Goal: Task Accomplishment & Management: Manage account settings

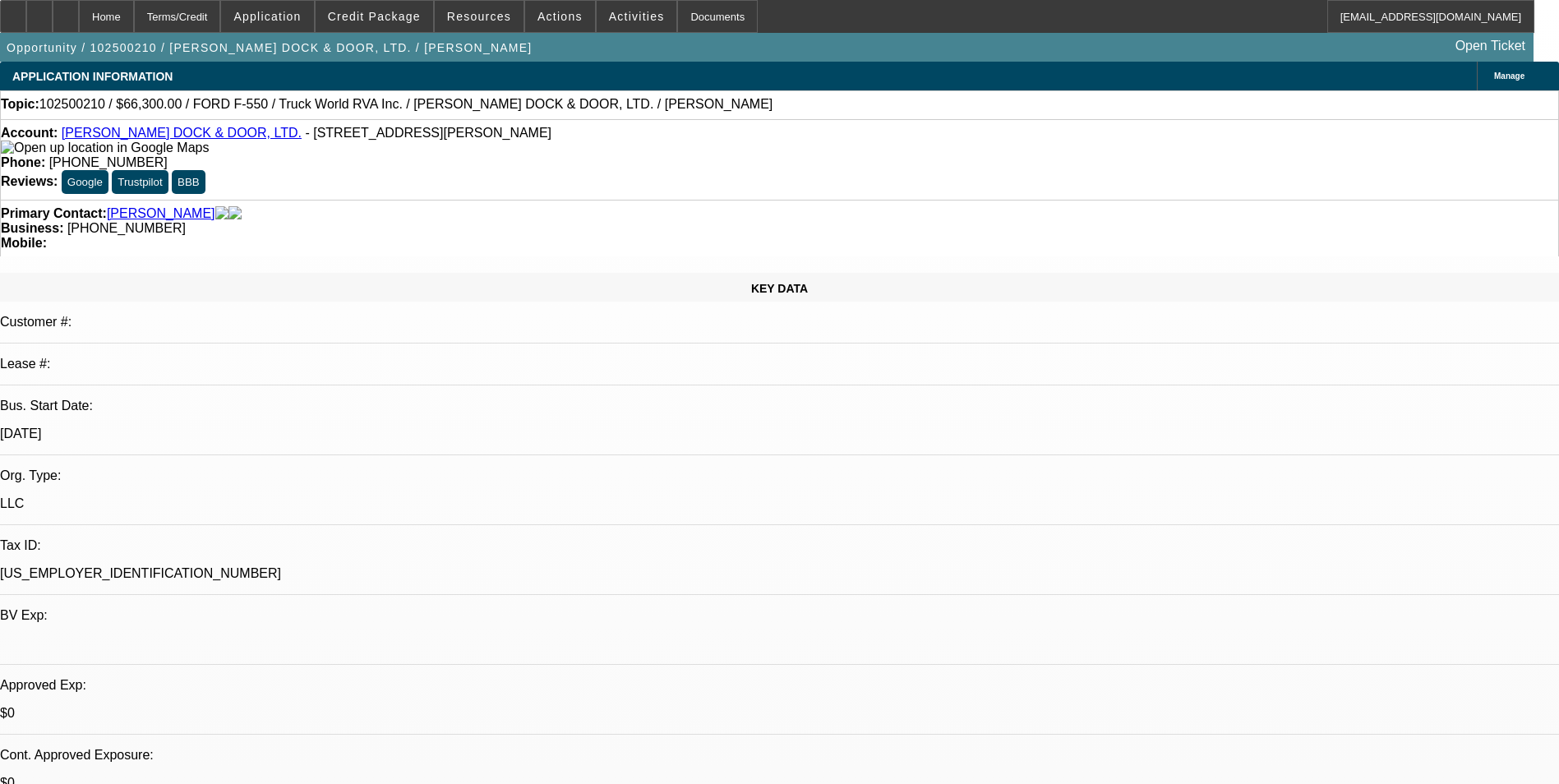
select select "0.15"
select select "2"
select select "0.1"
select select "4"
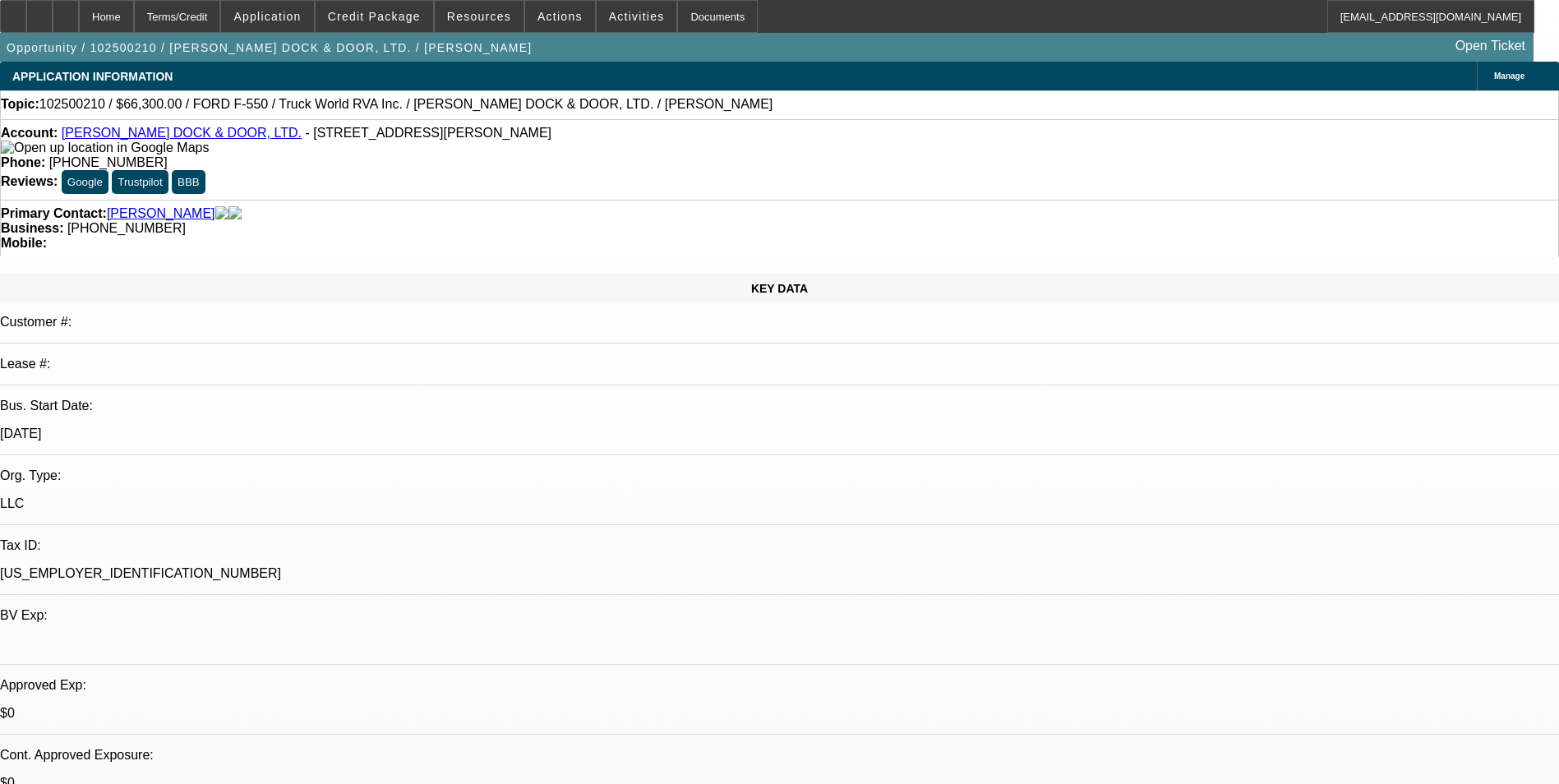
select select "0.15"
select select "2"
select select "0.1"
select select "4"
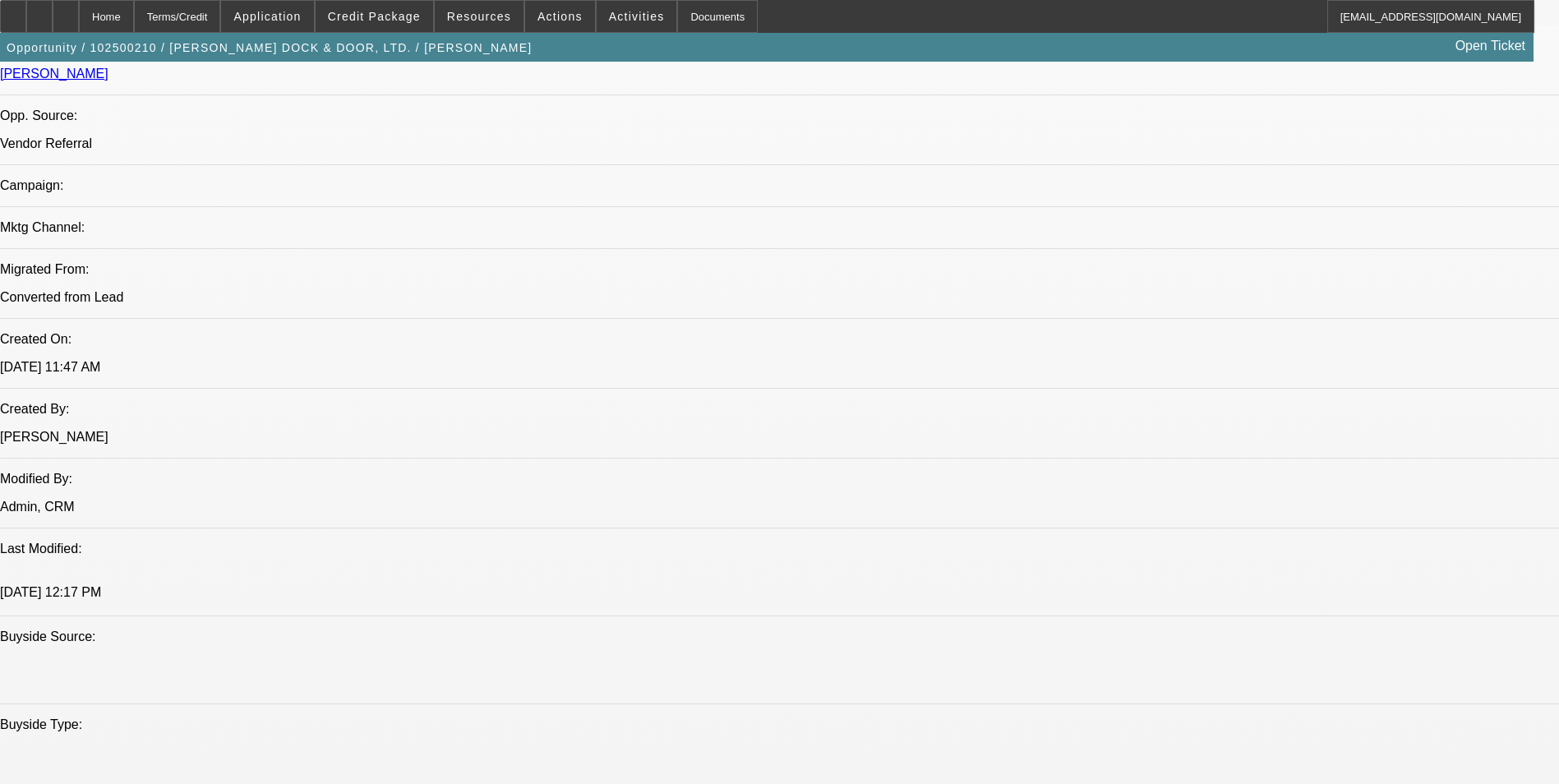
scroll to position [1068, 0]
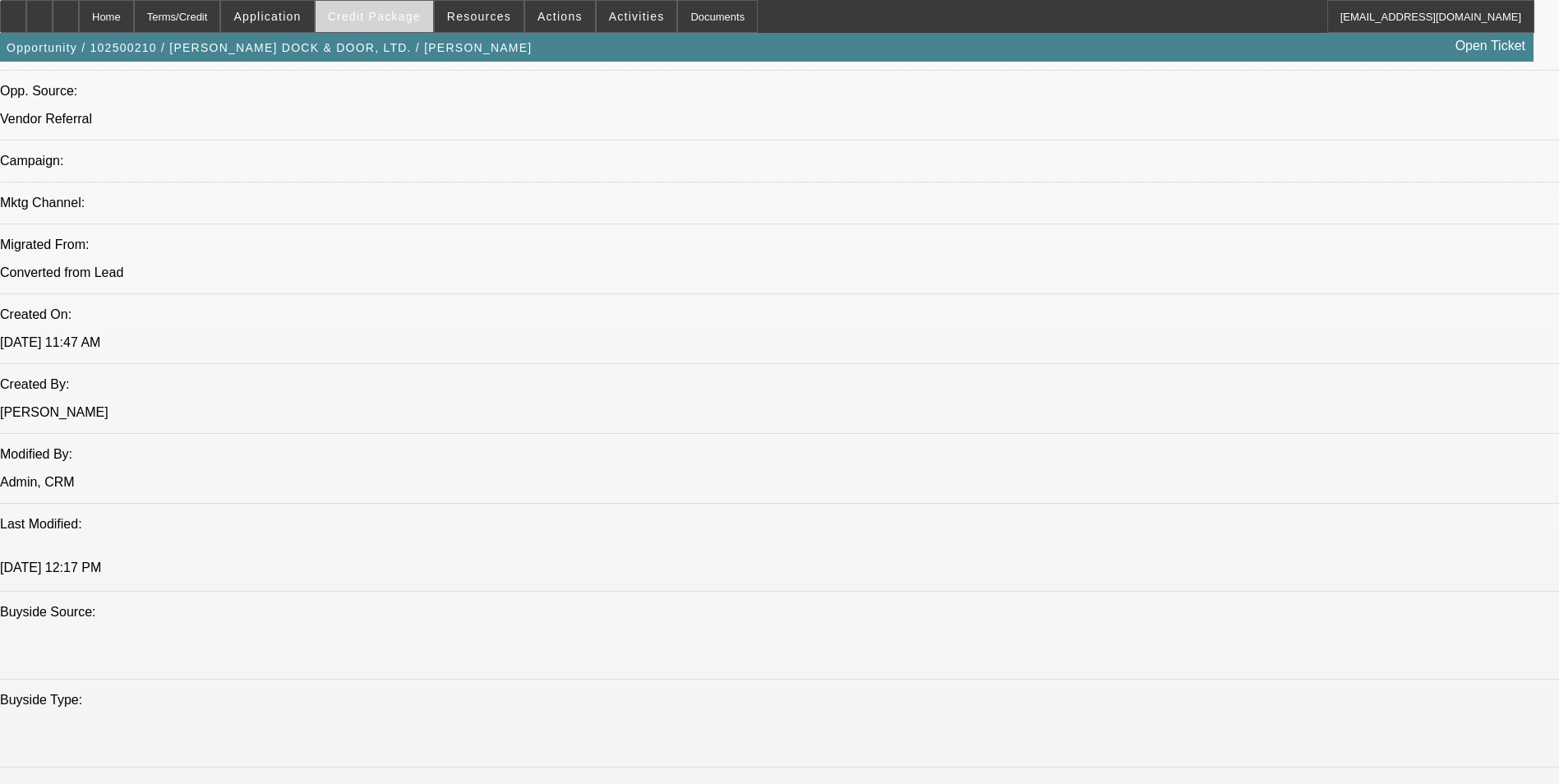
click at [400, 13] on span "Credit Package" at bounding box center [375, 16] width 93 height 14
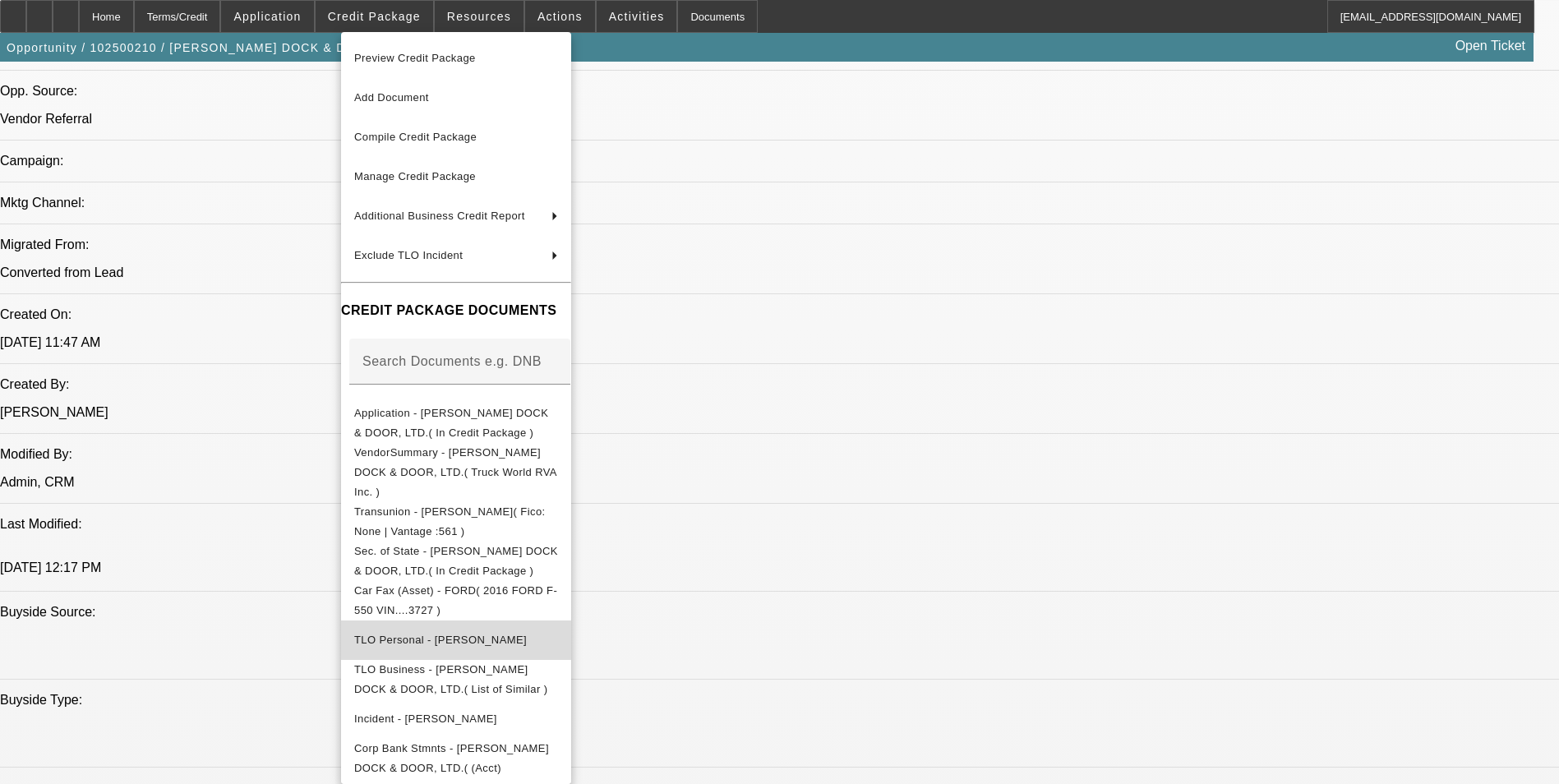
click at [492, 630] on span "TLO Personal - Robinson, Stacy" at bounding box center [456, 640] width 204 height 20
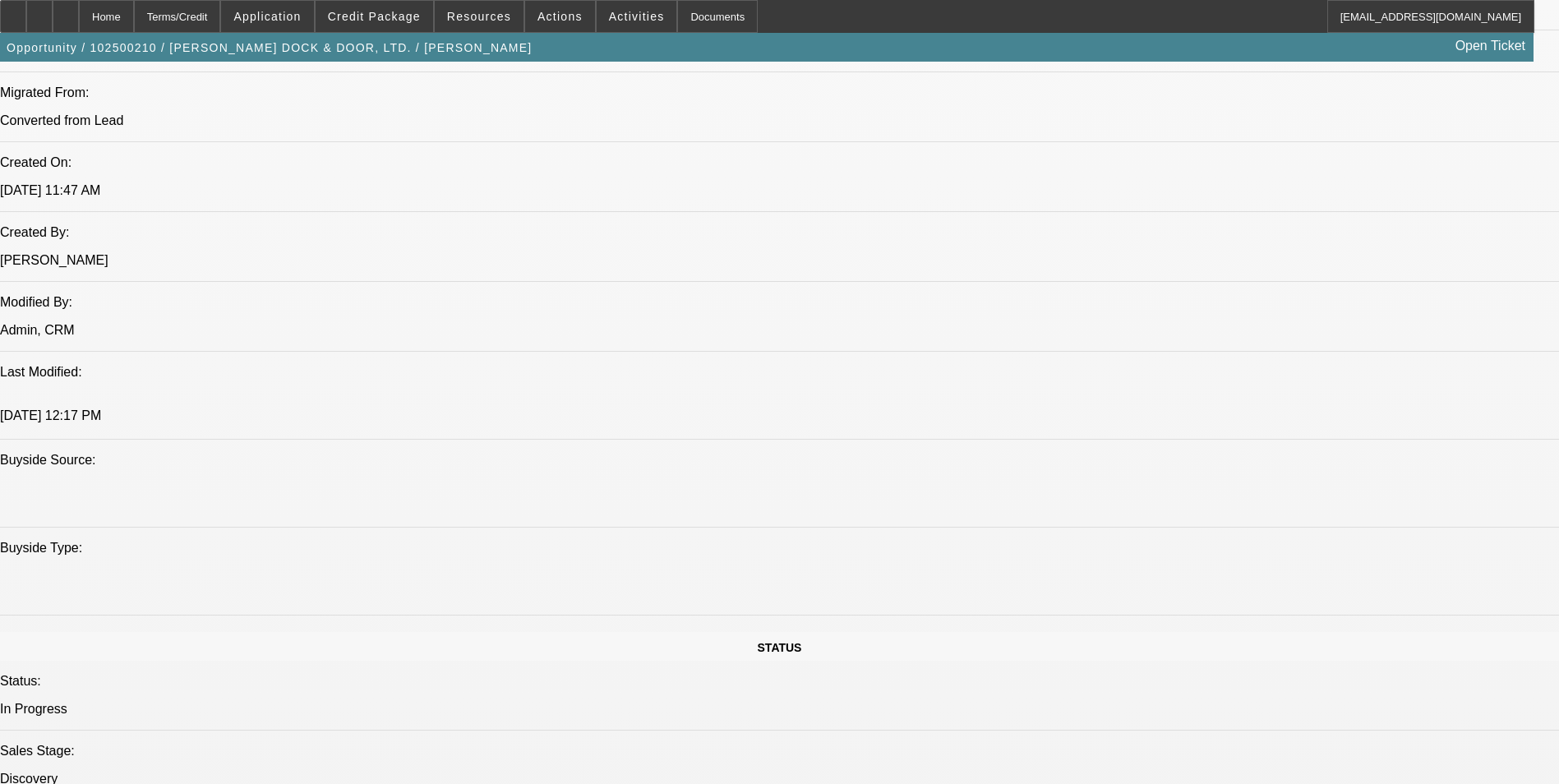
scroll to position [986, 0]
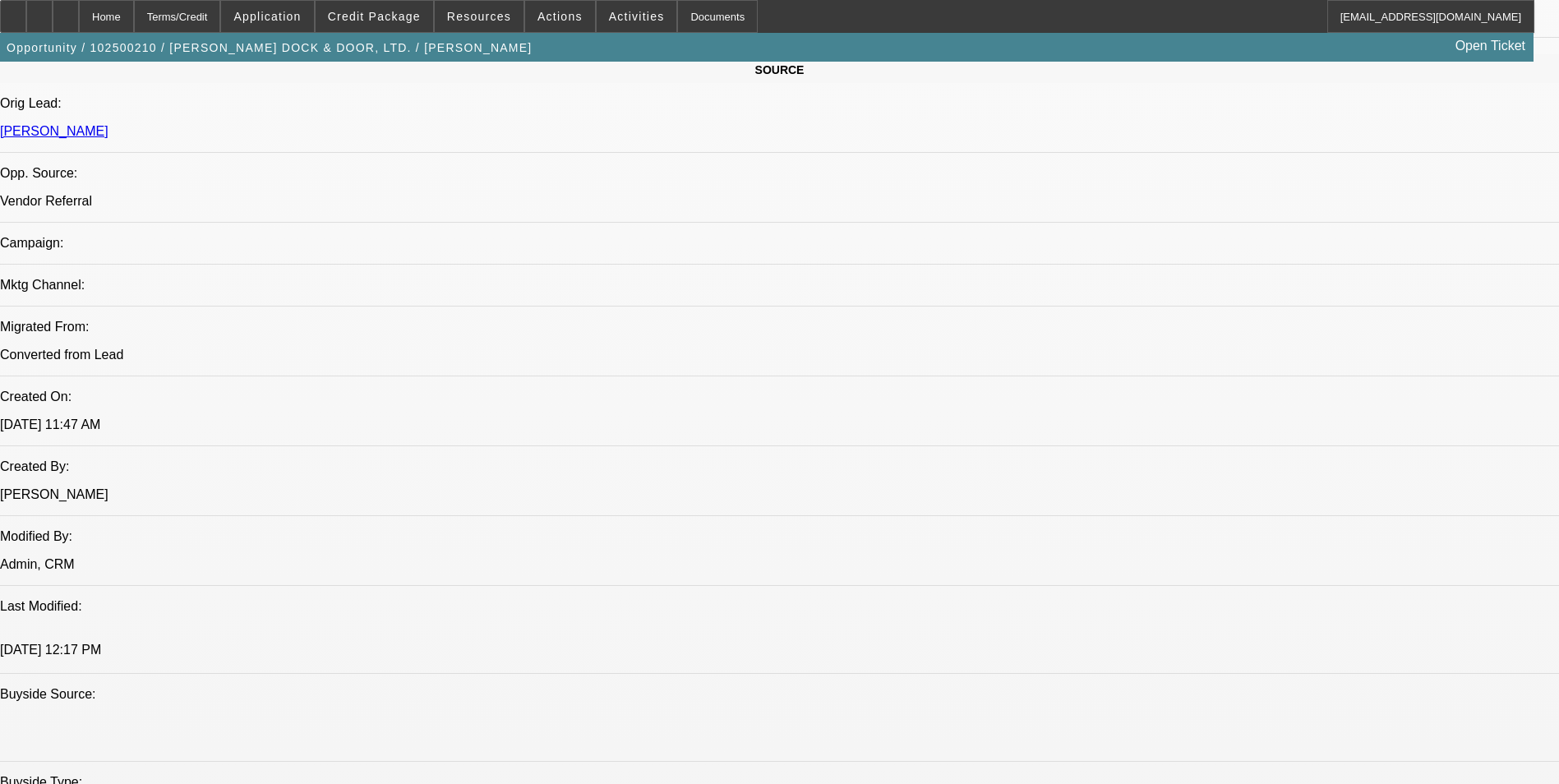
click at [384, 15] on span "Credit Package" at bounding box center [375, 16] width 93 height 14
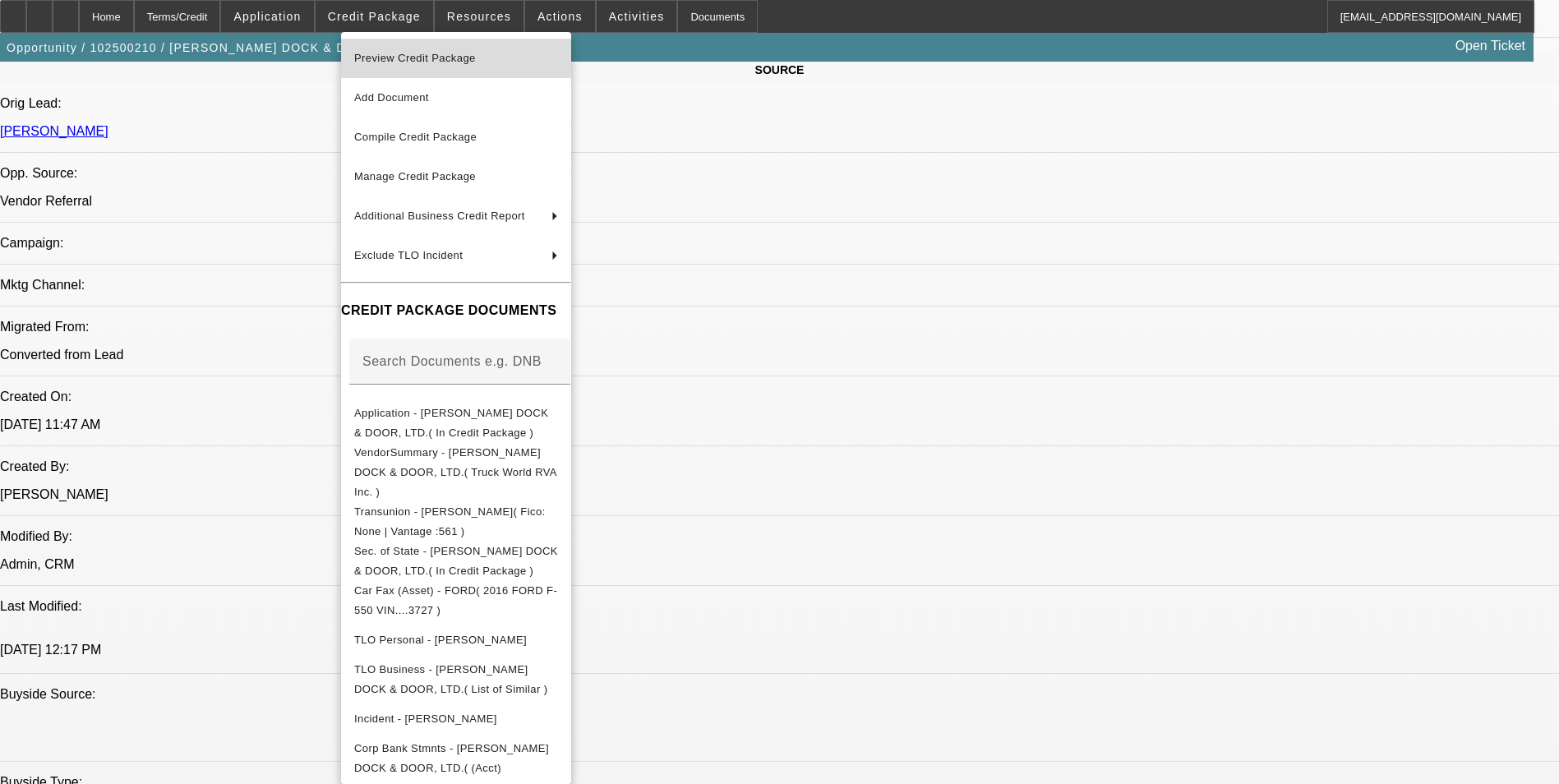
click at [473, 64] on span "Preview Credit Package" at bounding box center [456, 58] width 204 height 20
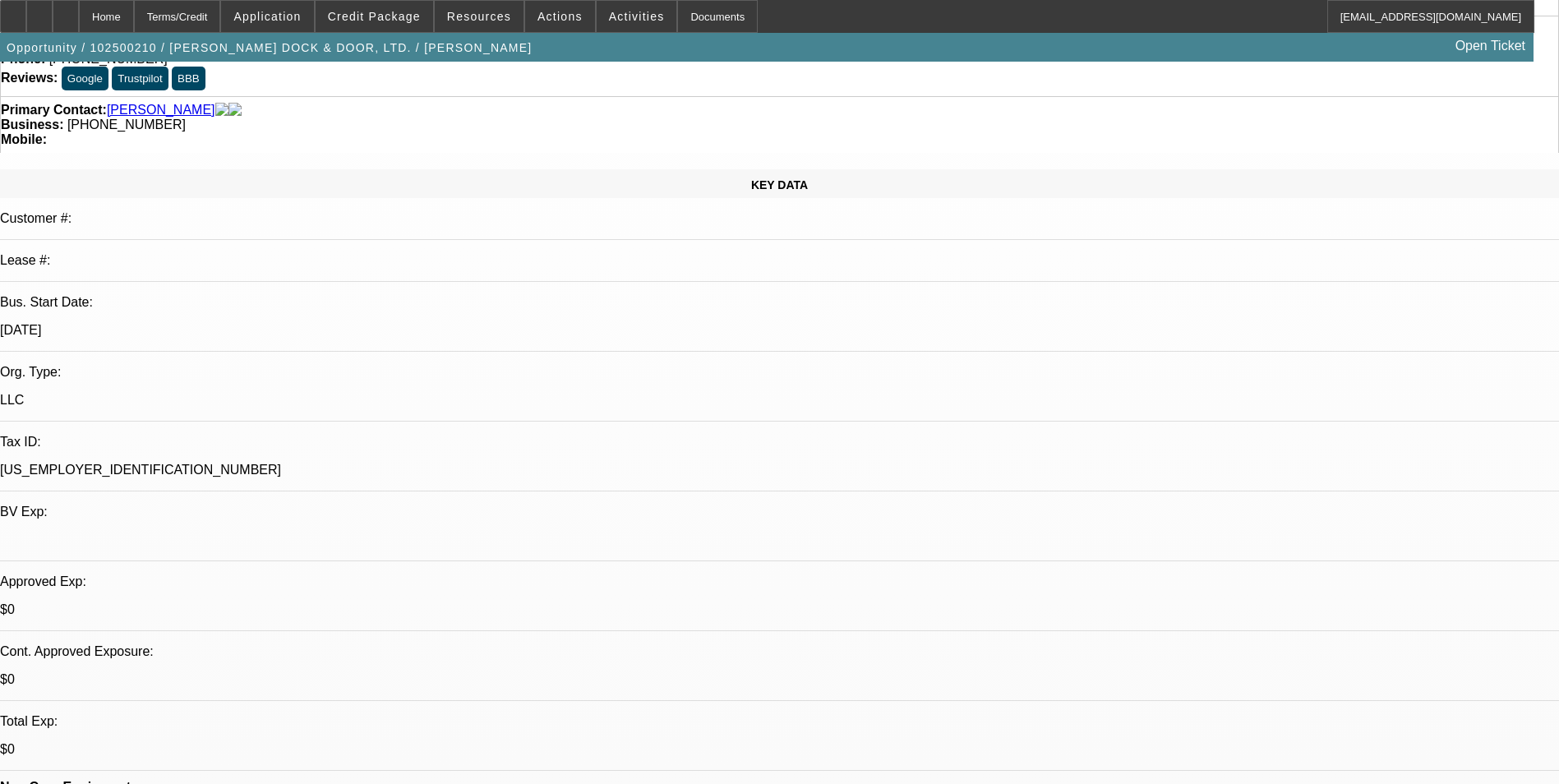
scroll to position [0, 0]
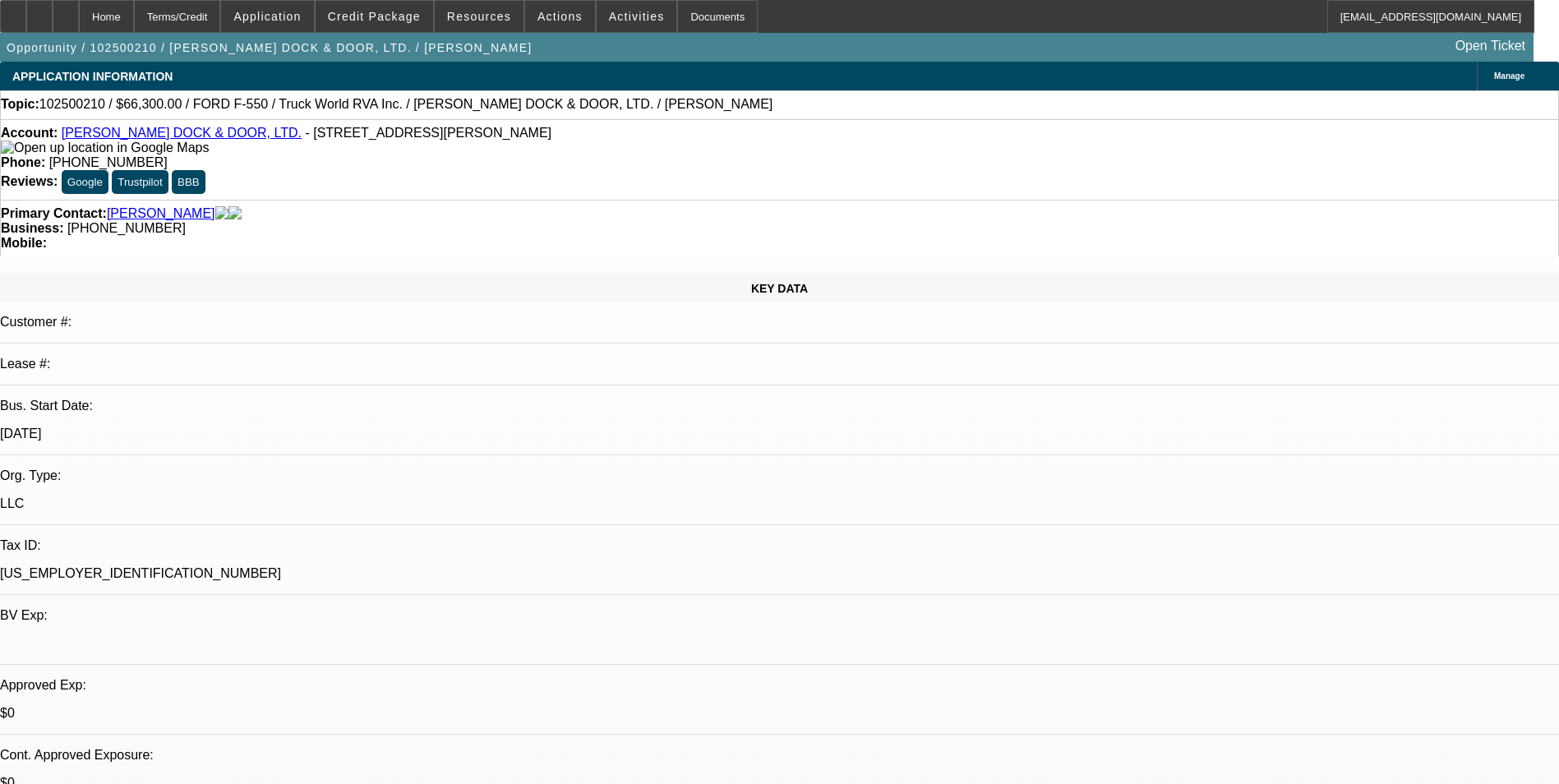
click at [1027, 199] on div "Primary Contact: Robinson, Joshua Business: (440) 396-1814 Mobile:" at bounding box center [779, 227] width 1559 height 57
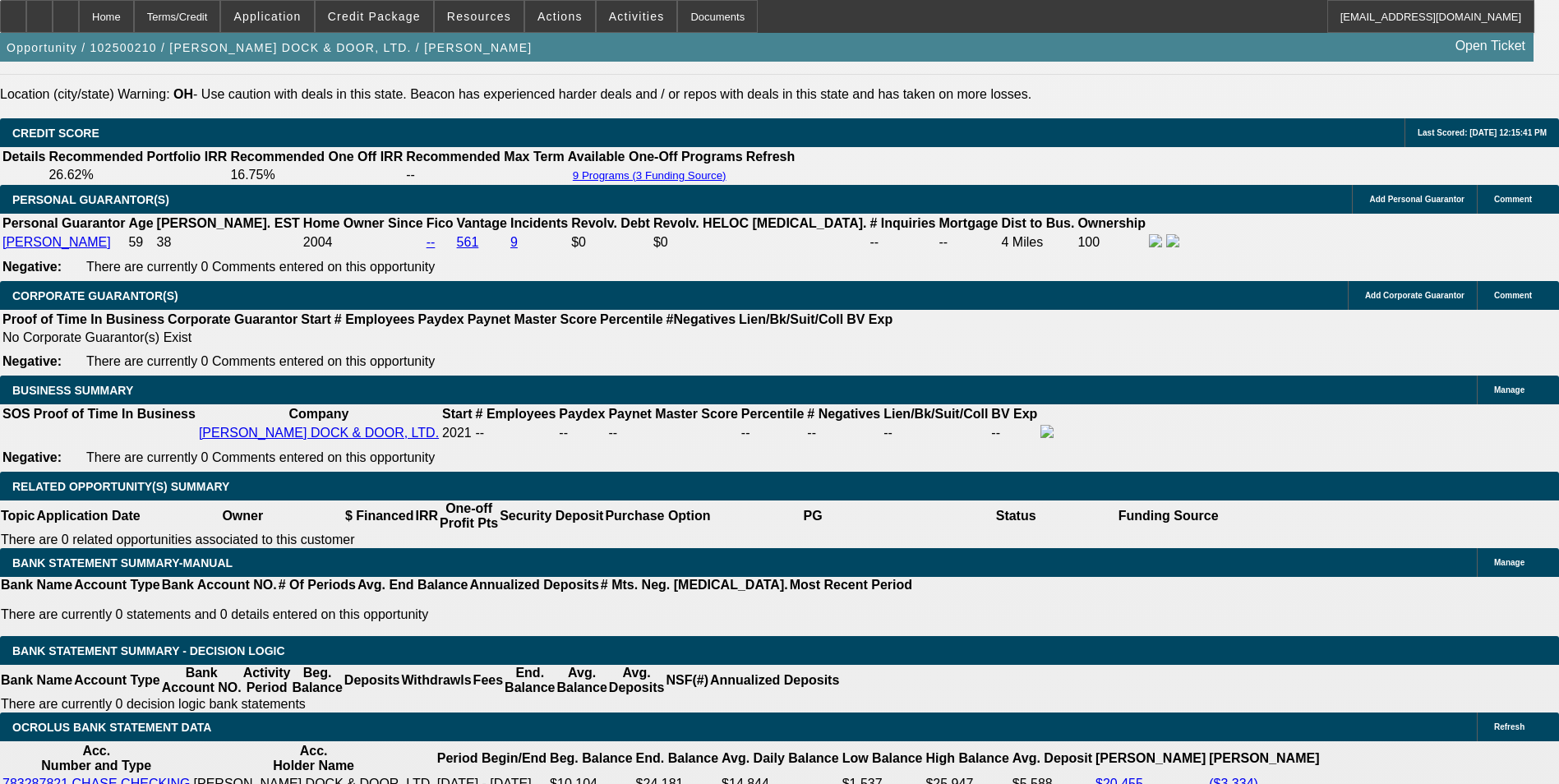
scroll to position [2383, 0]
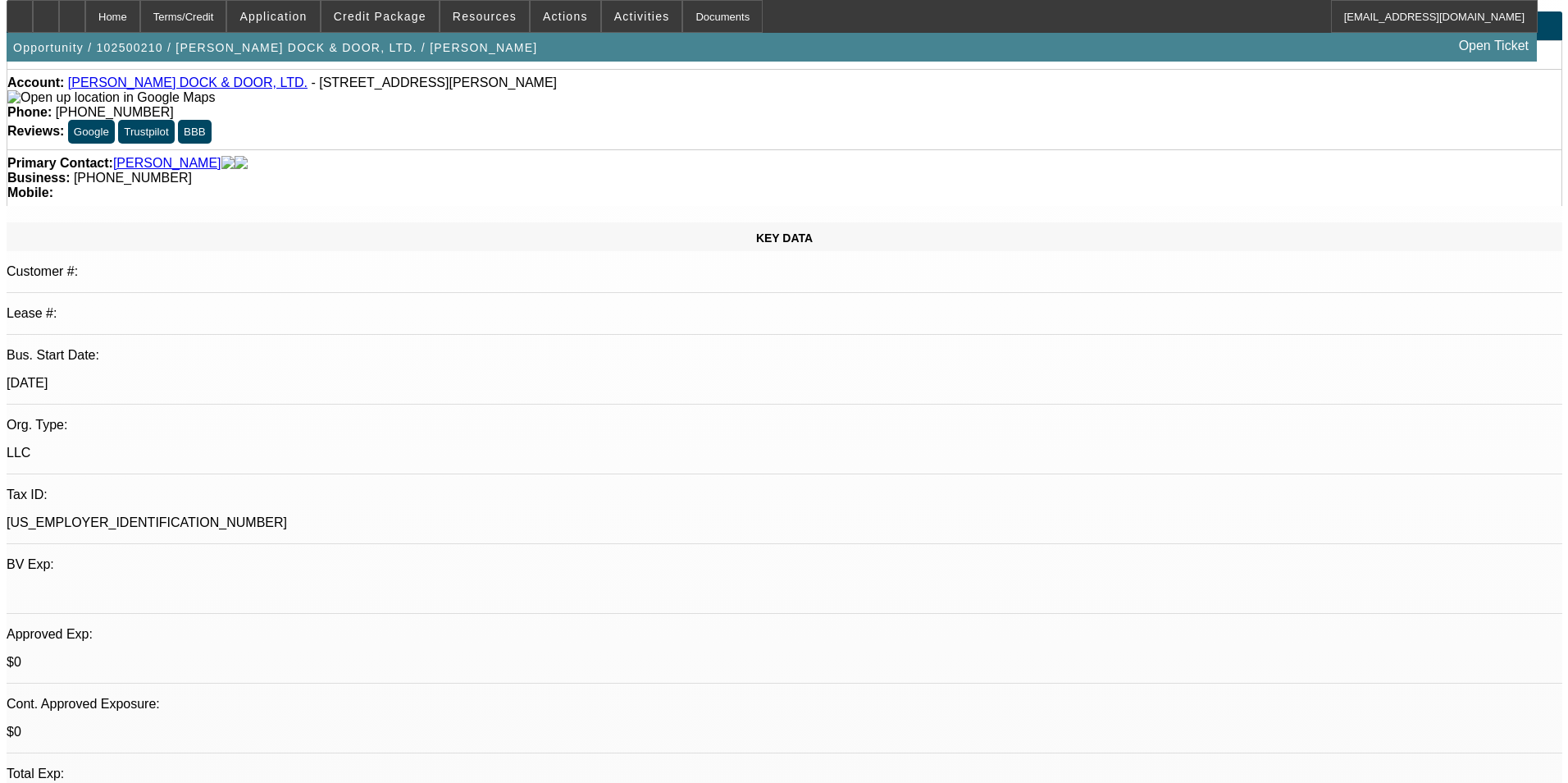
scroll to position [0, 0]
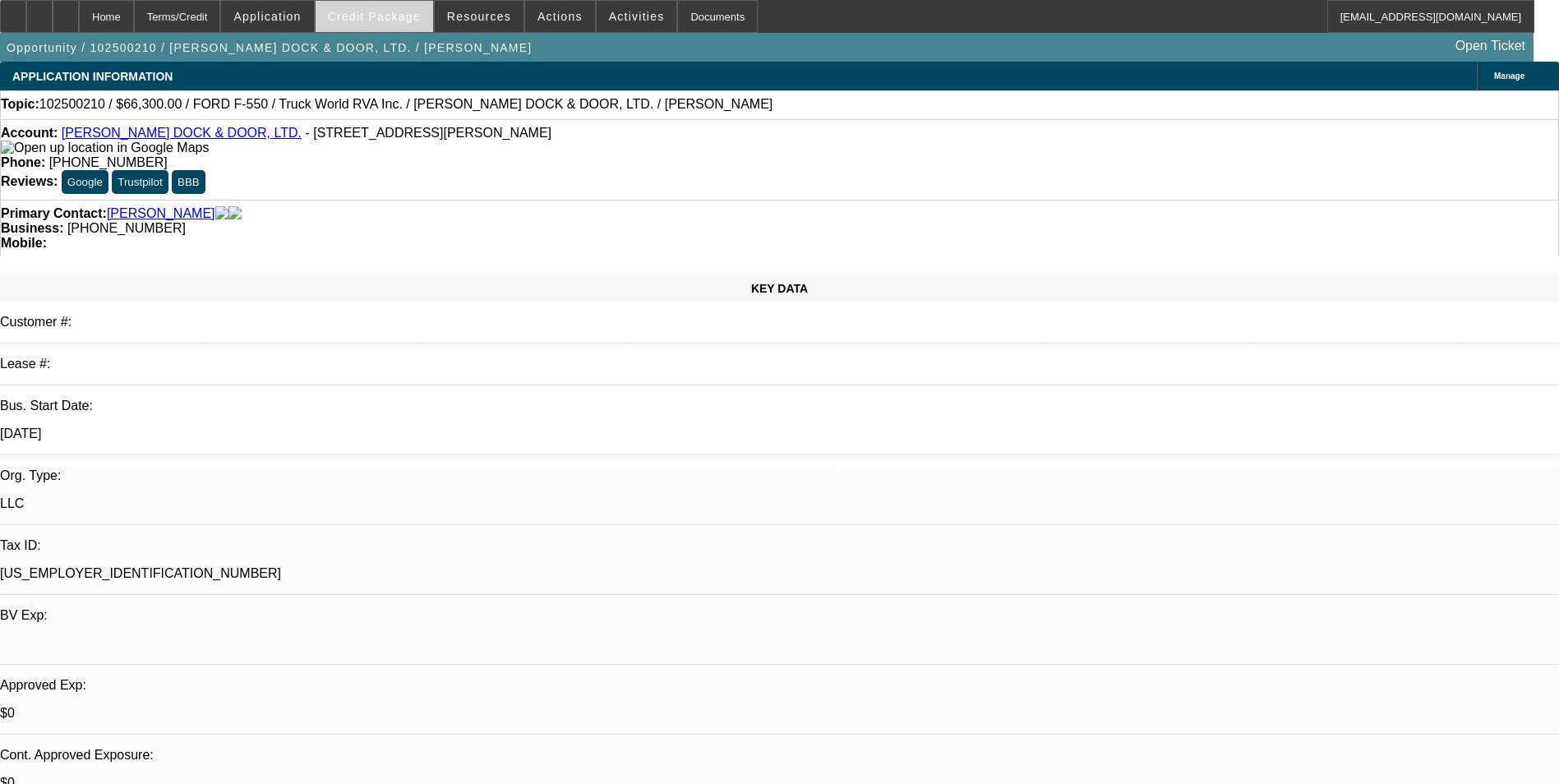
click at [385, 31] on span at bounding box center [375, 16] width 118 height 40
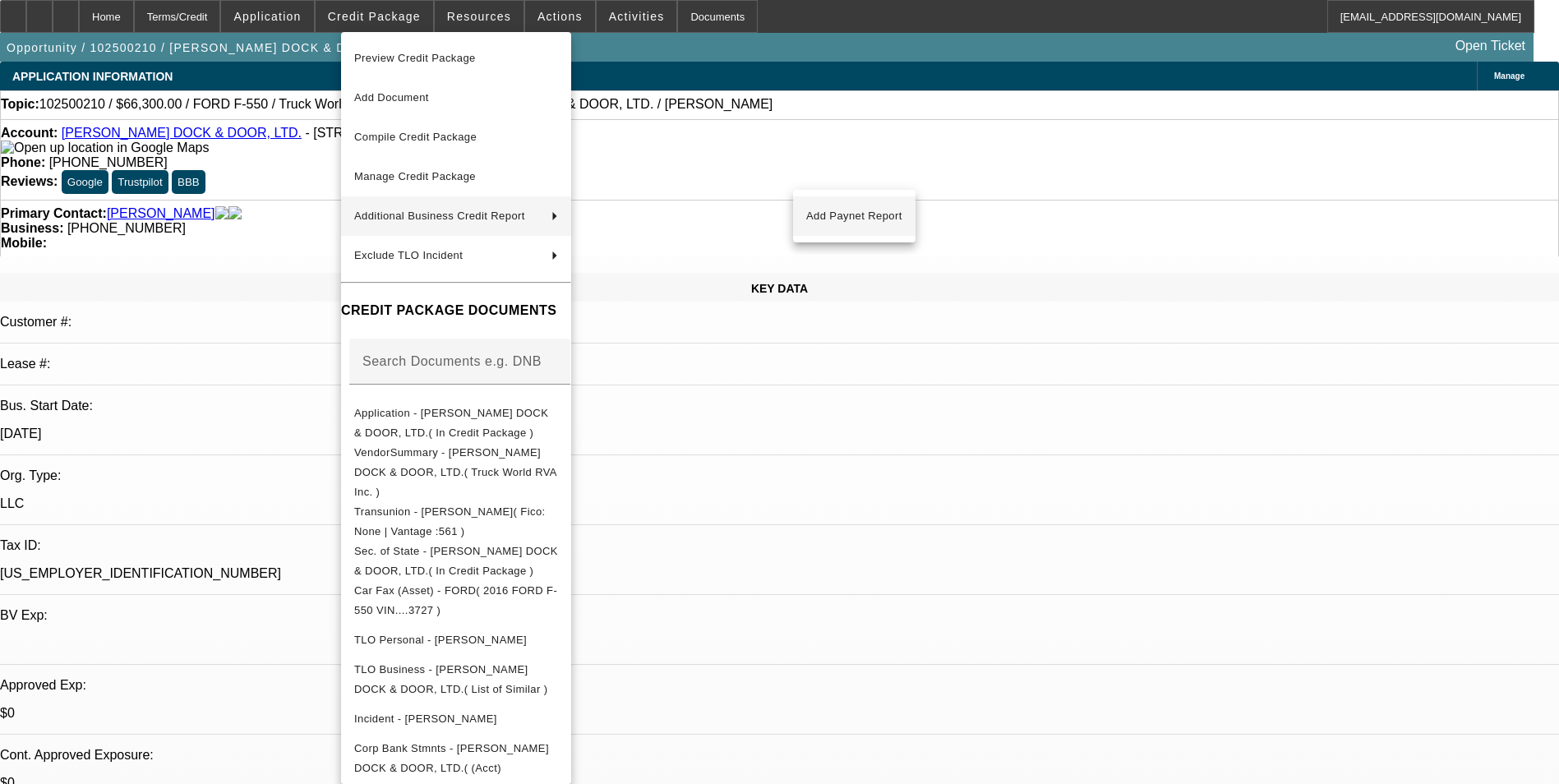
click at [845, 225] on div "Preview Credit Package Add Document Compile Credit Package Manage Credit Packag…" at bounding box center [779, 392] width 1559 height 784
click at [844, 225] on span "Add Paynet Report" at bounding box center [854, 217] width 96 height 20
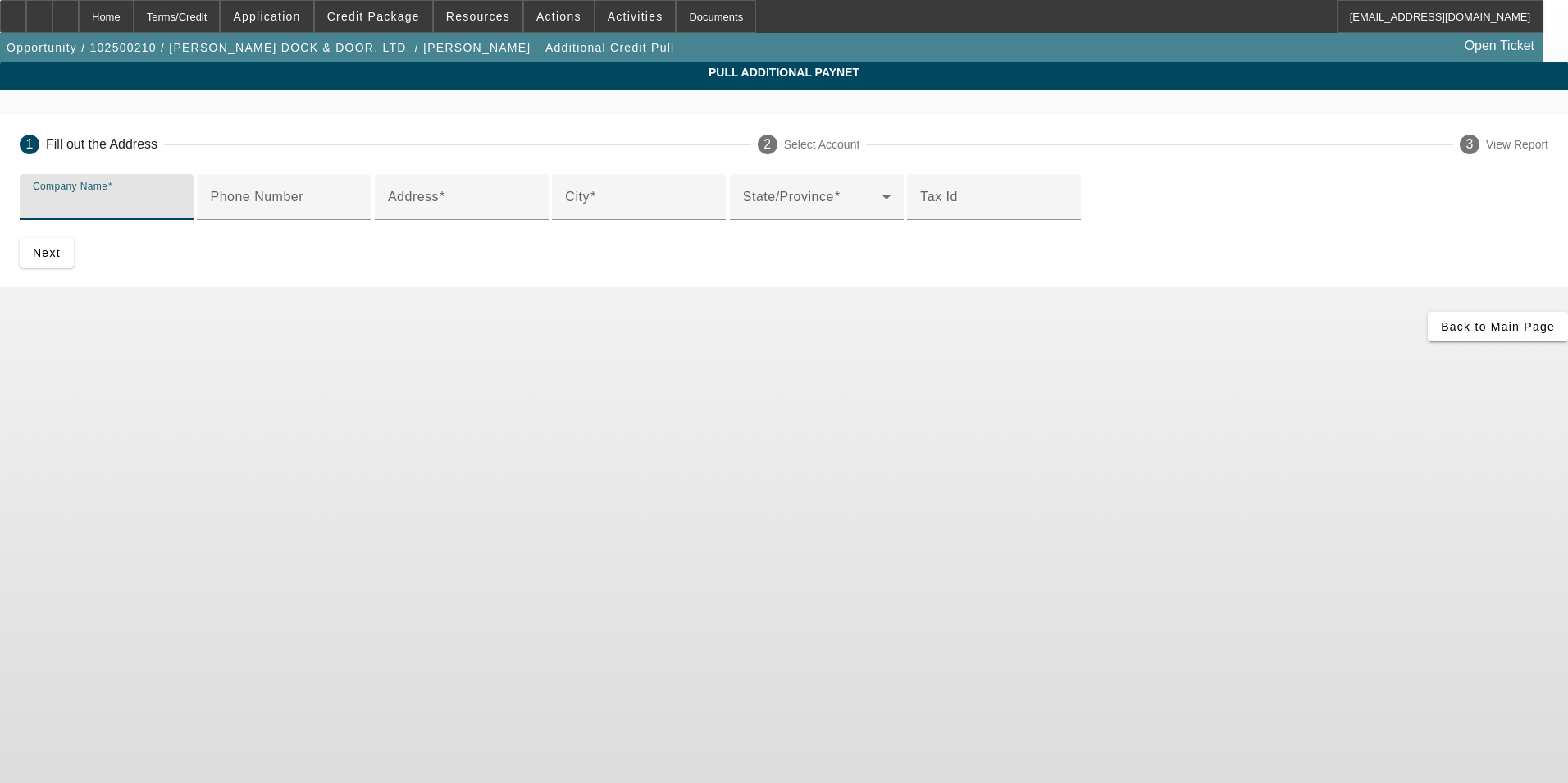
click at [180, 200] on input "Company Name" at bounding box center [106, 204] width 147 height 20
click at [108, 192] on mat-label "Company Name" at bounding box center [70, 186] width 74 height 11
click at [180, 196] on input "Company Name" at bounding box center [106, 204] width 147 height 20
paste input "INDUSTRIAL DOCK & DOOR, INC."
type input "INDUSTRIAL DOCK & DOOR, INC."
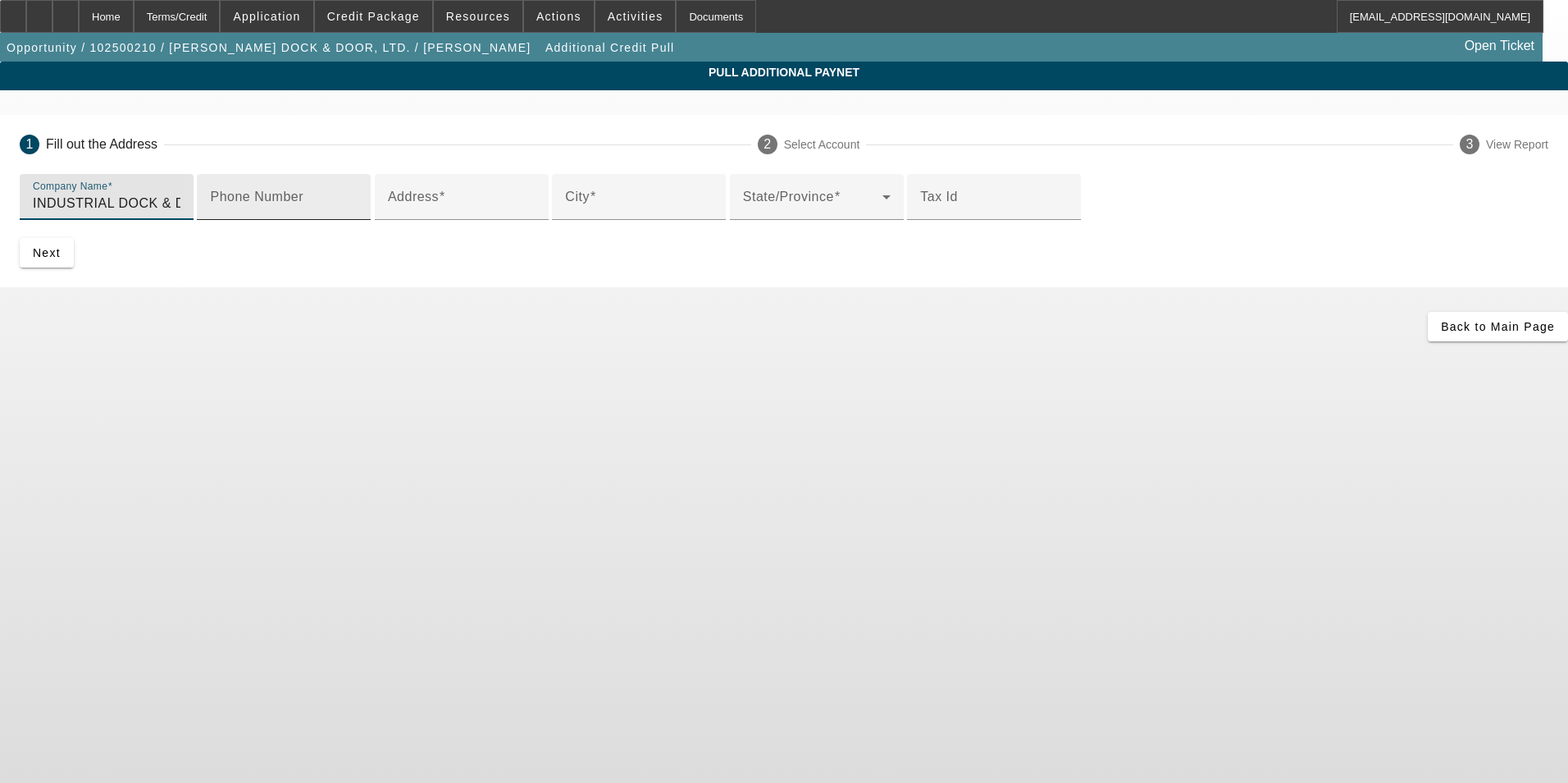
click at [357, 214] on input "Phone Number" at bounding box center [283, 204] width 147 height 20
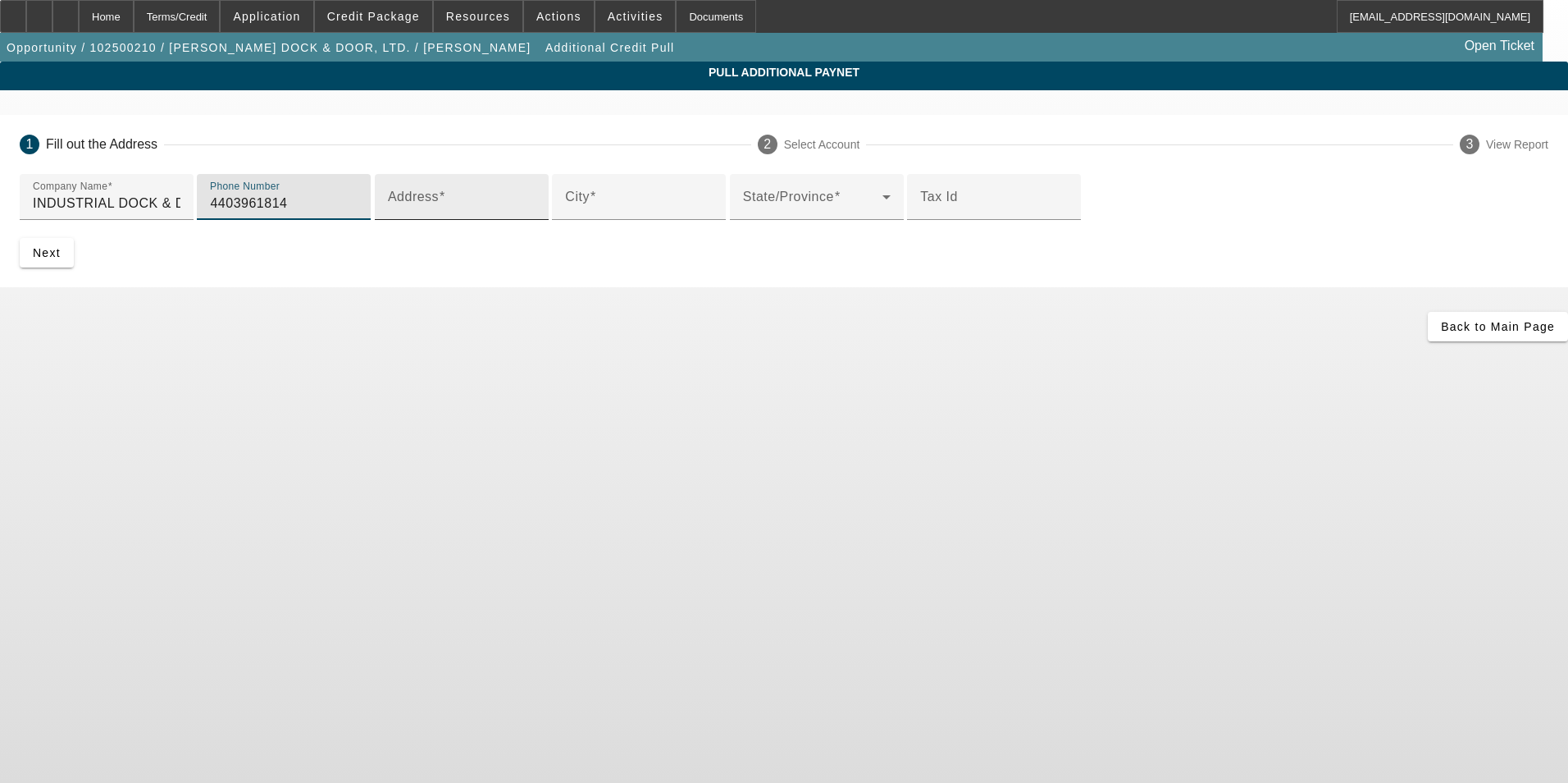
type input "4403961814"
click at [442, 214] on input "Address" at bounding box center [461, 204] width 147 height 20
click at [394, 214] on input "Address" at bounding box center [461, 204] width 147 height 20
paste input "687 MOORE ROAD"
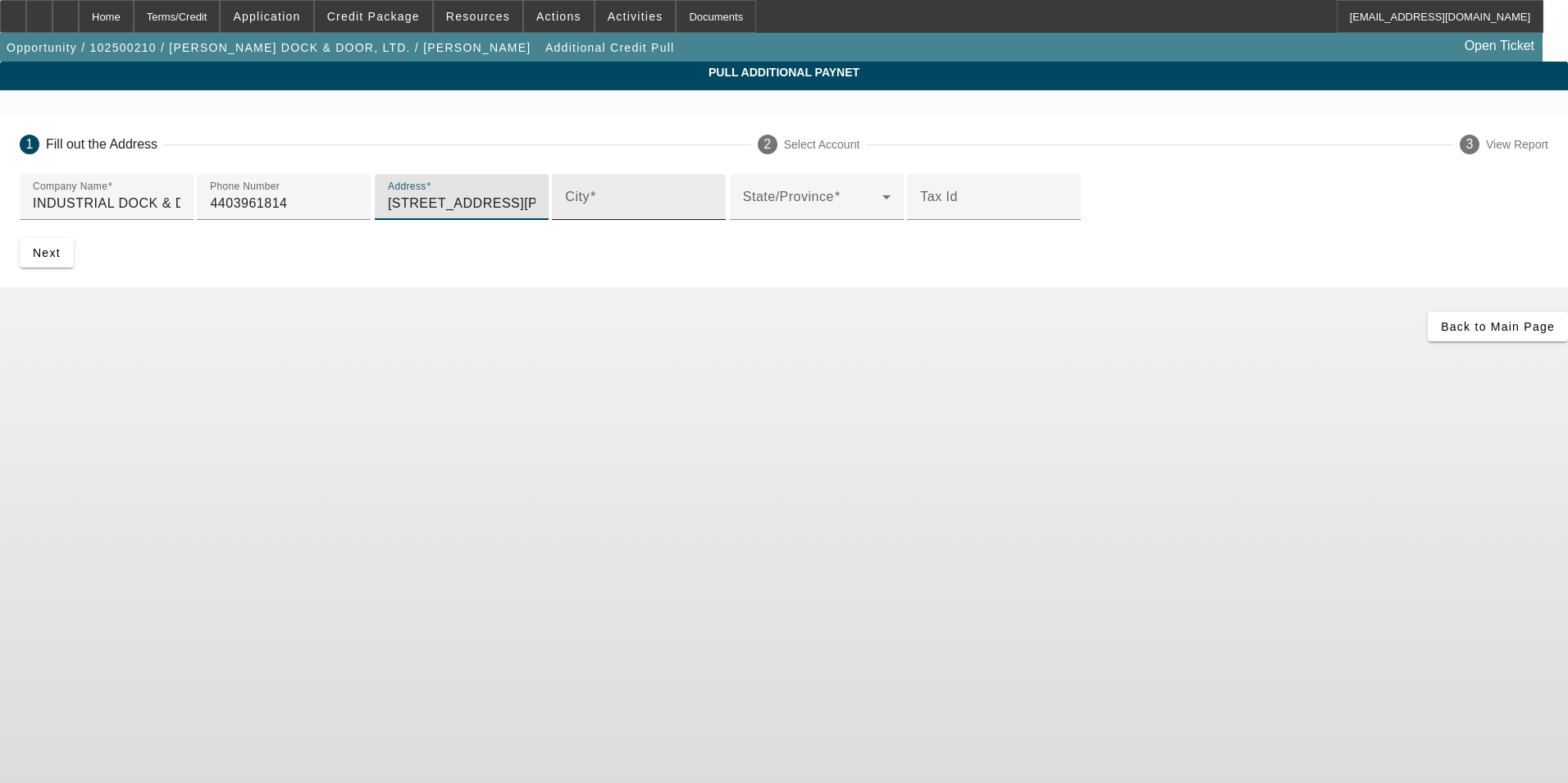
type input "687 MOORE ROAD"
click at [565, 214] on input "City" at bounding box center [639, 204] width 147 height 20
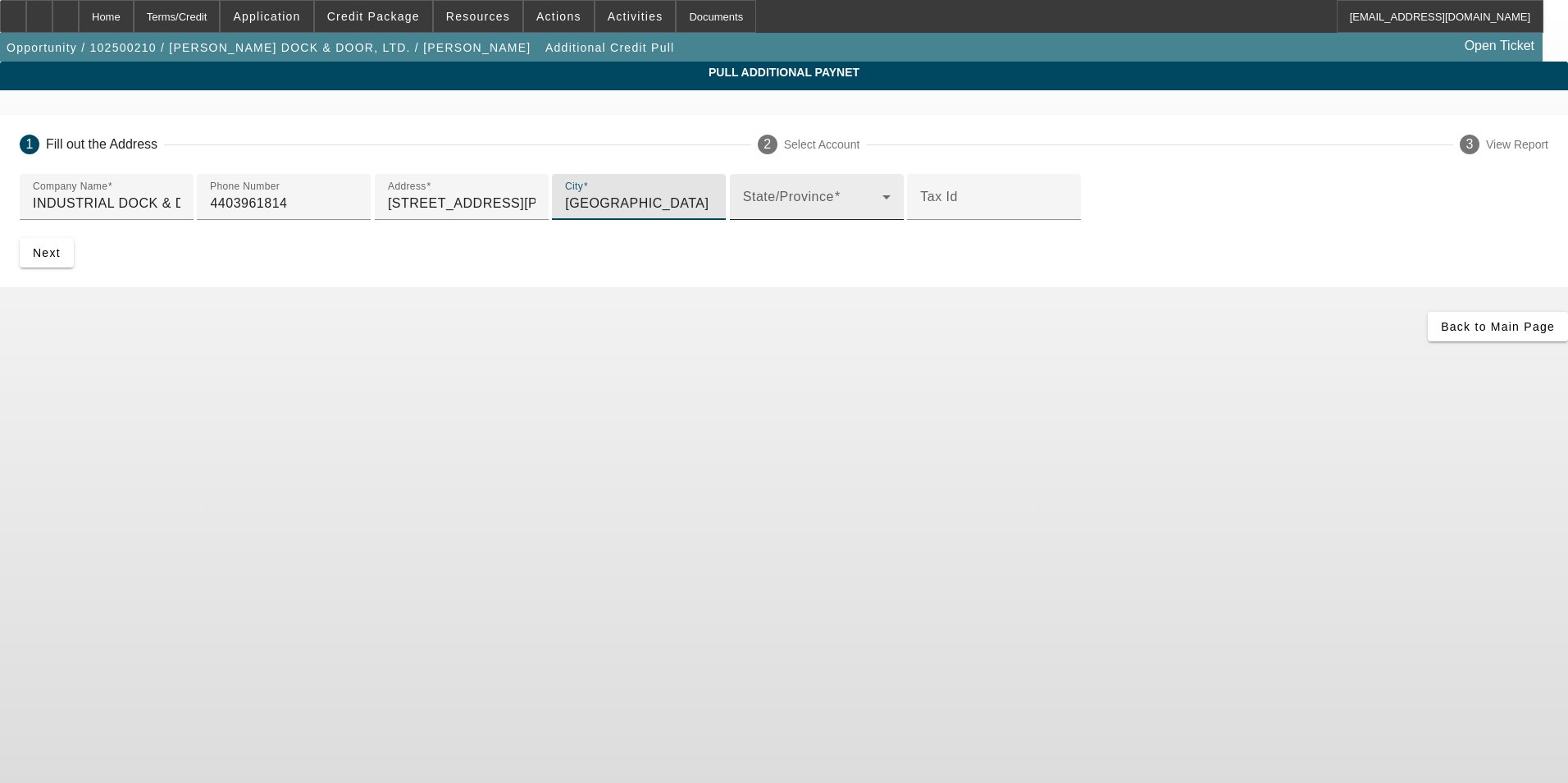
type input "Avon Lake"
click at [743, 204] on mat-label "State/Province" at bounding box center [788, 196] width 91 height 14
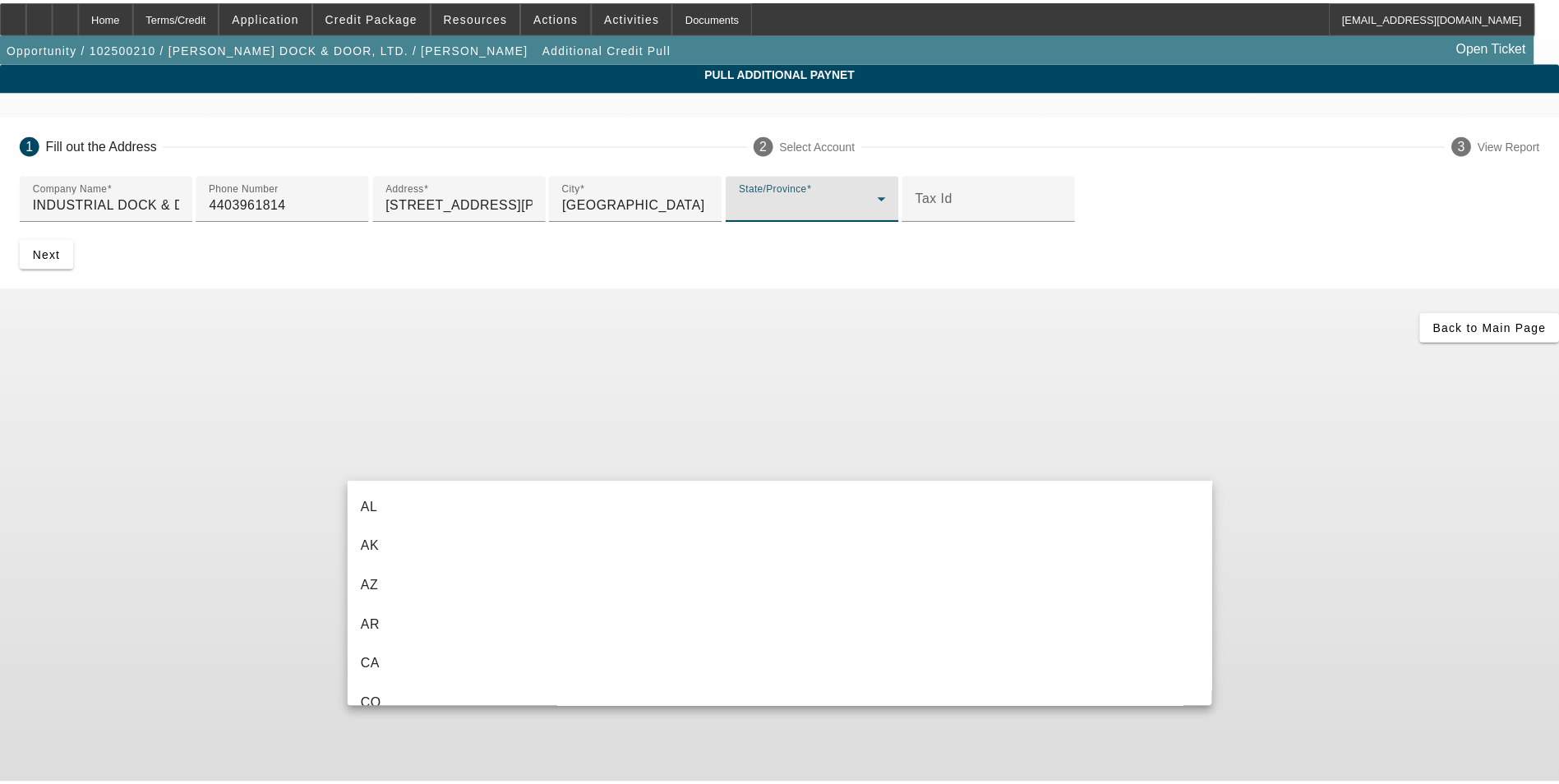
scroll to position [1200, 0]
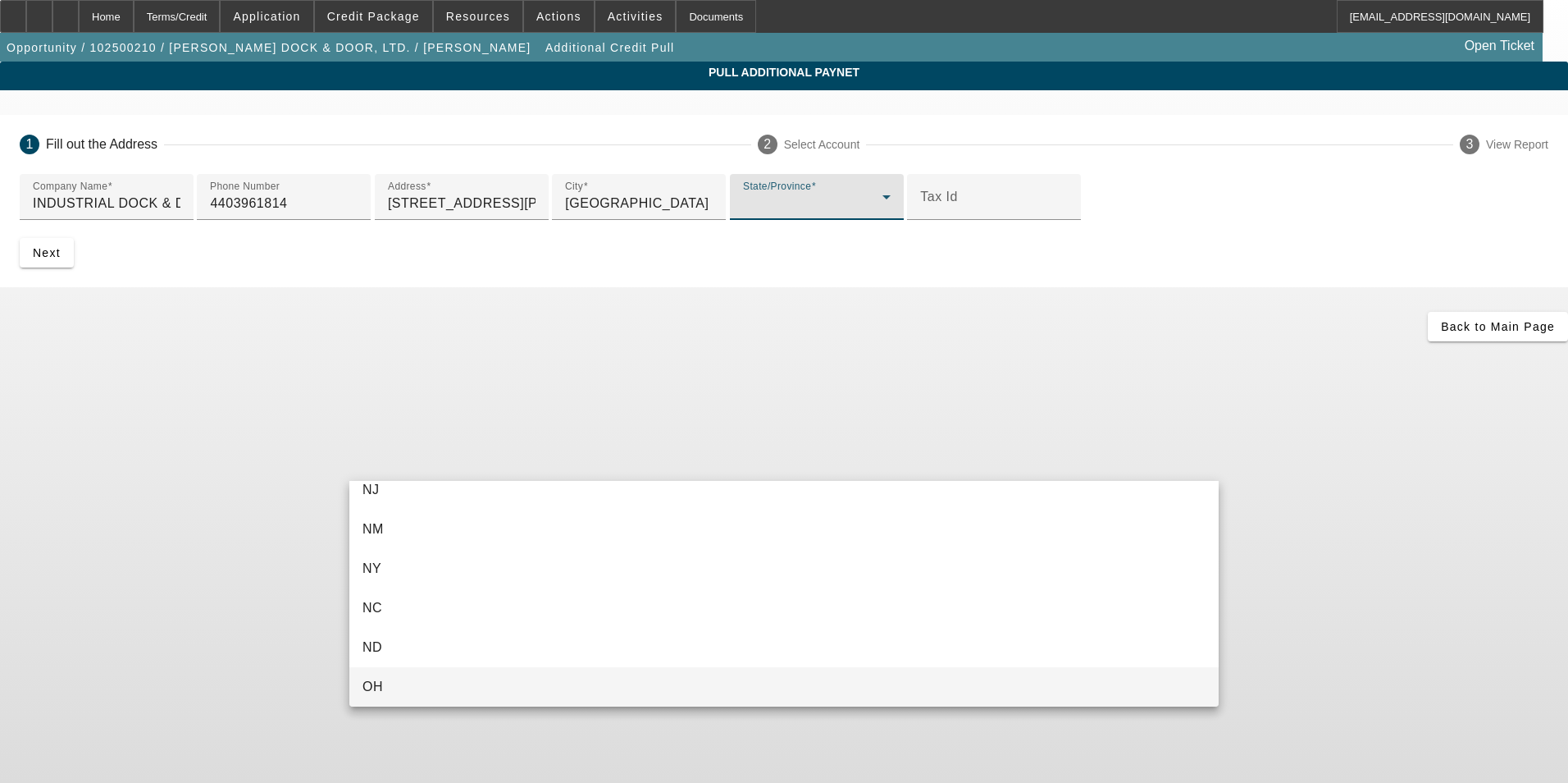
drag, startPoint x: 414, startPoint y: 693, endPoint x: 416, endPoint y: 684, distance: 9.2
click at [415, 690] on mat-option "OH" at bounding box center [784, 687] width 870 height 40
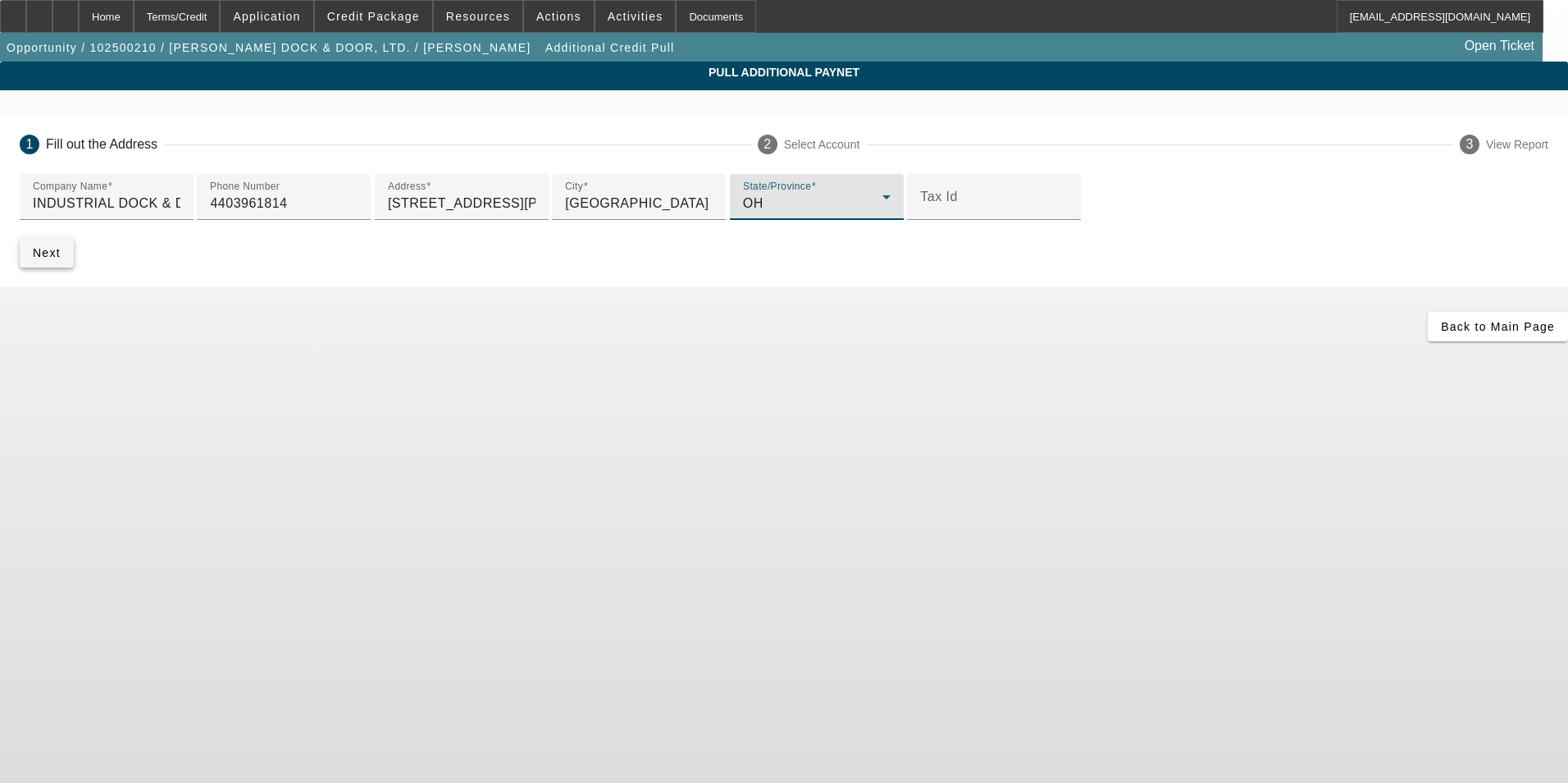
click at [61, 259] on span "Next" at bounding box center [46, 253] width 28 height 14
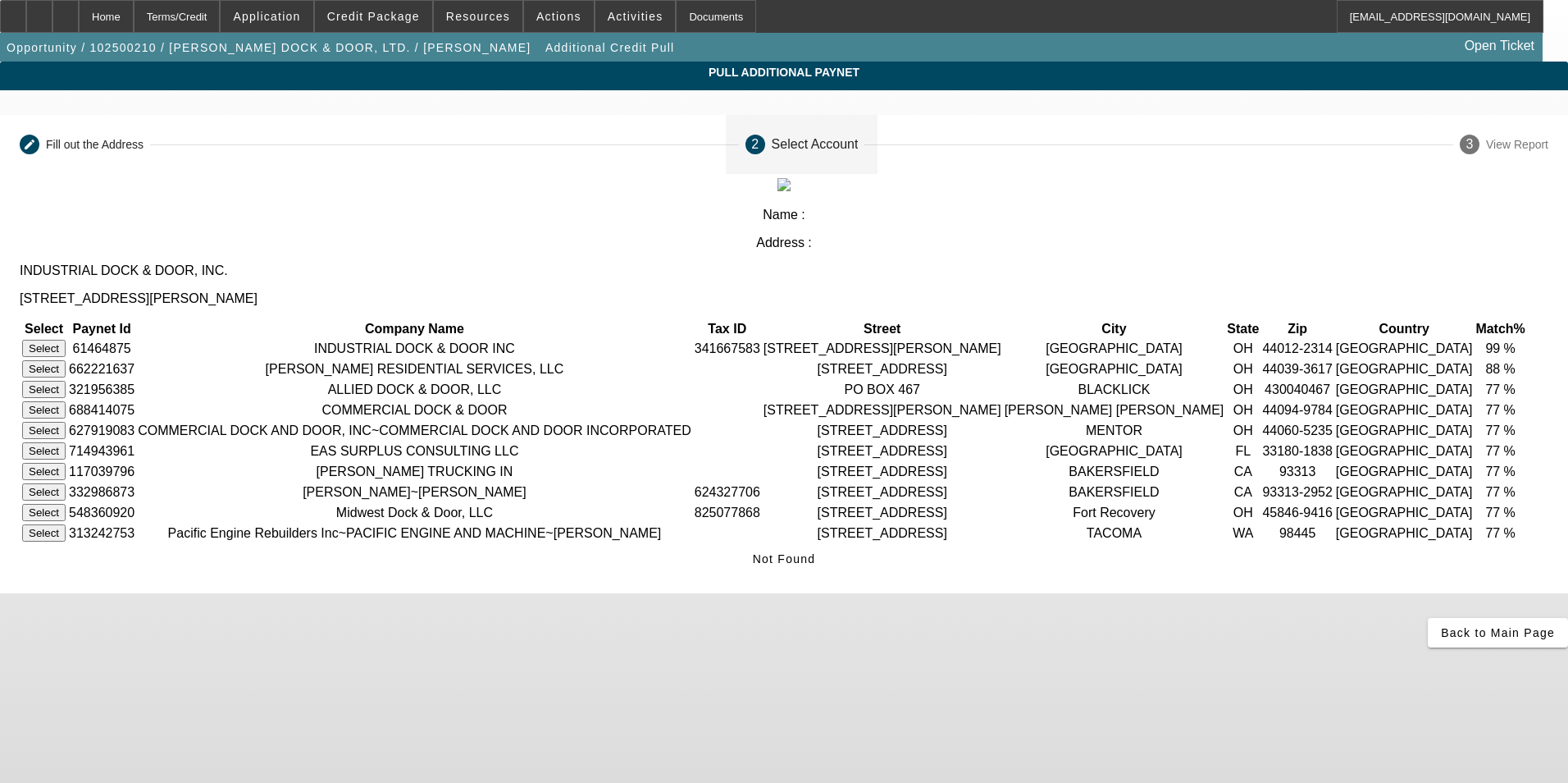
click at [66, 339] on button "Select" at bounding box center [43, 348] width 43 height 17
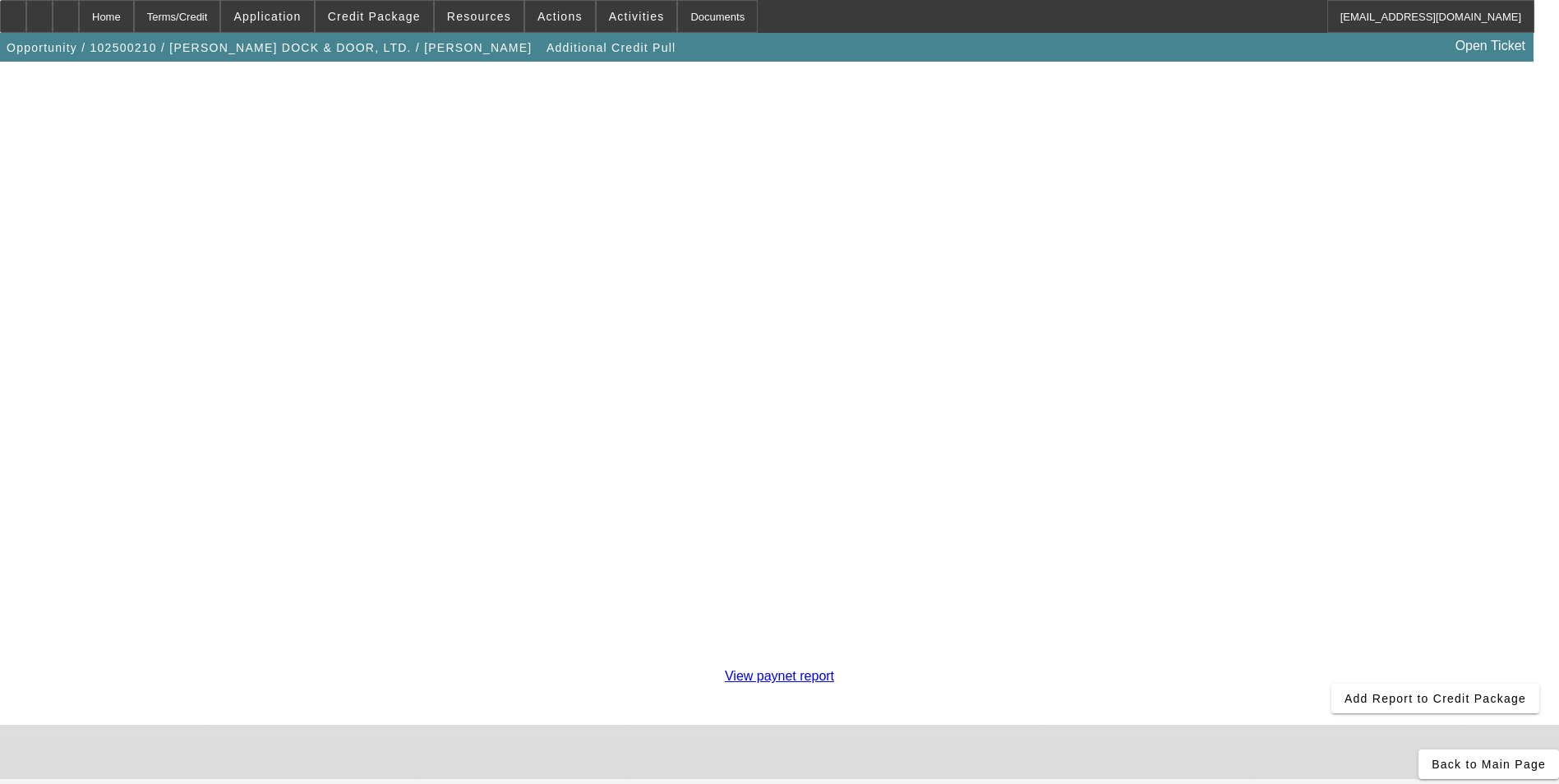
scroll to position [287, 0]
click at [1432, 758] on span "Back to Main Page" at bounding box center [1489, 764] width 114 height 14
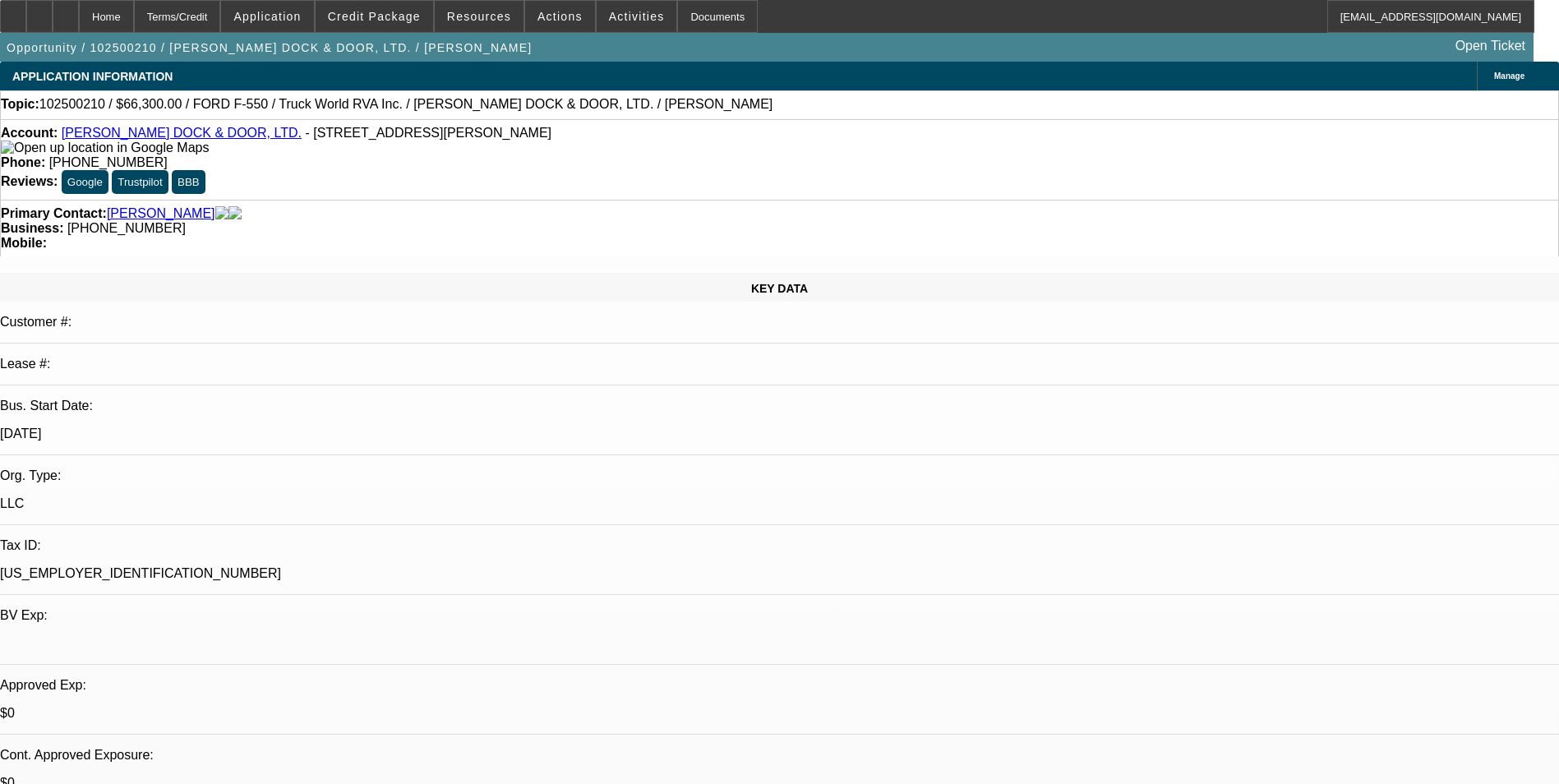
select select "0.15"
select select "2"
select select "0.1"
select select "4"
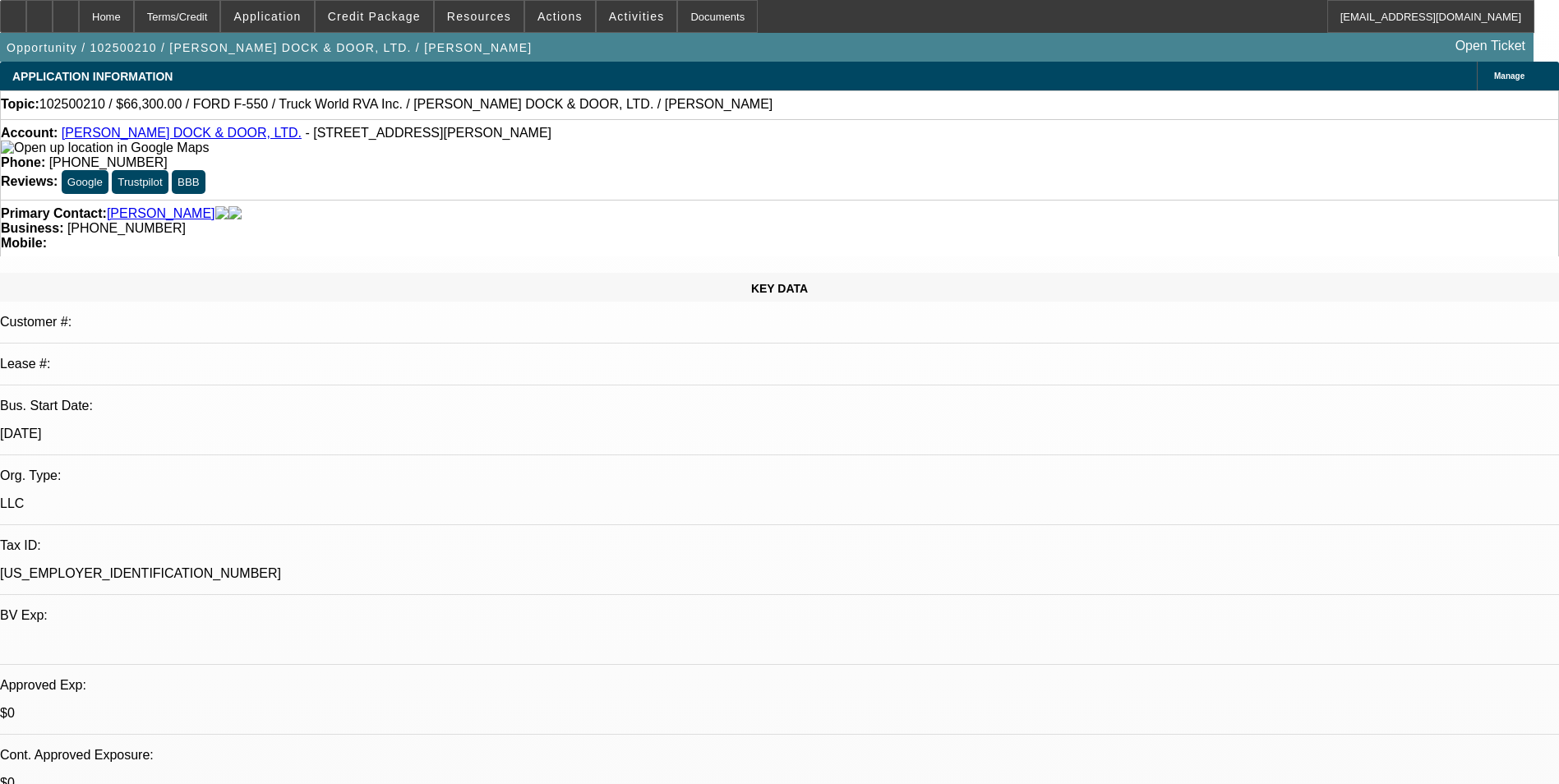
select select "0.15"
select select "2"
select select "0.1"
select select "4"
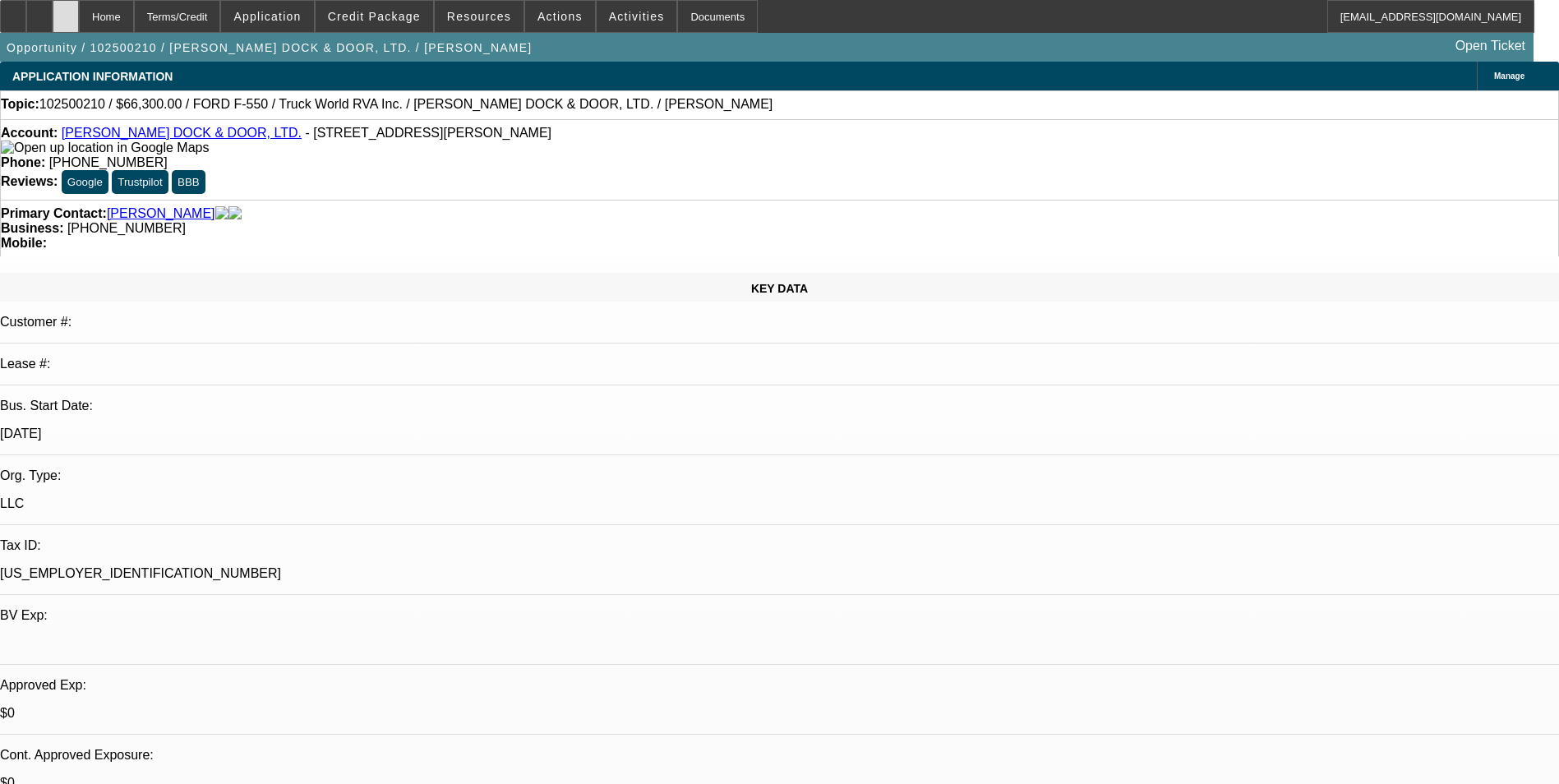
click at [79, 22] on div at bounding box center [65, 16] width 26 height 33
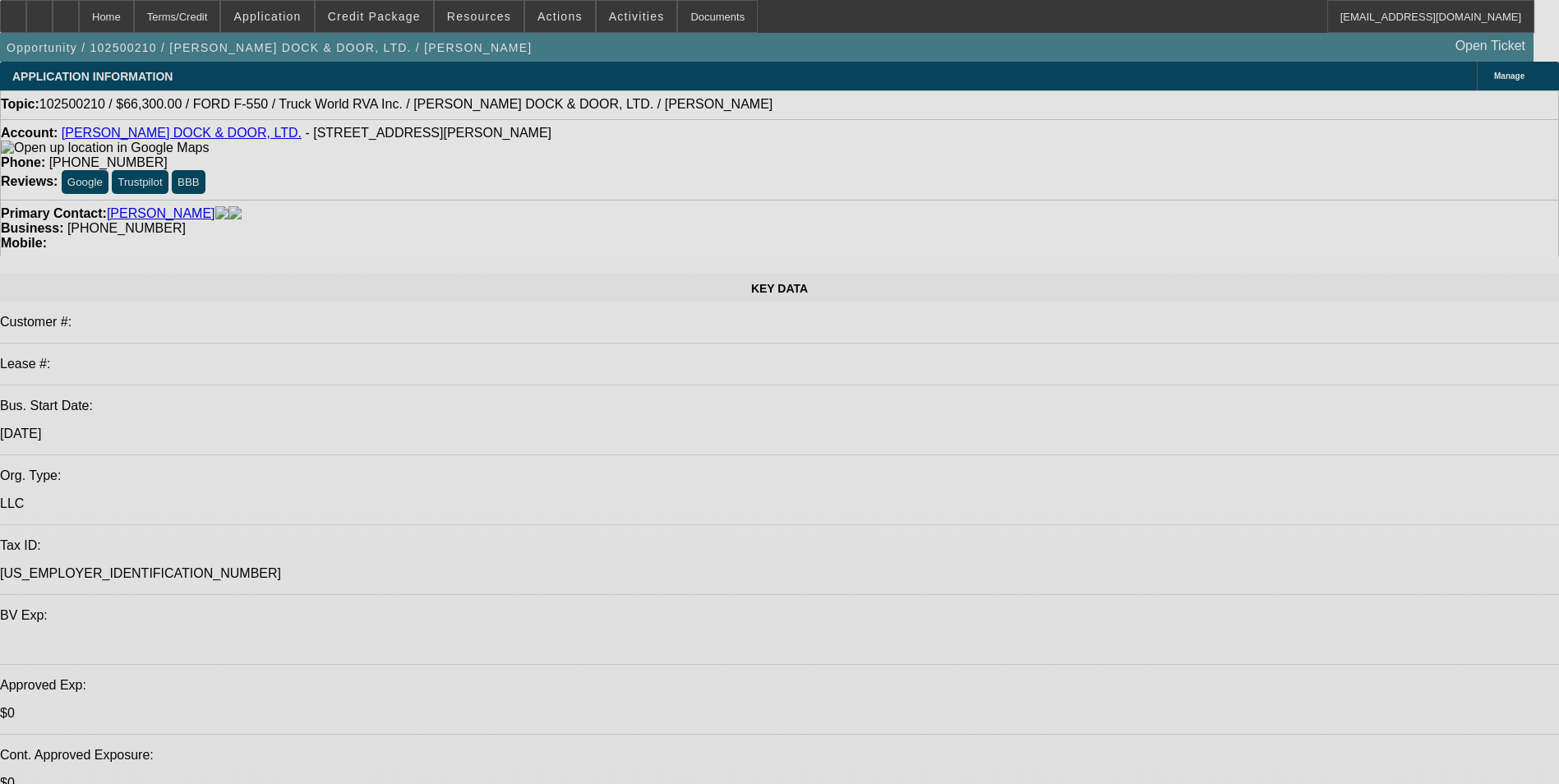
select select "0.15"
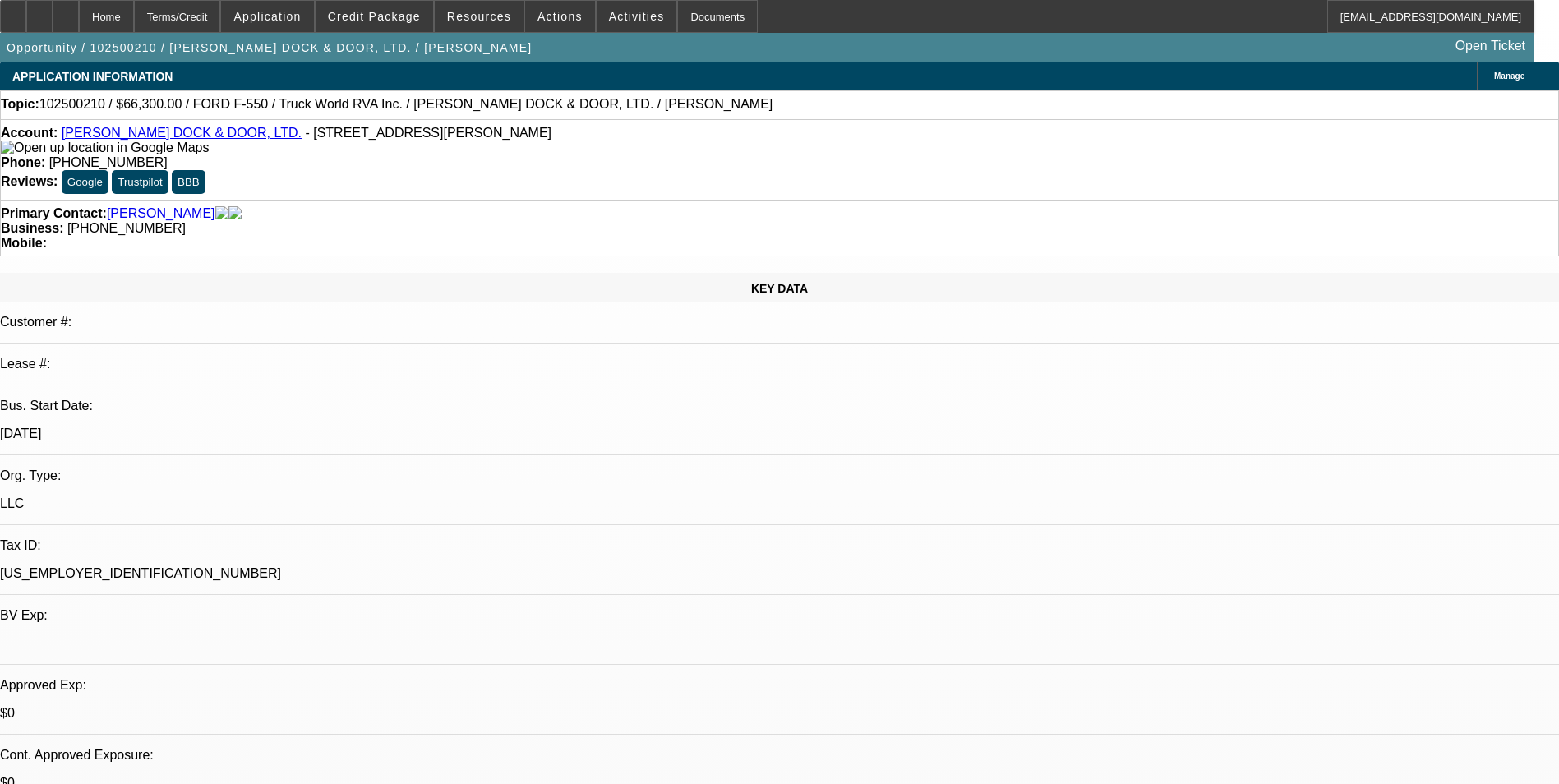
select select "2"
select select "0.1"
select select "0.15"
select select "2"
select select "0.1"
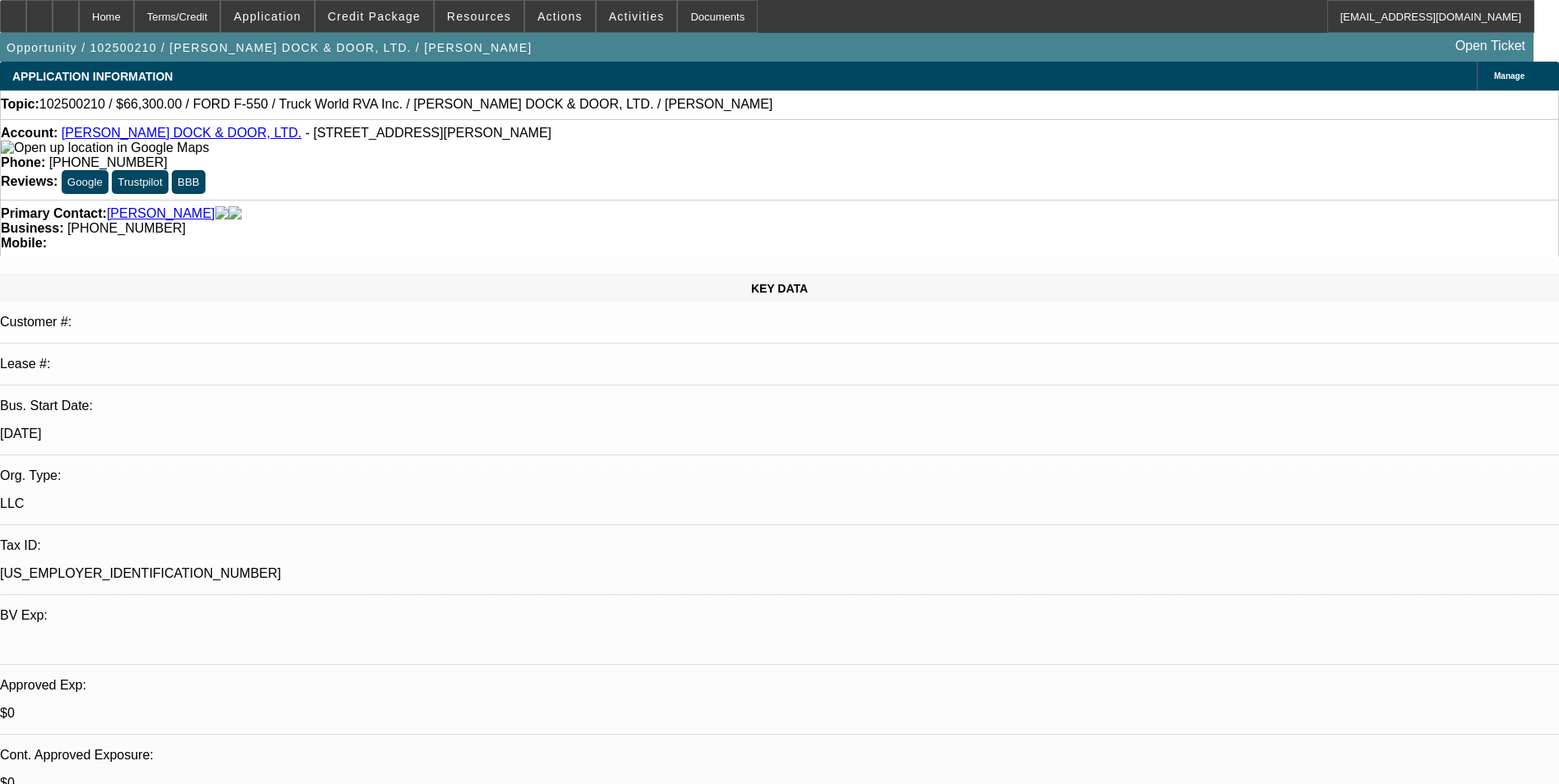
select select "1"
select select "2"
select select "4"
select select "1"
select select "2"
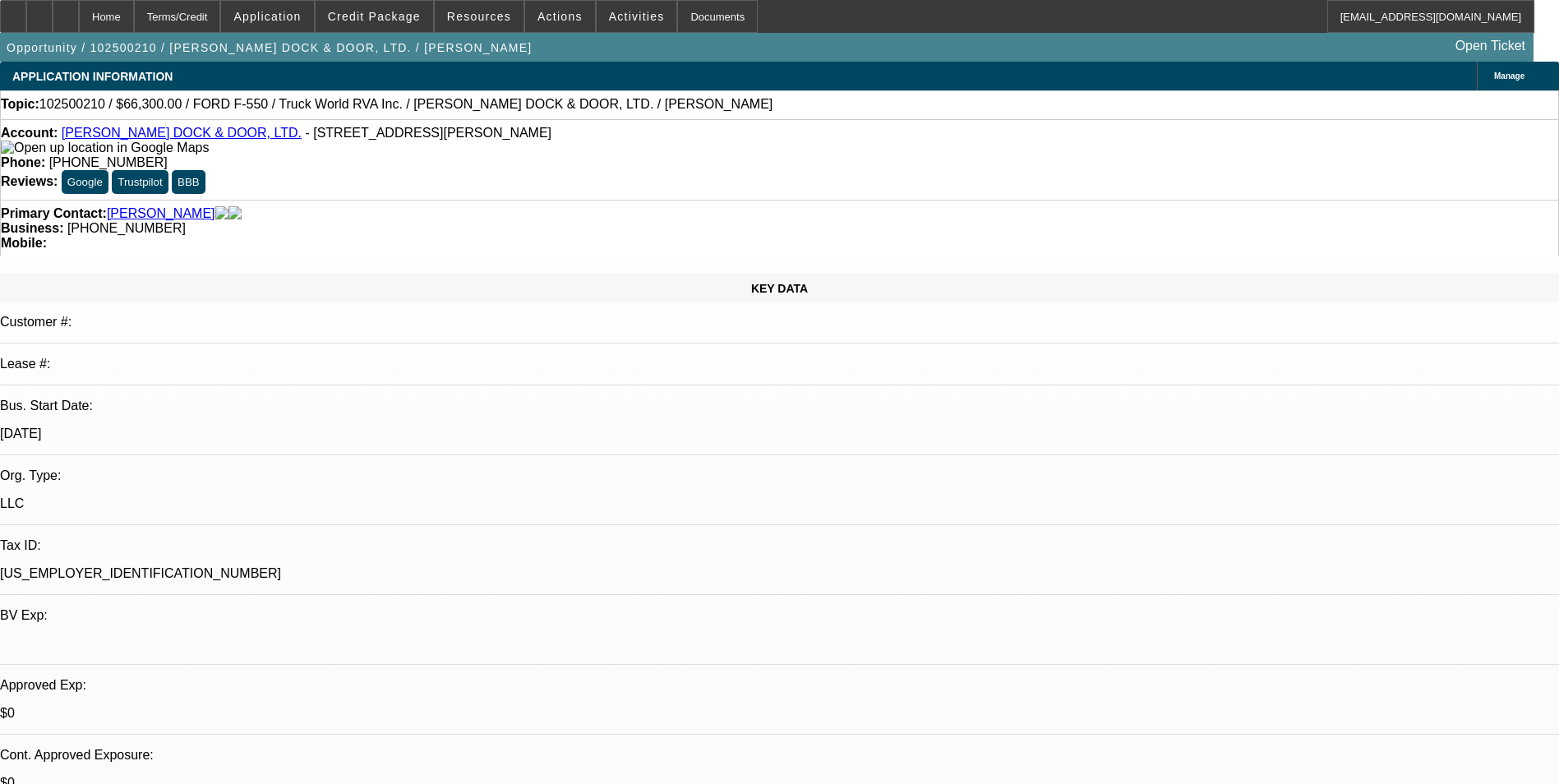
select select "4"
select select "0.15"
select select "2"
select select "0.1"
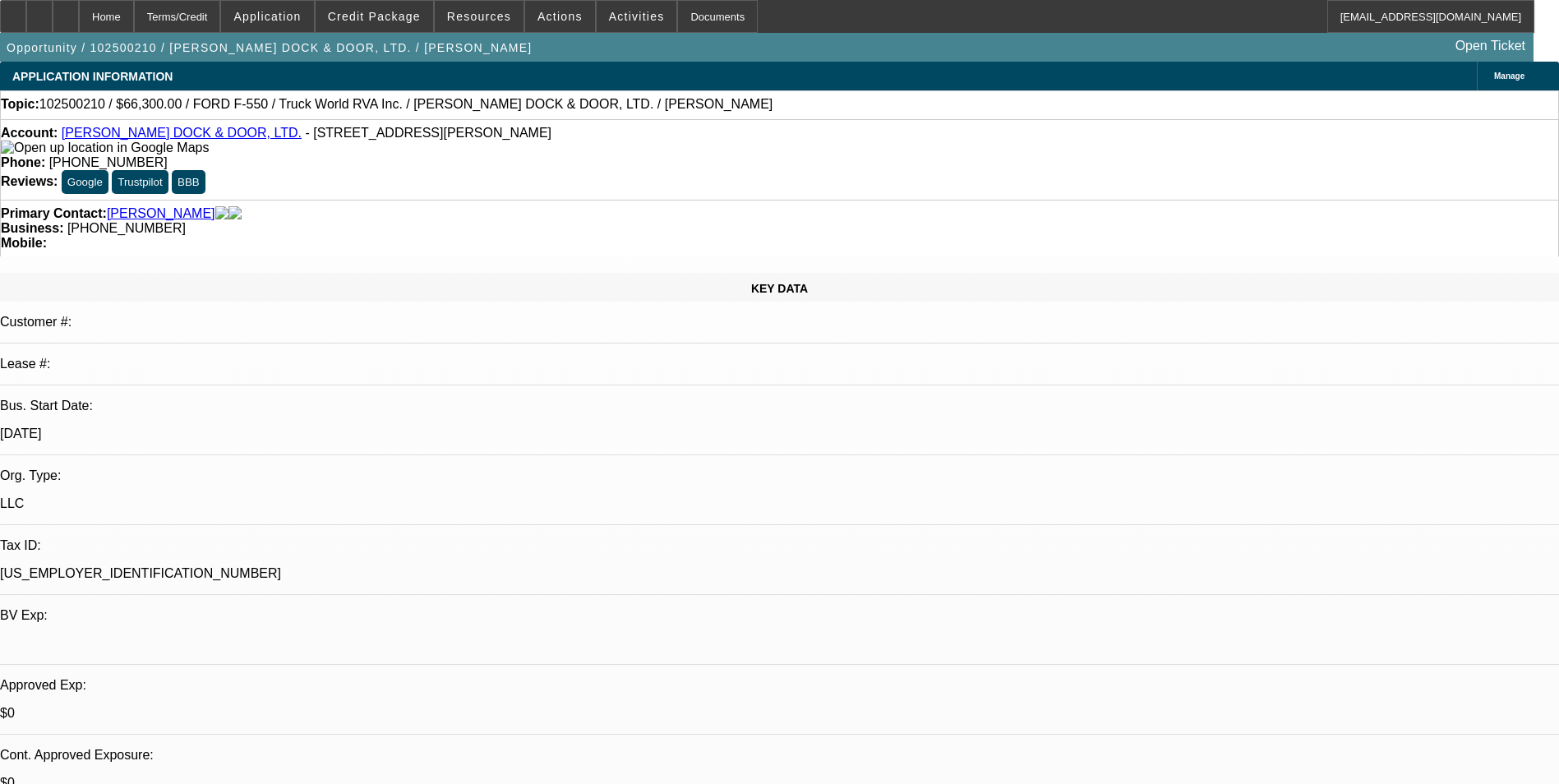
select select "4"
select select "0.15"
select select "2"
select select "0.1"
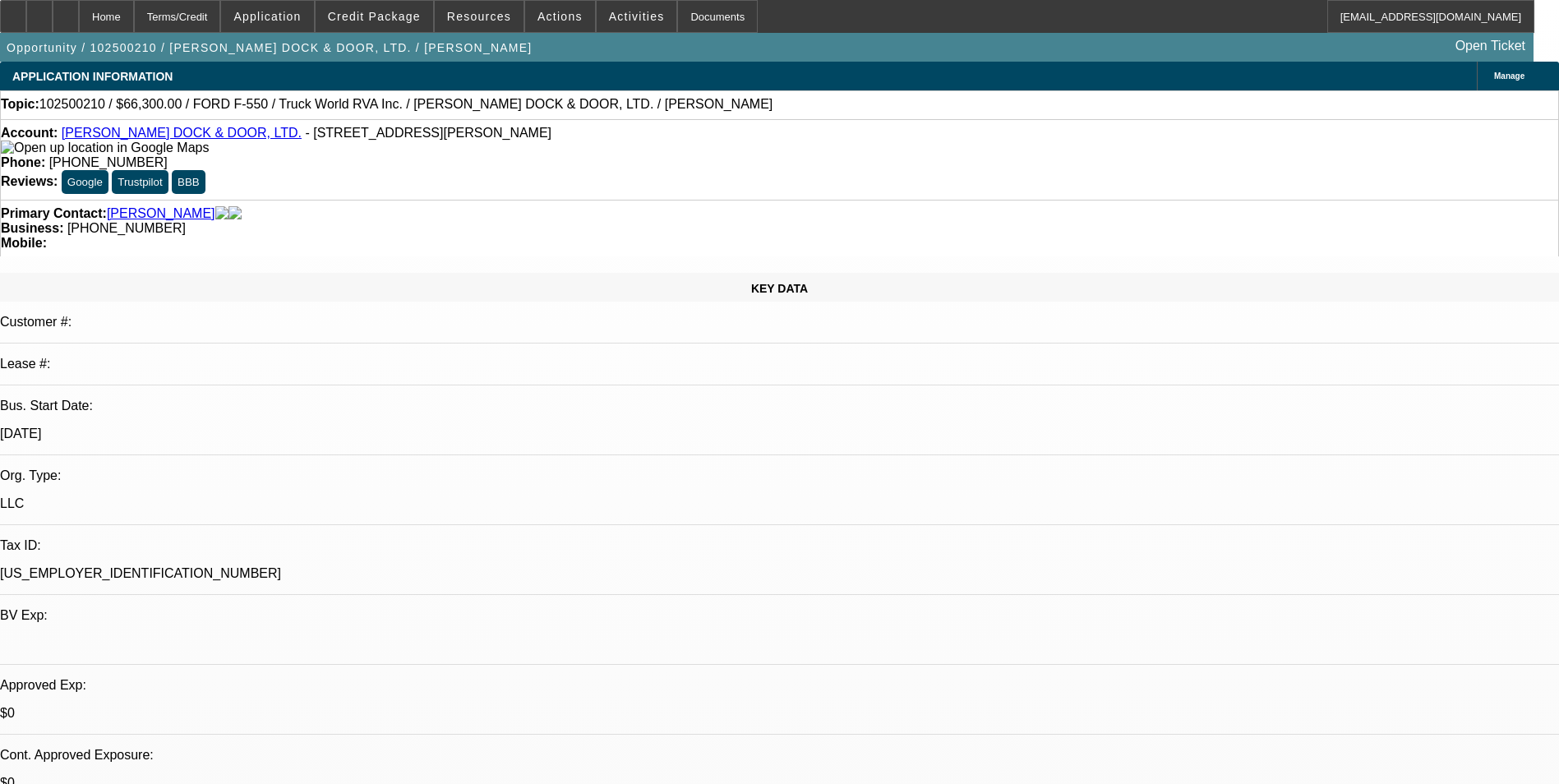
select select "4"
click at [66, 11] on icon at bounding box center [66, 11] width 0 height 0
select select "0.15"
select select "2"
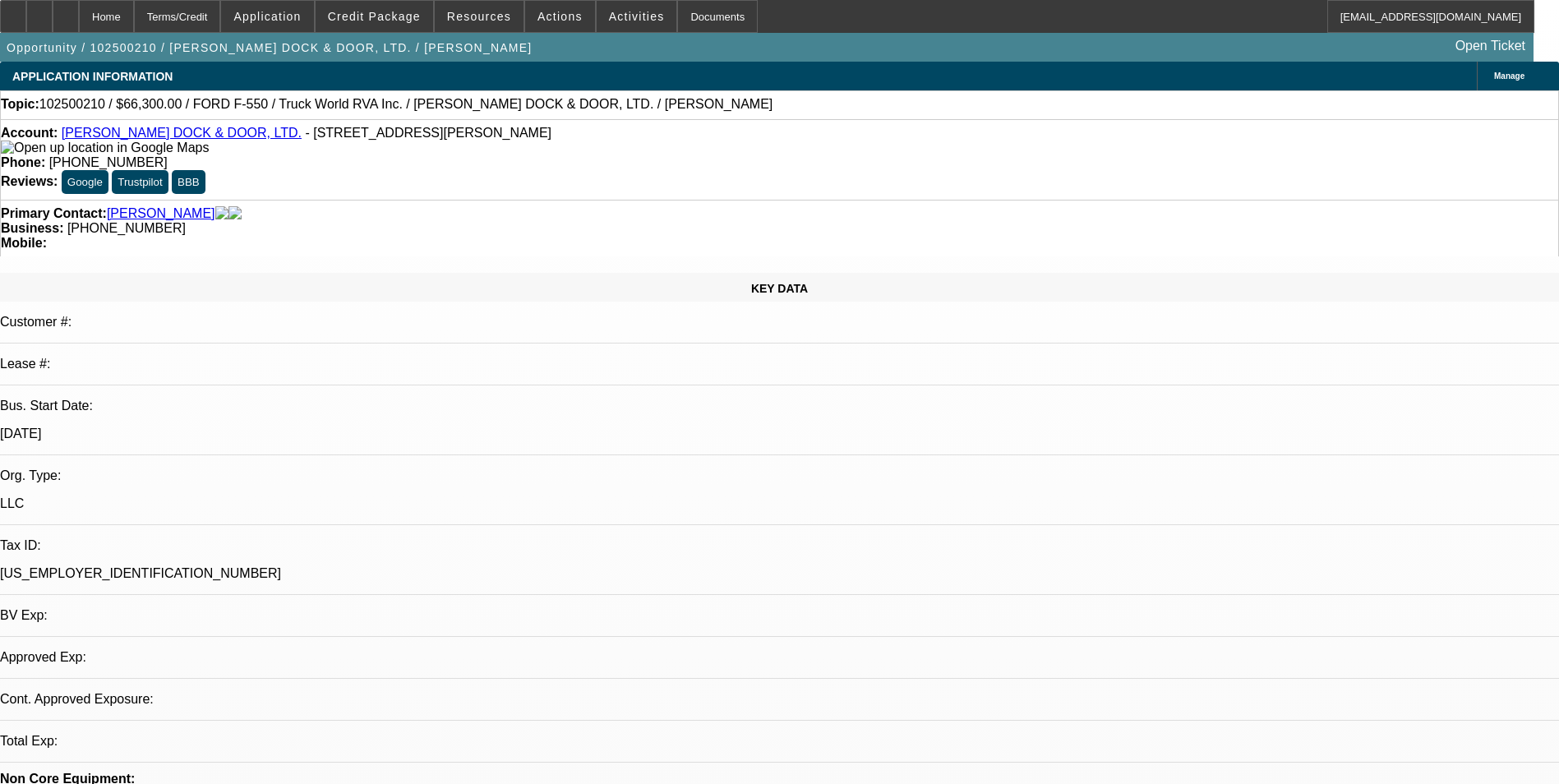
select select "0.1"
select select "0.15"
select select "2"
select select "0.1"
select select "1"
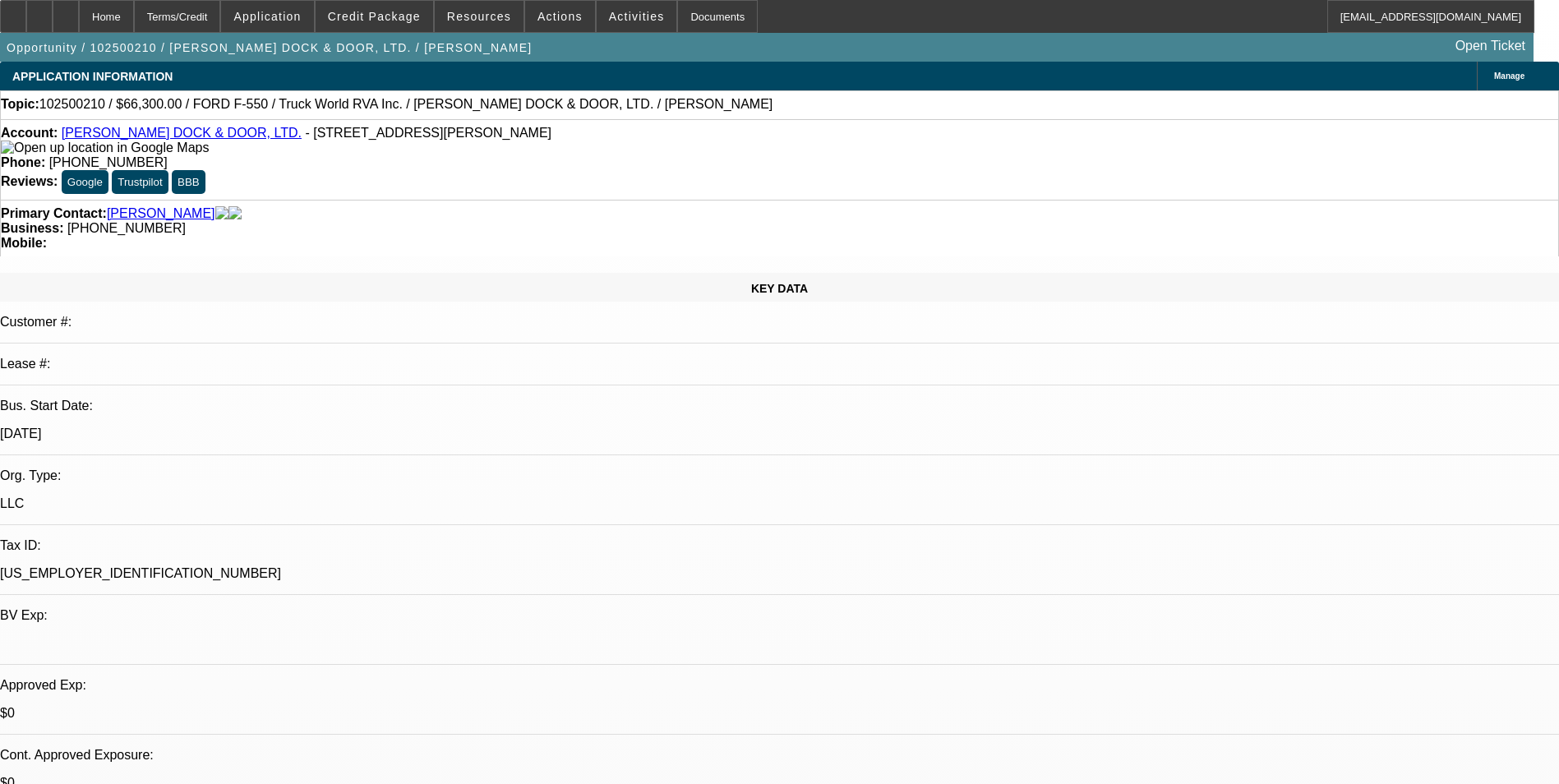
select select "2"
select select "4"
select select "1"
select select "2"
select select "4"
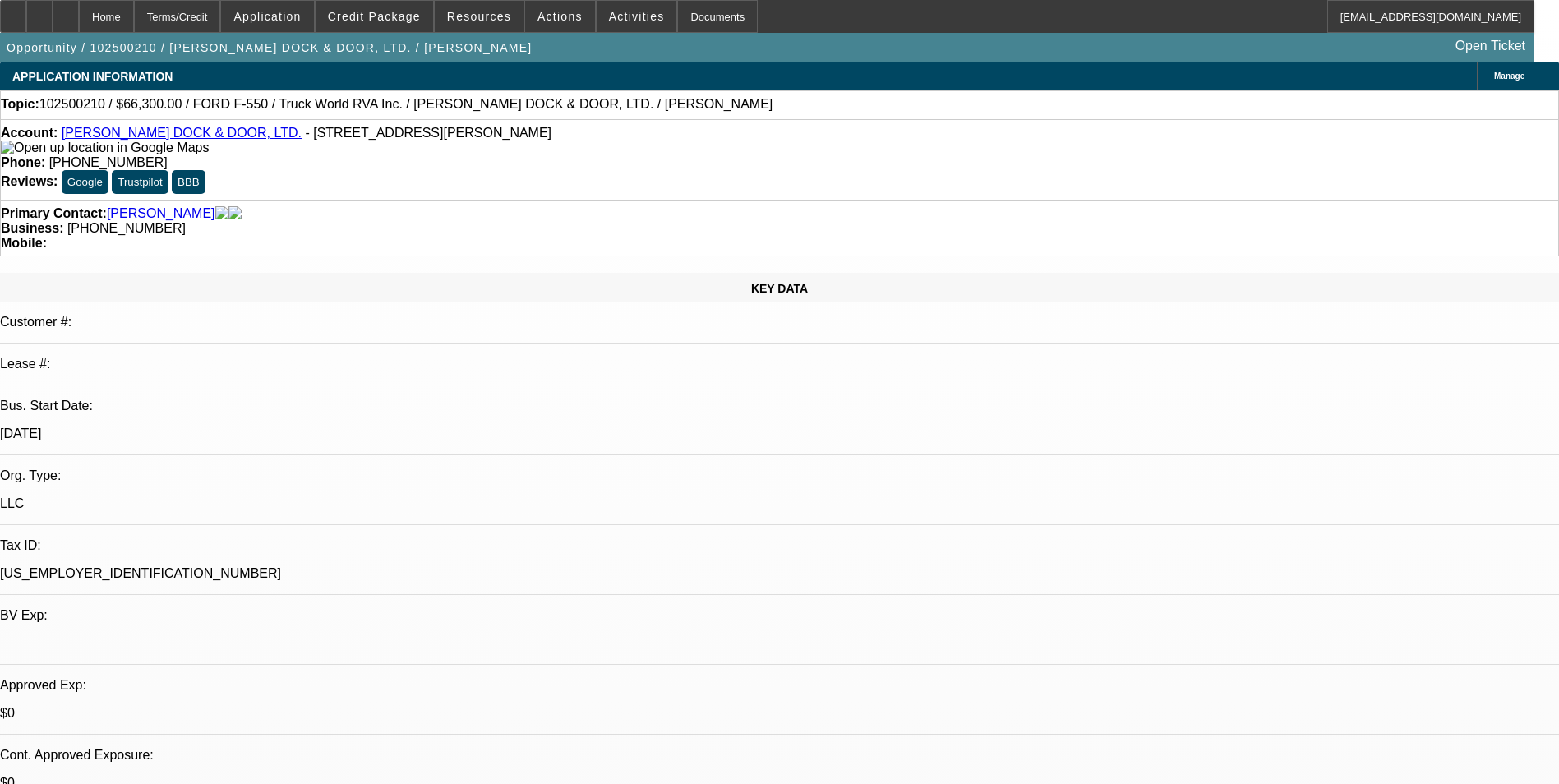
drag, startPoint x: 101, startPoint y: 12, endPoint x: 132, endPoint y: 24, distance: 33.2
click at [66, 11] on icon at bounding box center [66, 11] width 0 height 0
select select "0.15"
select select "2"
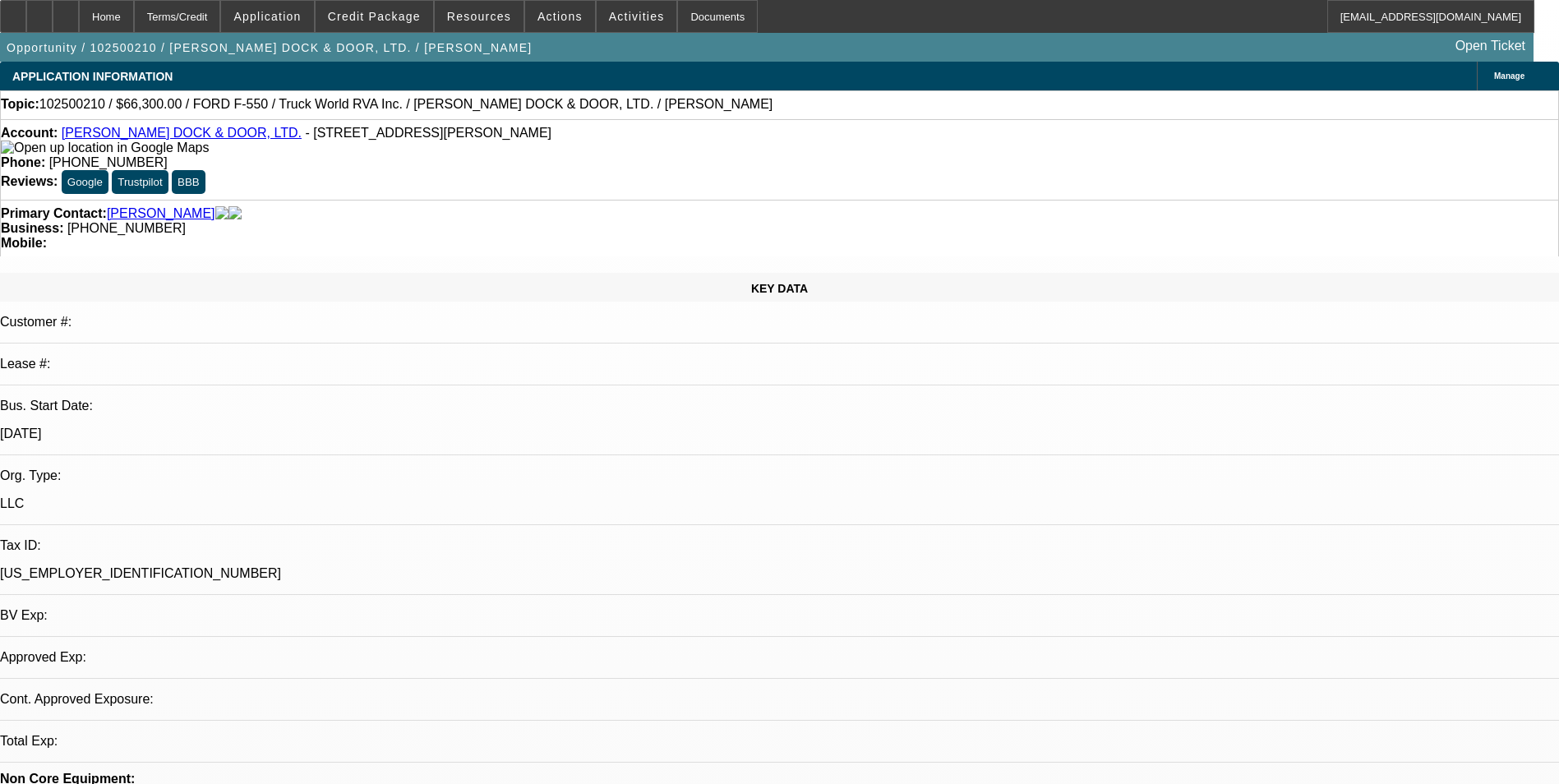
select select "0.1"
select select "0.15"
select select "2"
select select "0.1"
select select "1"
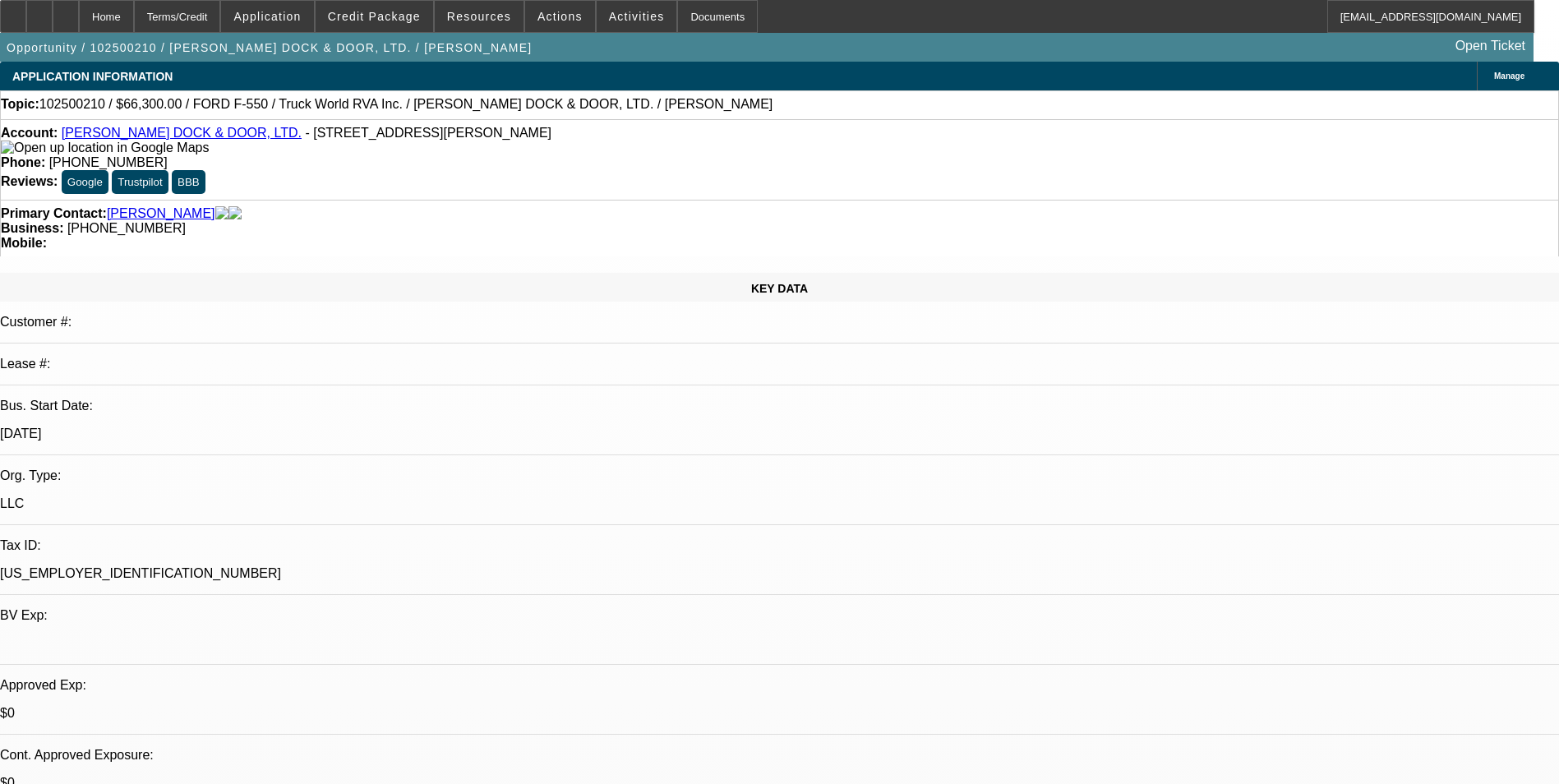
select select "2"
select select "4"
select select "1"
select select "2"
select select "4"
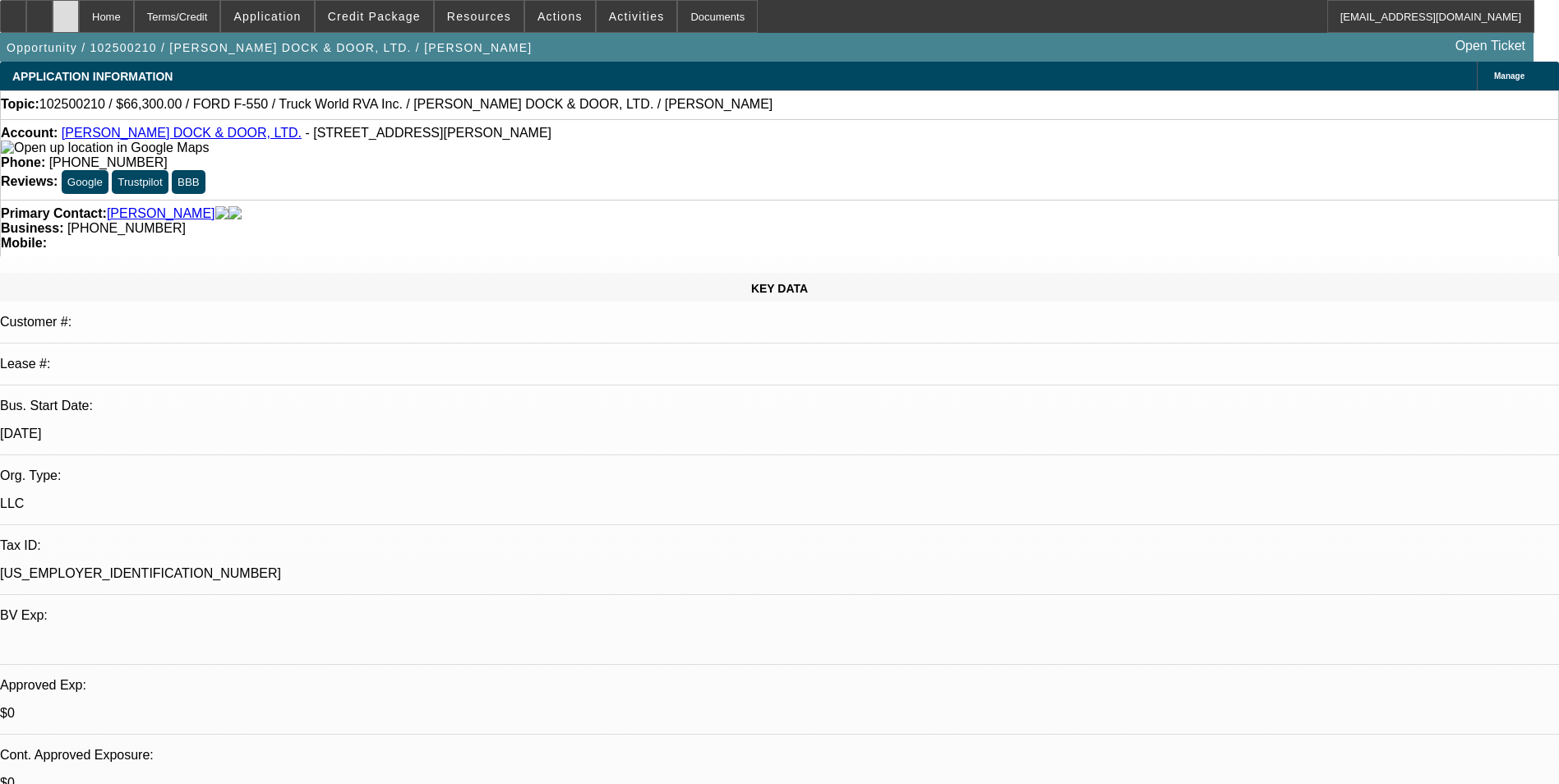
click at [79, 15] on div at bounding box center [65, 16] width 26 height 33
select select "0.15"
select select "2"
select select "0.1"
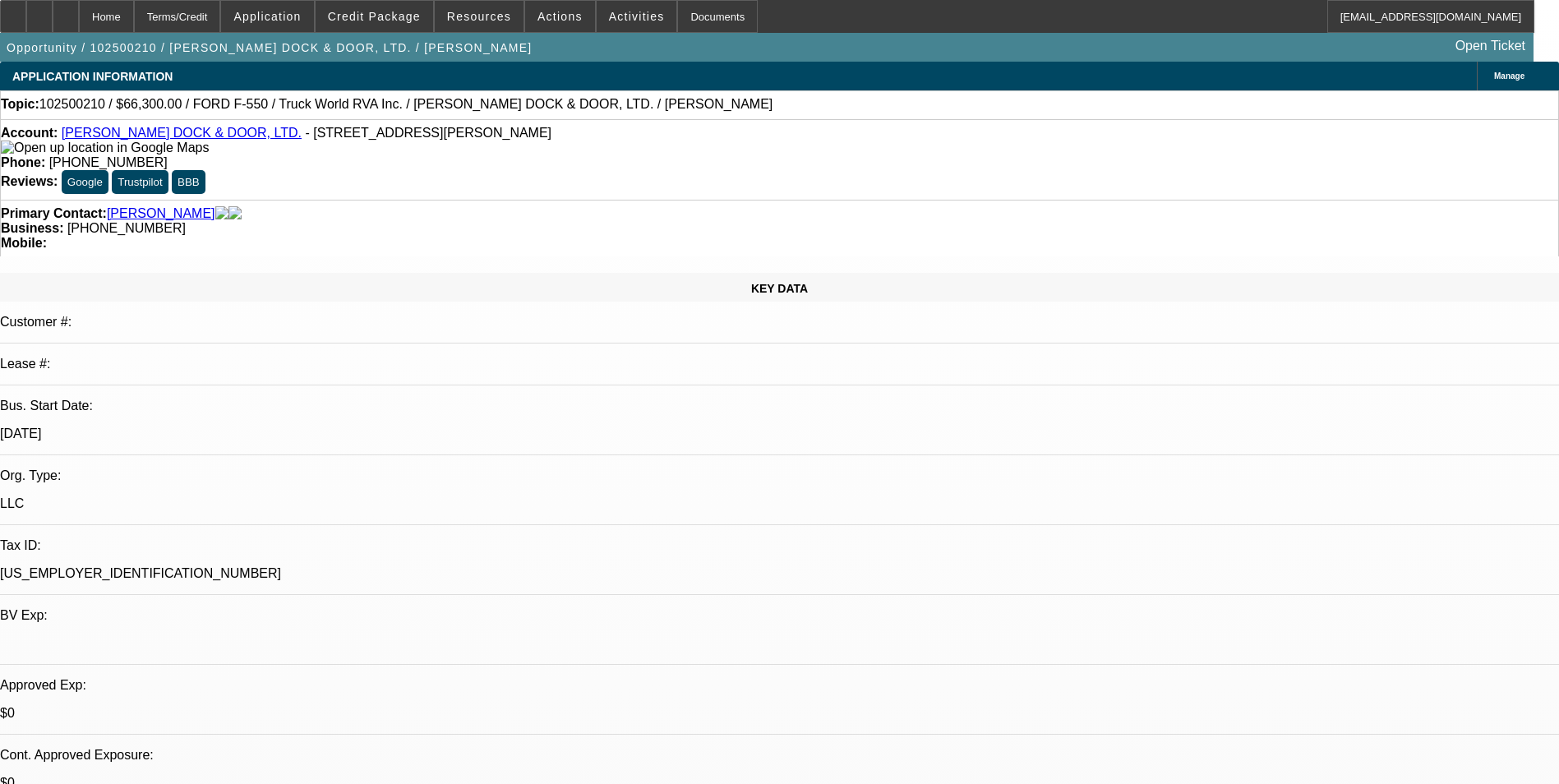
select select "4"
select select "0.15"
select select "2"
select select "0.1"
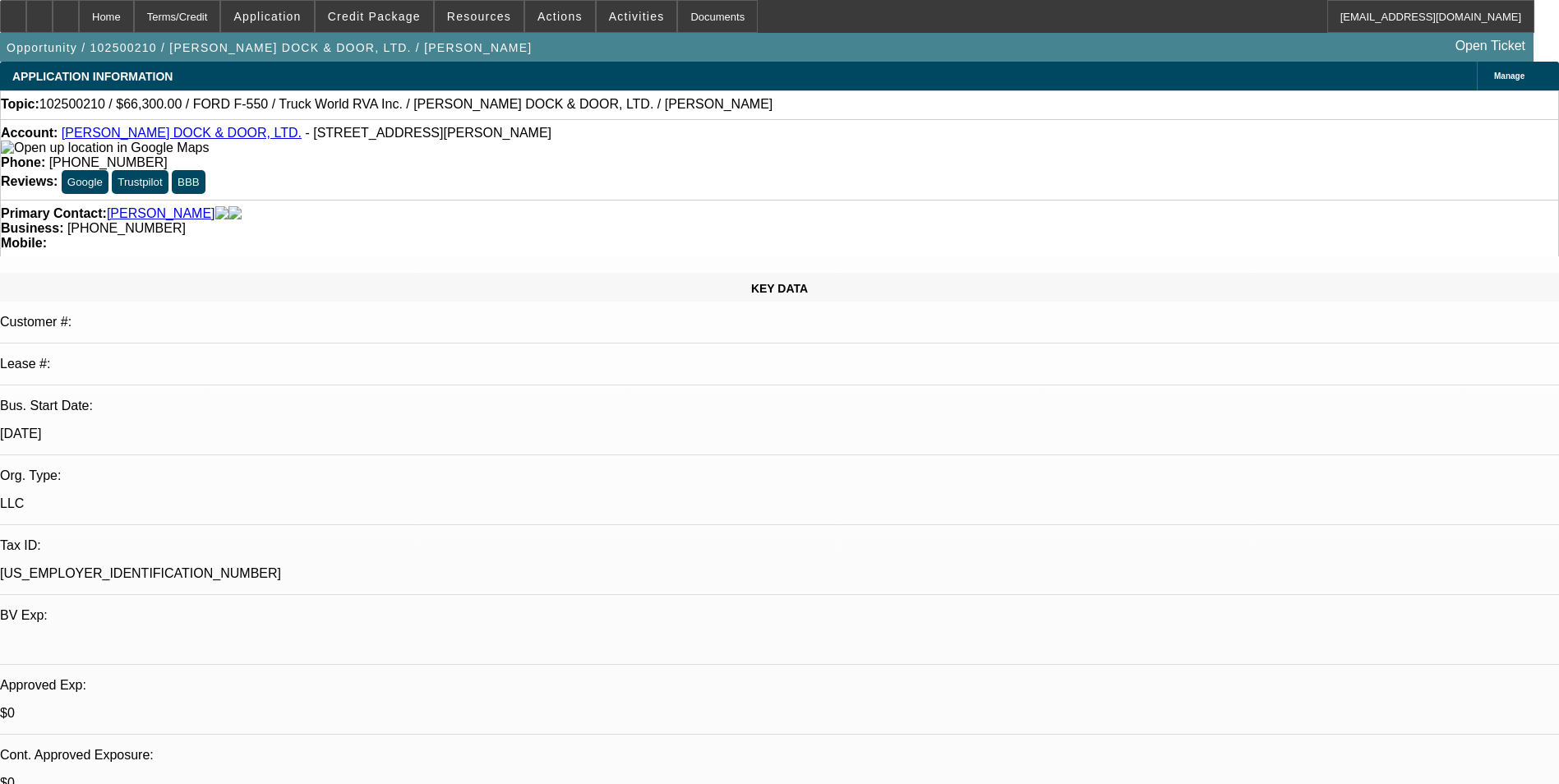
select select "4"
click at [66, 11] on icon at bounding box center [66, 11] width 0 height 0
select select "0.15"
select select "2"
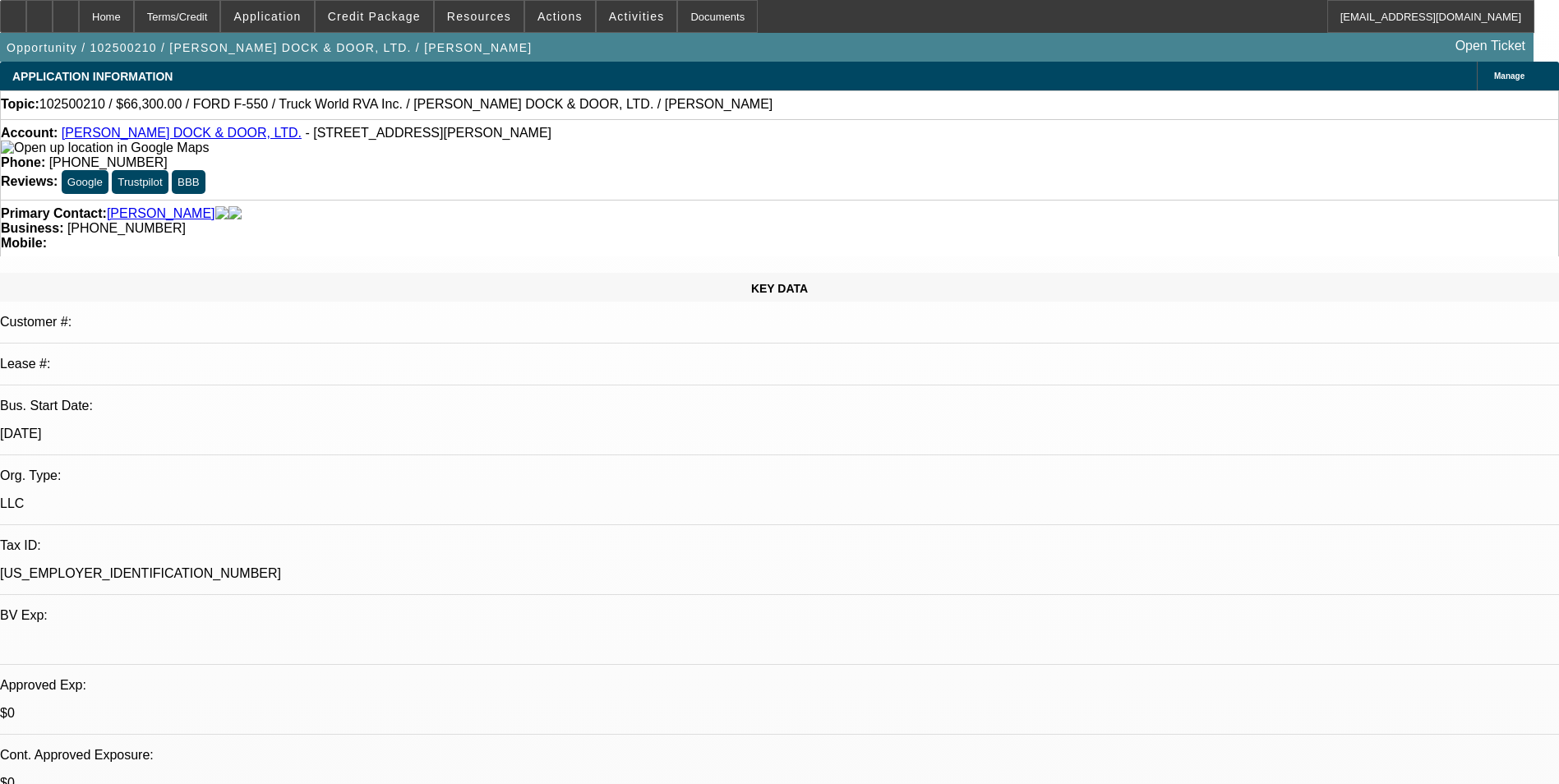
select select "0.1"
select select "0.15"
select select "2"
select select "0.1"
select select "1"
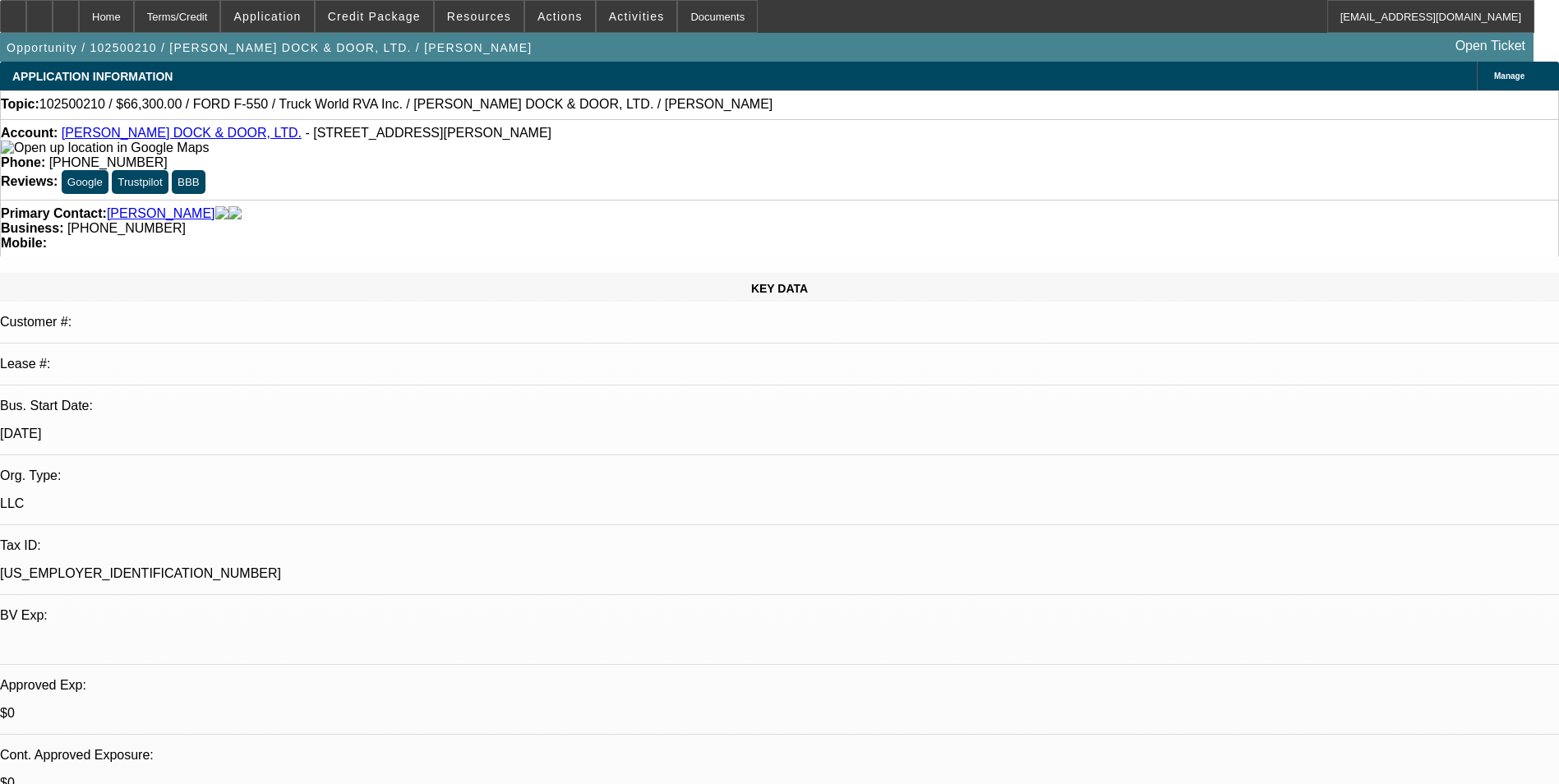
select select "2"
select select "4"
select select "1"
select select "2"
select select "4"
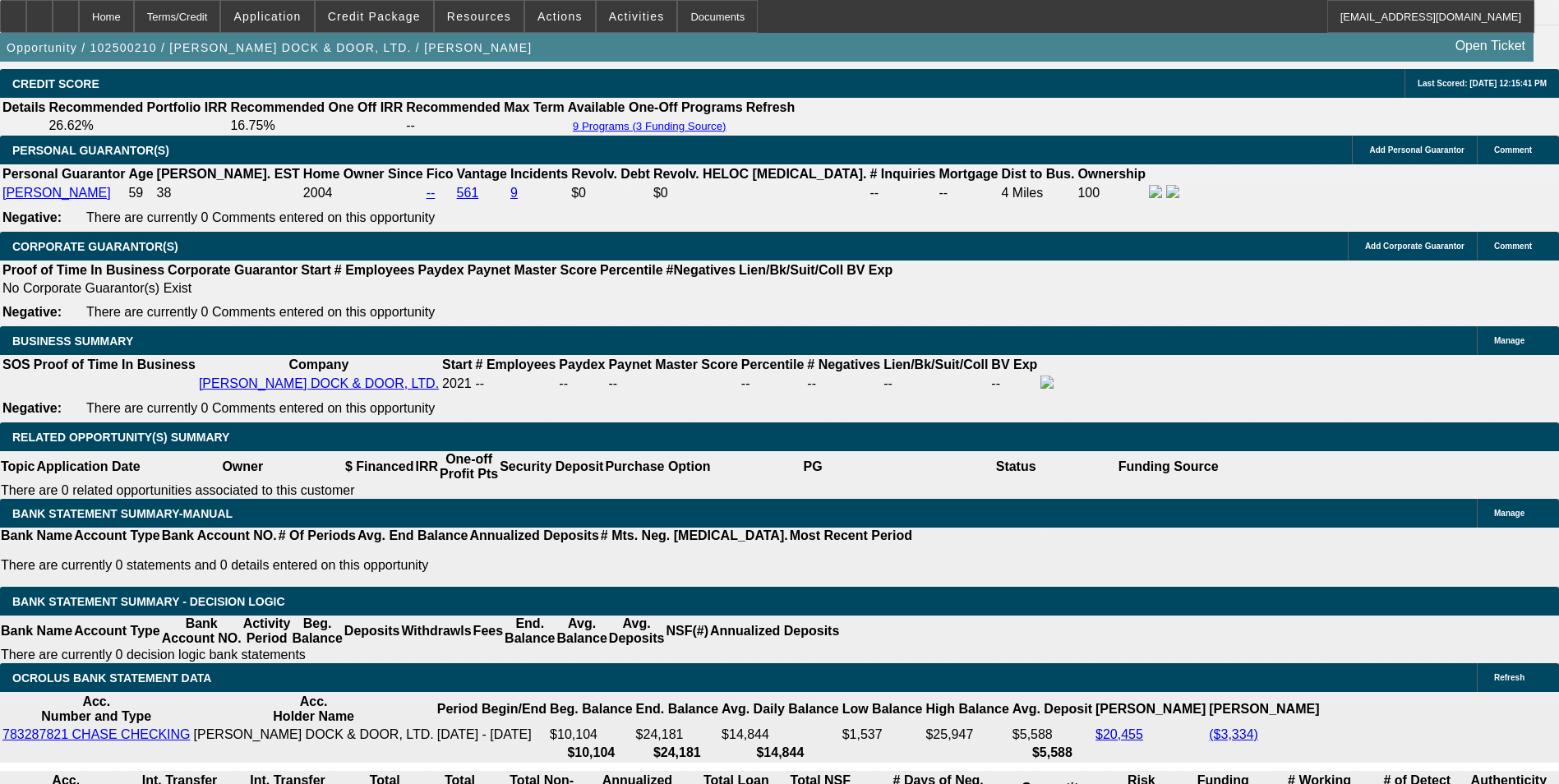
scroll to position [2300, 0]
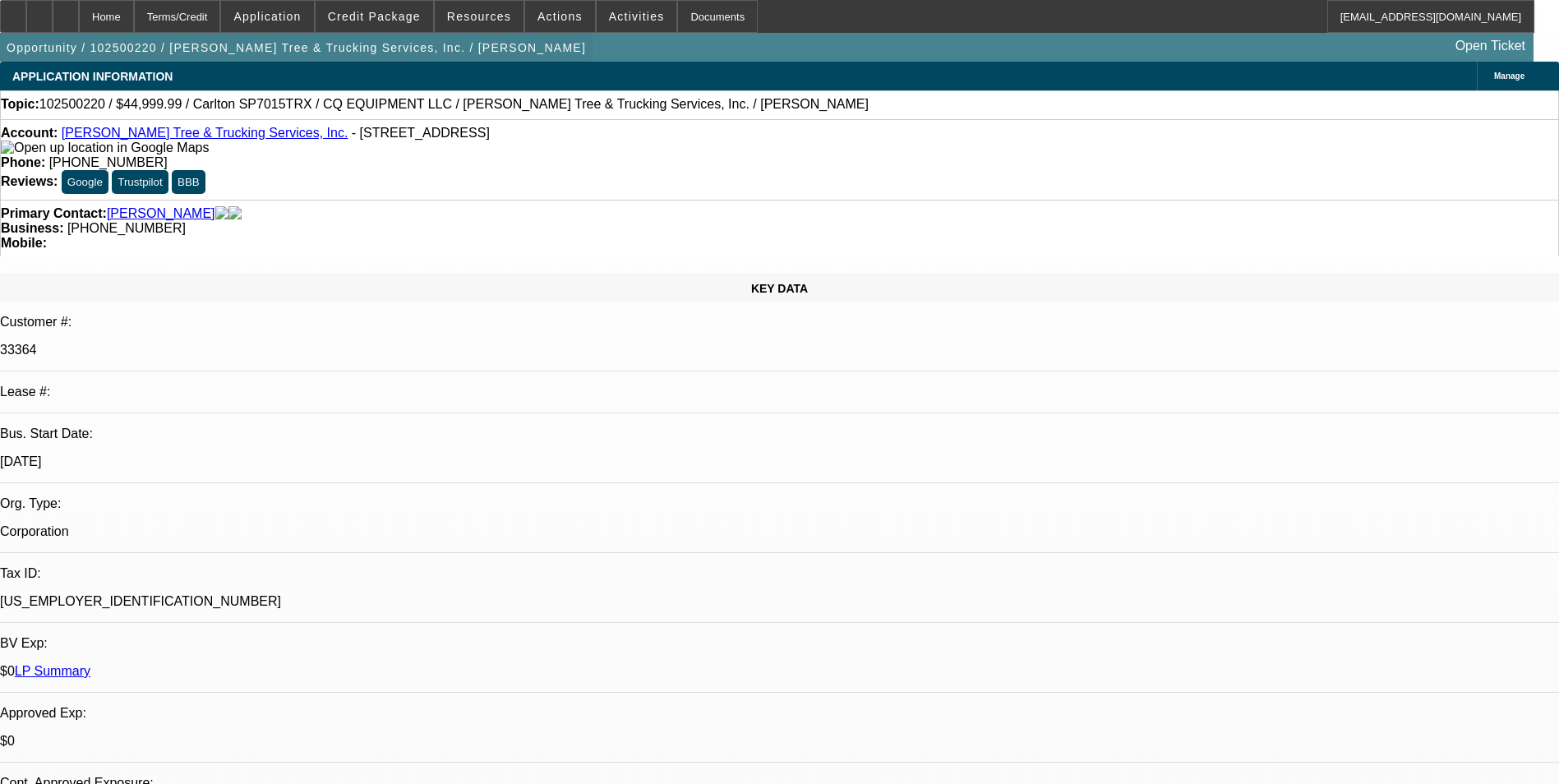
select select "0"
select select "2"
select select "0.1"
select select "4"
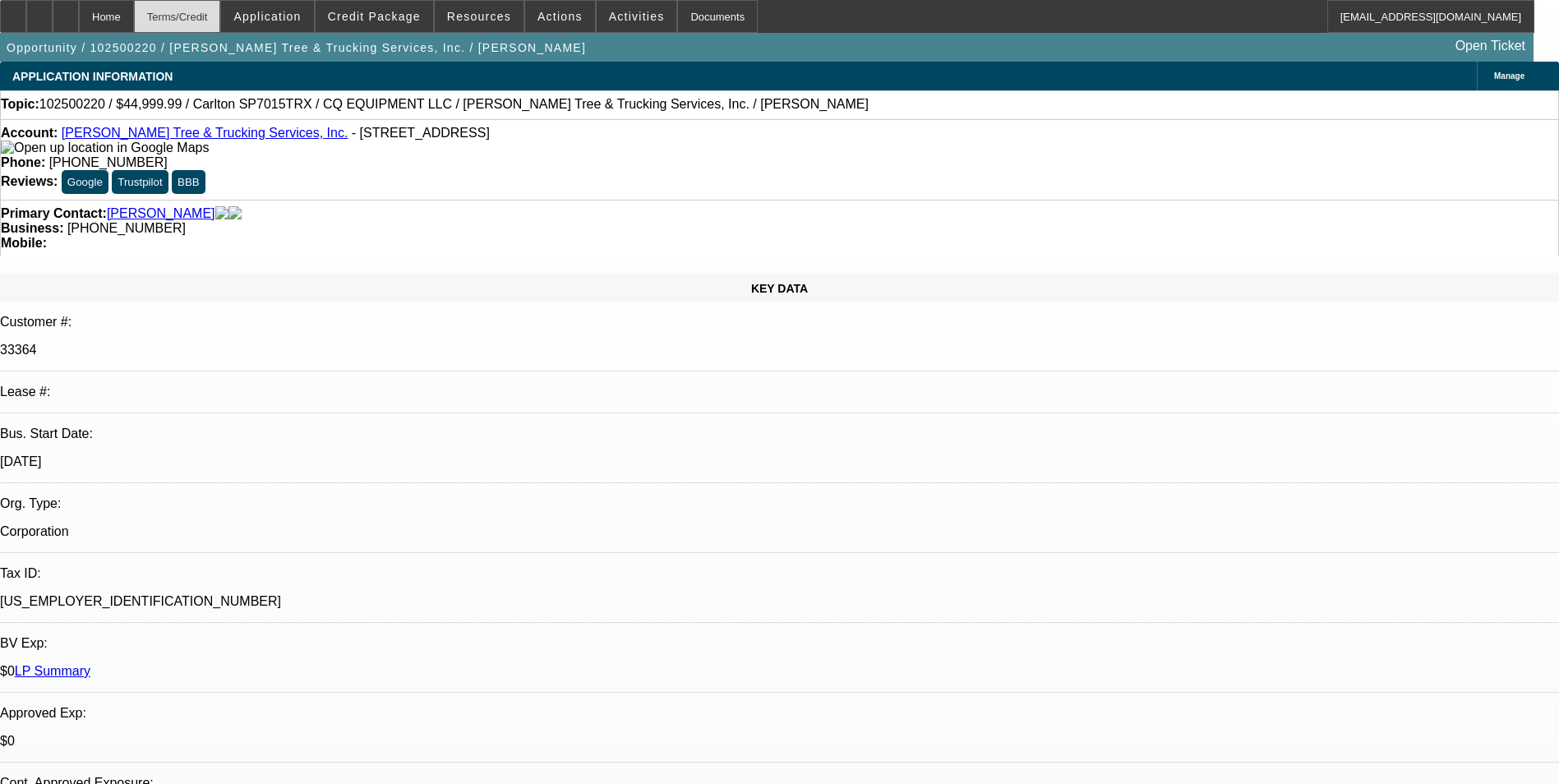
click at [221, 19] on div "Terms/Credit" at bounding box center [178, 16] width 87 height 33
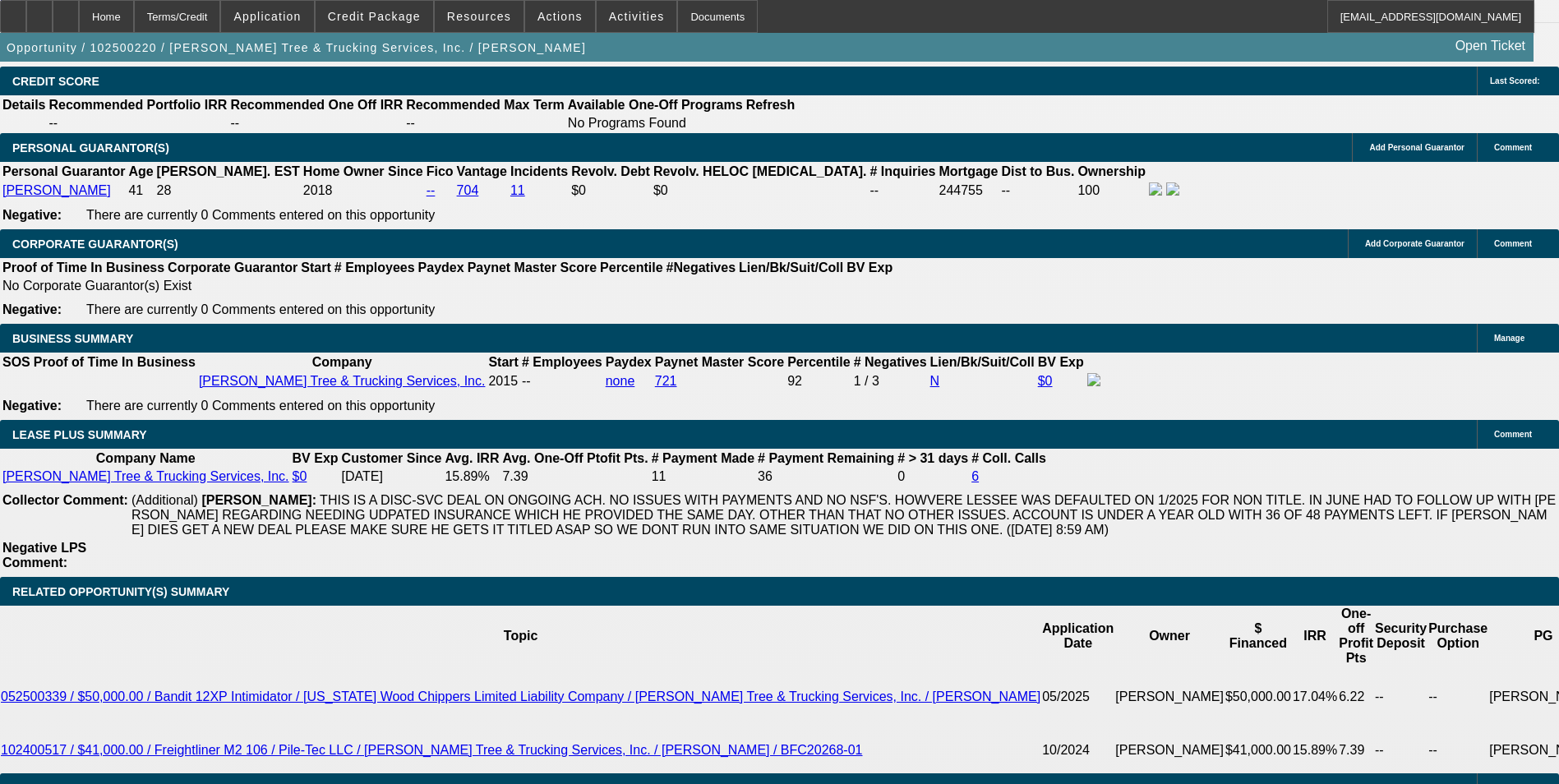
scroll to position [2530, 0]
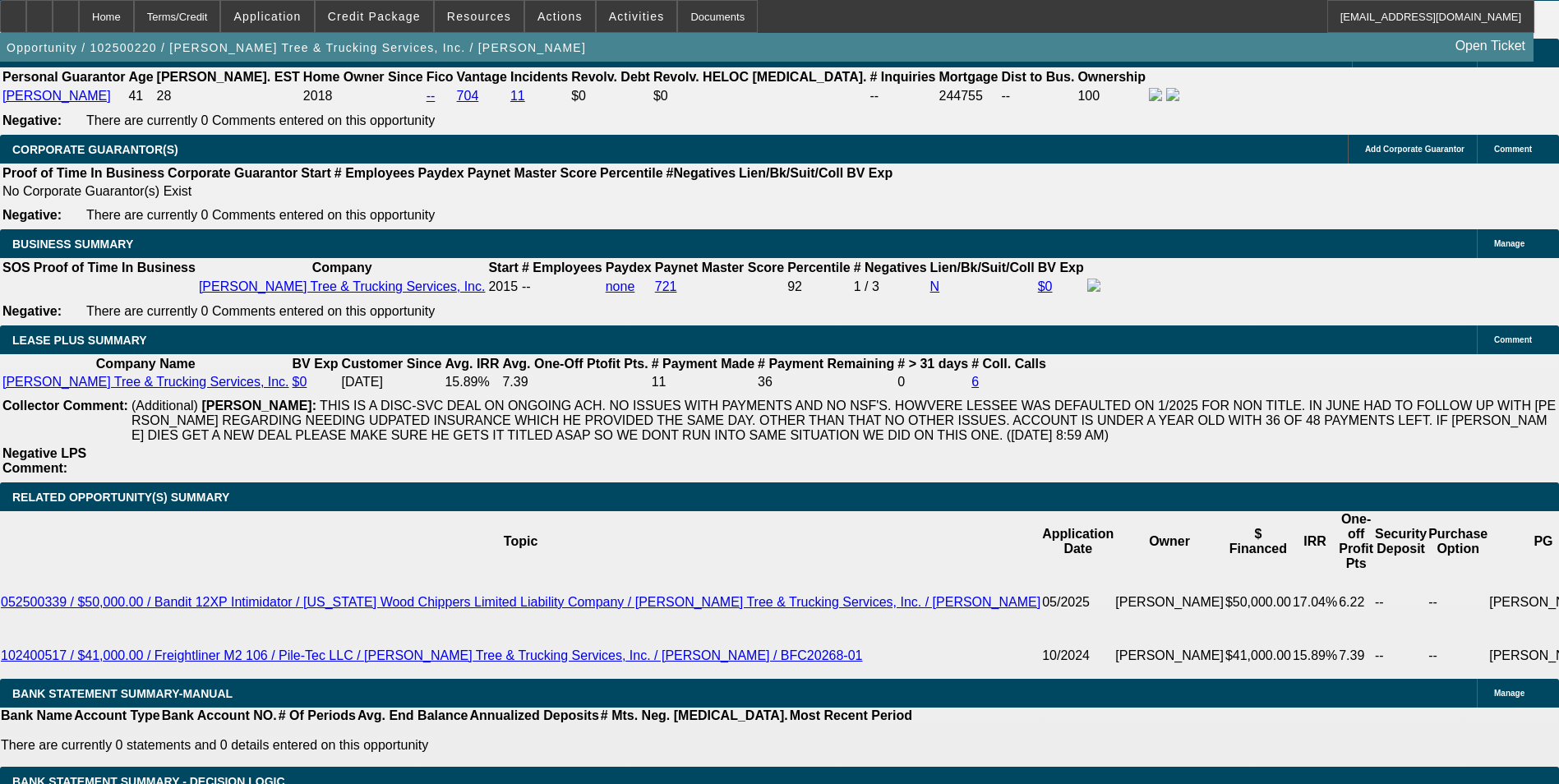
type input "$4,999.99"
type input "$1,750.00"
type input "11.3"
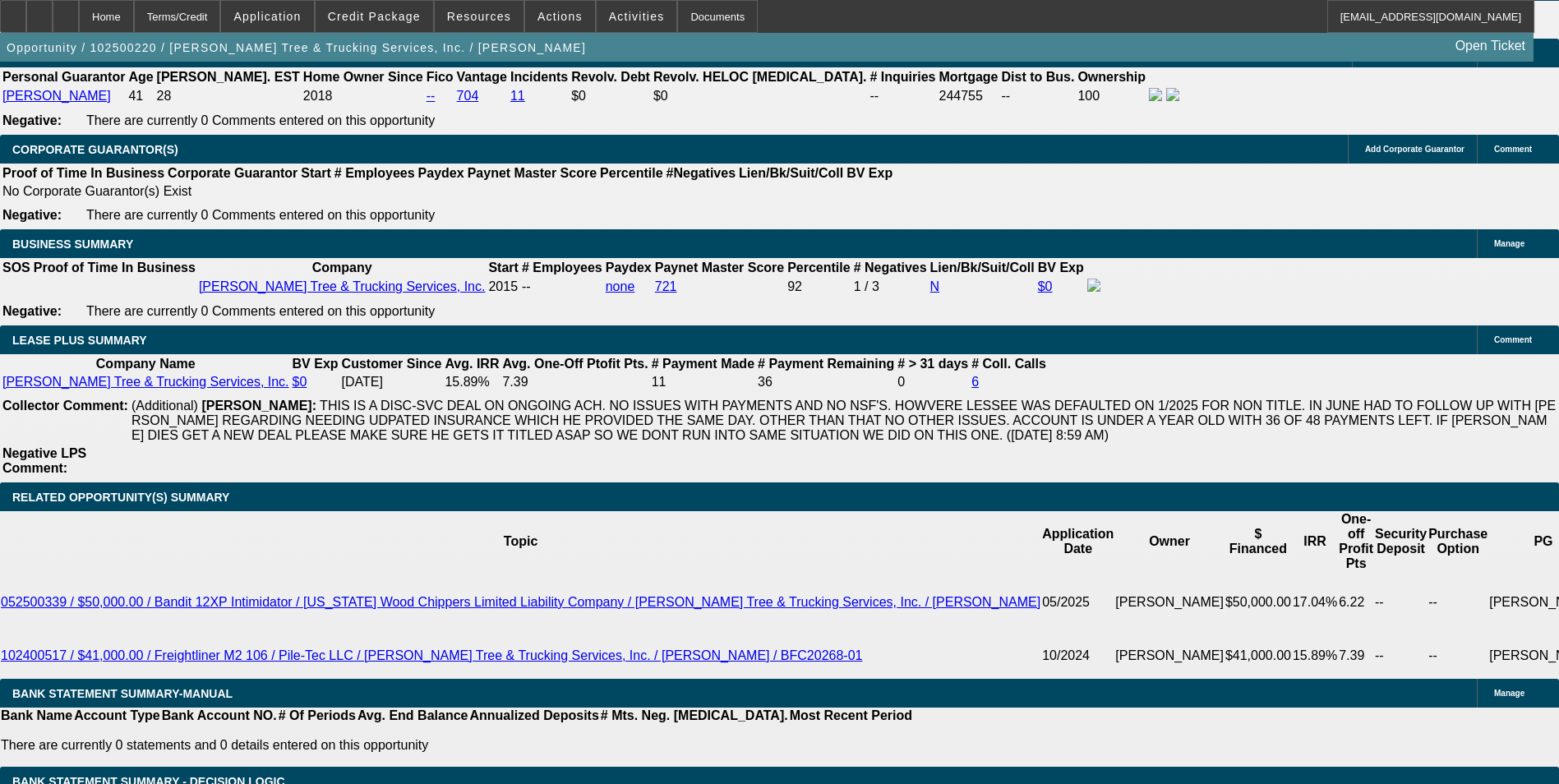
select select "6"
select select "0"
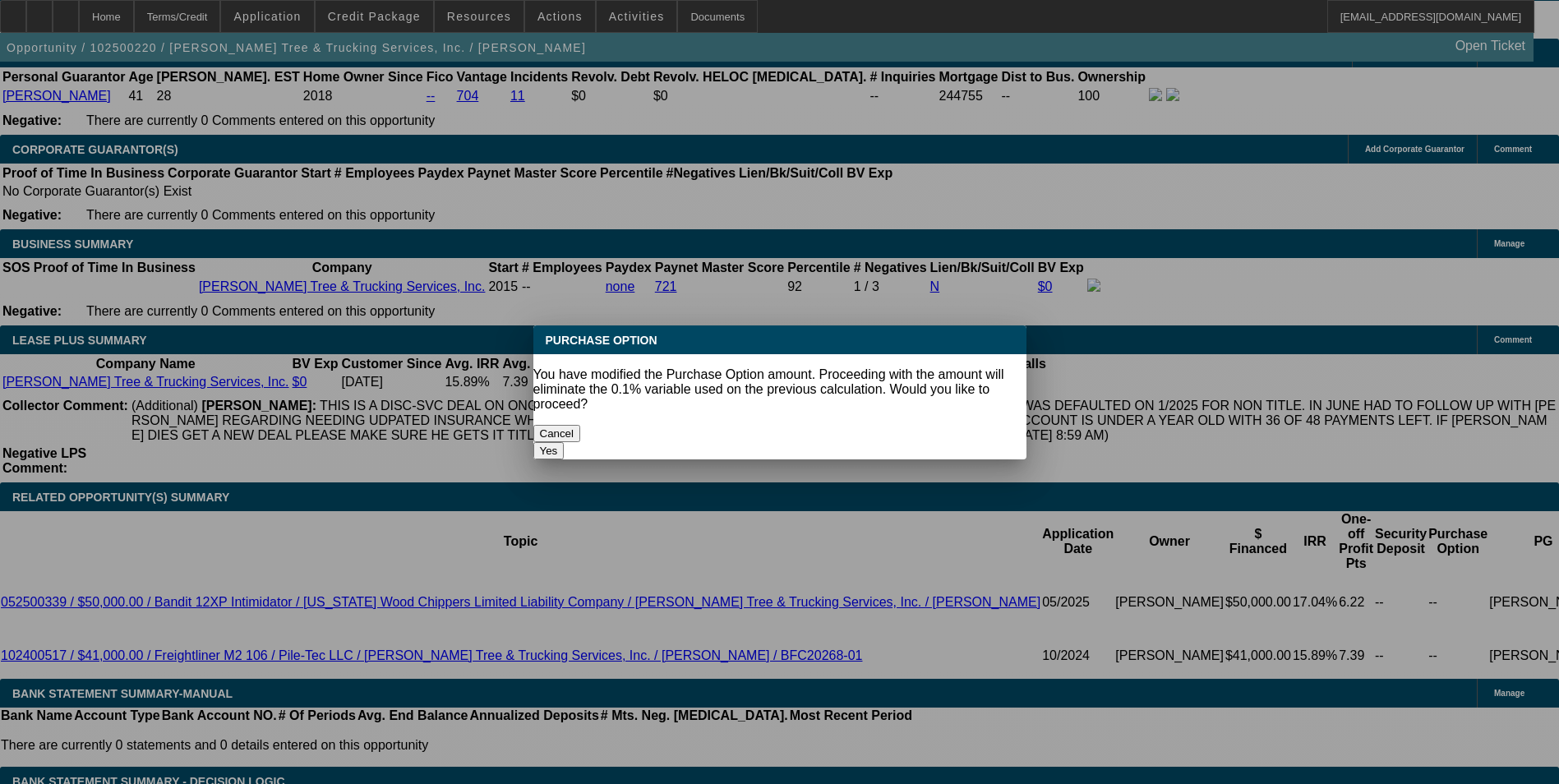
click at [565, 442] on button "Yes" at bounding box center [549, 450] width 31 height 17
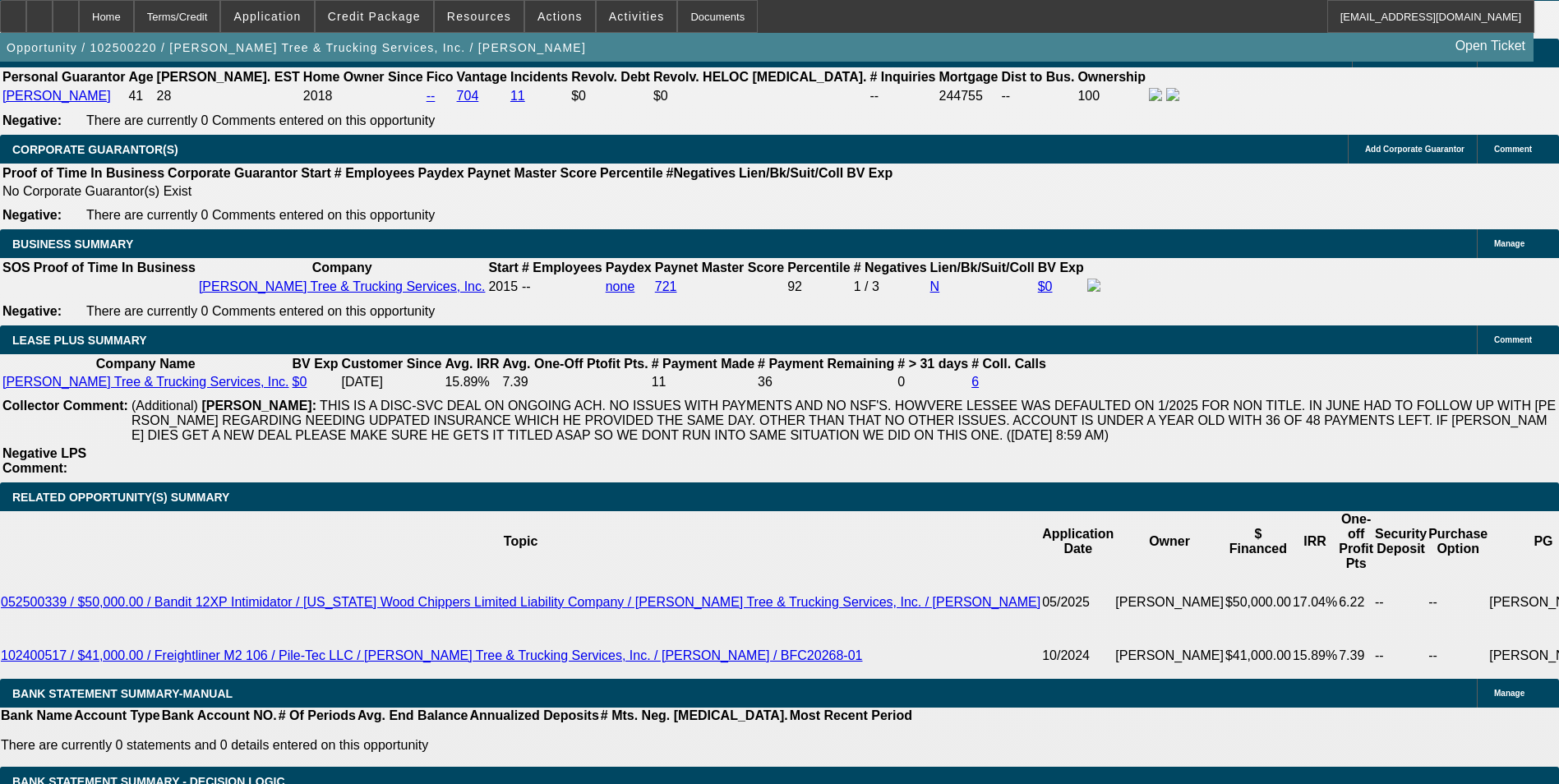
type input "$0.00"
select select "0"
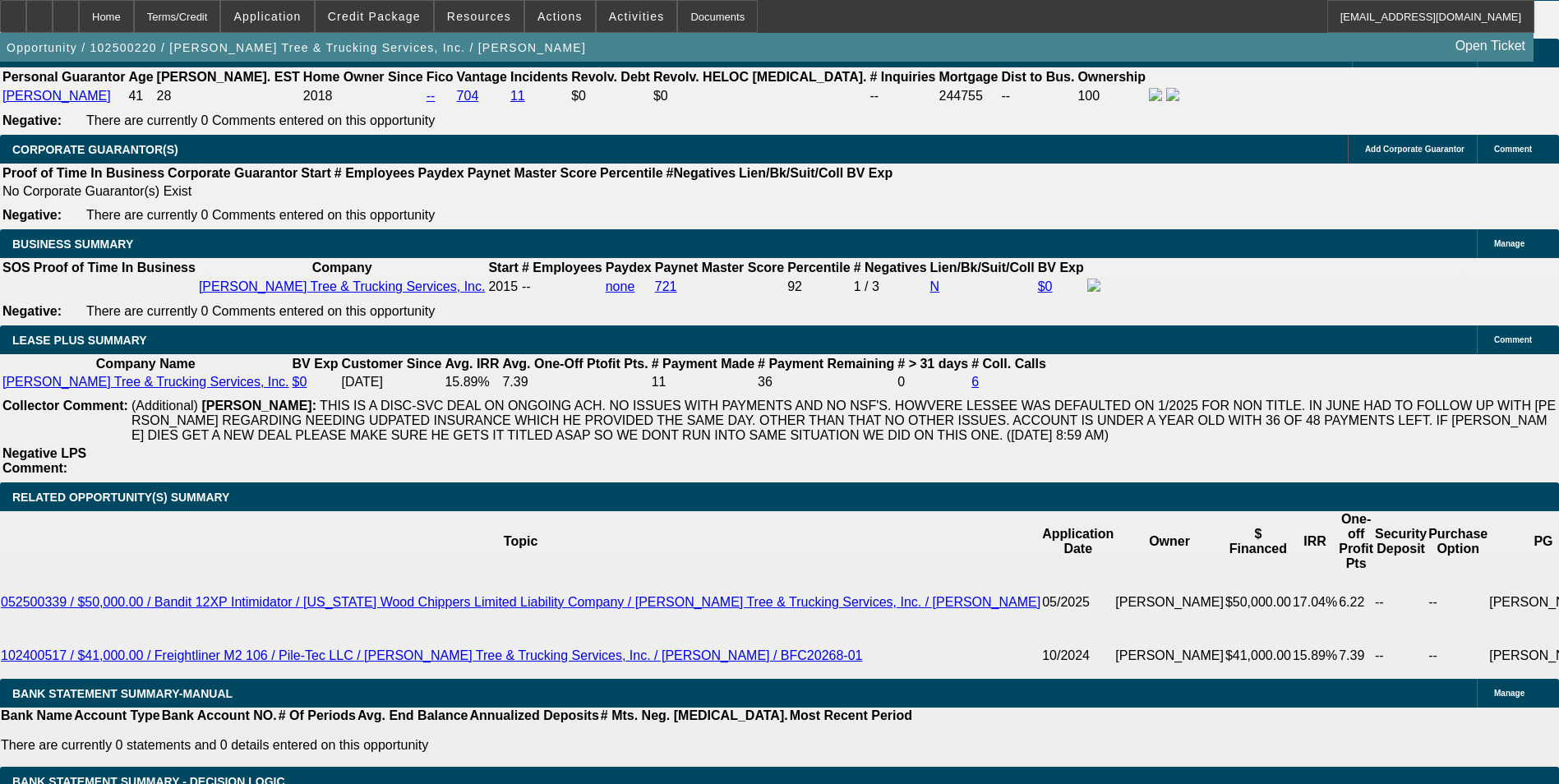
scroll to position [0, 0]
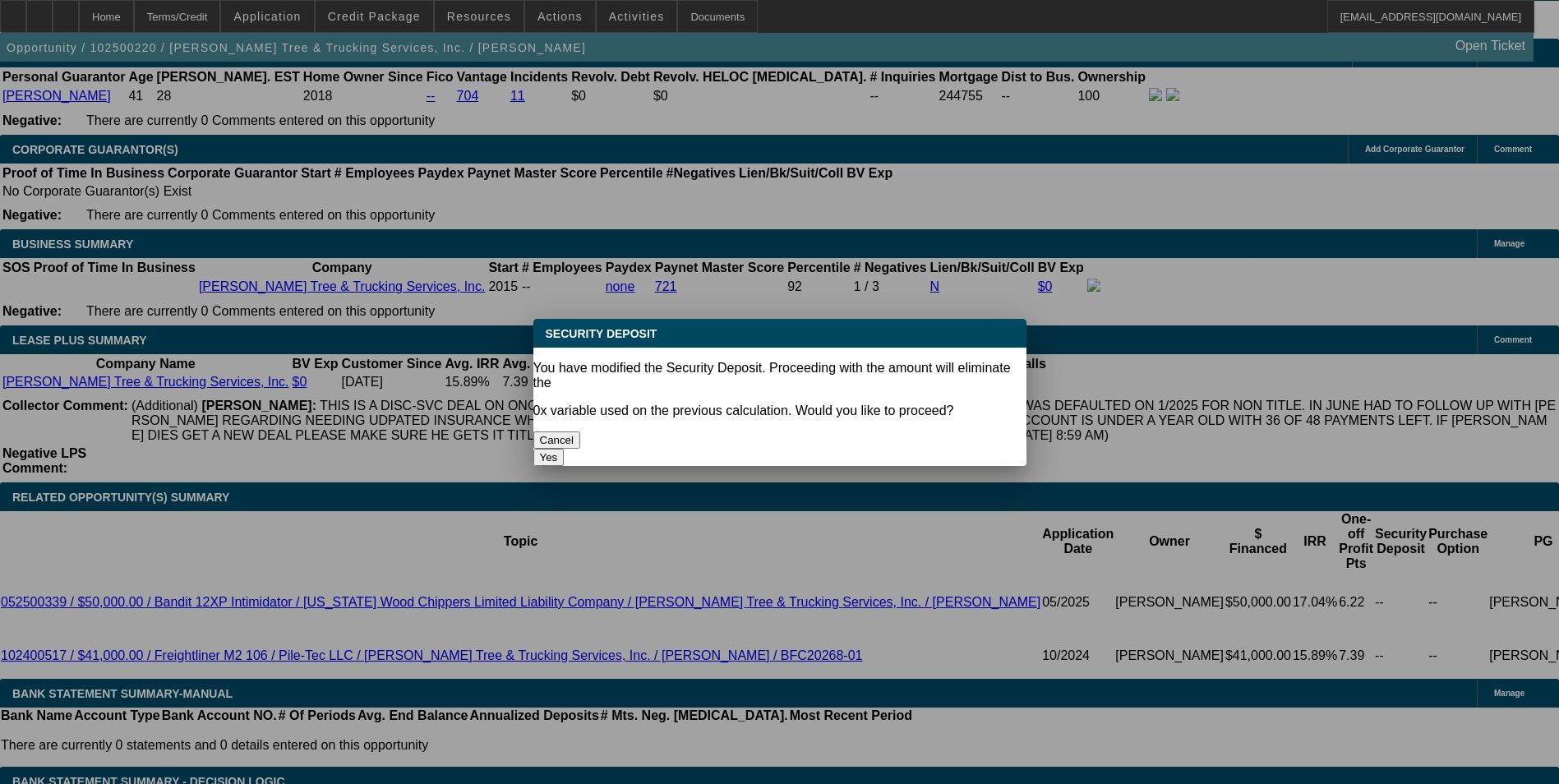
click at [565, 449] on button "Yes" at bounding box center [549, 457] width 31 height 17
type input "$0.00"
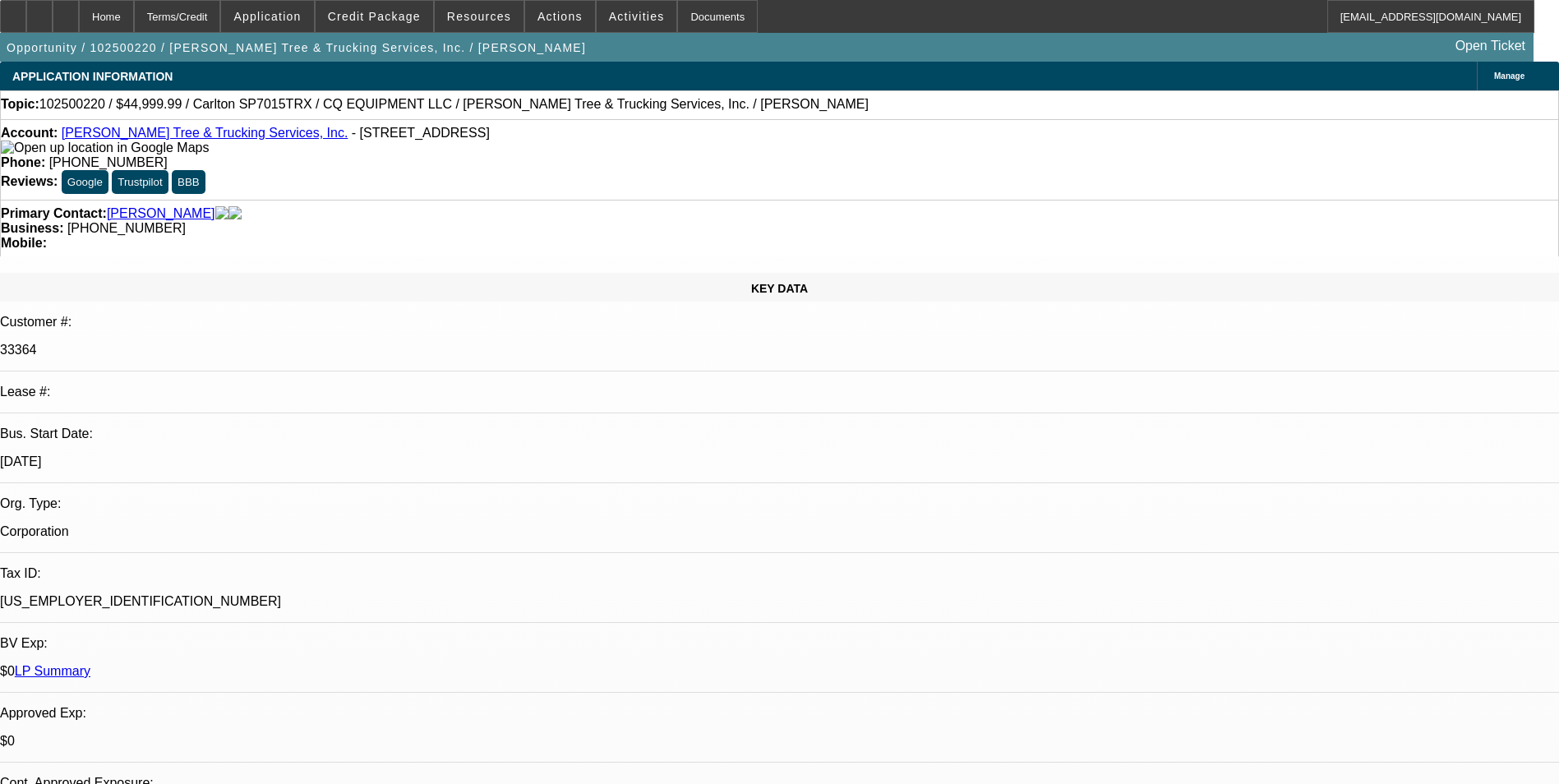
scroll to position [2530, 0]
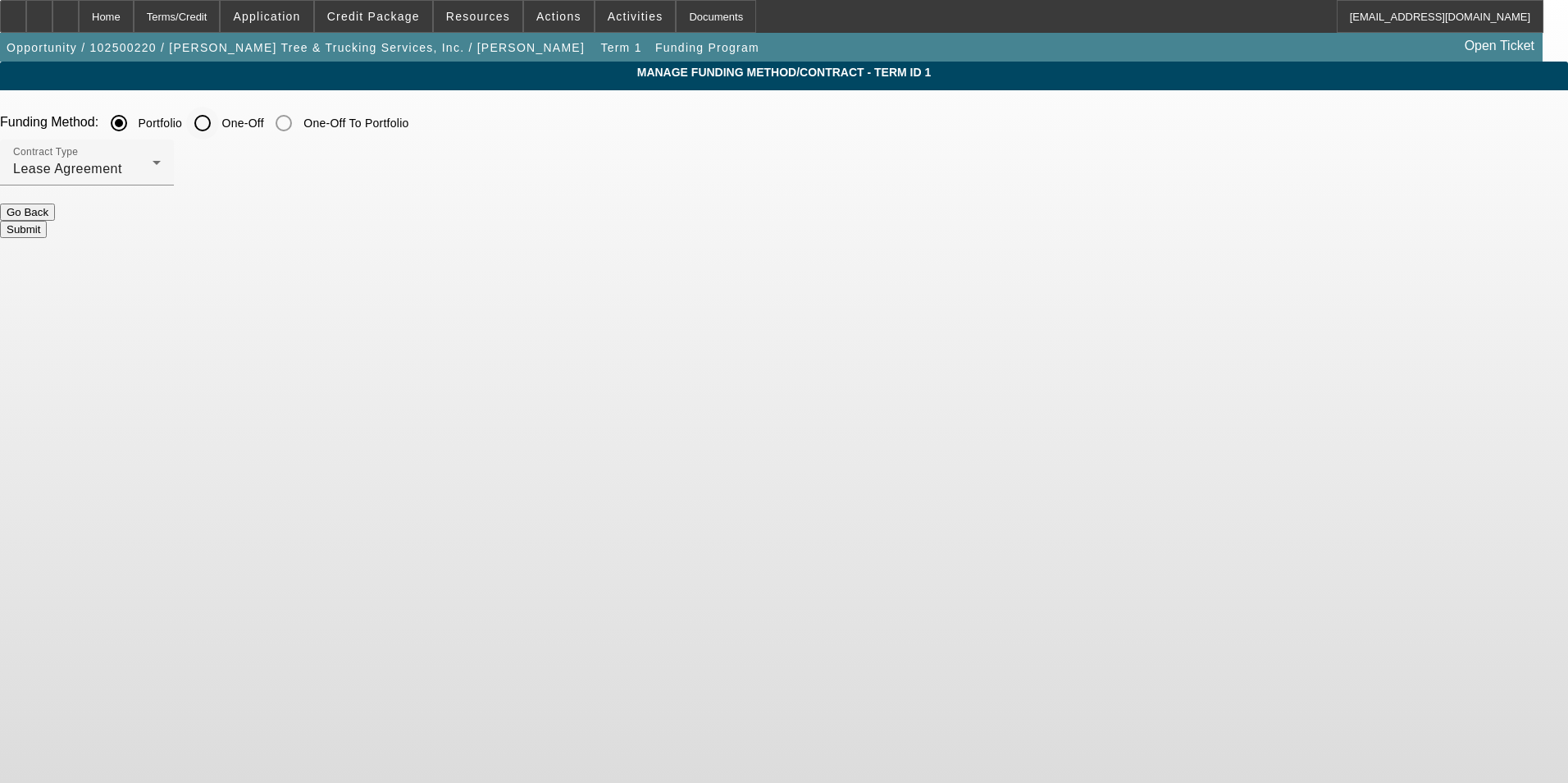
click at [219, 126] on input "One-Off" at bounding box center [203, 123] width 33 height 33
radio input "true"
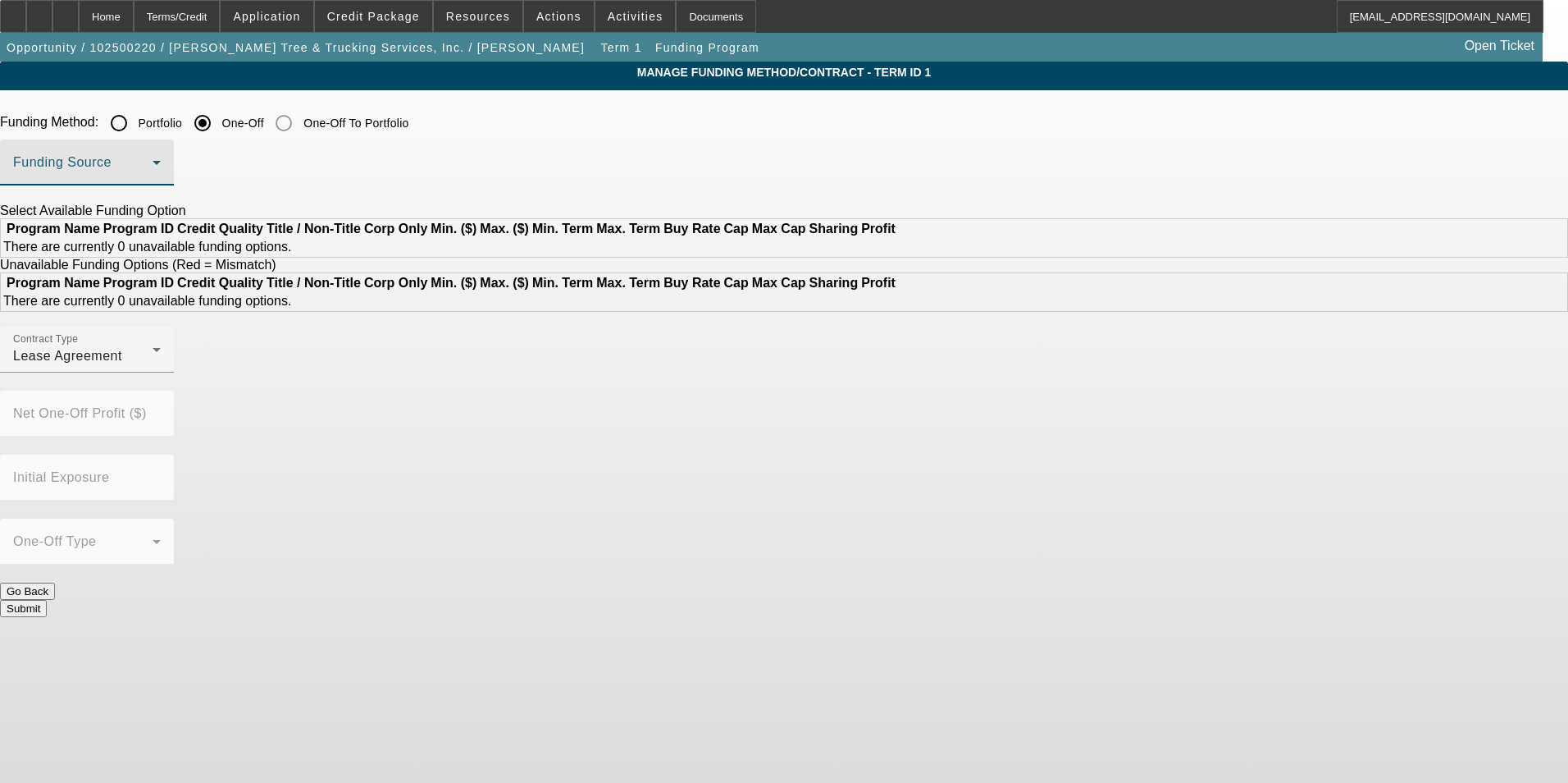
click at [153, 167] on span at bounding box center [83, 169] width 139 height 20
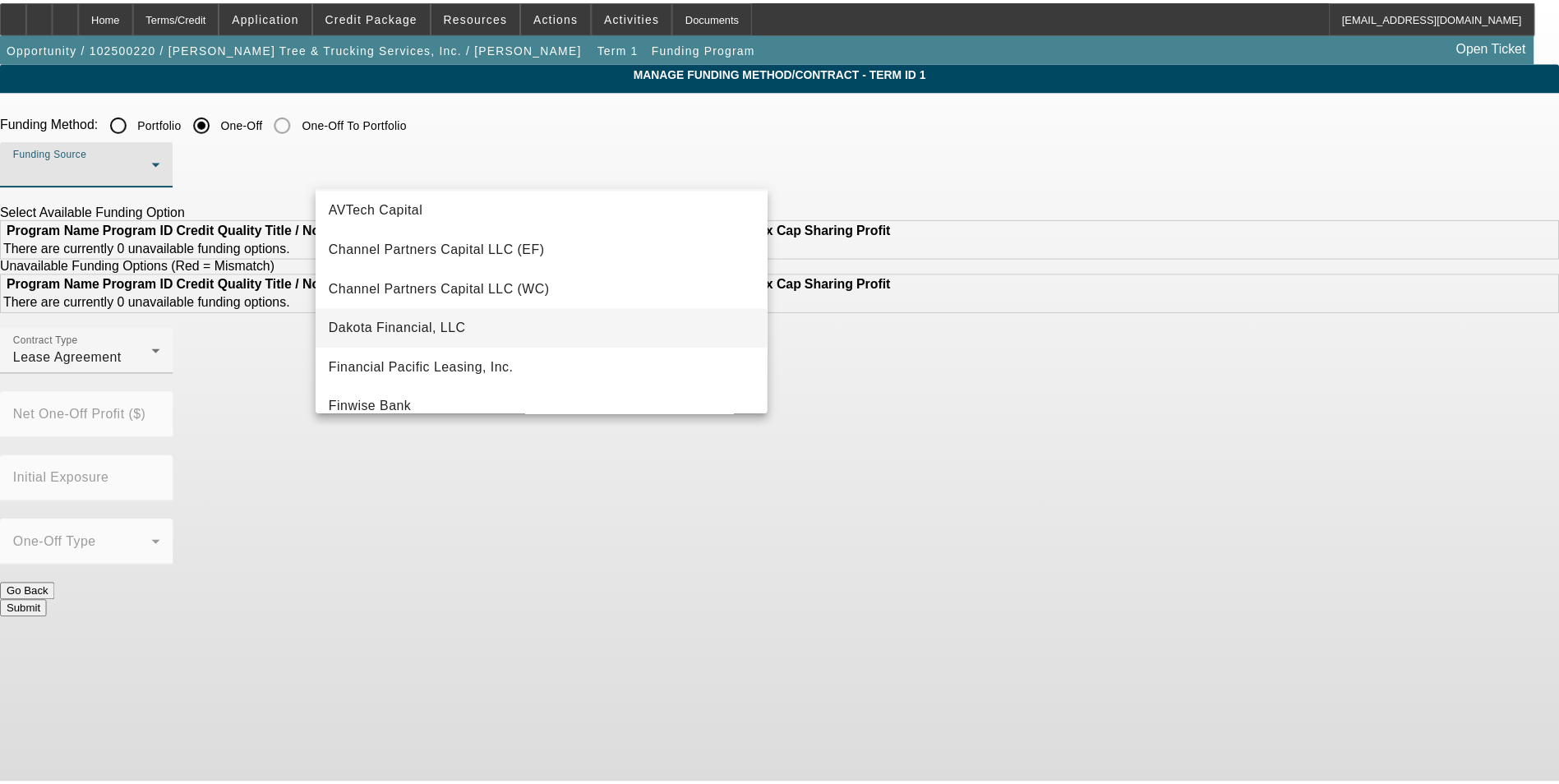
scroll to position [164, 0]
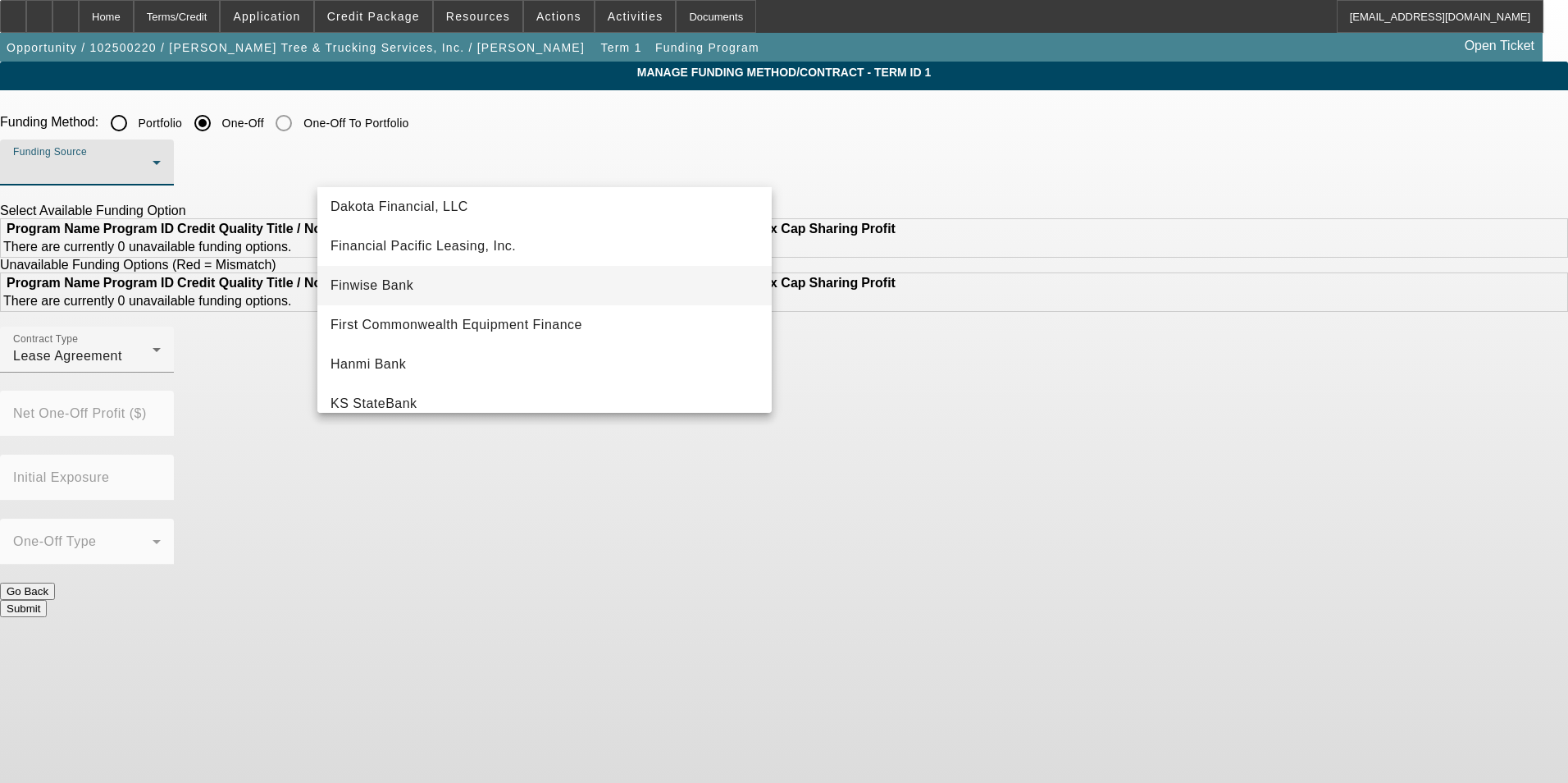
click at [478, 283] on mat-option "Finwise Bank" at bounding box center [545, 286] width 454 height 40
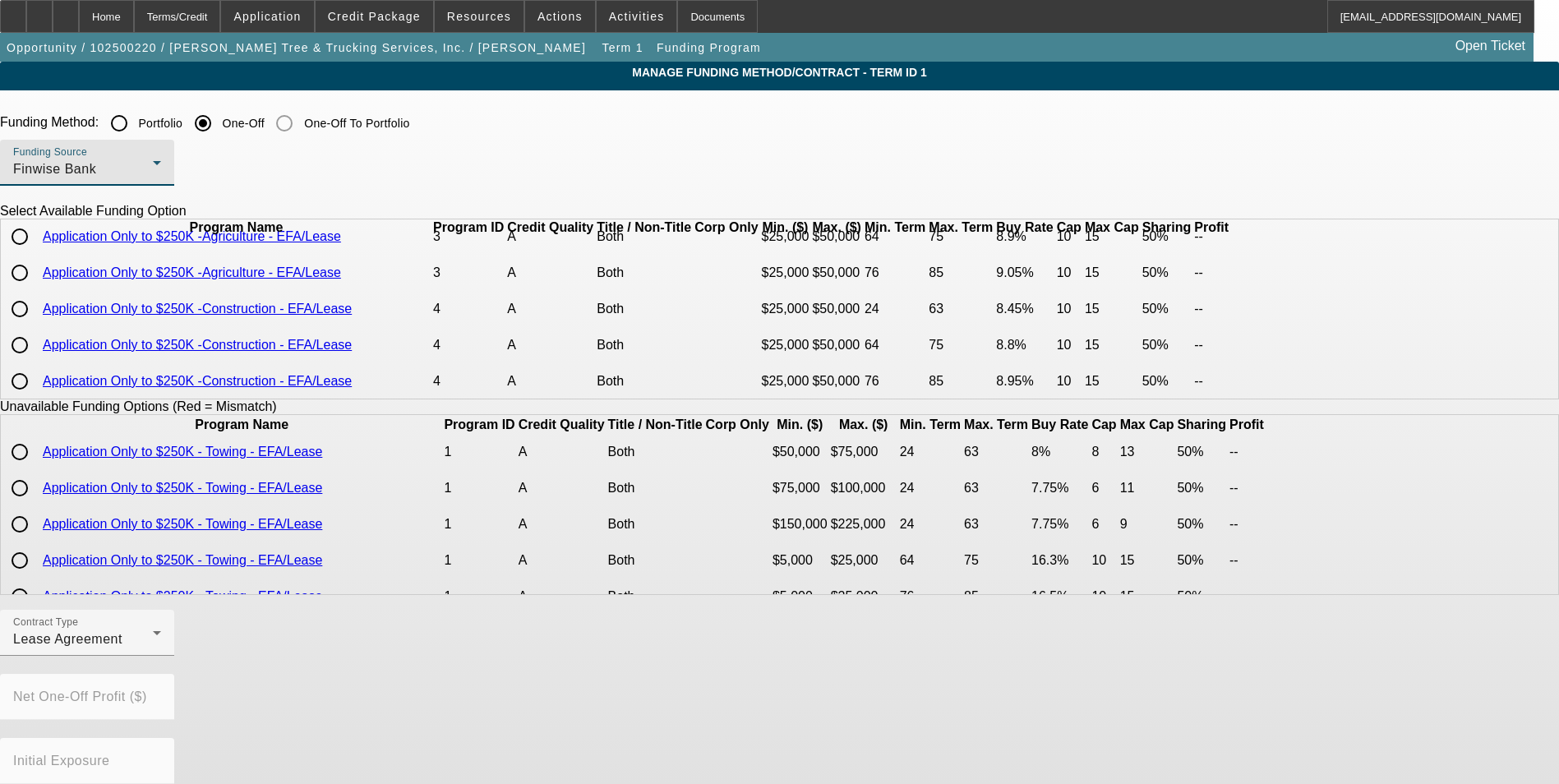
scroll to position [82, 0]
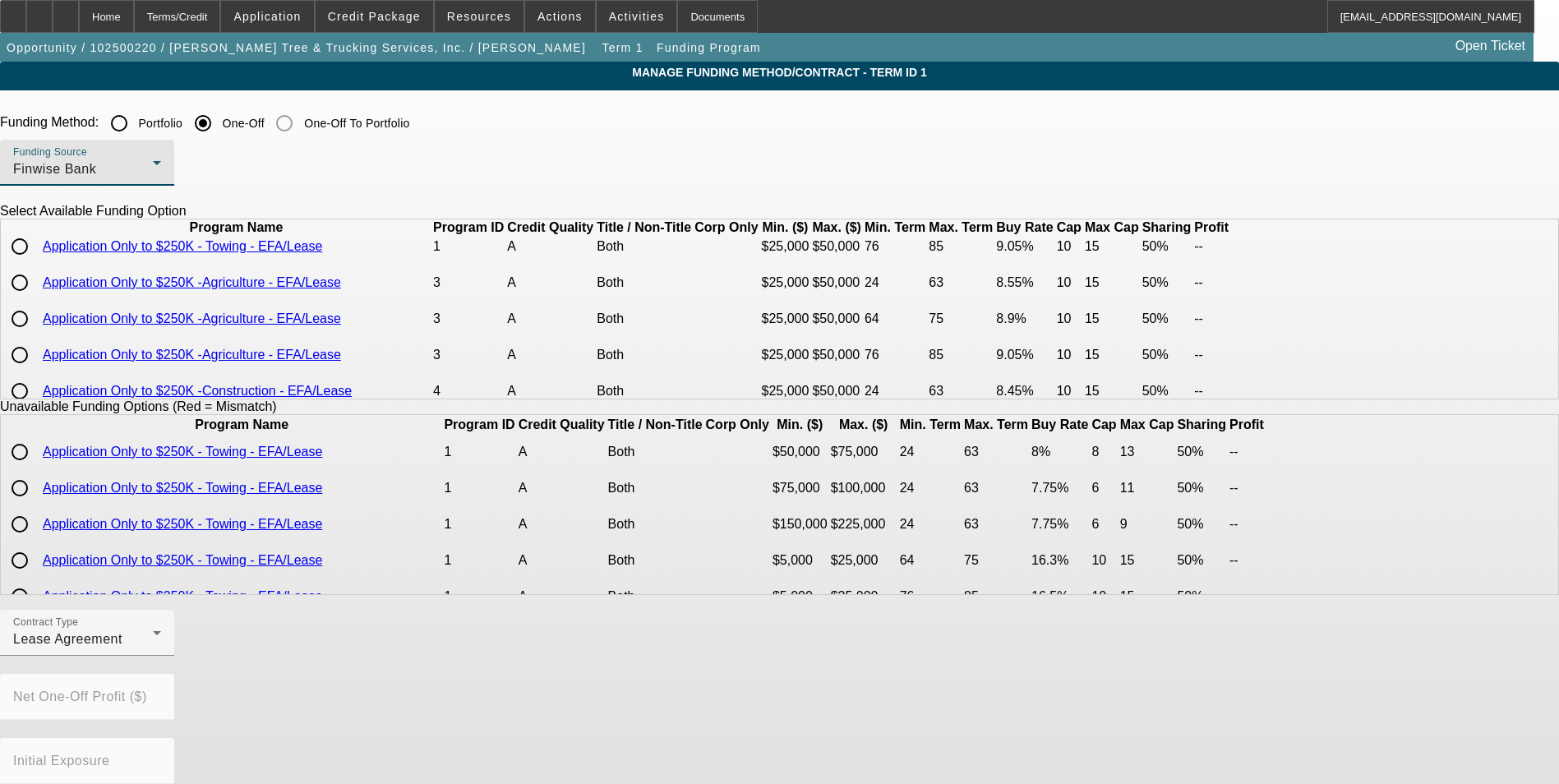
click at [36, 299] on input "radio" at bounding box center [20, 283] width 33 height 33
radio input "true"
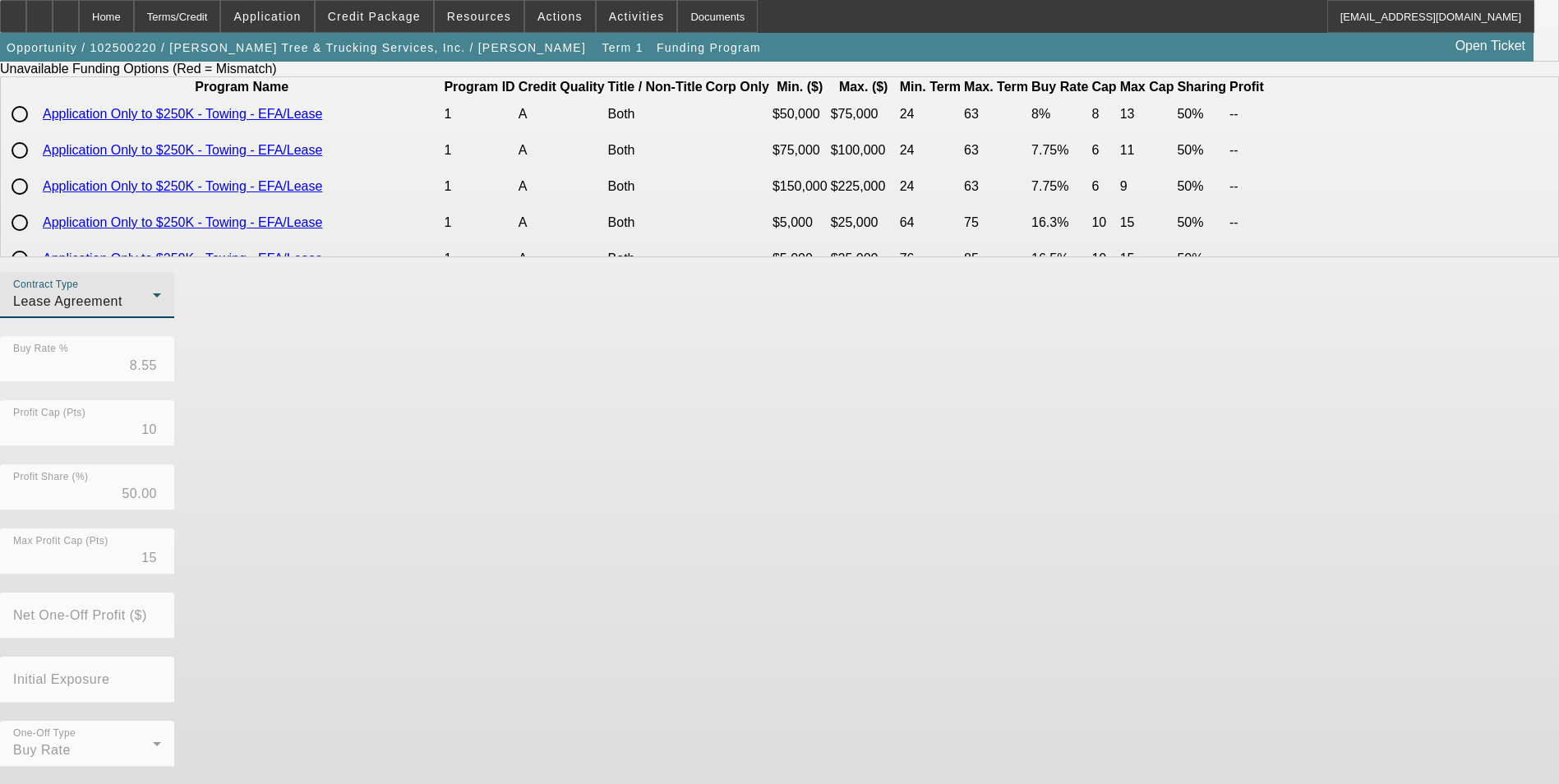
click at [153, 312] on div "Lease Agreement" at bounding box center [83, 302] width 140 height 20
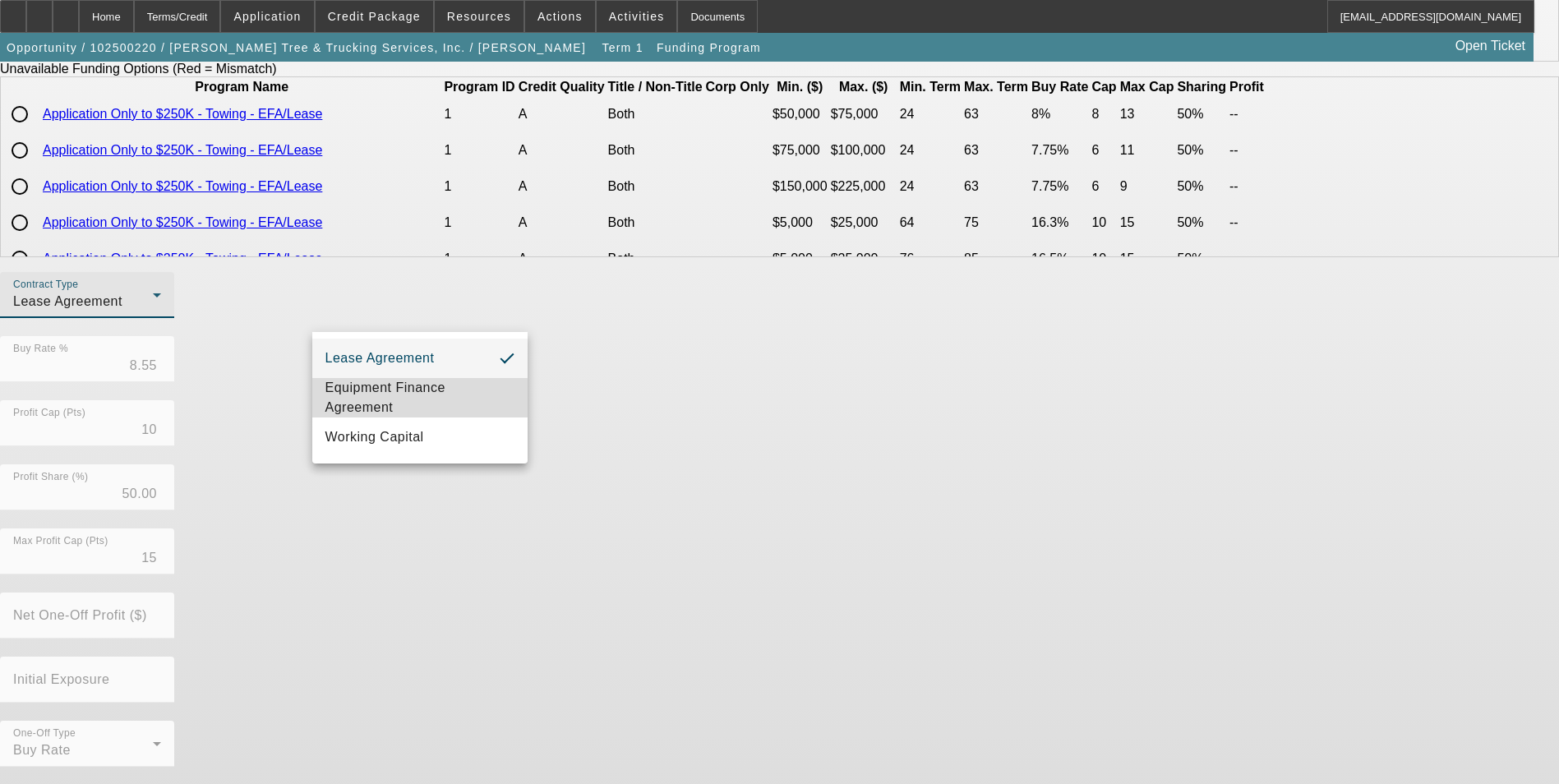
drag, startPoint x: 440, startPoint y: 400, endPoint x: 225, endPoint y: 353, distance: 220.1
click at [439, 400] on span "Equipment Finance Agreement" at bounding box center [420, 398] width 189 height 40
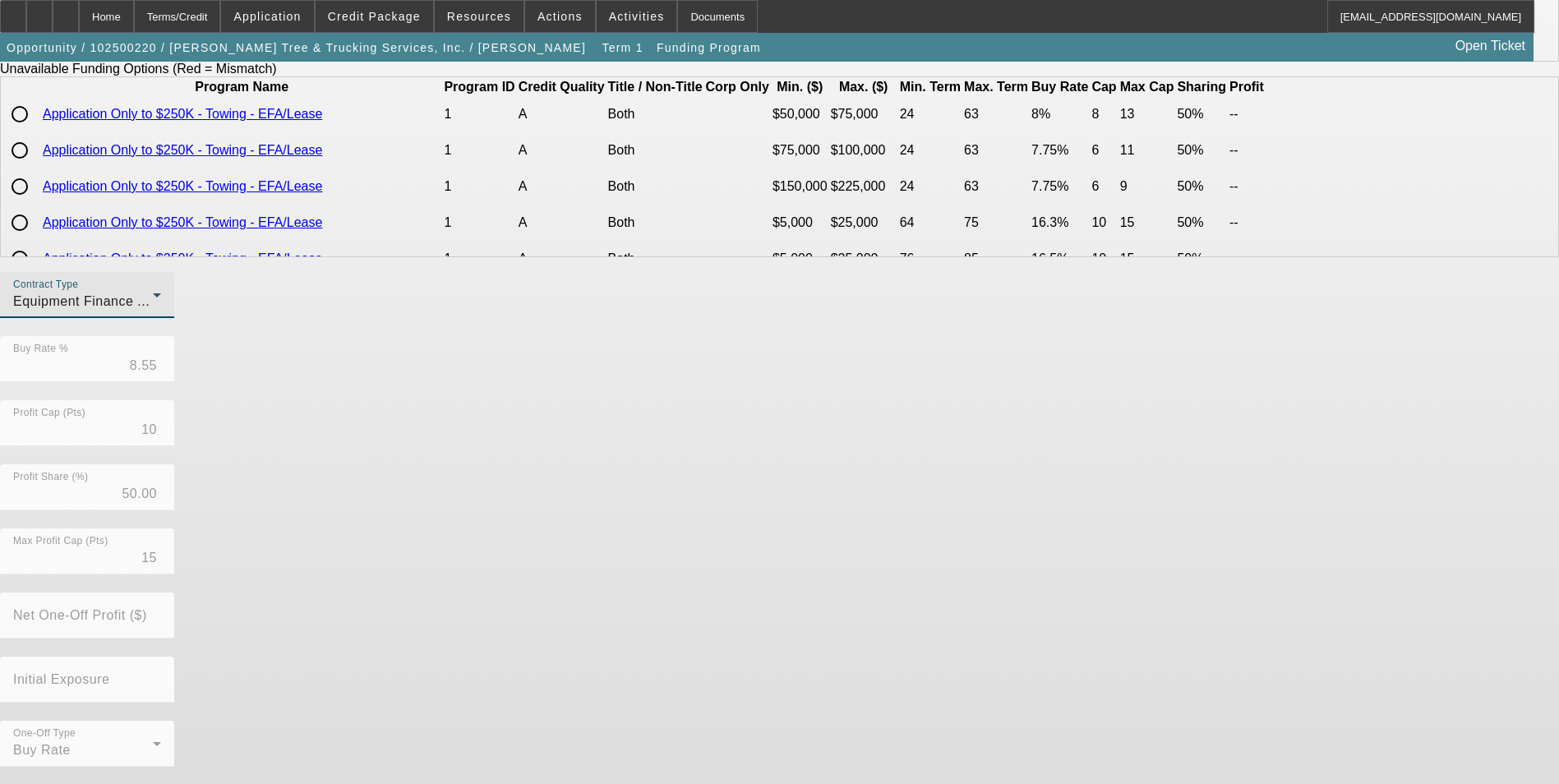
click at [182, 330] on app-term-manage-funding "Manage Funding Method/Contract - Term ID 1 Funding Method: Portfolio One-Off On…" at bounding box center [779, 278] width 1559 height 1110
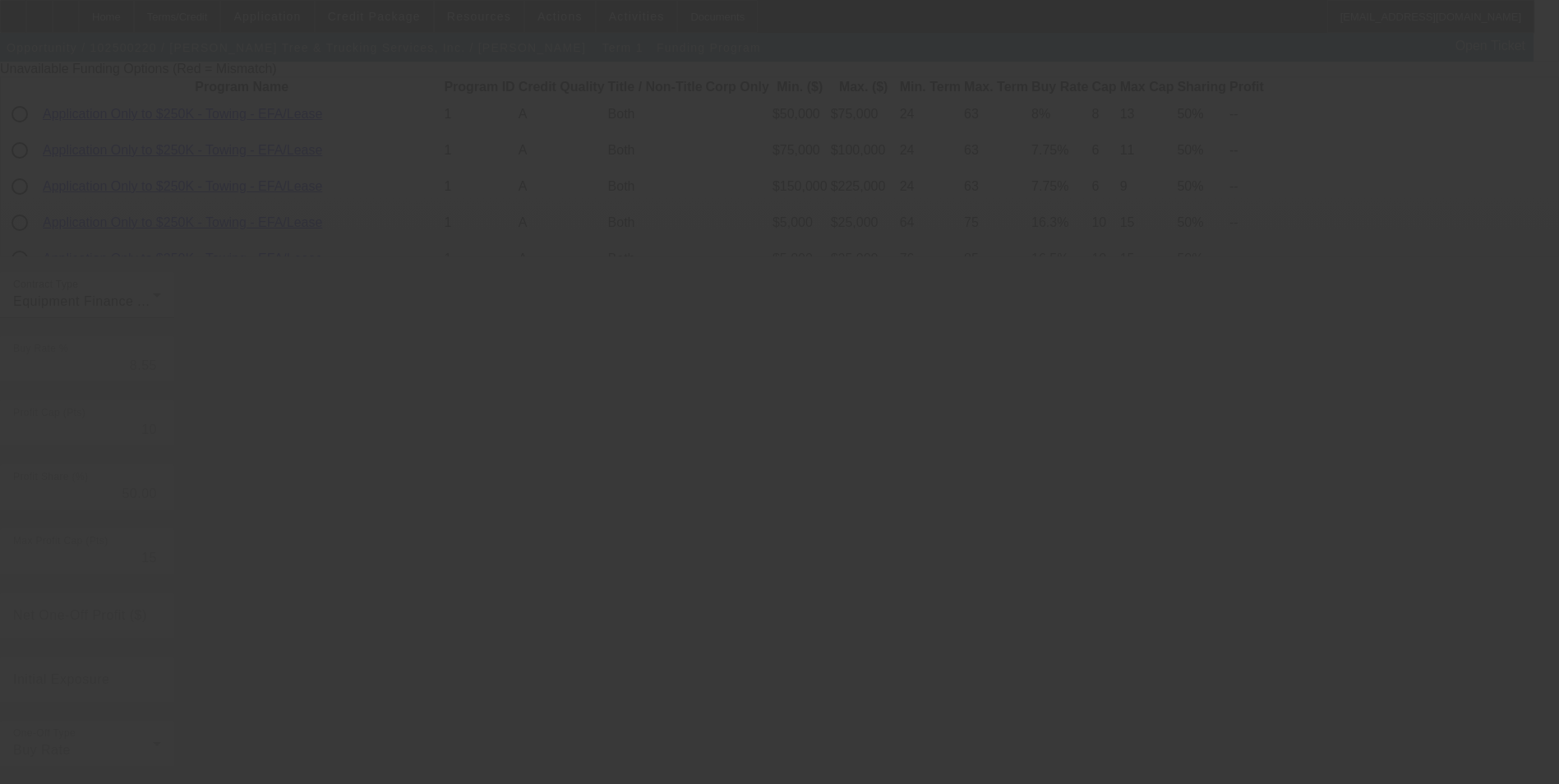
radio input "true"
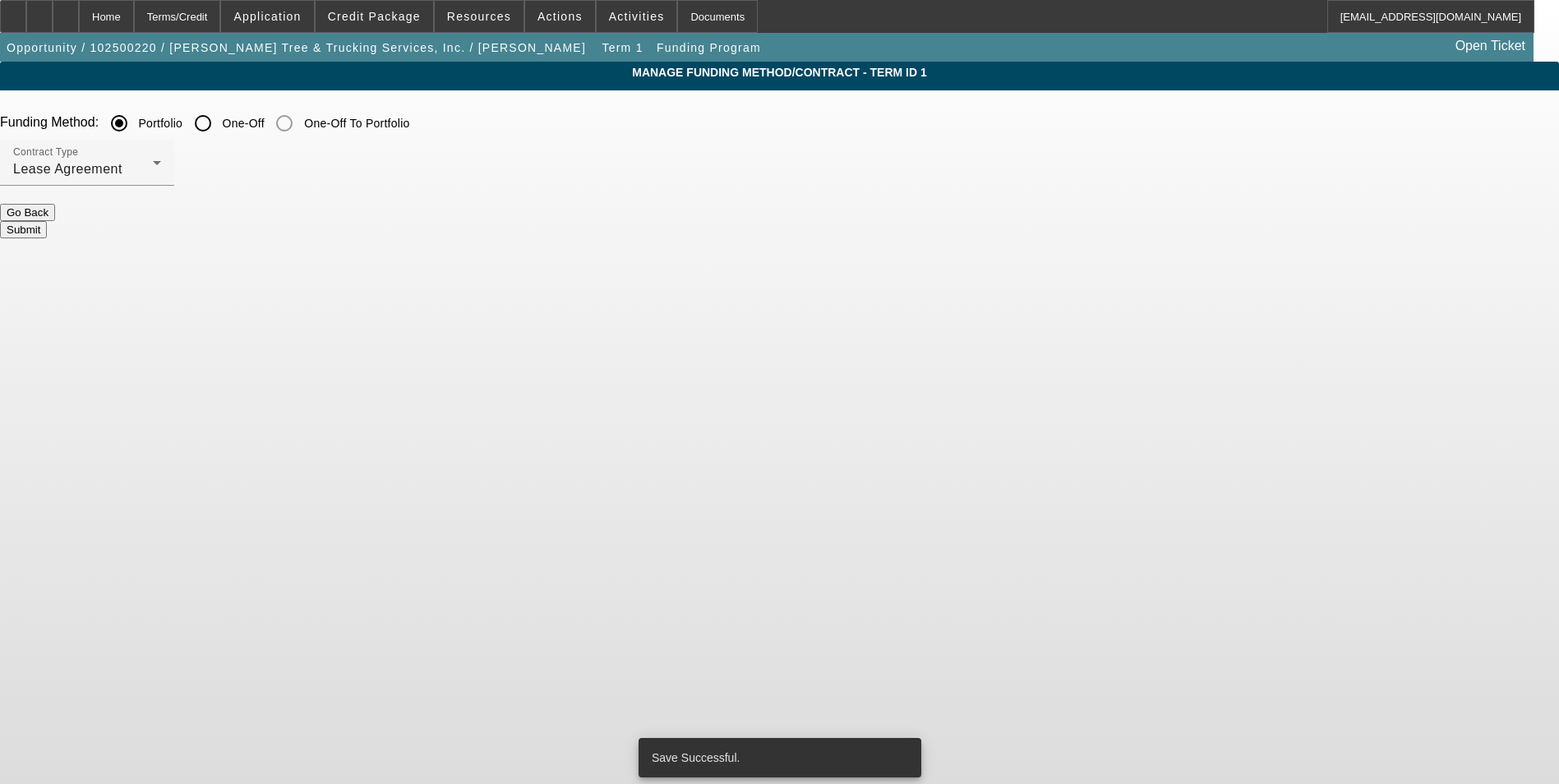
scroll to position [0, 0]
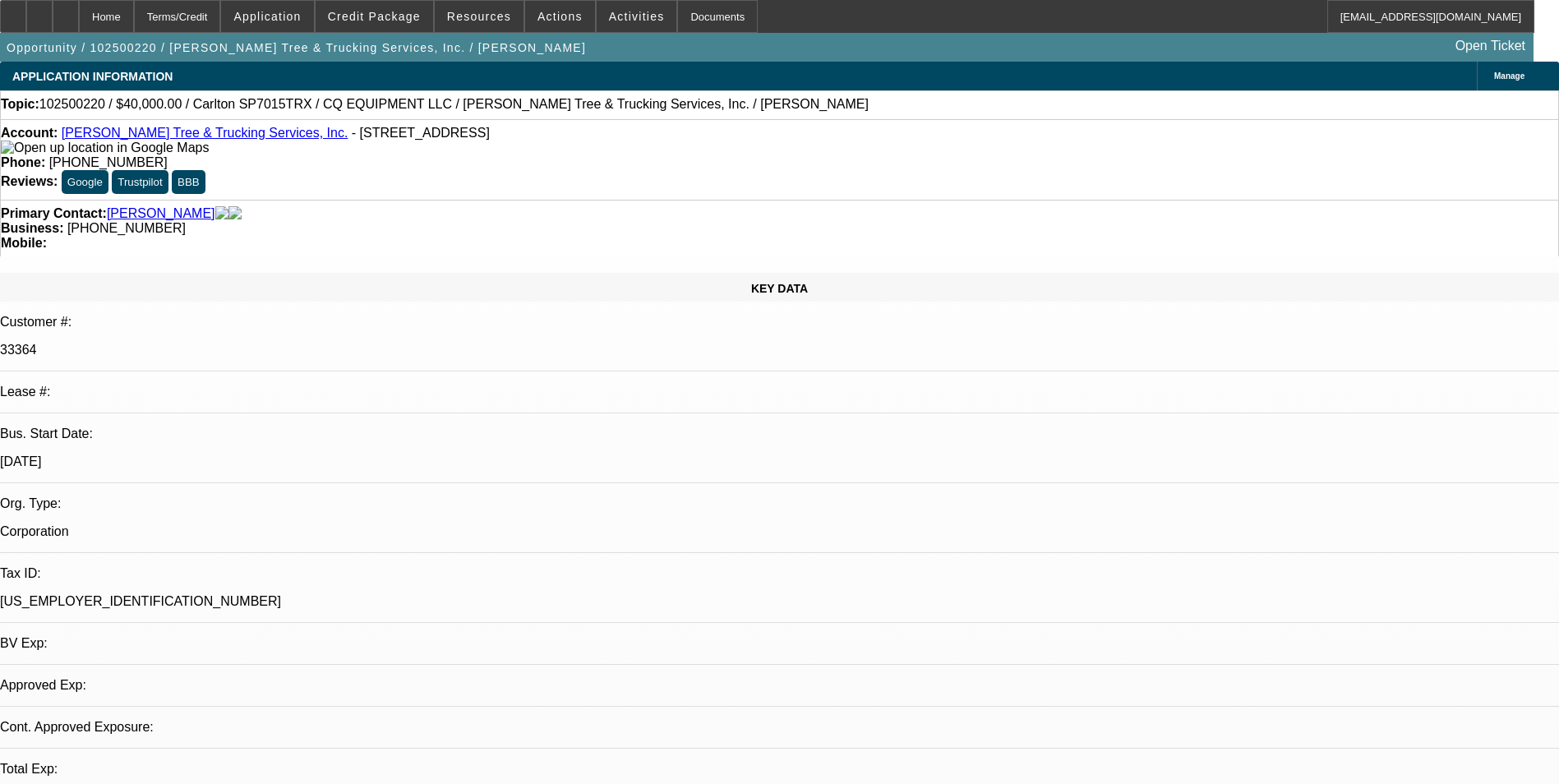
select select "0"
select select "2"
select select "0"
select select "6"
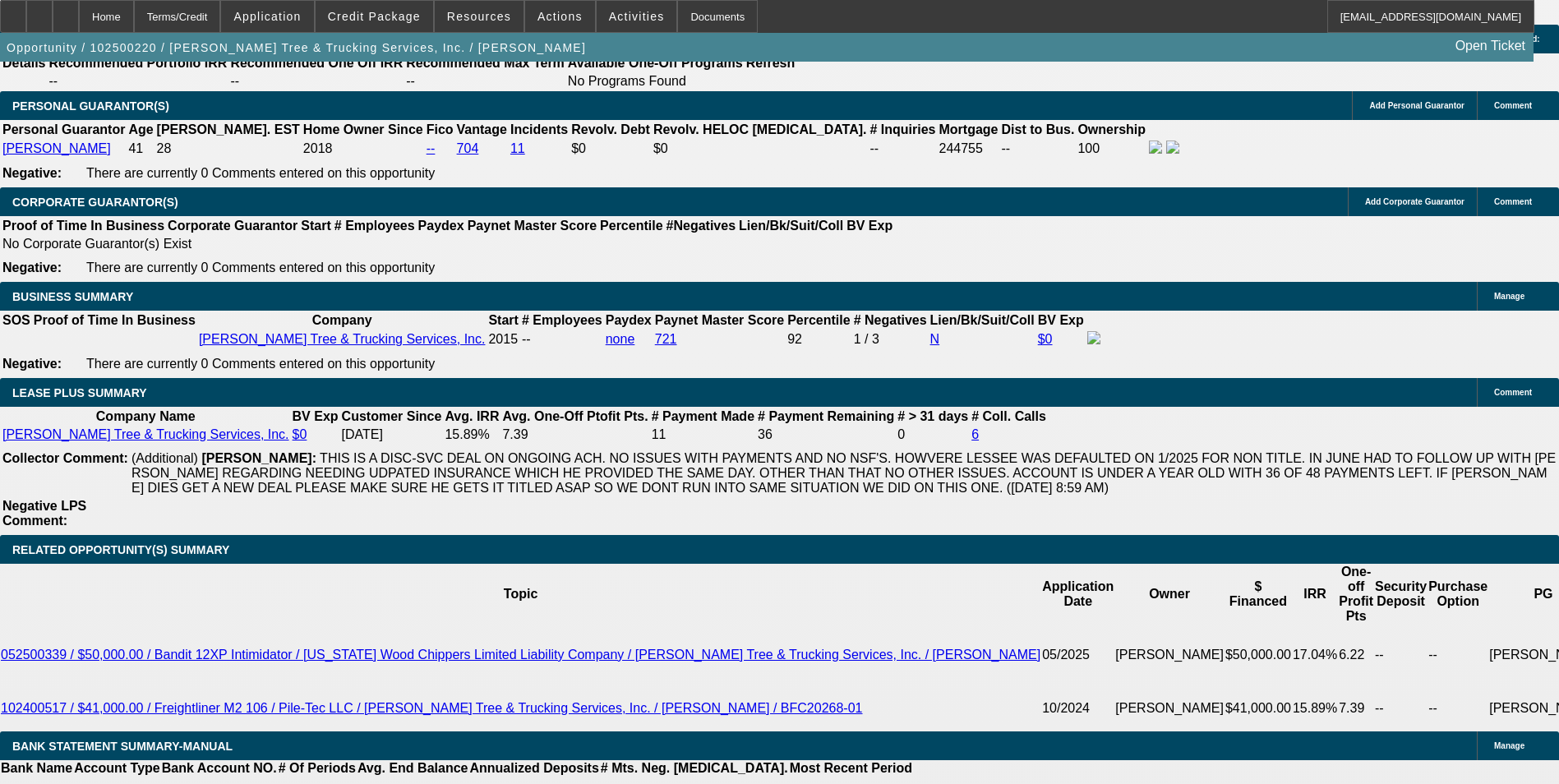
scroll to position [2560, 0]
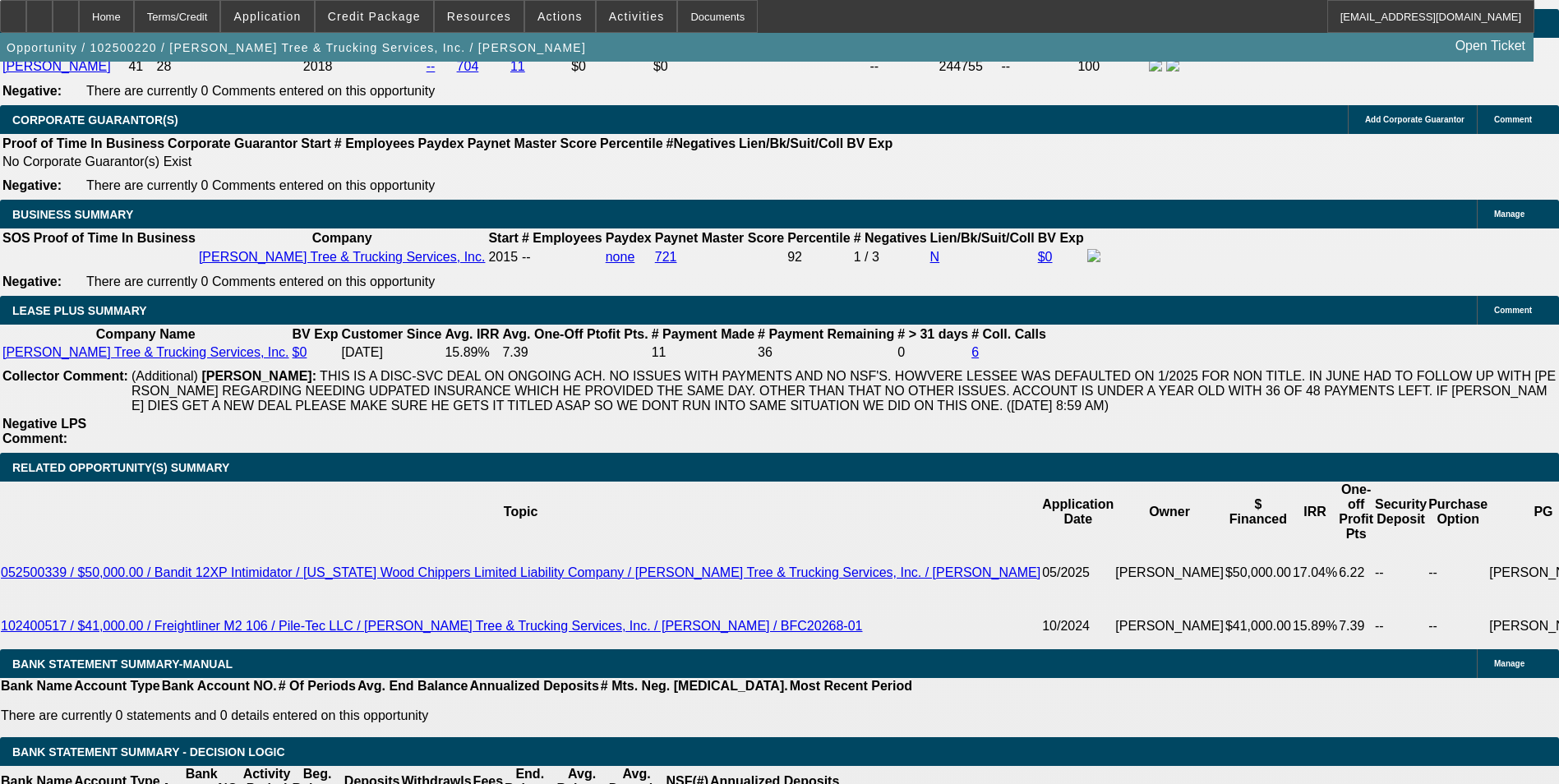
type input "87"
type input "UNKNOWN"
type input "885"
type input "11.8"
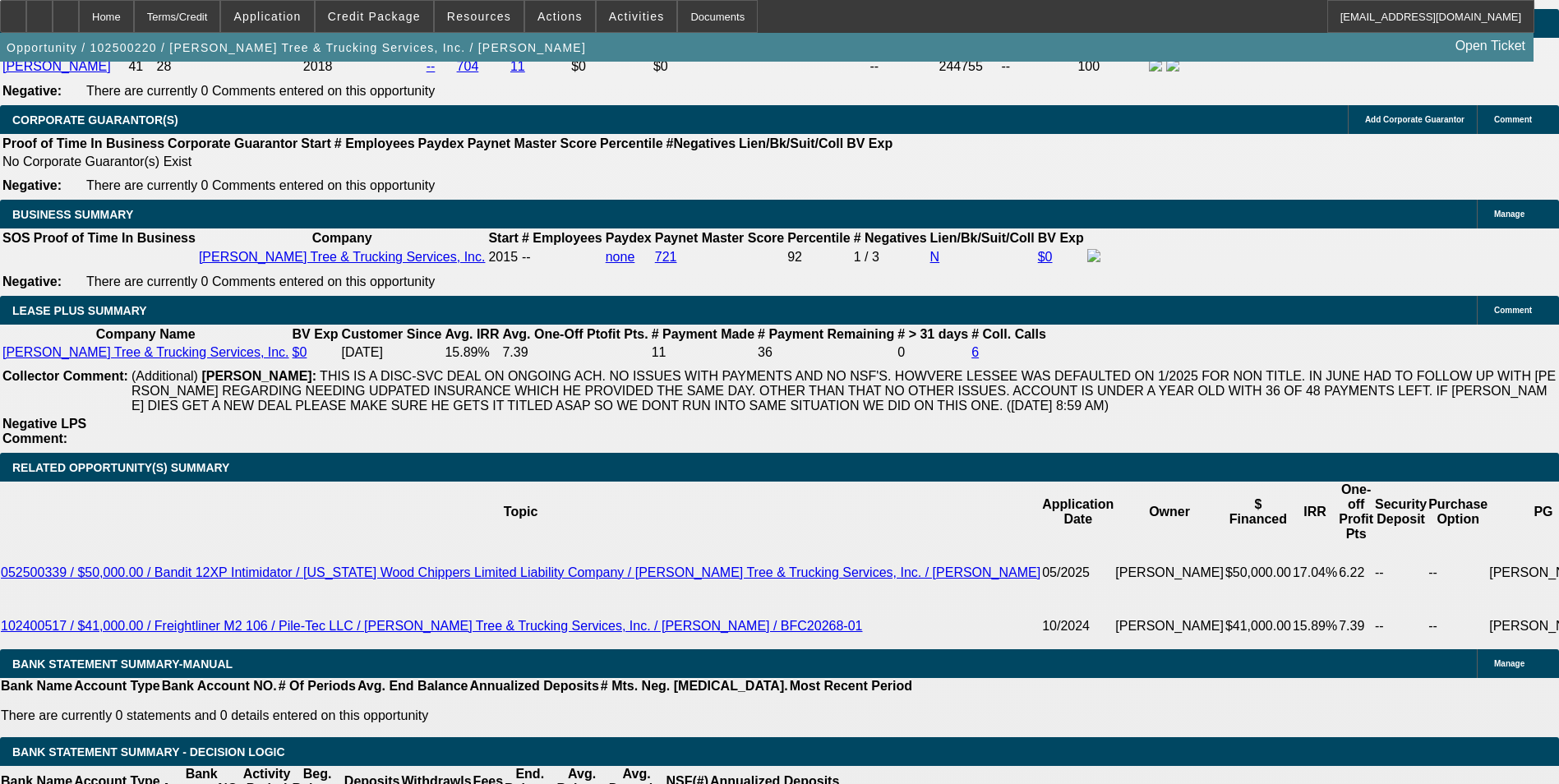
type input "$885.00"
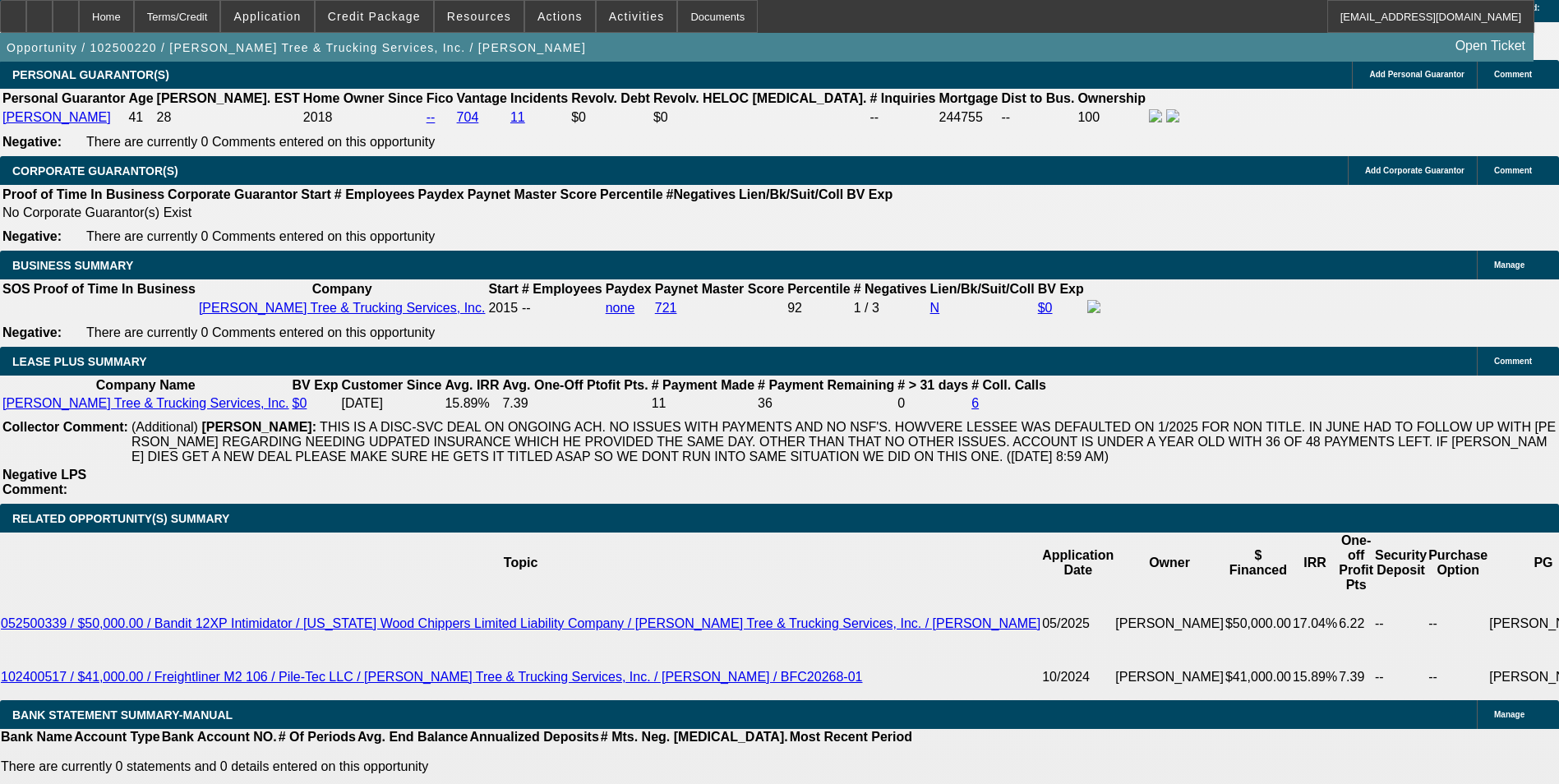
scroll to position [2313, 0]
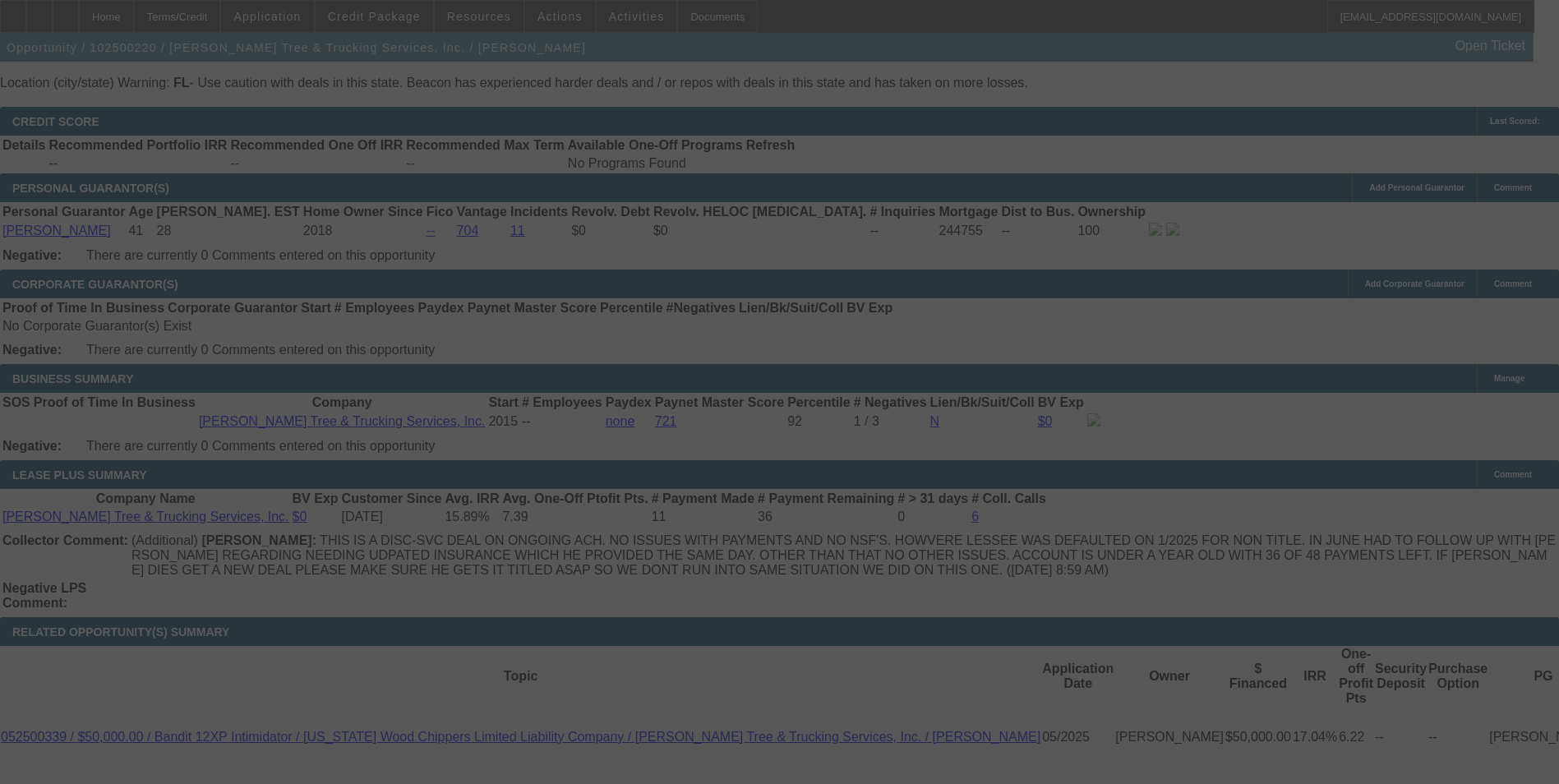
scroll to position [2477, 0]
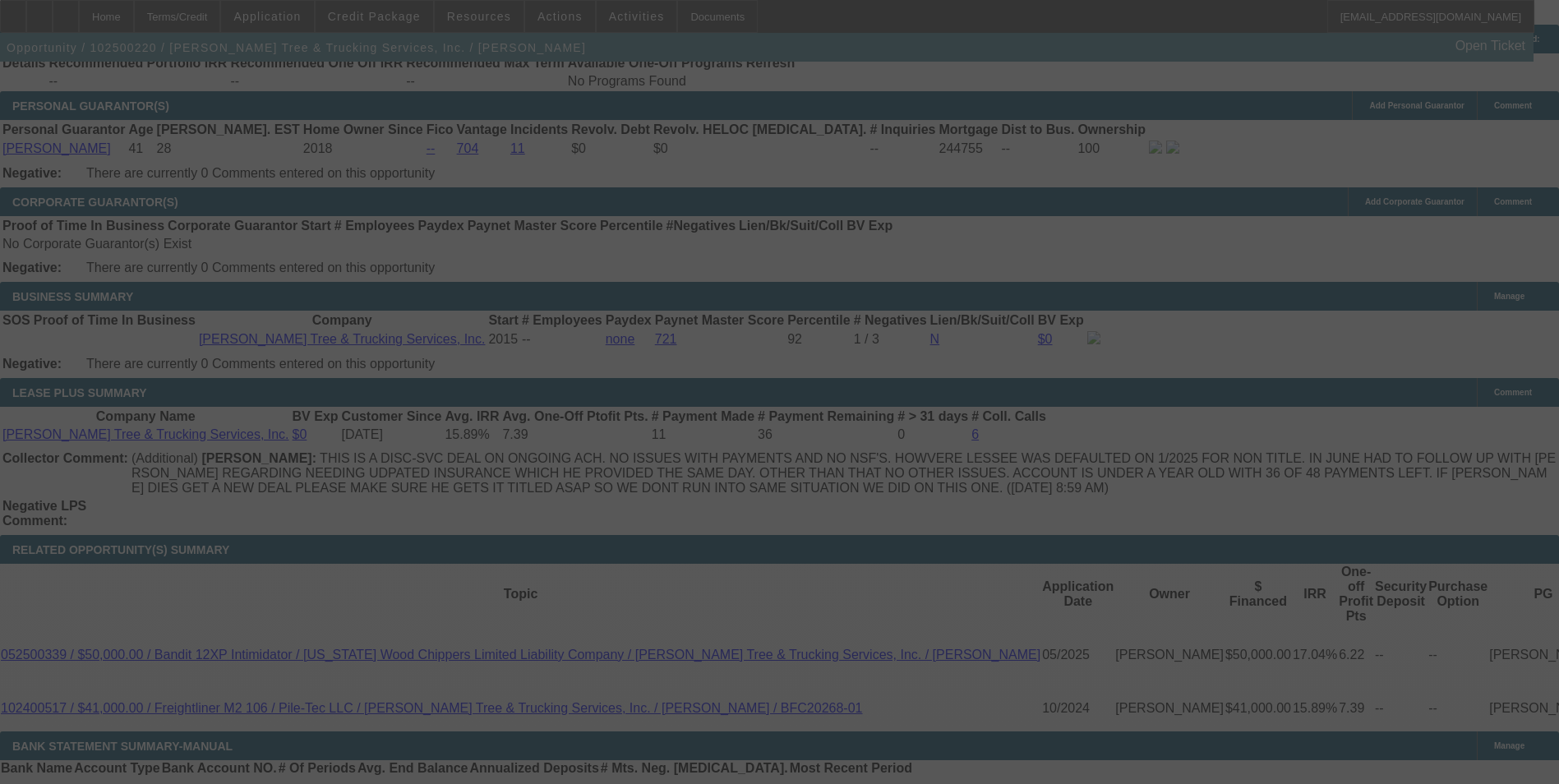
select select "0"
select select "2"
select select "0"
select select "6"
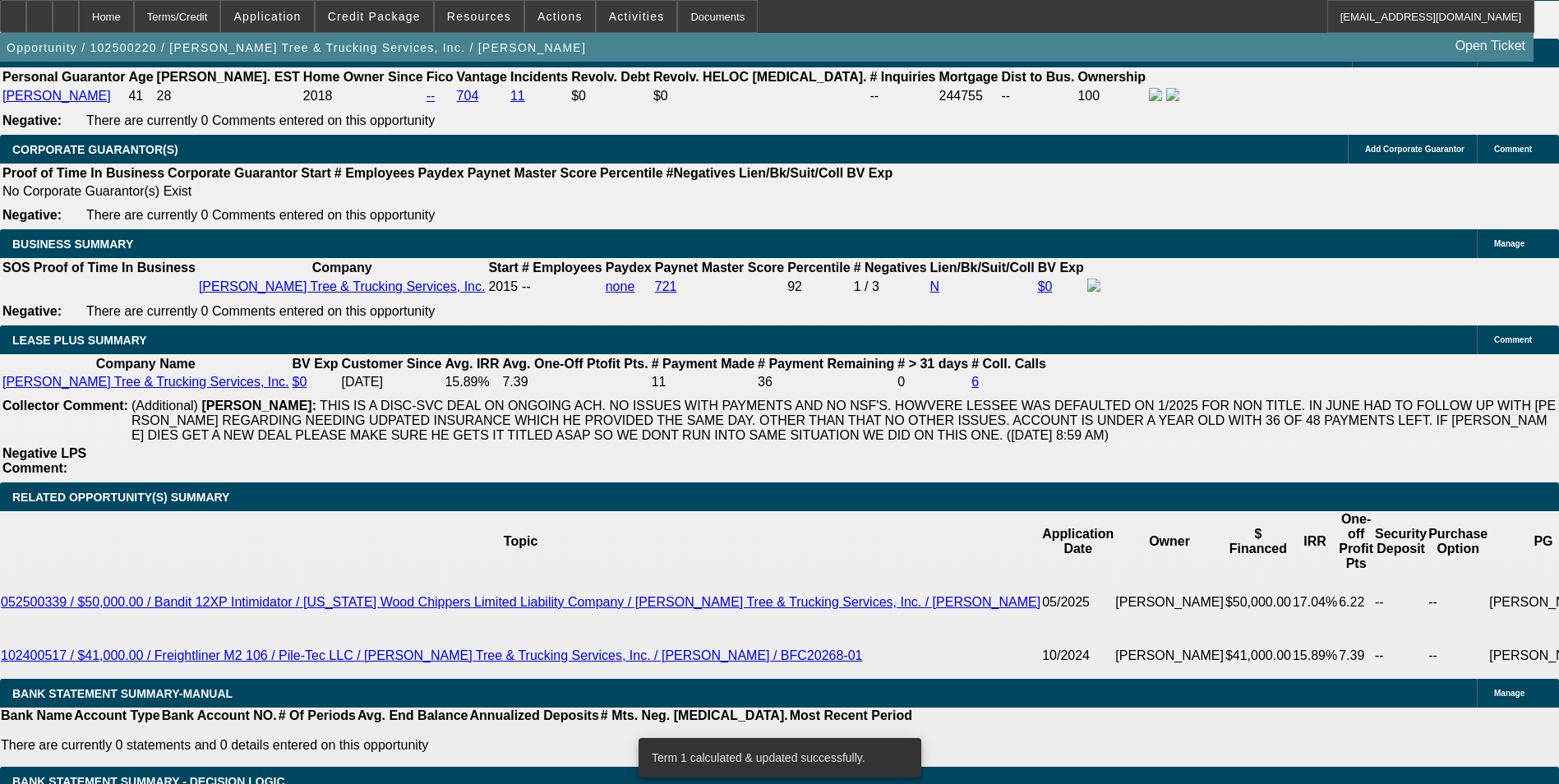
scroll to position [2560, 0]
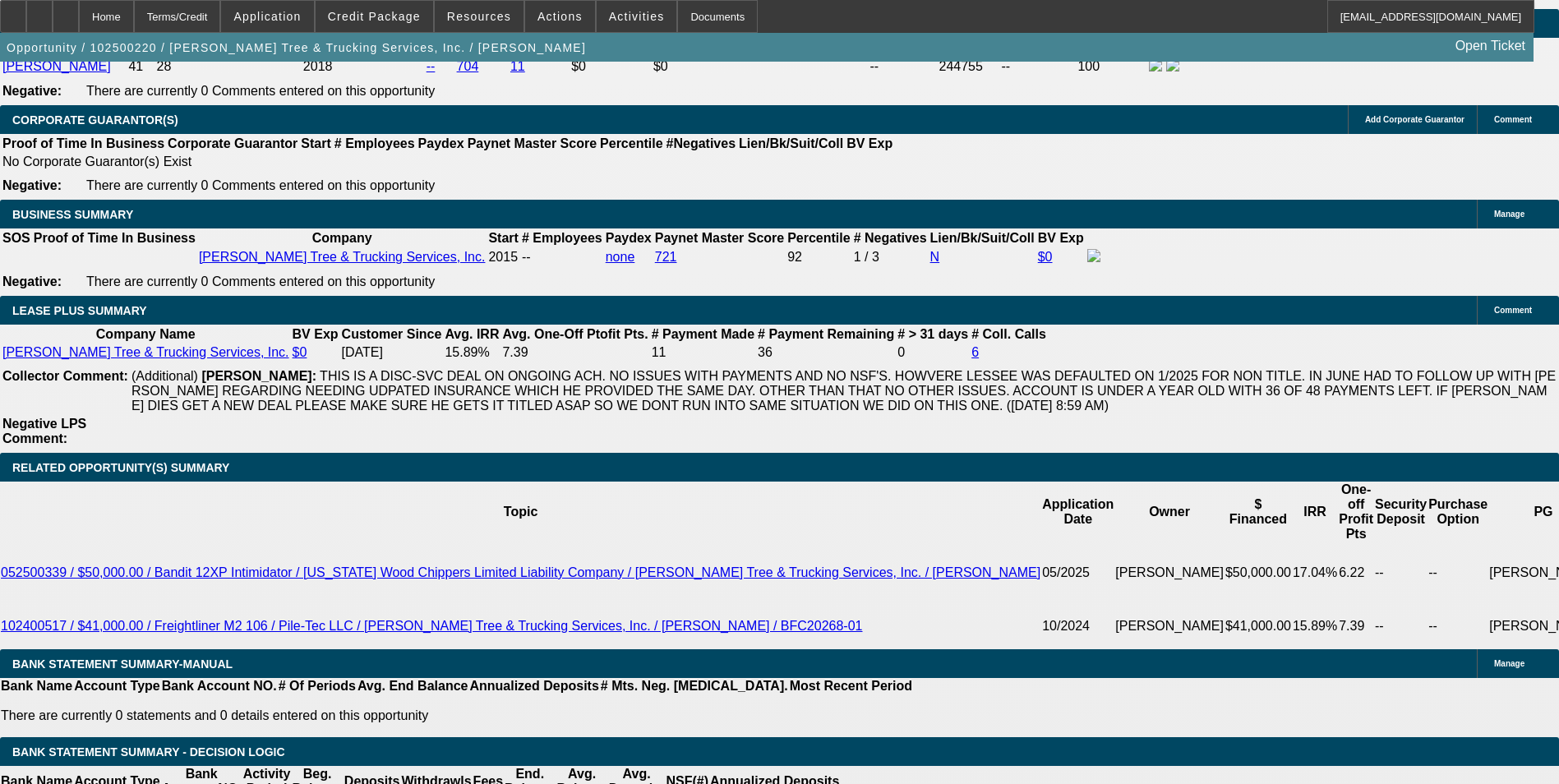
type input "UNKNOWN"
type input "12"
type input "$683.75"
type input "12"
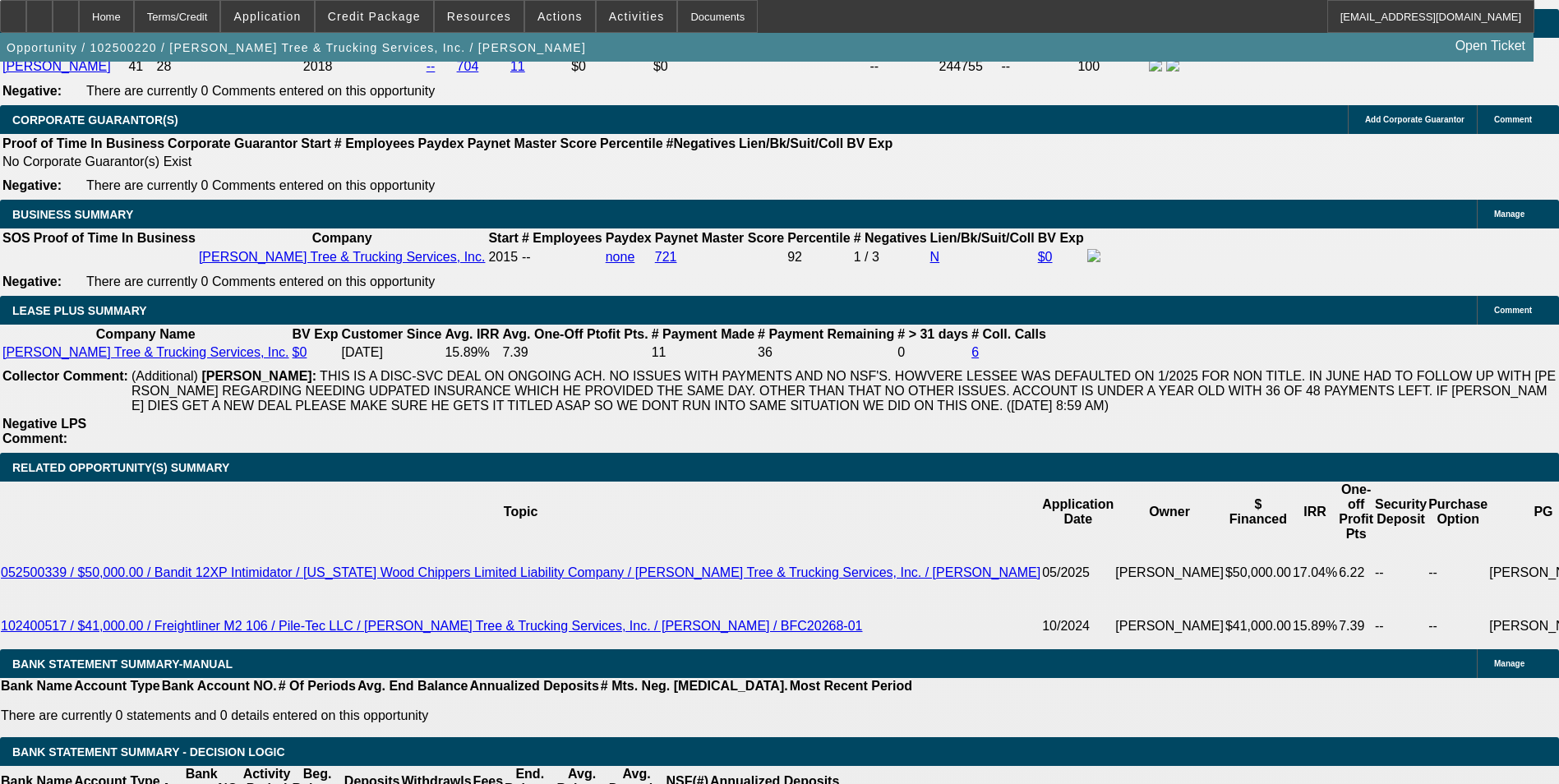
type input "683."
type input "1"
type input "6"
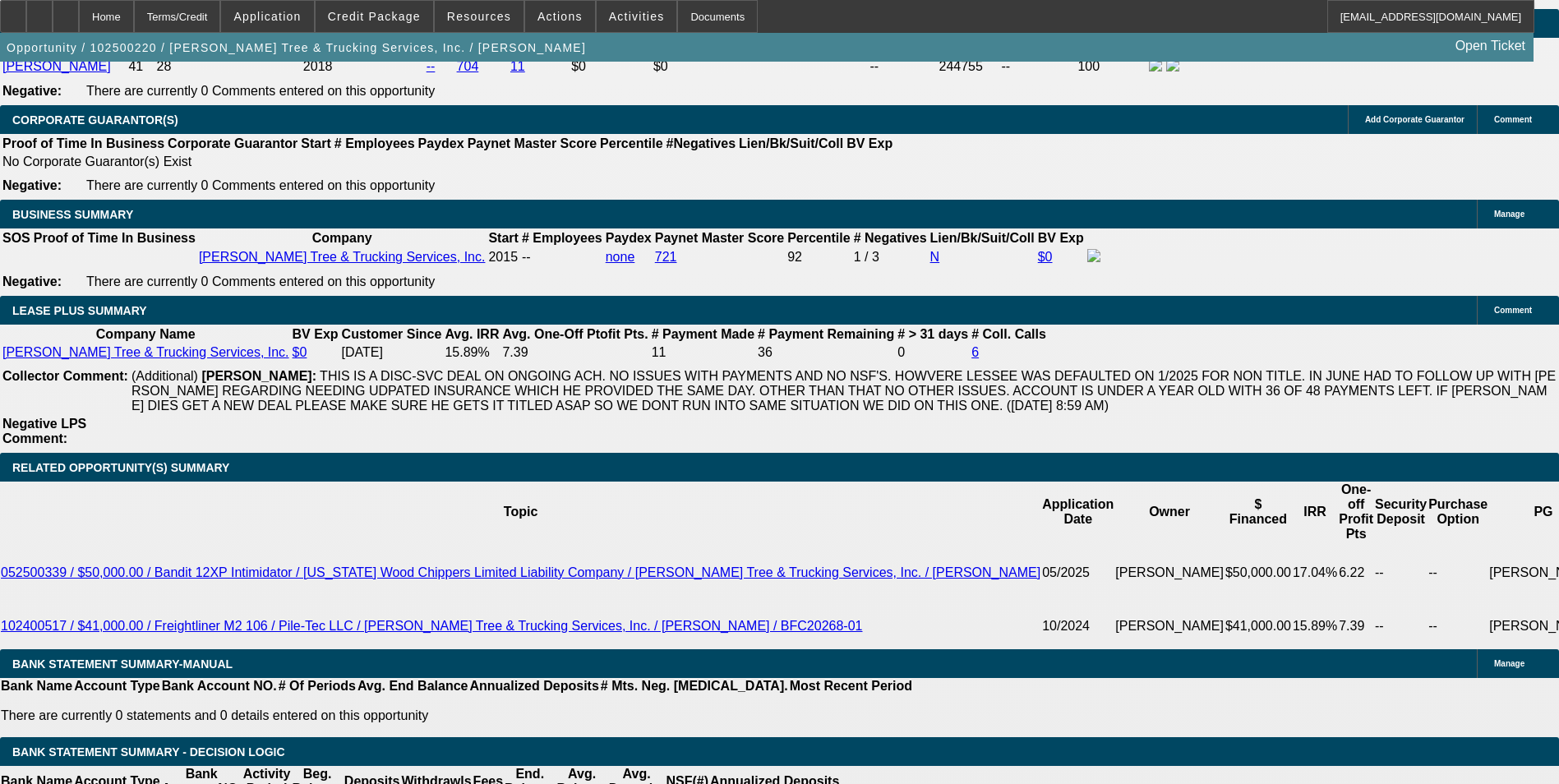
type input "12"
type input "$683.75"
type input "12"
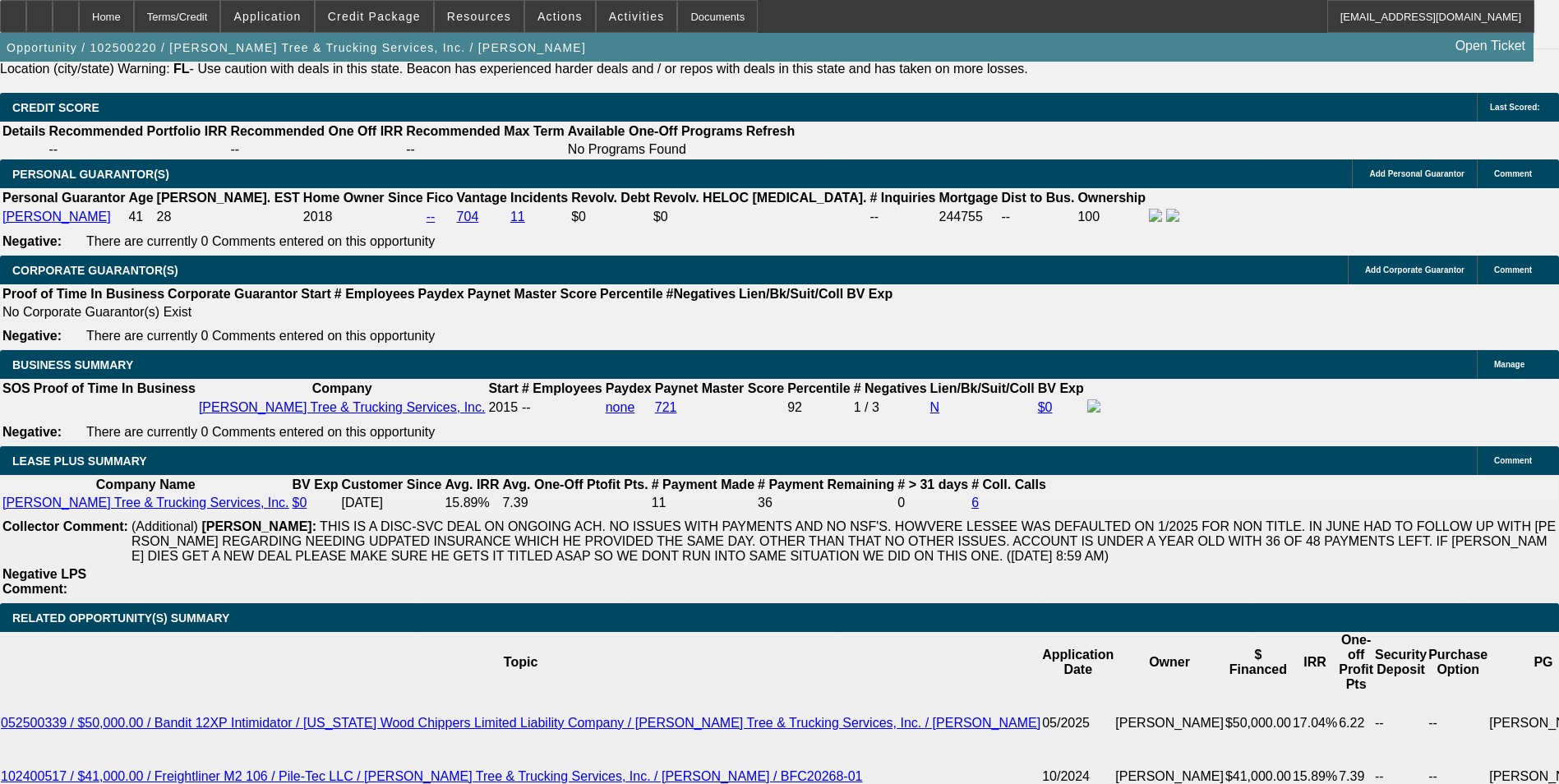
scroll to position [2395, 0]
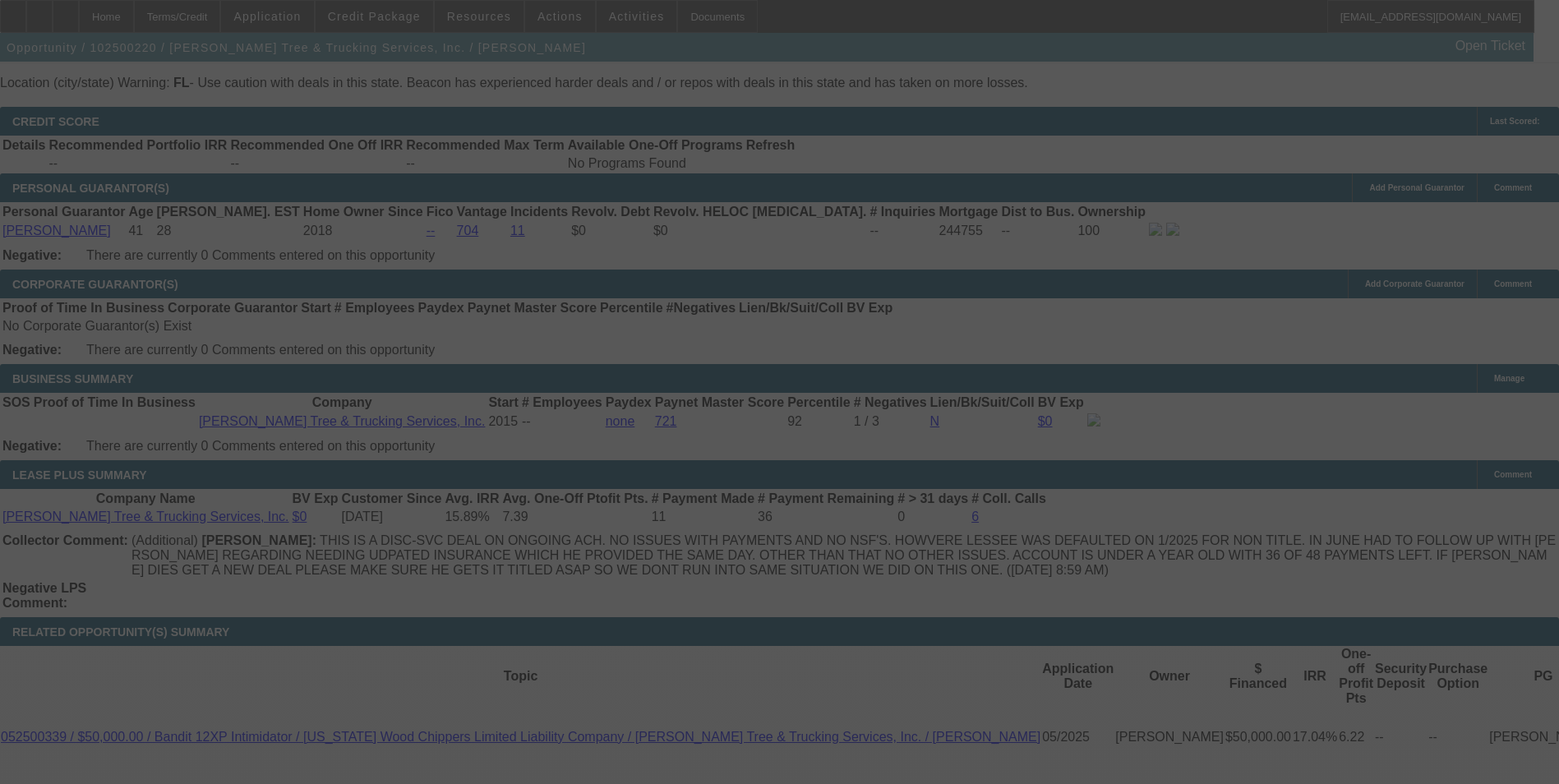
select select "0"
select select "2"
select select "0"
select select "6"
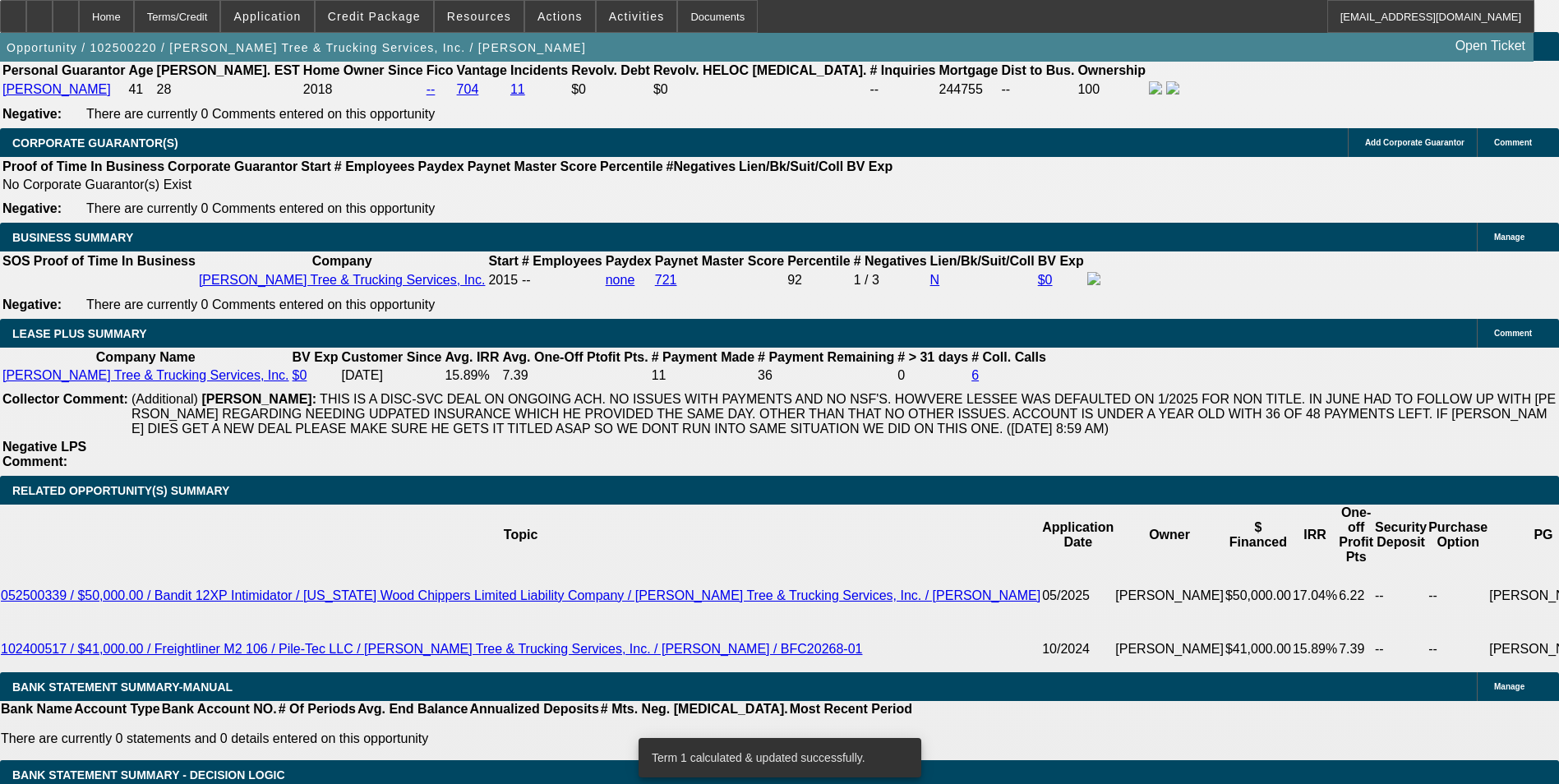
scroll to position [2560, 0]
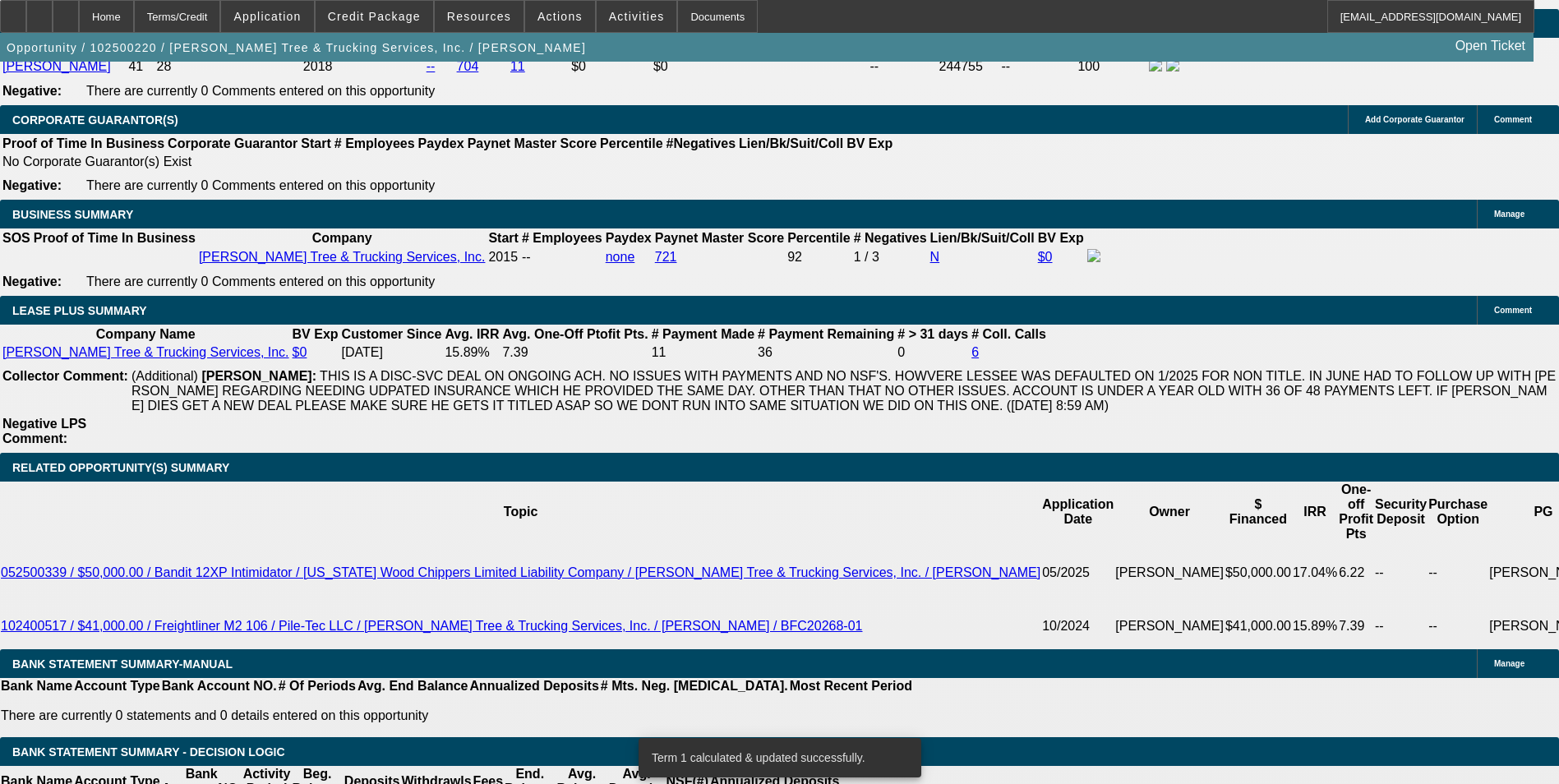
type input "12"
type input "UNKNOWN"
type input "$889.78"
type input "12"
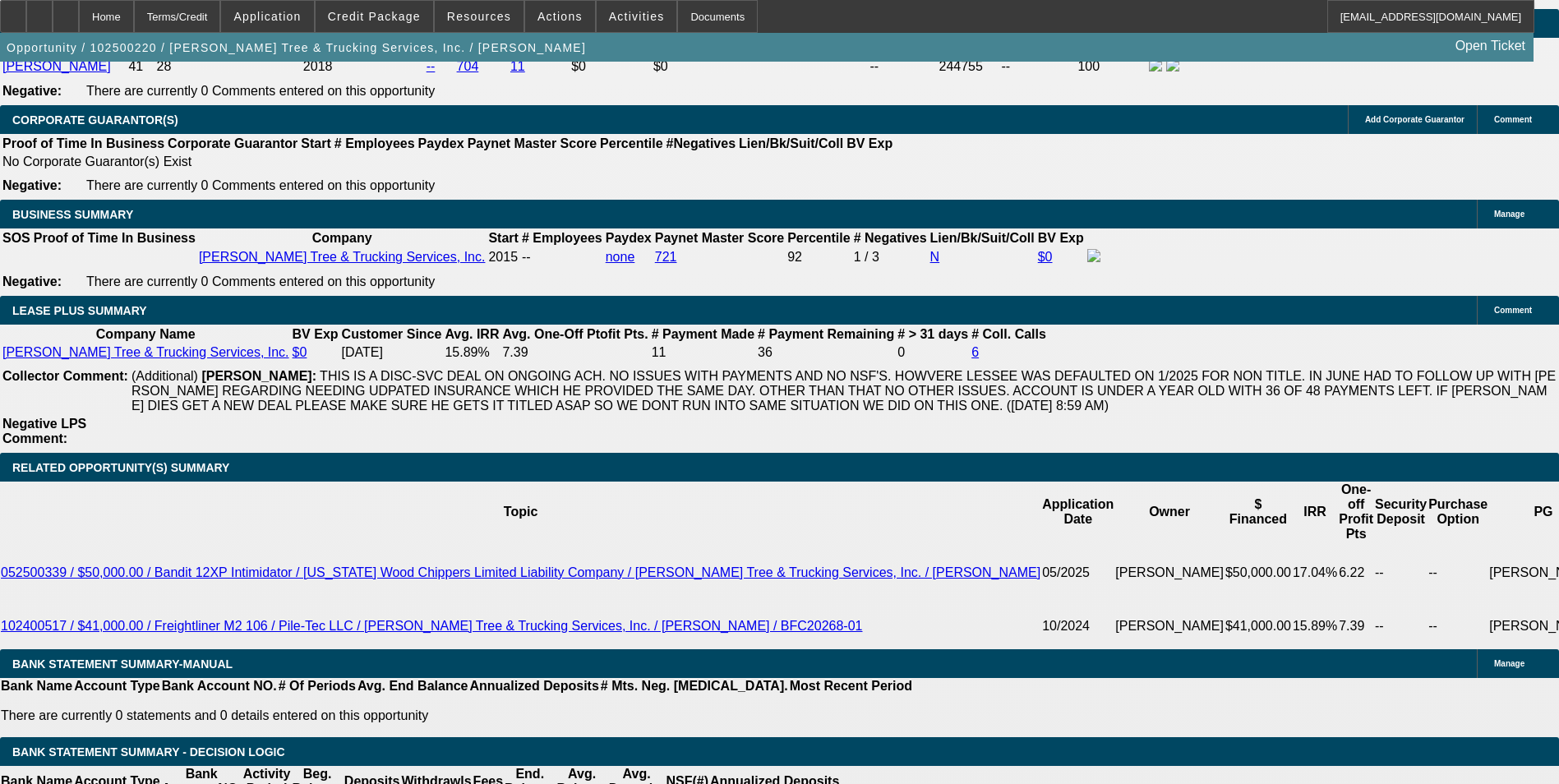
type input "88"
type input "888"
type input "11.9"
type input "88"
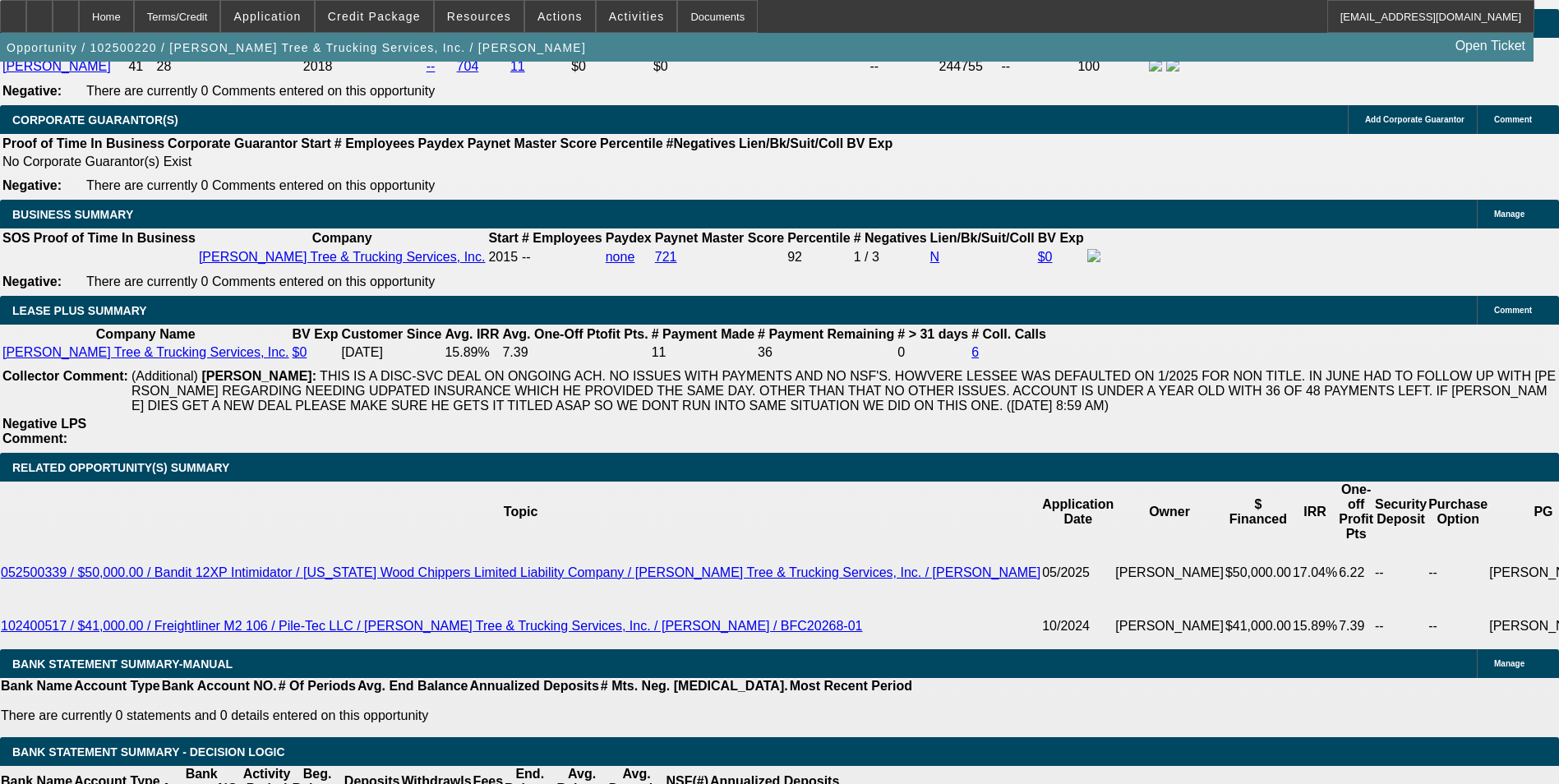
type input "889"
type input "12"
type input "$889.00"
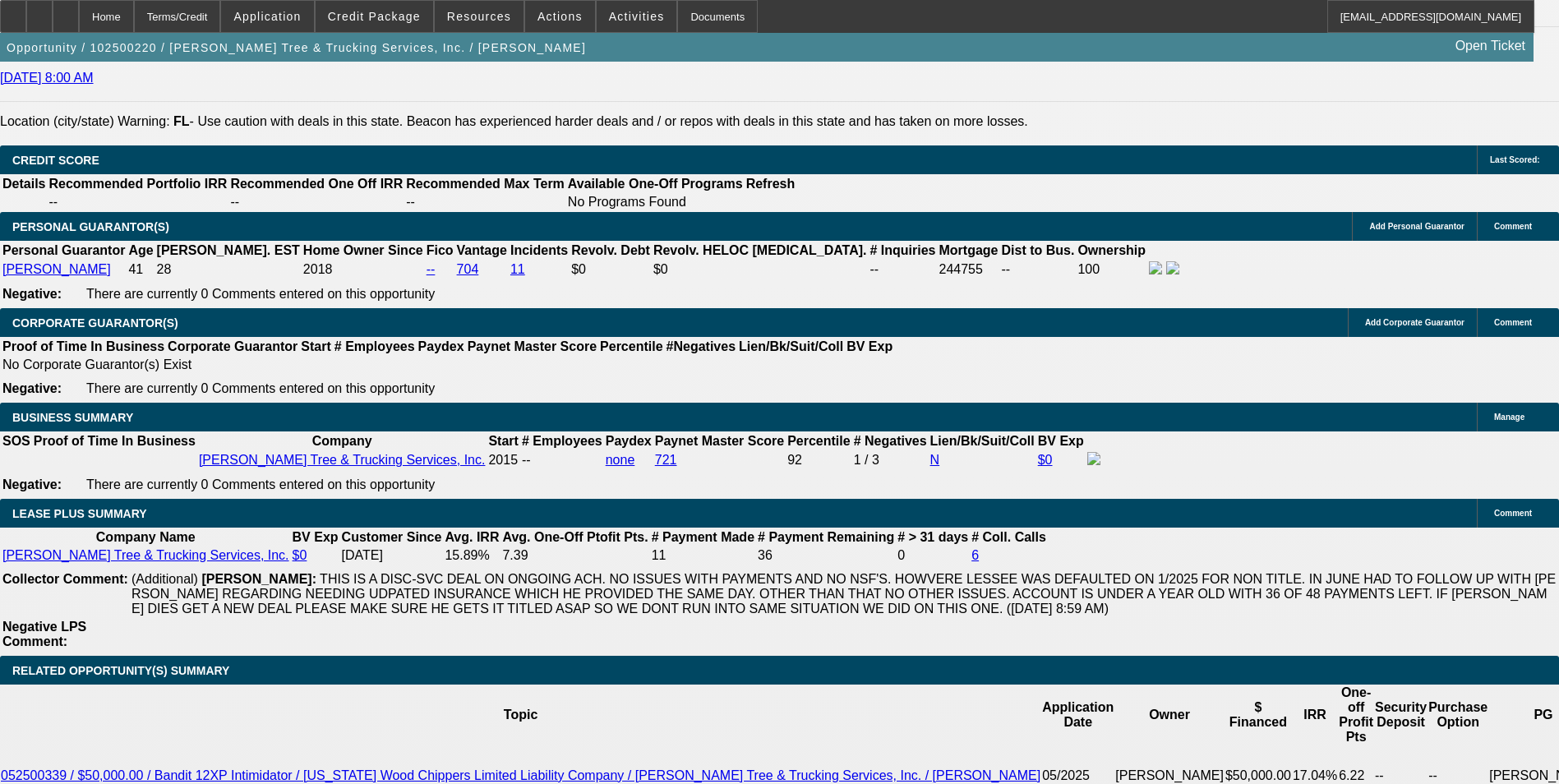
scroll to position [2313, 0]
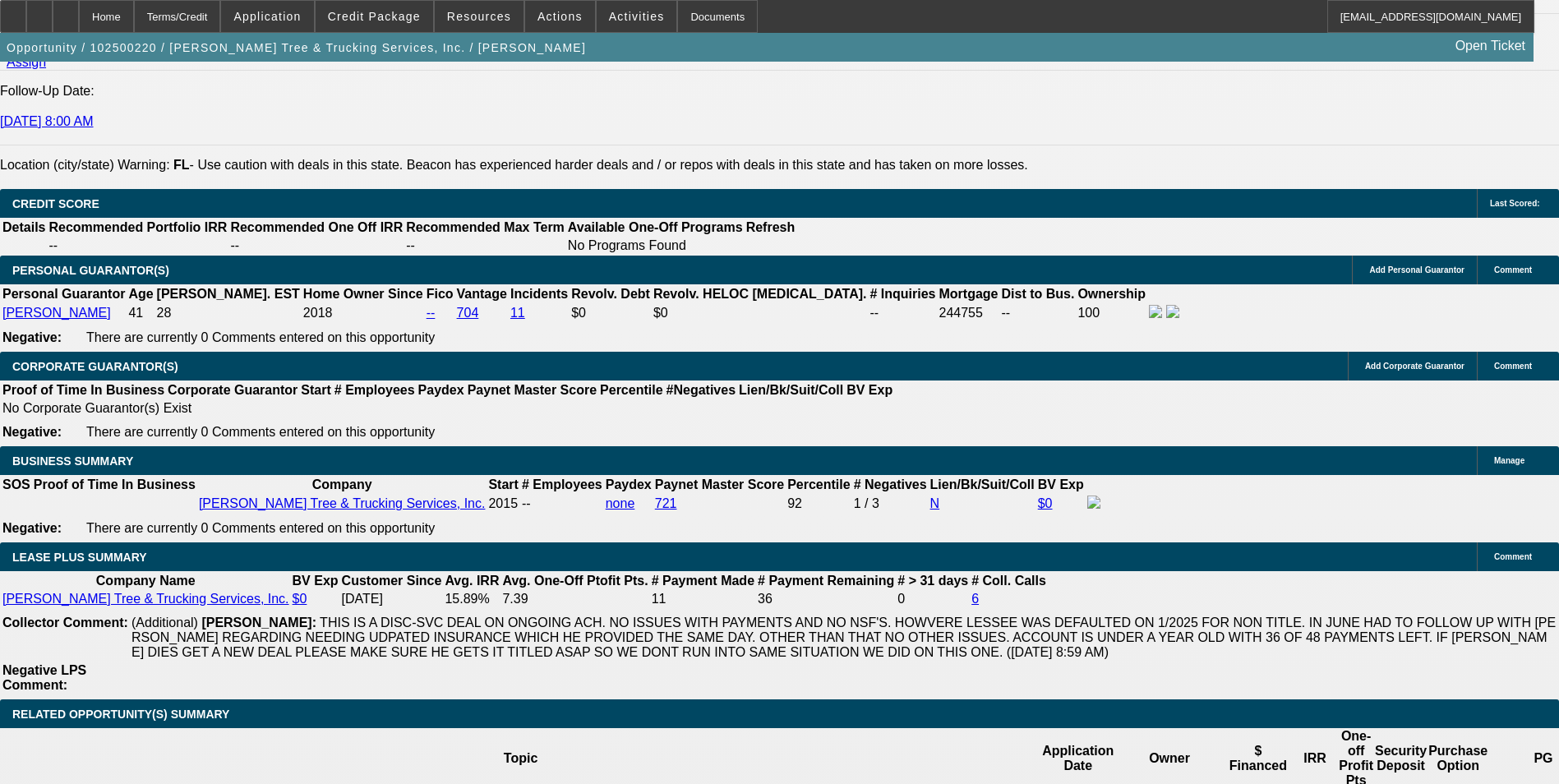
drag, startPoint x: 241, startPoint y: 212, endPoint x: 251, endPoint y: 213, distance: 10.0
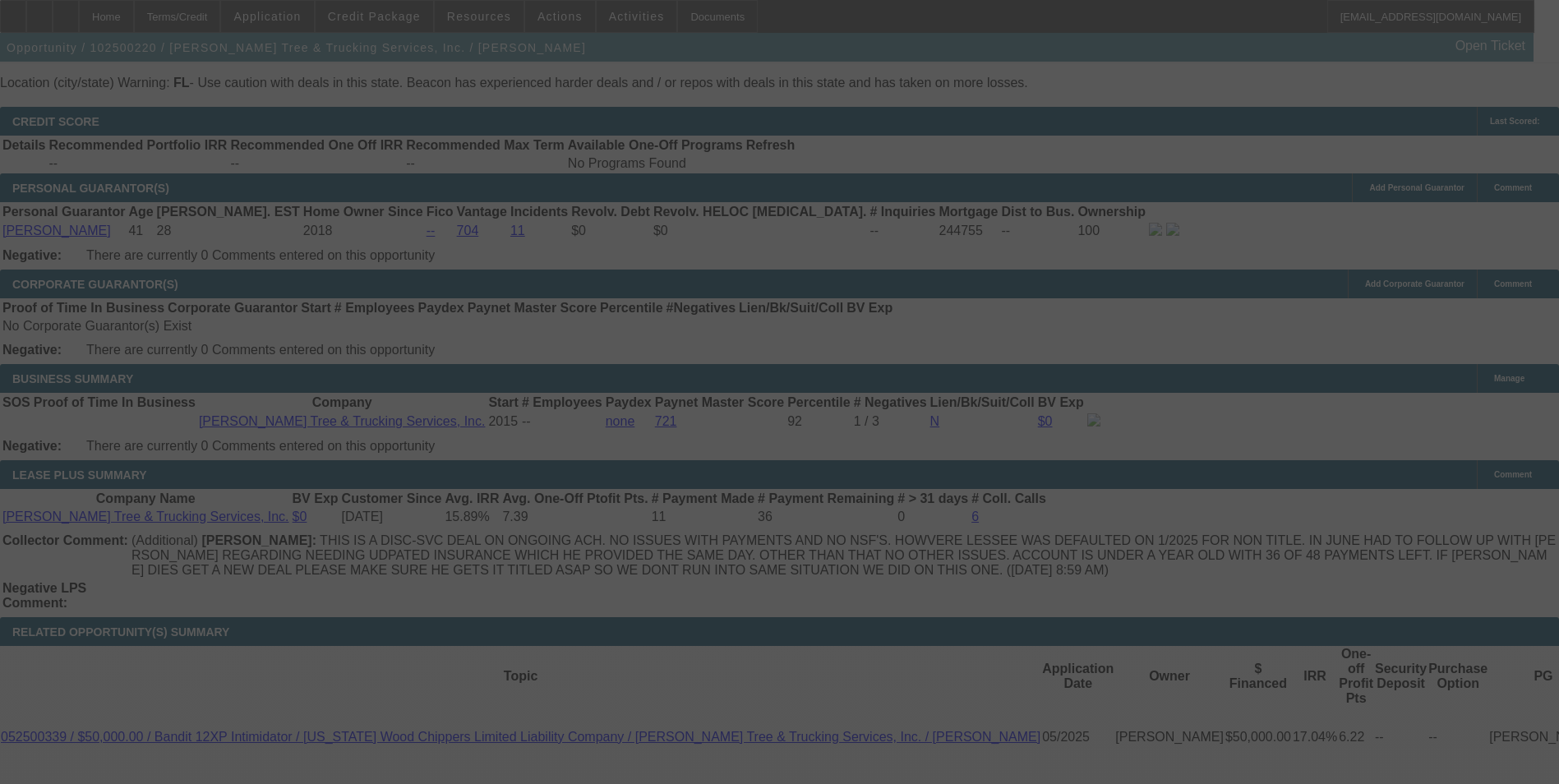
scroll to position [2477, 0]
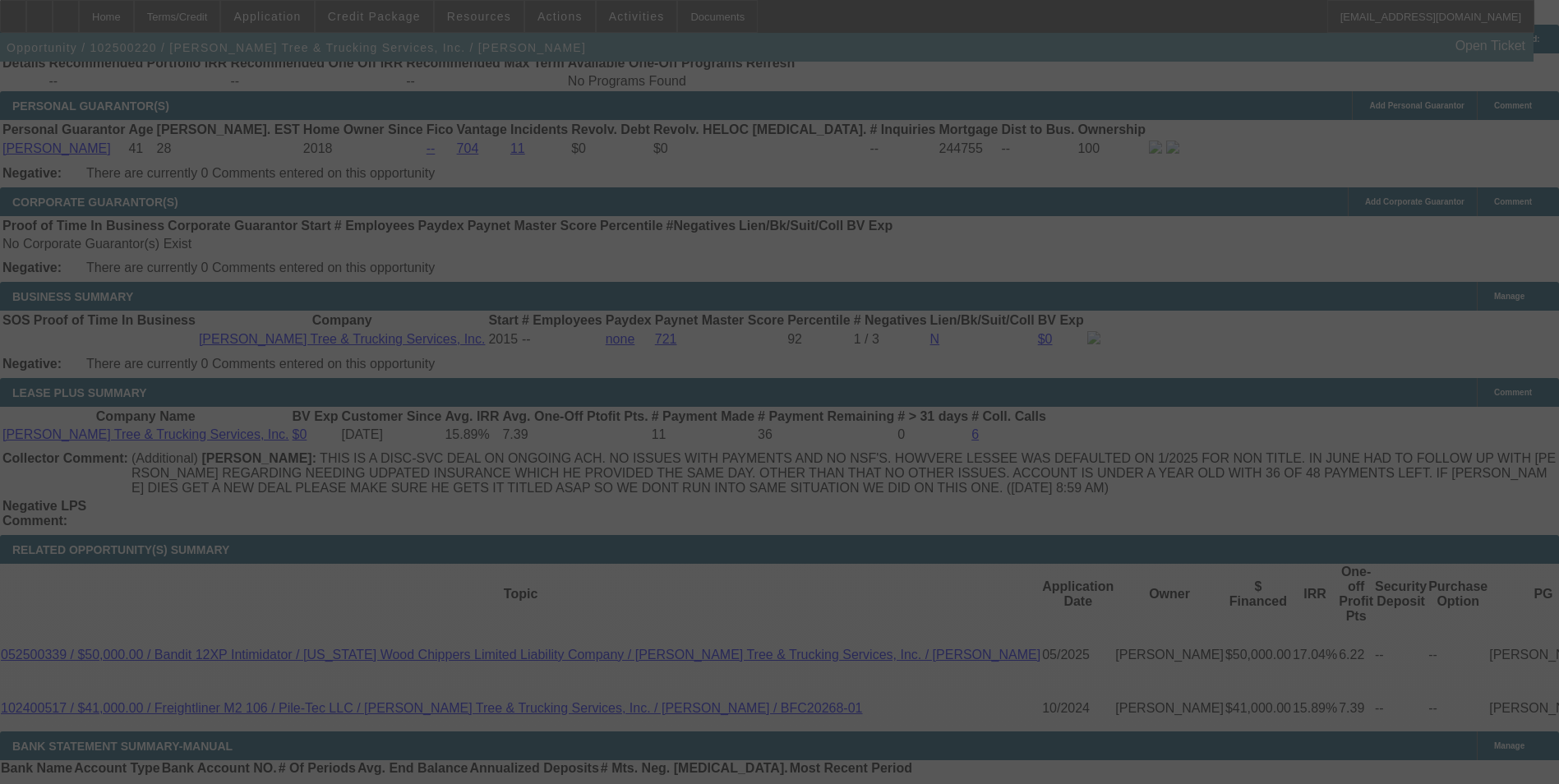
select select "0"
select select "2"
select select "0"
select select "6"
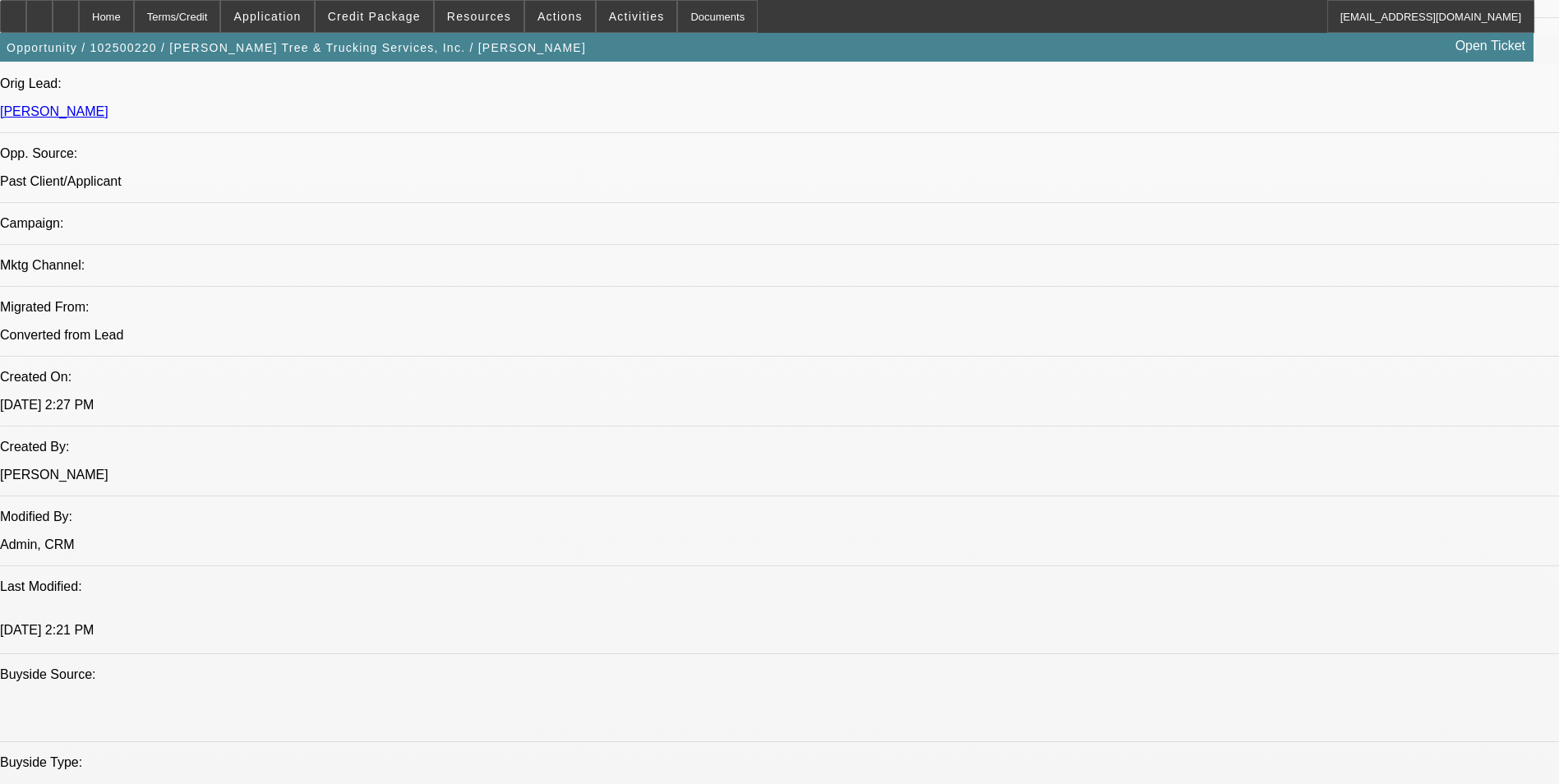
scroll to position [998, 0]
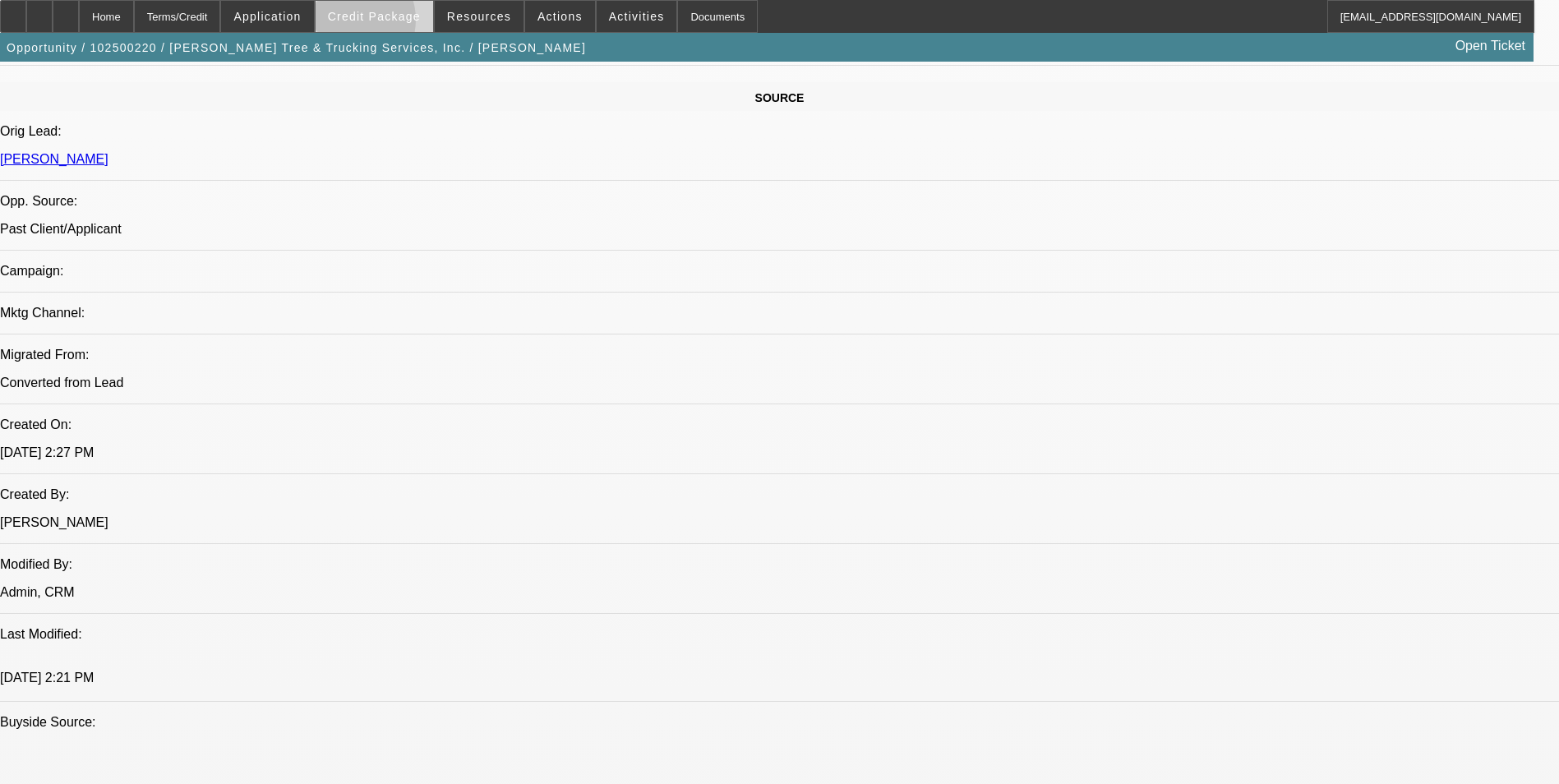
click at [373, 24] on span at bounding box center [375, 16] width 118 height 40
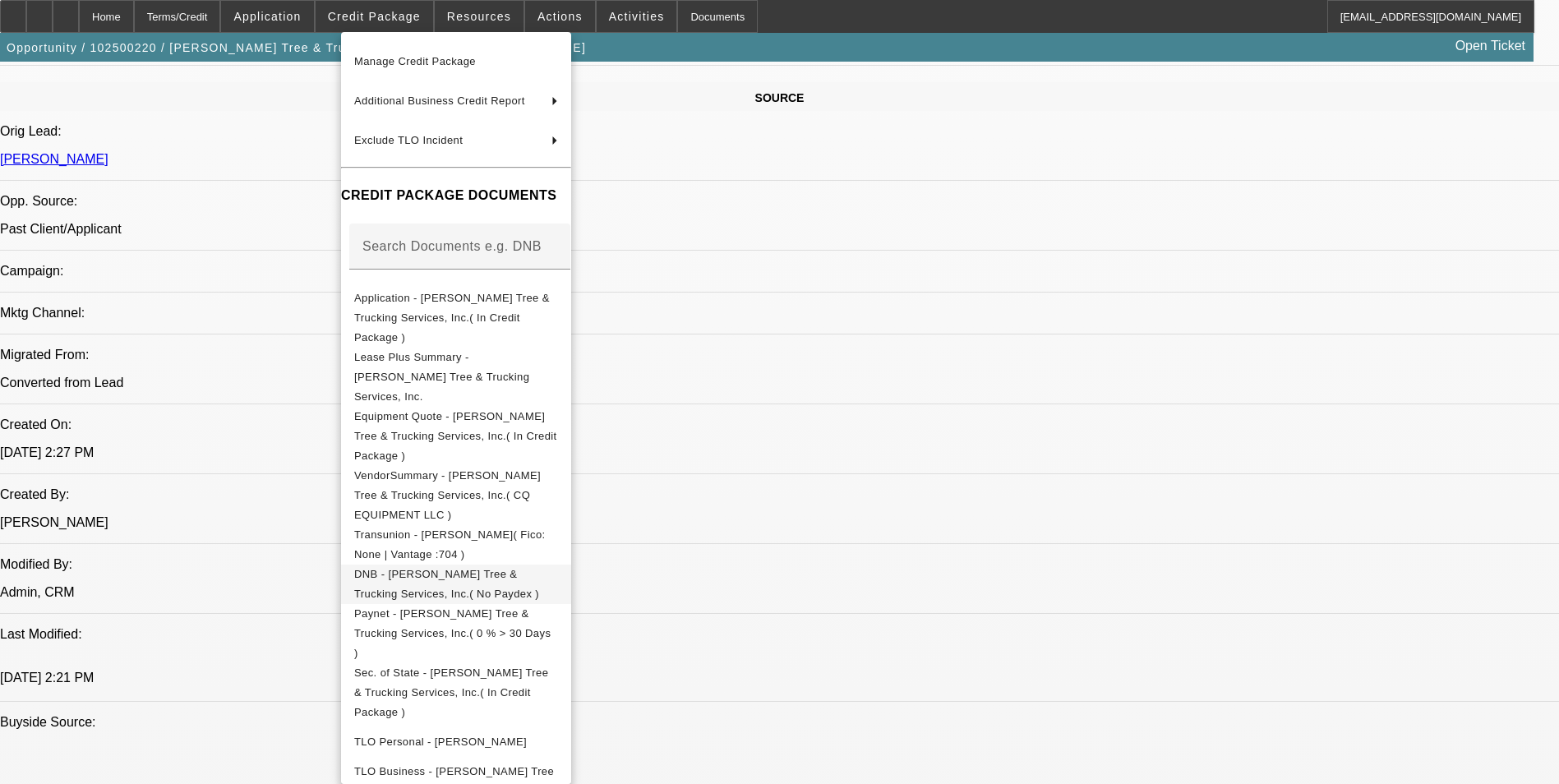
scroll to position [133, 0]
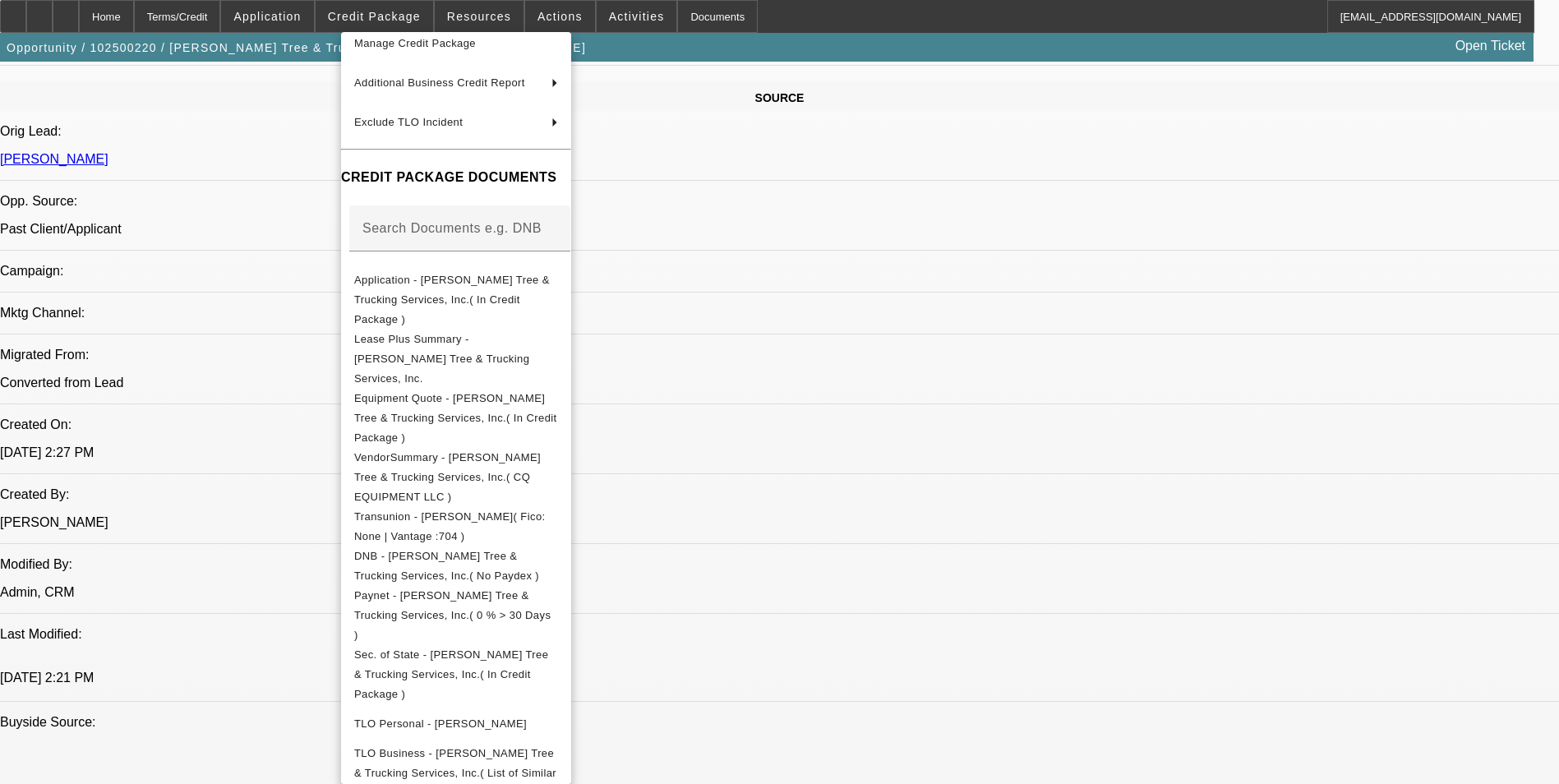
click at [868, 327] on div at bounding box center [779, 392] width 1559 height 784
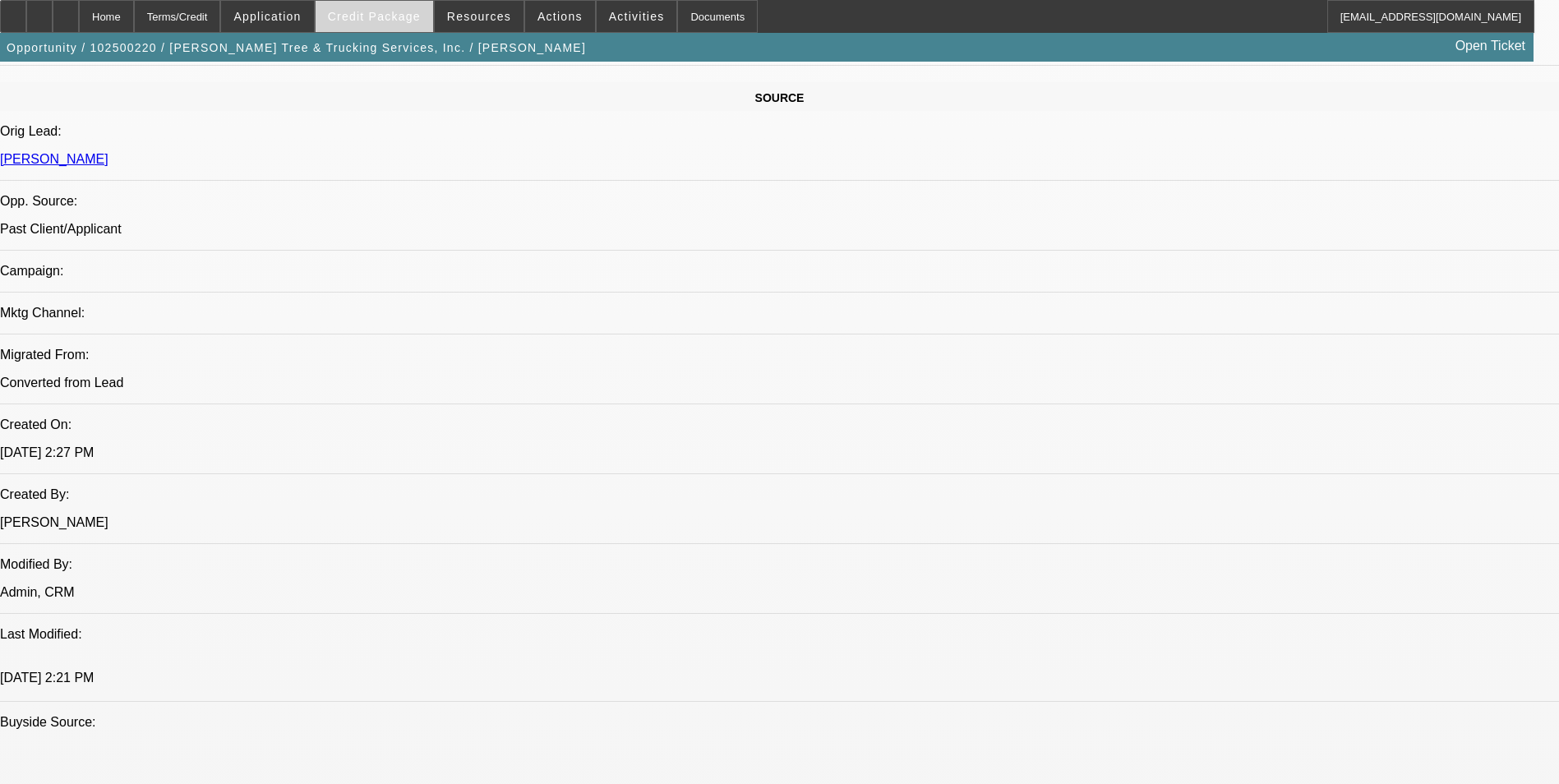
click at [375, 18] on span "Credit Package" at bounding box center [375, 16] width 93 height 14
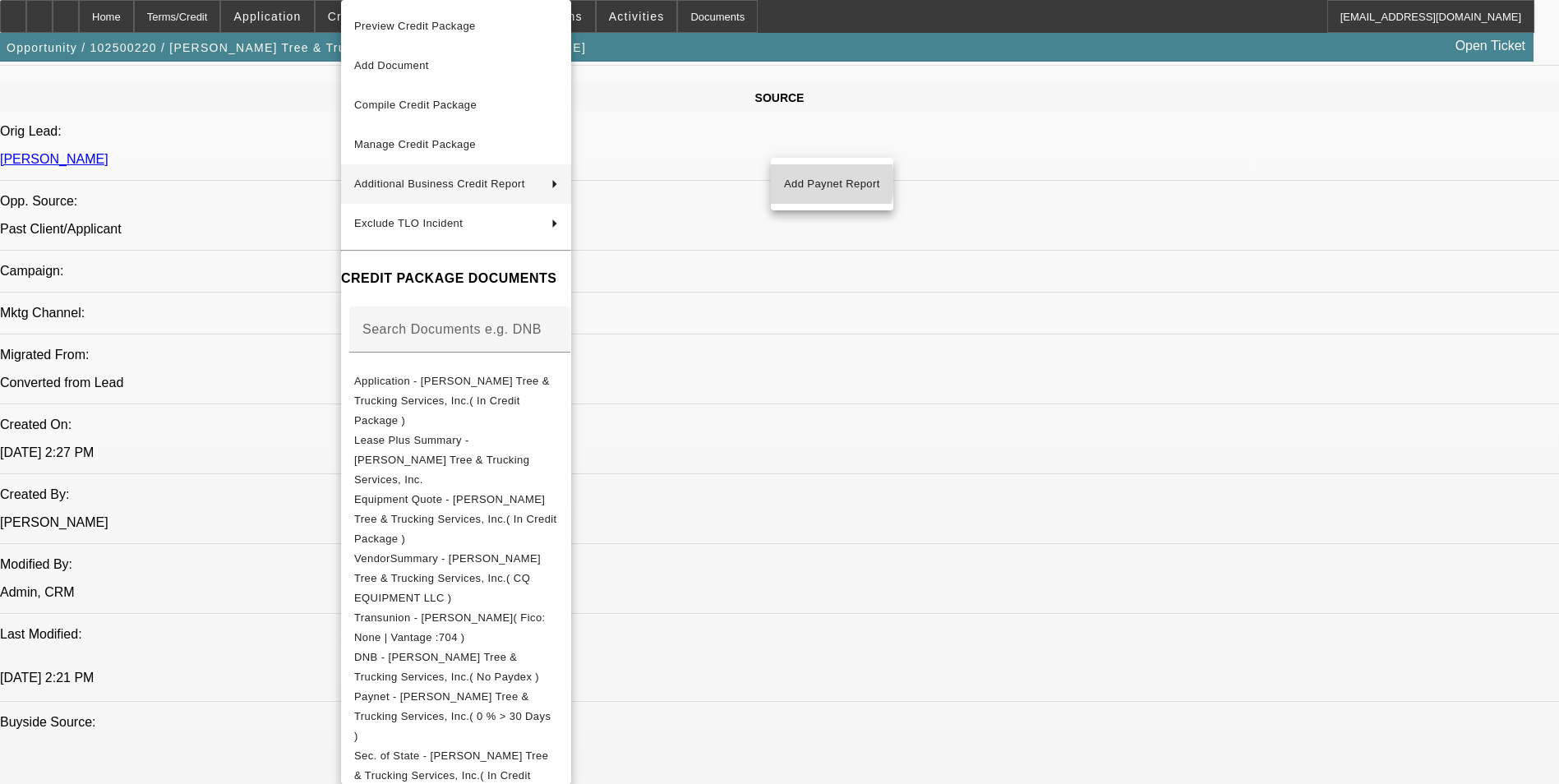
click at [811, 181] on span "Add Paynet Report" at bounding box center [833, 184] width 96 height 20
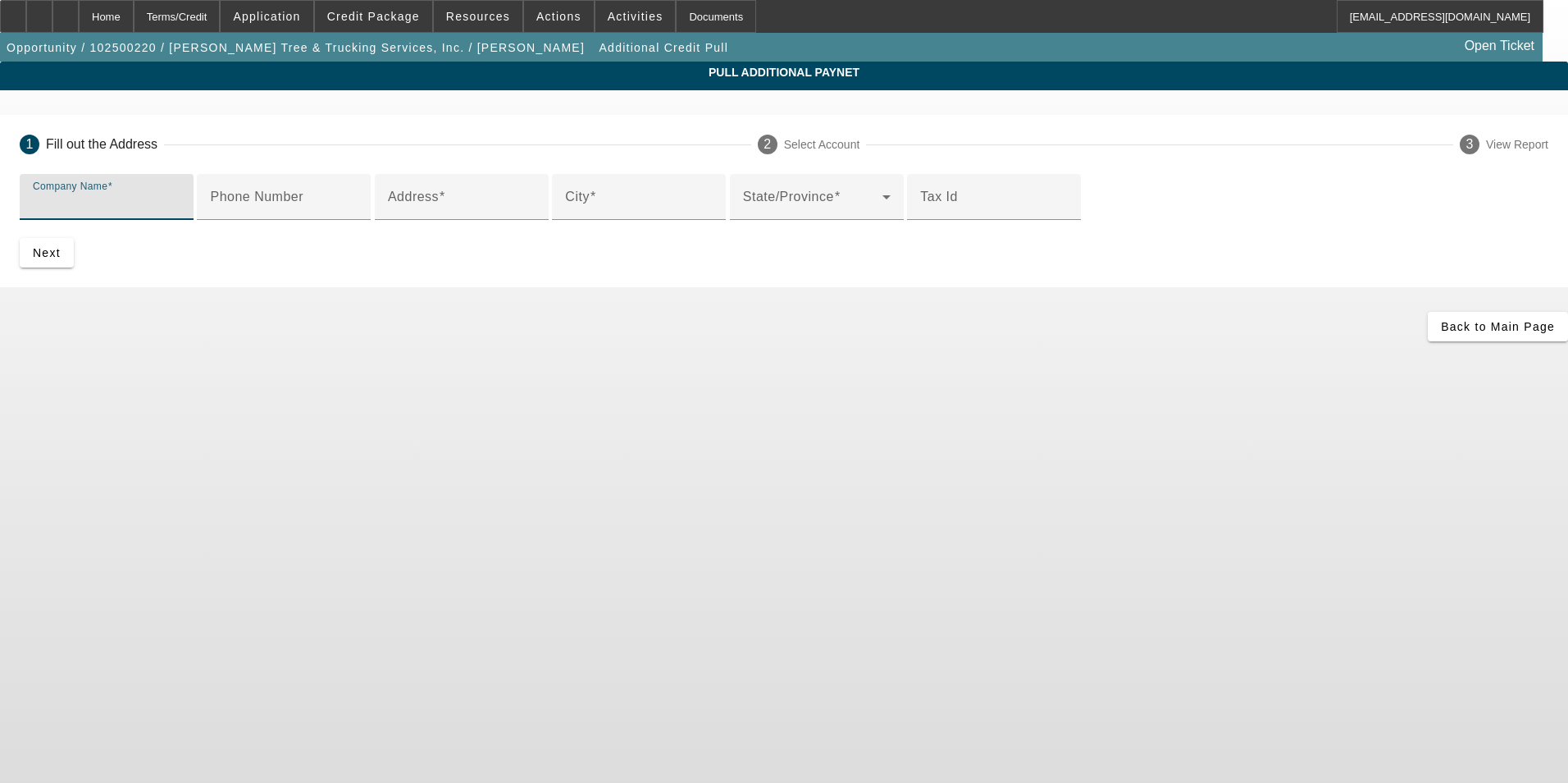
click at [180, 205] on input "Company Name" at bounding box center [106, 204] width 147 height 20
click at [133, 204] on mat-label "Company Name" at bounding box center [82, 196] width 100 height 14
click at [180, 205] on input "Company Name" at bounding box center [106, 204] width 147 height 20
paste input "CQ EQUIPMENT LLC"
type input "CQ EQUIPMENT LLC"
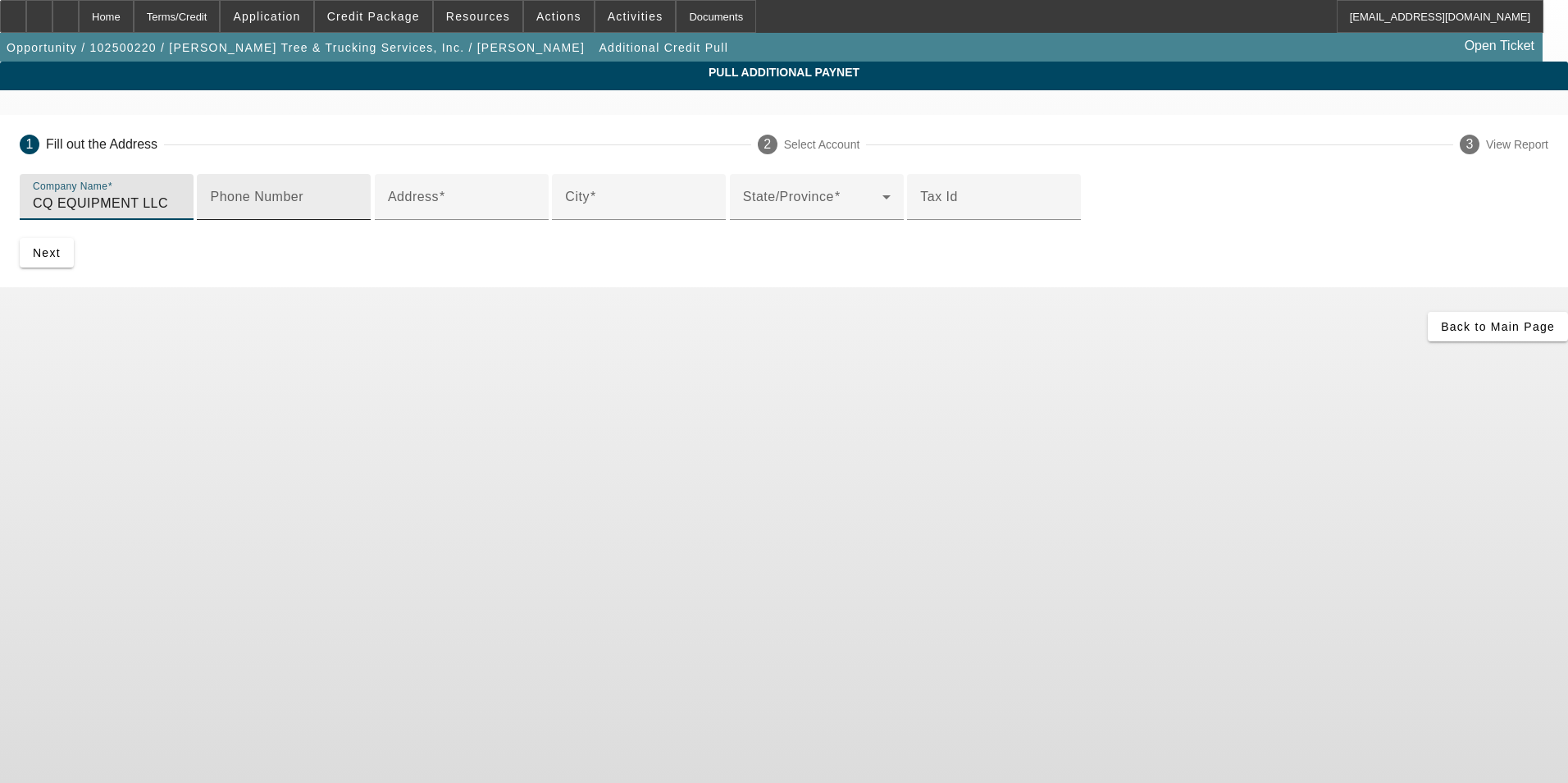
click at [303, 204] on mat-label "Phone Number" at bounding box center [256, 196] width 93 height 14
click at [357, 214] on input "Phone Number" at bounding box center [283, 204] width 147 height 20
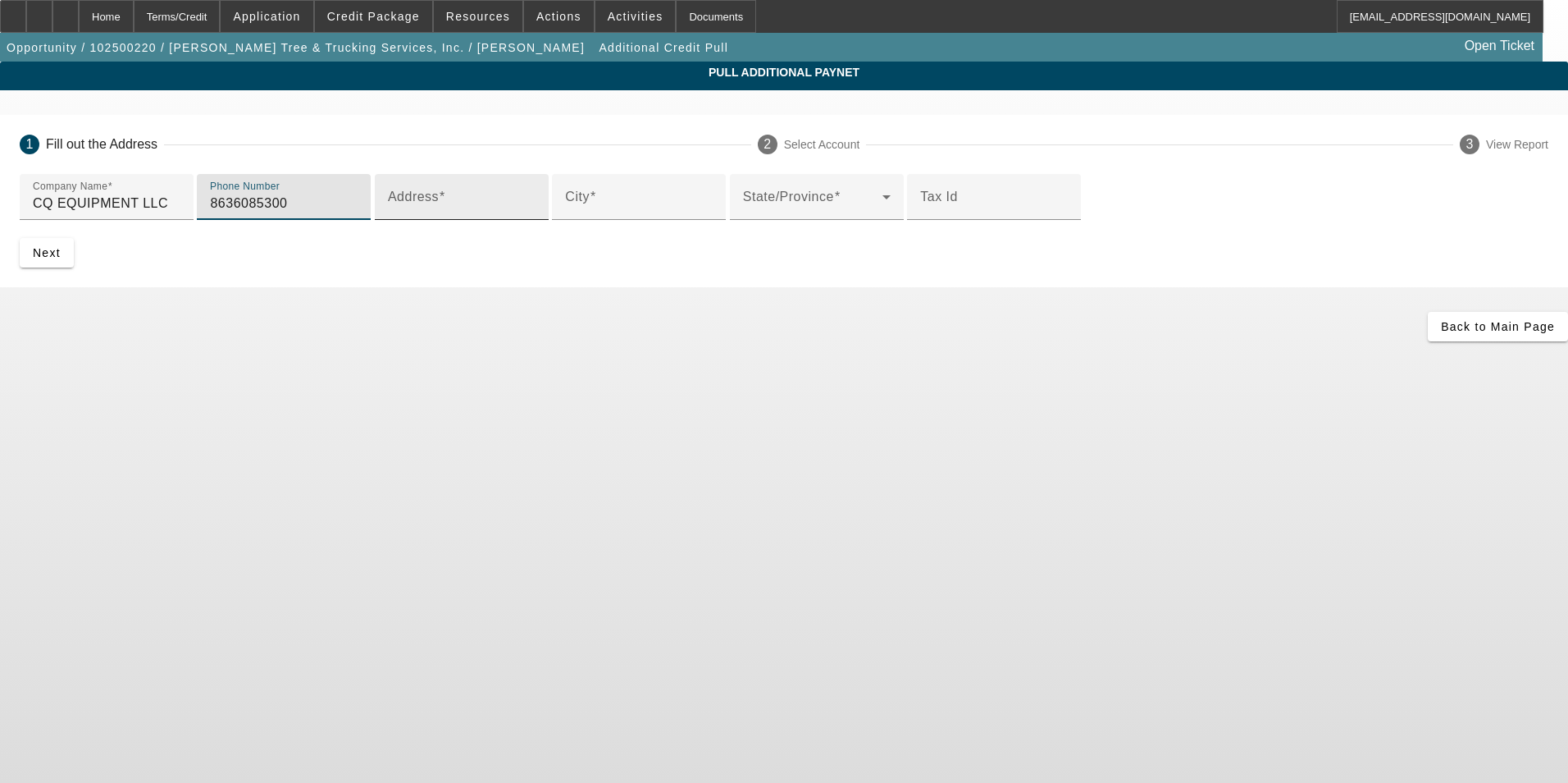
type input "8636085300"
click at [388, 214] on input "Address" at bounding box center [461, 204] width 147 height 20
paste input "125 DONS CT"
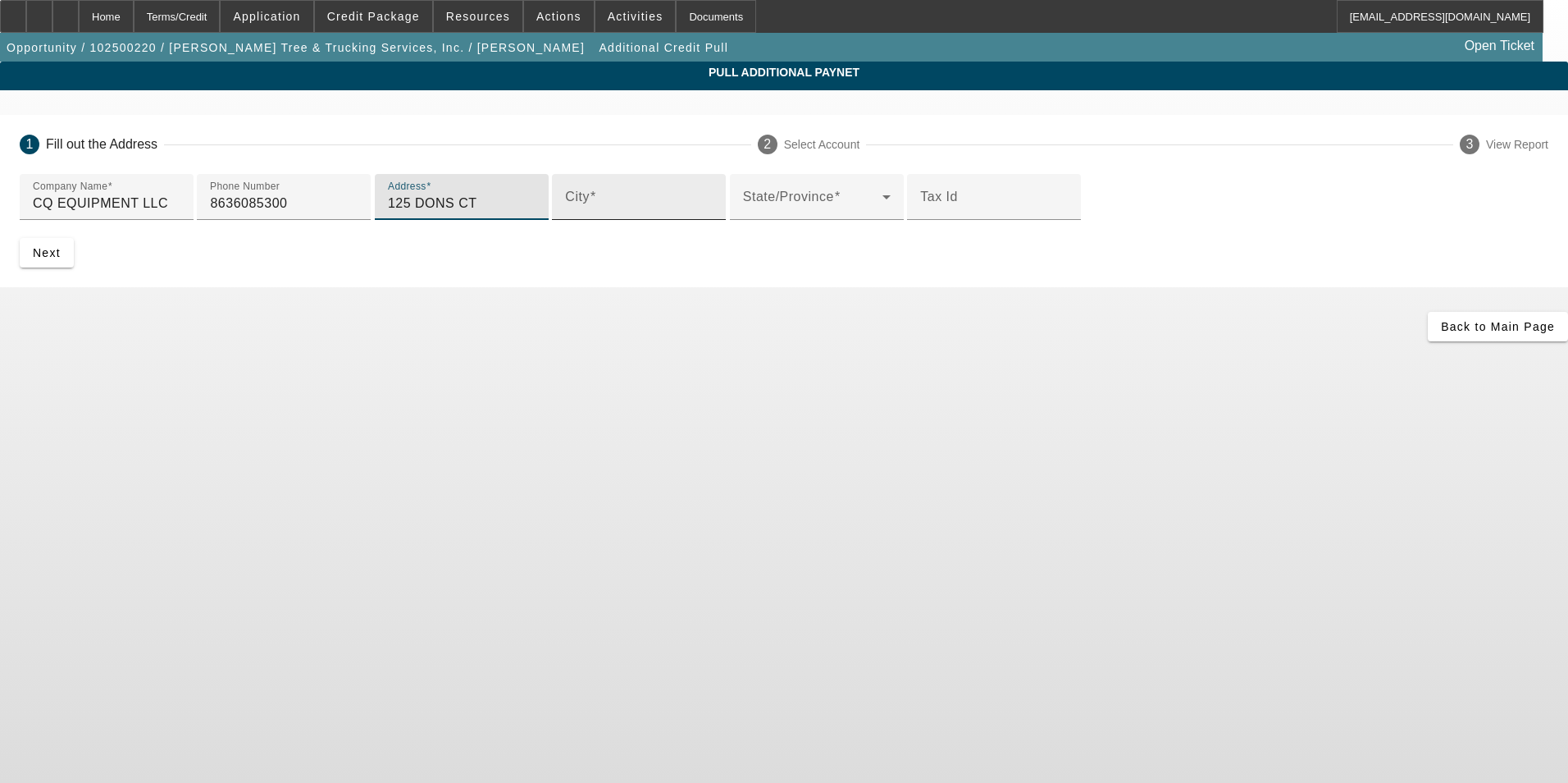
type input "125 DONS CT"
click at [565, 214] on input "City" at bounding box center [639, 204] width 147 height 20
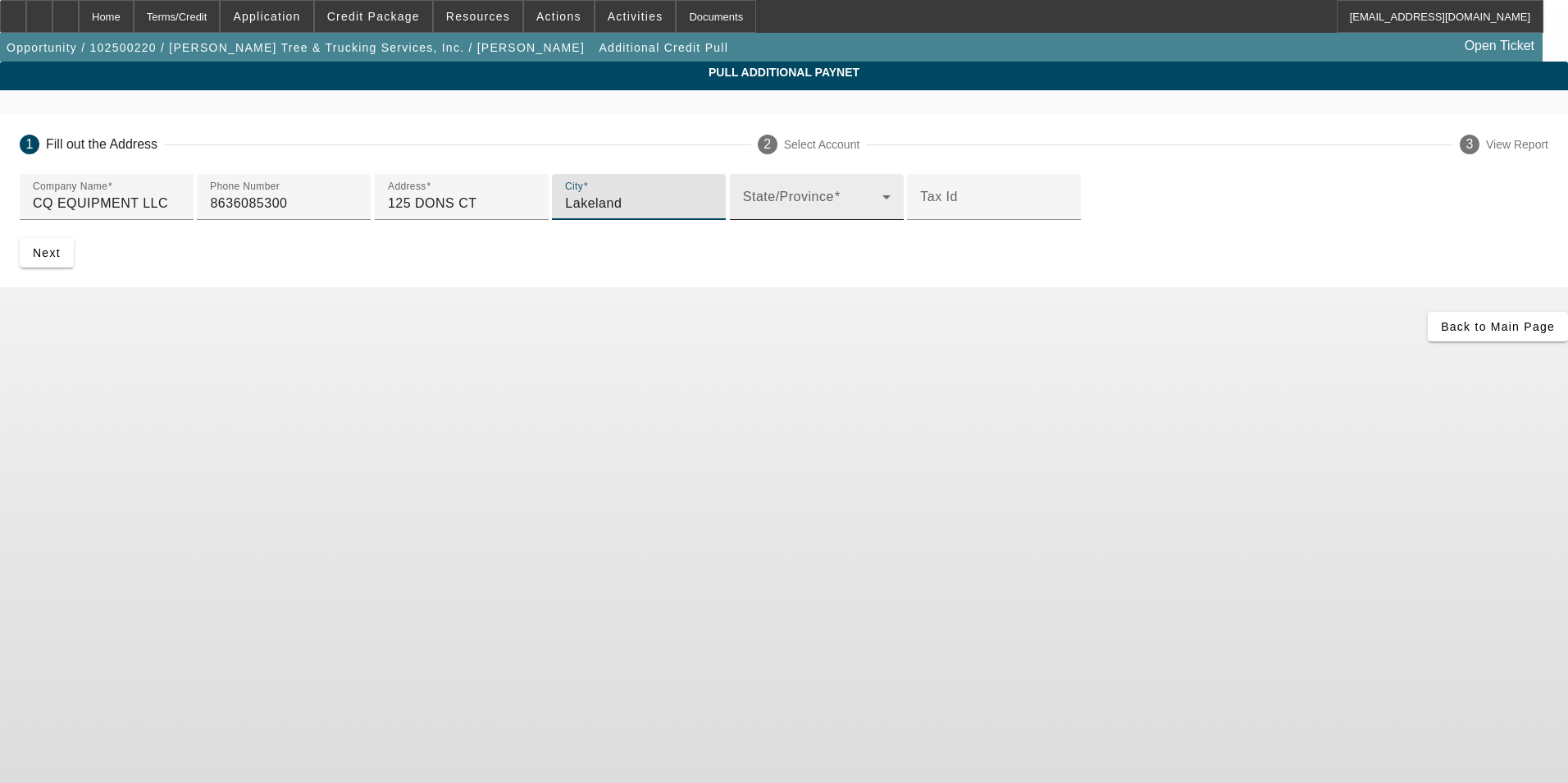
type input "Lakeland"
click at [743, 214] on span at bounding box center [813, 204] width 139 height 20
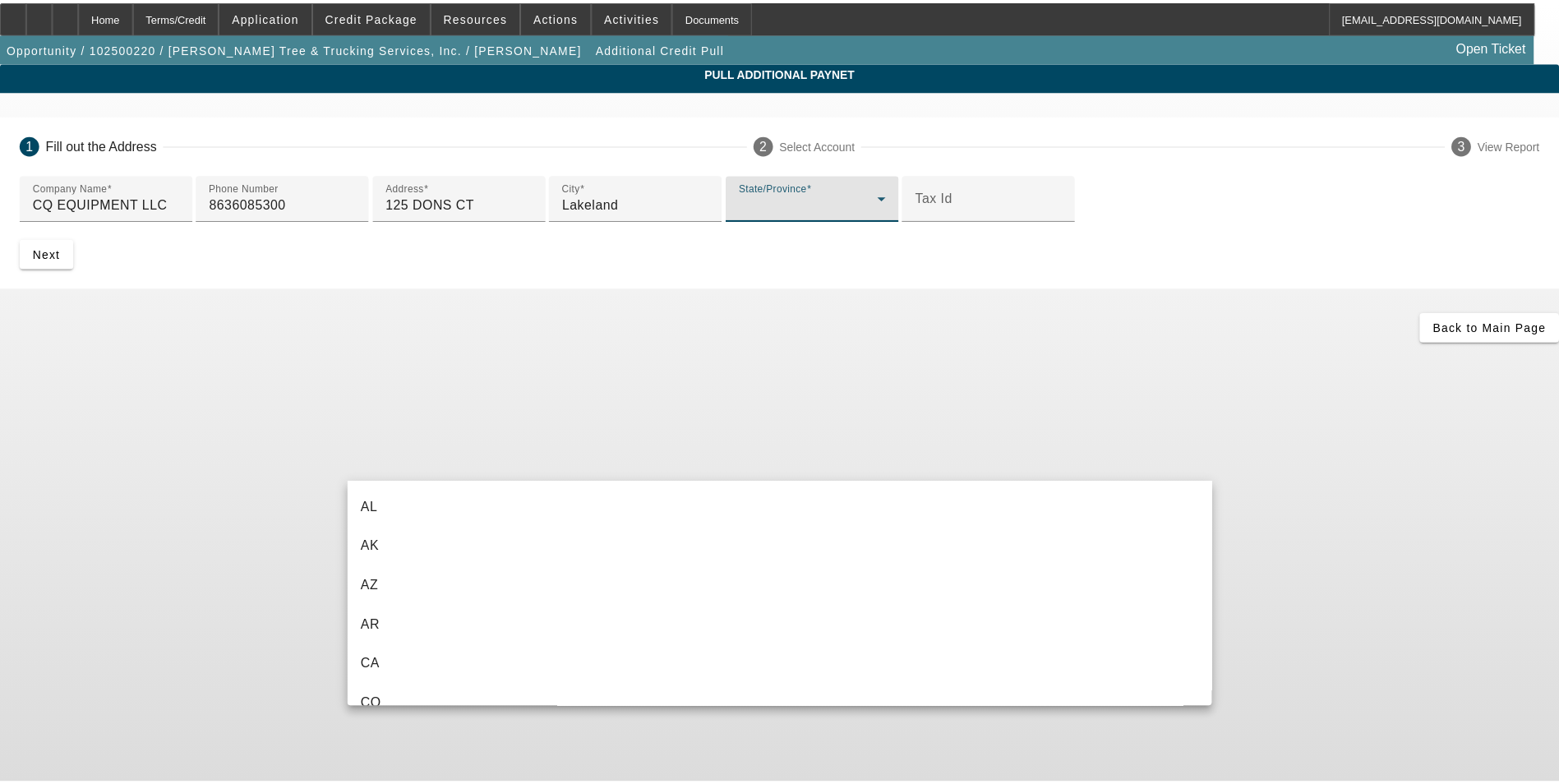
scroll to position [175, 0]
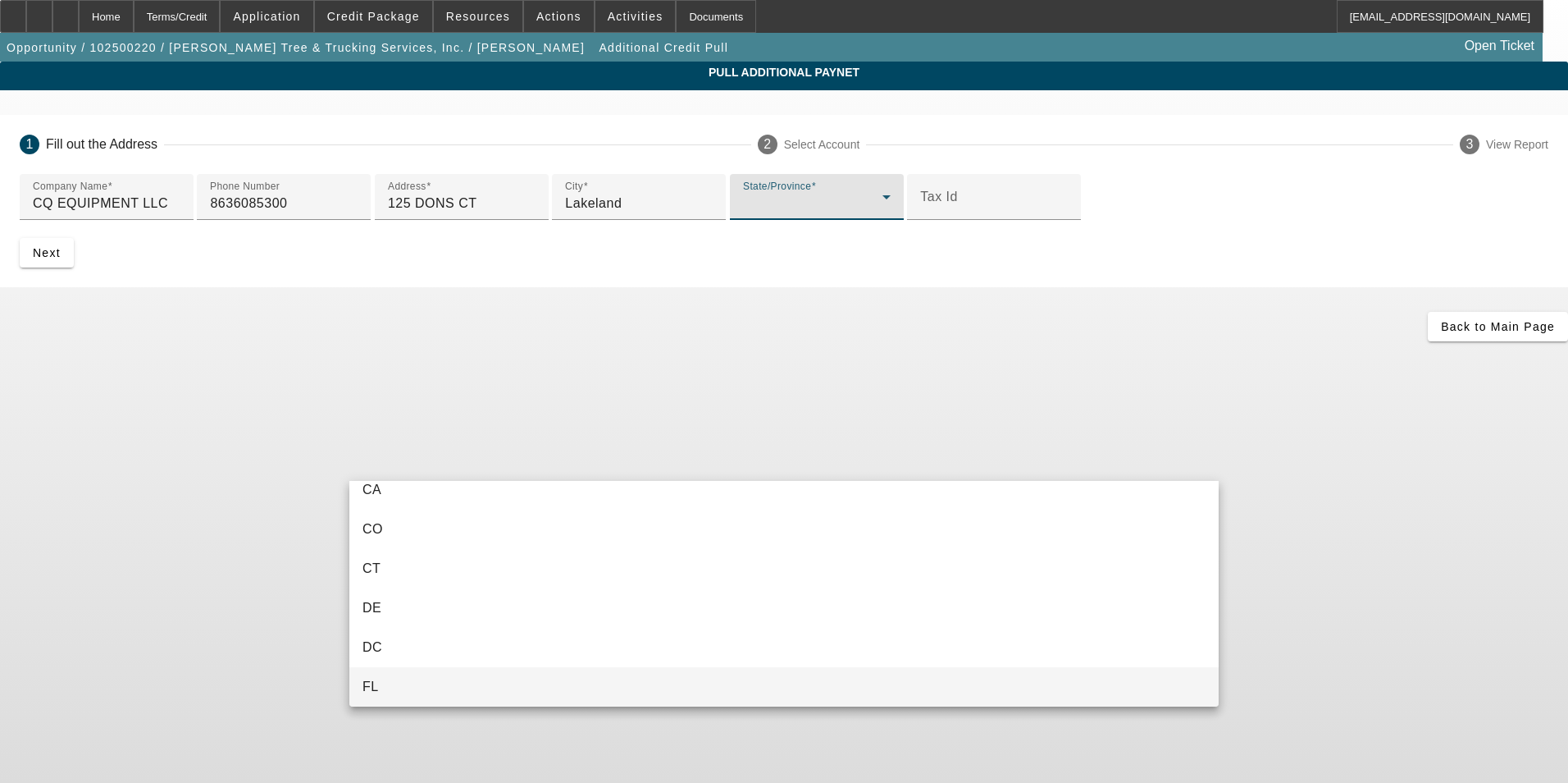
drag, startPoint x: 407, startPoint y: 692, endPoint x: 430, endPoint y: 646, distance: 51.4
click at [407, 691] on mat-option "FL" at bounding box center [784, 687] width 870 height 40
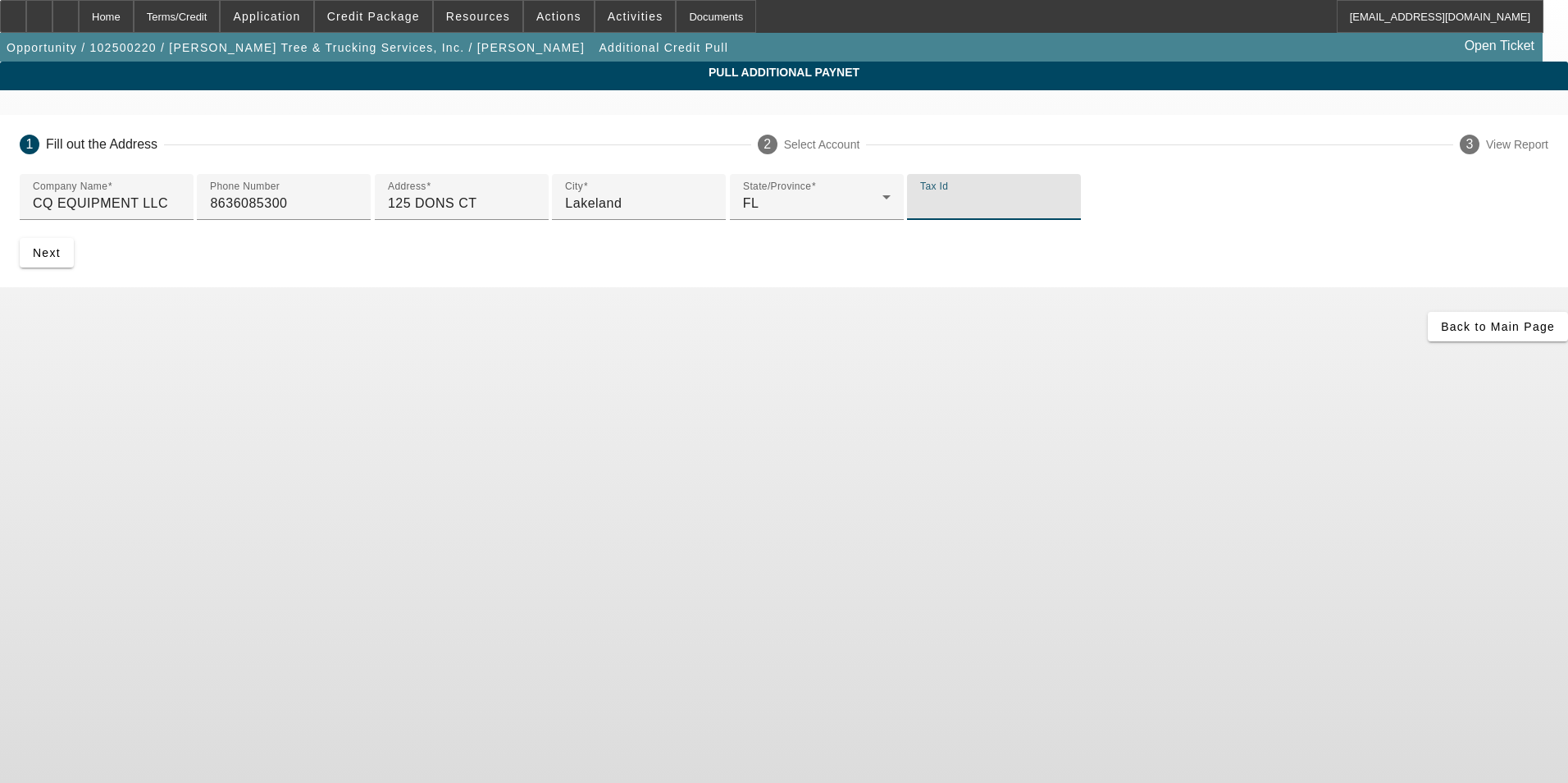
click at [920, 214] on input "Tax Id" at bounding box center [993, 204] width 147 height 20
paste input "88-2148093"
type input "88-2148093"
drag, startPoint x: 11, startPoint y: 397, endPoint x: 168, endPoint y: 434, distance: 161.3
click at [19, 341] on app-additional-credit-pull "Pull Additional Paynet 1 Fill out the Address 2 Select Account 3 View Report Co…" at bounding box center [784, 201] width 1568 height 280
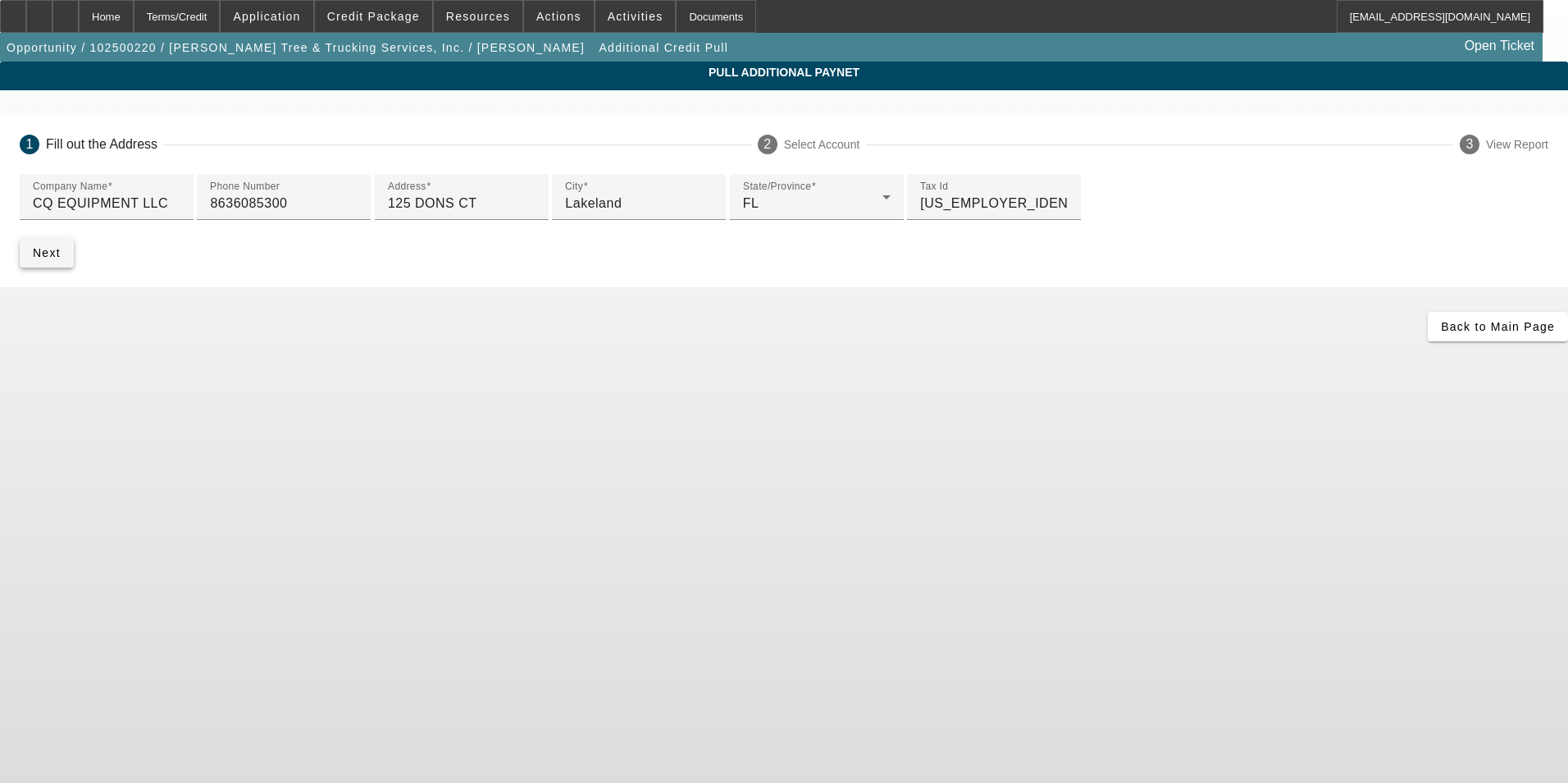
click at [61, 259] on span "Next" at bounding box center [46, 253] width 28 height 14
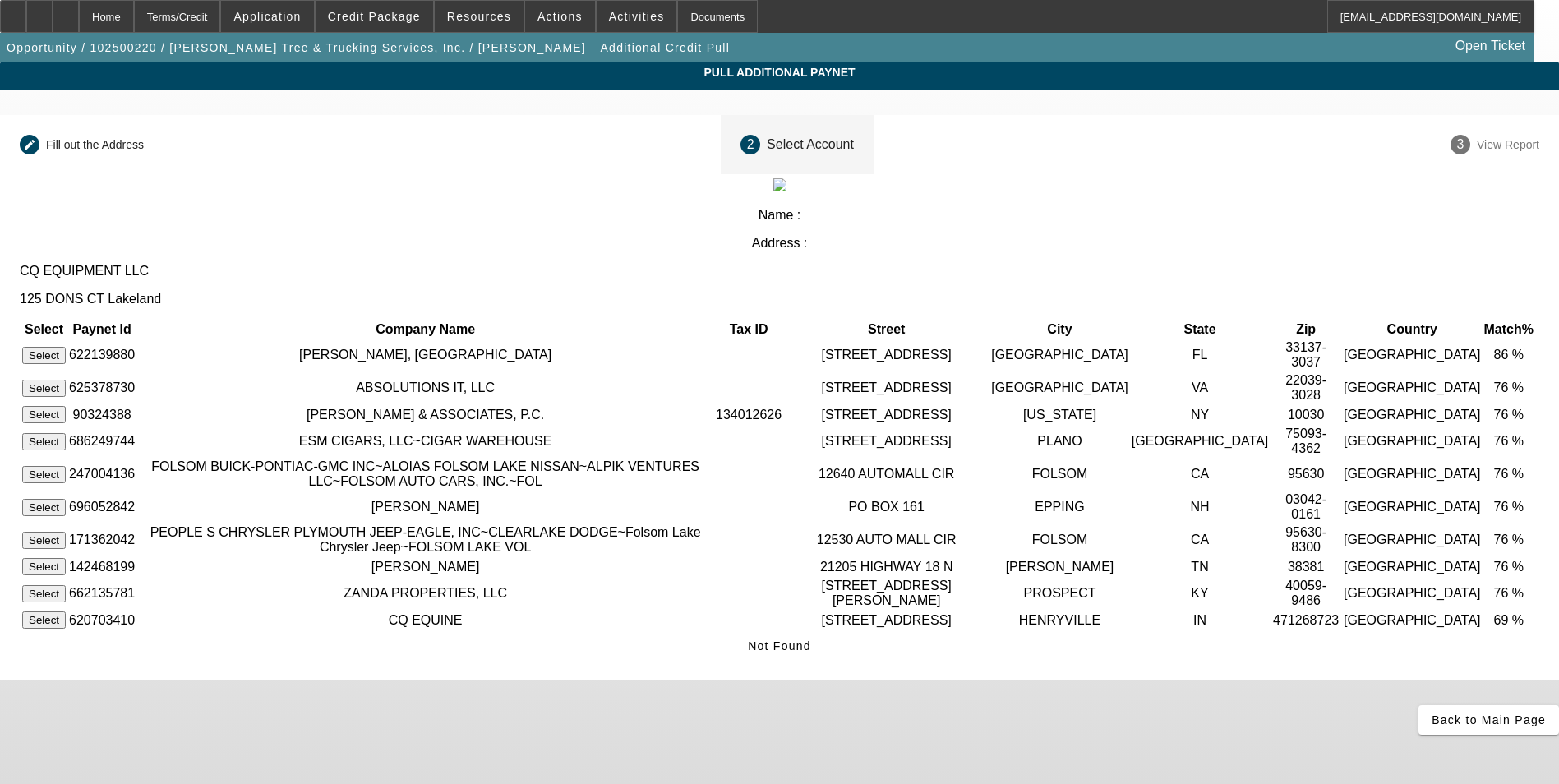
scroll to position [0, 0]
click at [214, 291] on app-additional-credit-pull "Pull Additional Paynet Editable create Fill out the Address 2 Select Account 3 …" at bounding box center [779, 398] width 1559 height 673
click at [1432, 726] on span "Back to Main Page" at bounding box center [1489, 720] width 114 height 14
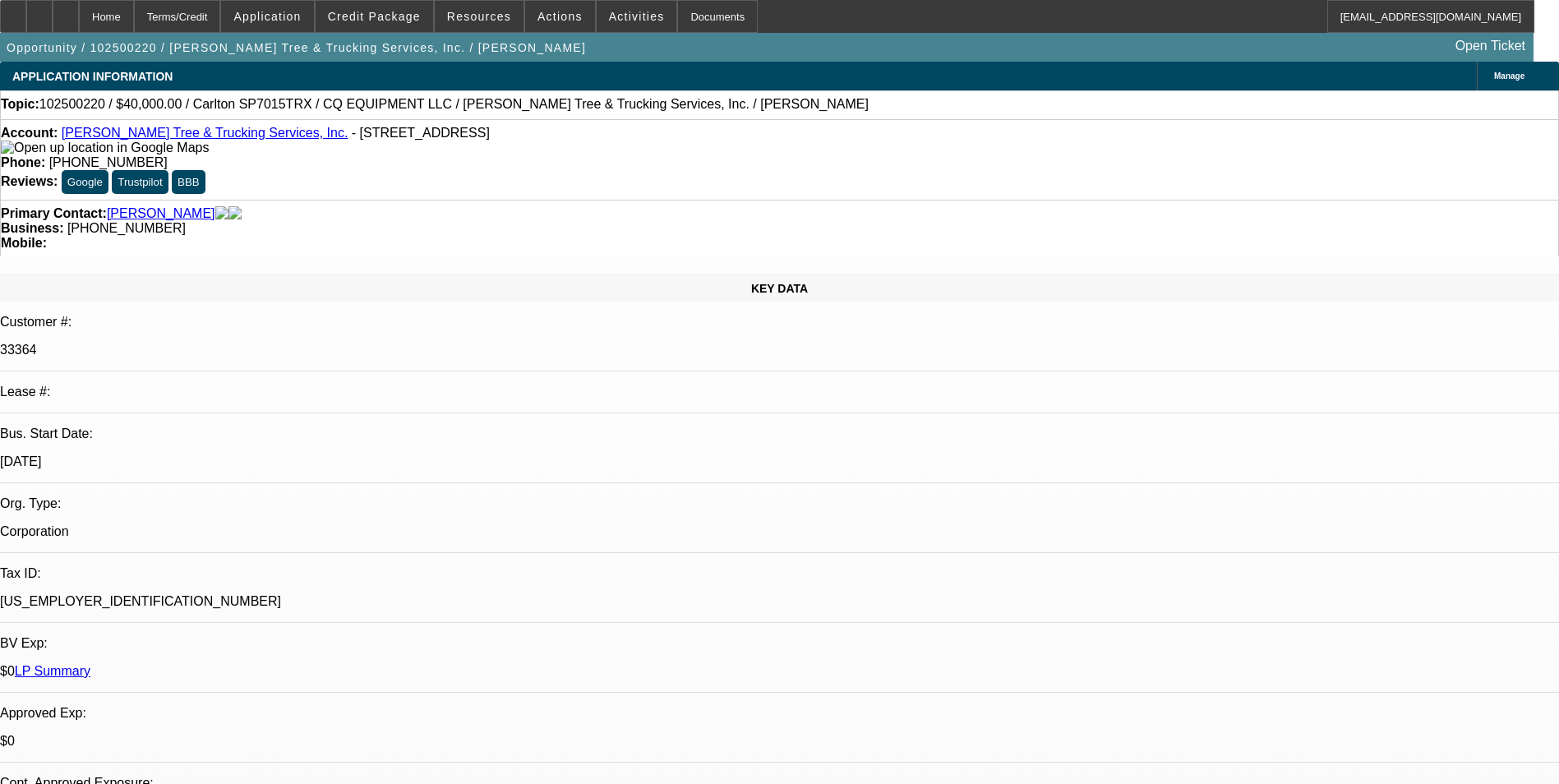
select select "0"
select select "2"
select select "0"
select select "6"
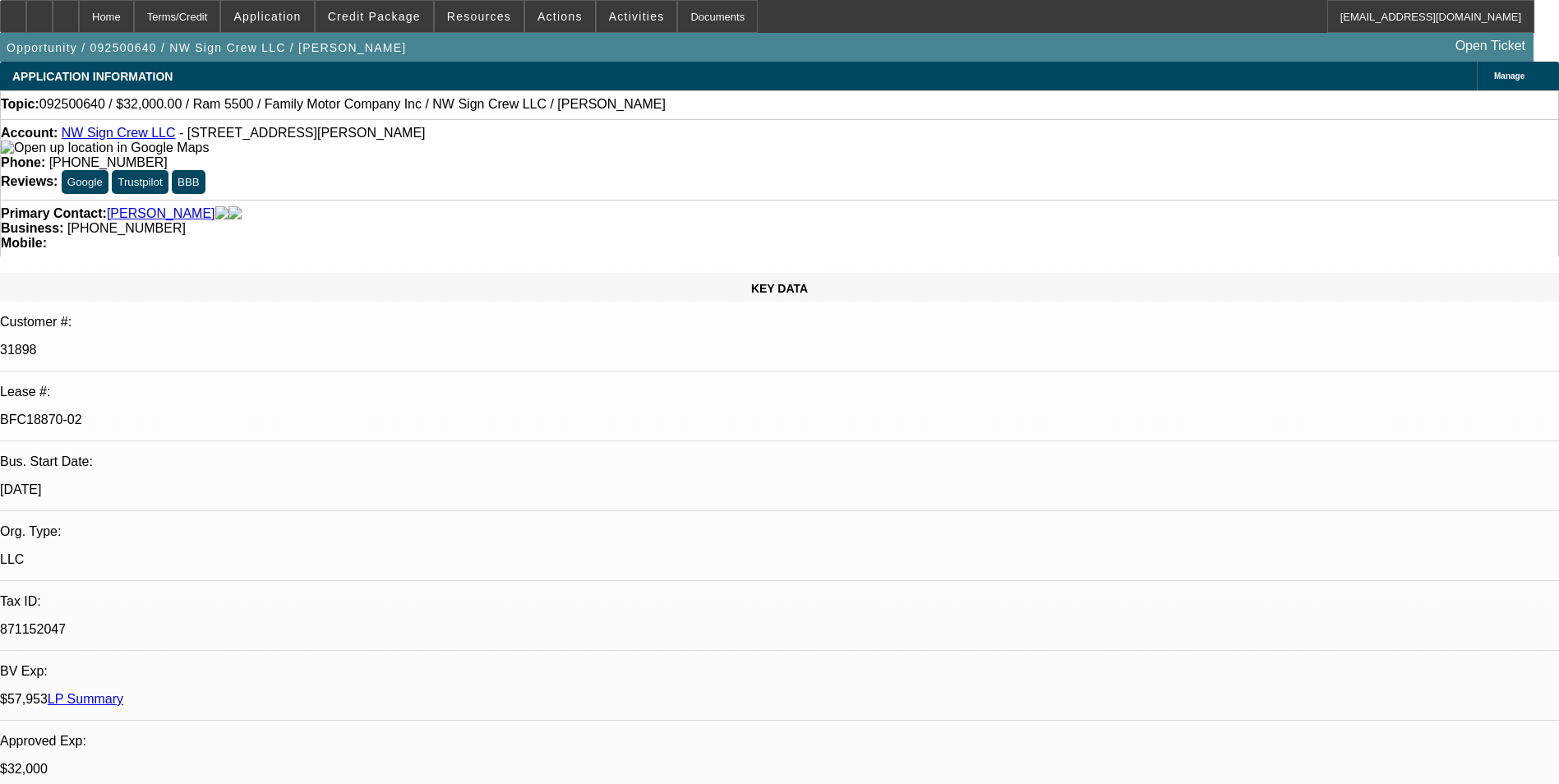
select select "0"
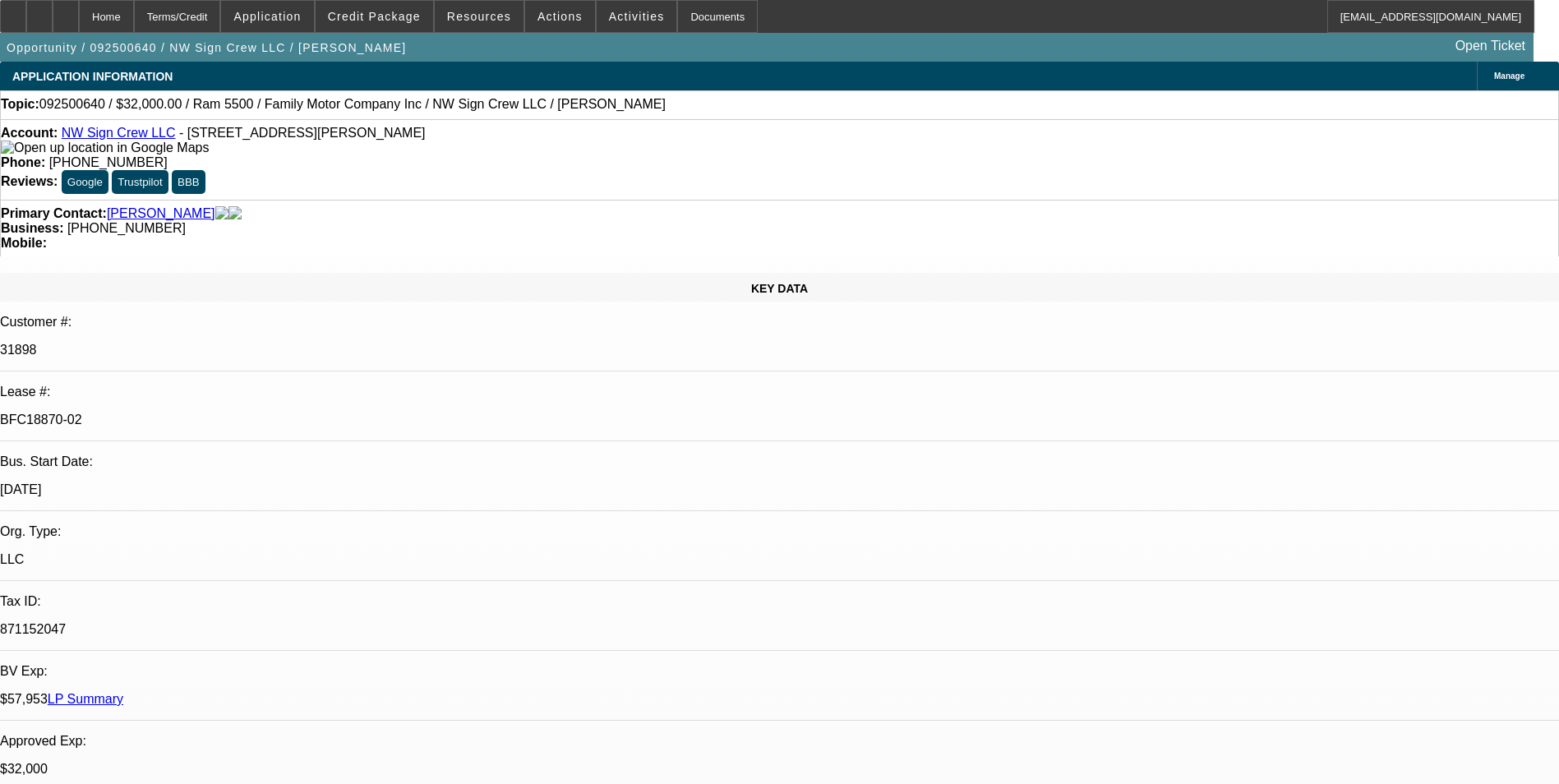
select select "2"
select select "0"
select select "2"
select select "0"
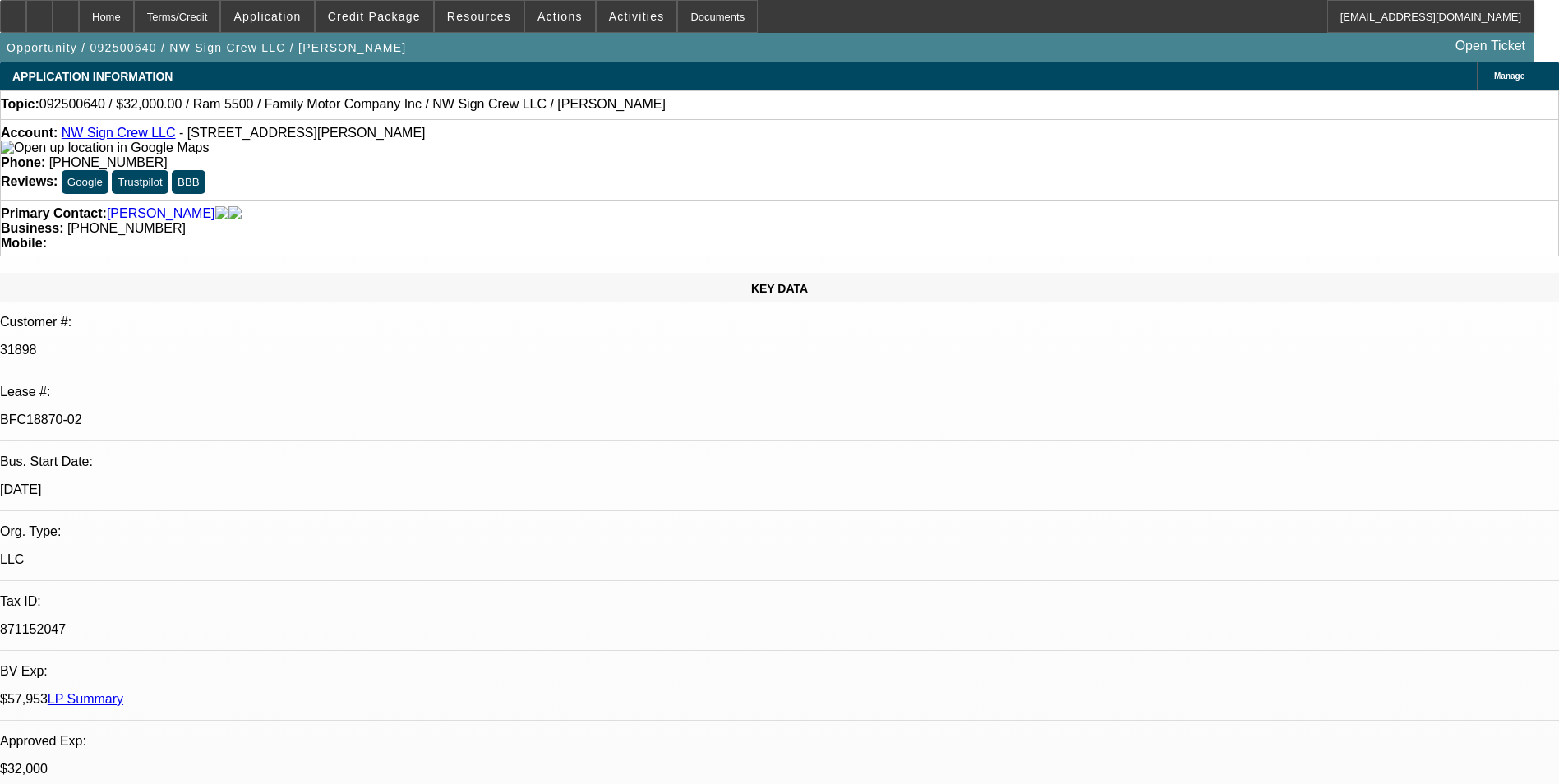
select select "1"
select select "3"
select select "6"
select select "1"
select select "3"
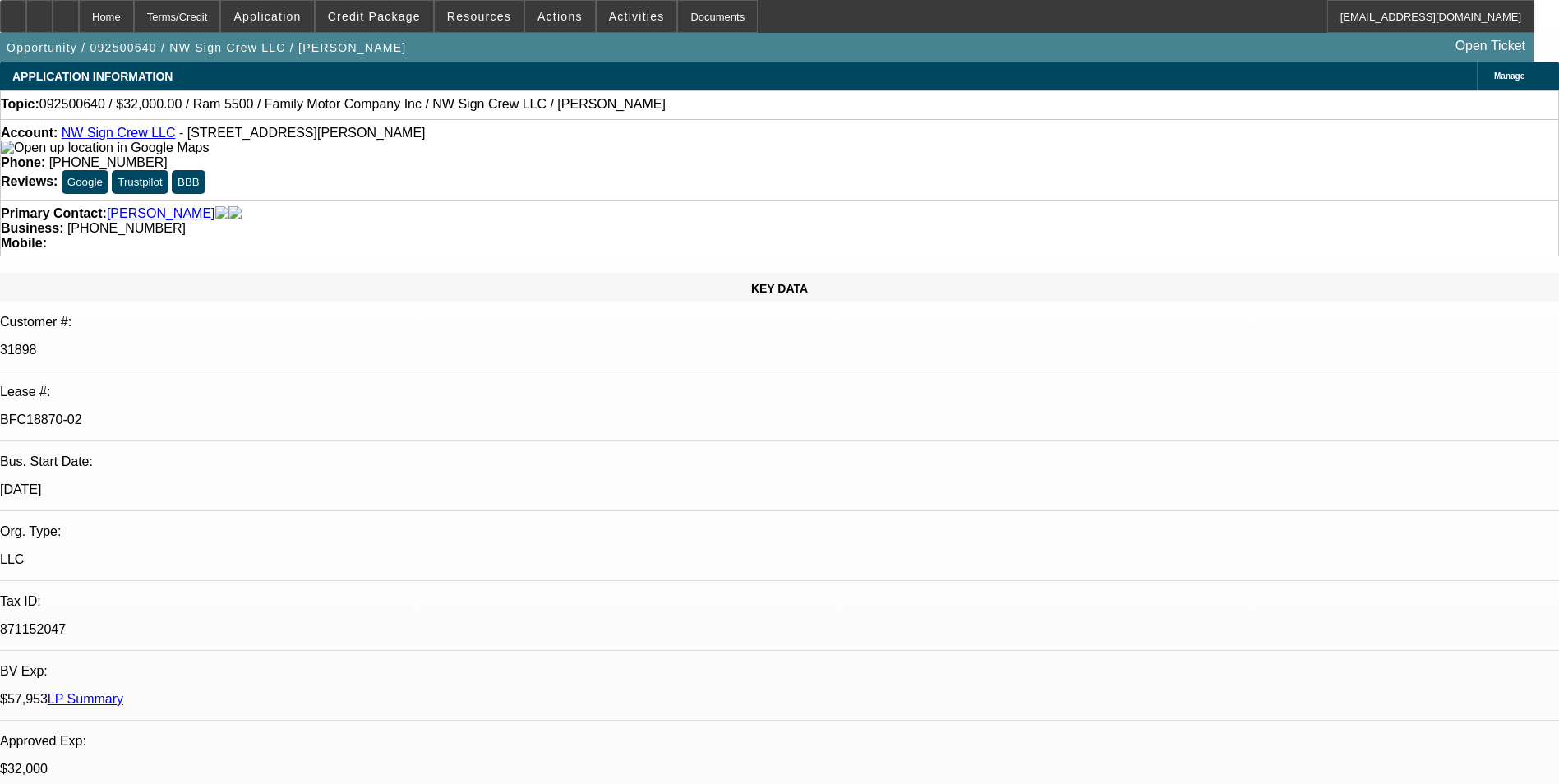
select select "6"
select select "1"
select select "2"
select select "6"
select select "1"
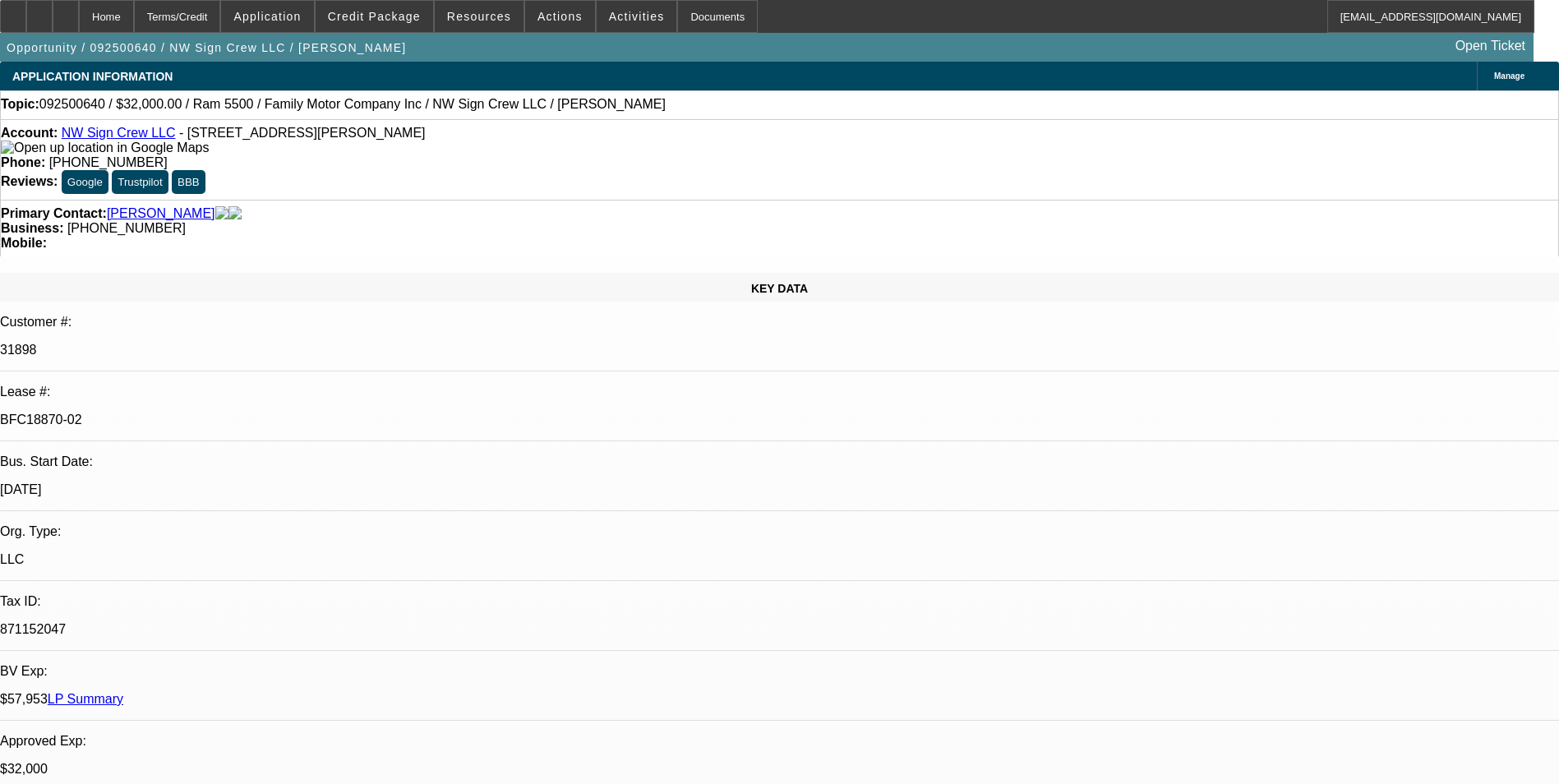
select select "2"
select select "6"
drag, startPoint x: 1032, startPoint y: 142, endPoint x: 1028, endPoint y: 131, distance: 11.7
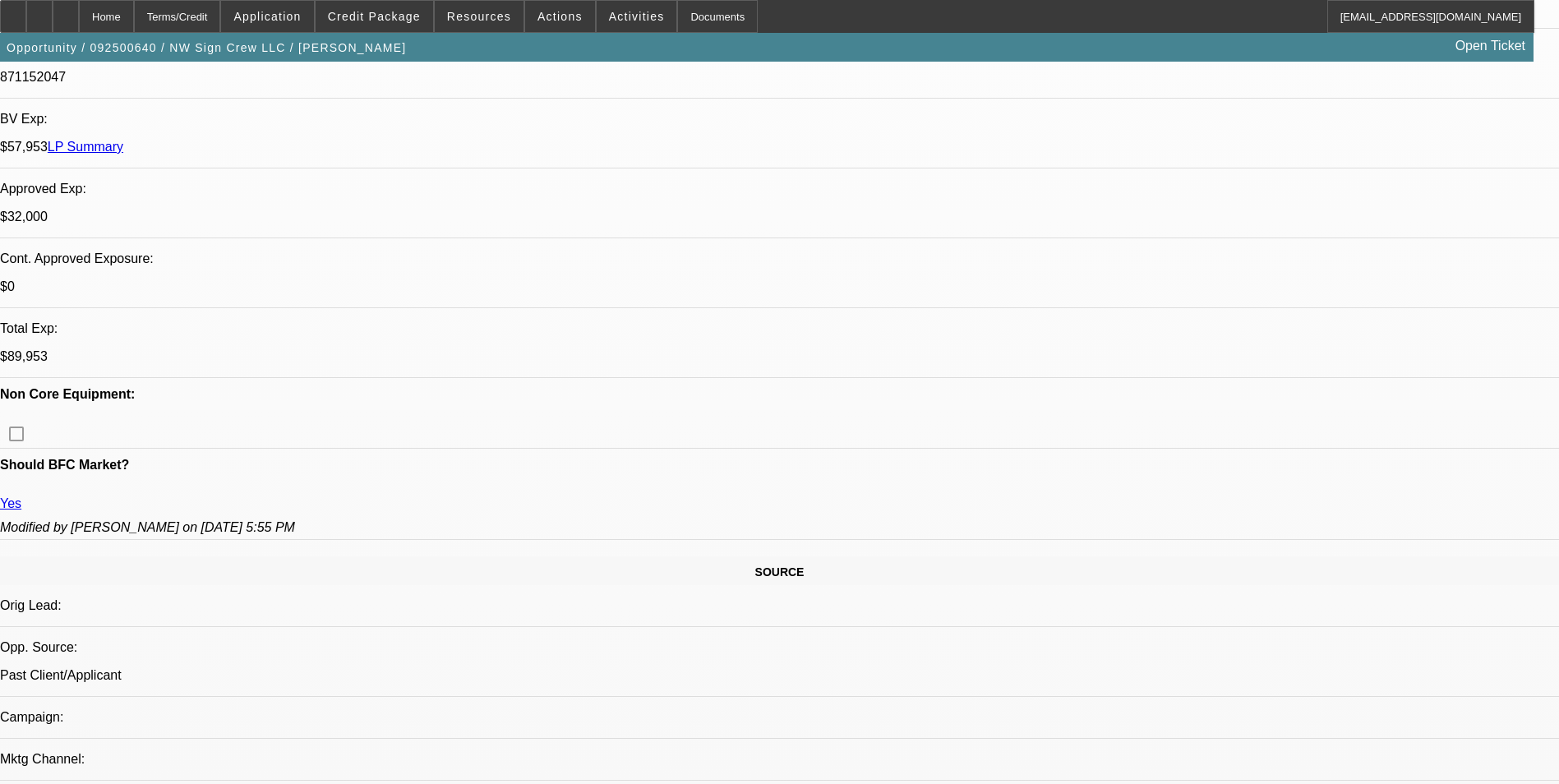
scroll to position [575, 0]
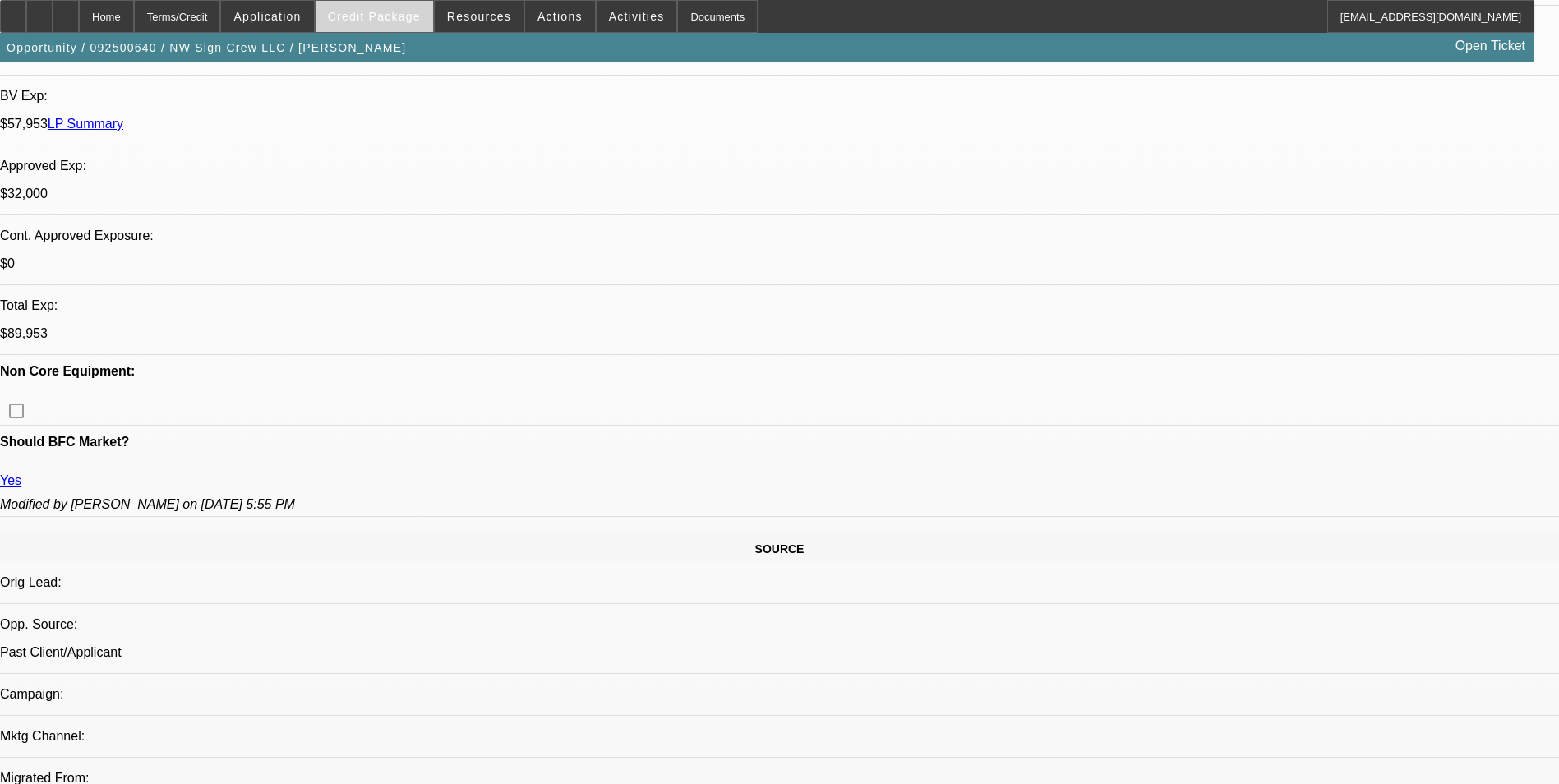
click at [413, 14] on span "Credit Package" at bounding box center [375, 16] width 93 height 14
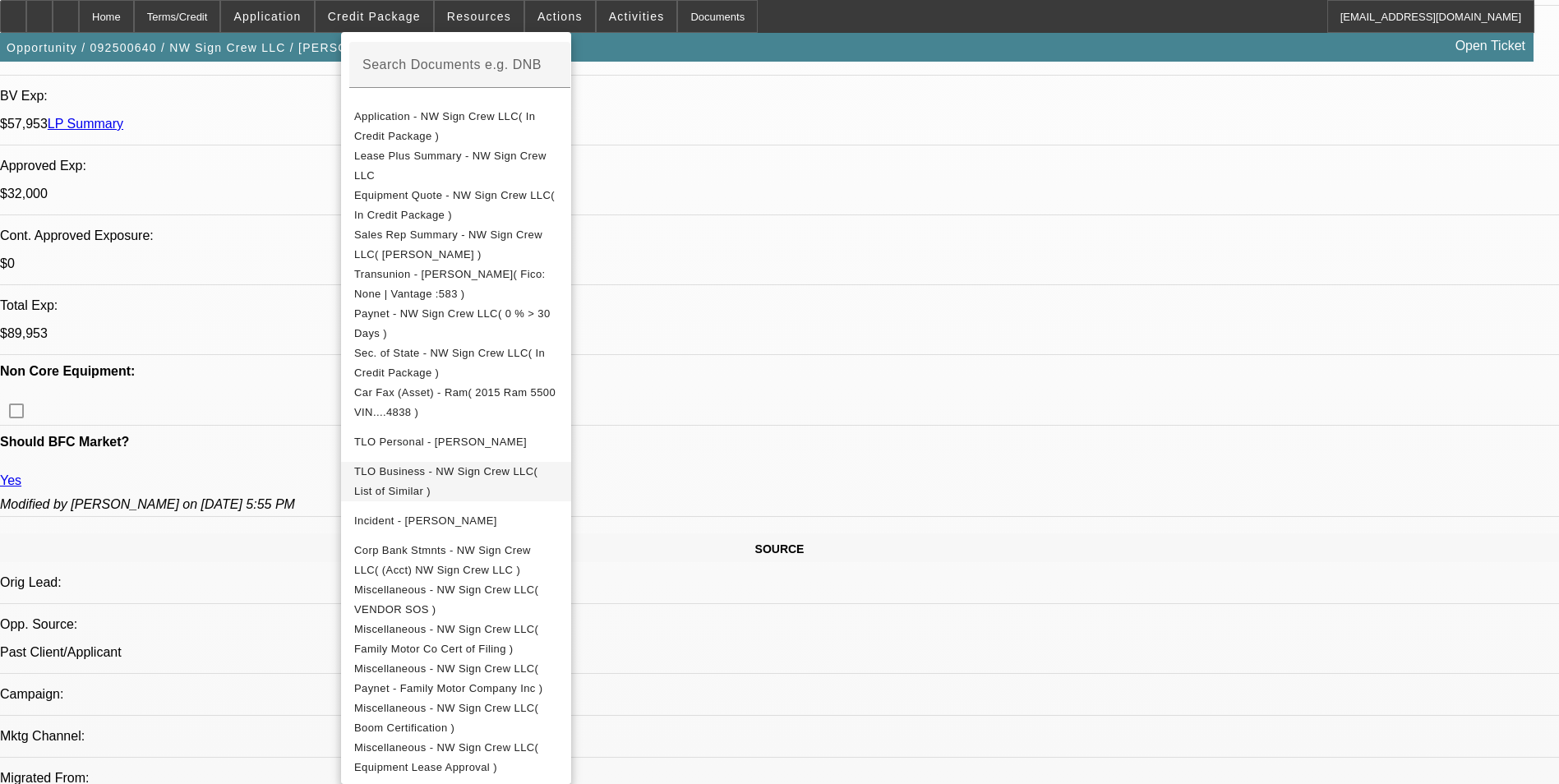
scroll to position [657, 0]
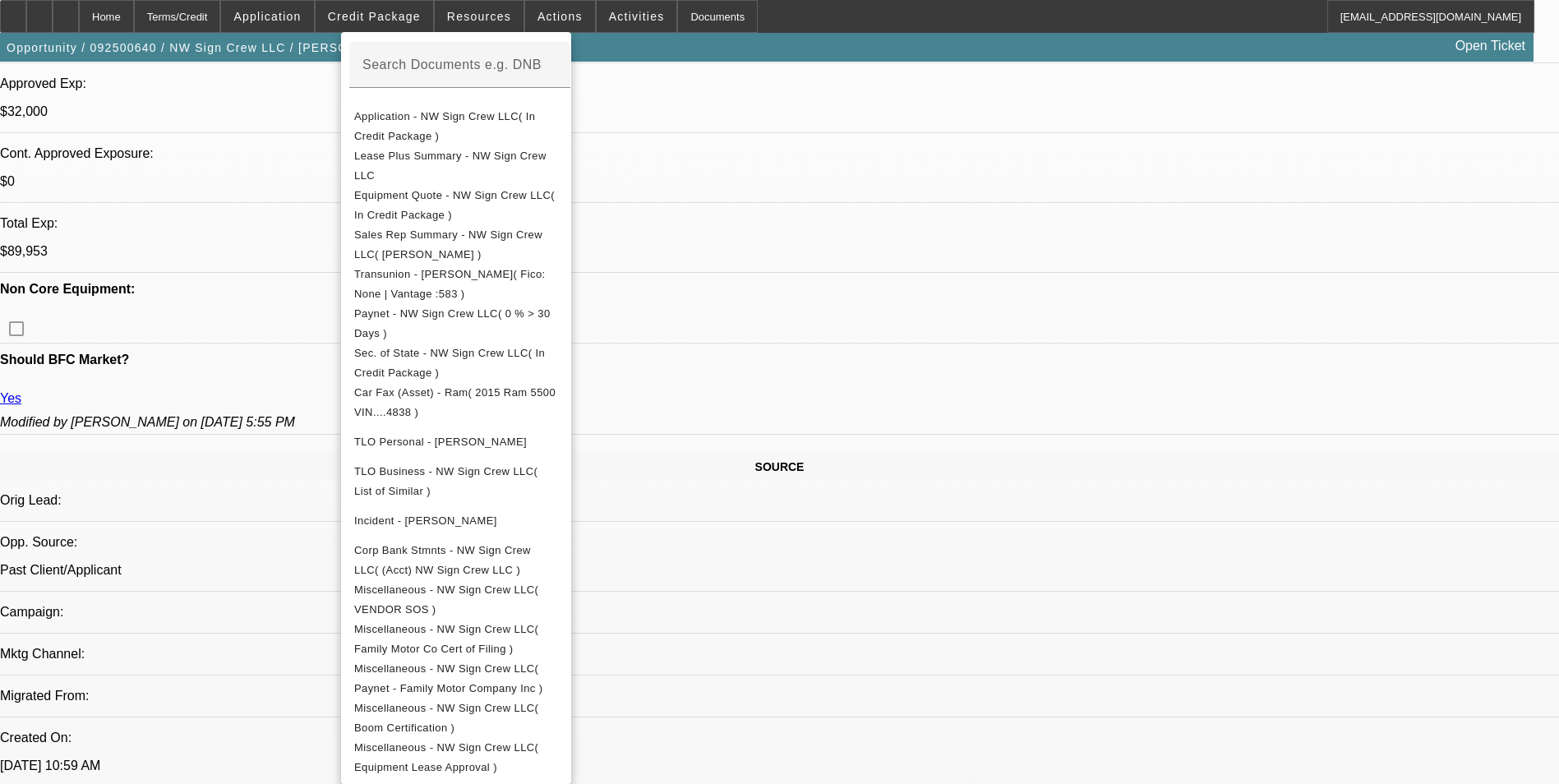
click at [826, 557] on div at bounding box center [779, 392] width 1559 height 784
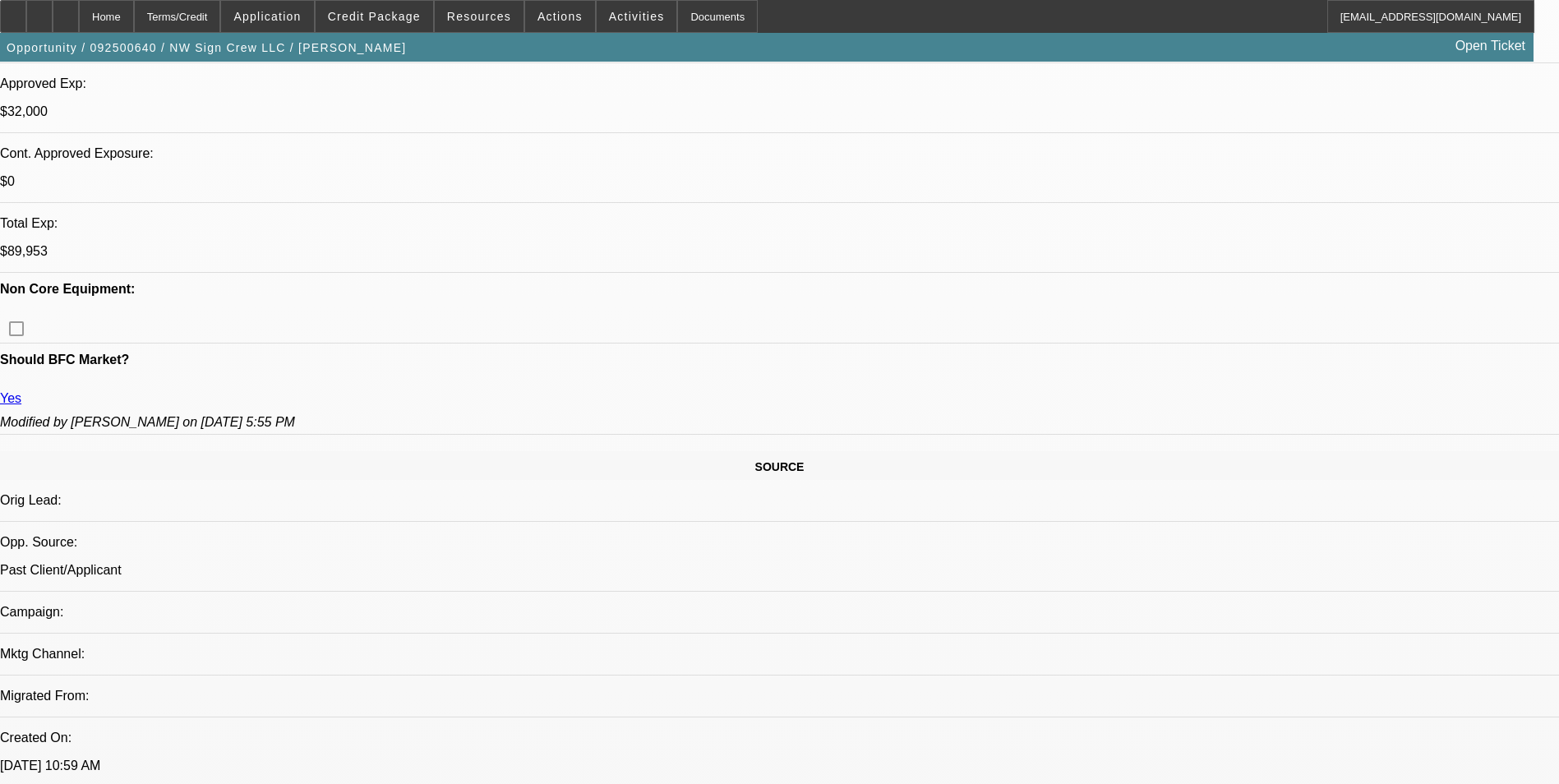
scroll to position [821, 0]
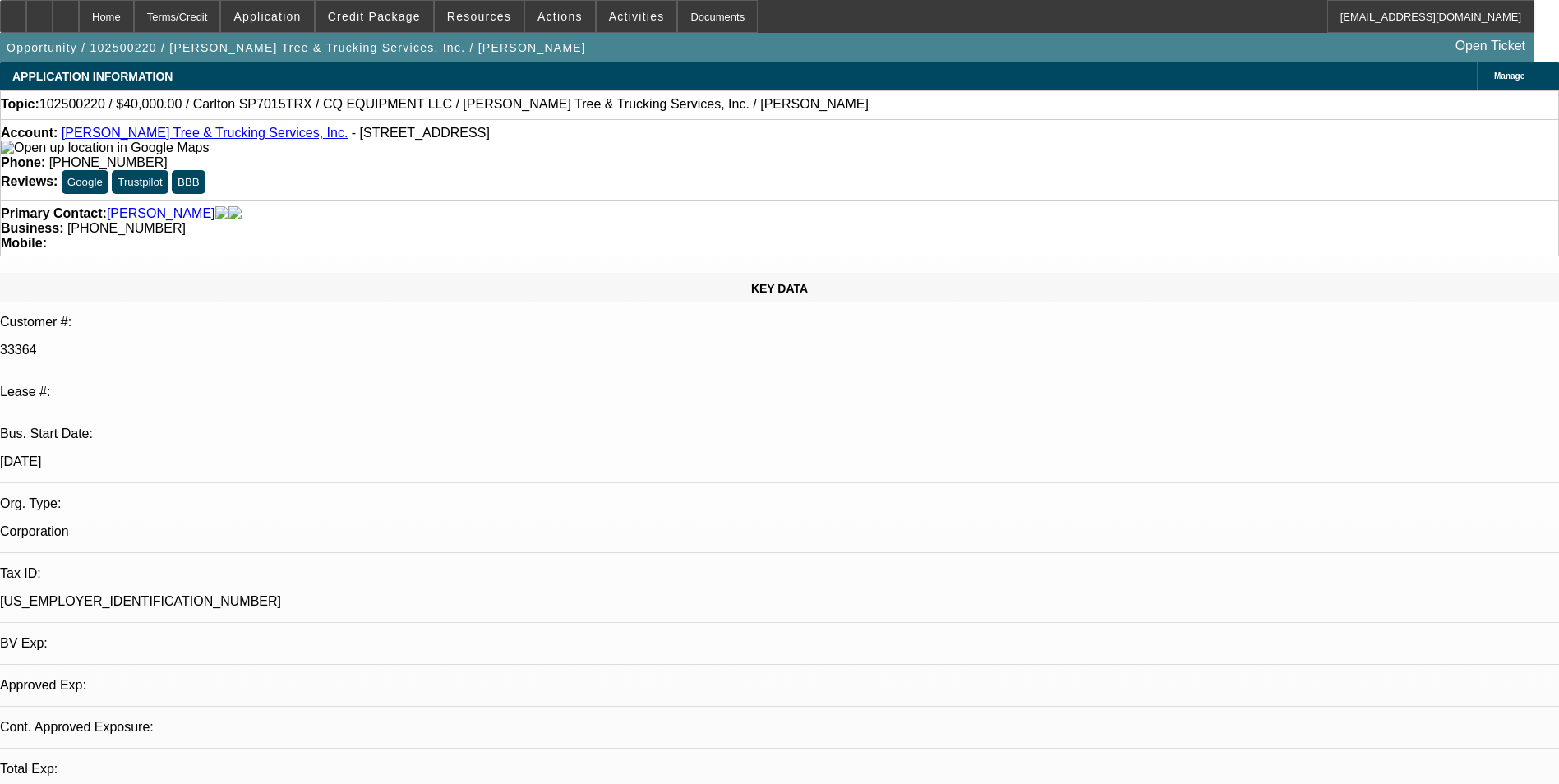
select select "0"
select select "2"
select select "0"
select select "6"
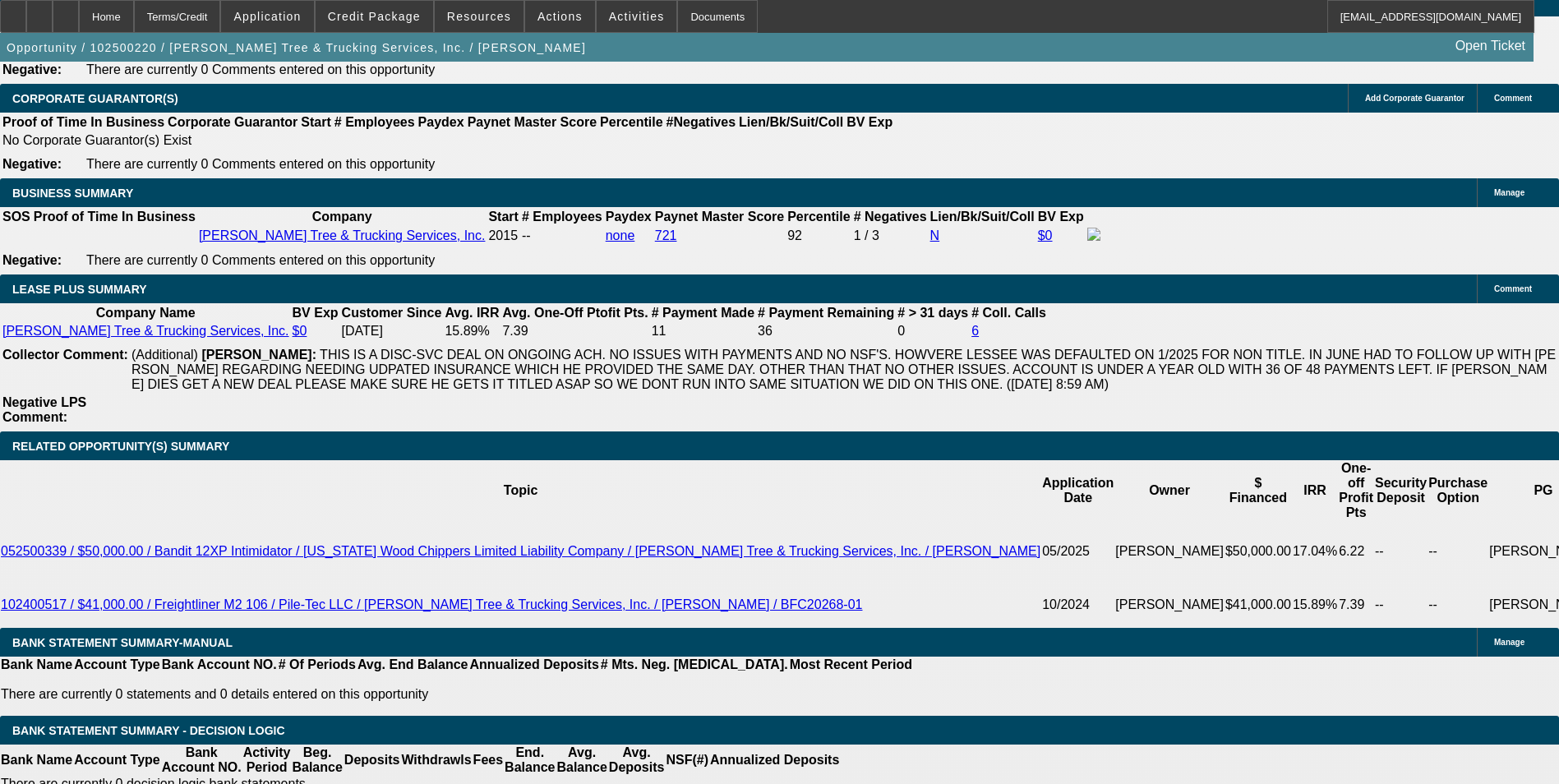
scroll to position [2560, 0]
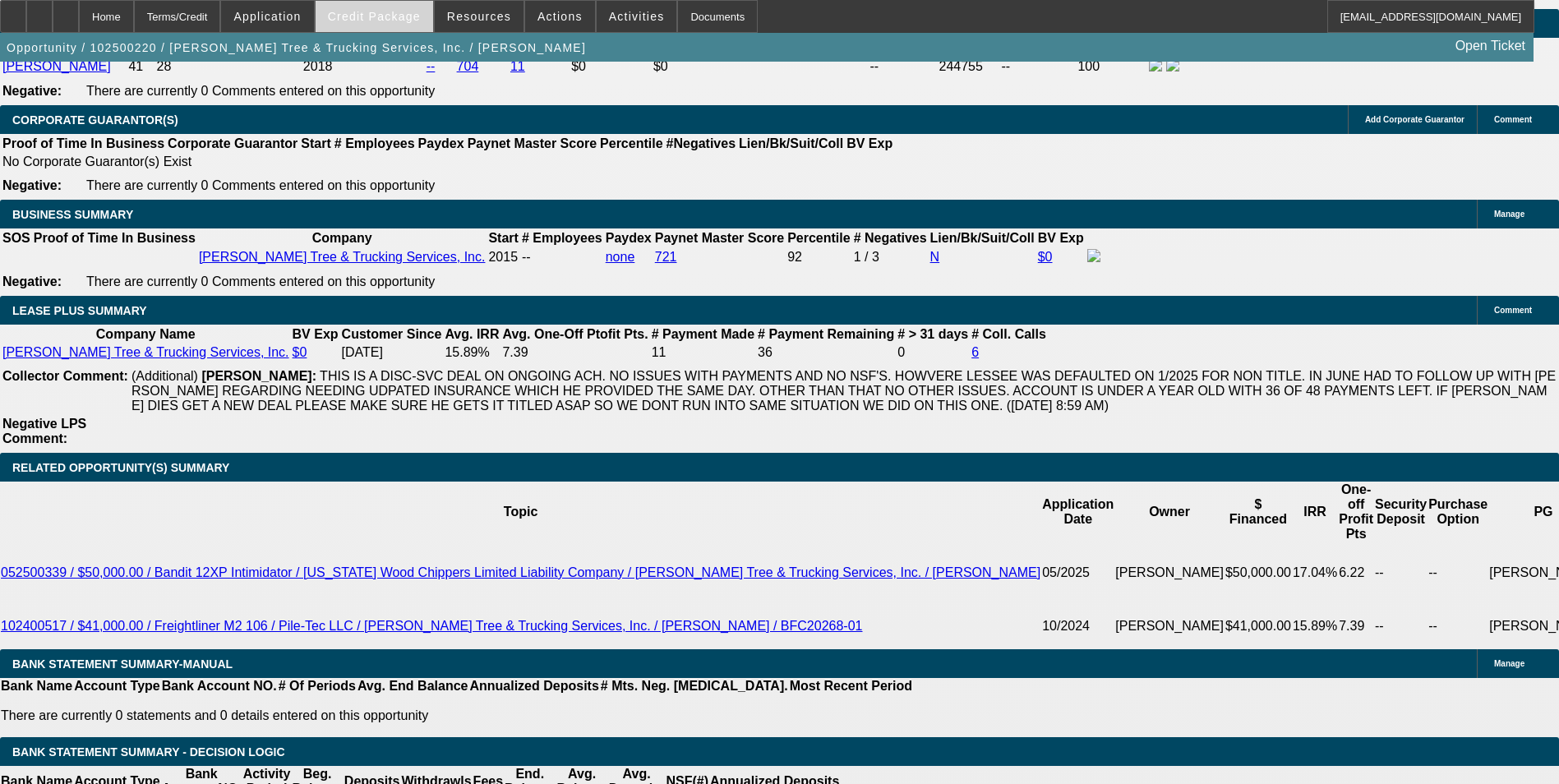
click at [396, 24] on span at bounding box center [375, 16] width 118 height 40
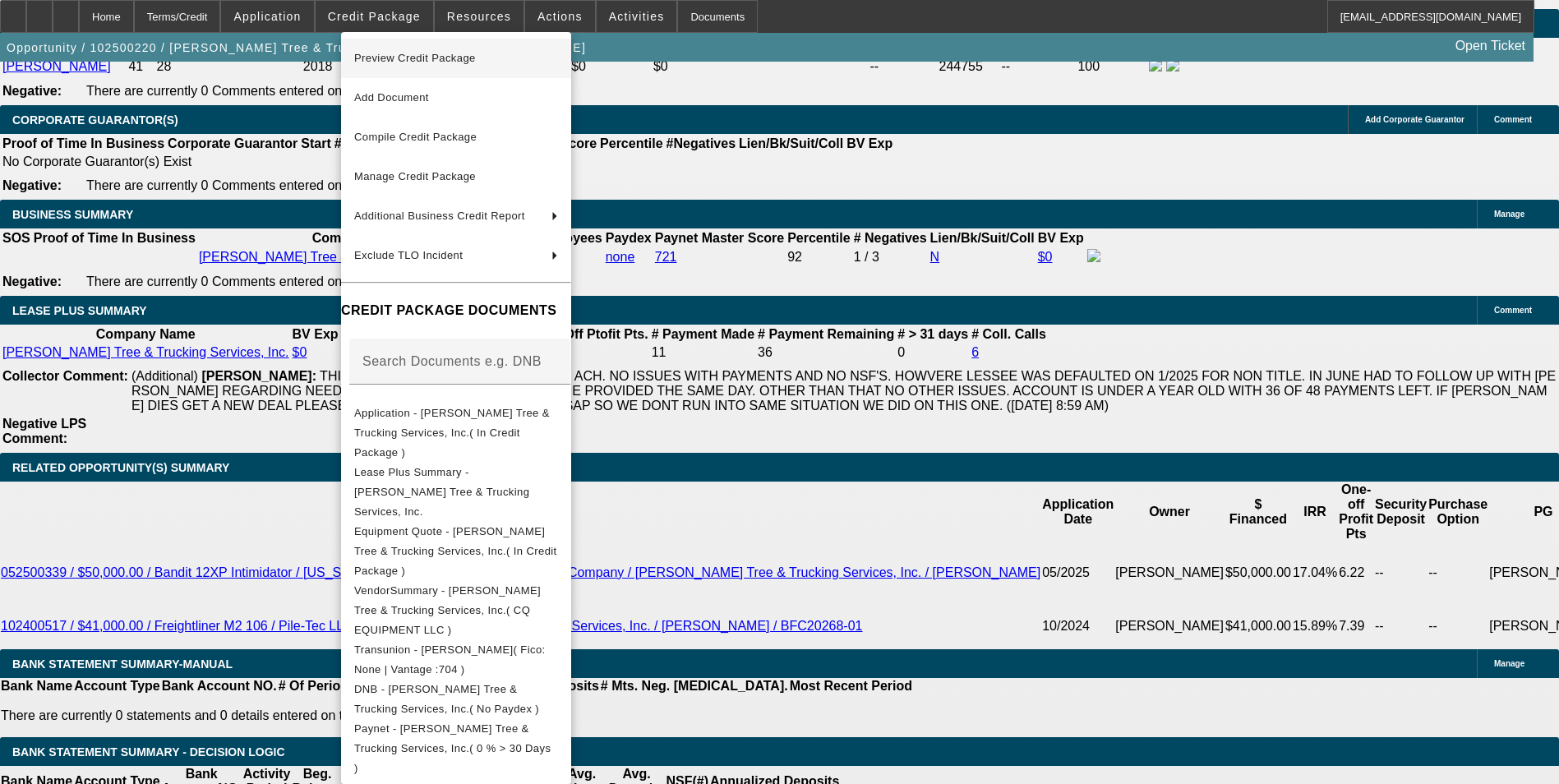
click at [558, 58] on span "Preview Credit Package" at bounding box center [456, 58] width 204 height 20
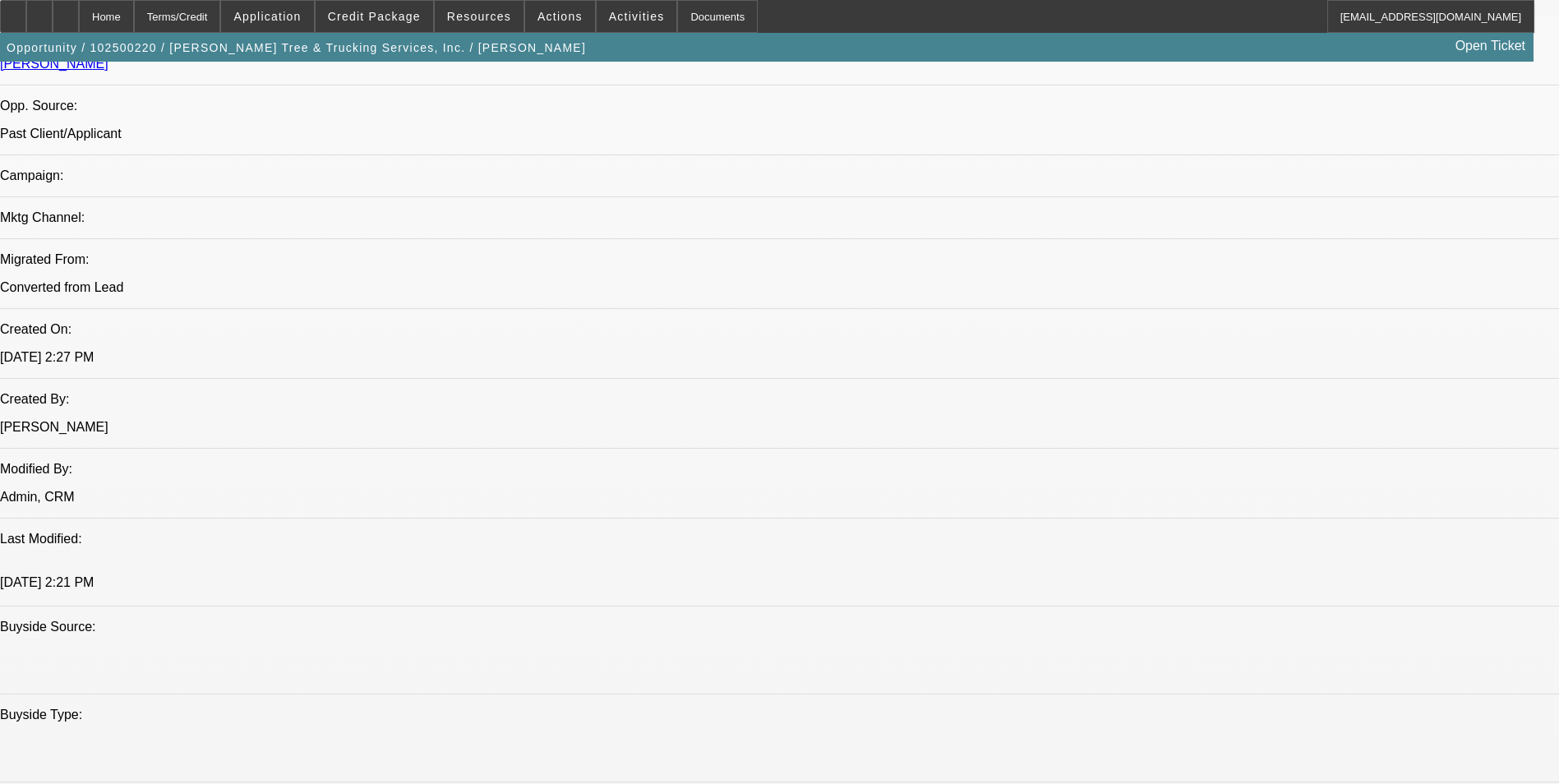
scroll to position [1080, 0]
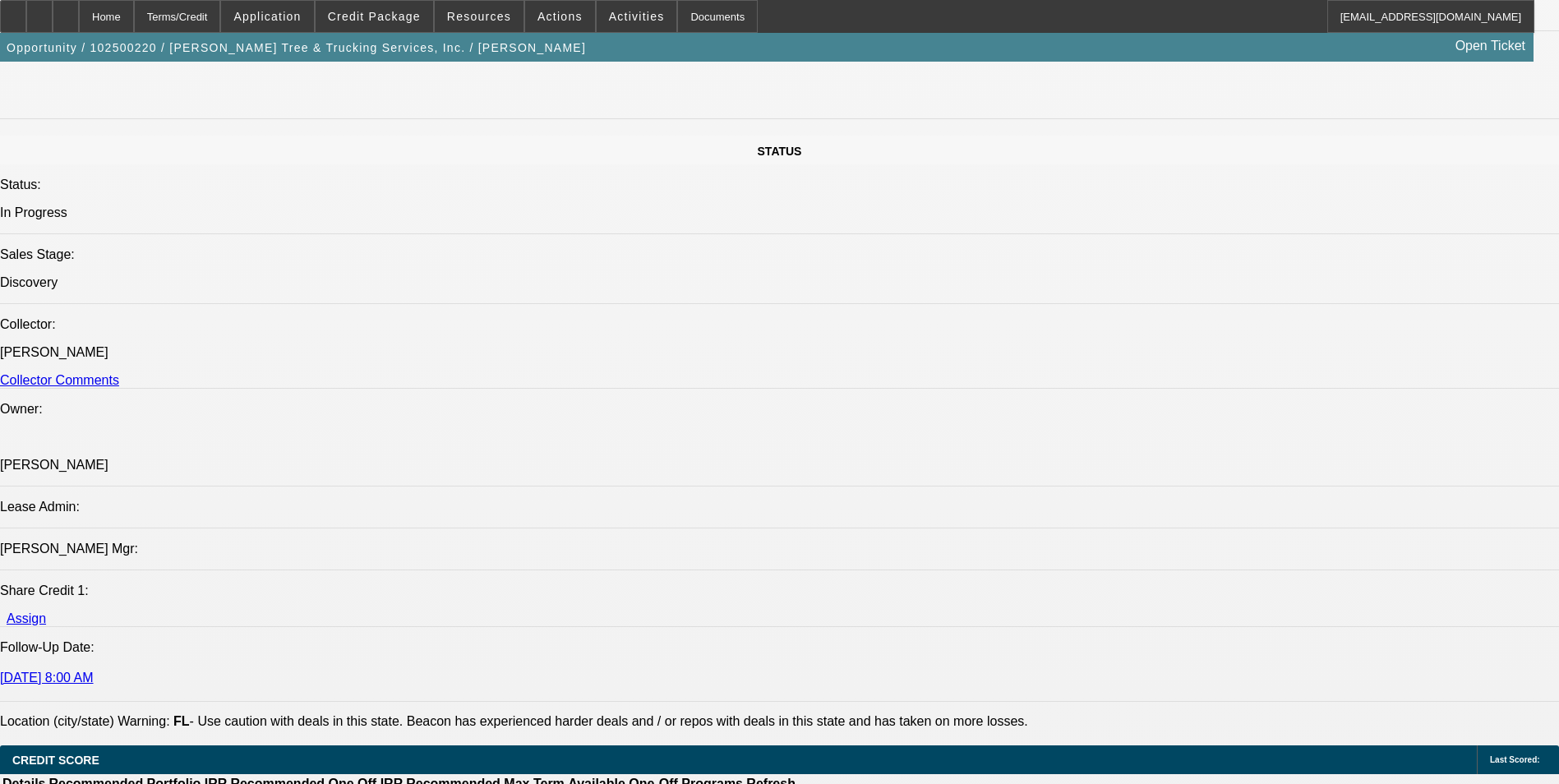
scroll to position [1820, 0]
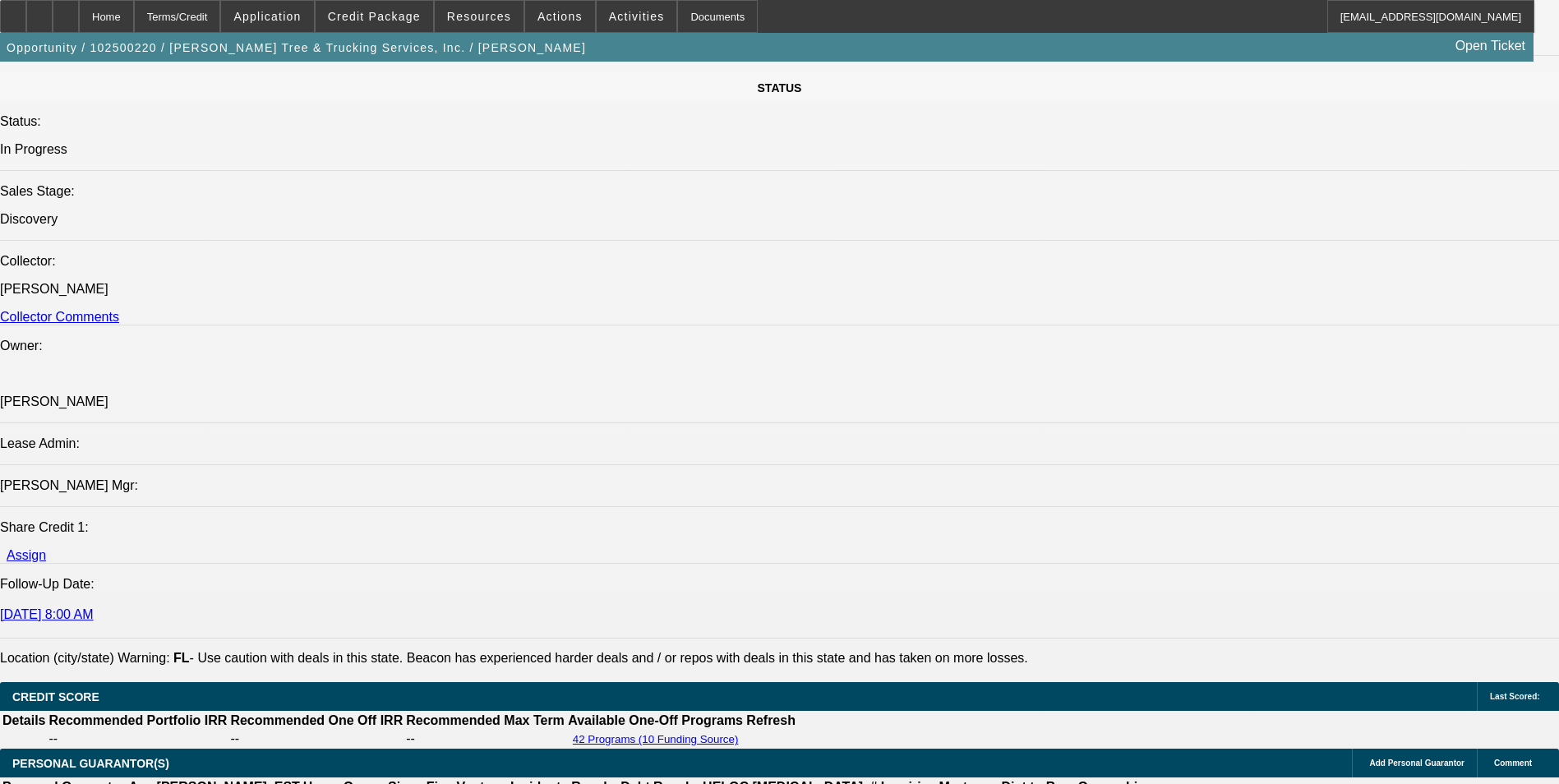
click at [79, 13] on div at bounding box center [65, 16] width 26 height 33
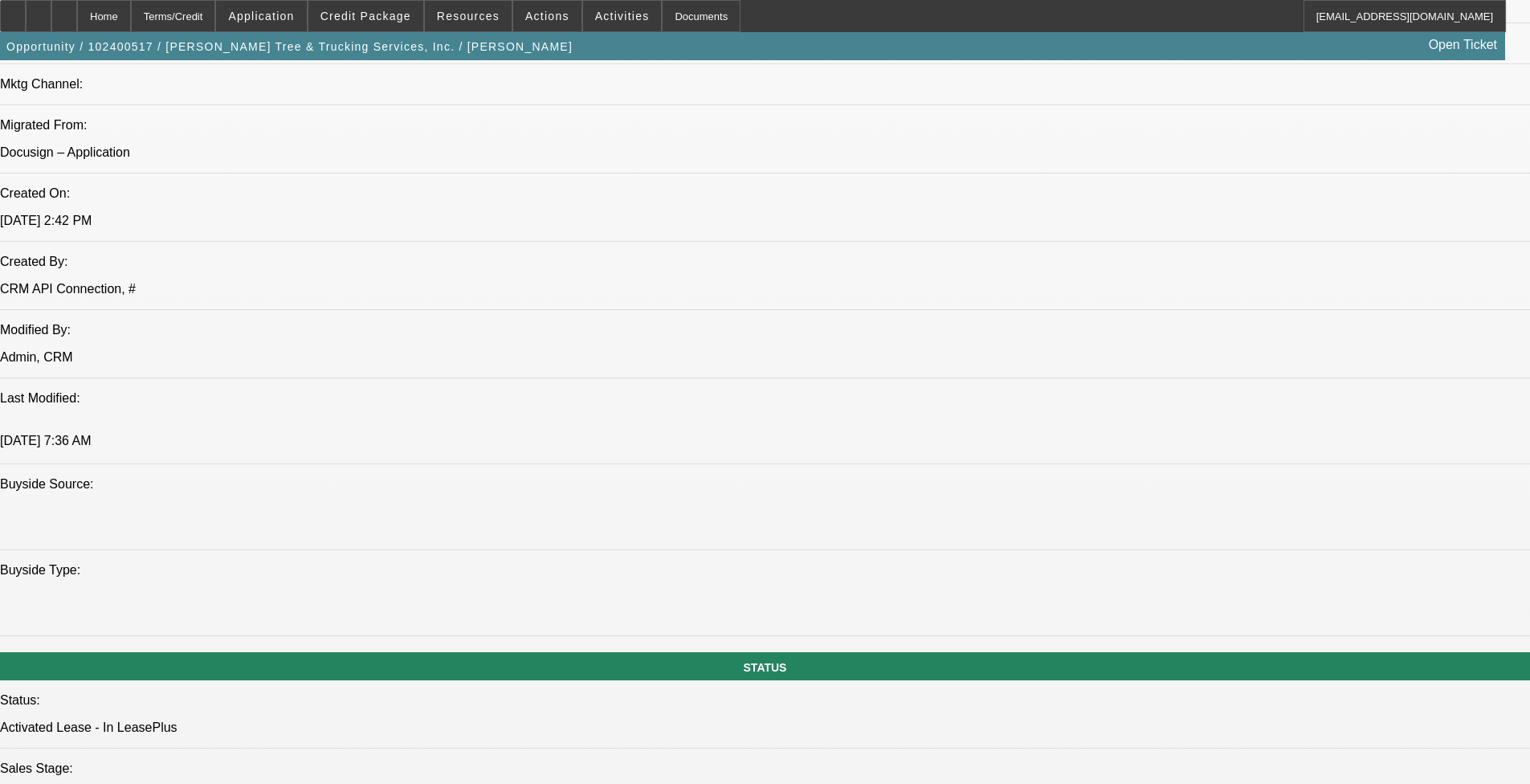
select select "0.1"
select select "0"
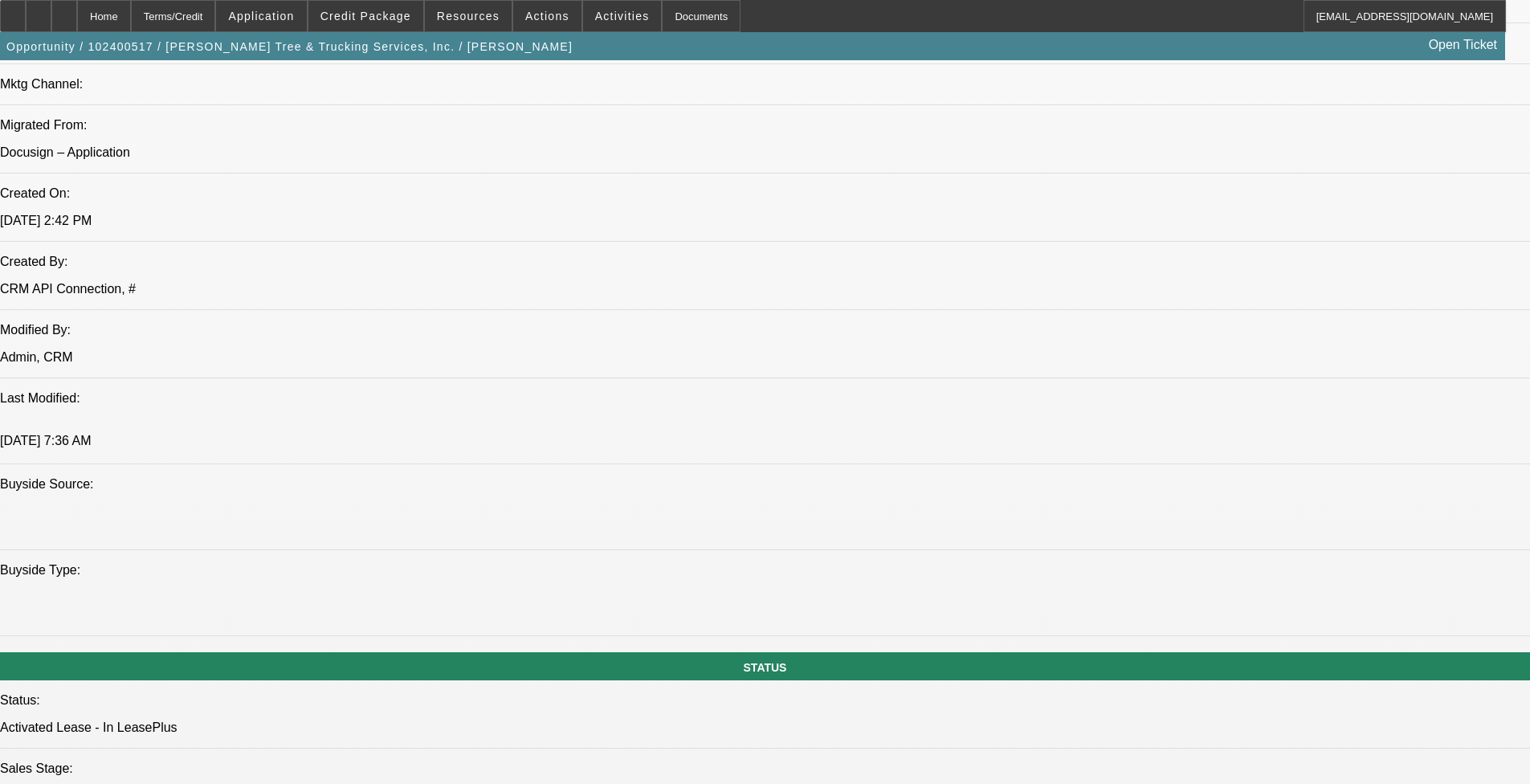
select select "0"
select select "0.1"
select select "0"
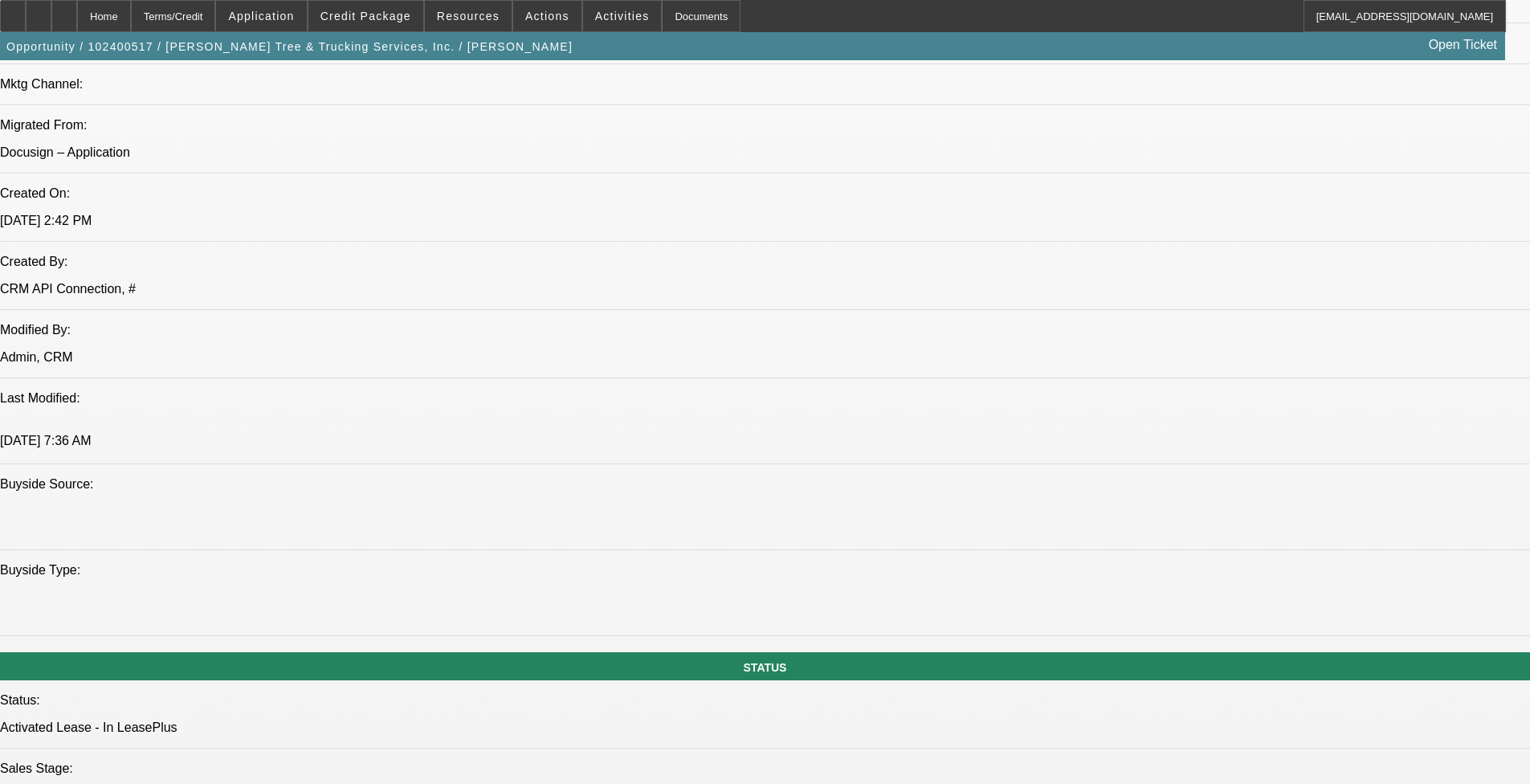
select select "0"
select select "0.1"
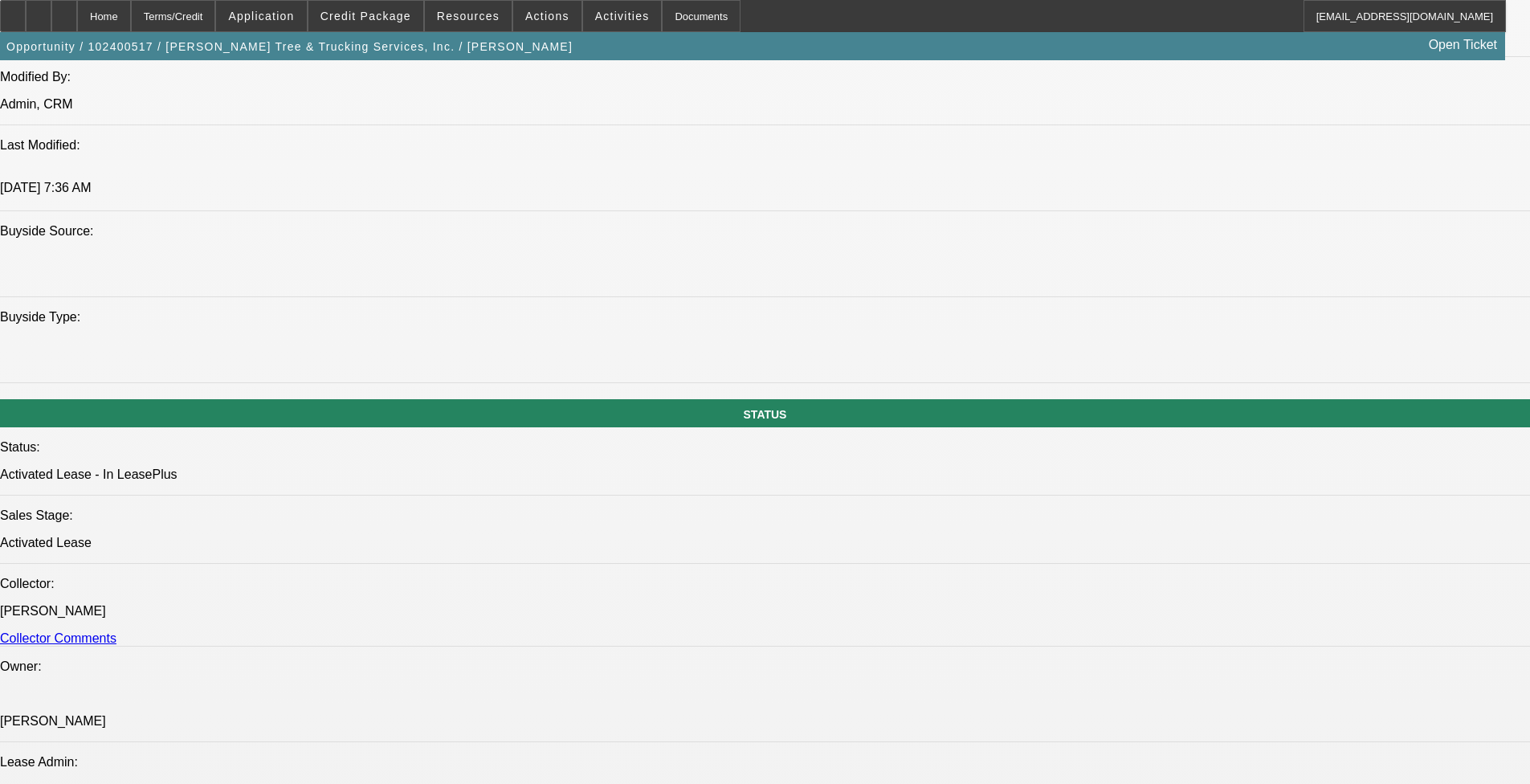
select select "1"
select select "6"
select select "1"
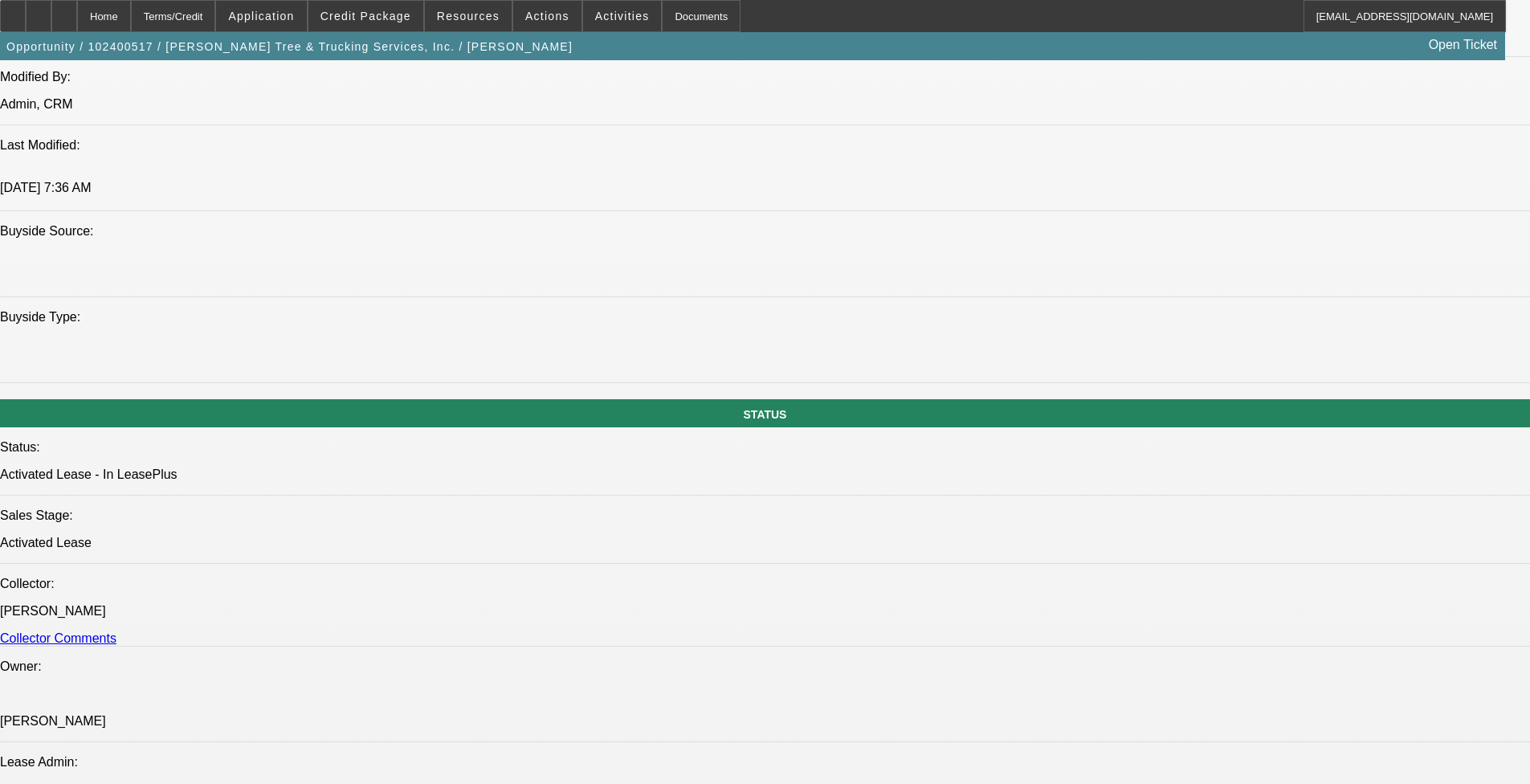
select select "6"
select select "1"
select select "4"
select select "1"
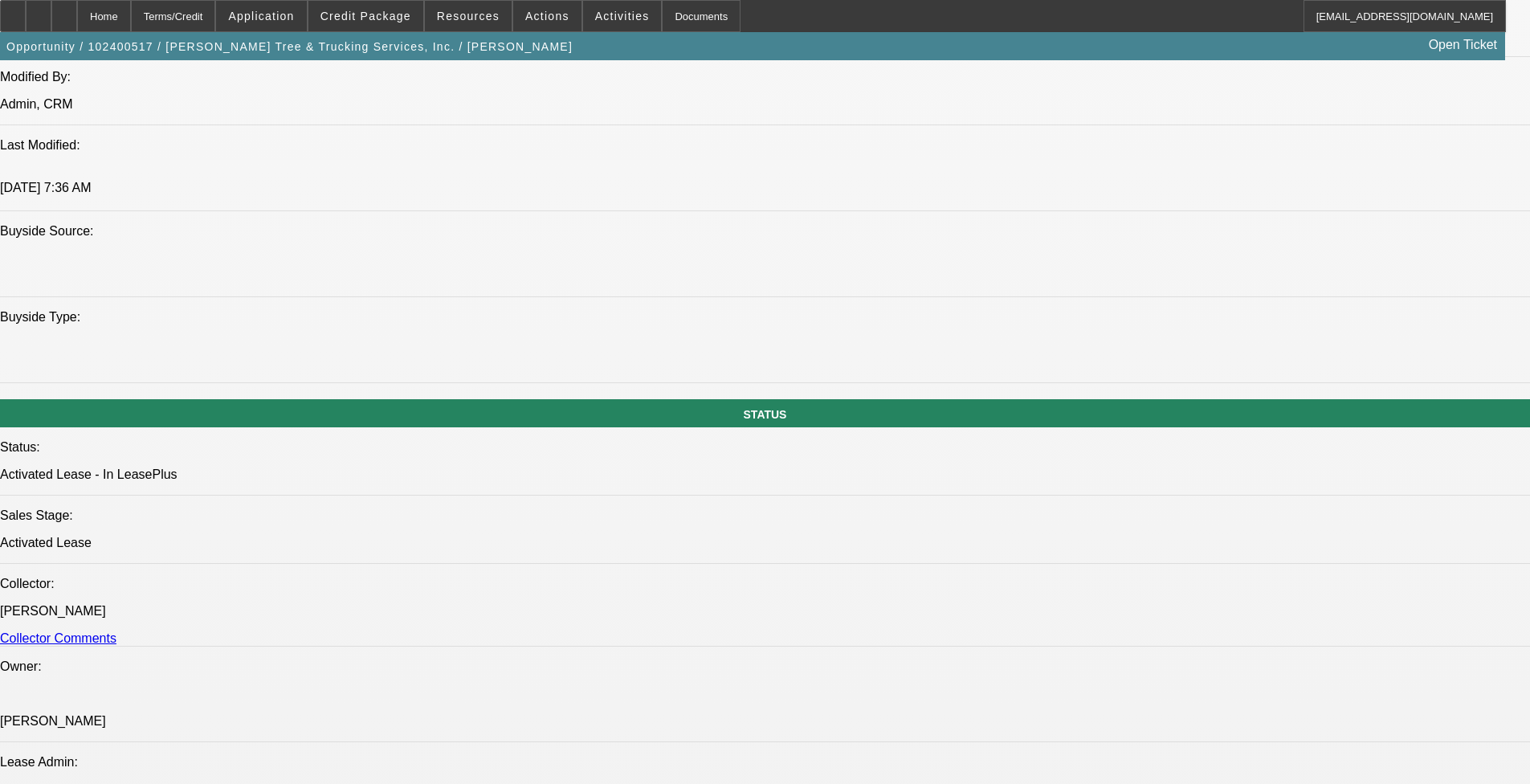
select select "1"
select select "4"
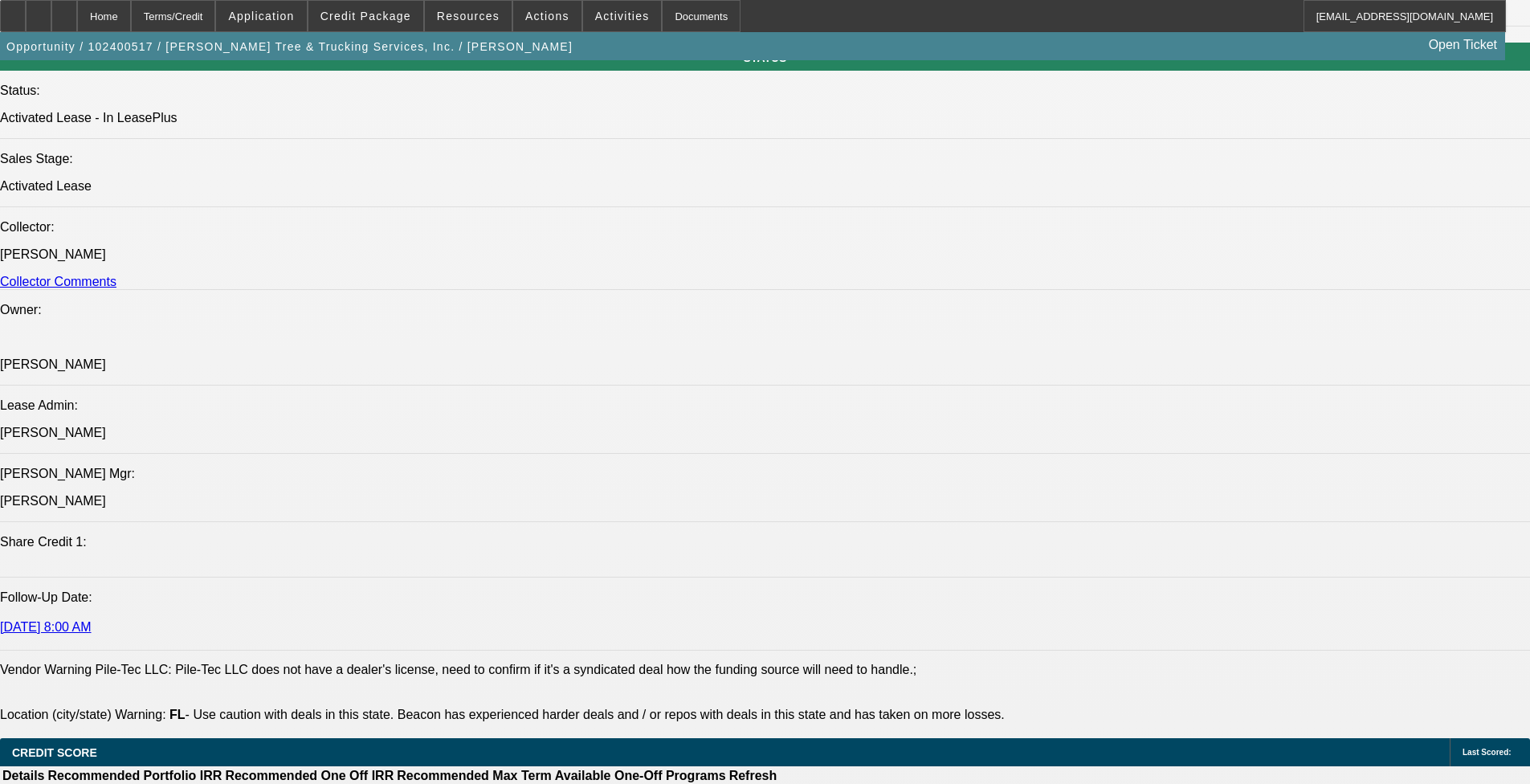
scroll to position [1899, 0]
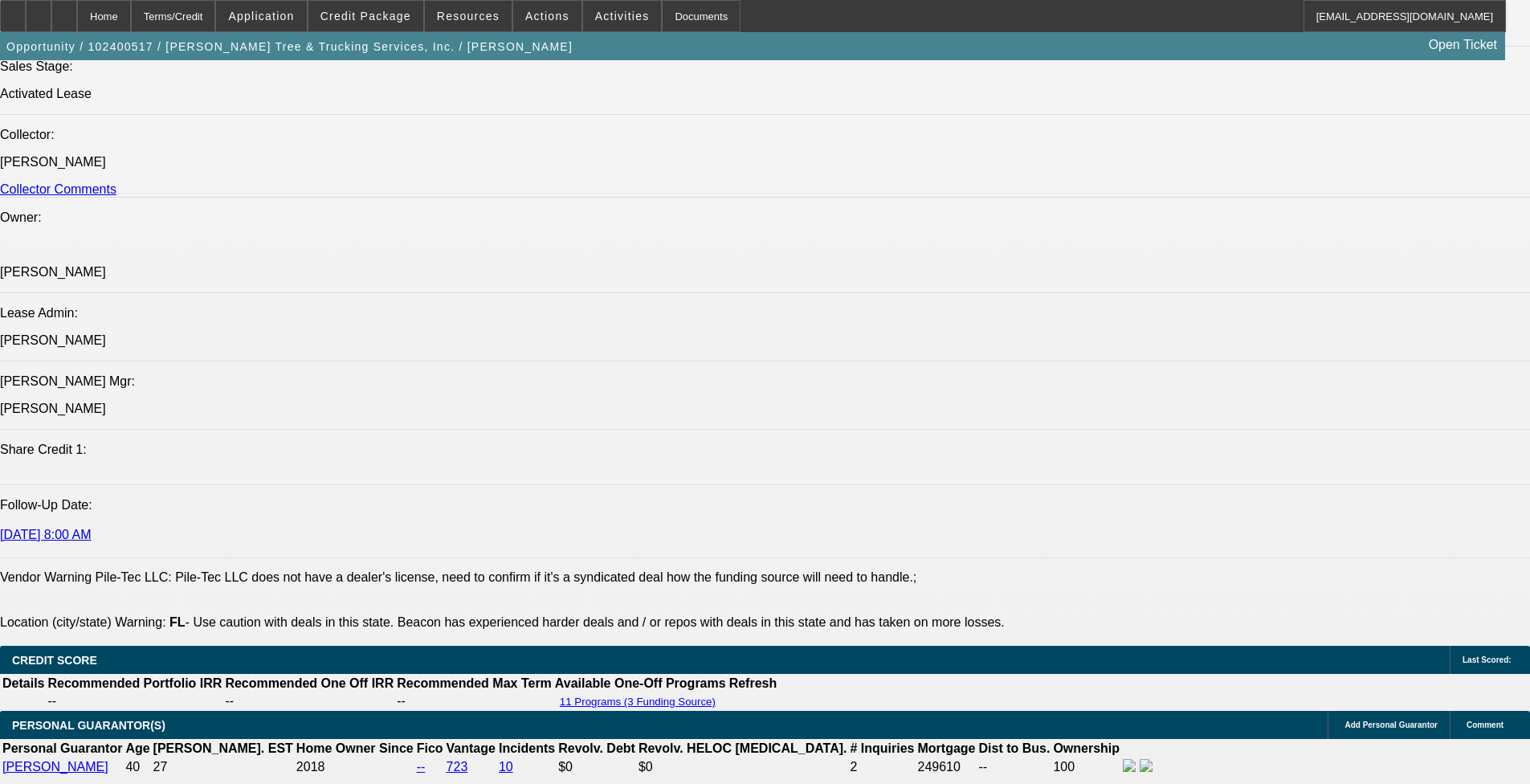
drag, startPoint x: 110, startPoint y: 325, endPoint x: 41, endPoint y: 345, distance: 71.8
drag, startPoint x: 41, startPoint y: 345, endPoint x: 159, endPoint y: 325, distance: 119.7
copy span "Anthony Tree and Trucking Services offers comprehensive tree maintenance, trimm…"
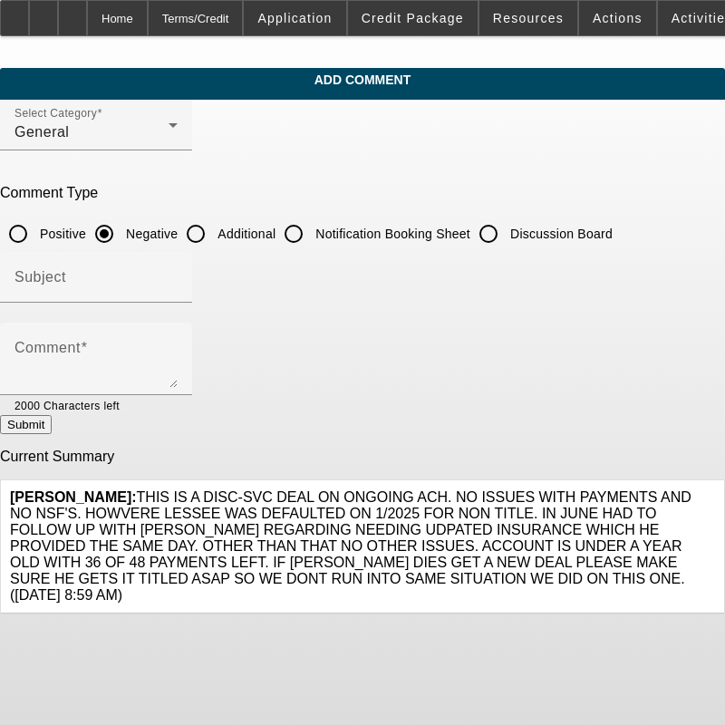
click at [214, 223] on input "Additional" at bounding box center [196, 234] width 36 height 36
radio input "true"
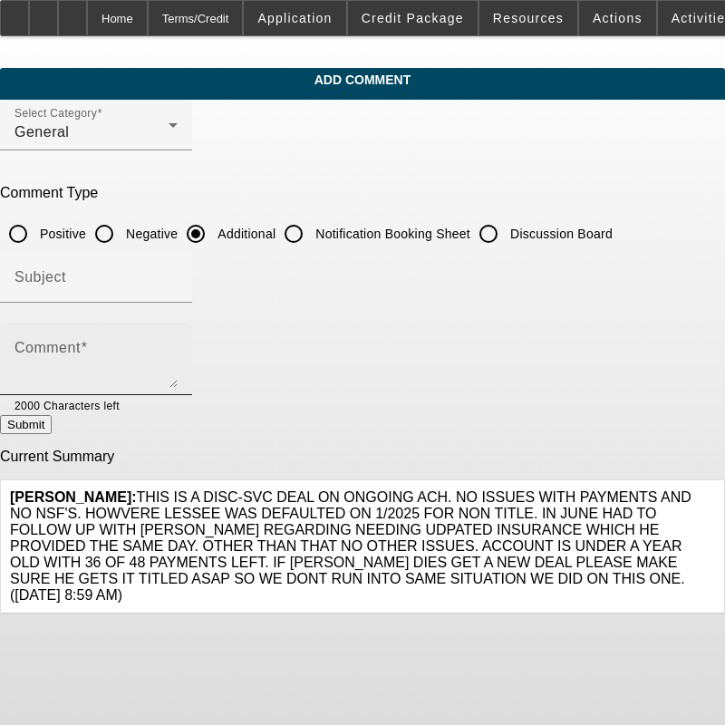
click at [178, 329] on div "Comment" at bounding box center [96, 359] width 163 height 73
click at [81, 341] on mat-label "Comment" at bounding box center [48, 347] width 66 height 15
click at [115, 344] on textarea "Comment" at bounding box center [96, 366] width 163 height 44
paste textarea "[PERSON_NAME] Tree and Trucking Services offers comprehensive tree maintenance,…"
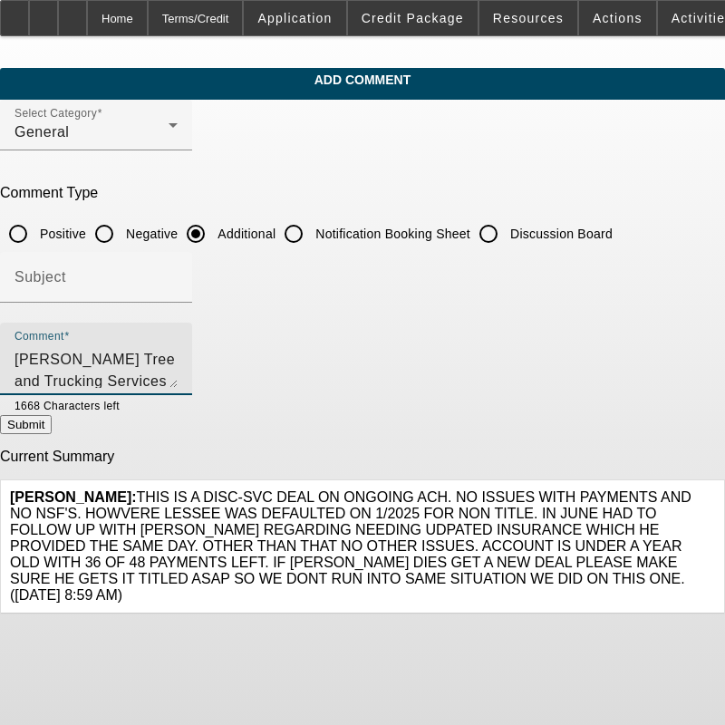
scroll to position [39, 0]
type textarea "Current BFC customer [PERSON_NAME] Tree and Trucking Services offers comprehens…"
click at [52, 426] on button "Submit" at bounding box center [26, 424] width 52 height 19
radio input "true"
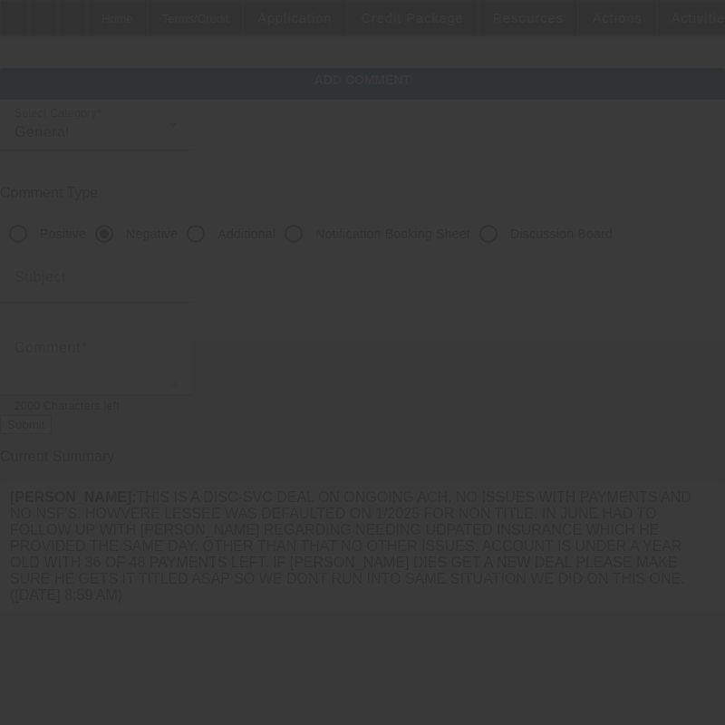
scroll to position [0, 0]
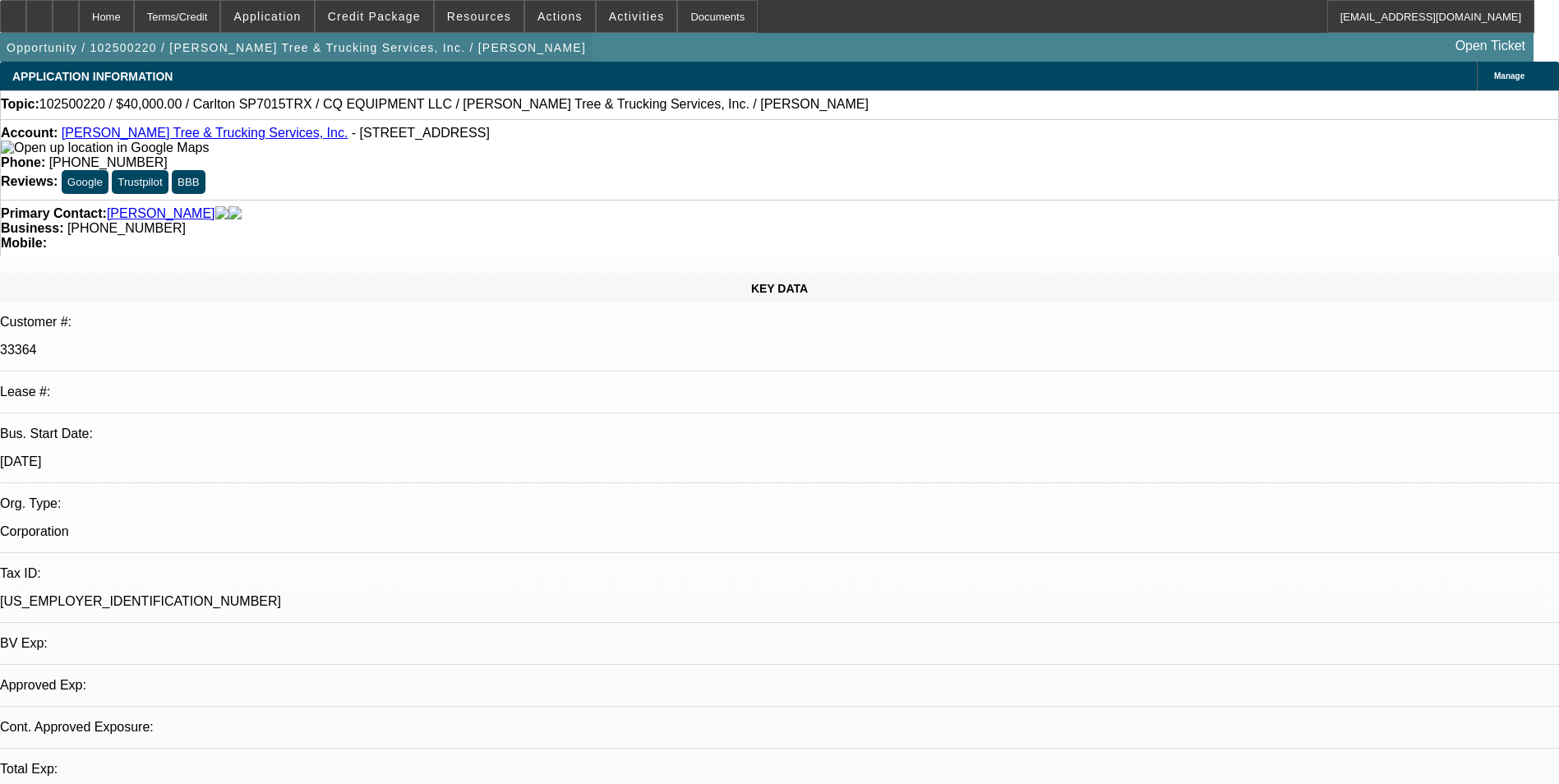
select select "0"
select select "1"
select select "2"
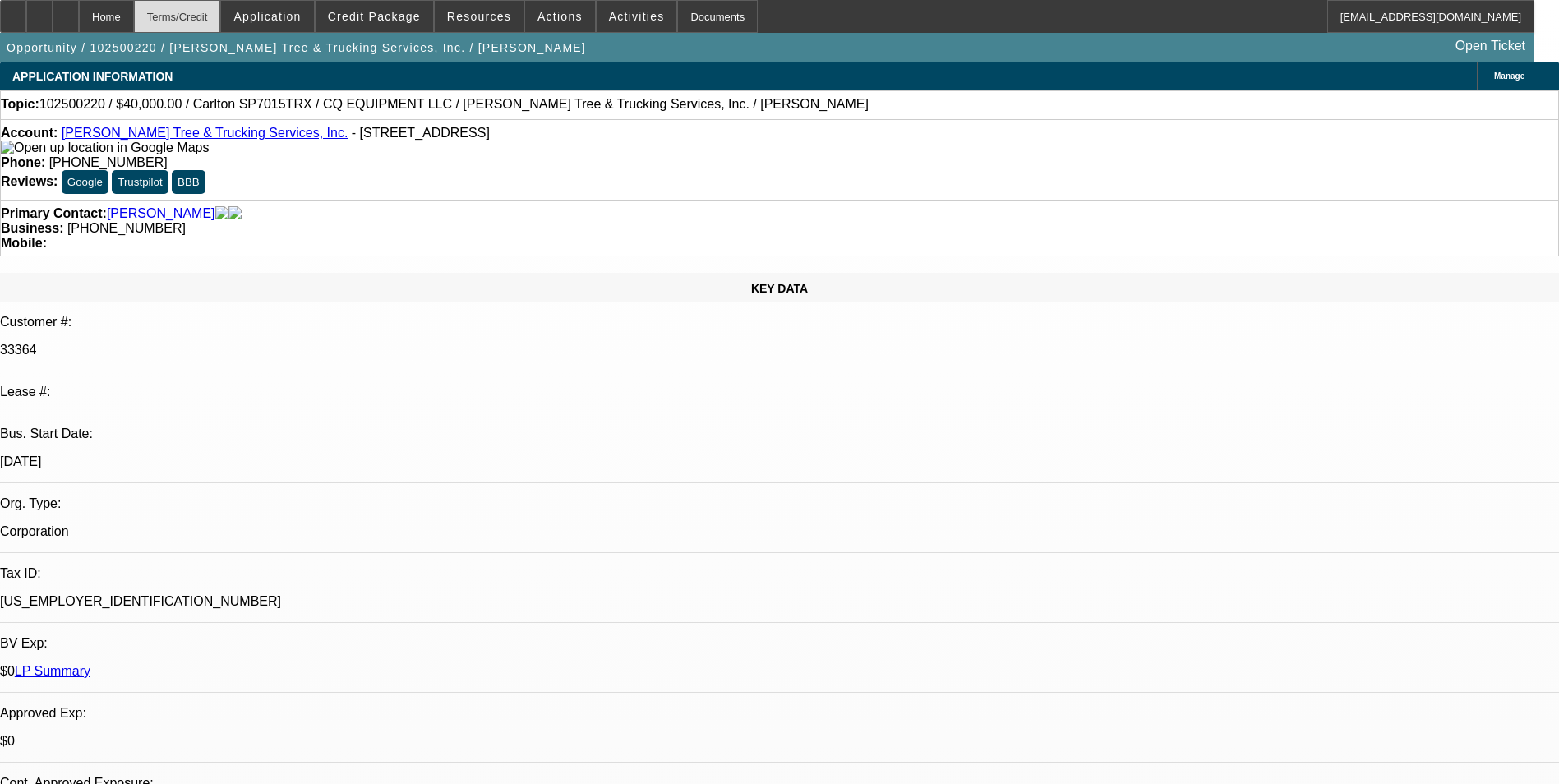
select select "6"
click at [221, 15] on div "Terms/Credit" at bounding box center [178, 16] width 87 height 33
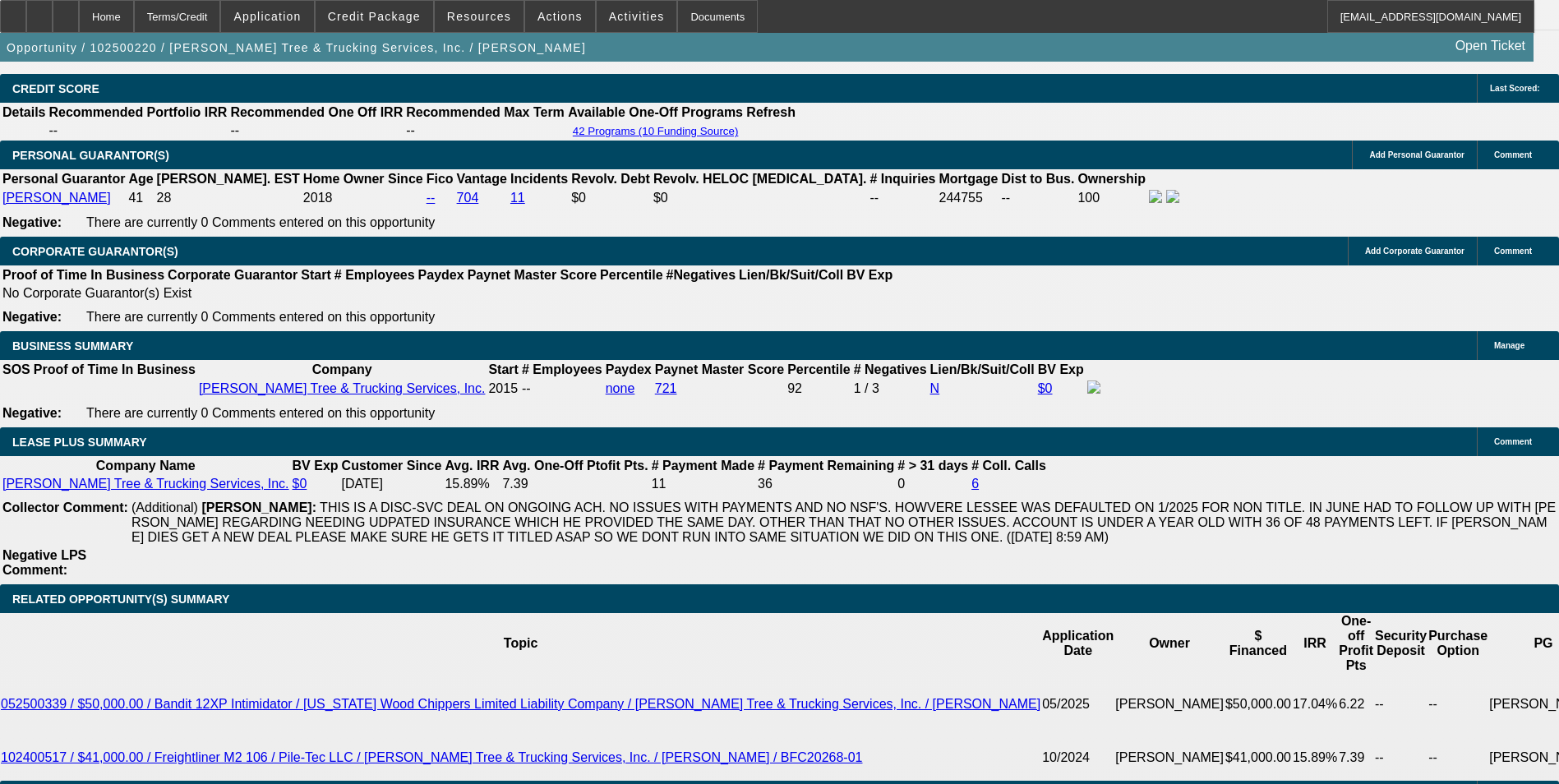
scroll to position [2466, 0]
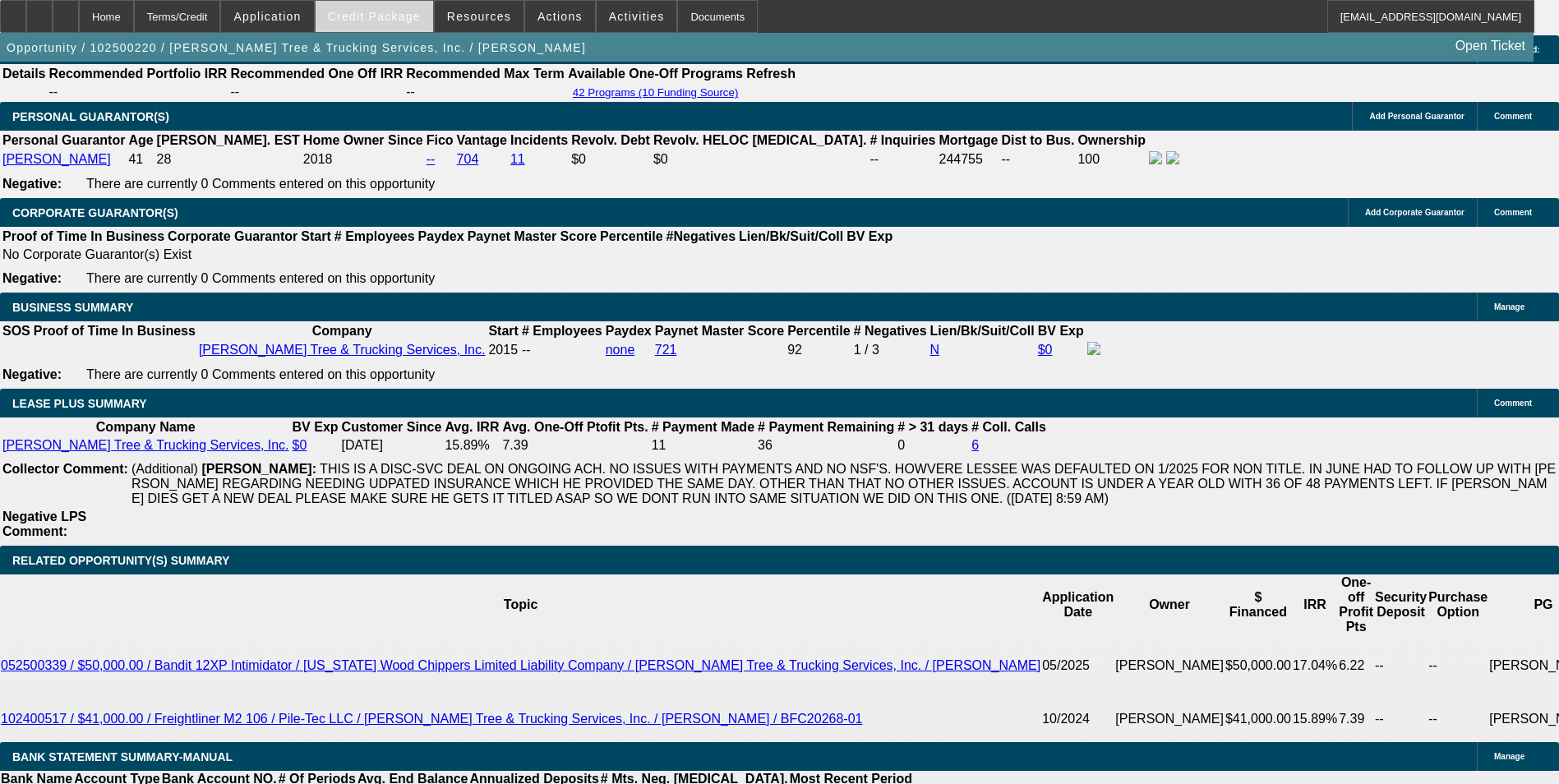
click at [405, 19] on span "Credit Package" at bounding box center [375, 16] width 93 height 14
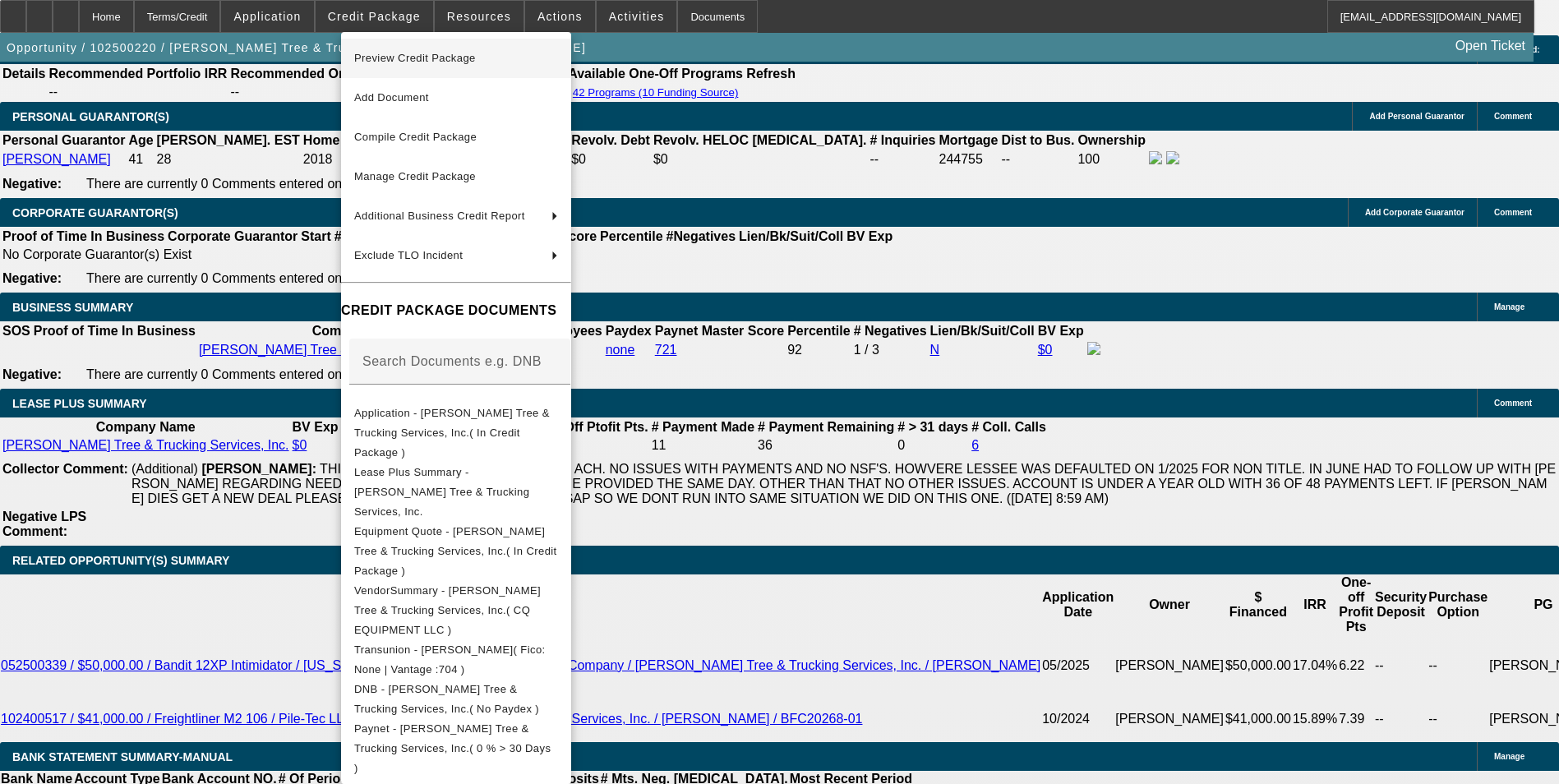
click at [546, 59] on span "Preview Credit Package" at bounding box center [456, 58] width 204 height 20
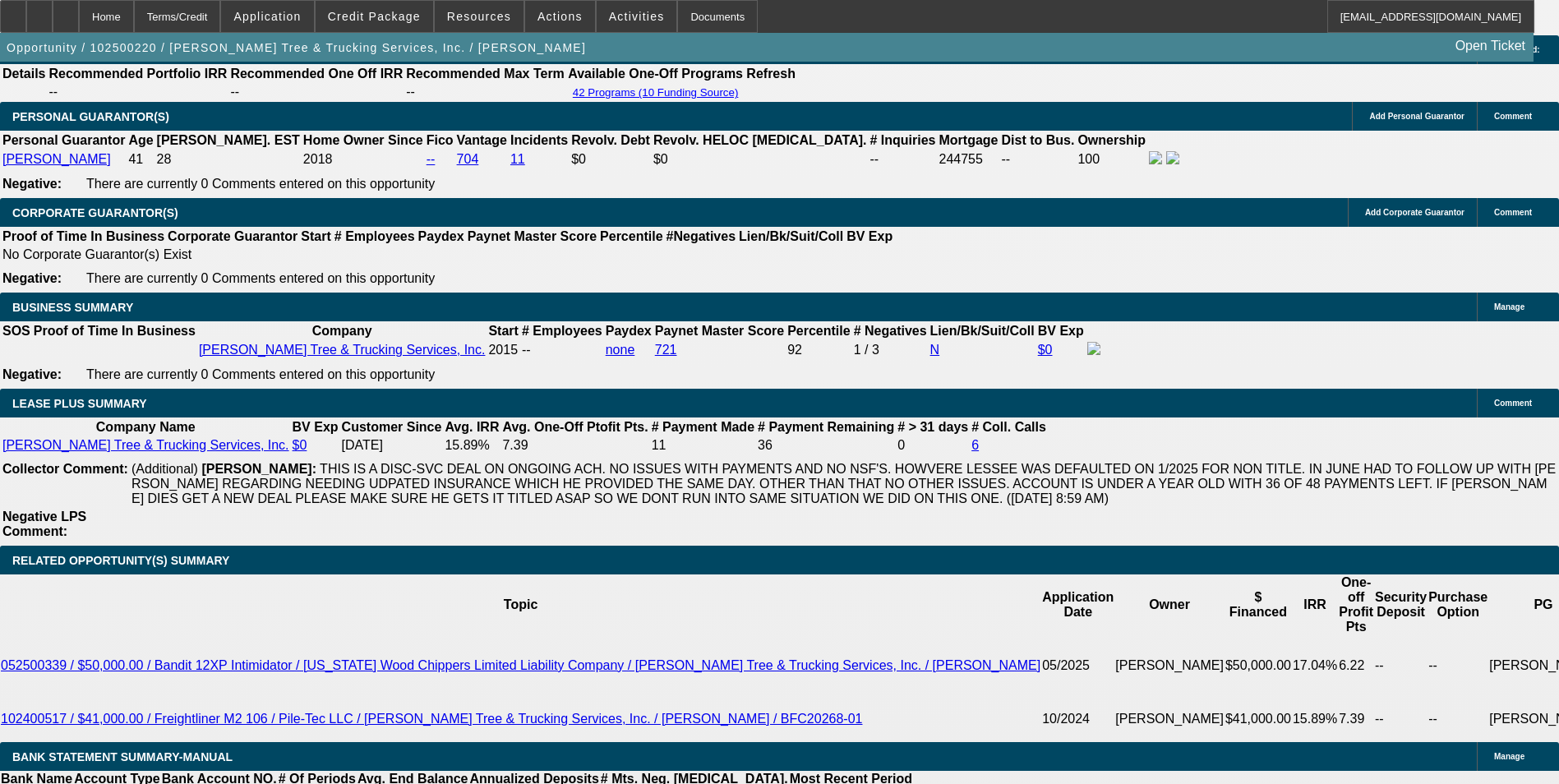
scroll to position [2560, 0]
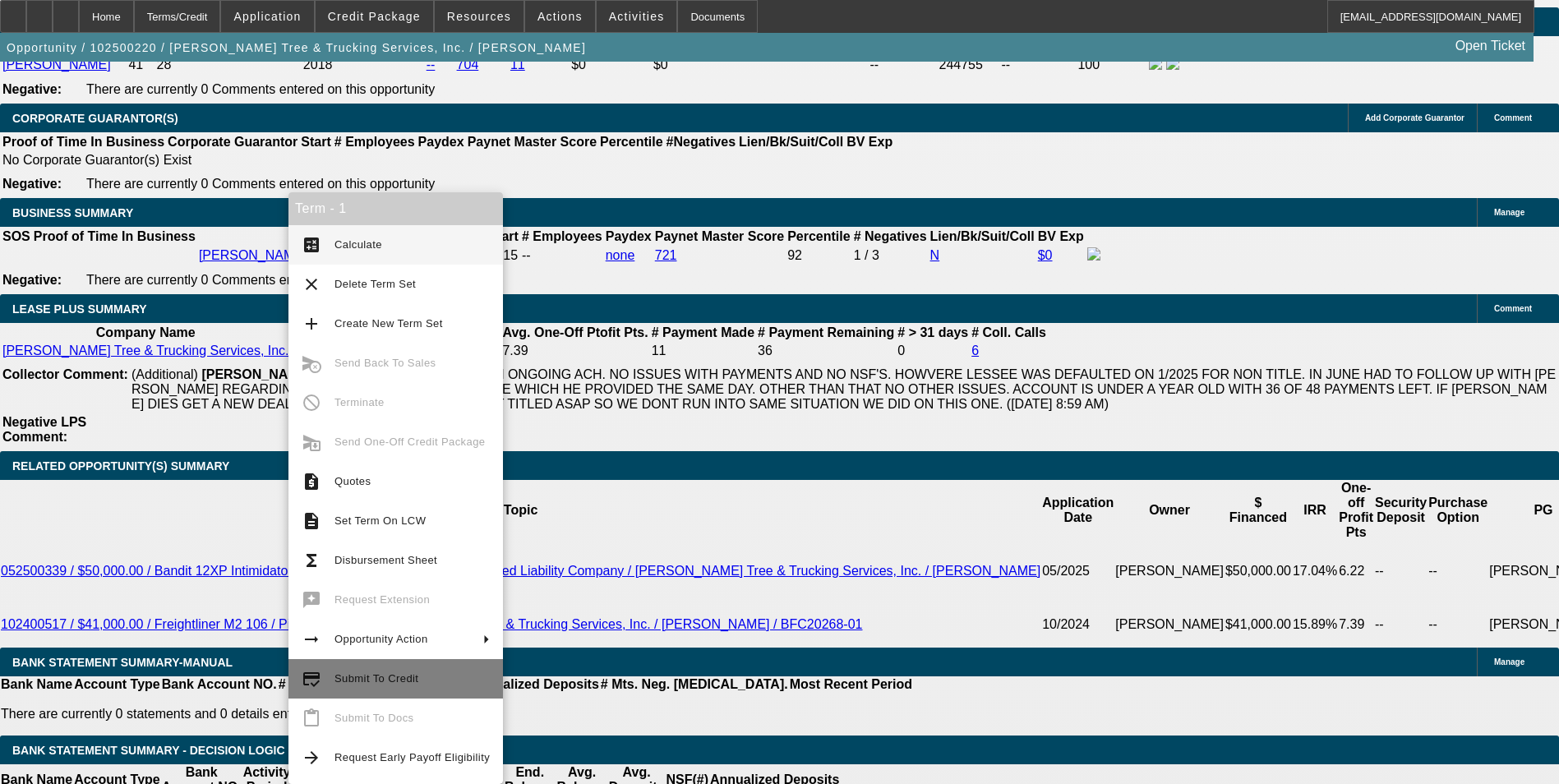
click at [405, 679] on span "Submit To Credit" at bounding box center [376, 678] width 83 height 13
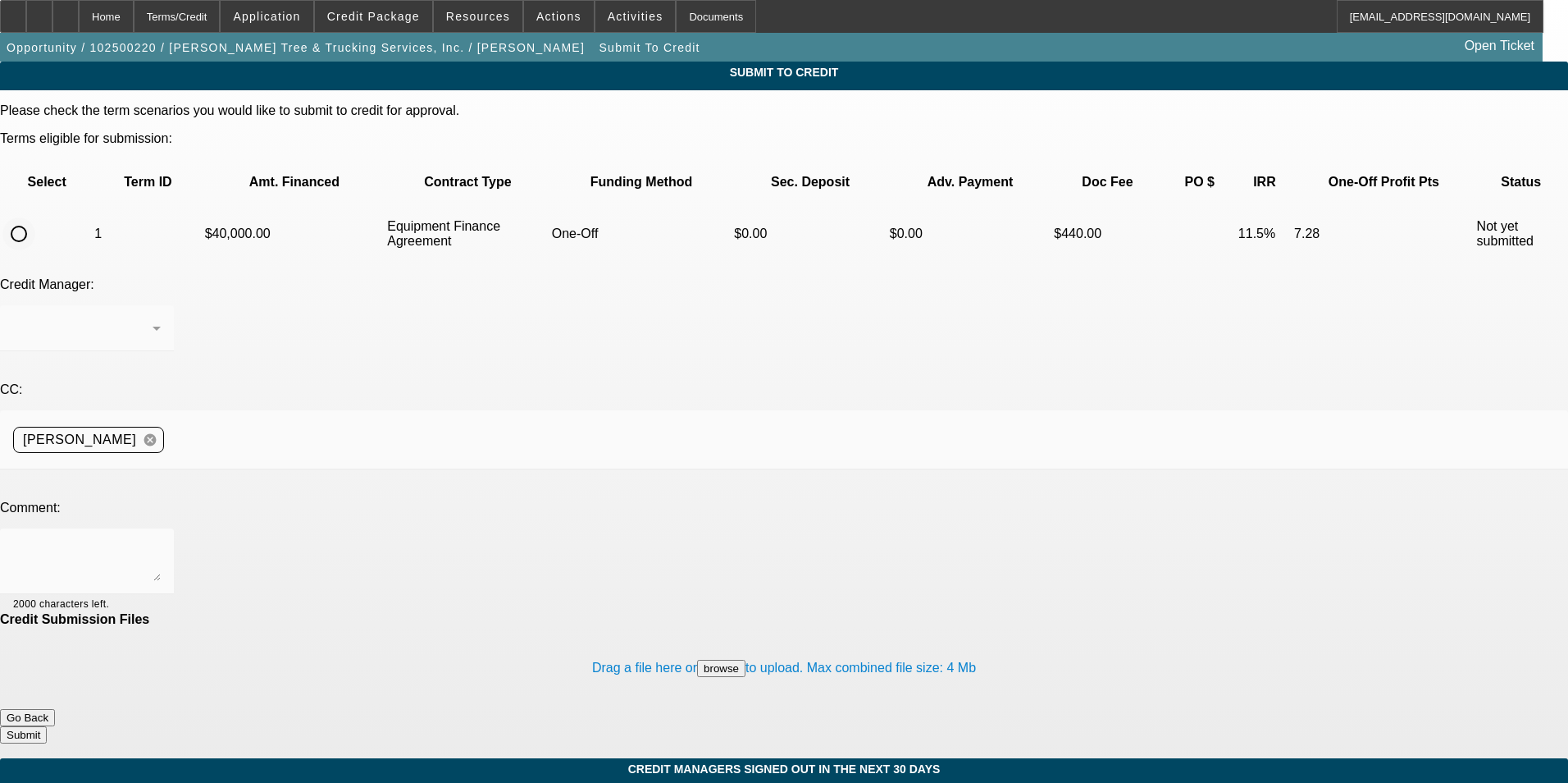
click at [35, 217] on input "radio" at bounding box center [19, 234] width 33 height 33
radio input "true"
click at [161, 529] on div at bounding box center [87, 561] width 147 height 66
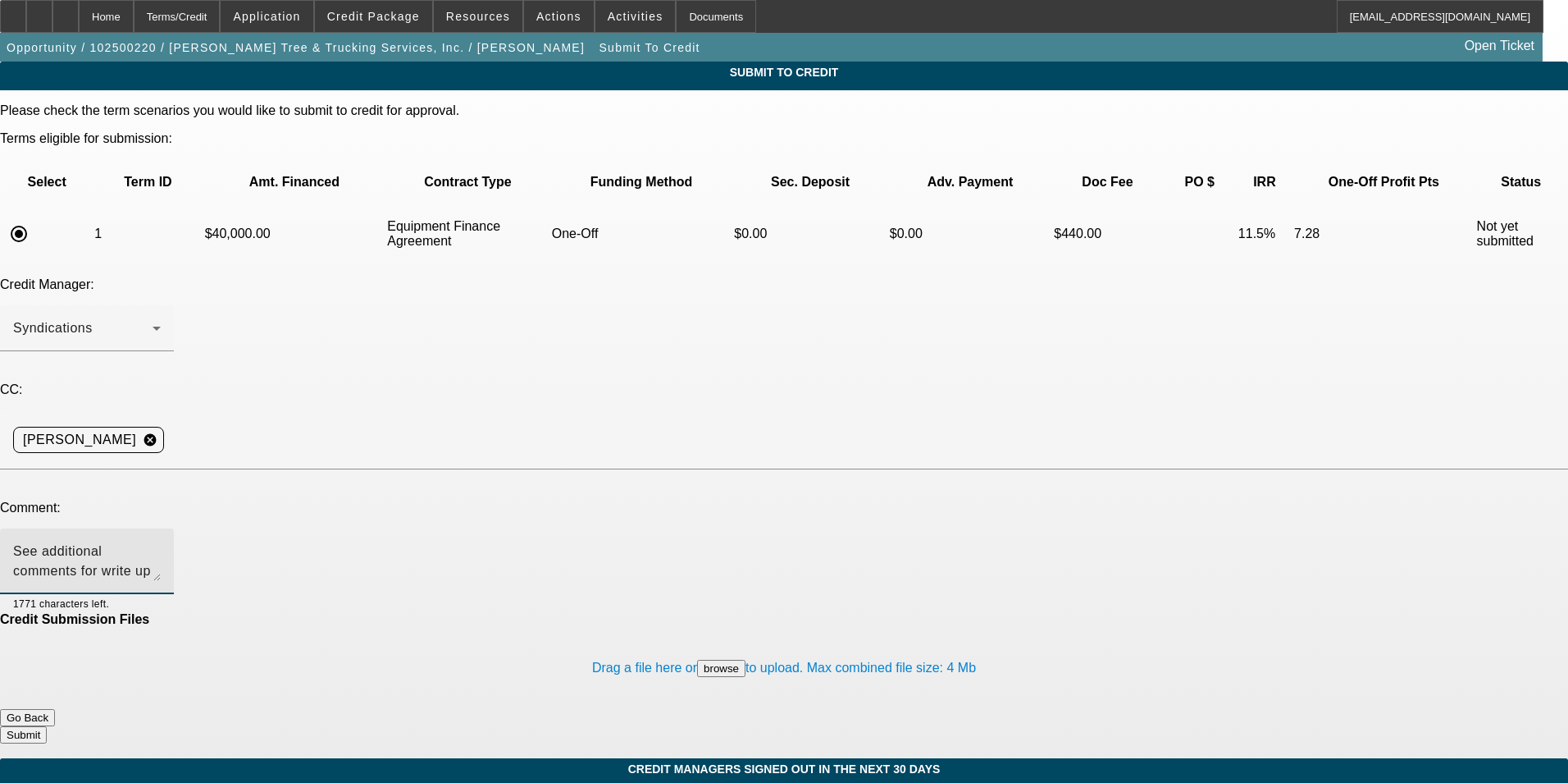
type textarea "See additional comments for write up and ok to sell one off to Finwise. New ven…"
click at [47, 726] on button "Submit" at bounding box center [24, 734] width 47 height 17
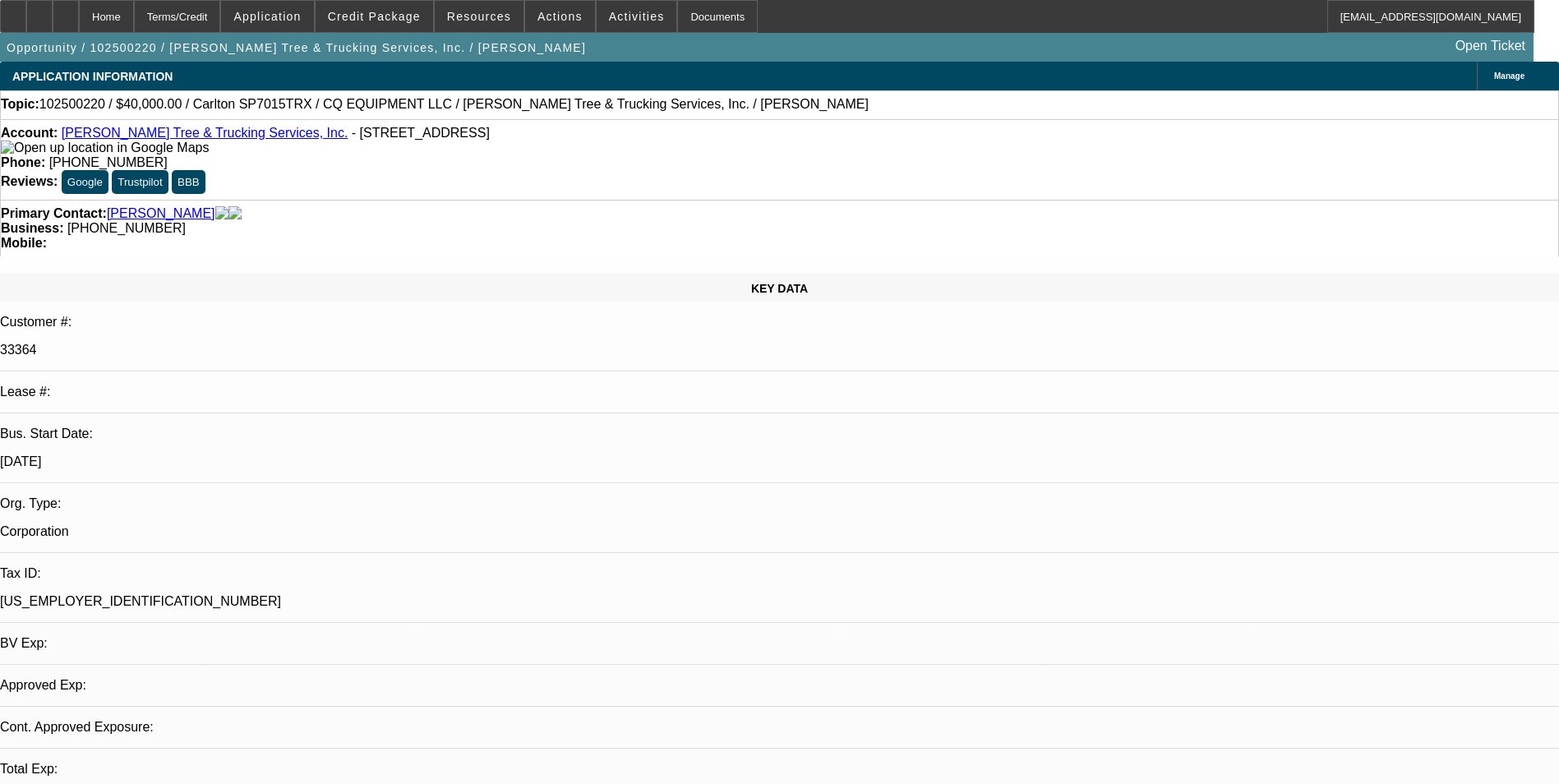
select select "0"
select select "2"
select select "0"
select select "6"
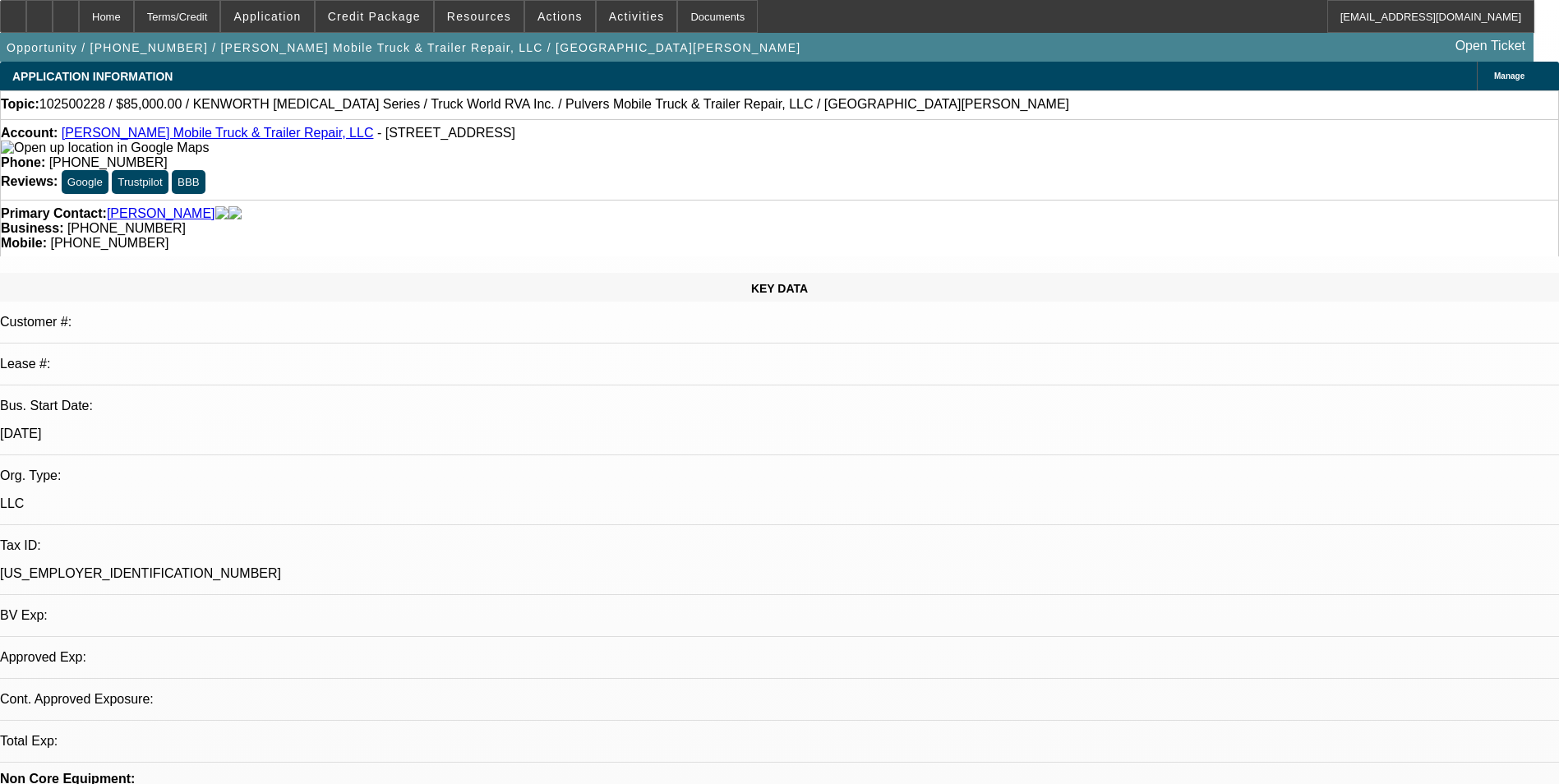
select select "0"
select select "2"
select select "0.1"
select select "1"
select select "2"
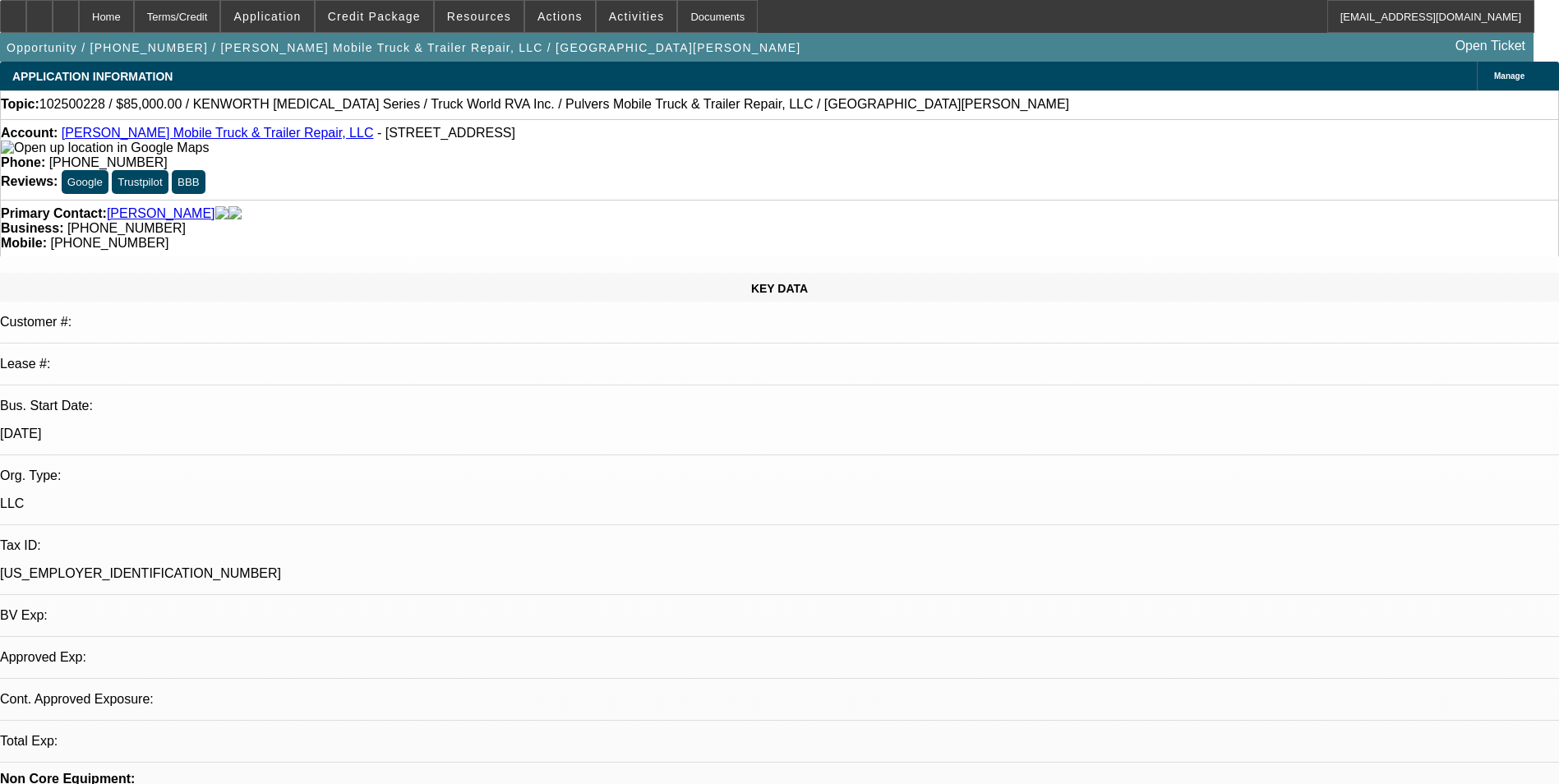
select select "4"
click at [53, 24] on div at bounding box center [39, 16] width 26 height 33
click at [79, 17] on div at bounding box center [65, 16] width 26 height 33
select select "0"
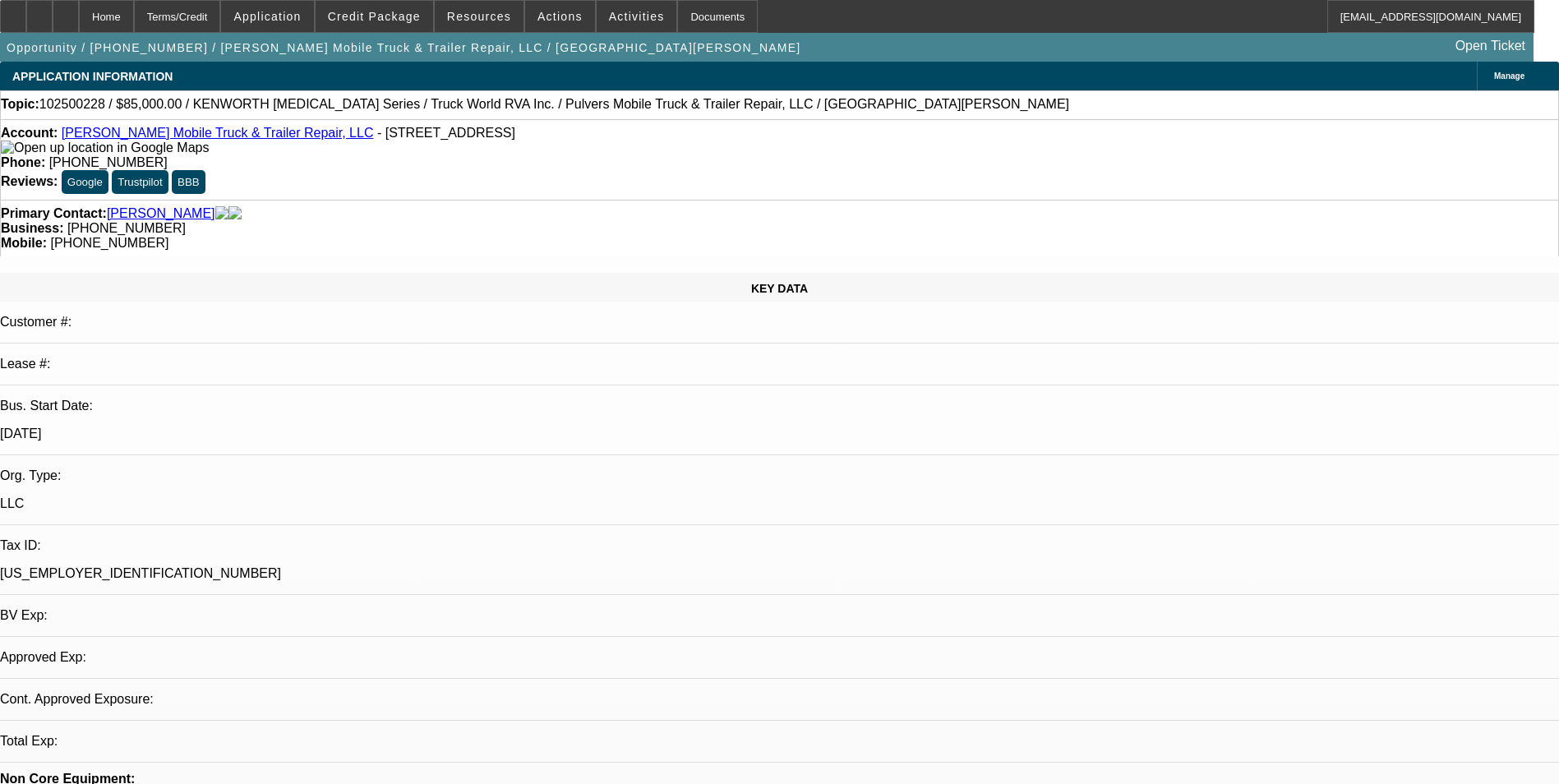
select select "2"
select select "0.1"
select select "4"
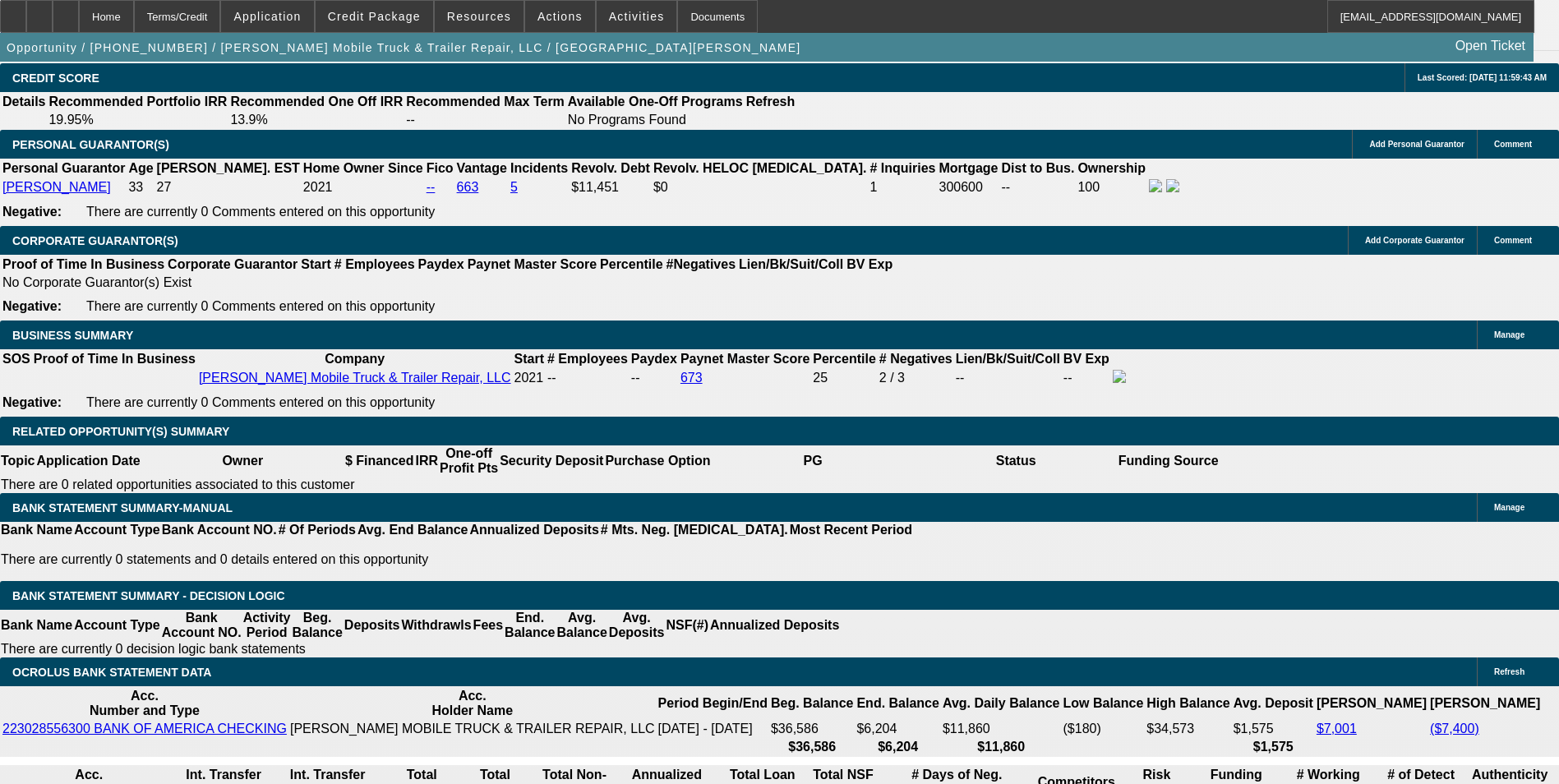
scroll to position [2395, 0]
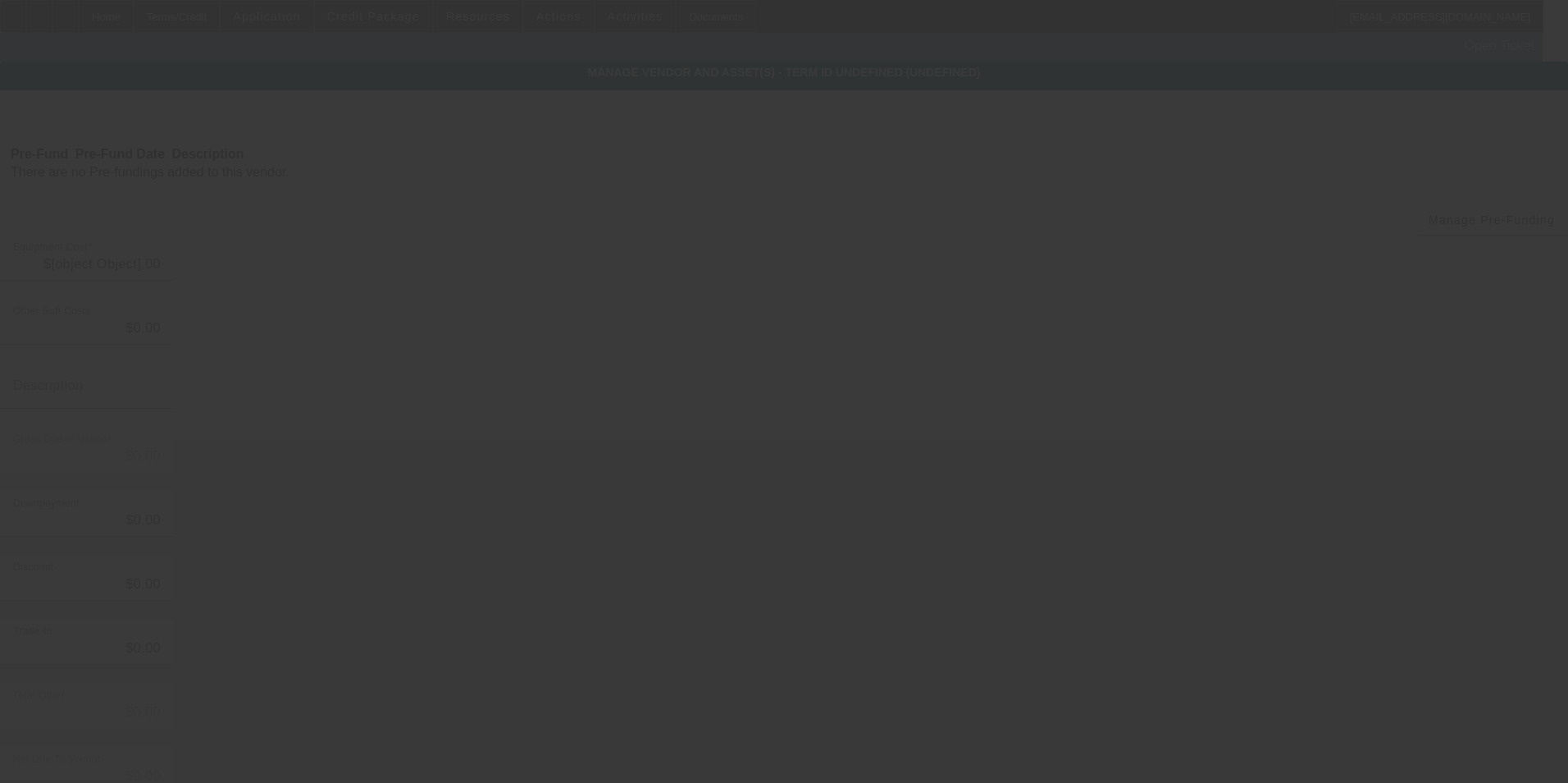
type input "$85,000.00"
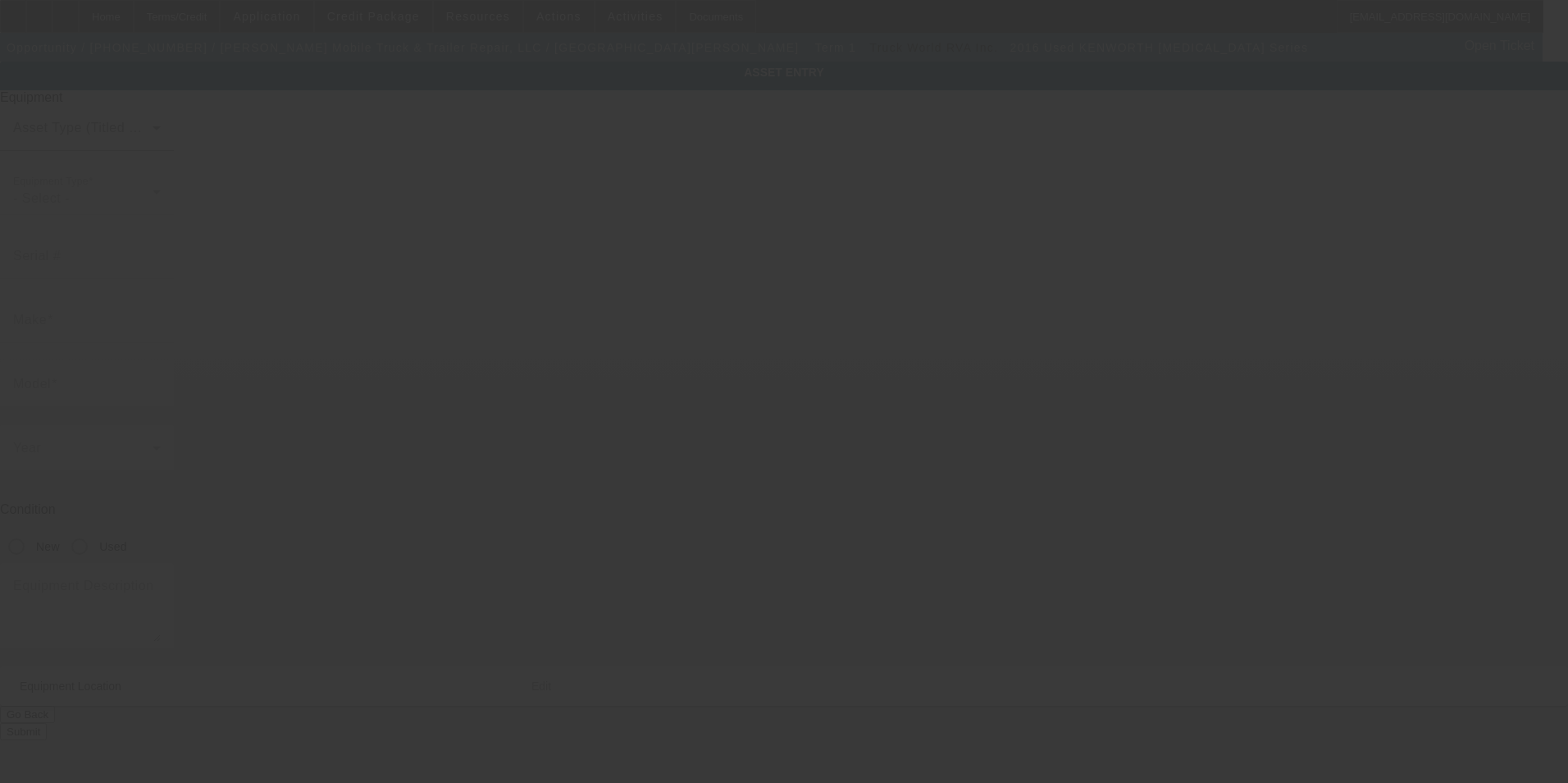
type input "[US_VEHICLE_IDENTIFICATION_NUMBER]"
type input "KENWORTH"
type input "[MEDICAL_DATA] Series"
radio input "true"
type input "[STREET_ADDRESS]"
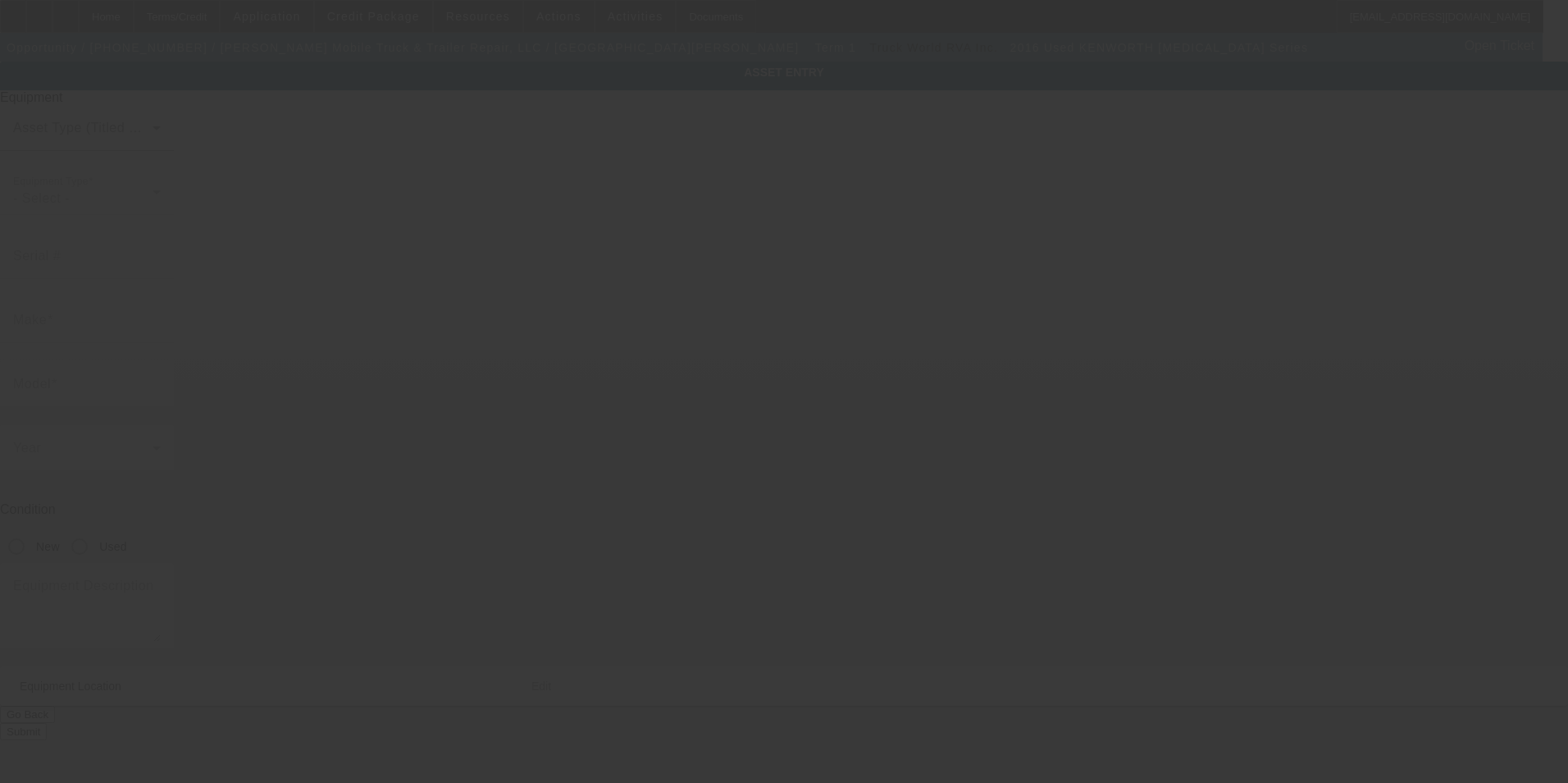
type input "[GEOGRAPHIC_DATA]"
type input "29072"
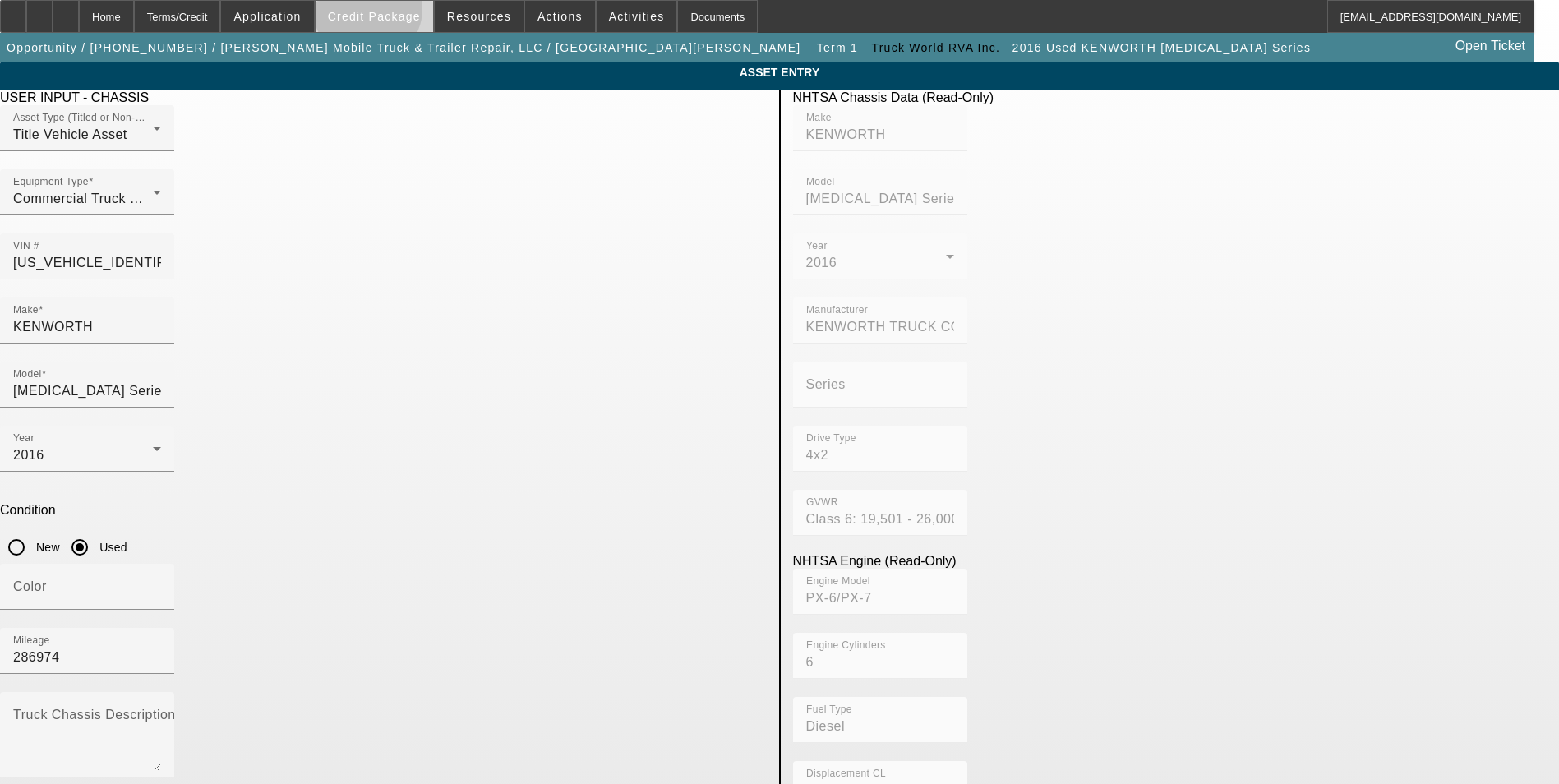
click at [394, 14] on span "Credit Package" at bounding box center [375, 16] width 93 height 14
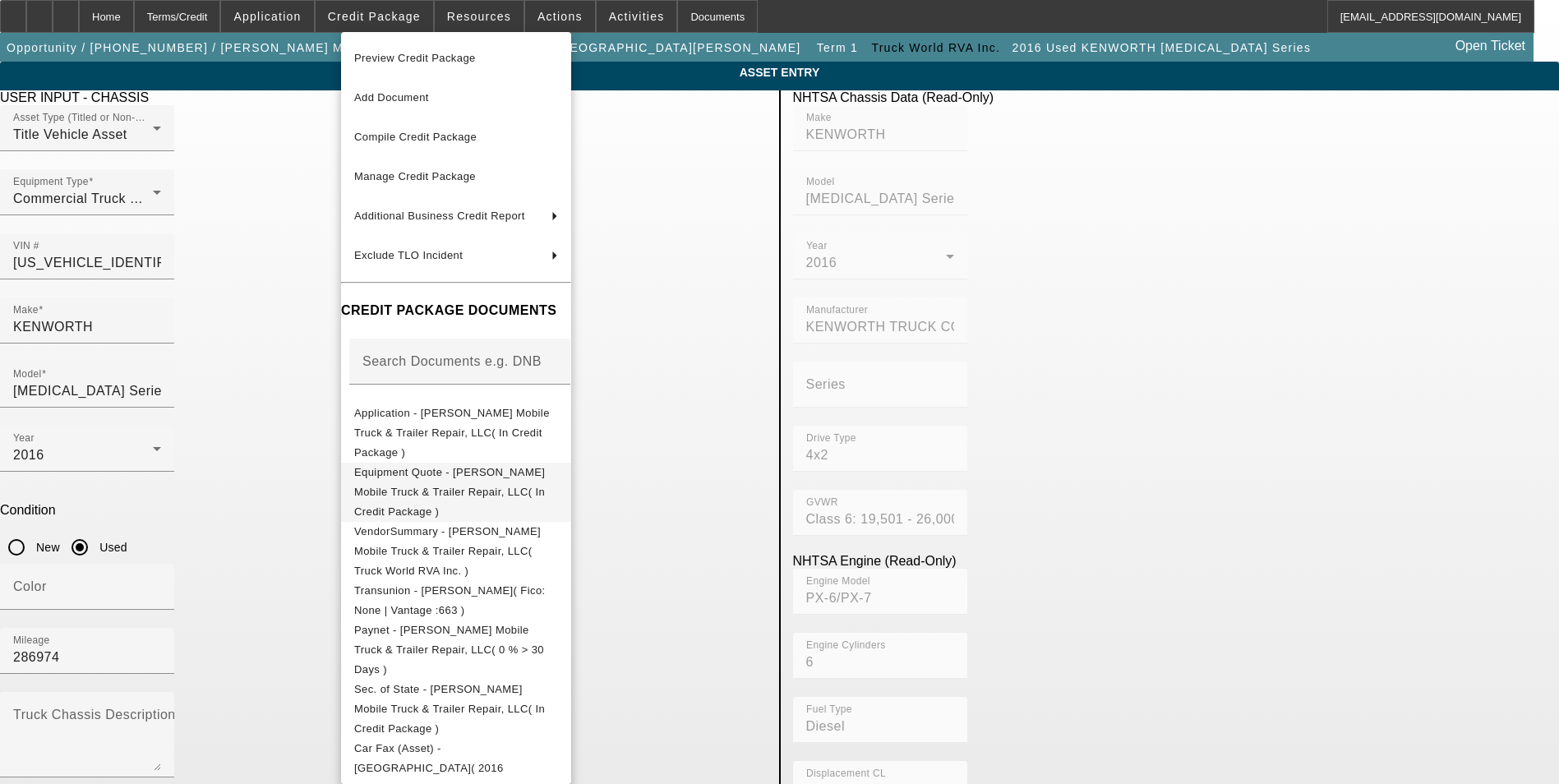
click at [492, 466] on span "Equipment Quote - Pulver's Mobile Truck & Trailer Repair, LLC( In Credit Packag…" at bounding box center [450, 491] width 190 height 52
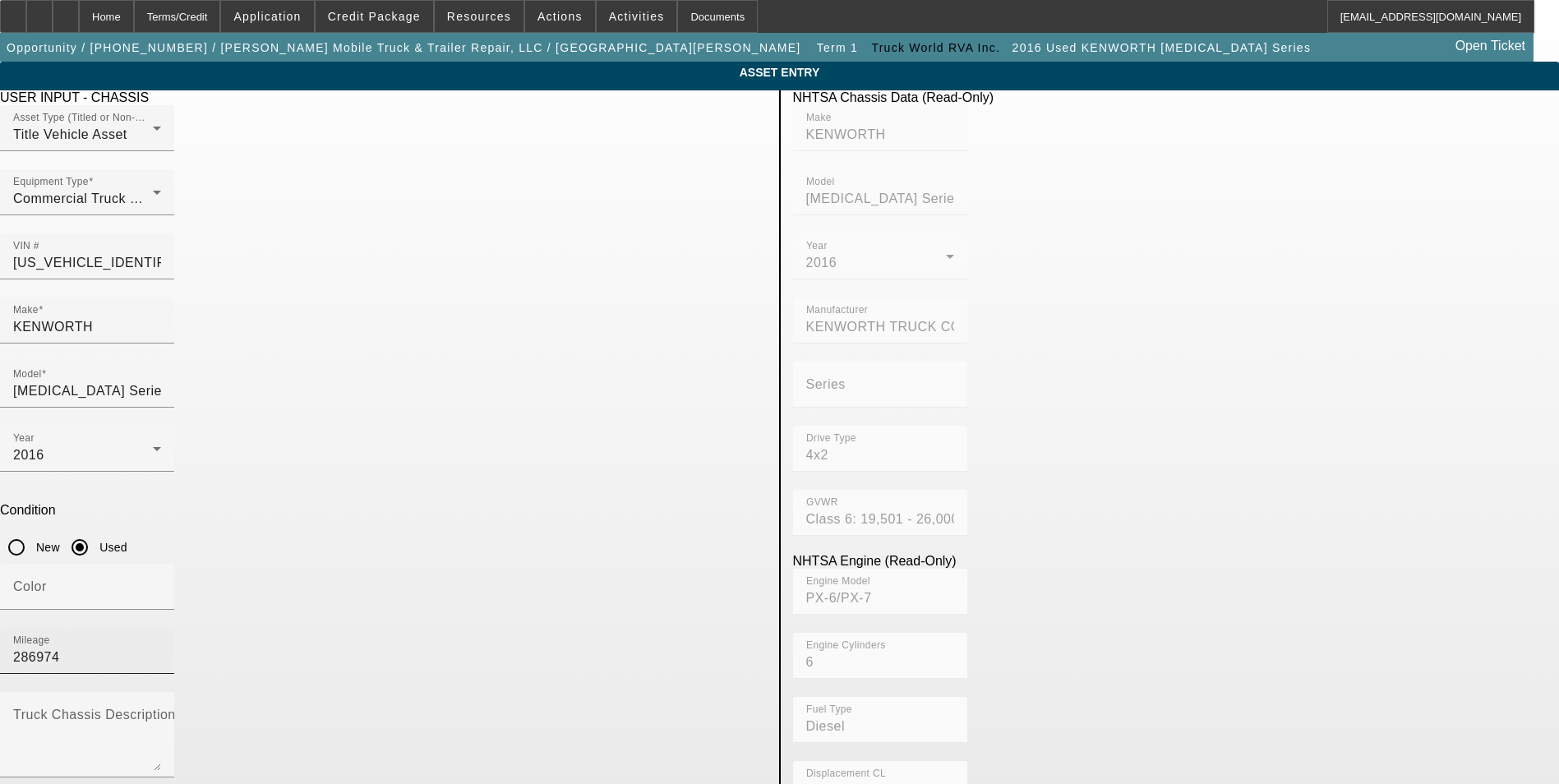
click at [161, 647] on input "286974" at bounding box center [87, 657] width 148 height 20
click at [123, 294] on app-asset-collateral-manage "ASSET ENTRY Delete asset USER INPUT - CHASSIS Asset Type (Titled or Non-Titled)…" at bounding box center [779, 701] width 1559 height 1278
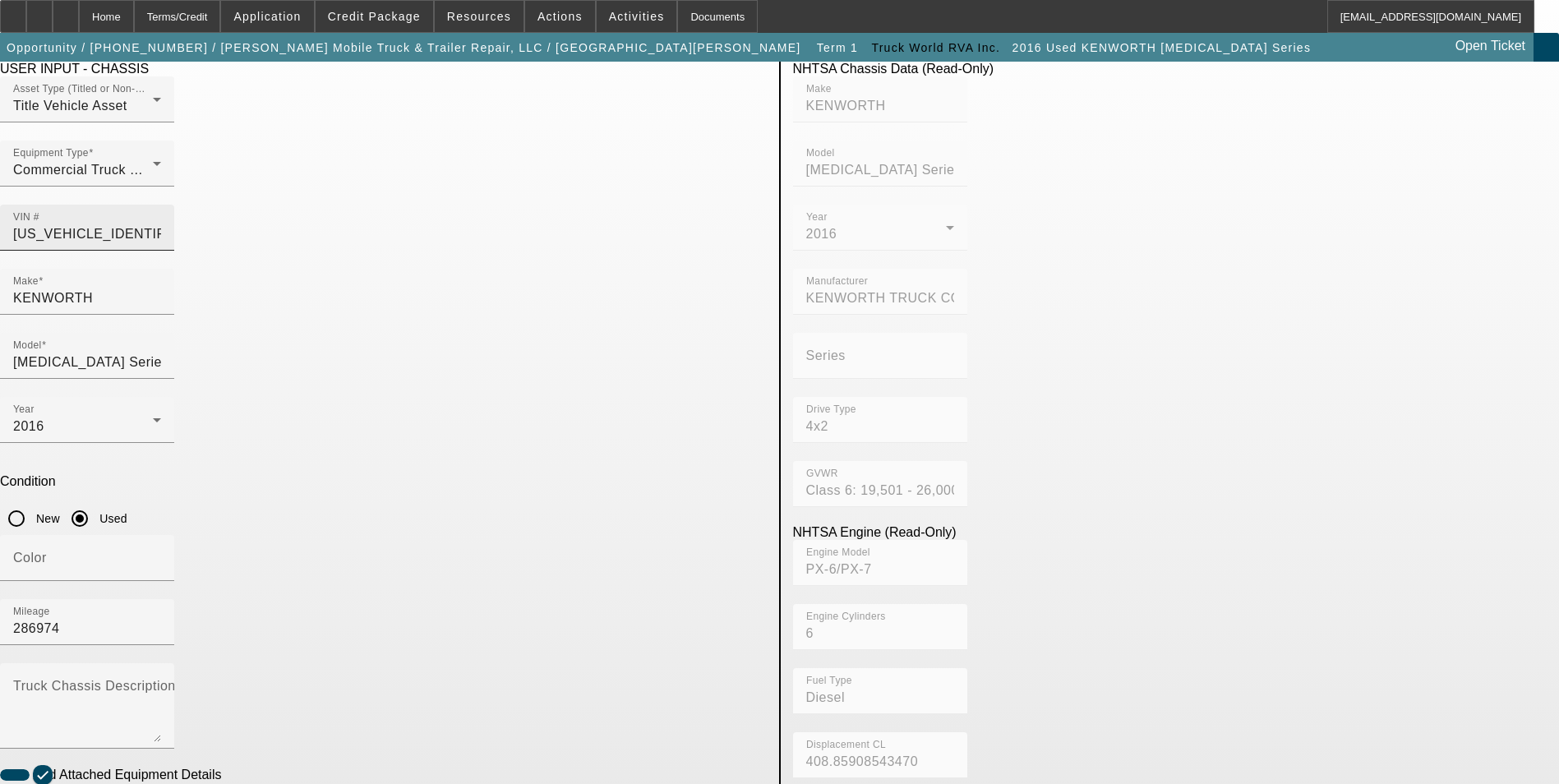
scroll to position [28, 0]
click at [1402, 229] on app-asset-collateral-manage "ASSET ENTRY Delete asset USER INPUT - CHASSIS Asset Type (Titled or Non-Titled)…" at bounding box center [779, 673] width 1559 height 1278
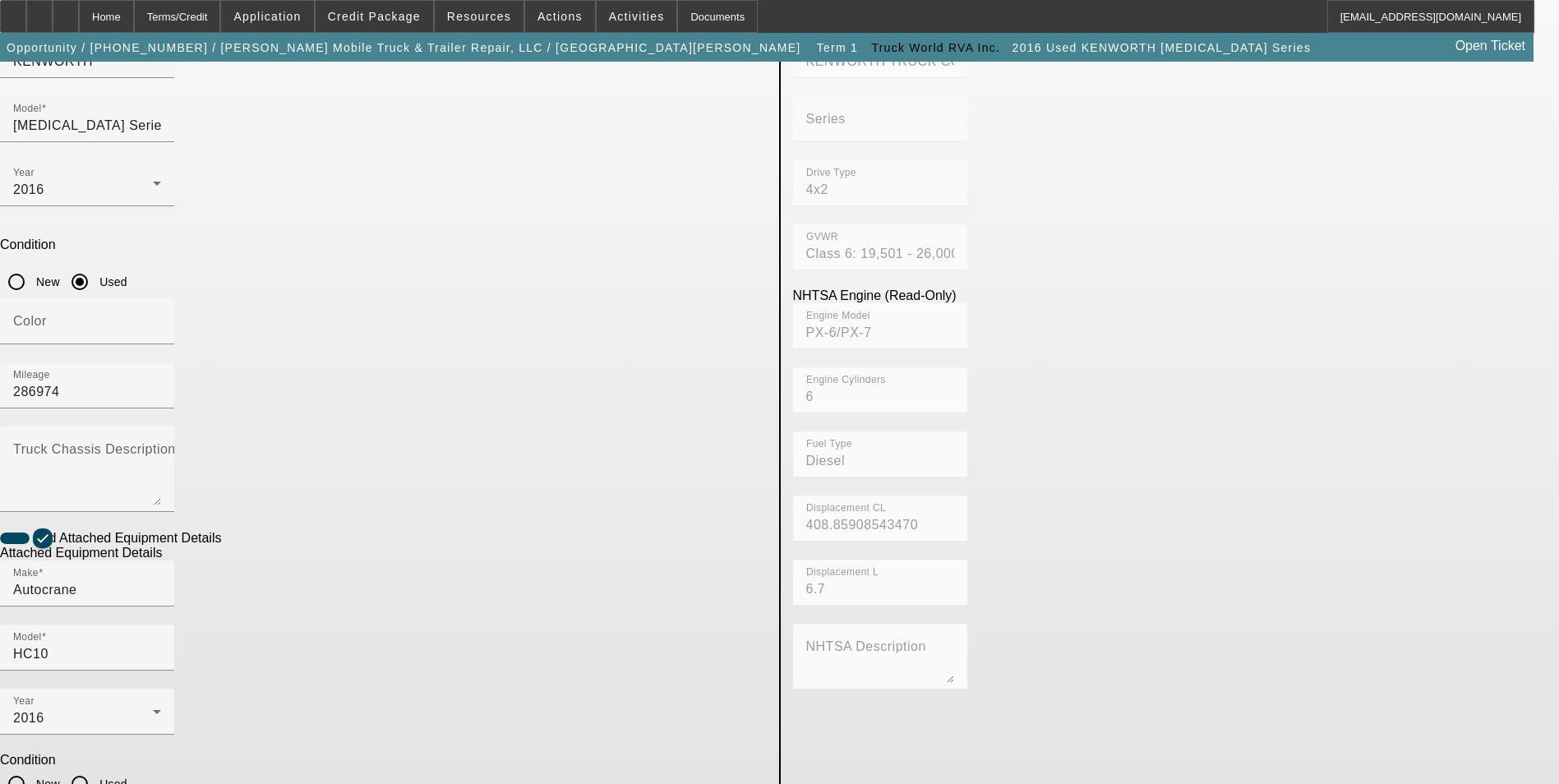
scroll to position [275, 0]
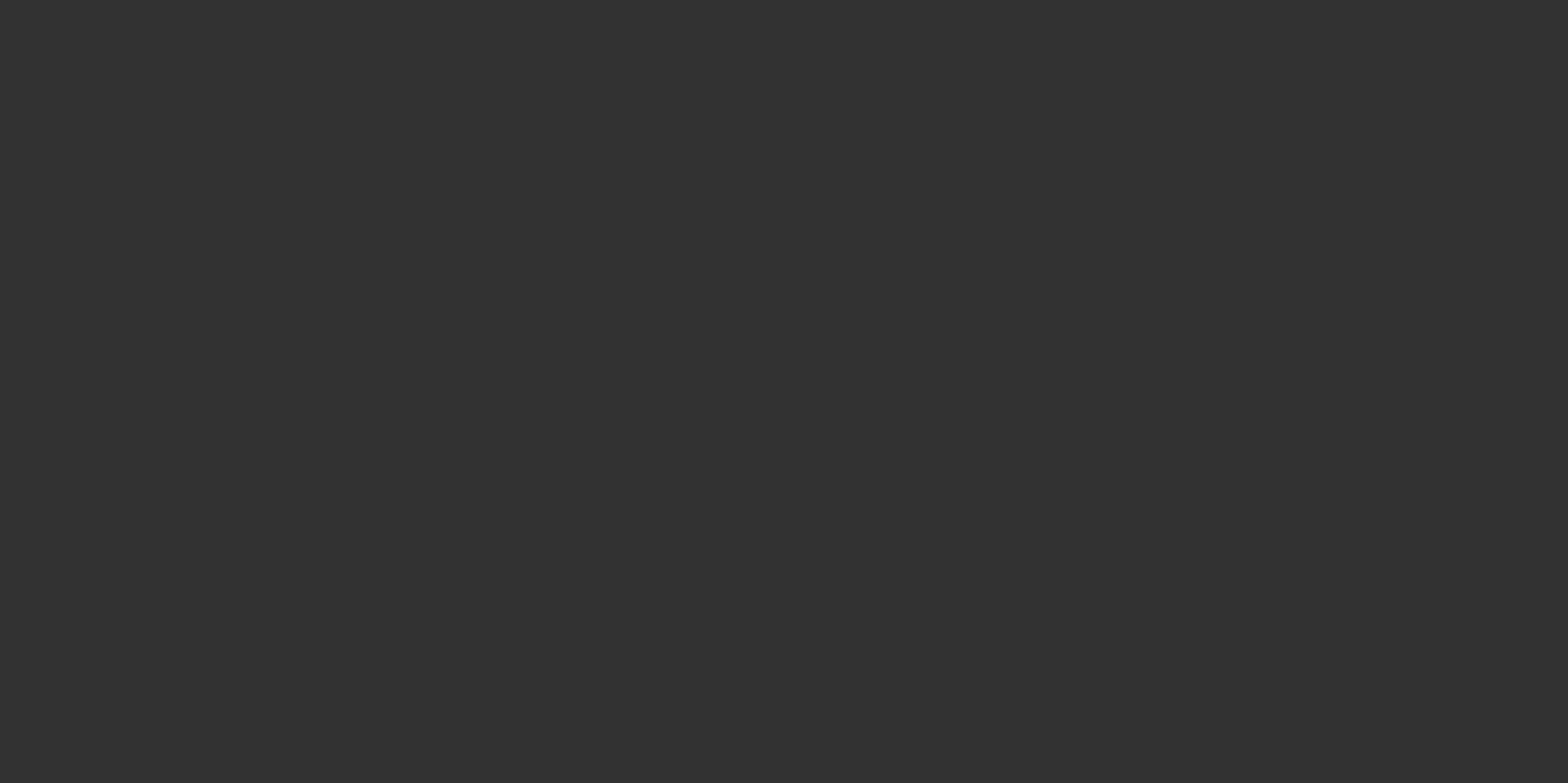
type input "$85,000.00"
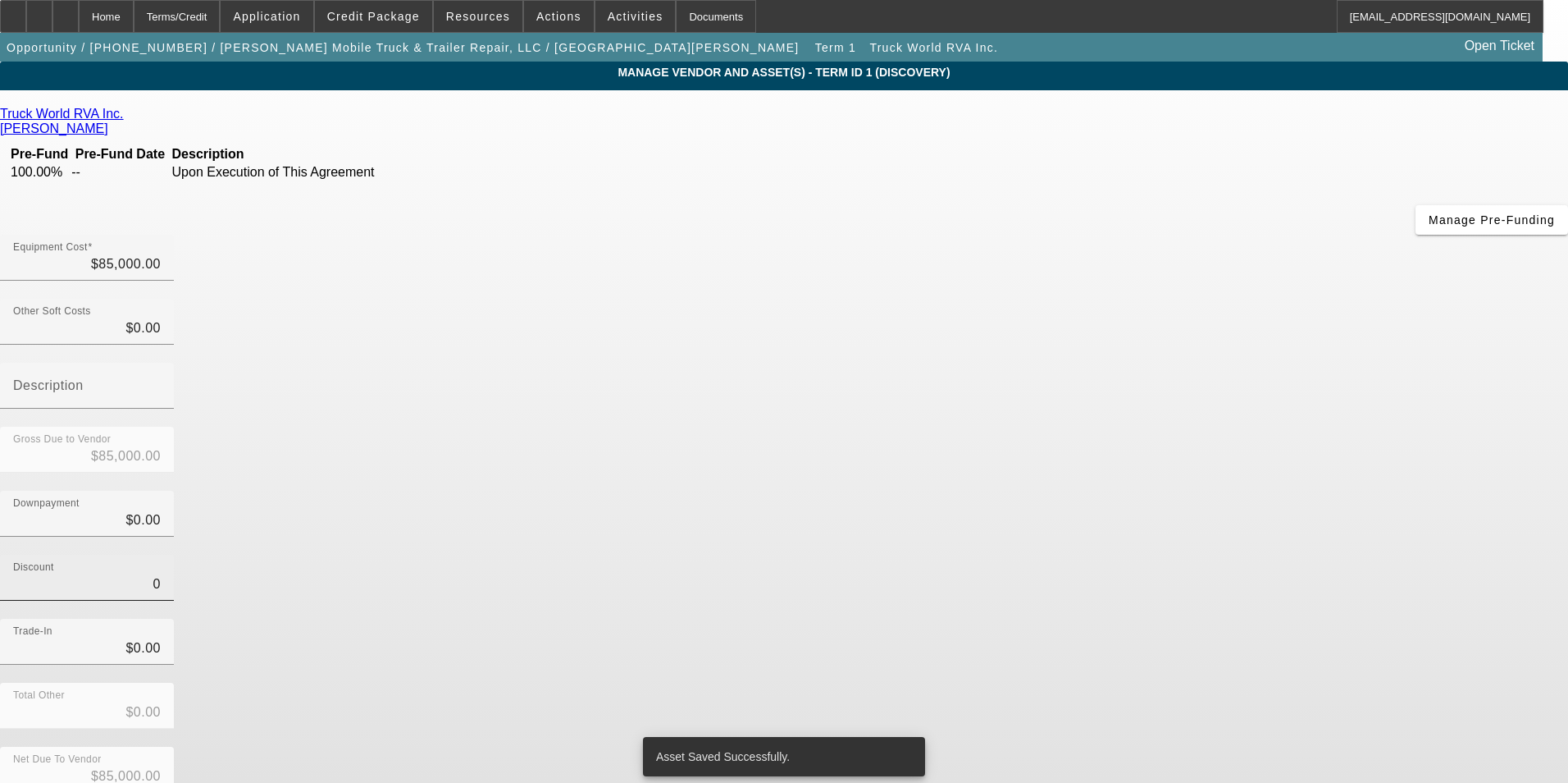
drag, startPoint x: 966, startPoint y: 400, endPoint x: 1004, endPoint y: 402, distance: 38.1
click at [161, 574] on input "0" at bounding box center [87, 584] width 147 height 20
type input "$0.00"
drag, startPoint x: 1066, startPoint y: 408, endPoint x: 1063, endPoint y: 424, distance: 16.3
click at [1062, 555] on div "Discount $0.00" at bounding box center [784, 587] width 1568 height 64
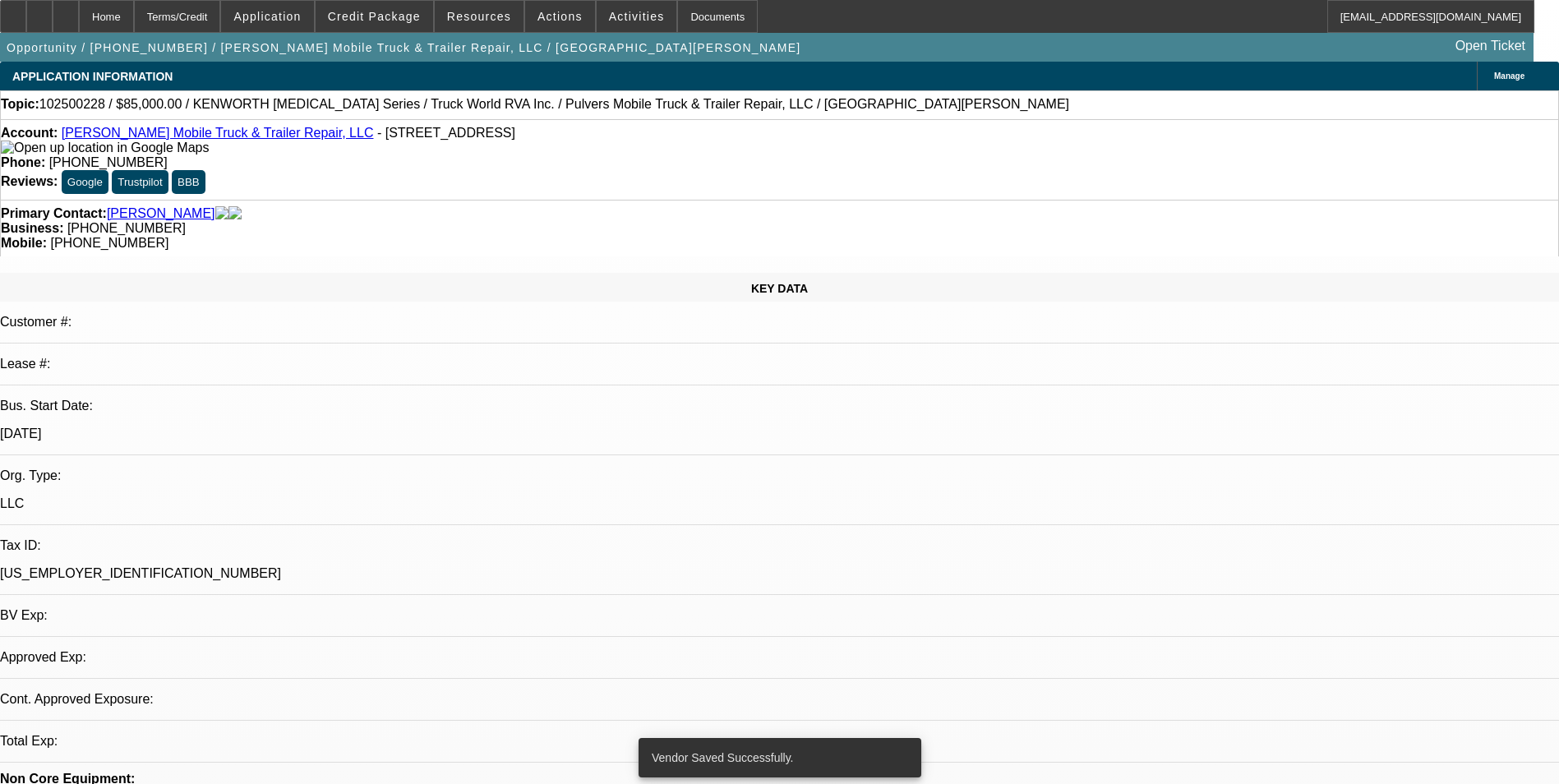
select select "0"
select select "2"
select select "0.1"
select select "4"
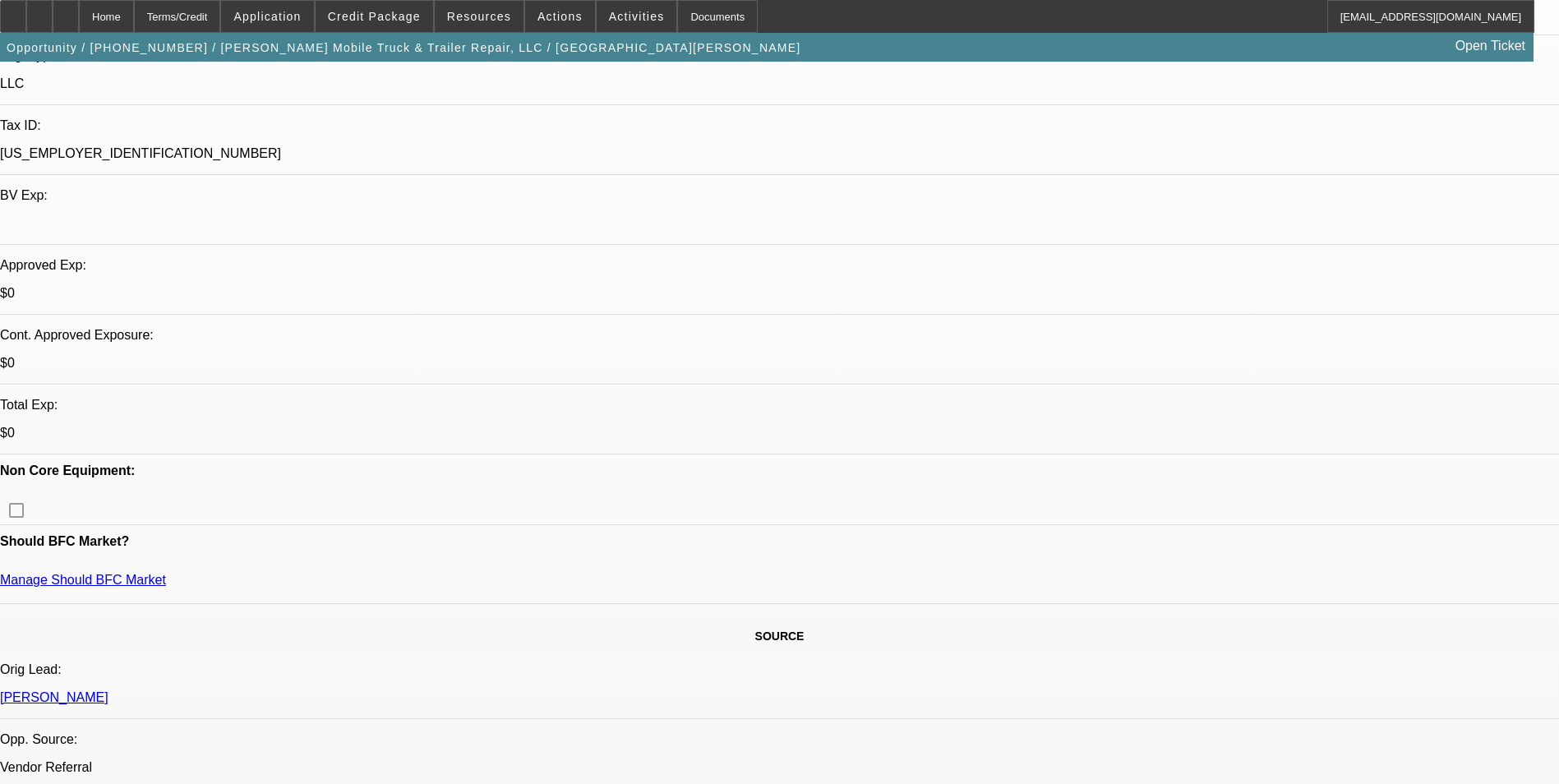
scroll to position [411, 0]
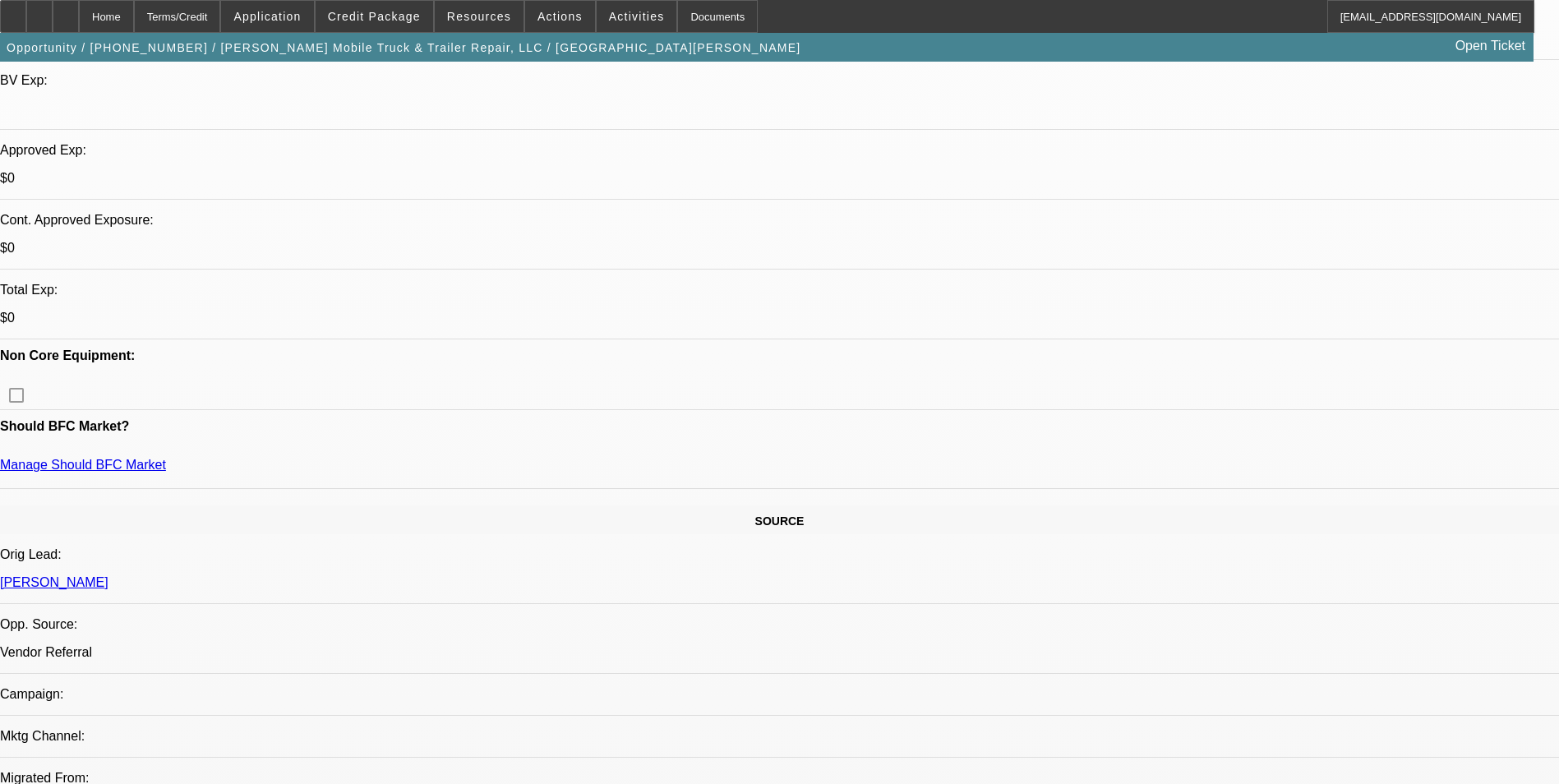
scroll to position [575, 0]
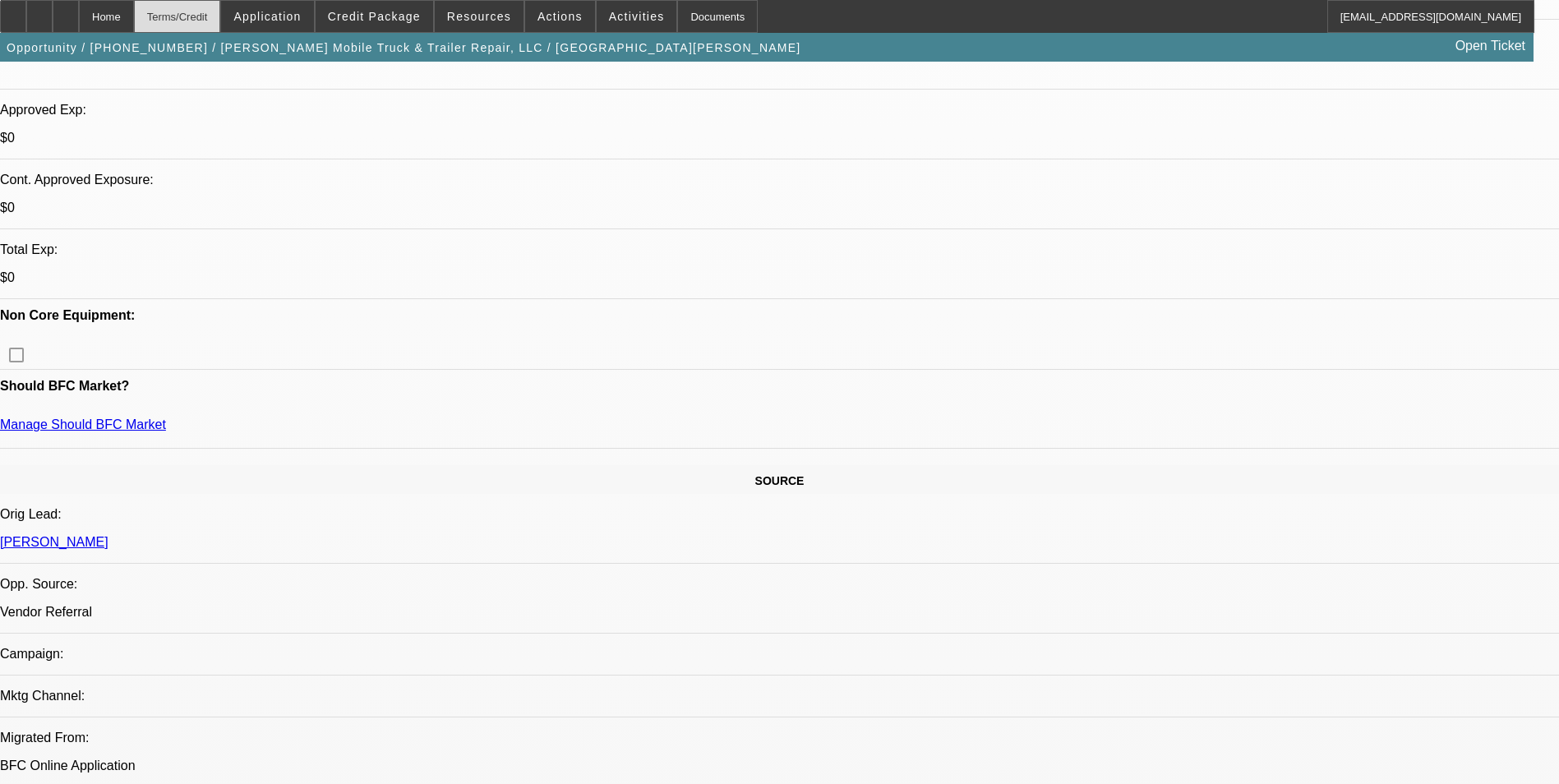
click at [202, 18] on div "Terms/Credit" at bounding box center [178, 16] width 87 height 33
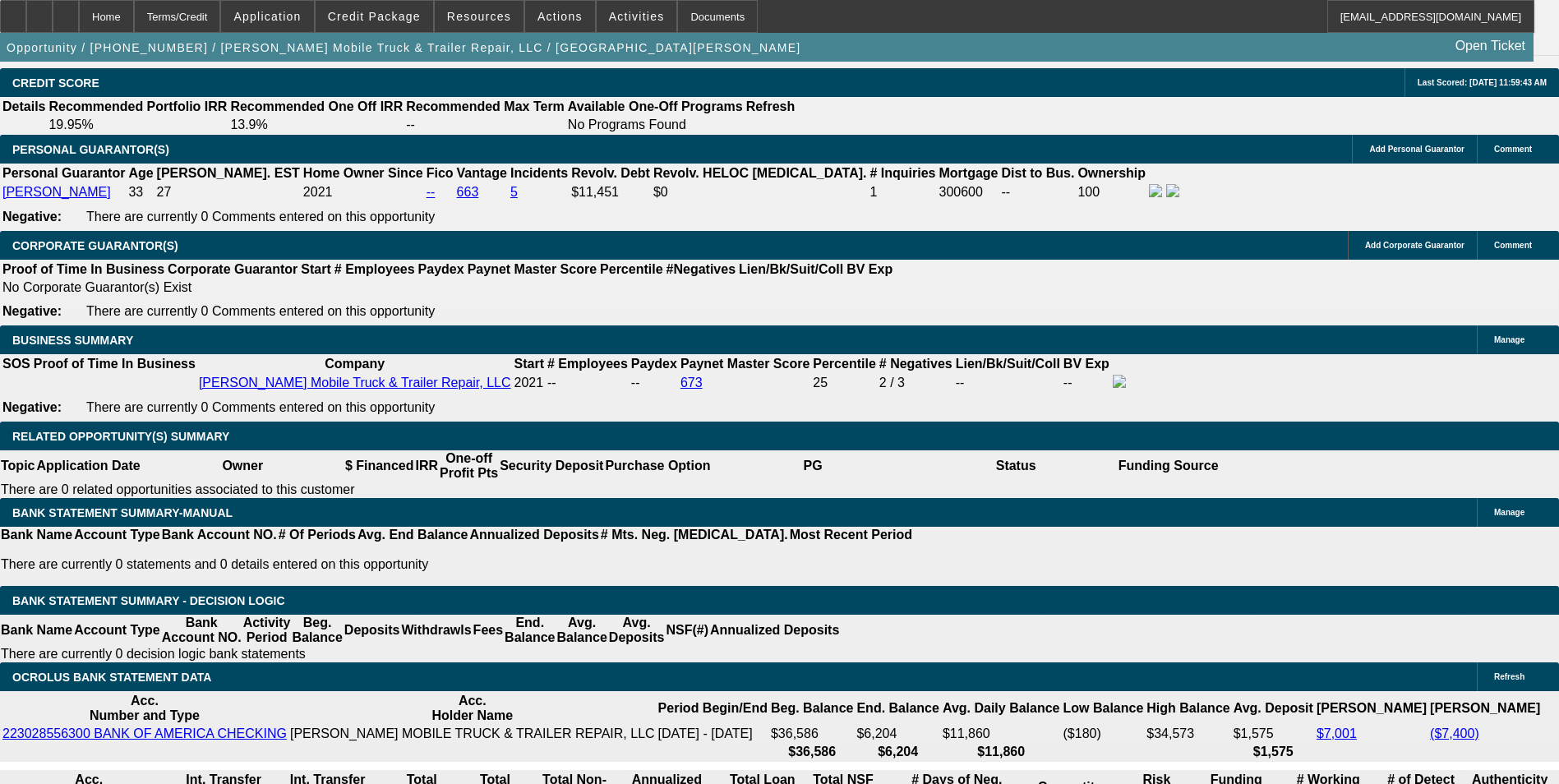
scroll to position [2450, 0]
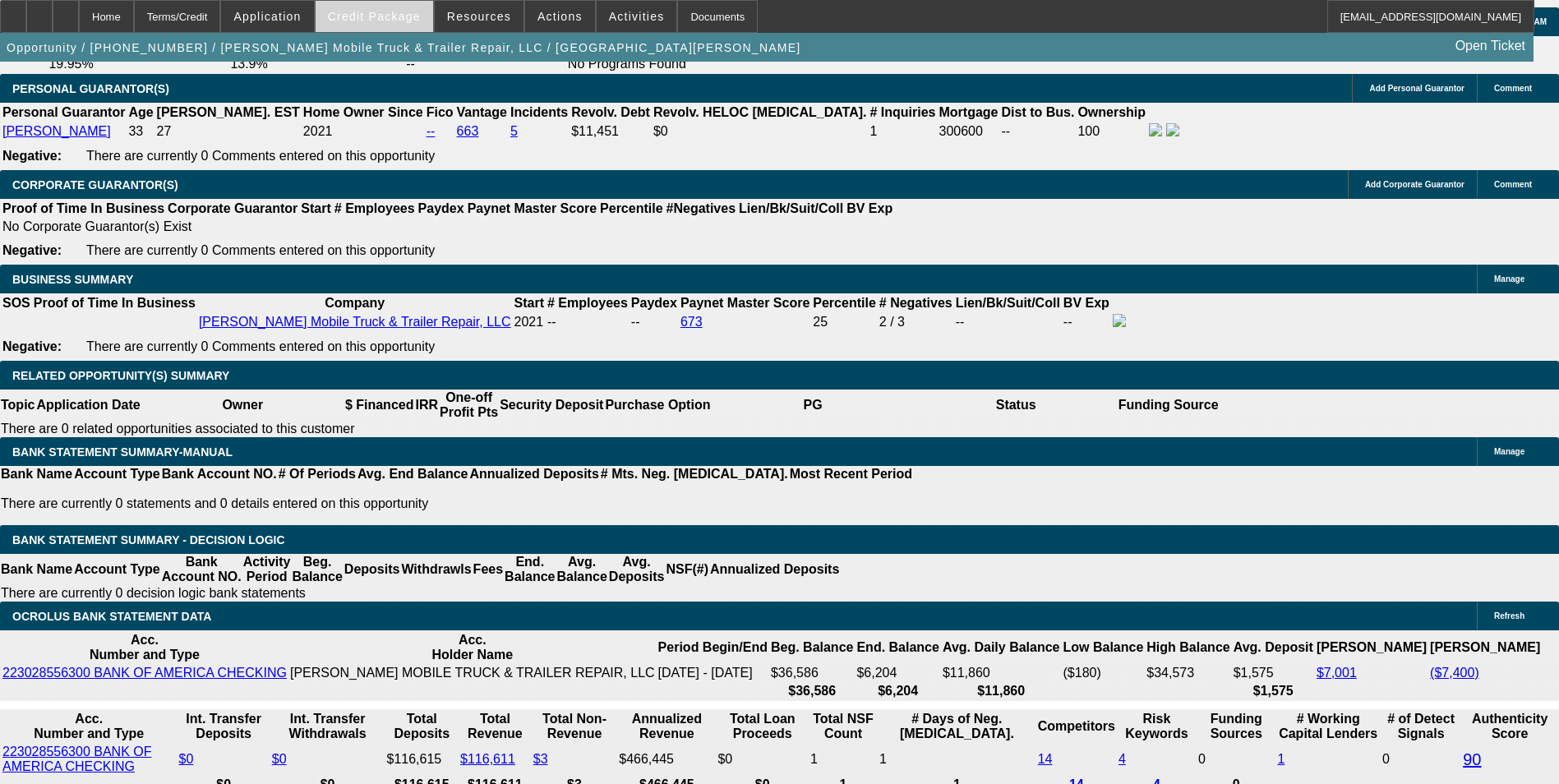
click at [395, 18] on span "Credit Package" at bounding box center [375, 16] width 93 height 14
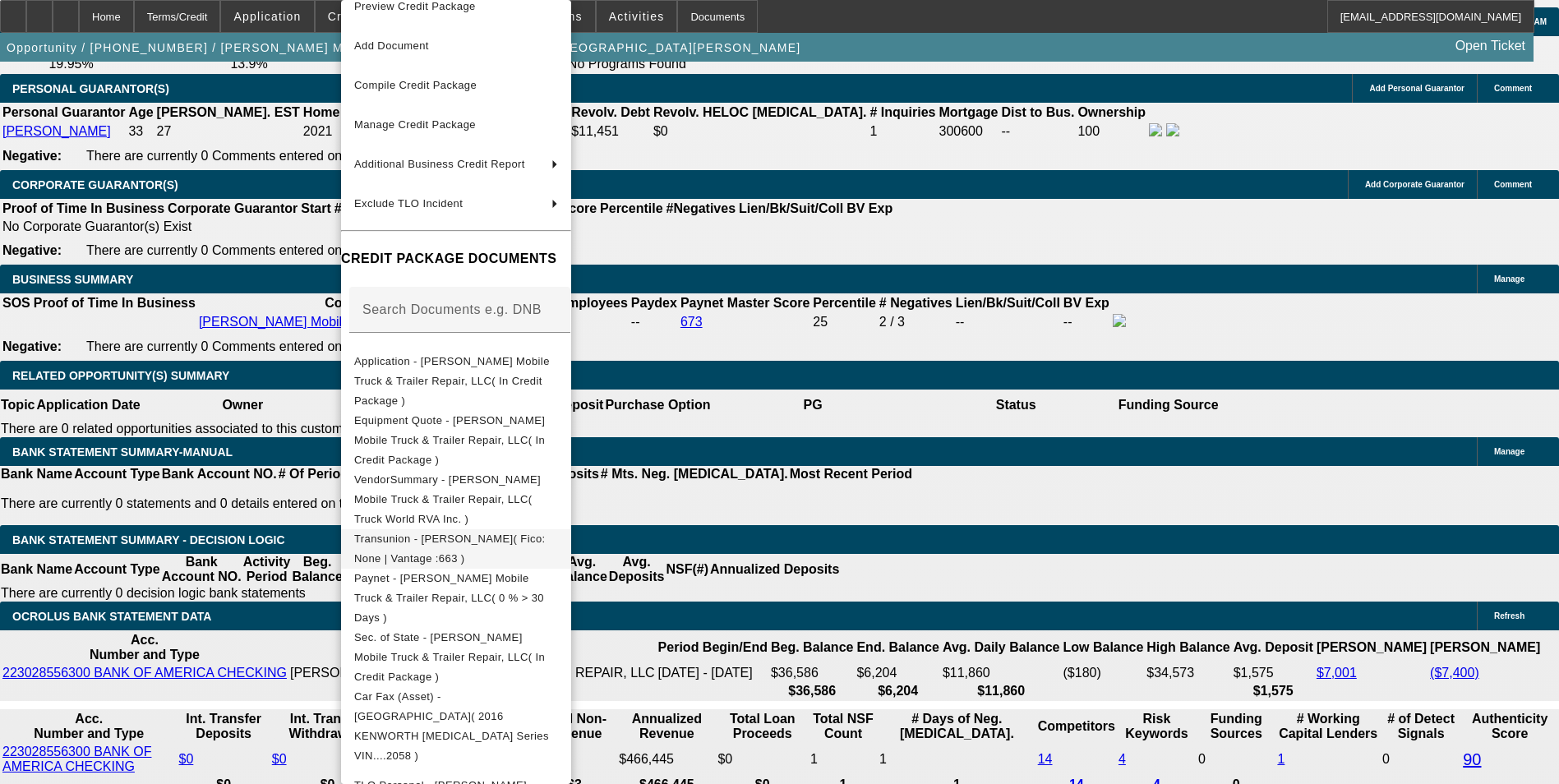
scroll to position [39, 0]
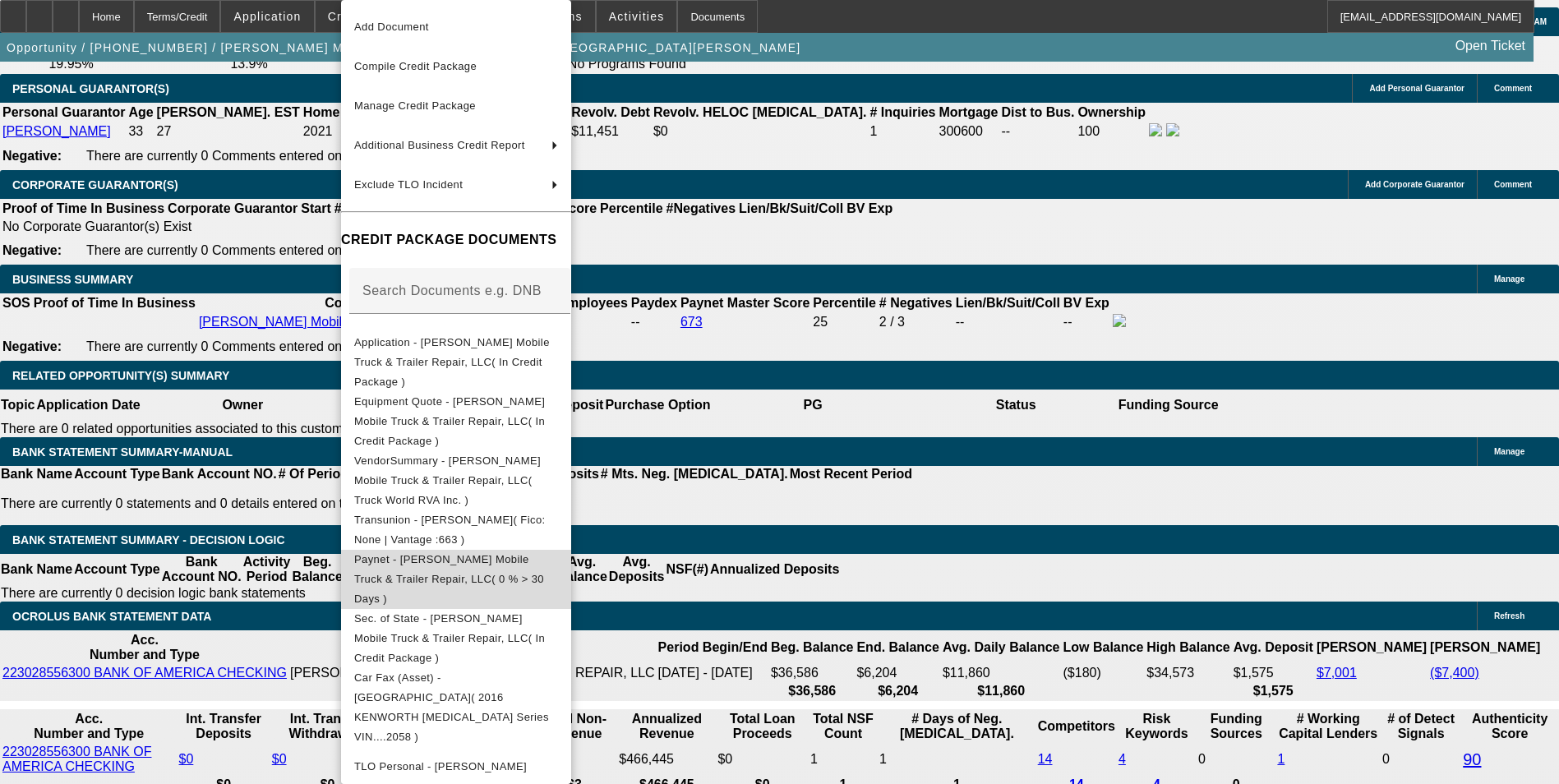
click at [544, 553] on span "Paynet - Pulver's Mobile Truck & Trailer Repair, LLC( 0 % > 30 Days )" at bounding box center [449, 578] width 190 height 52
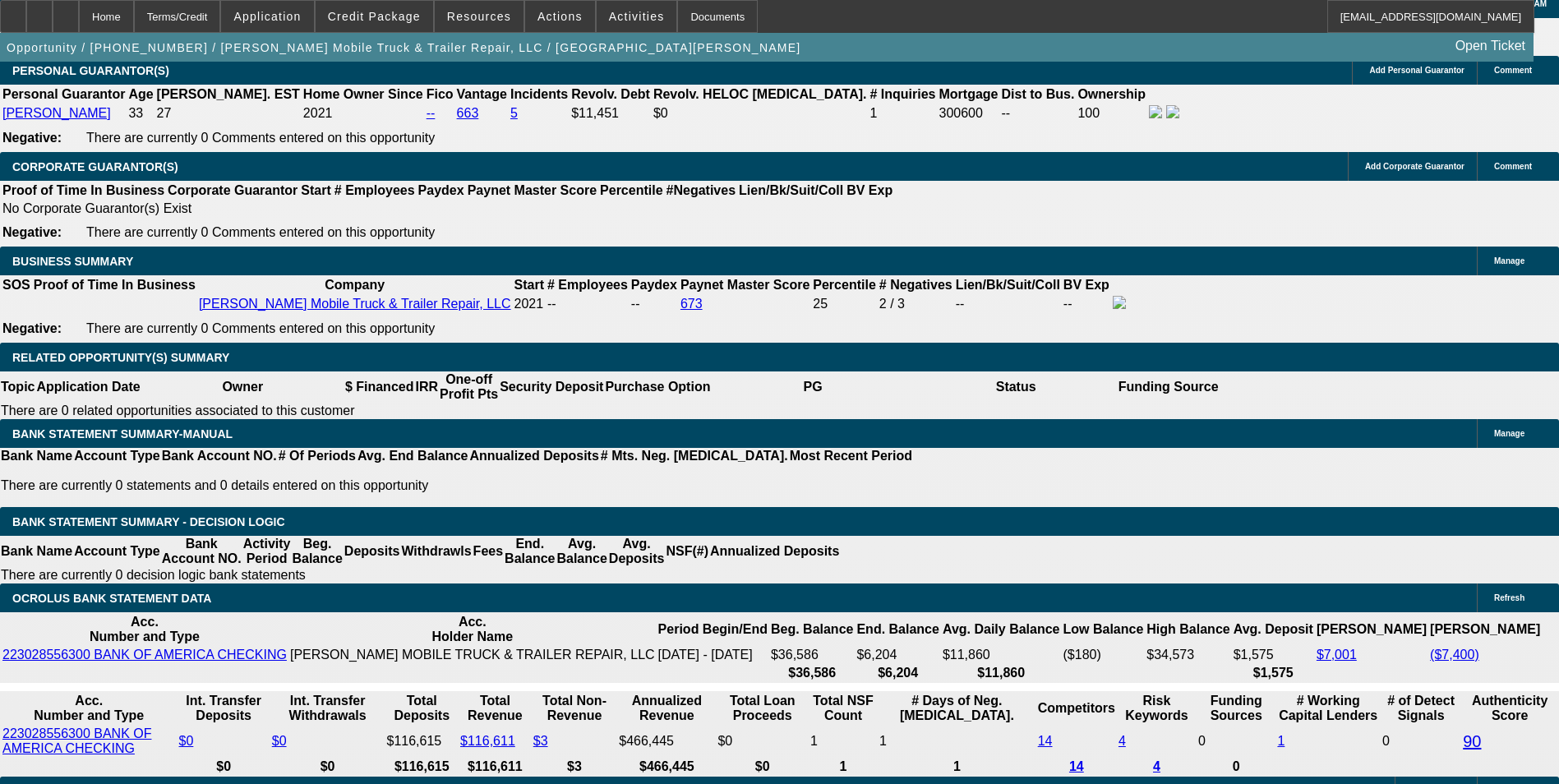
scroll to position [2464, 0]
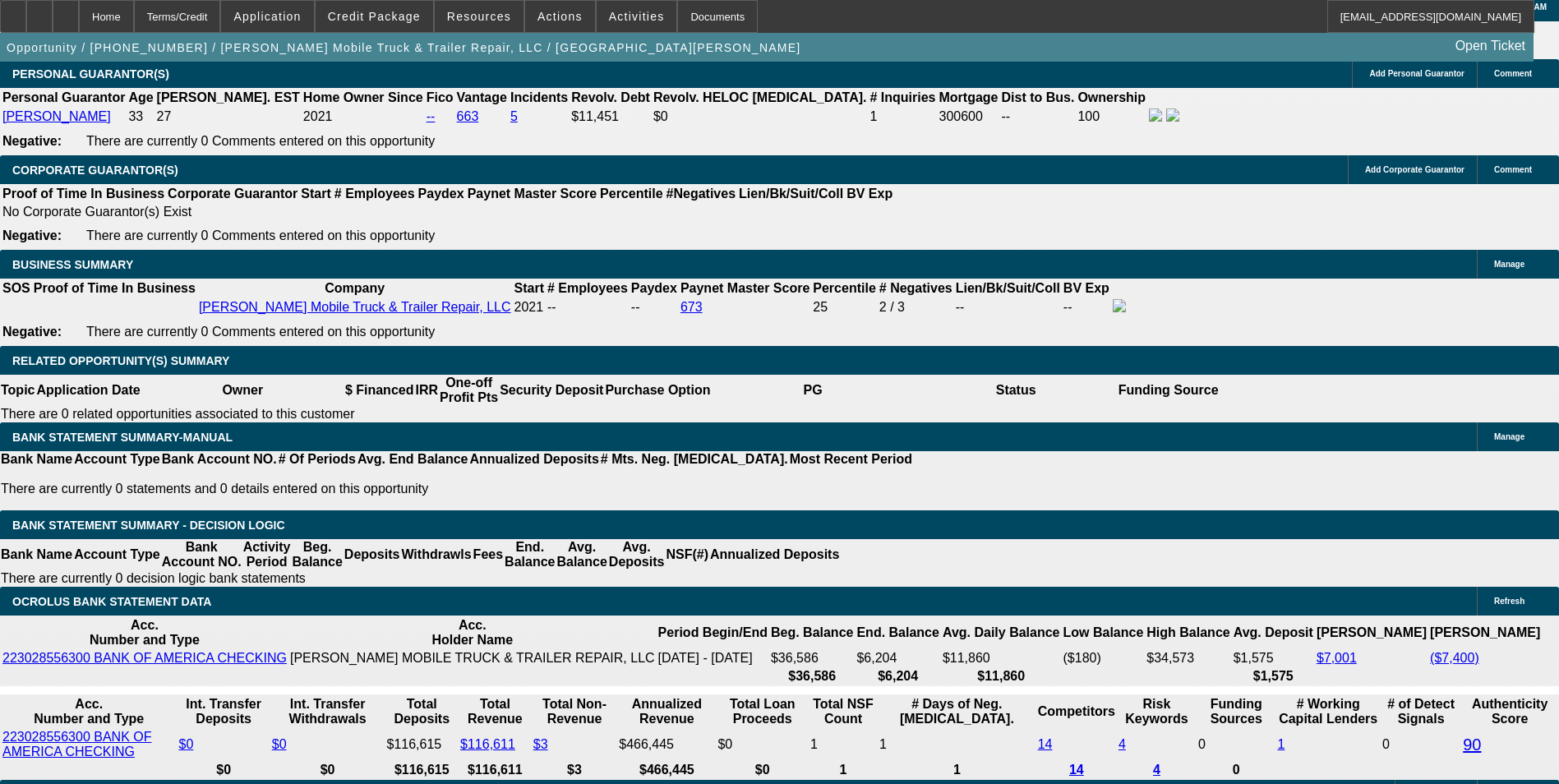
type input "$0.00"
type input "UNKNOWN"
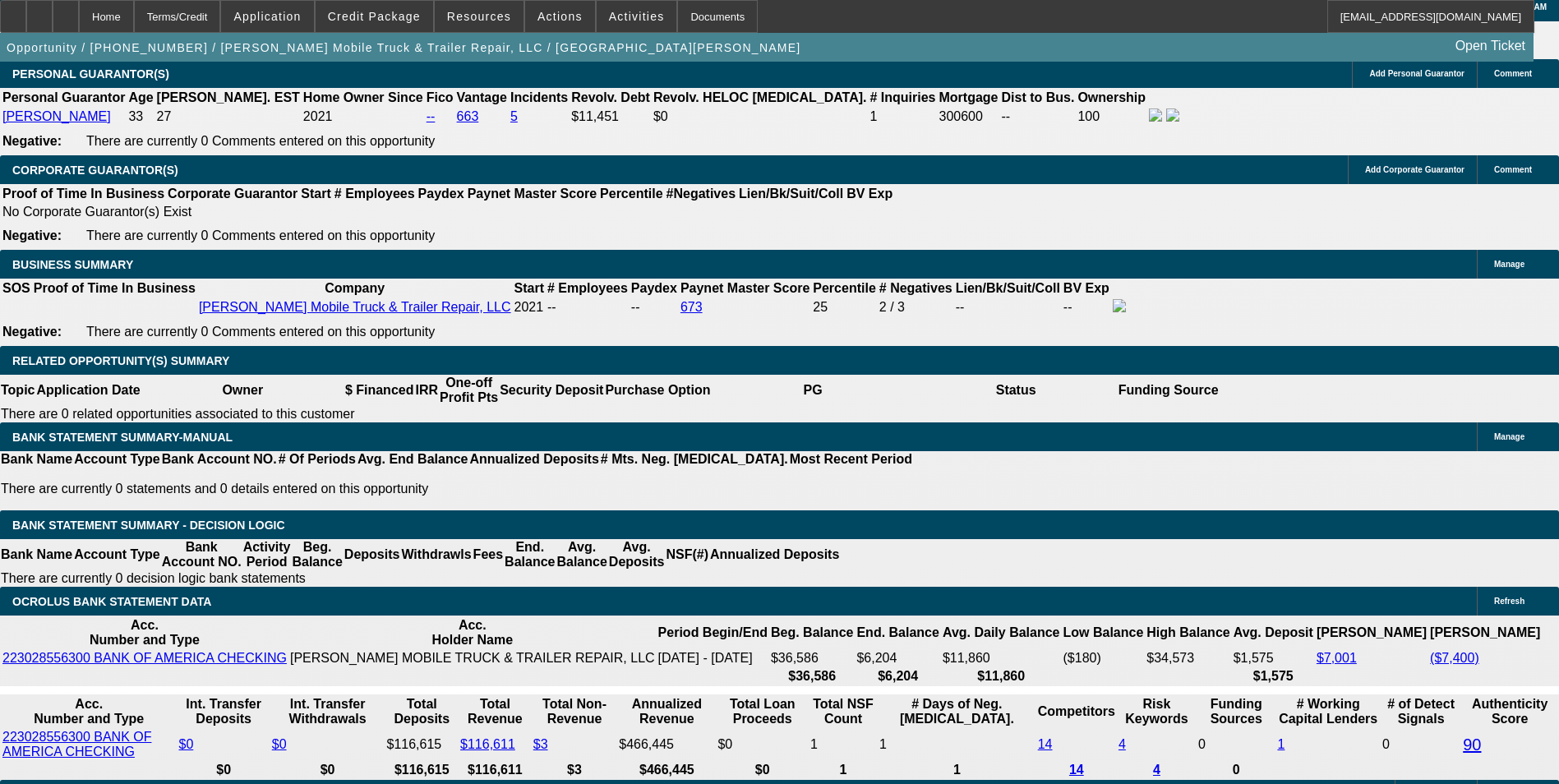
type input "48"
type input "1"
type input "$3,614.44"
type input "$1,807.22"
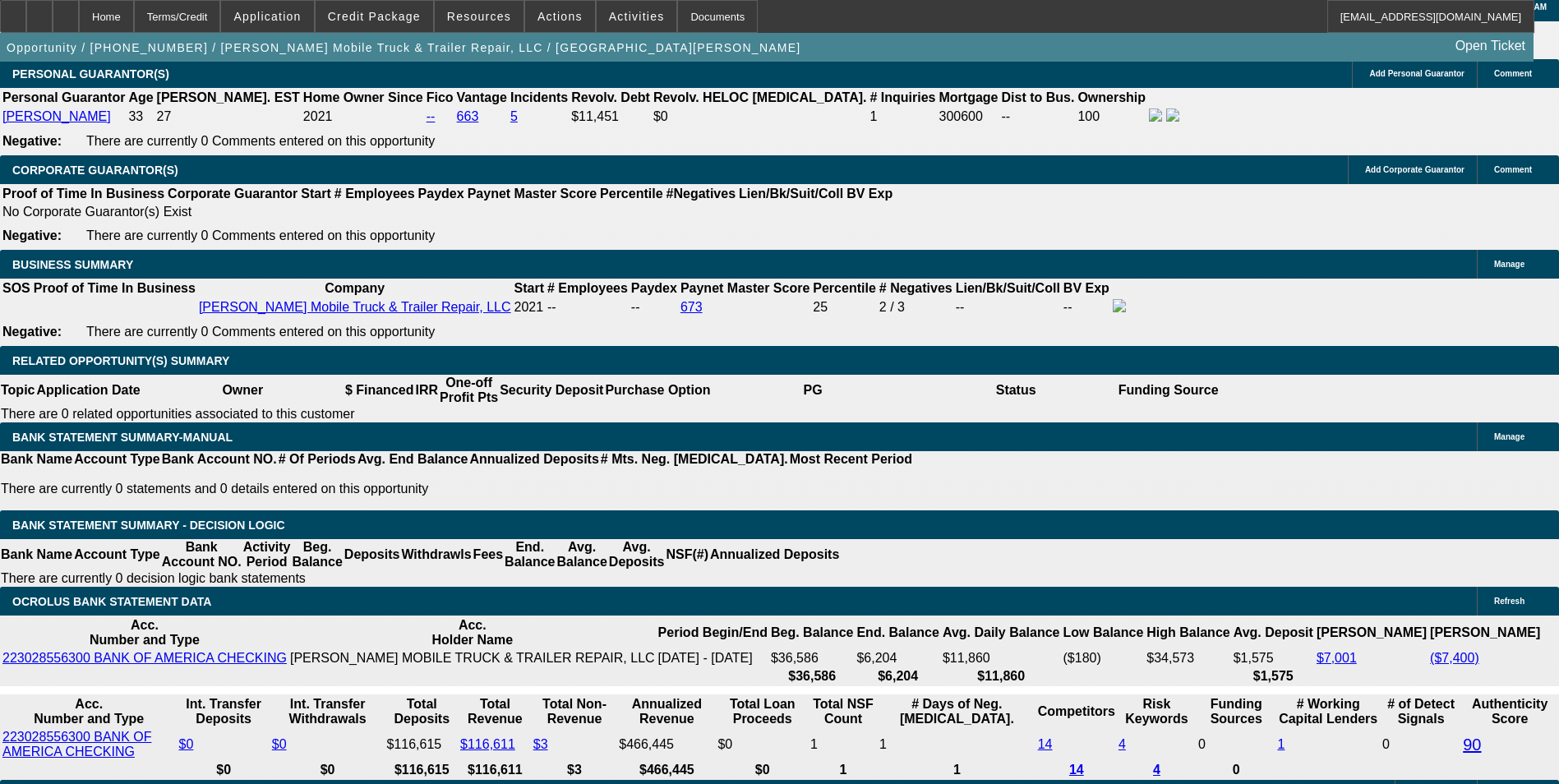
type input "13"
type input "$4,560.68"
type input "$2,280.34"
type input "13.5"
type input "$4,602.98"
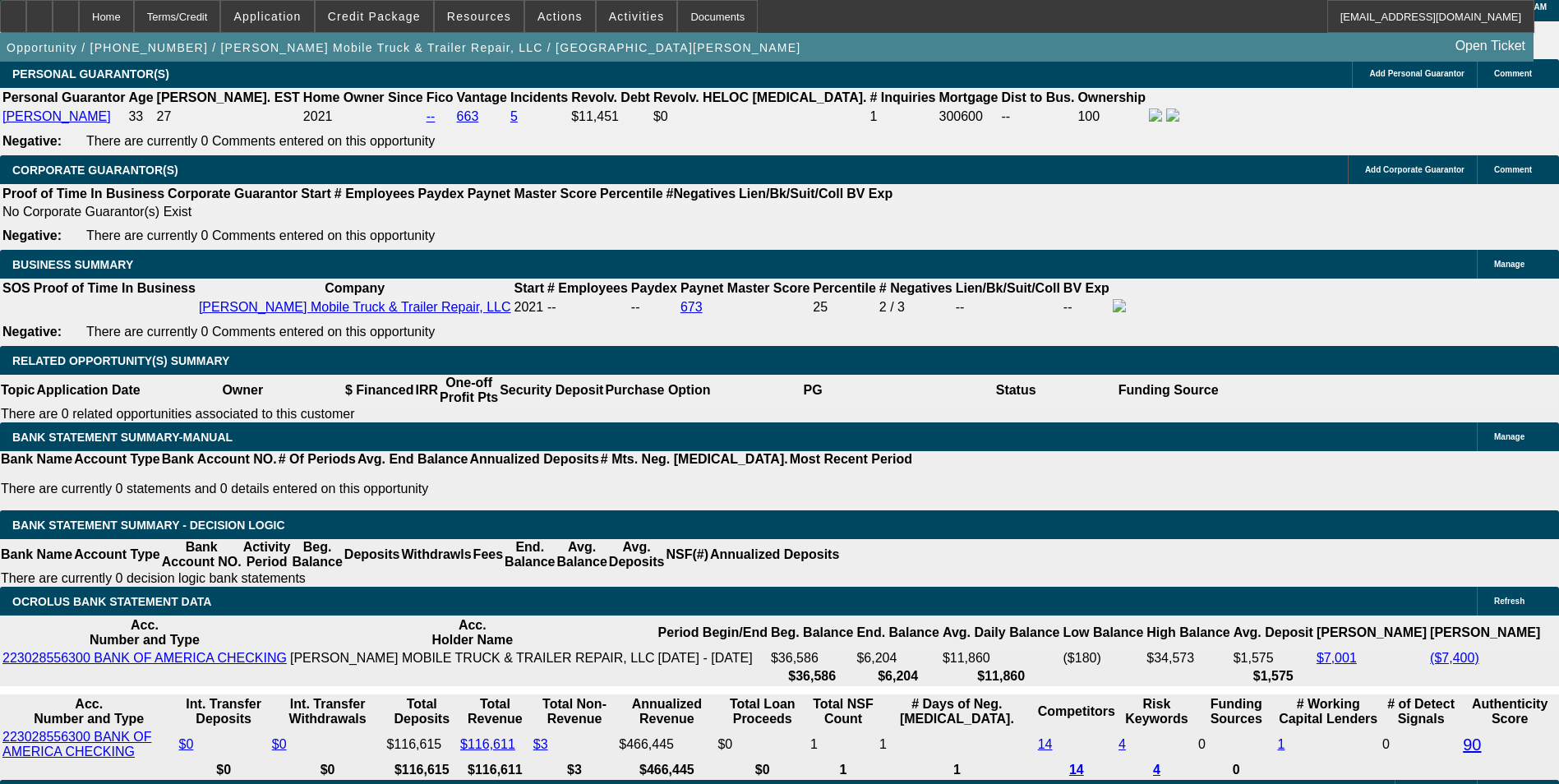
type input "$2,301.49"
type input "13.5"
type input "2301."
type input "$4,602.00"
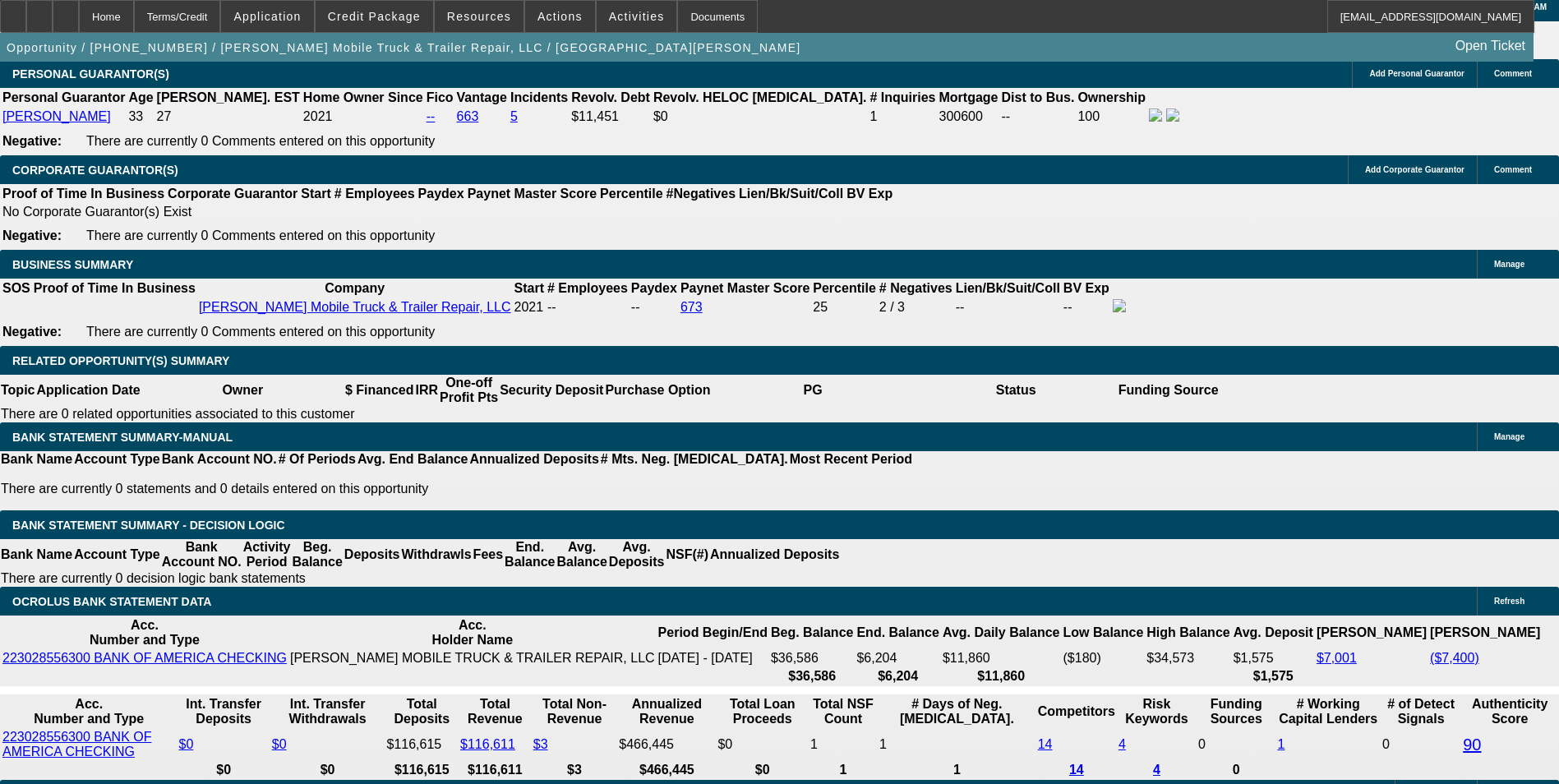
type input "230"
type input "$460.00"
type input "2305"
type input "$4,610.00"
type input "13.6"
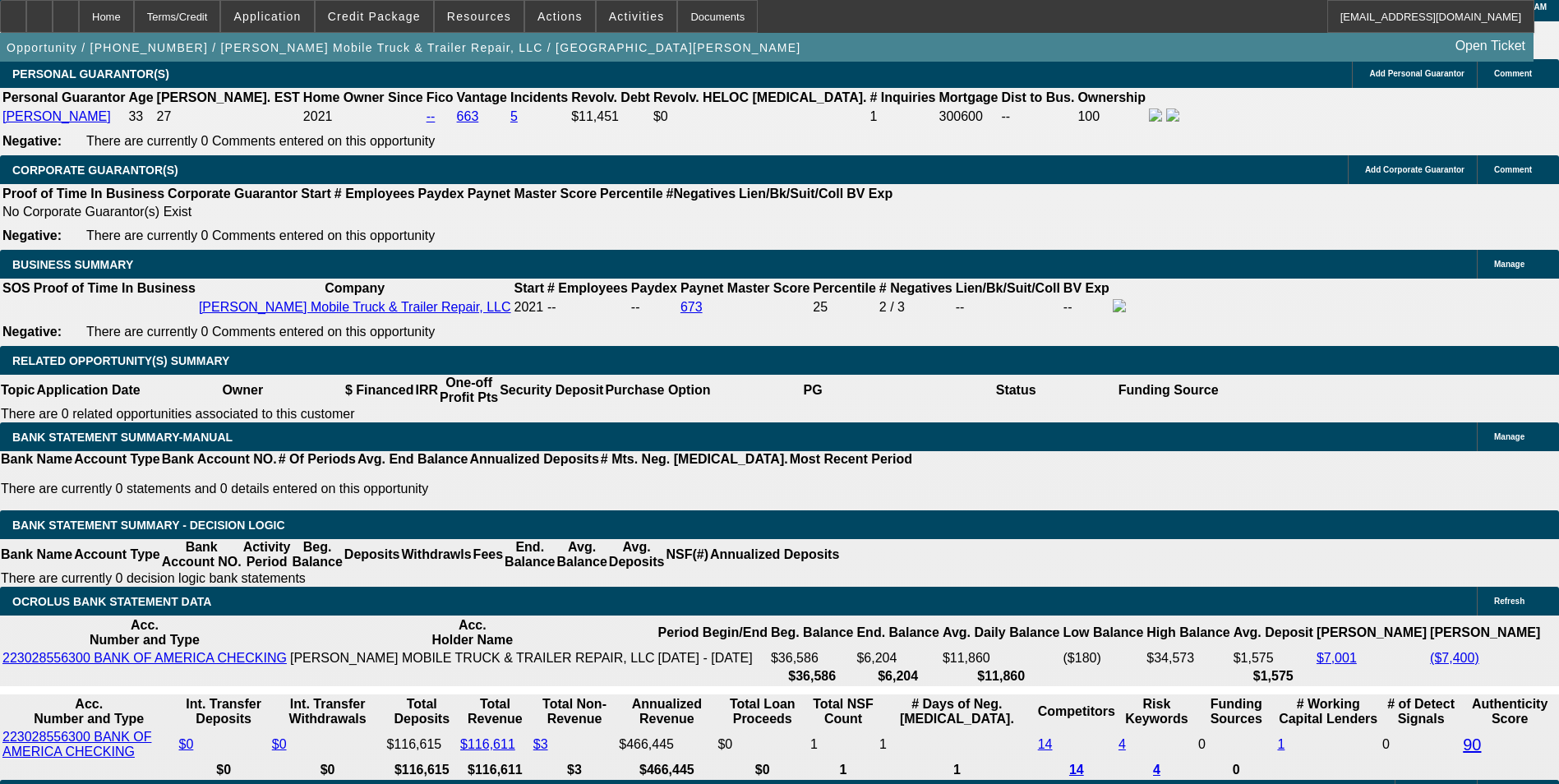
type input "$2,305.00"
drag, startPoint x: 361, startPoint y: 562, endPoint x: 374, endPoint y: 557, distance: 13.9
select select "6"
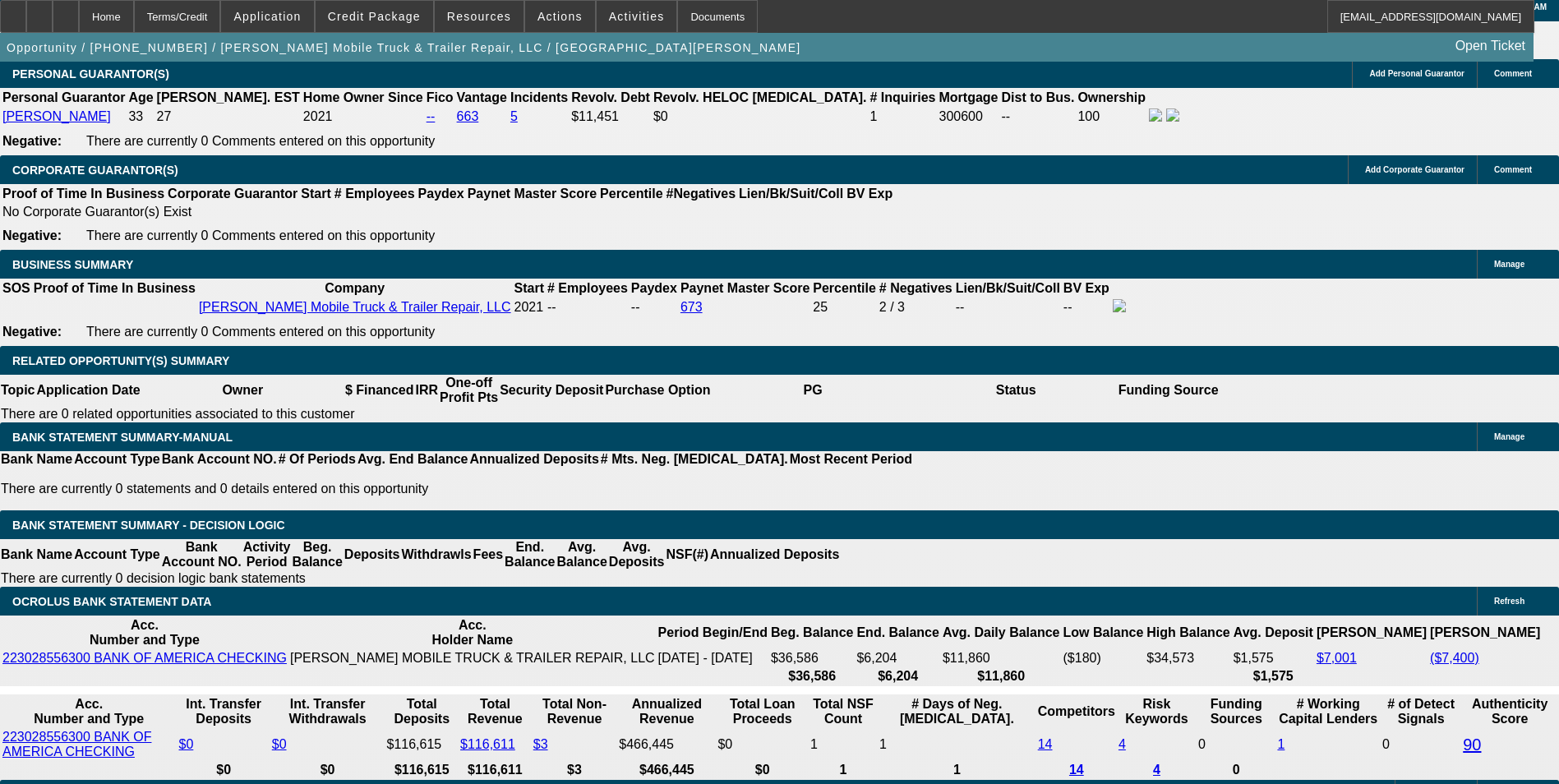
select select "0"
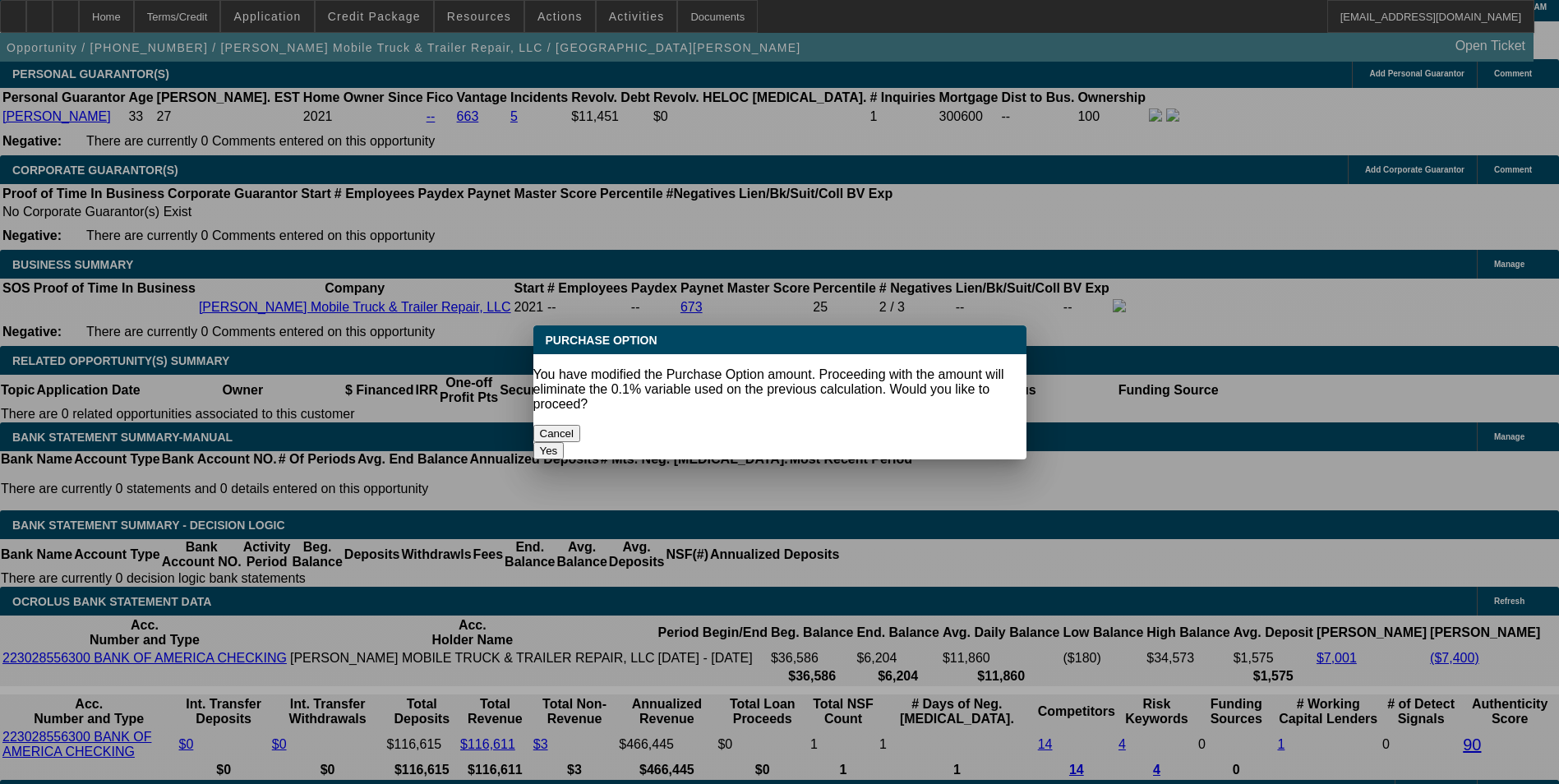
click at [565, 442] on button "Yes" at bounding box center [549, 450] width 31 height 17
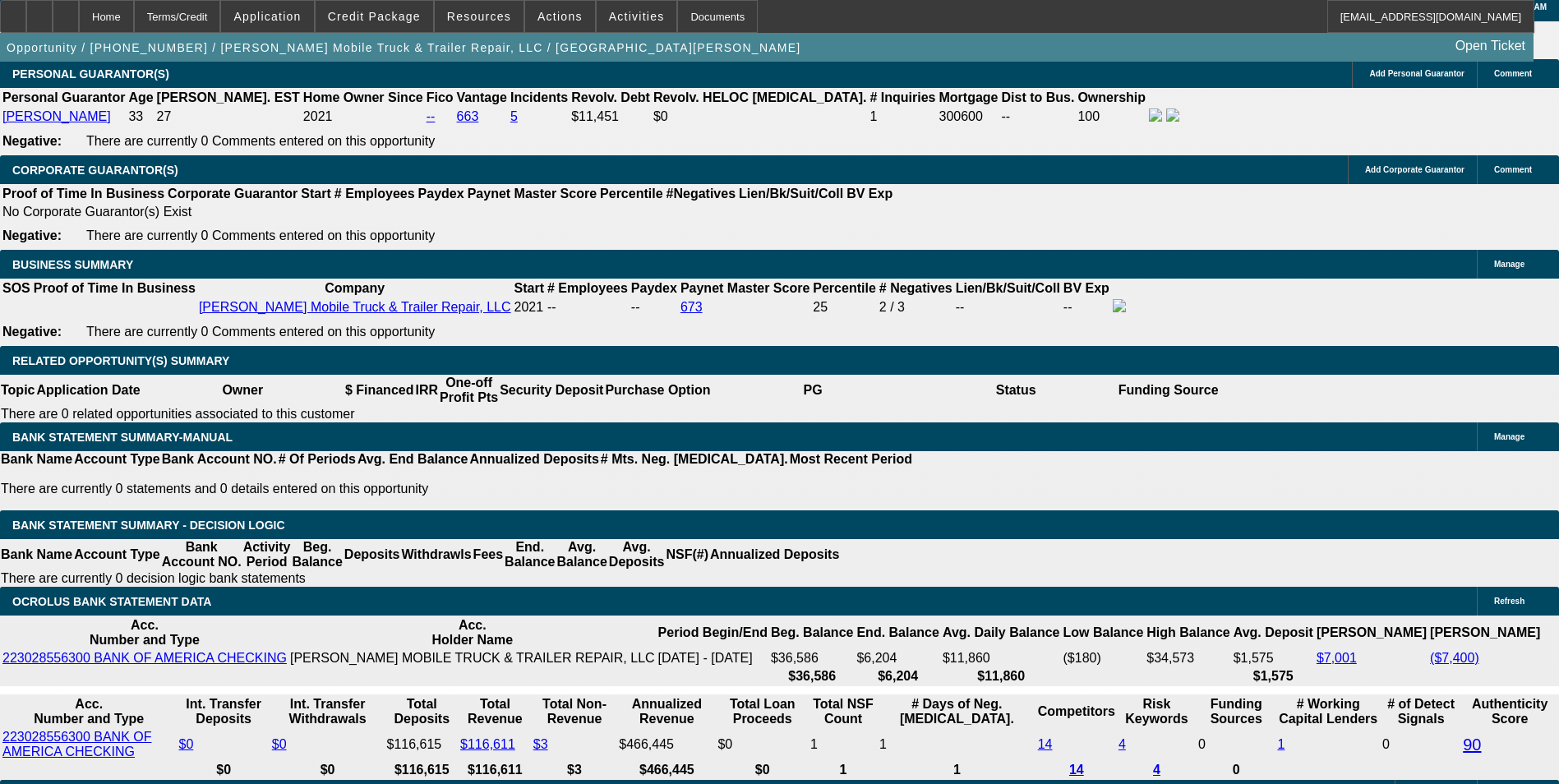
type input "$0.00"
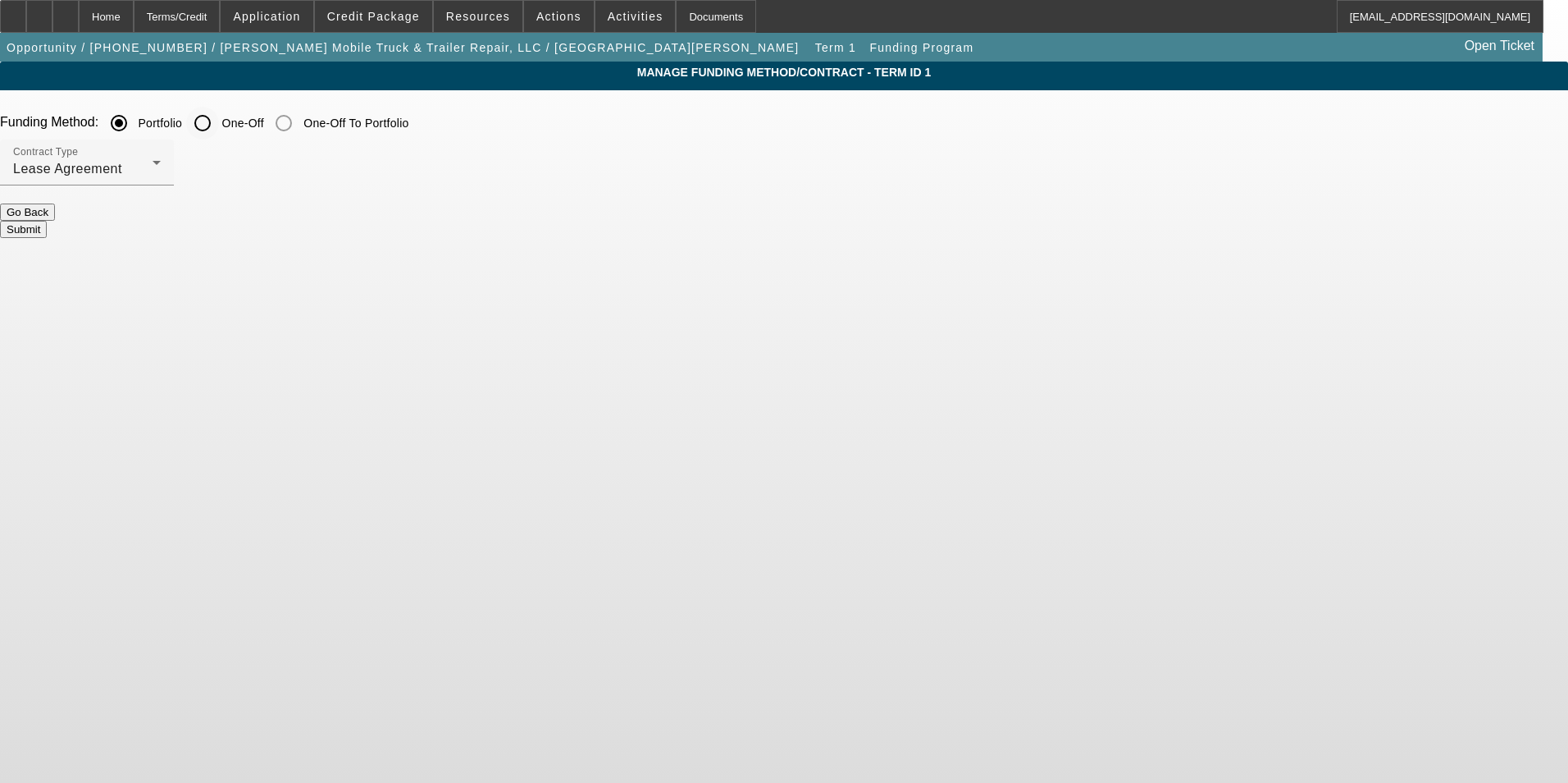
click at [219, 124] on input "One-Off" at bounding box center [203, 123] width 33 height 33
radio input "true"
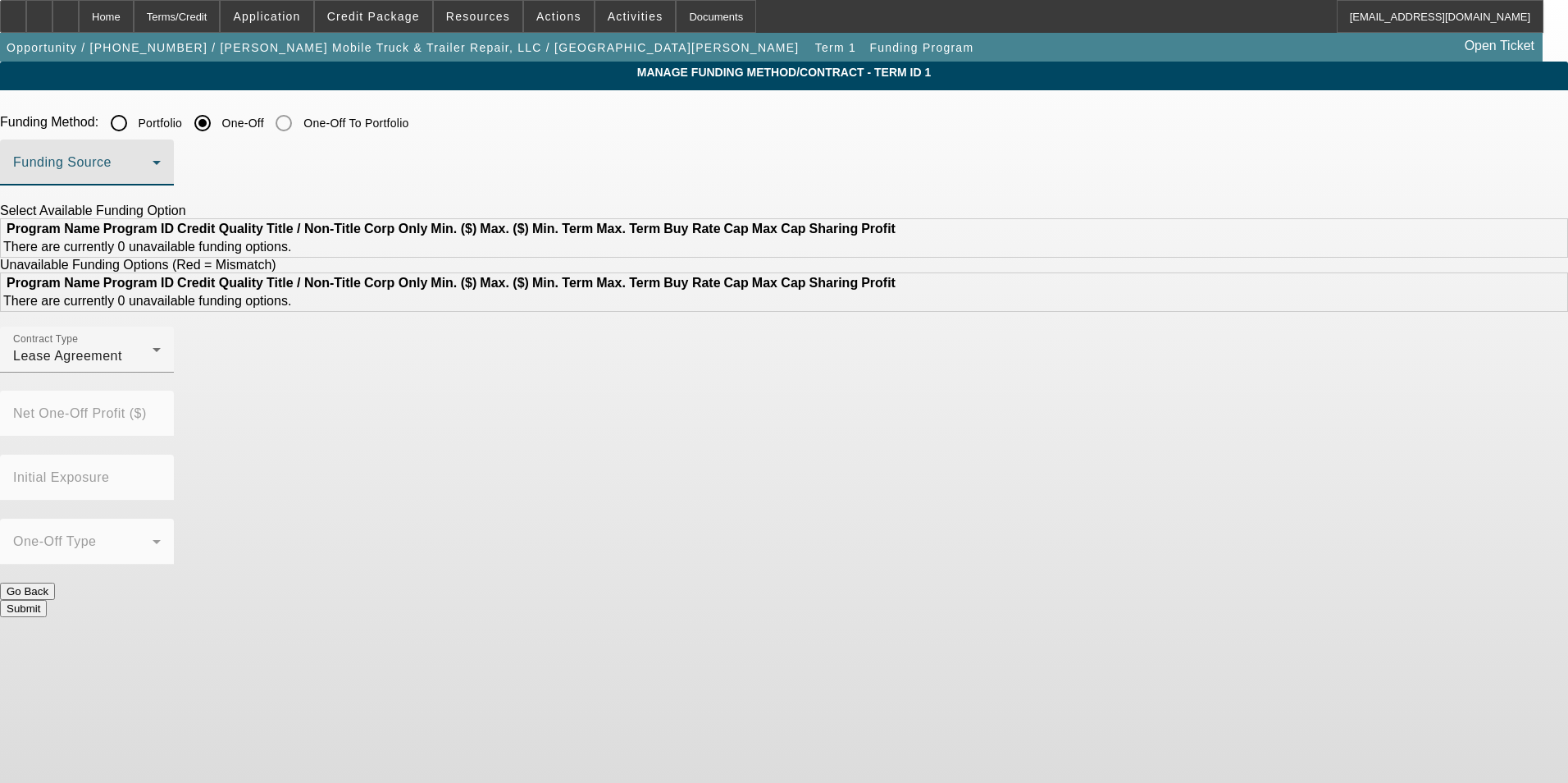
click at [153, 171] on span at bounding box center [83, 169] width 139 height 20
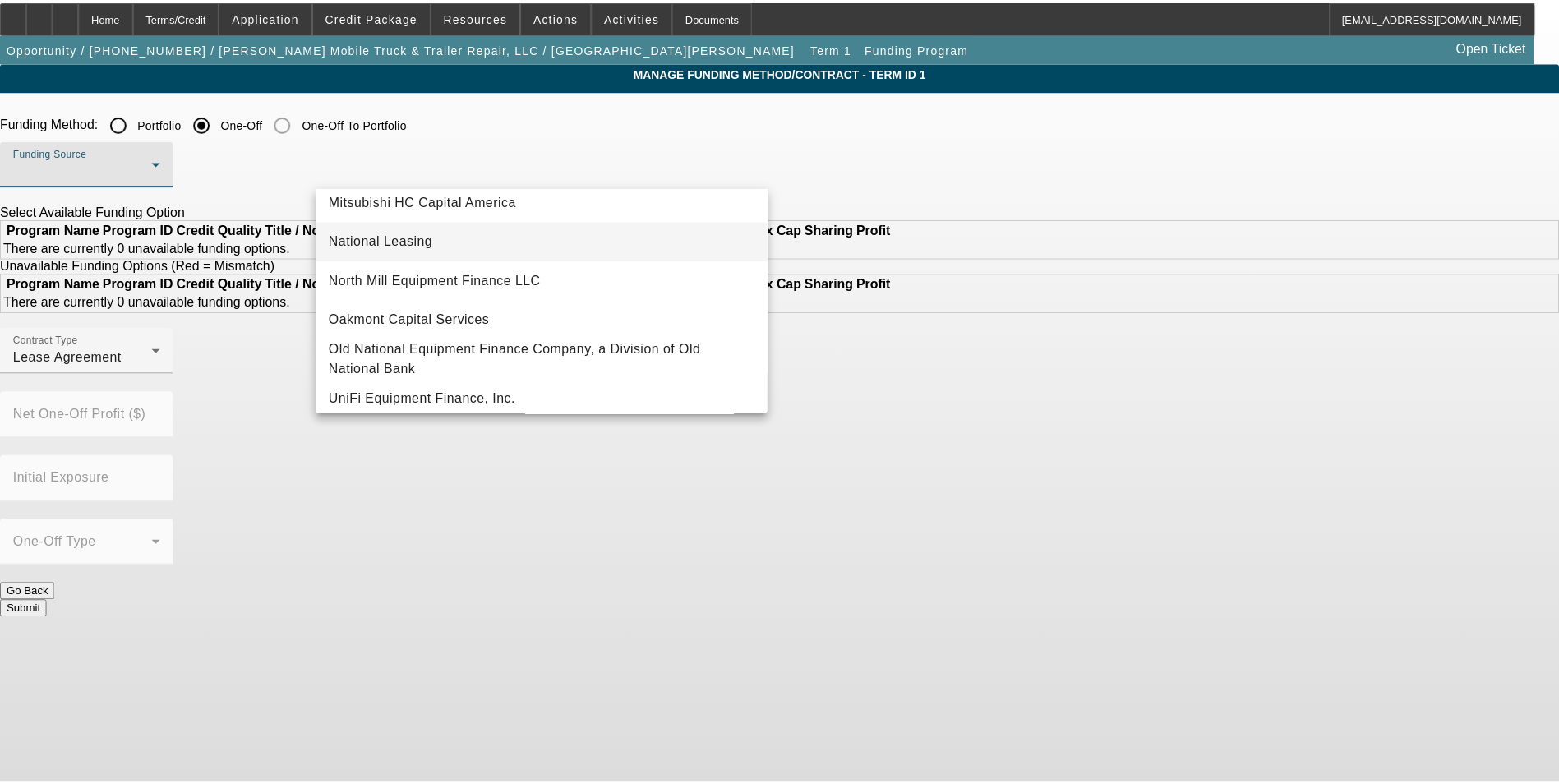
scroll to position [466, 0]
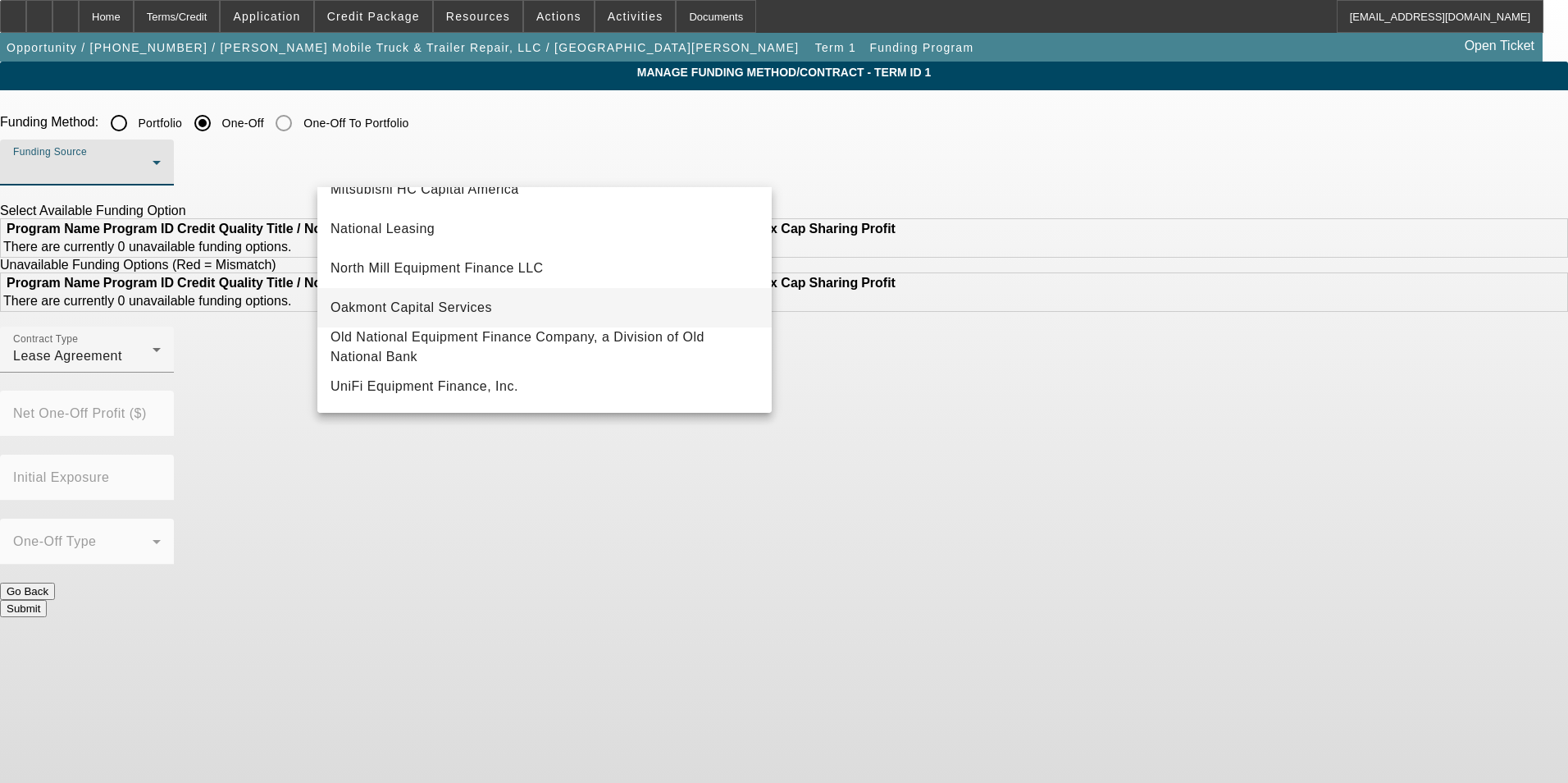
click at [469, 298] on span "Oakmont Capital Services" at bounding box center [411, 308] width 162 height 20
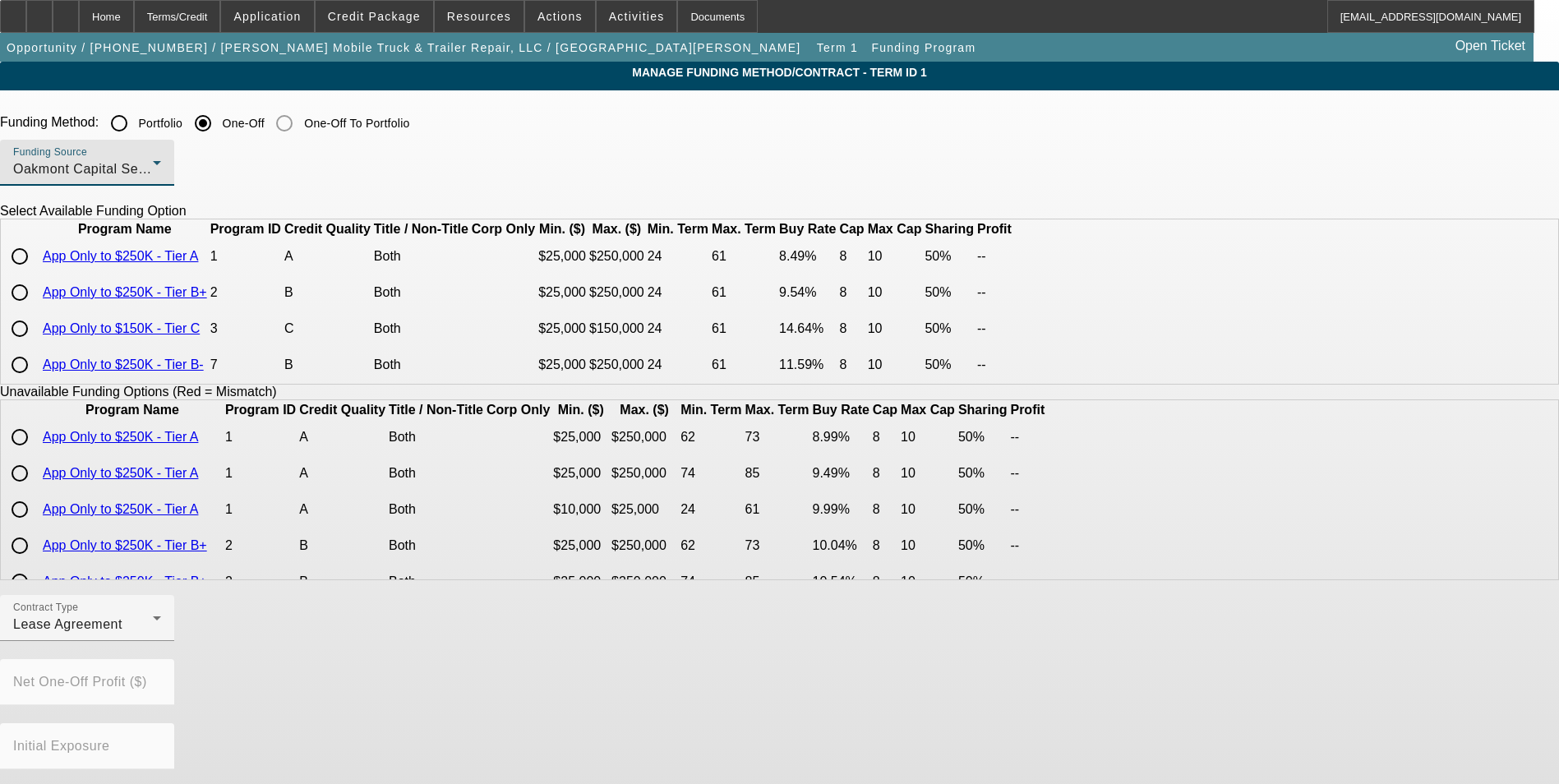
scroll to position [30, 0]
drag, startPoint x: 332, startPoint y: 384, endPoint x: 310, endPoint y: 391, distance: 23.1
click at [36, 381] on input "radio" at bounding box center [20, 363] width 33 height 33
radio input "true"
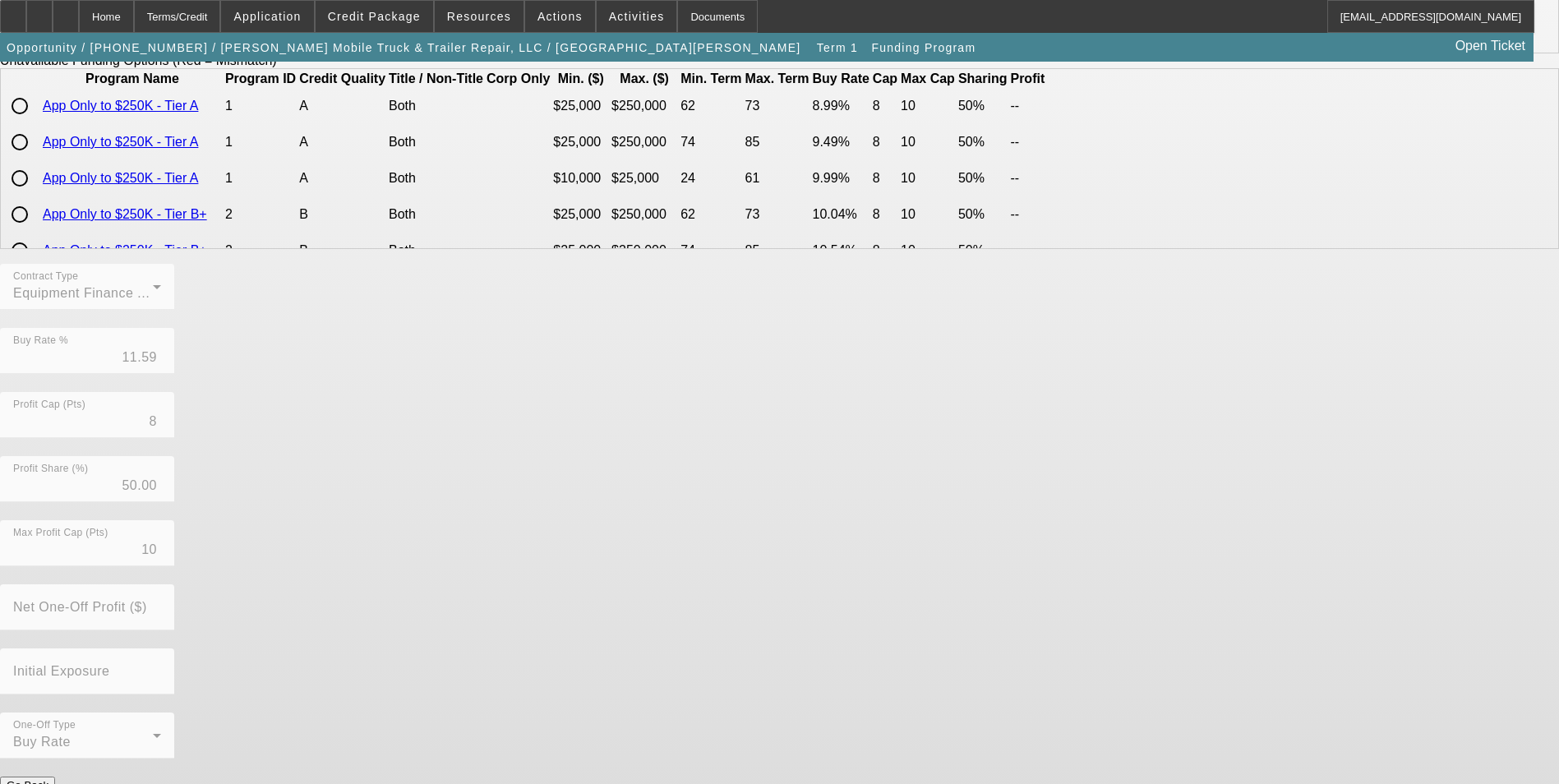
scroll to position [338, 0]
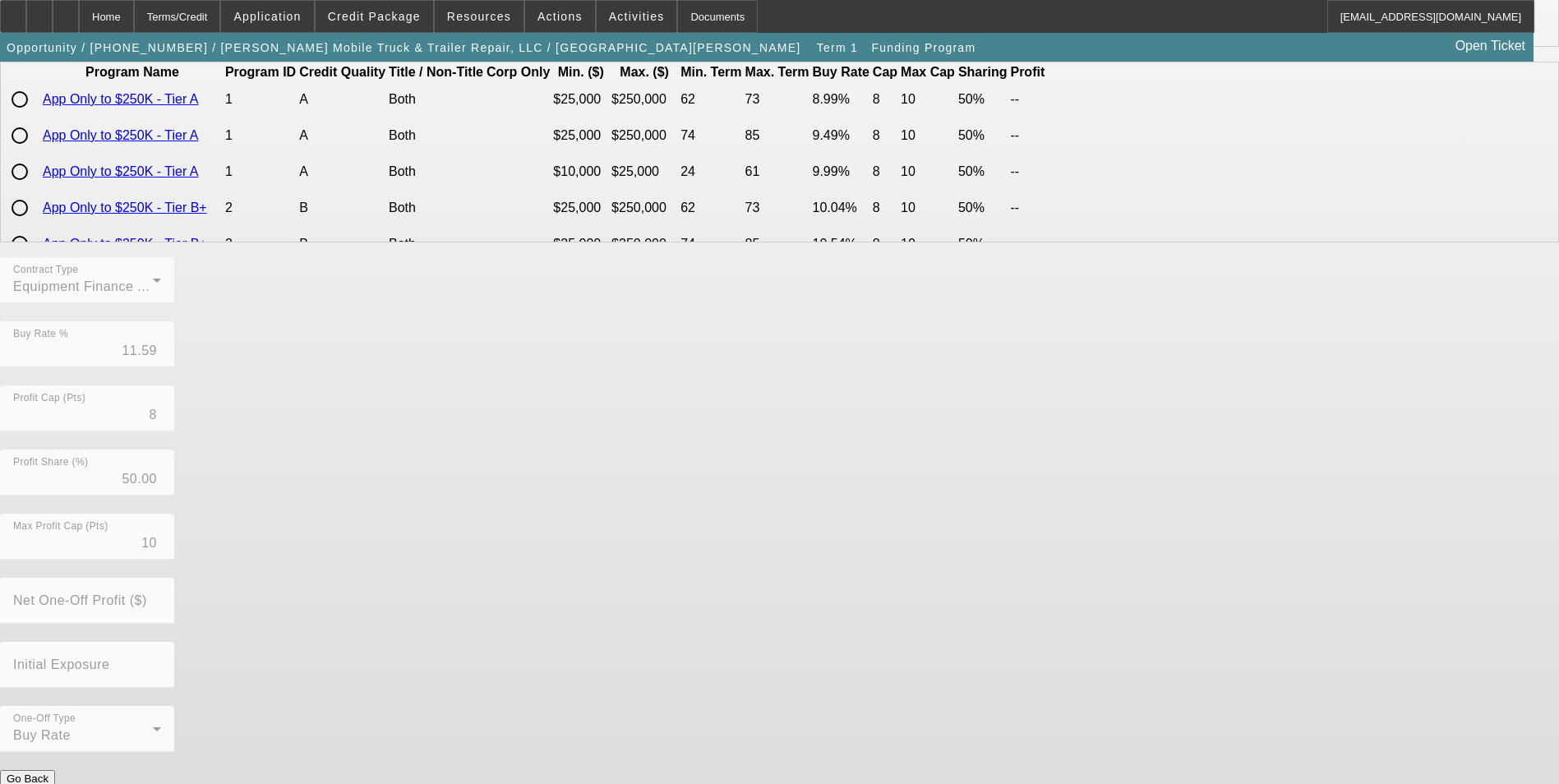
click at [47, 783] on button "Submit" at bounding box center [24, 795] width 47 height 17
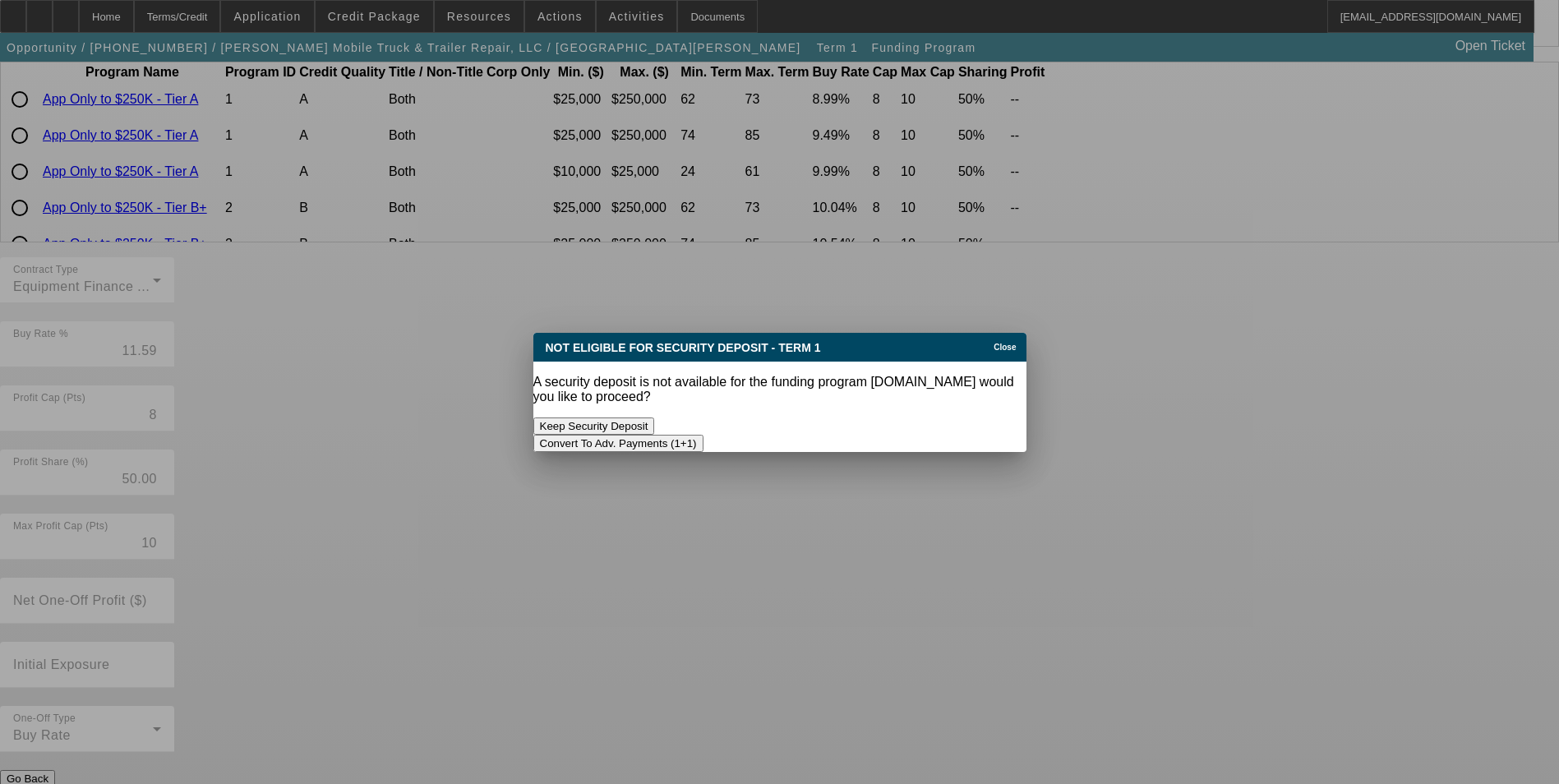
click at [704, 434] on button "Convert To Adv. Payments (1+1)" at bounding box center [619, 442] width 171 height 17
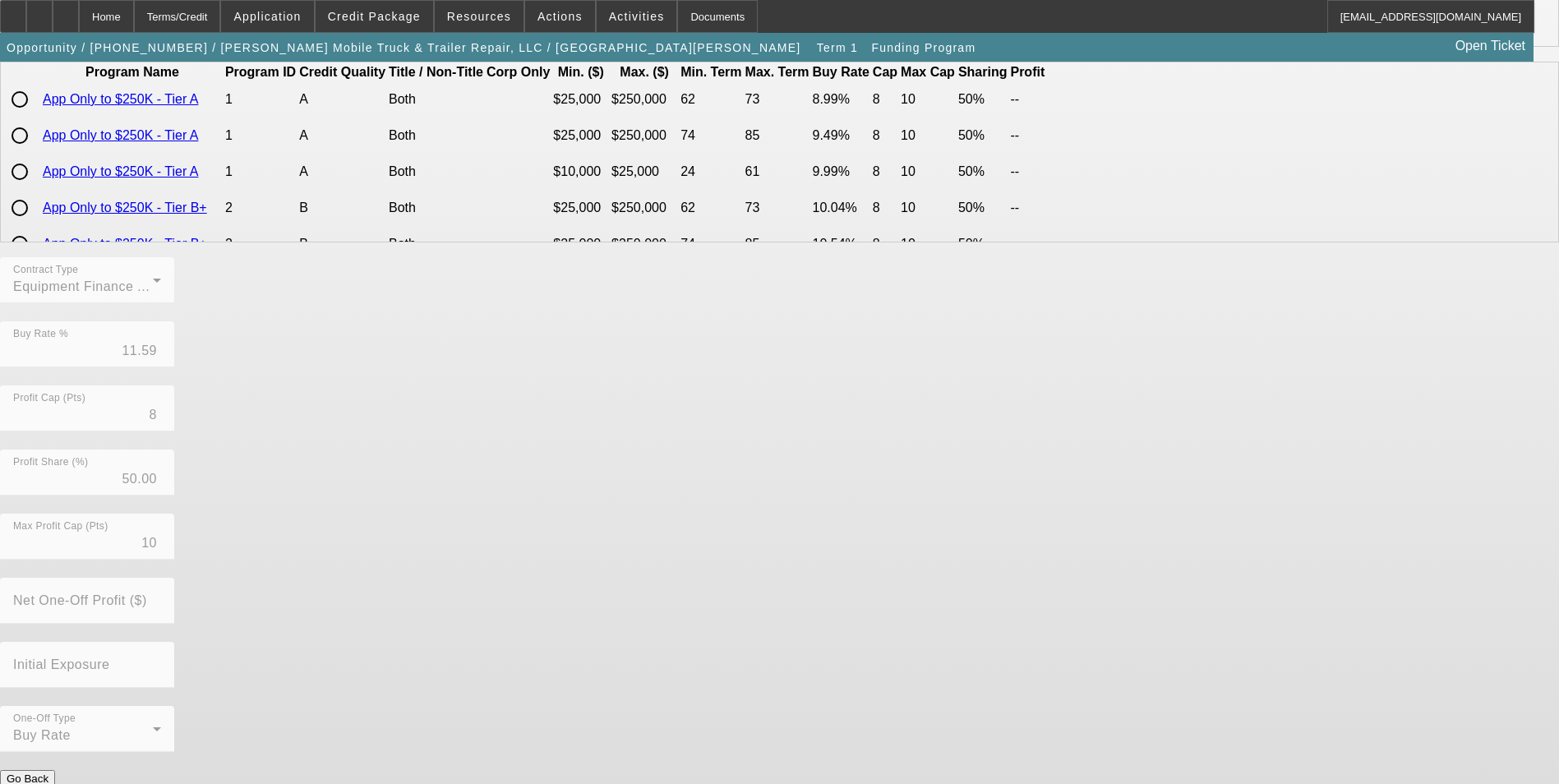
scroll to position [338, 0]
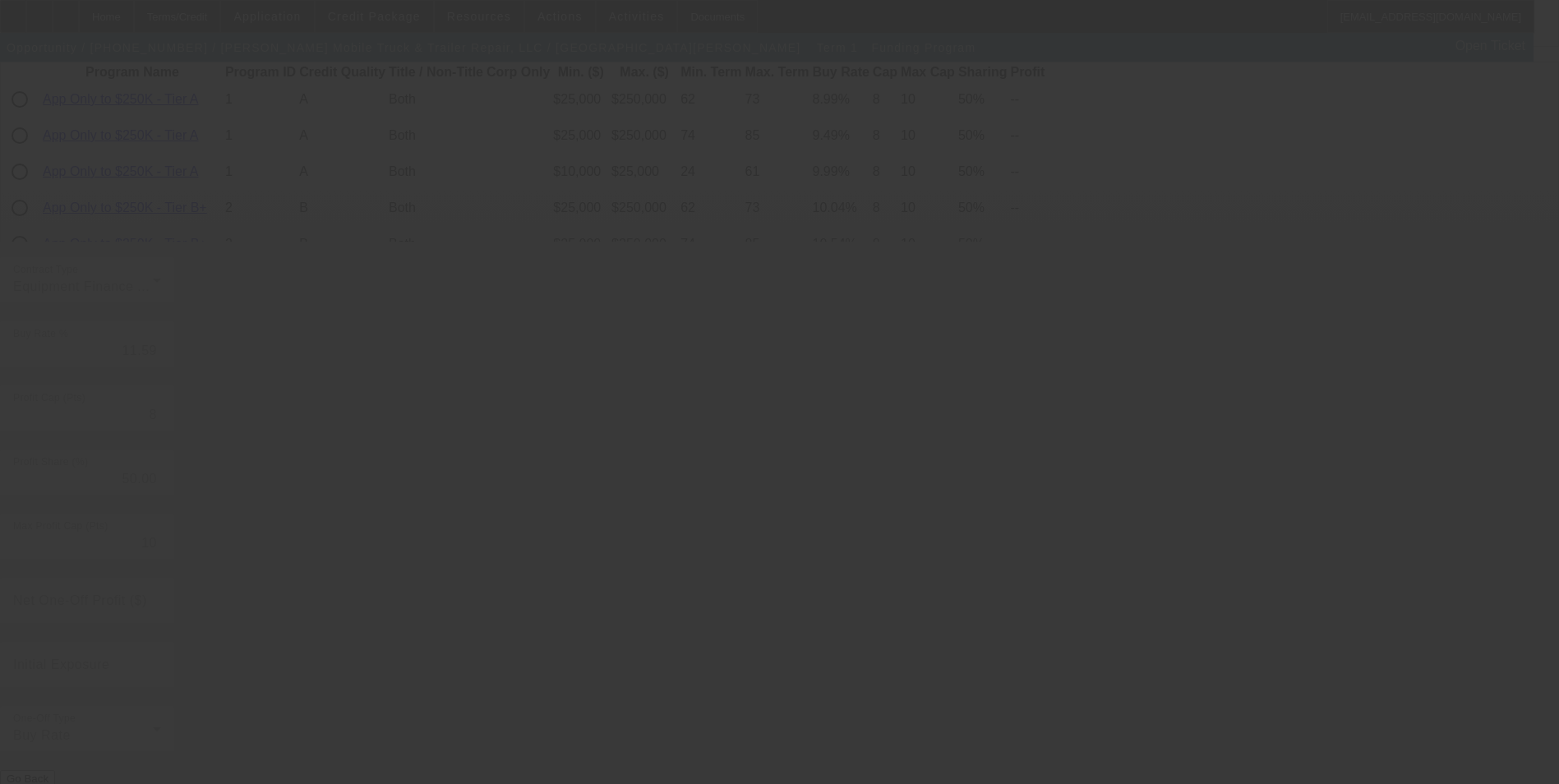
radio input "true"
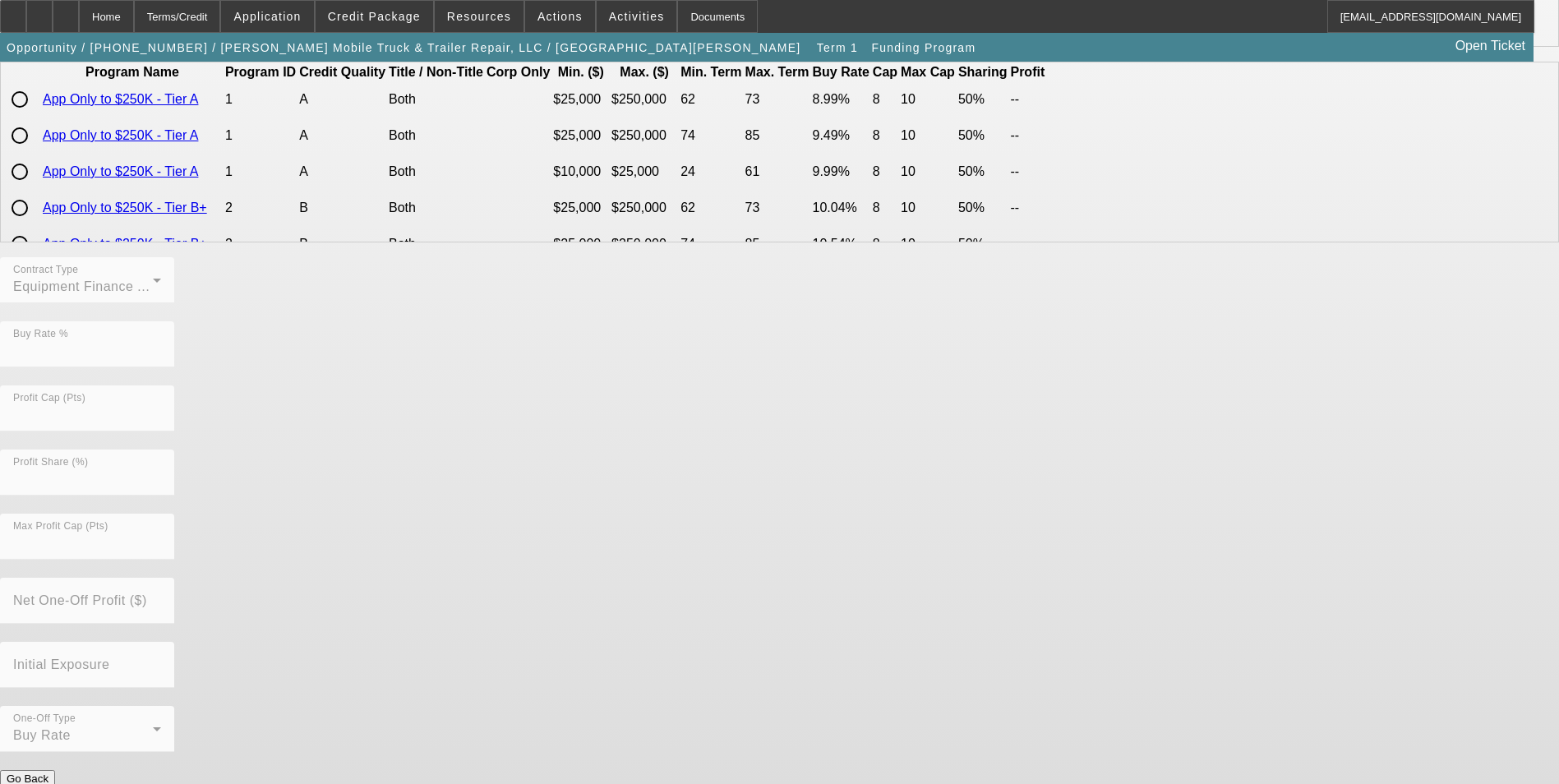
scroll to position [0, 0]
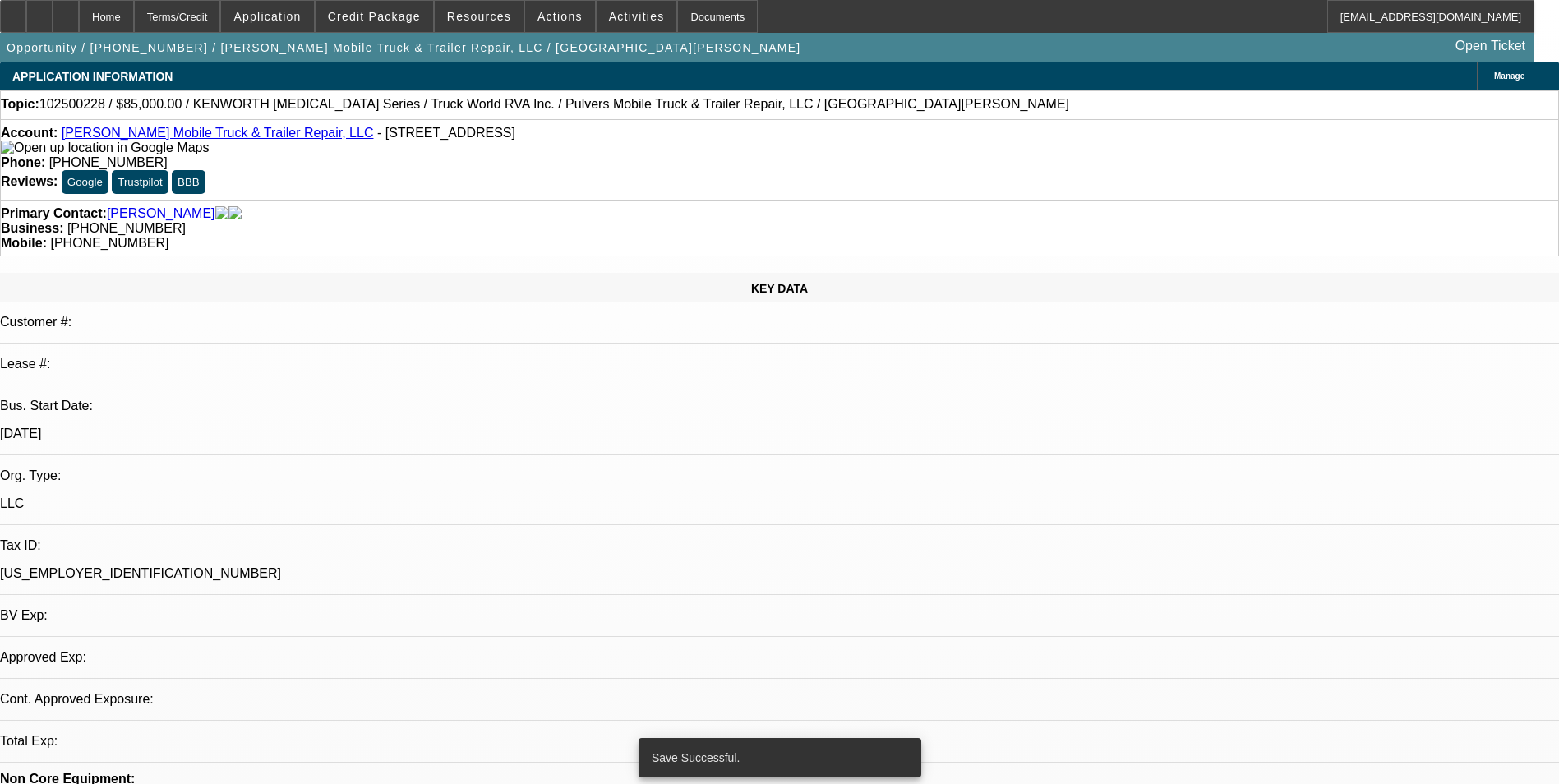
select select "0"
select select "6"
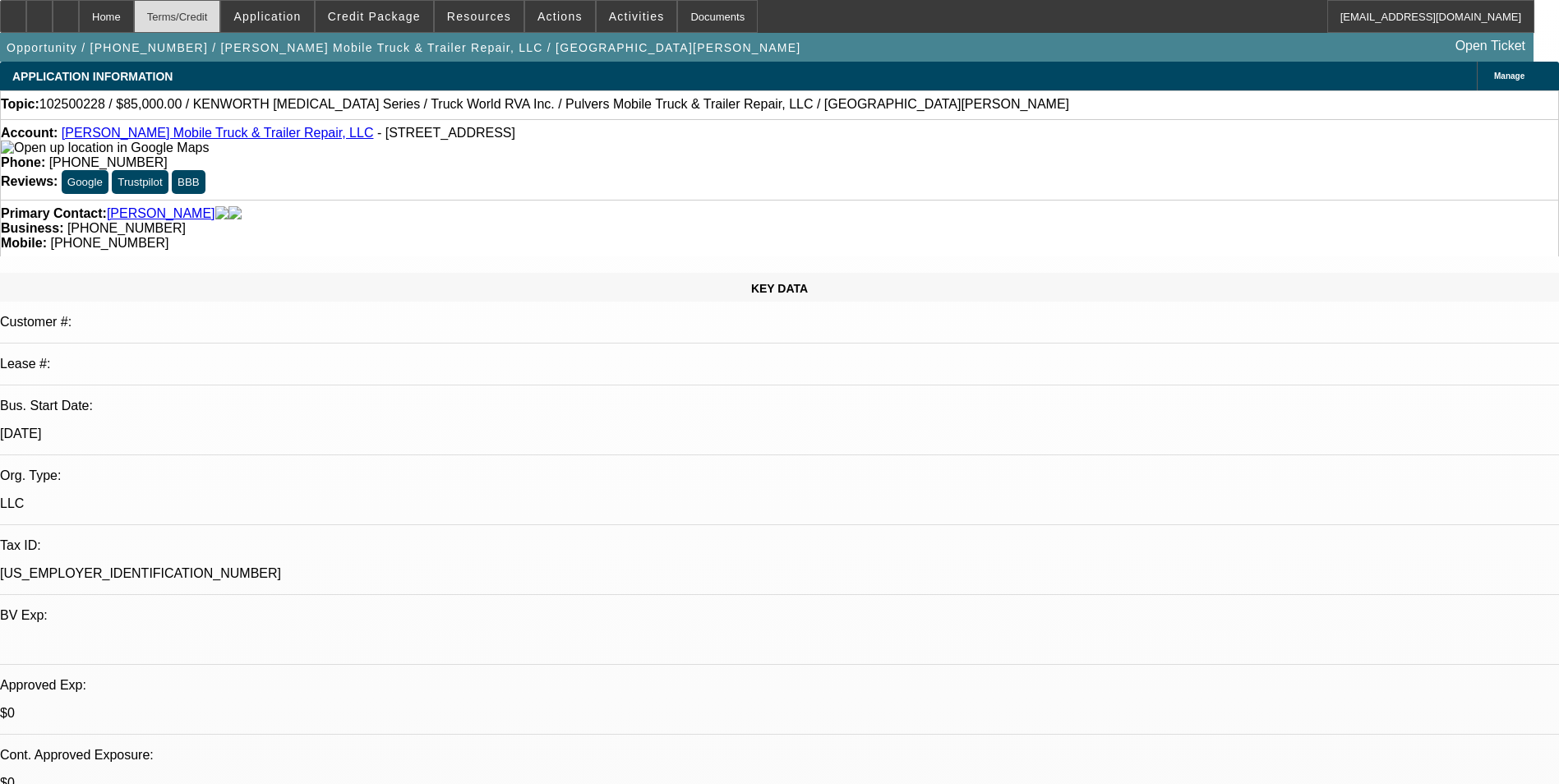
click at [221, 19] on div "Terms/Credit" at bounding box center [178, 16] width 87 height 33
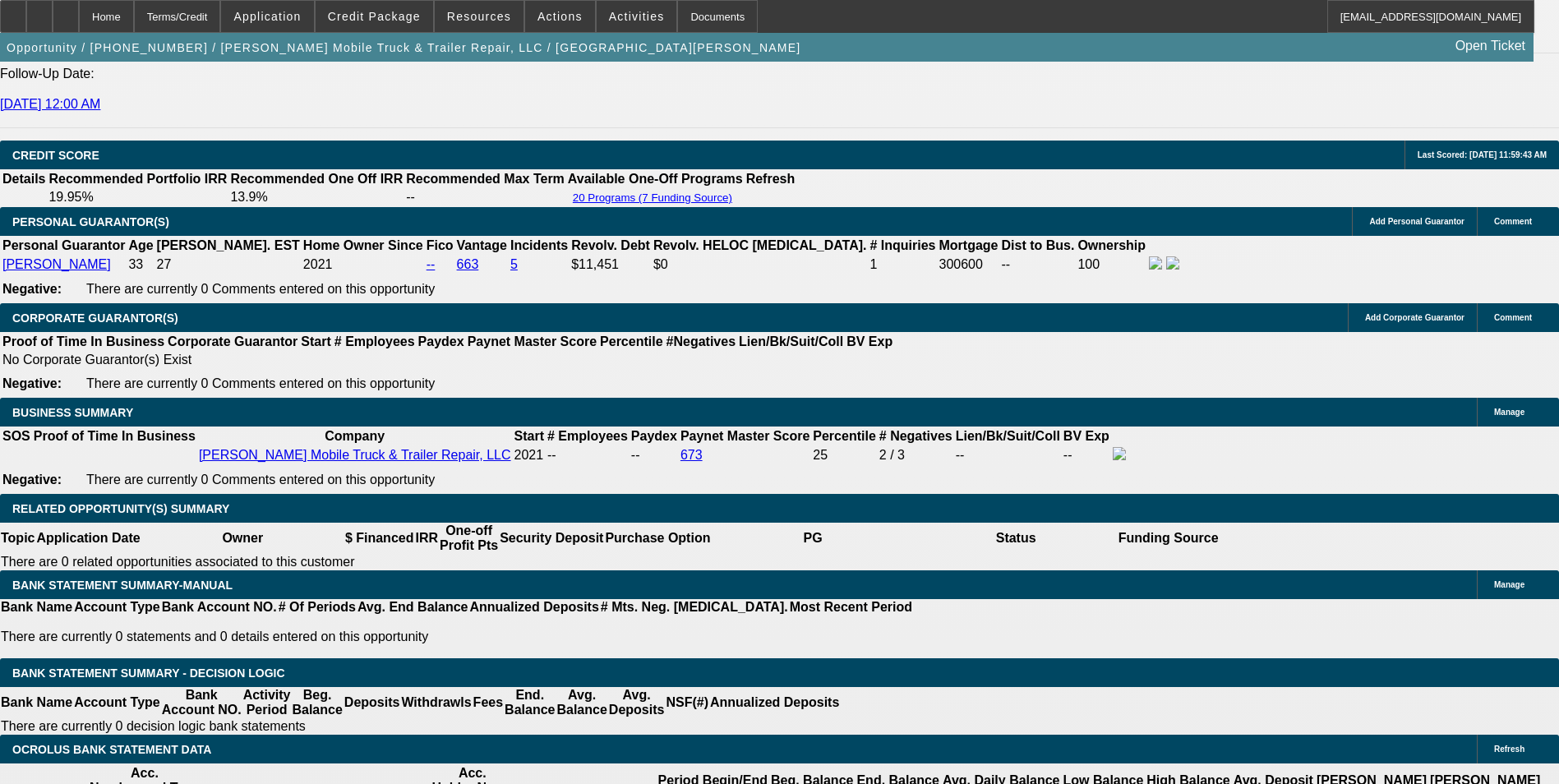
scroll to position [2357, 0]
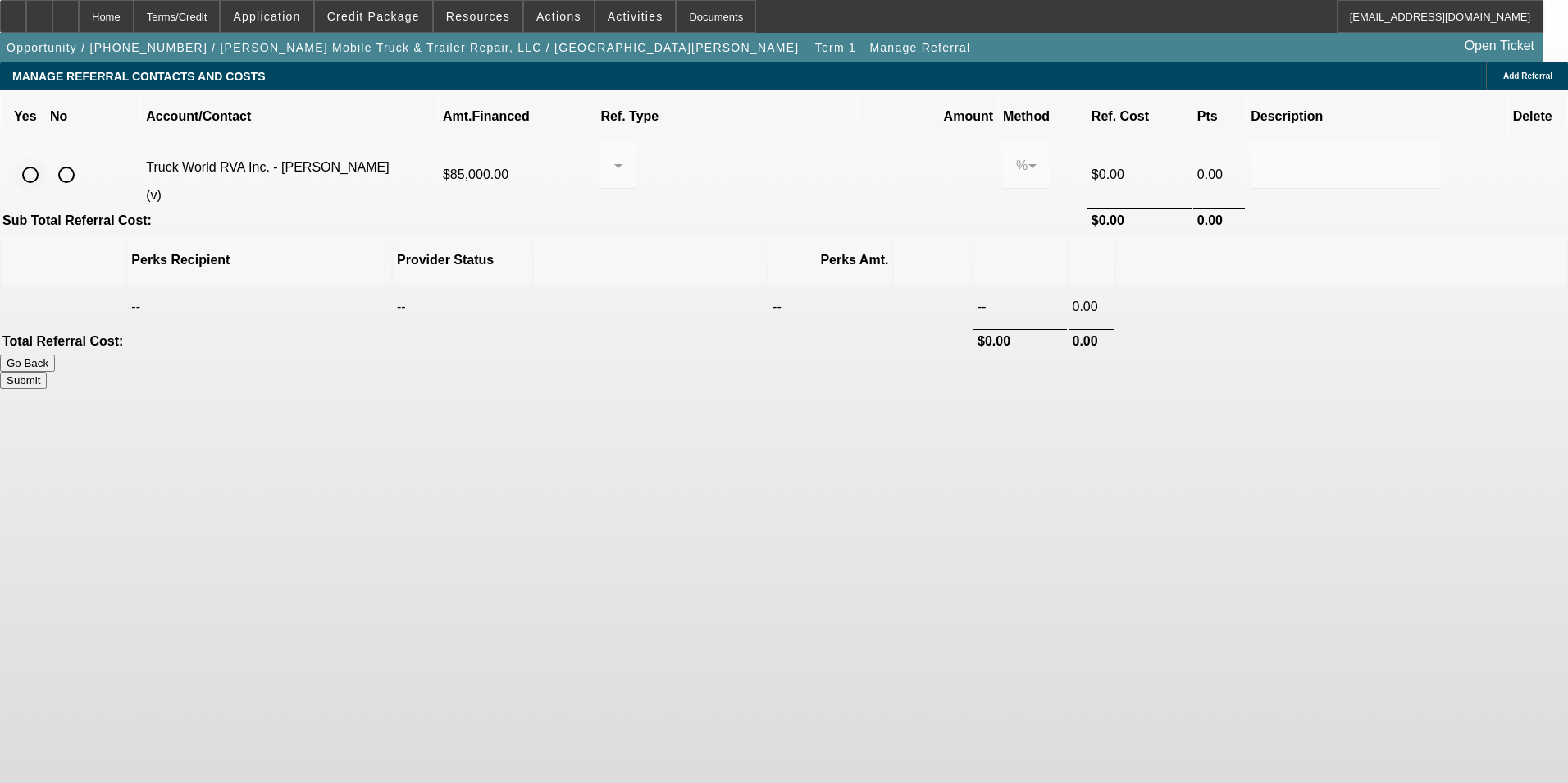
click at [47, 158] on input "radio" at bounding box center [30, 175] width 33 height 33
radio input "true"
click at [622, 158] on div at bounding box center [618, 166] width 9 height 46
drag, startPoint x: 753, startPoint y: 254, endPoint x: 821, endPoint y: 186, distance: 96.2
click at [755, 252] on span "Pay vendor COMPANY" at bounding box center [746, 233] width 133 height 40
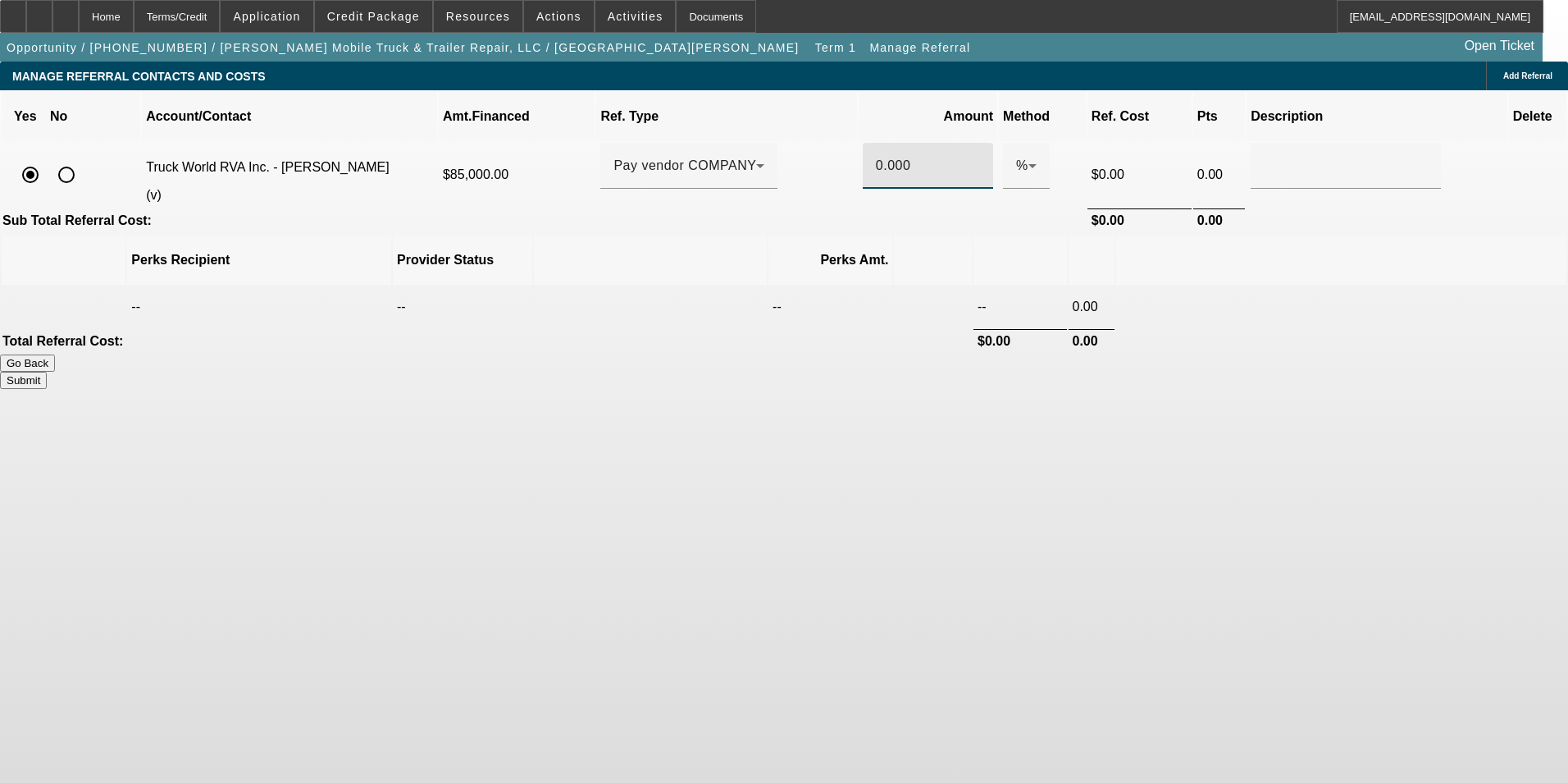
click at [876, 156] on input "0.000" at bounding box center [927, 166] width 104 height 20
type input "1.000"
click at [1264, 156] on input "text" at bounding box center [1345, 166] width 164 height 20
type input "Referral Fee"
drag, startPoint x: 1190, startPoint y: 442, endPoint x: 1183, endPoint y: 406, distance: 36.7
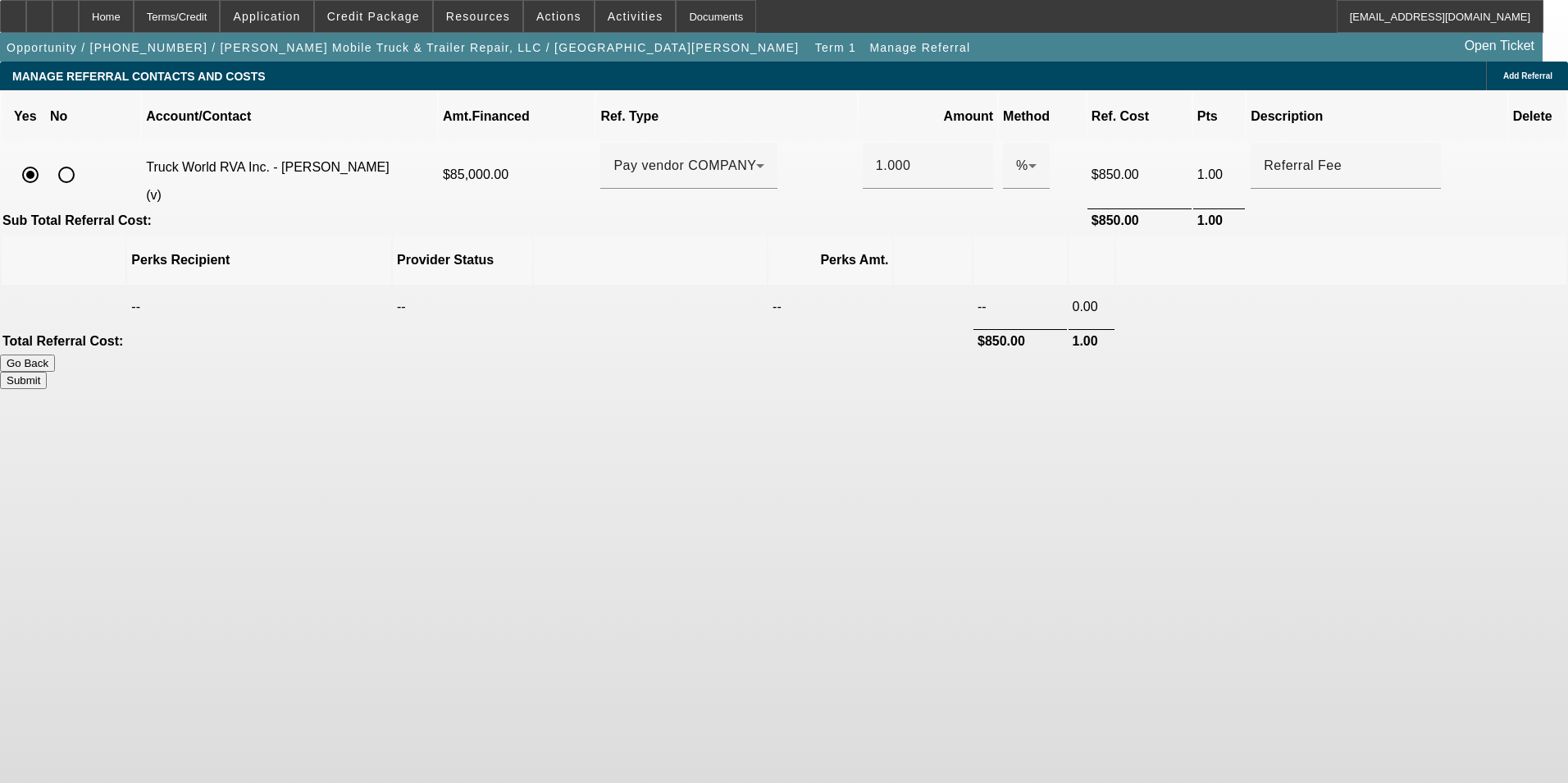
click at [1184, 418] on body "Home Terms/Credit Application Credit Package Resources Actions Activities Docum…" at bounding box center [784, 391] width 1568 height 783
click at [47, 372] on button "Submit" at bounding box center [24, 380] width 47 height 17
type input "1.000"
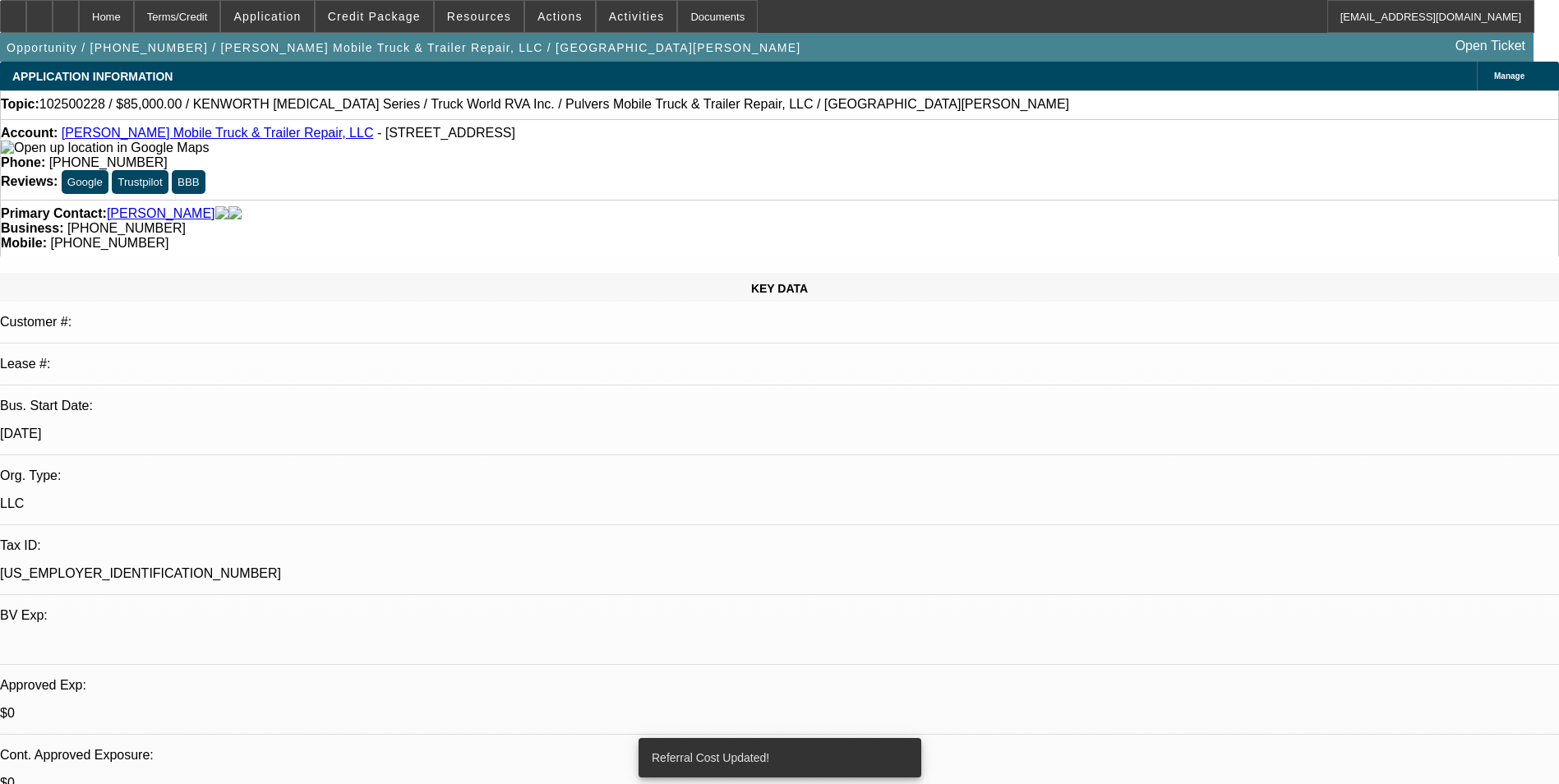
select select "0"
select select "6"
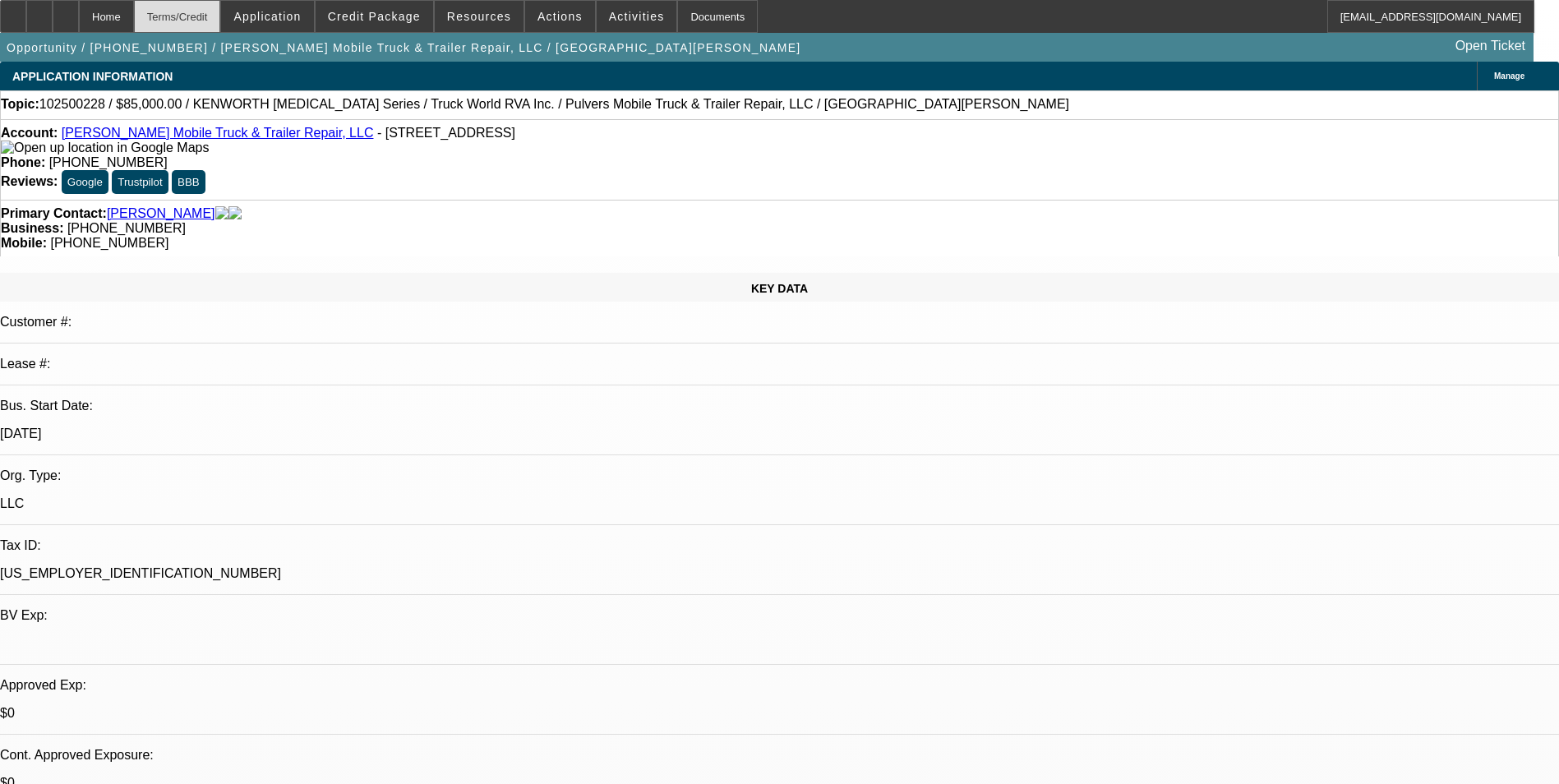
click at [221, 20] on div "Terms/Credit" at bounding box center [178, 16] width 87 height 33
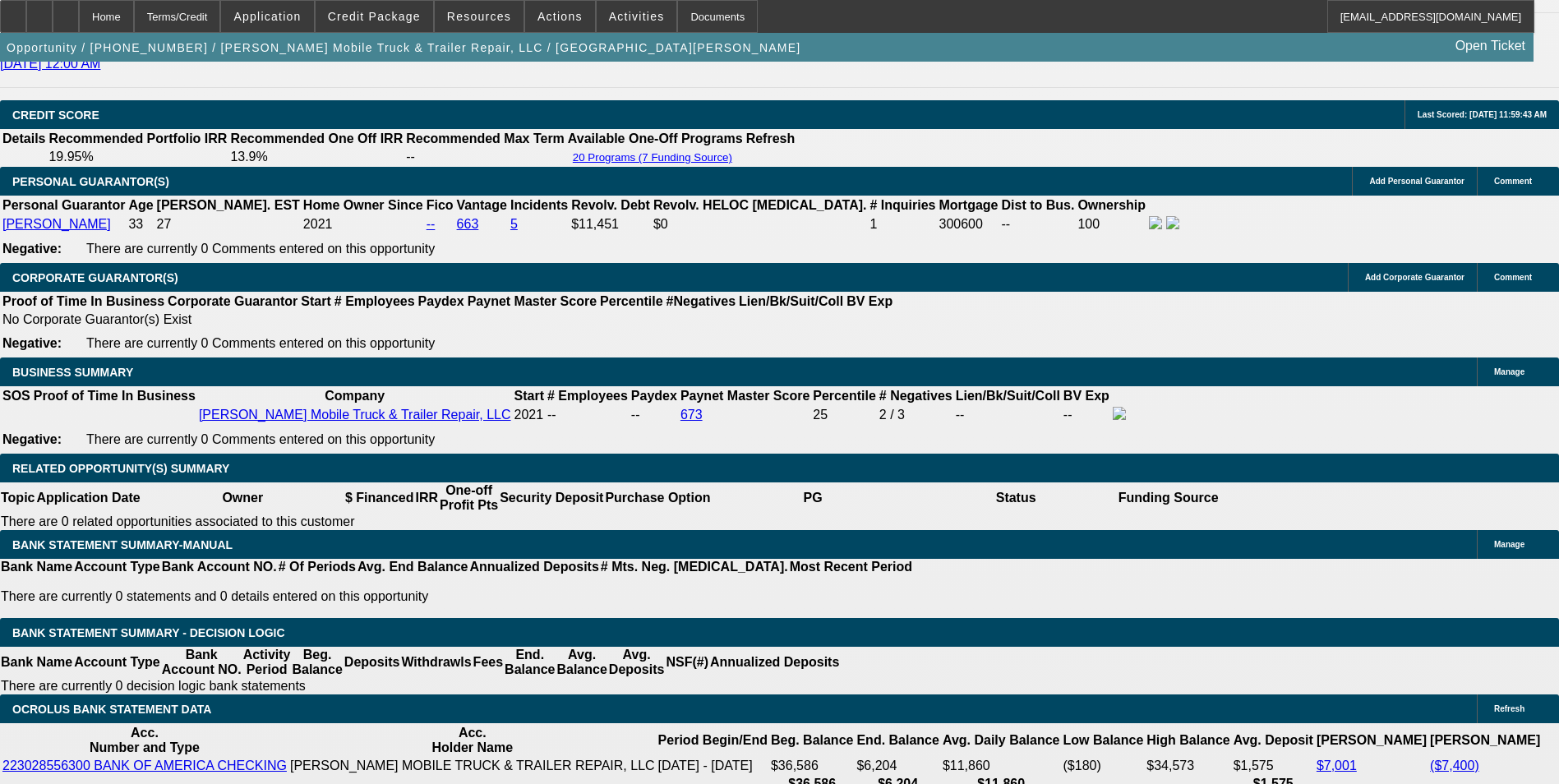
scroll to position [2452, 0]
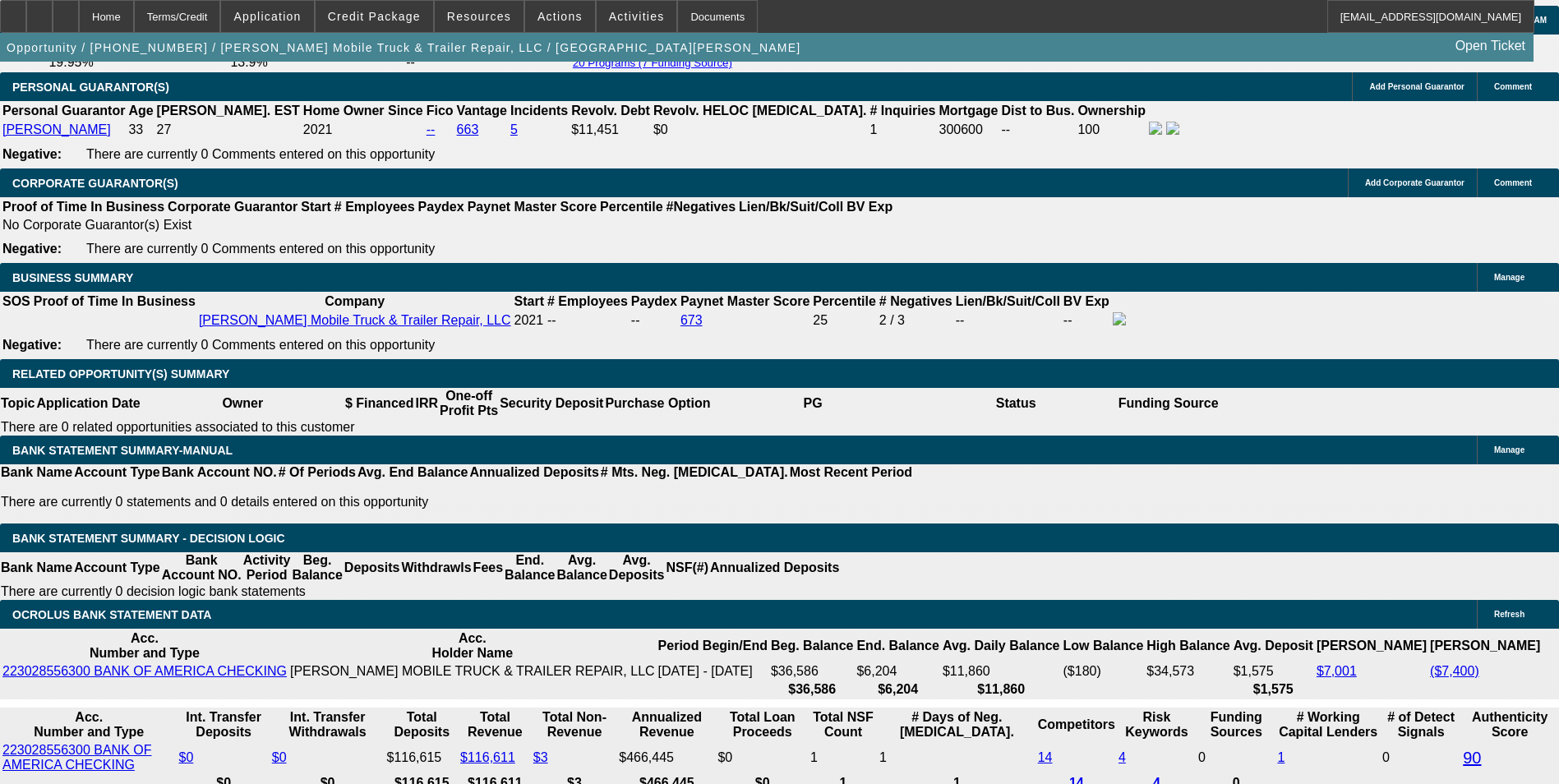
type input "UNKNOWN"
type input "1.6"
type input "$1,829.28"
type input "15.6"
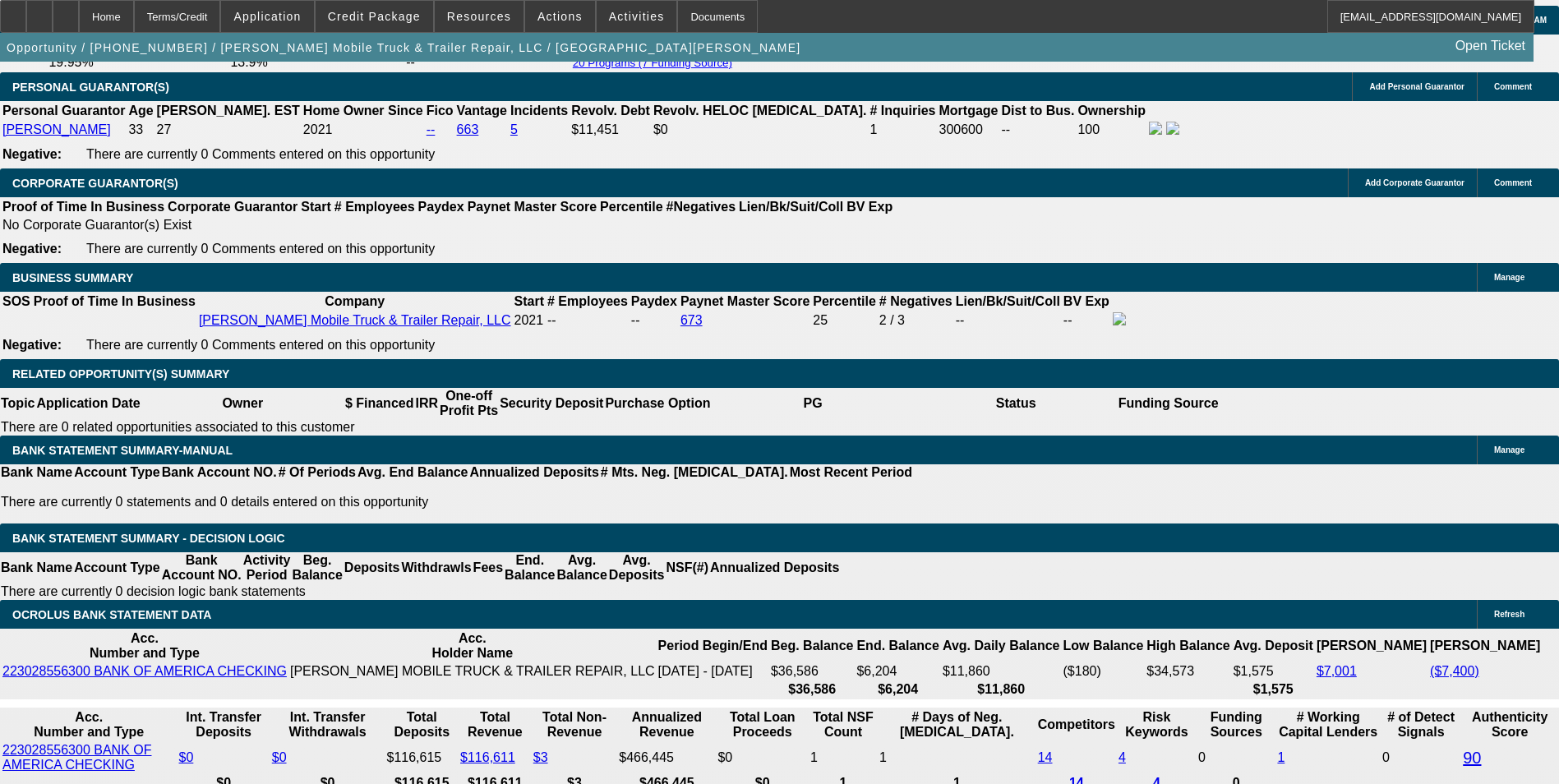
type input "$2,391.55"
type input "15."
type input "$2,365.61"
type input "15.5"
type input "$2,387.21"
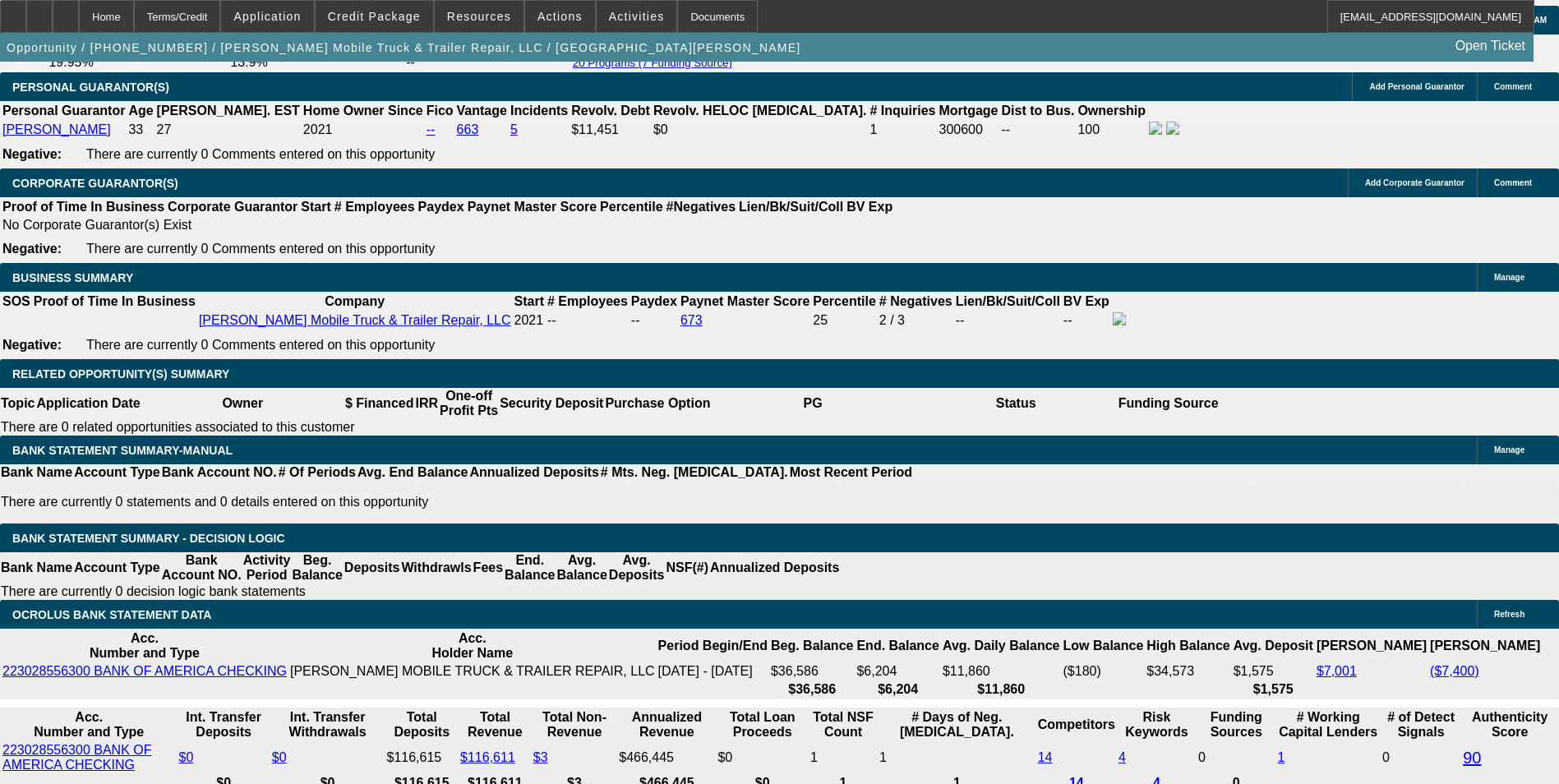
type input "15.5"
type input "23"
type input "15.5"
type input "2390"
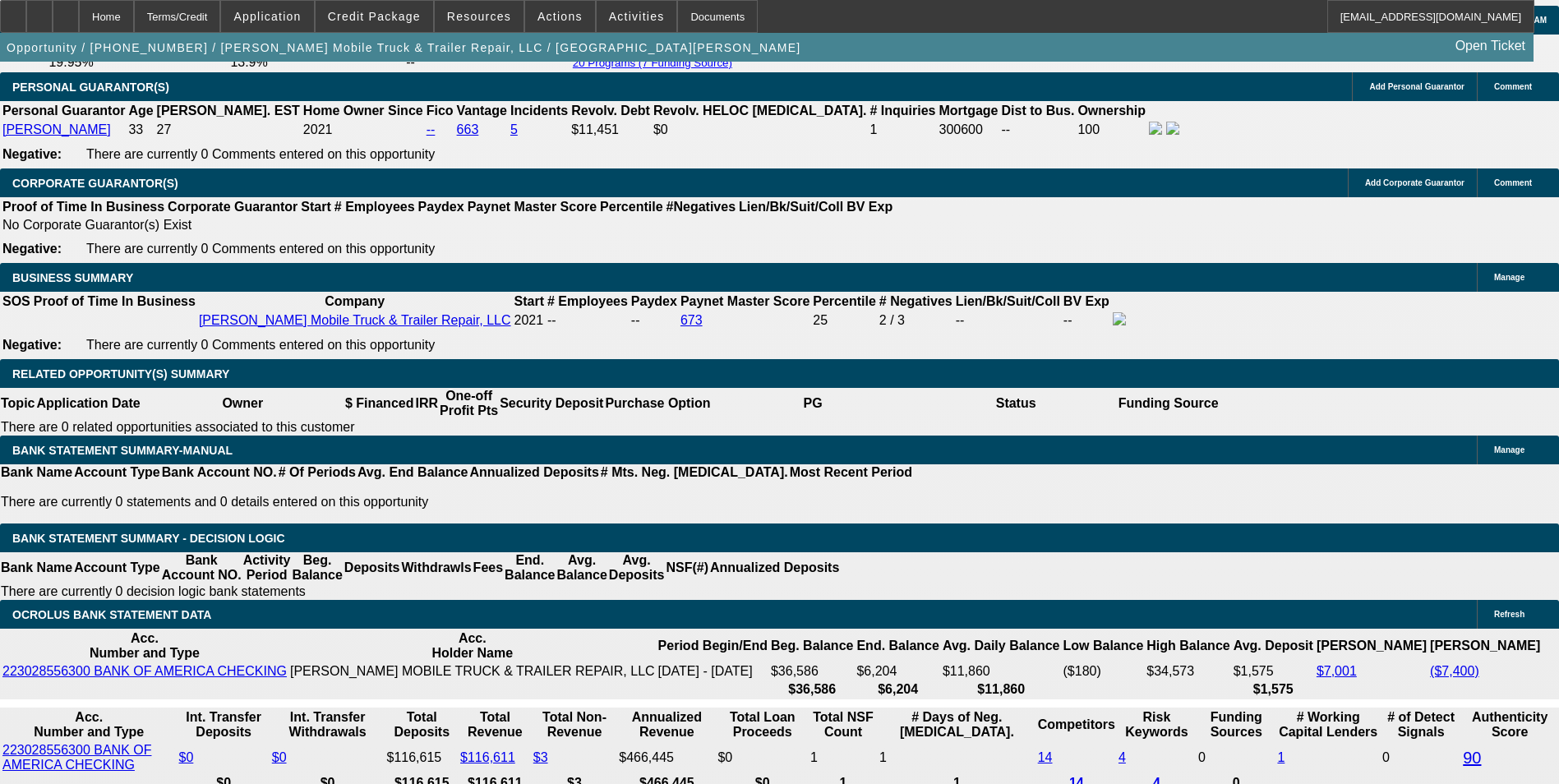
type input "15.6"
type input "$2,390.00"
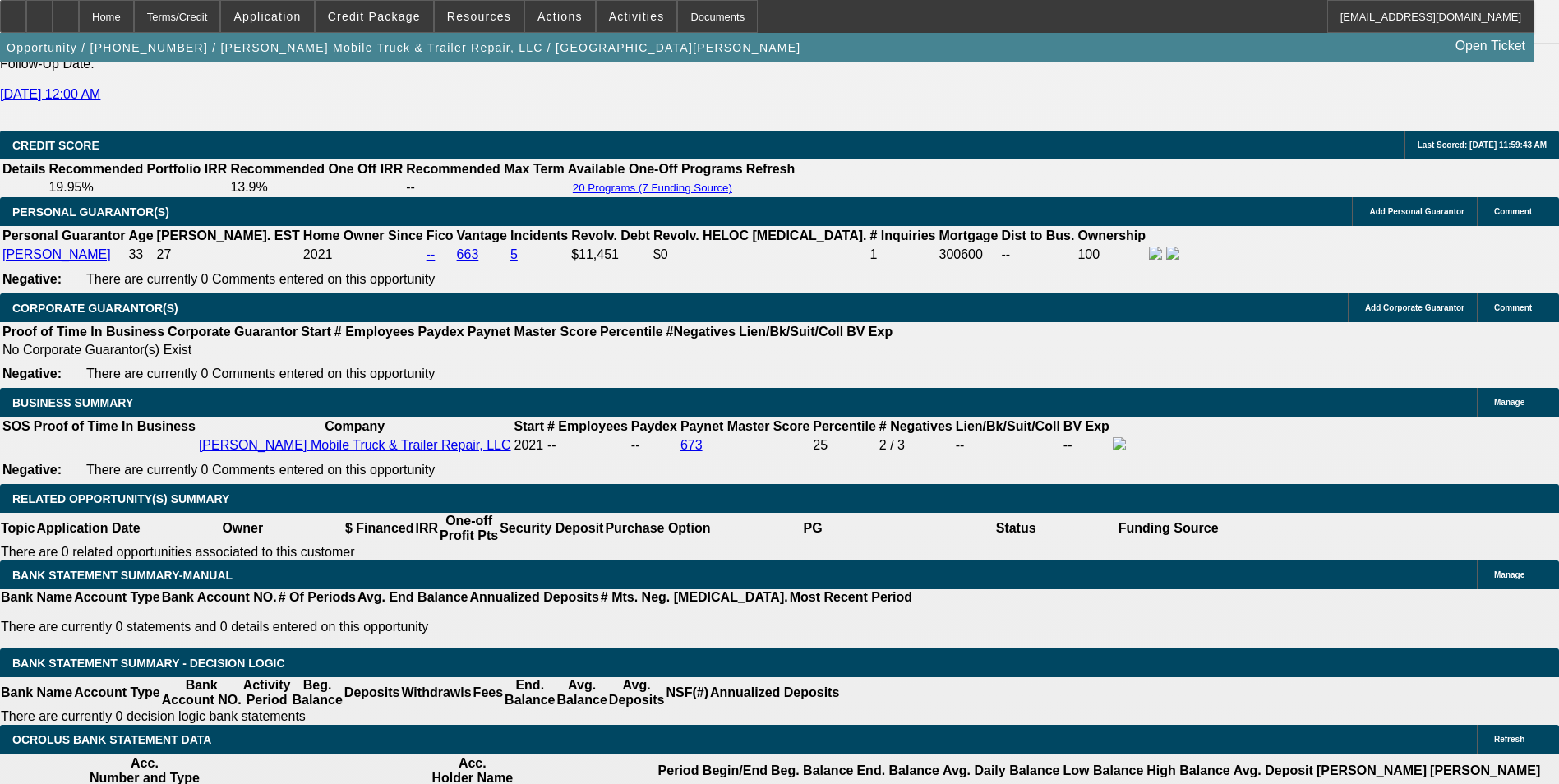
scroll to position [2205, 0]
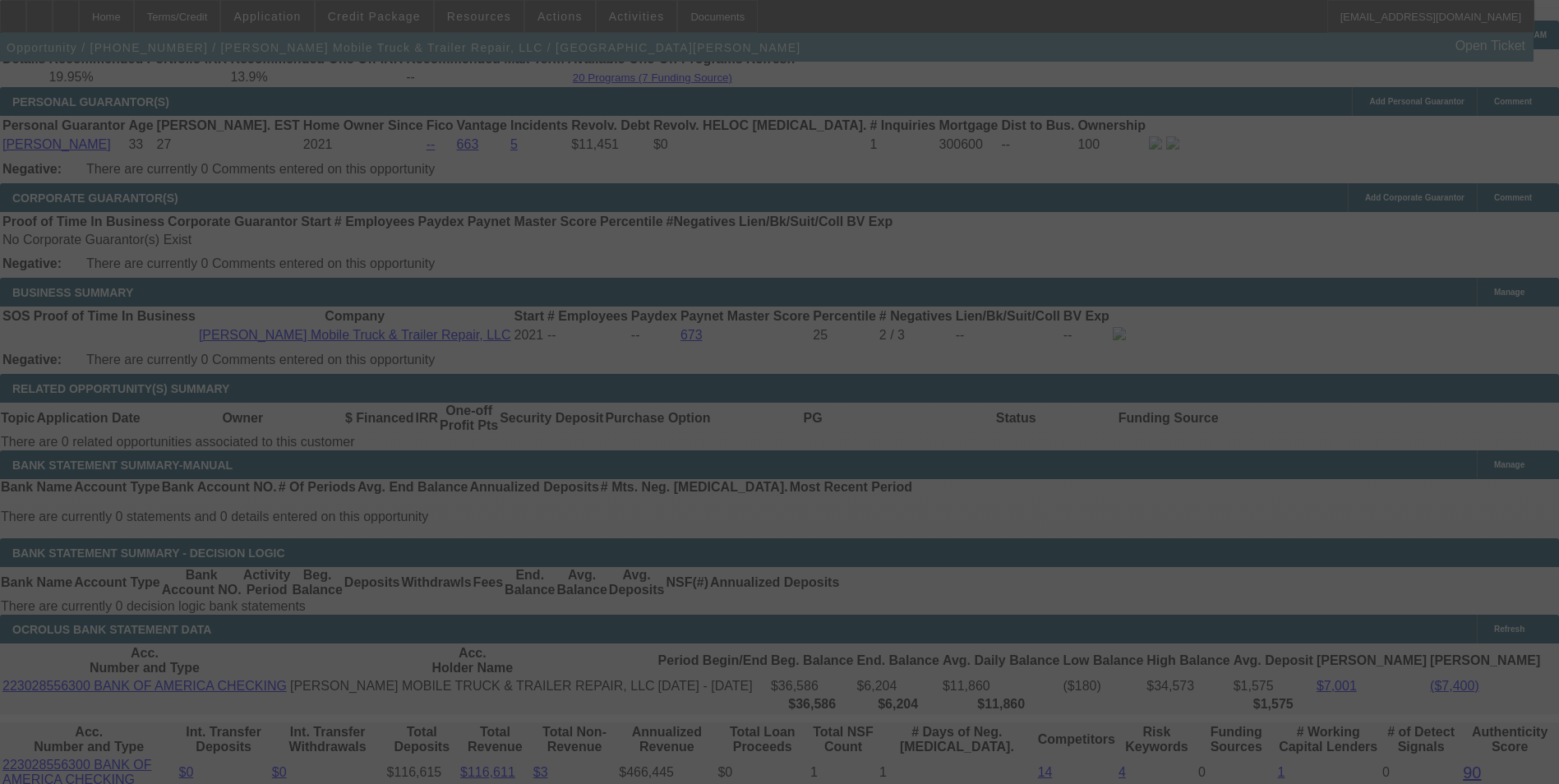
scroll to position [2452, 0]
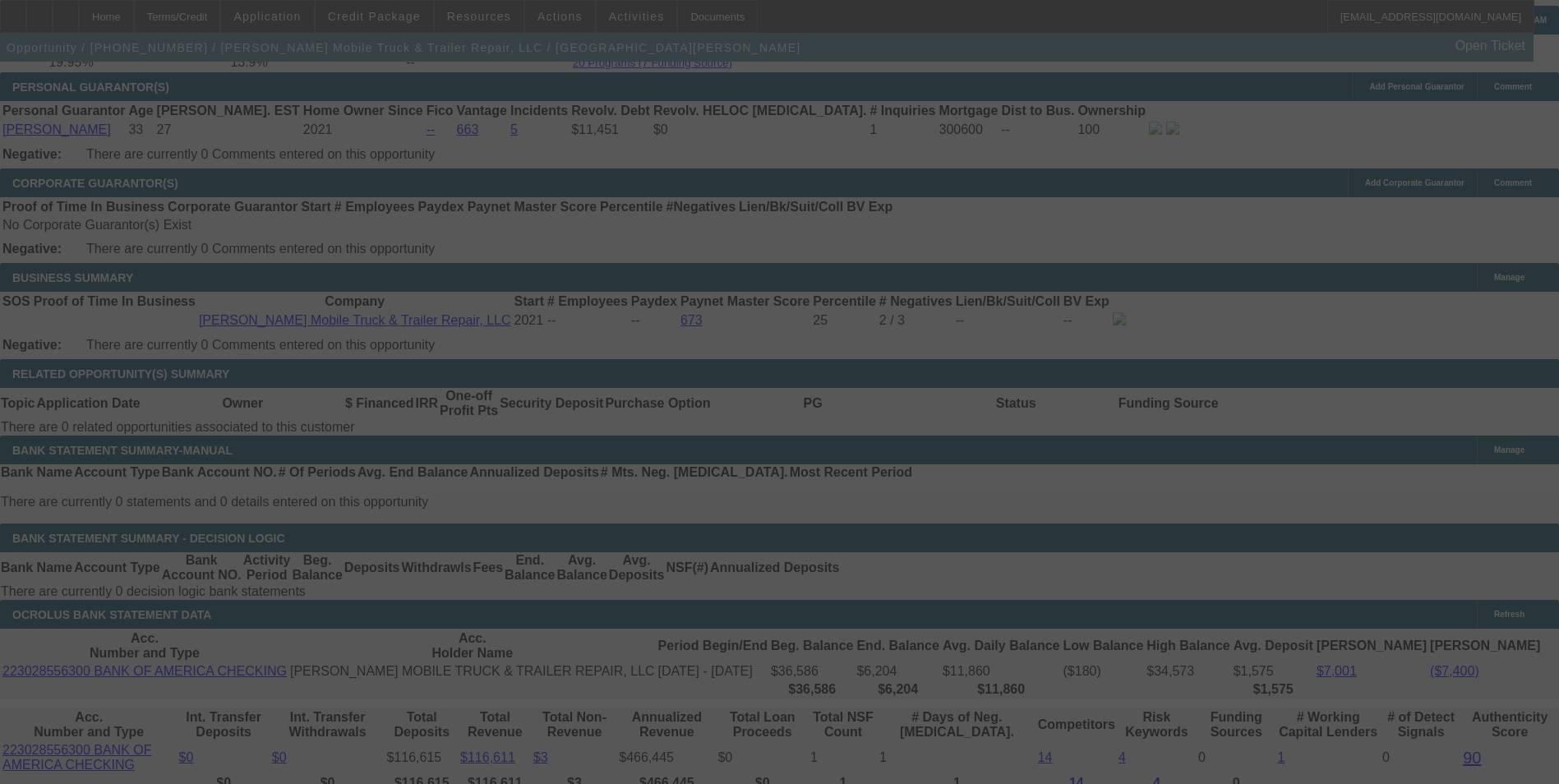
select select "0"
select select "6"
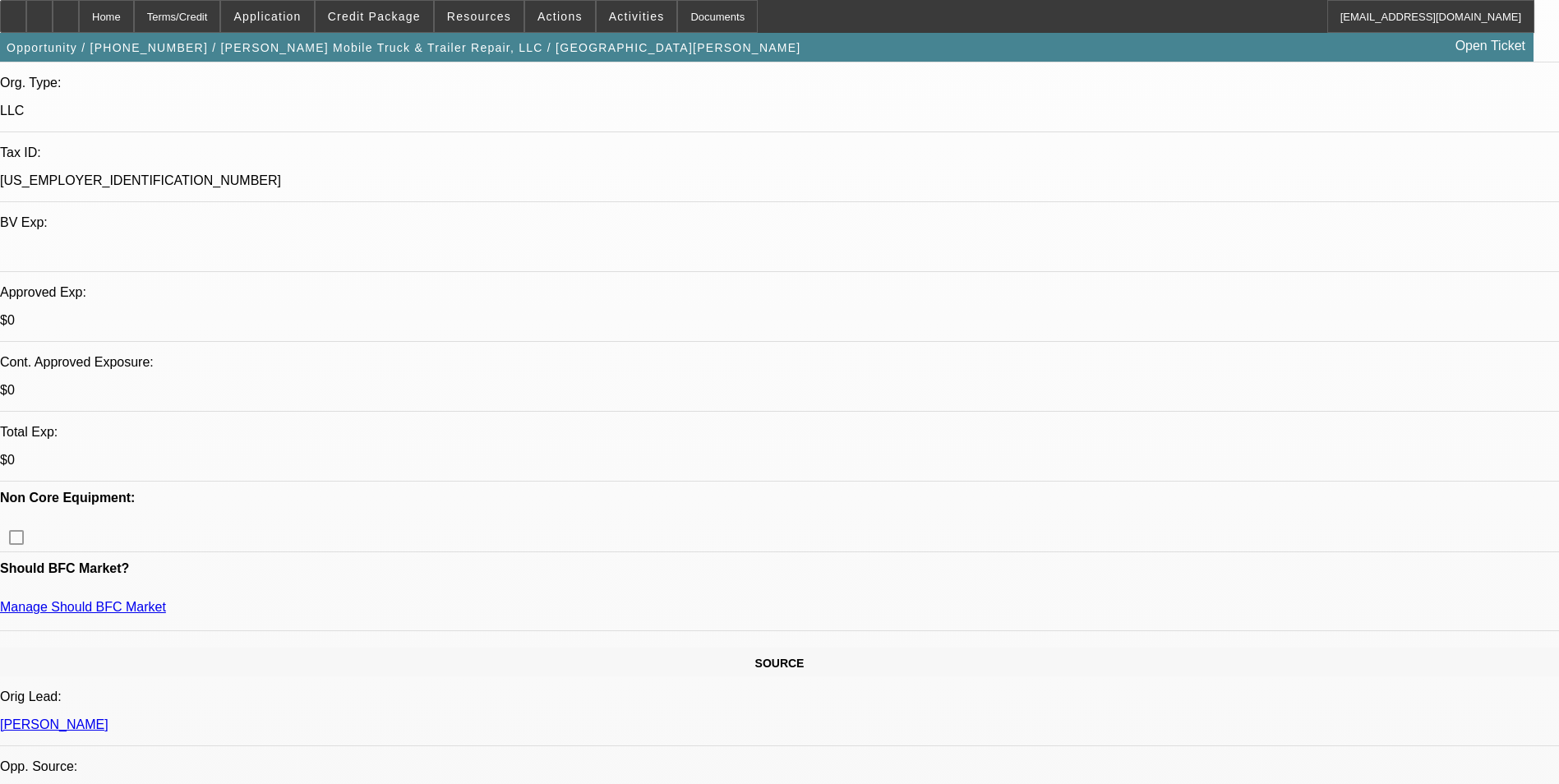
scroll to position [479, 0]
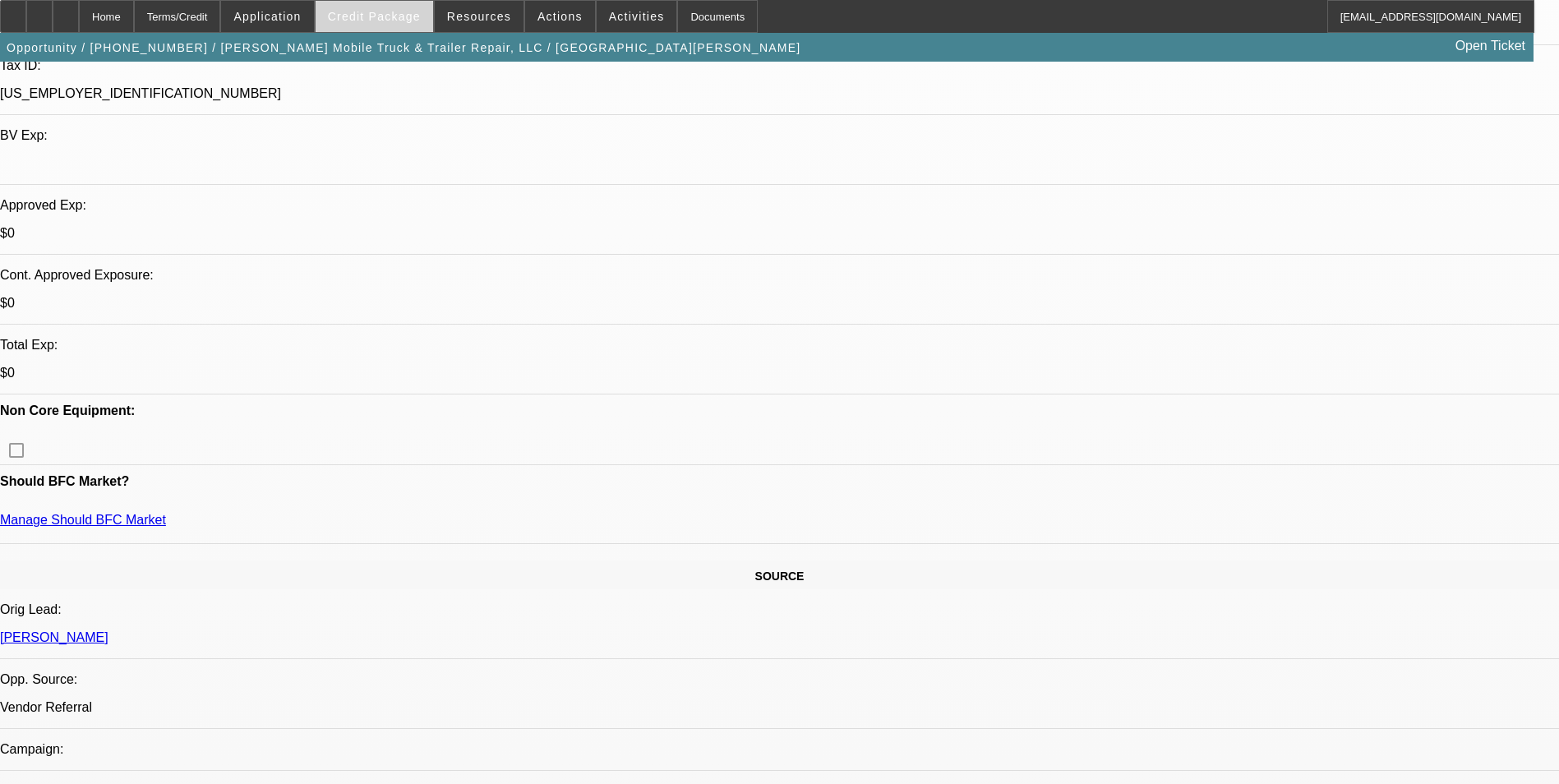
click at [408, 24] on span at bounding box center [375, 16] width 118 height 40
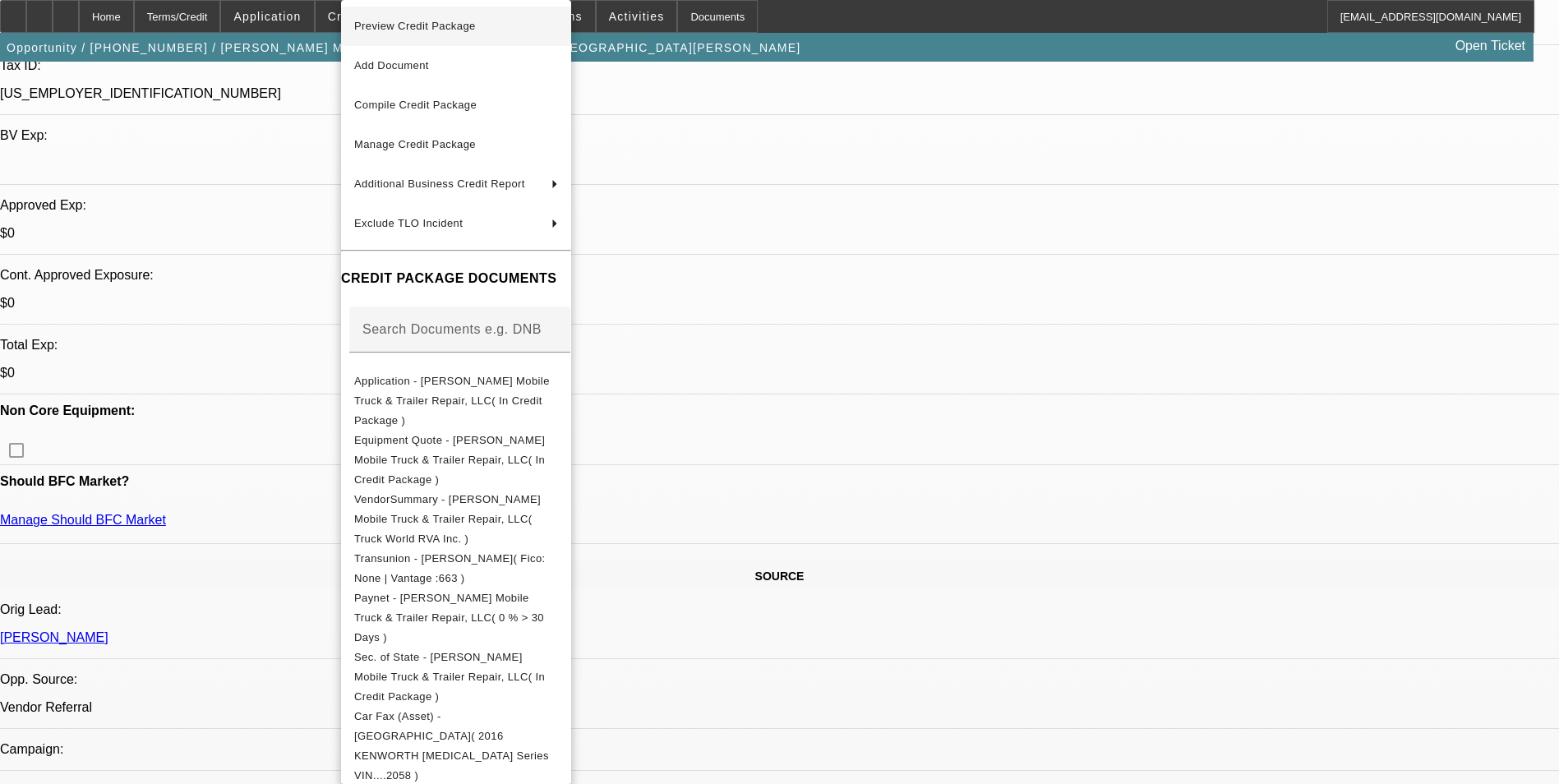
click at [470, 35] on span "Preview Credit Package" at bounding box center [456, 26] width 204 height 20
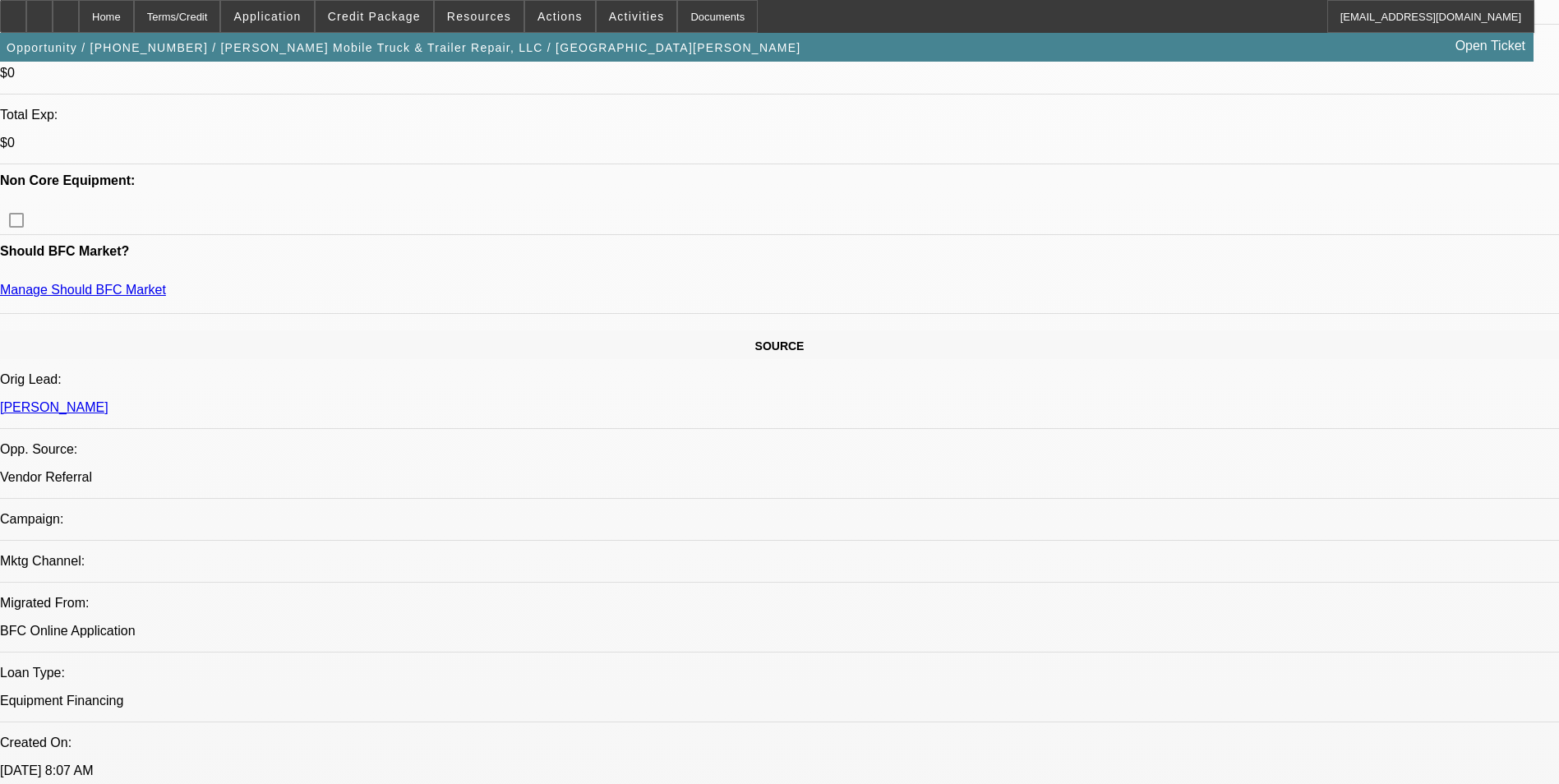
scroll to position [740, 0]
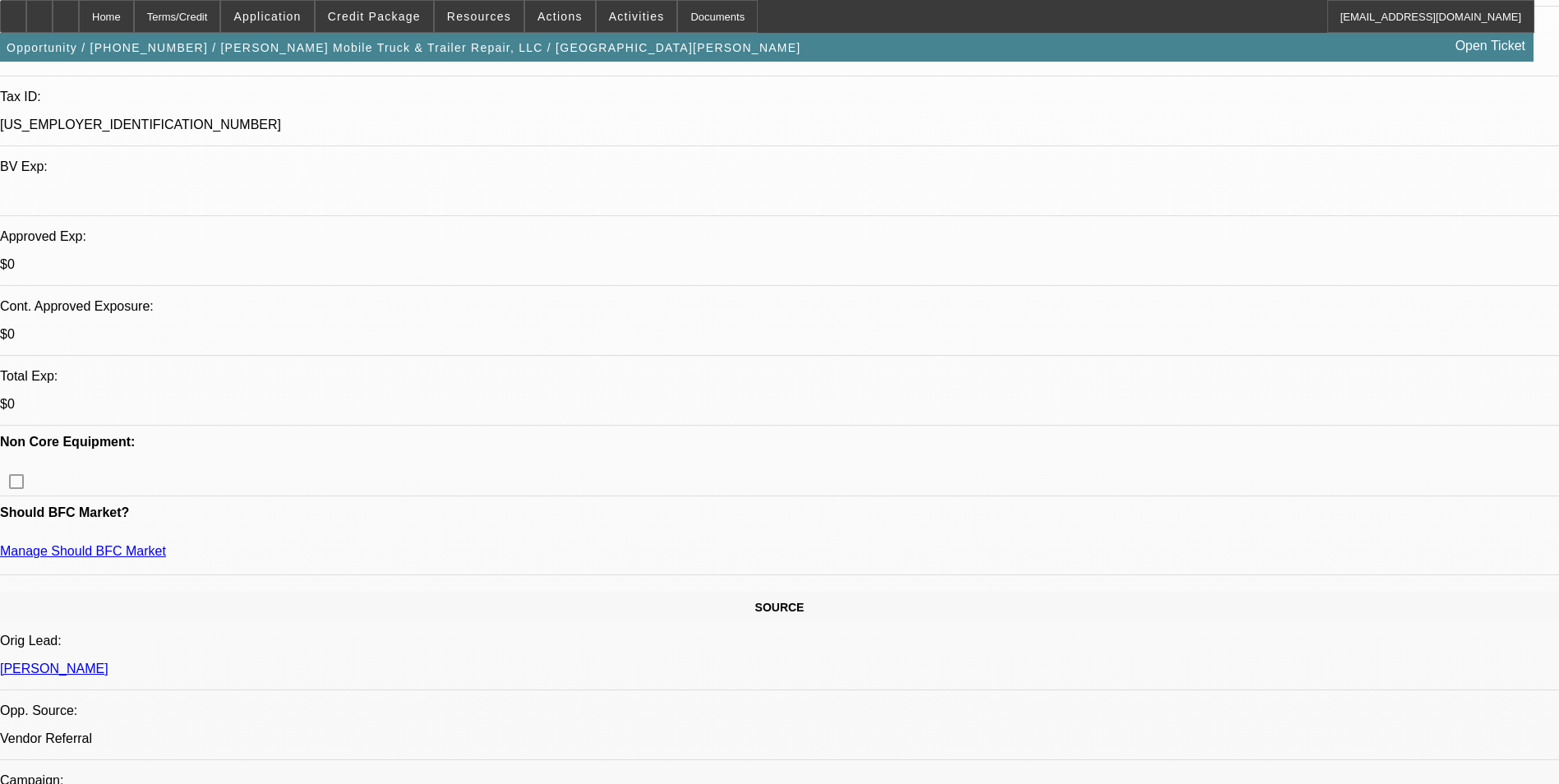
scroll to position [0, 0]
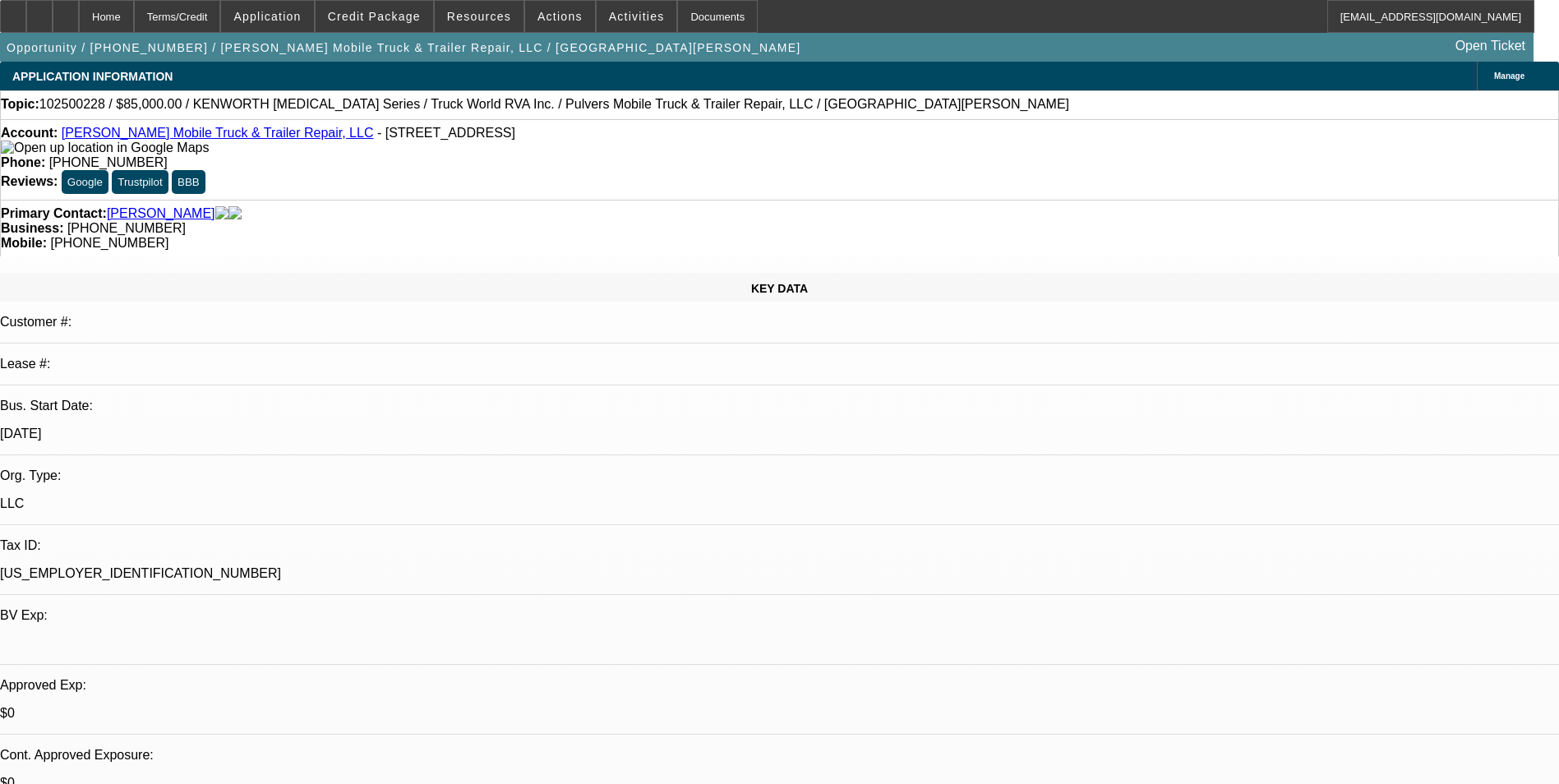
click at [609, 15] on span "Activities" at bounding box center [638, 16] width 56 height 14
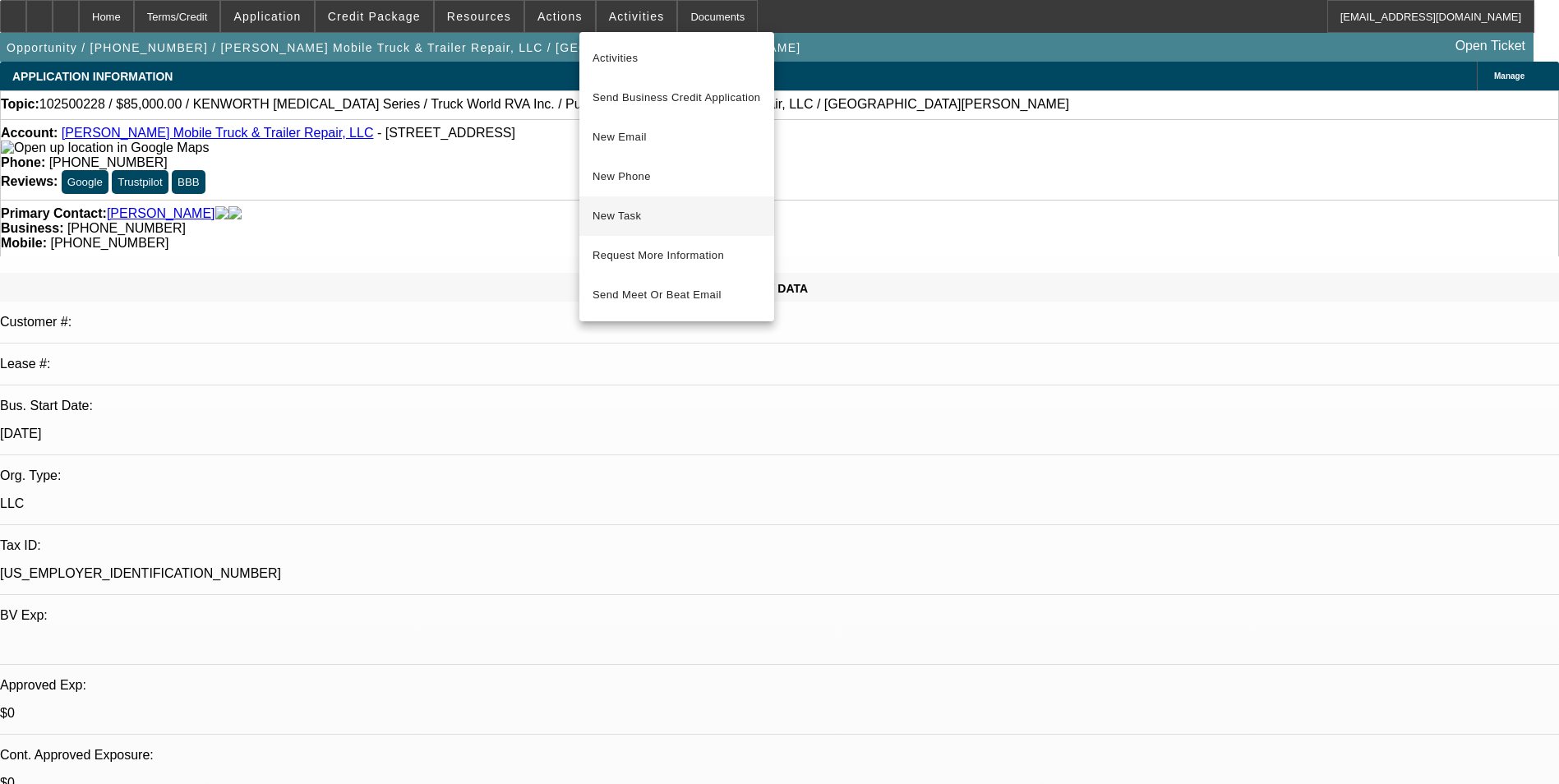
click at [648, 222] on span "New Task" at bounding box center [677, 217] width 169 height 20
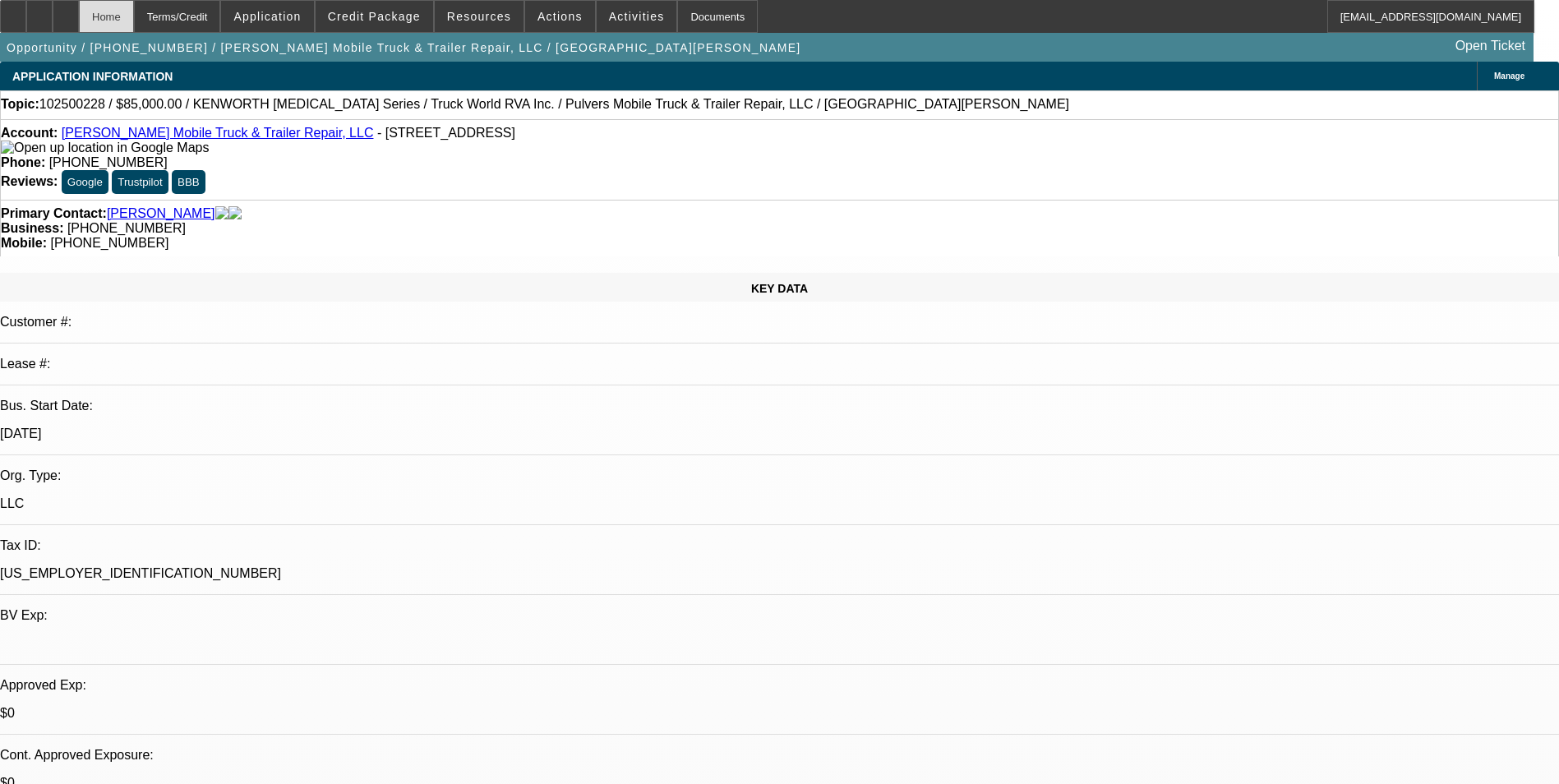
drag, startPoint x: 111, startPoint y: 27, endPoint x: 136, endPoint y: 22, distance: 25.5
click at [79, 27] on div at bounding box center [65, 16] width 26 height 33
select select "0"
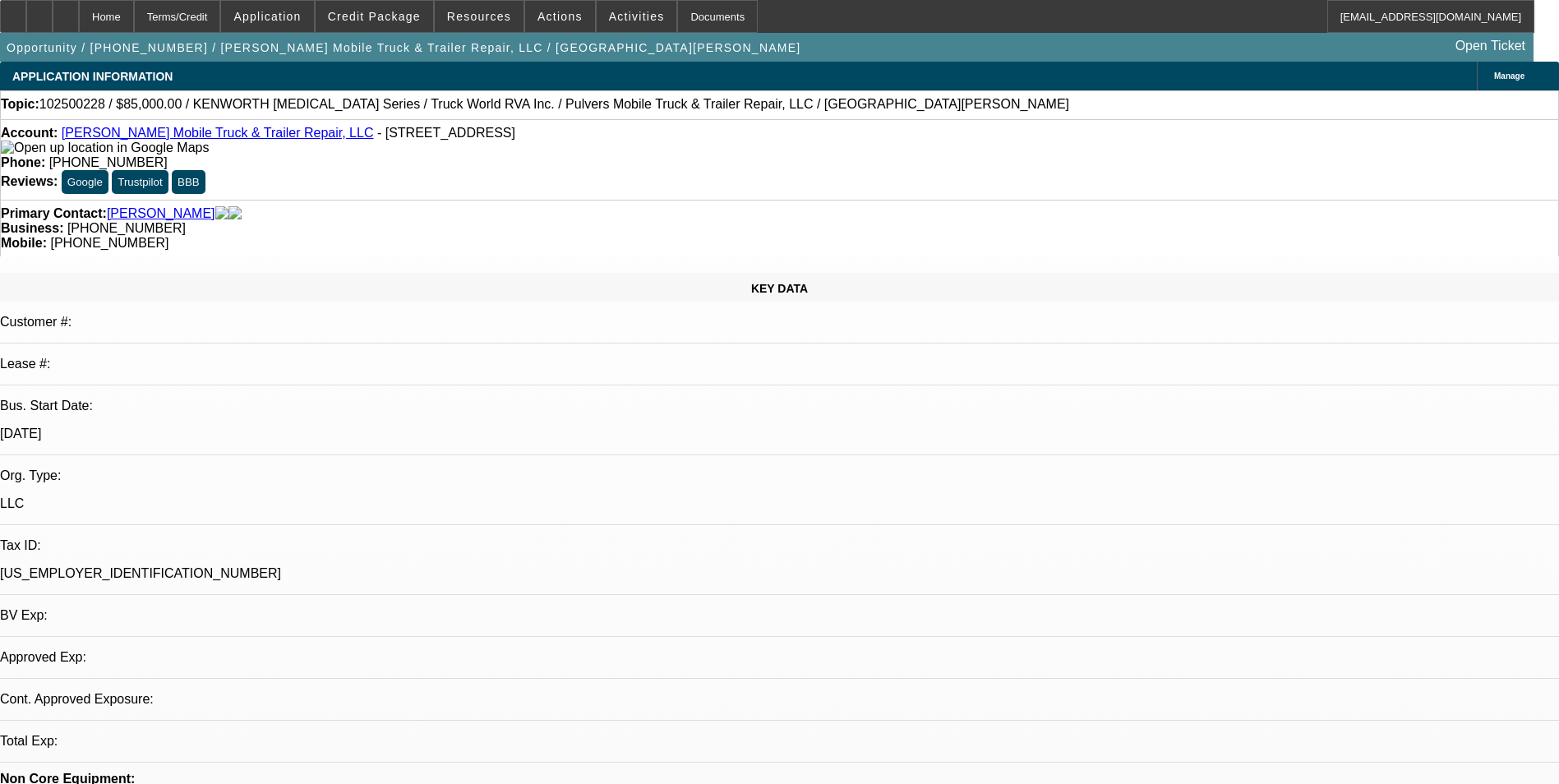
select select "6"
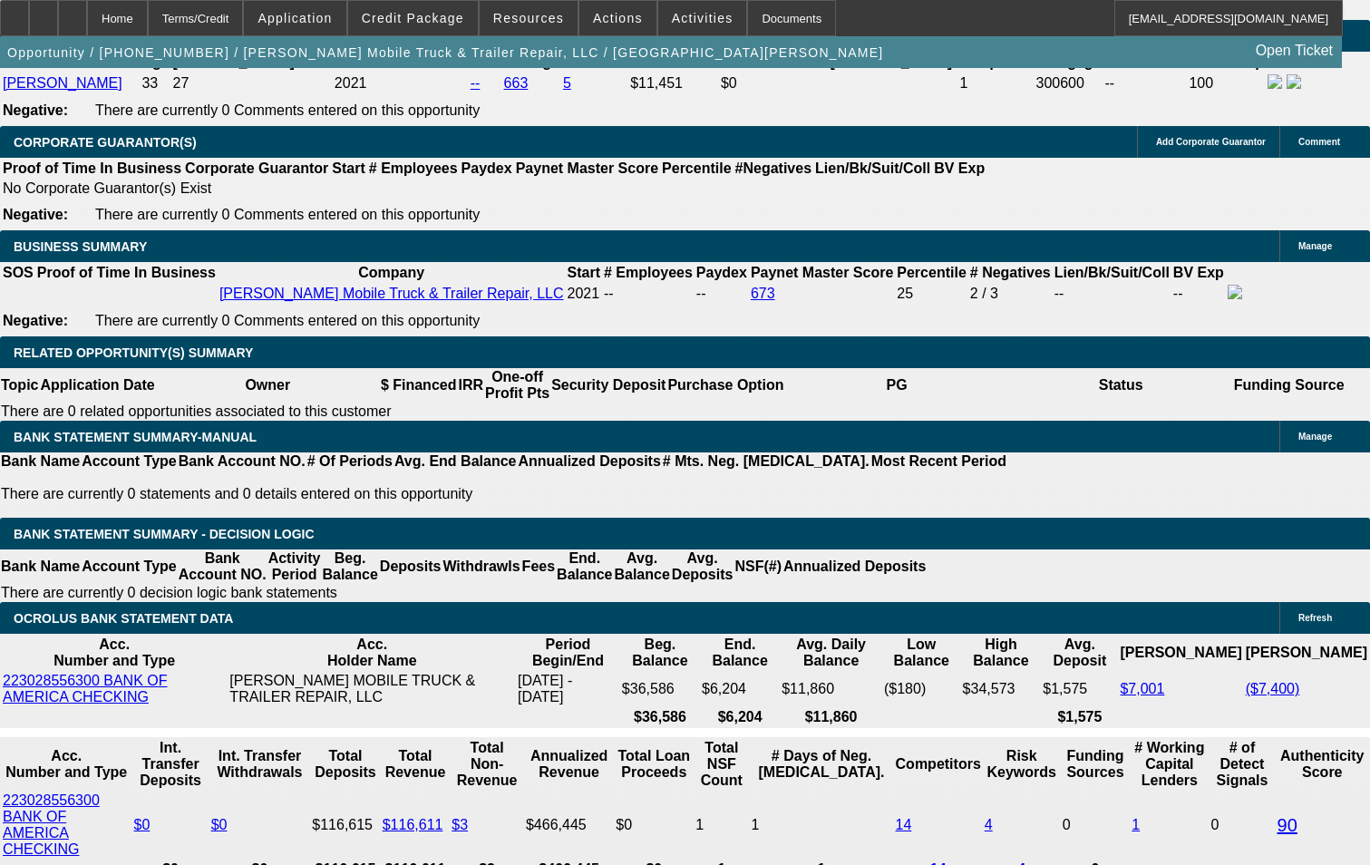
scroll to position [2810, 0]
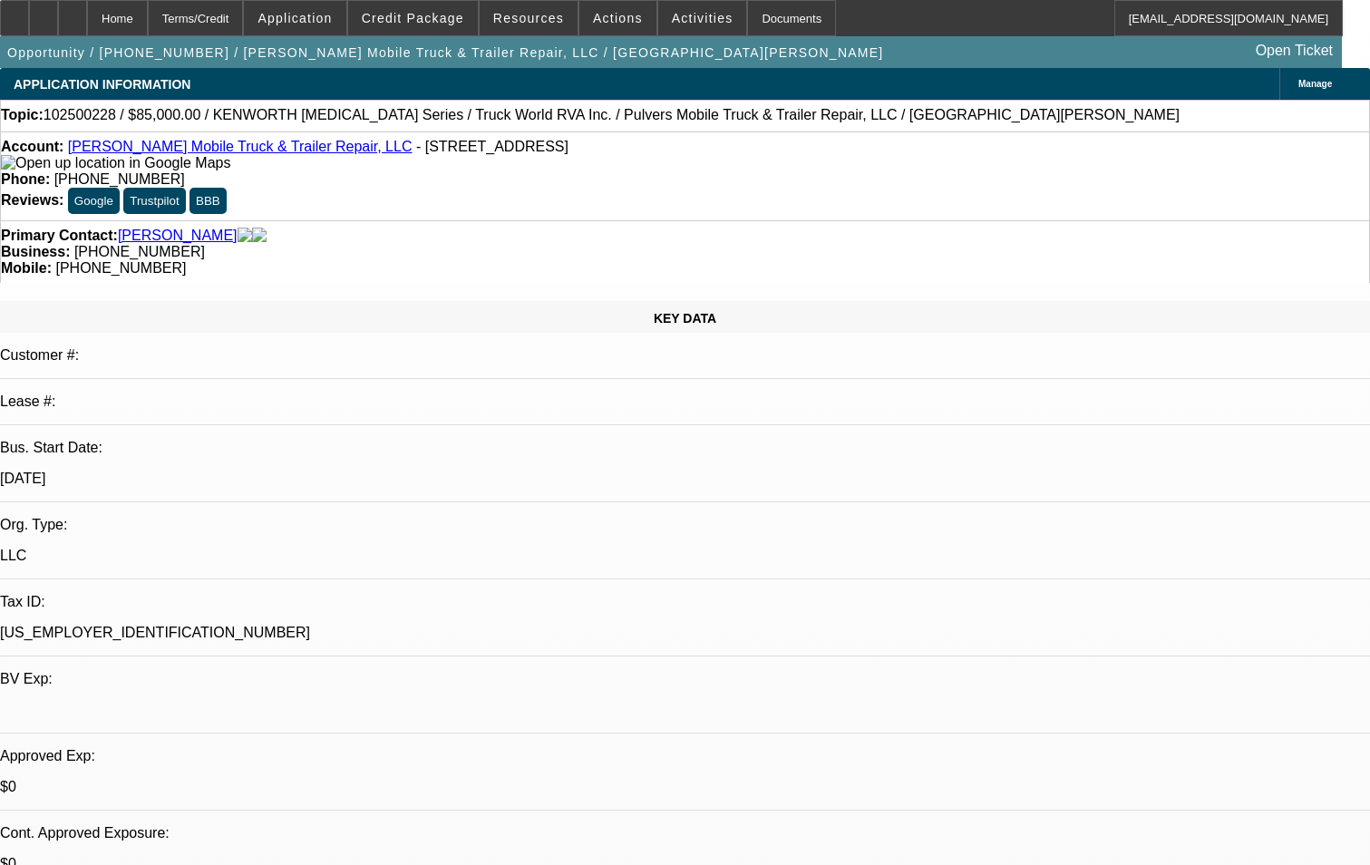
select select "0"
select select "1"
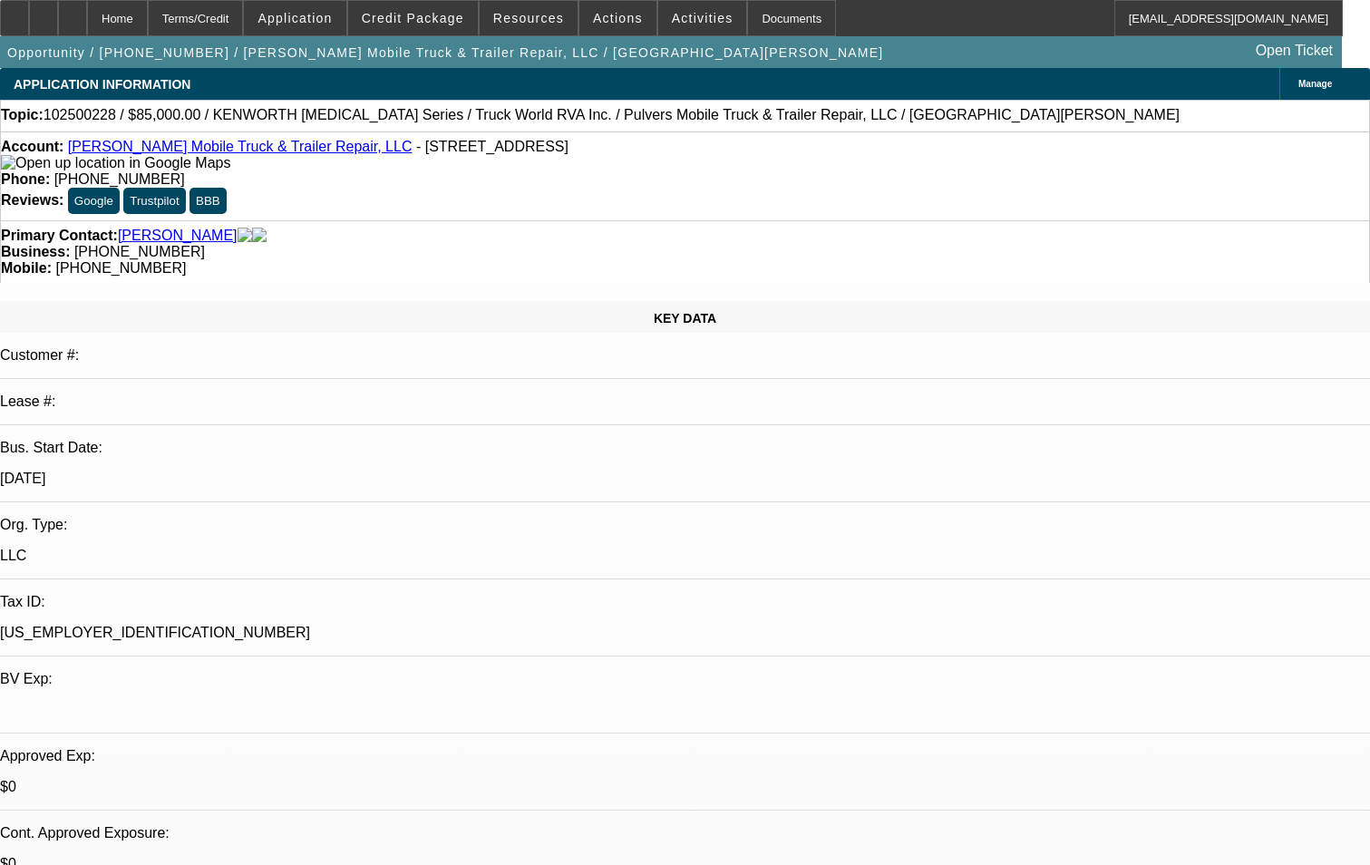
select select "6"
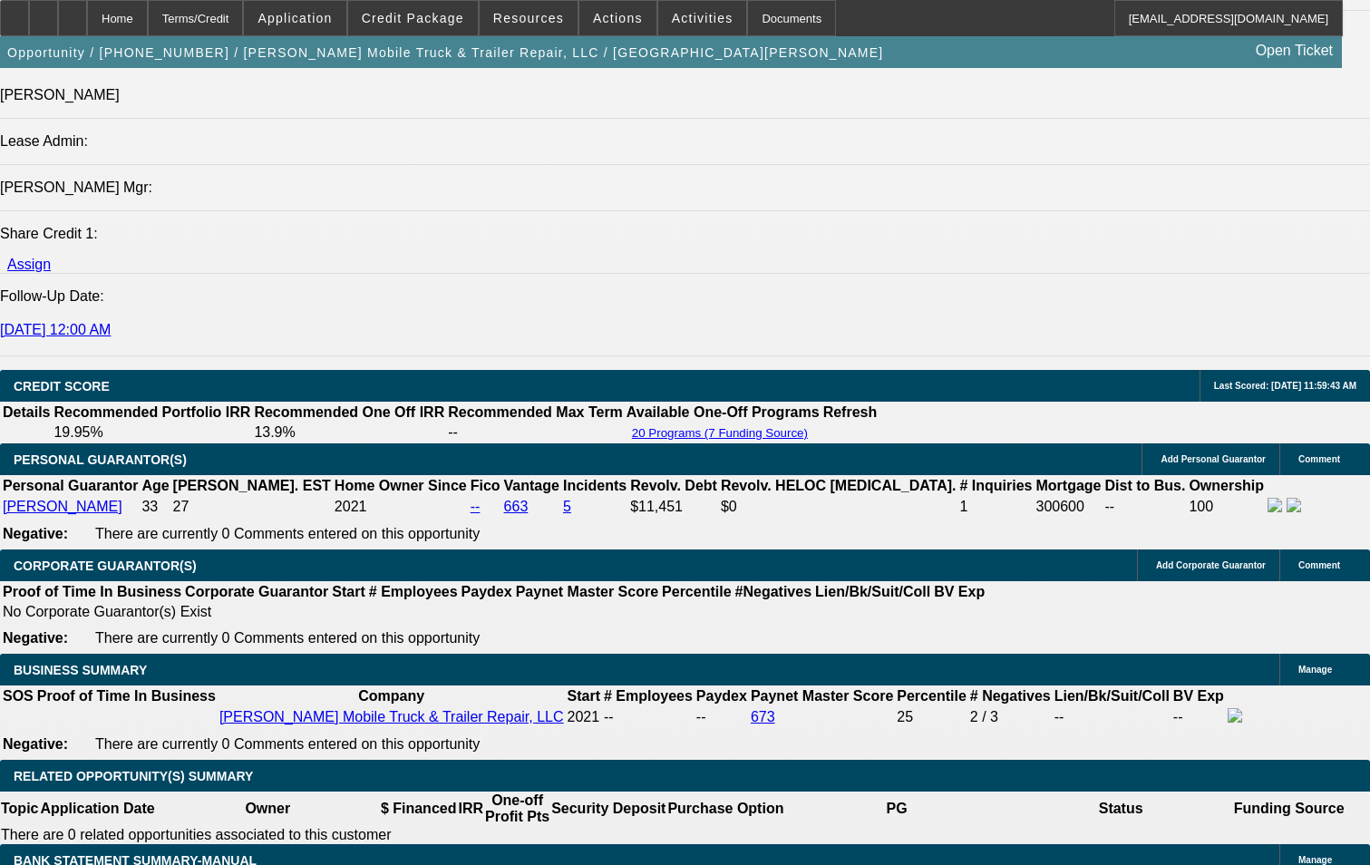
scroll to position [2357, 0]
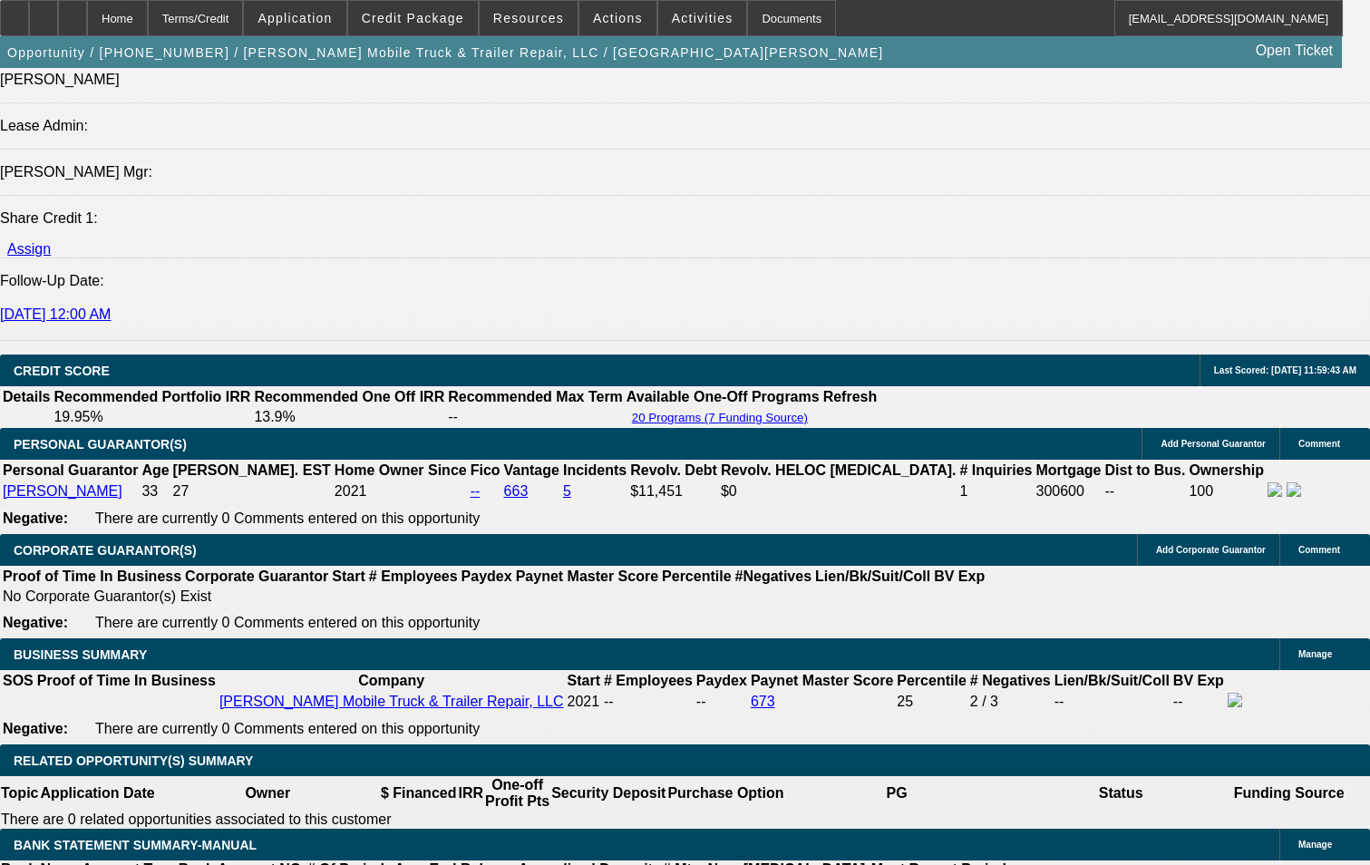
click at [73, 12] on icon at bounding box center [73, 12] width 0 height 0
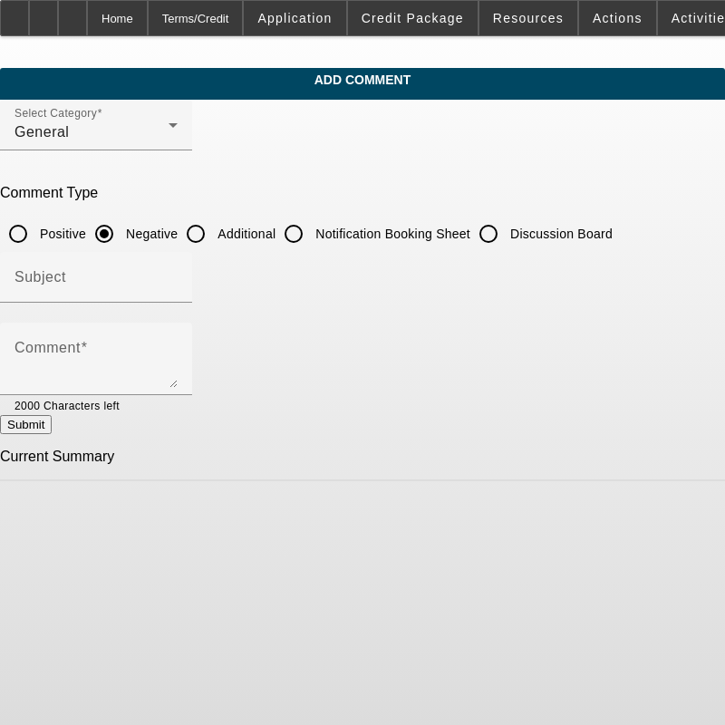
drag, startPoint x: 235, startPoint y: 226, endPoint x: 229, endPoint y: 234, distance: 9.8
click at [214, 226] on input "Additional" at bounding box center [196, 234] width 36 height 36
radio input "true"
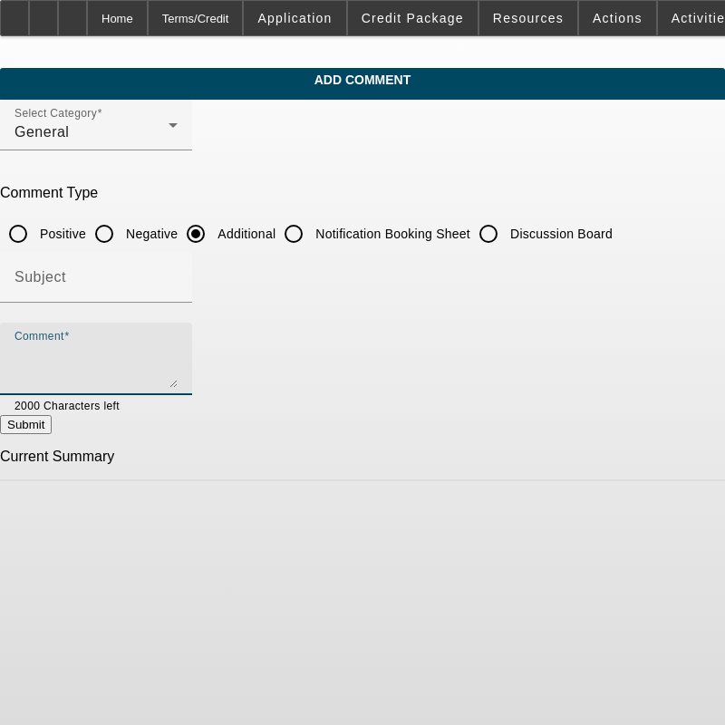
drag, startPoint x: 97, startPoint y: 359, endPoint x: 81, endPoint y: 359, distance: 16.3
click at [95, 359] on textarea "Comment" at bounding box center [96, 366] width 163 height 44
paste textarea "[PERSON_NAME] Mobile Truck & Trailer Repair, LLC, owned by [PERSON_NAME], is re…"
type textarea "[PERSON_NAME] Mobile Truck & Trailer Repair, LLC, owned by [PERSON_NAME], is re…"
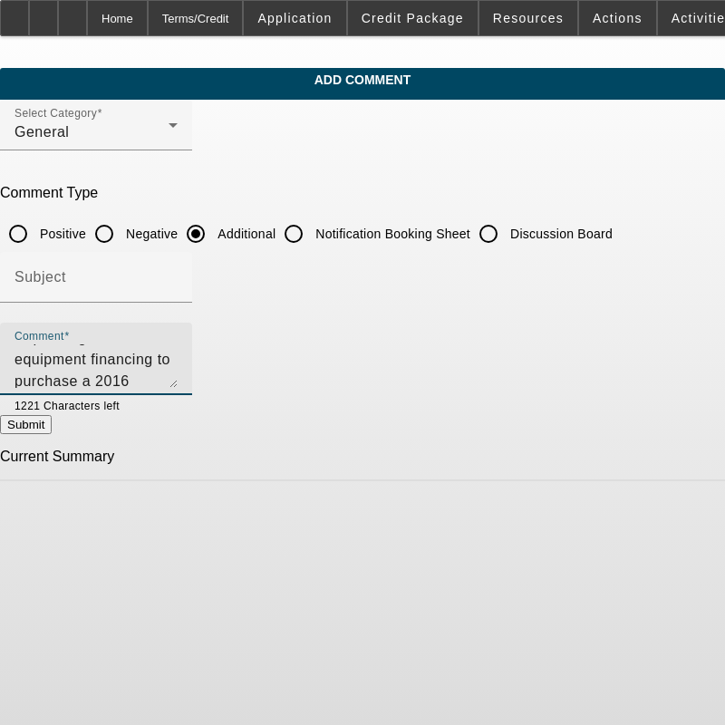
click at [52, 431] on button "Submit" at bounding box center [26, 424] width 52 height 19
radio input "true"
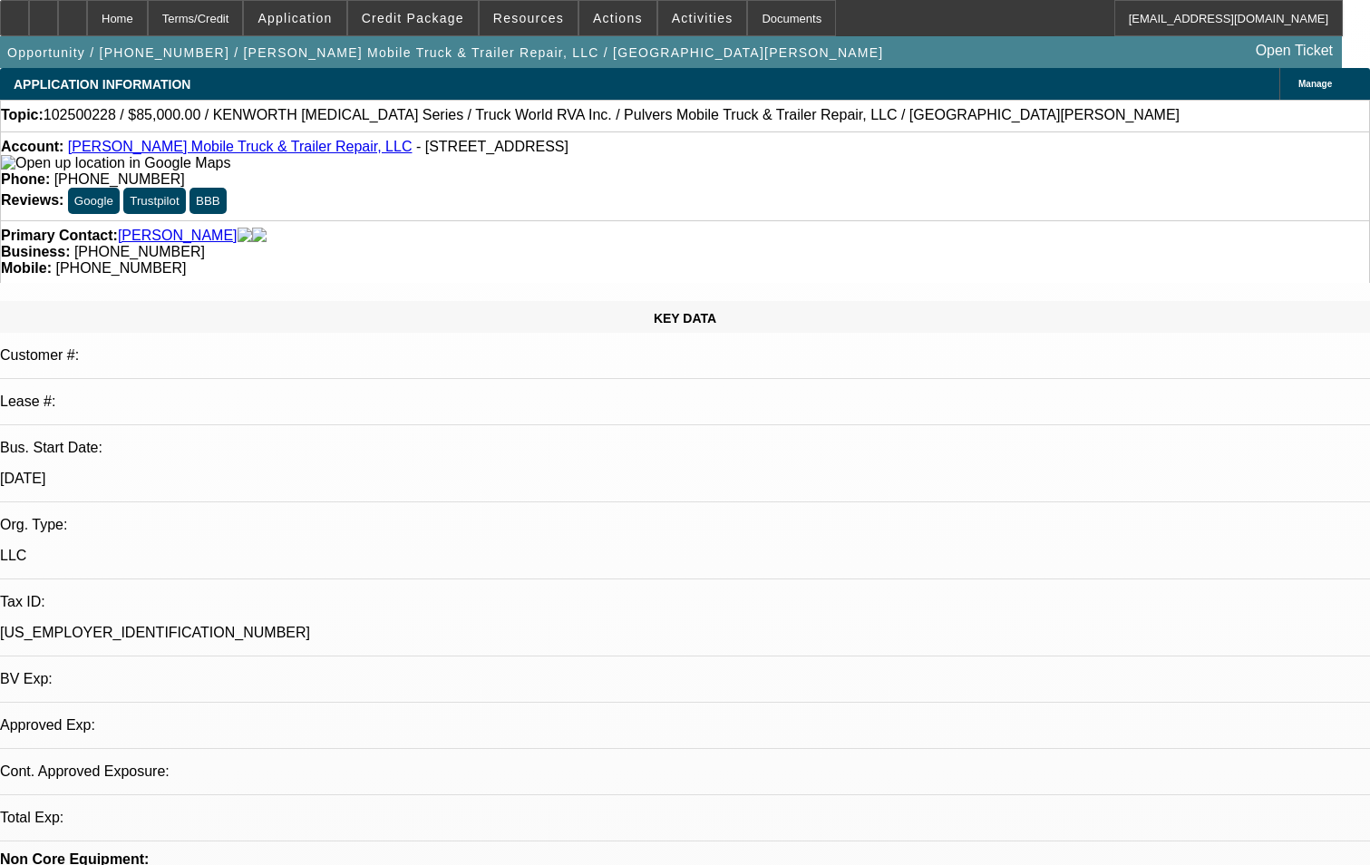
select select "0"
select select "1"
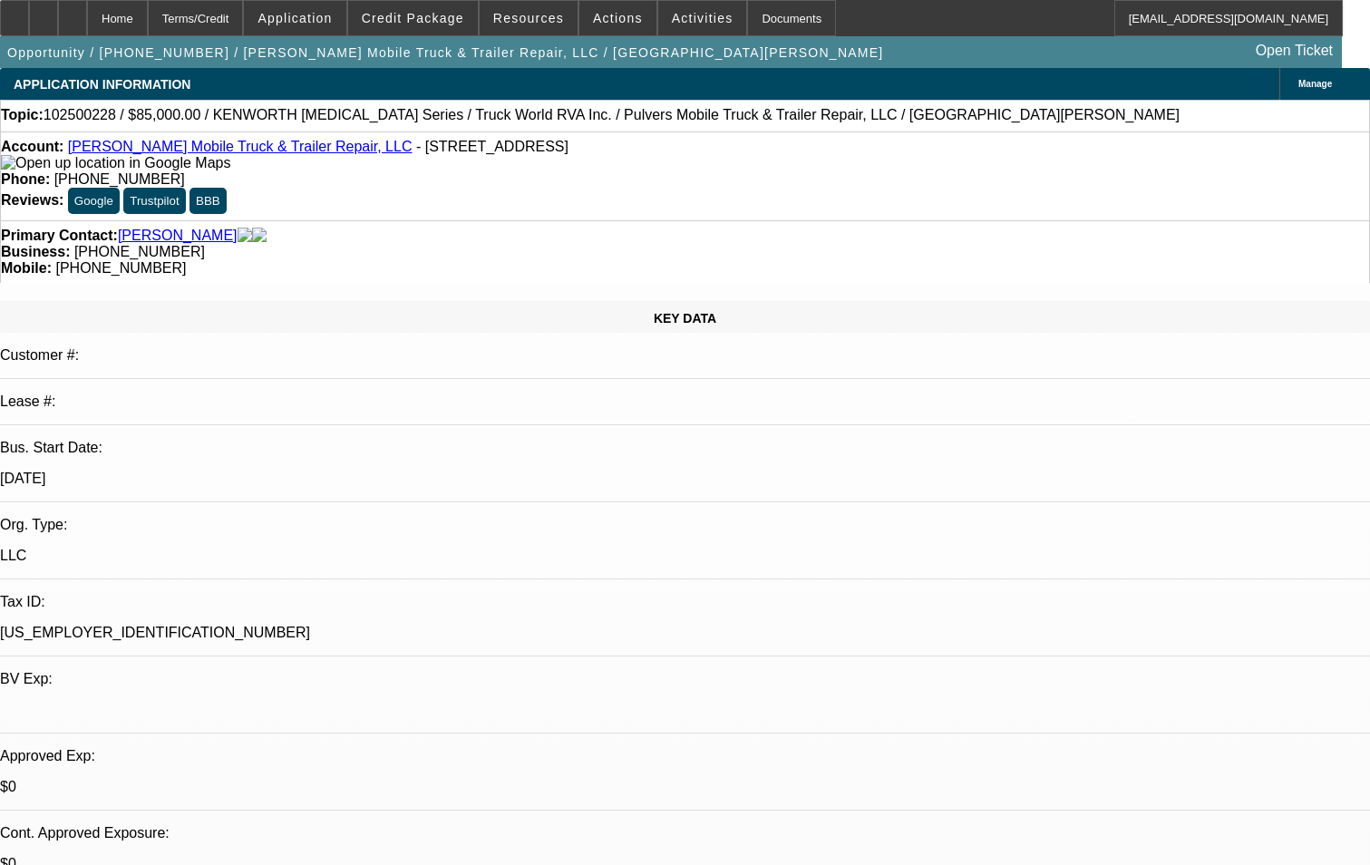
select select "6"
click at [237, 19] on div "Terms/Credit" at bounding box center [196, 18] width 96 height 36
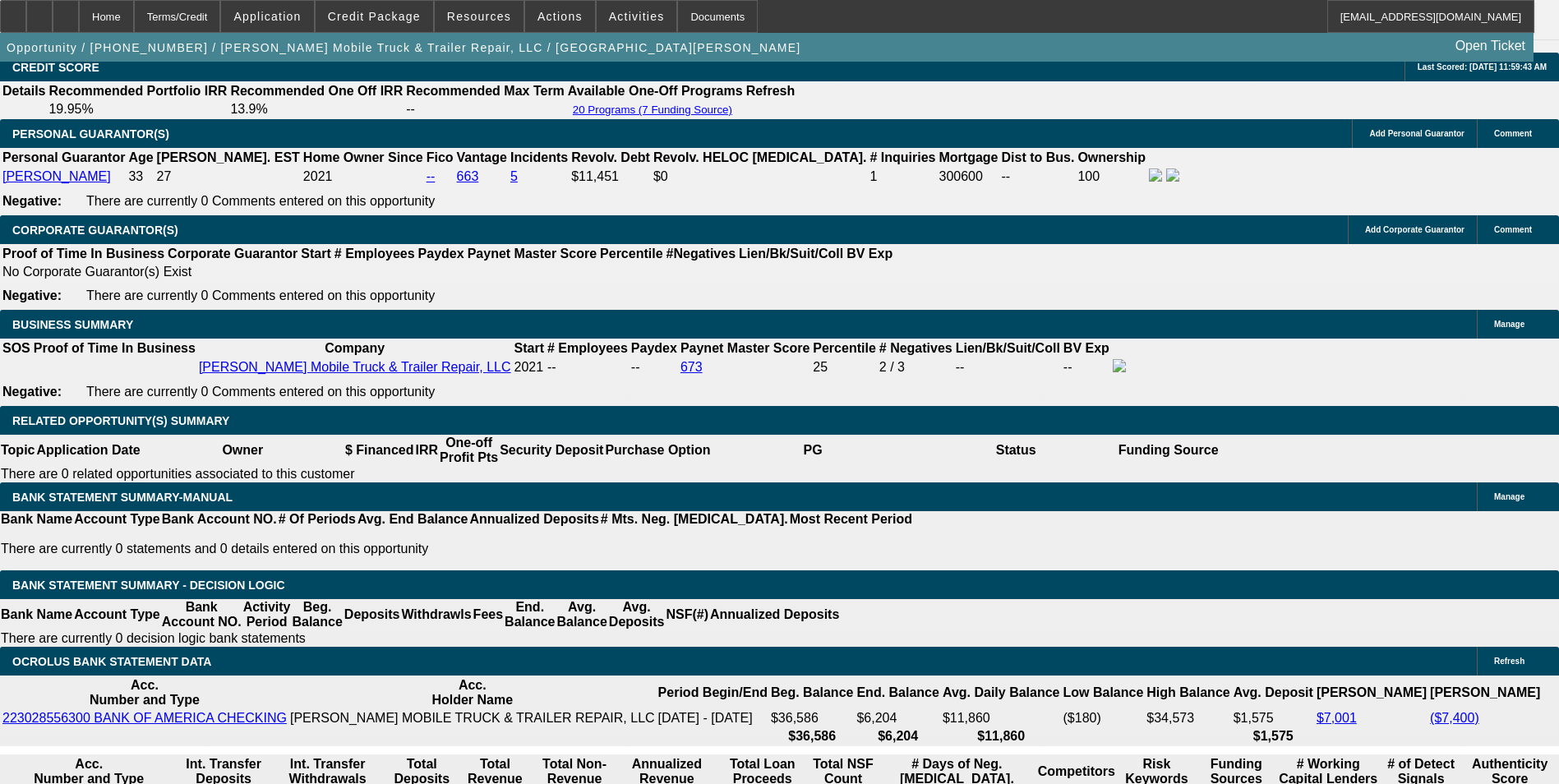
scroll to position [2444, 0]
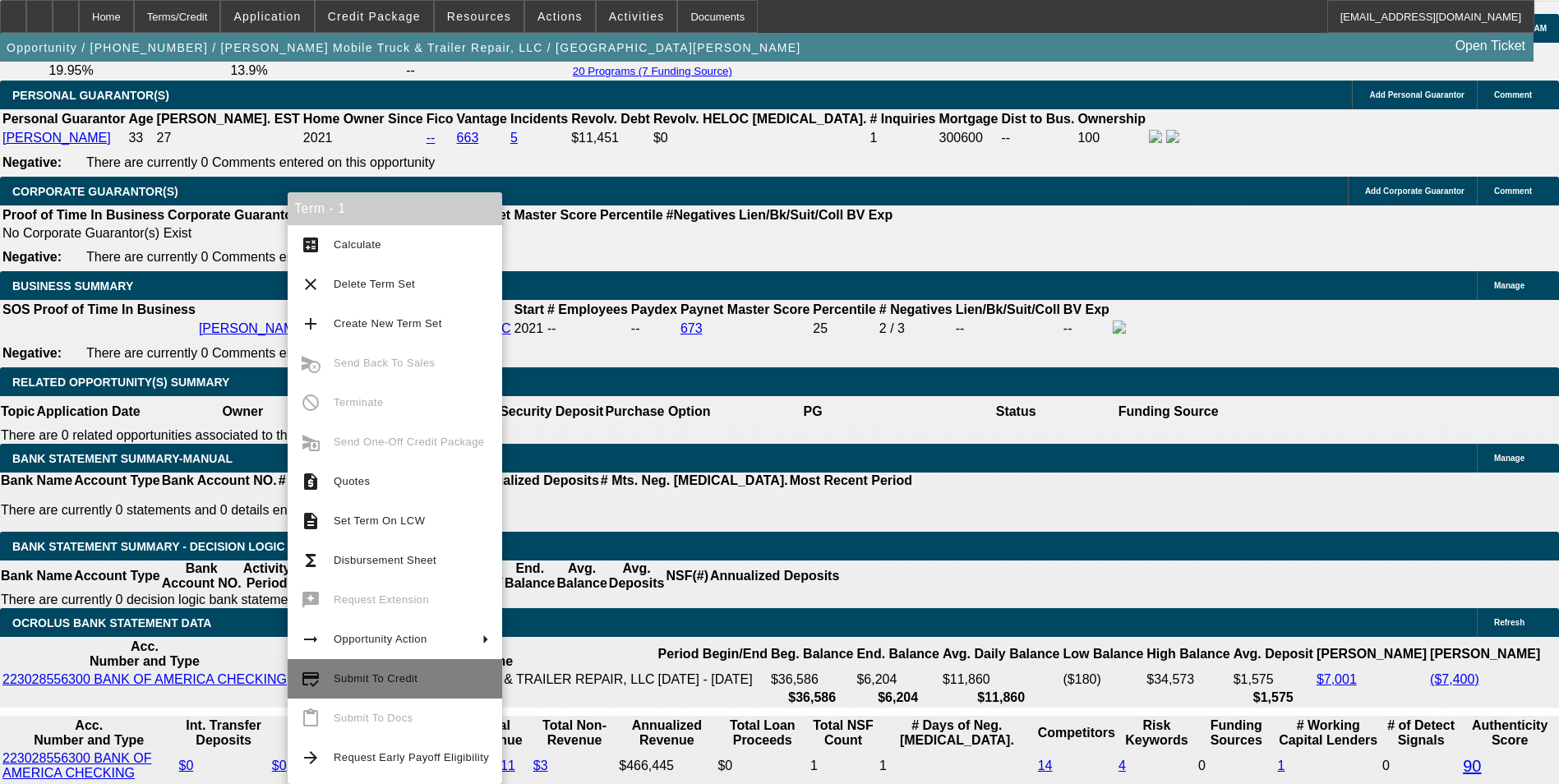
click at [378, 683] on span "Submit To Credit" at bounding box center [375, 678] width 83 height 13
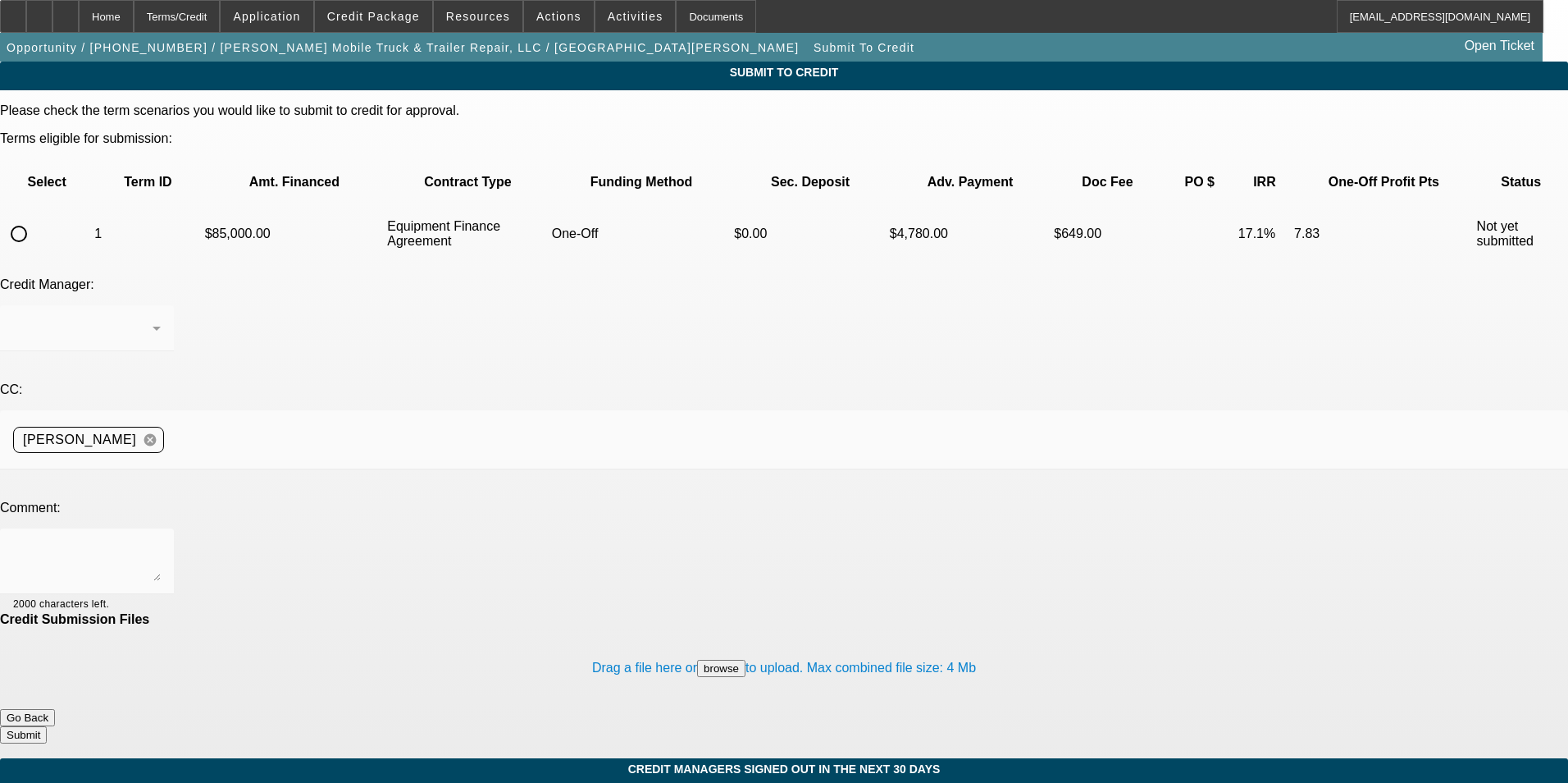
click at [35, 217] on input "radio" at bounding box center [19, 234] width 33 height 33
radio input "true"
click at [161, 541] on textarea at bounding box center [87, 561] width 147 height 40
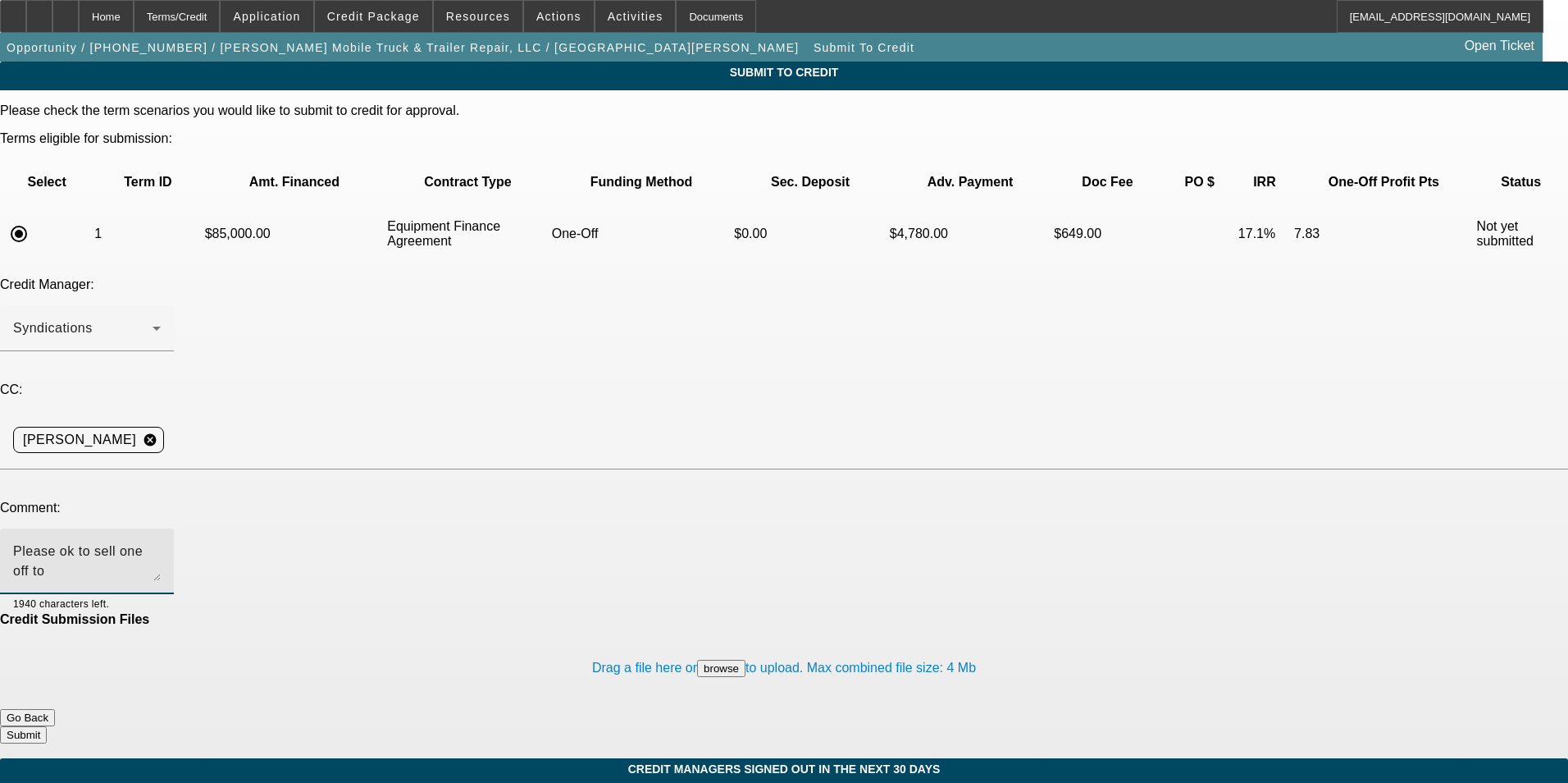
type textarea "Please ok to sell one off to [GEOGRAPHIC_DATA]. OK to pull CBR. Thanks"
click at [47, 726] on button "Submit" at bounding box center [24, 734] width 47 height 17
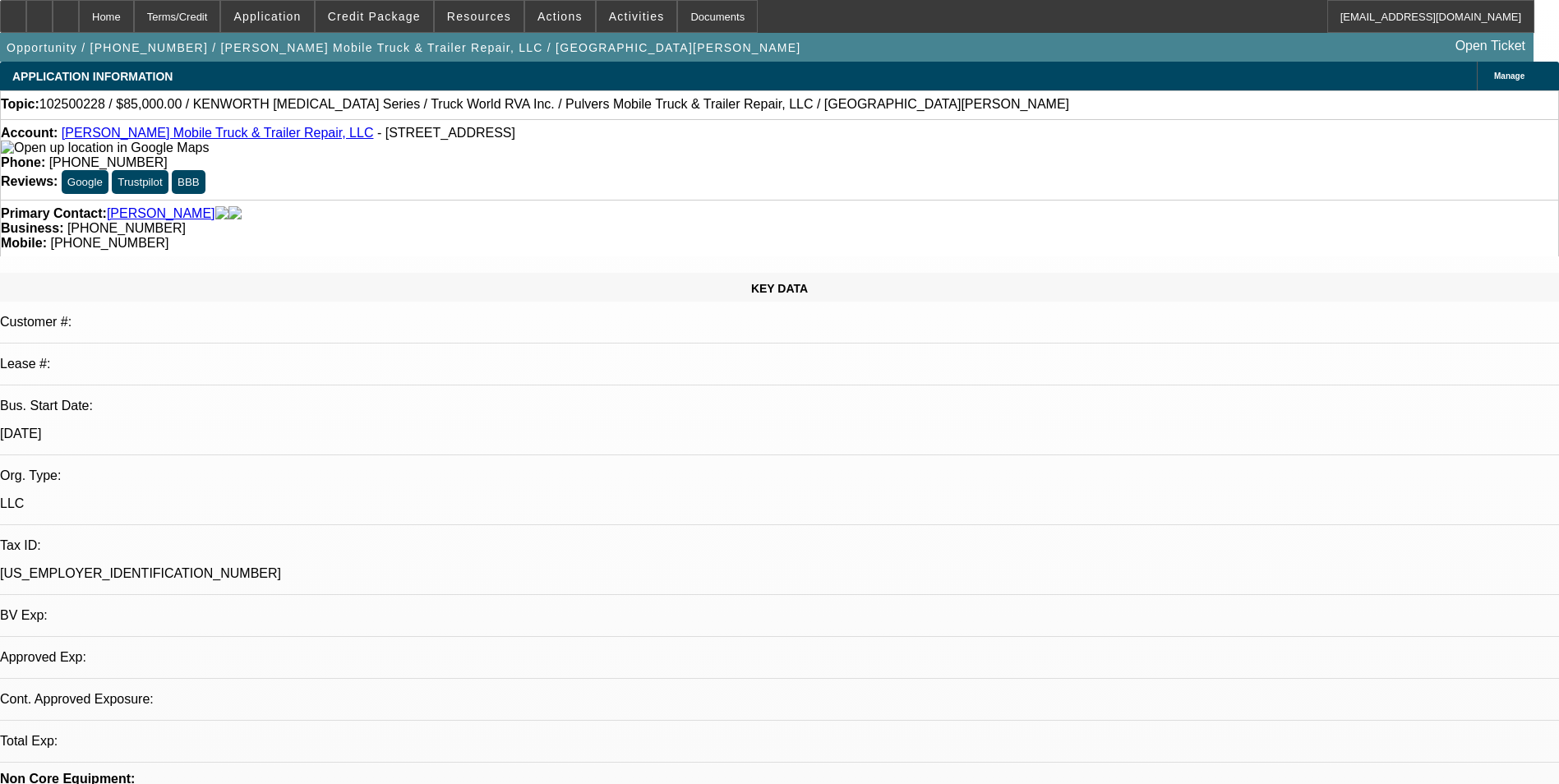
select select "0"
select select "6"
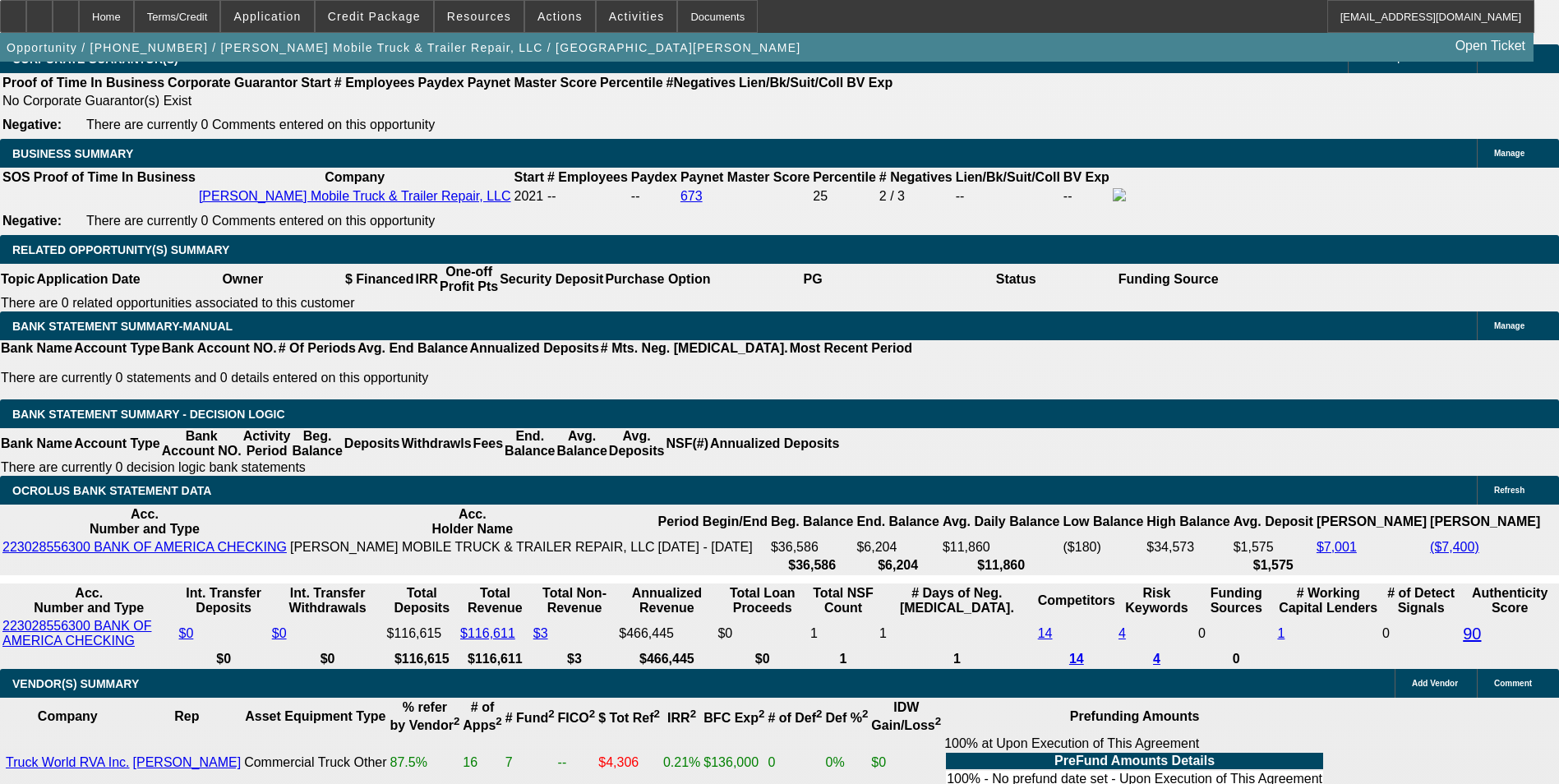
scroll to position [2547, 0]
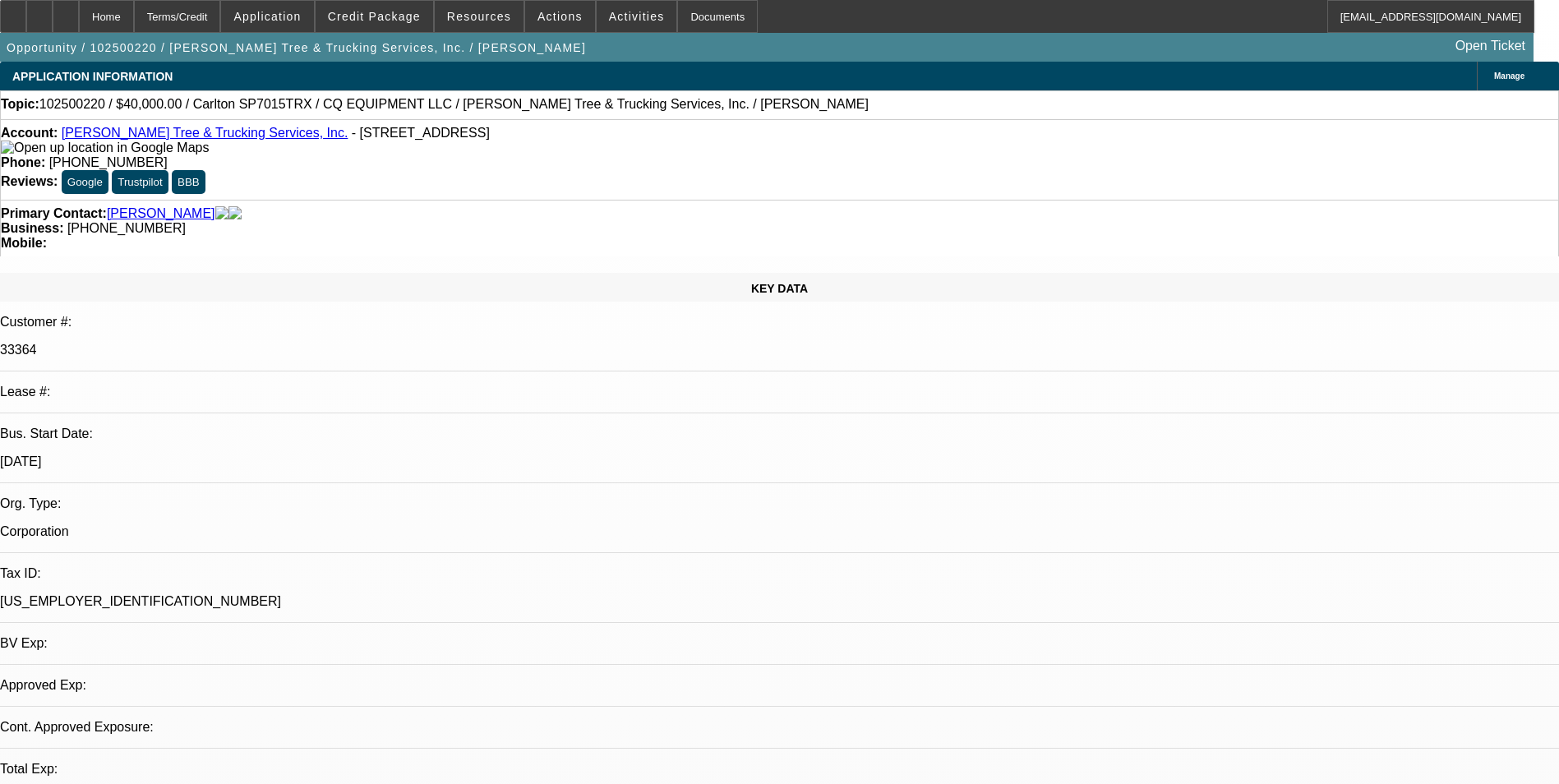
select select "0"
select select "2"
select select "0"
select select "6"
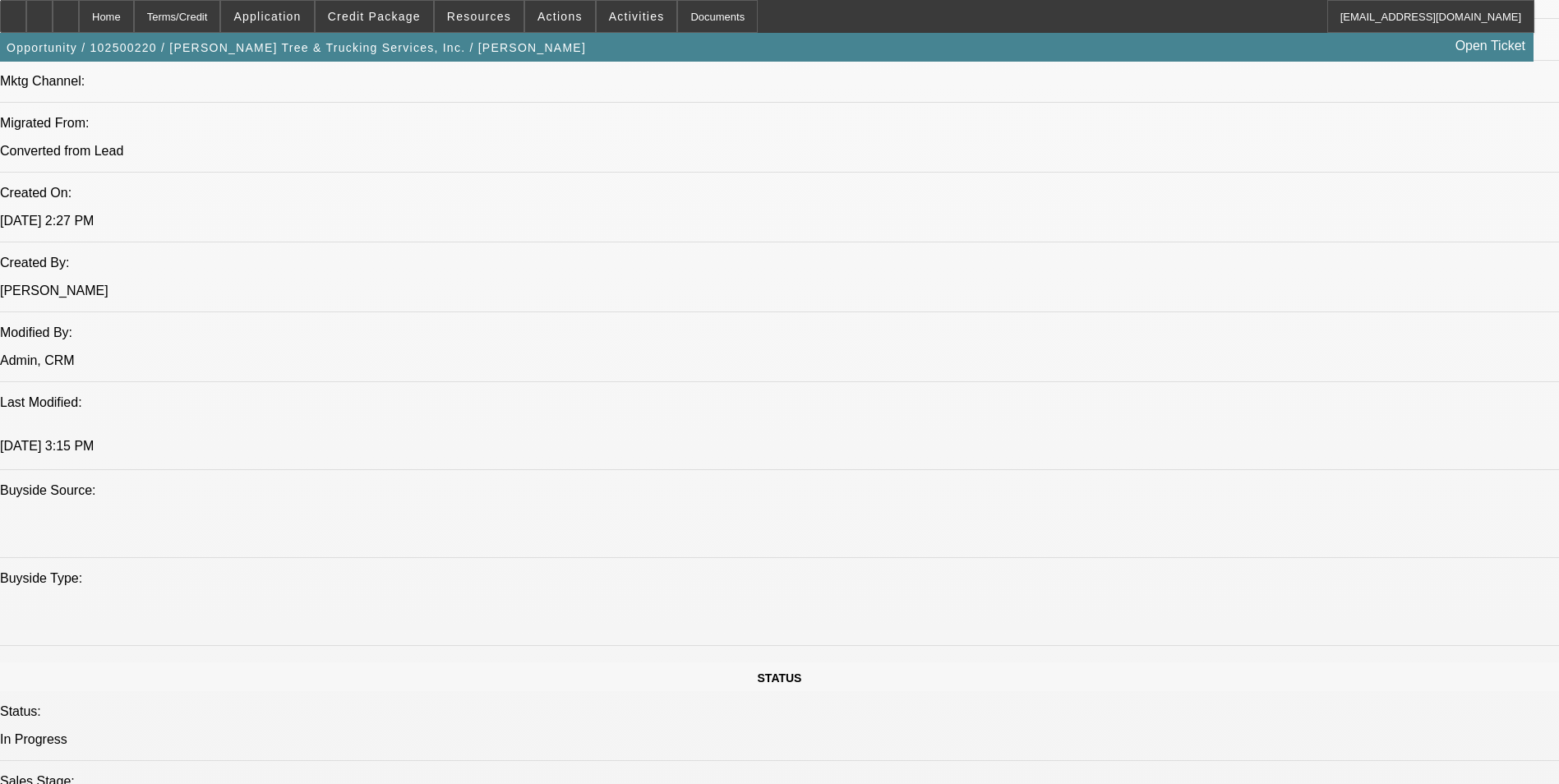
scroll to position [1233, 0]
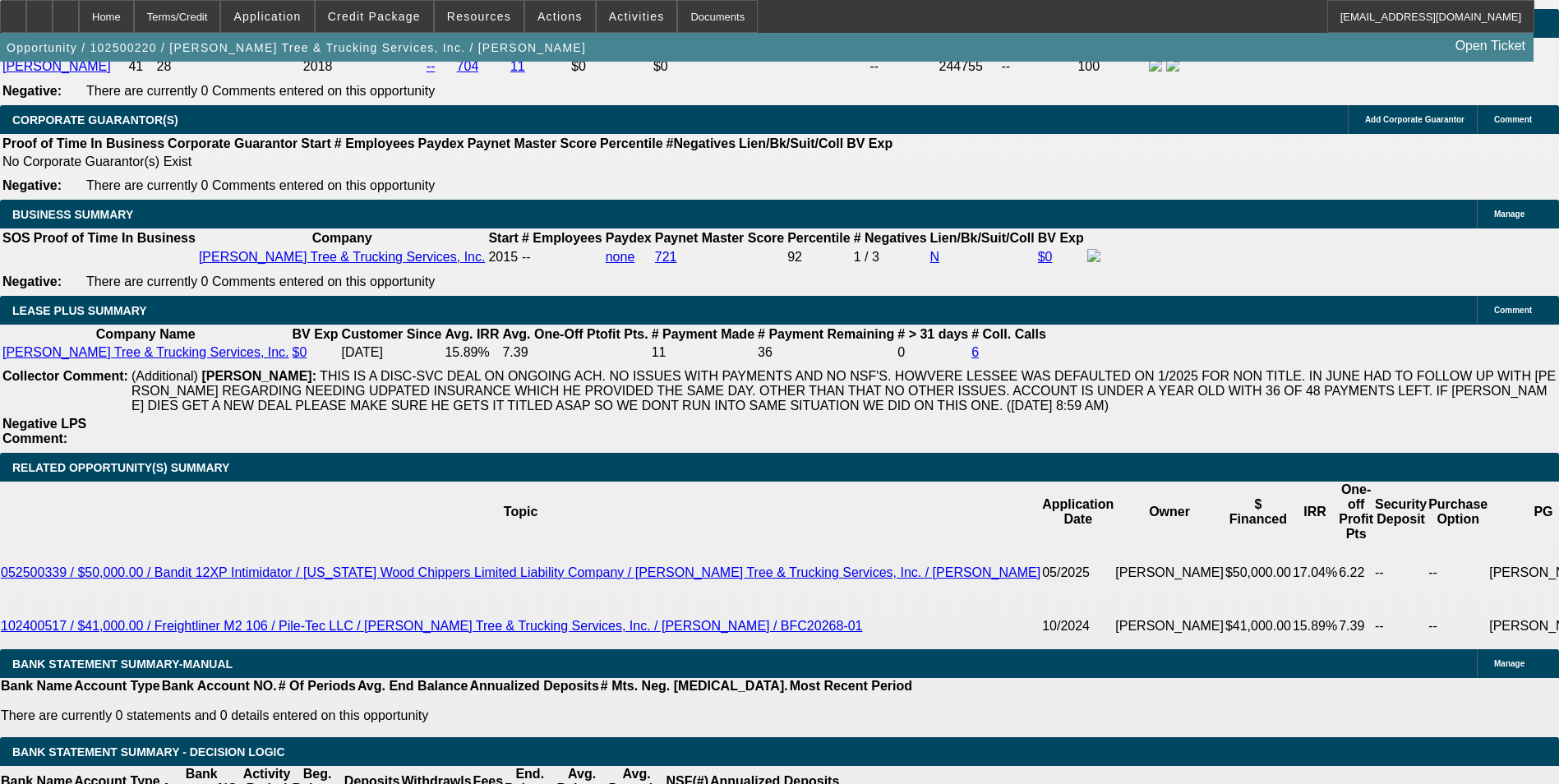
scroll to position [2547, 0]
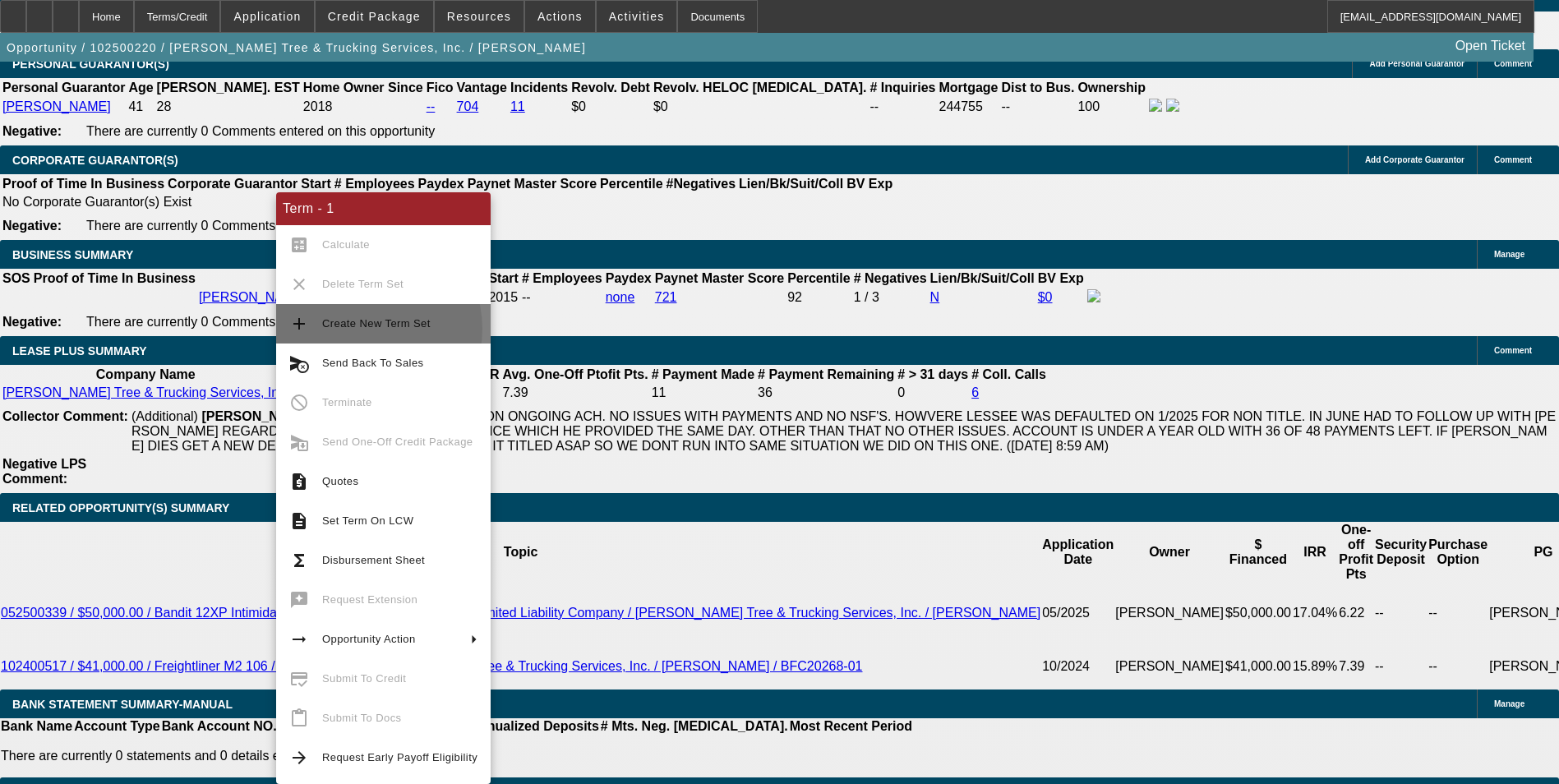
click at [365, 329] on span "Create New Term Set" at bounding box center [376, 324] width 109 height 13
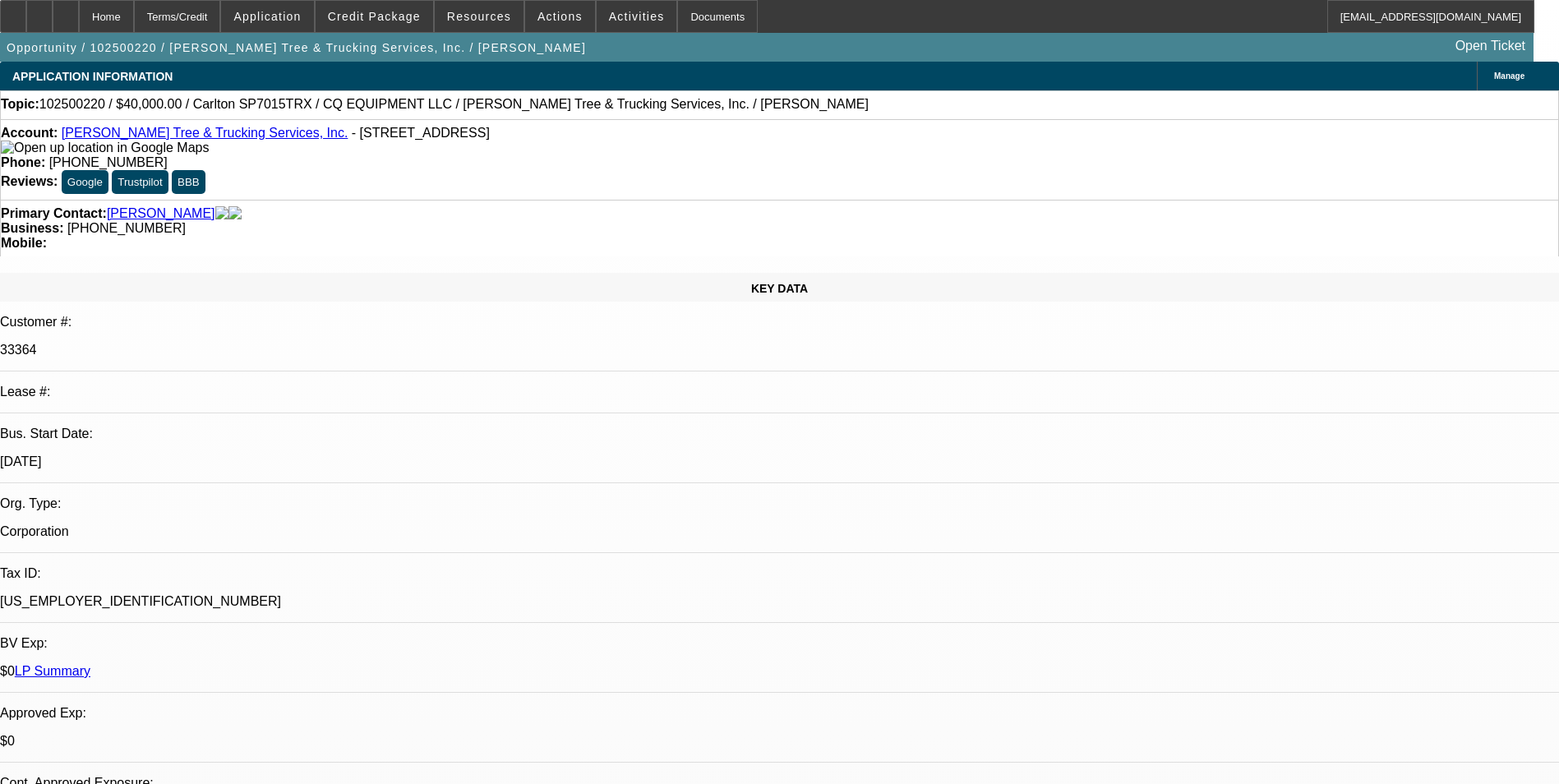
select select "0"
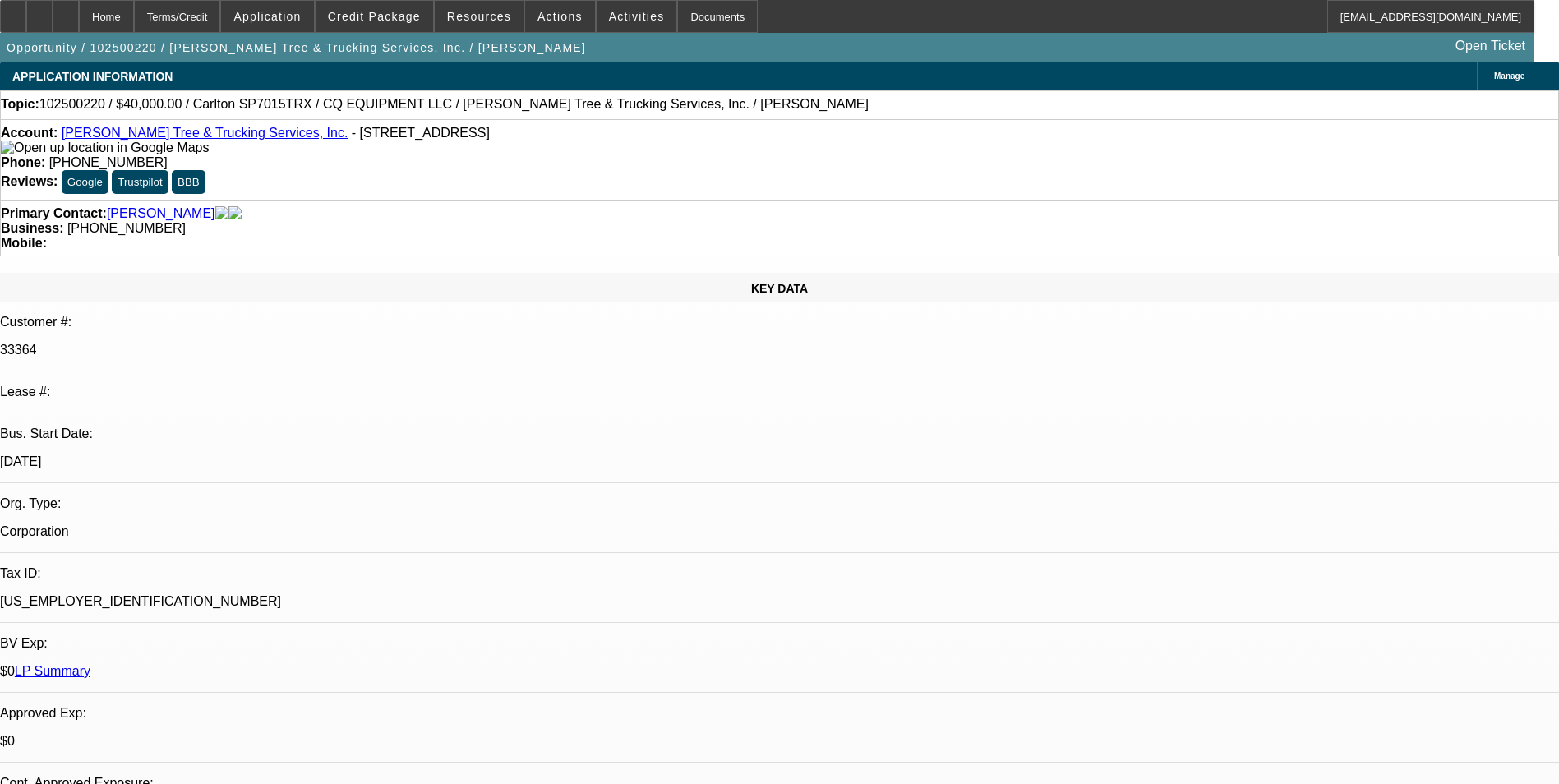
select select "0"
select select "1"
select select "2"
select select "6"
select select "1"
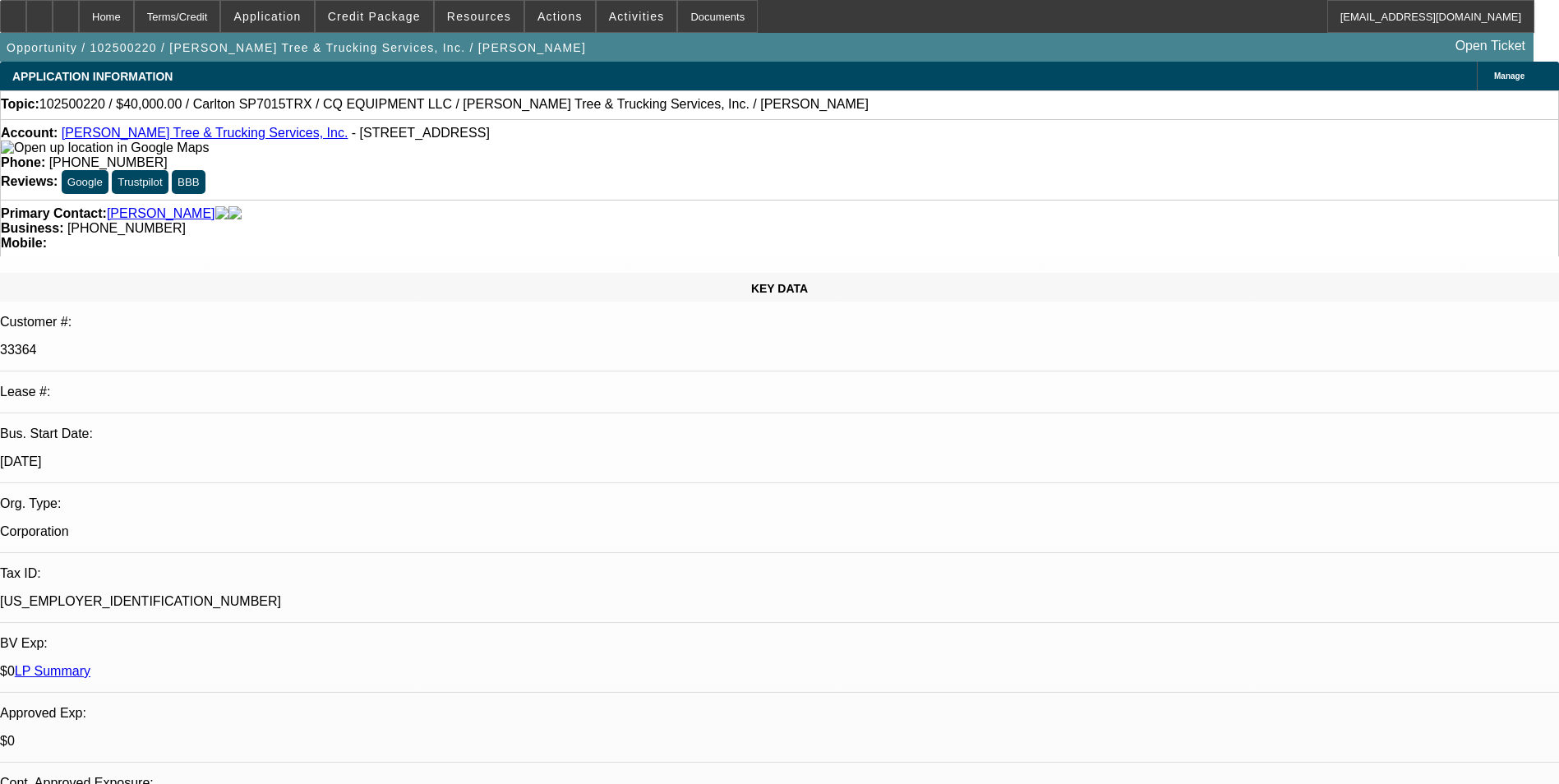
select select "2"
select select "6"
click at [221, 22] on div "Terms/Credit" at bounding box center [178, 16] width 87 height 33
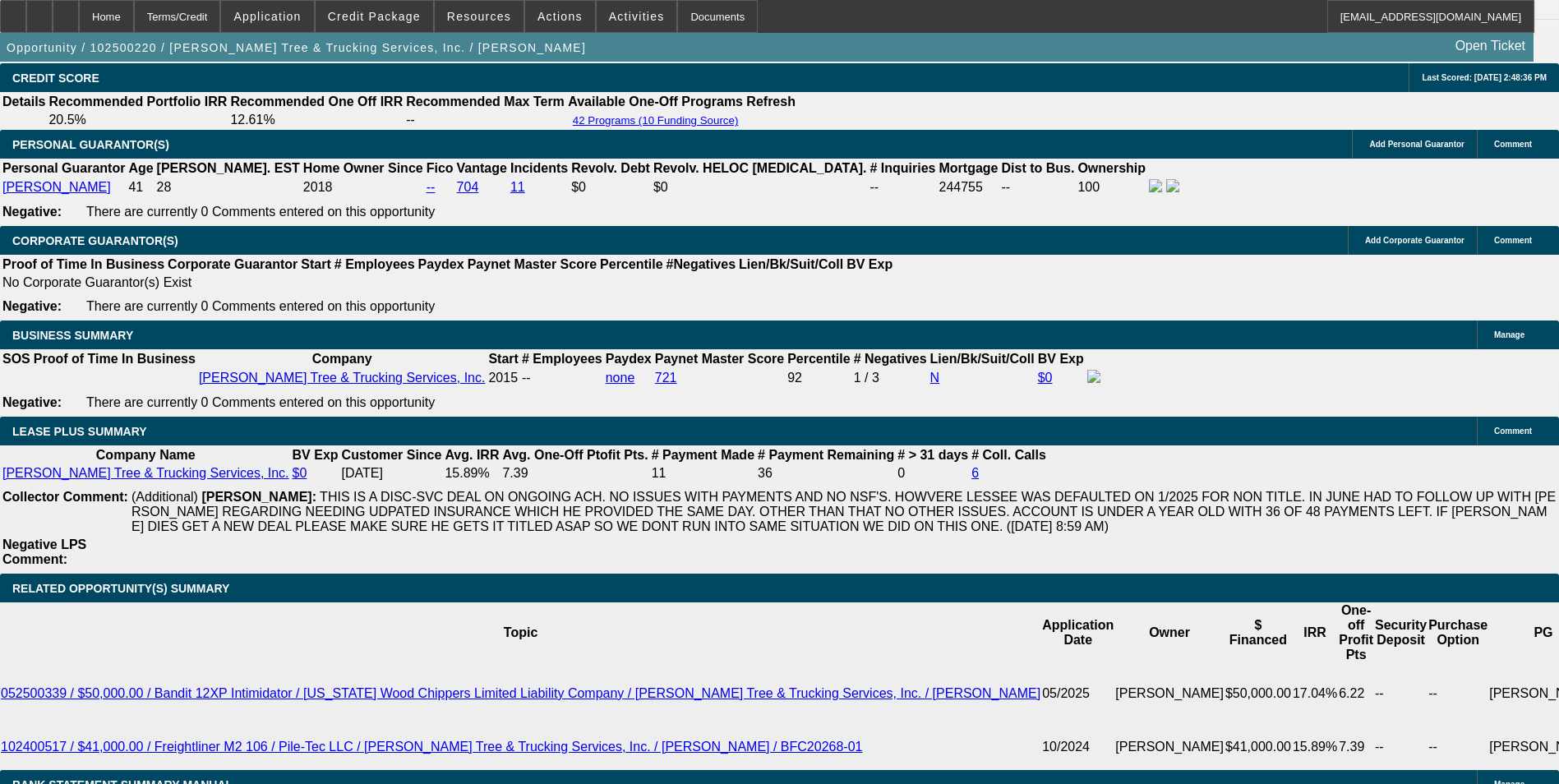
scroll to position [2560, 0]
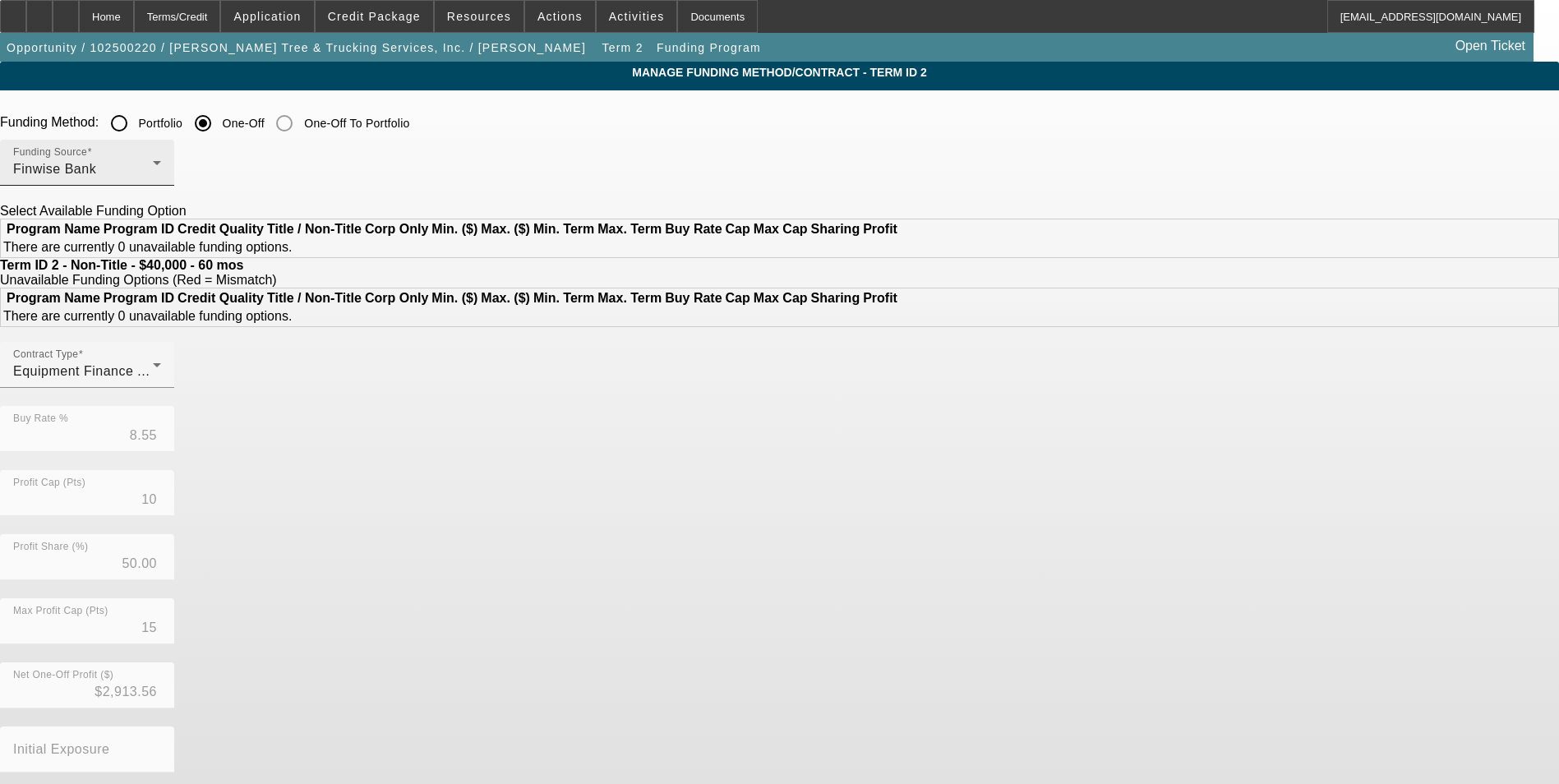
click at [153, 175] on div "Finwise Bank" at bounding box center [83, 169] width 140 height 20
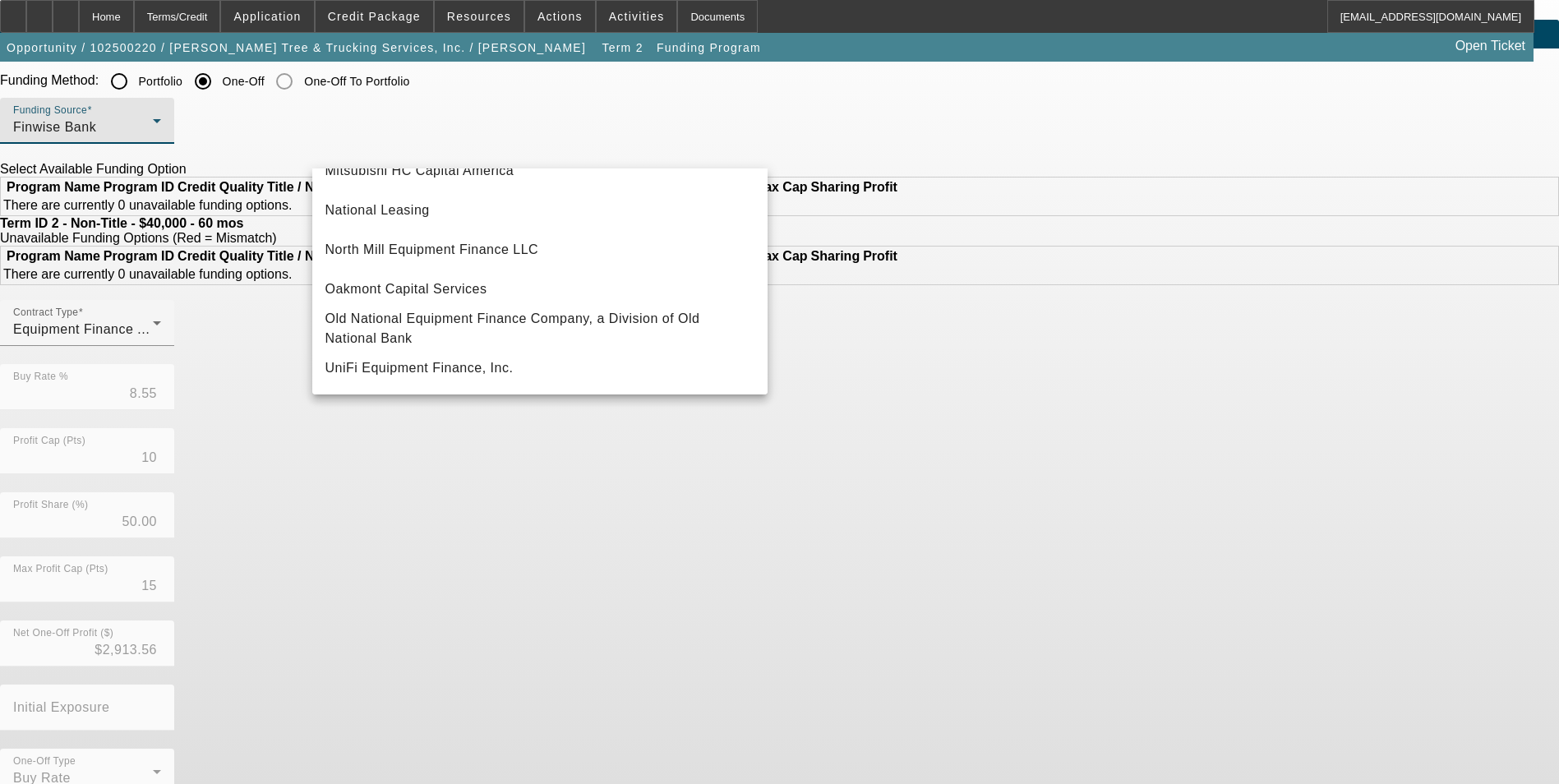
scroll to position [82, 0]
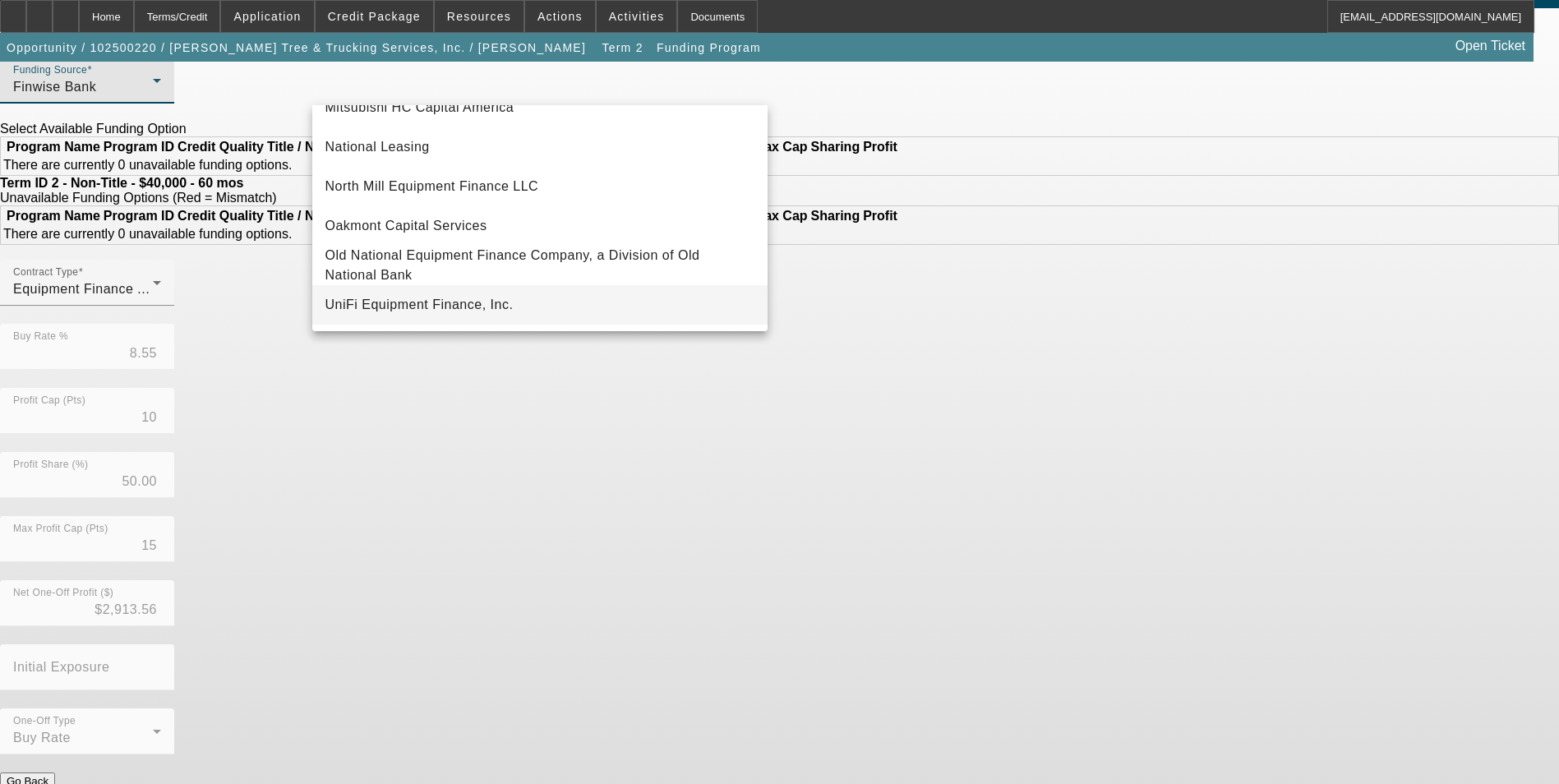
click at [458, 299] on span "UniFi Equipment Finance, Inc." at bounding box center [420, 305] width 189 height 20
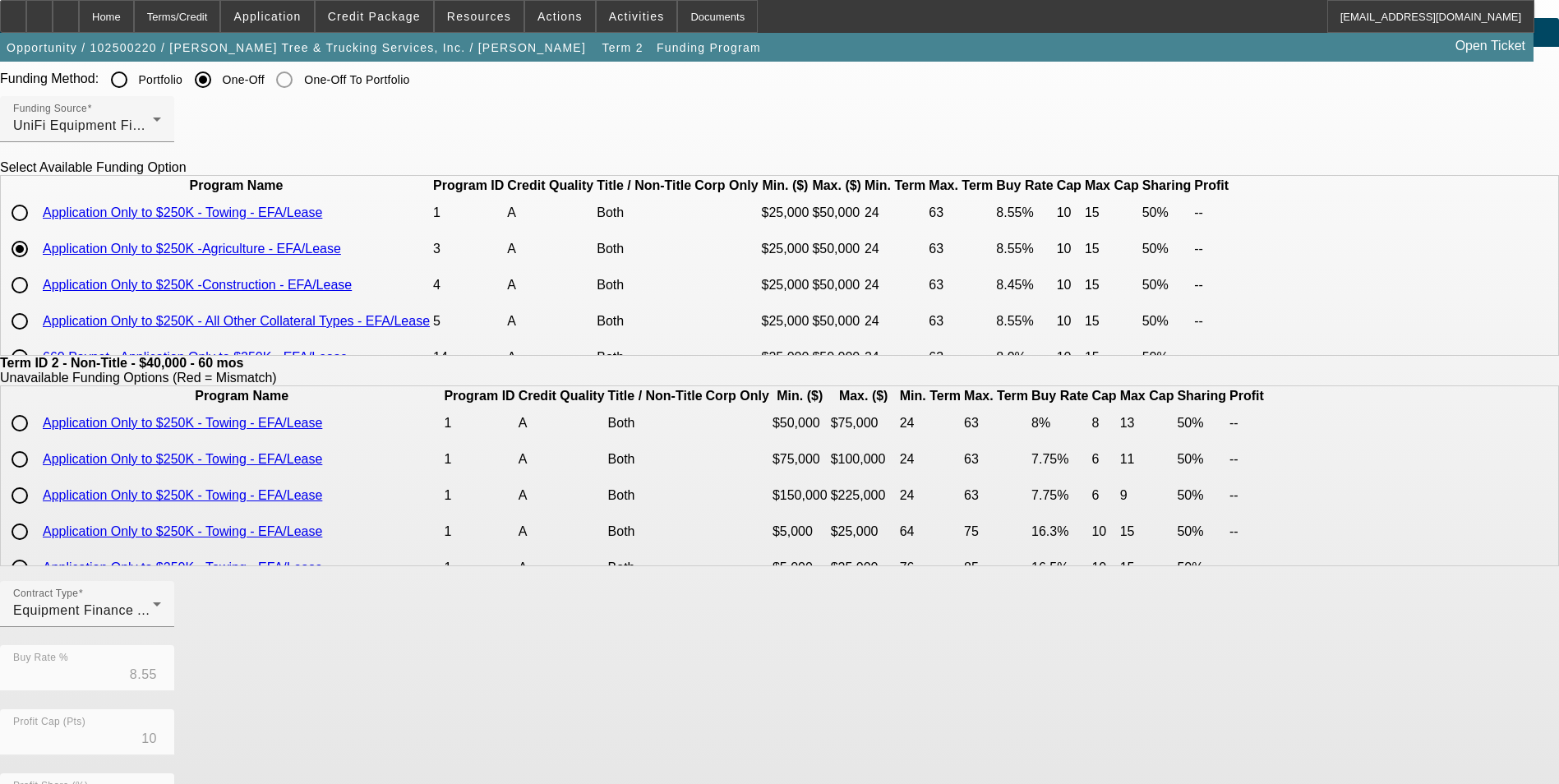
scroll to position [0, 0]
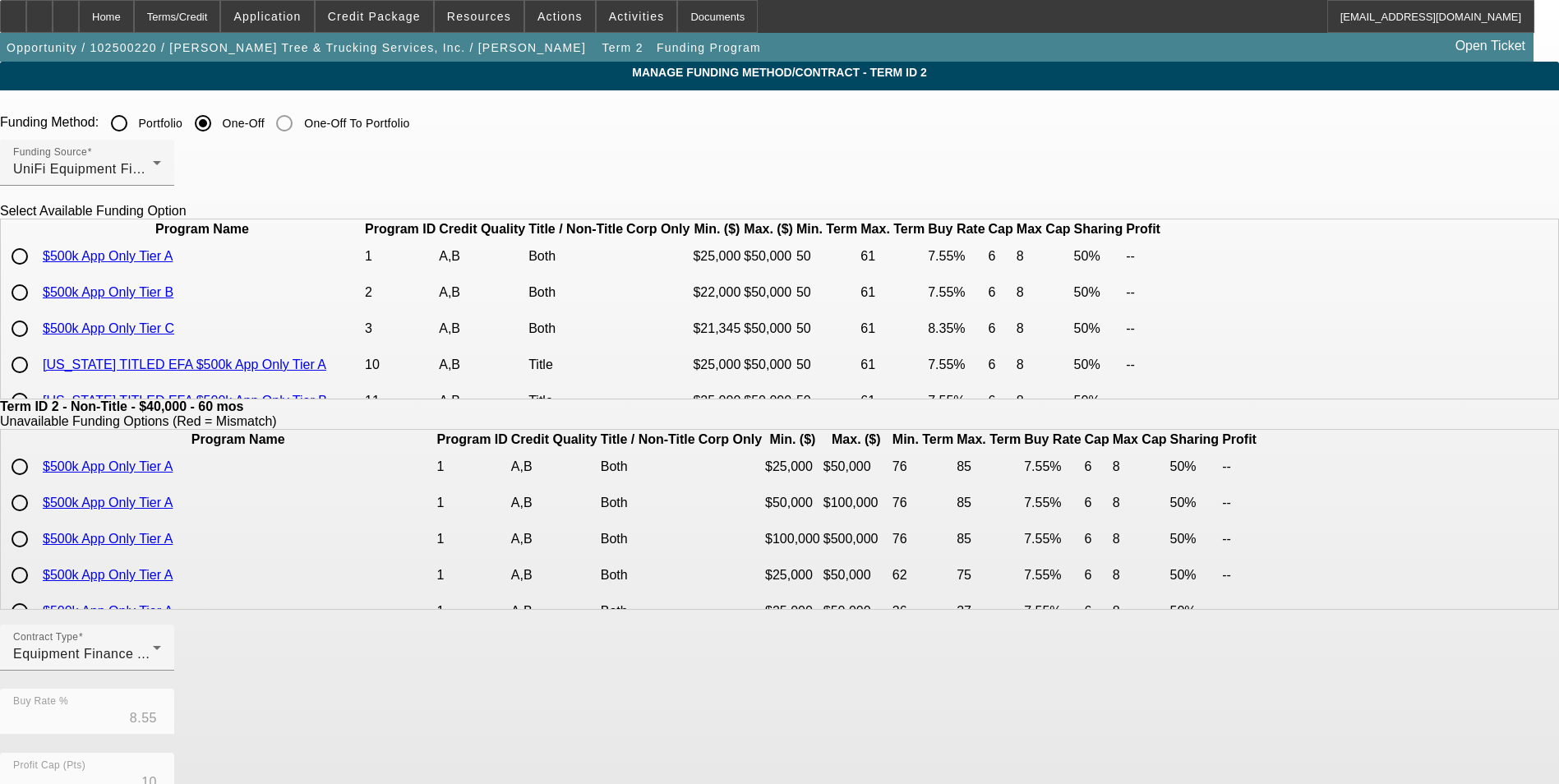
click at [36, 273] on input "radio" at bounding box center [20, 256] width 33 height 33
radio input "true"
type input "7.55"
type input "6"
type input "8"
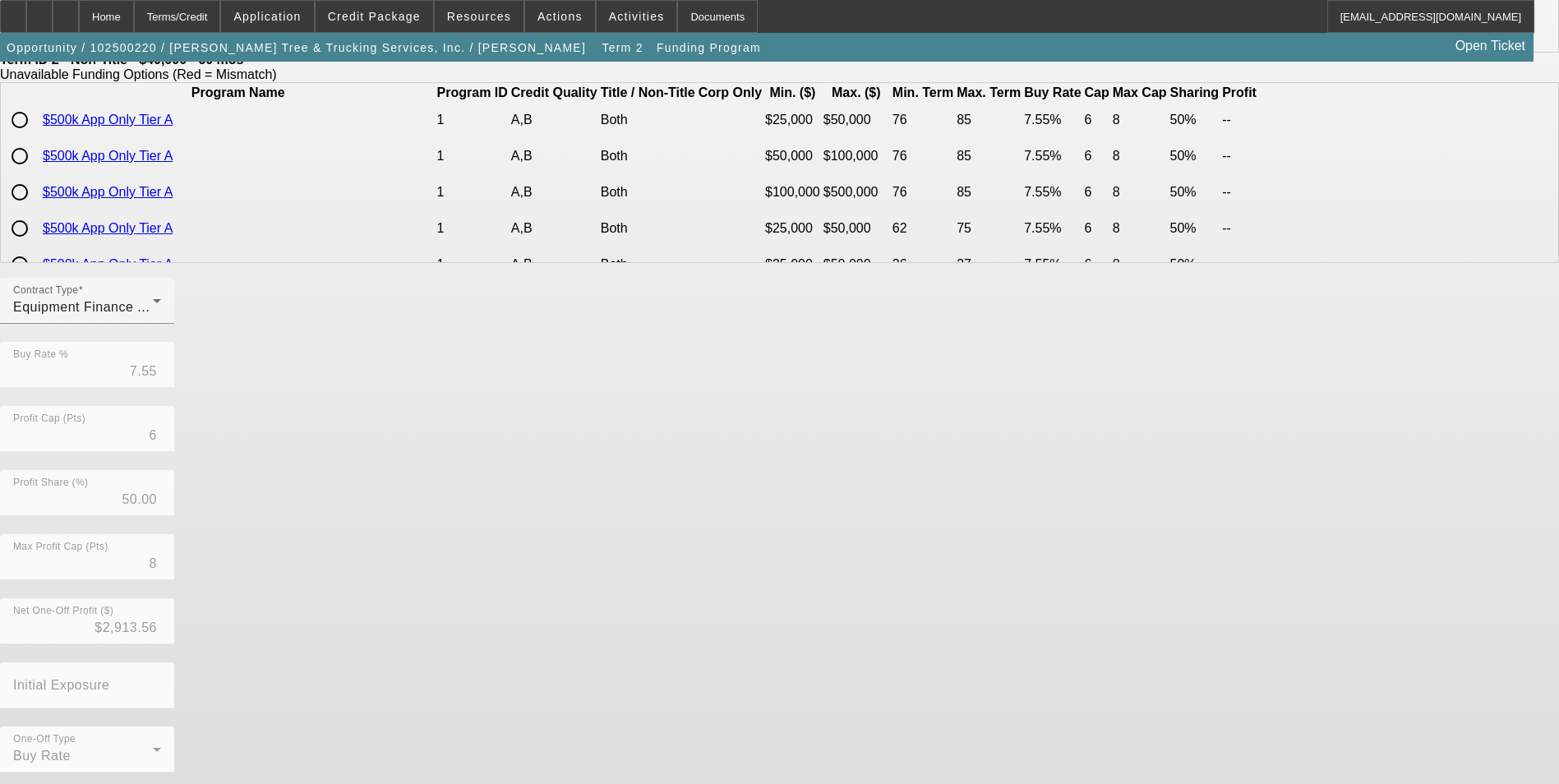
scroll to position [353, 0]
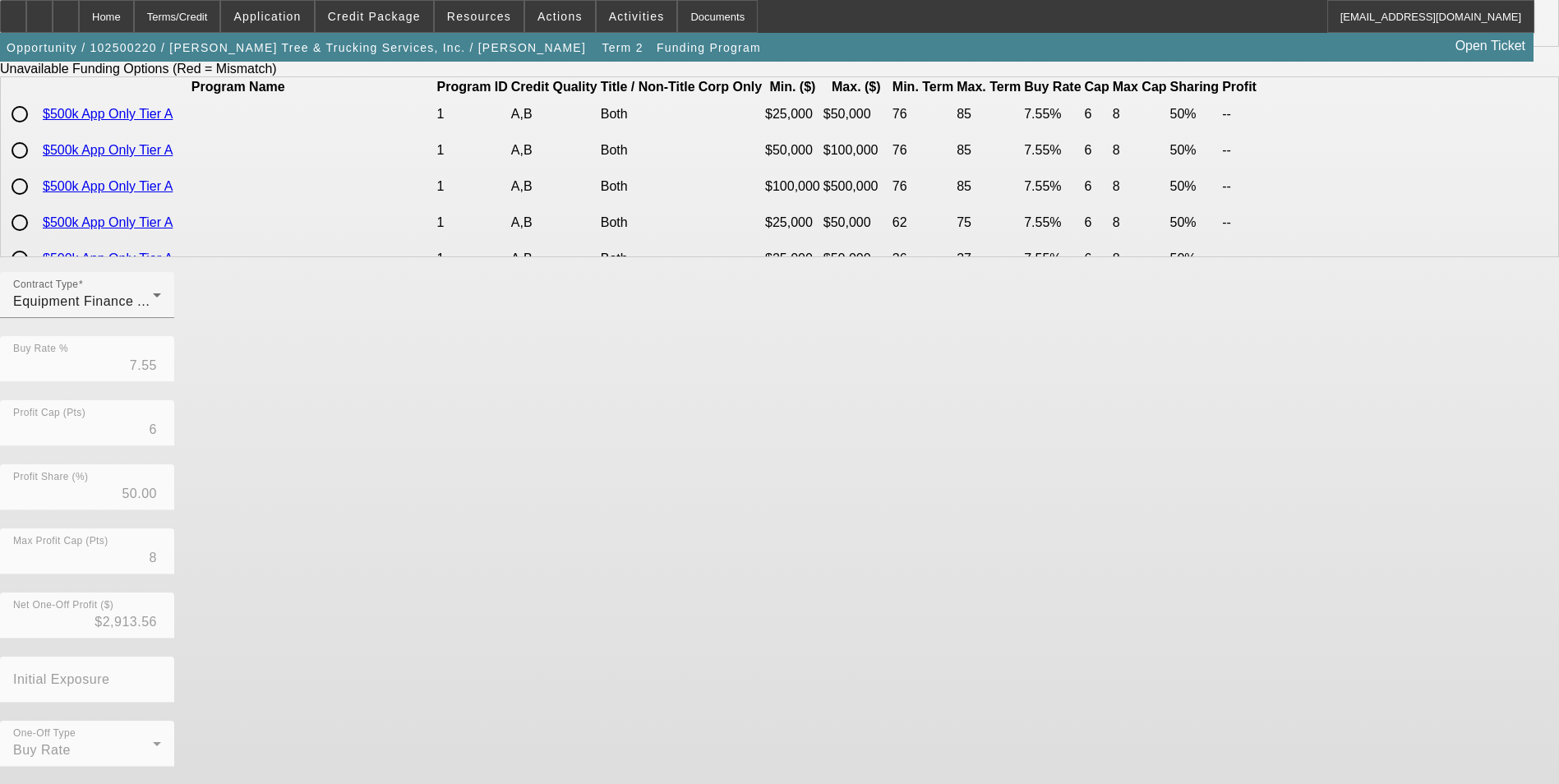
click at [625, 738] on div "Contract Type Equipment Finance Agreement Buy Rate % 7.55 Profit Cap (Pts) 6 Pr…" at bounding box center [779, 528] width 1559 height 513
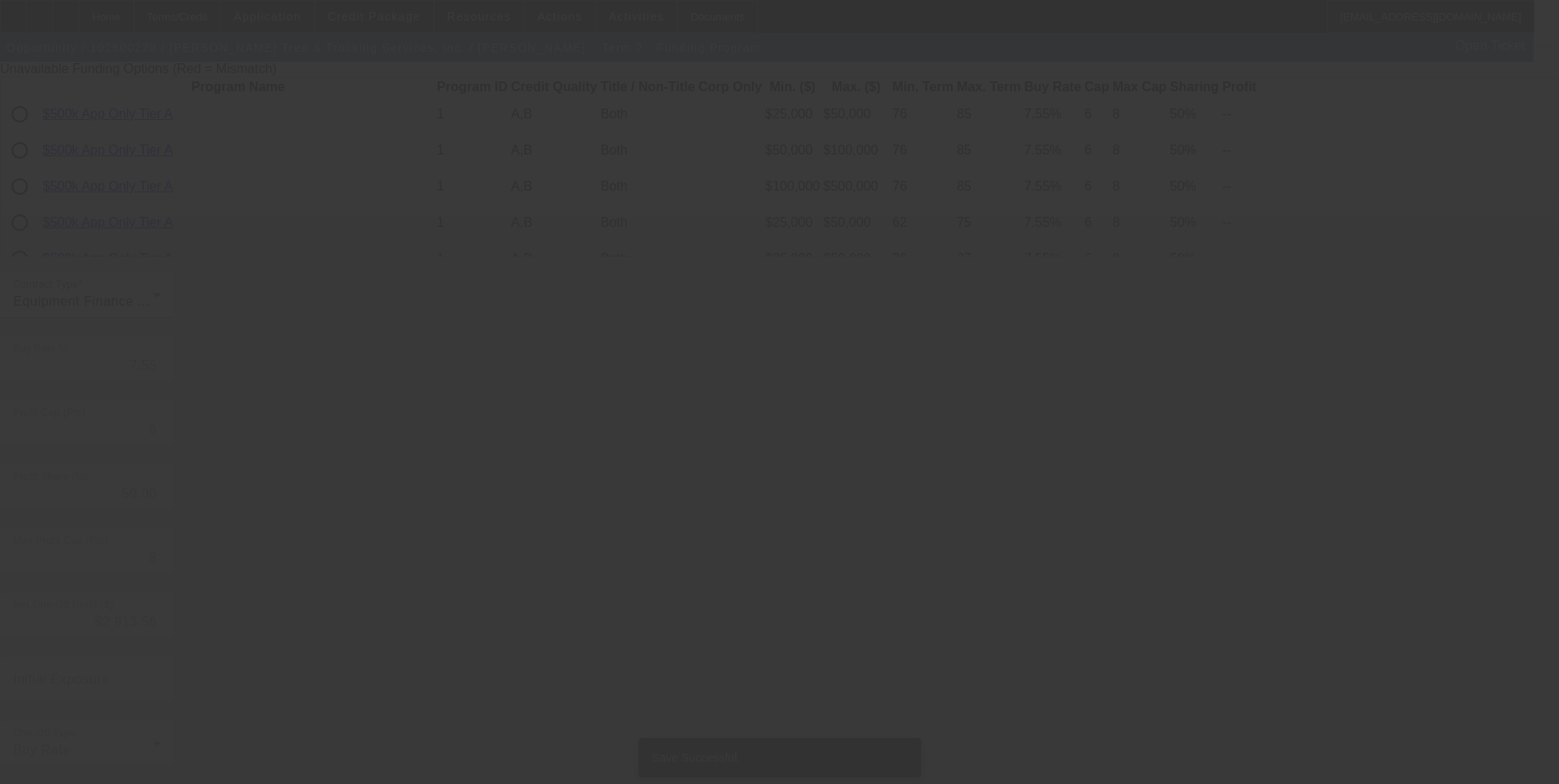
type input "8.55"
type input "10"
type input "15"
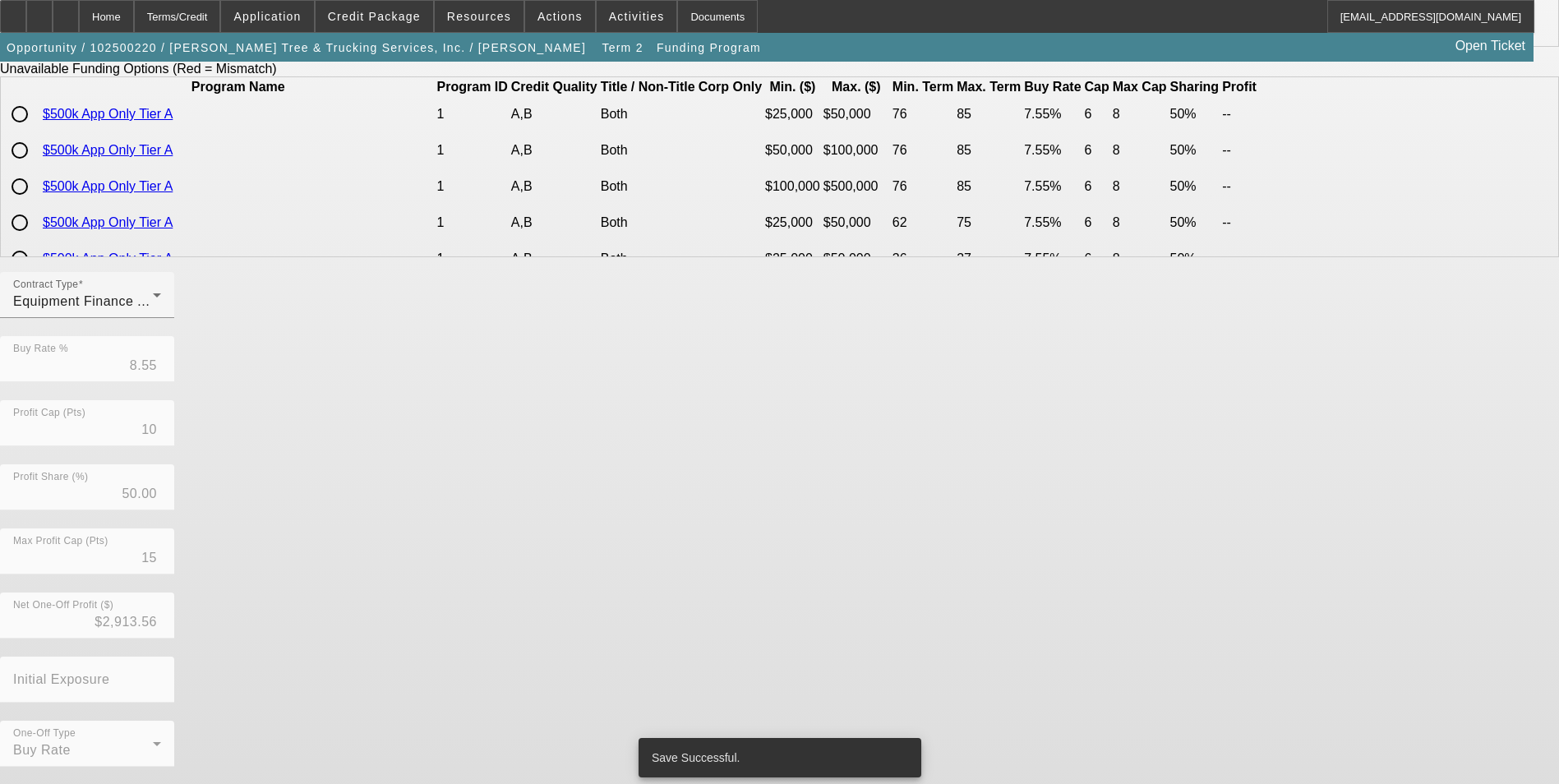
scroll to position [0, 0]
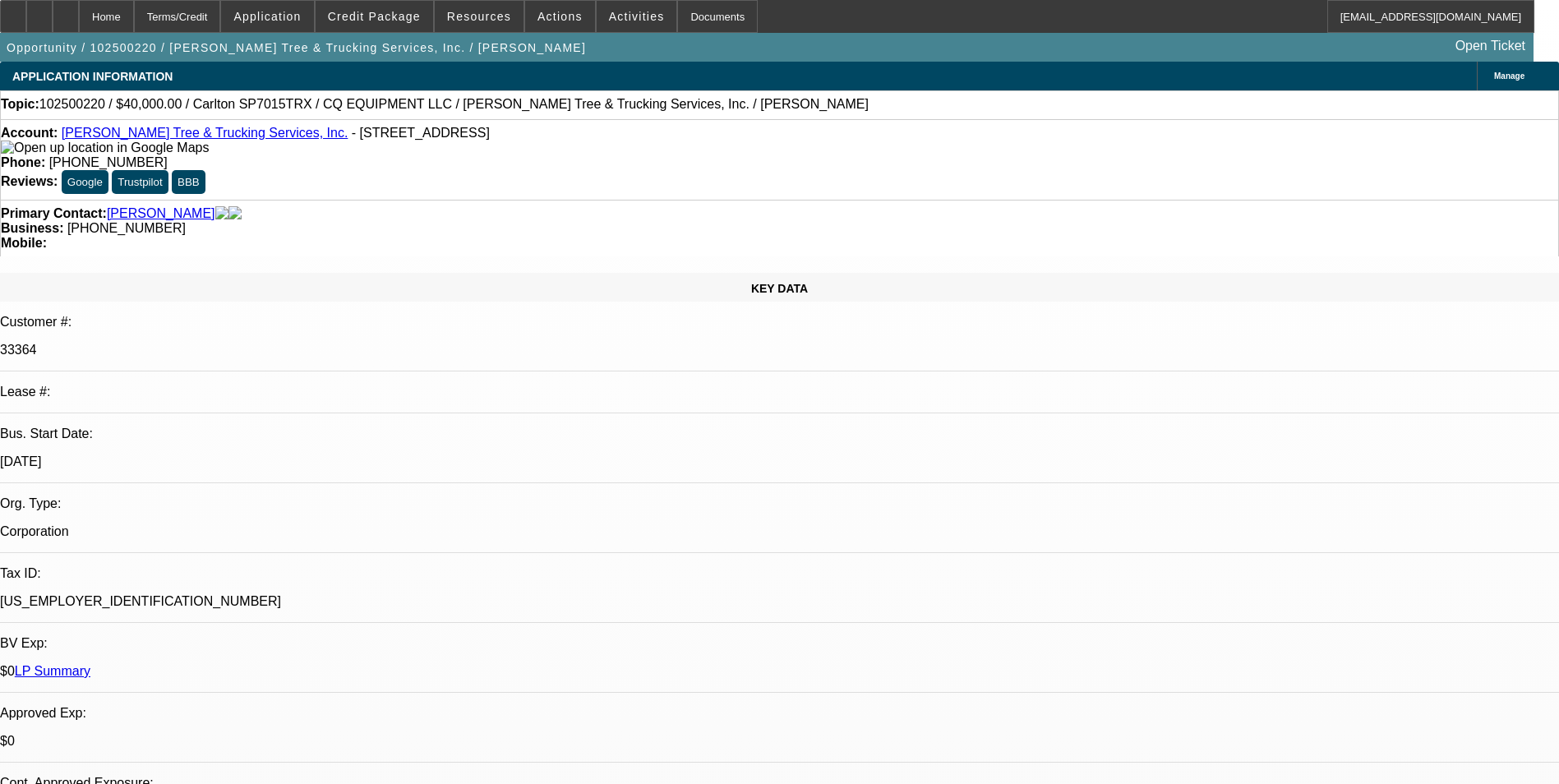
select select "0"
select select "2"
select select "0"
select select "6"
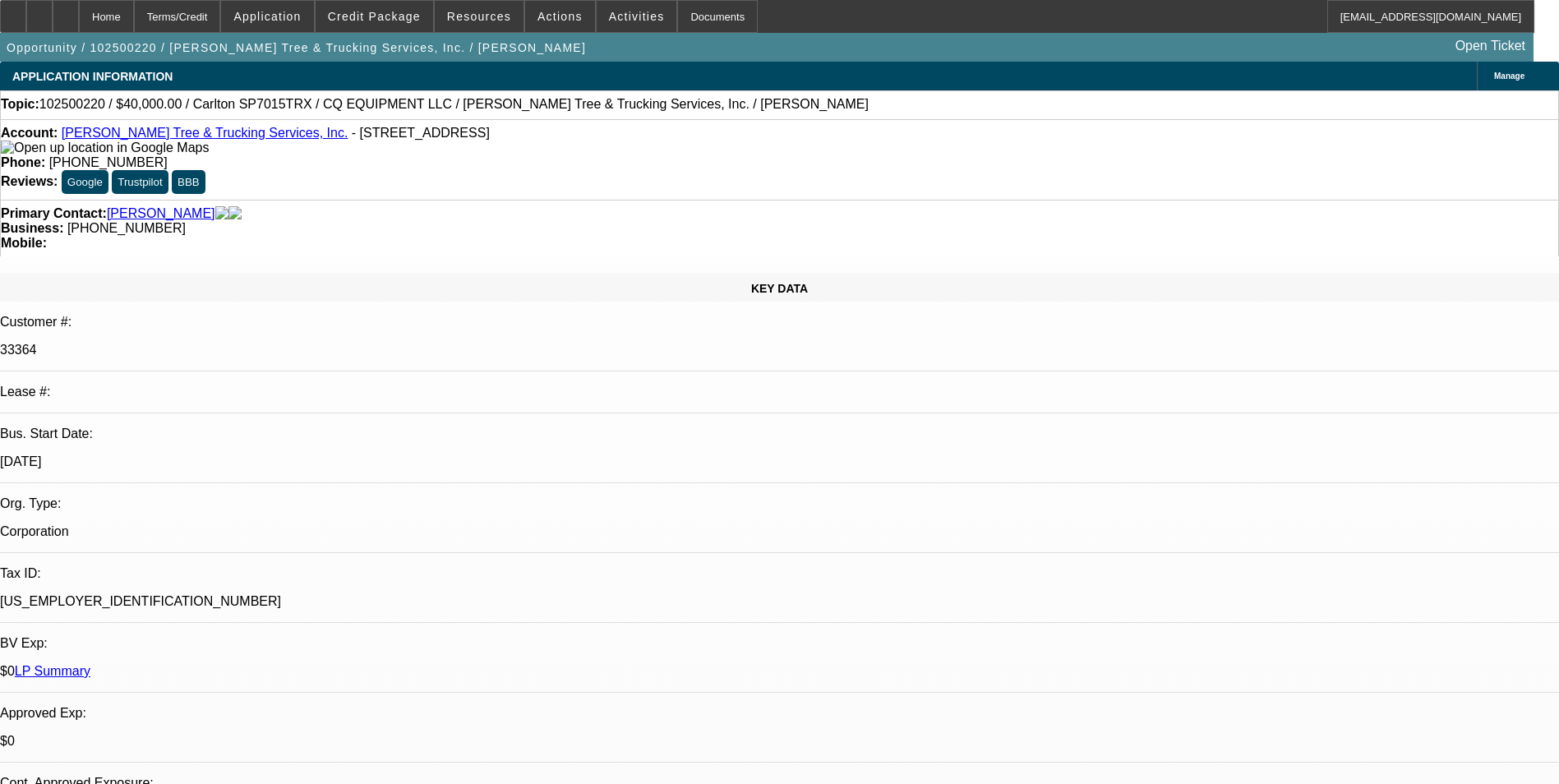
select select "0"
select select "2"
select select "0"
select select "6"
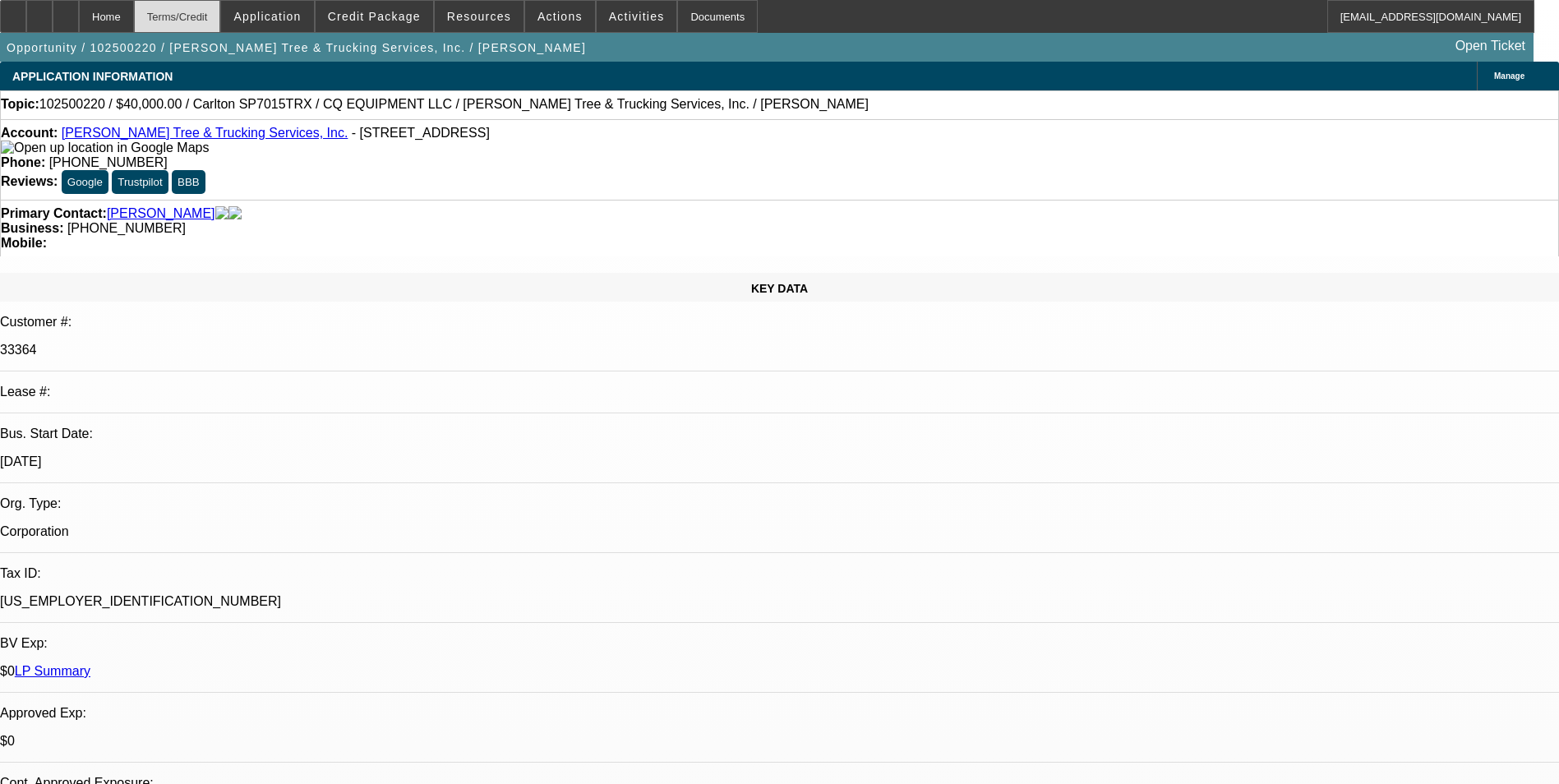
click at [216, 15] on div "Terms/Credit" at bounding box center [178, 16] width 87 height 33
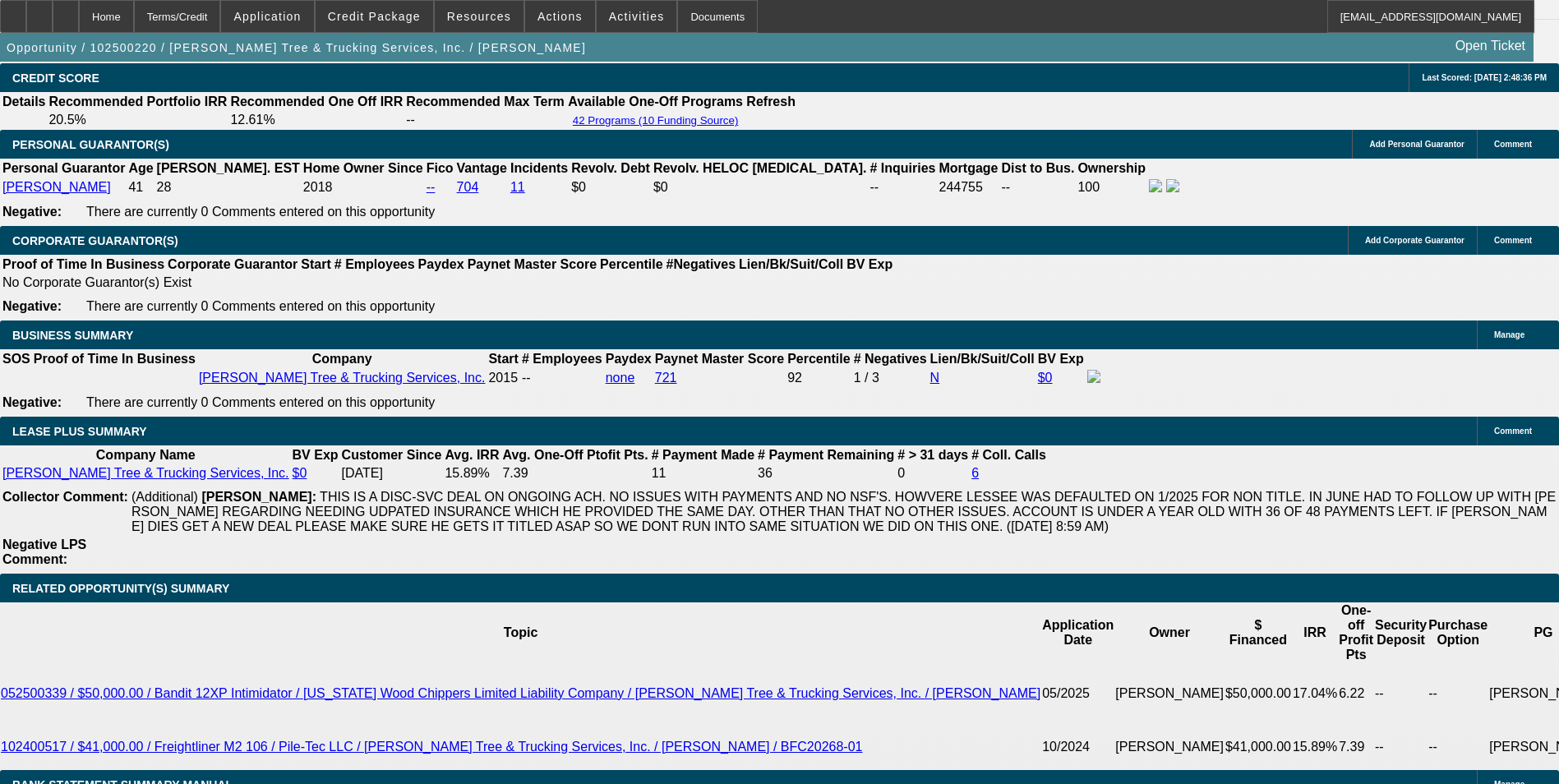
scroll to position [2560, 0]
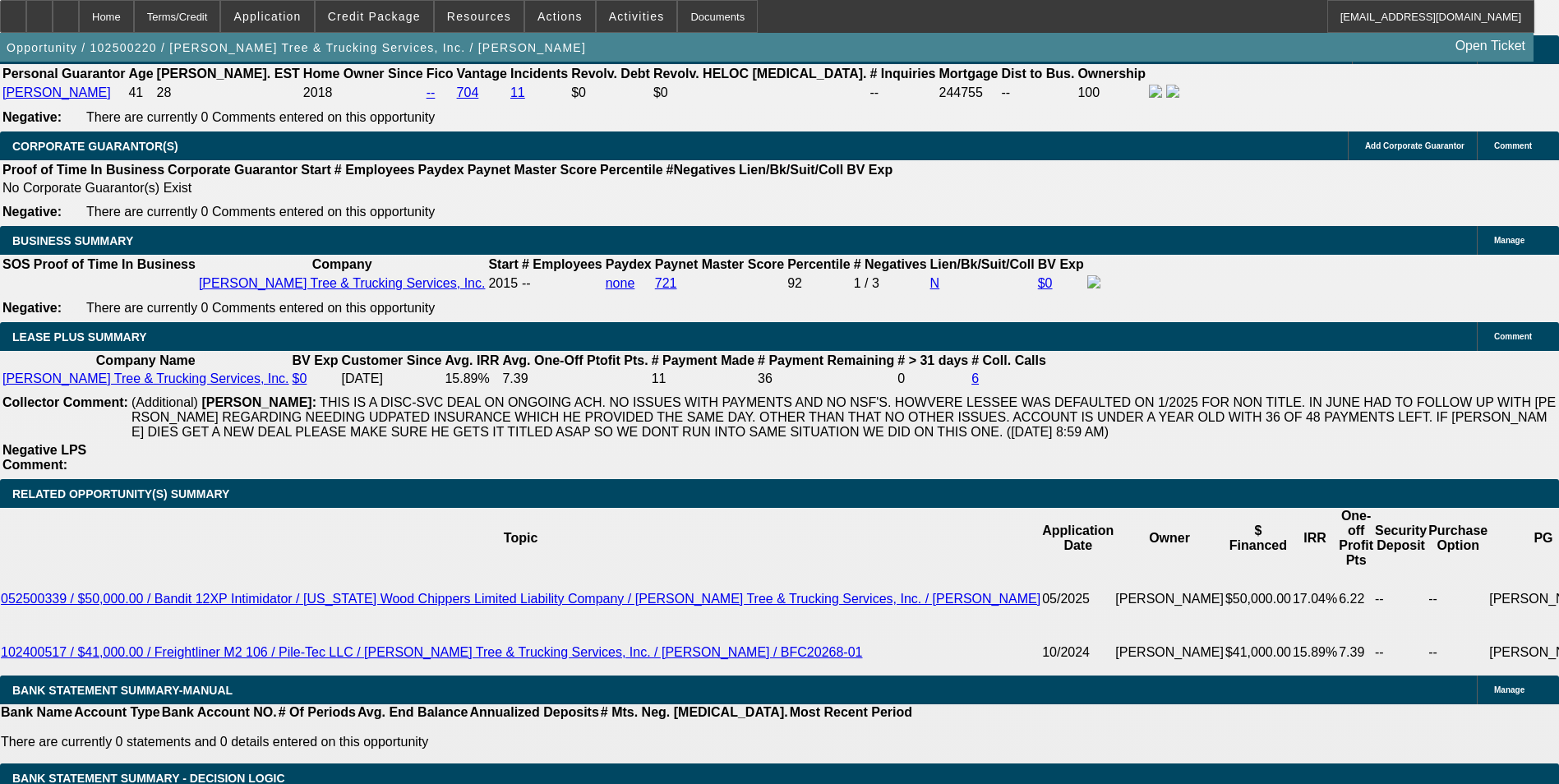
type input "1"
type input "UNKNOWN"
type input "$683.75"
type input "11"
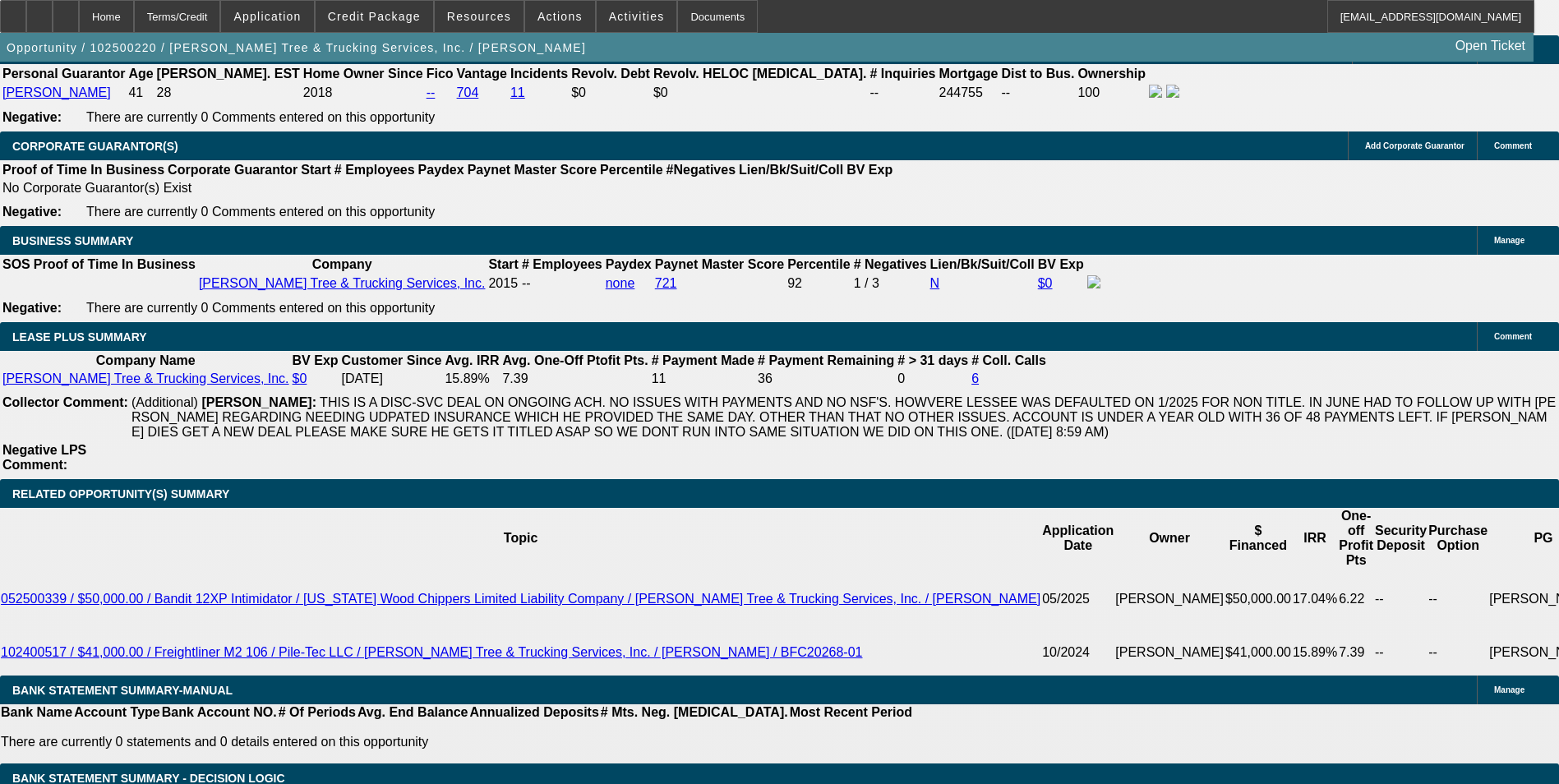
type input "$869.70"
type input "11"
type input "86"
type input "870"
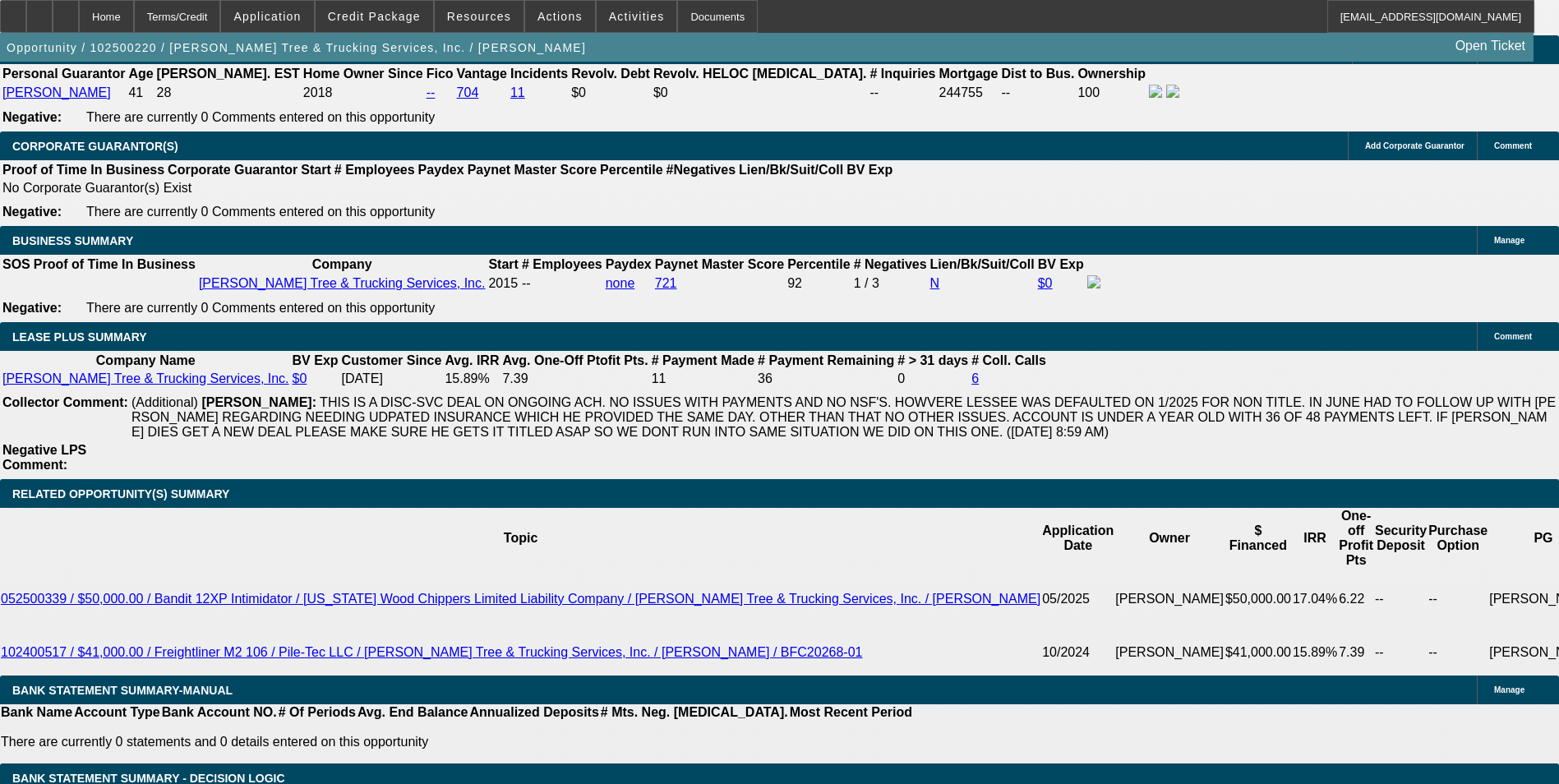
type input "11"
type input "$870.00"
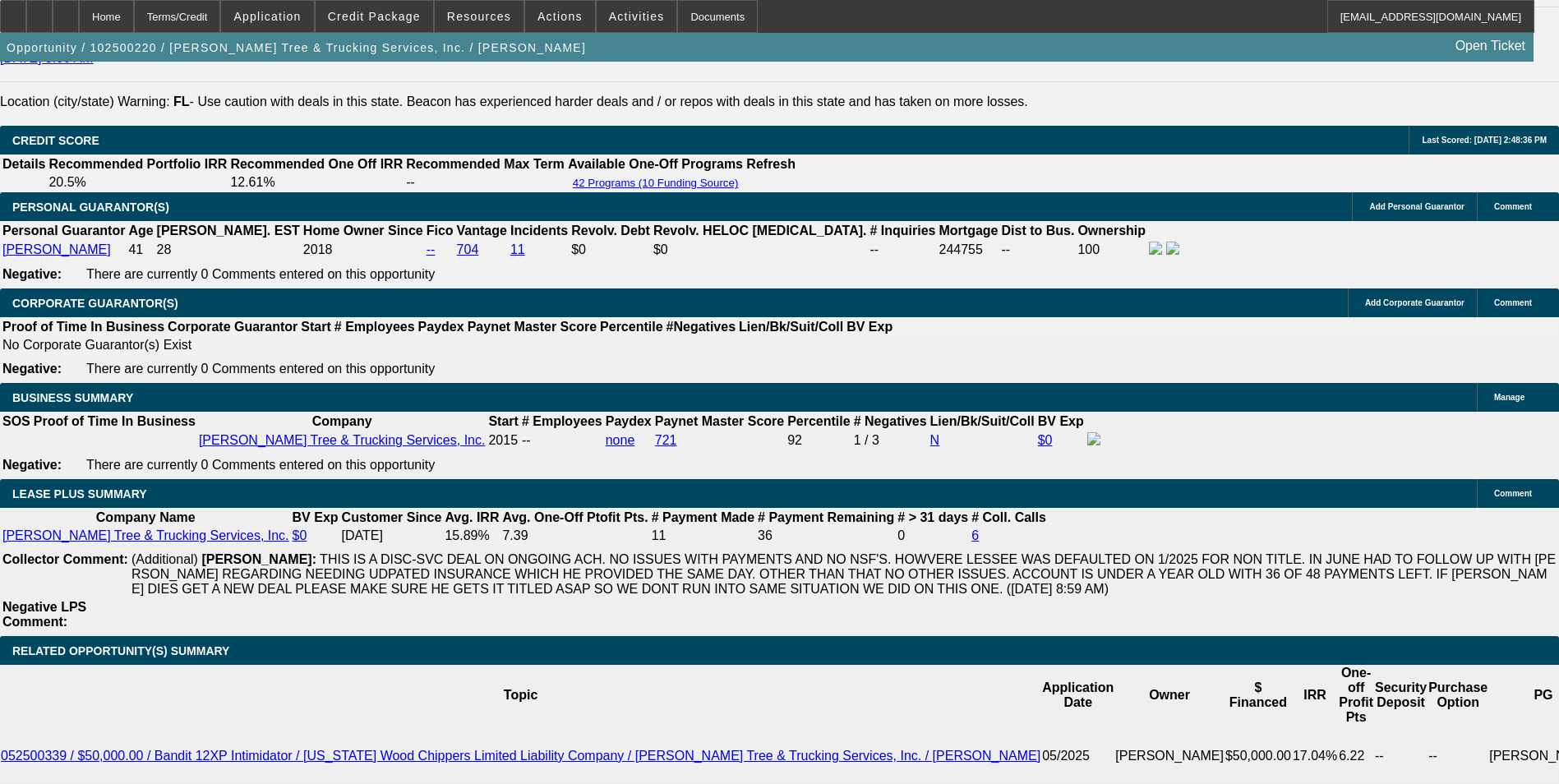
scroll to position [2396, 0]
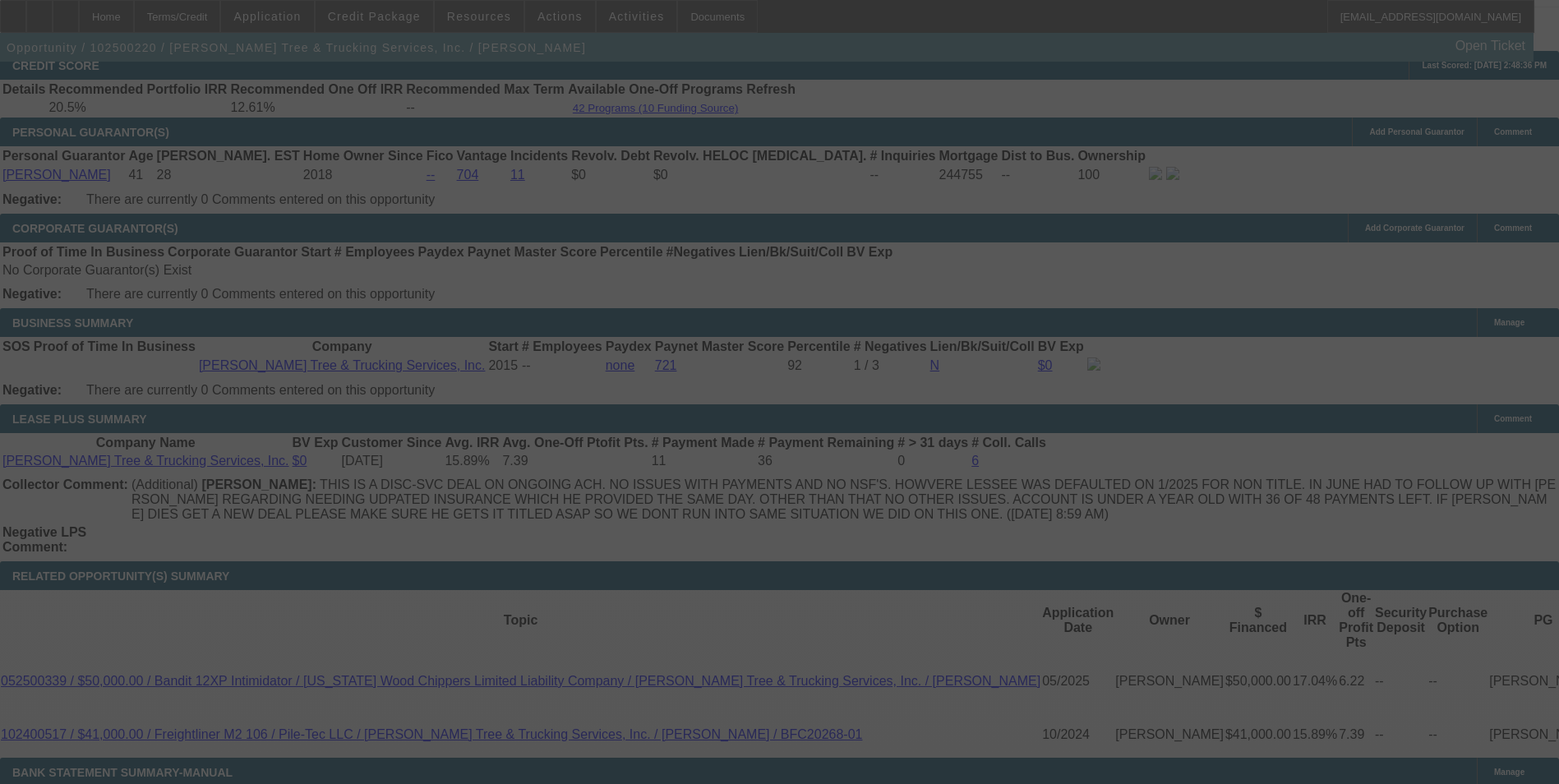
scroll to position [2560, 0]
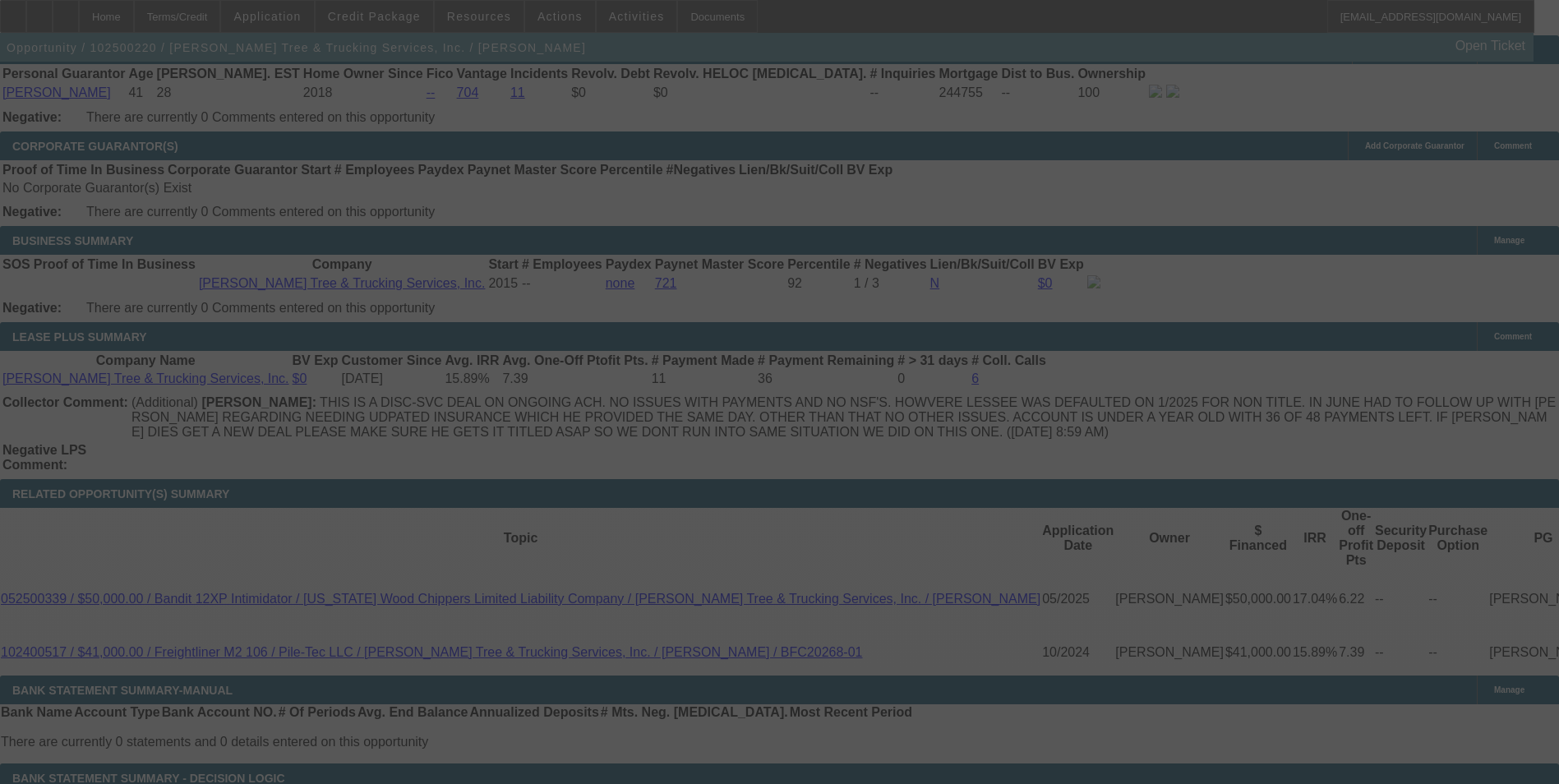
select select "0"
select select "2"
select select "0"
select select "6"
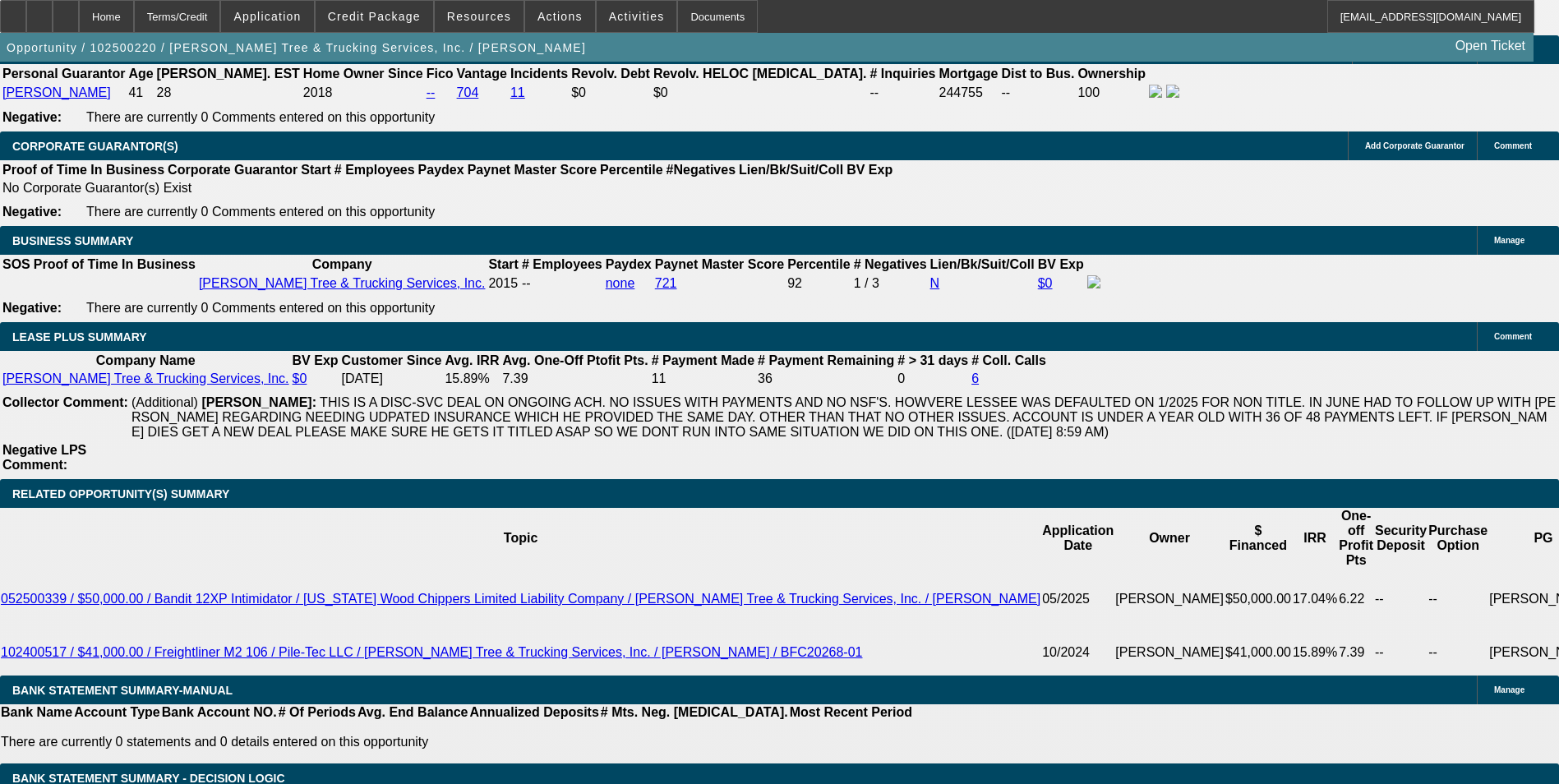
type input "11.5"
type input "UNKNOWN"
type input "$879.70"
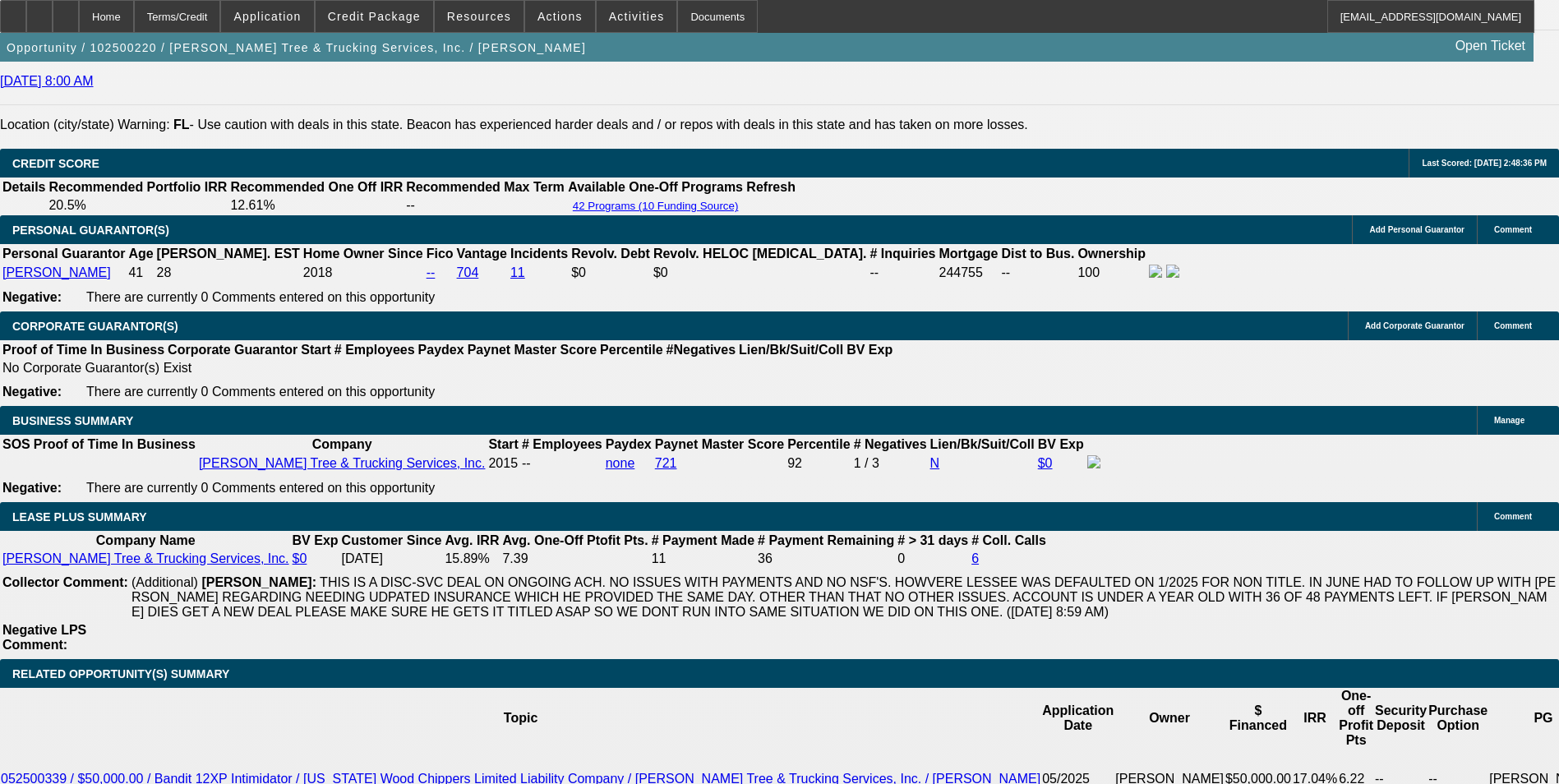
scroll to position [2314, 0]
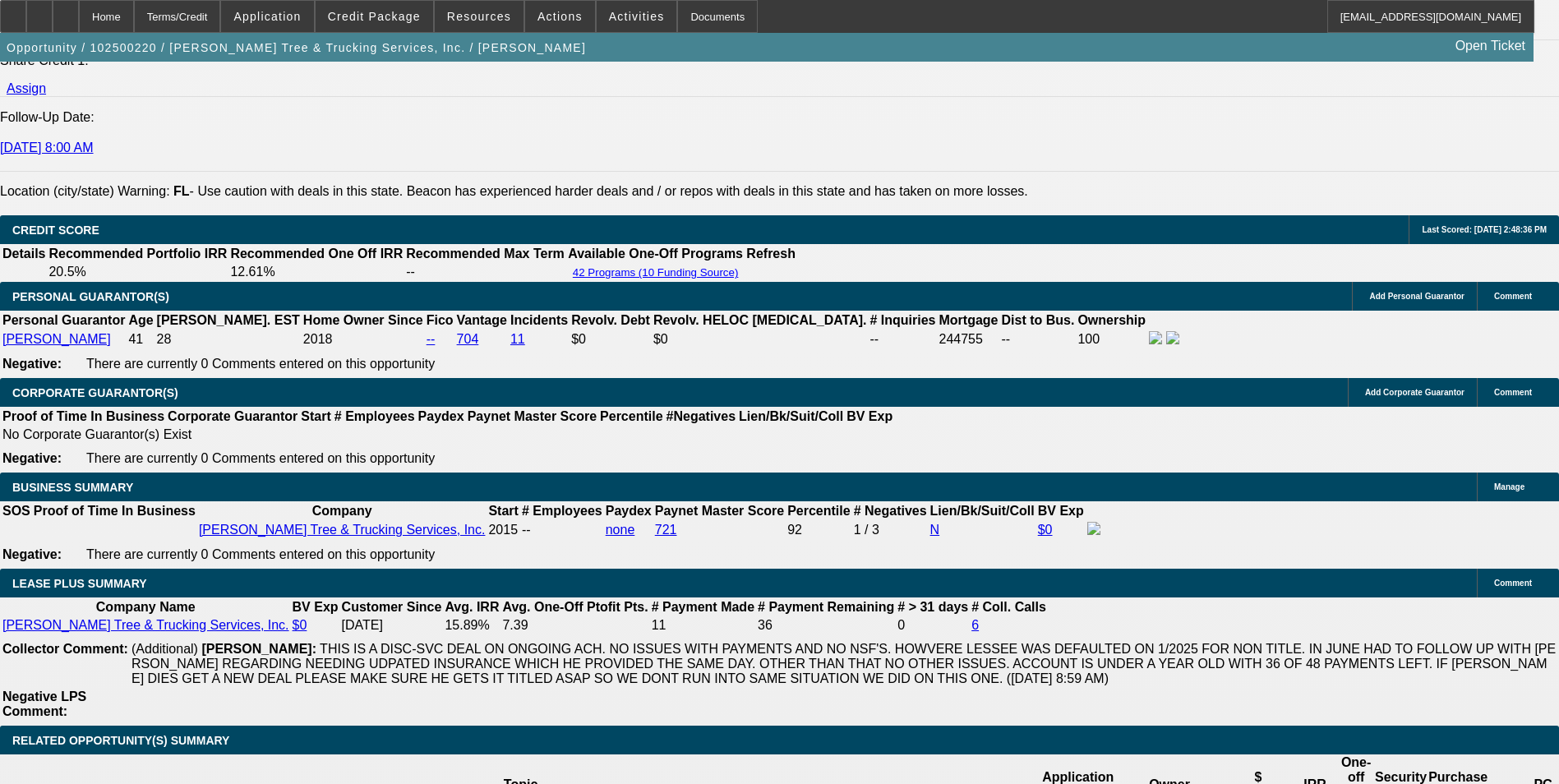
type input "11.5"
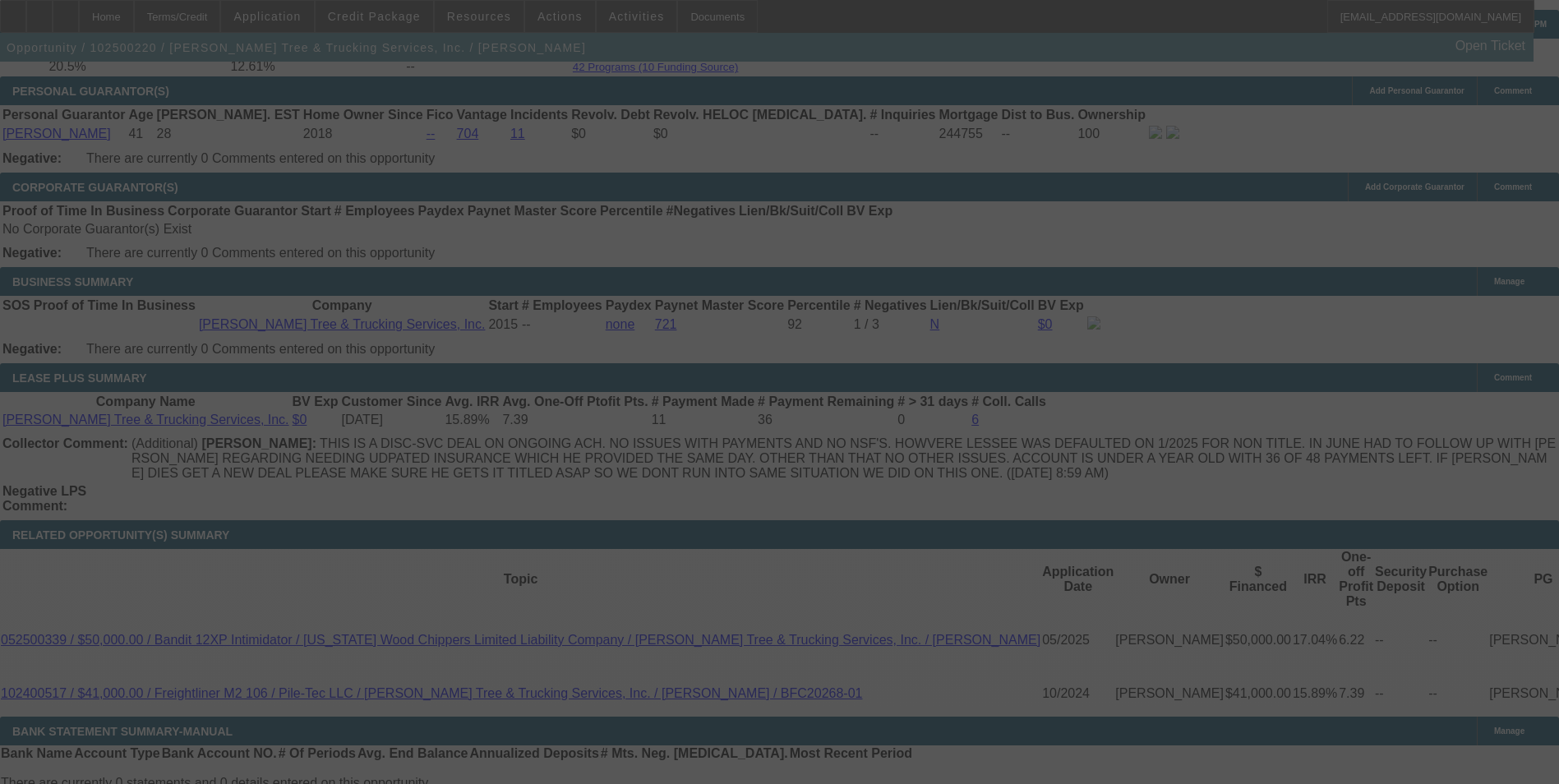
scroll to position [2560, 0]
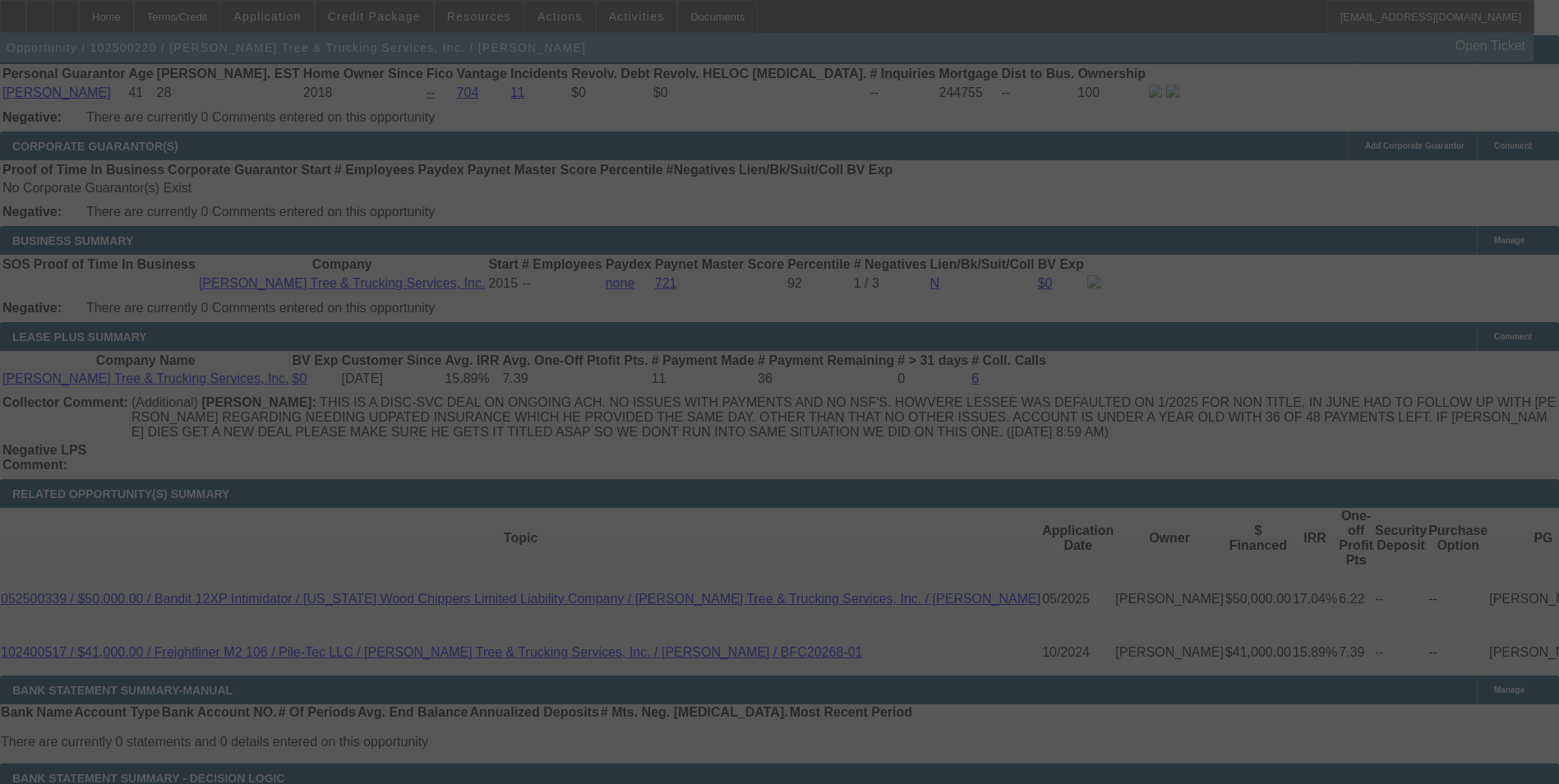
select select "0"
select select "2"
select select "0"
select select "6"
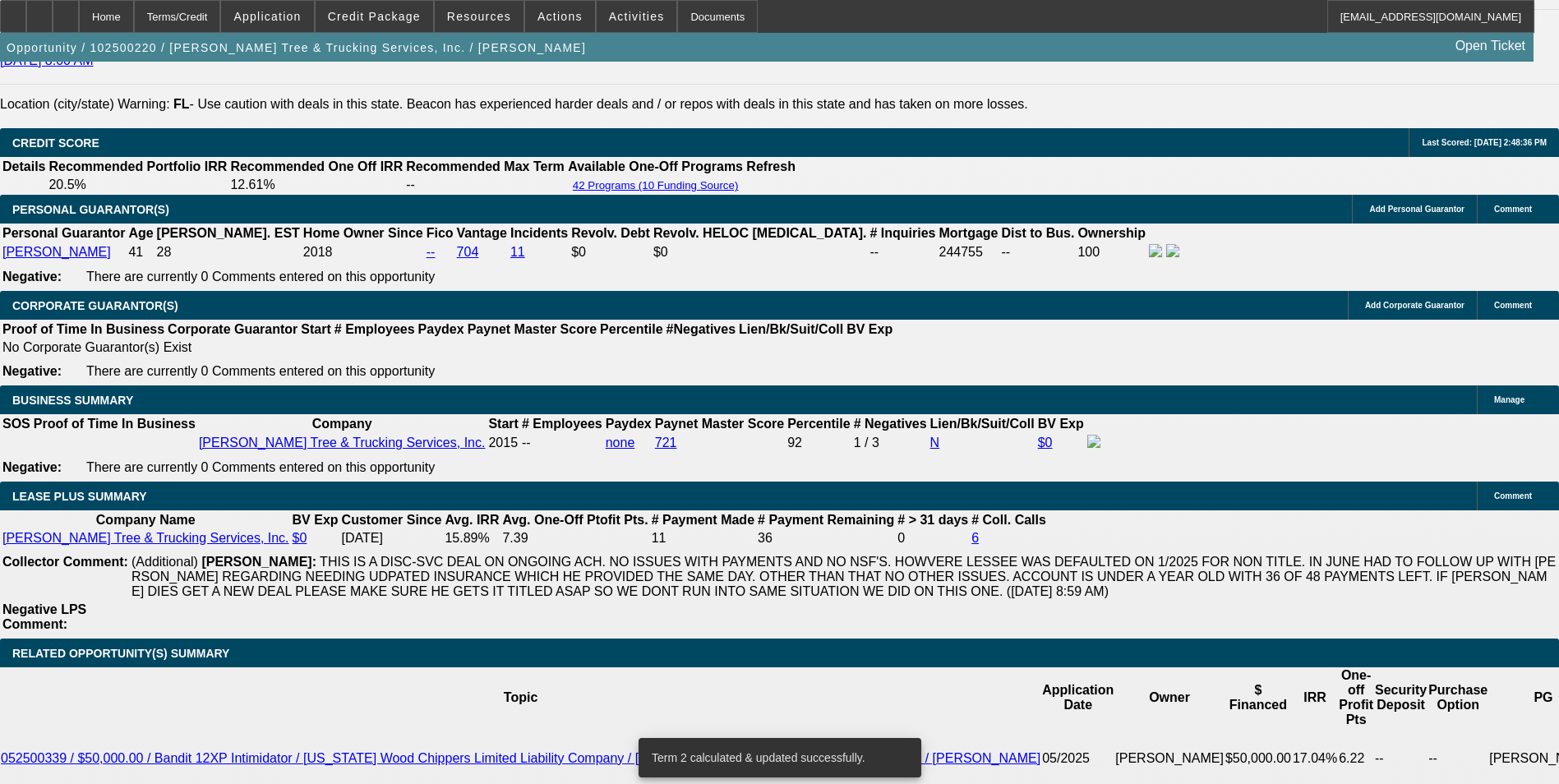
scroll to position [2479, 0]
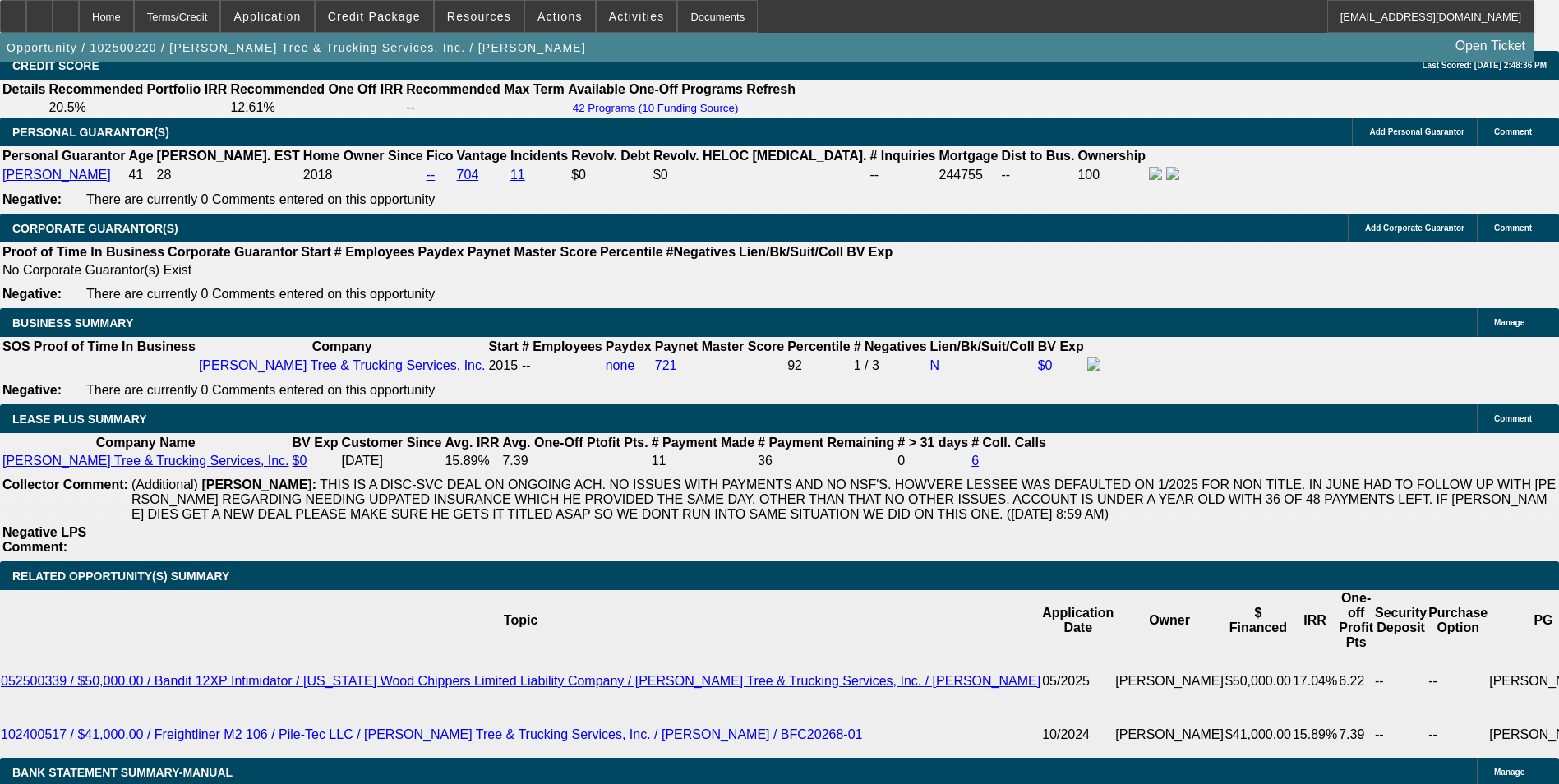
scroll to position [0, 0]
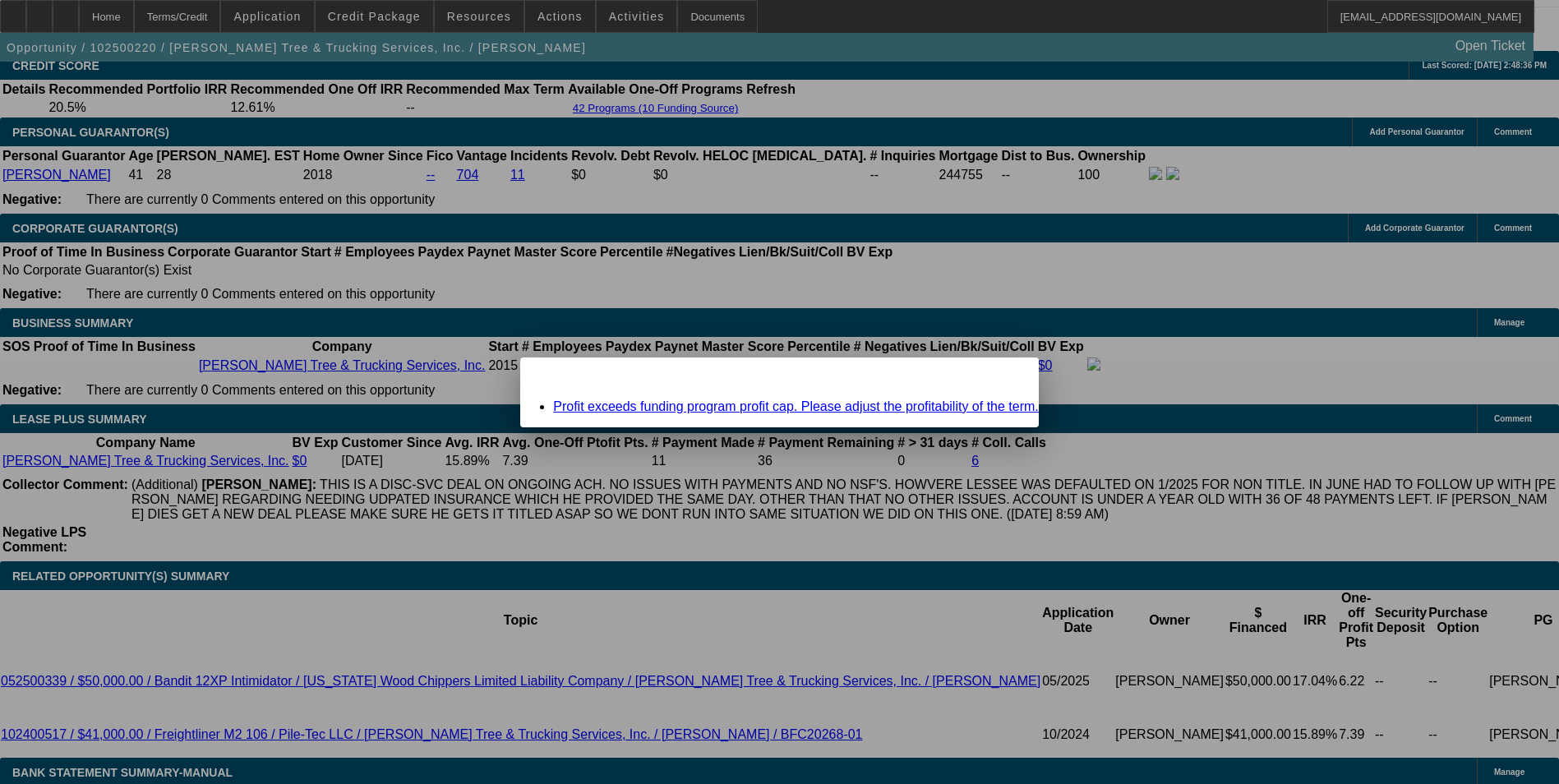
click at [820, 403] on link "Profit exceeds funding program profit cap. Please adjust the profitability of t…" at bounding box center [796, 406] width 486 height 14
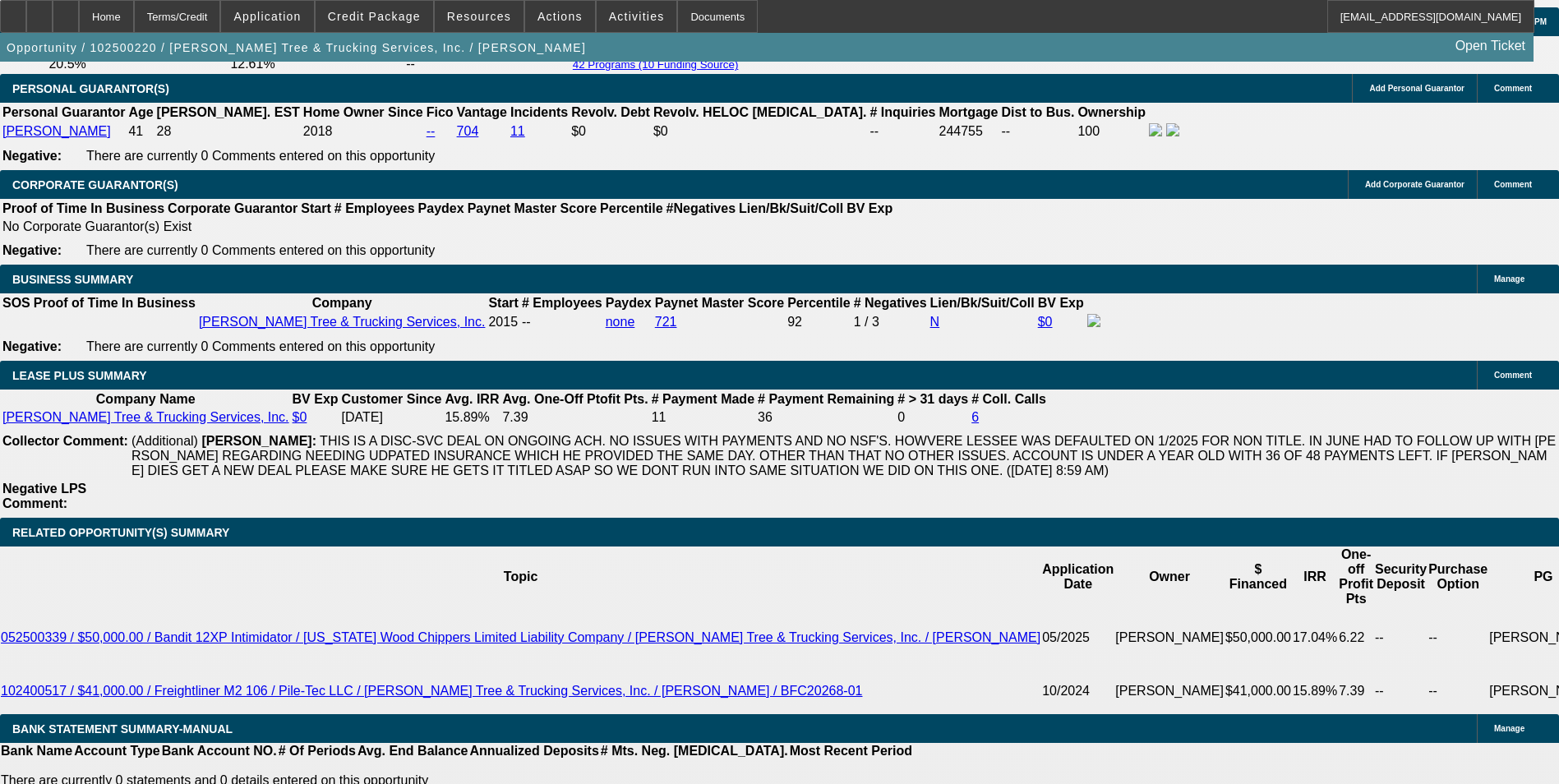
scroll to position [2560, 0]
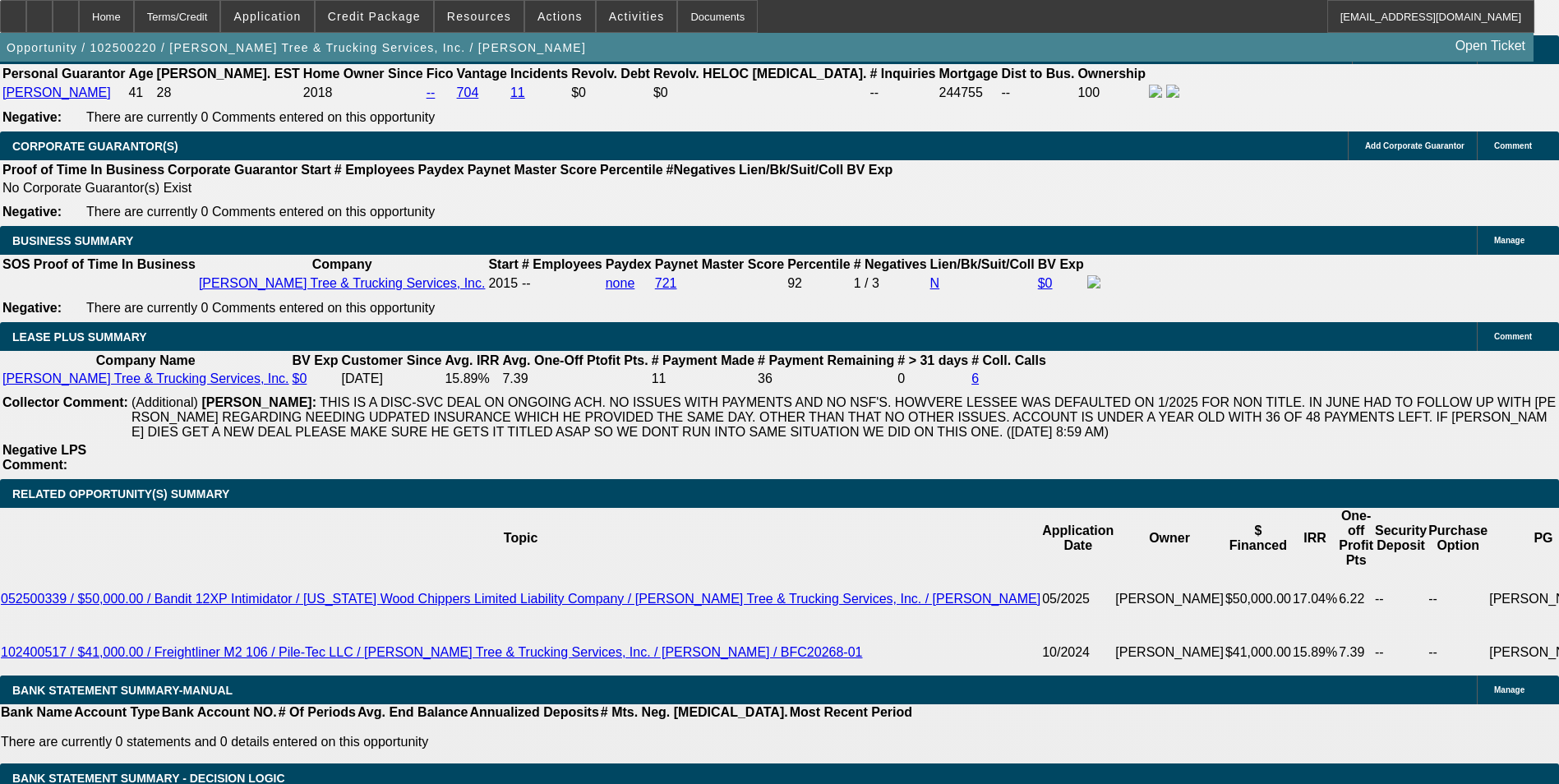
type input "879"
type input "UNKNOWN"
type input "8795"
type input "263.8"
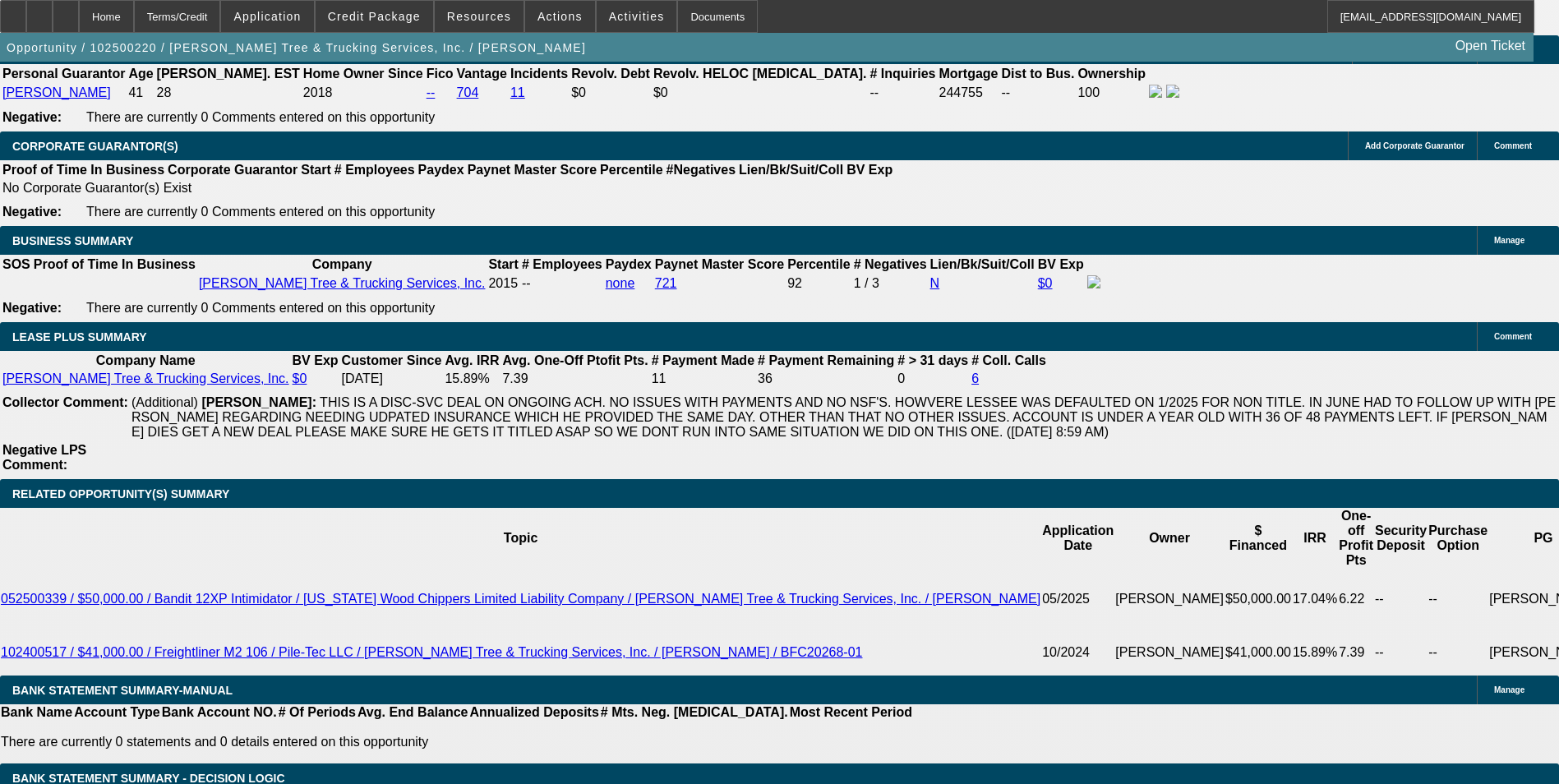
type input "87"
type input "11.5"
type input "875"
type input "11.3"
type input "$875.00"
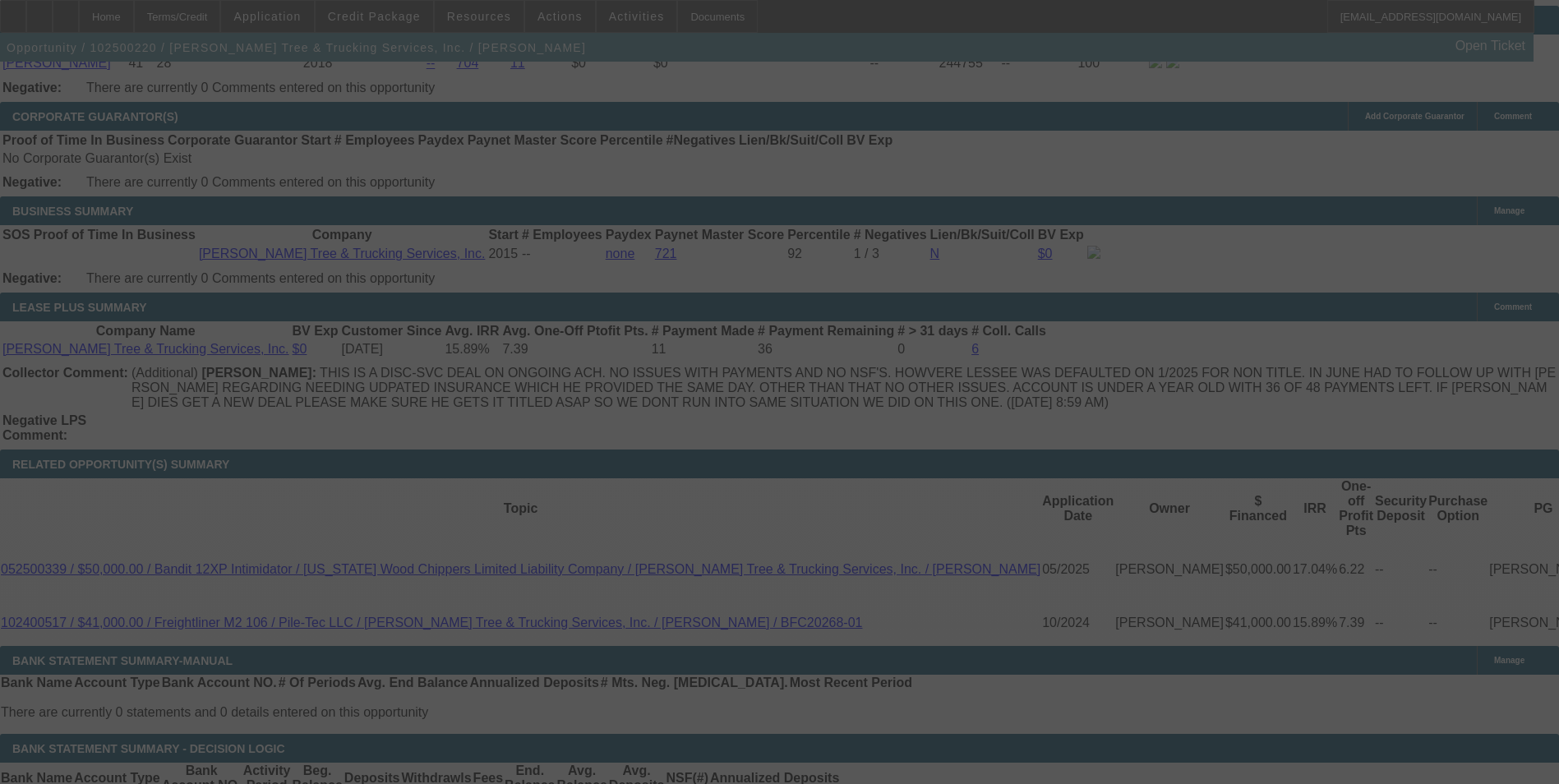
scroll to position [2560, 0]
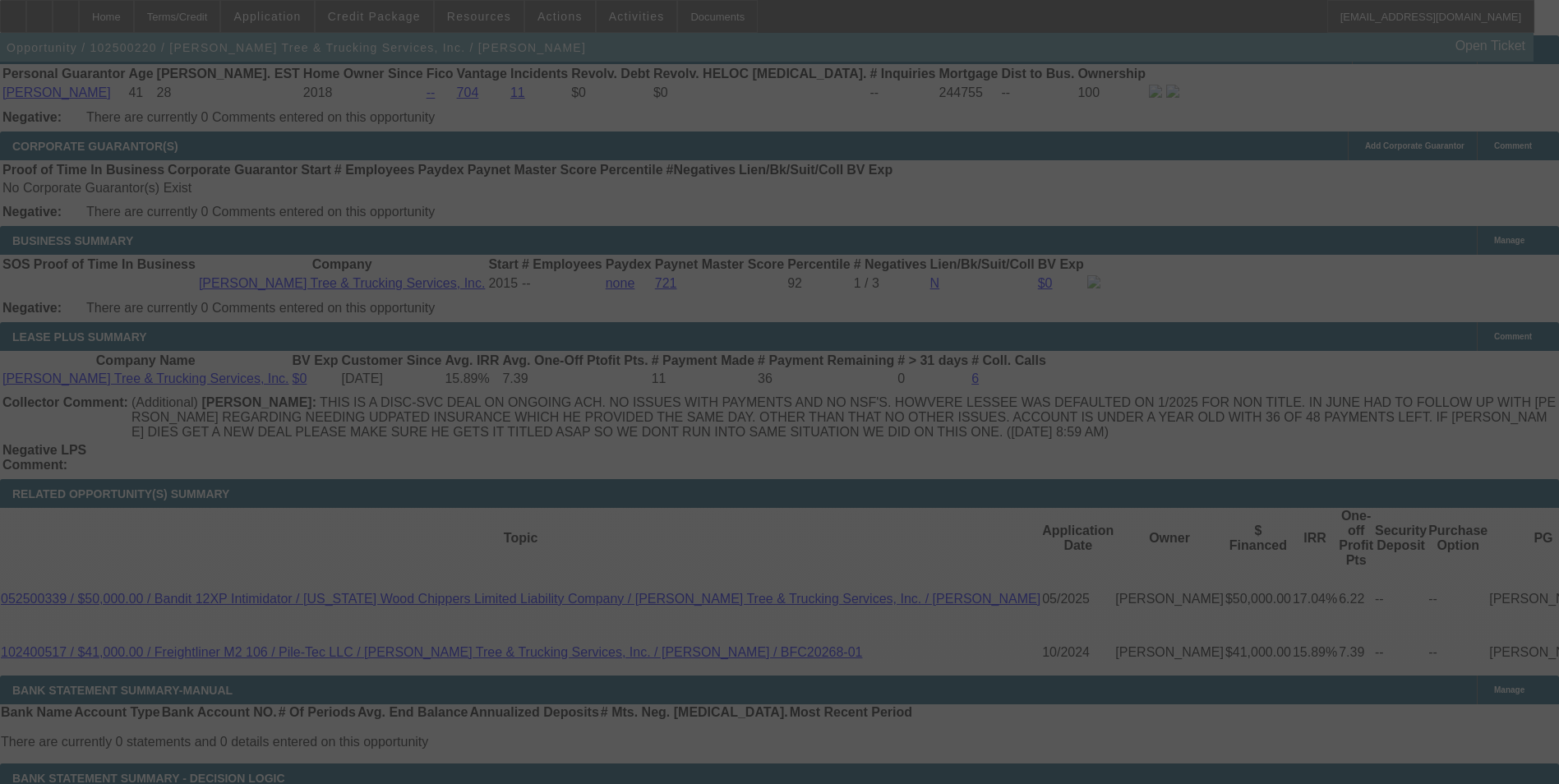
select select "0"
select select "2"
select select "0"
select select "6"
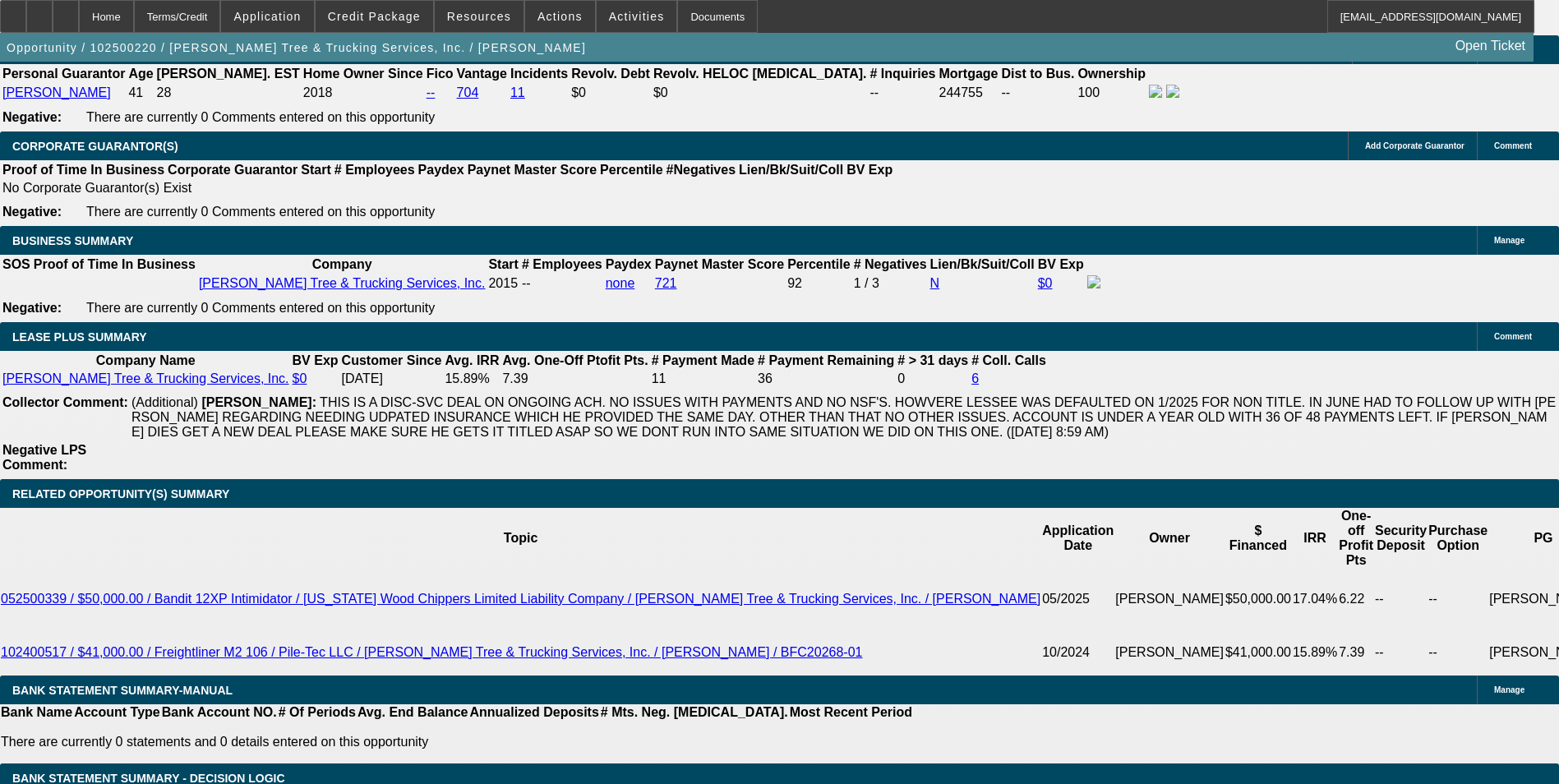
select select "0.1"
type input "$4,499.00"
type input "UNKNOWN"
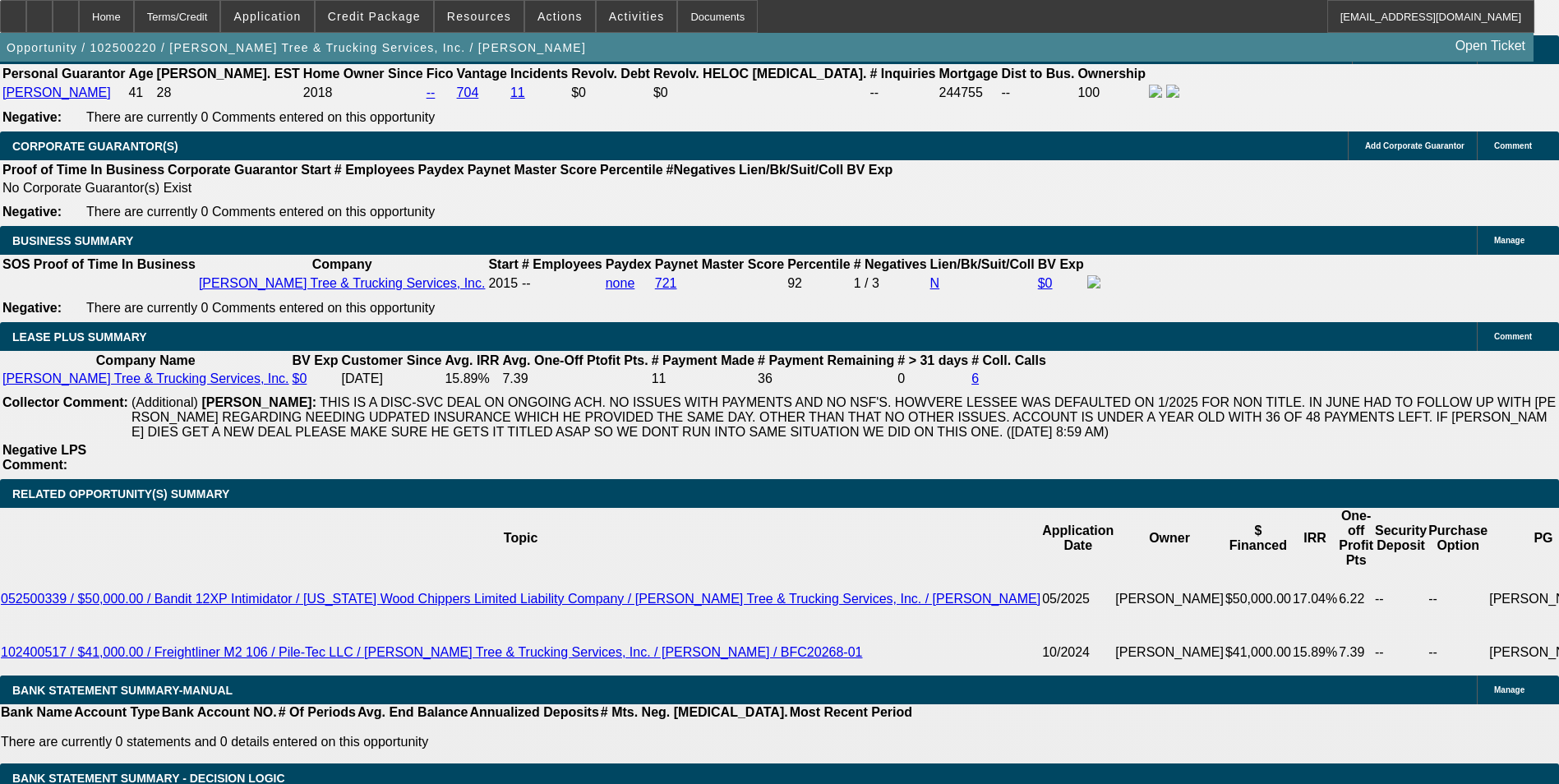
type input "$885.93"
type input "11."
type input "$880.57"
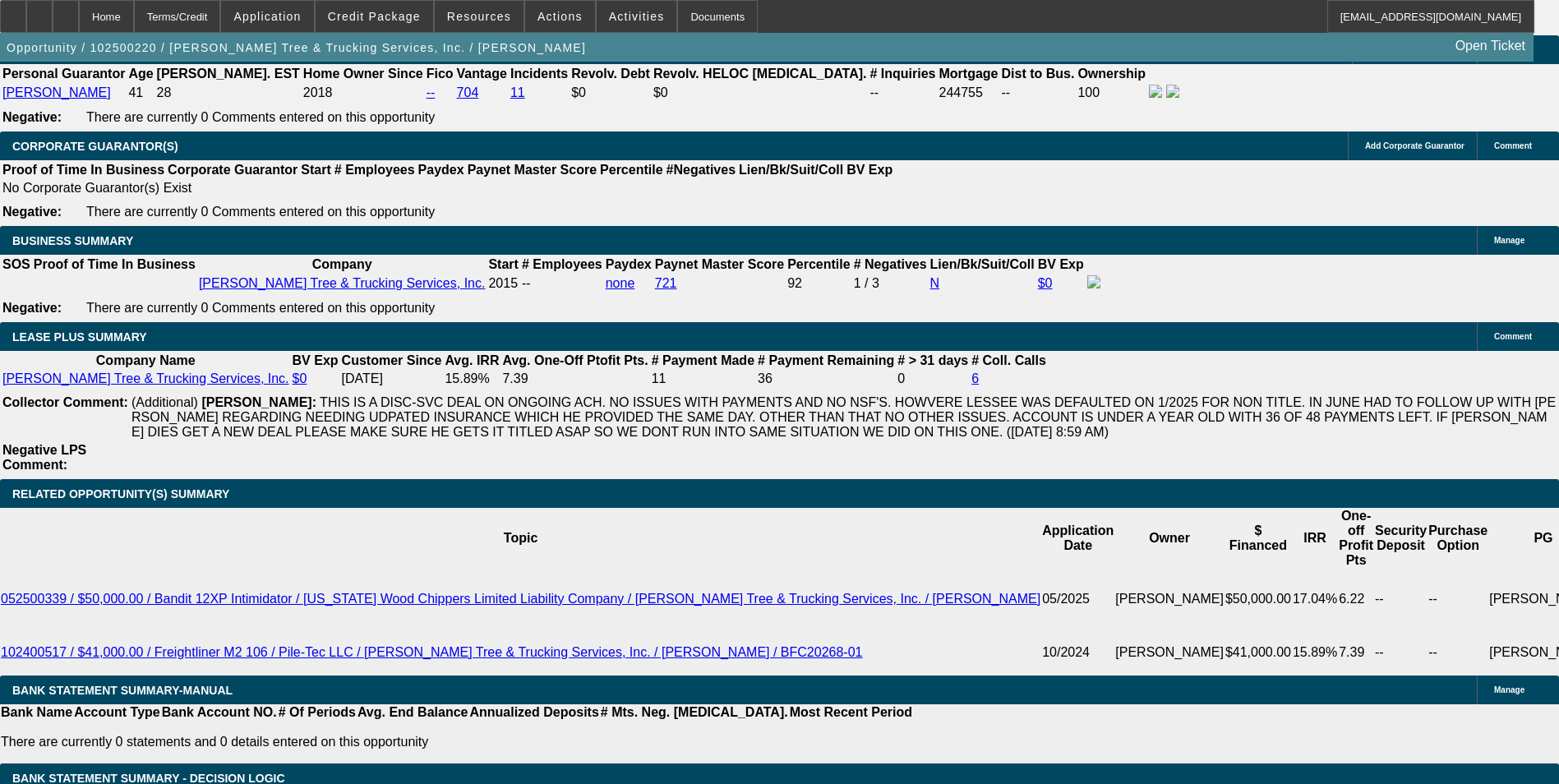
type input "11.5"
type input "$890.70"
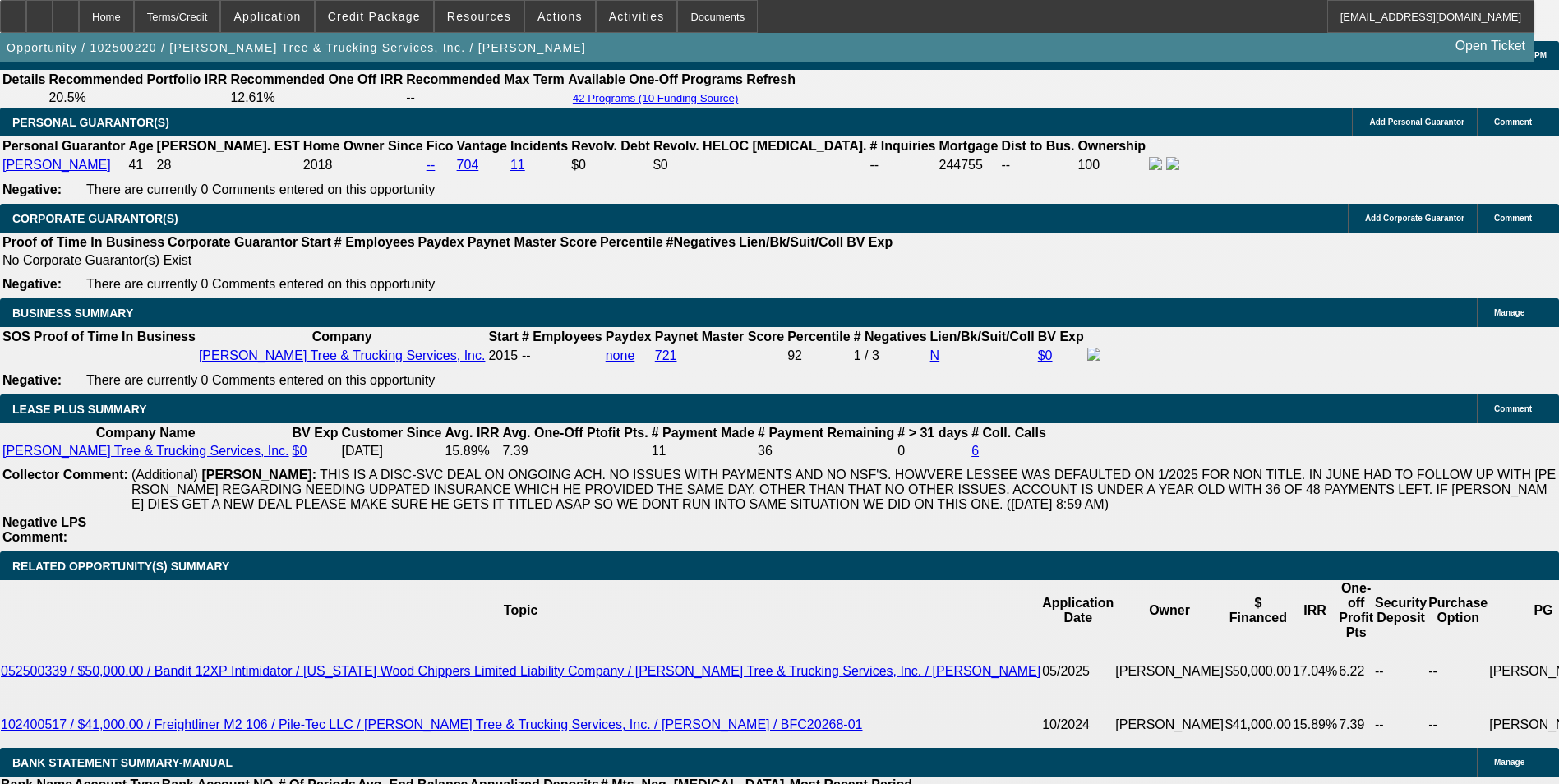
scroll to position [2314, 0]
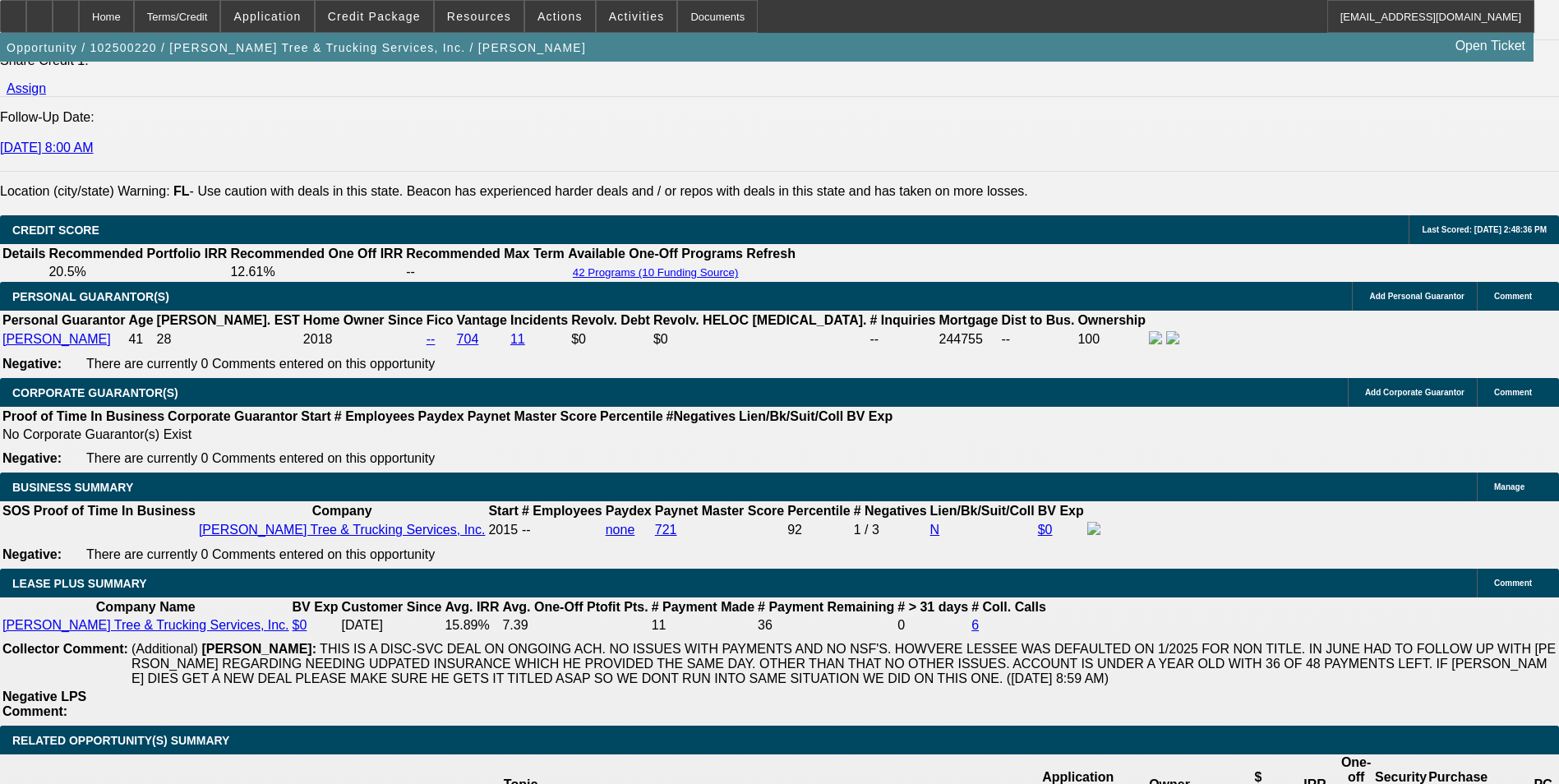
type input "11.5"
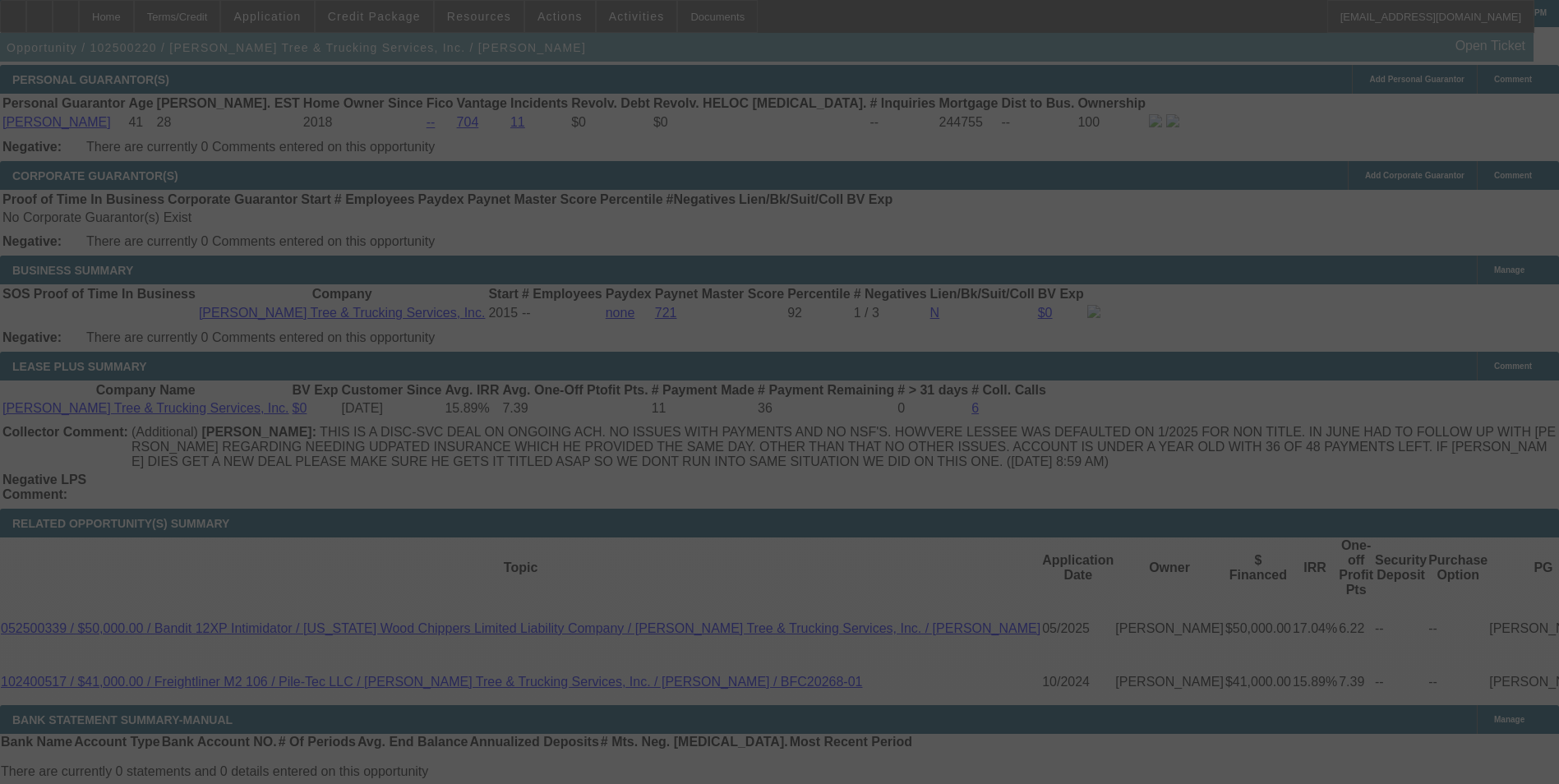
scroll to position [2560, 0]
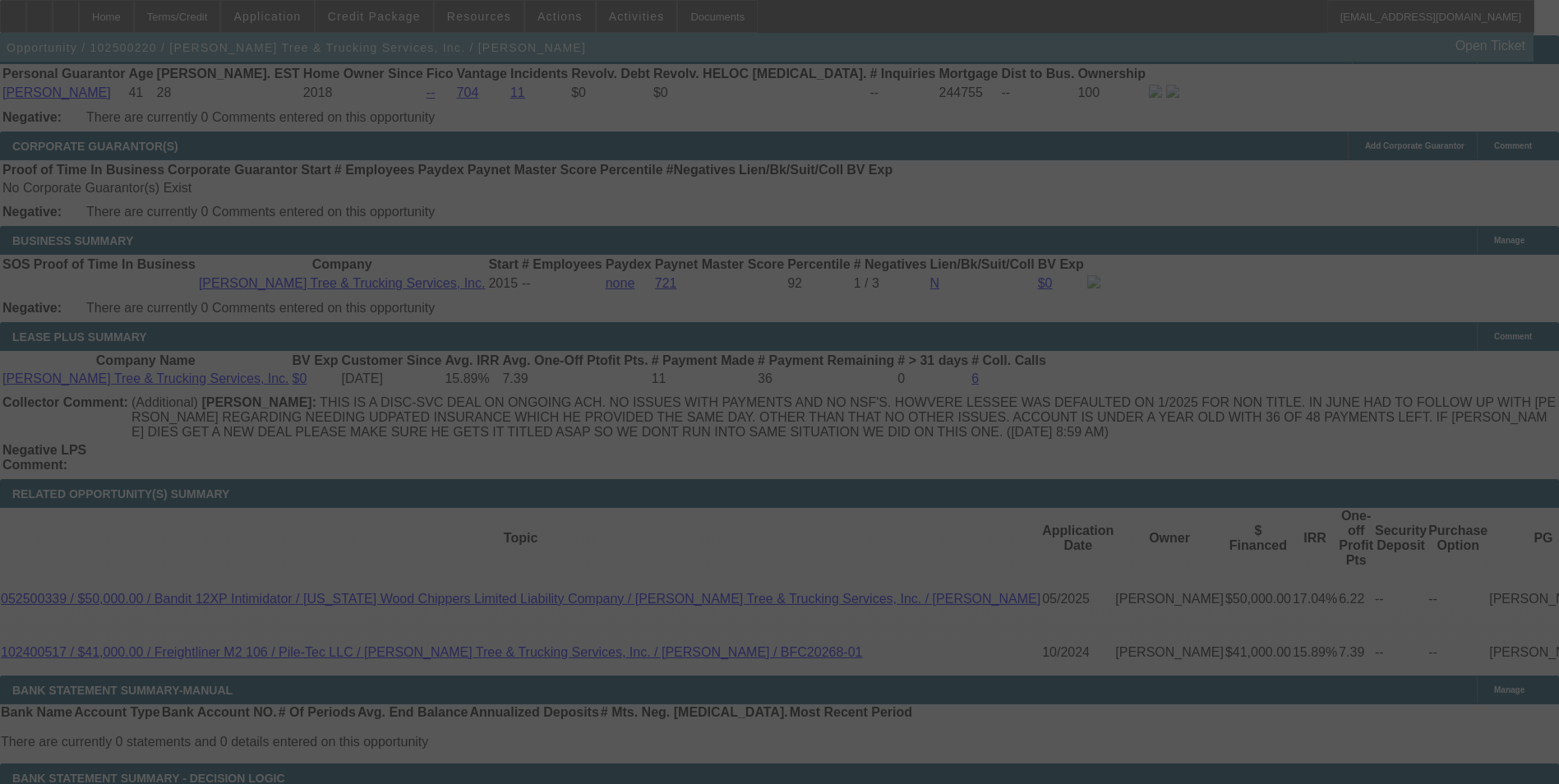
select select "0.1"
select select "0"
select select "2"
select select "0"
select select "6"
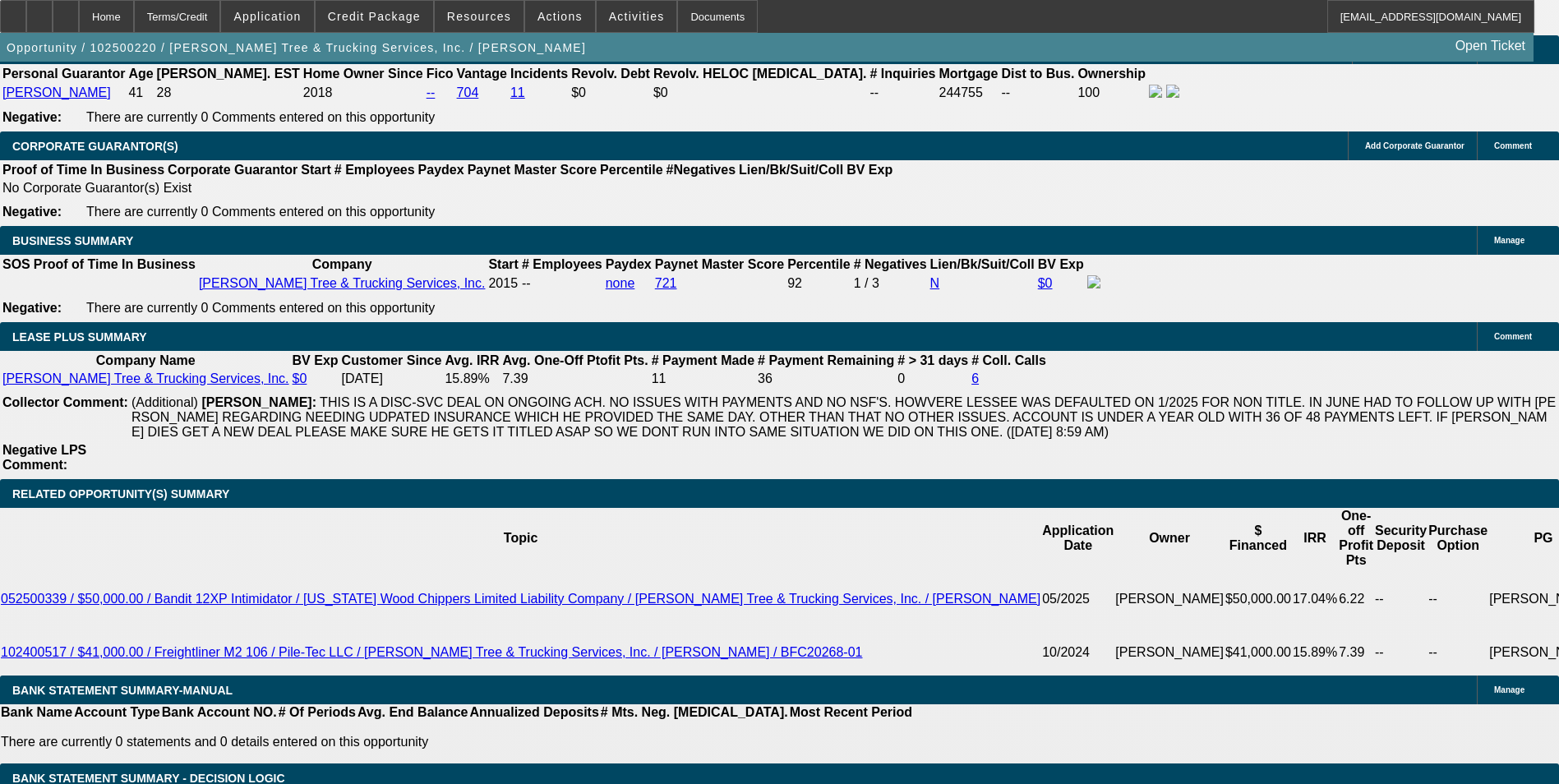
type input "11."
type input "UNKNOWN"
type input "$880.57"
type input "11."
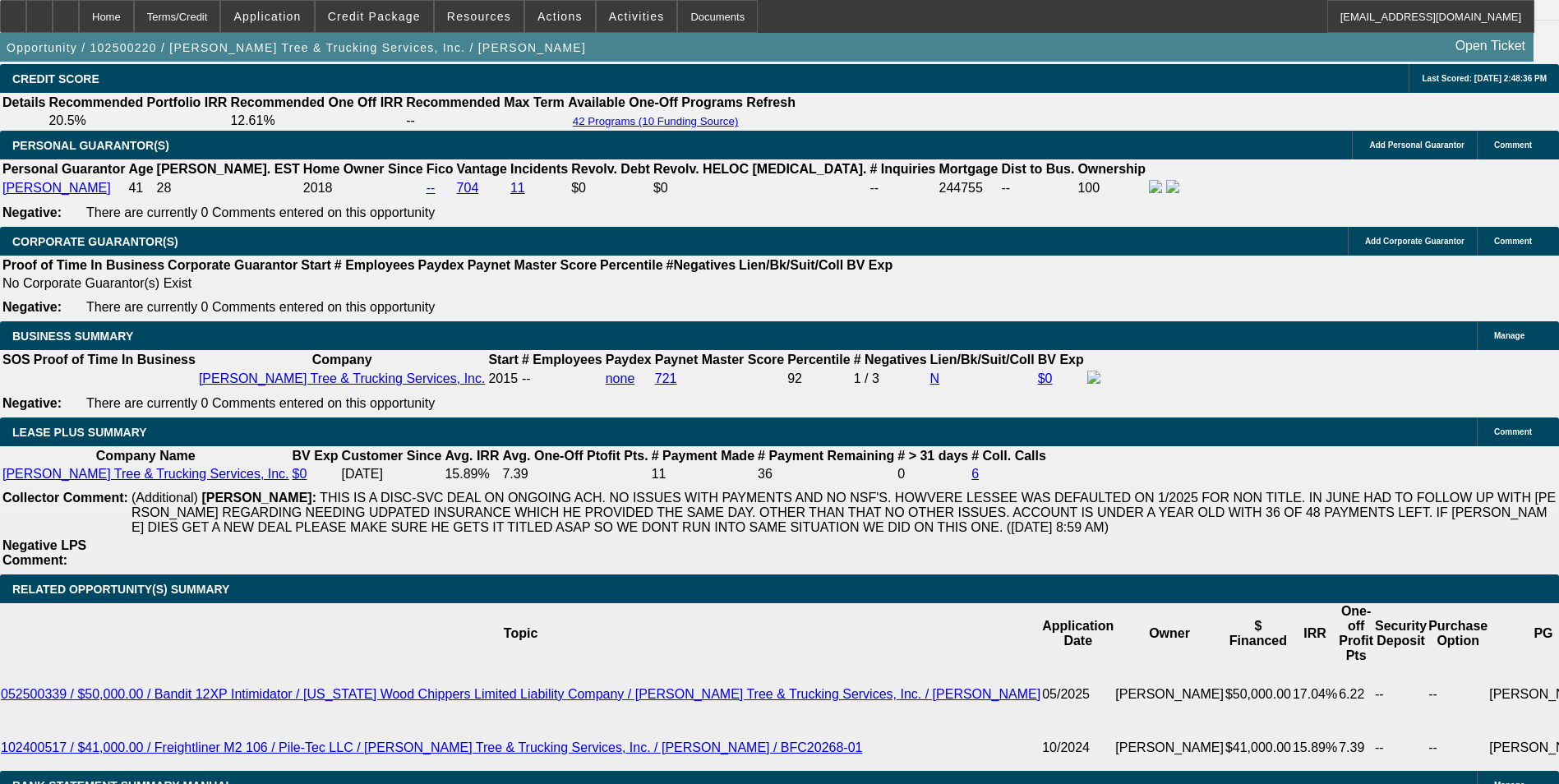
scroll to position [2396, 0]
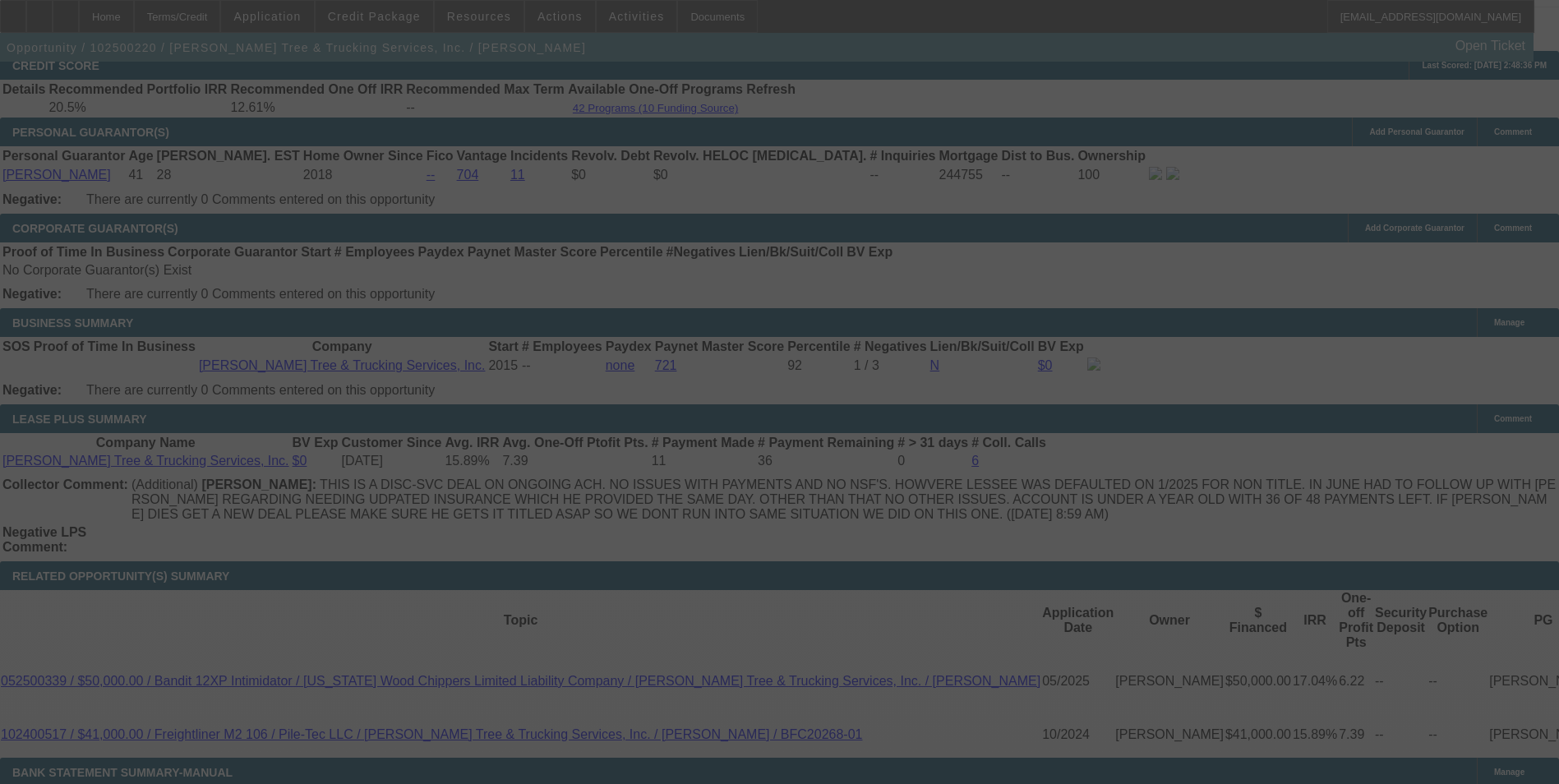
scroll to position [2560, 0]
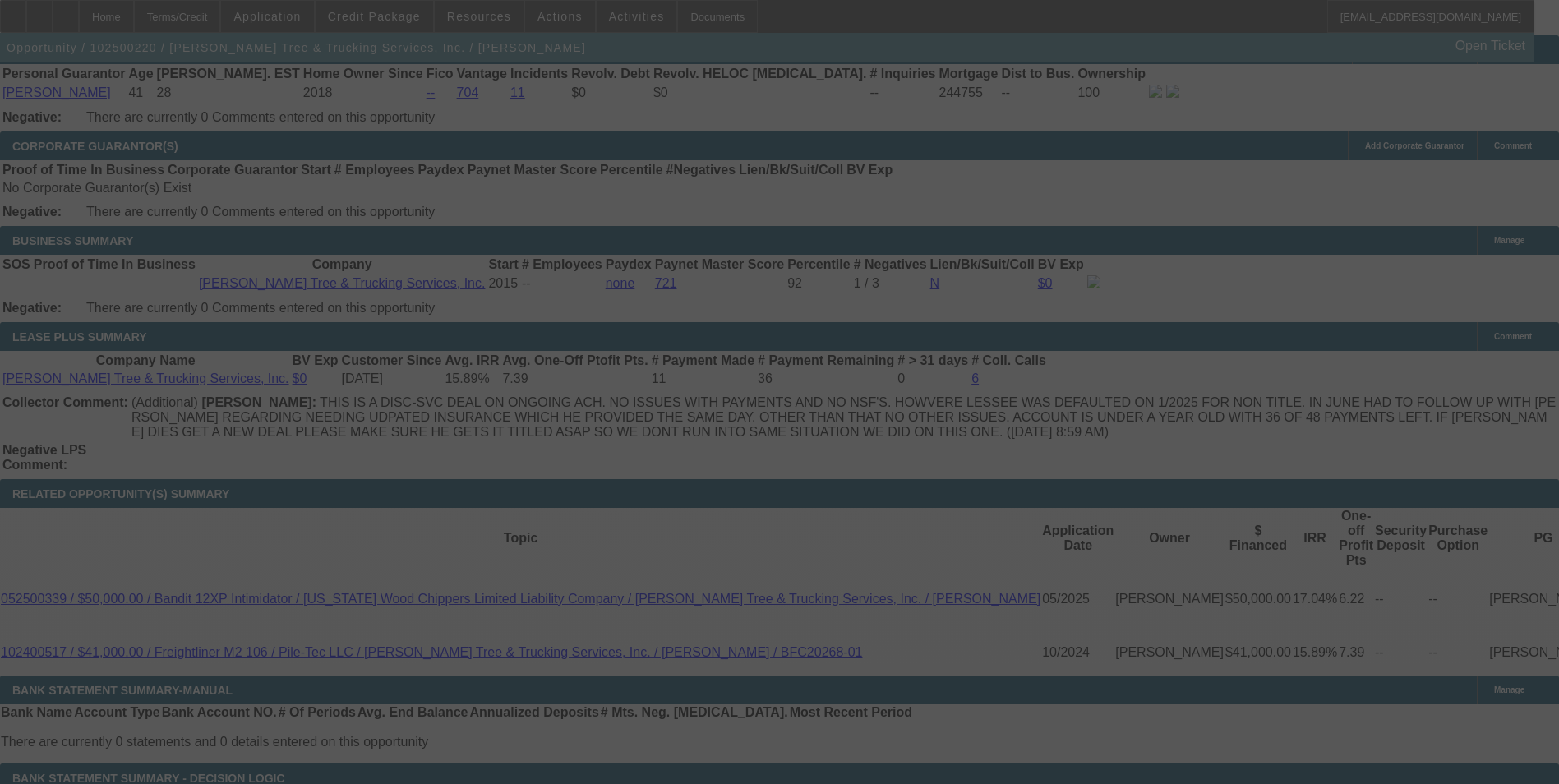
select select "0.1"
select select "0"
select select "2"
select select "0"
select select "6"
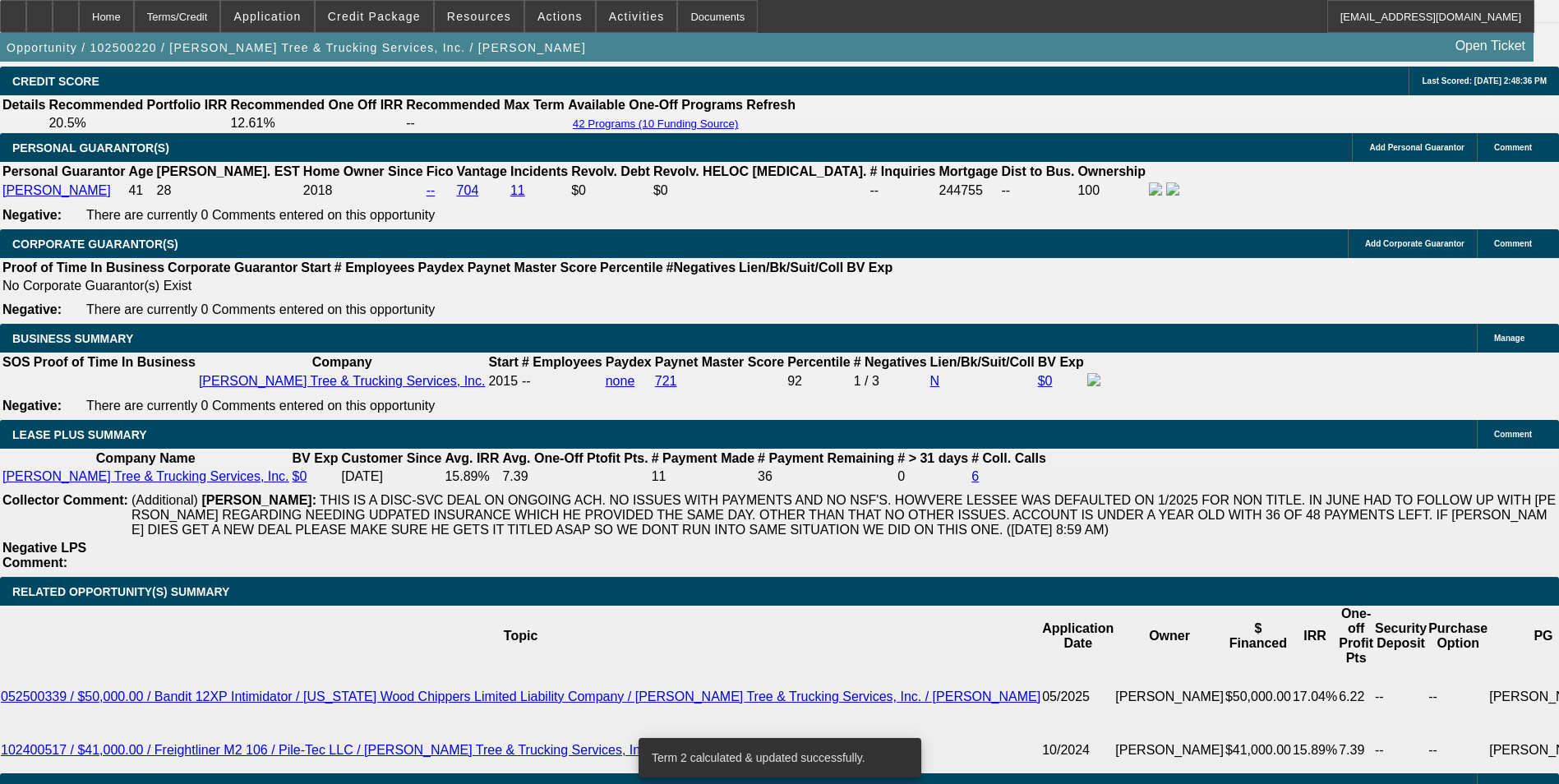
scroll to position [2479, 0]
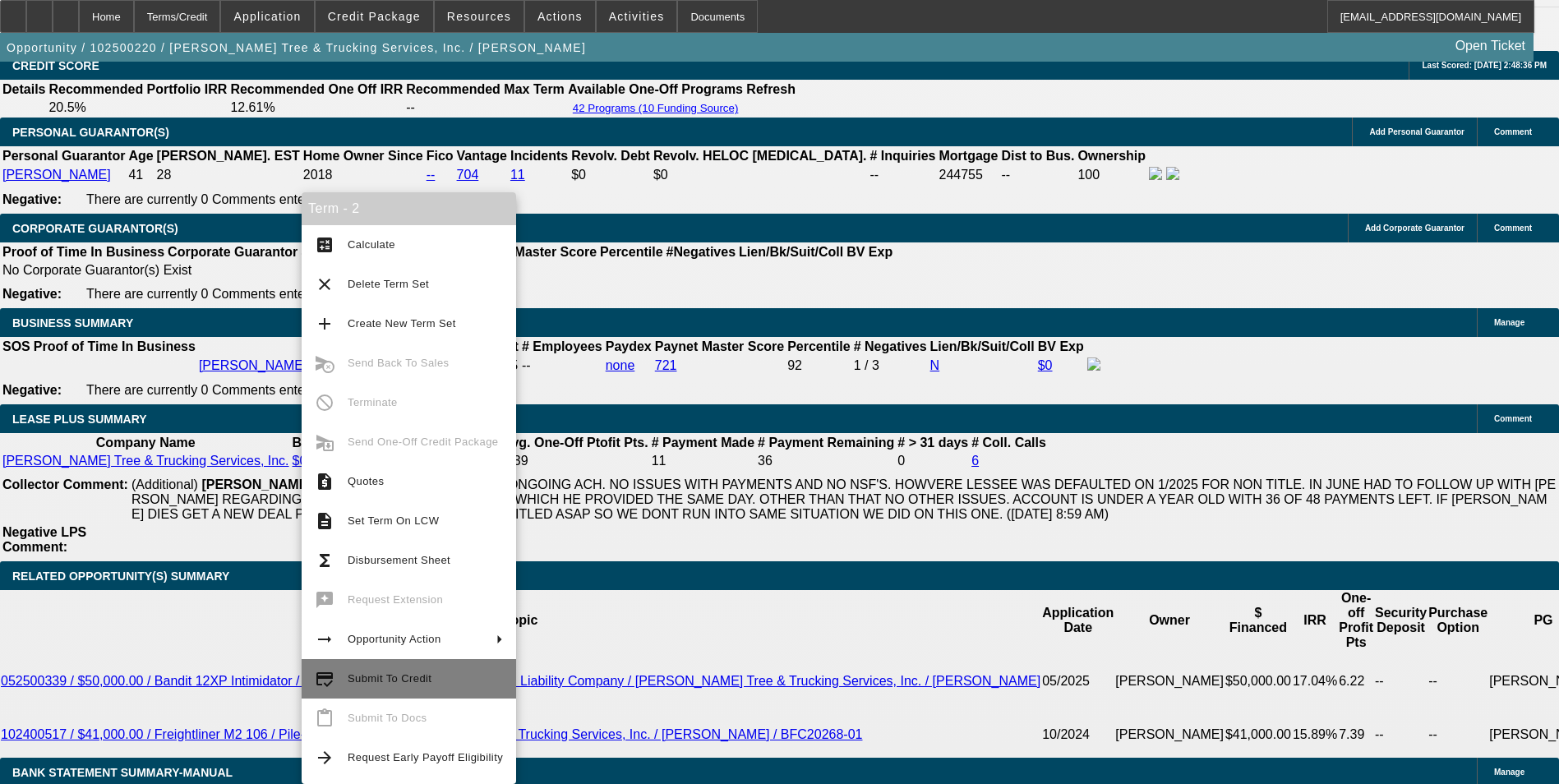
click at [415, 685] on span "Submit To Credit" at bounding box center [424, 679] width 155 height 20
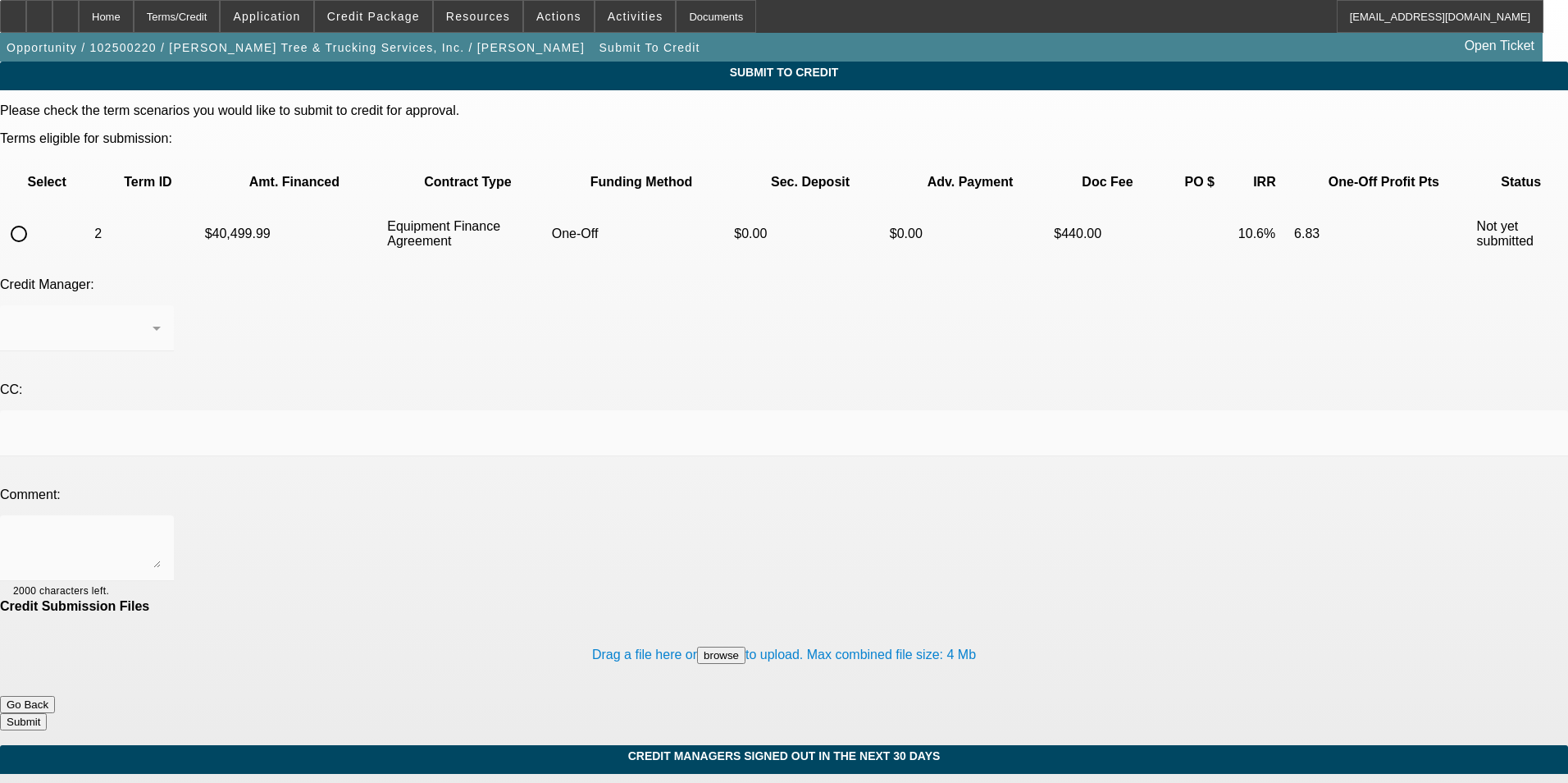
click at [35, 217] on input "radio" at bounding box center [19, 234] width 33 height 33
radio input "true"
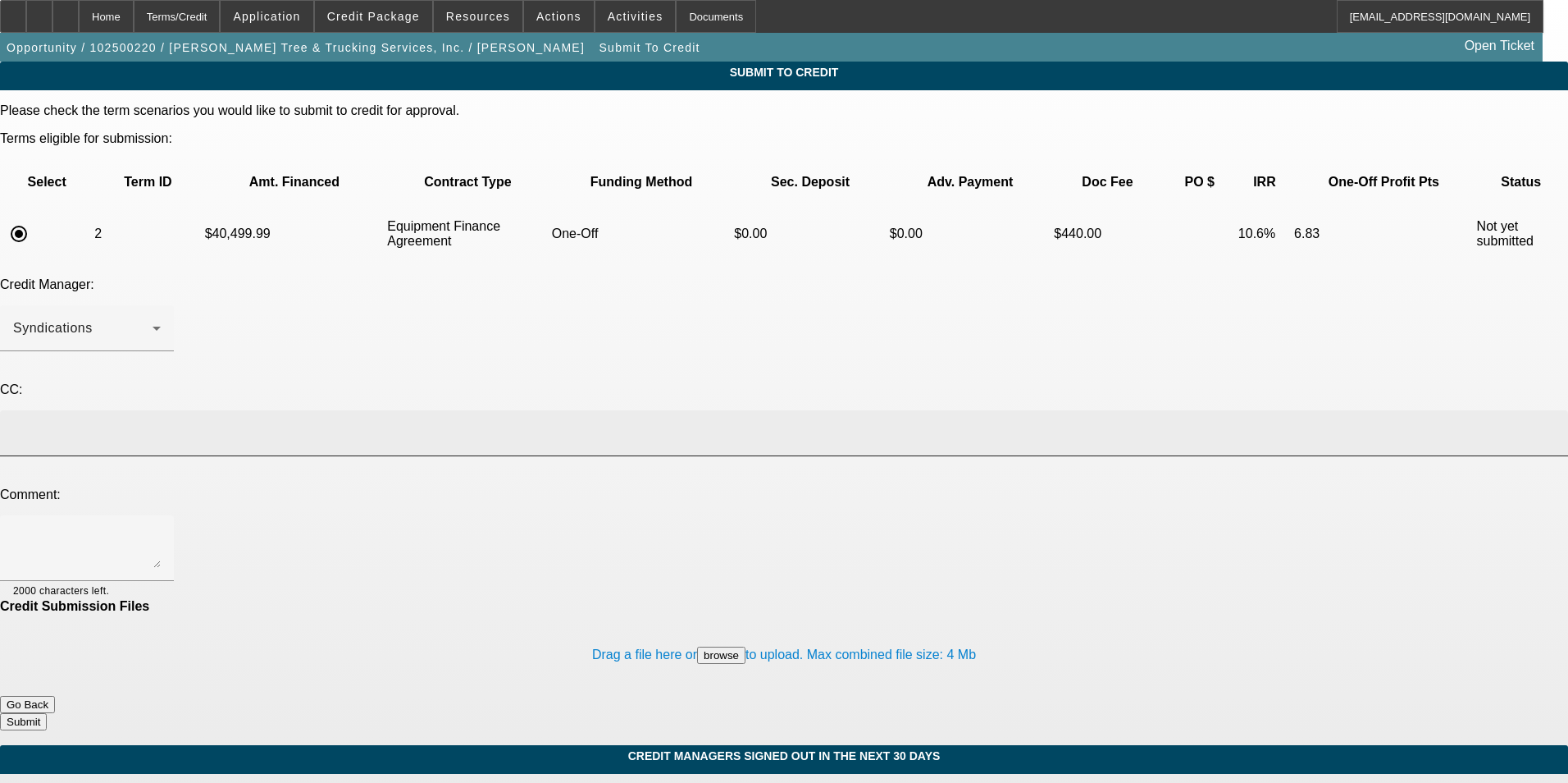
click at [343, 424] on input at bounding box center [781, 434] width 1535 height 20
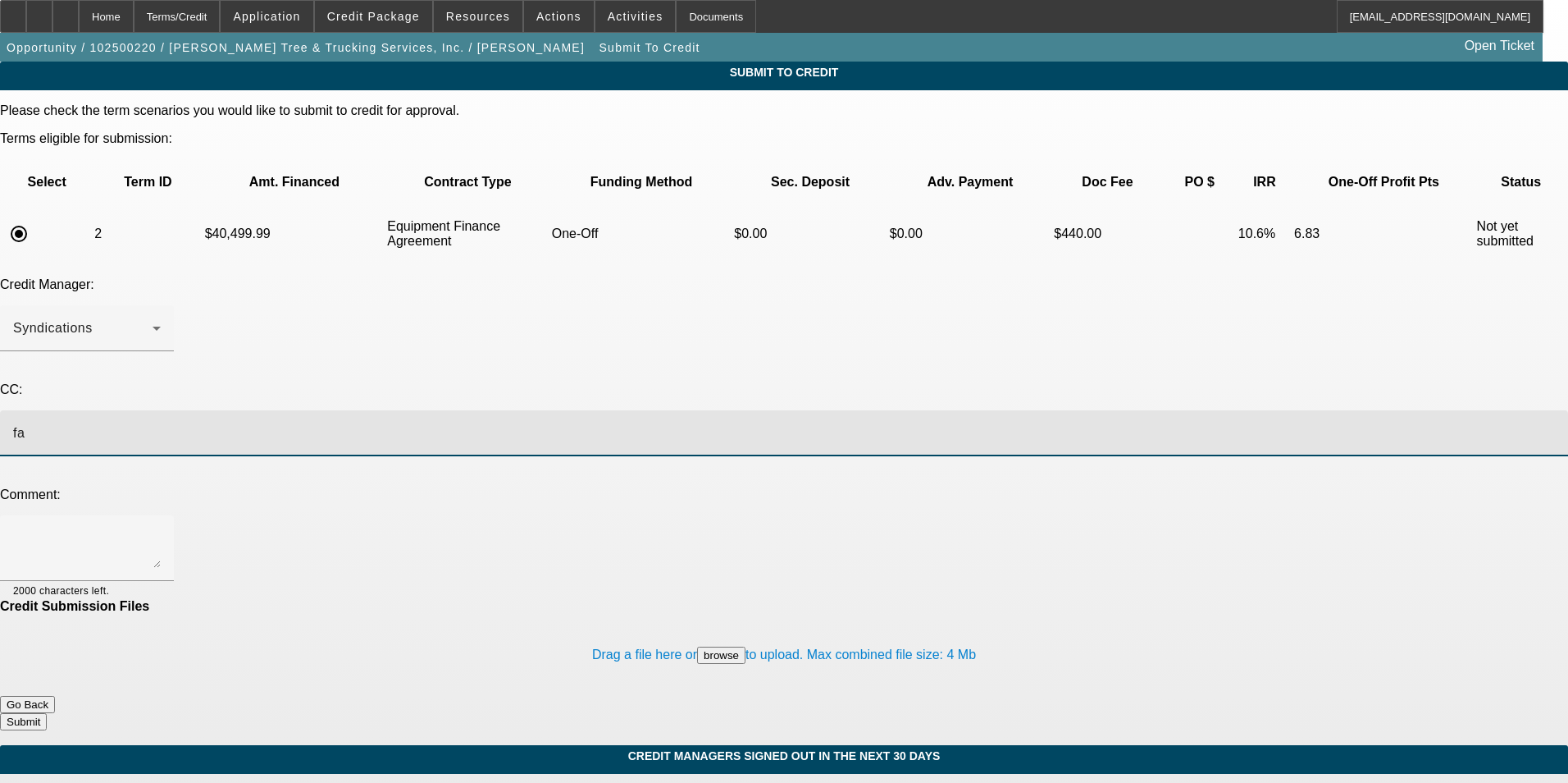
type input "f"
click at [313, 424] on input "gar" at bounding box center [781, 434] width 1535 height 20
type input "g"
type input "G"
click at [55, 696] on button "Go Back" at bounding box center [27, 704] width 55 height 17
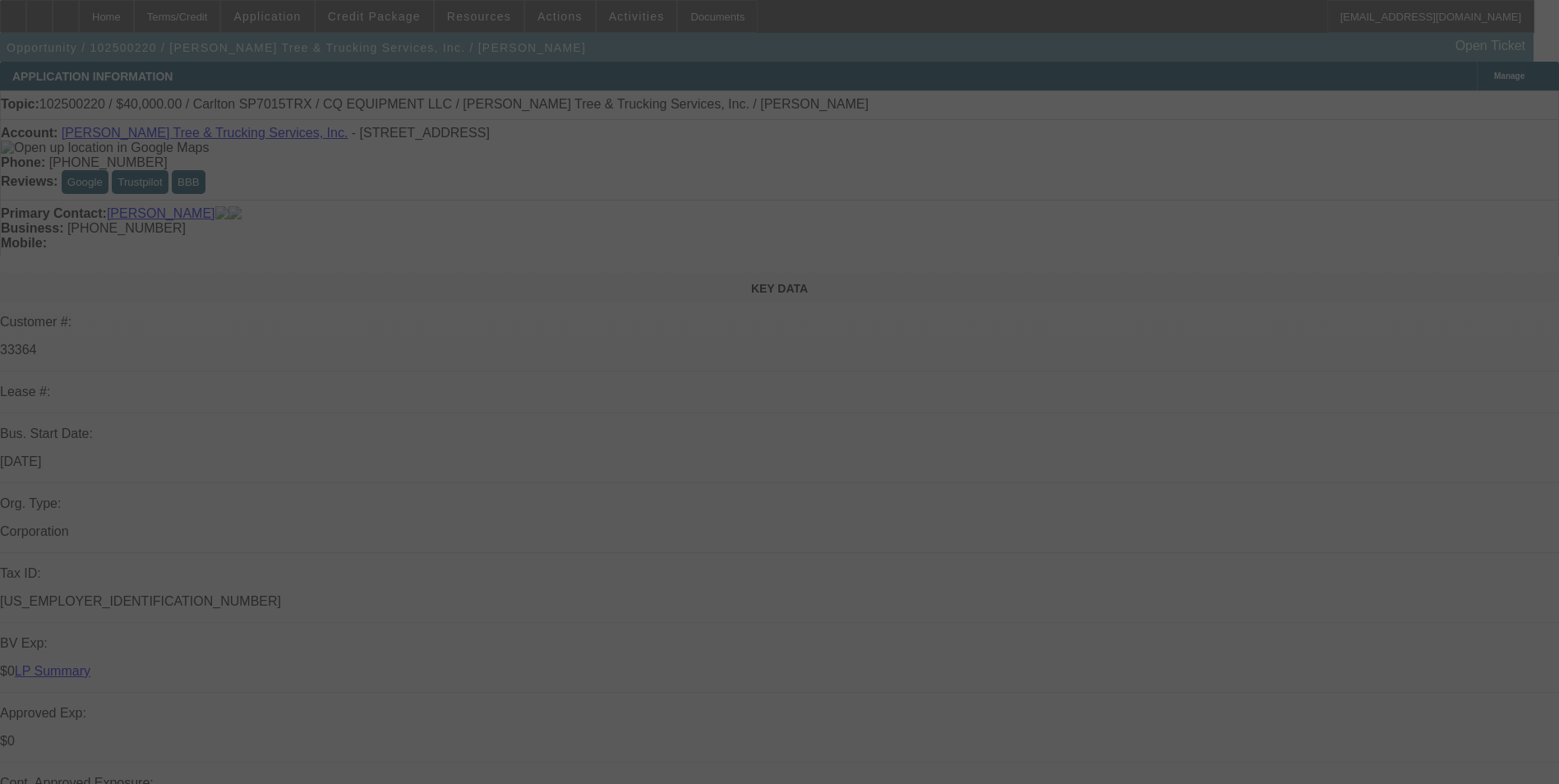
select select "0.1"
select select "0"
select select "2"
select select "0"
select select "6"
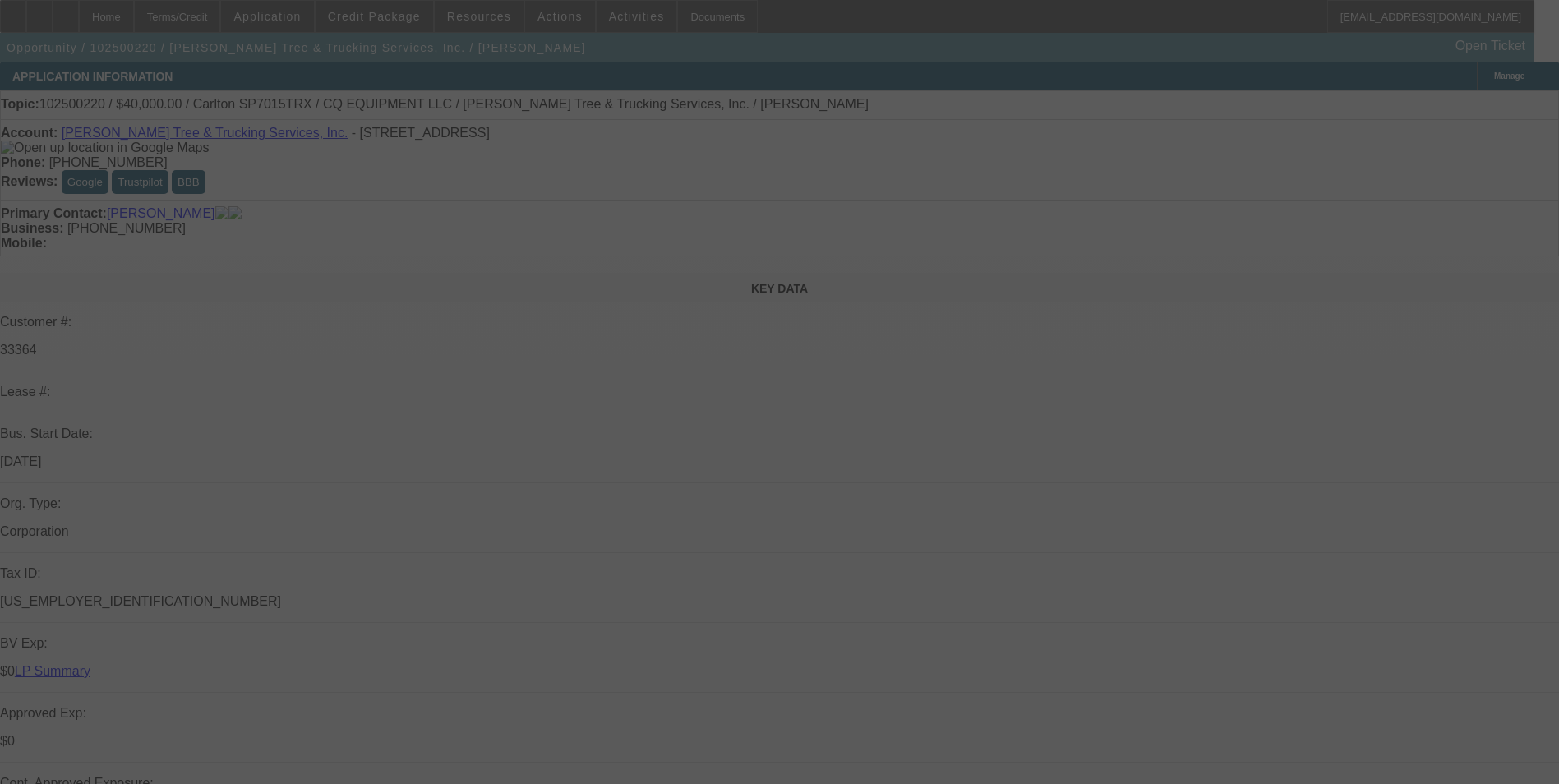
select select "0"
select select "2"
select select "0"
select select "6"
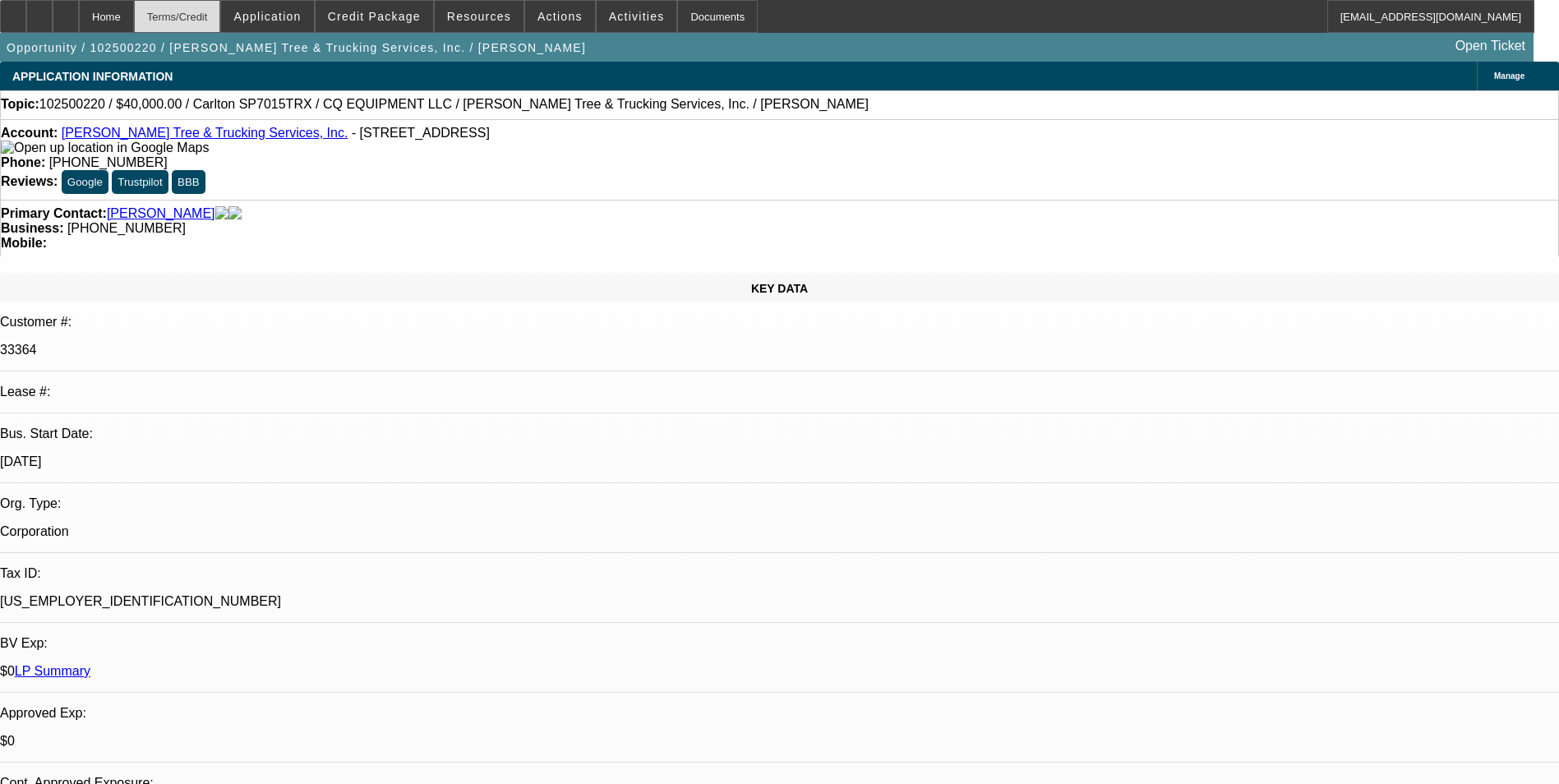
click at [208, 22] on div "Terms/Credit" at bounding box center [178, 16] width 87 height 33
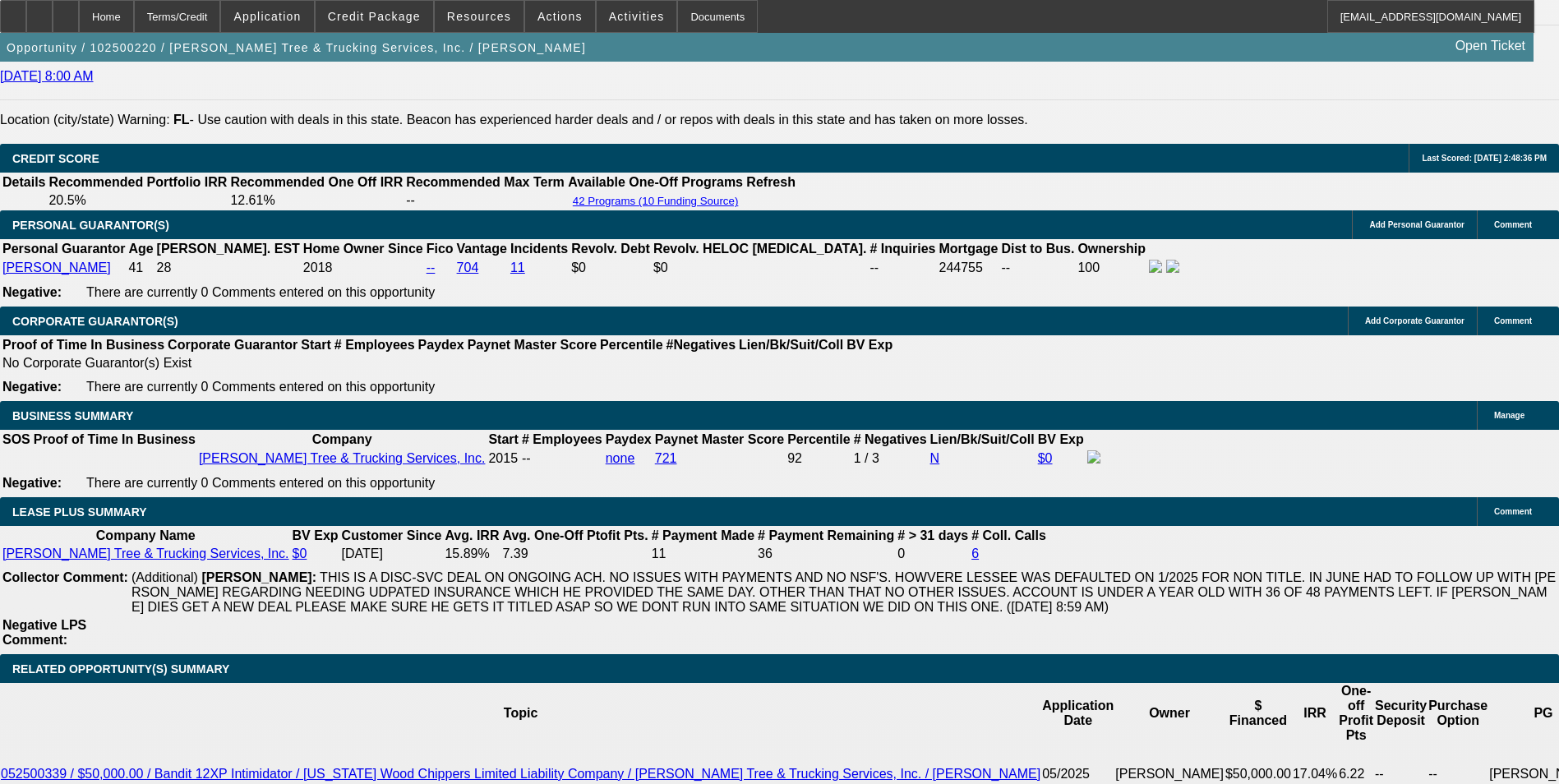
scroll to position [2384, 0]
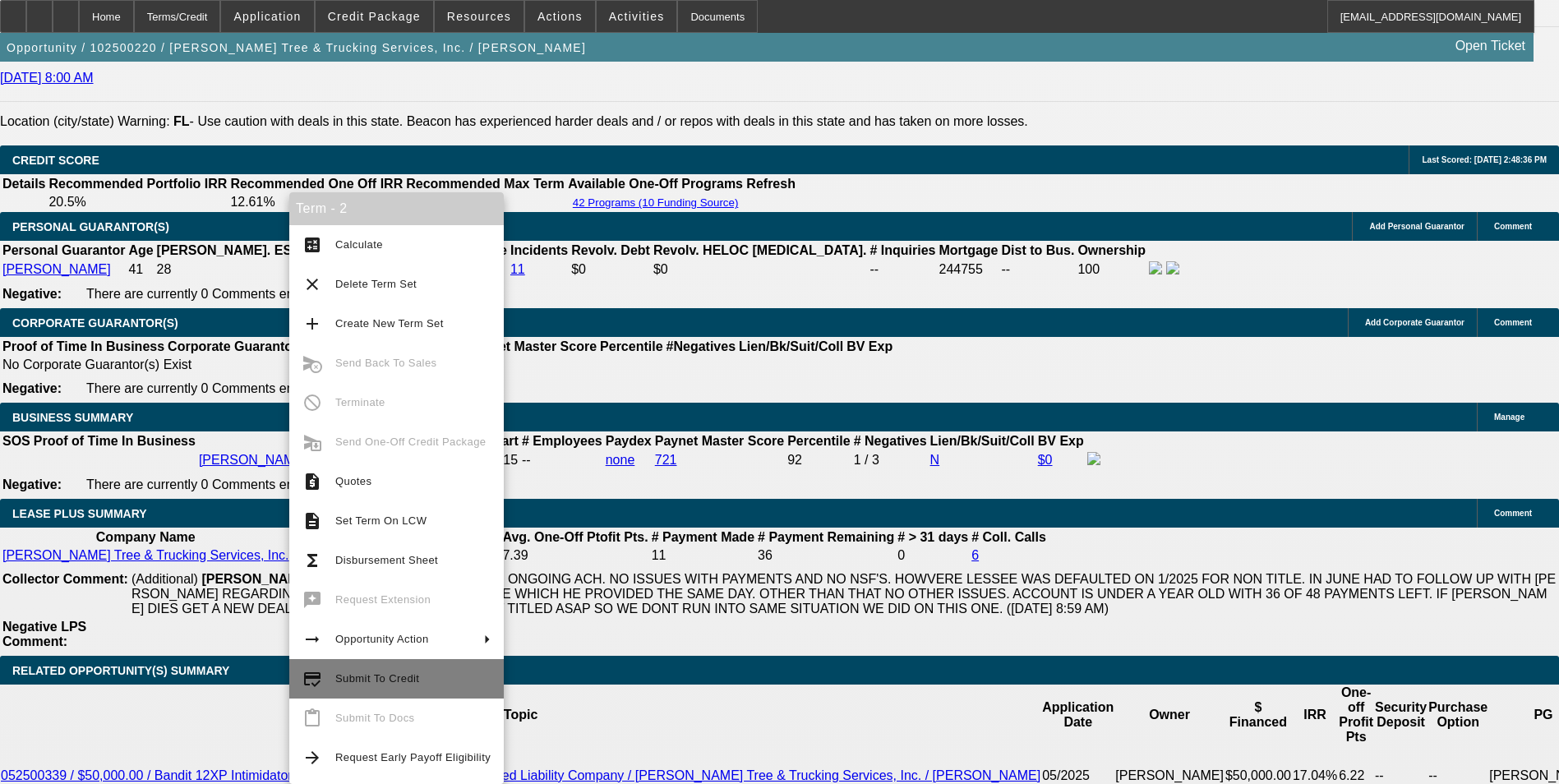
click at [392, 686] on span "Submit To Credit" at bounding box center [413, 679] width 155 height 20
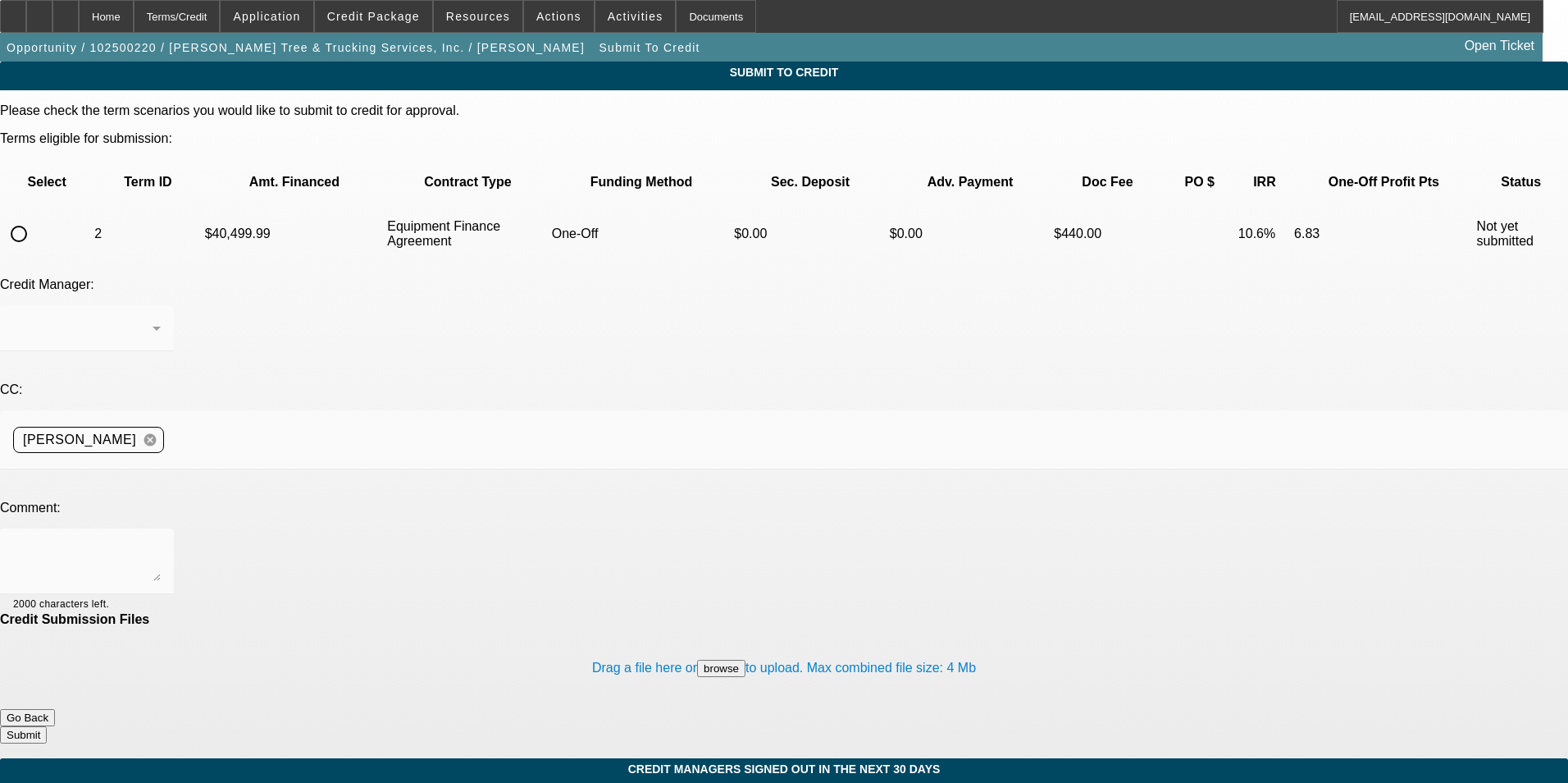
click at [35, 217] on input "radio" at bounding box center [19, 234] width 33 height 33
radio input "true"
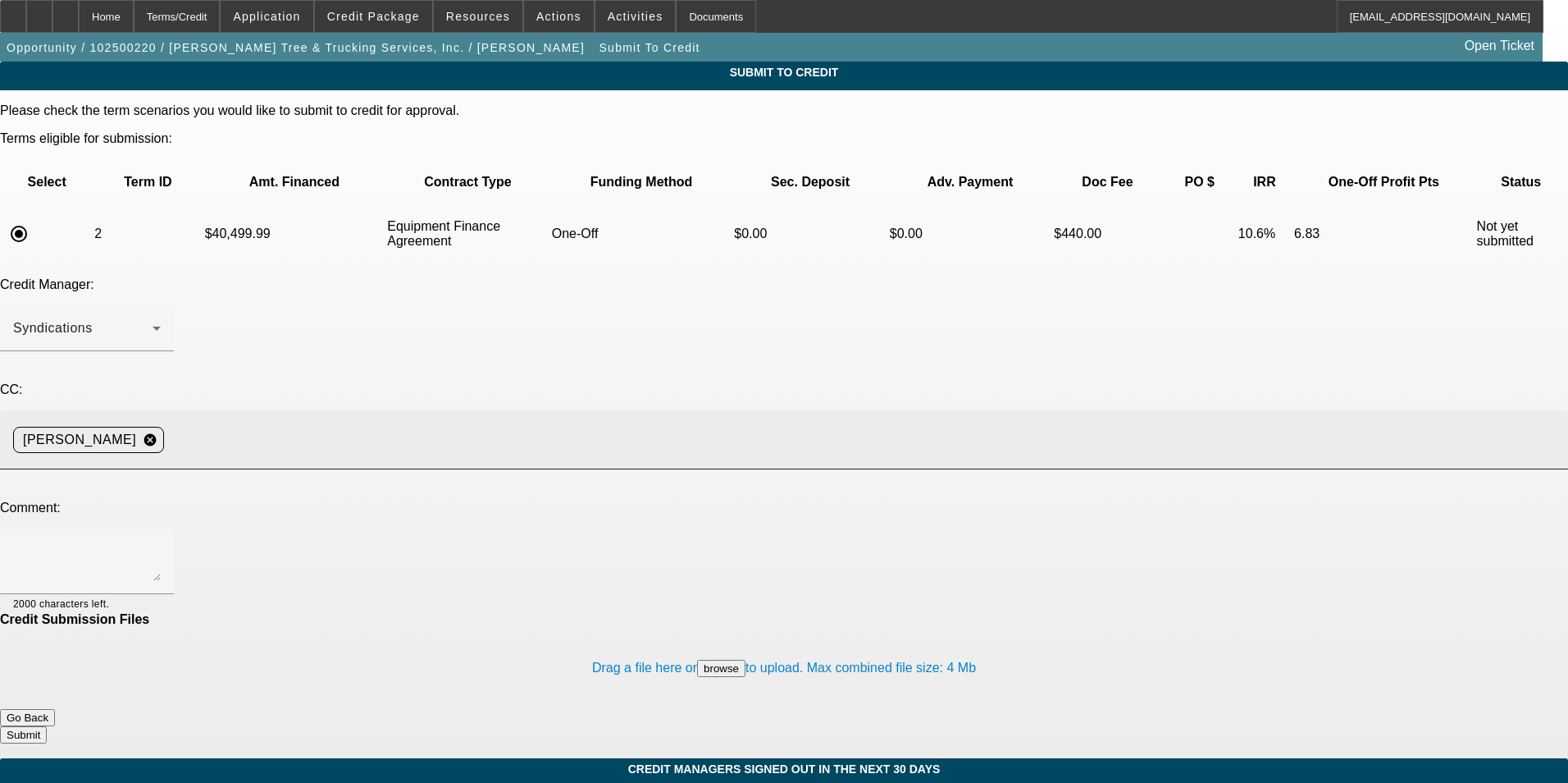
click at [371, 424] on input at bounding box center [860, 440] width 1378 height 33
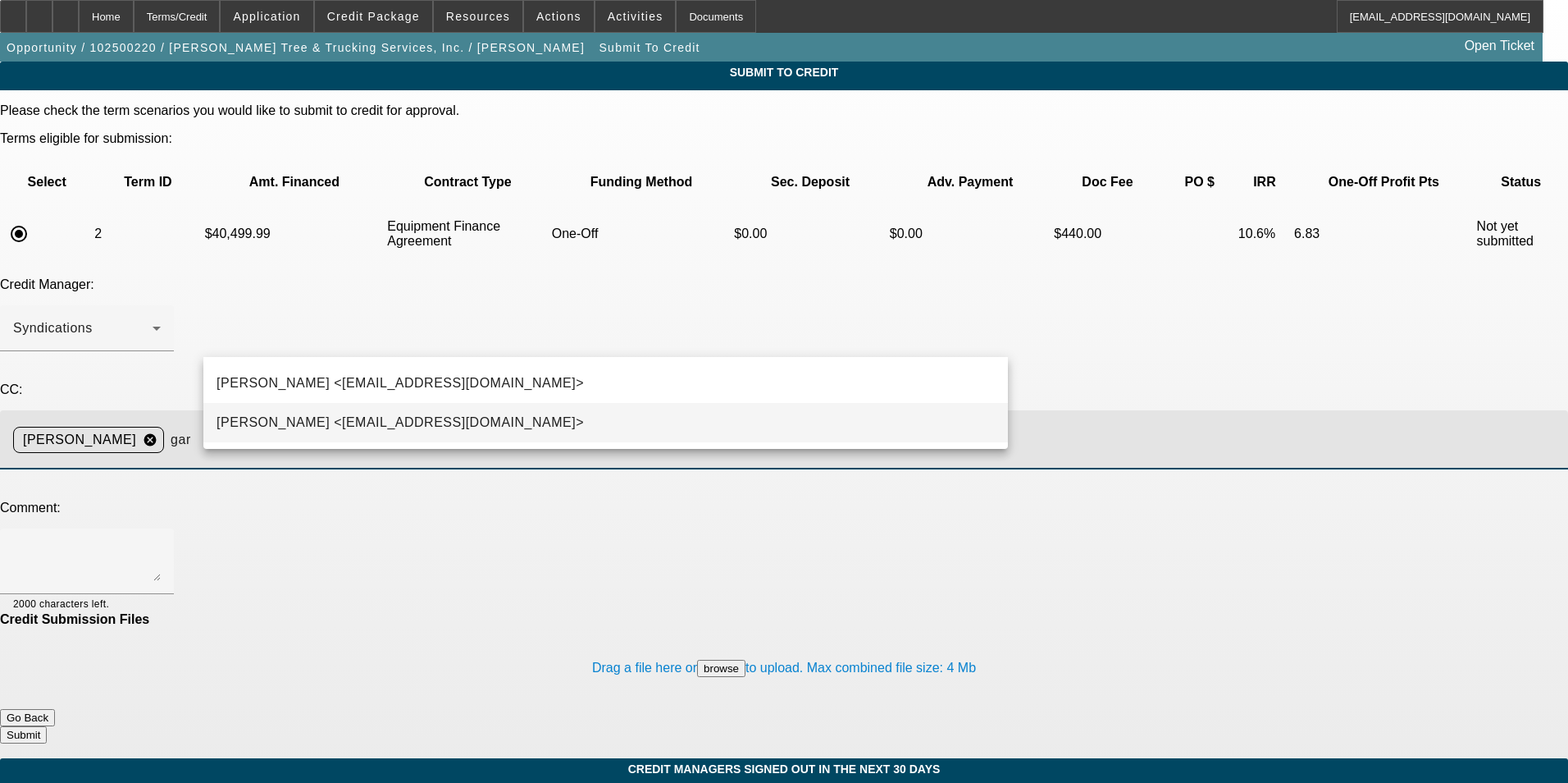
type input "gar"
drag, startPoint x: 339, startPoint y: 418, endPoint x: 318, endPoint y: 418, distance: 21.0
click at [338, 418] on span "George Arida <GArida@beaconfunding.com>" at bounding box center [400, 423] width 367 height 20
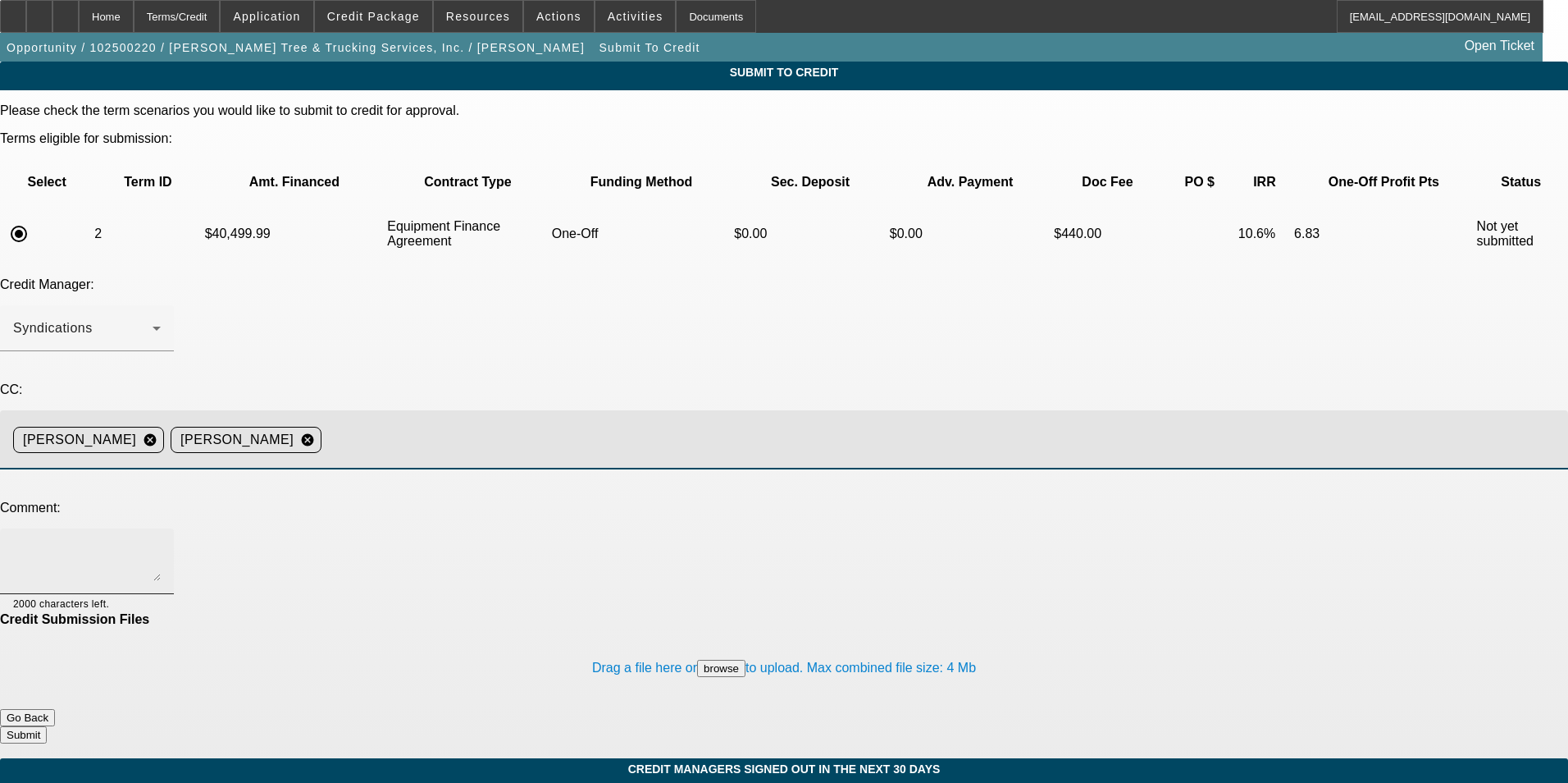
click at [161, 541] on textarea at bounding box center [87, 561] width 147 height 40
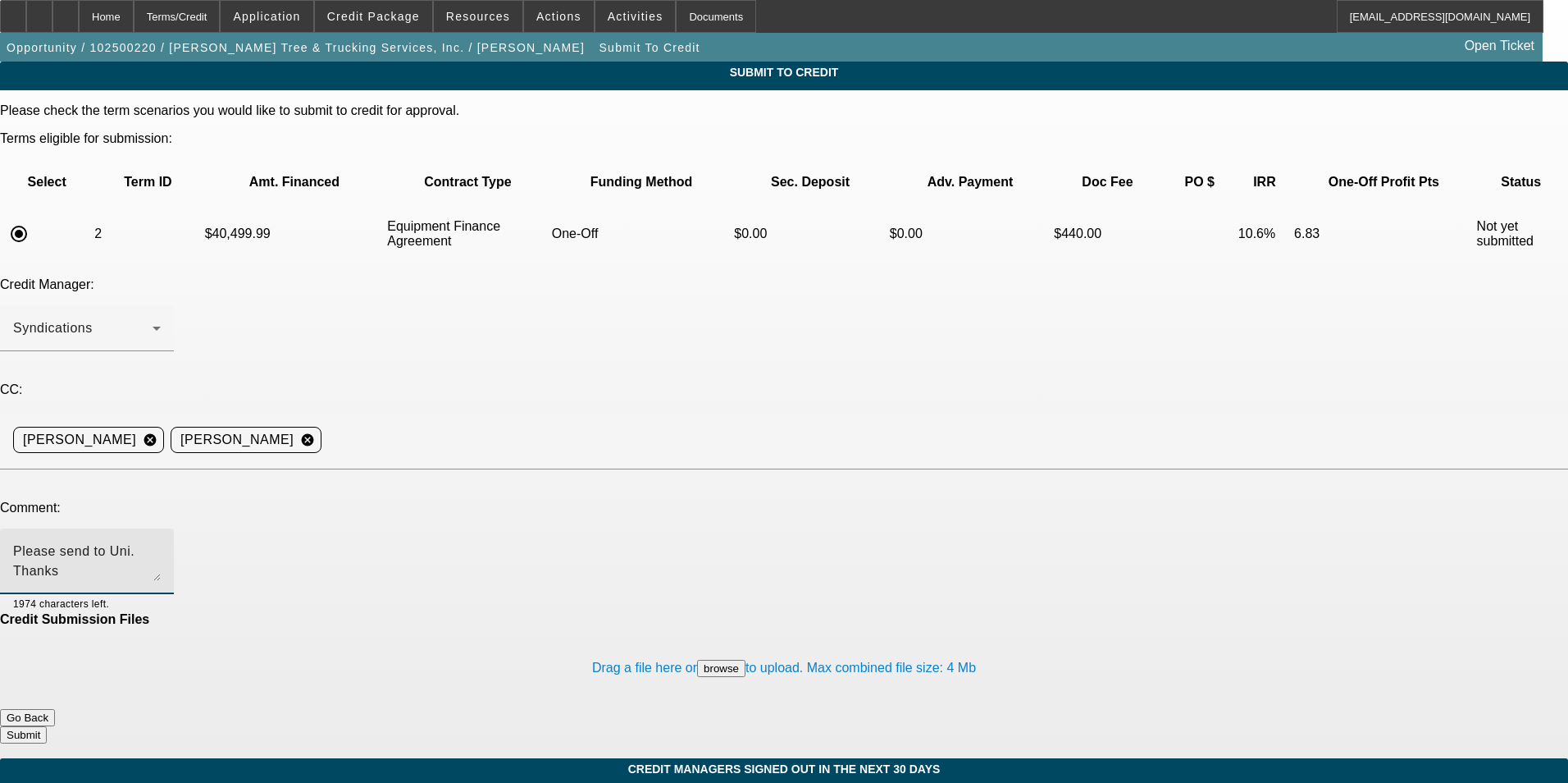
type textarea "Please send to Uni. Thanks"
click at [47, 726] on button "Submit" at bounding box center [24, 734] width 47 height 17
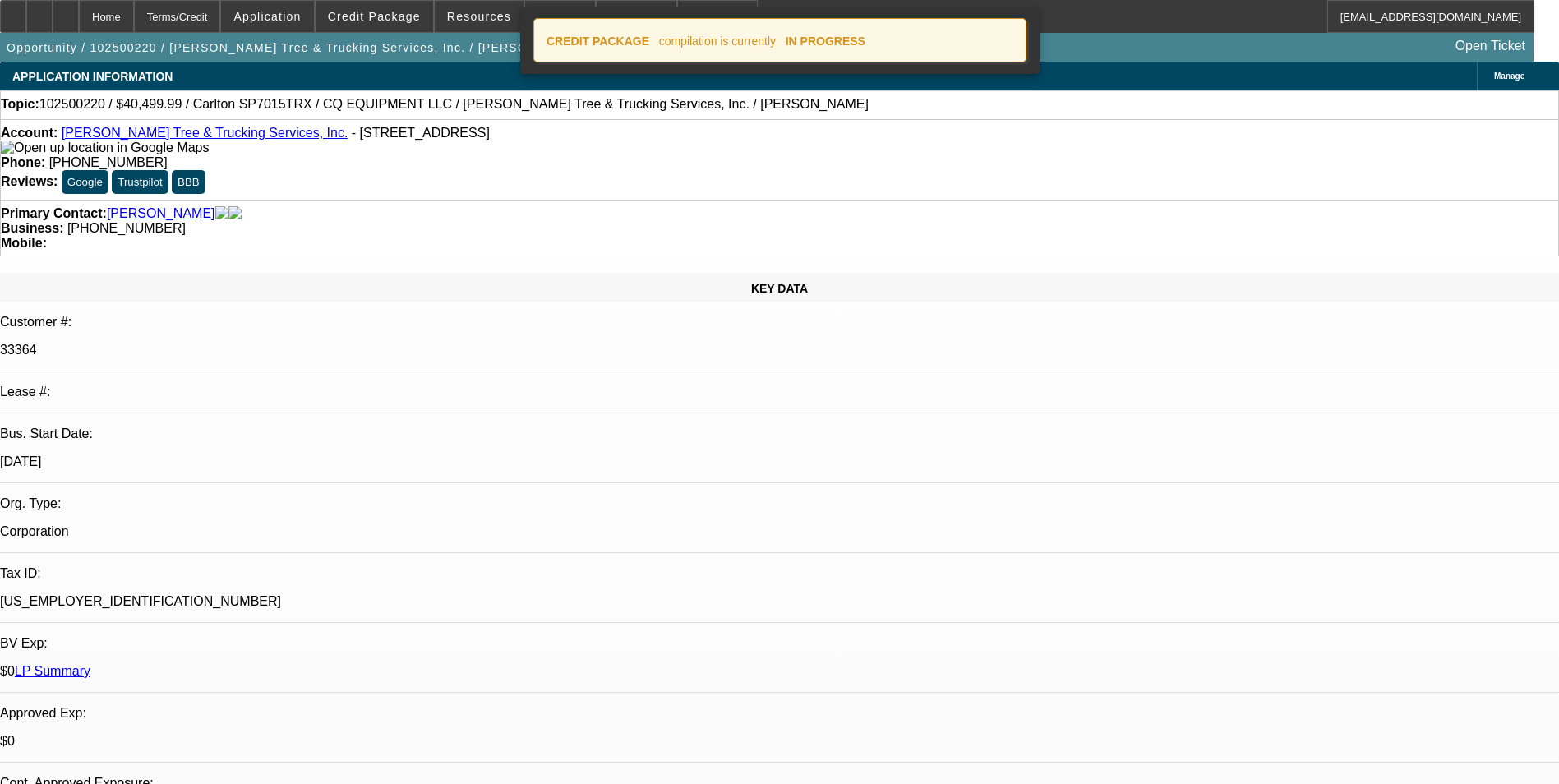
select select "0.1"
select select "0"
select select "2"
select select "0"
select select "6"
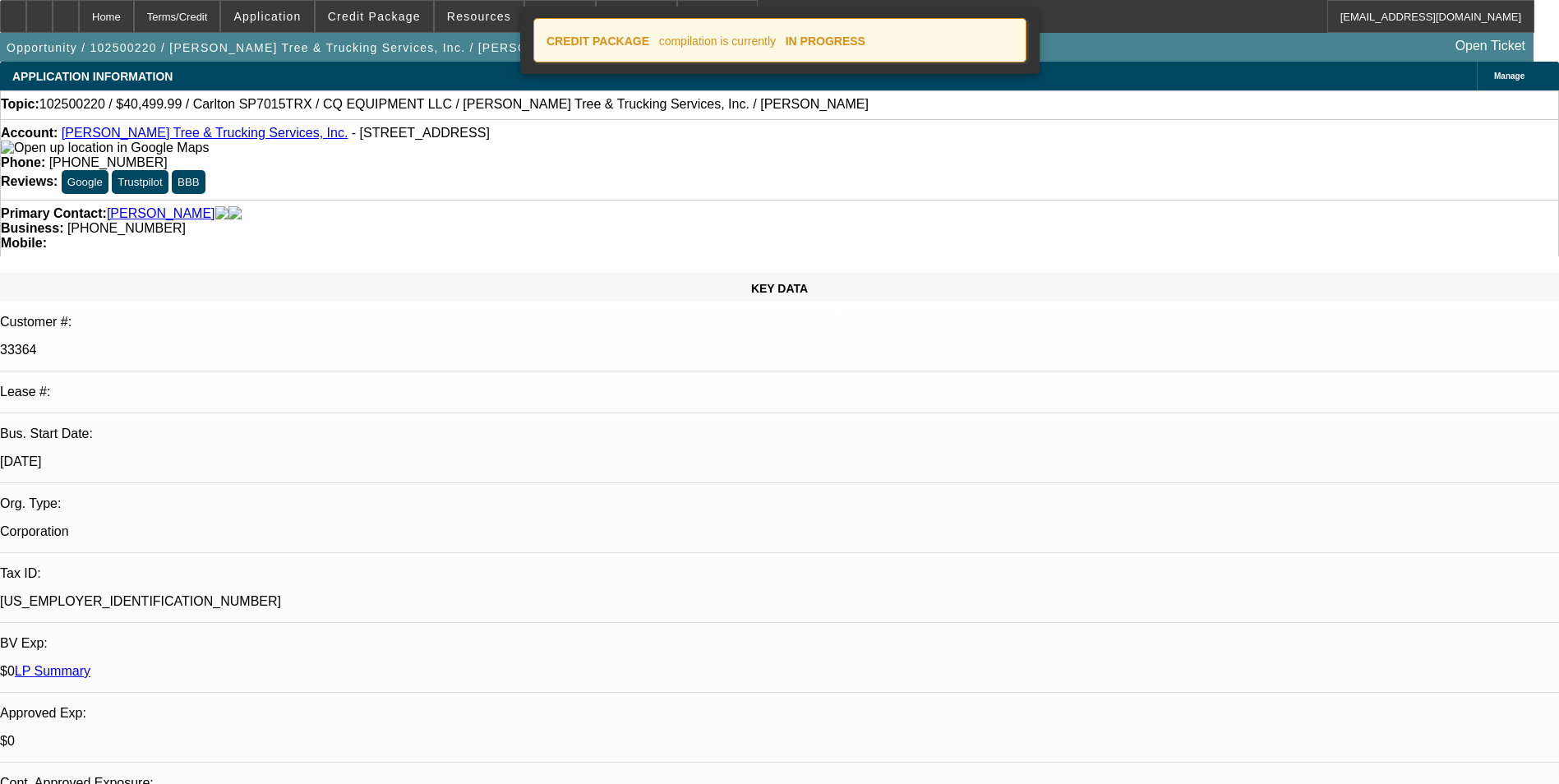
select select "0"
select select "2"
select select "0"
select select "6"
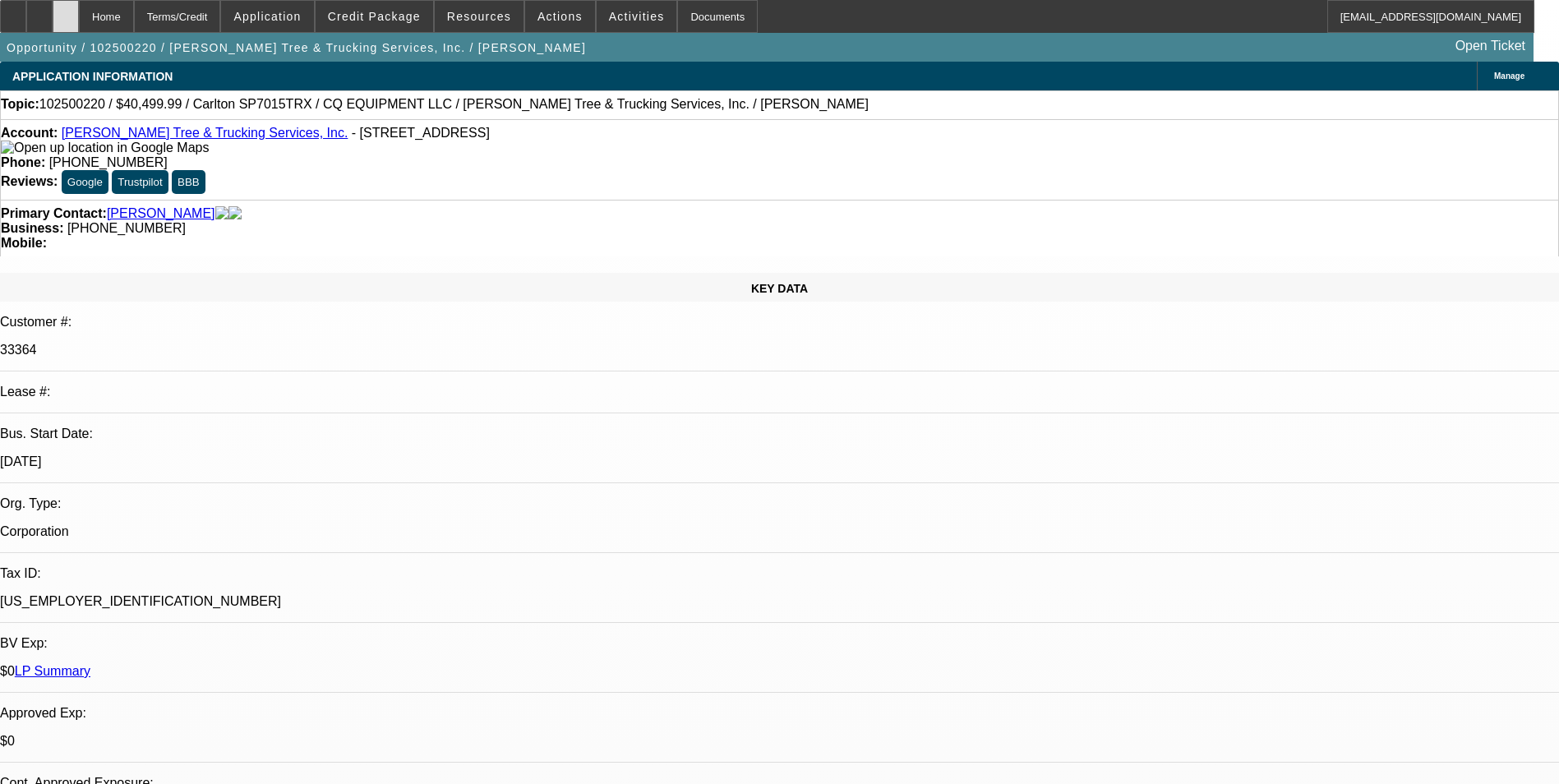
click at [66, 11] on icon at bounding box center [66, 11] width 0 height 0
select select "0.1"
select select "0"
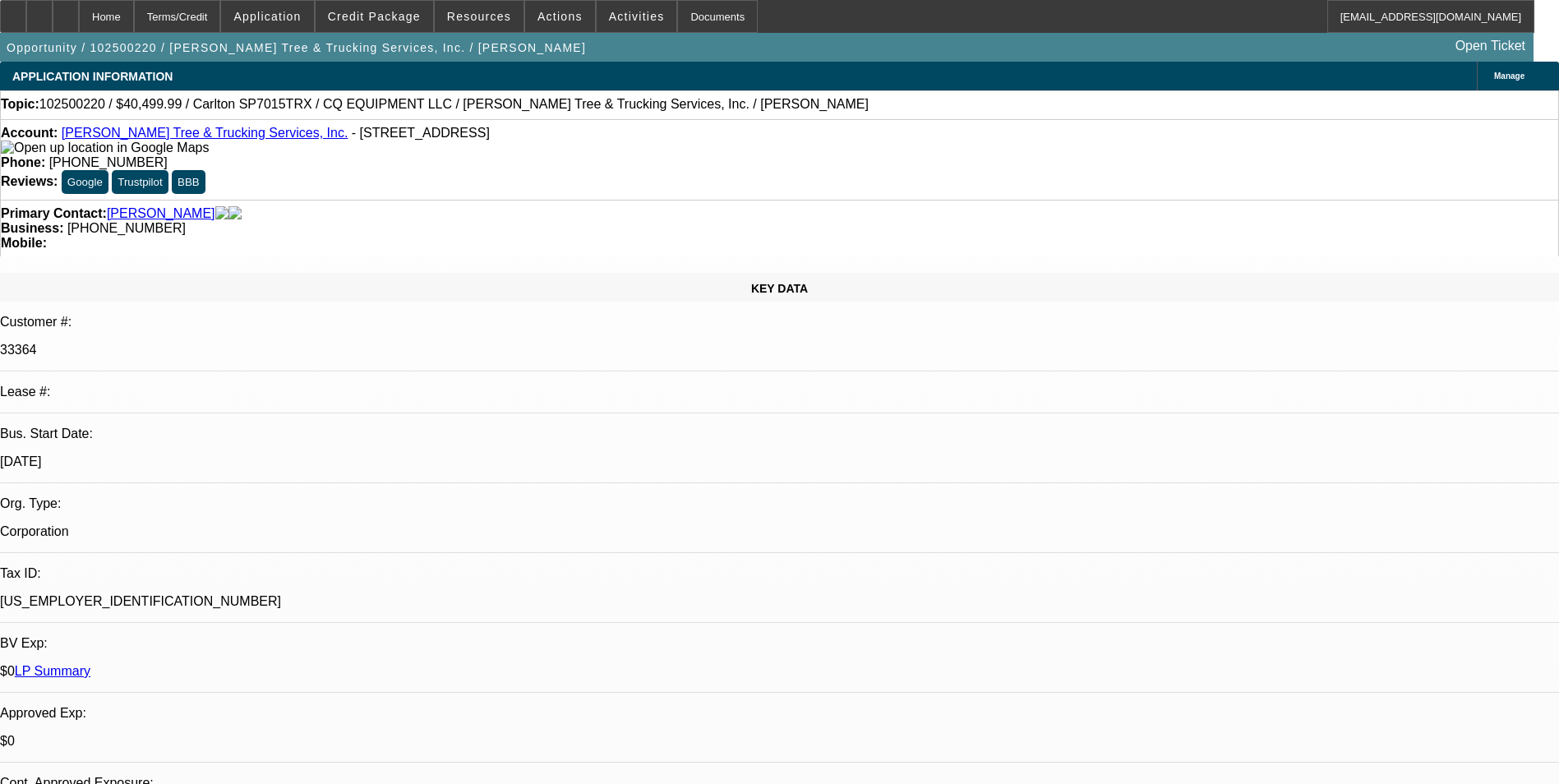
select select "0"
select select "1"
select select "2"
select select "6"
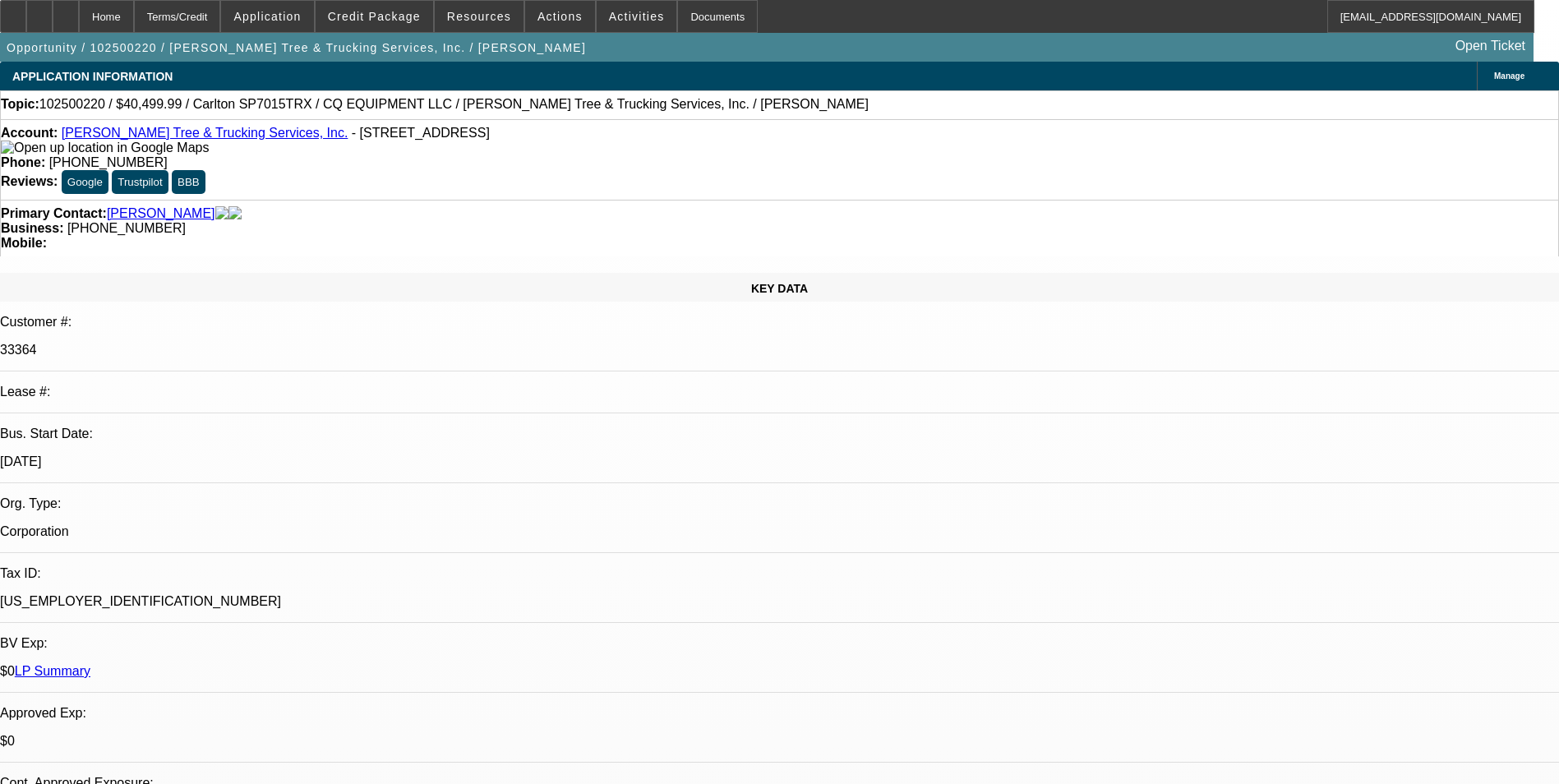
select select "1"
select select "2"
select select "6"
click at [216, 27] on div "Terms/Credit" at bounding box center [178, 16] width 87 height 33
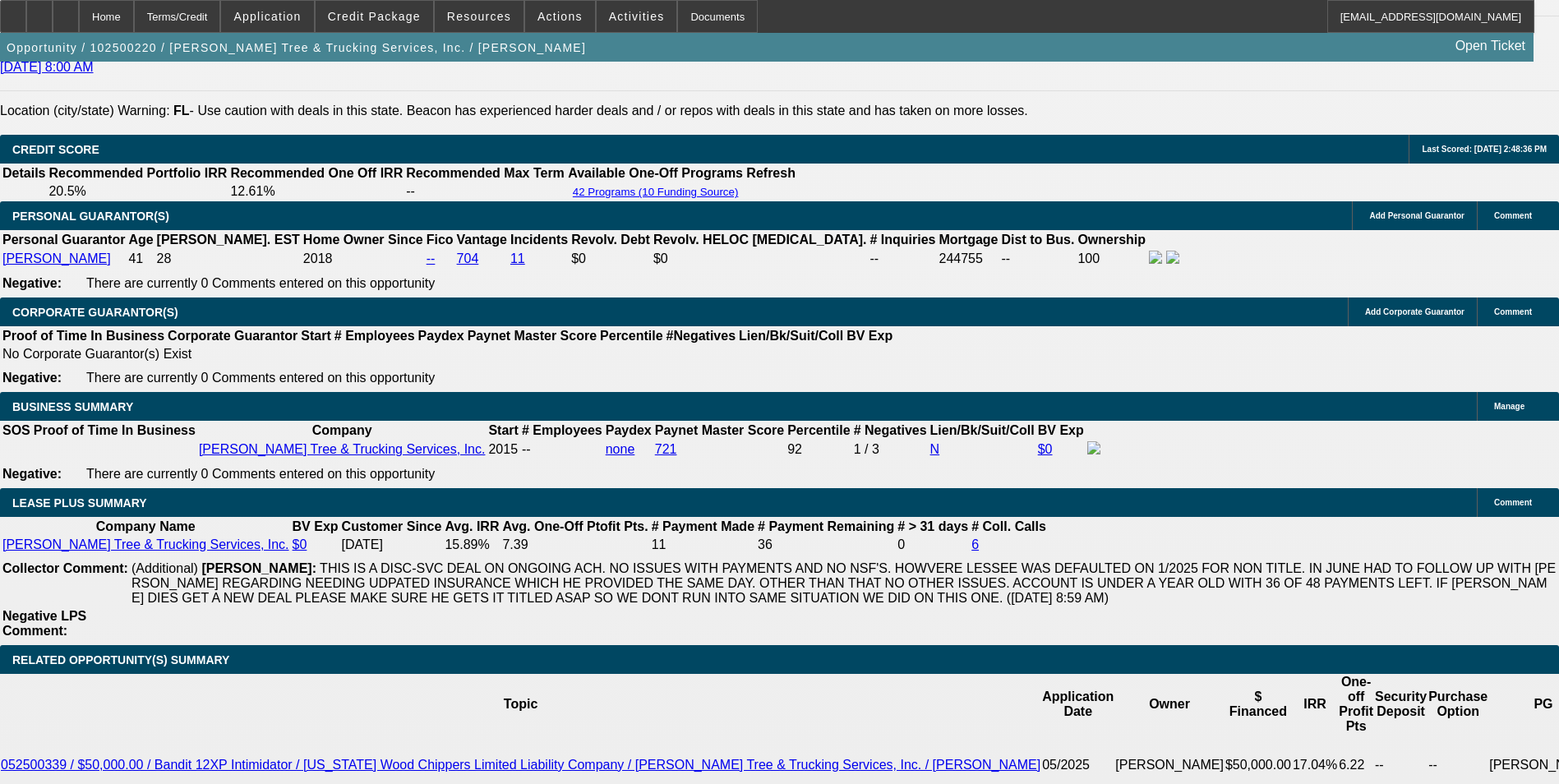
scroll to position [2466, 0]
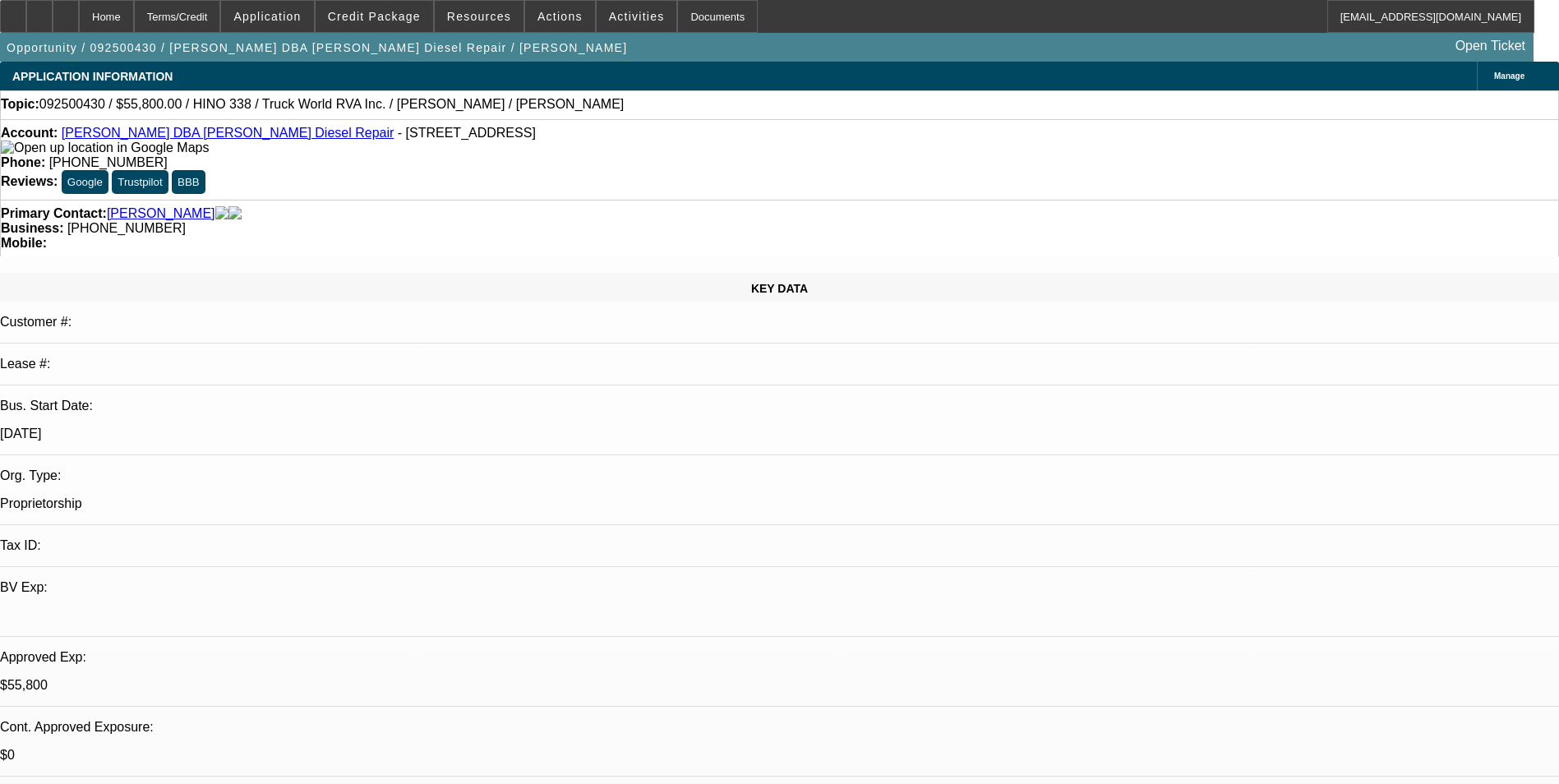
select select "0.1"
select select "0"
select select "0.1"
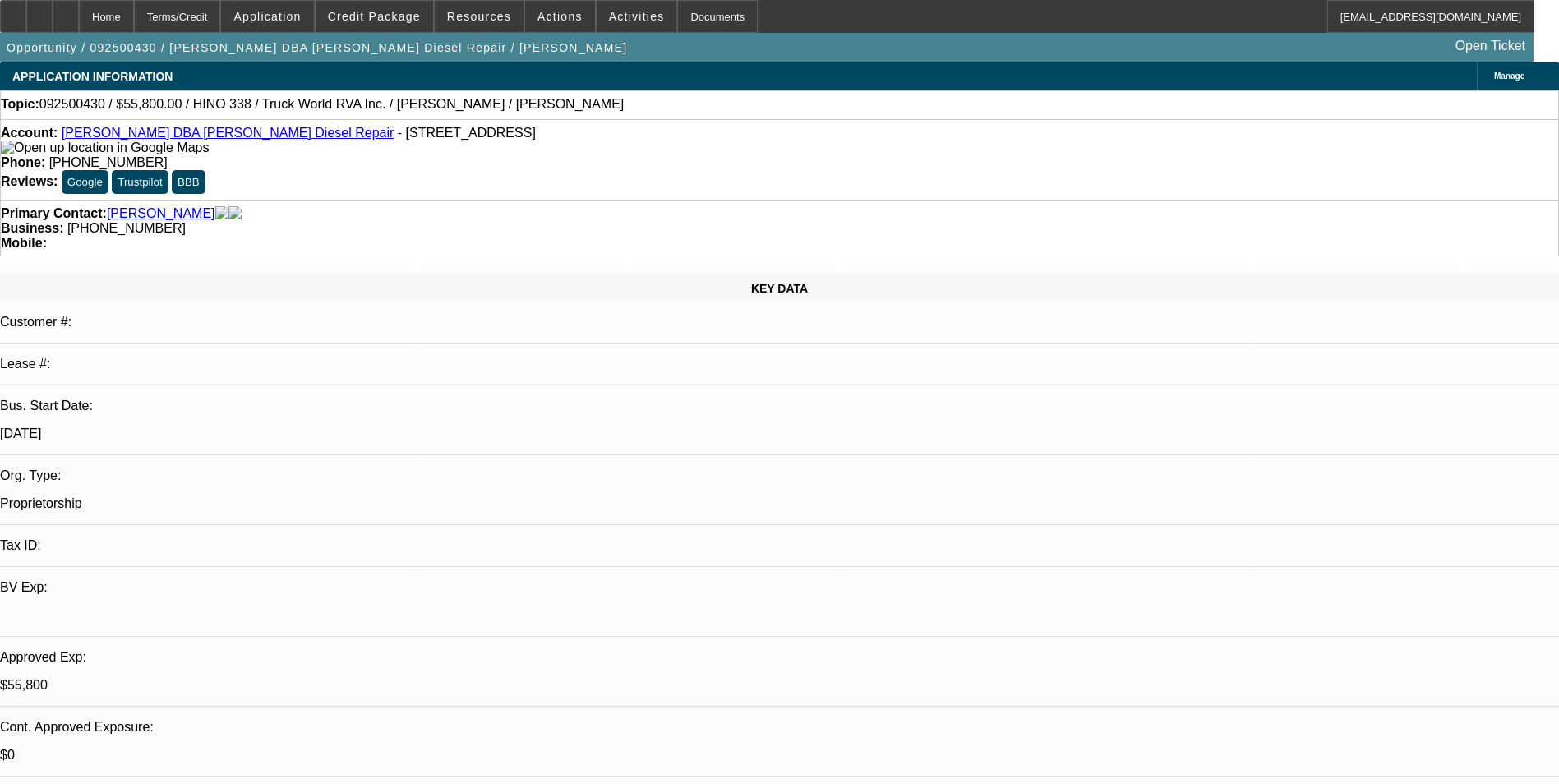
select select "0"
select select "0.1"
select select "0"
select select "1"
select select "2"
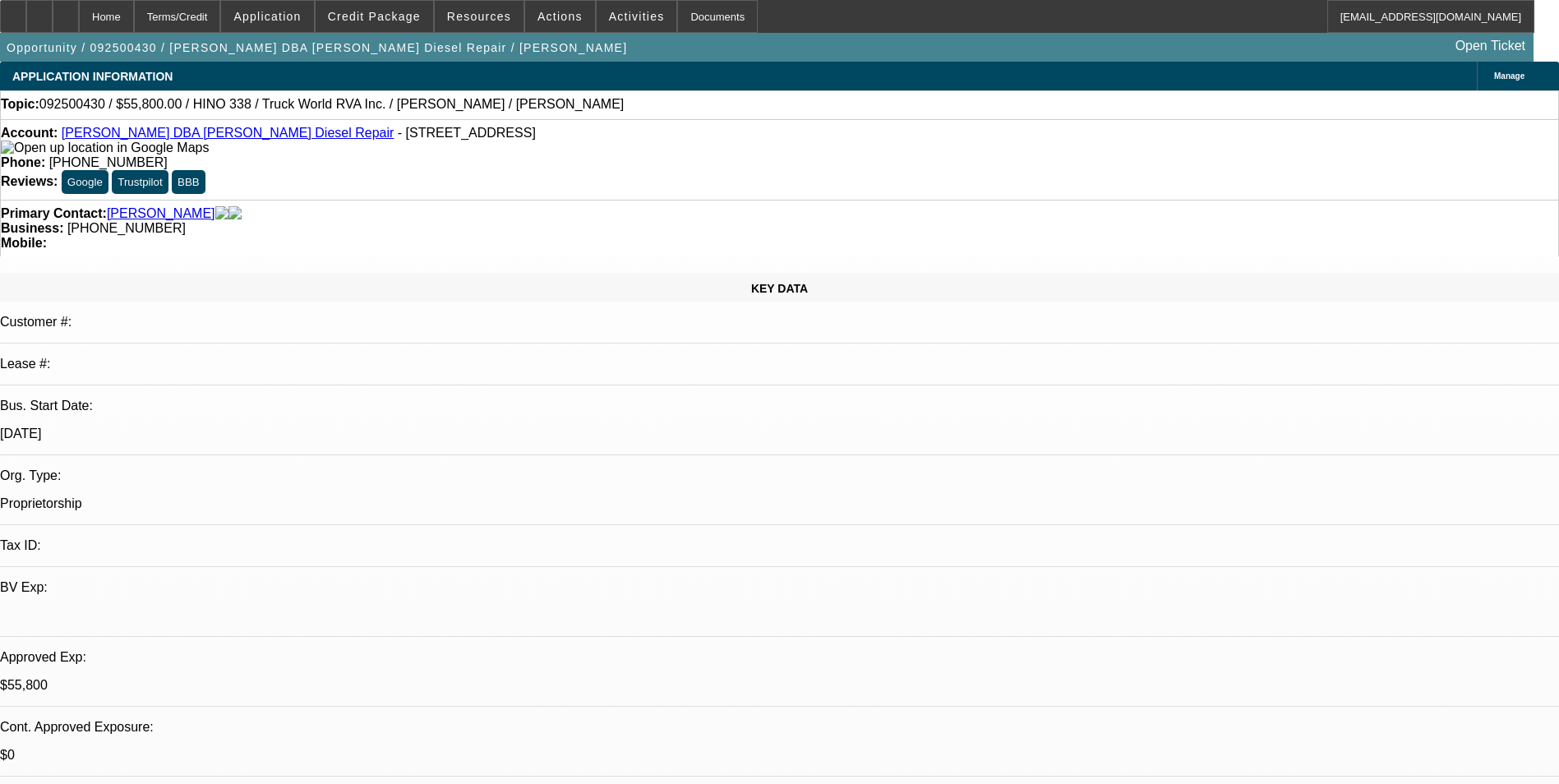
select select "4"
select select "1"
select select "2"
select select "6"
select select "1"
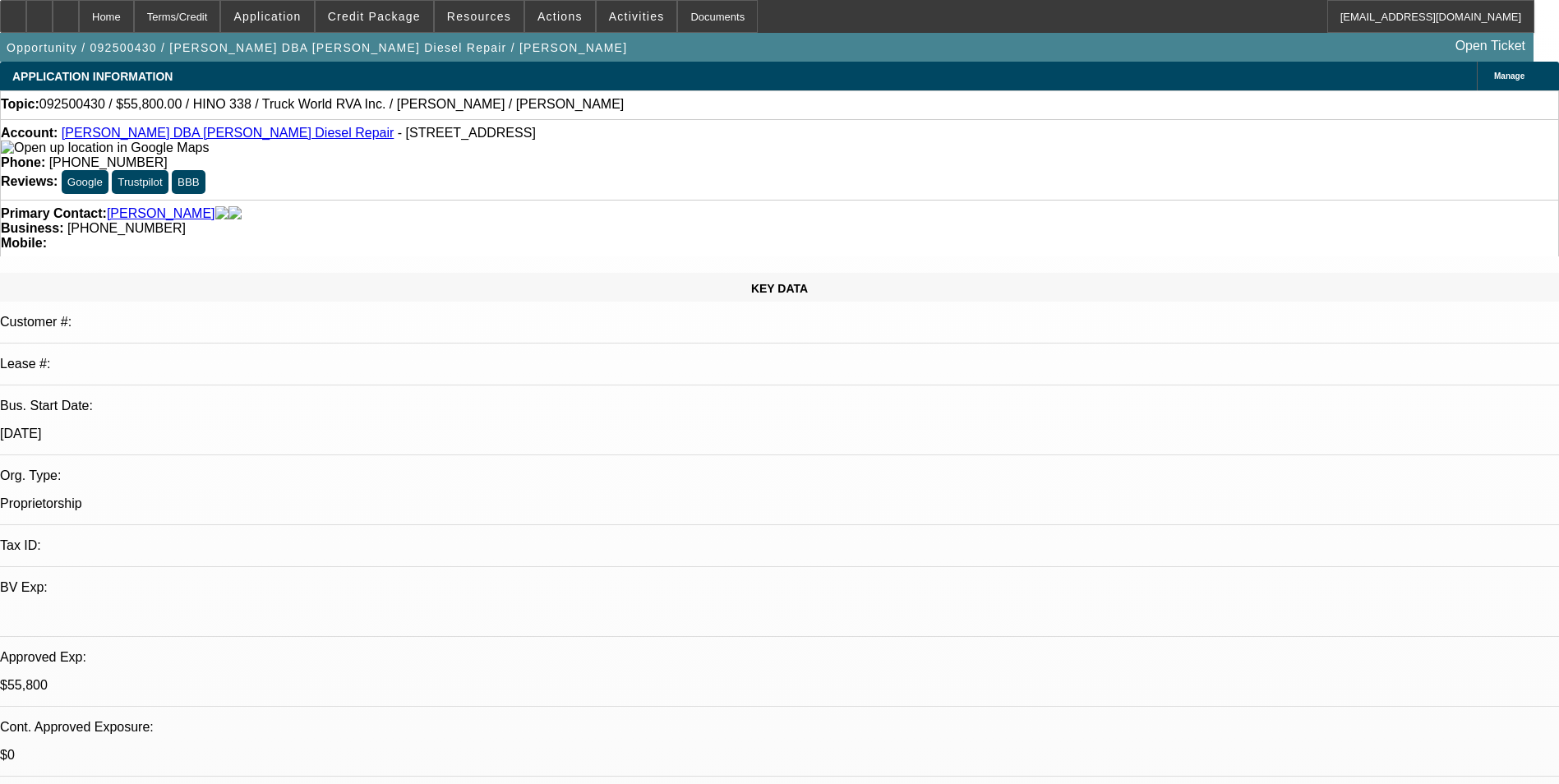
select select "2"
select select "6"
select select "1"
select select "2"
select select "6"
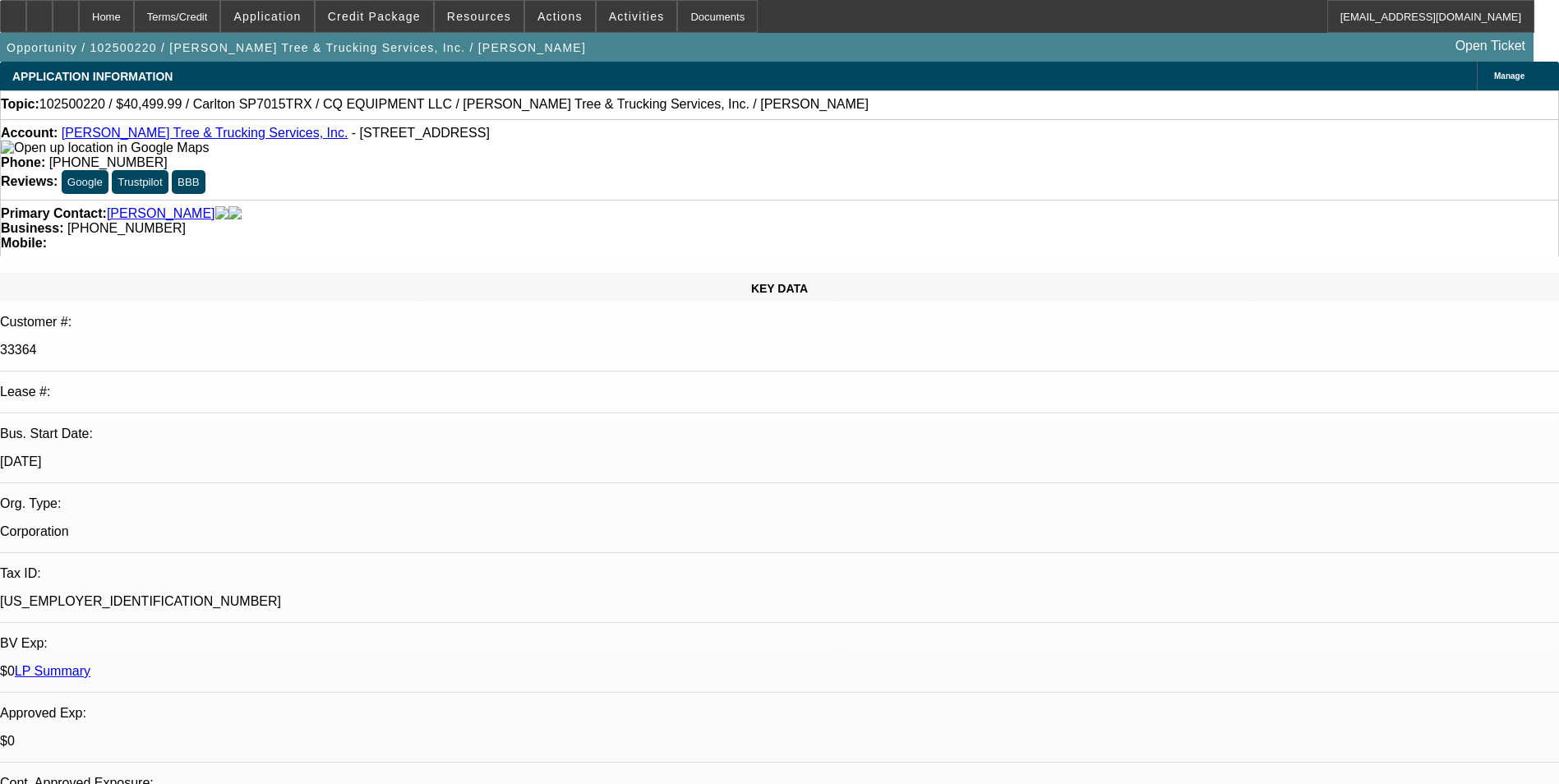
select select "0.1"
select select "0"
select select "2"
select select "0"
select select "6"
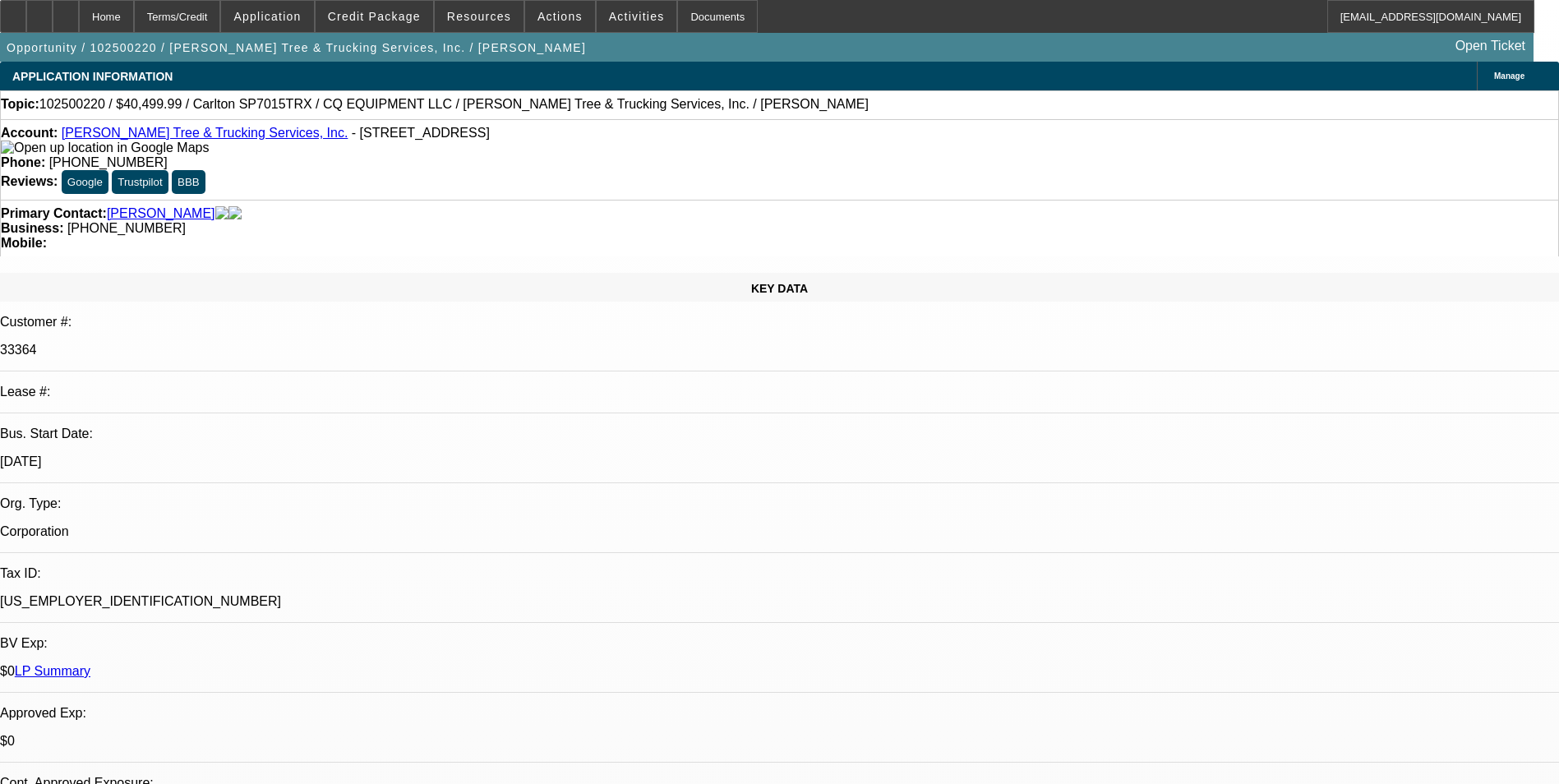
select select "0.1"
select select "0"
select select "2"
select select "0"
select select "6"
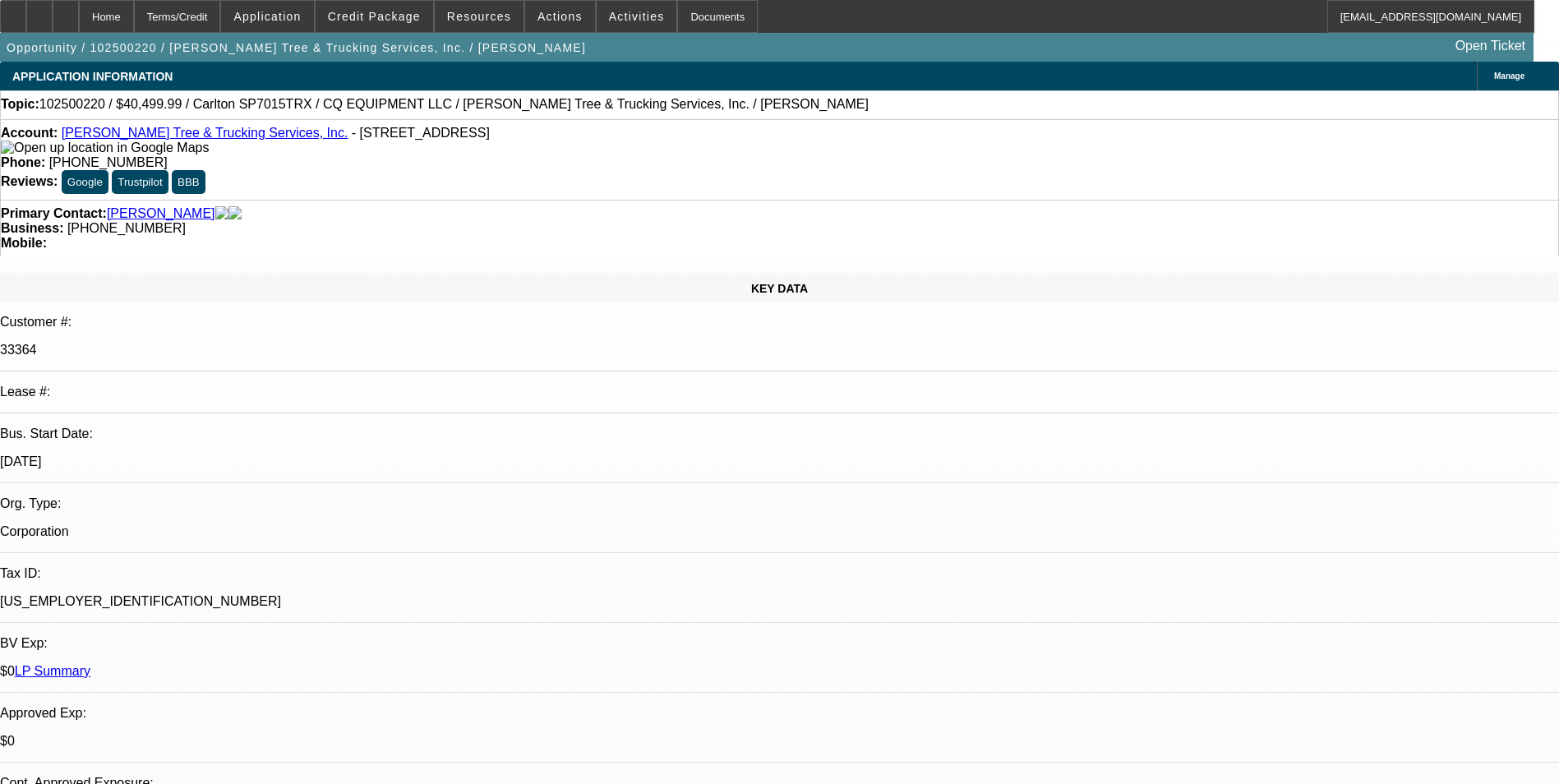
select select "0"
select select "2"
select select "0"
select select "6"
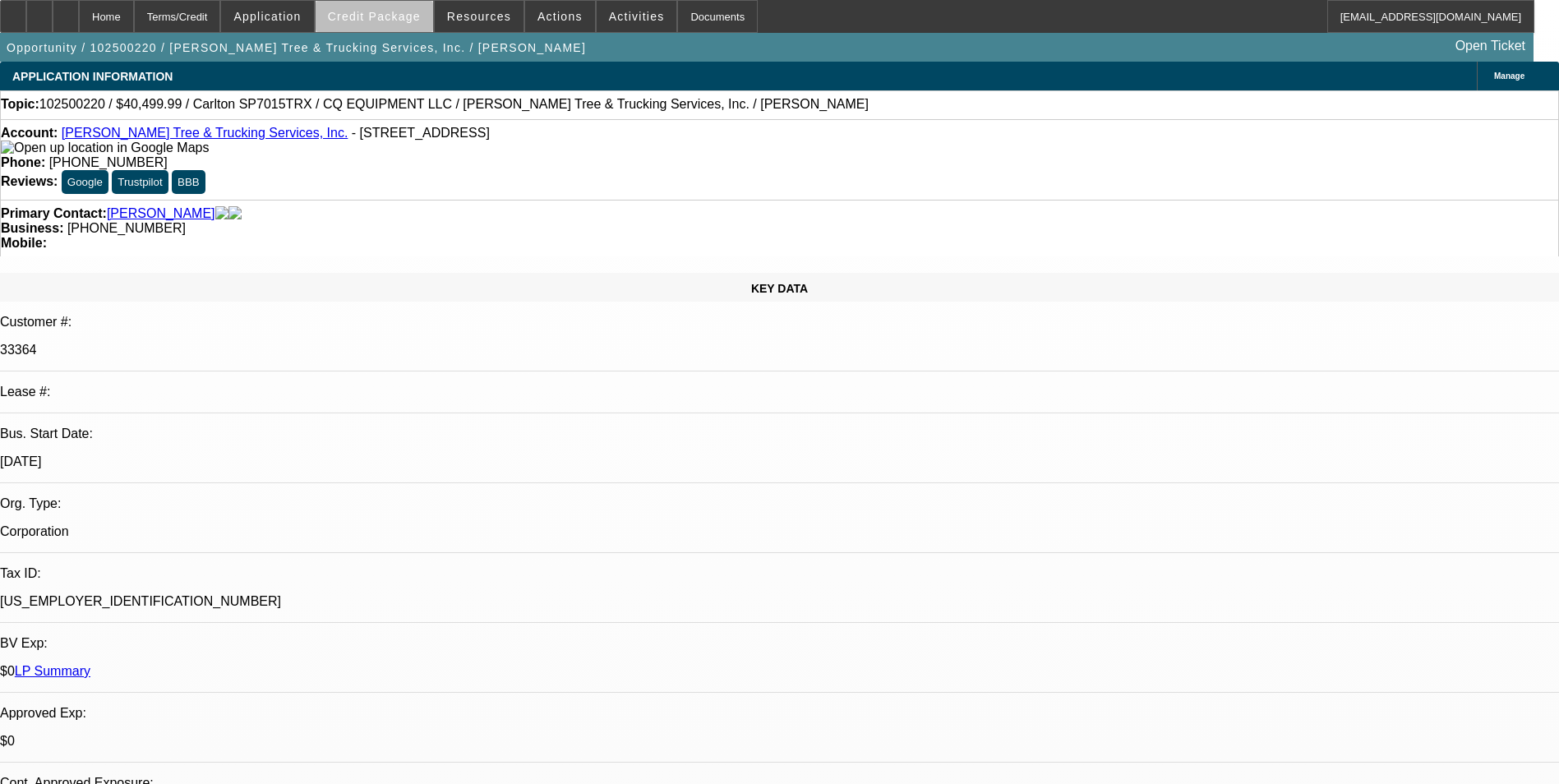
click at [408, 19] on span "Credit Package" at bounding box center [375, 16] width 93 height 14
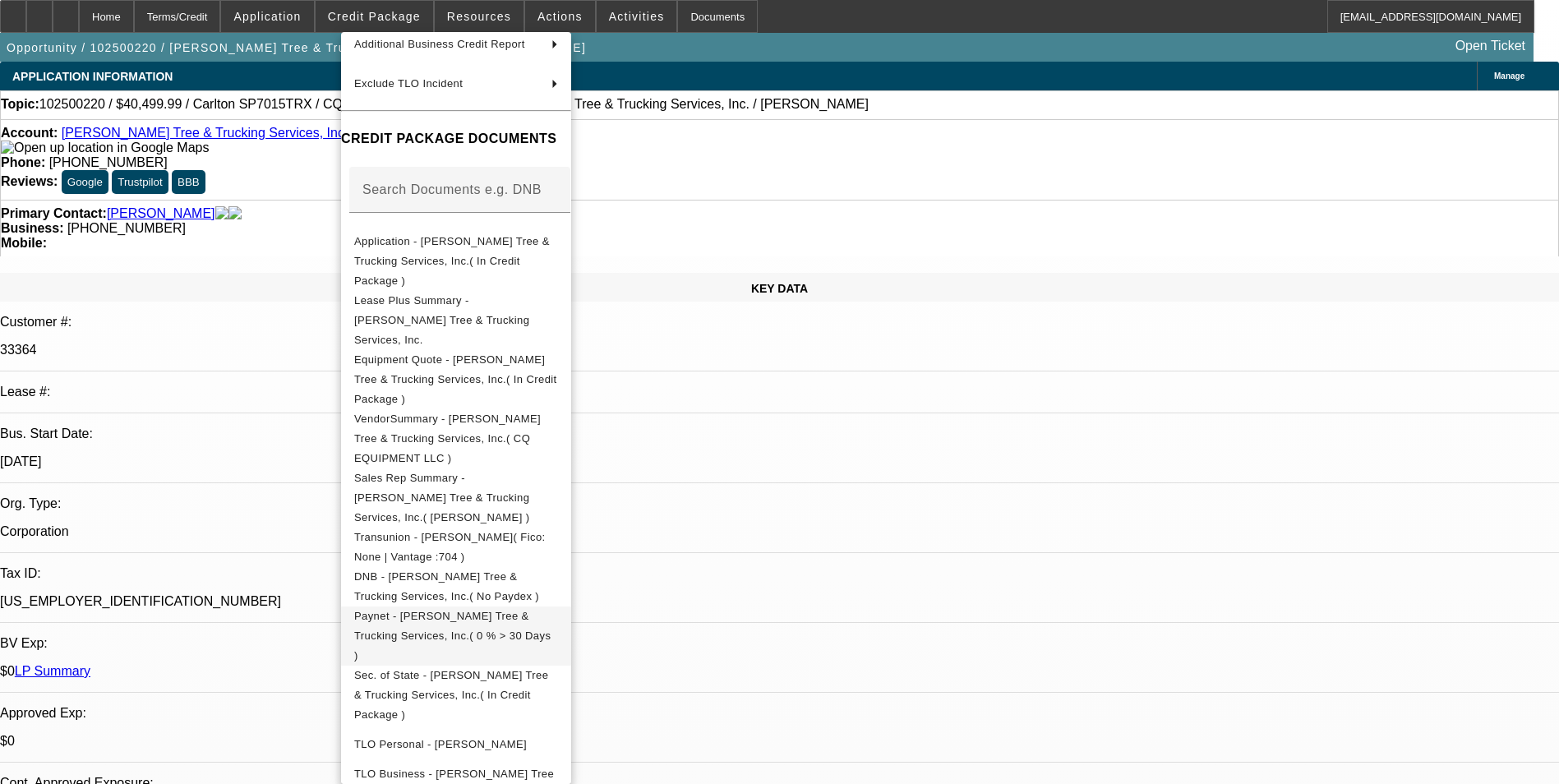
scroll to position [172, 0]
click at [517, 668] on span "Sec. of State - [PERSON_NAME] Tree & Trucking Services, Inc.( In Credit Package…" at bounding box center [452, 693] width 194 height 52
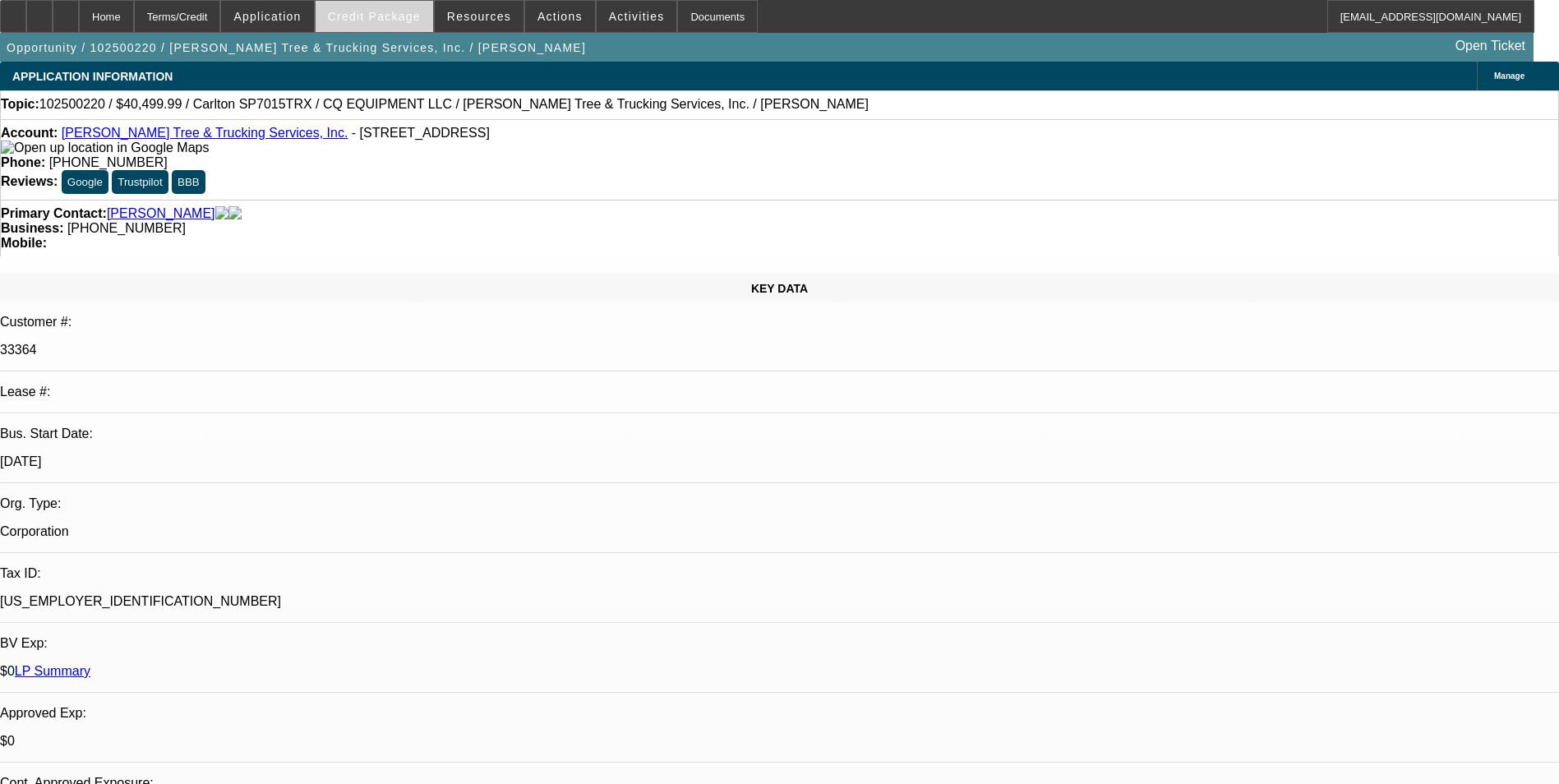
click at [395, 17] on span "Credit Package" at bounding box center [375, 16] width 93 height 14
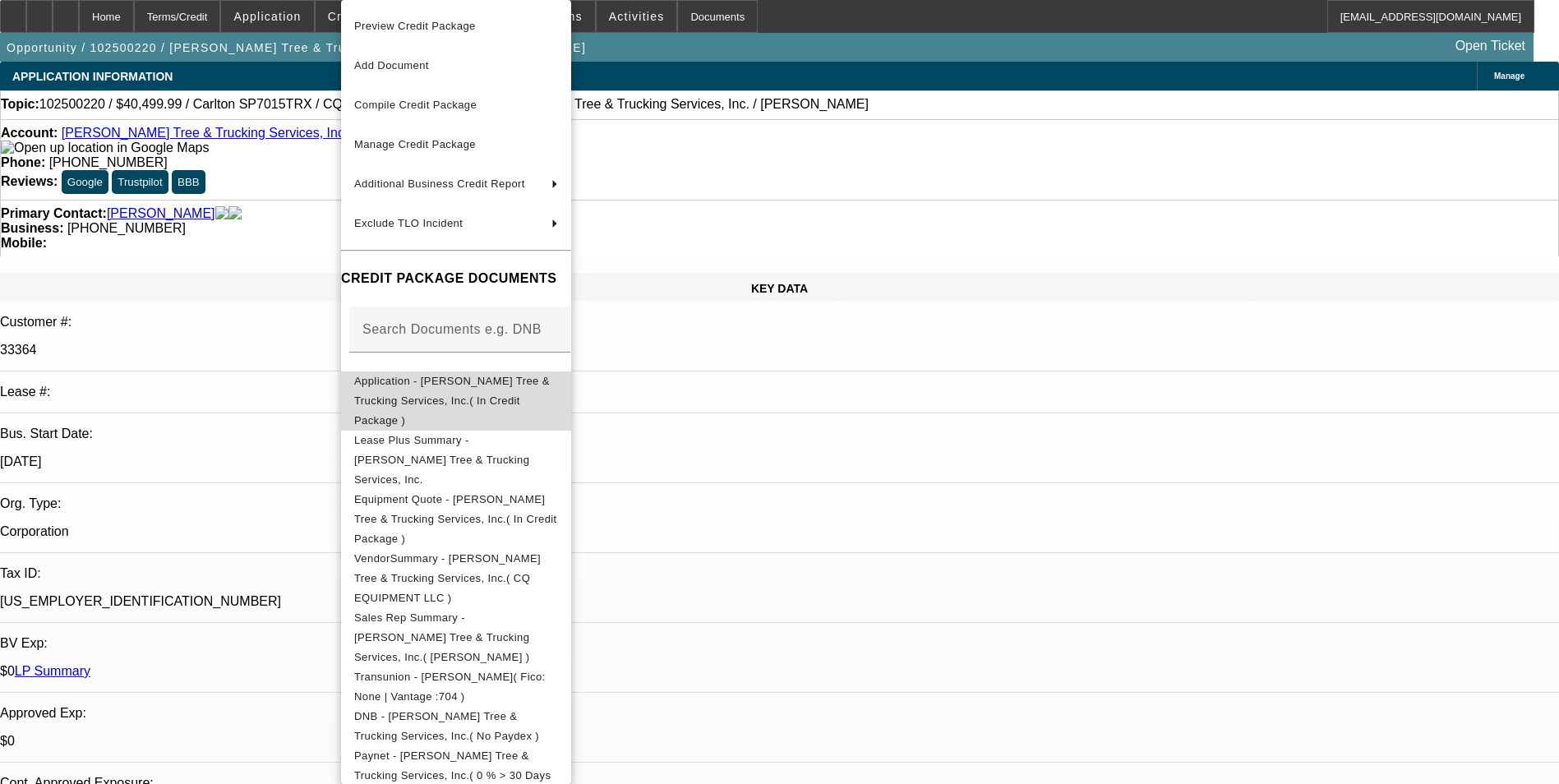
click at [492, 386] on span "Application - Anthony Tree & Trucking Services, Inc.( In Credit Package )" at bounding box center [453, 400] width 196 height 52
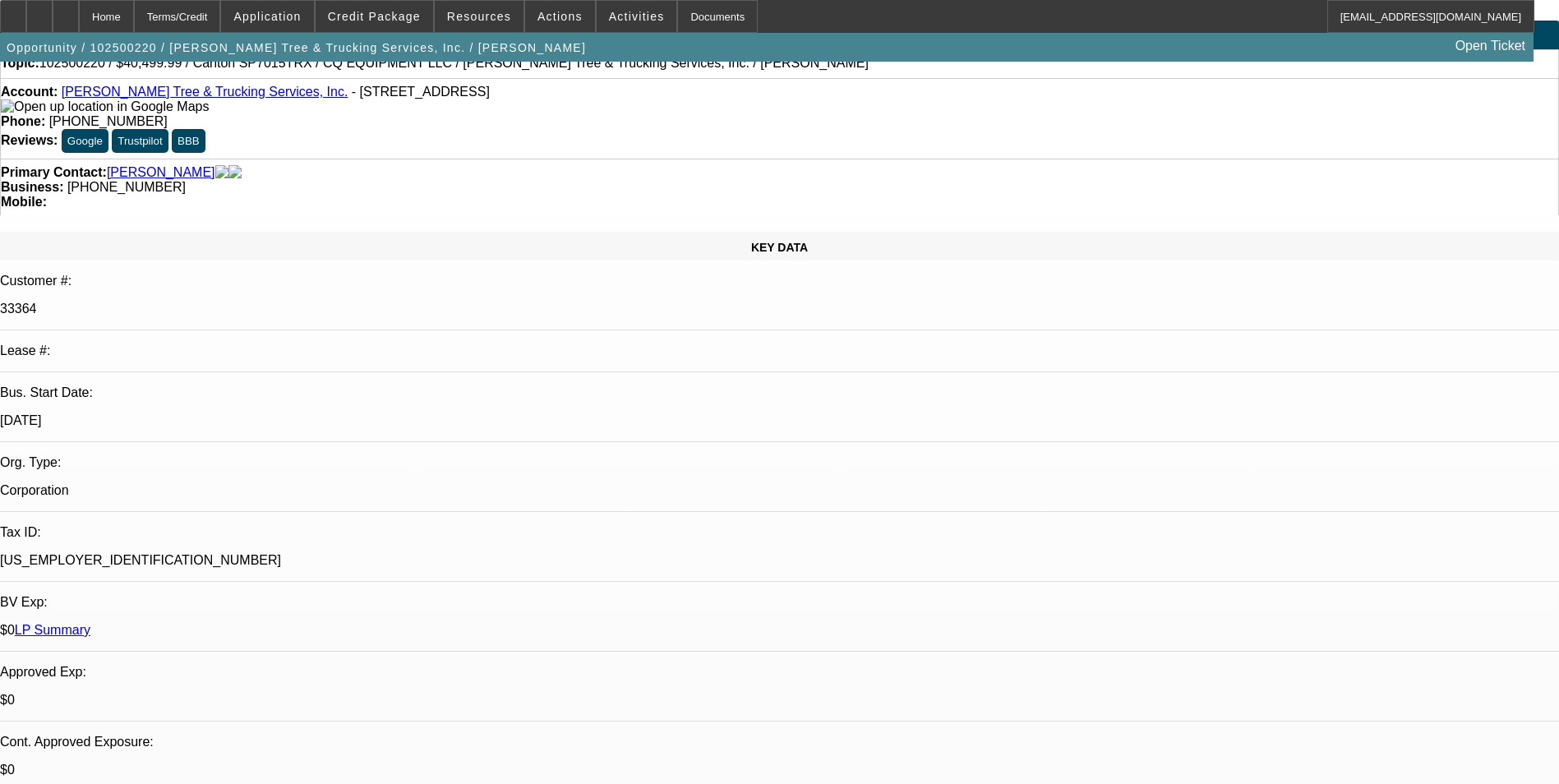
scroll to position [0, 0]
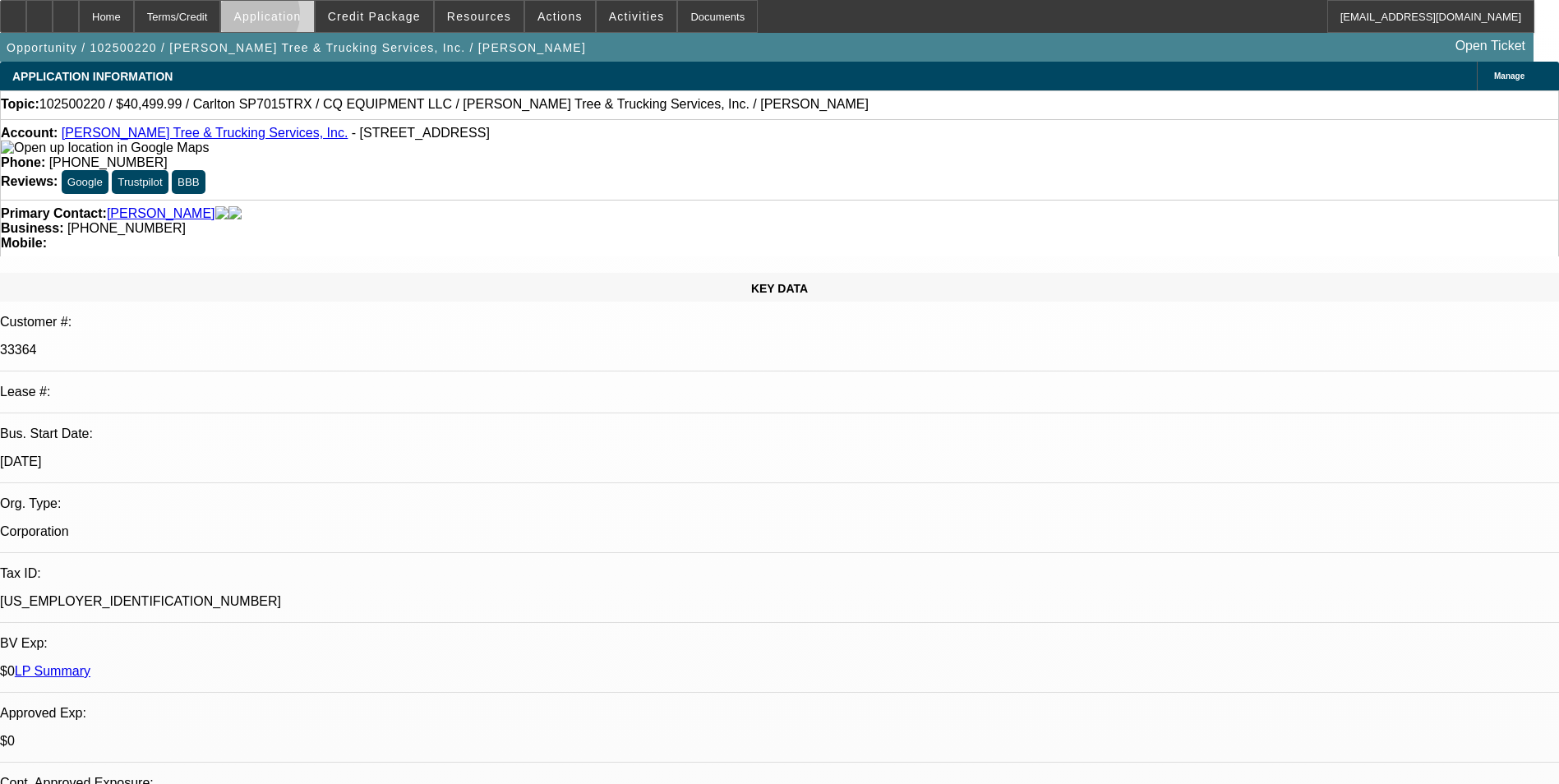
click at [297, 18] on span "Application" at bounding box center [267, 16] width 67 height 14
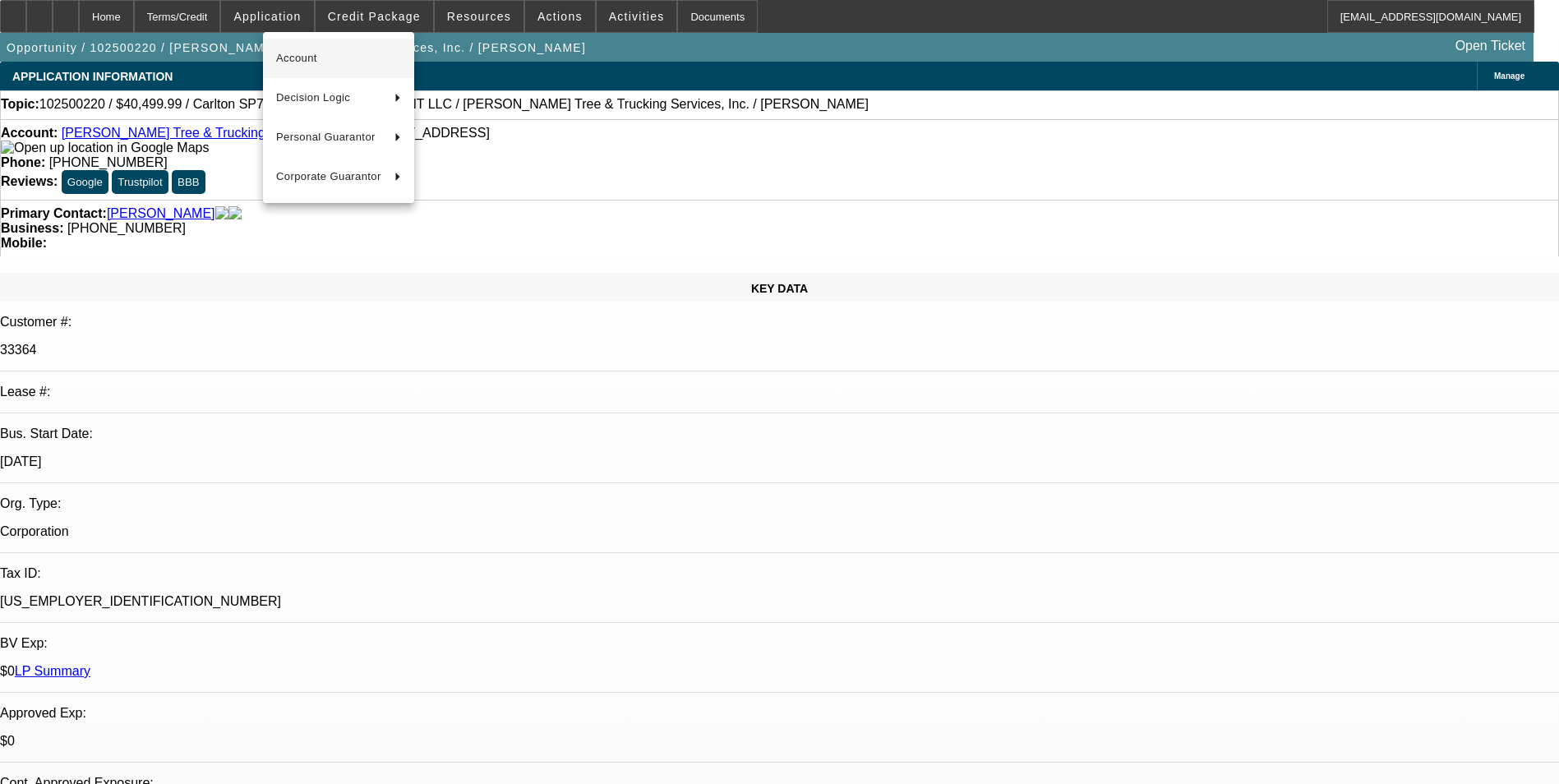
click at [320, 58] on span "Account" at bounding box center [339, 58] width 125 height 20
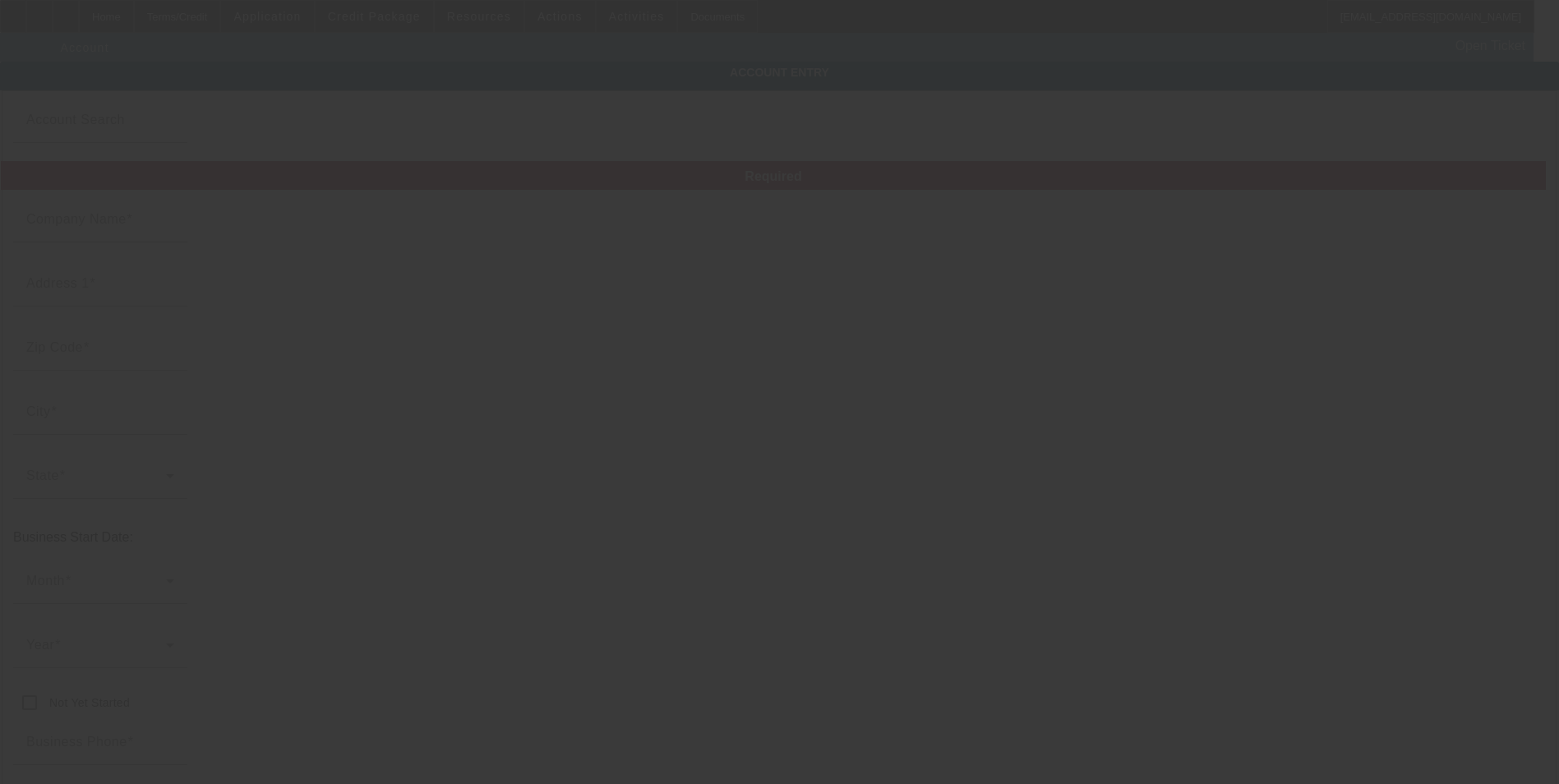
type input "Anthony Tree & Trucking Services, Inc."
type input "1111 Park Dr"
type input "33312"
type input "Fort Lauderdale"
type input "(786) 709-2769"
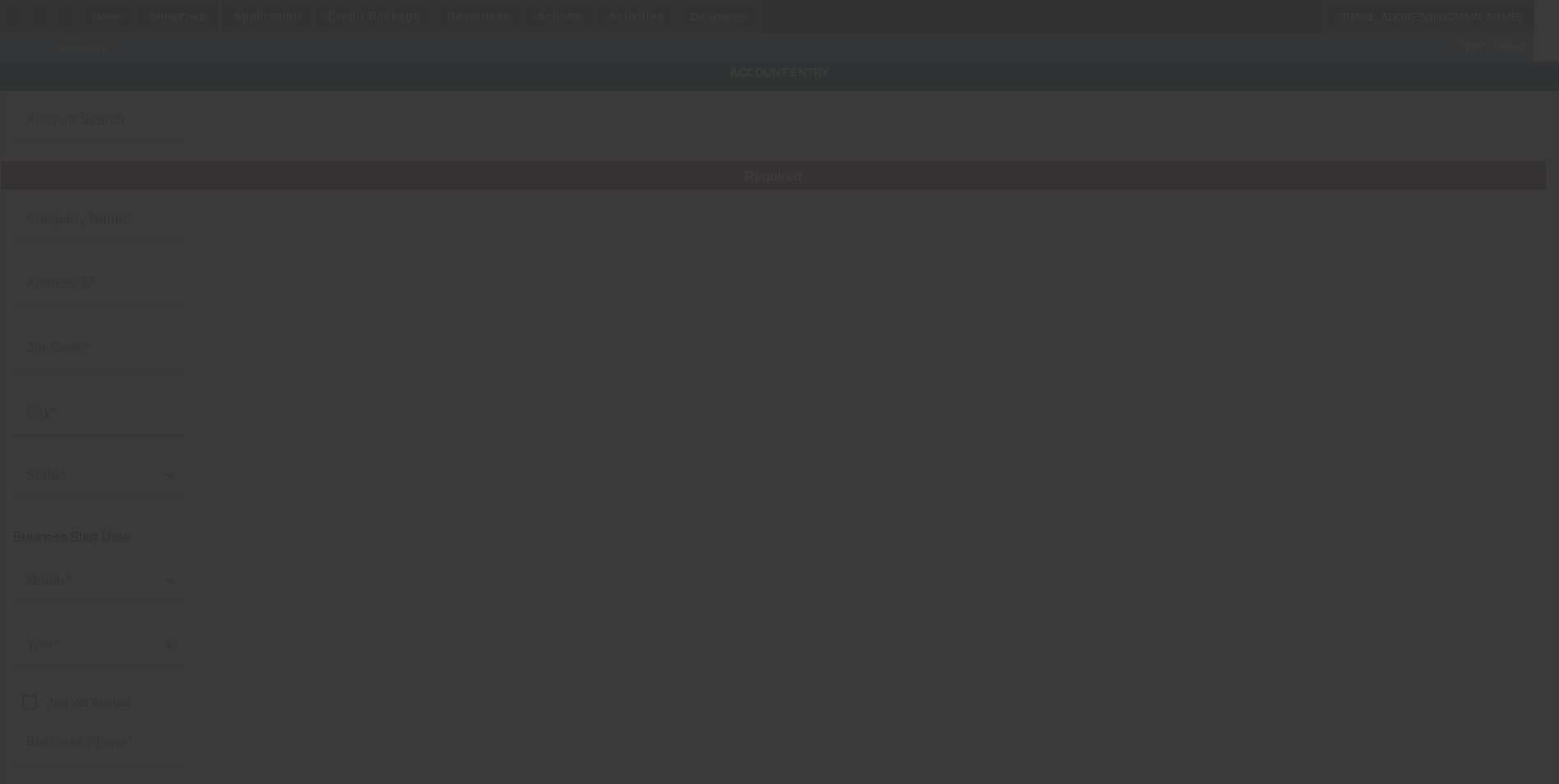
type input "anthony.trucking2@gmail.com"
type input "Broward"
type input "47-3367846"
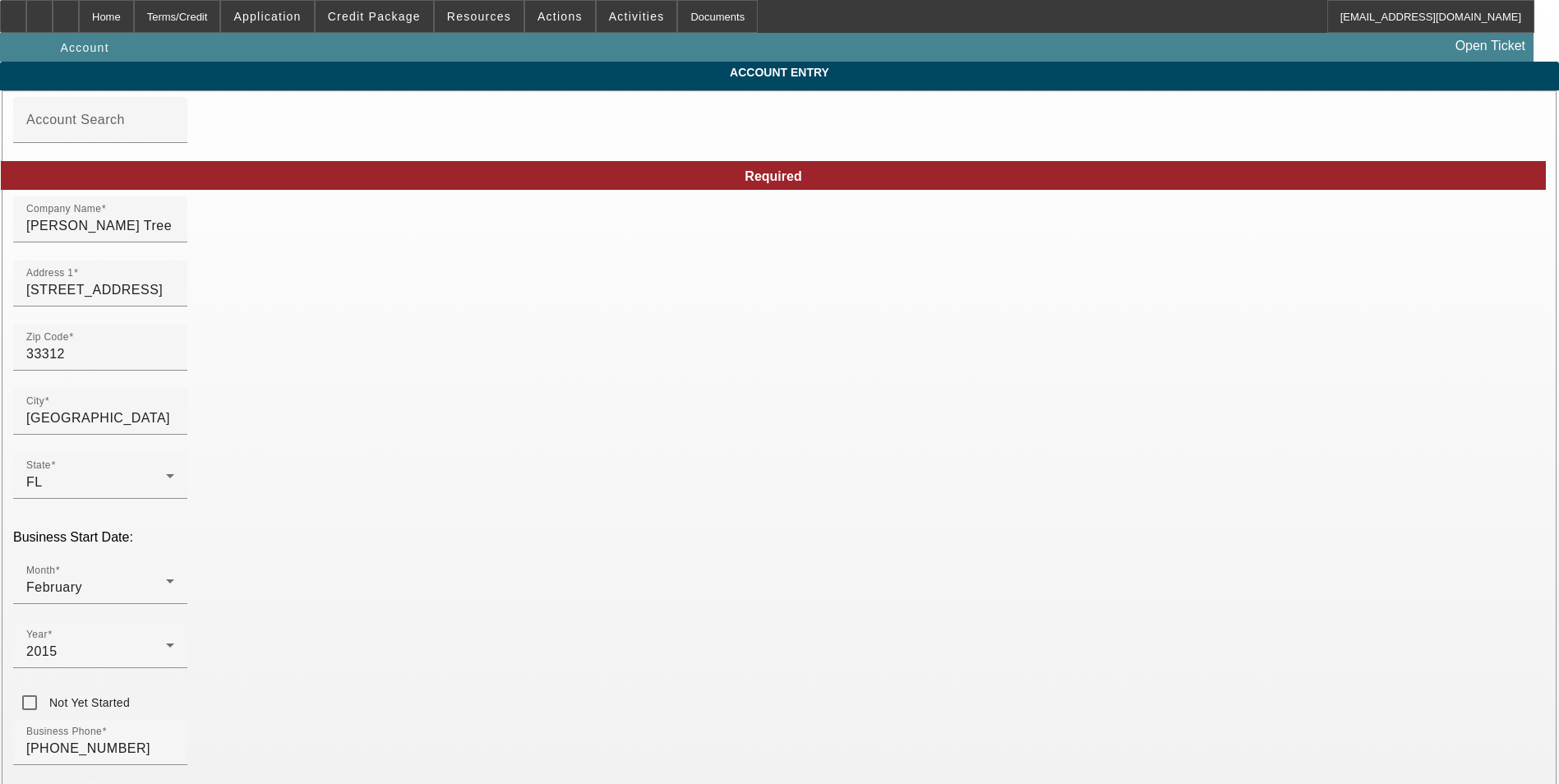
type input "10/8/2025"
click at [174, 236] on input "Anthony Tree & Trucking Services, Inc." at bounding box center [100, 226] width 148 height 20
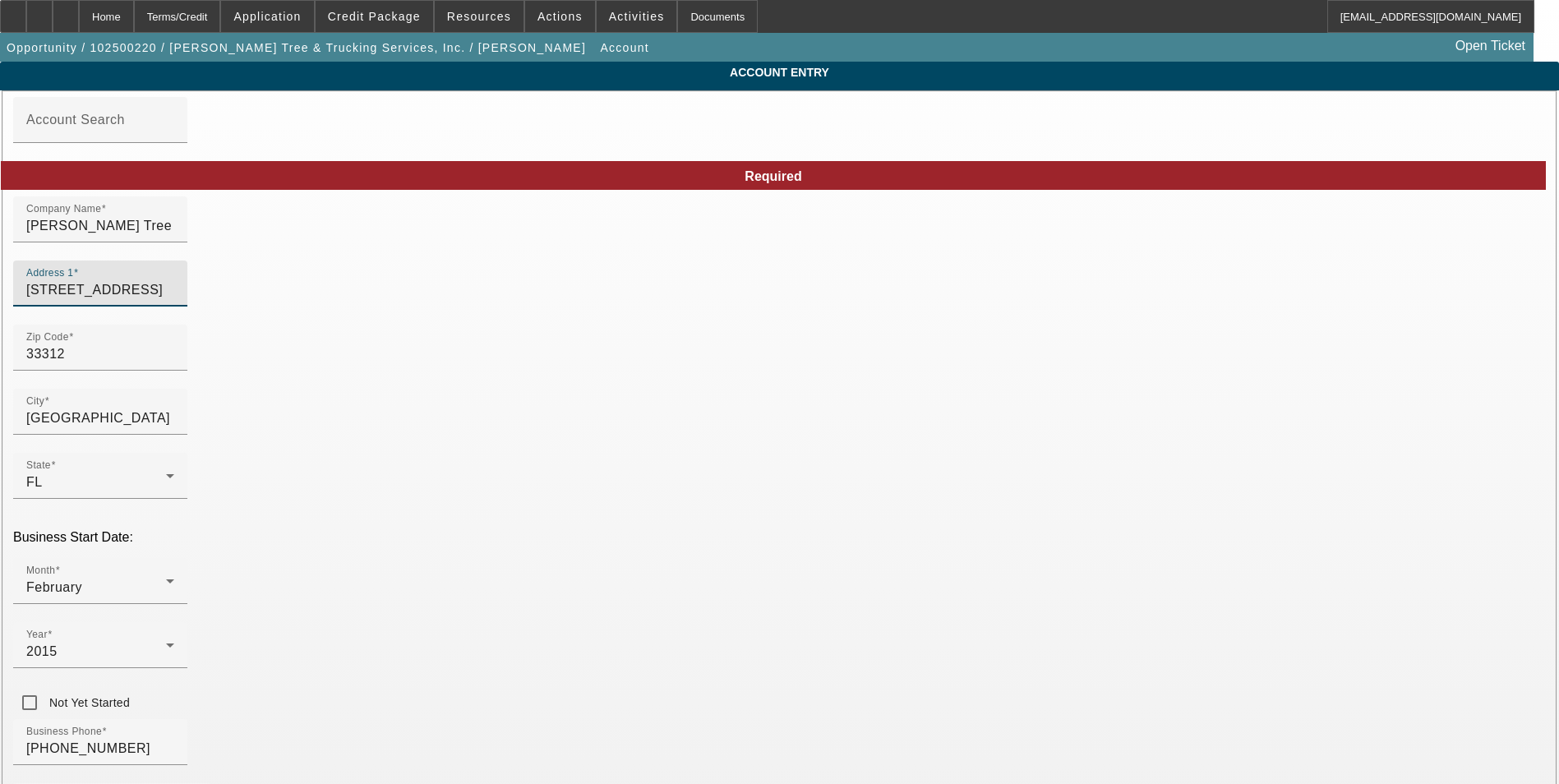
click at [174, 300] on input "1111 Park Dr" at bounding box center [100, 290] width 148 height 20
click at [174, 428] on input "Fort Lauderdale" at bounding box center [100, 418] width 148 height 20
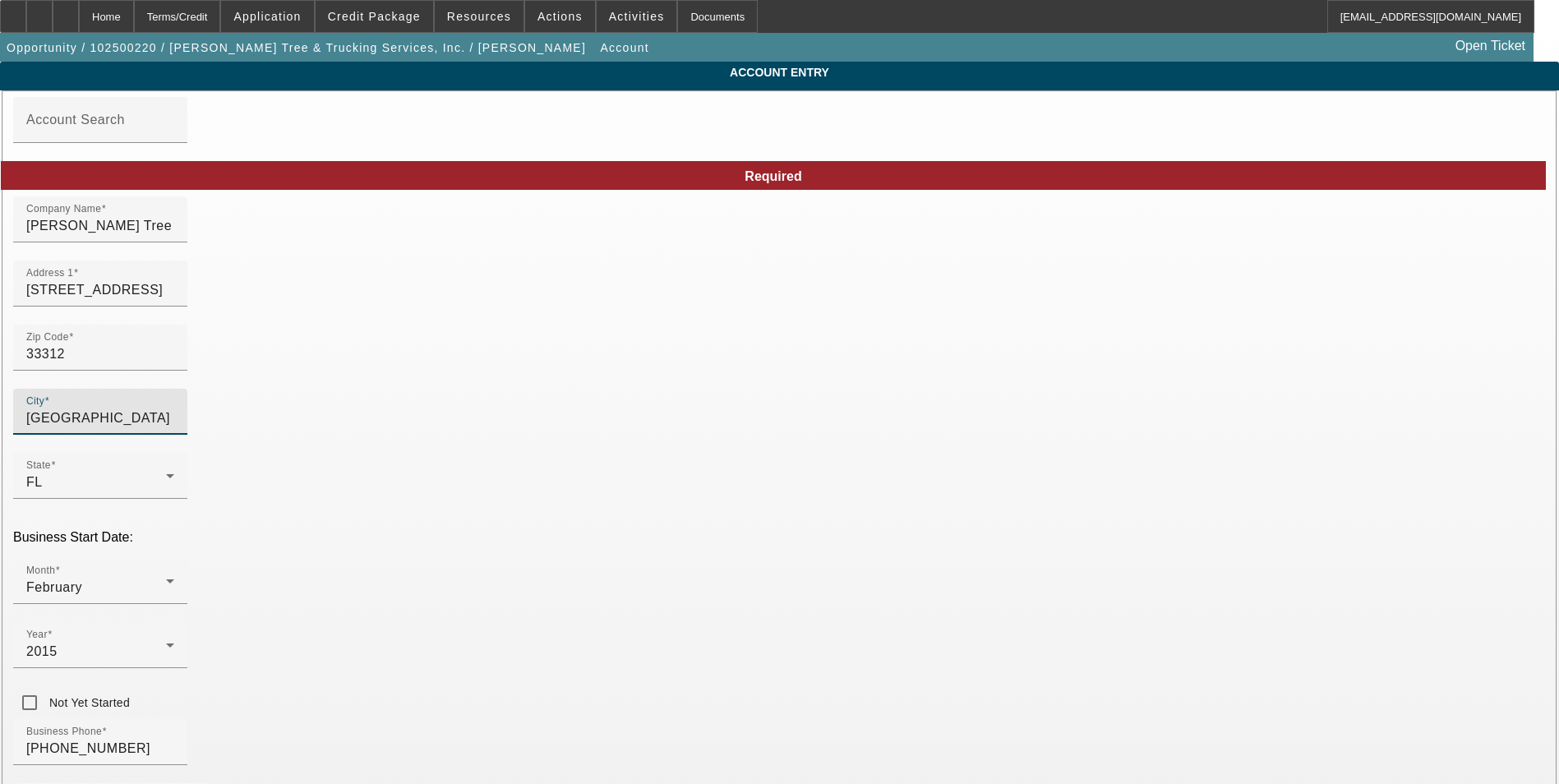
click at [174, 428] on input "Fort Lauderdale" at bounding box center [100, 418] width 148 height 20
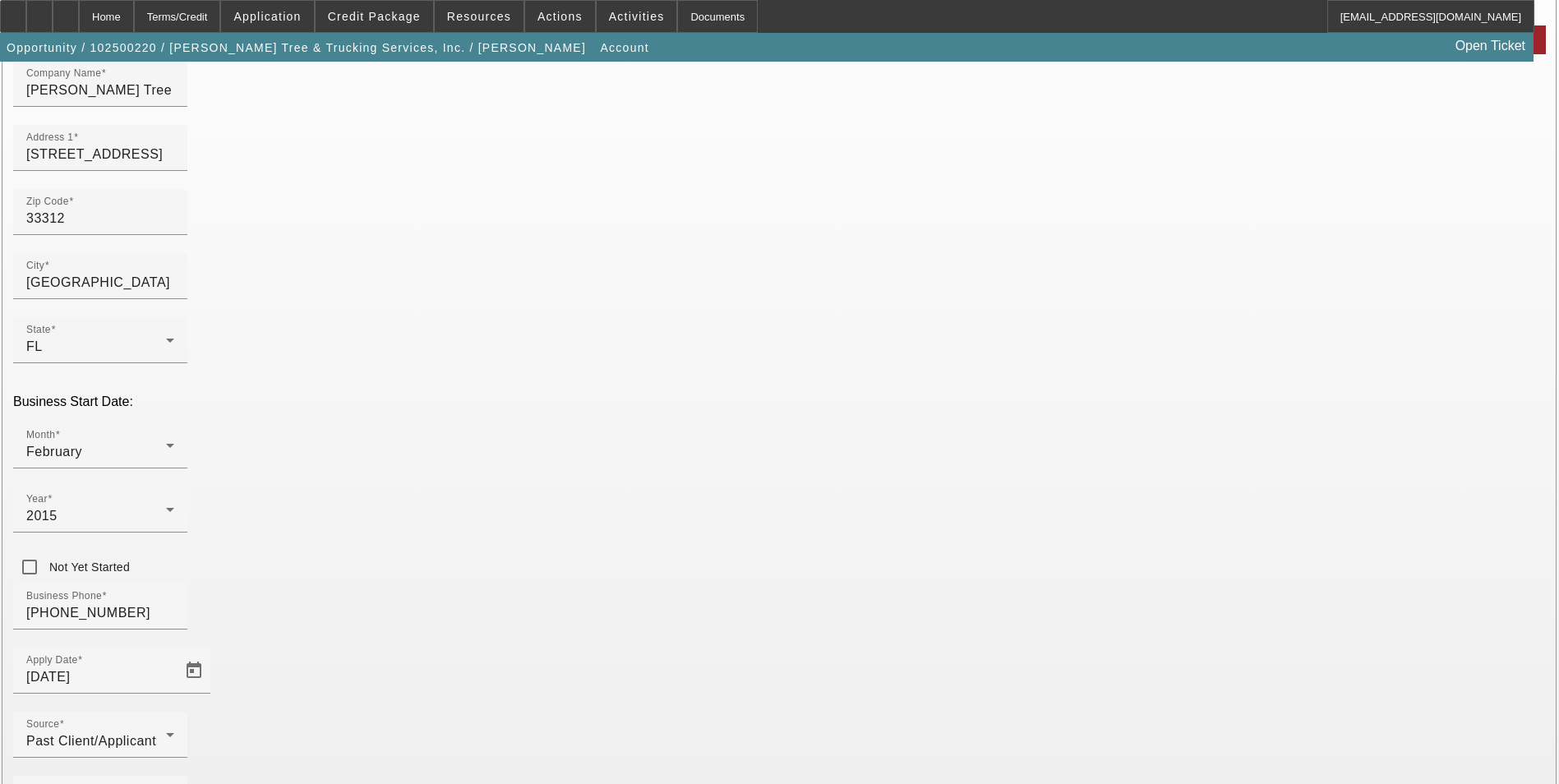
scroll to position [164, 0]
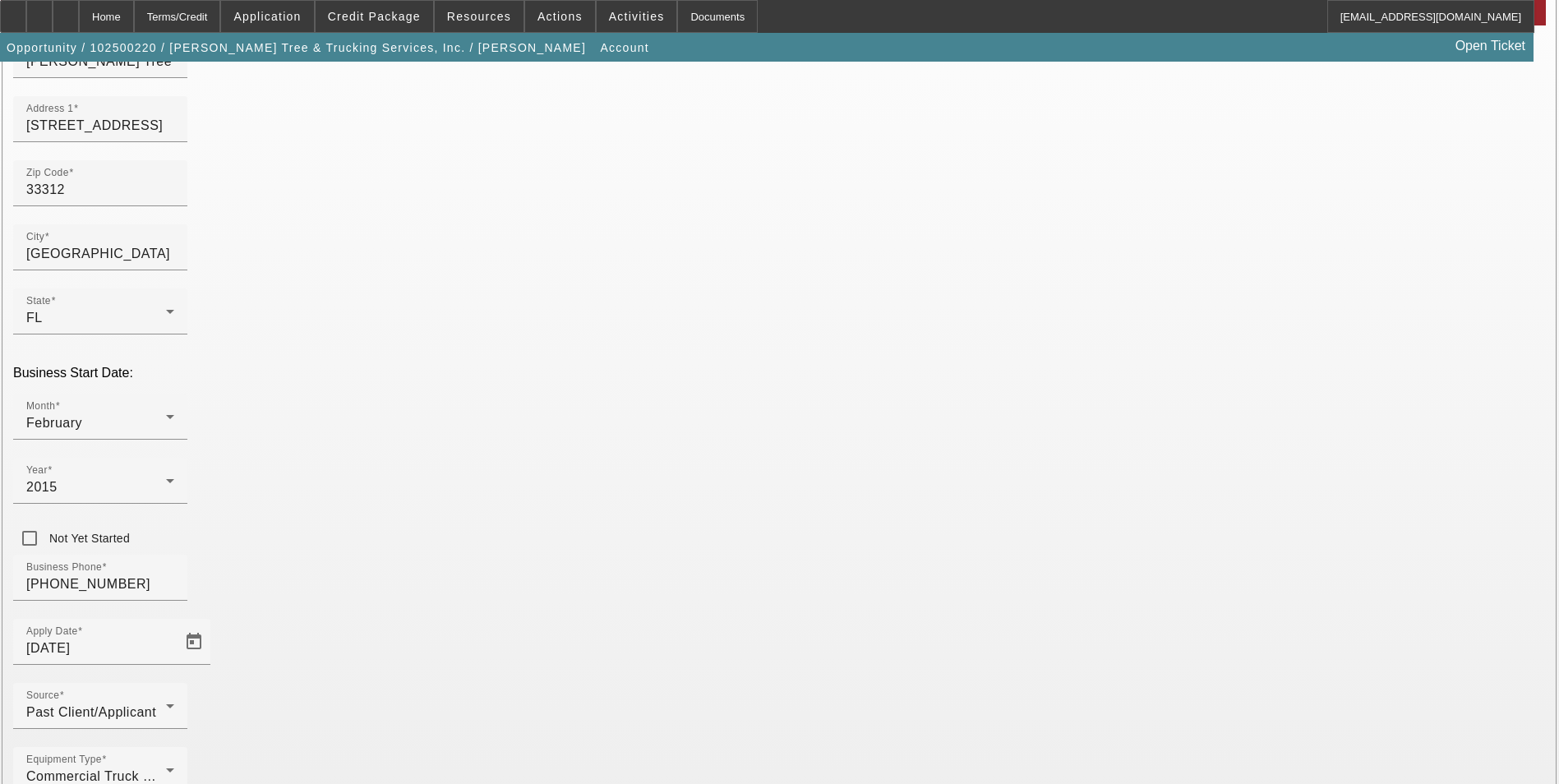
click at [301, 19] on span "Application" at bounding box center [267, 16] width 67 height 14
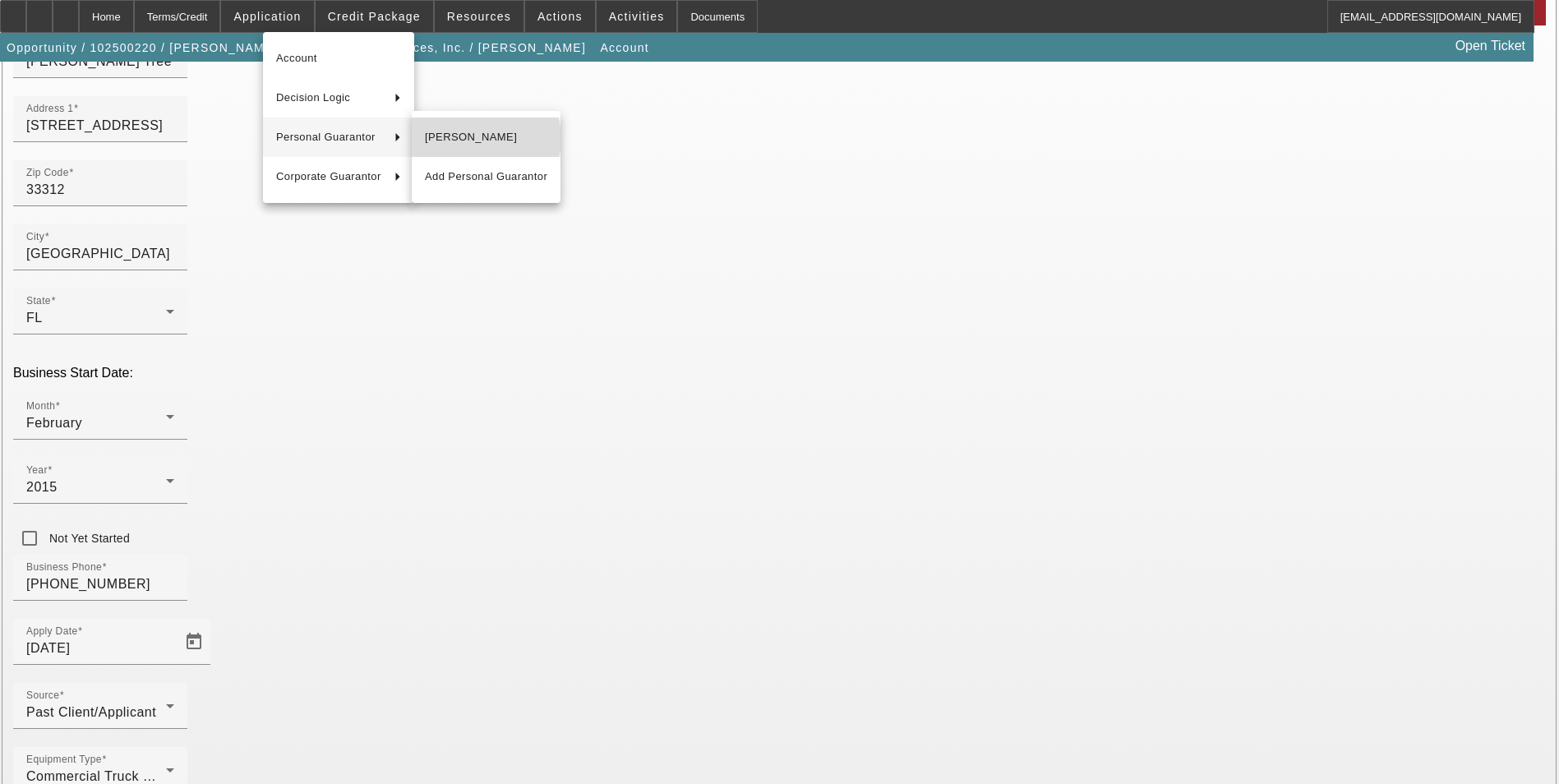
click at [481, 138] on span "Devral Morgan" at bounding box center [486, 137] width 122 height 20
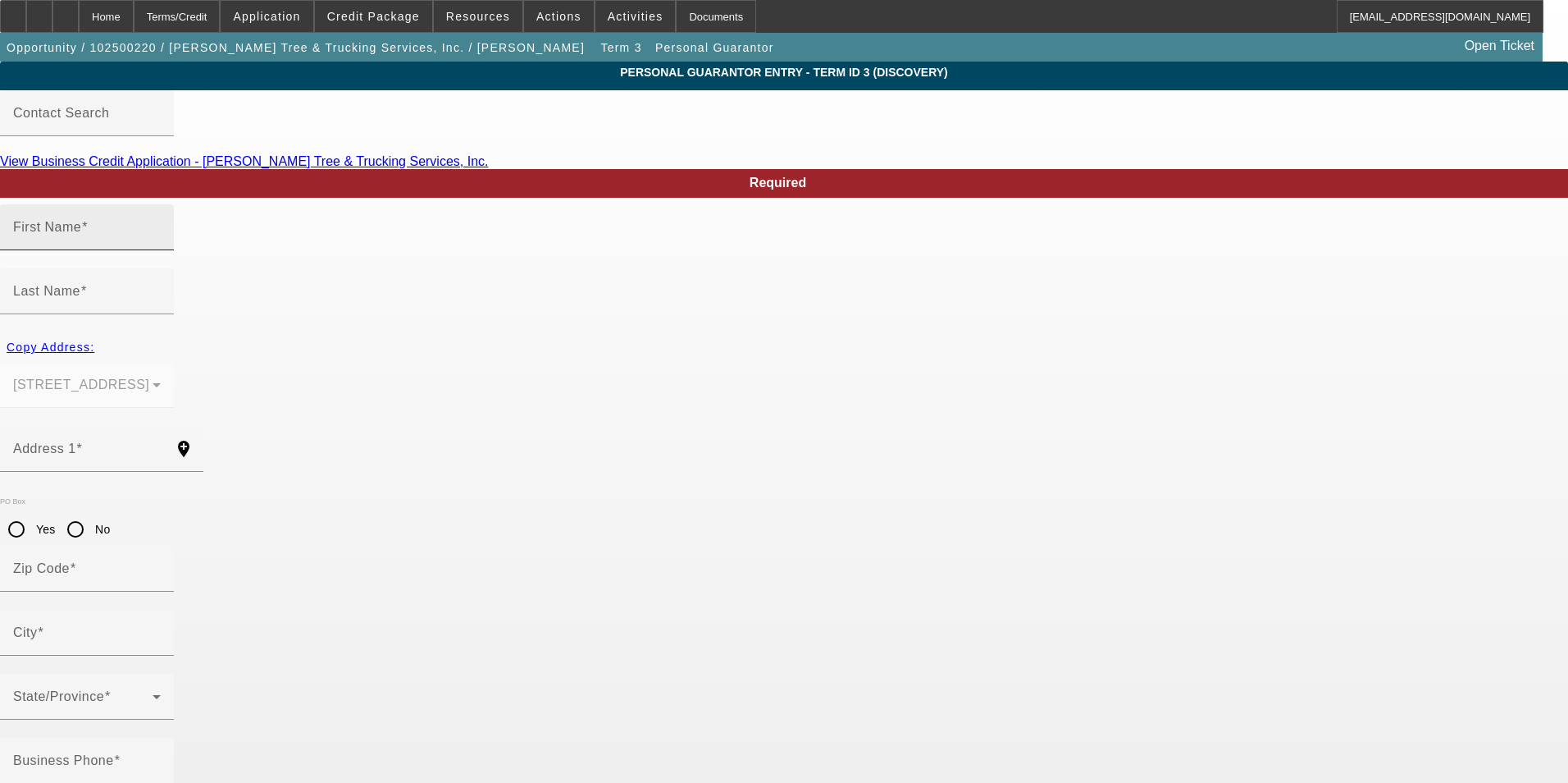
type input "Devral"
type input "Morgan"
type input "1111 Park Dr"
radio input "true"
type input "33312"
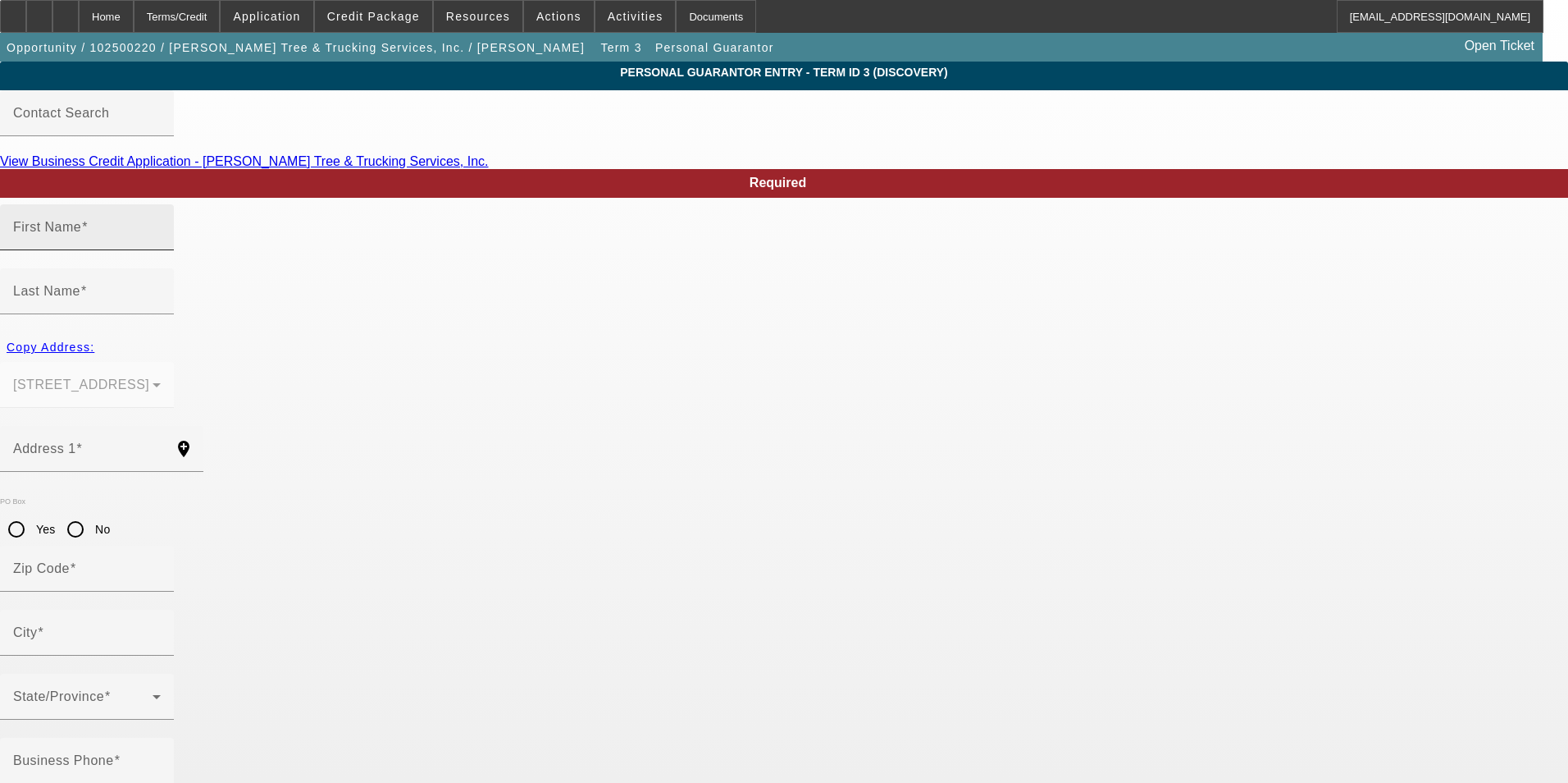
type input "Fort Lauderdale"
type input "(786) 709-2769"
type input "100"
type input "850-54-6408"
type input "anthonytreeservices@gmail.com"
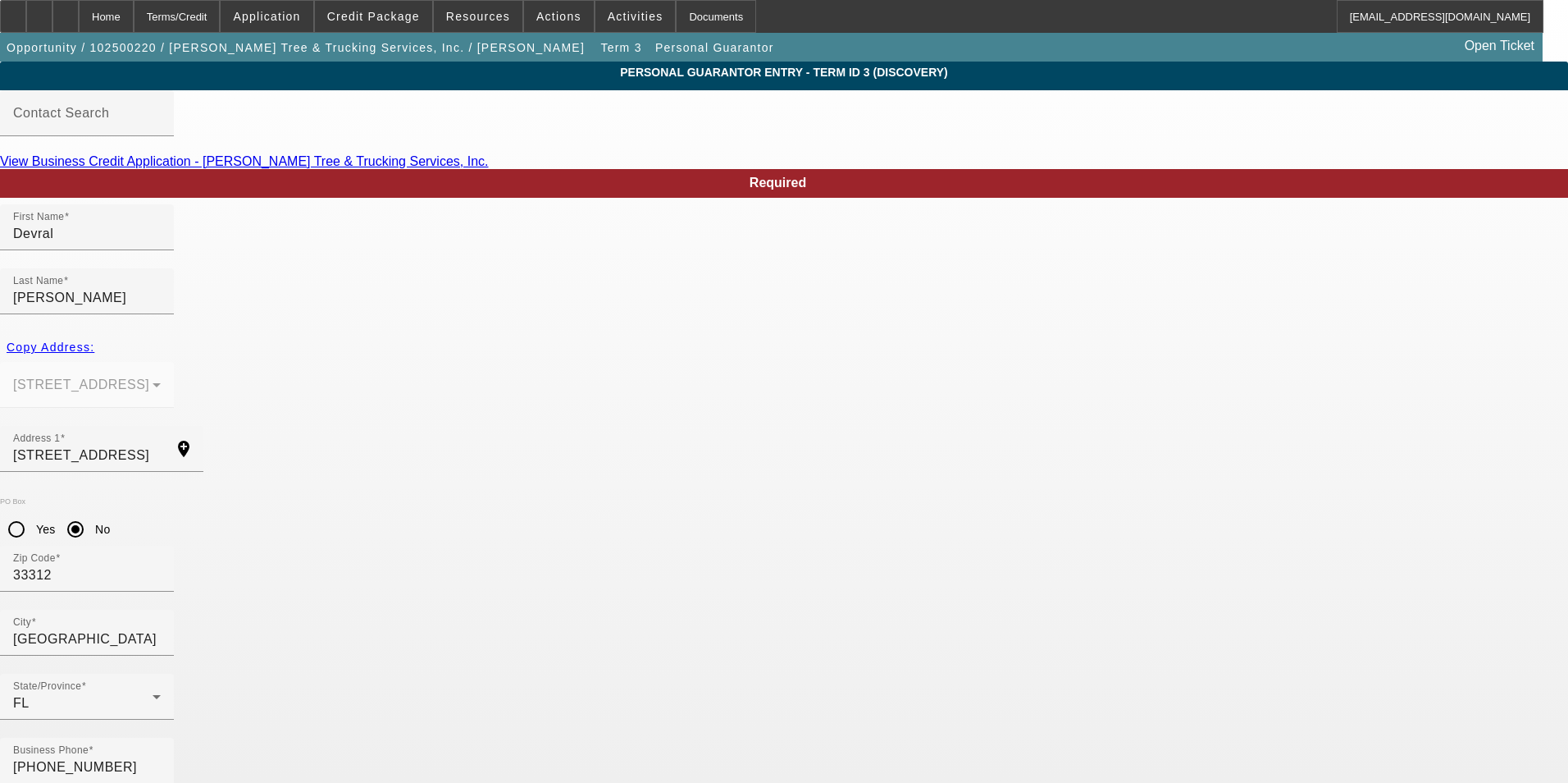
click at [161, 445] on input "1111 Park Dr" at bounding box center [87, 455] width 147 height 20
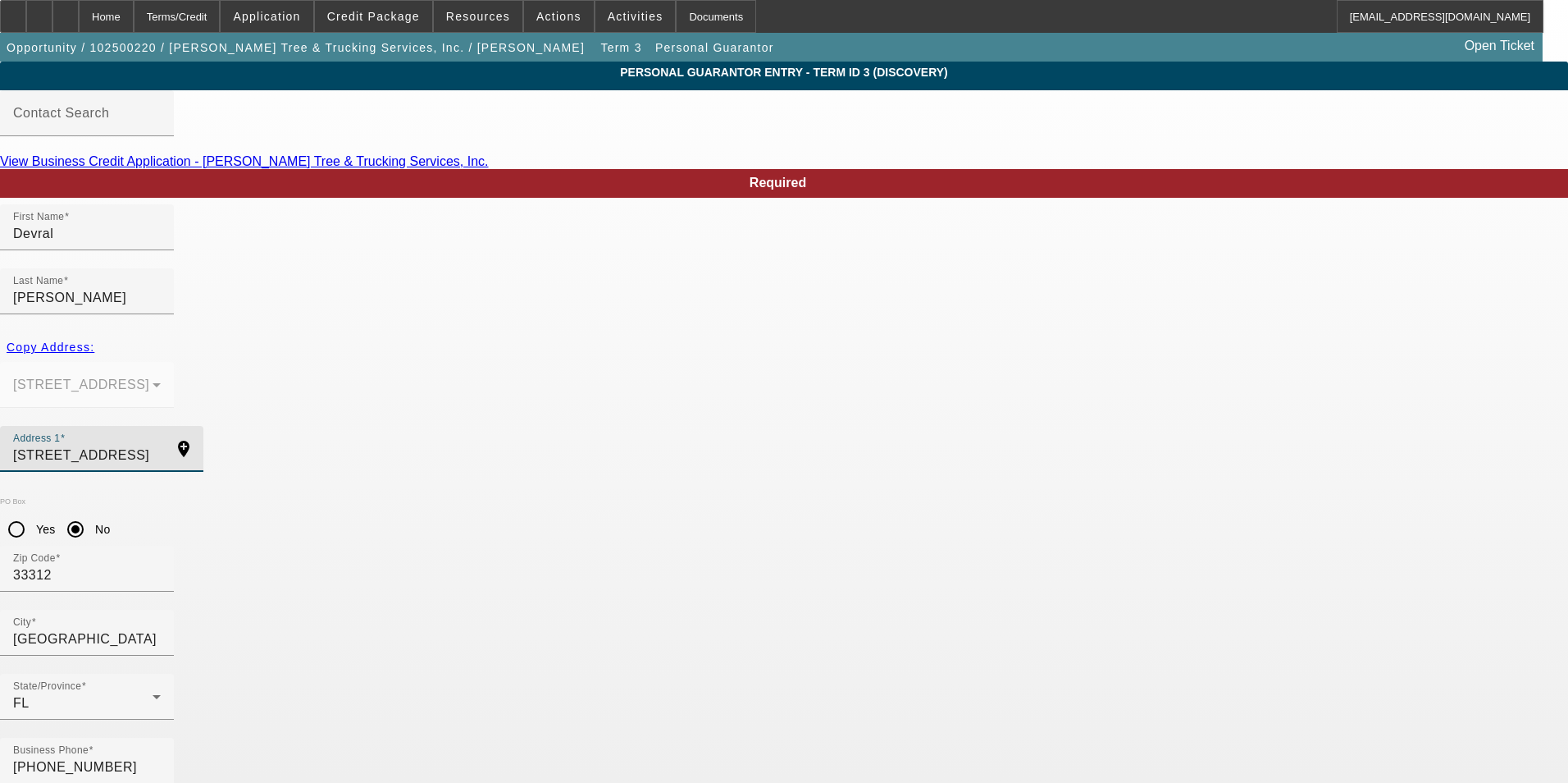
click at [161, 445] on input "1111 Park Dr" at bounding box center [87, 455] width 147 height 20
click at [161, 629] on input "Fort Lauderdale" at bounding box center [87, 639] width 147 height 20
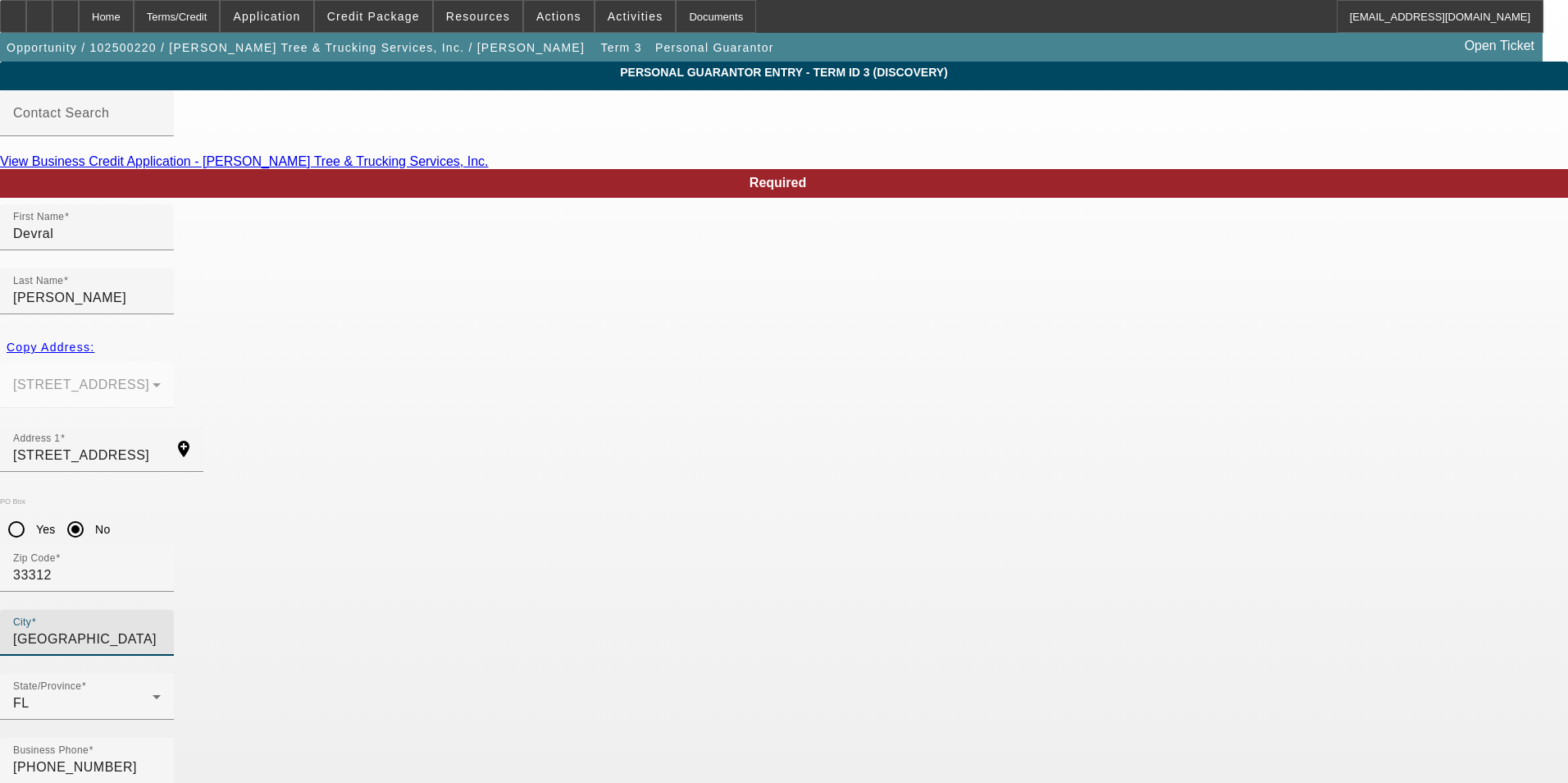
click at [161, 629] on input "Fort Lauderdale" at bounding box center [87, 639] width 147 height 20
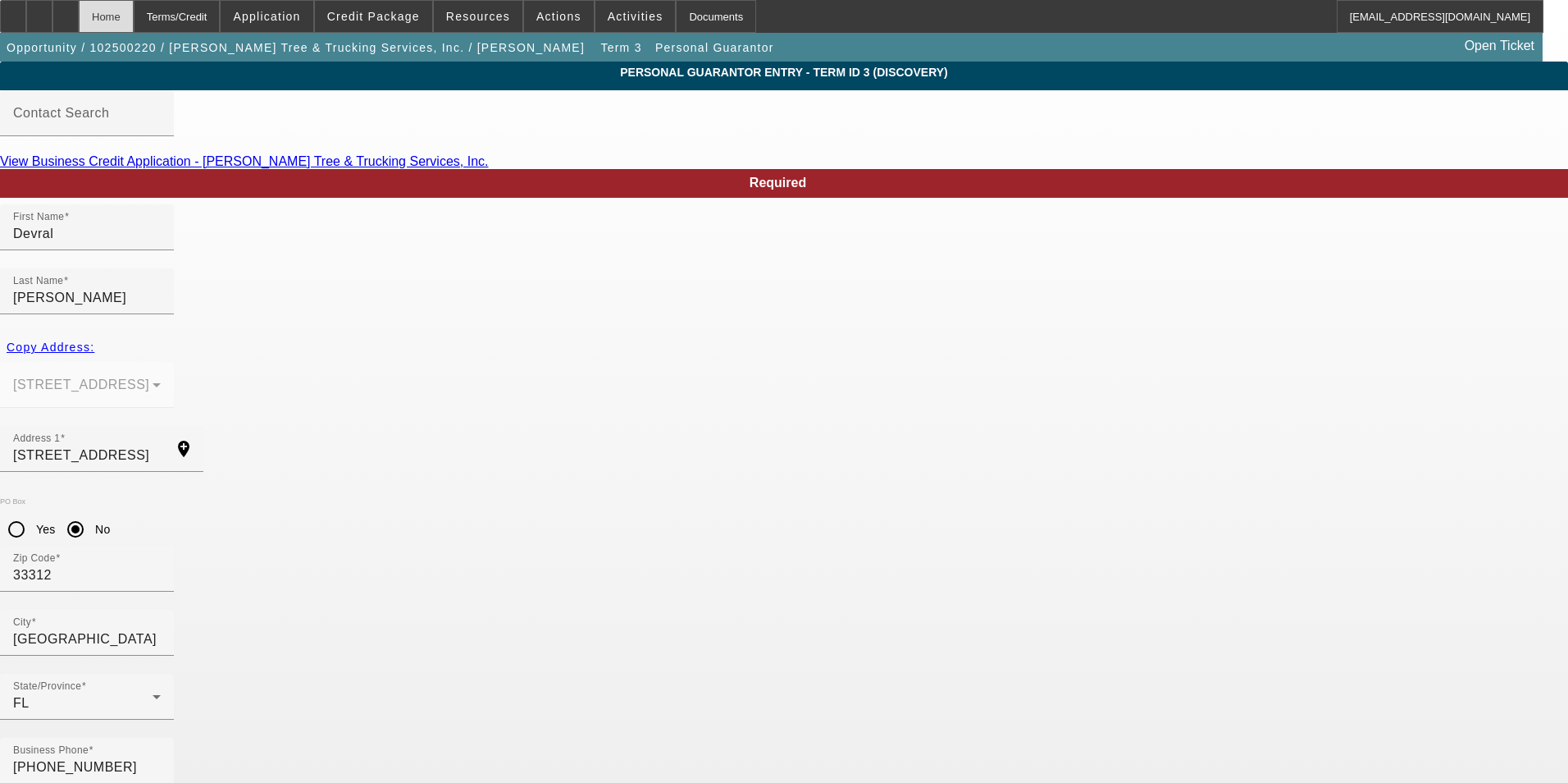
click at [134, 23] on div "Home" at bounding box center [106, 16] width 55 height 33
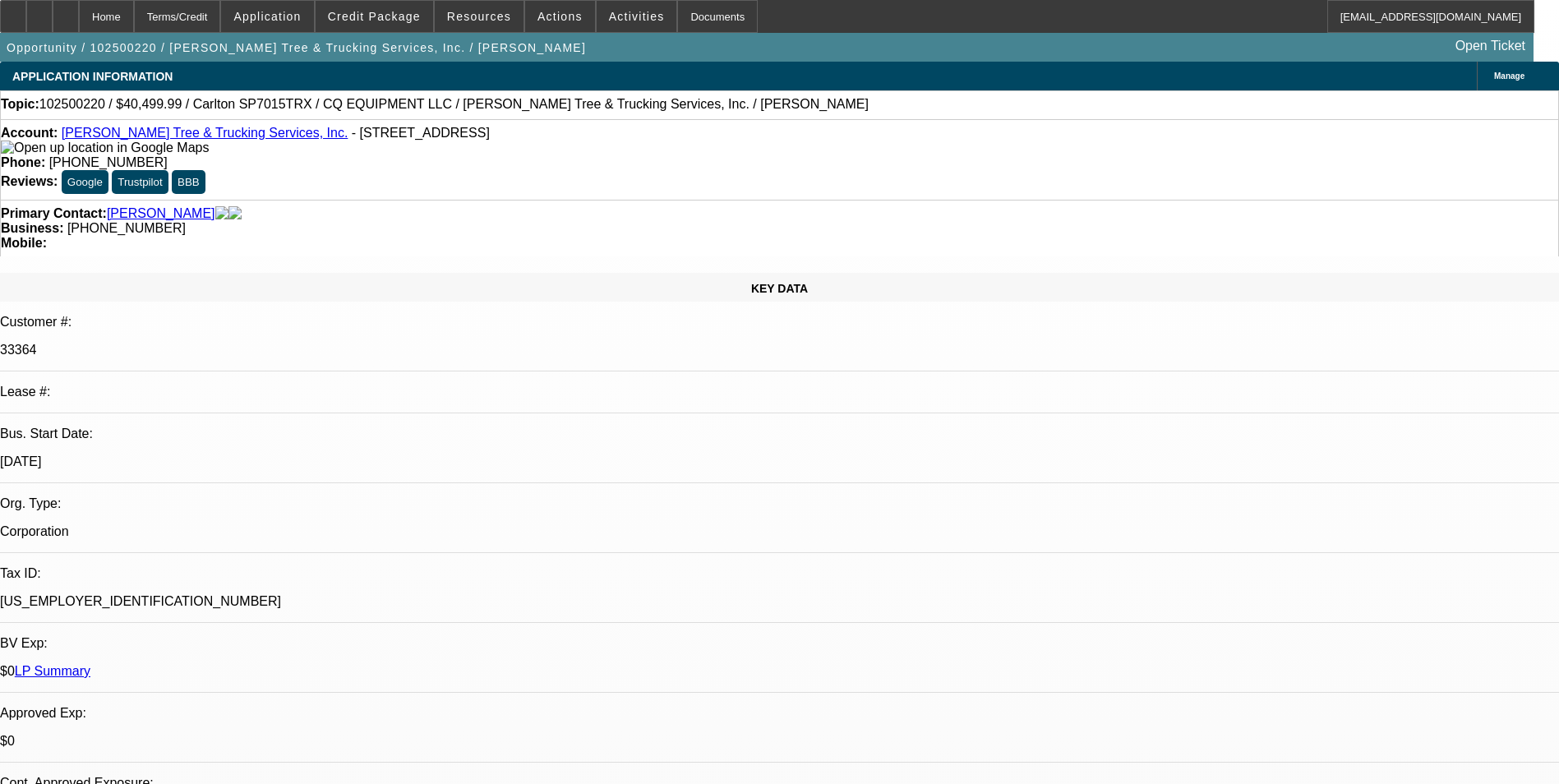
select select "0.1"
select select "0"
select select "2"
select select "0"
select select "6"
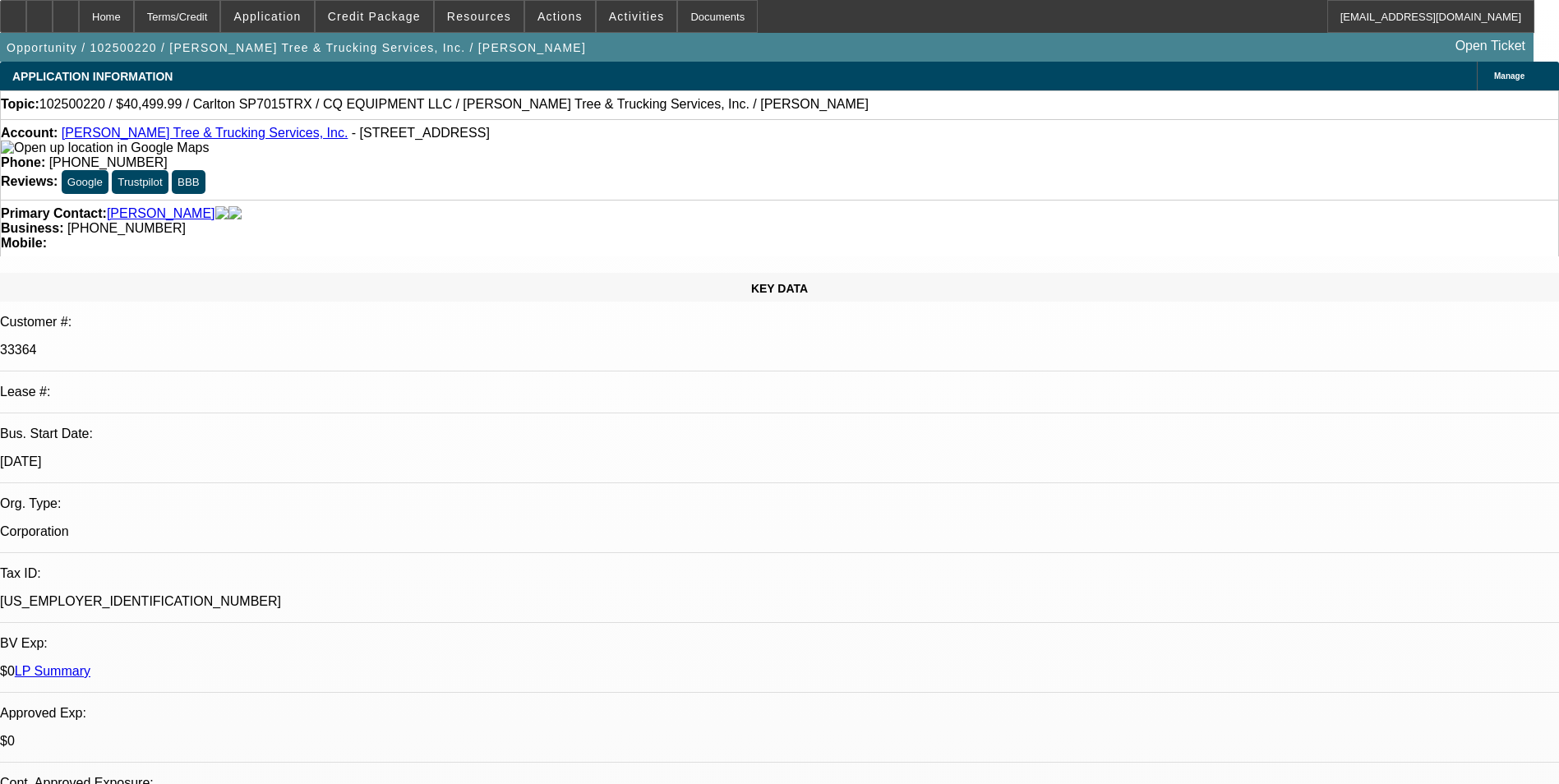
select select "0.1"
select select "0"
select select "2"
select select "0"
select select "6"
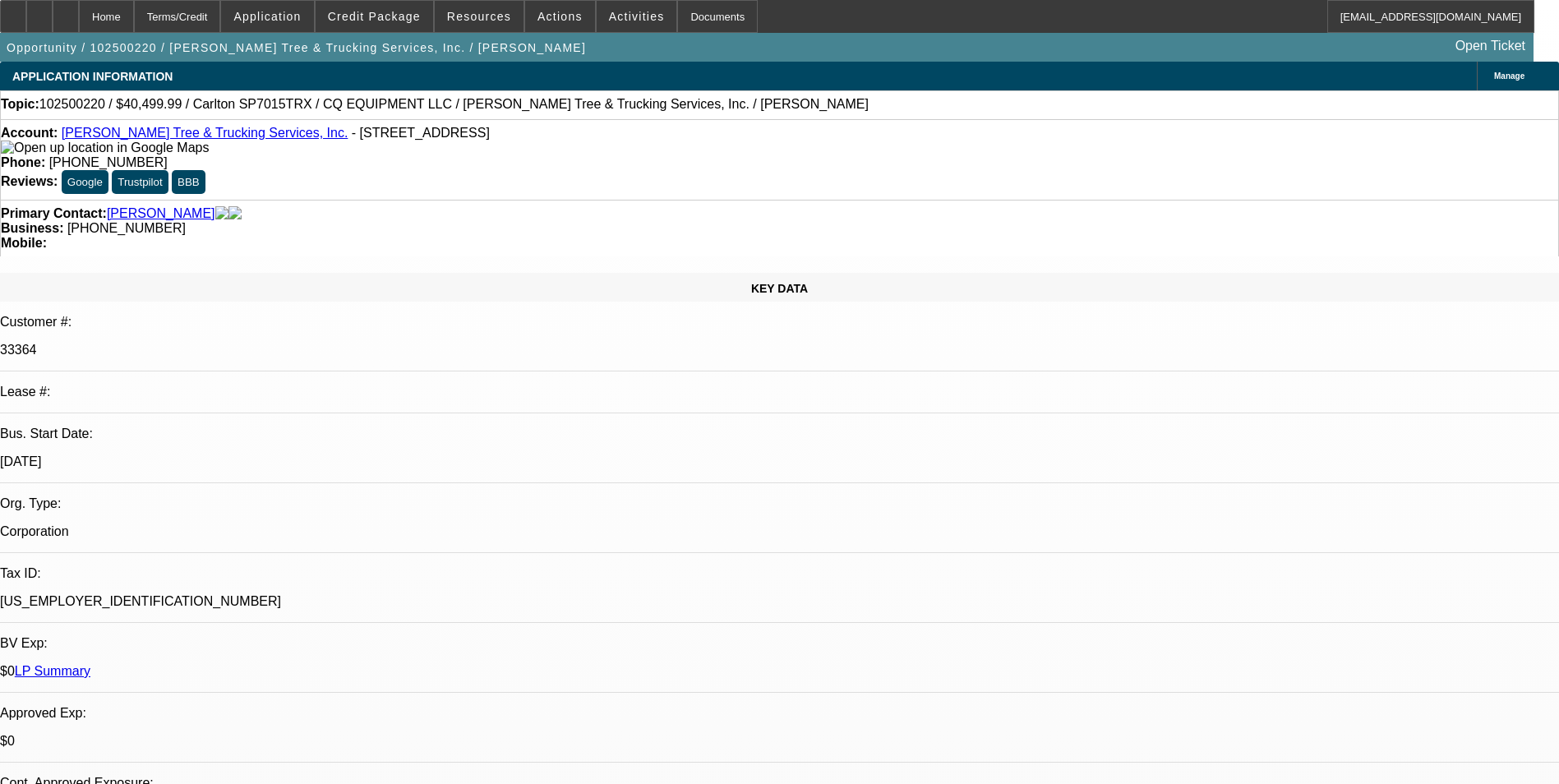
select select "0"
select select "2"
select select "0"
select select "6"
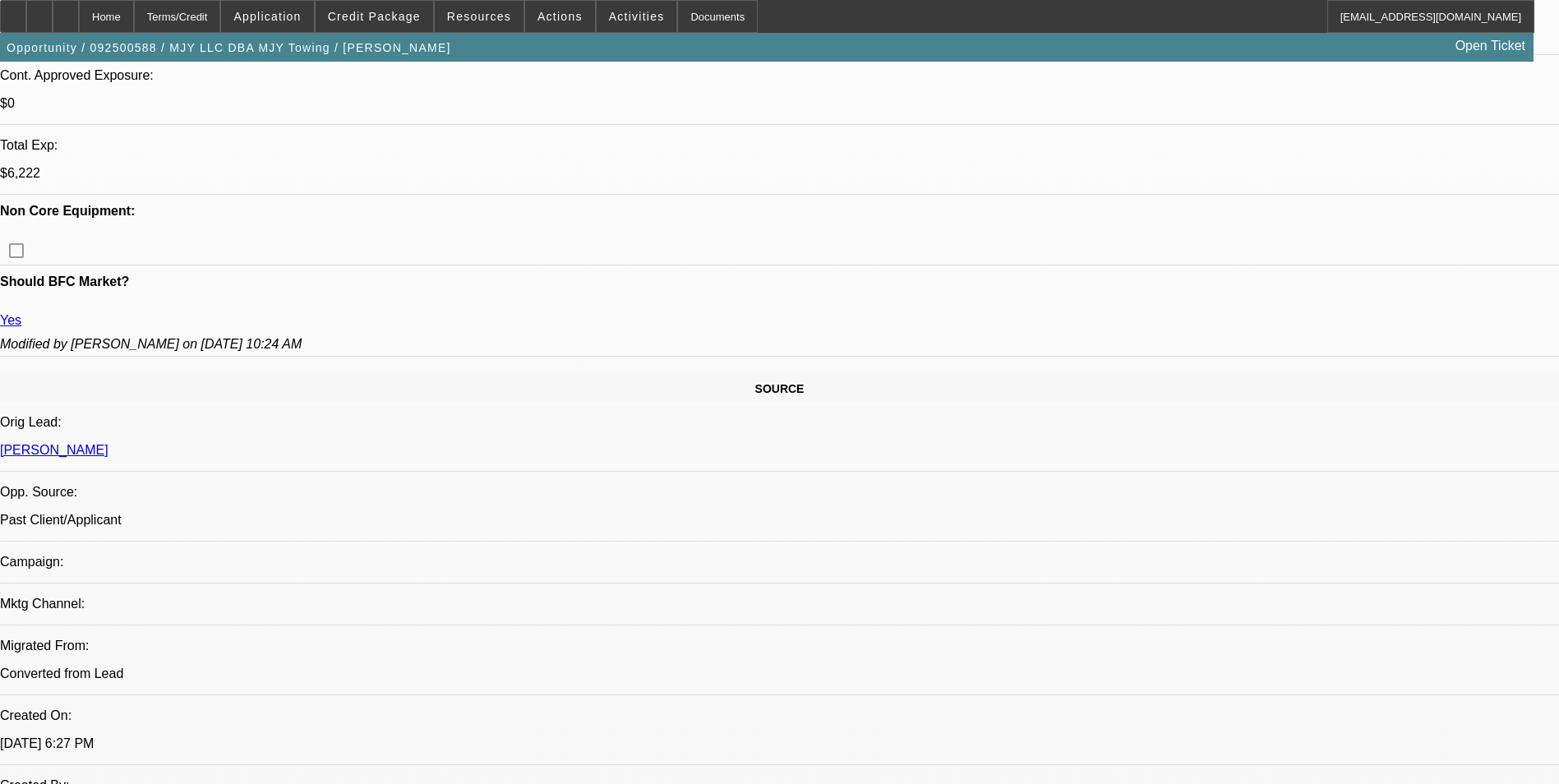
select select "0"
select select "0.1"
select select "0"
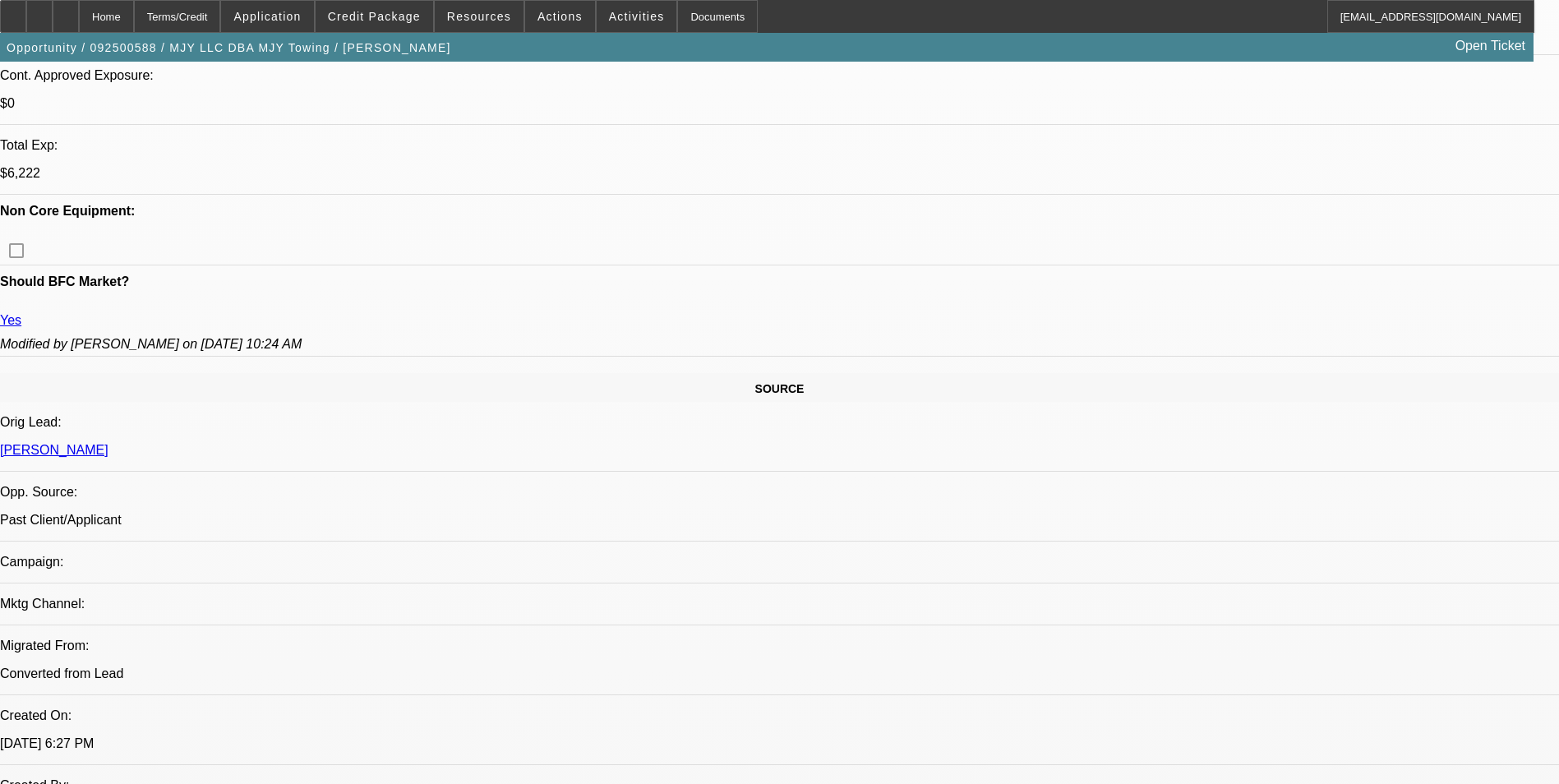
select select "0.1"
select select "0"
select select "2"
select select "0.1"
select select "0"
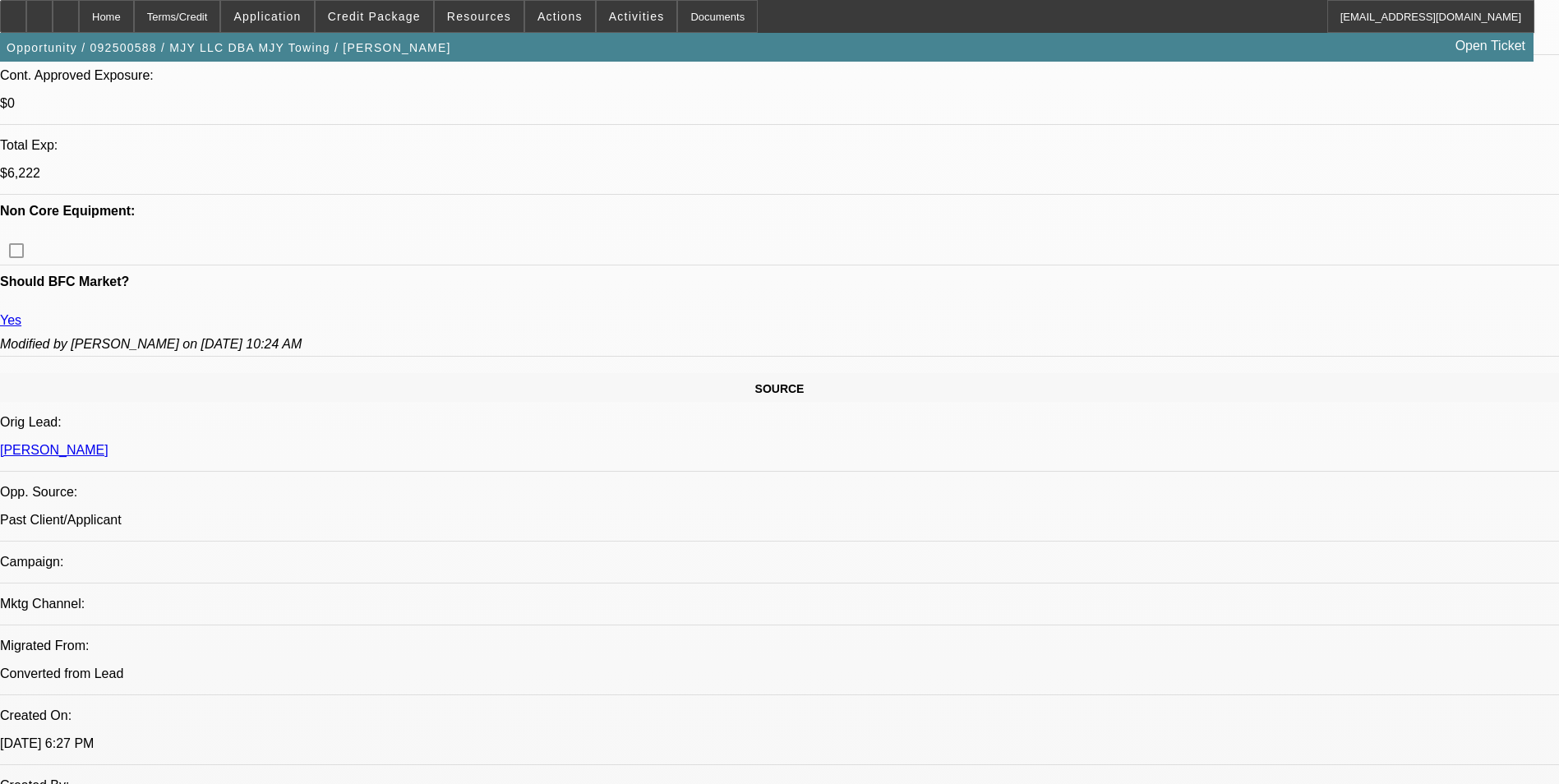
select select "2"
select select "0.1"
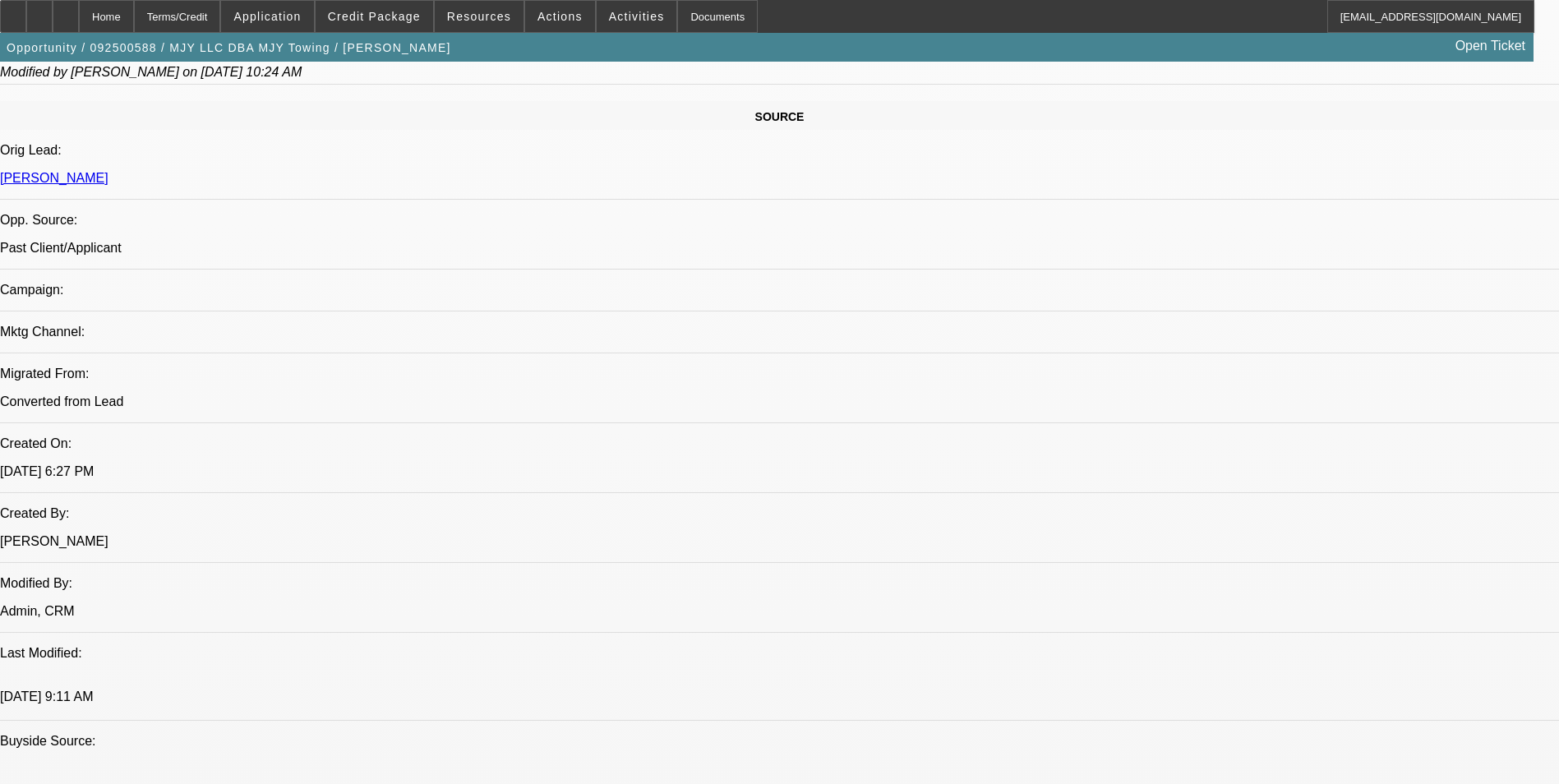
select select "1"
select select "3"
select select "4"
select select "1"
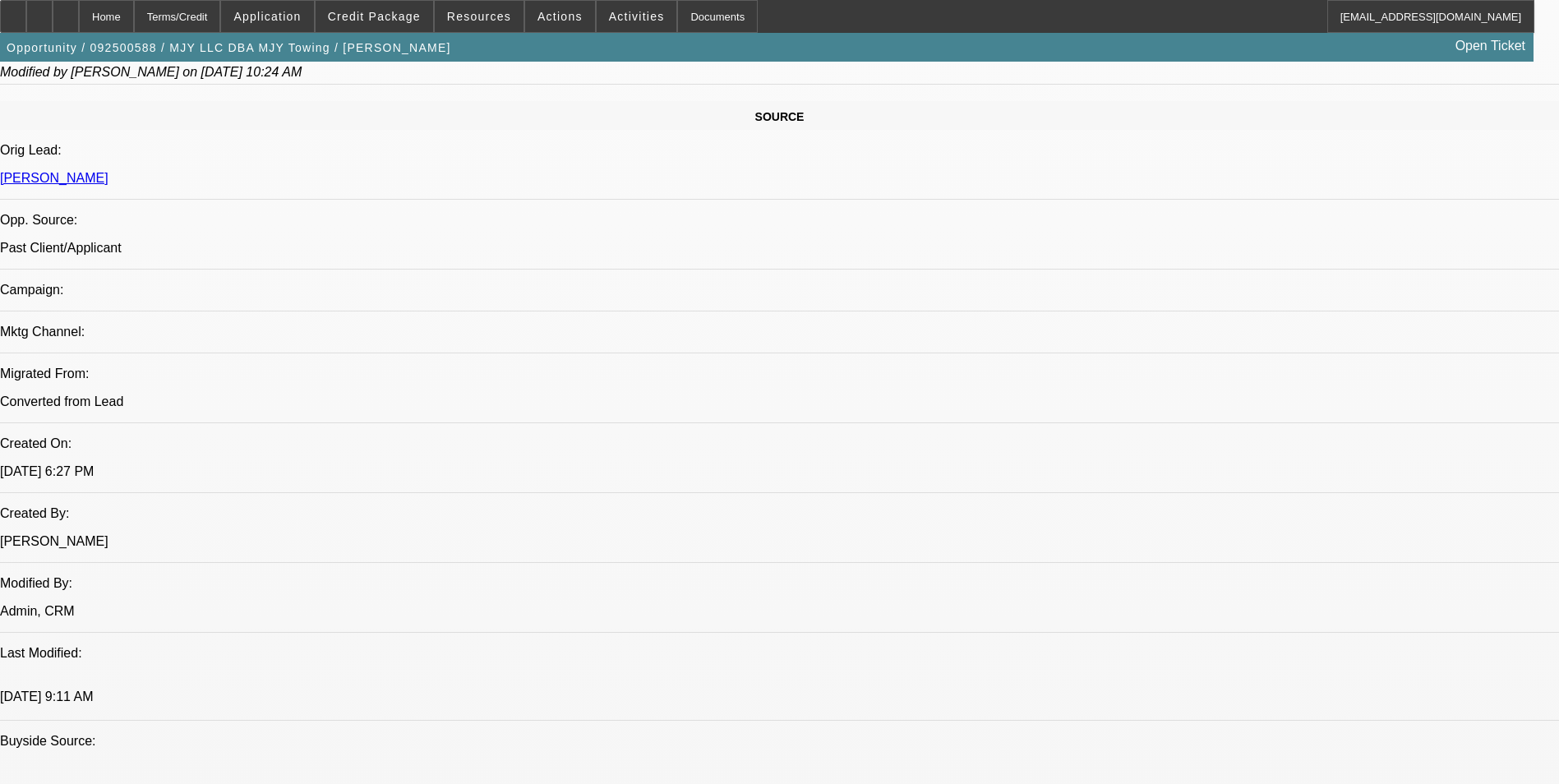
select select "4"
select select "1"
select select "2"
select select "4"
select select "1"
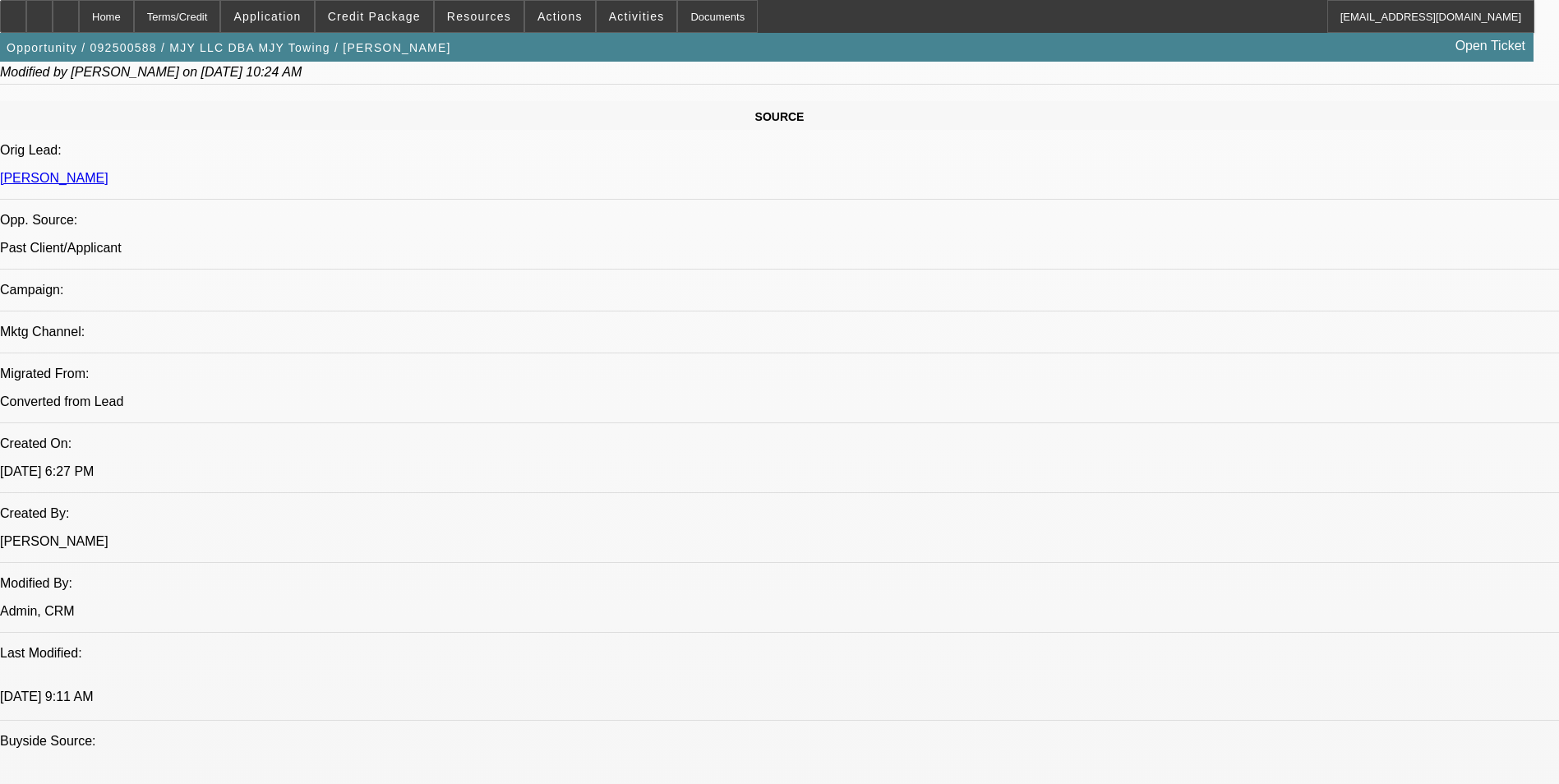
select select "2"
select select "4"
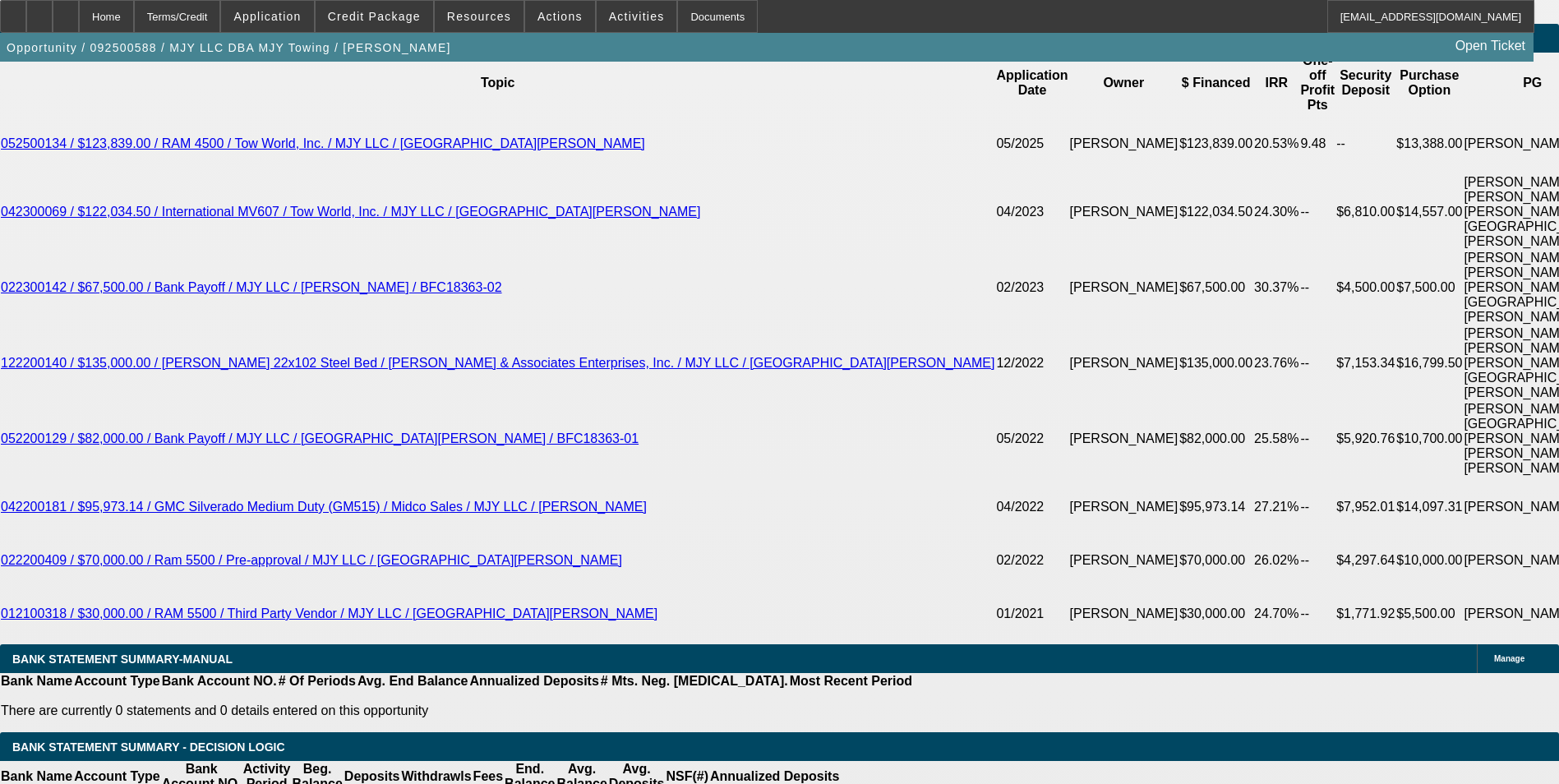
scroll to position [1486, 0]
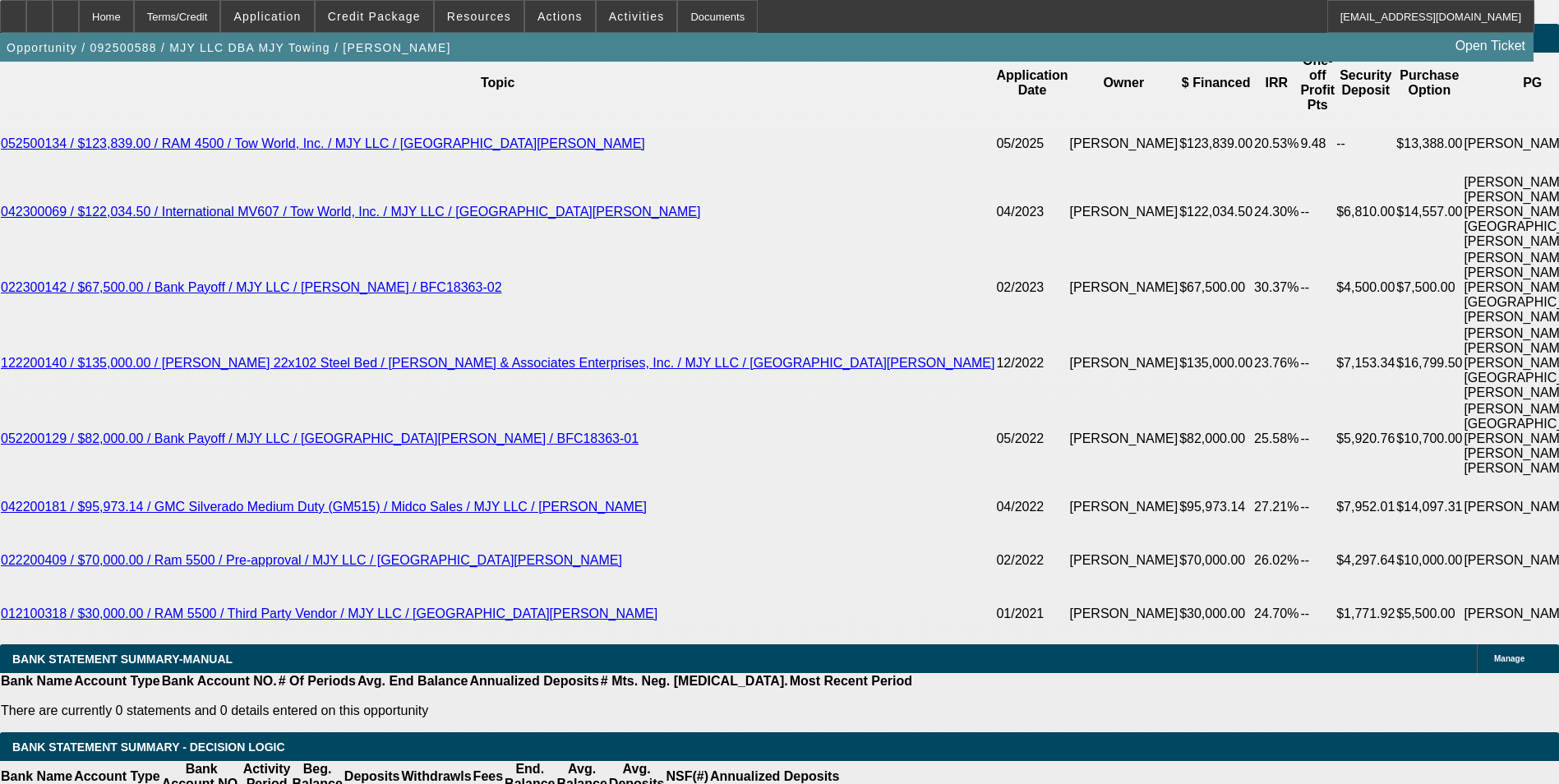
scroll to position [1075, 0]
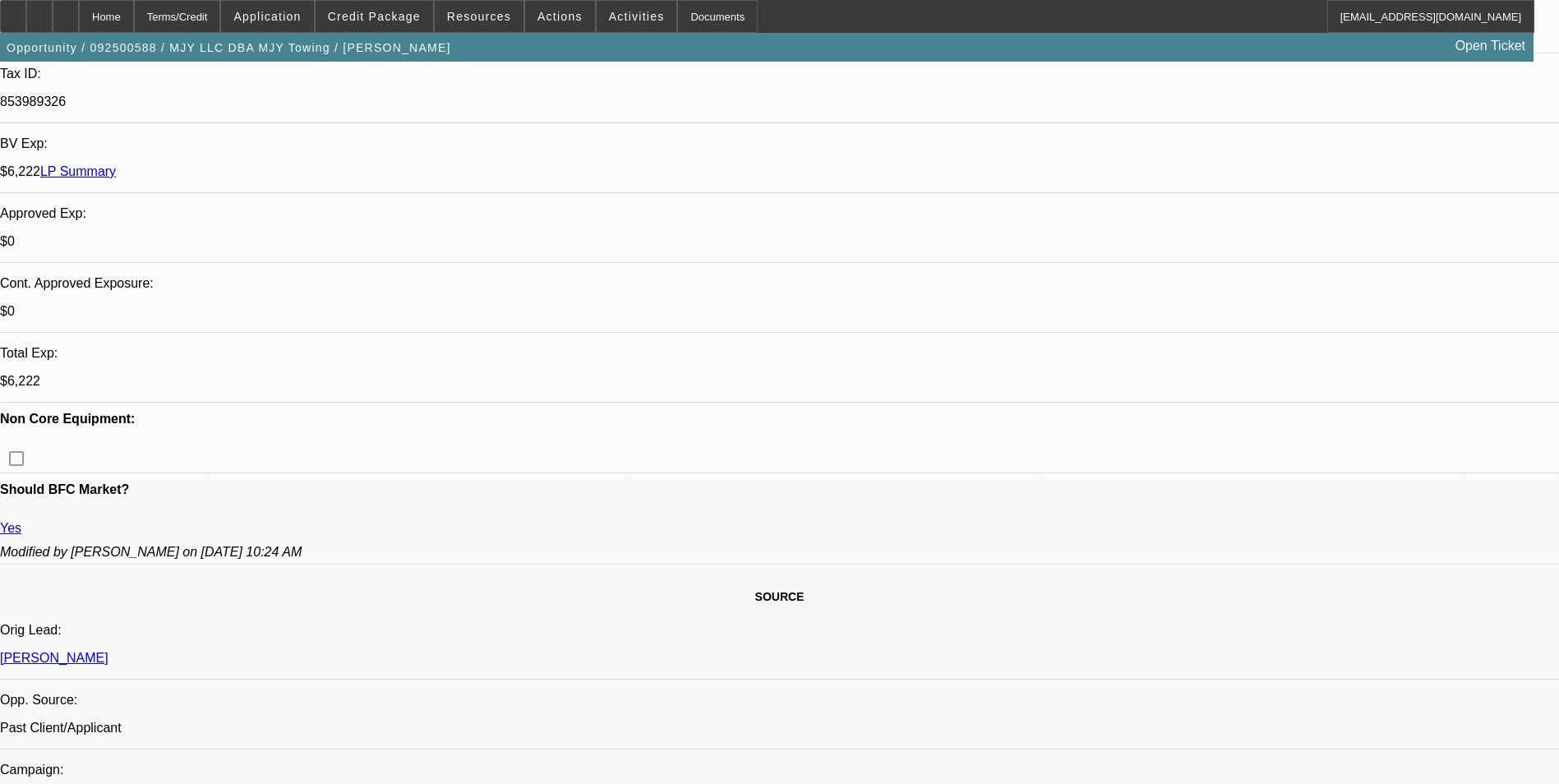
scroll to position [423, 0]
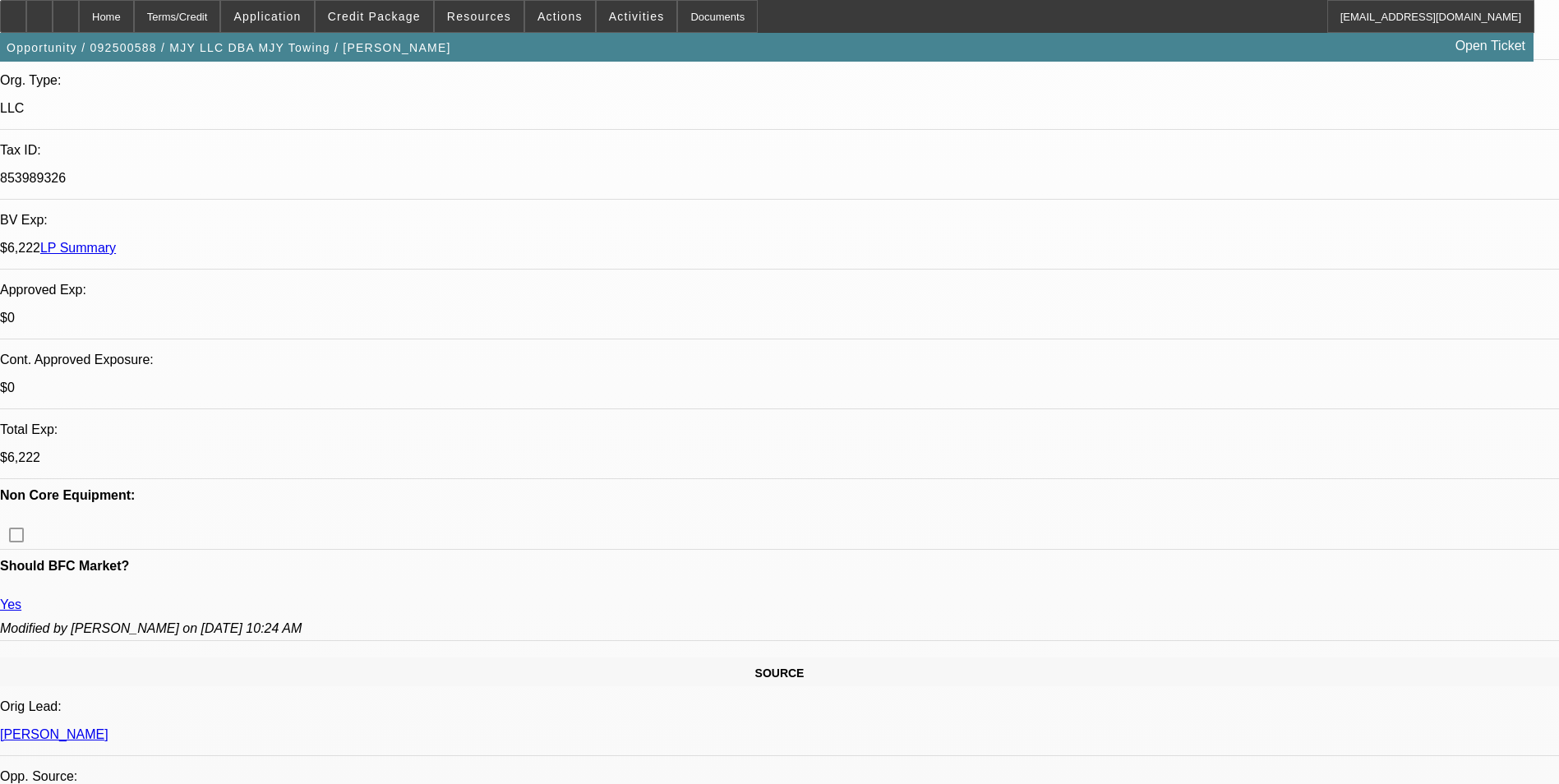
scroll to position [663, 0]
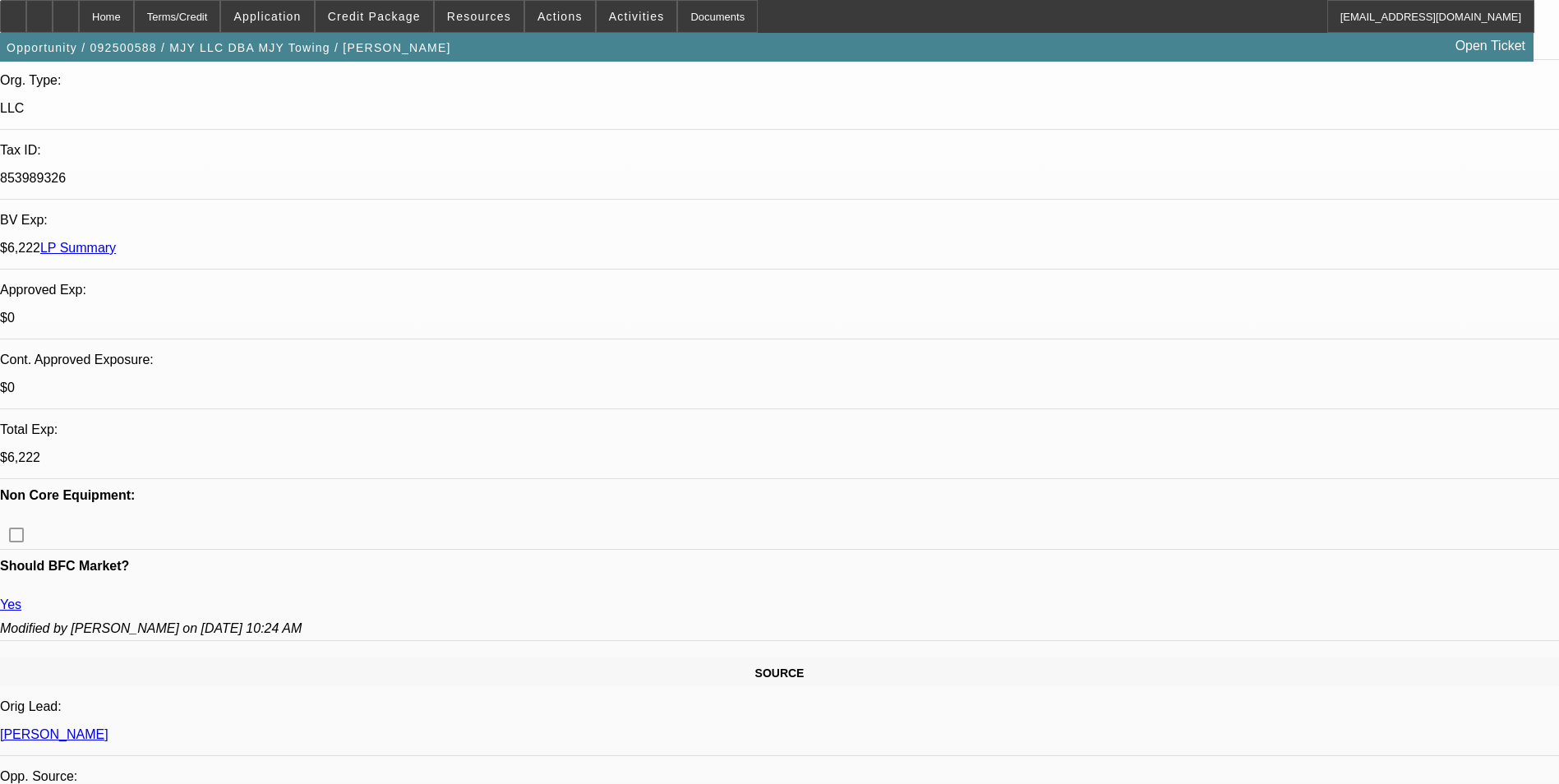
drag, startPoint x: 1246, startPoint y: 261, endPoint x: 1246, endPoint y: 221, distance: 40.0
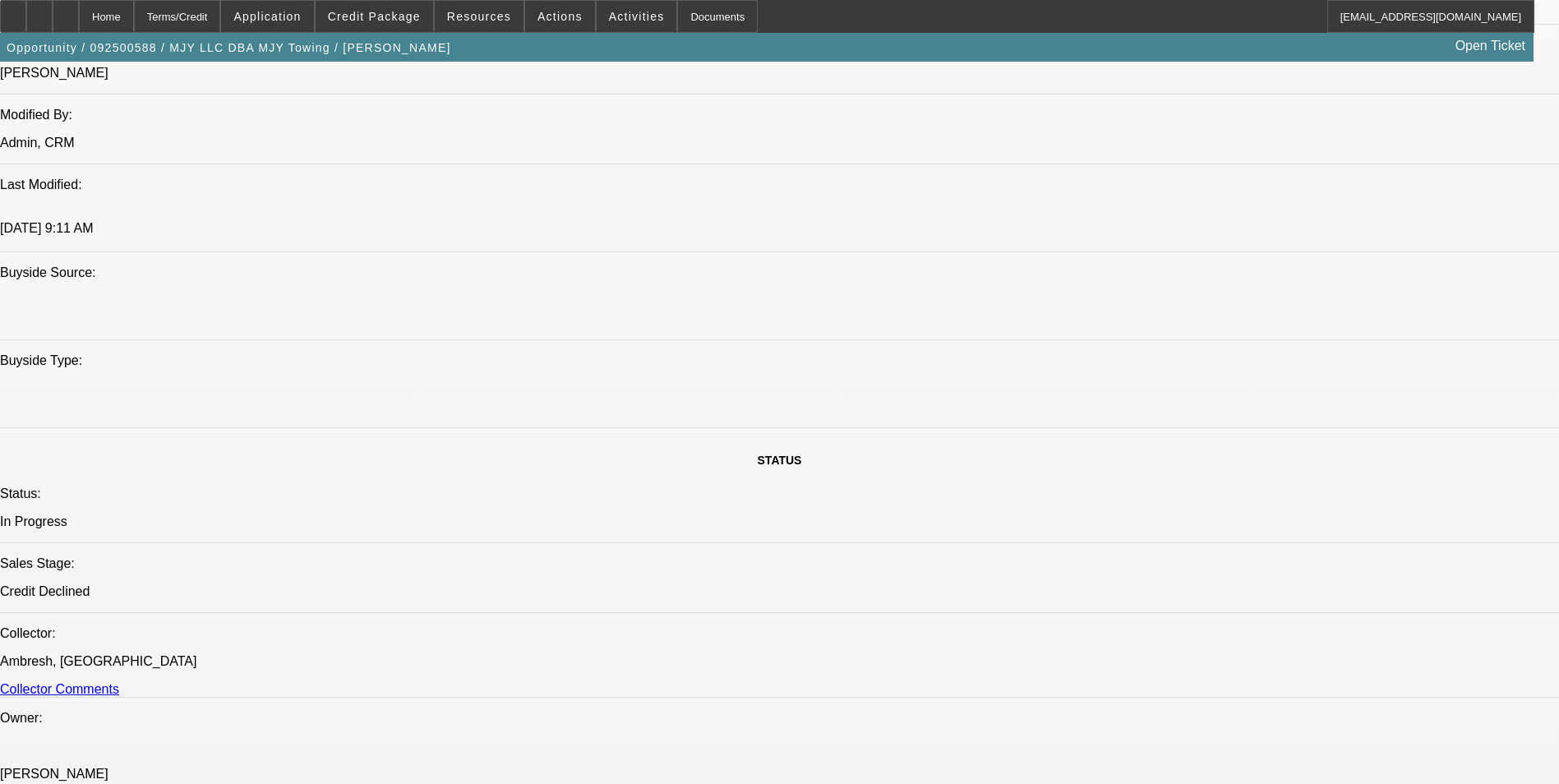
scroll to position [1409, 0]
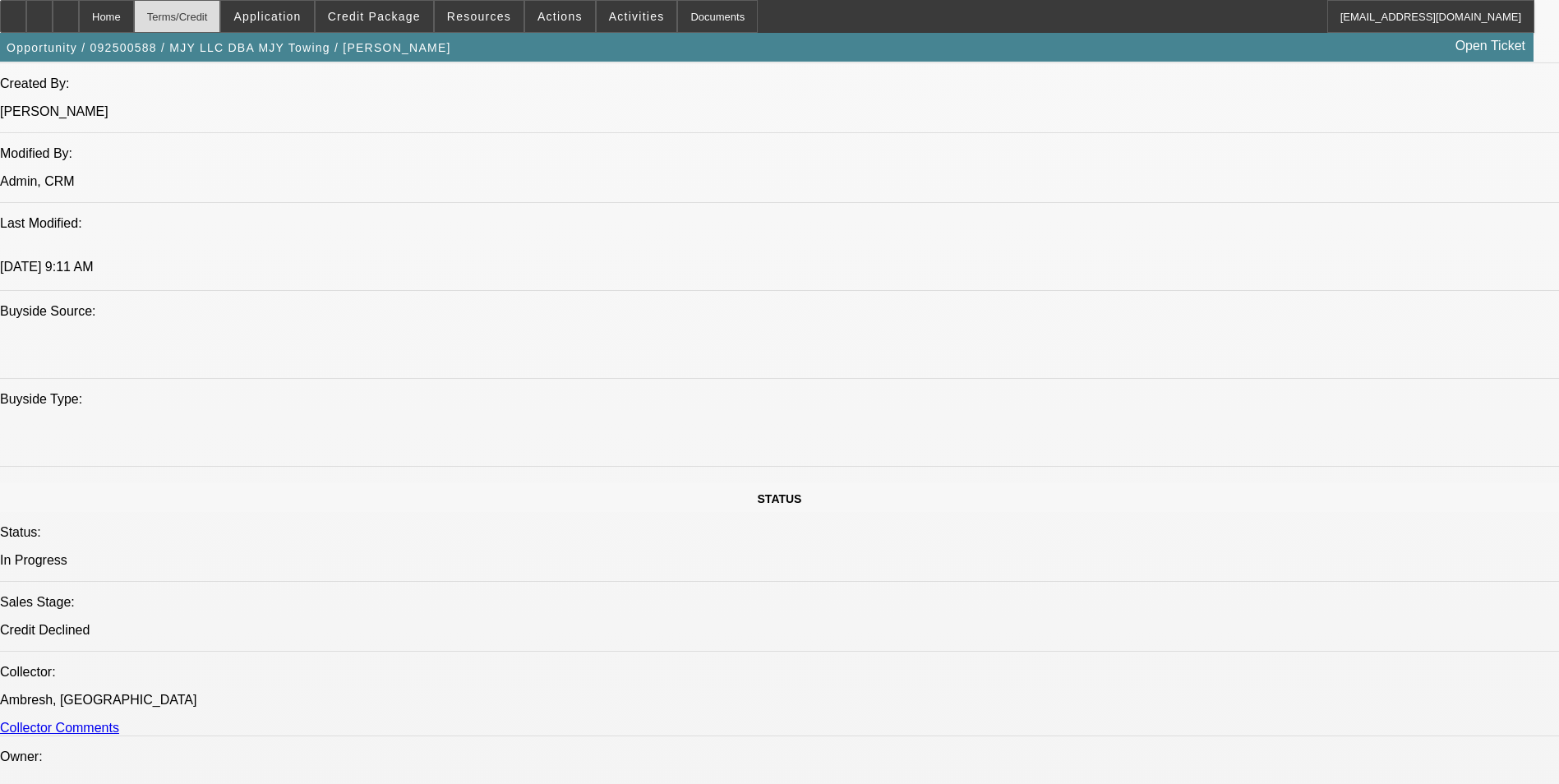
click at [221, 12] on div "Terms/Credit" at bounding box center [178, 16] width 87 height 33
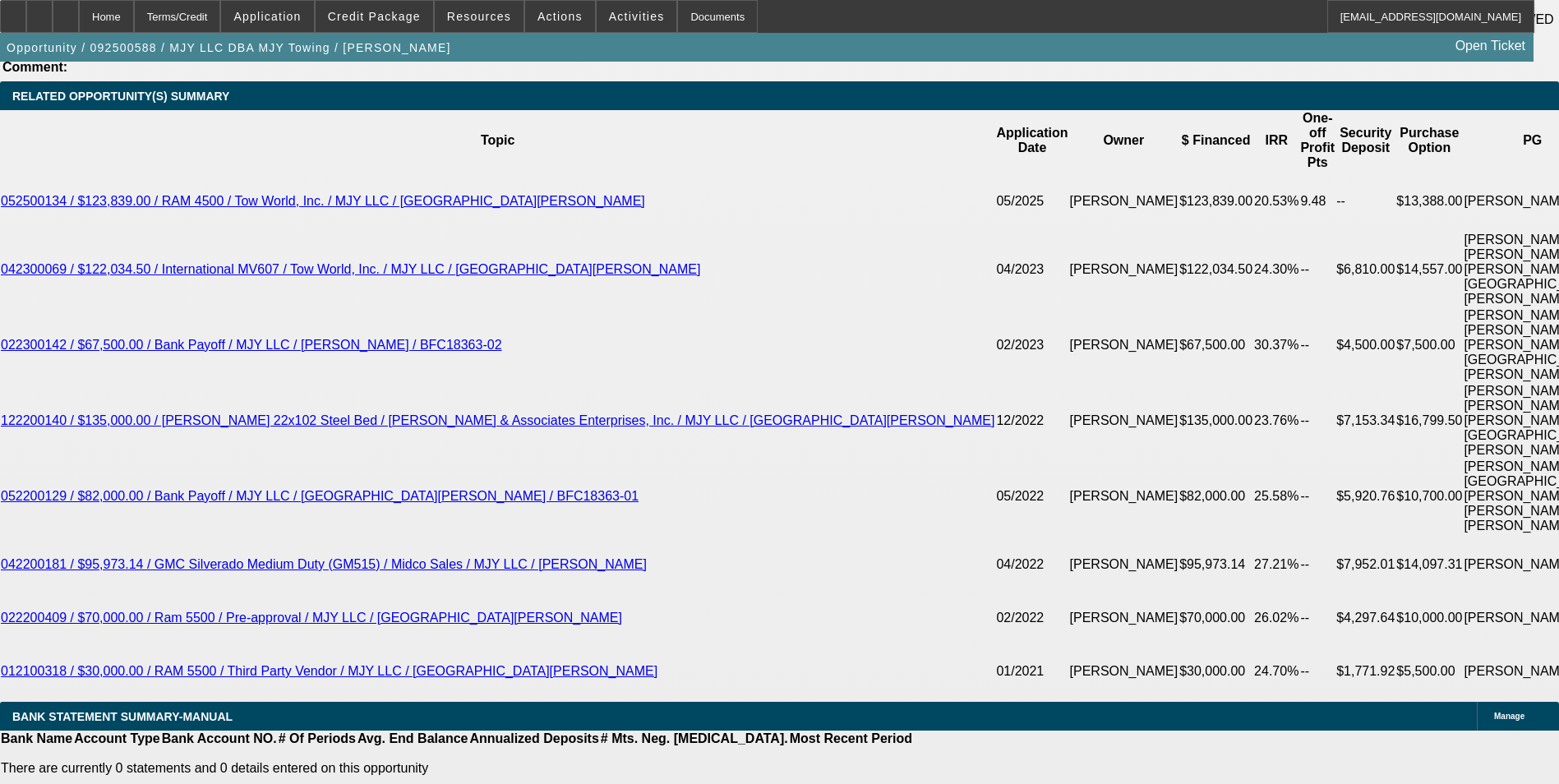
scroll to position [2955, 0]
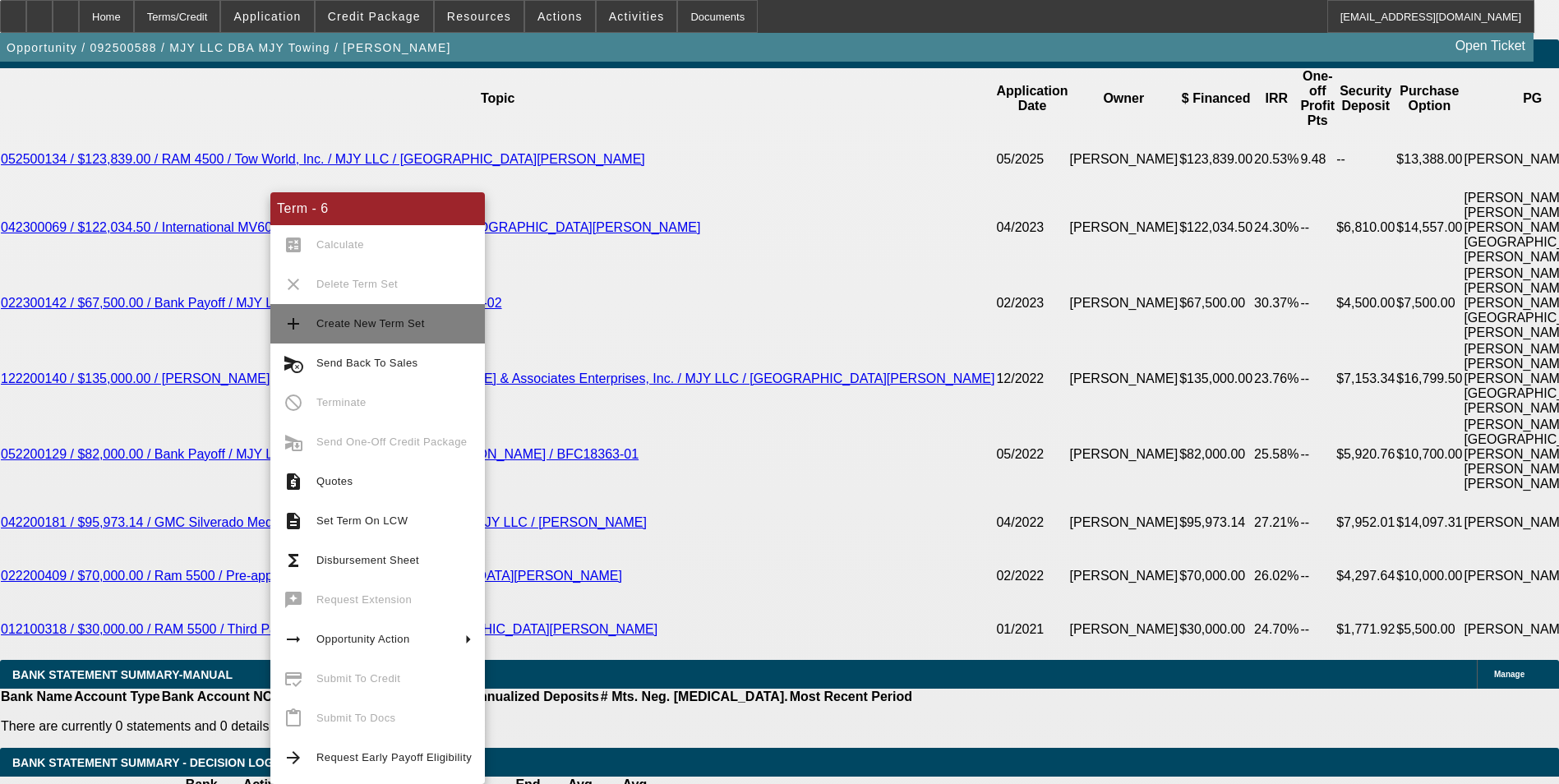
click at [349, 334] on button "add Create New Term Set" at bounding box center [377, 324] width 215 height 40
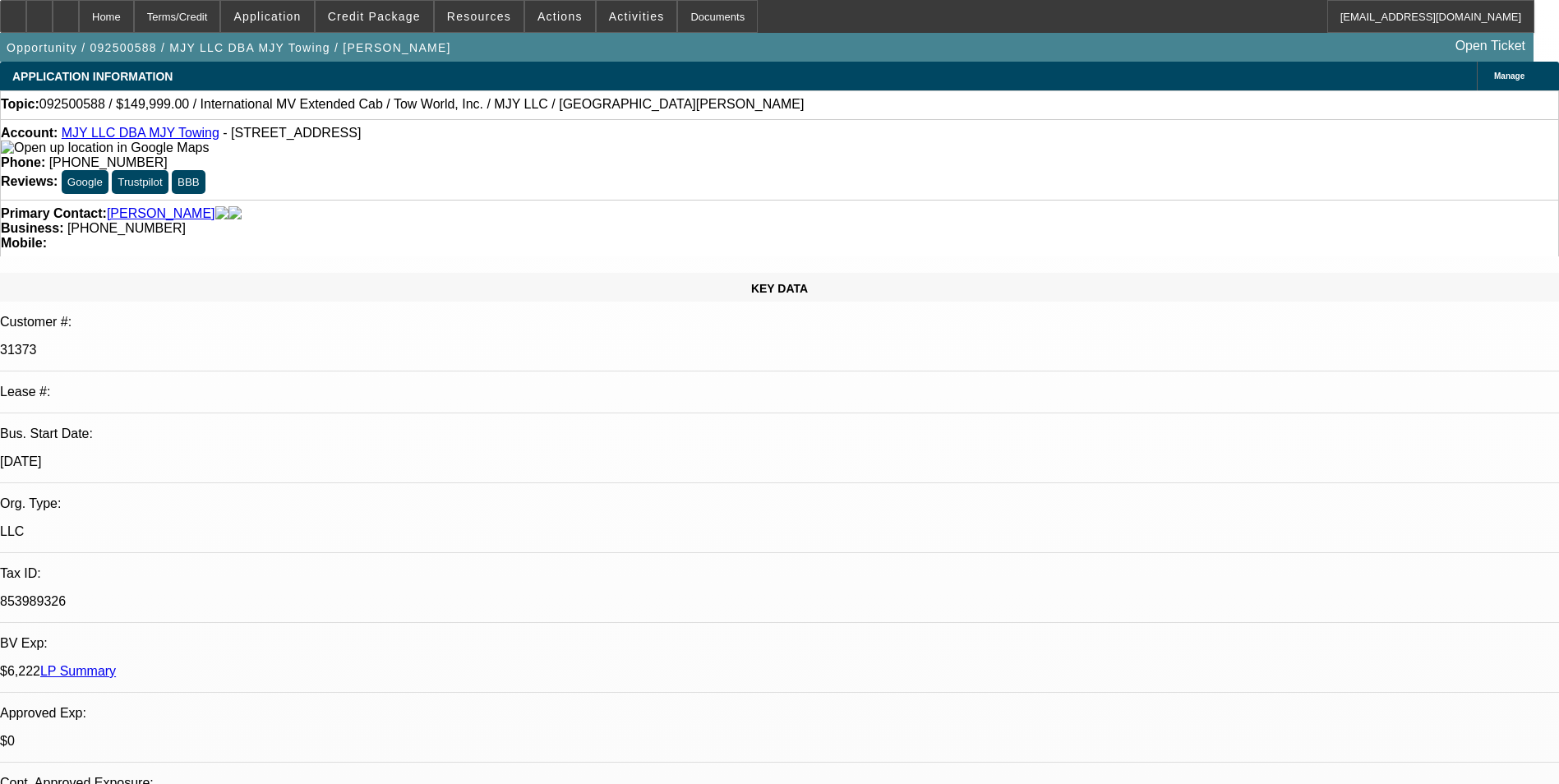
select select "0"
select select "0.1"
select select "0"
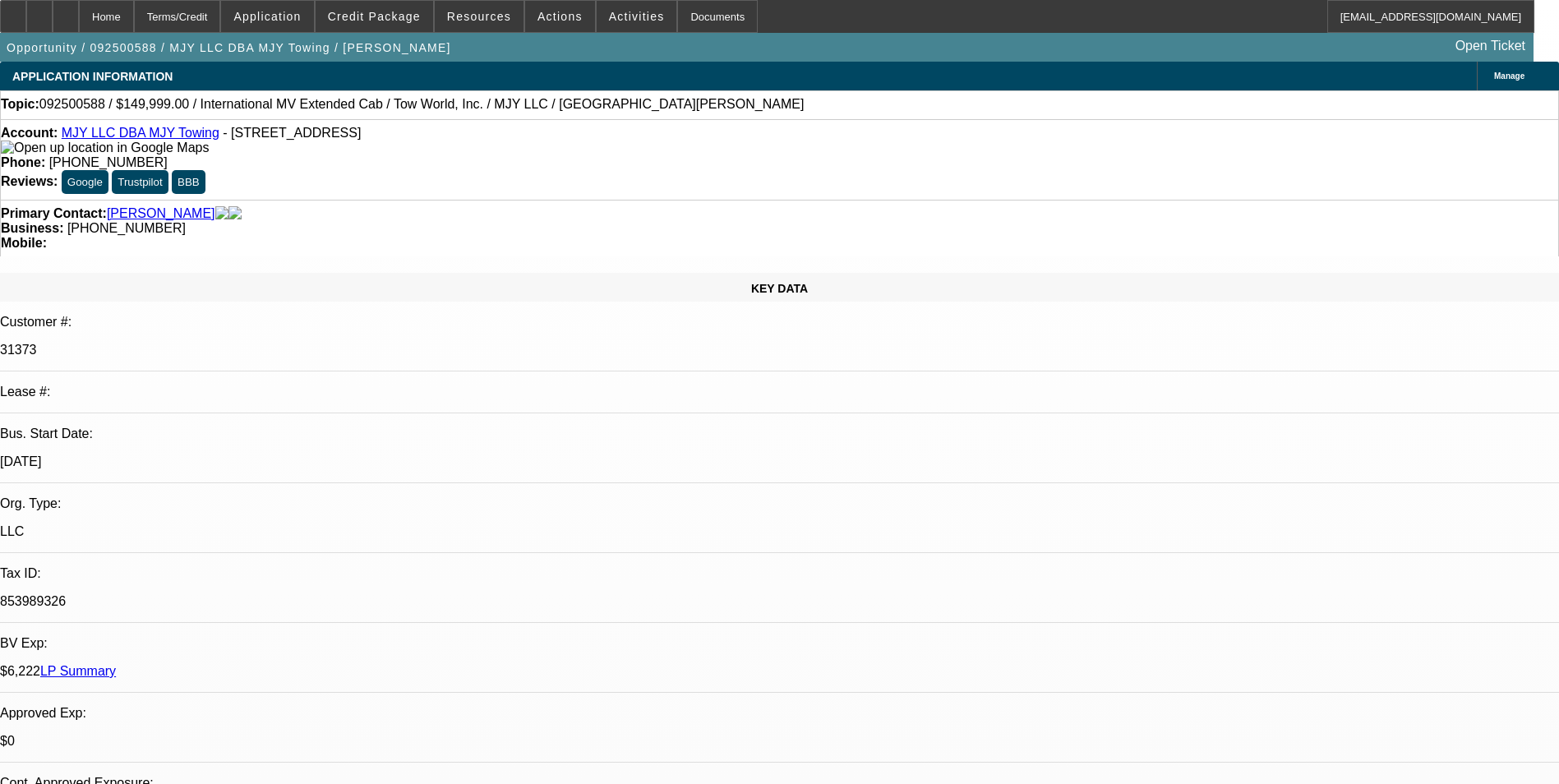
select select "0.1"
select select "0"
select select "0.1"
select select "0"
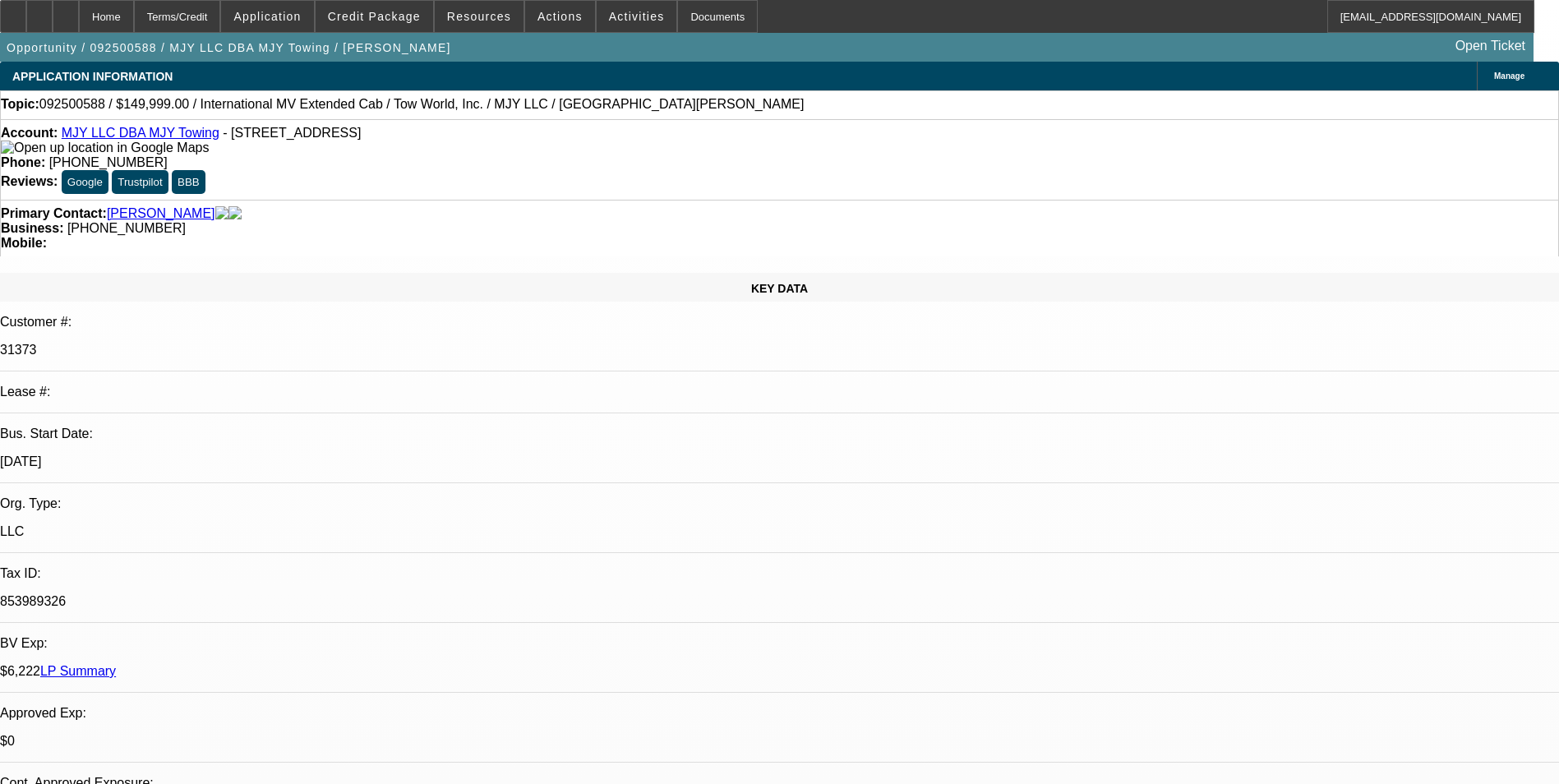
select select "2"
select select "0.1"
select select "1"
select select "3"
select select "4"
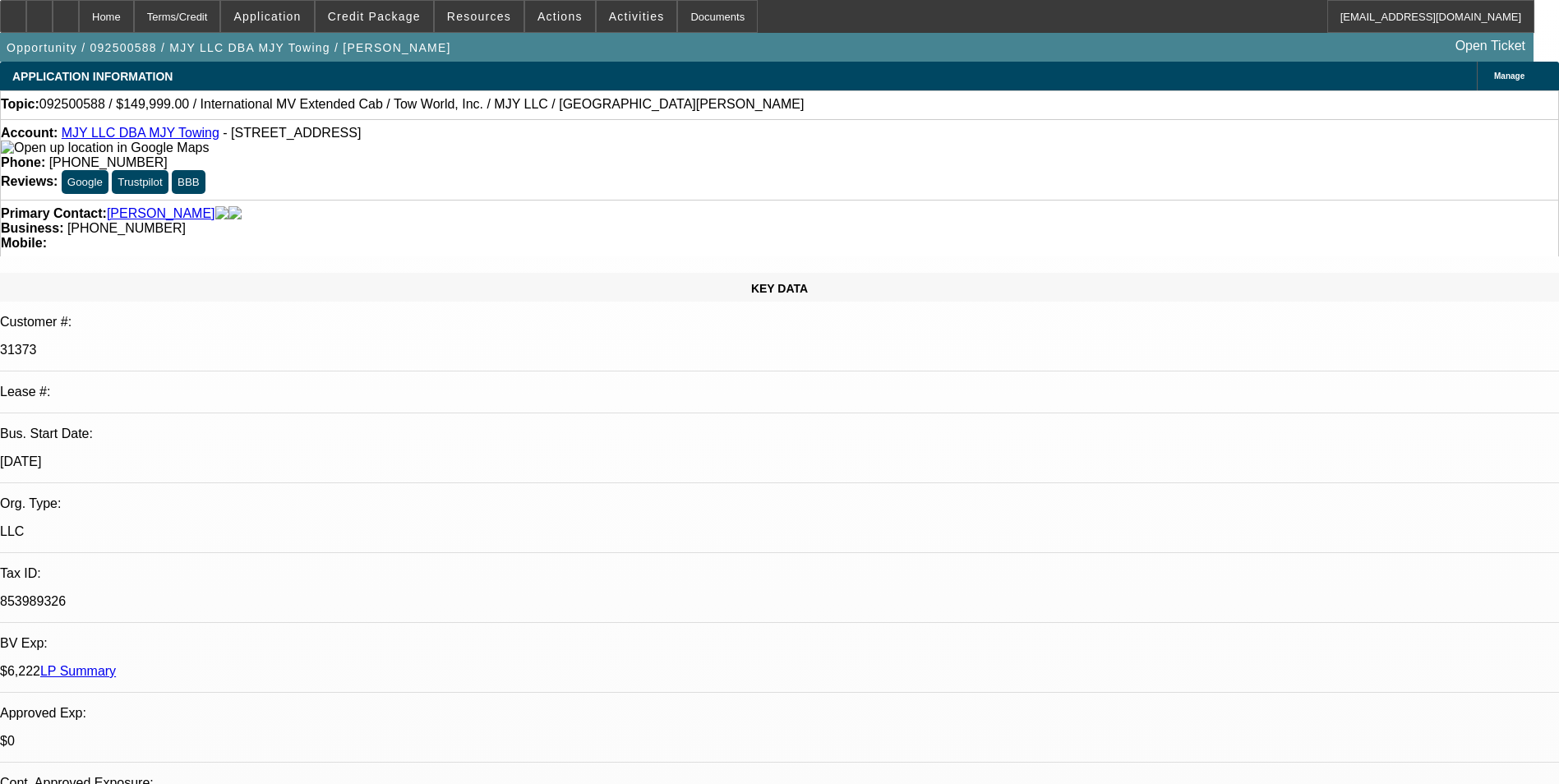
select select "1"
select select "3"
select select "4"
select select "1"
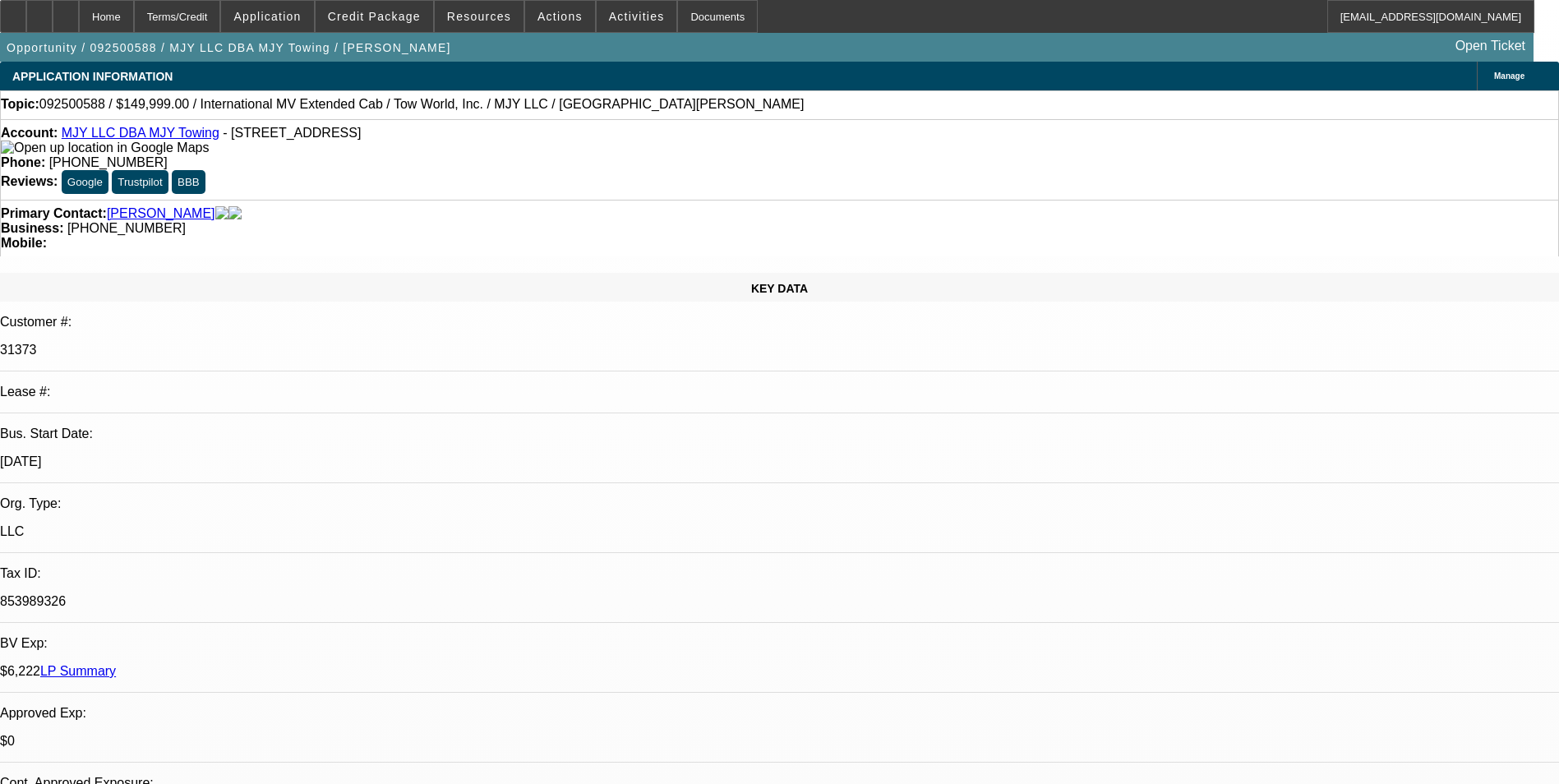
select select "4"
select select "1"
select select "2"
select select "4"
click at [204, 24] on div "Terms/Credit" at bounding box center [178, 16] width 87 height 33
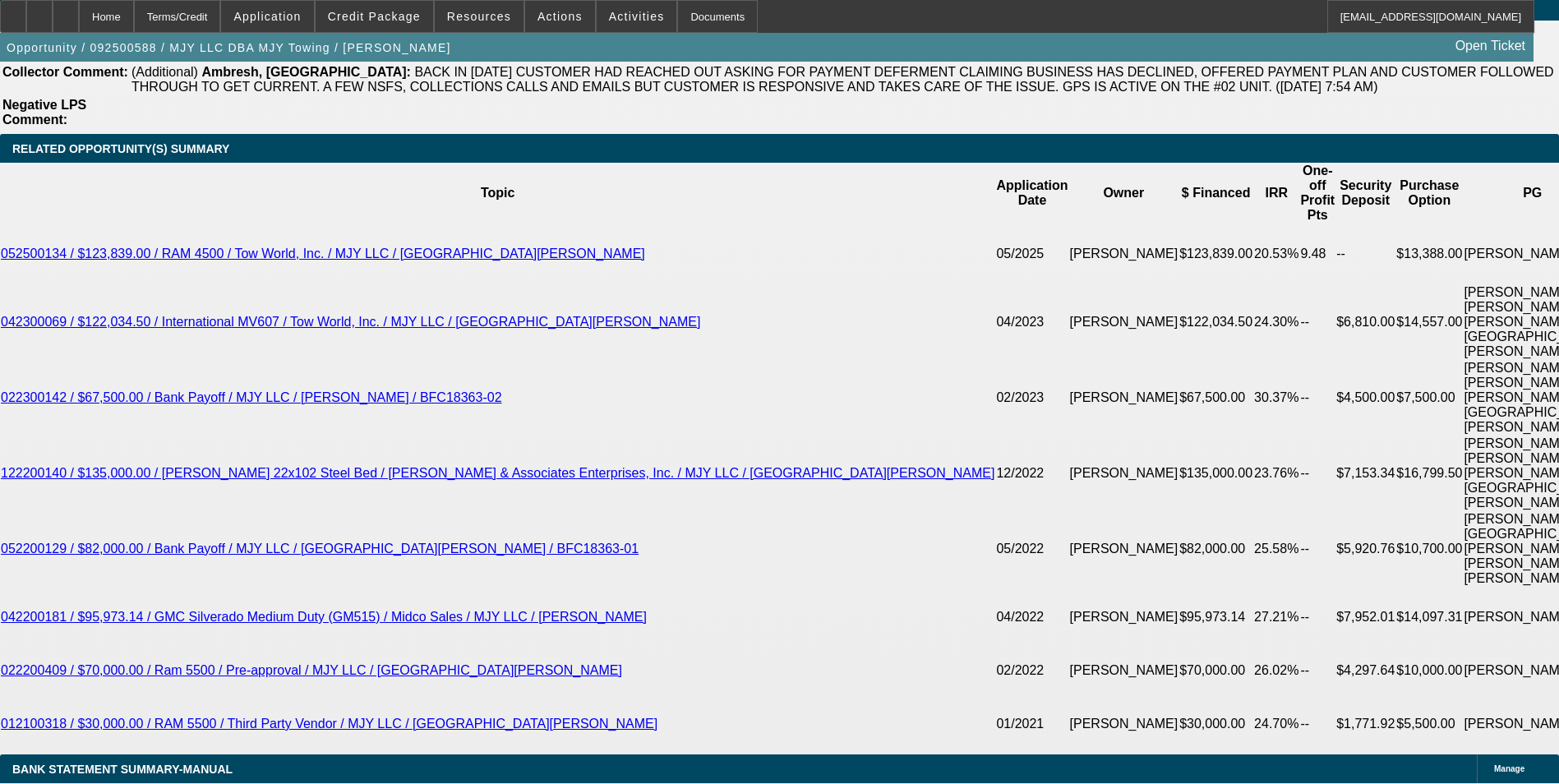
scroll to position [2955, 0]
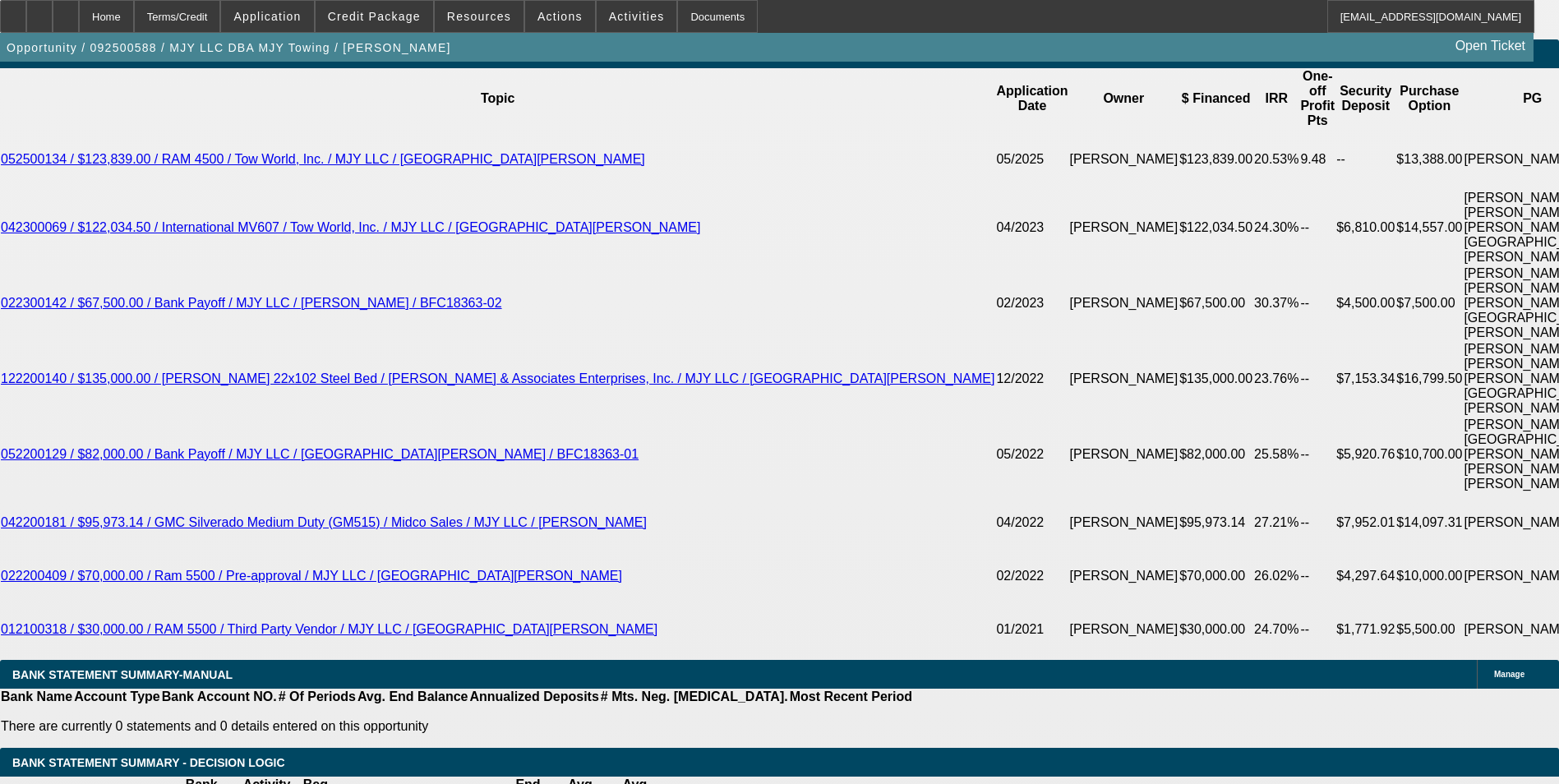
type input "UNKNOWN"
type input ".9"
type input "$2,557.59"
type input "12.9"
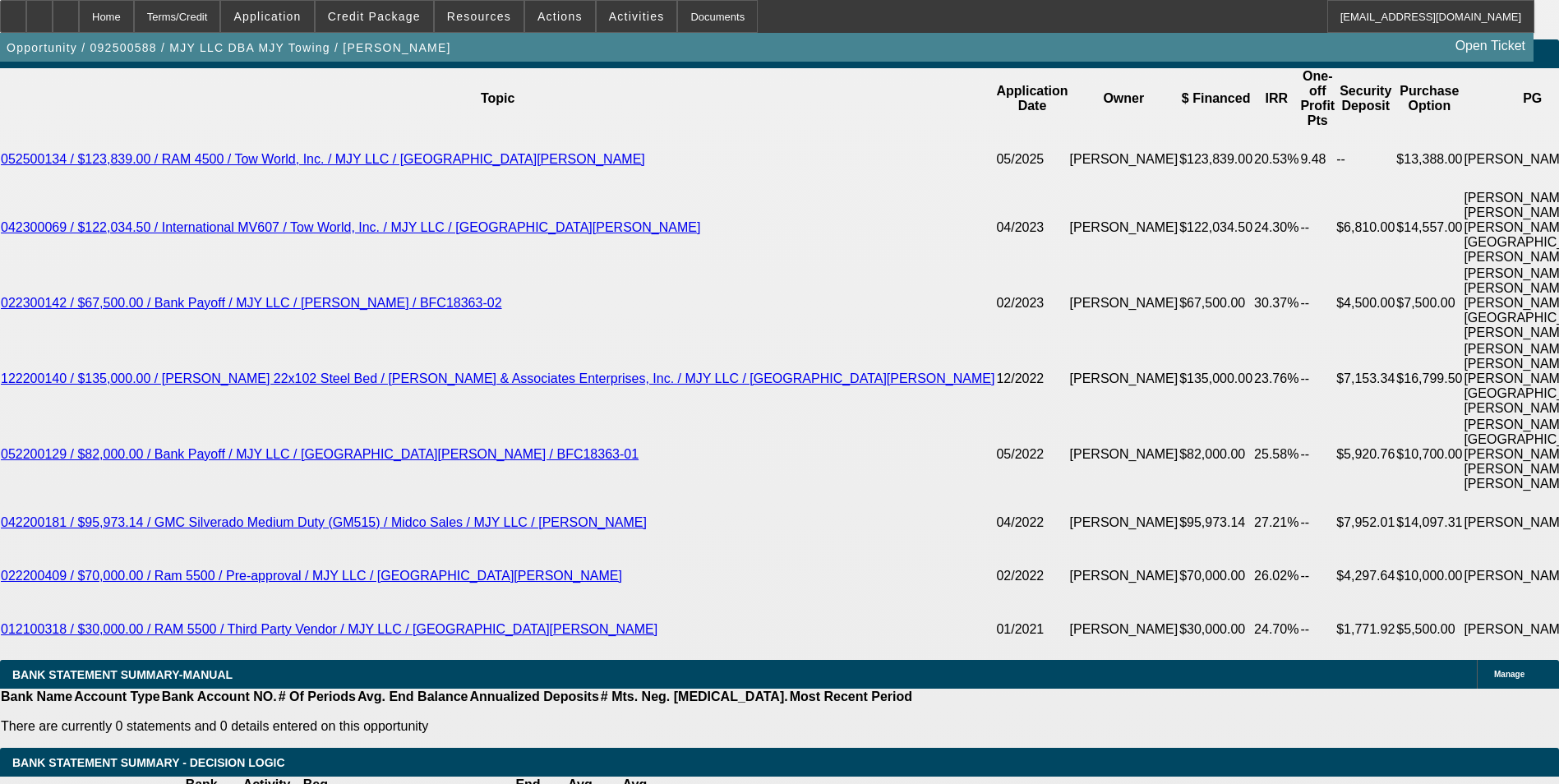
type input "$3,405.26"
type input "12.9"
type input "$3,405.00"
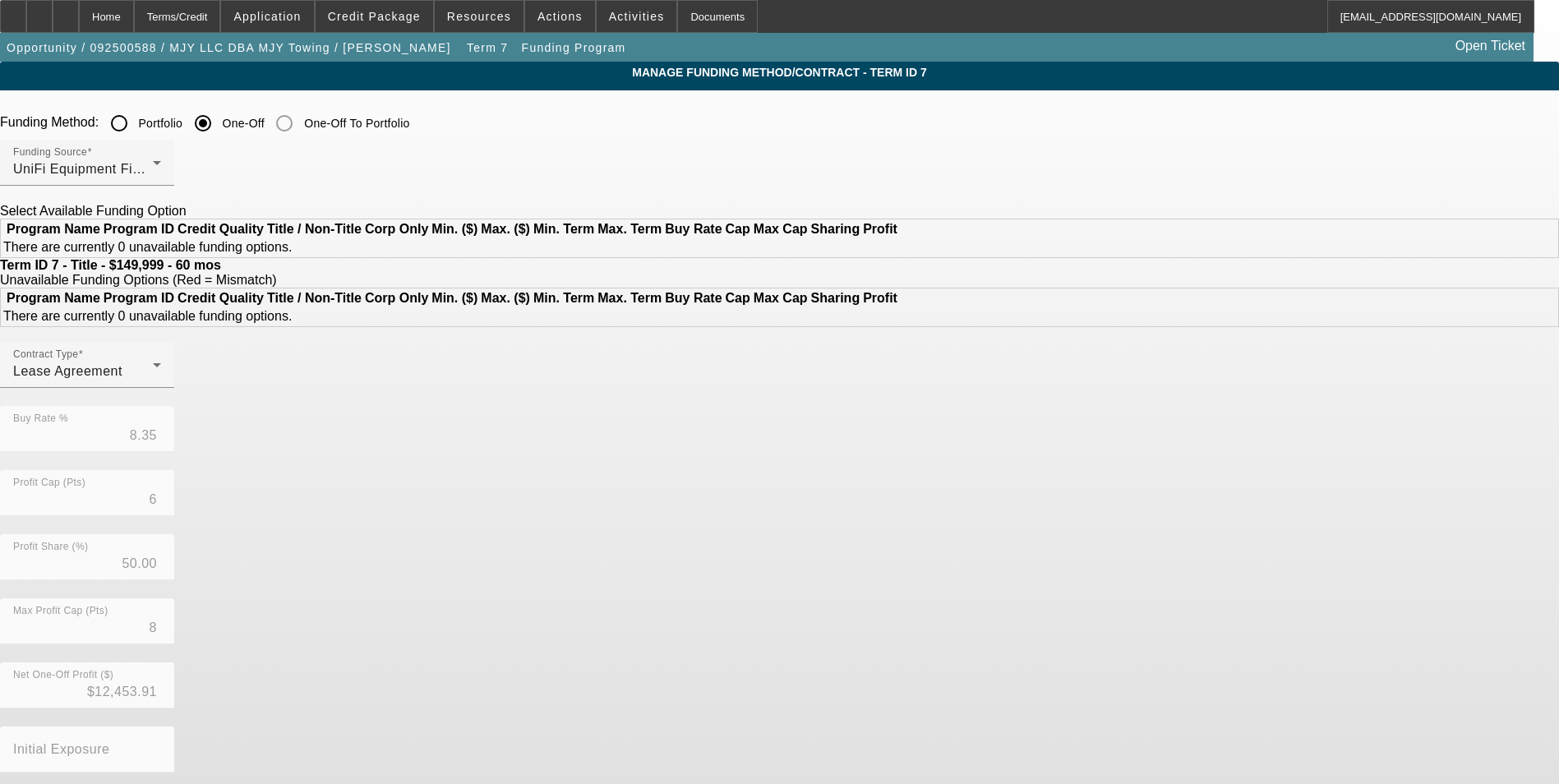
click at [136, 122] on input "Portfolio" at bounding box center [119, 123] width 33 height 33
radio input "true"
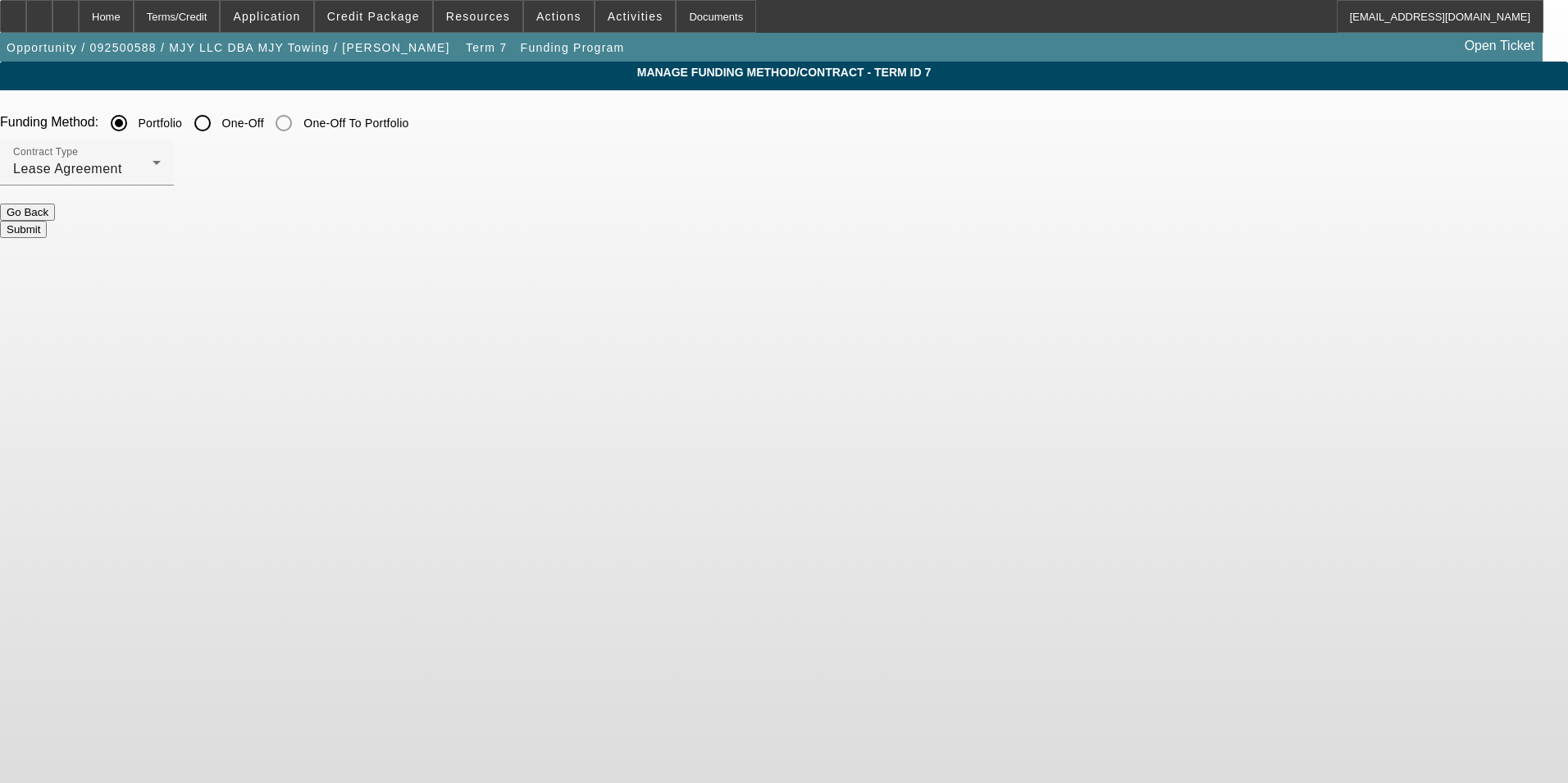
click at [47, 221] on button "Submit" at bounding box center [24, 229] width 47 height 17
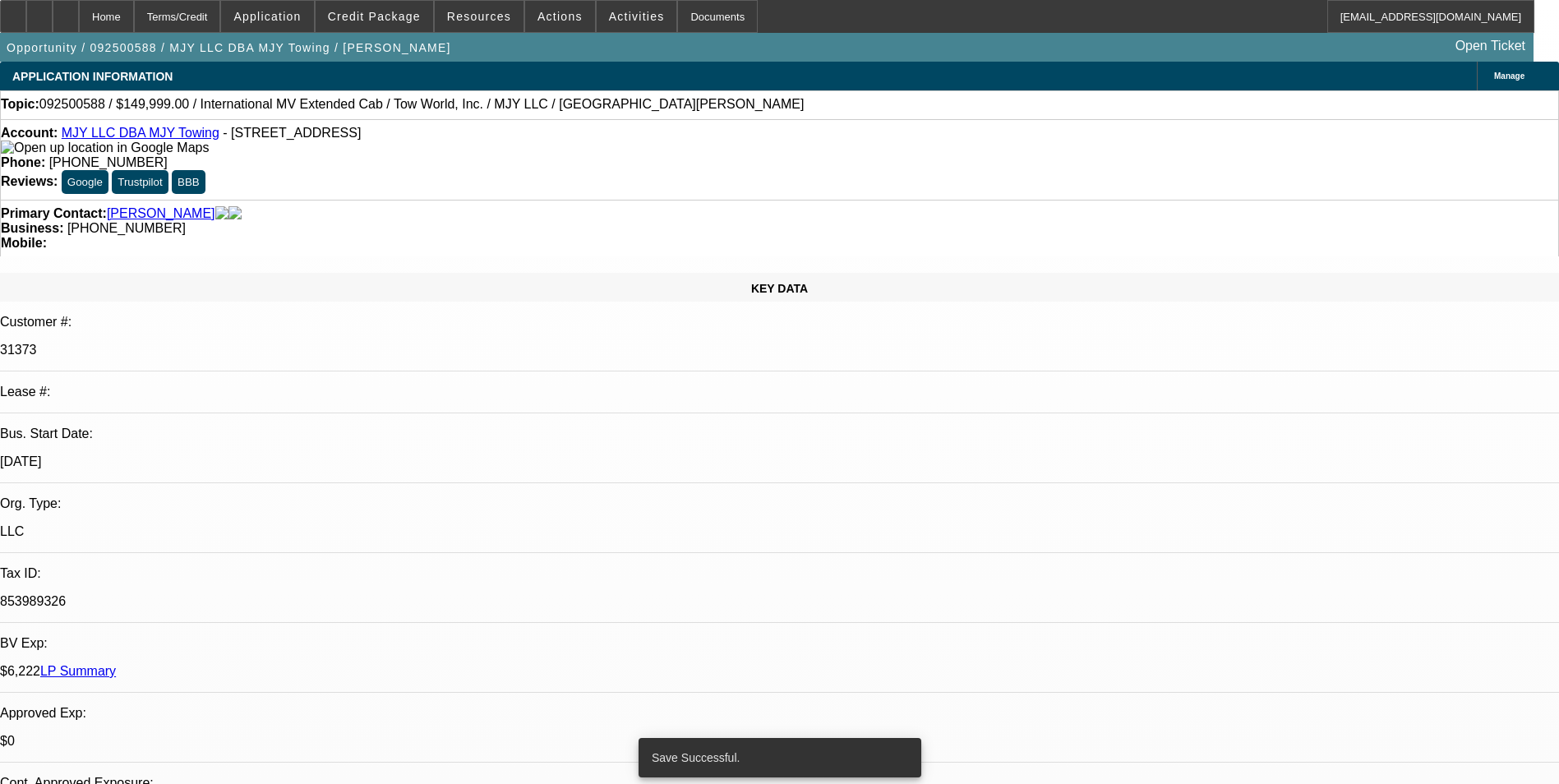
select select "0"
select select "3"
select select "0.1"
select select "4"
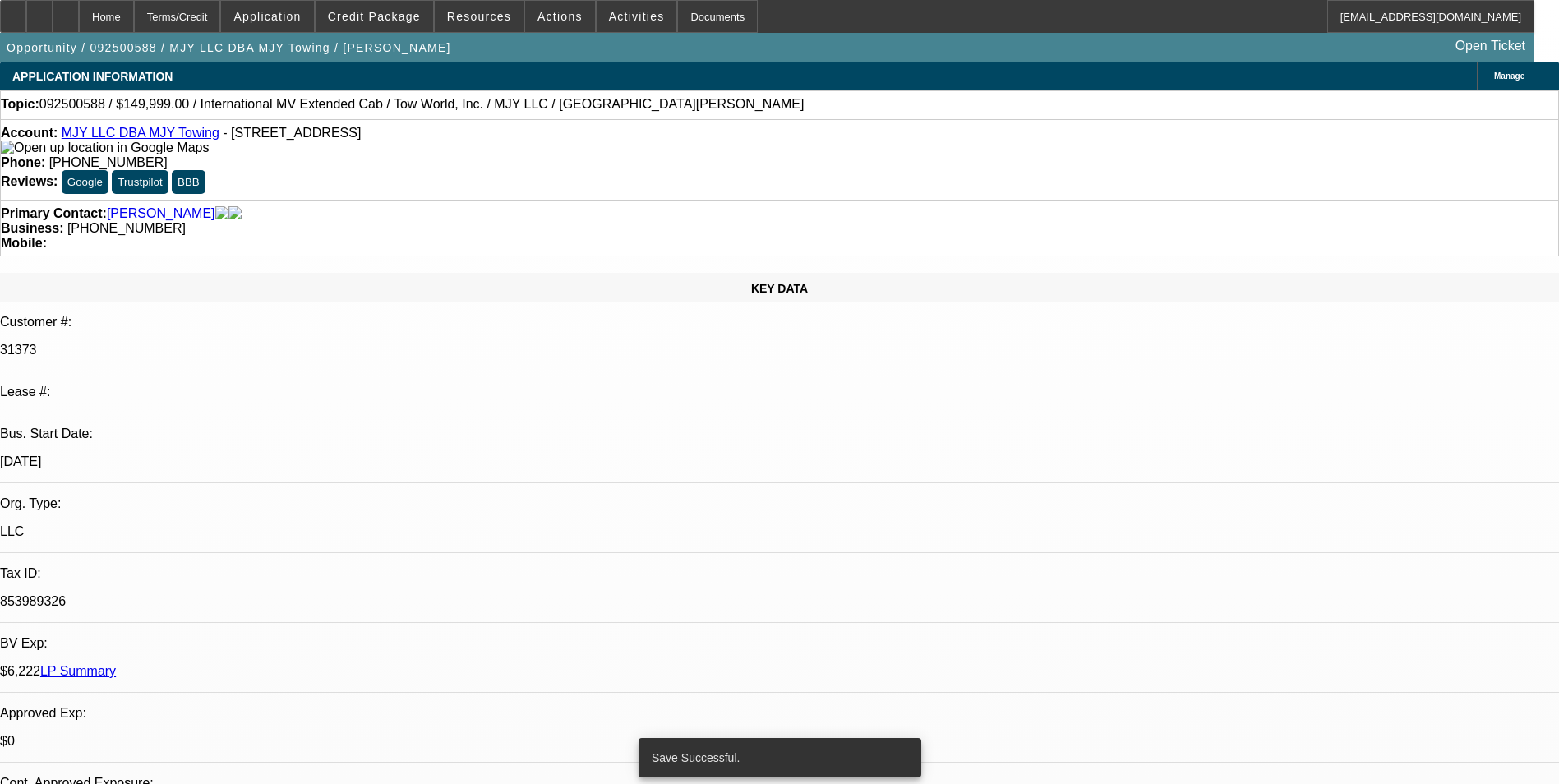
select select "0"
select select "3"
select select "0.1"
select select "4"
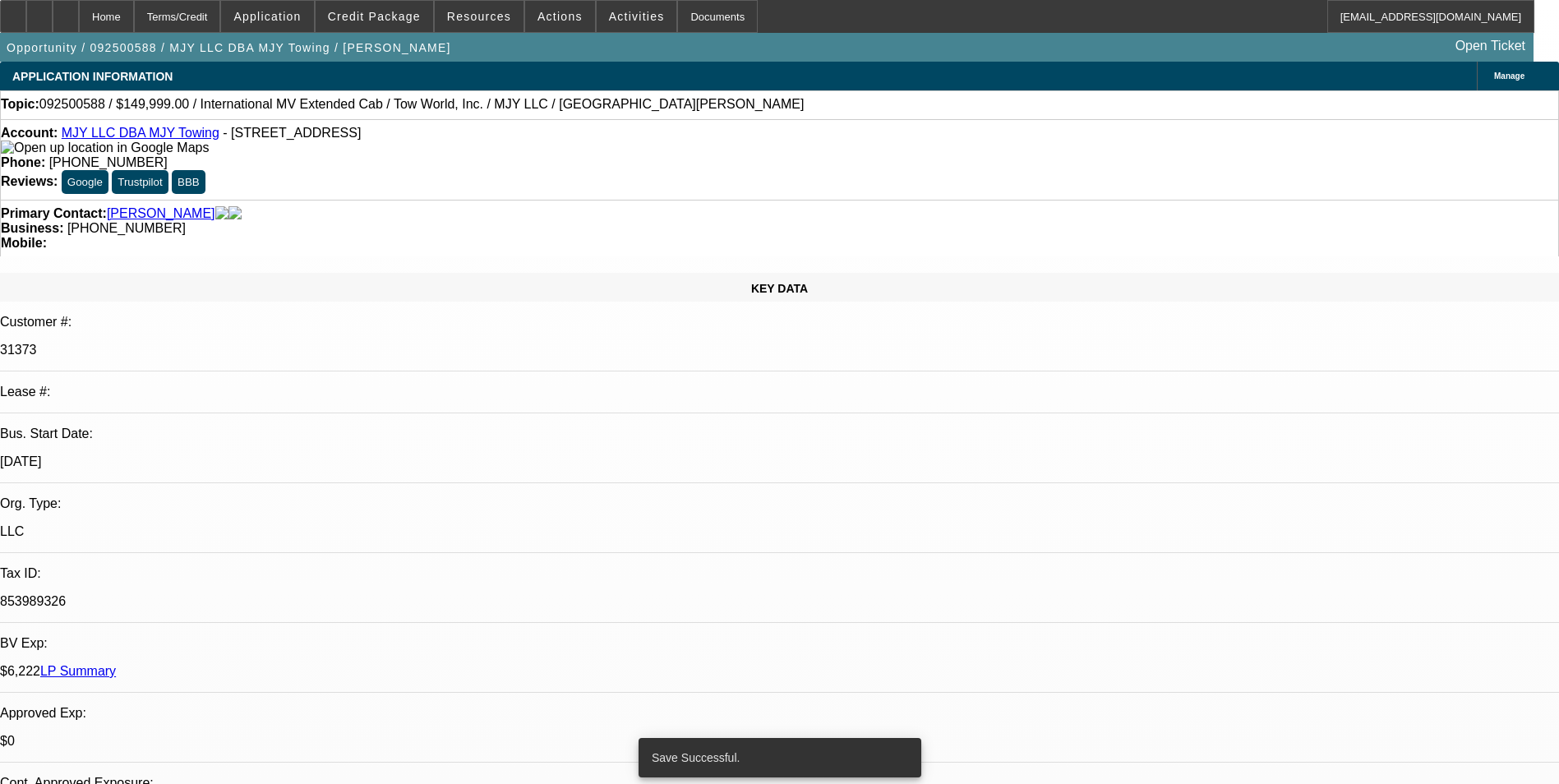
select select "0"
select select "0.1"
select select "4"
select select "0"
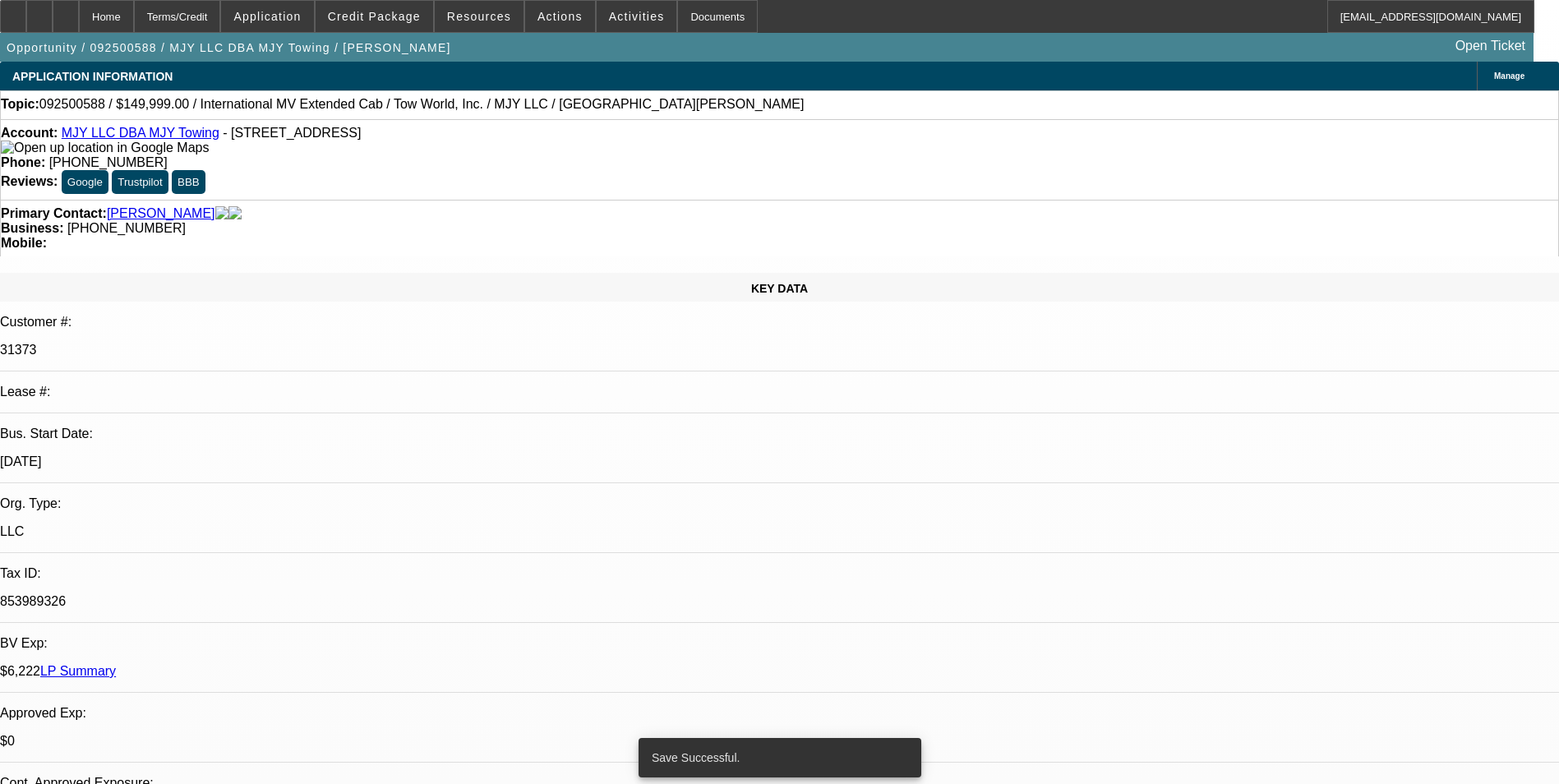
select select "2"
select select "0.1"
select select "4"
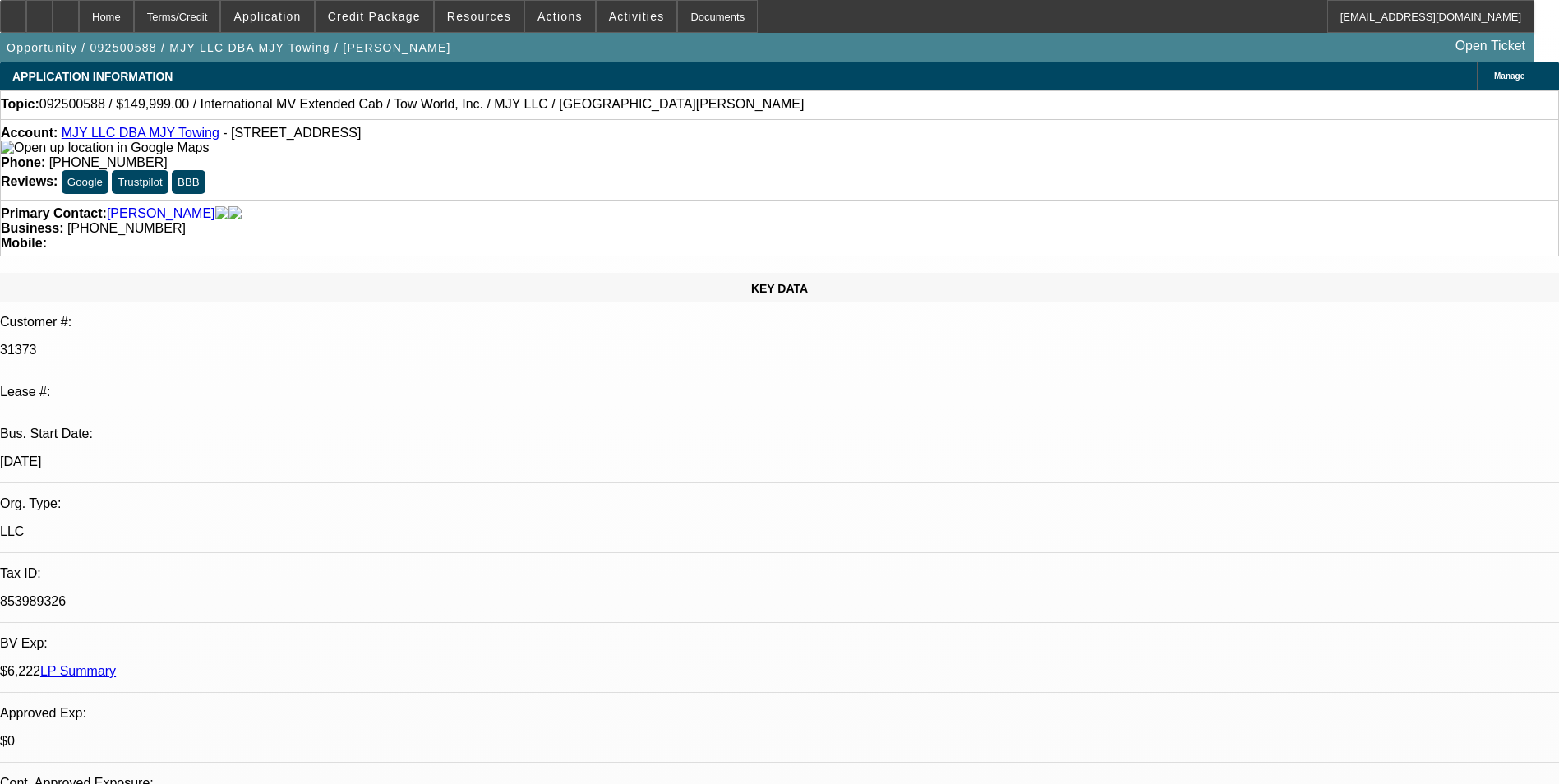
click at [221, 22] on div "Terms/Credit" at bounding box center [178, 16] width 87 height 33
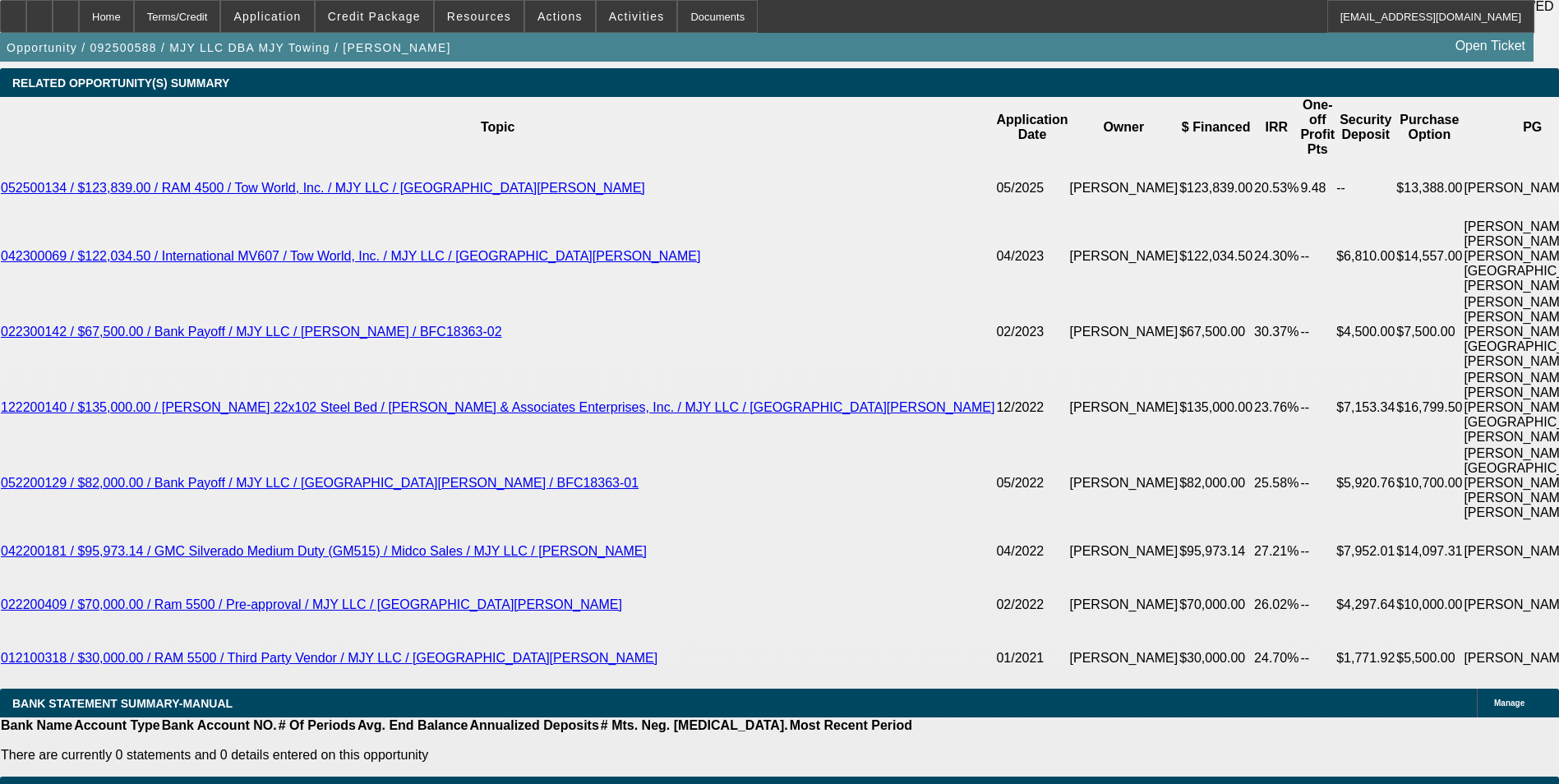
scroll to position [2955, 0]
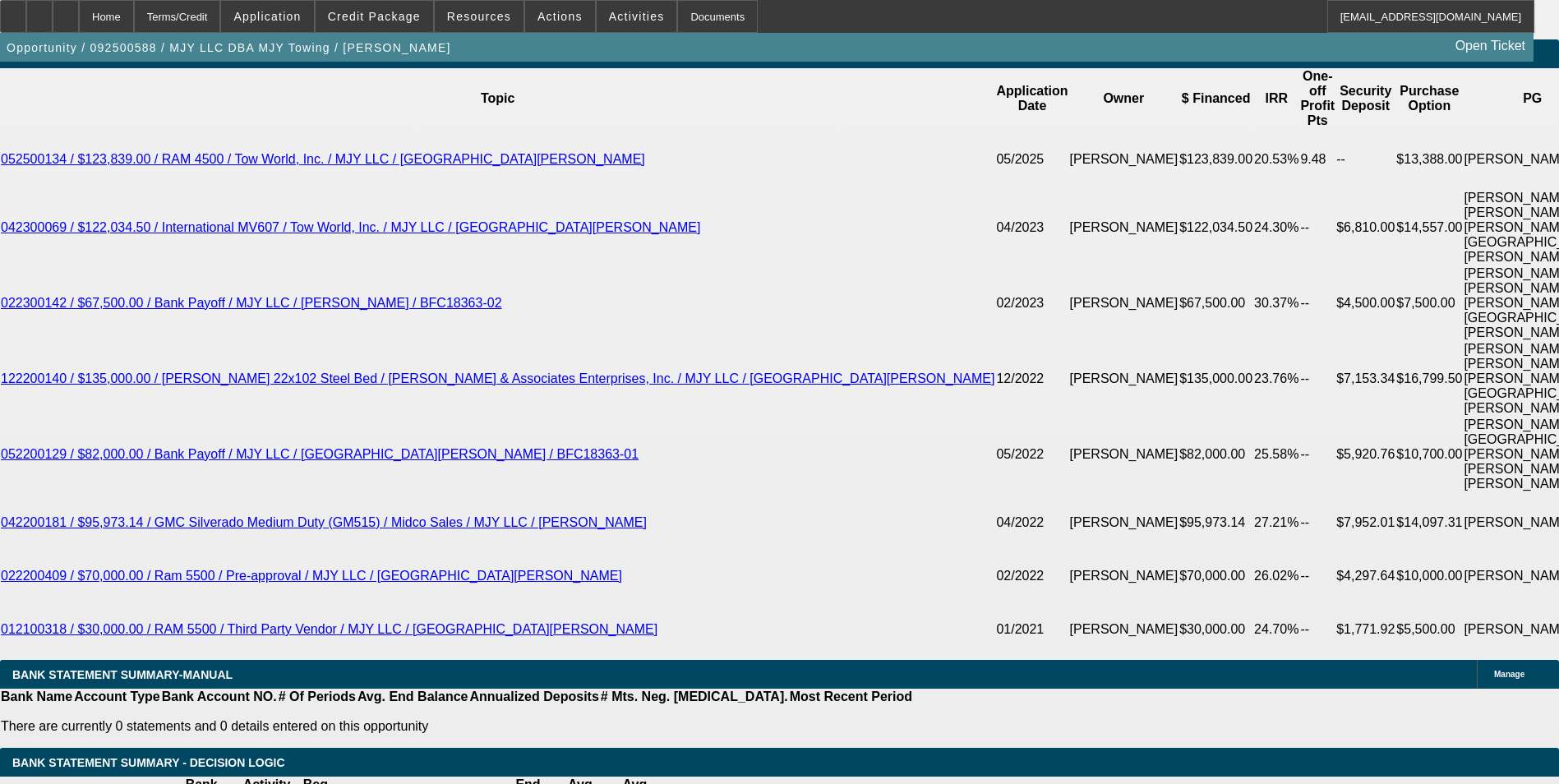
type input "UNKNOWN"
type input "6"
type input "$25,948.61"
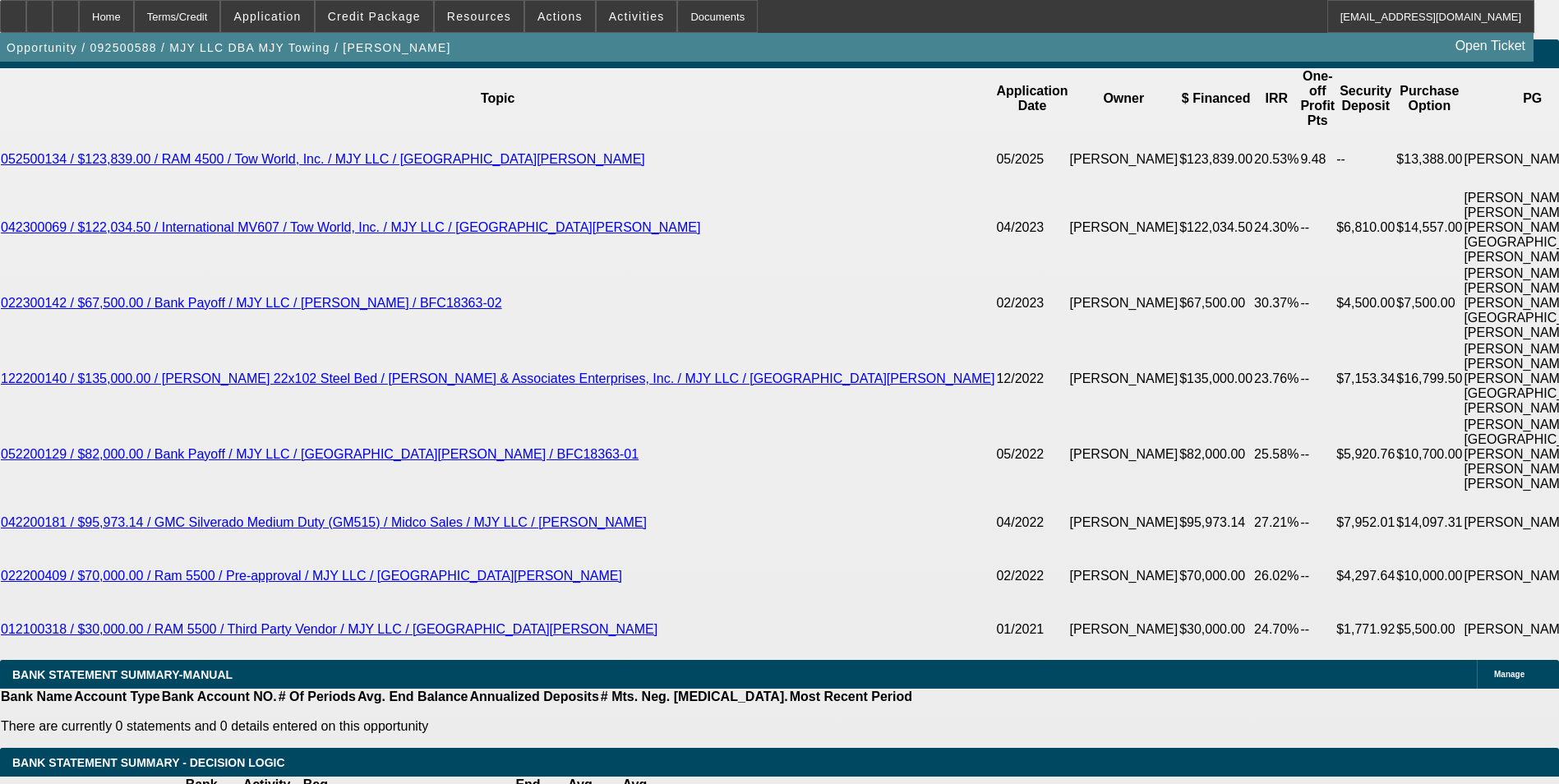
type input "7"
type input "$0.60"
type input "72"
type input "0"
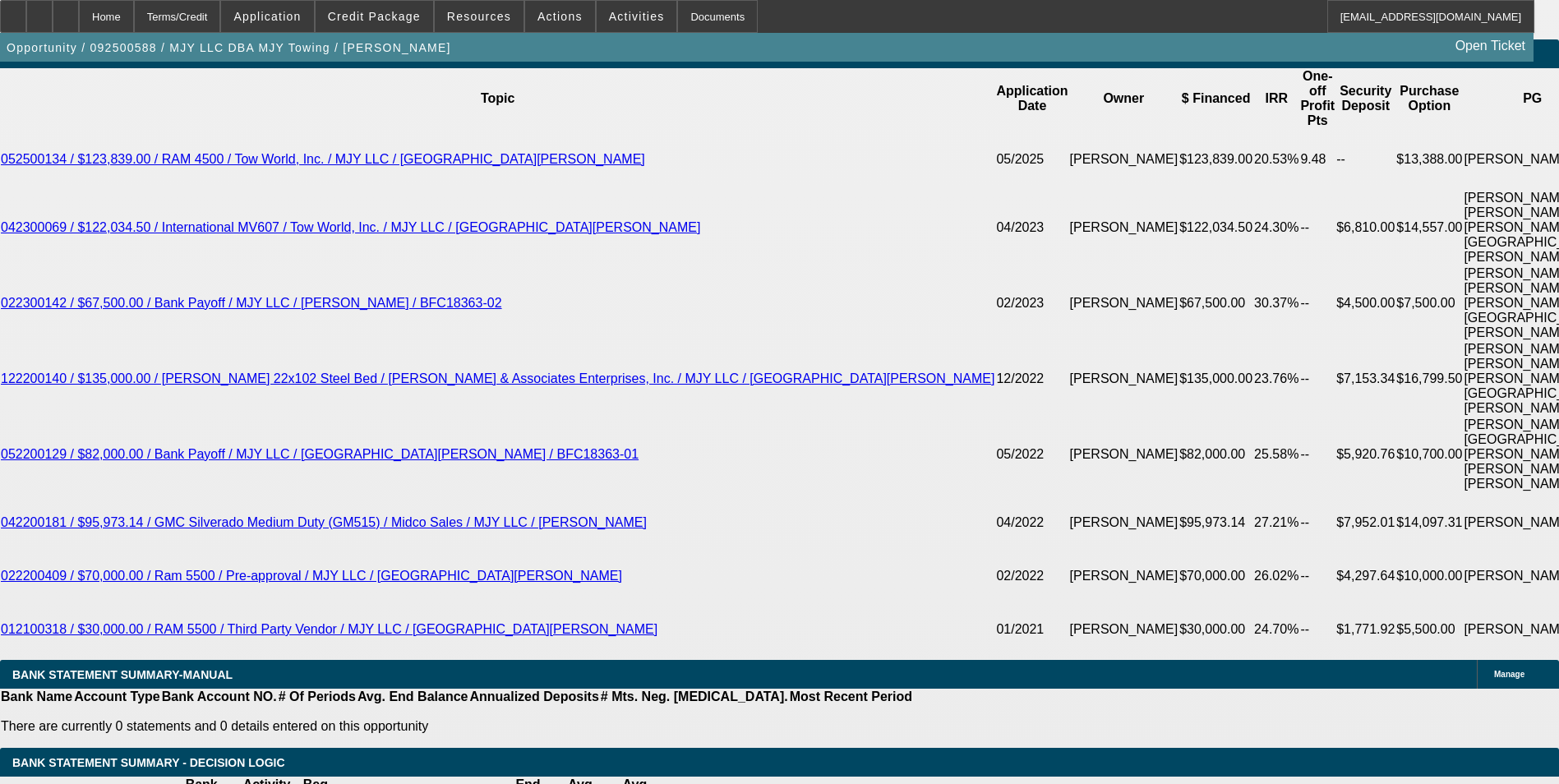
type input "2960"
type input "12.4"
type input "$2,960.00"
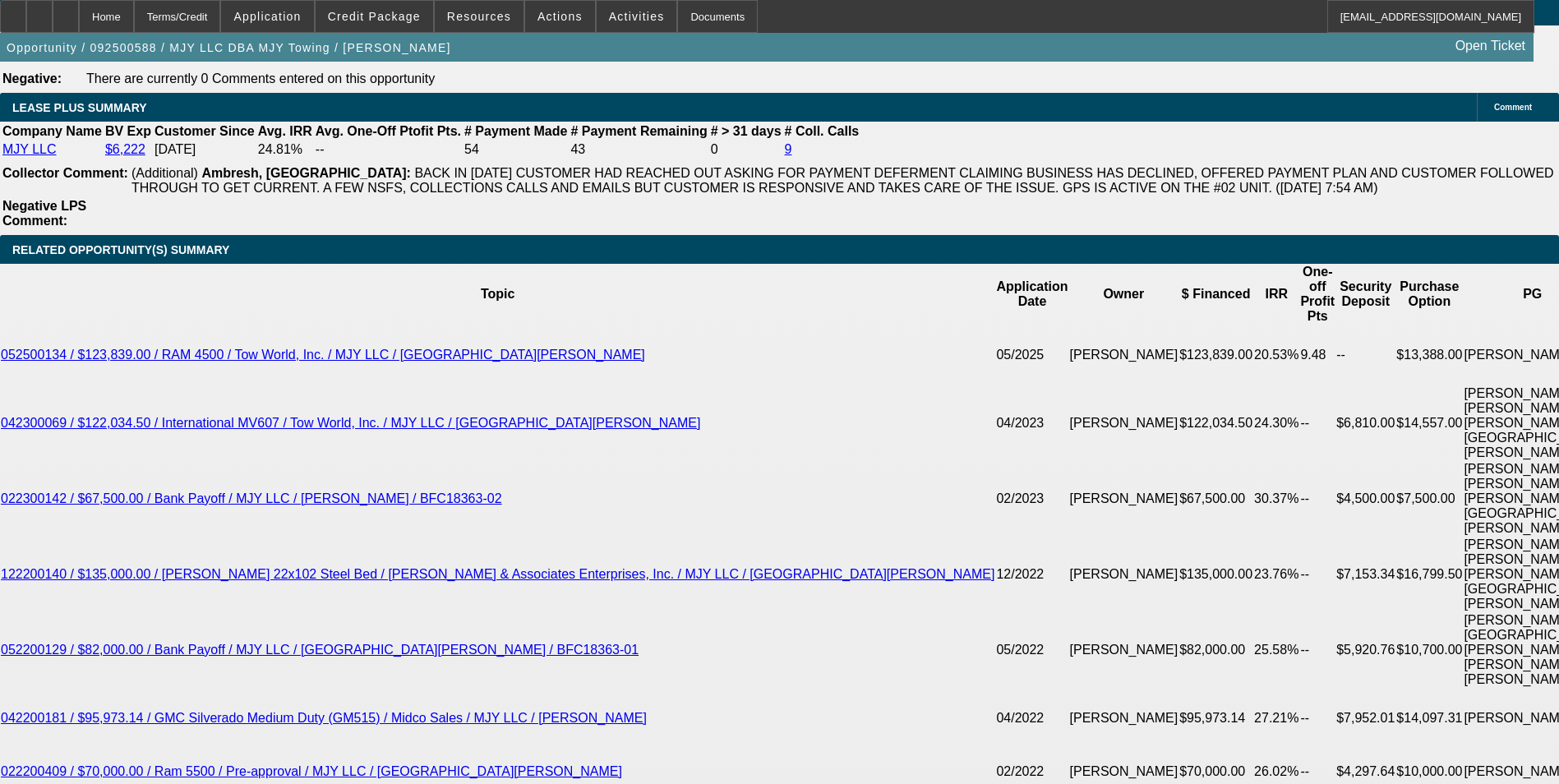
scroll to position [2708, 0]
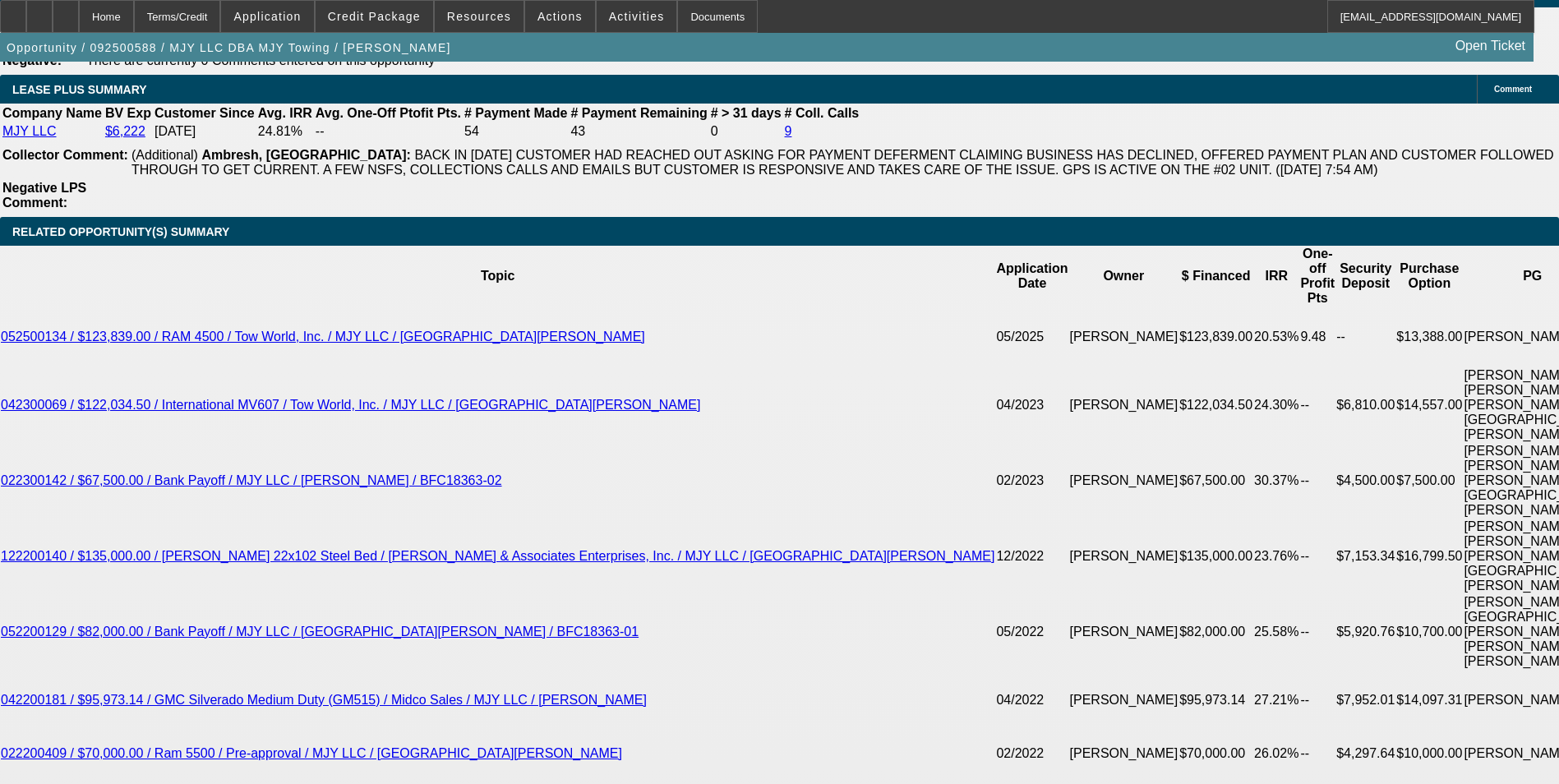
scroll to position [2872, 0]
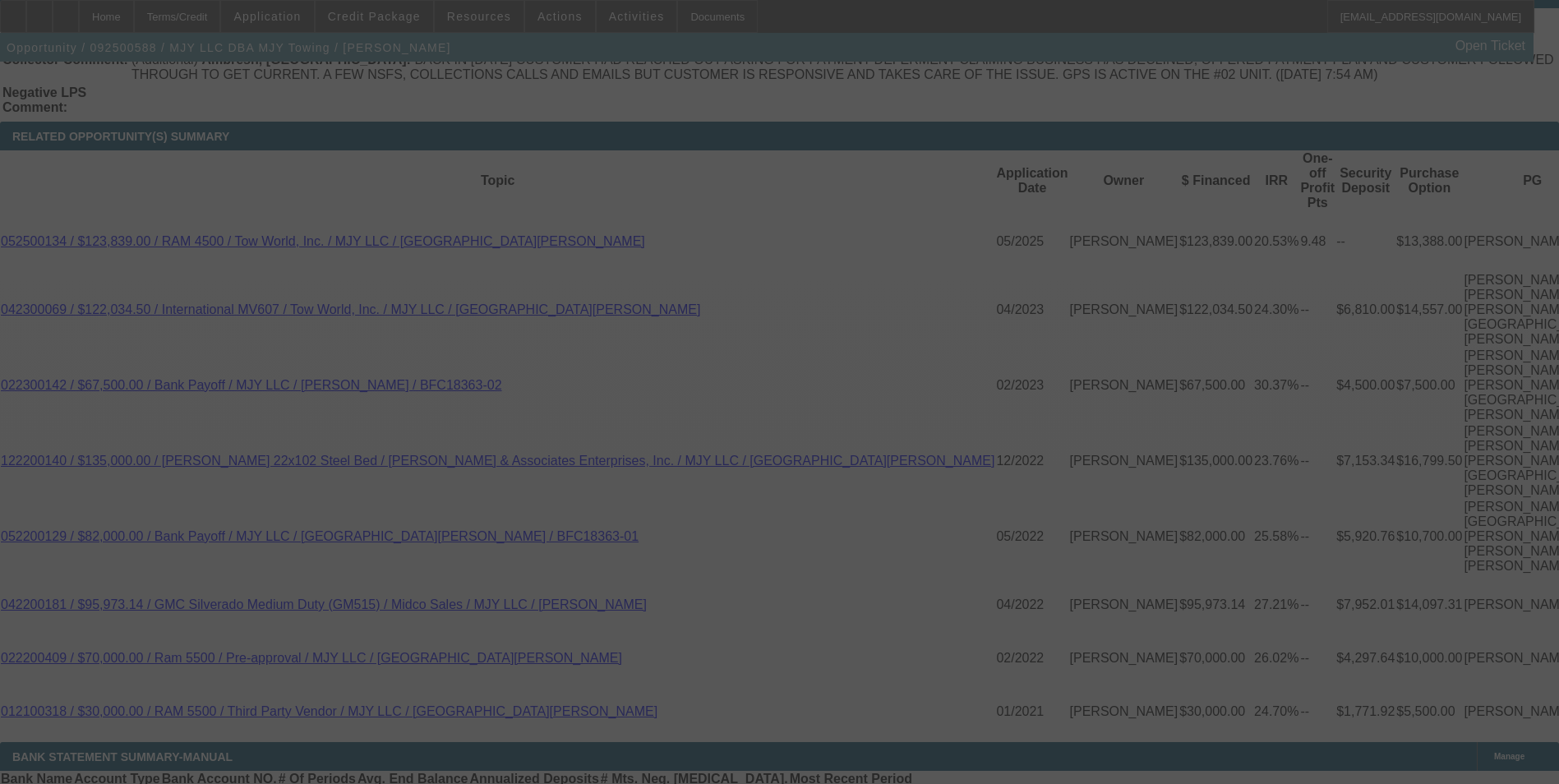
select select "0"
select select "3"
select select "0.1"
select select "4"
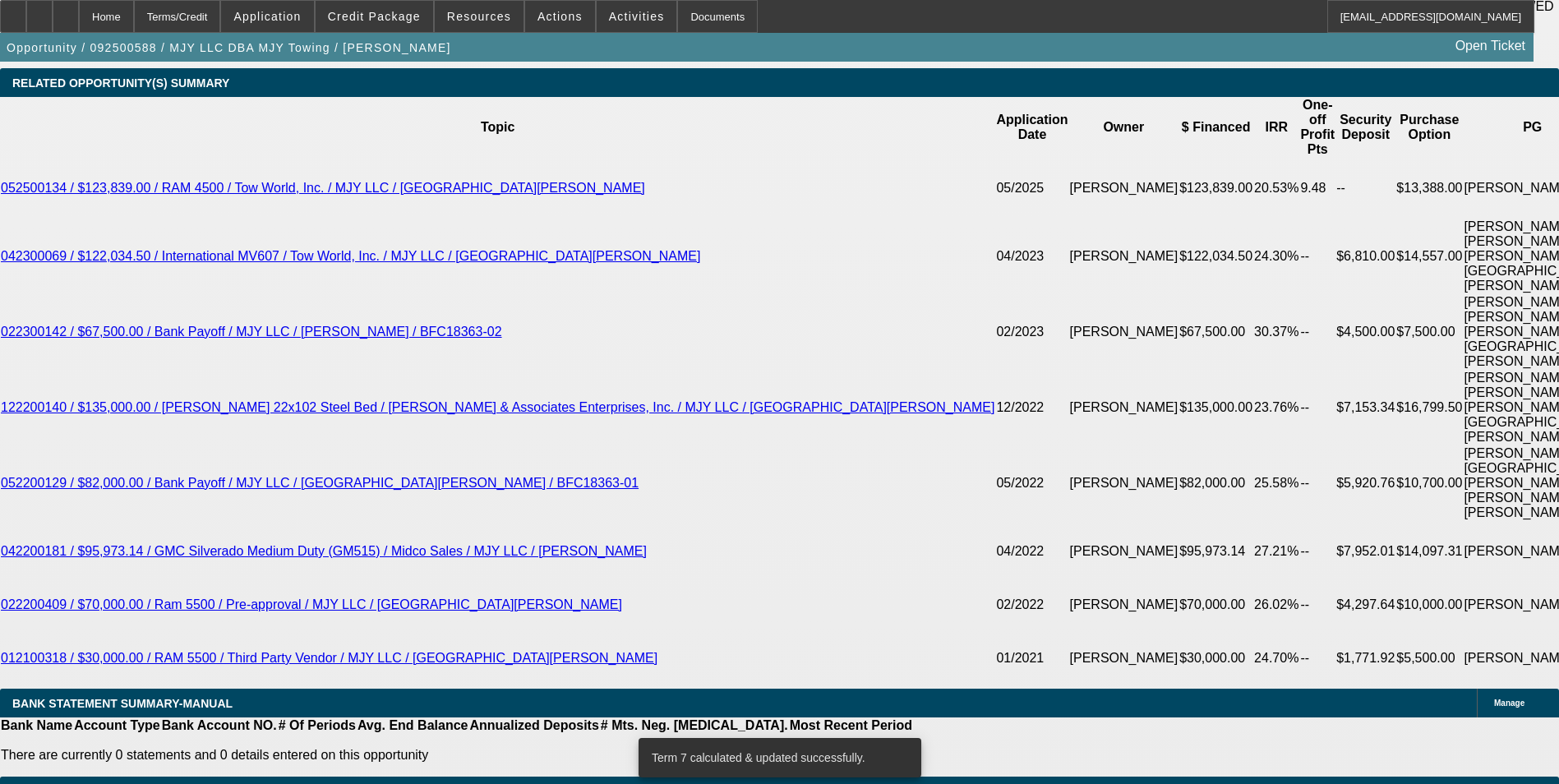
scroll to position [2955, 0]
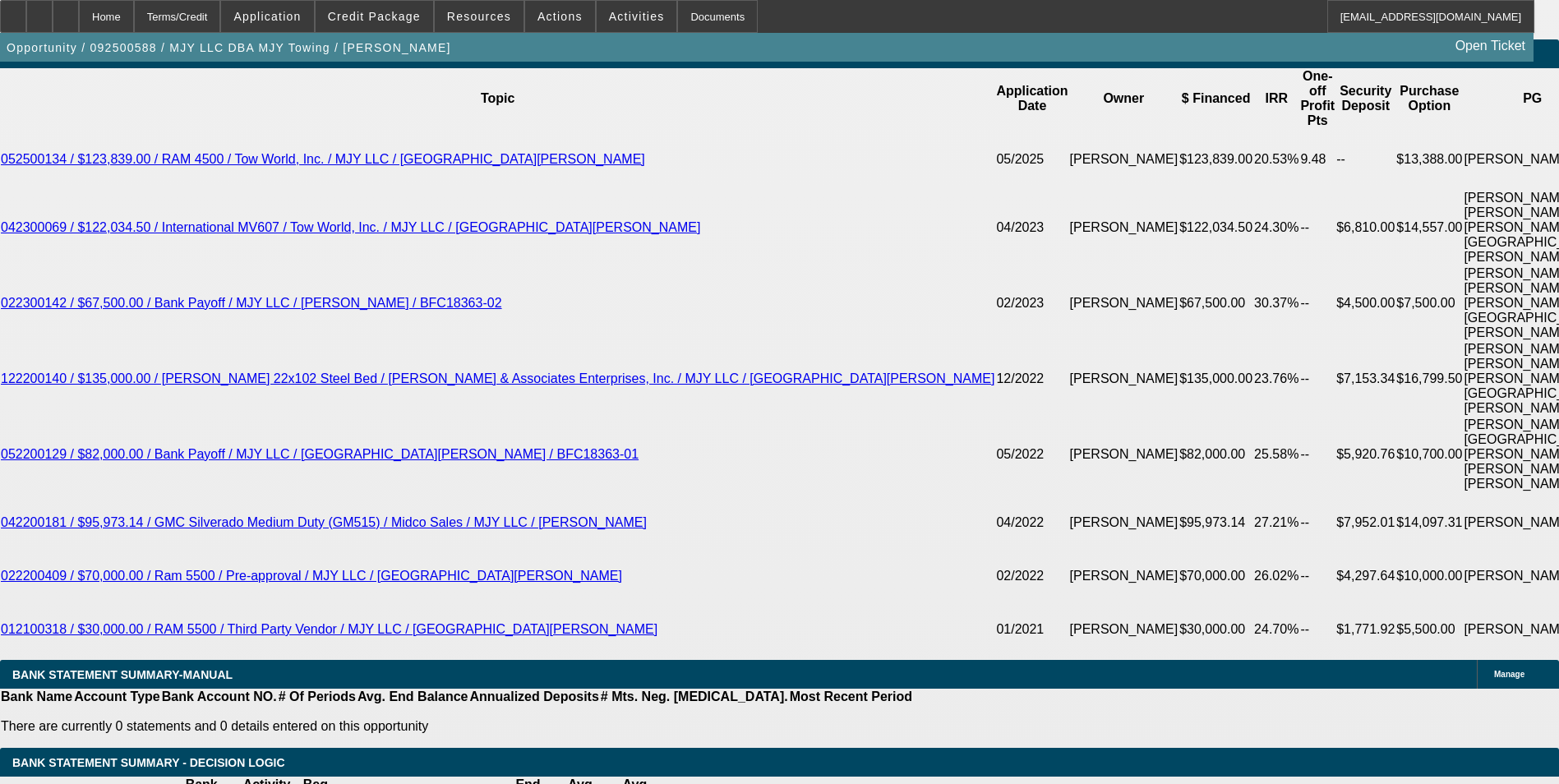
select select "2"
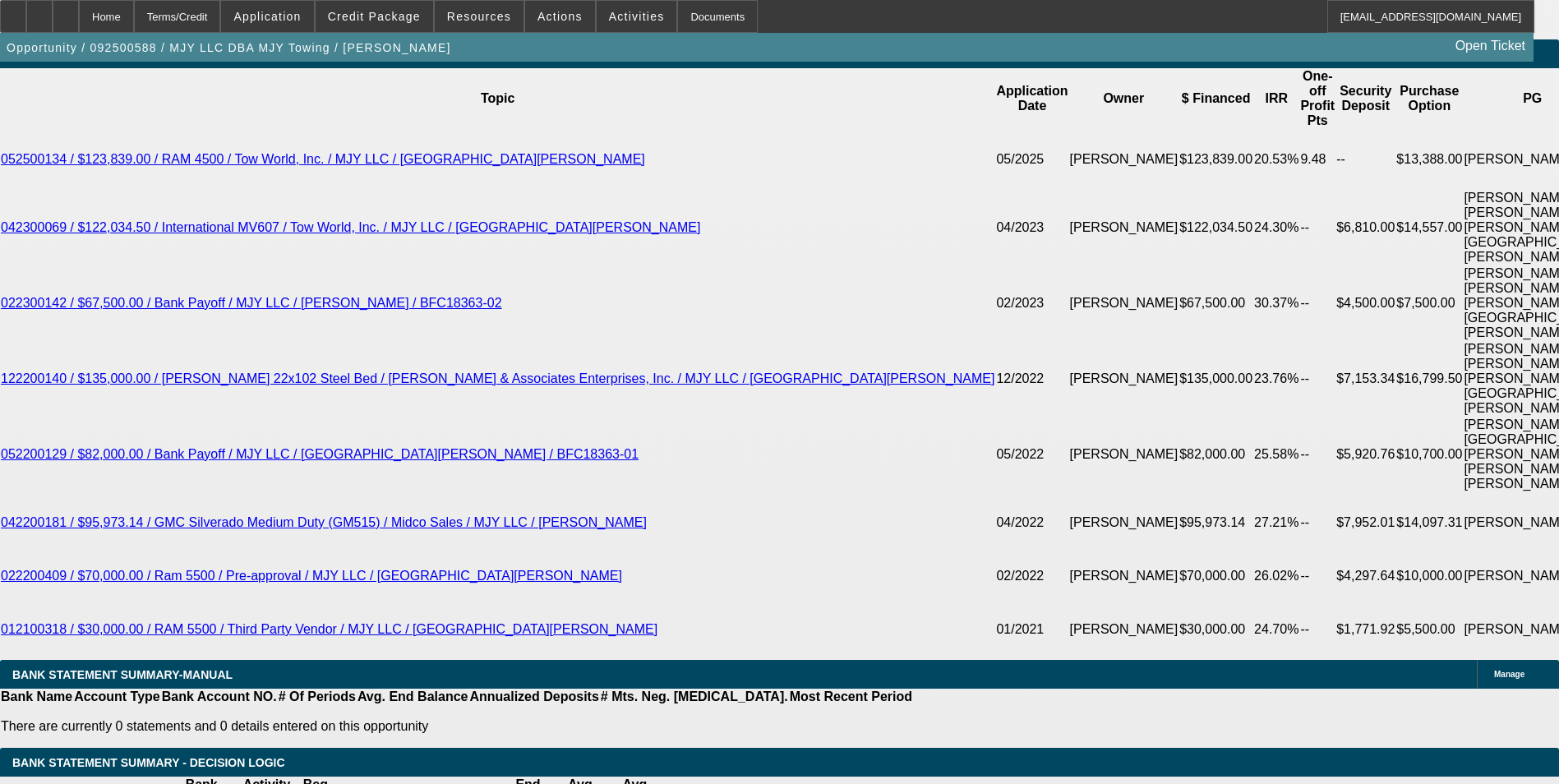
type input "UNKNOWN"
select select "2"
type input "$5,920.00"
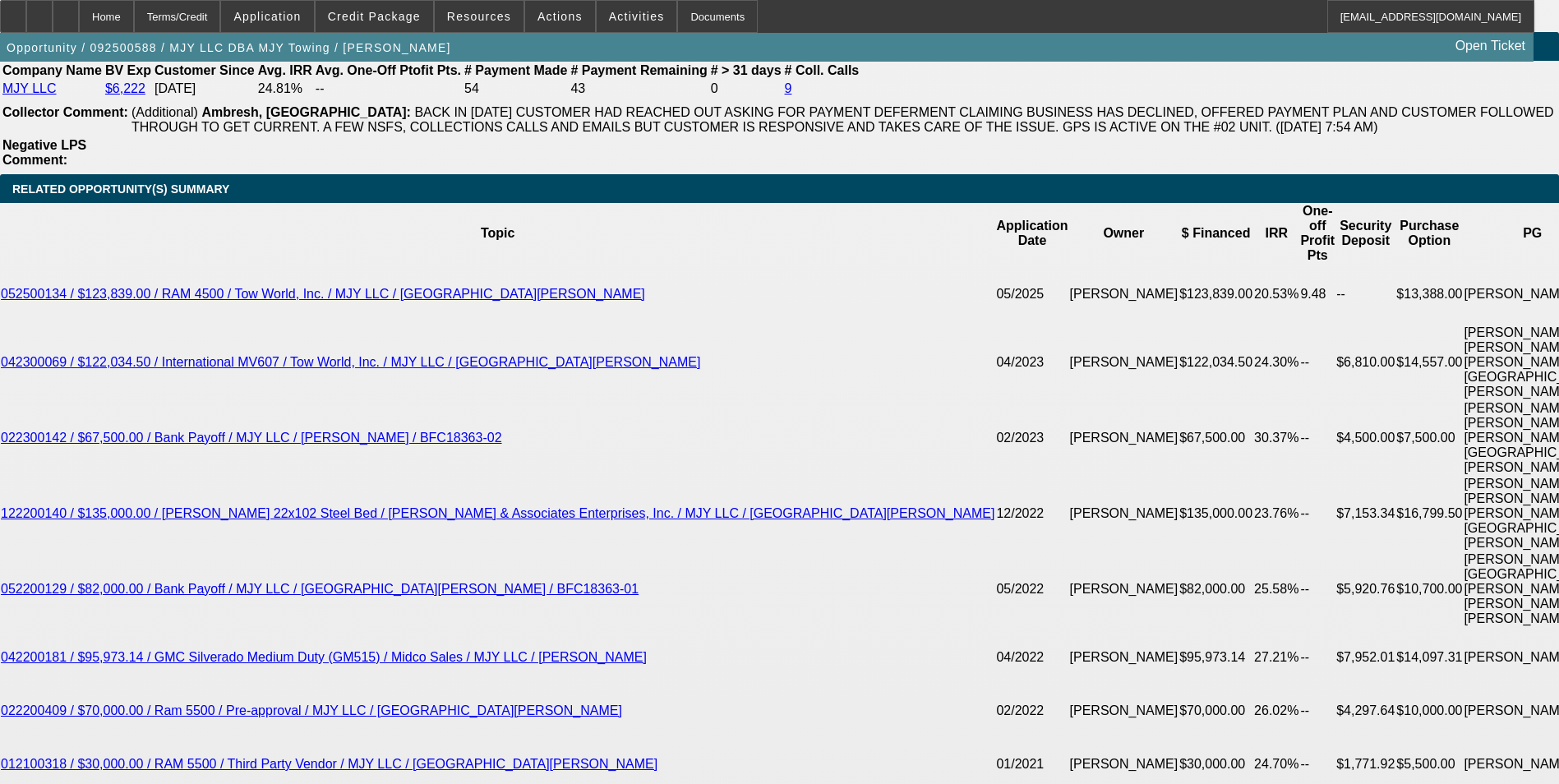
scroll to position [2790, 0]
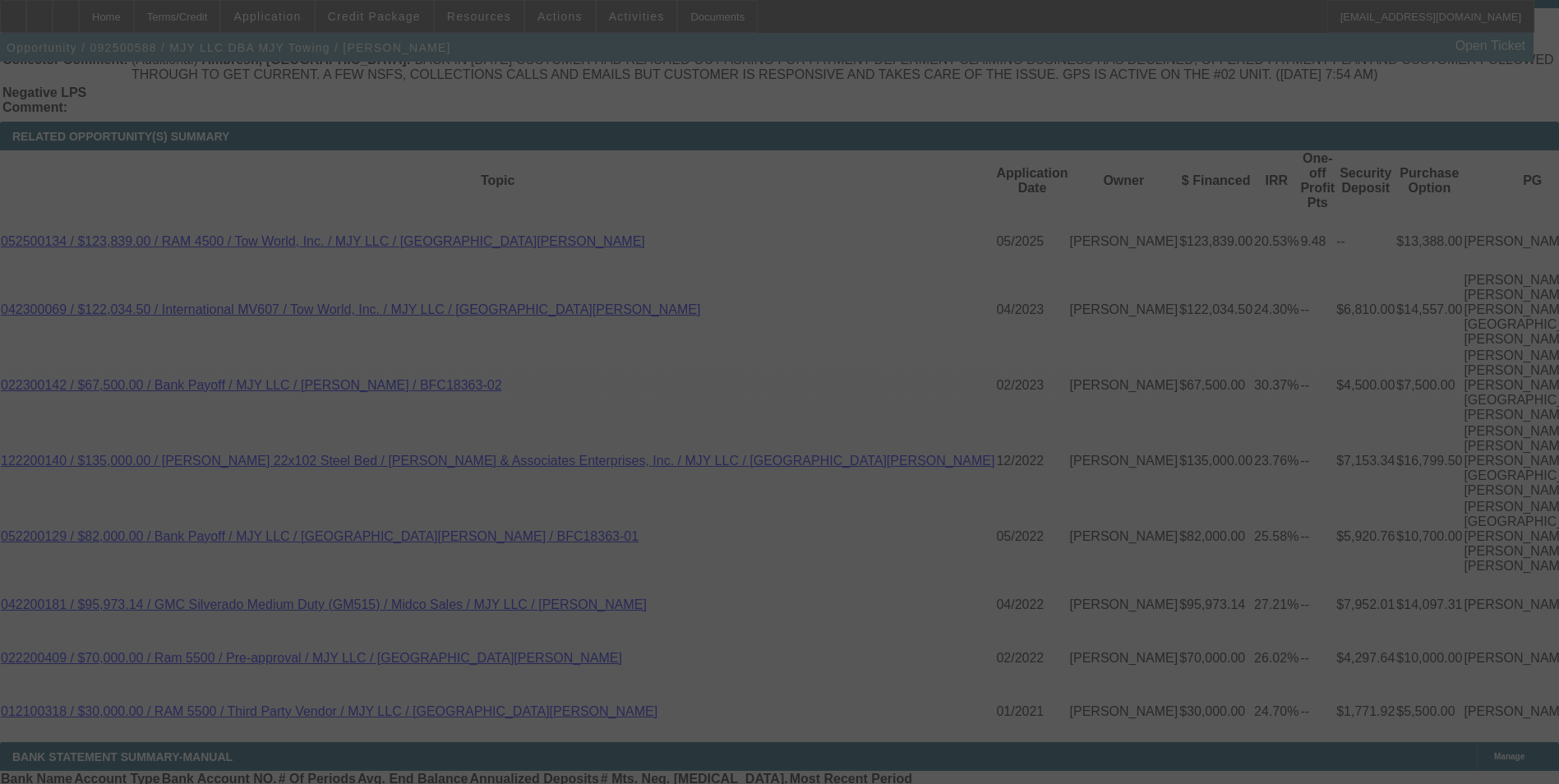
scroll to position [2955, 0]
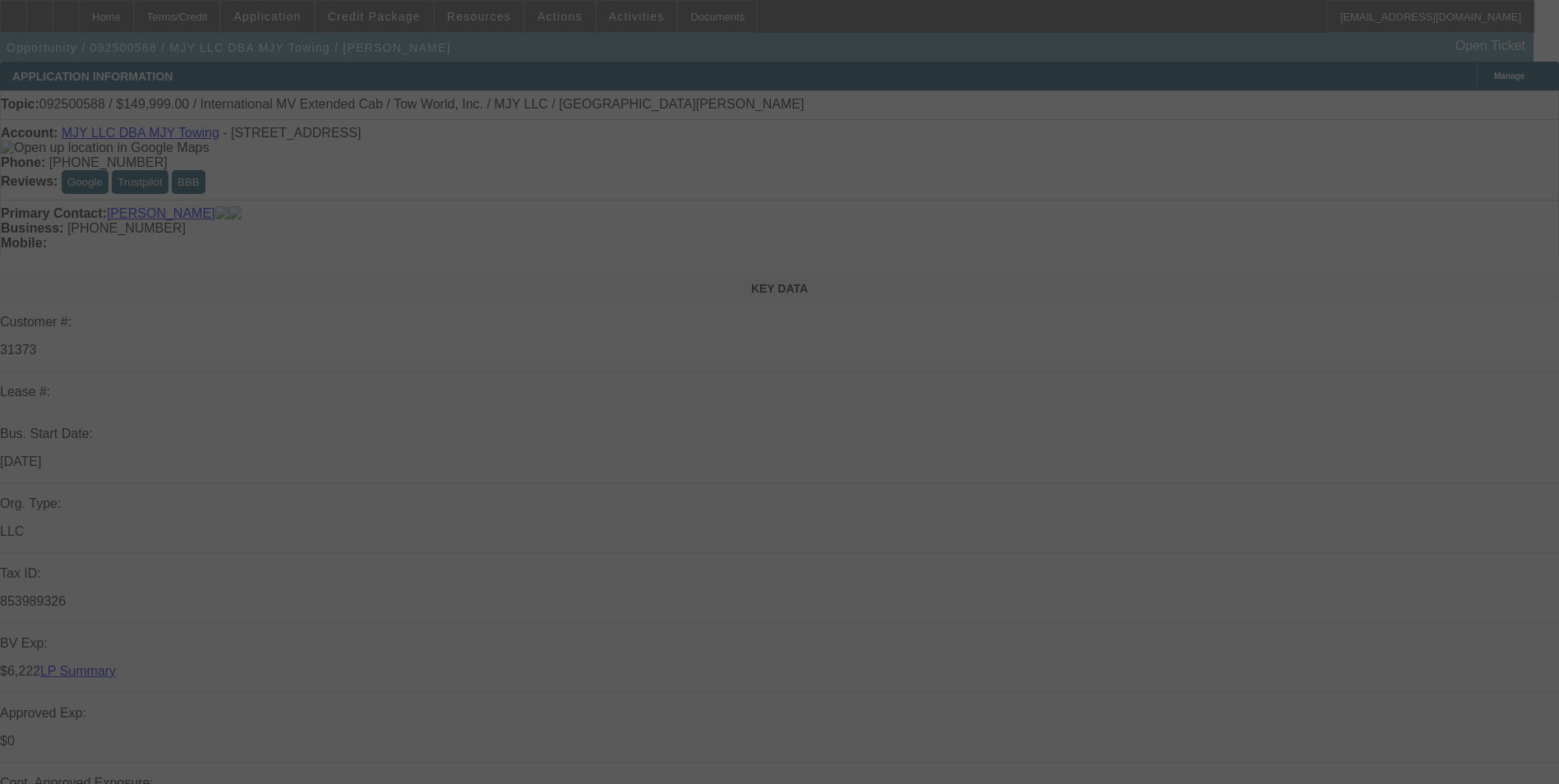
select select "0"
select select "2"
select select "0.1"
select select "0"
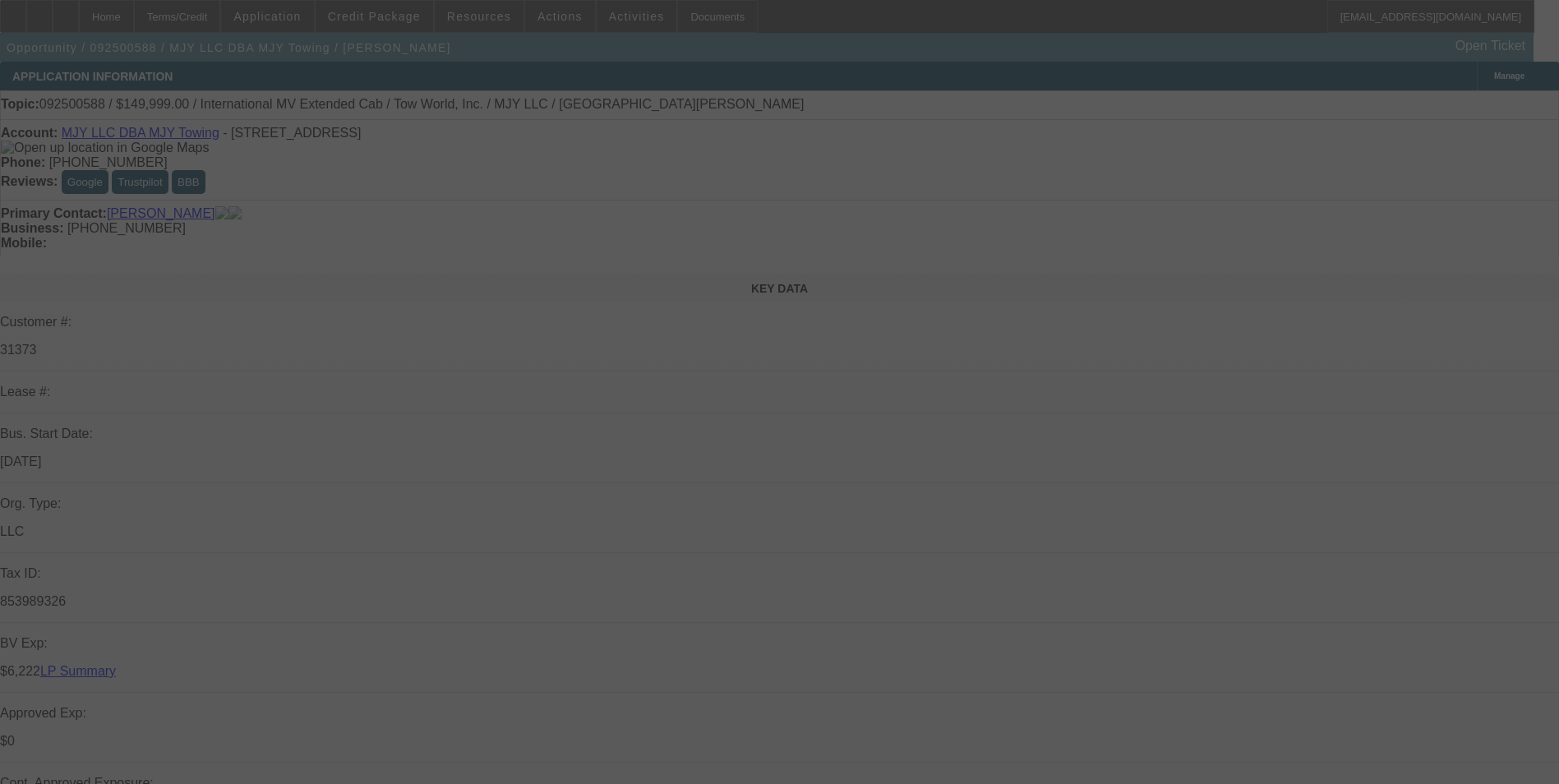
select select "0.1"
select select "0"
select select "0.1"
select select "0"
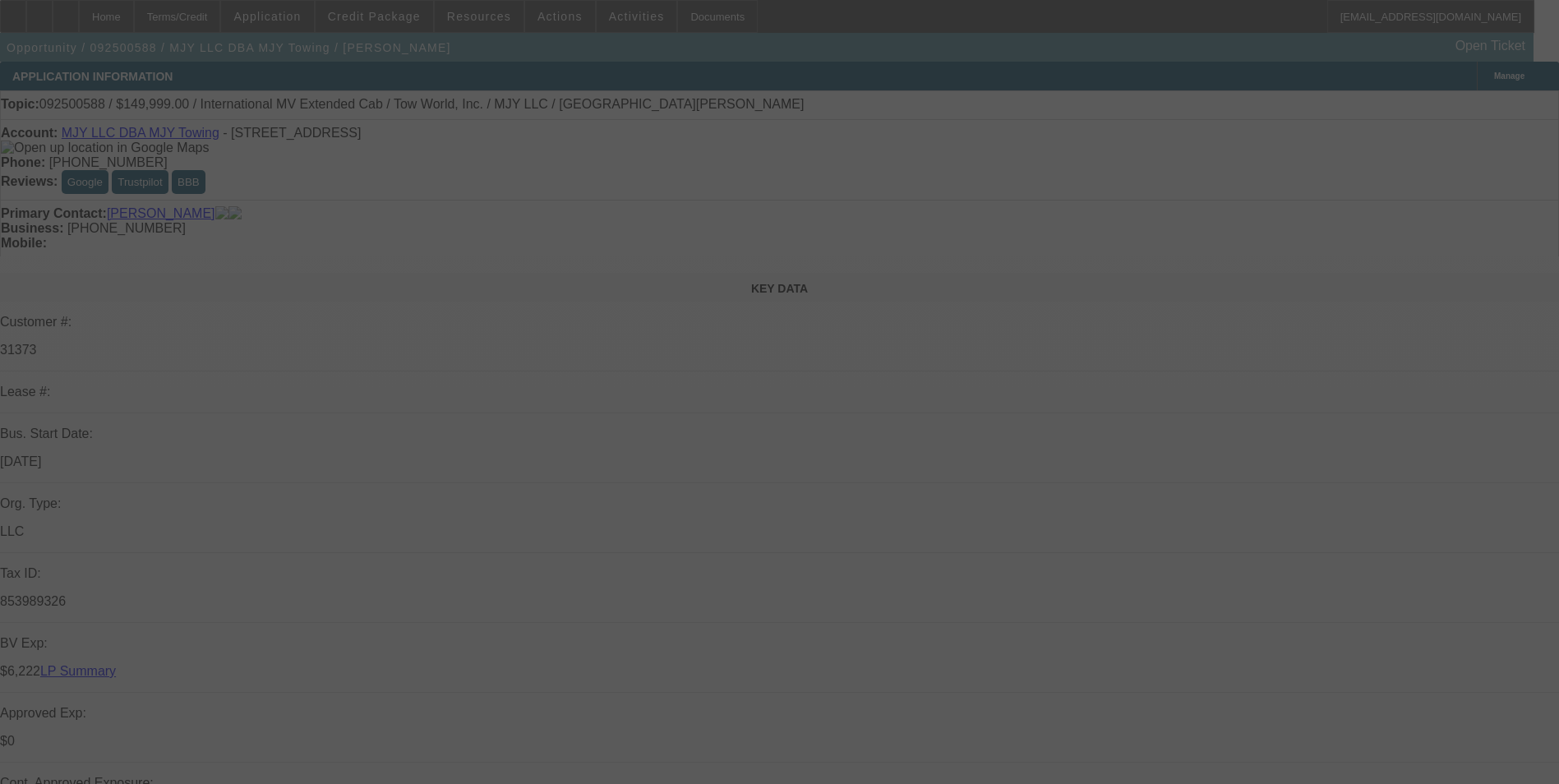
select select "2"
select select "0.1"
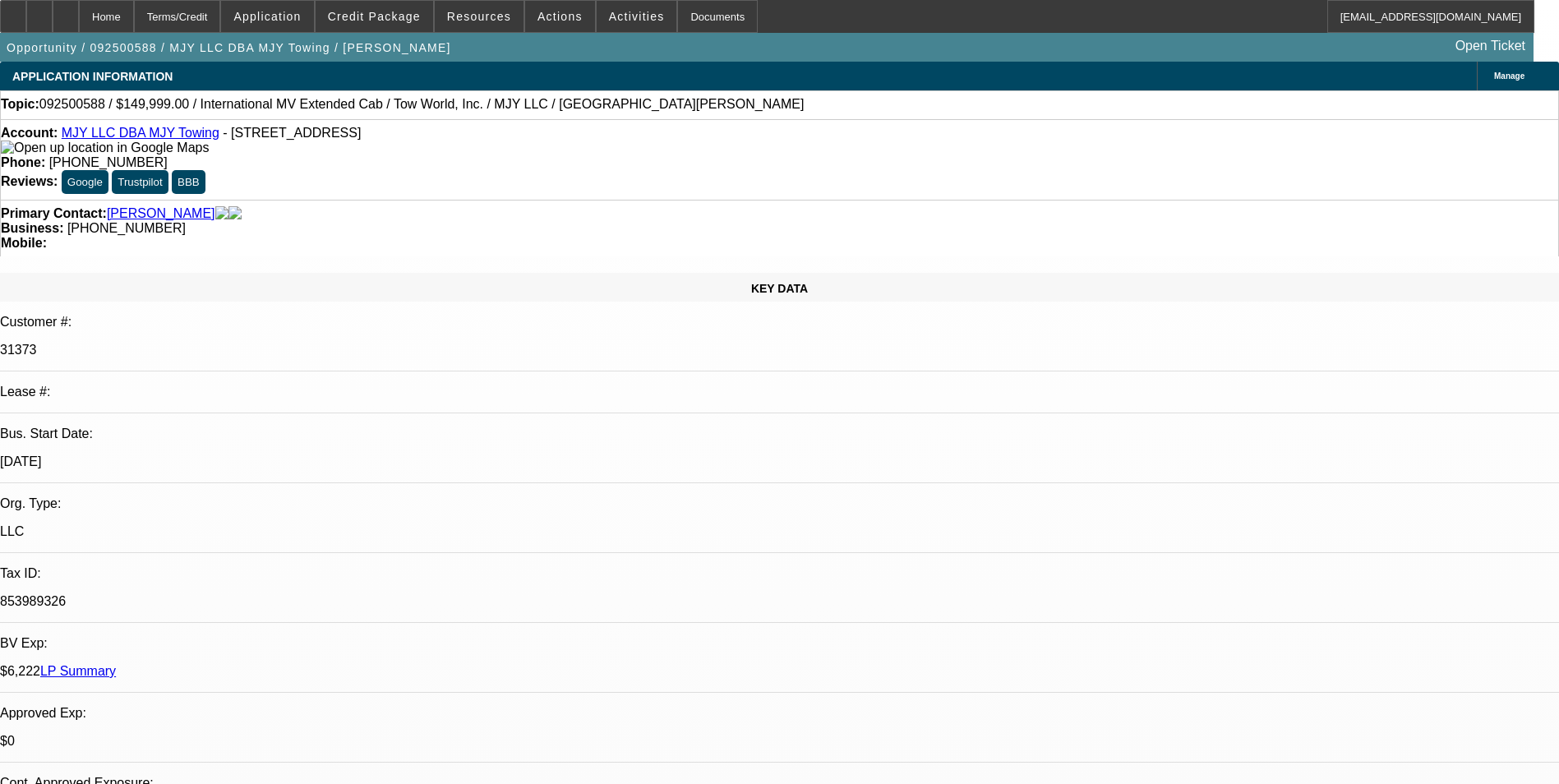
select select "1"
select select "2"
select select "4"
select select "1"
select select "3"
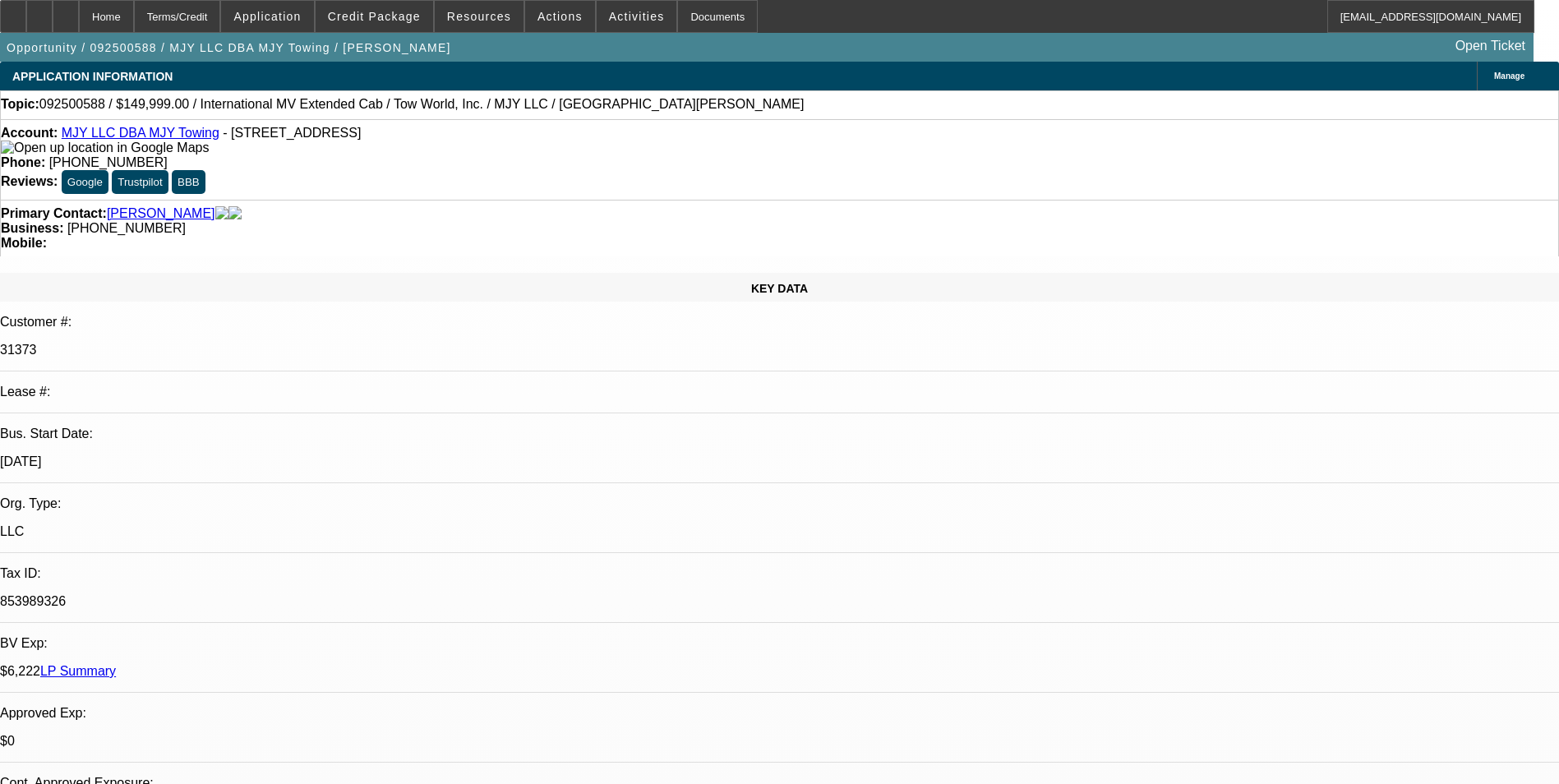
select select "4"
select select "1"
select select "4"
select select "1"
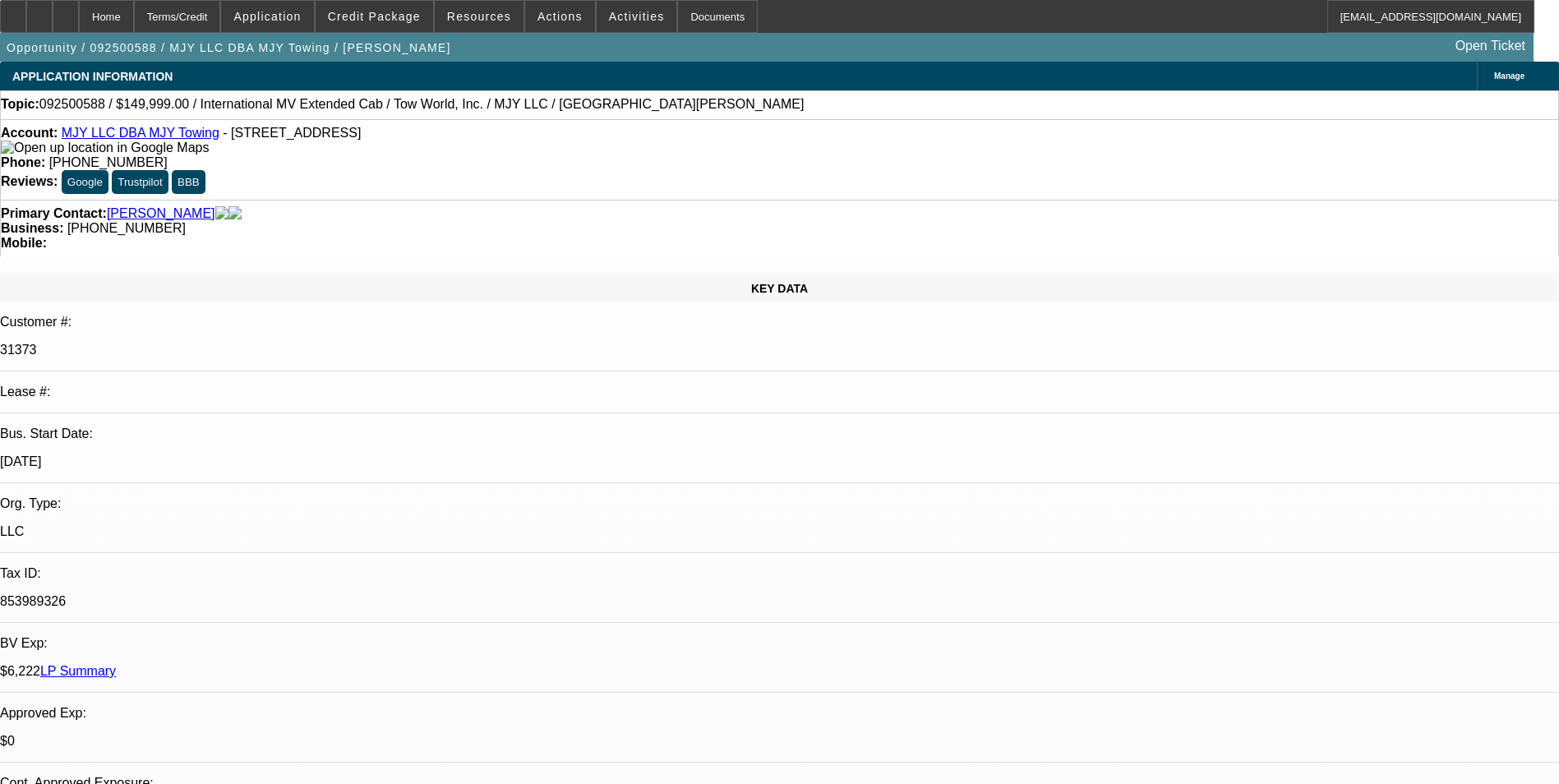
select select "2"
select select "4"
click at [221, 8] on div "Terms/Credit" at bounding box center [178, 16] width 87 height 33
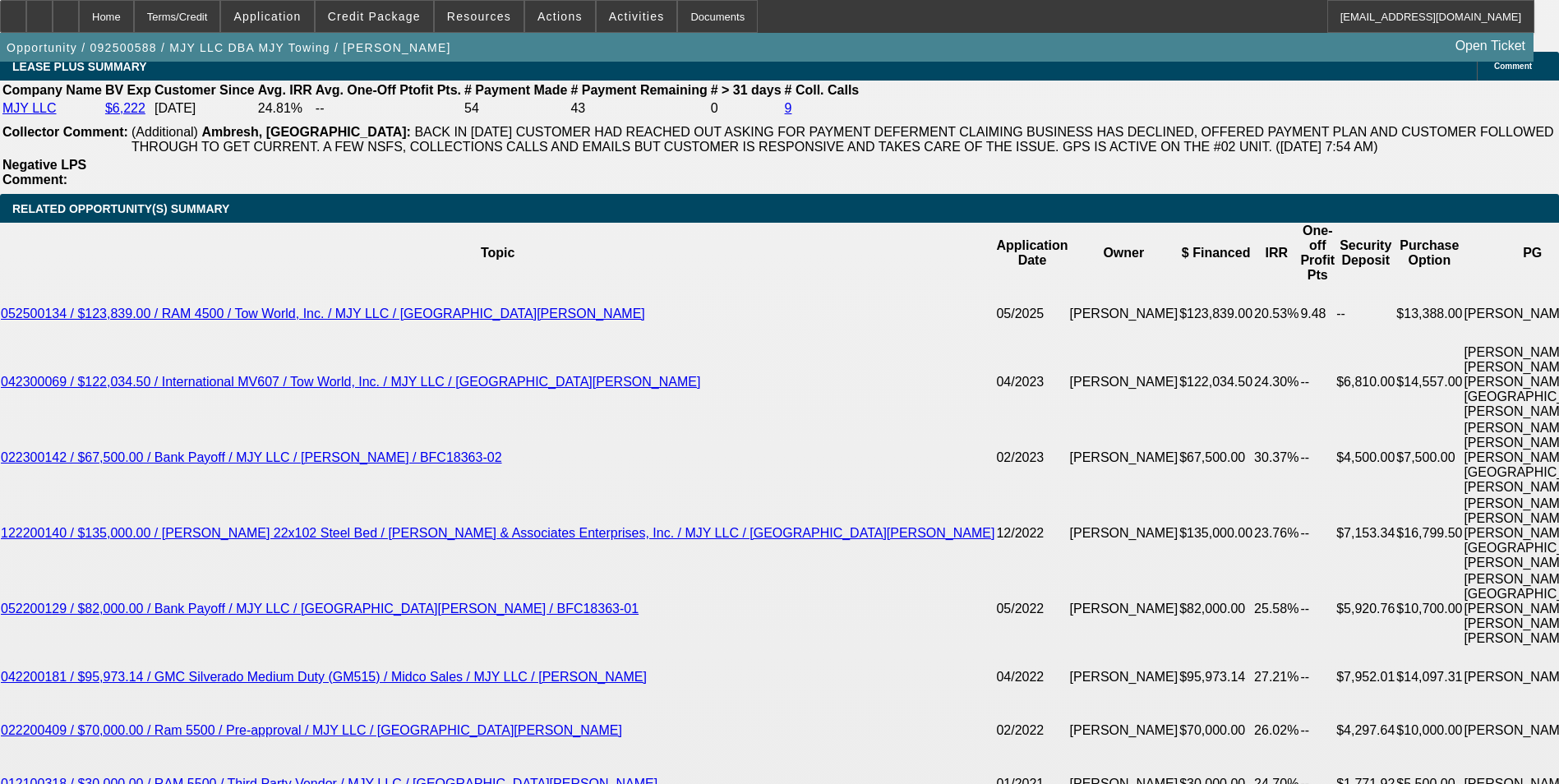
scroll to position [2790, 0]
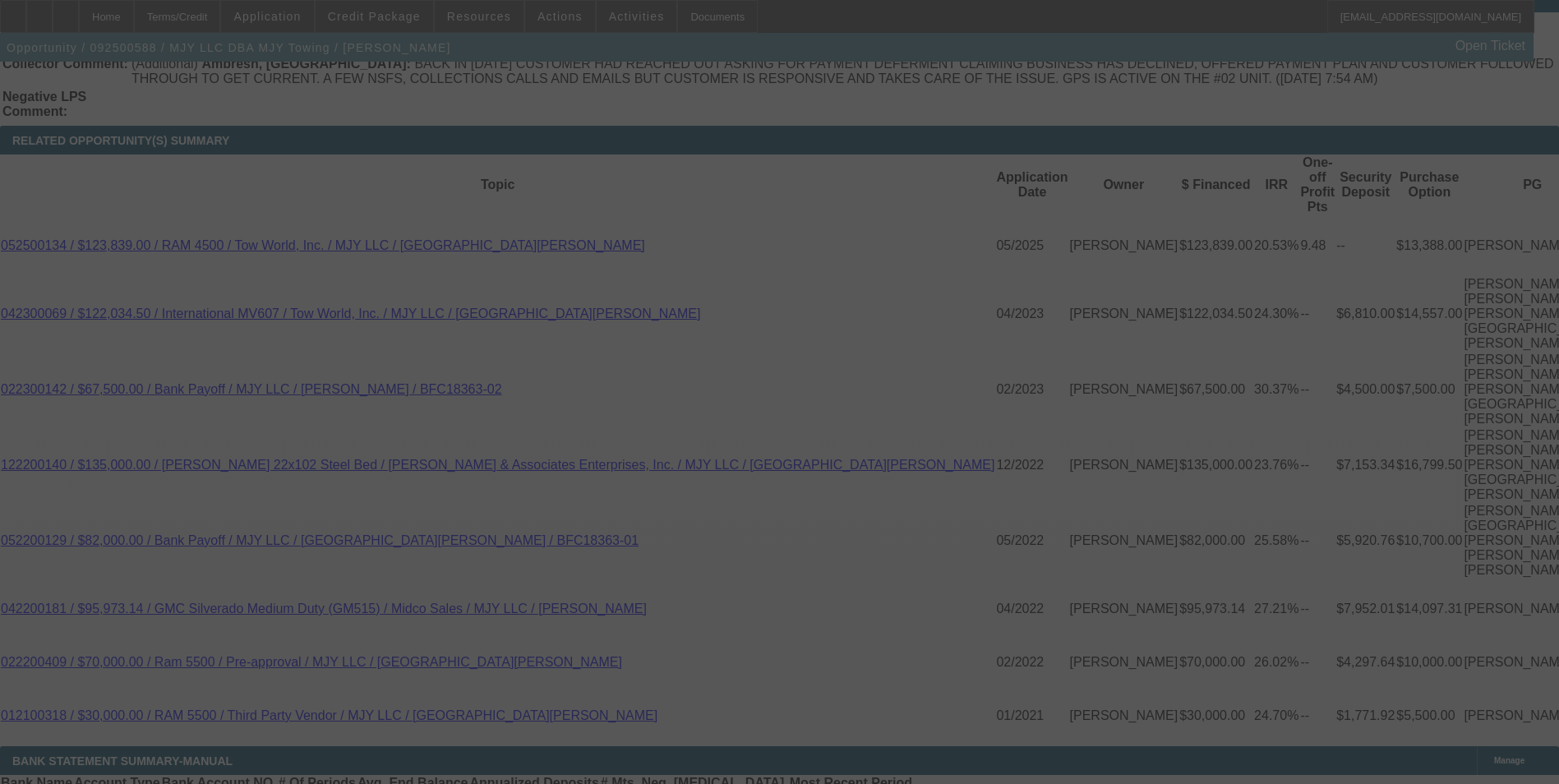
scroll to position [2872, 0]
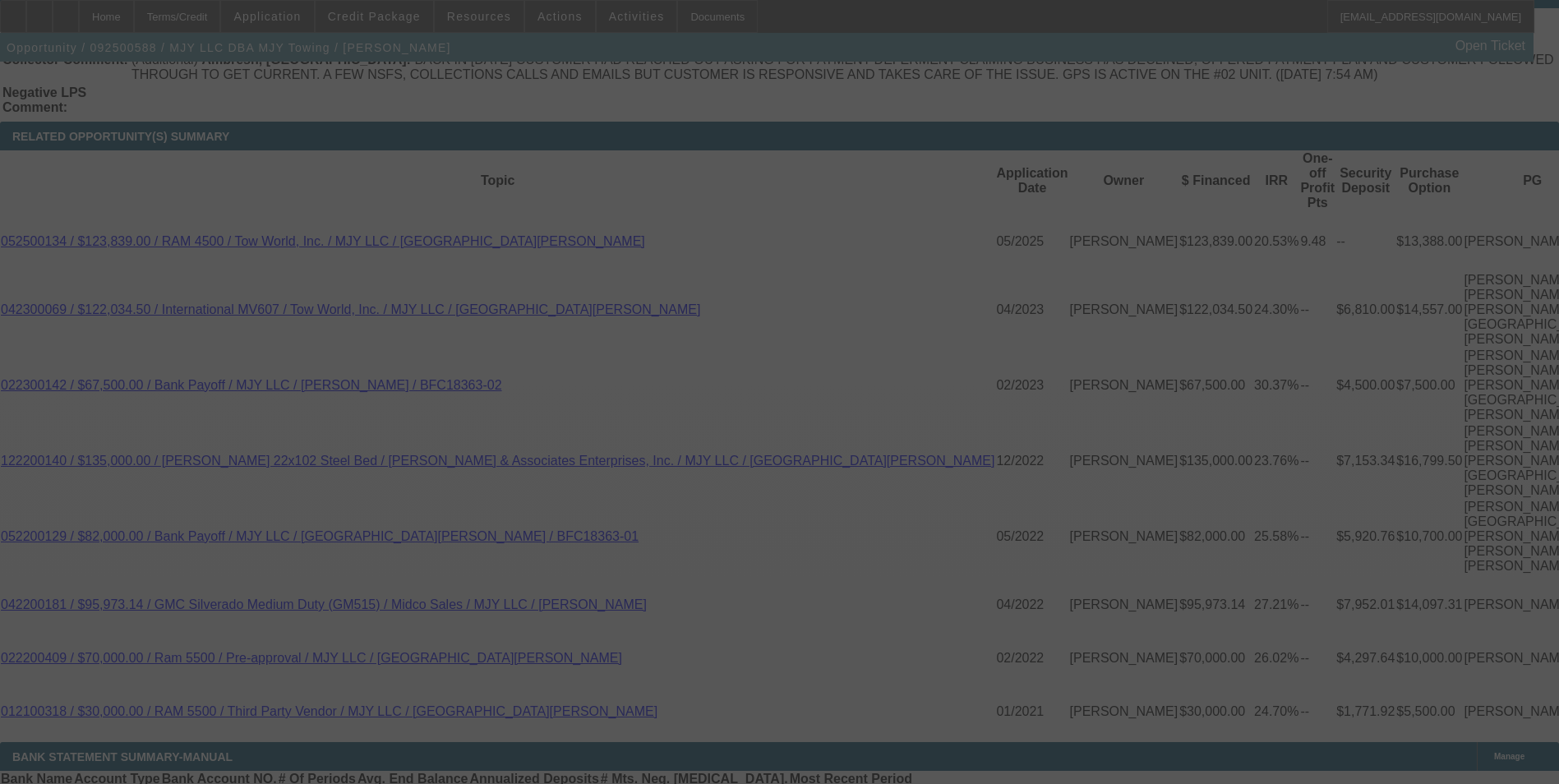
select select "0"
select select "2"
select select "0.1"
select select "4"
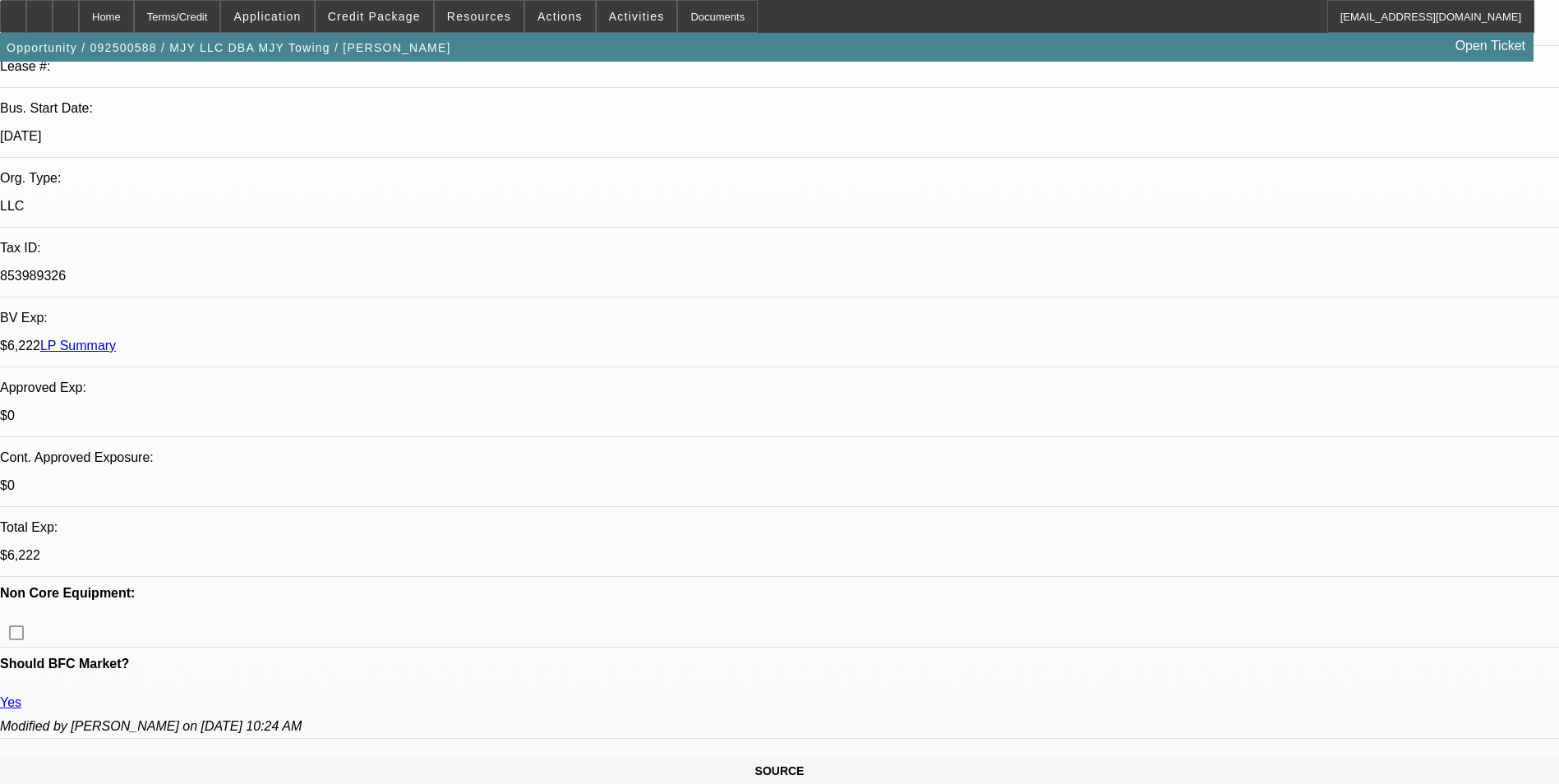
scroll to position [0, 0]
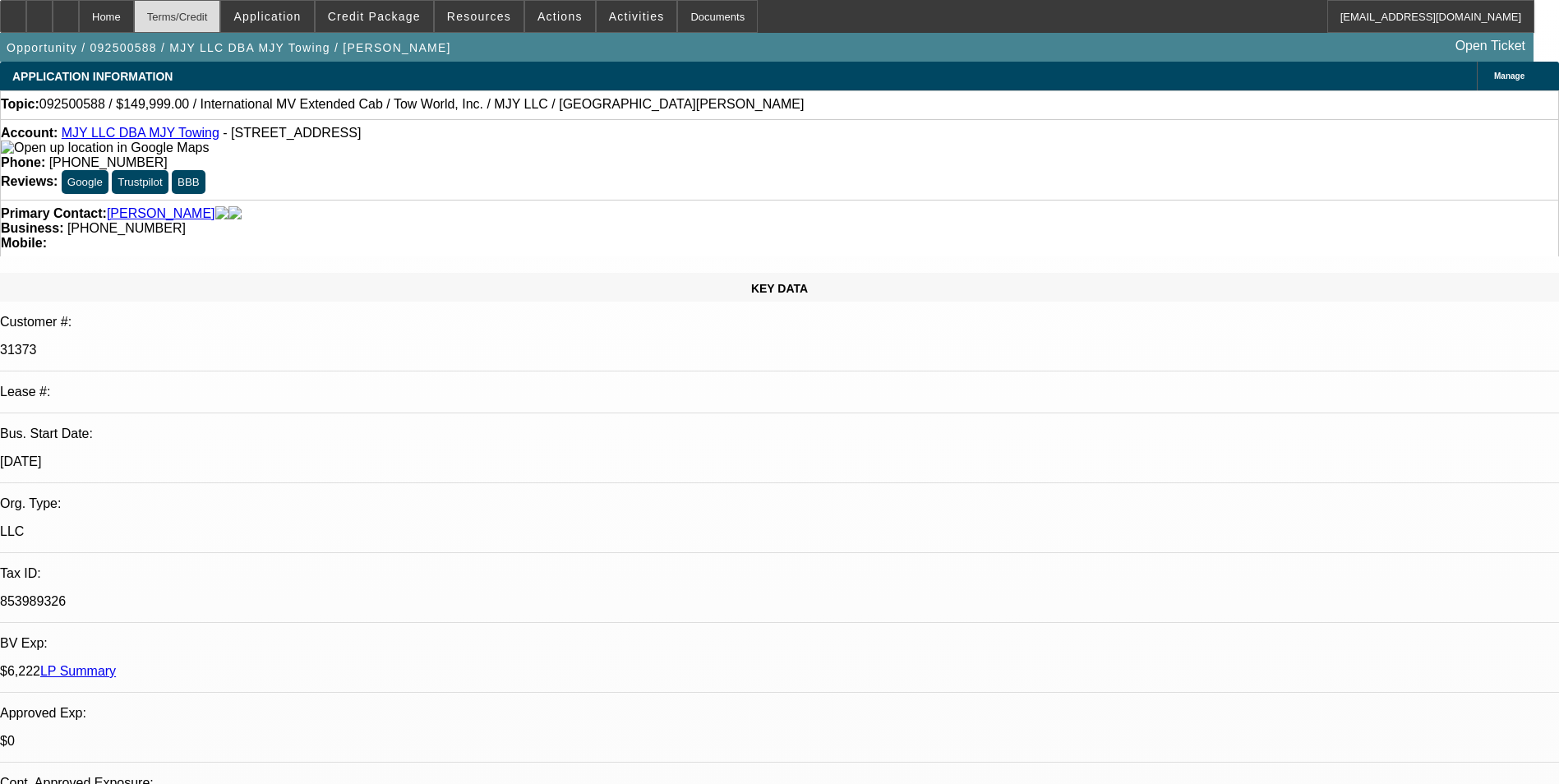
click at [221, 20] on div "Terms/Credit" at bounding box center [178, 16] width 87 height 33
click at [116, 663] on link "LP Summary" at bounding box center [77, 670] width 75 height 14
click at [219, 15] on div "Terms/Credit" at bounding box center [178, 16] width 87 height 33
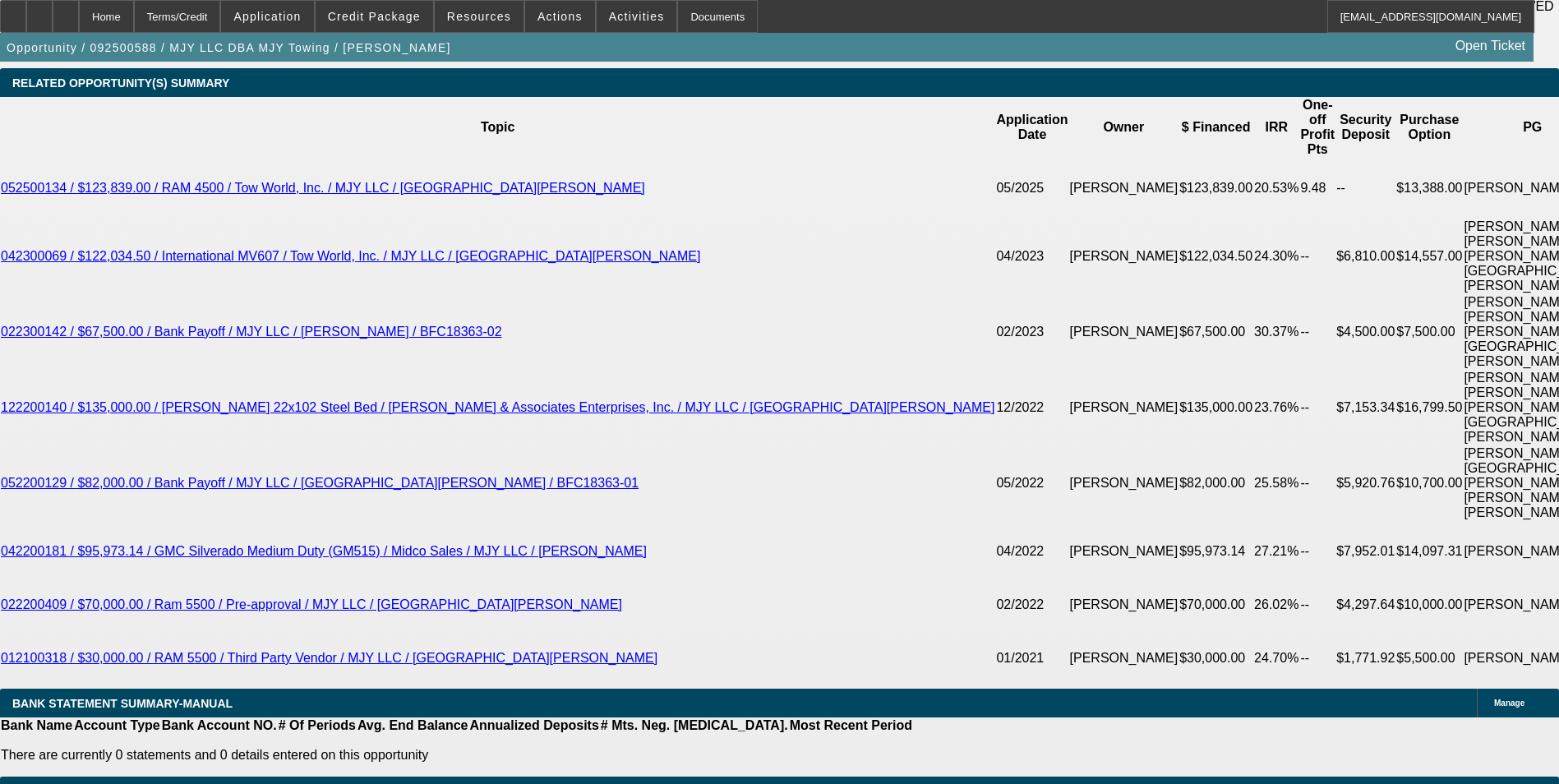
scroll to position [2955, 0]
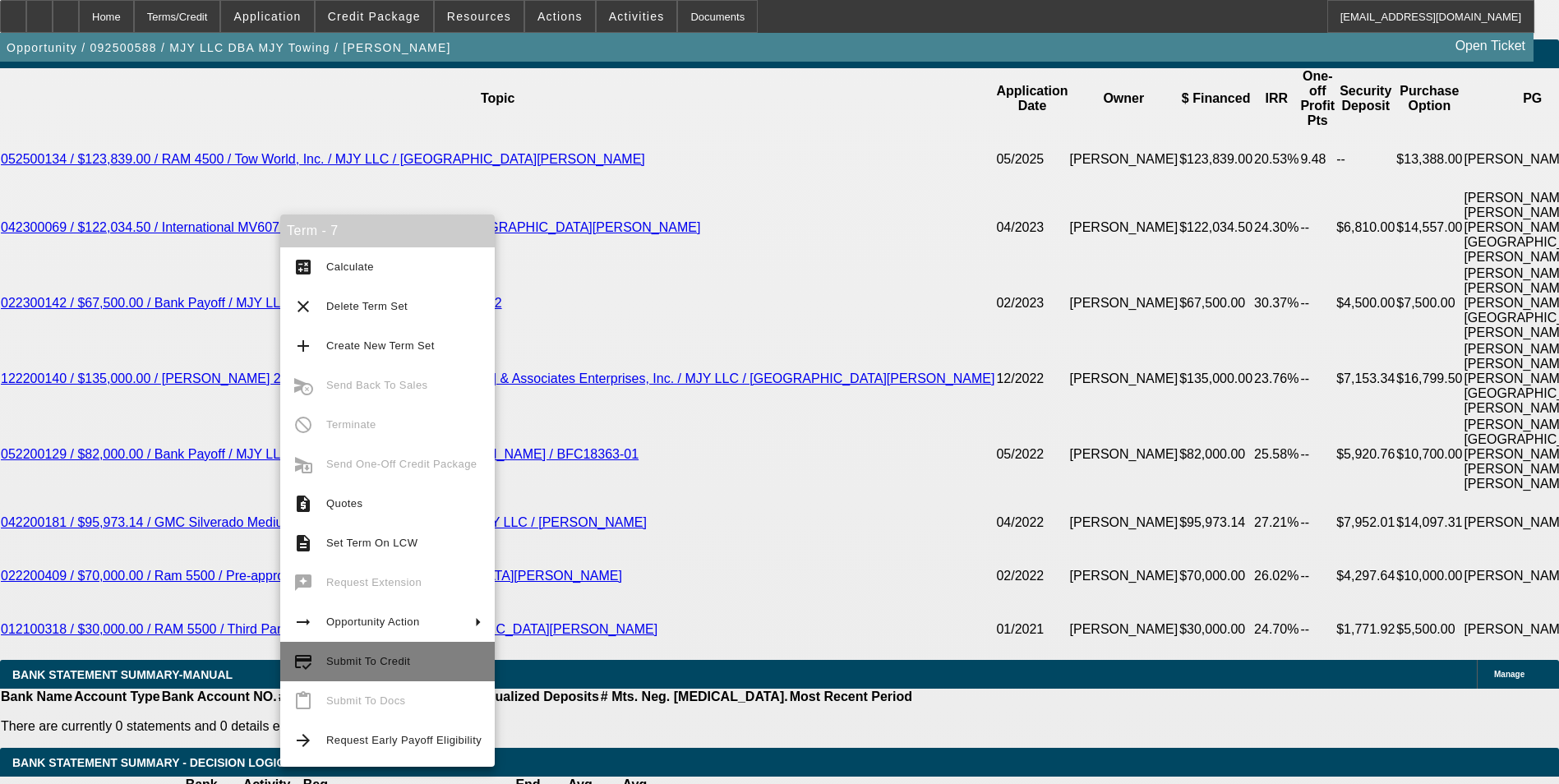
click at [366, 659] on span "Submit To Credit" at bounding box center [368, 661] width 83 height 13
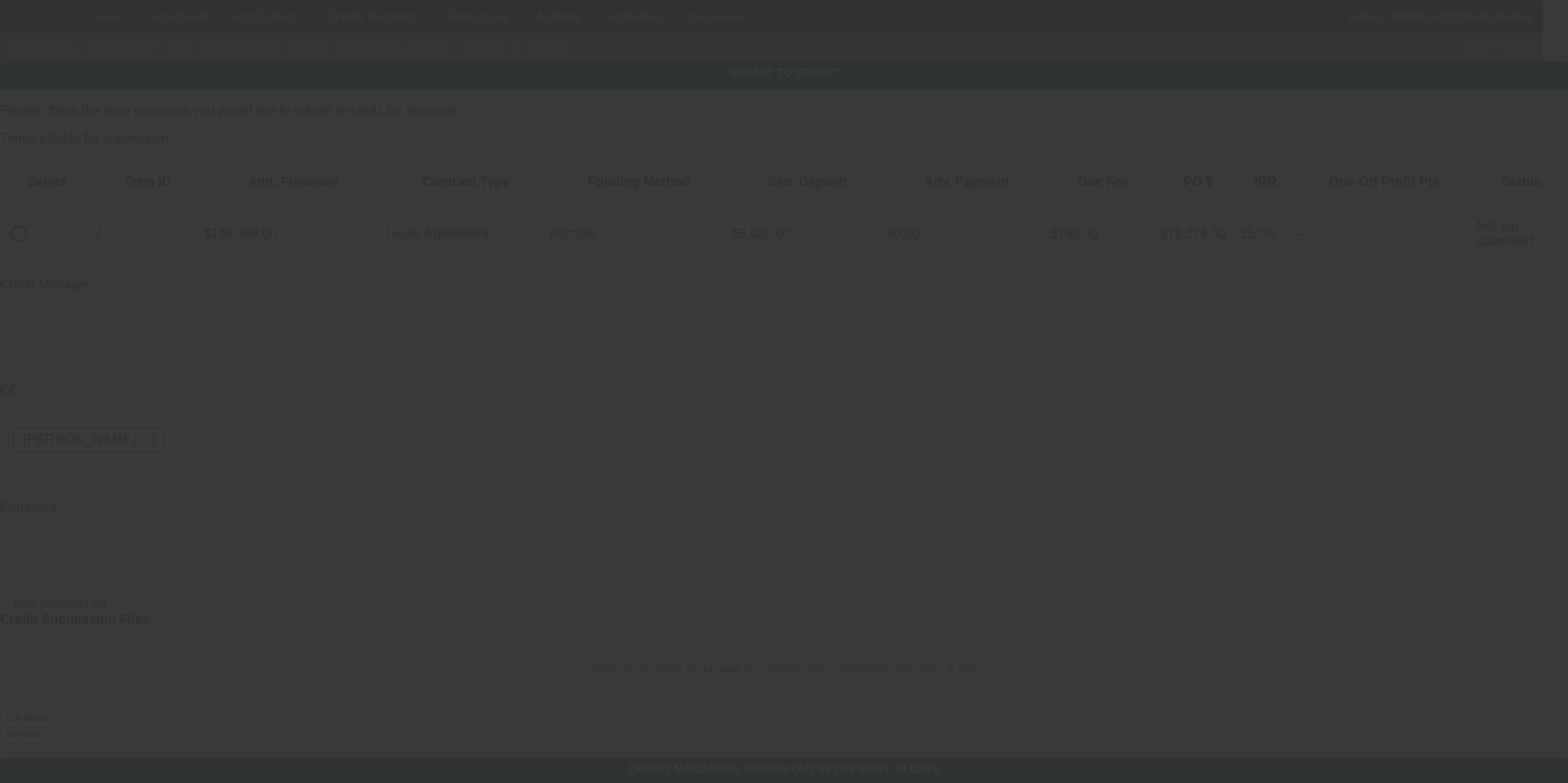
click at [35, 217] on input "radio" at bounding box center [19, 234] width 33 height 33
radio input "true"
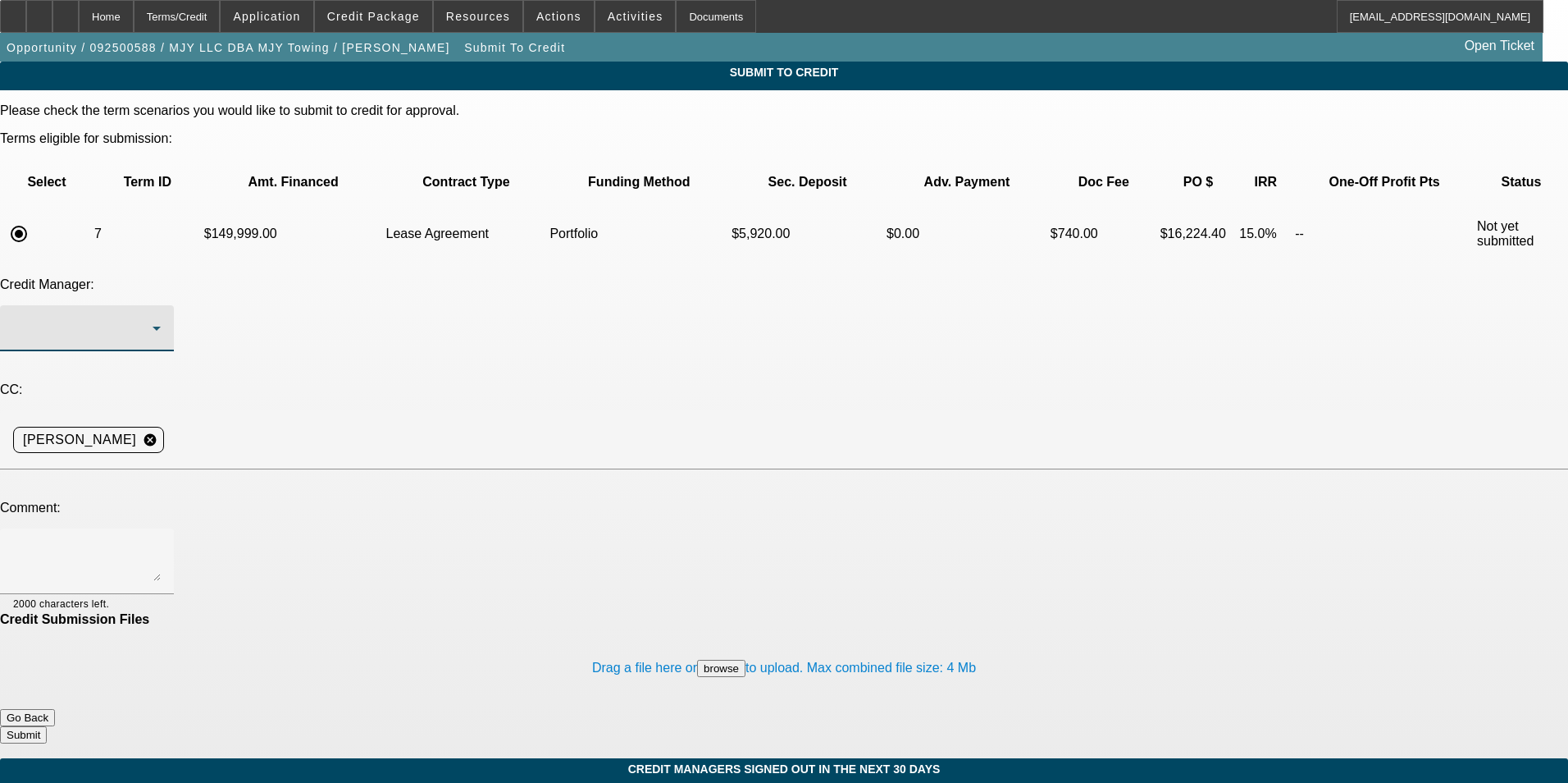
click at [153, 319] on div at bounding box center [83, 329] width 139 height 20
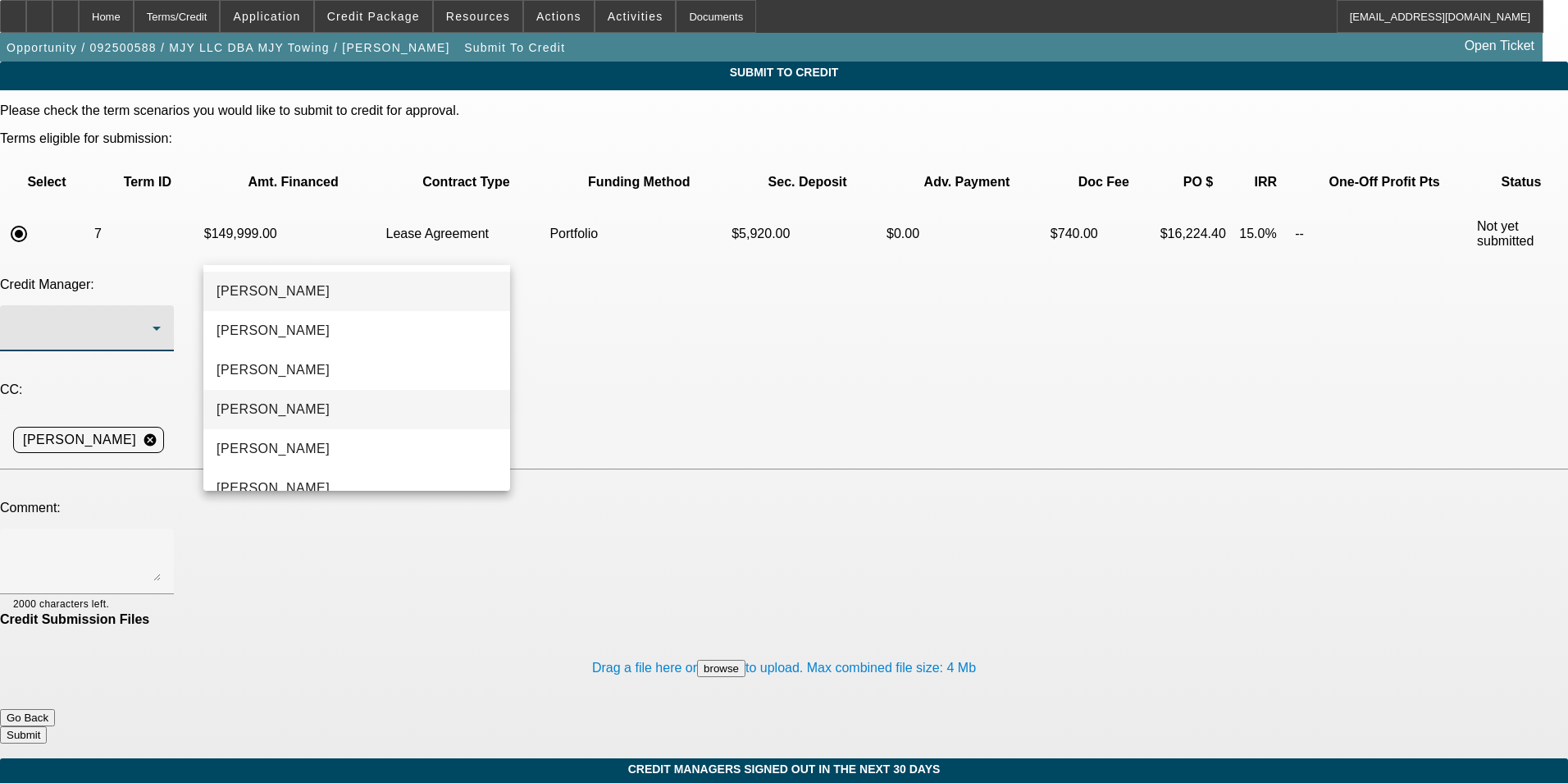
click at [358, 404] on mat-option "[PERSON_NAME]" at bounding box center [356, 410] width 307 height 40
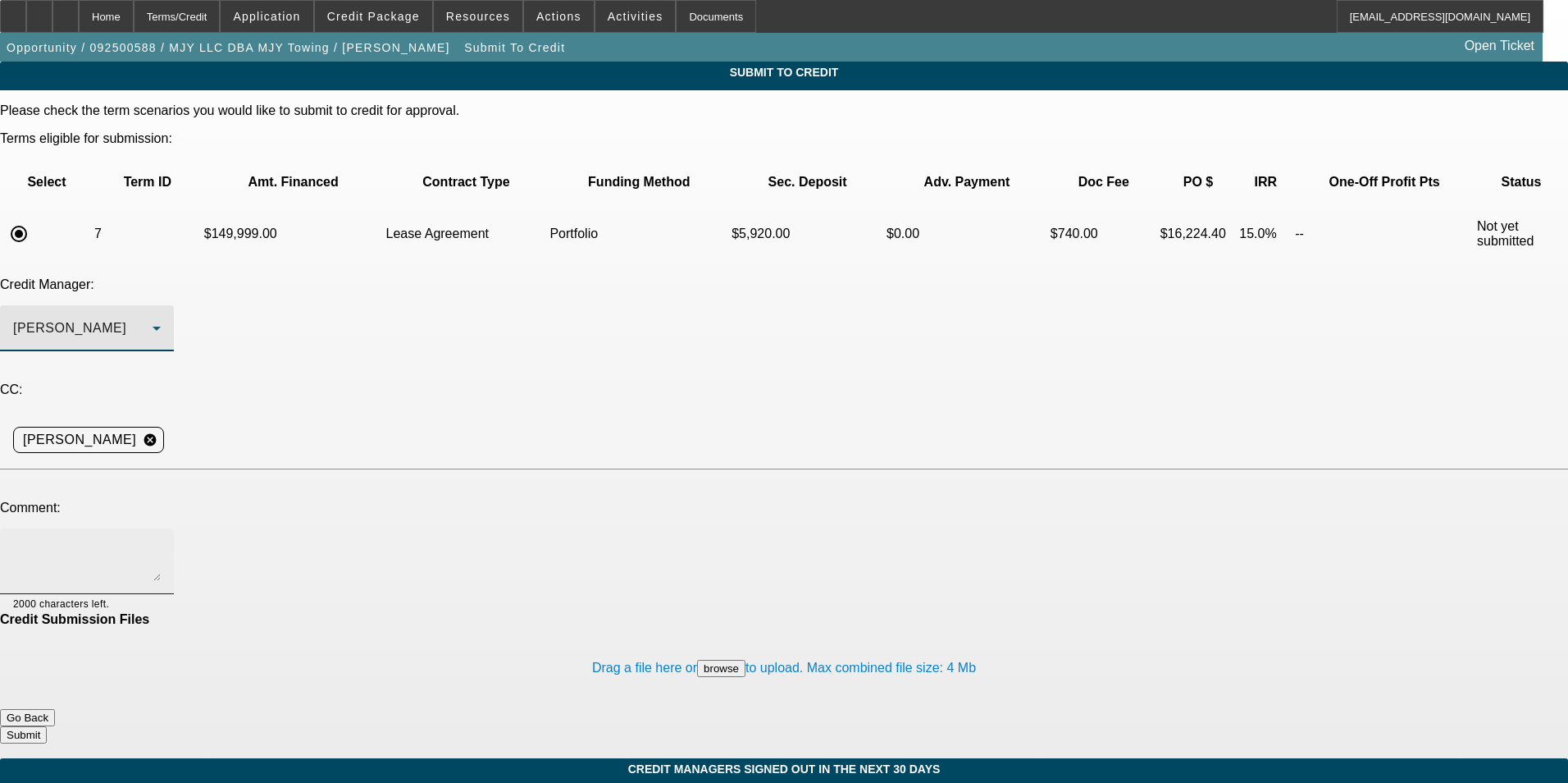
click at [161, 541] on textarea at bounding box center [87, 561] width 147 height 40
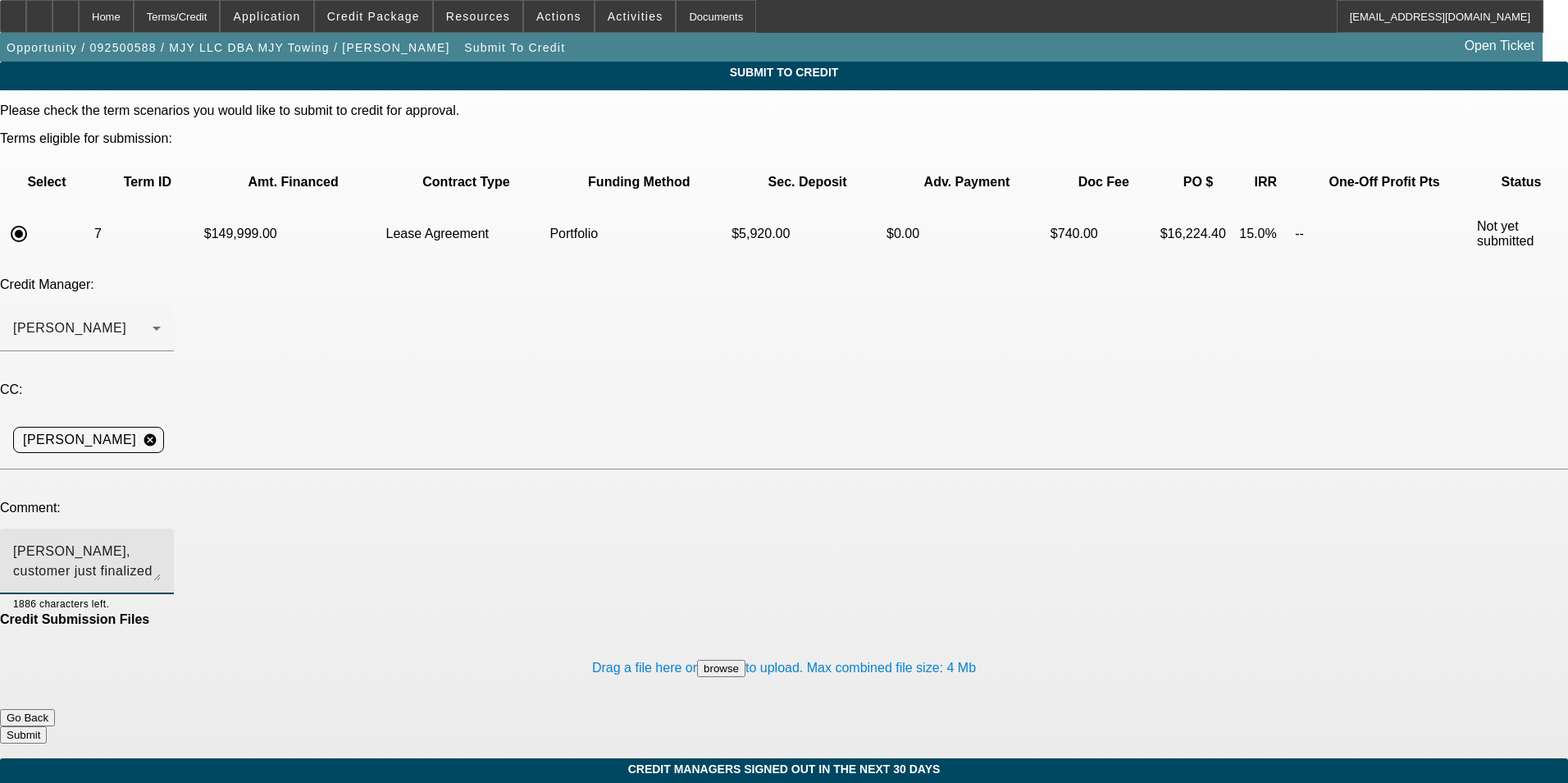
click at [161, 541] on textarea "[PERSON_NAME], customer just finalized their 01 lease with us this month. They …" at bounding box center [87, 561] width 147 height 40
type textarea "[PERSON_NAME], customer just finalized their 01 lease with us this month. They …"
click at [47, 726] on button "Submit" at bounding box center [24, 734] width 47 height 17
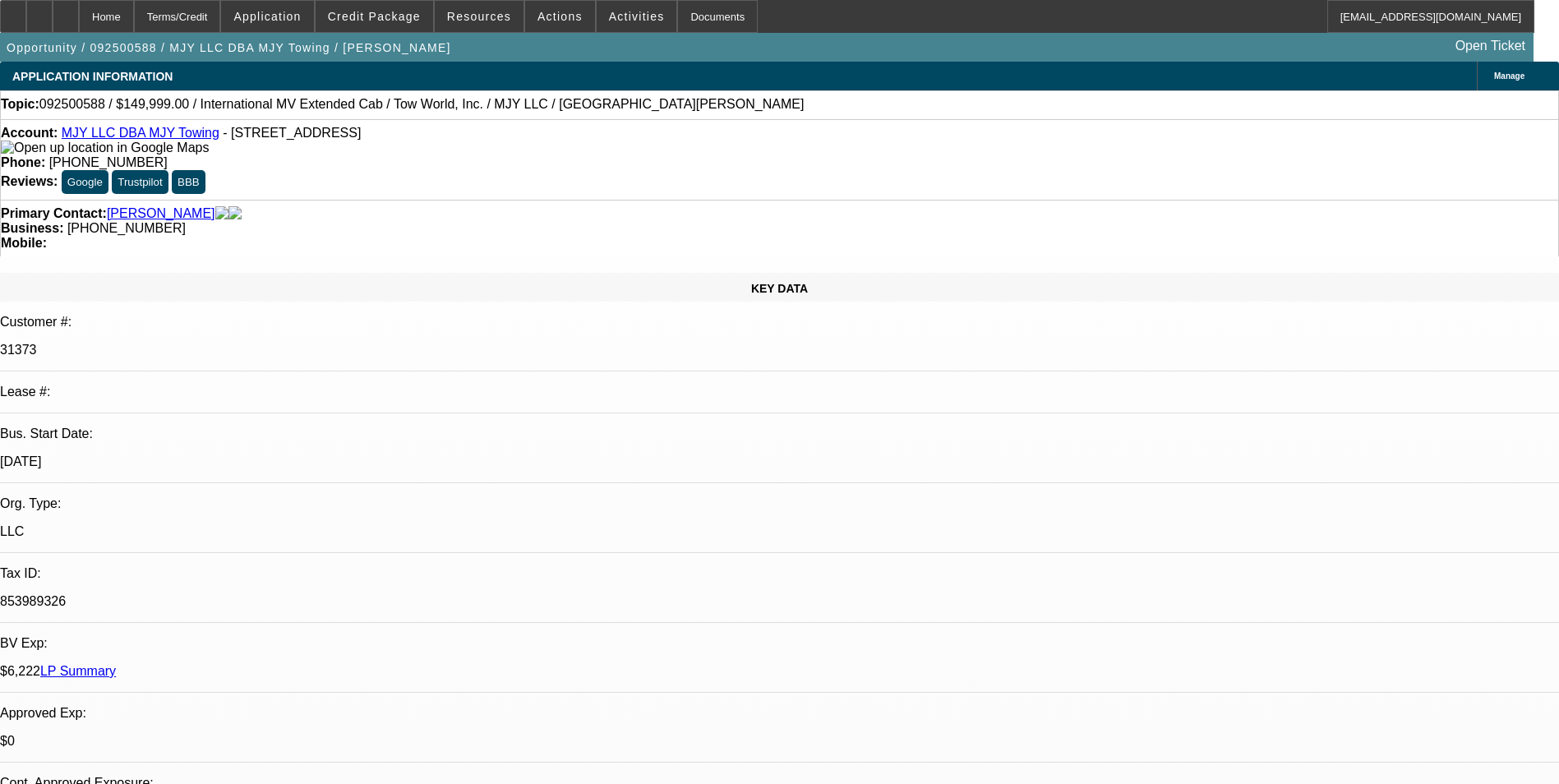
select select "0"
select select "2"
select select "0.1"
select select "4"
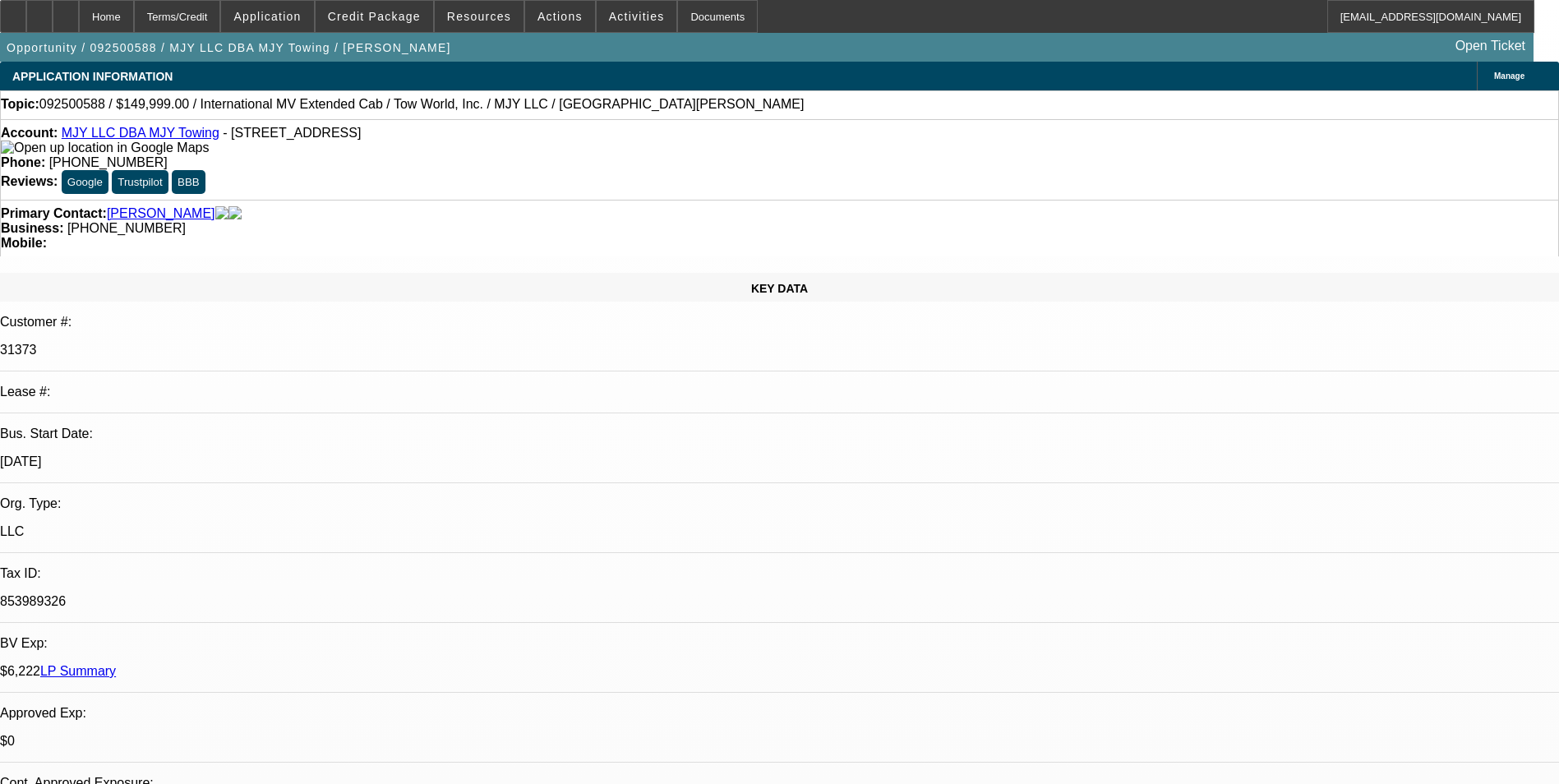
select select "0"
select select "3"
select select "0.1"
select select "4"
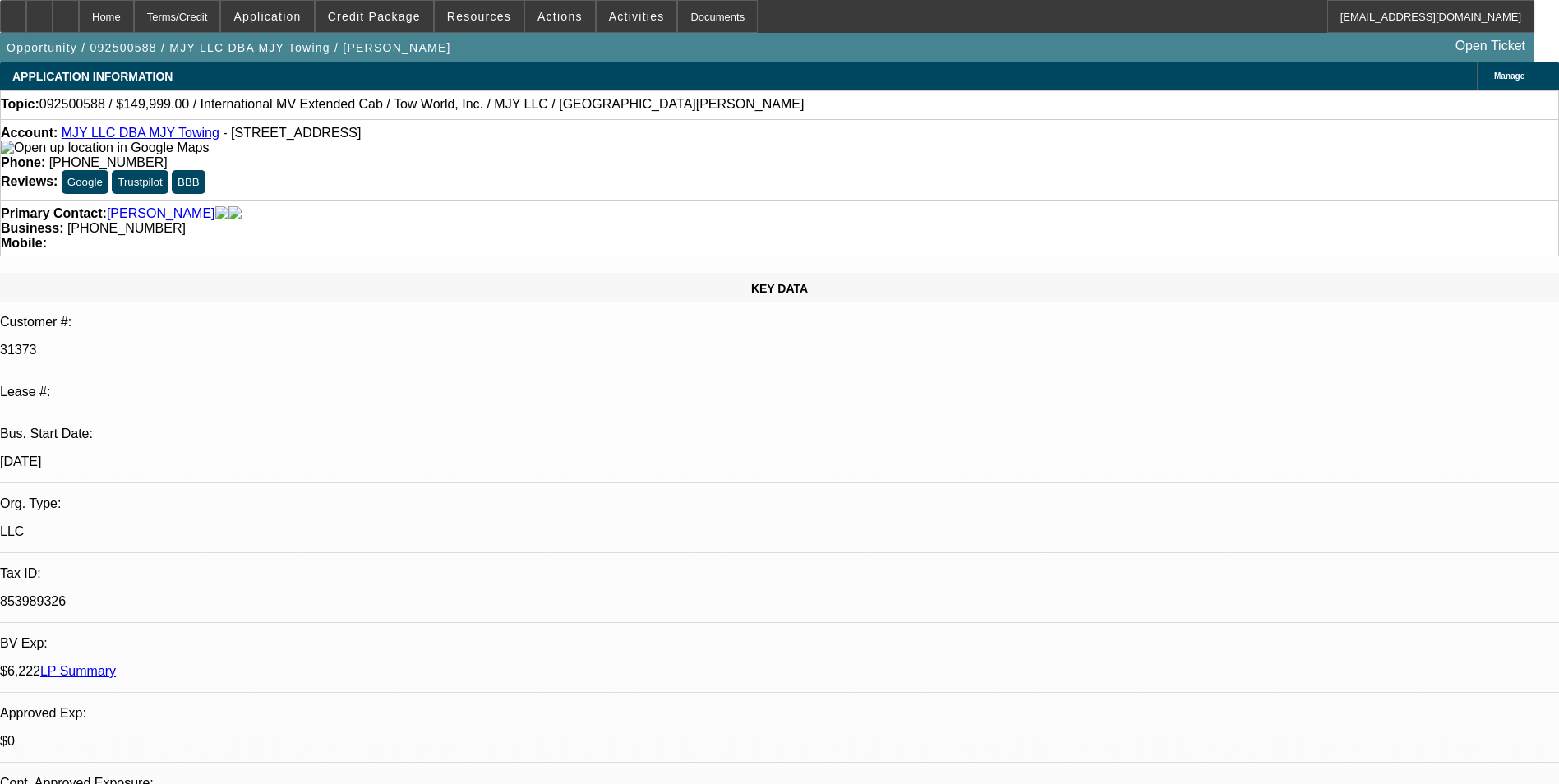
select select "0"
select select "0.1"
select select "4"
select select "0"
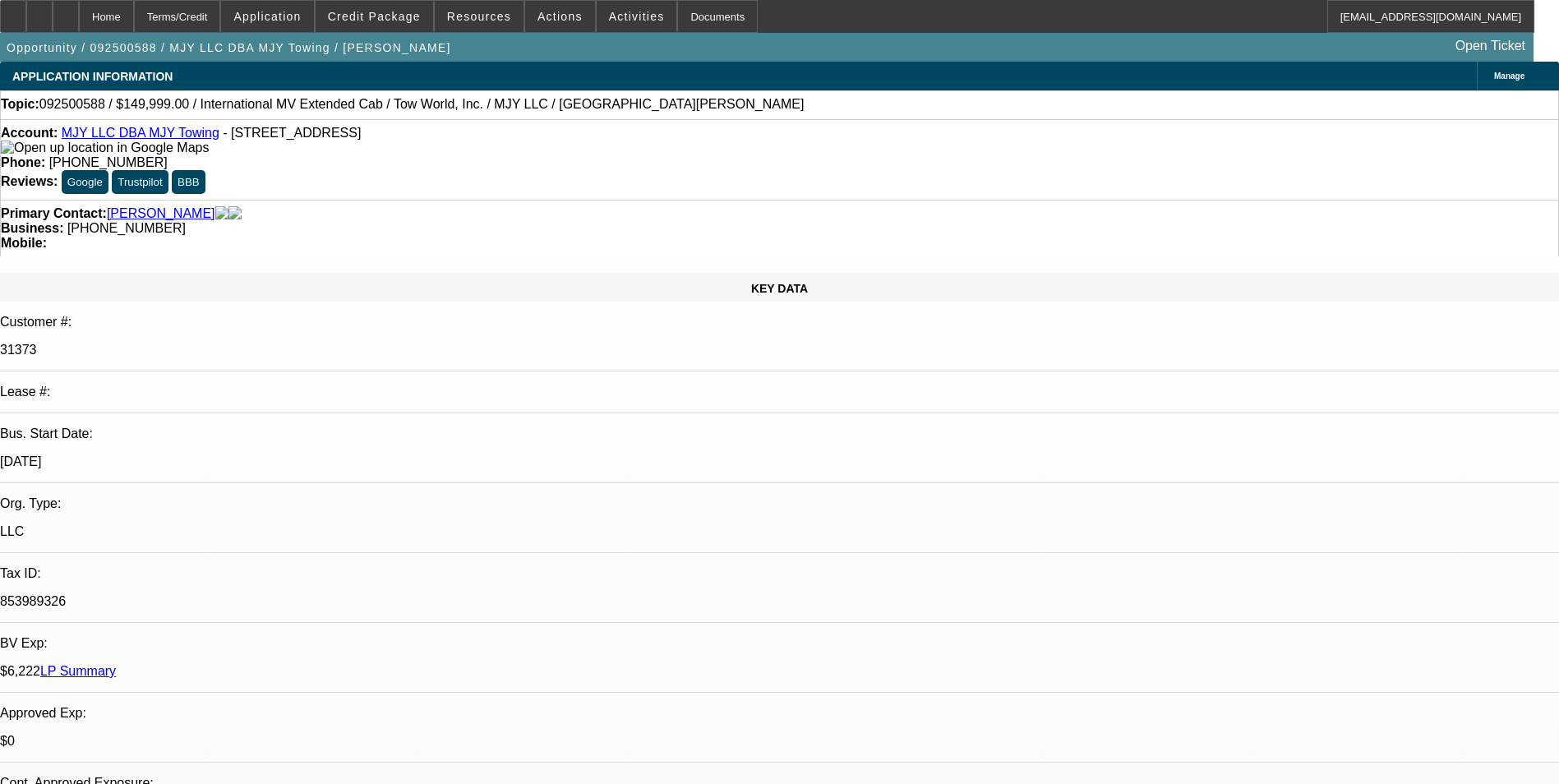
select select "2"
select select "0.1"
select select "4"
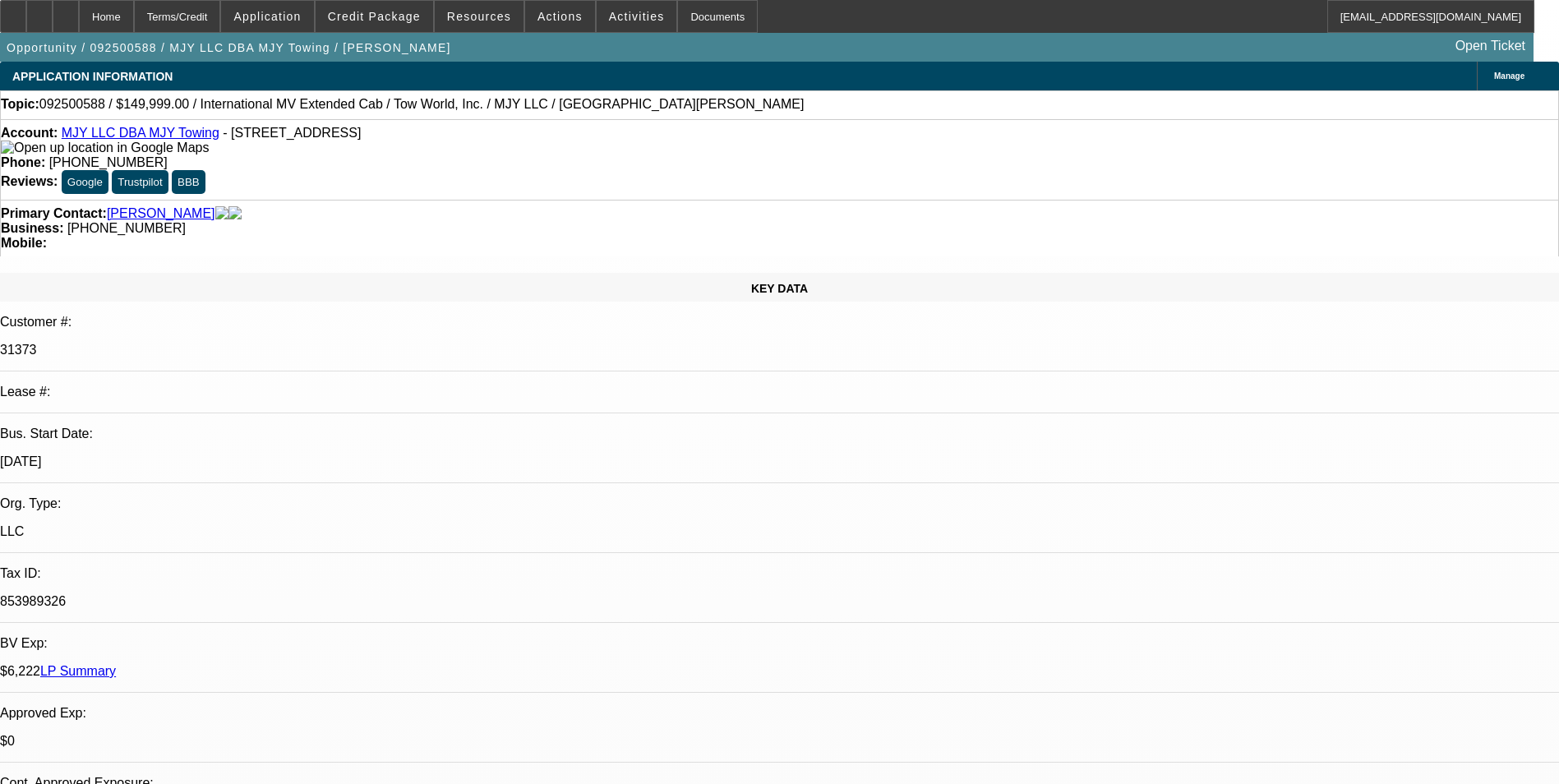
click at [221, 24] on div "Terms/Credit" at bounding box center [178, 16] width 87 height 33
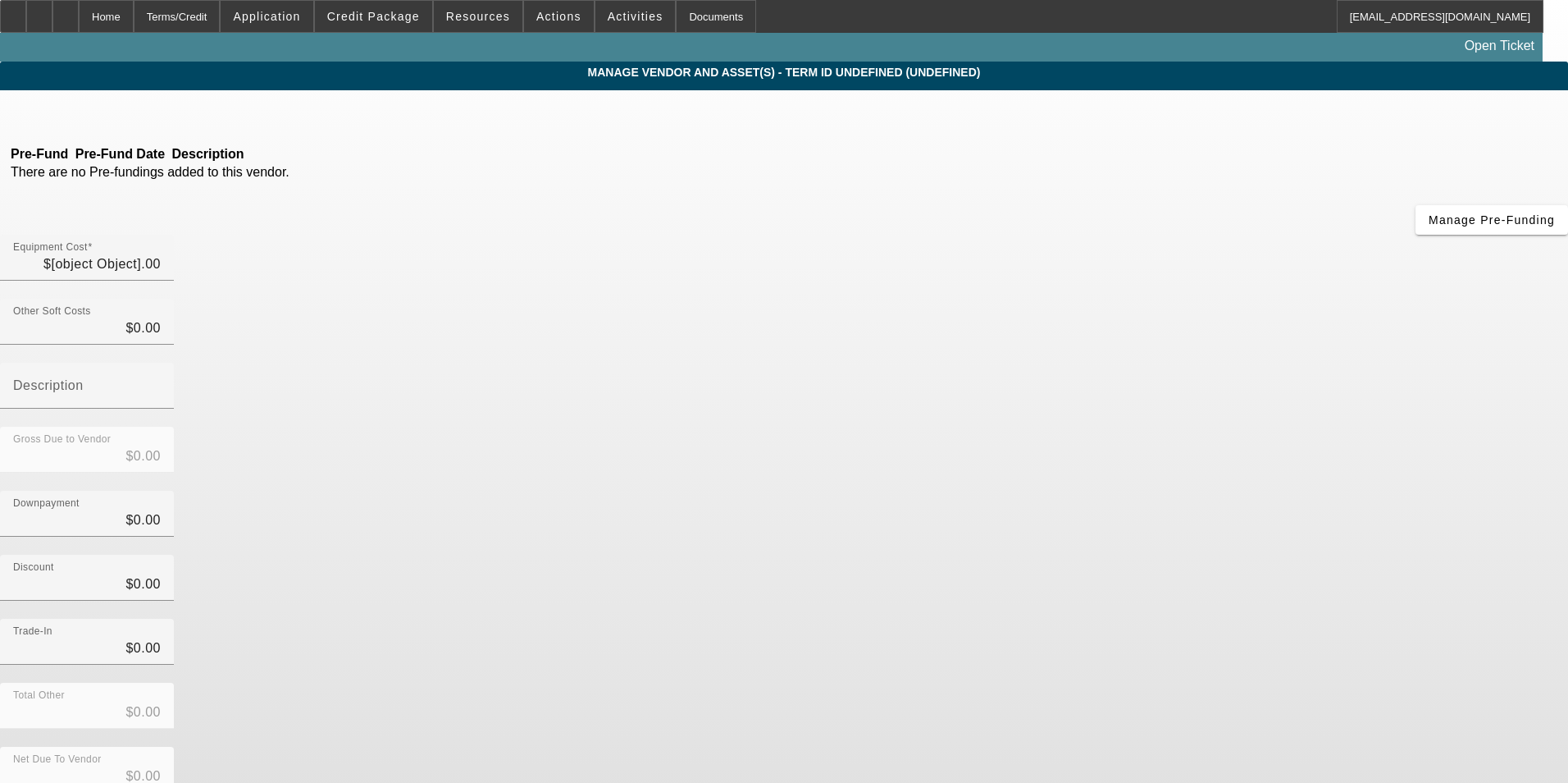
type input "$160,314.00"
type input "$1,930.00"
type input "Dealer & License Fee"
type input "$162,244.00"
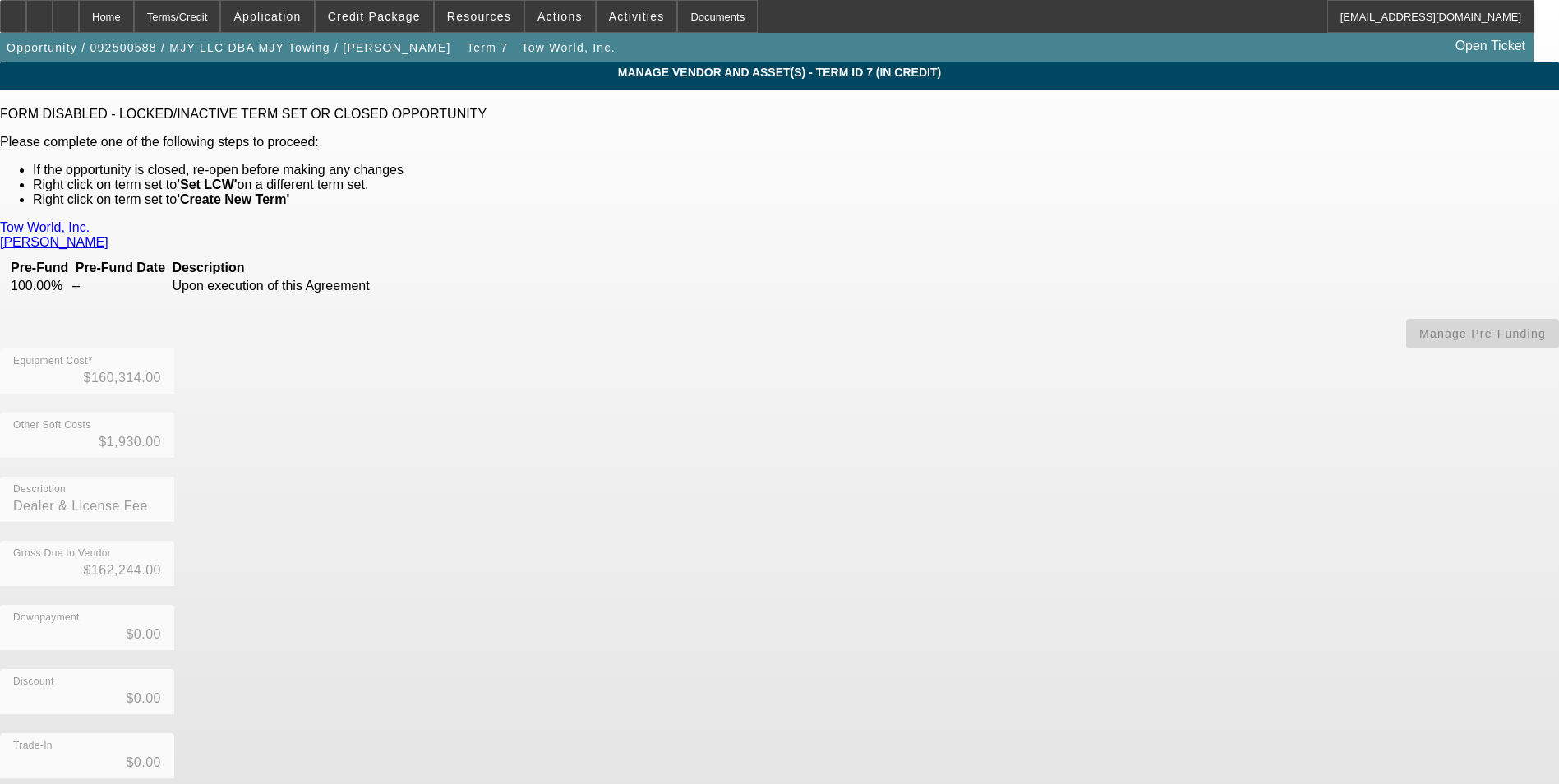
click at [109, 235] on link "Huber, Brad" at bounding box center [54, 242] width 109 height 15
click at [134, 22] on div "Home" at bounding box center [106, 16] width 55 height 33
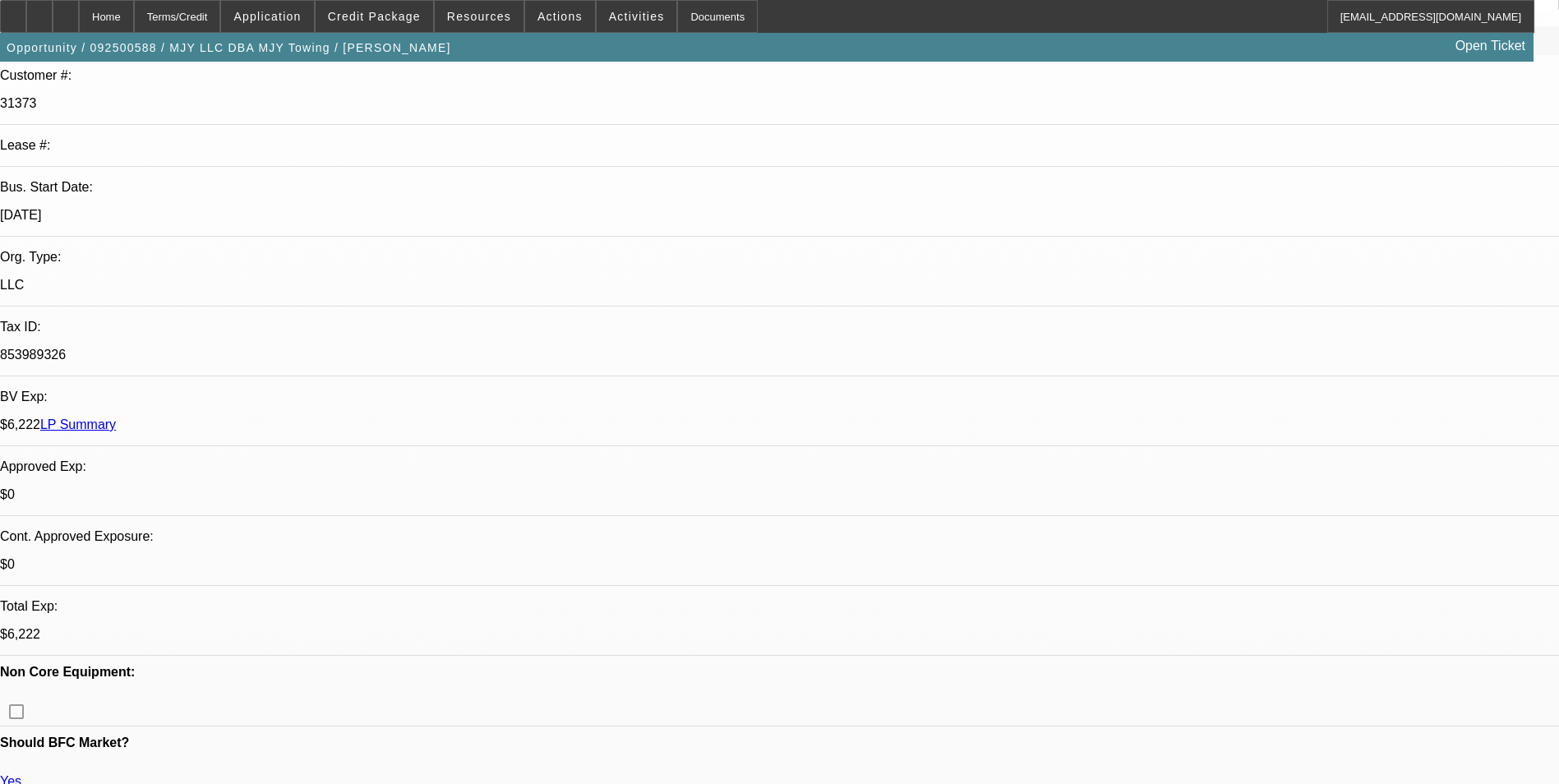
select select "0"
select select "2"
select select "0.1"
select select "4"
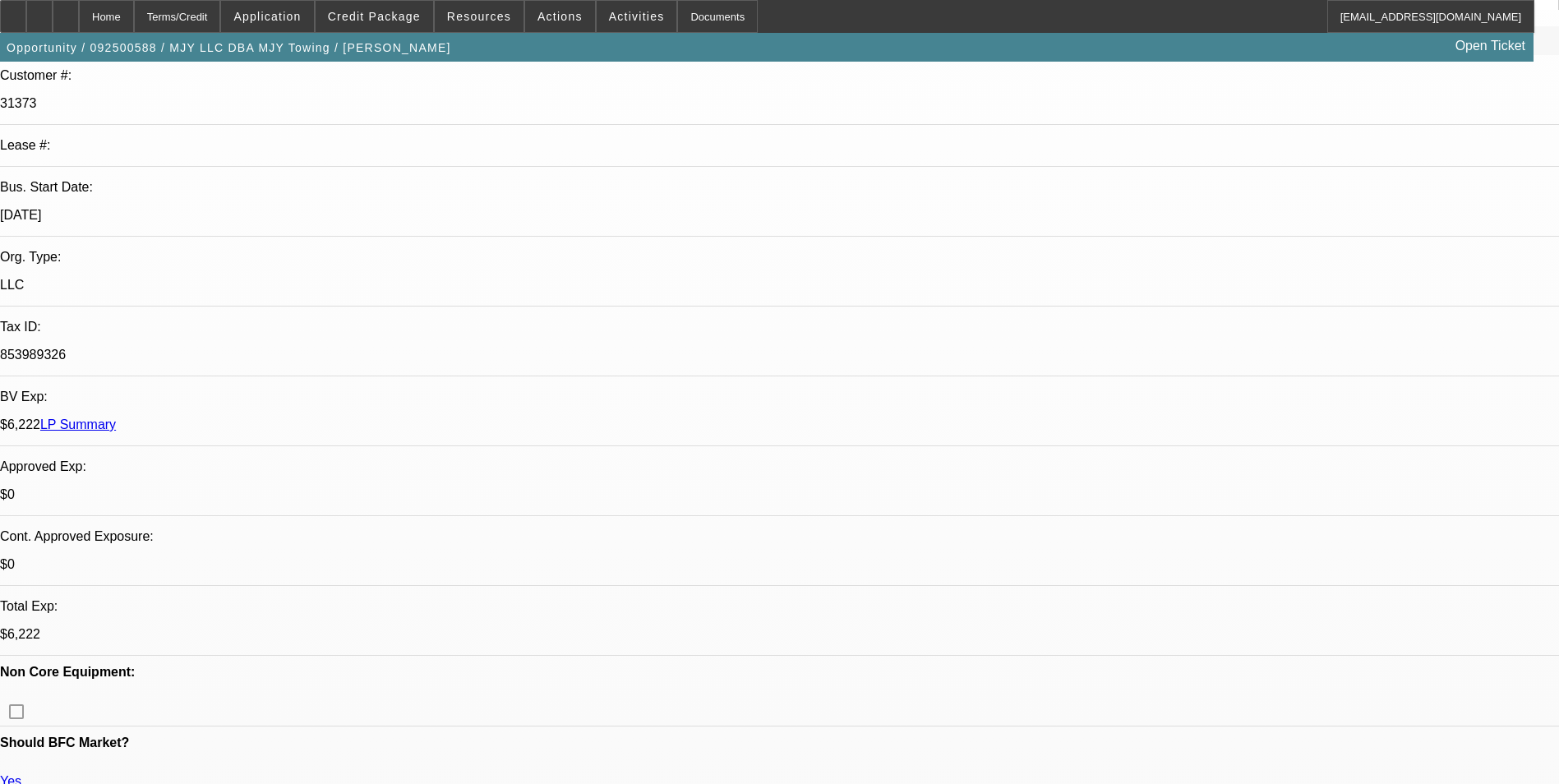
select select "0"
select select "3"
select select "0.1"
select select "4"
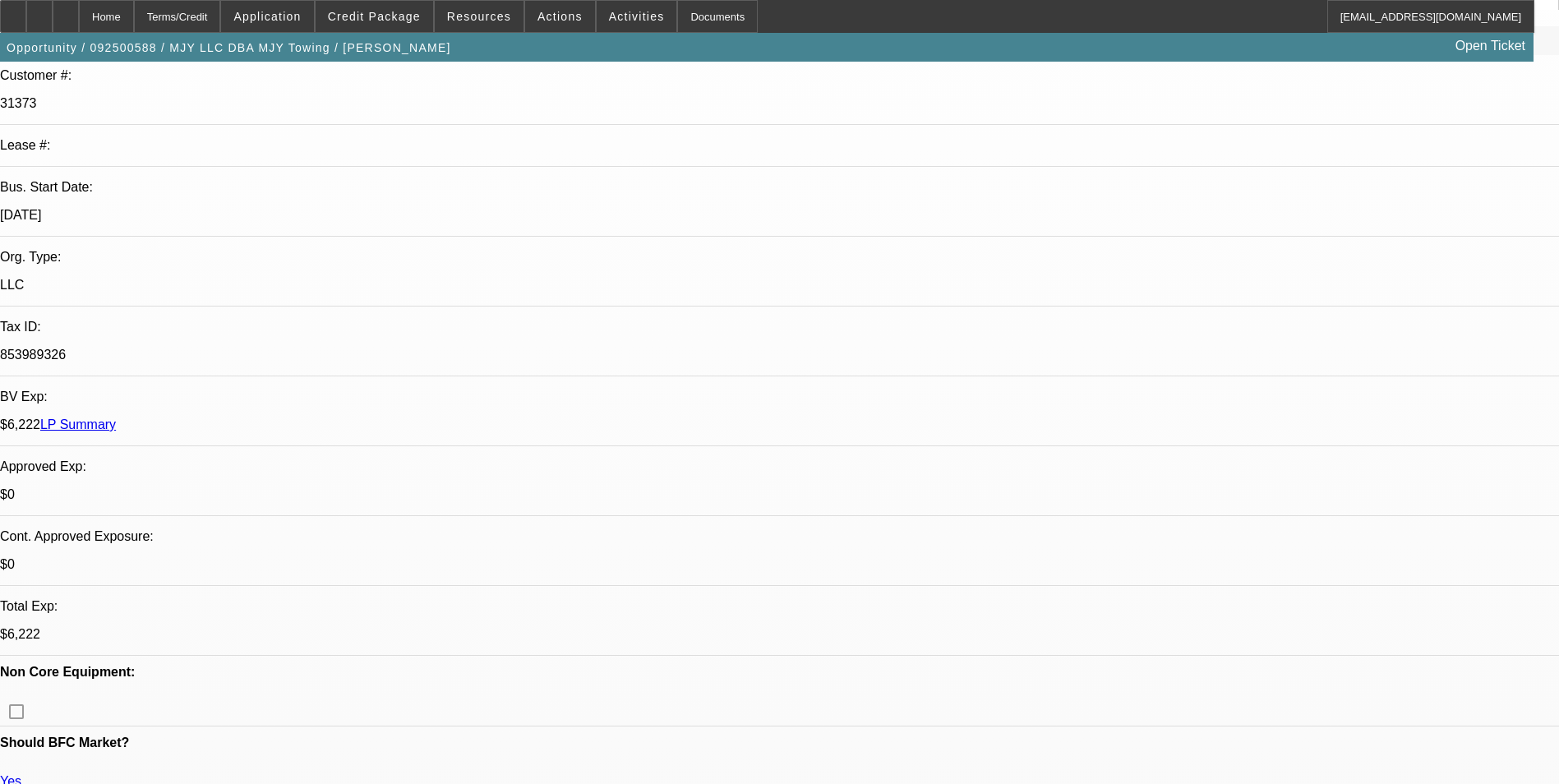
select select "0"
select select "0.1"
select select "4"
select select "0"
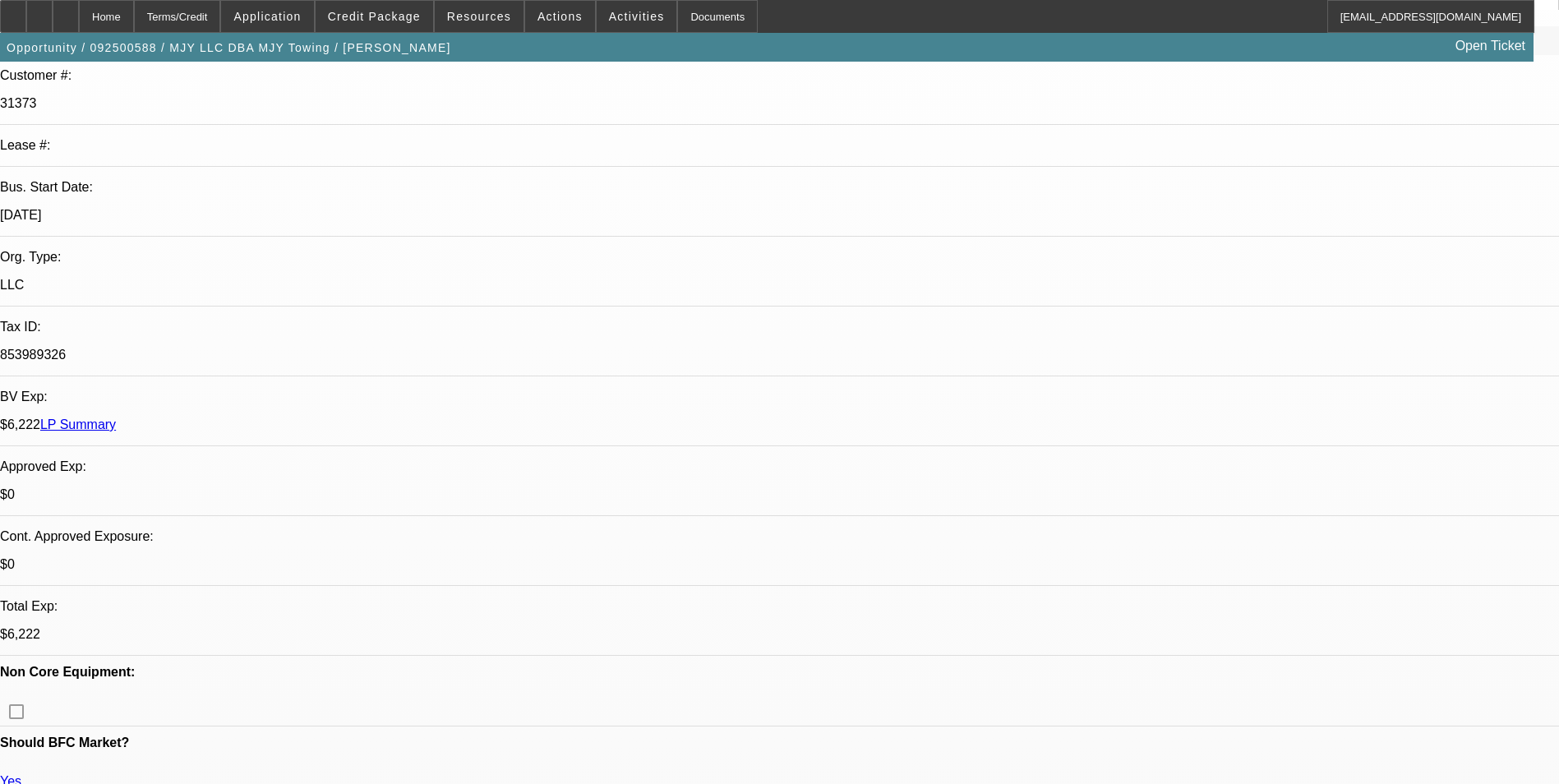
select select "2"
select select "0.1"
select select "4"
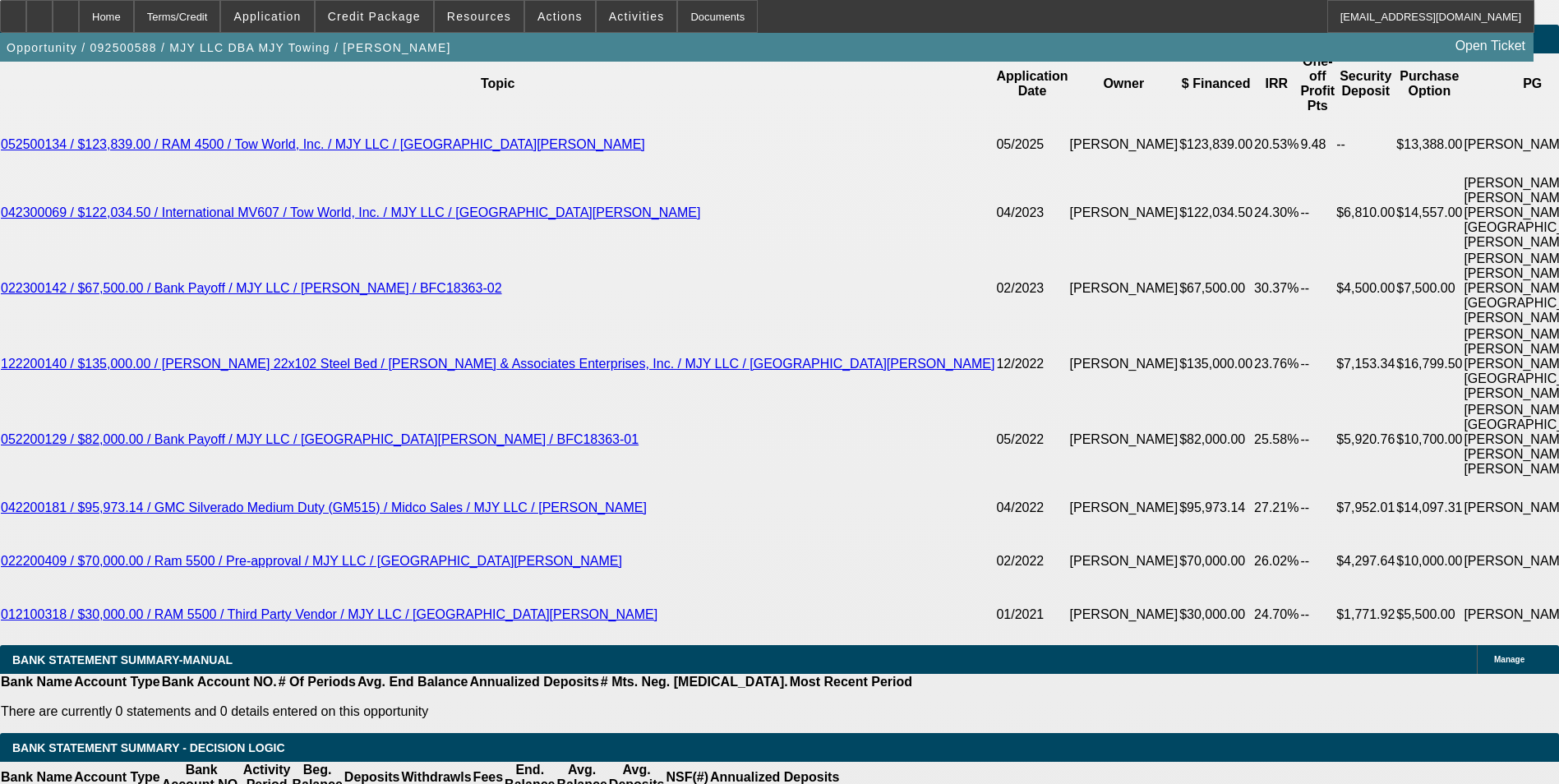
scroll to position [2970, 0]
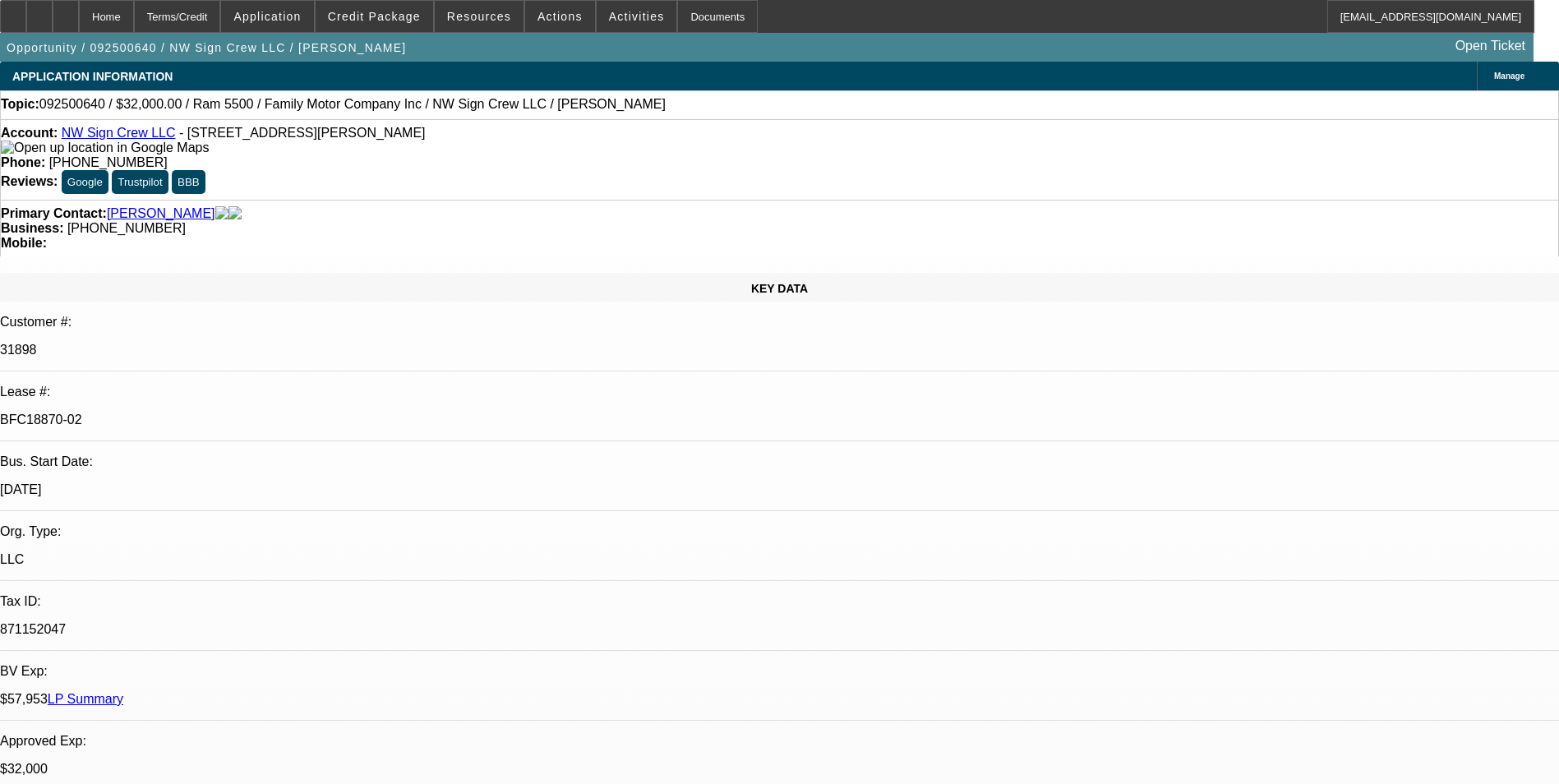
select select "0"
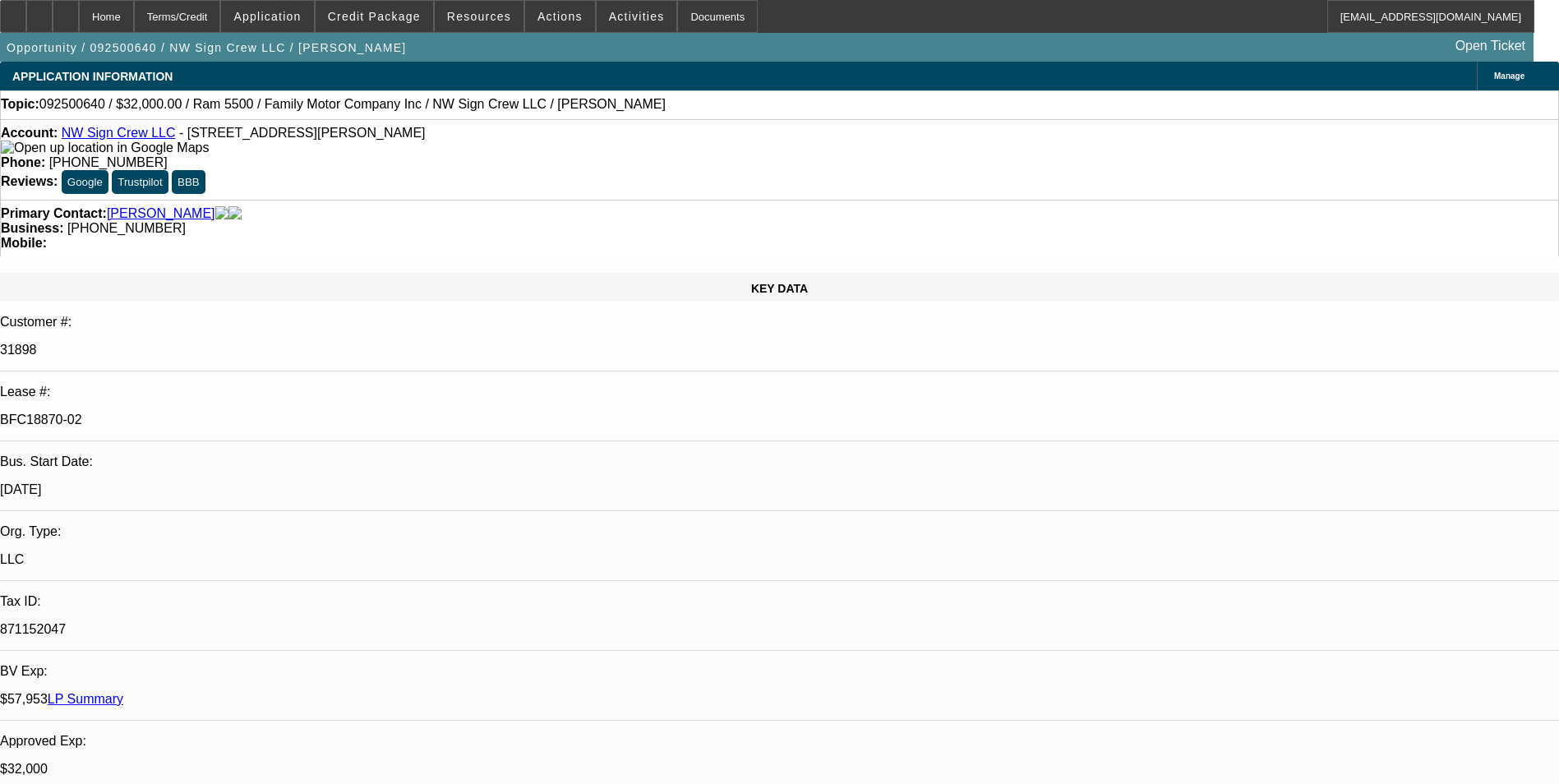
select select "2"
select select "0"
select select "2"
select select "0"
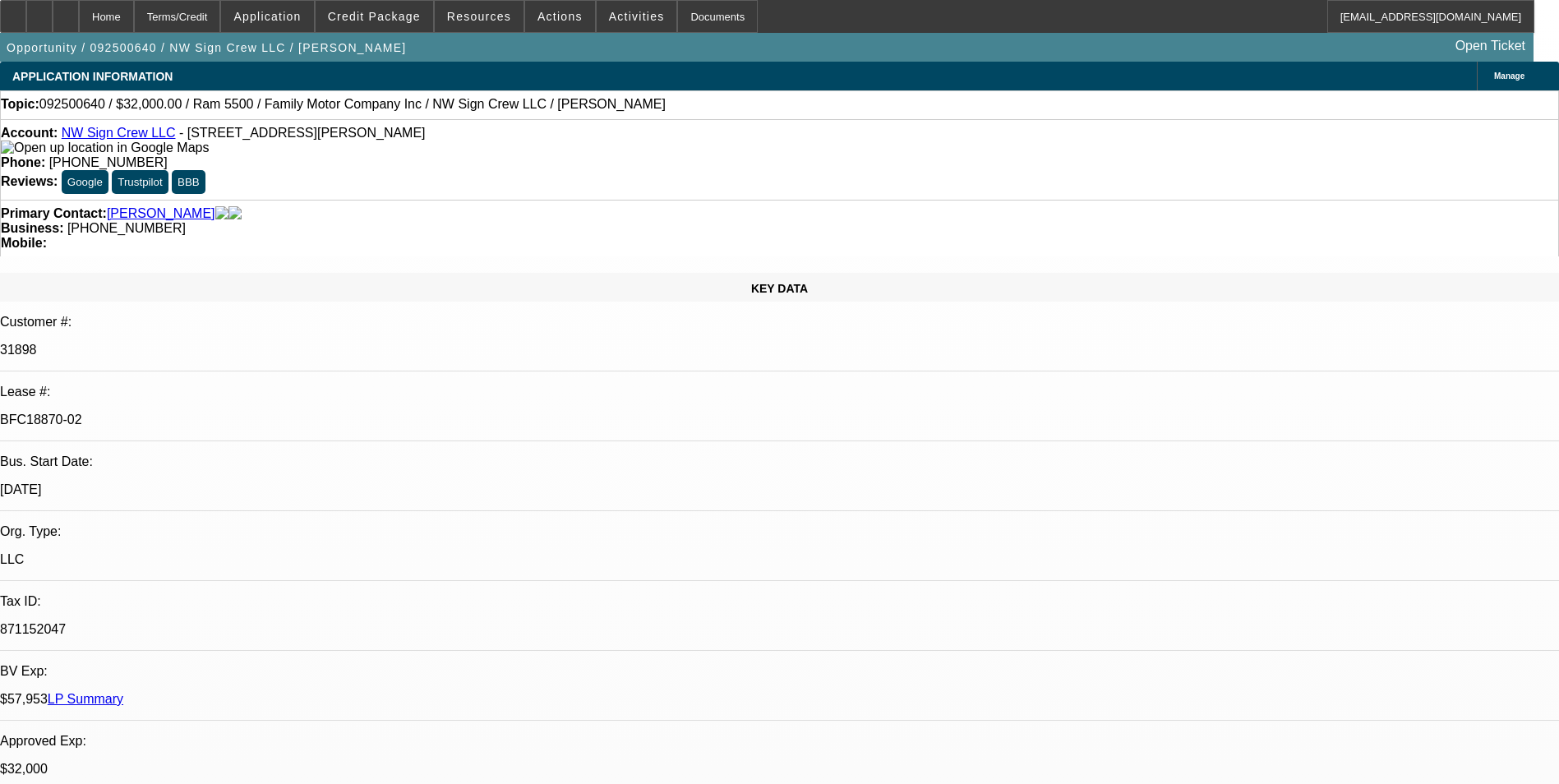
select select "1"
select select "3"
select select "6"
select select "1"
select select "3"
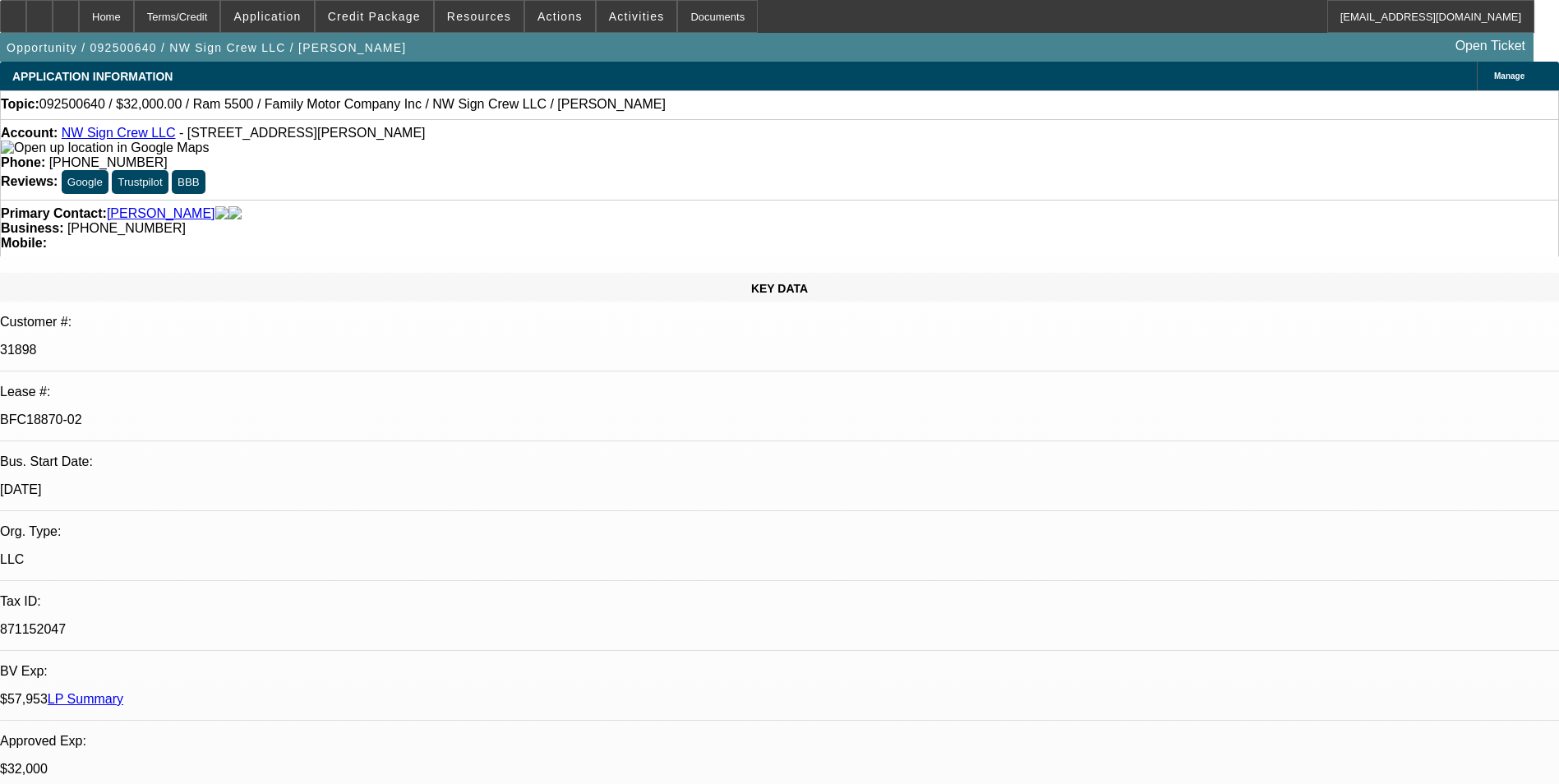
select select "6"
select select "1"
select select "2"
select select "6"
select select "1"
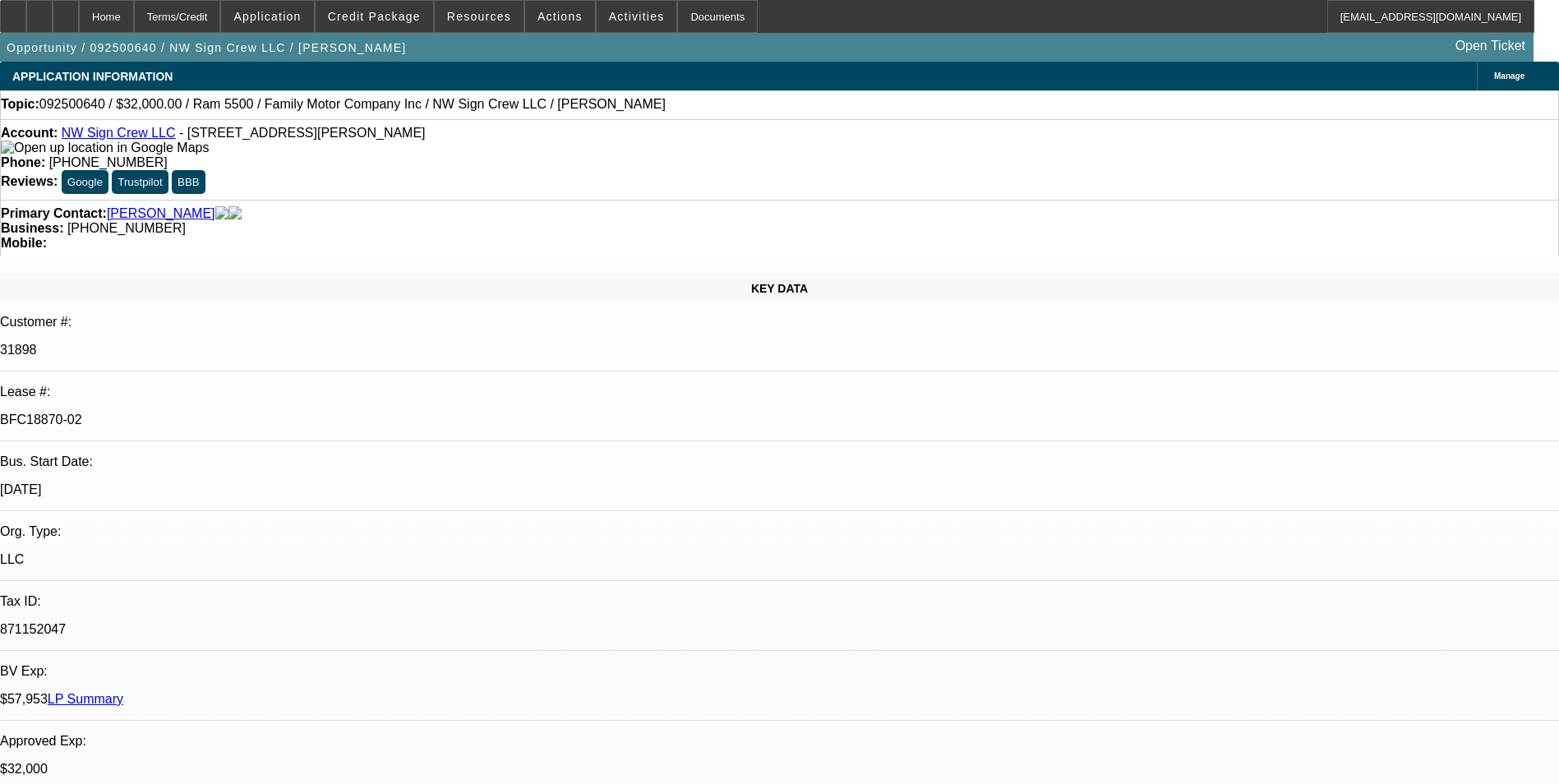
select select "2"
select select "6"
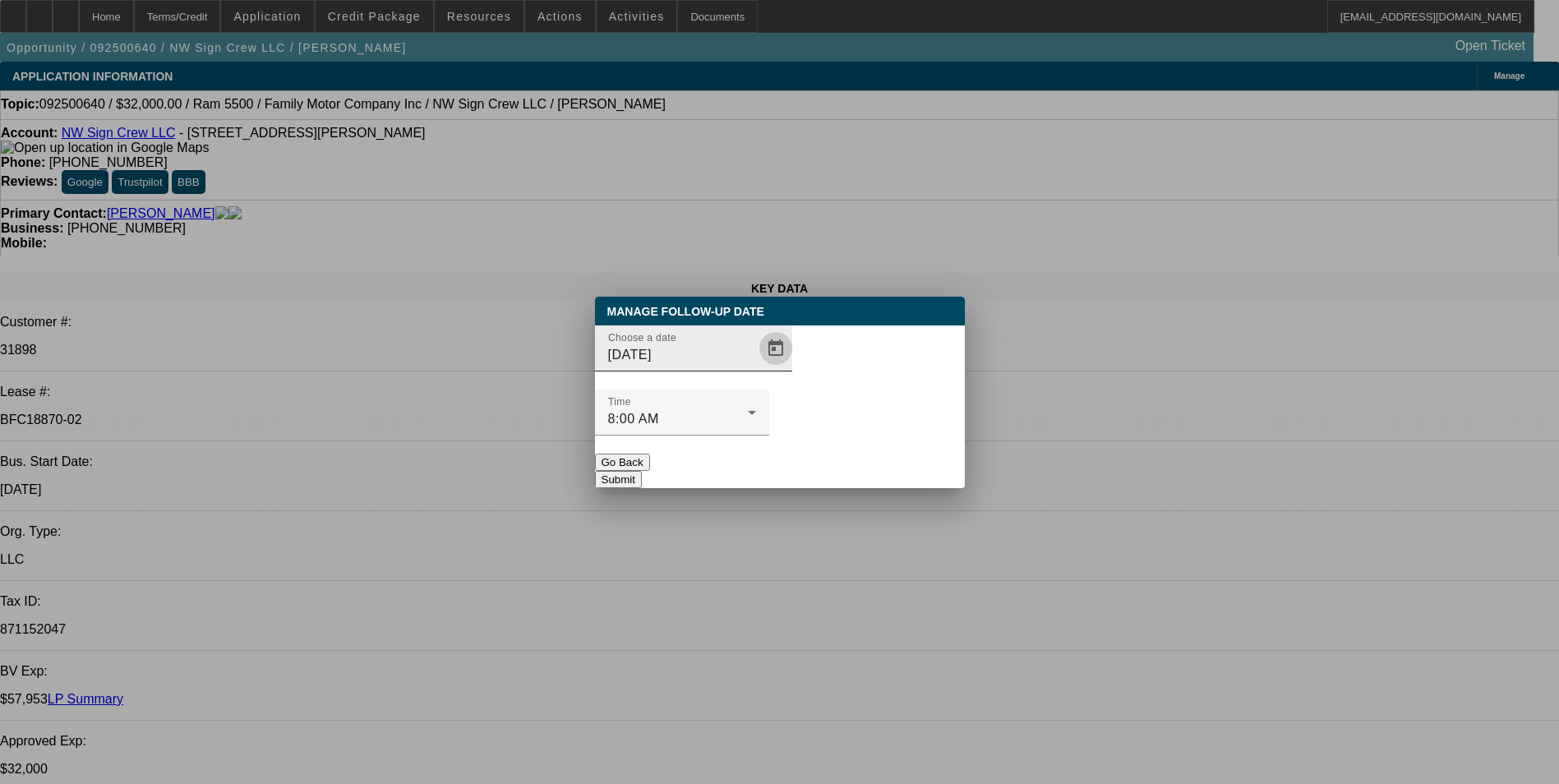
click at [756, 368] on span "Open calendar" at bounding box center [776, 349] width 40 height 40
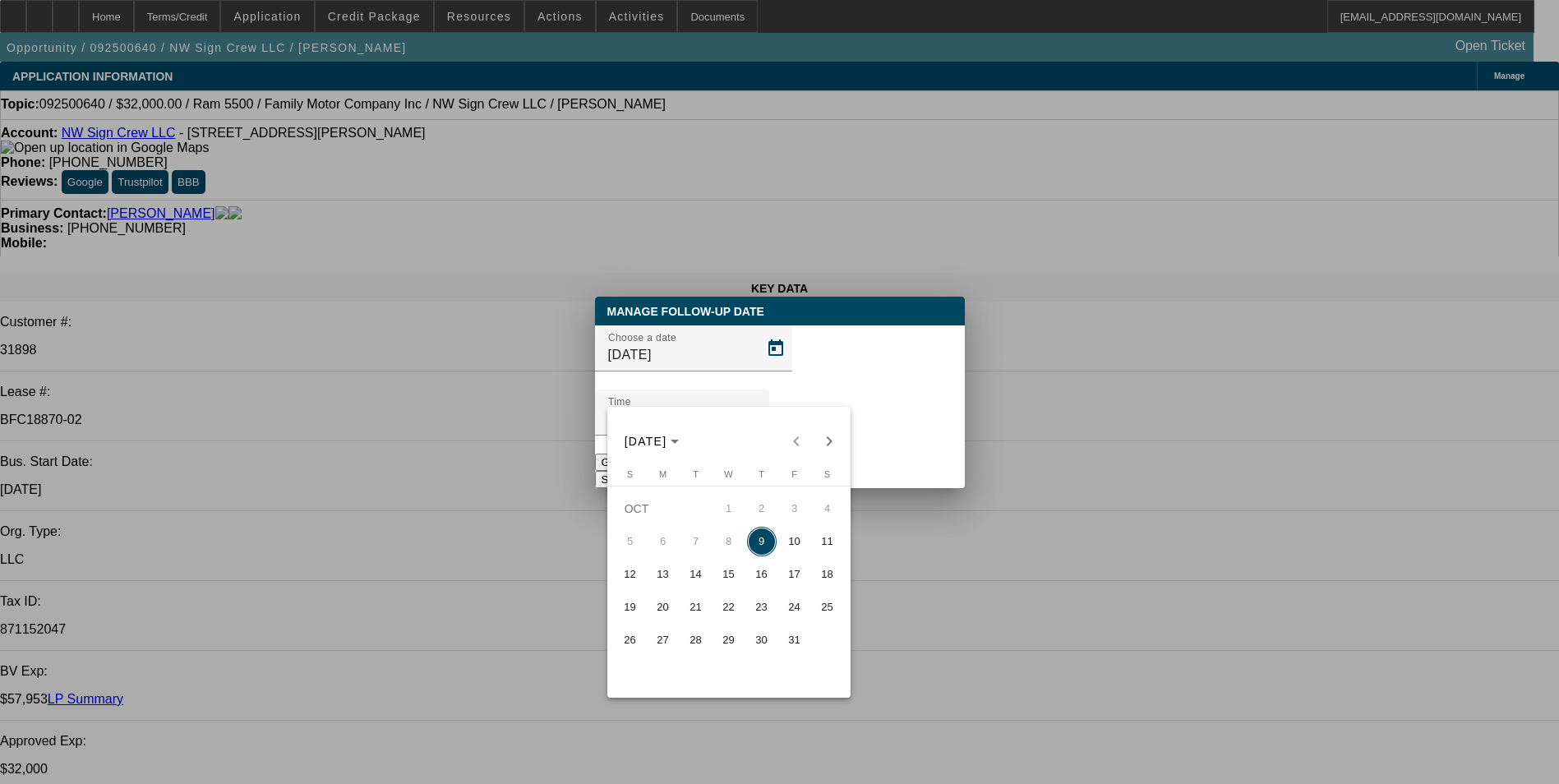
click at [795, 546] on span "10" at bounding box center [794, 541] width 30 height 30
type input "[DATE]"
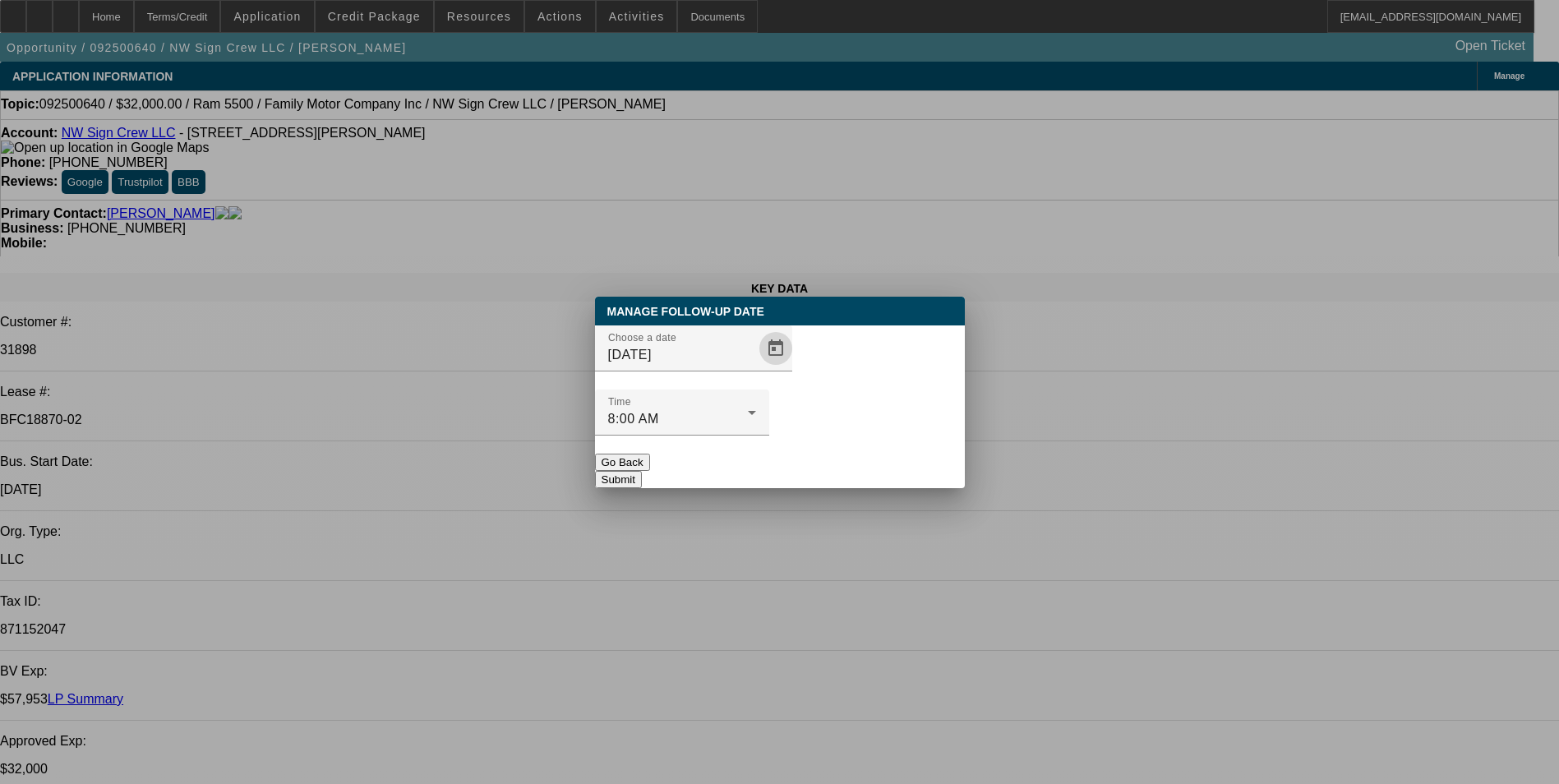
click at [642, 470] on button "Submit" at bounding box center [619, 479] width 47 height 17
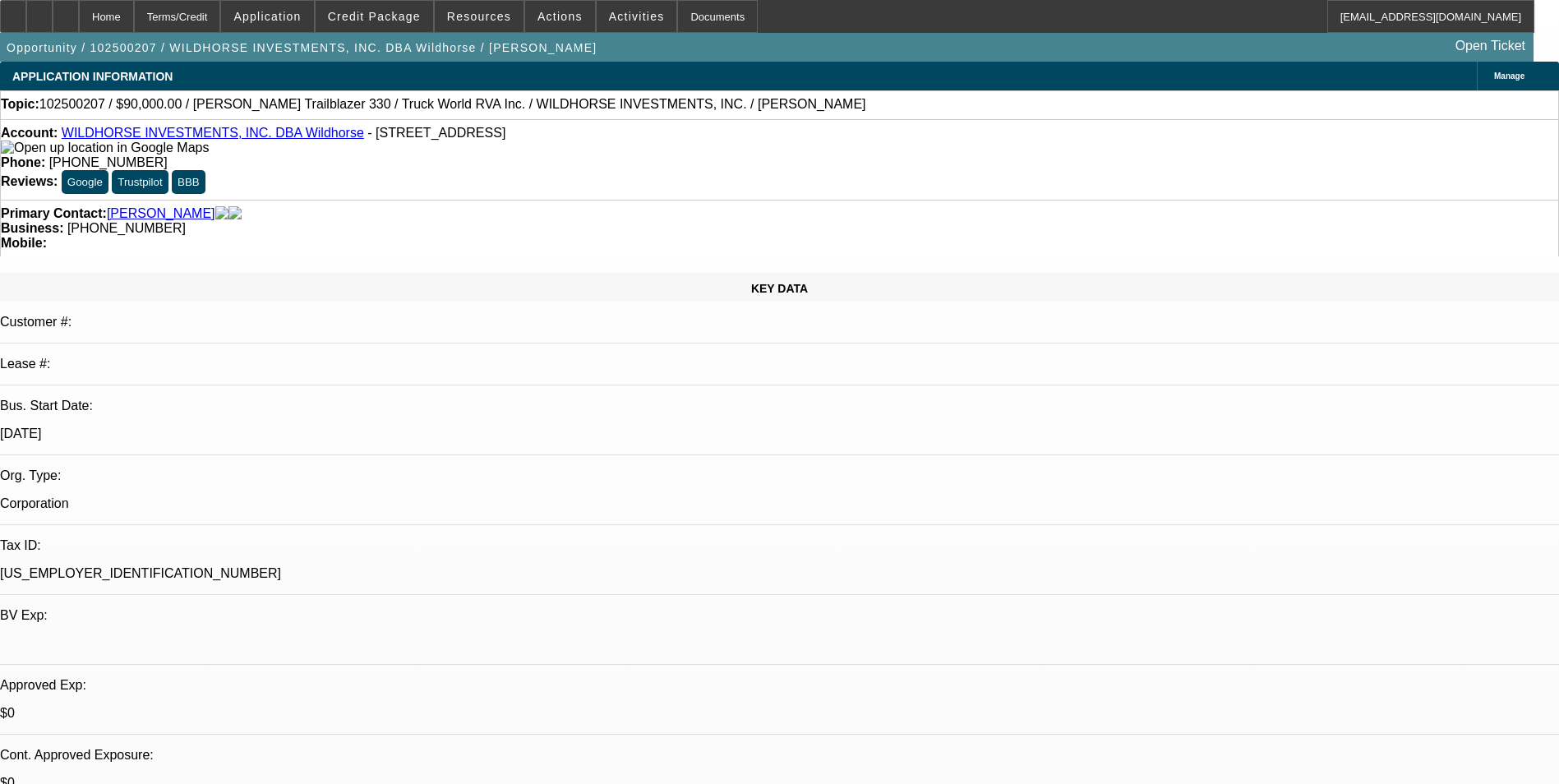
select select "0"
select select "2"
select select "0.1"
select select "0"
select select "2"
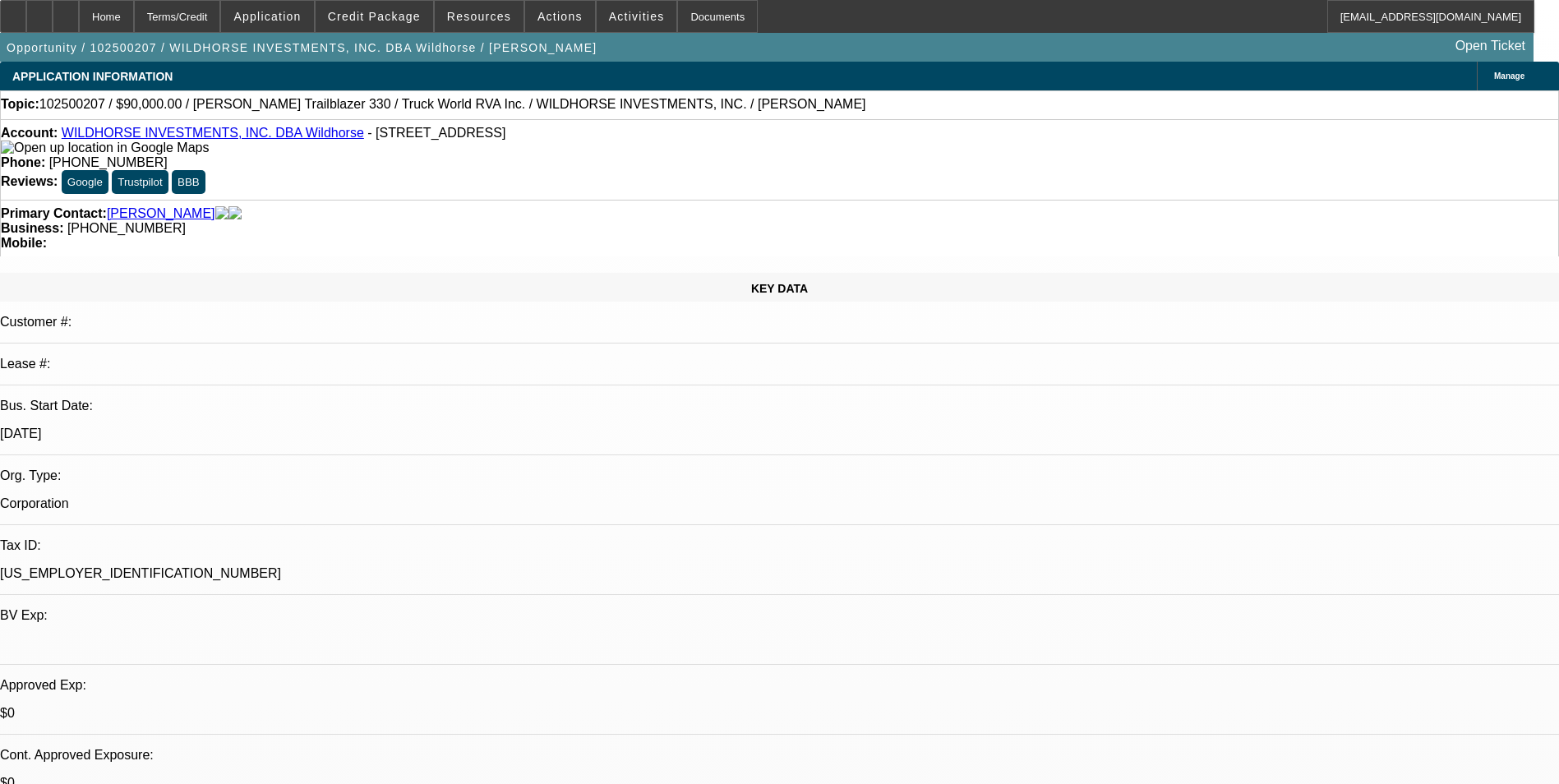
select select "0.1"
select select "0"
select select "2"
select select "0.1"
select select "0"
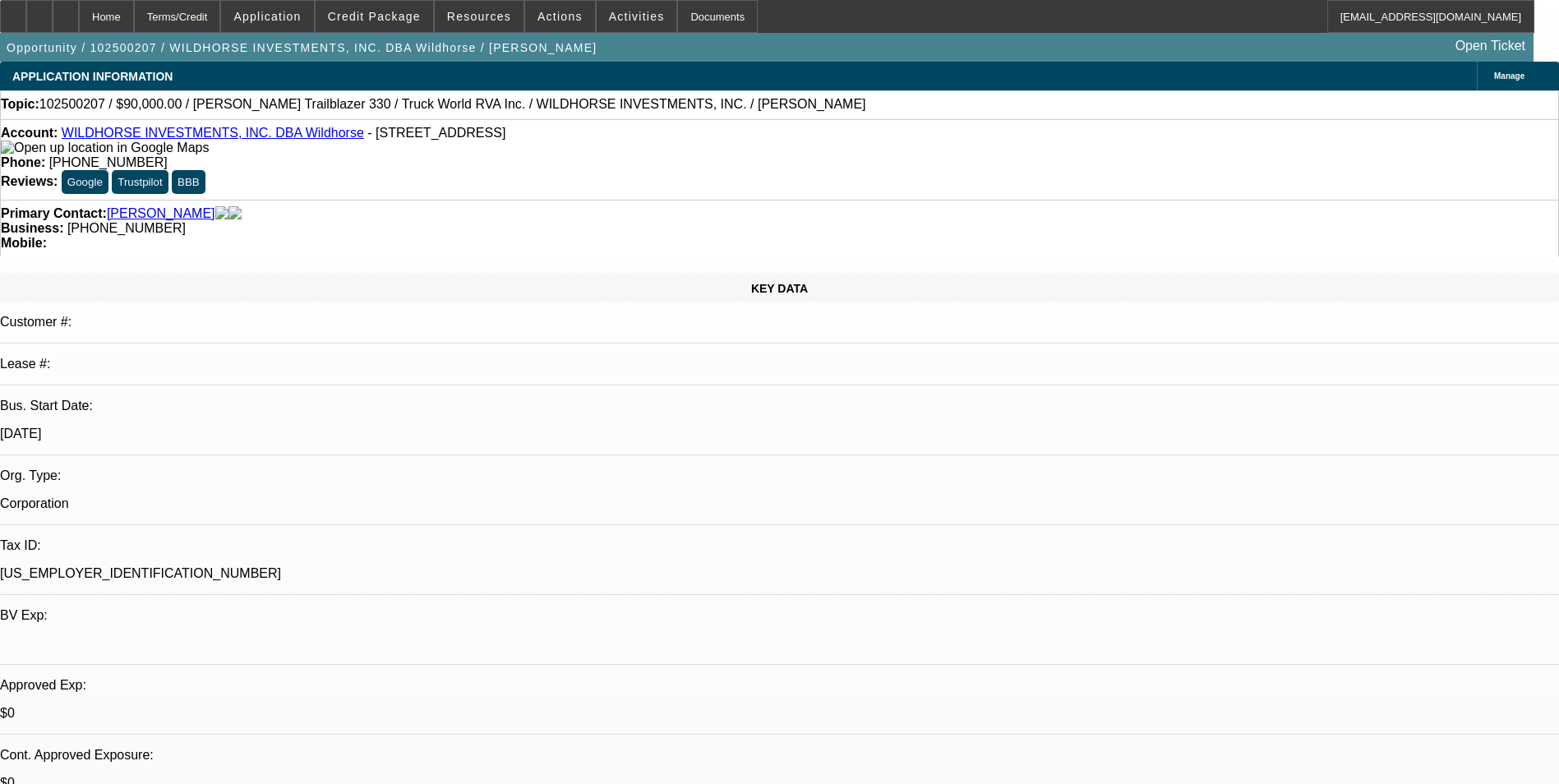
select select "2"
select select "0.1"
select select "1"
select select "2"
select select "4"
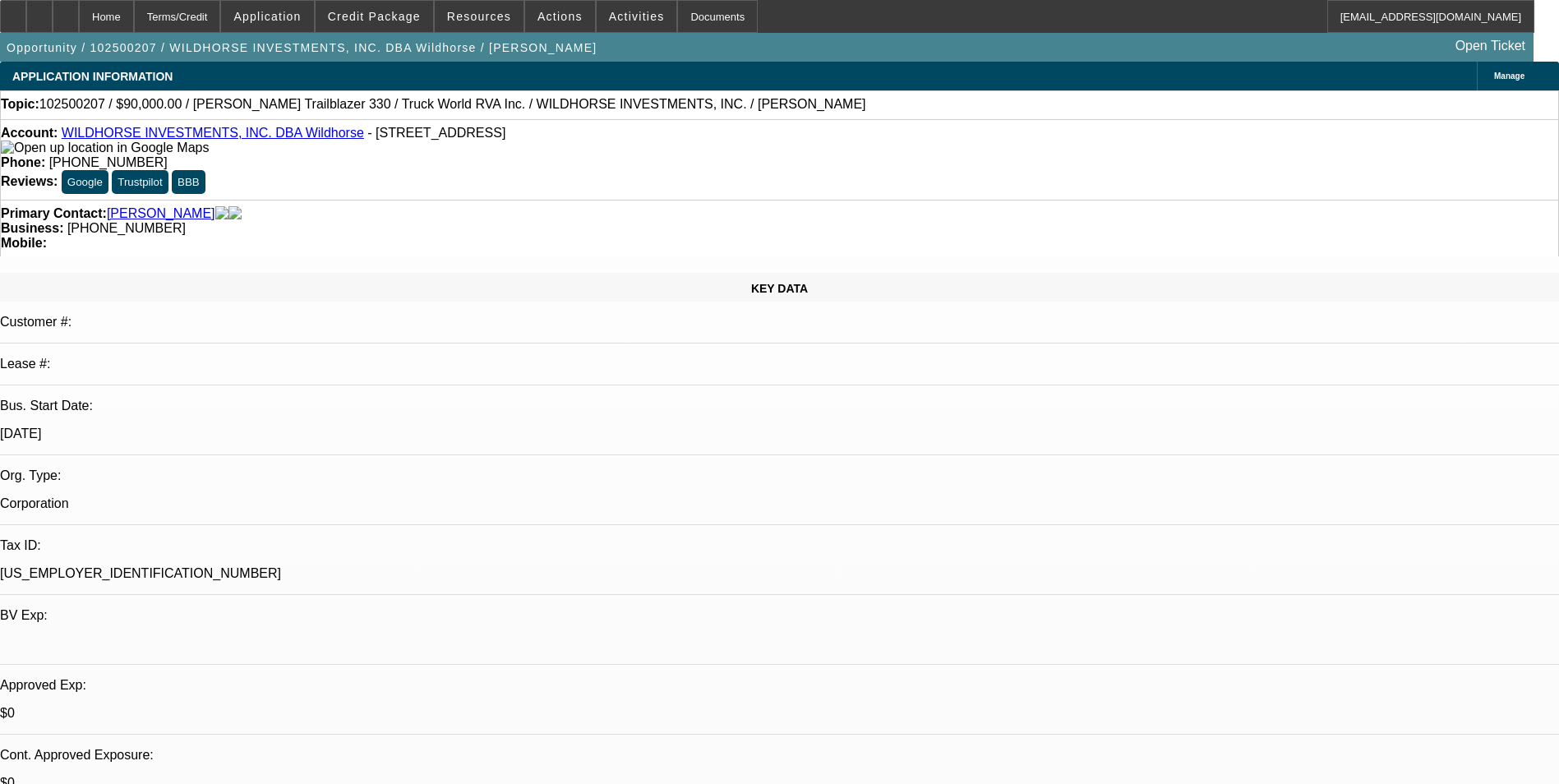
select select "1"
select select "2"
select select "4"
select select "1"
select select "2"
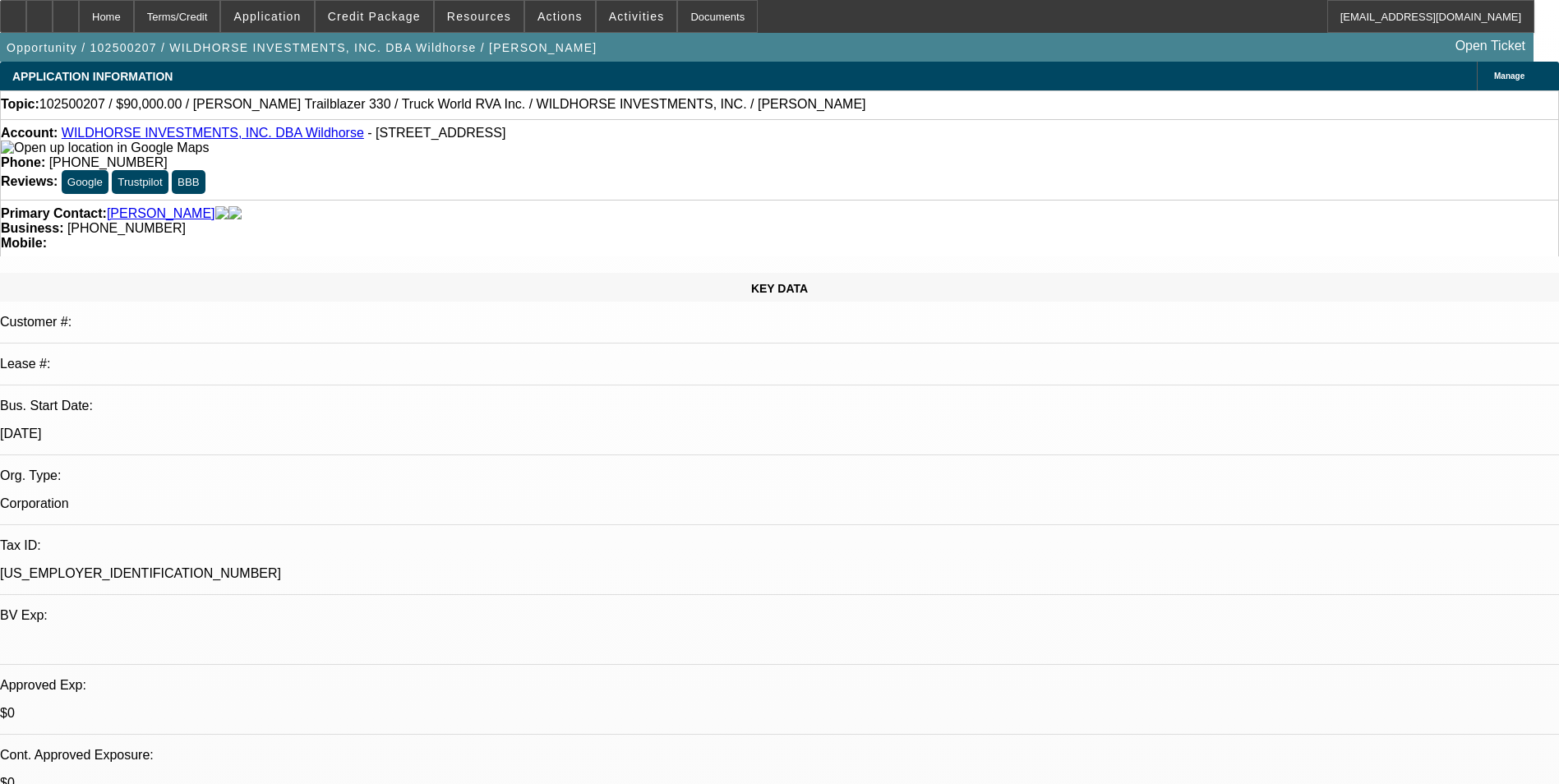
select select "4"
select select "1"
select select "2"
select select "4"
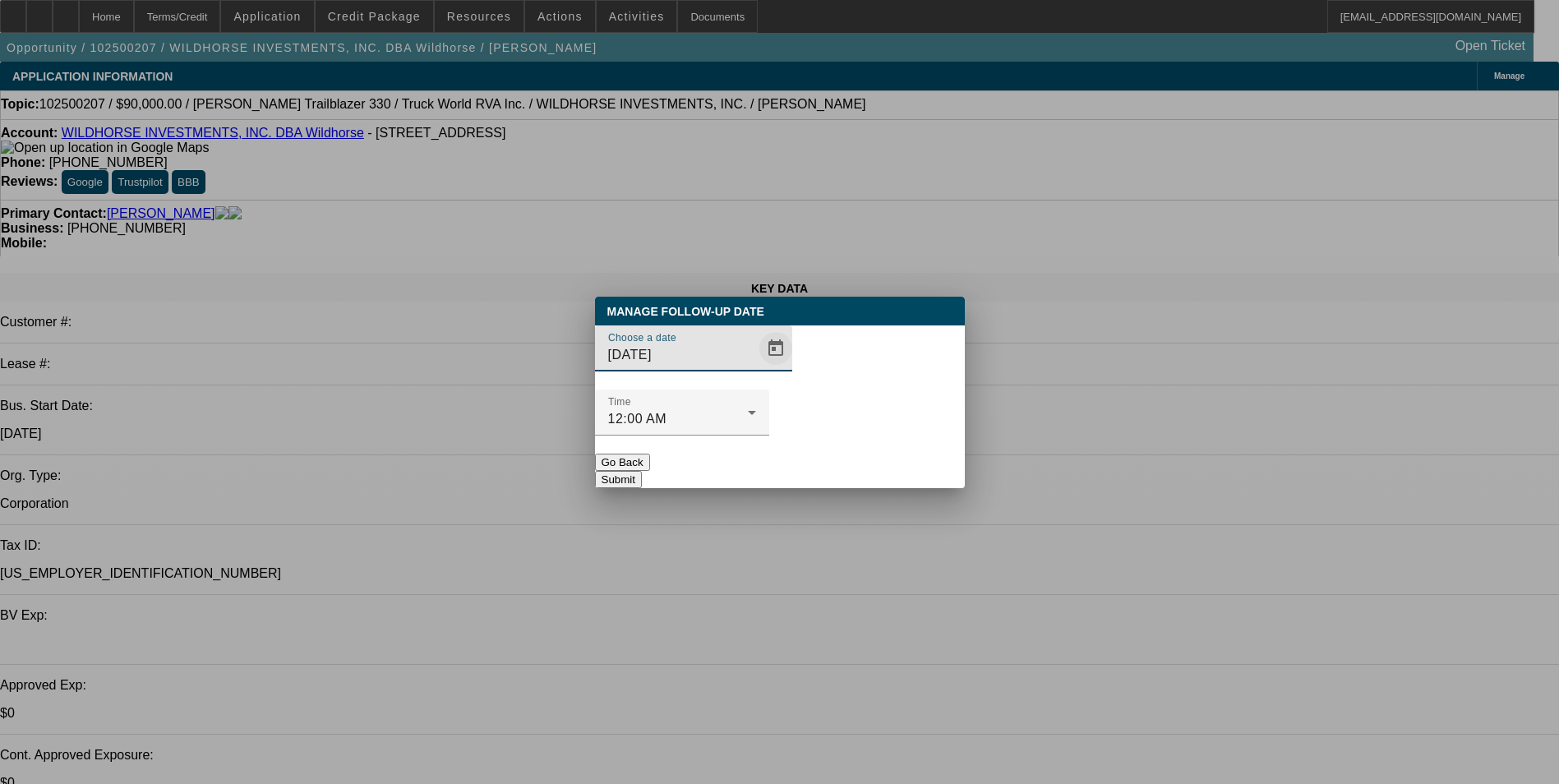
click at [759, 368] on span "Open calendar" at bounding box center [776, 349] width 40 height 40
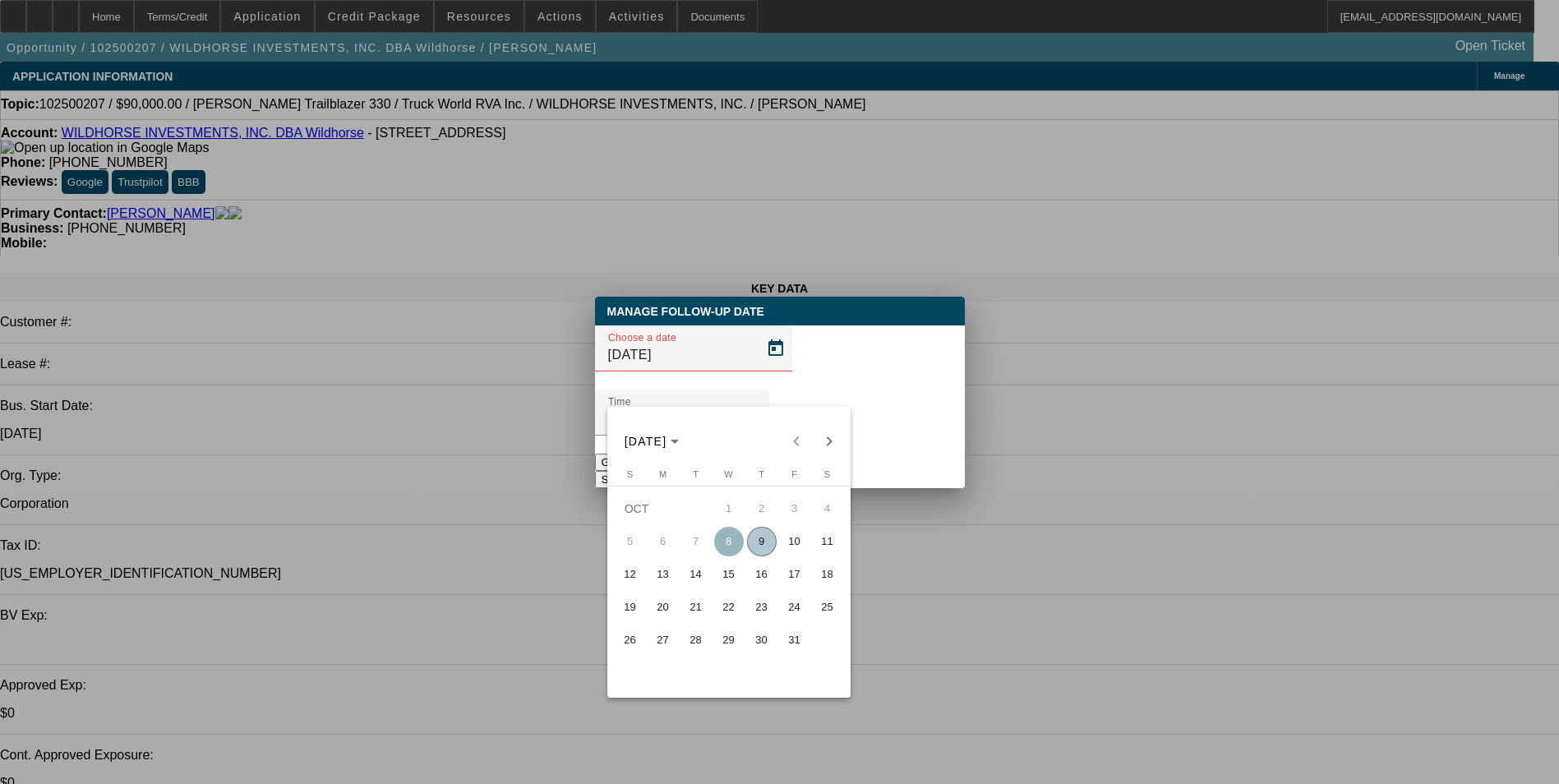
click at [794, 543] on span "10" at bounding box center [794, 541] width 30 height 30
type input "[DATE]"
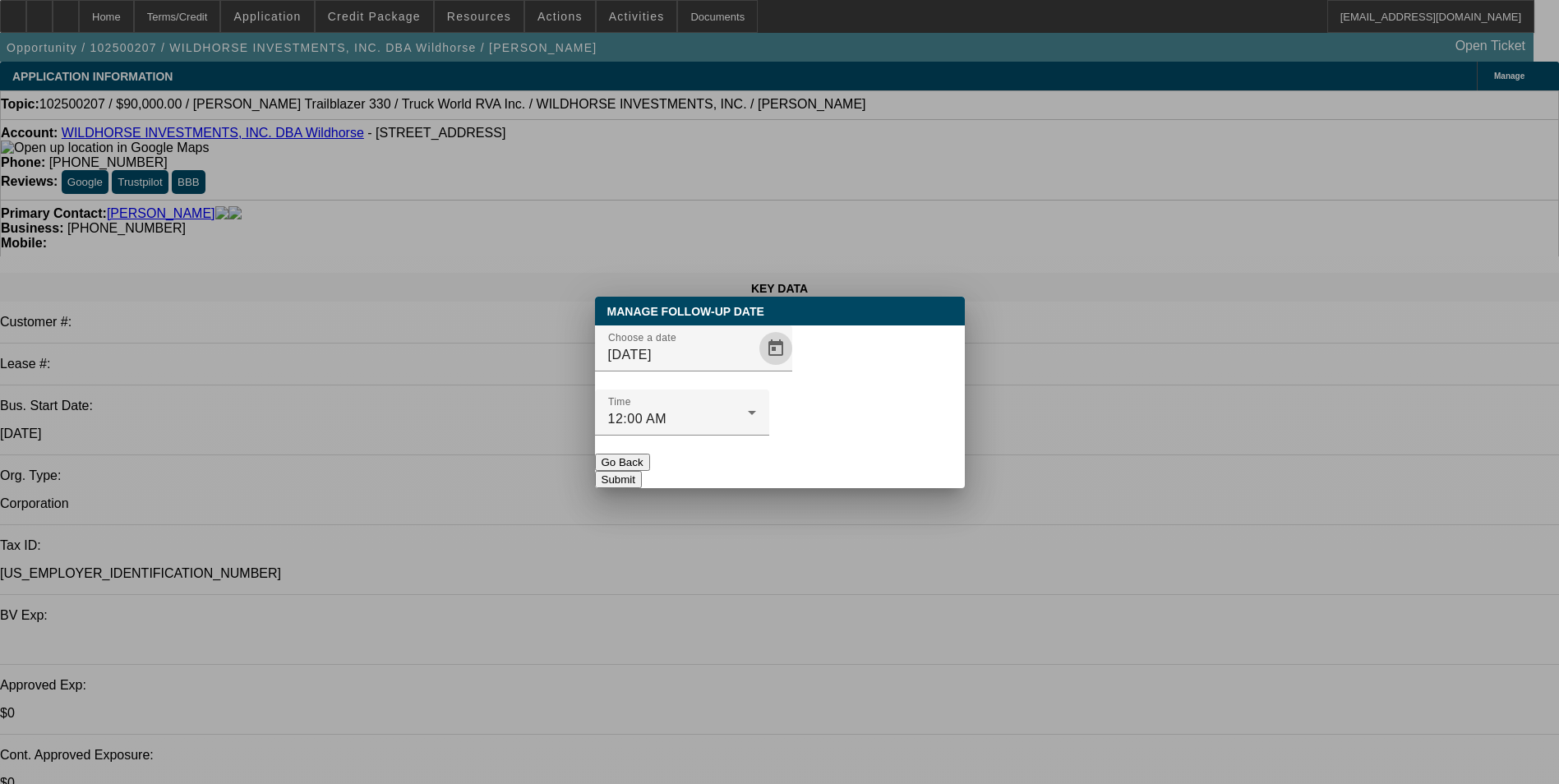
click at [642, 470] on button "Submit" at bounding box center [619, 479] width 47 height 17
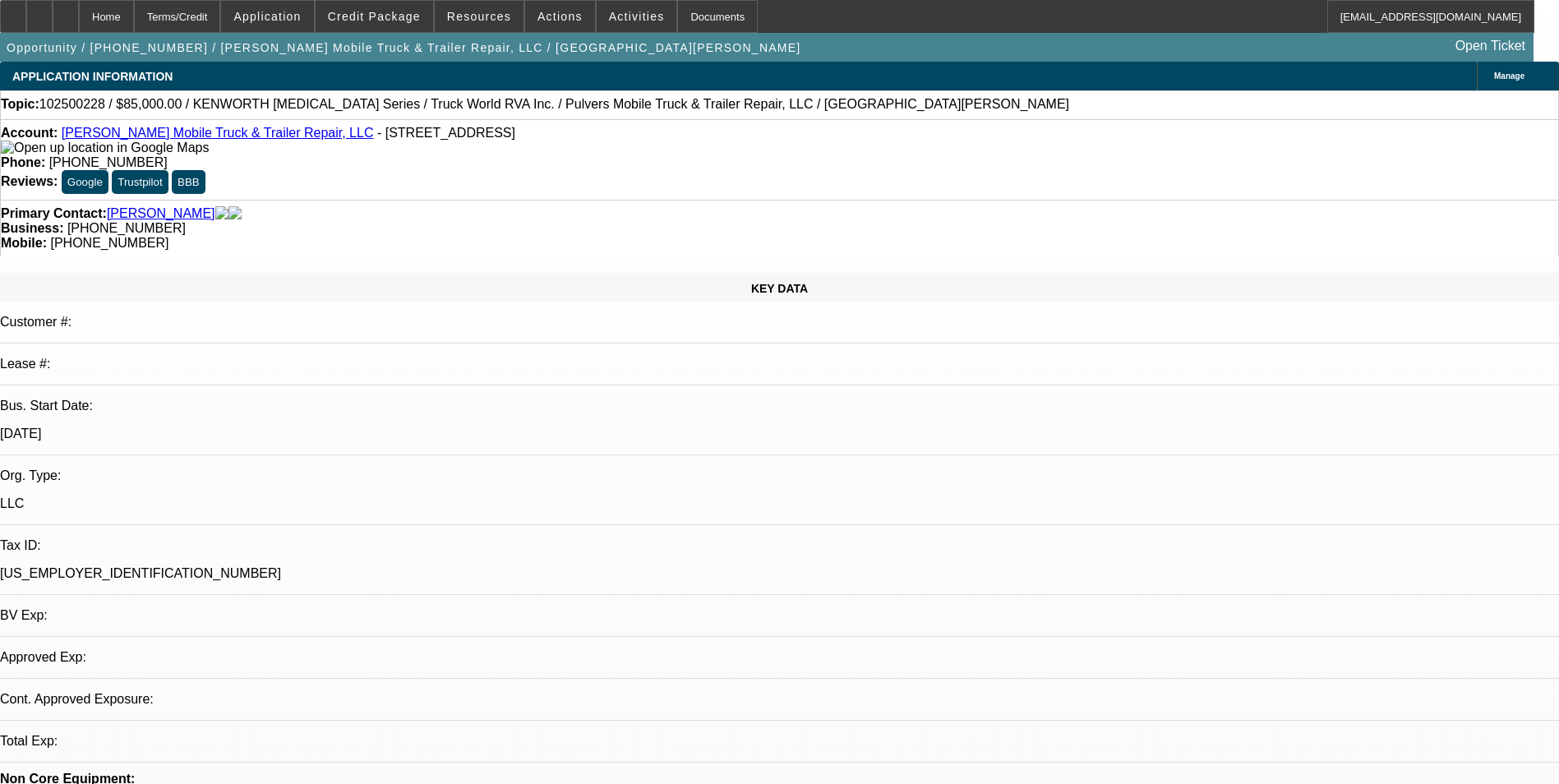
select select "0"
select select "1"
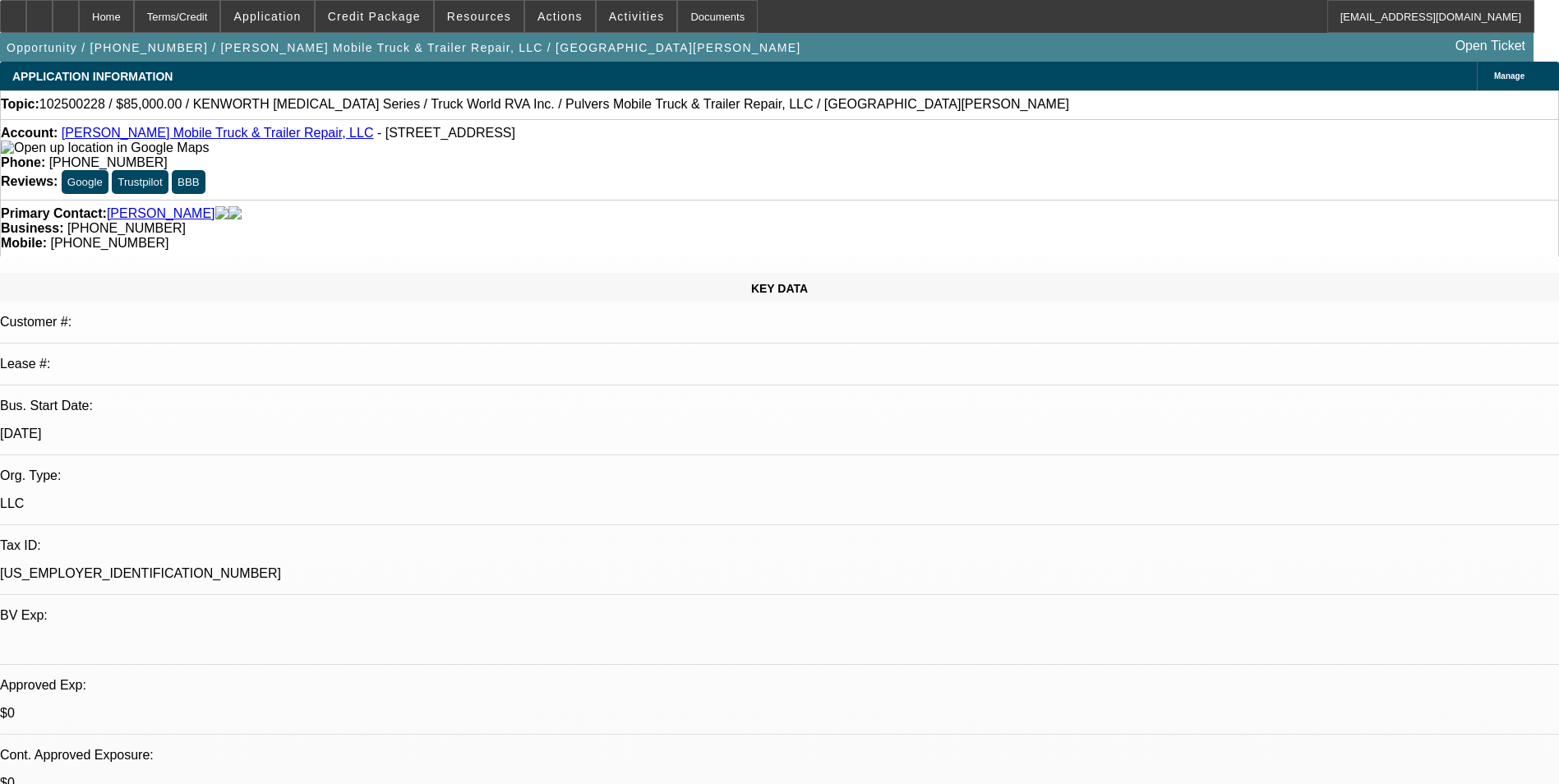
select select "6"
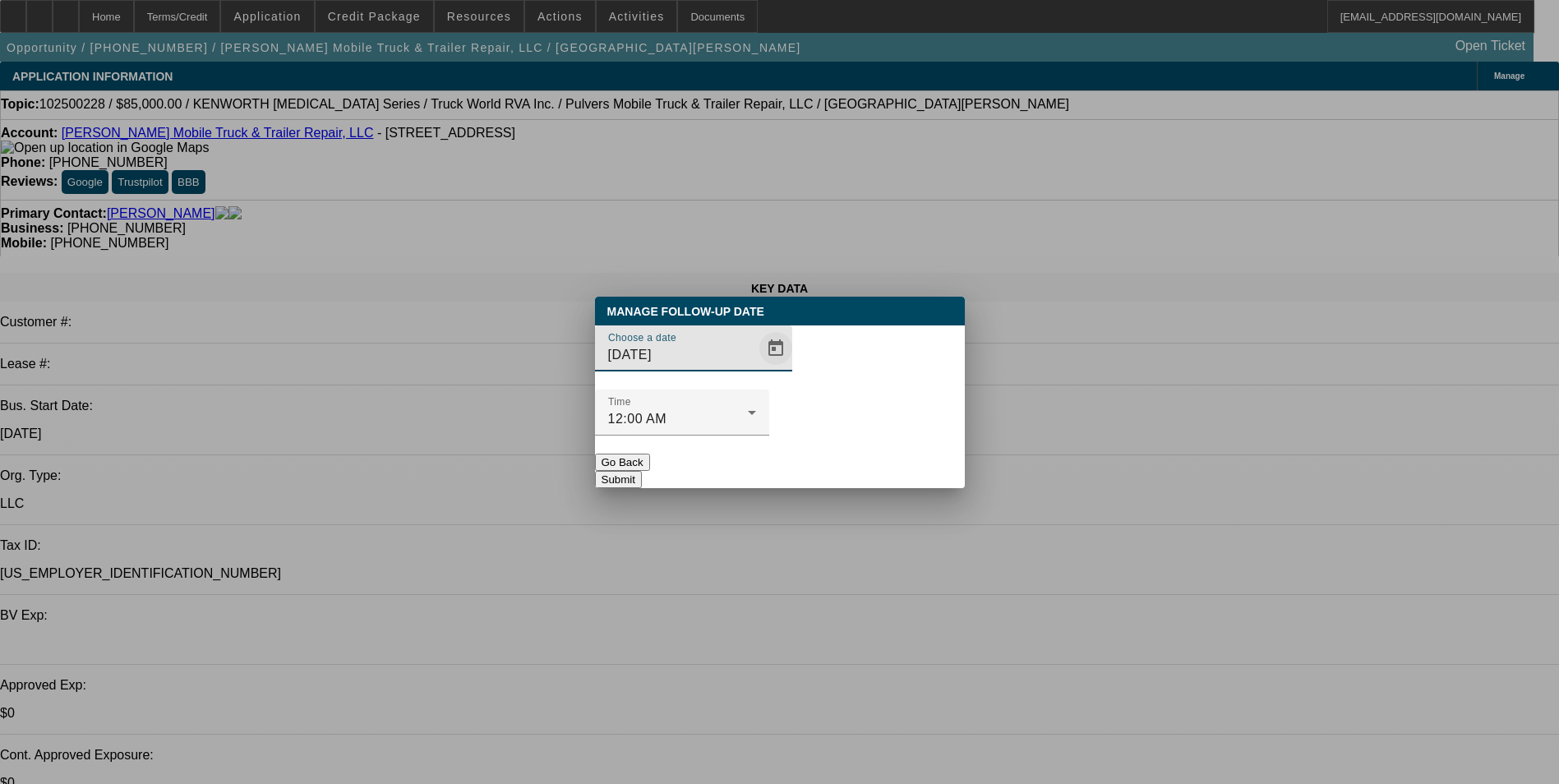
click at [756, 368] on span "Open calendar" at bounding box center [776, 349] width 40 height 40
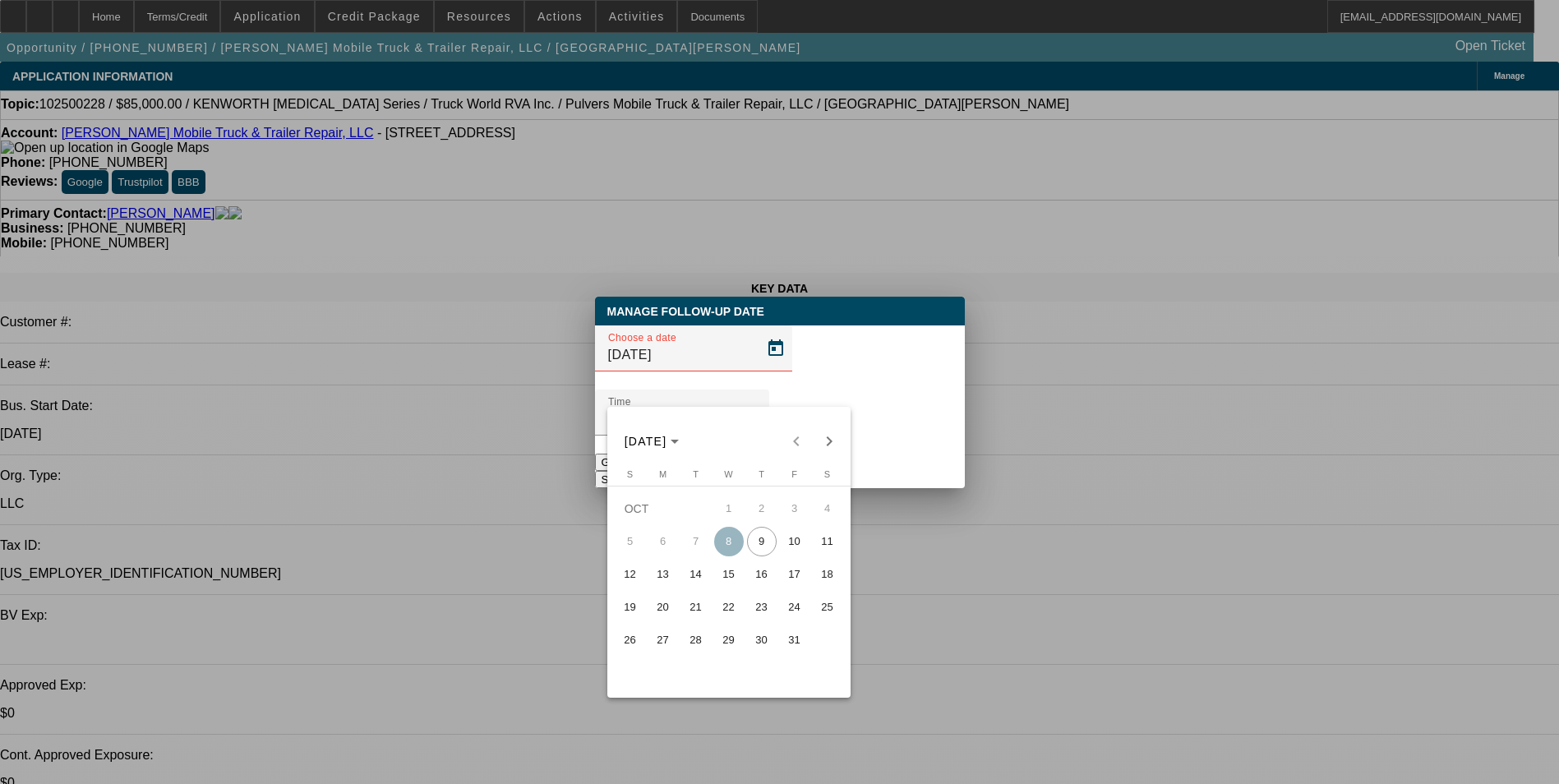
click at [790, 554] on span "10" at bounding box center [794, 541] width 30 height 30
type input "[DATE]"
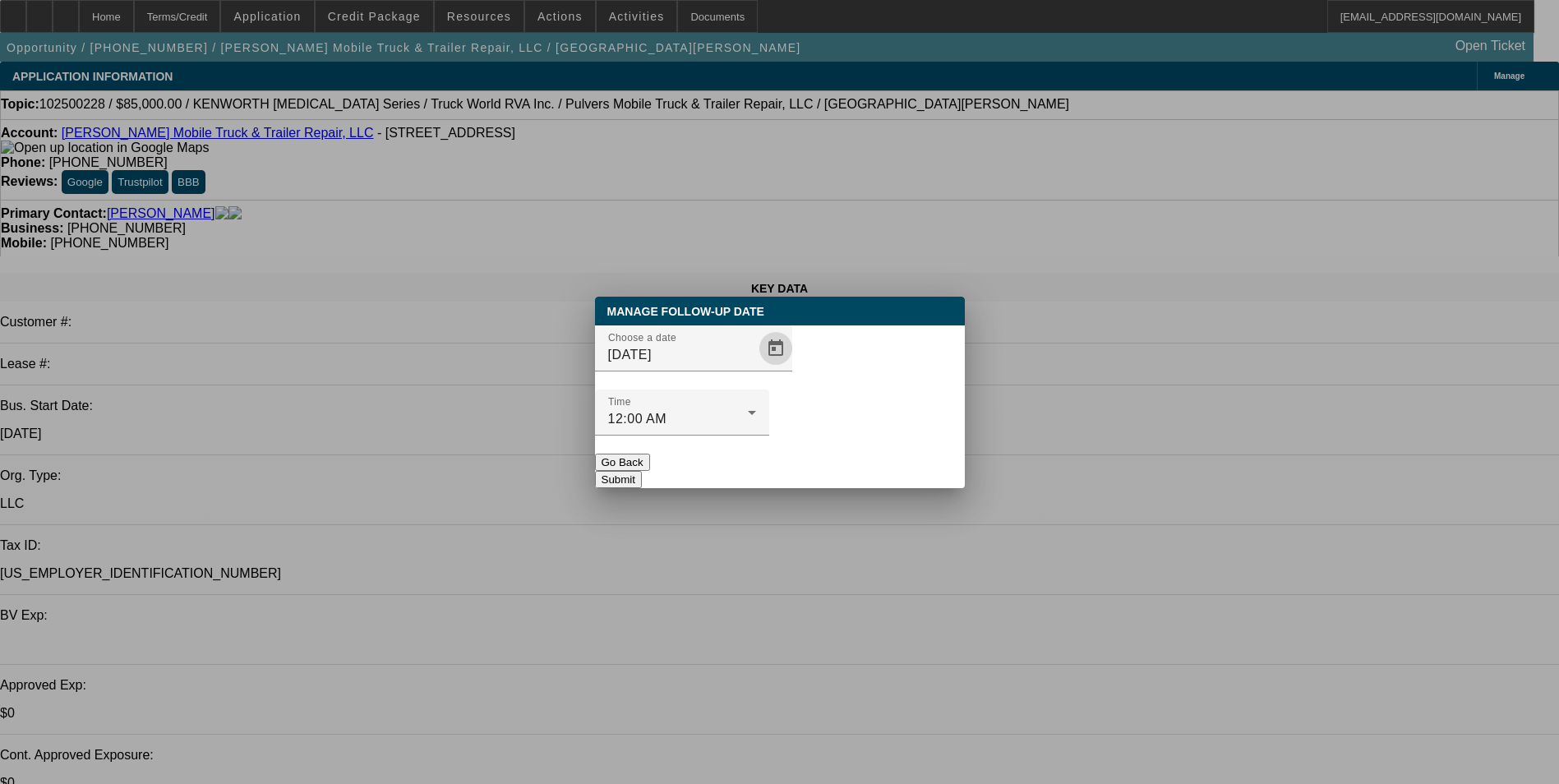
click at [642, 470] on button "Submit" at bounding box center [619, 479] width 47 height 17
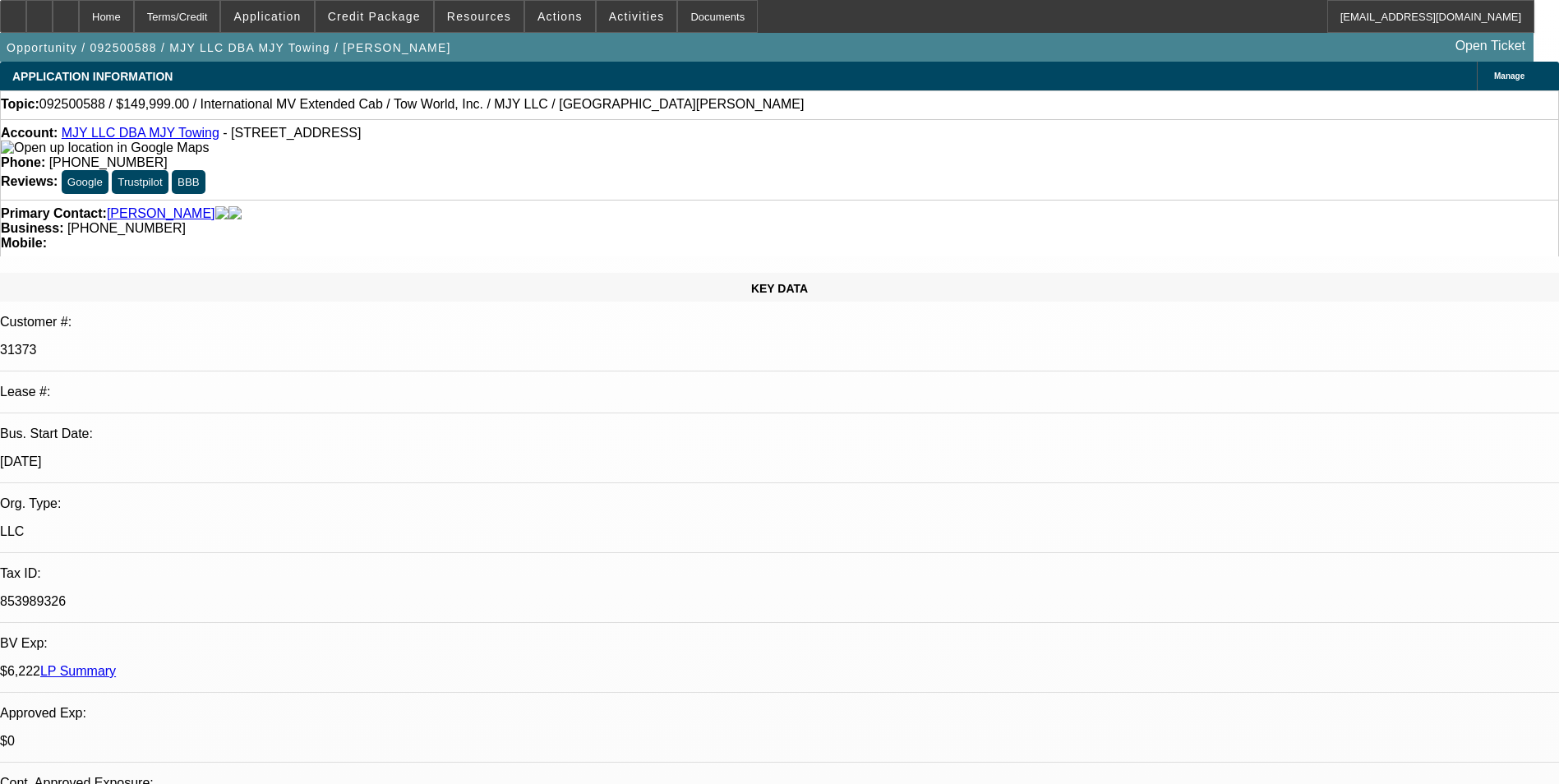
select select "0"
select select "2"
select select "0.1"
select select "0"
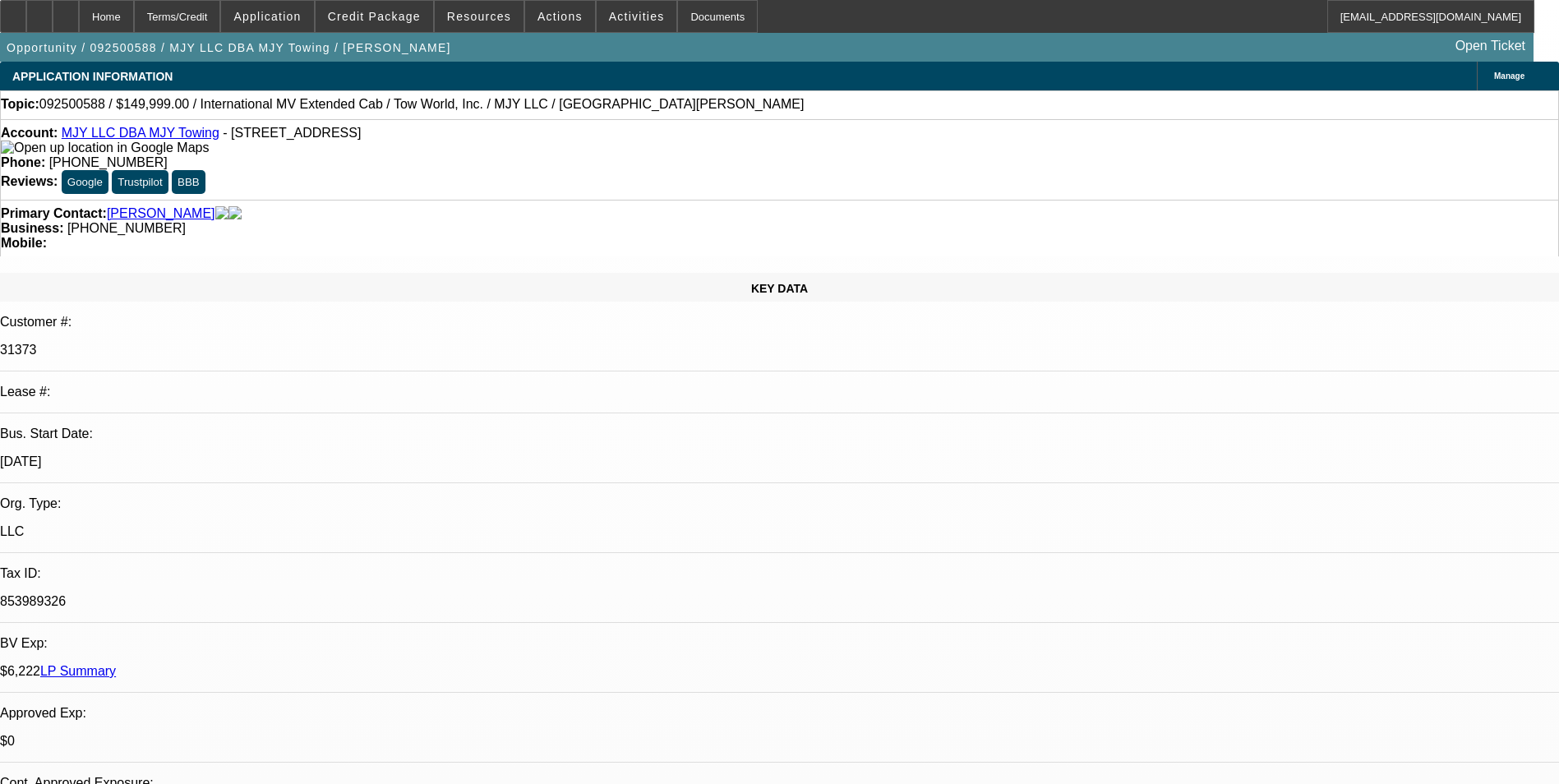
select select "0.1"
select select "0"
select select "0.1"
select select "0"
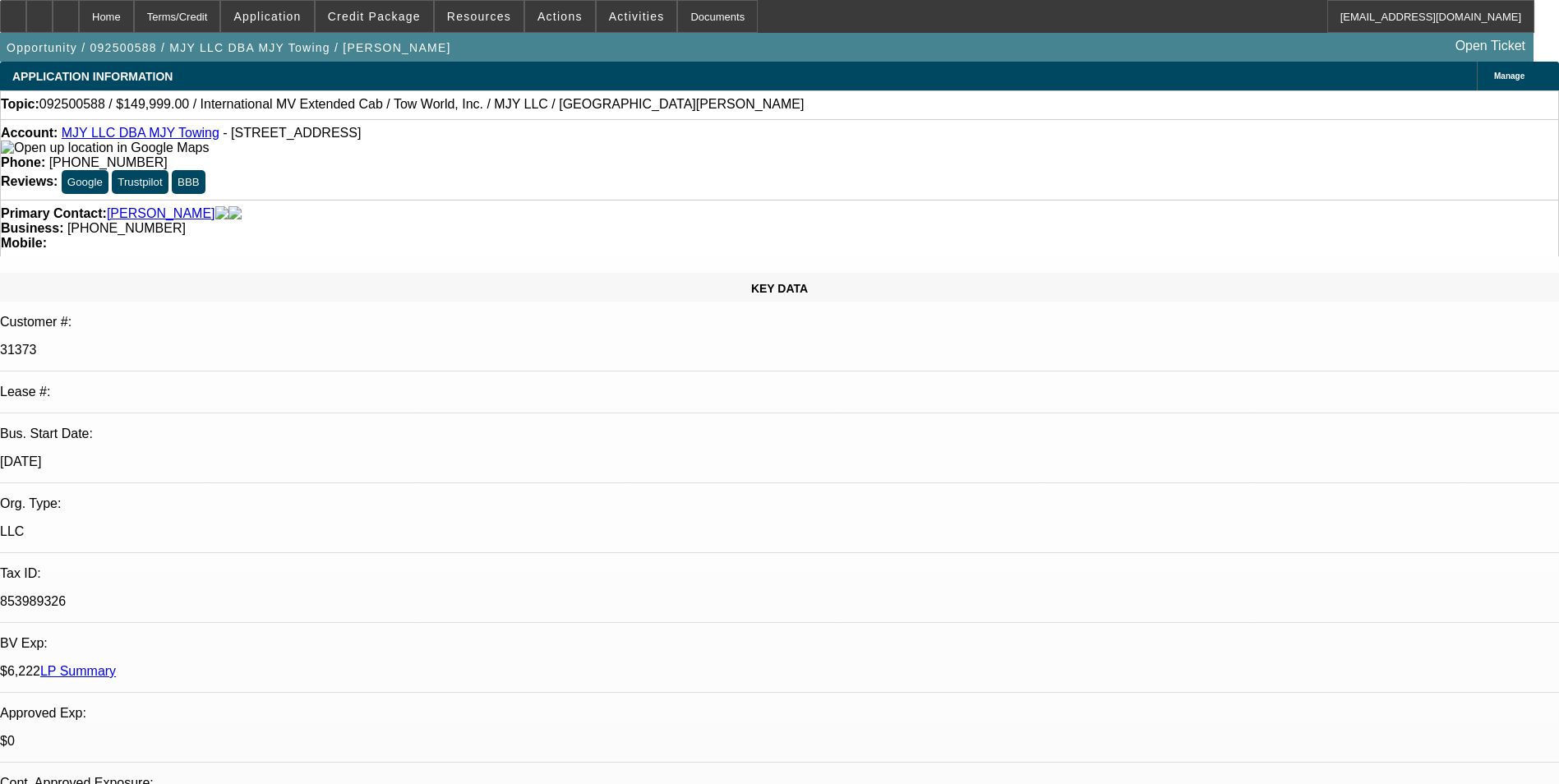
select select "2"
select select "0.1"
select select "1"
select select "2"
select select "4"
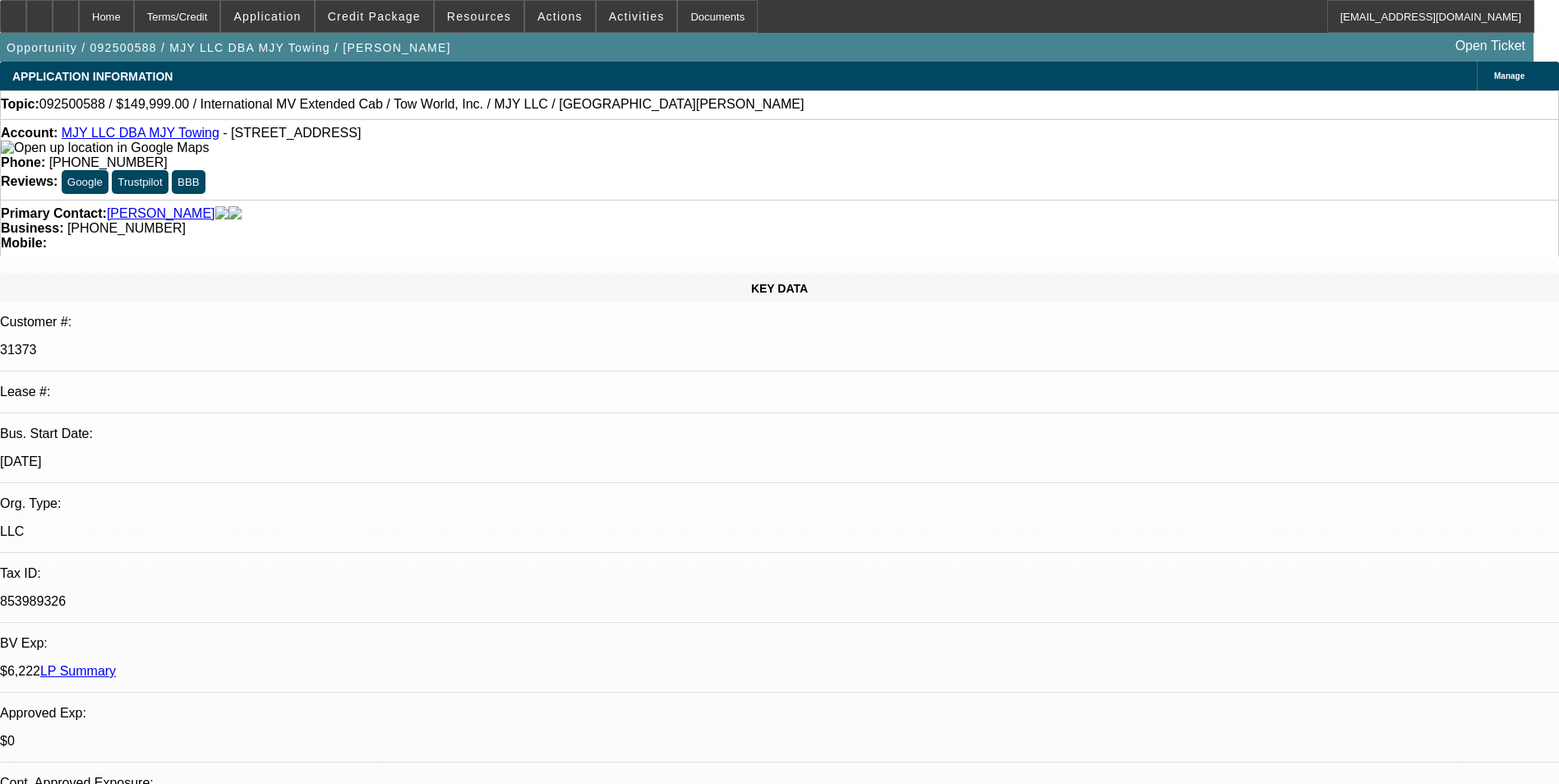
select select "1"
select select "3"
select select "4"
select select "1"
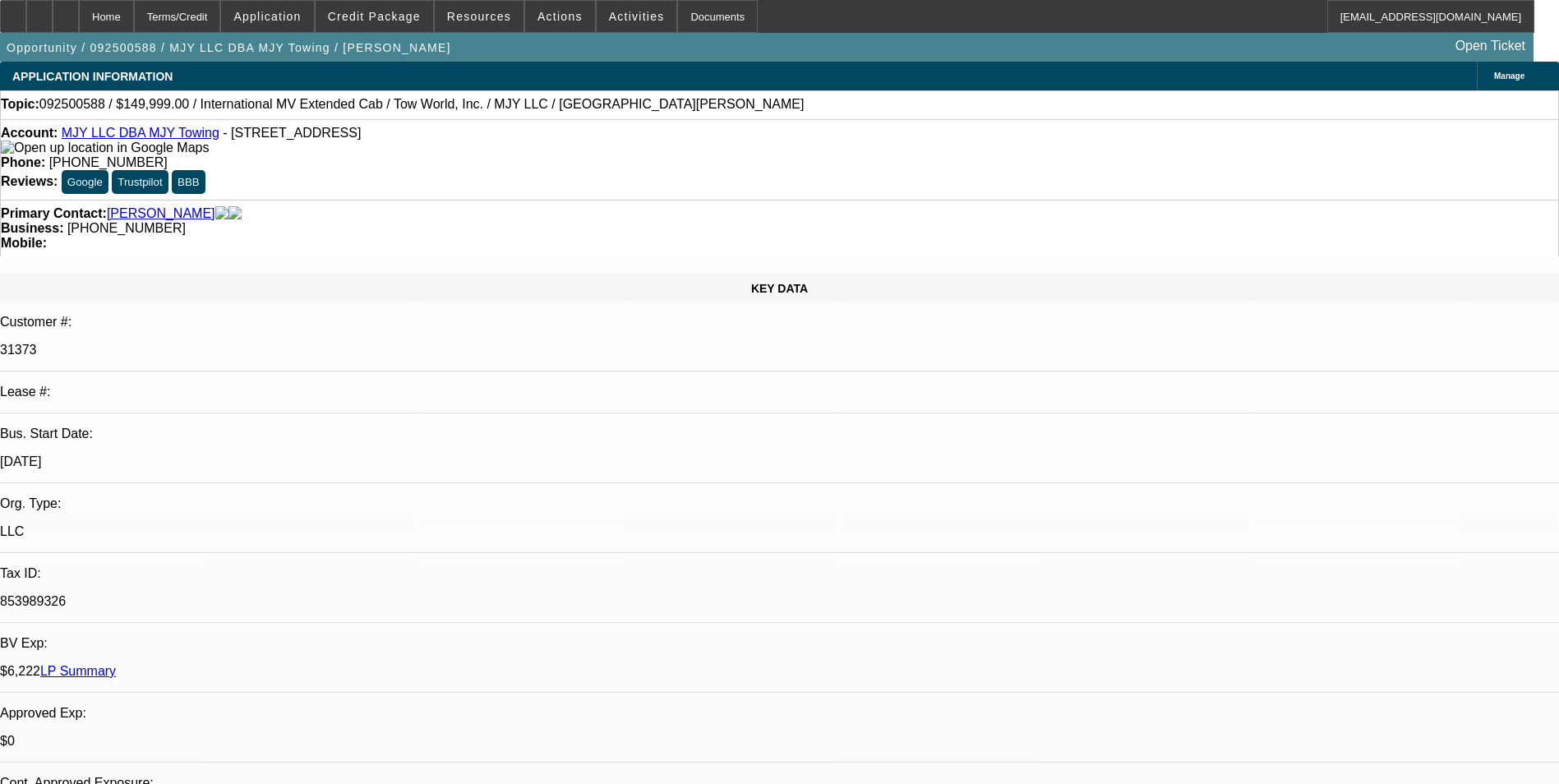
select select "4"
select select "1"
select select "2"
select select "4"
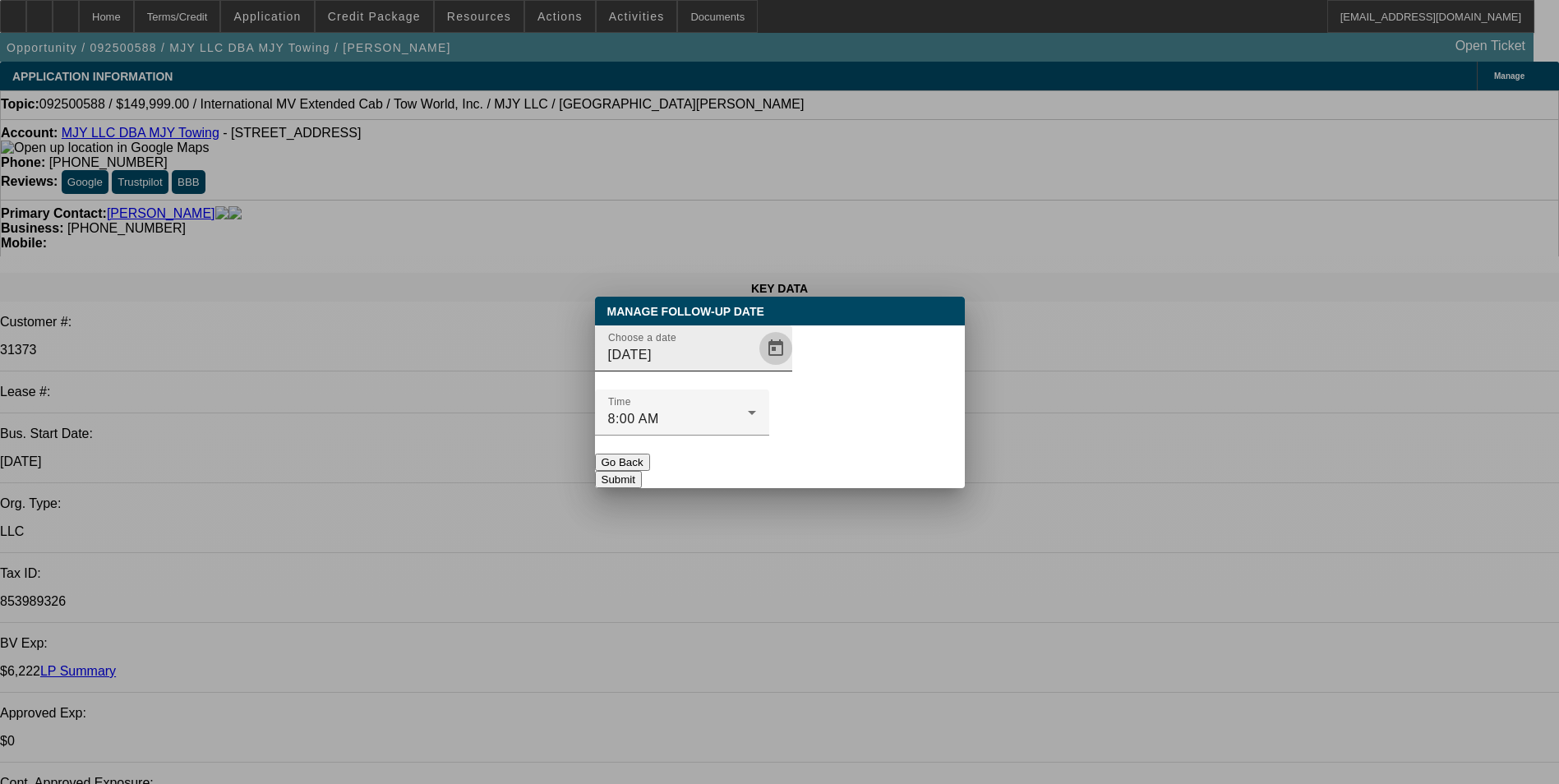
click at [756, 368] on span "Open calendar" at bounding box center [776, 349] width 40 height 40
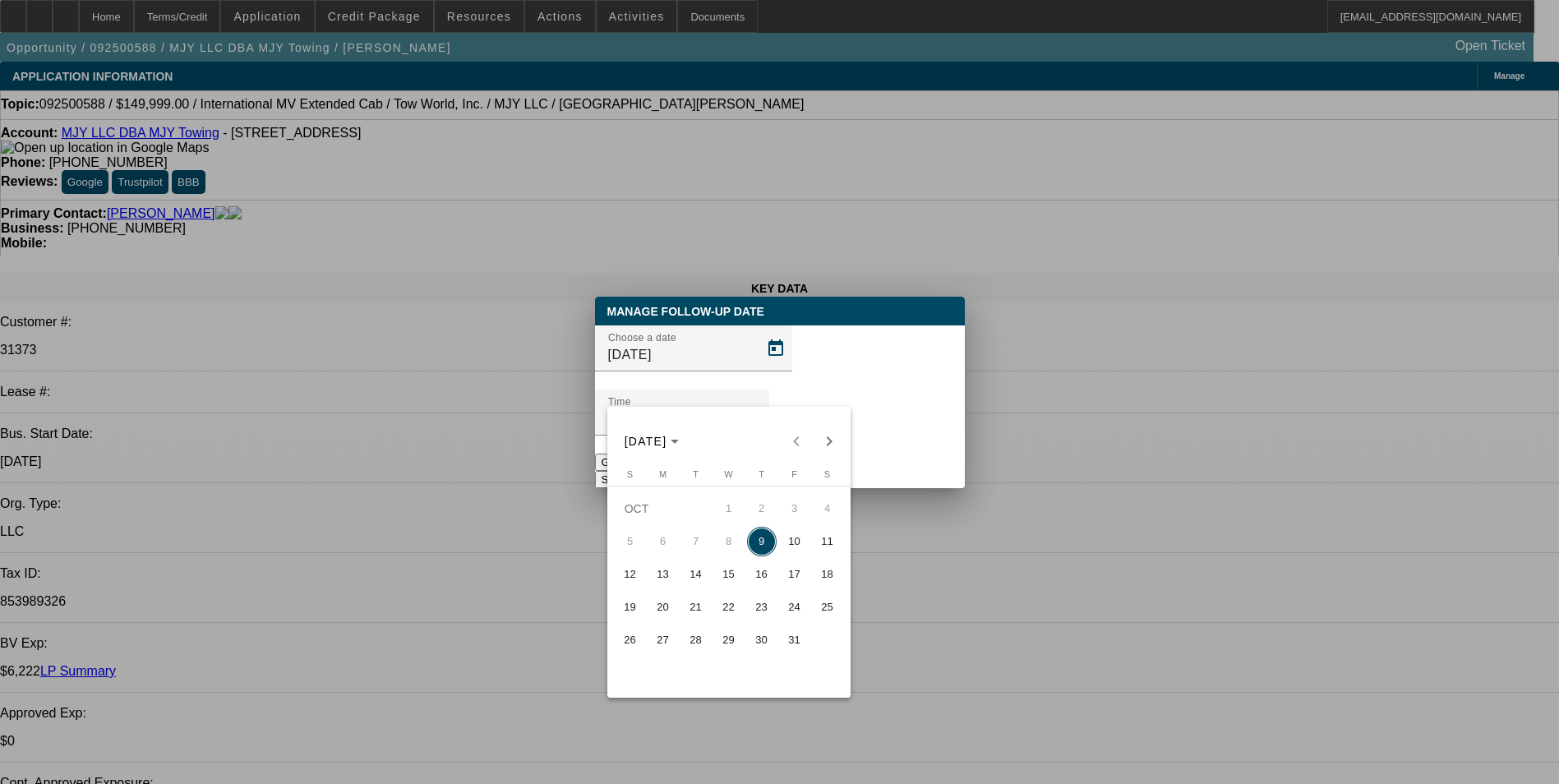
click at [797, 552] on span "10" at bounding box center [794, 541] width 30 height 30
type input "[DATE]"
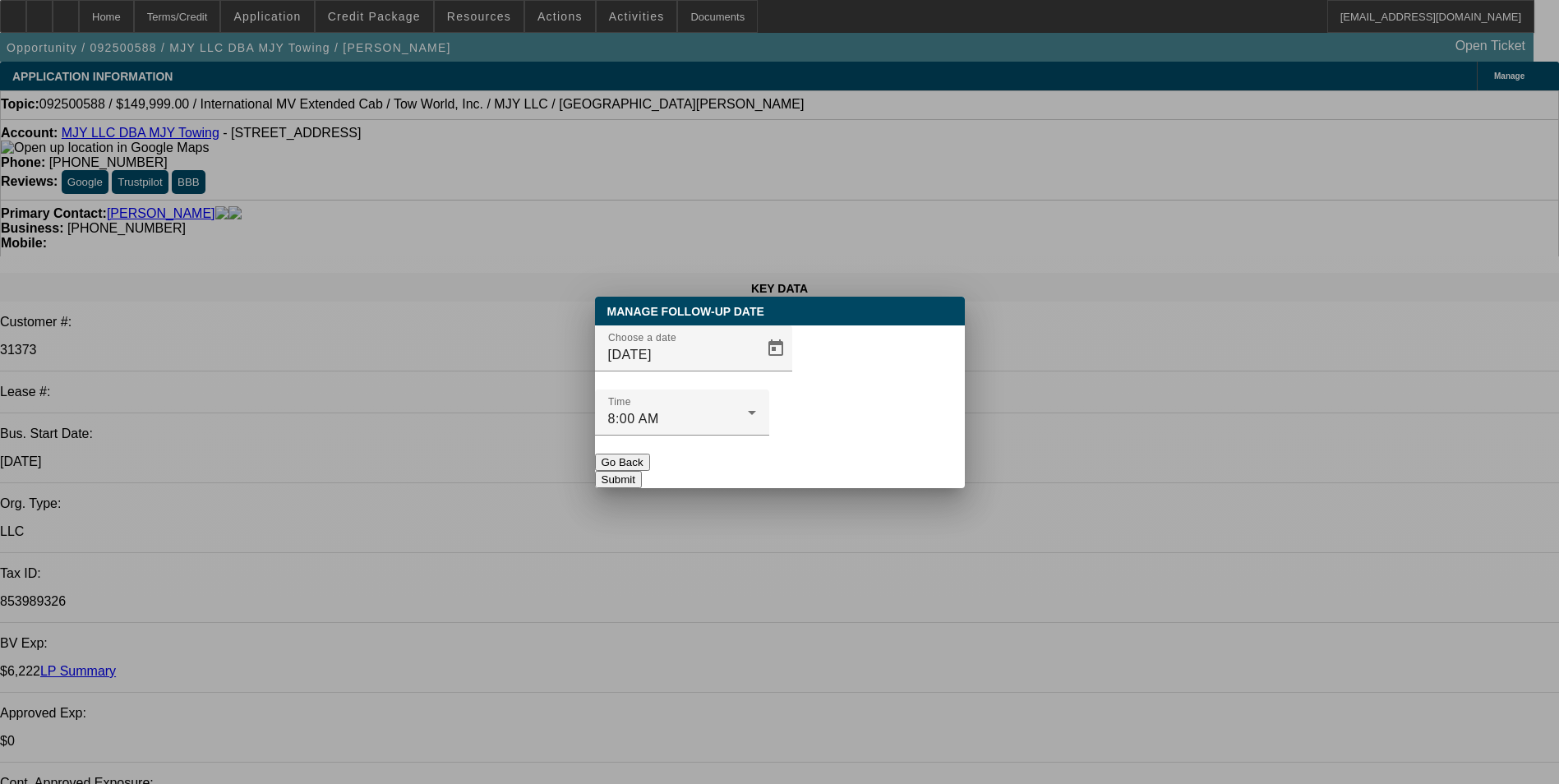
click at [642, 470] on button "Submit" at bounding box center [619, 479] width 47 height 17
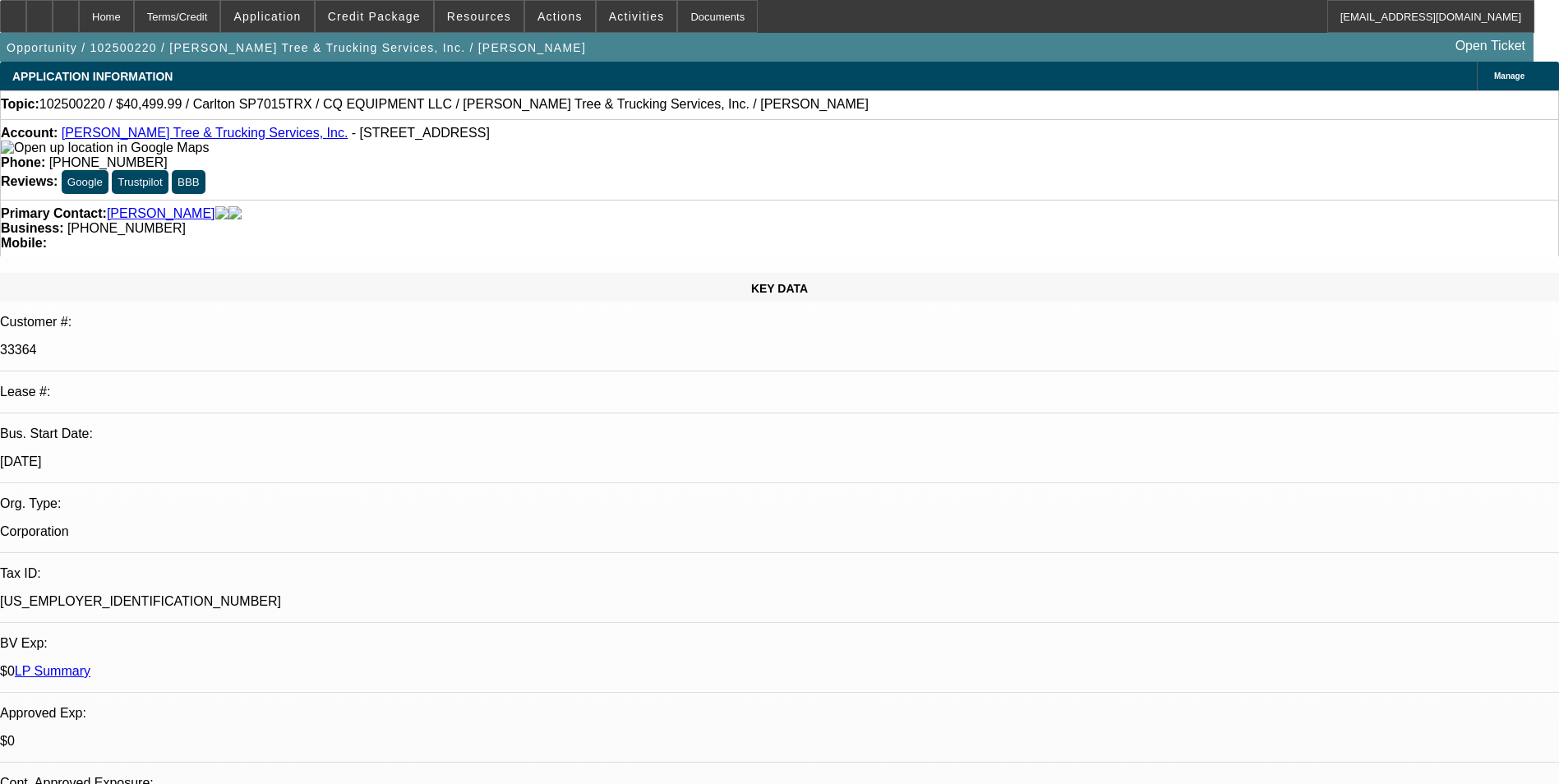
select select "0.1"
select select "0"
select select "0.1"
select select "0"
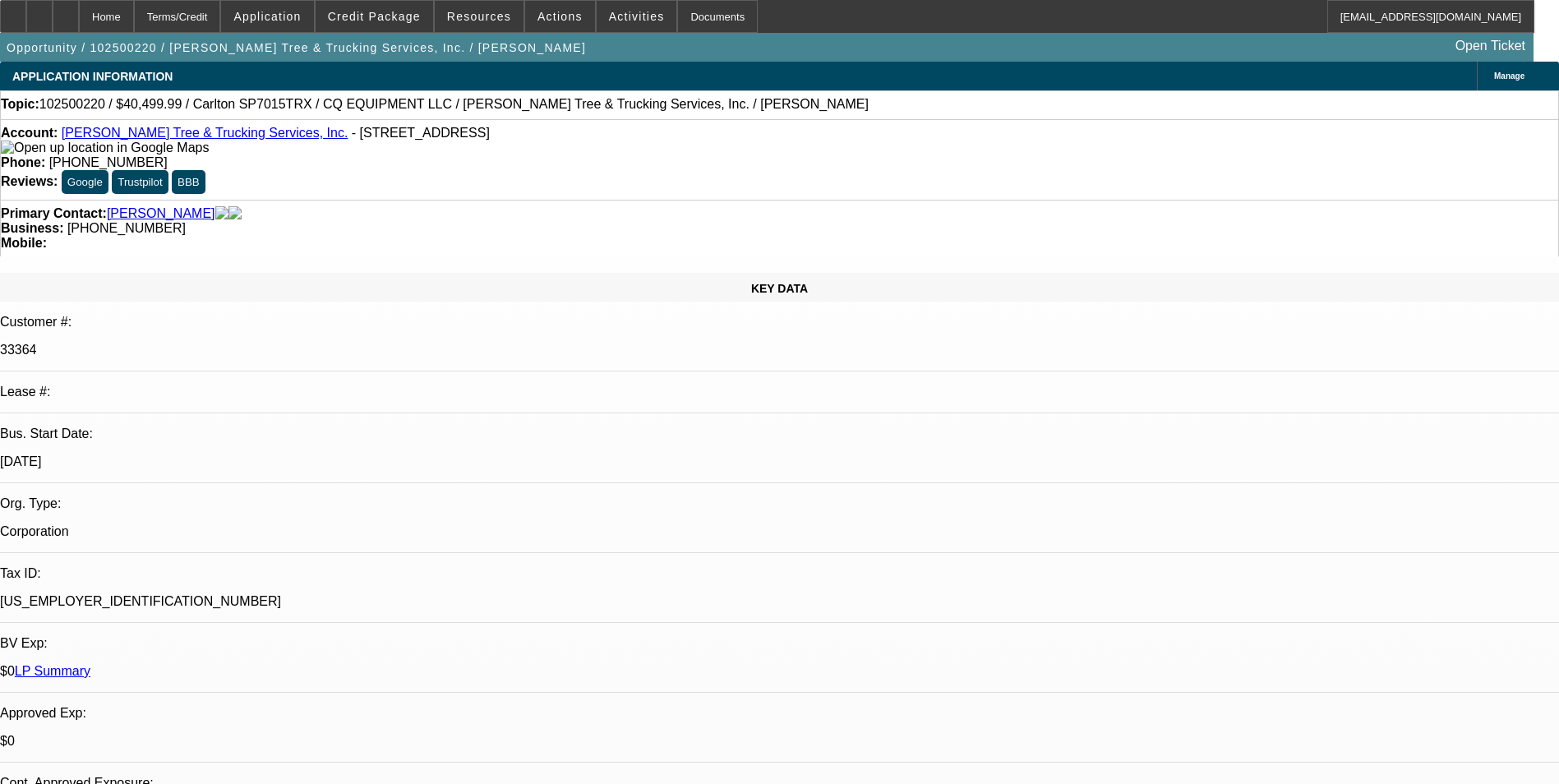
select select "0"
select select "1"
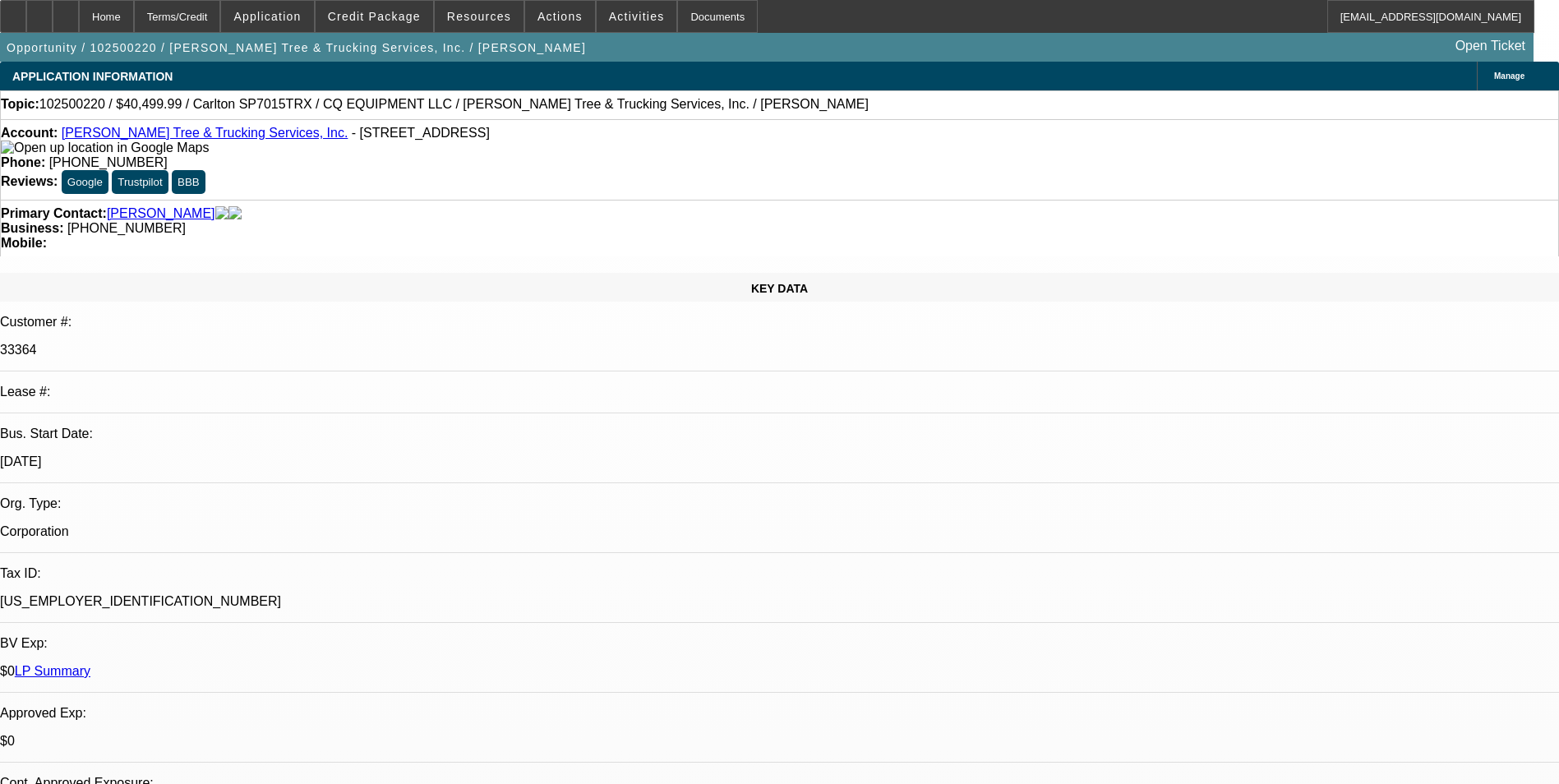
select select "2"
select select "6"
select select "1"
select select "2"
select select "6"
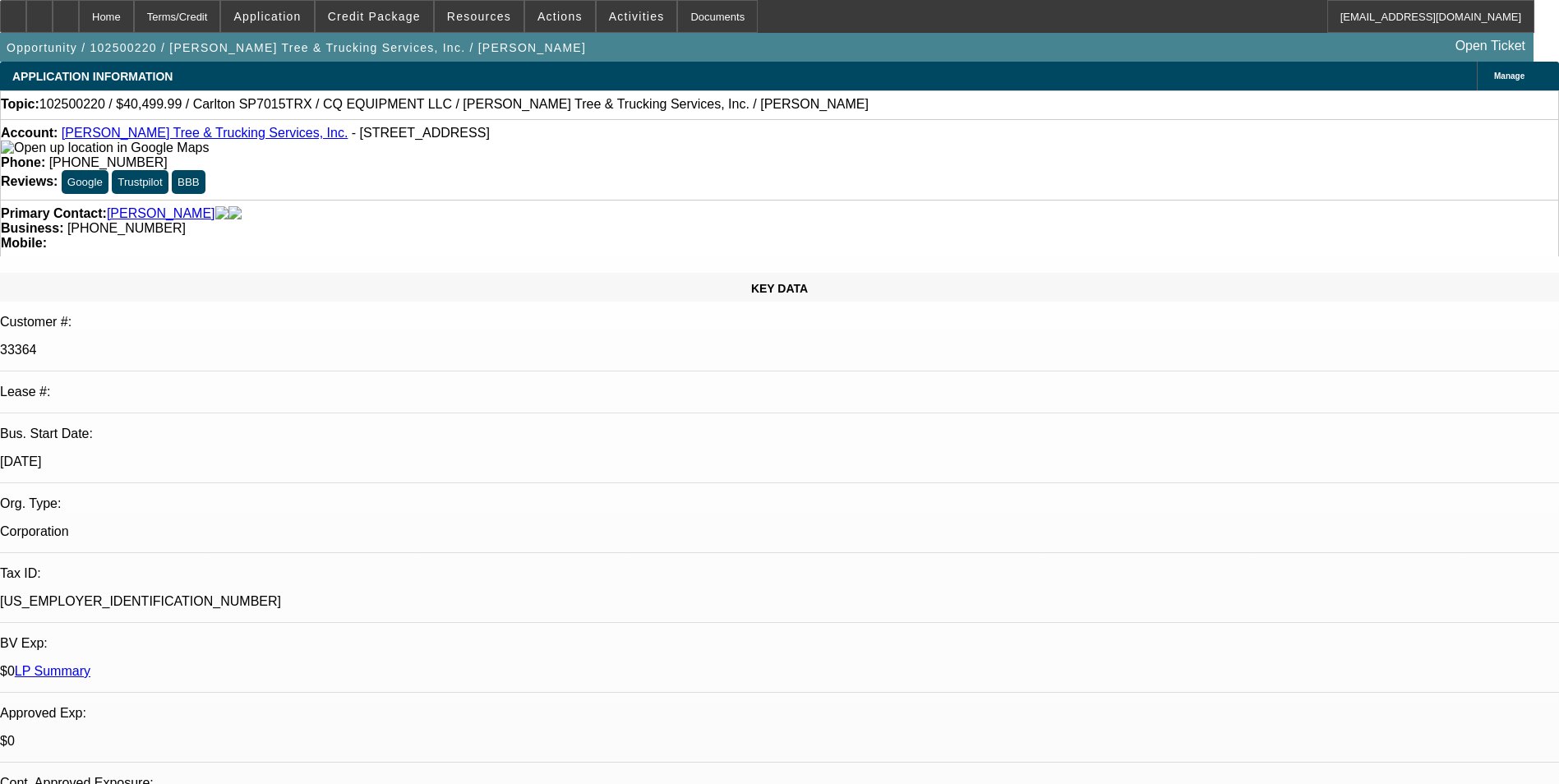
select select "1"
select select "2"
select select "6"
click at [53, 20] on div at bounding box center [39, 16] width 26 height 33
click at [79, 12] on div at bounding box center [65, 16] width 26 height 33
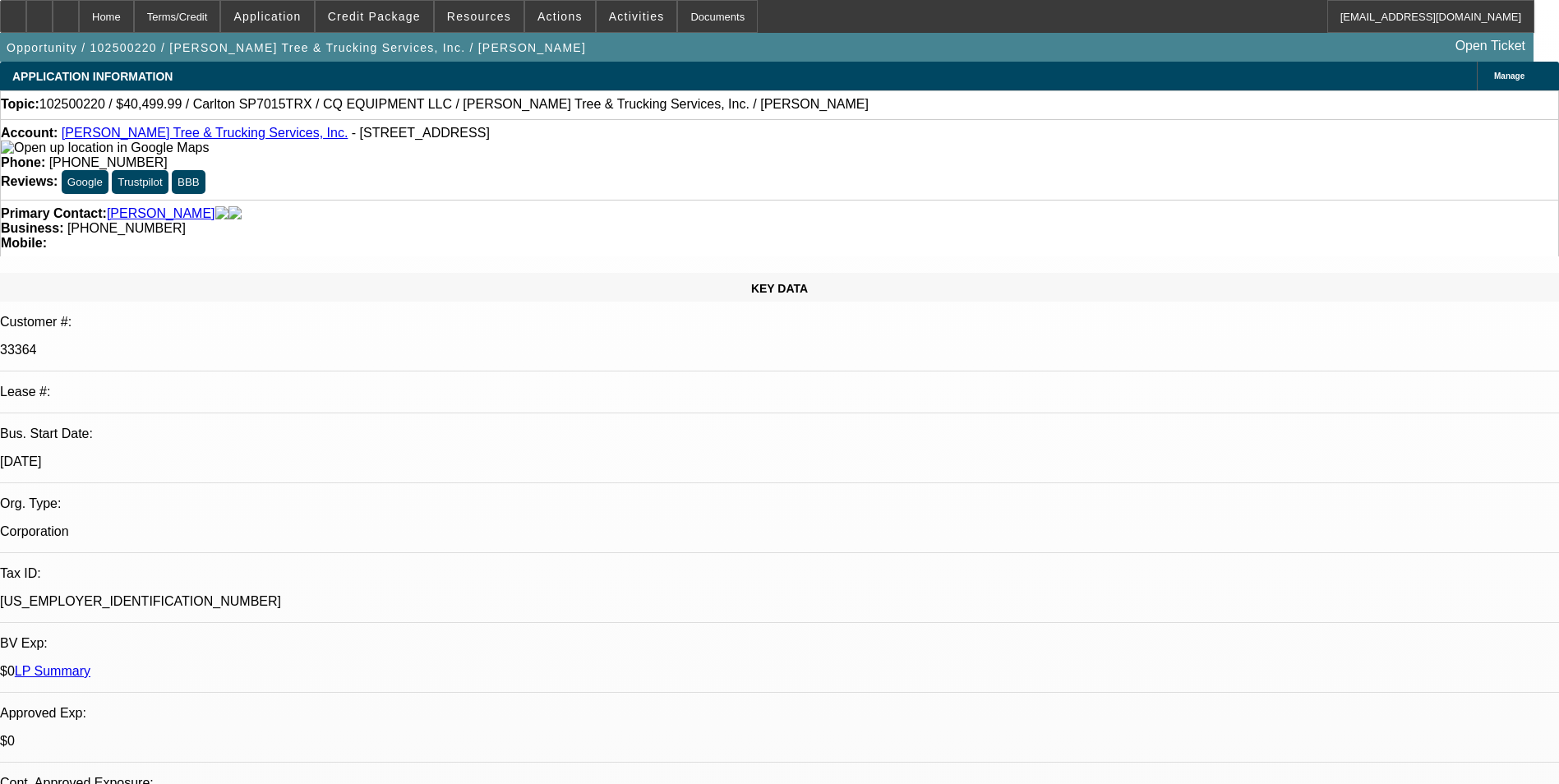
select select "0.1"
select select "0"
select select "0.1"
select select "0"
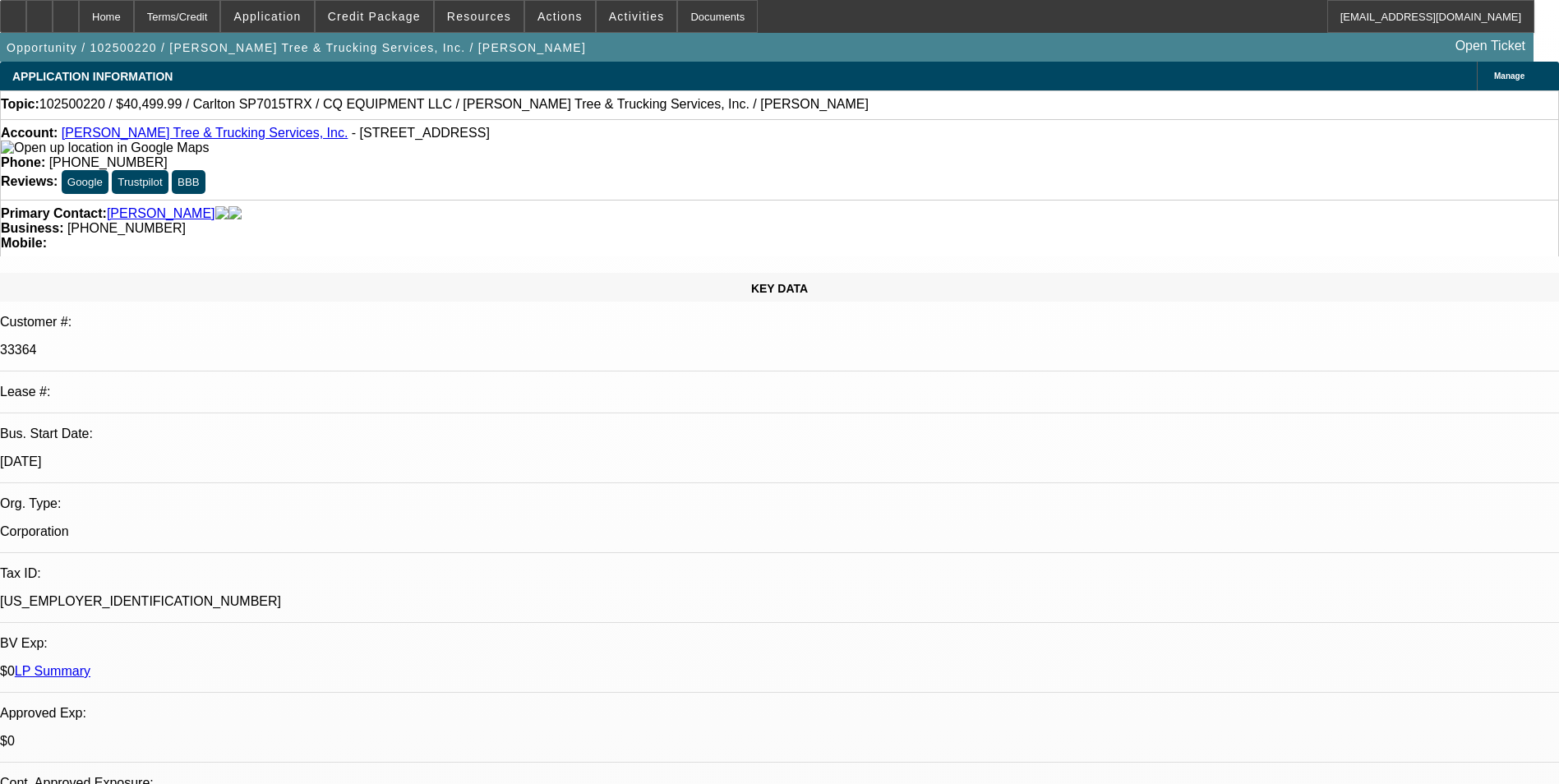
select select "0"
select select "1"
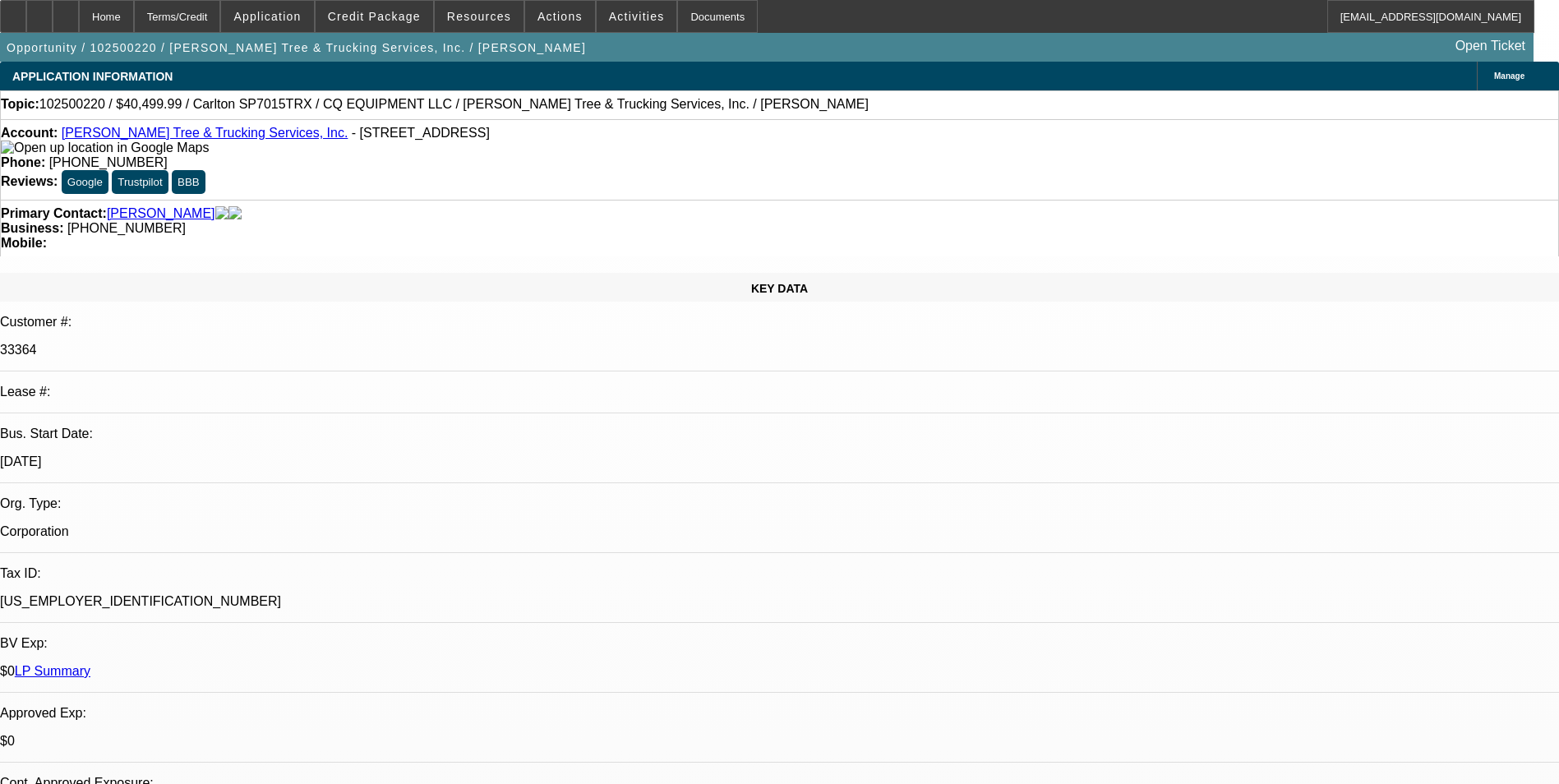
select select "2"
select select "6"
select select "1"
select select "2"
select select "6"
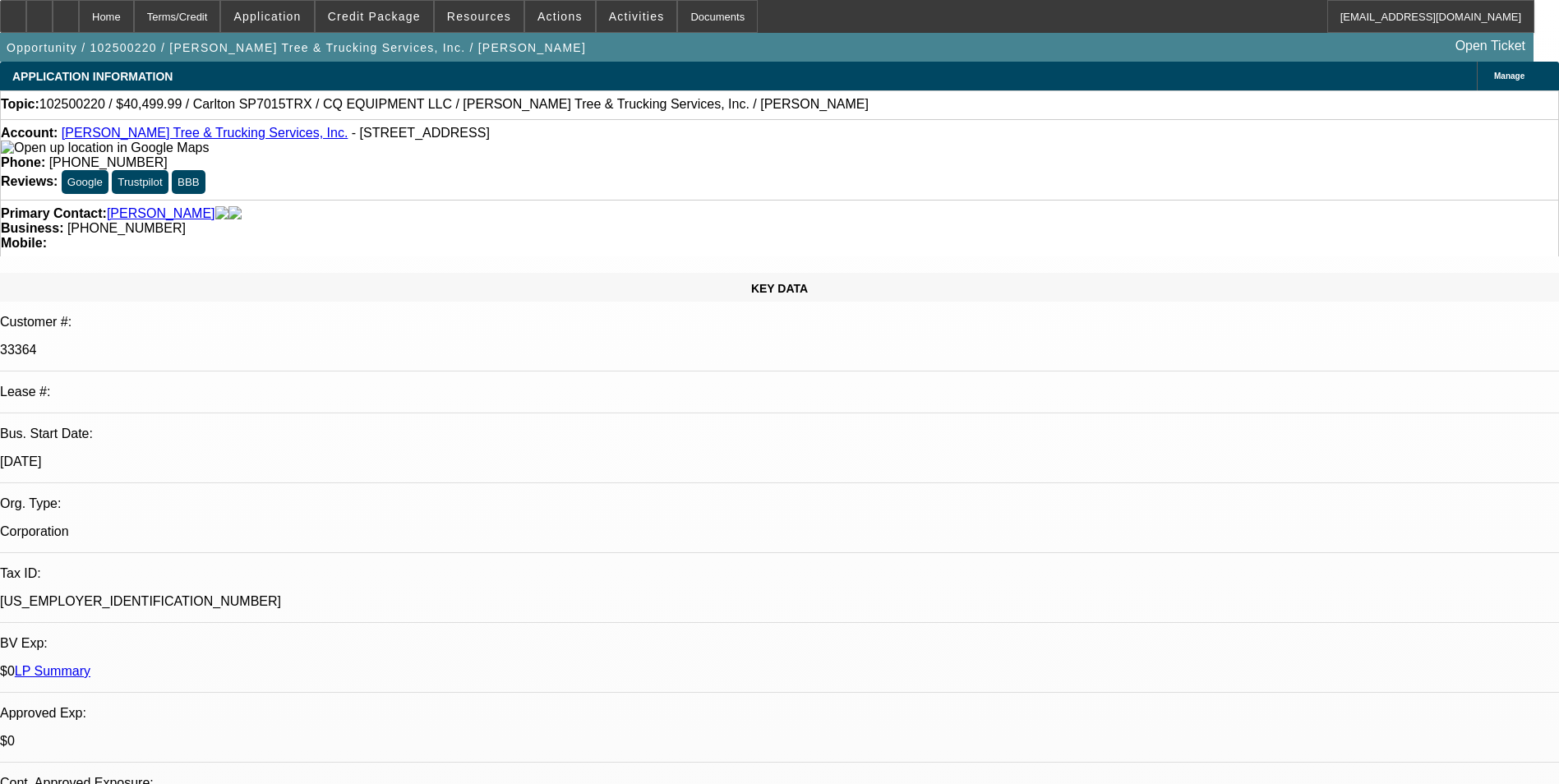
select select "1"
select select "2"
select select "6"
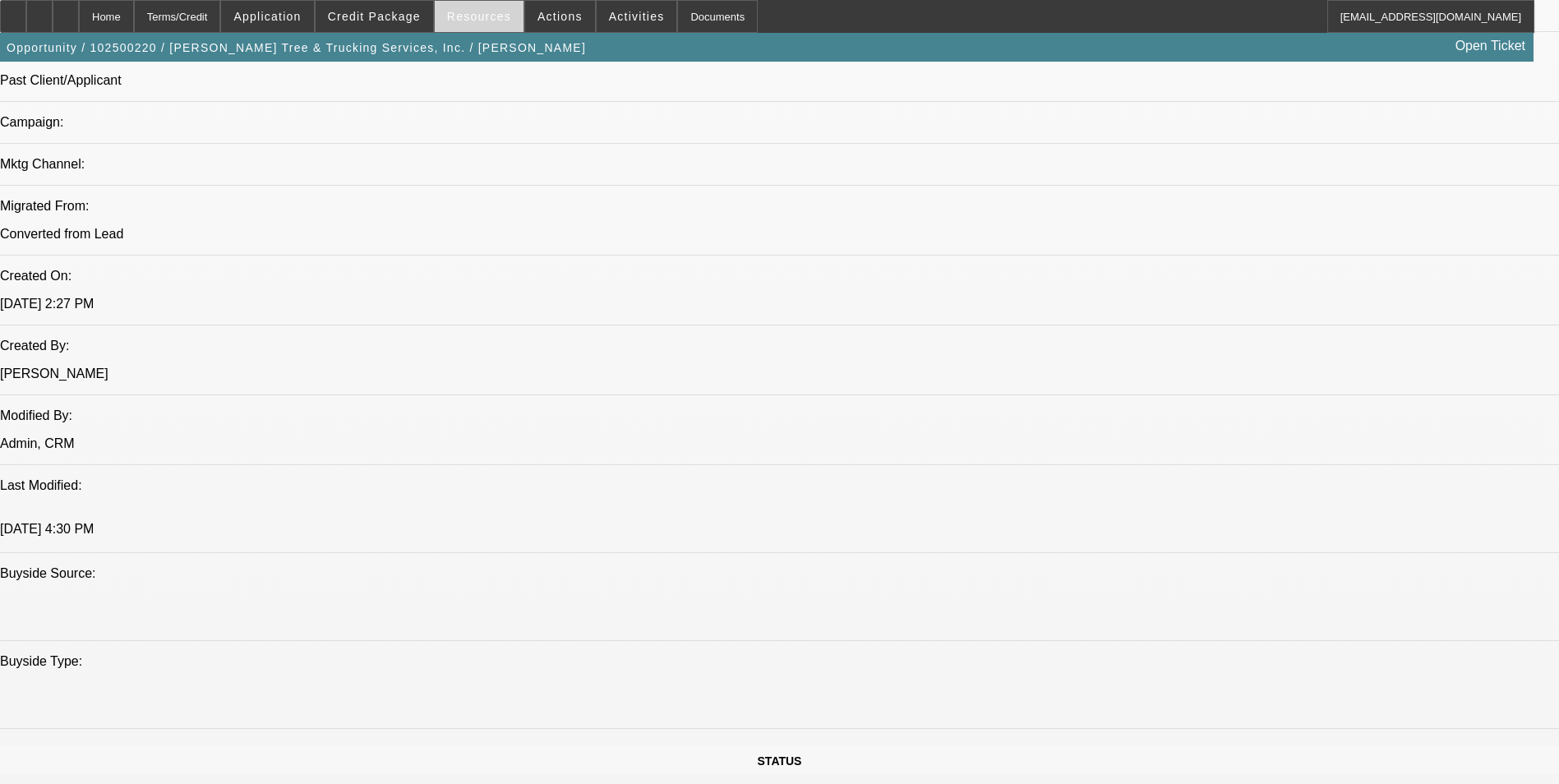
scroll to position [1150, 0]
click at [411, 13] on span "Credit Package" at bounding box center [375, 16] width 93 height 14
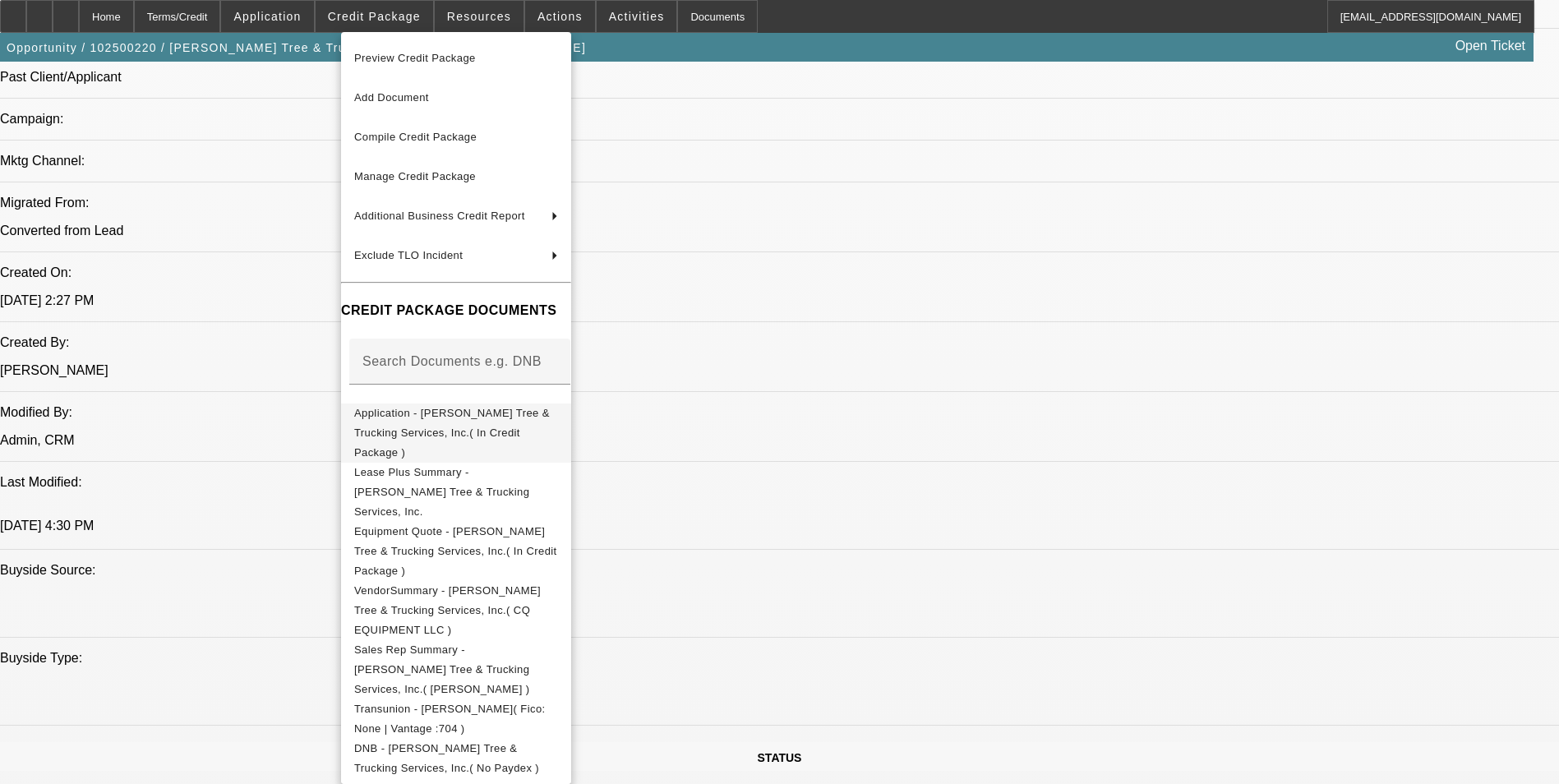
click at [531, 406] on button "Application - Anthony Tree & Trucking Services, Inc.( In Credit Package )" at bounding box center [456, 432] width 230 height 59
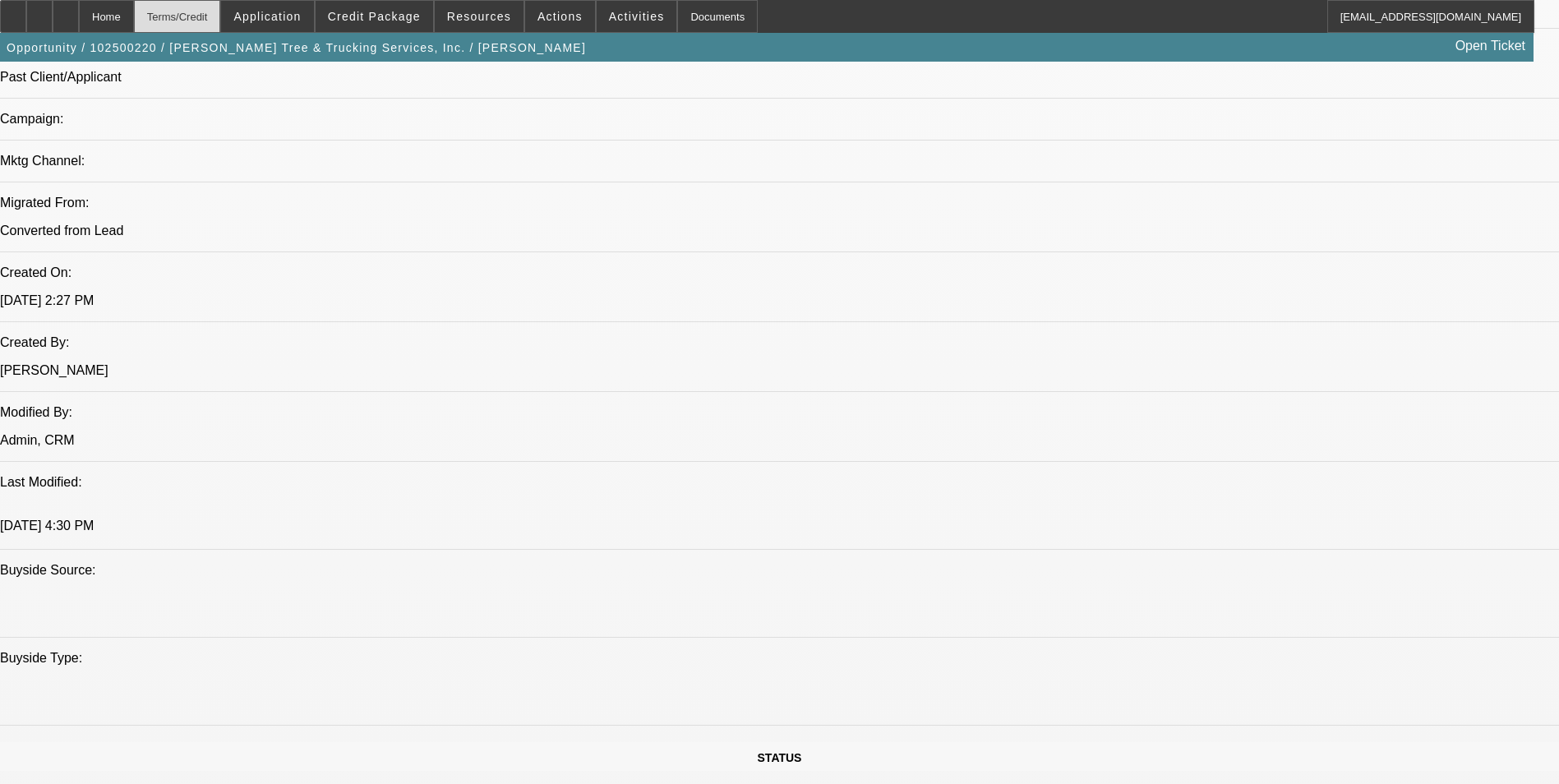
click at [212, 18] on div "Terms/Credit" at bounding box center [178, 16] width 87 height 33
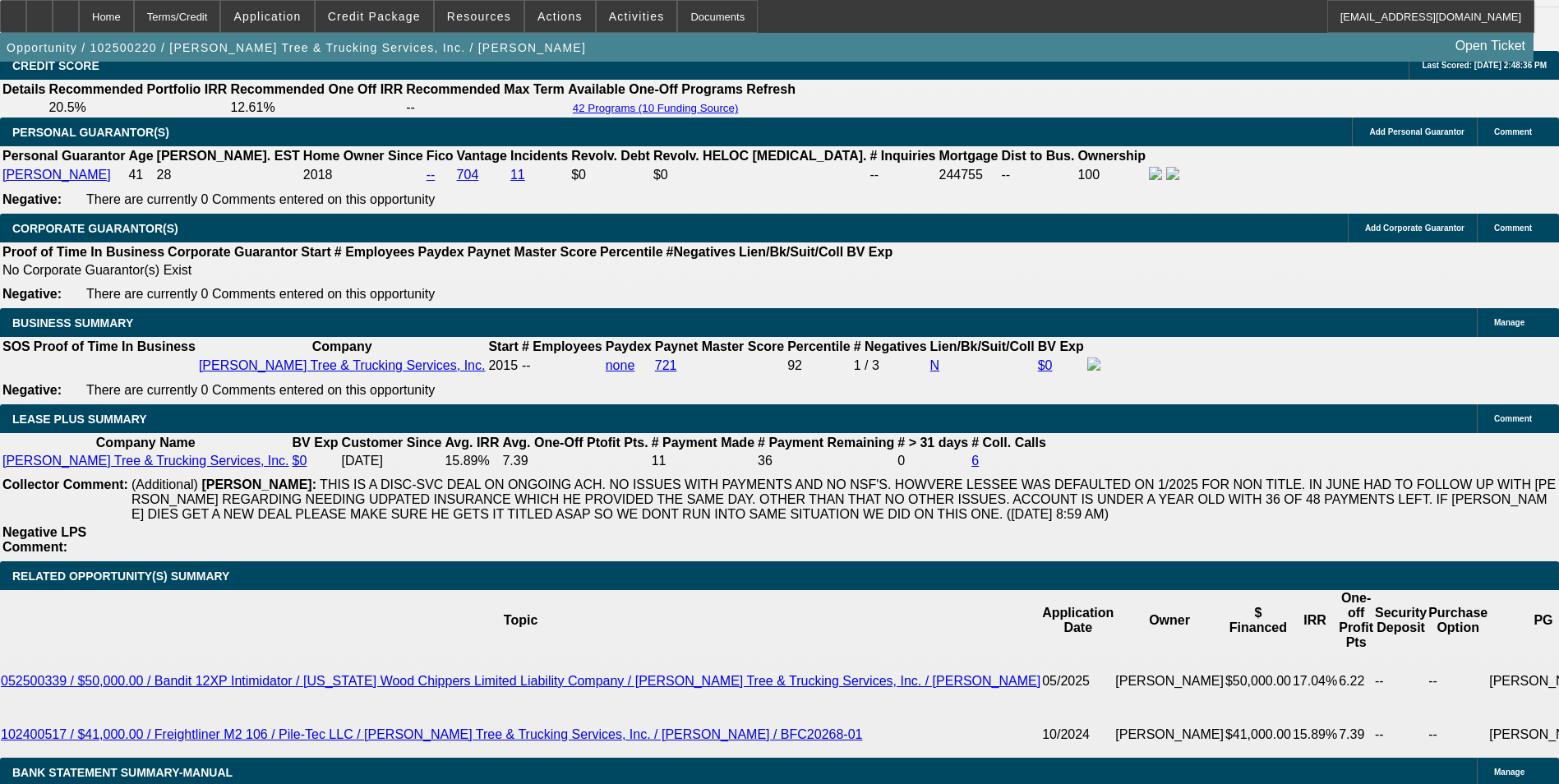
scroll to position [2560, 0]
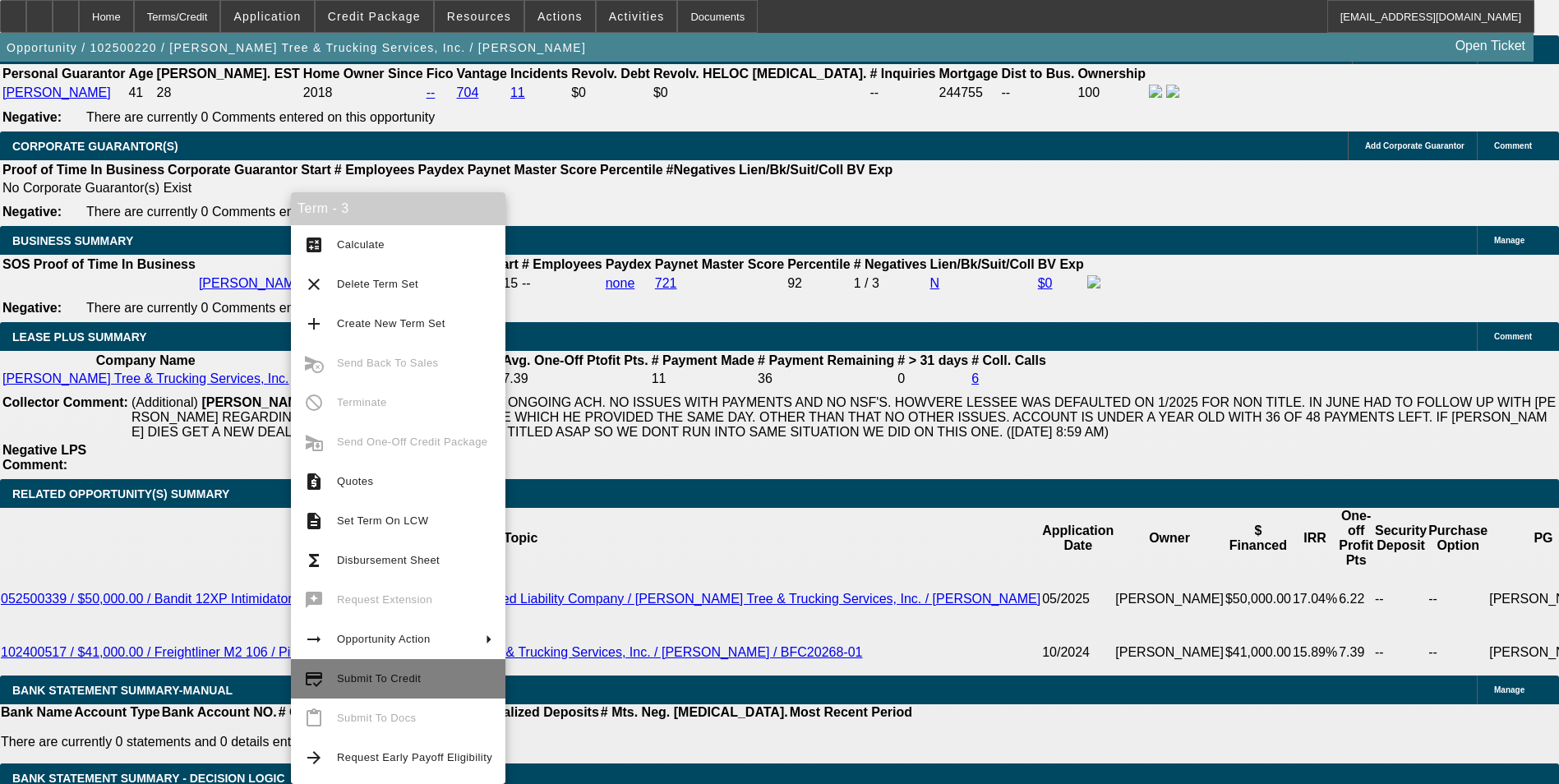
click at [400, 679] on span "Submit To Credit" at bounding box center [379, 678] width 83 height 13
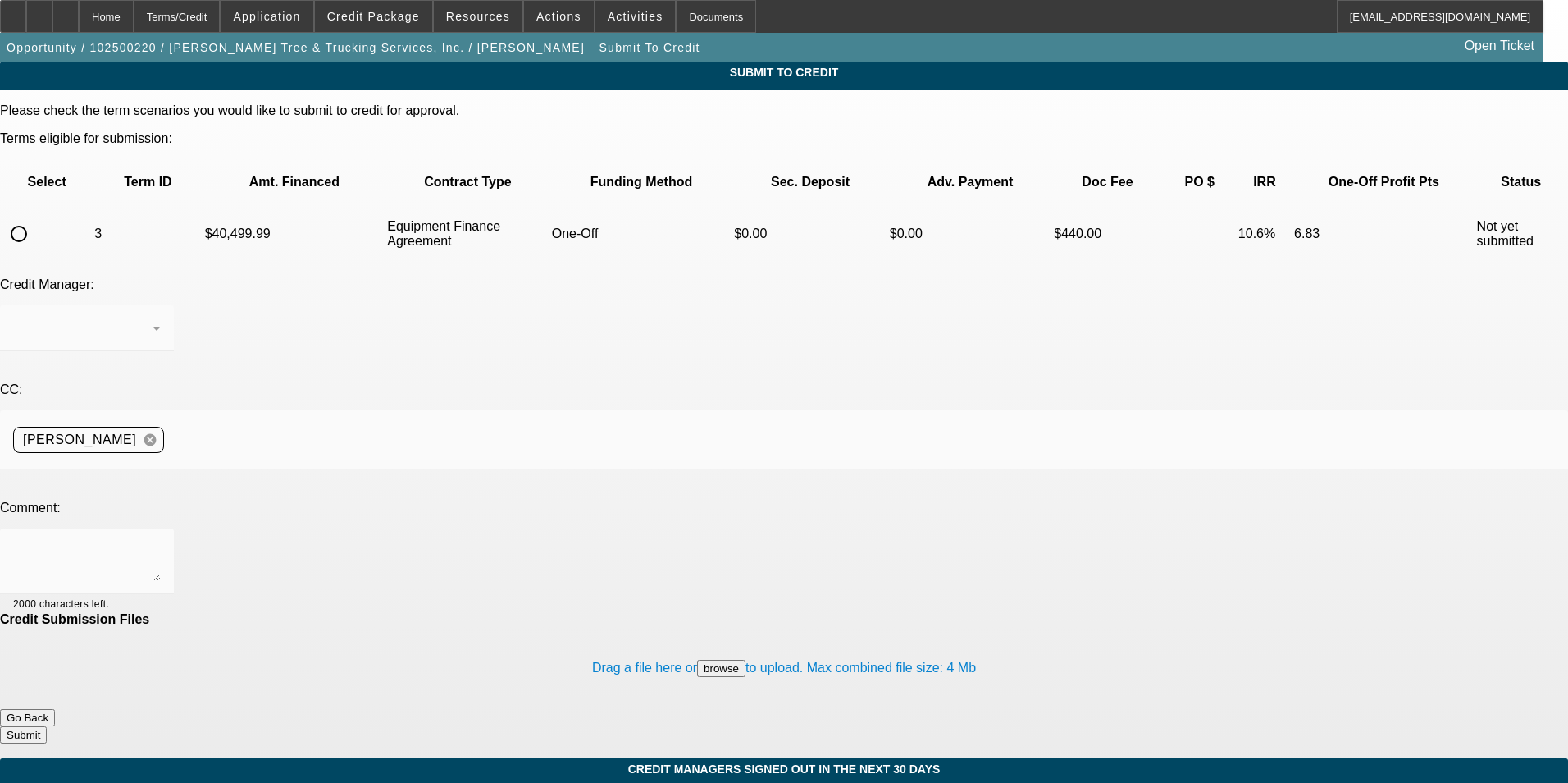
click at [35, 217] on input "radio" at bounding box center [19, 234] width 33 height 33
radio input "true"
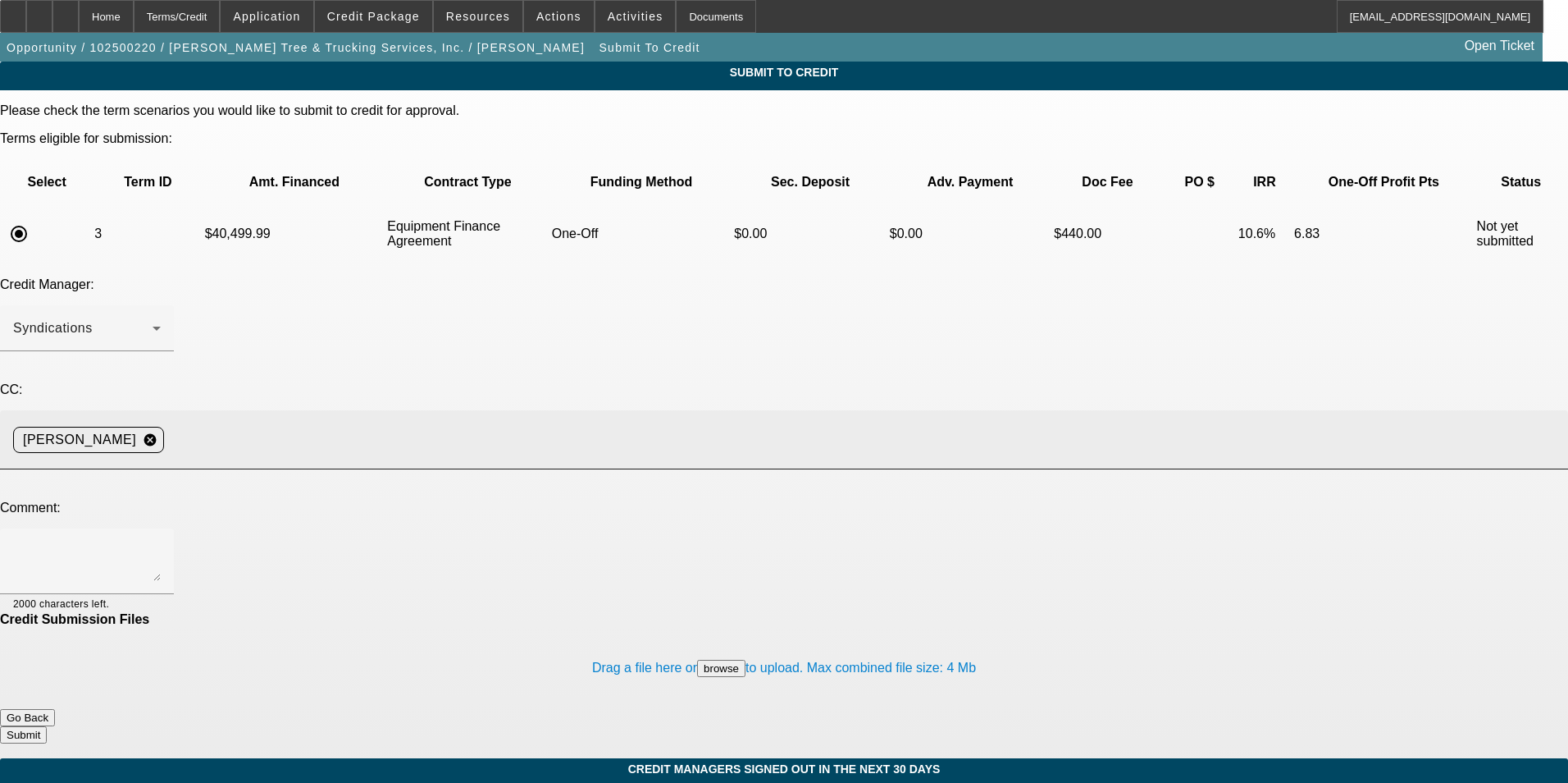
click at [395, 424] on input at bounding box center [860, 440] width 1378 height 33
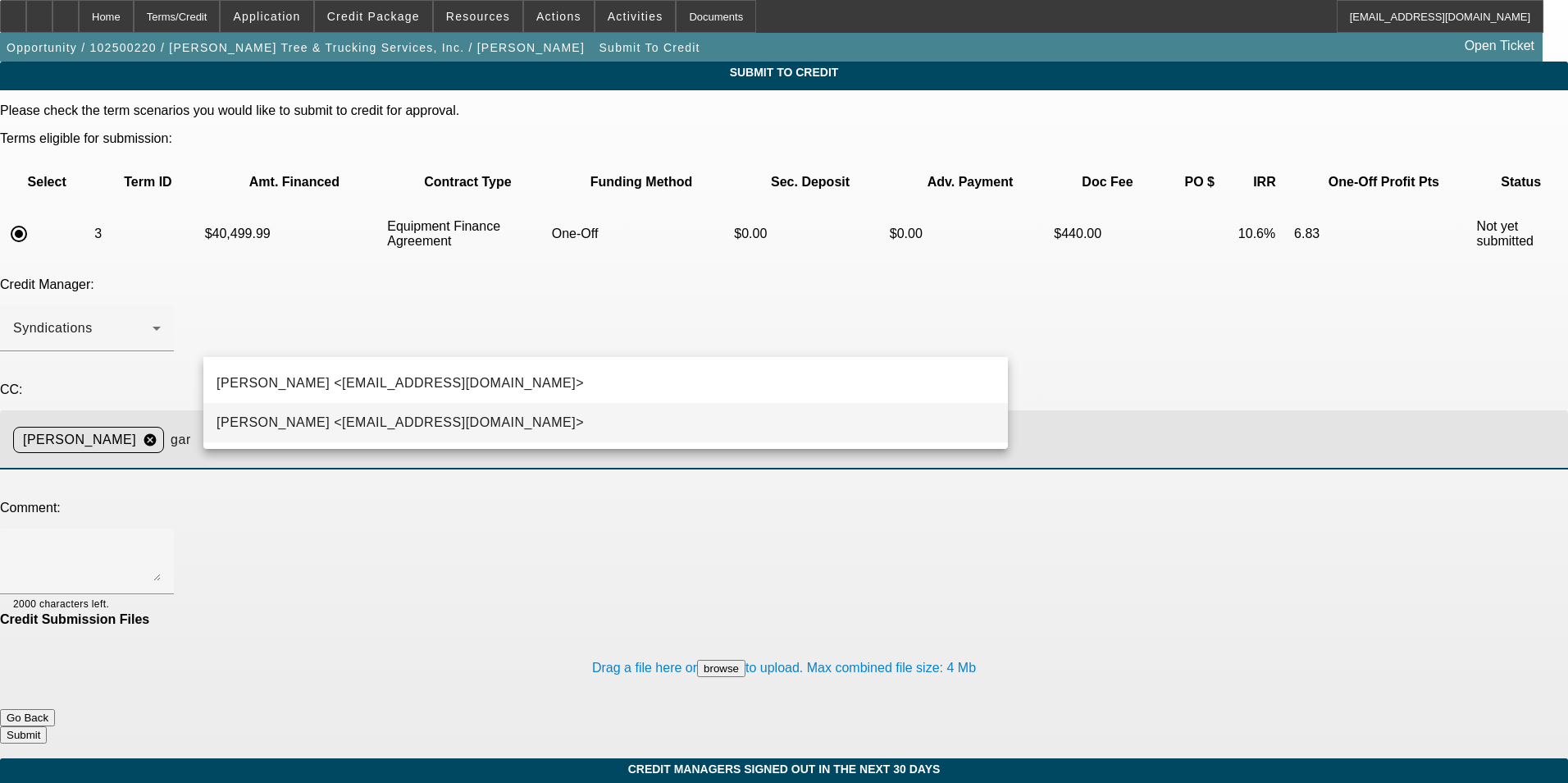
type input "gar"
click at [378, 425] on span "George Arida <GArida@beaconfunding.com>" at bounding box center [400, 423] width 367 height 20
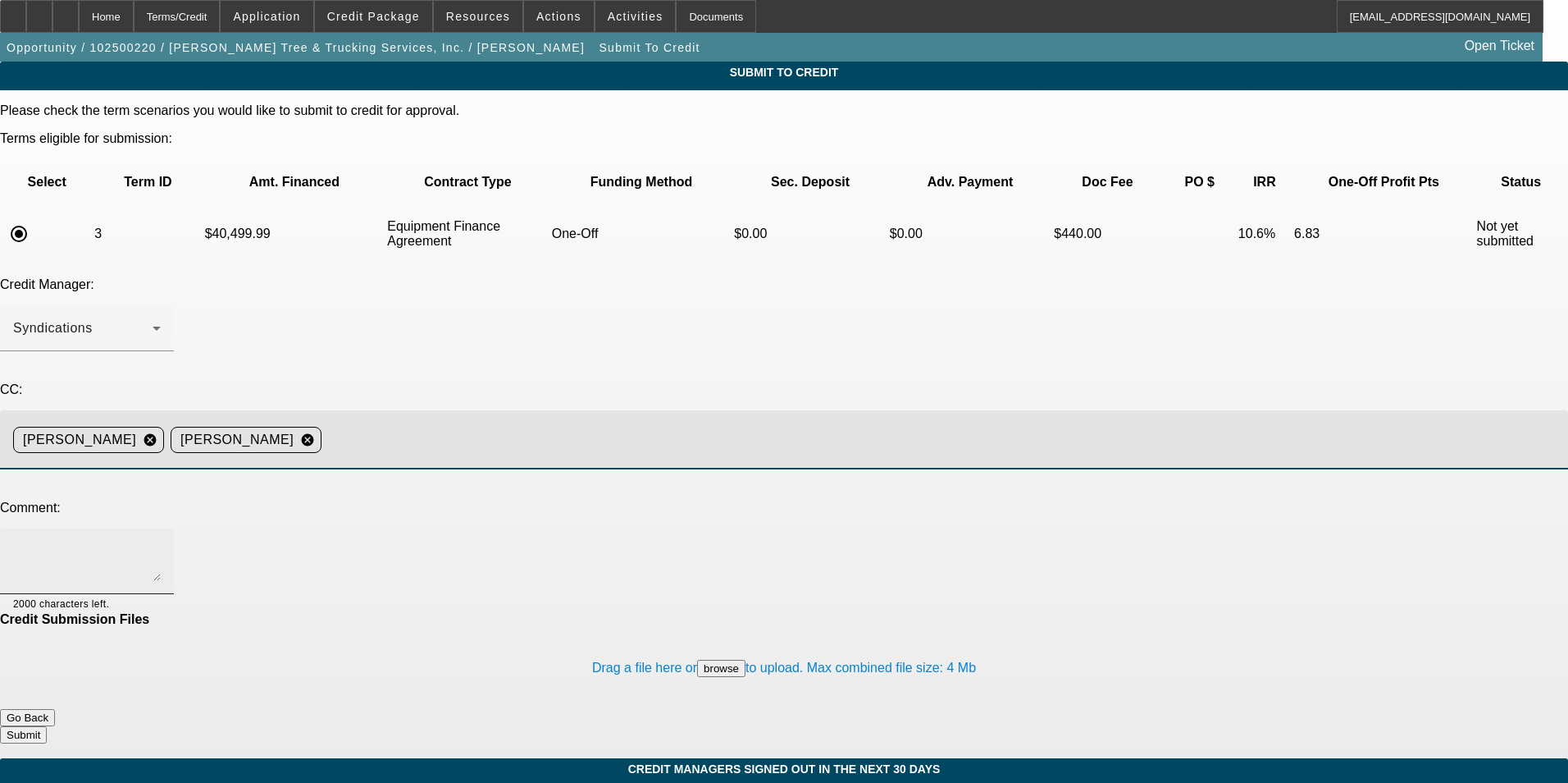
click at [161, 541] on textarea at bounding box center [87, 561] width 147 height 40
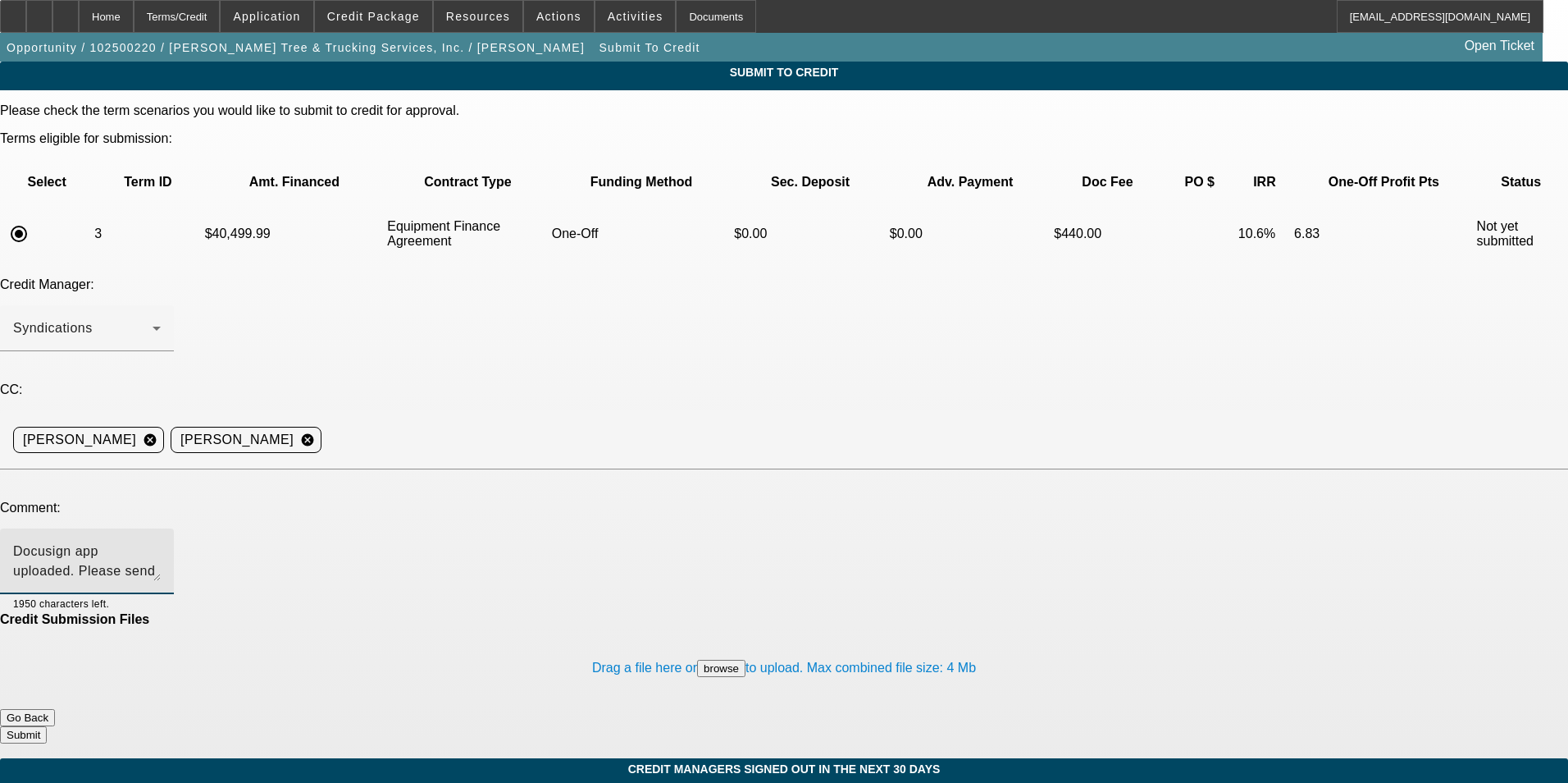
type textarea "Docusign app uploaded. Please send to Uni. Thanks!"
click at [47, 726] on button "Submit" at bounding box center [24, 734] width 47 height 17
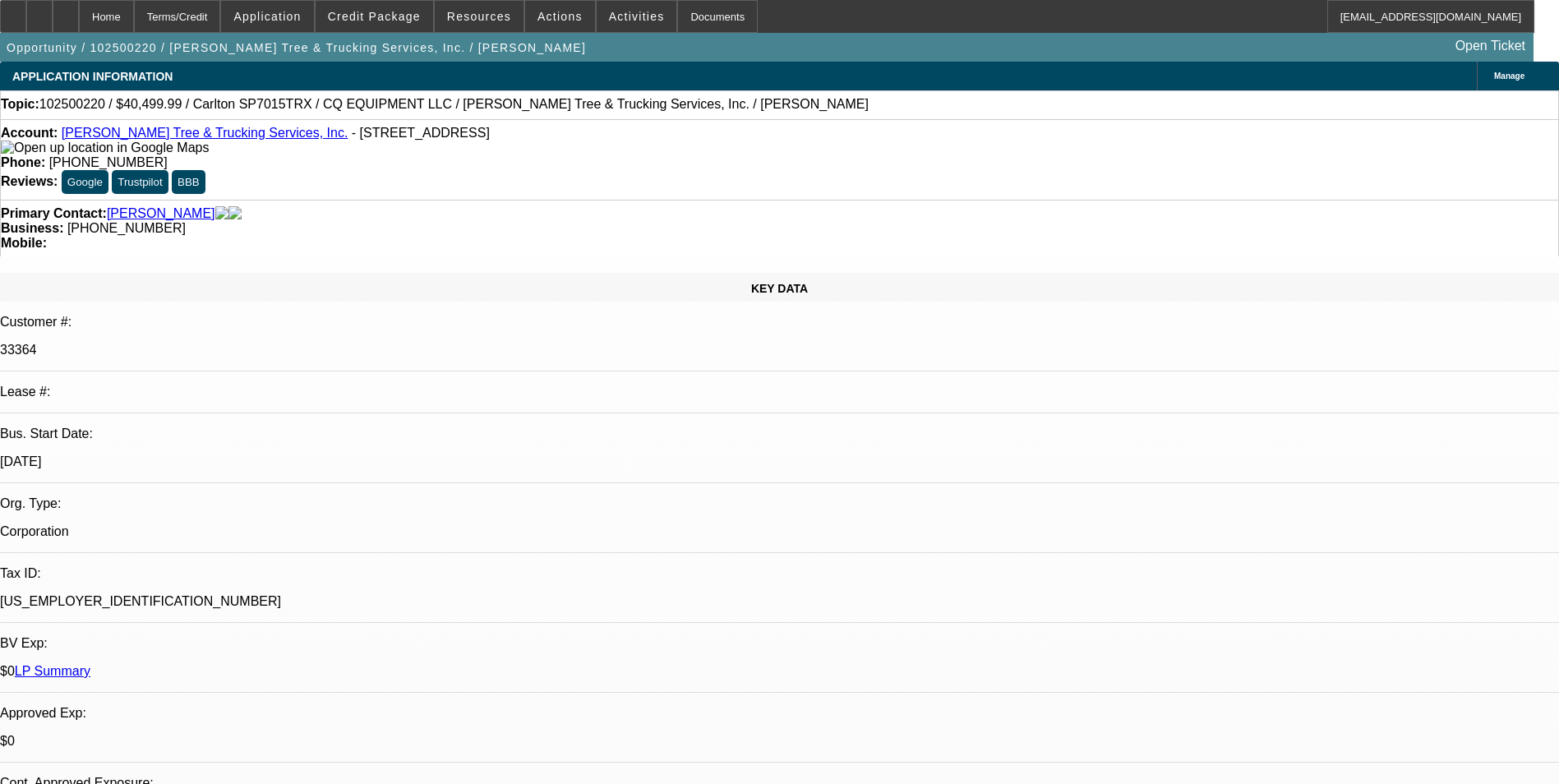
select select "0.1"
select select "0"
select select "2"
select select "0"
select select "6"
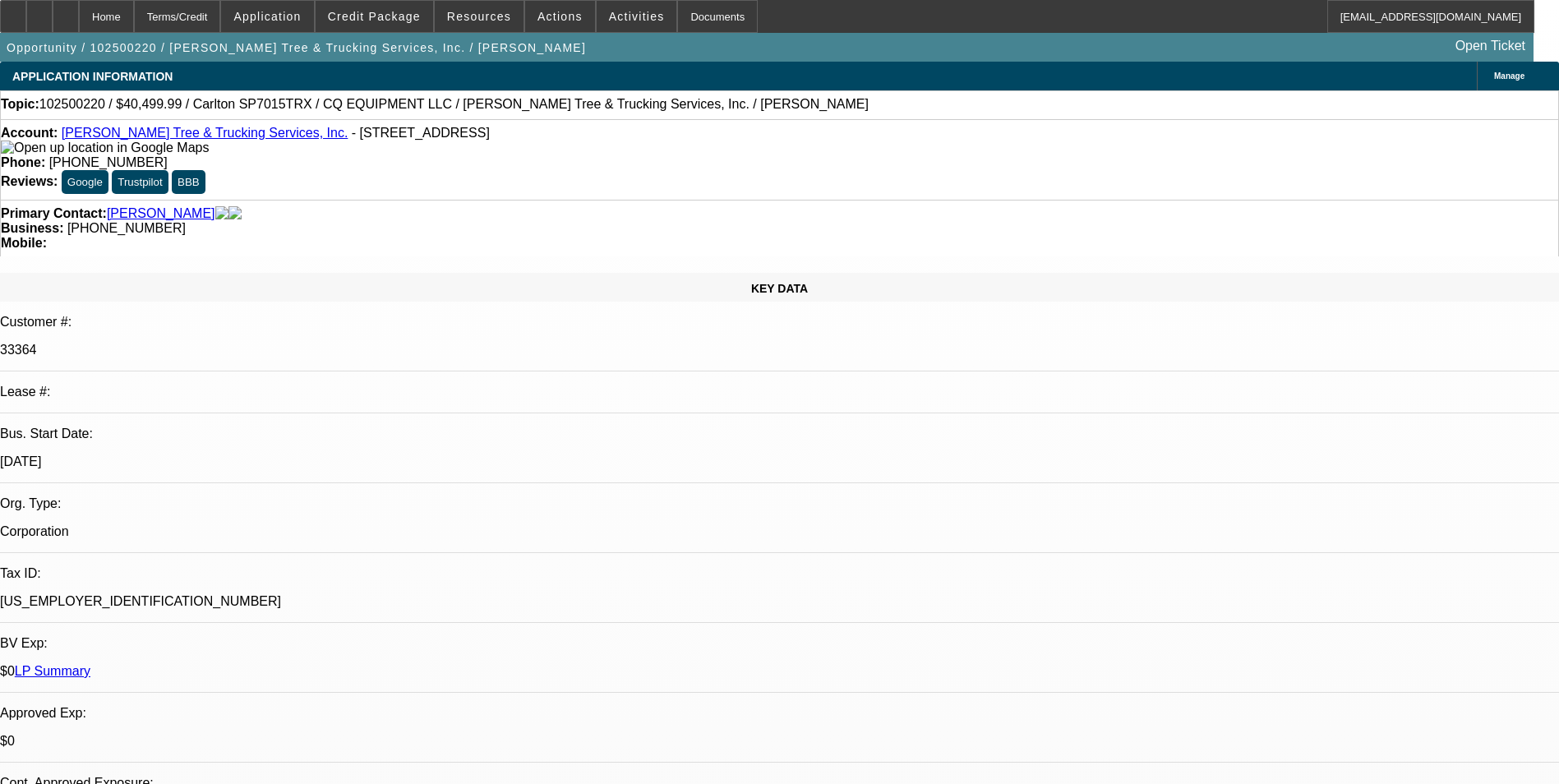
select select "0.1"
select select "0"
select select "2"
select select "0"
select select "6"
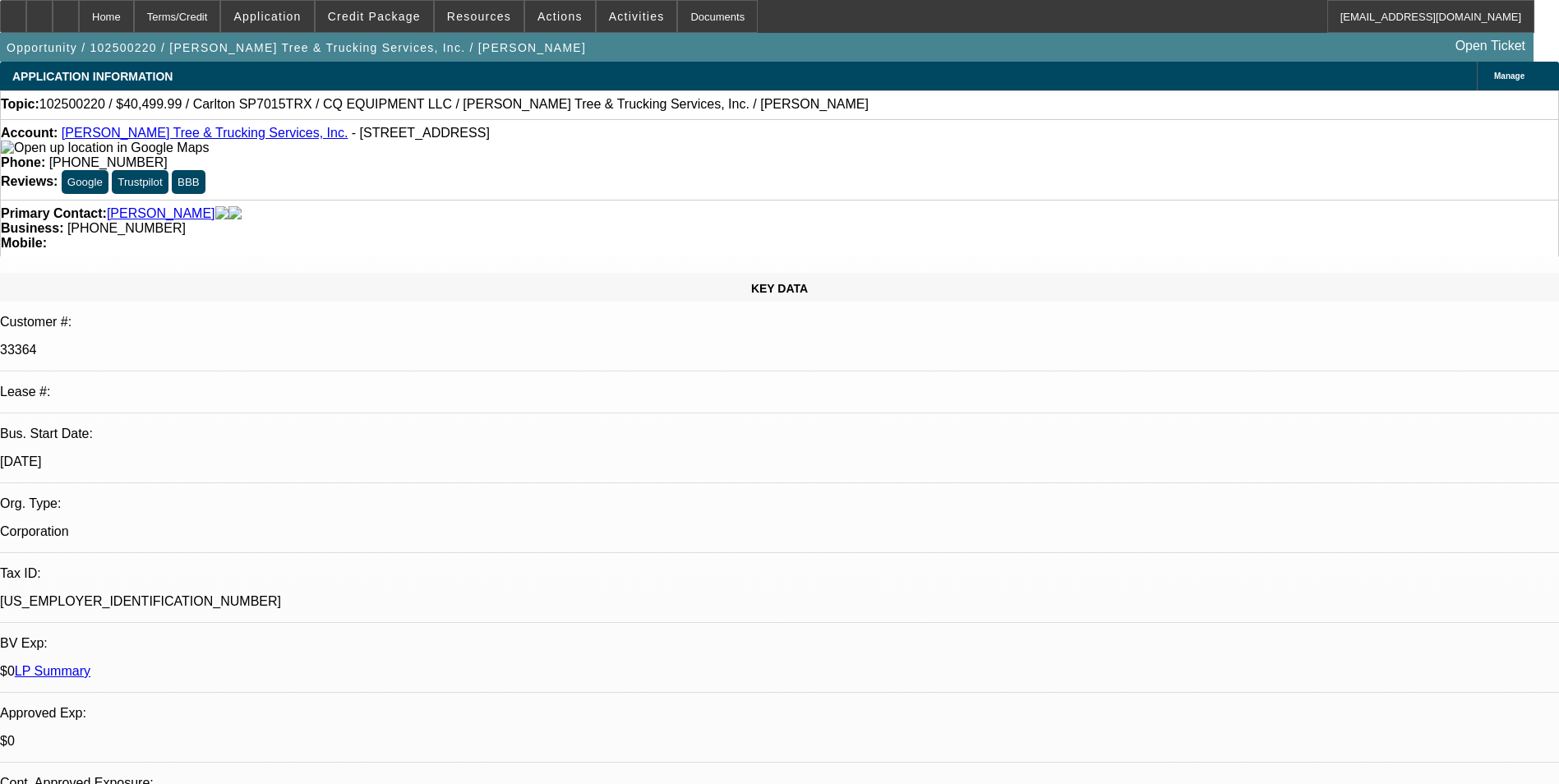
select select "0"
select select "2"
select select "0"
select select "6"
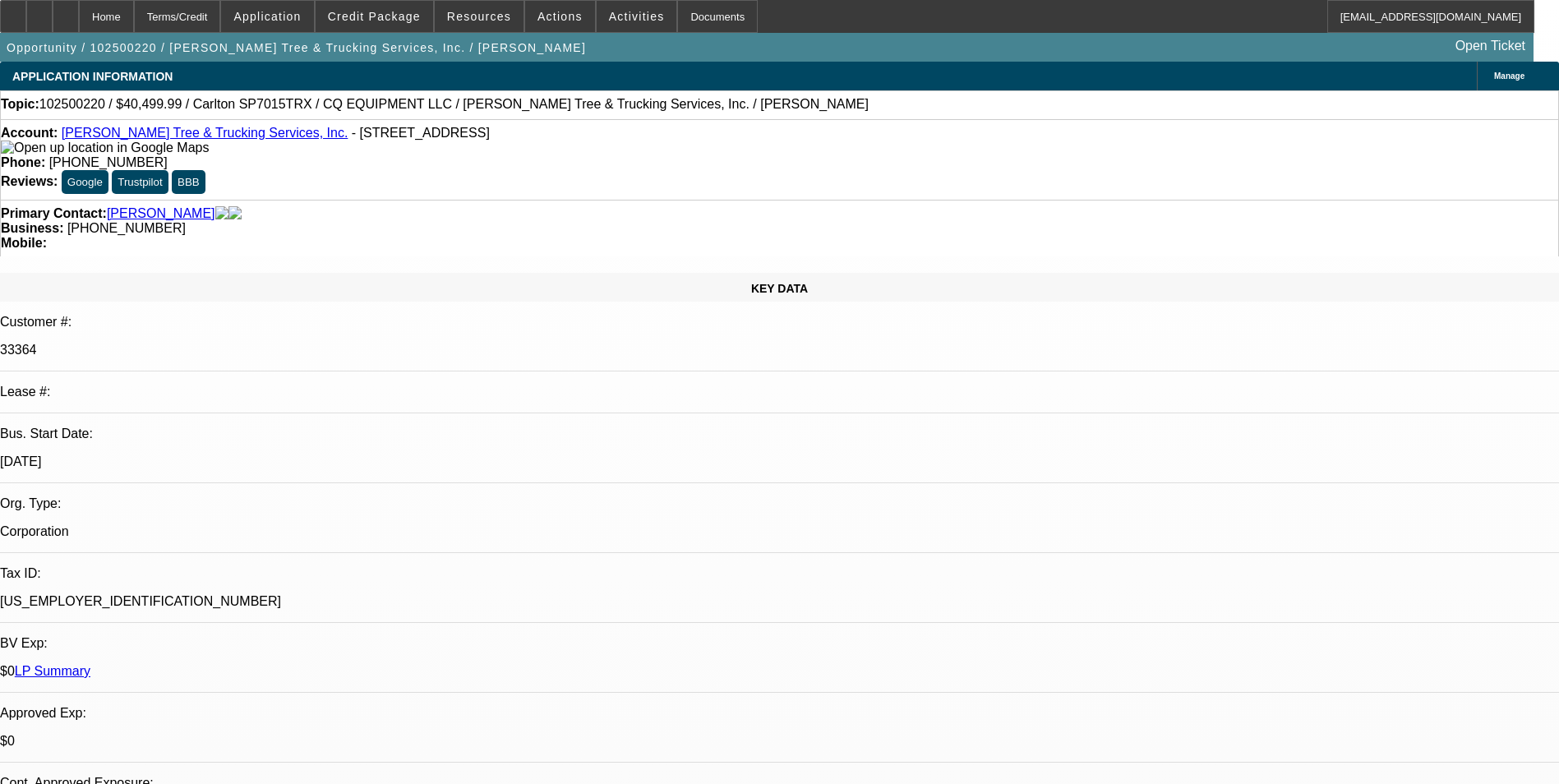
drag, startPoint x: 1209, startPoint y: 321, endPoint x: 1209, endPoint y: 312, distance: 9.0
drag, startPoint x: 1209, startPoint y: 312, endPoint x: 1158, endPoint y: 306, distance: 51.4
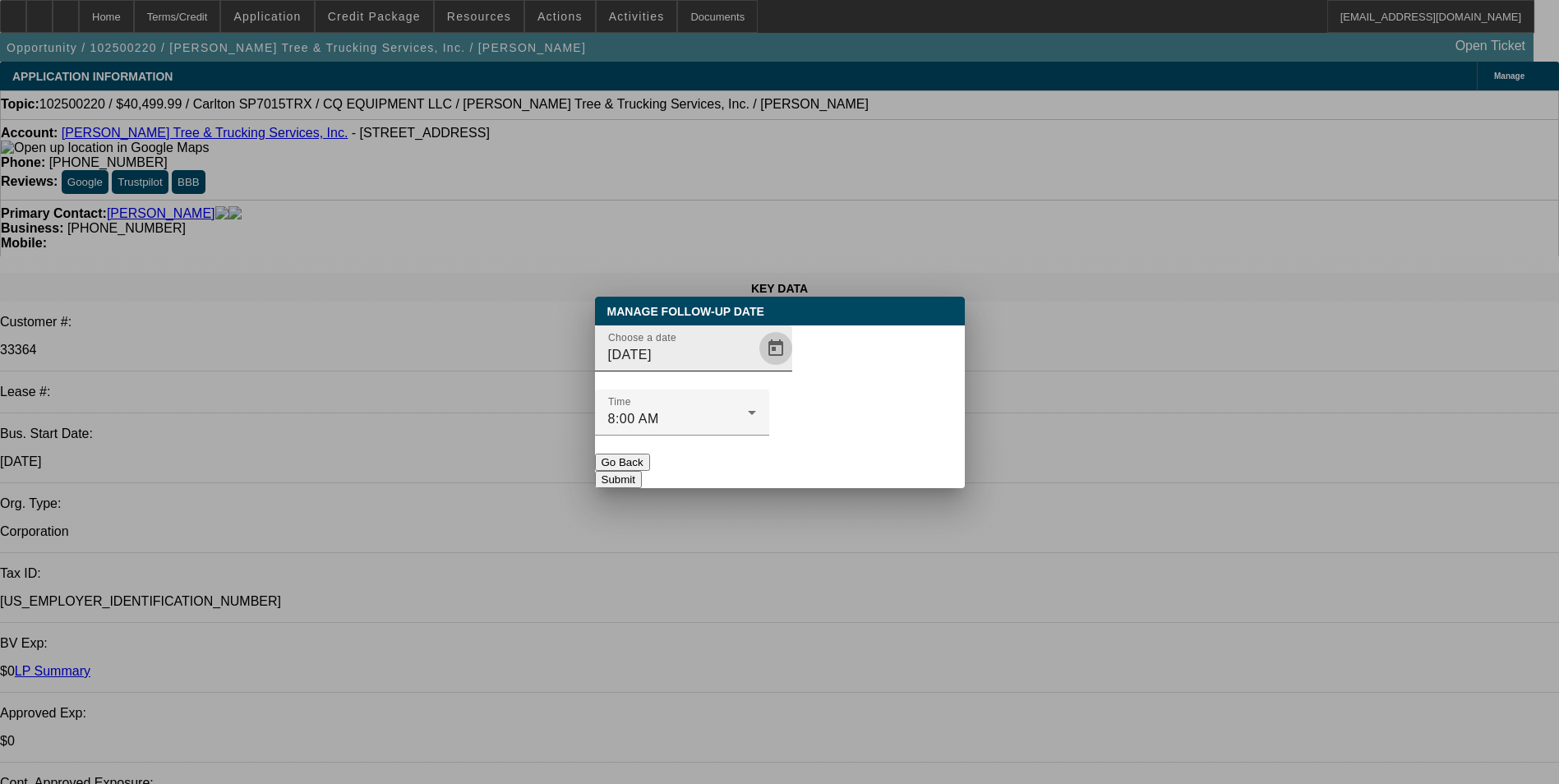
click at [756, 368] on span "Open calendar" at bounding box center [776, 349] width 40 height 40
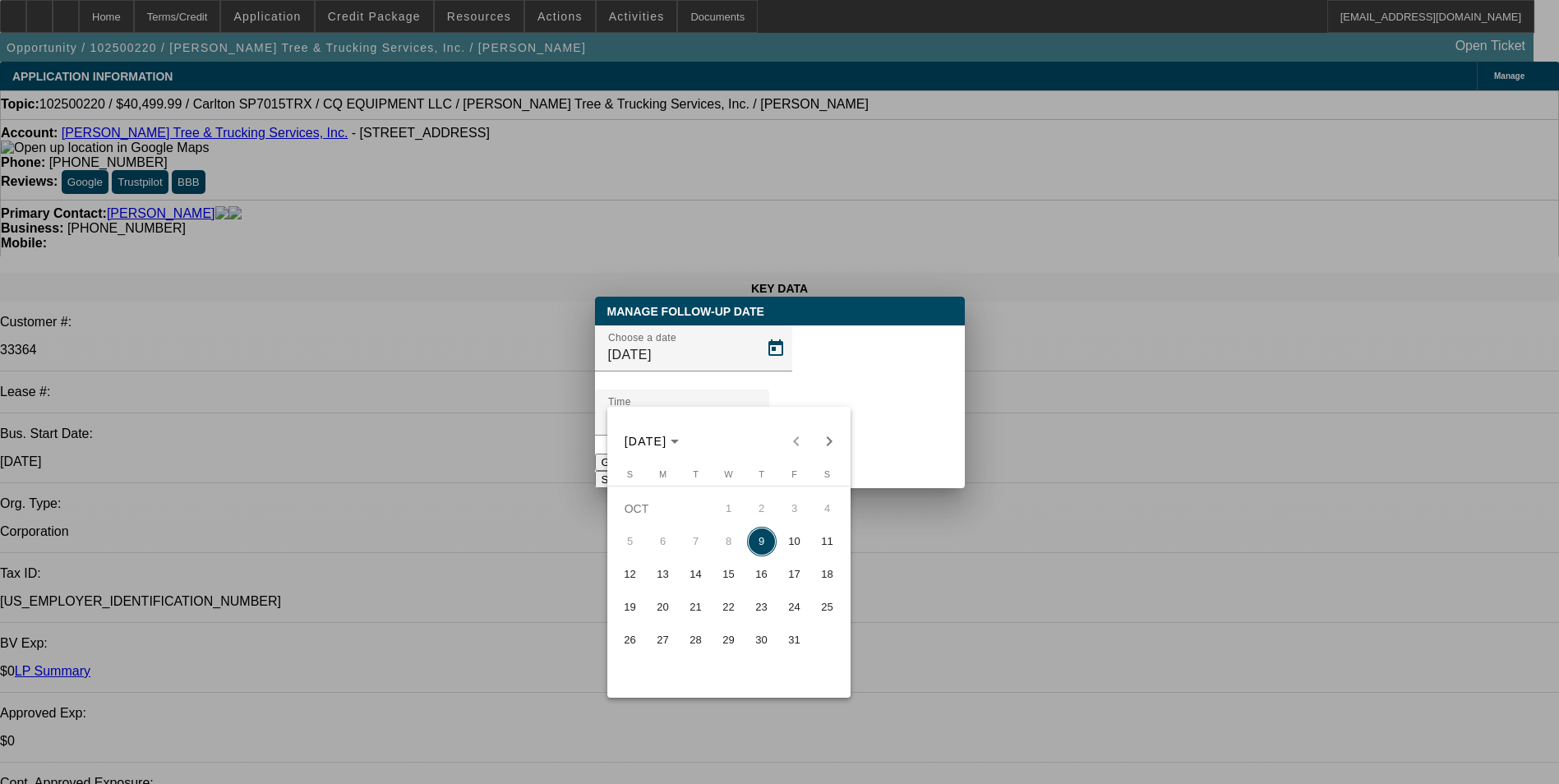
click at [792, 547] on span "10" at bounding box center [794, 541] width 30 height 30
type input "10/10/2025"
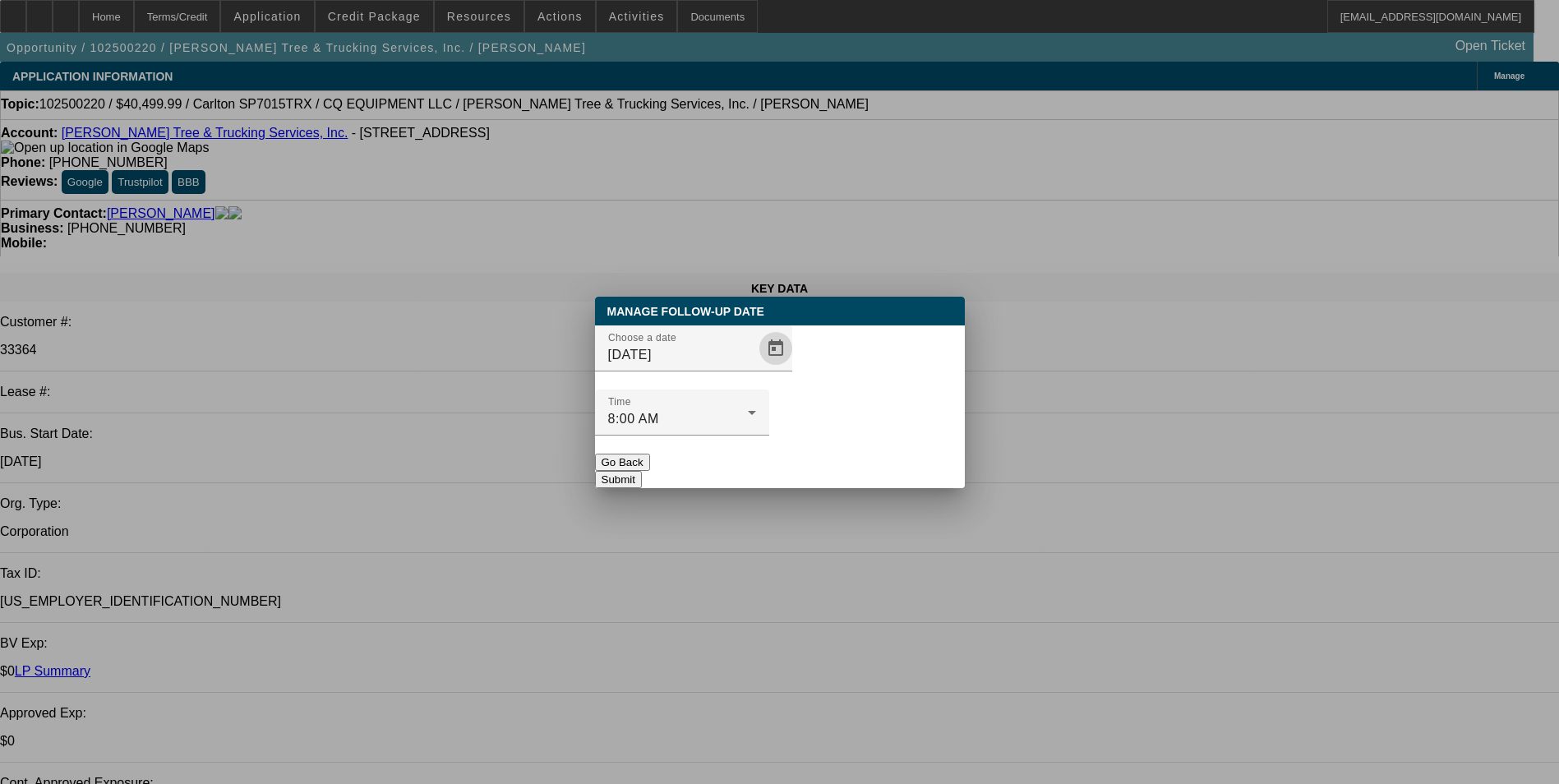
click at [642, 470] on button "Submit" at bounding box center [619, 479] width 47 height 17
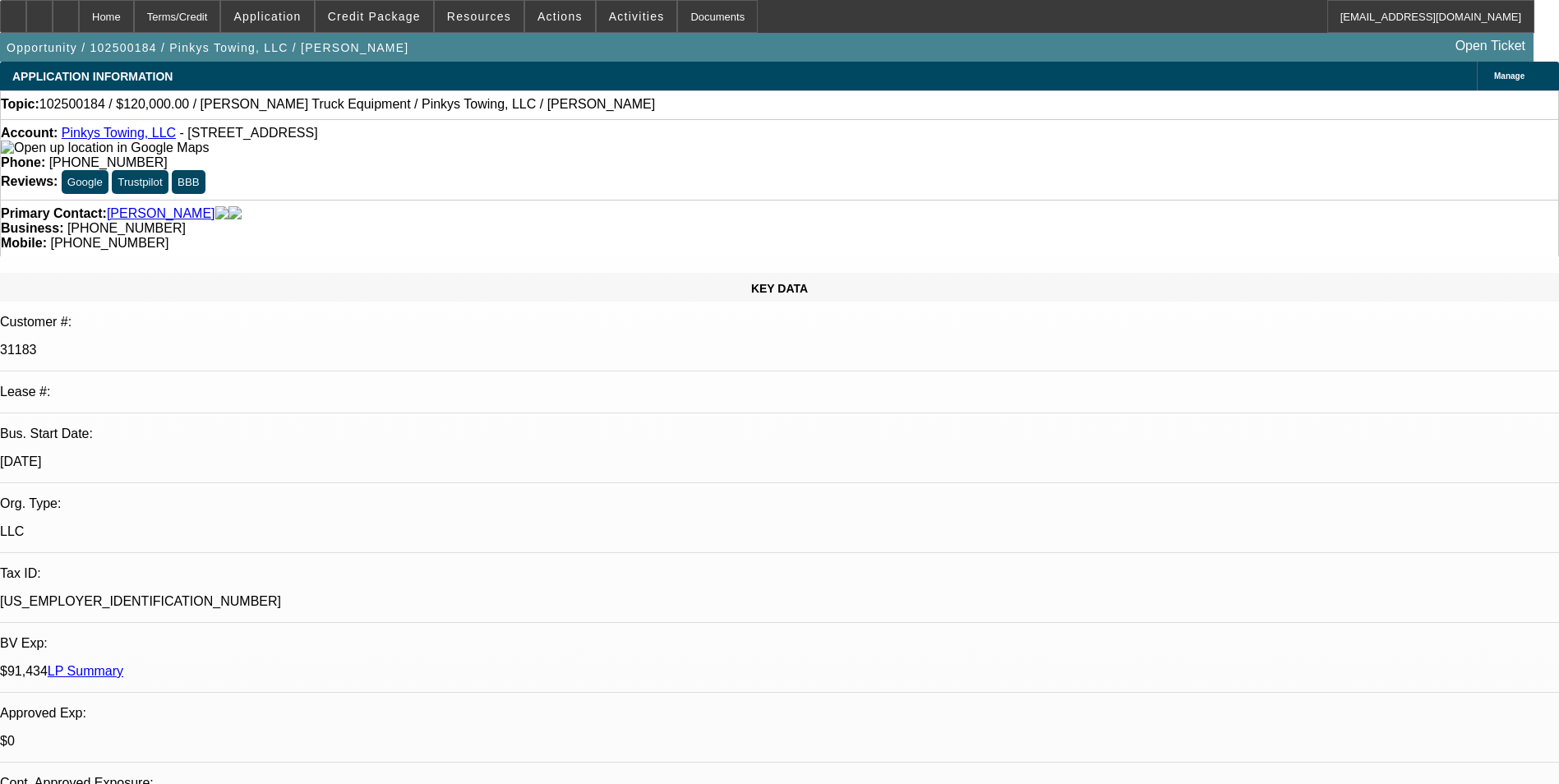
select select "0"
select select "2"
select select "0.1"
select select "4"
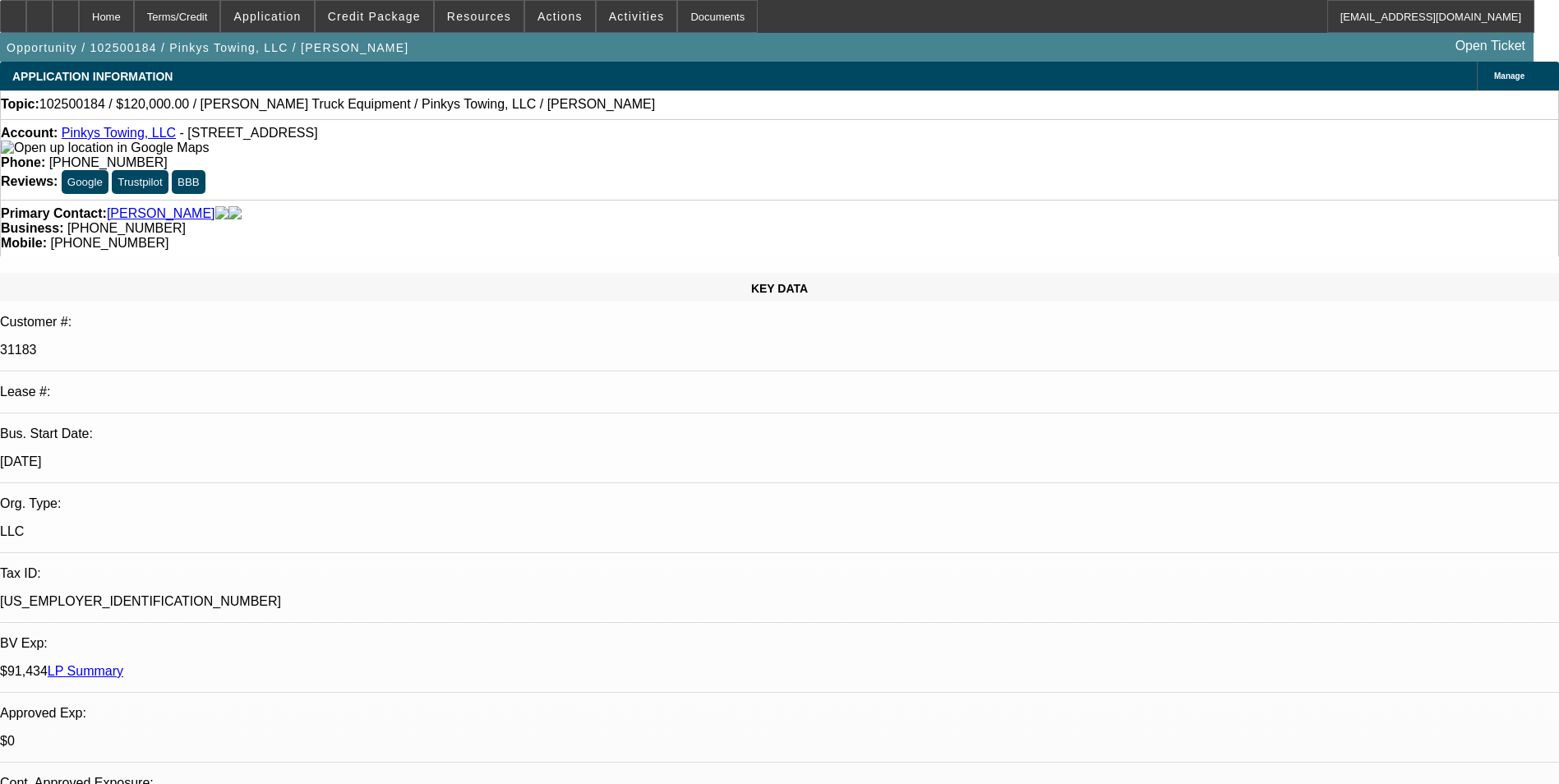
click at [130, 140] on link "Pinkys Towing, LLC" at bounding box center [119, 132] width 114 height 14
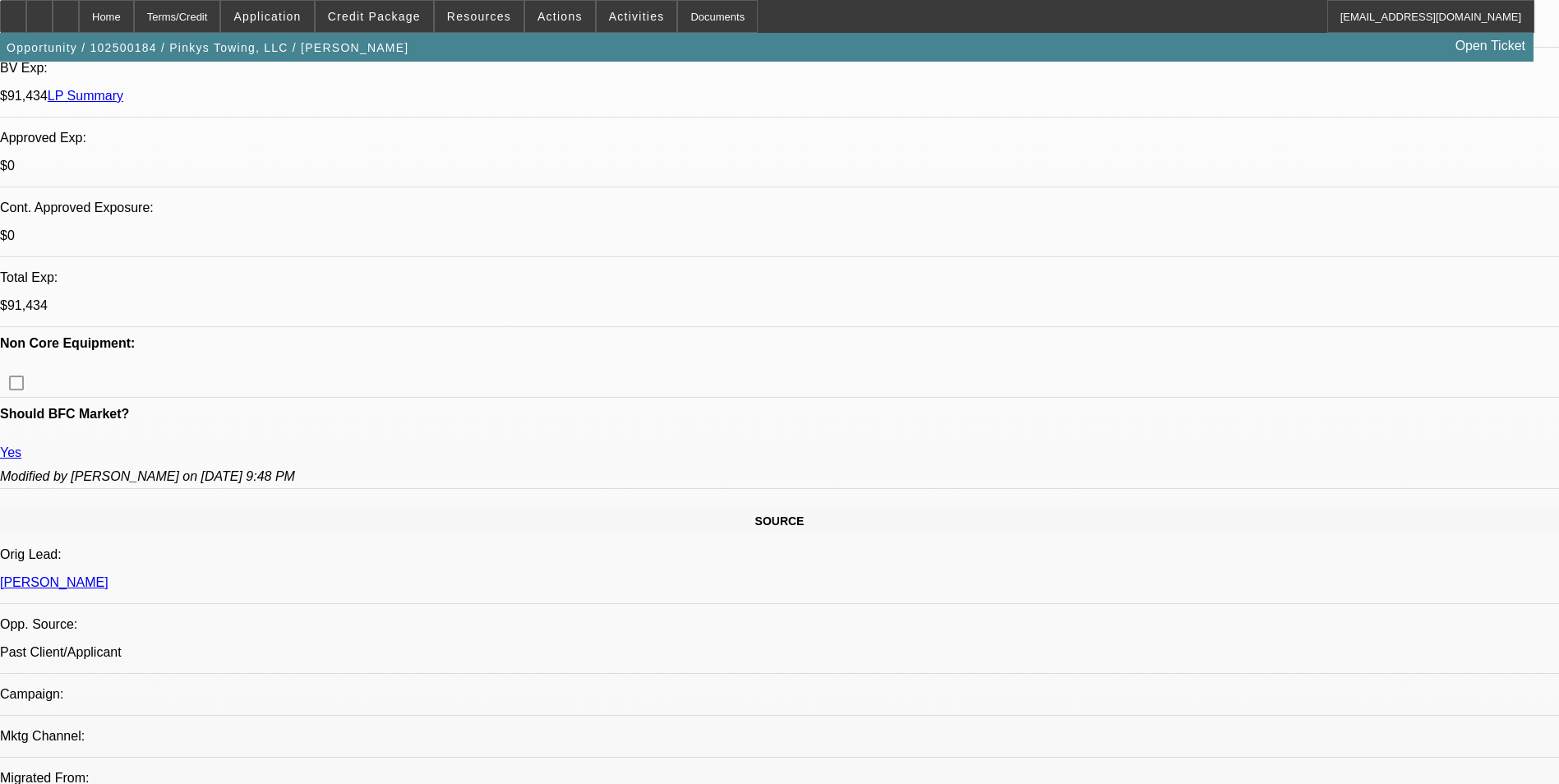
scroll to position [0, 0]
drag, startPoint x: 1216, startPoint y: 207, endPoint x: 1176, endPoint y: 148, distance: 71.3
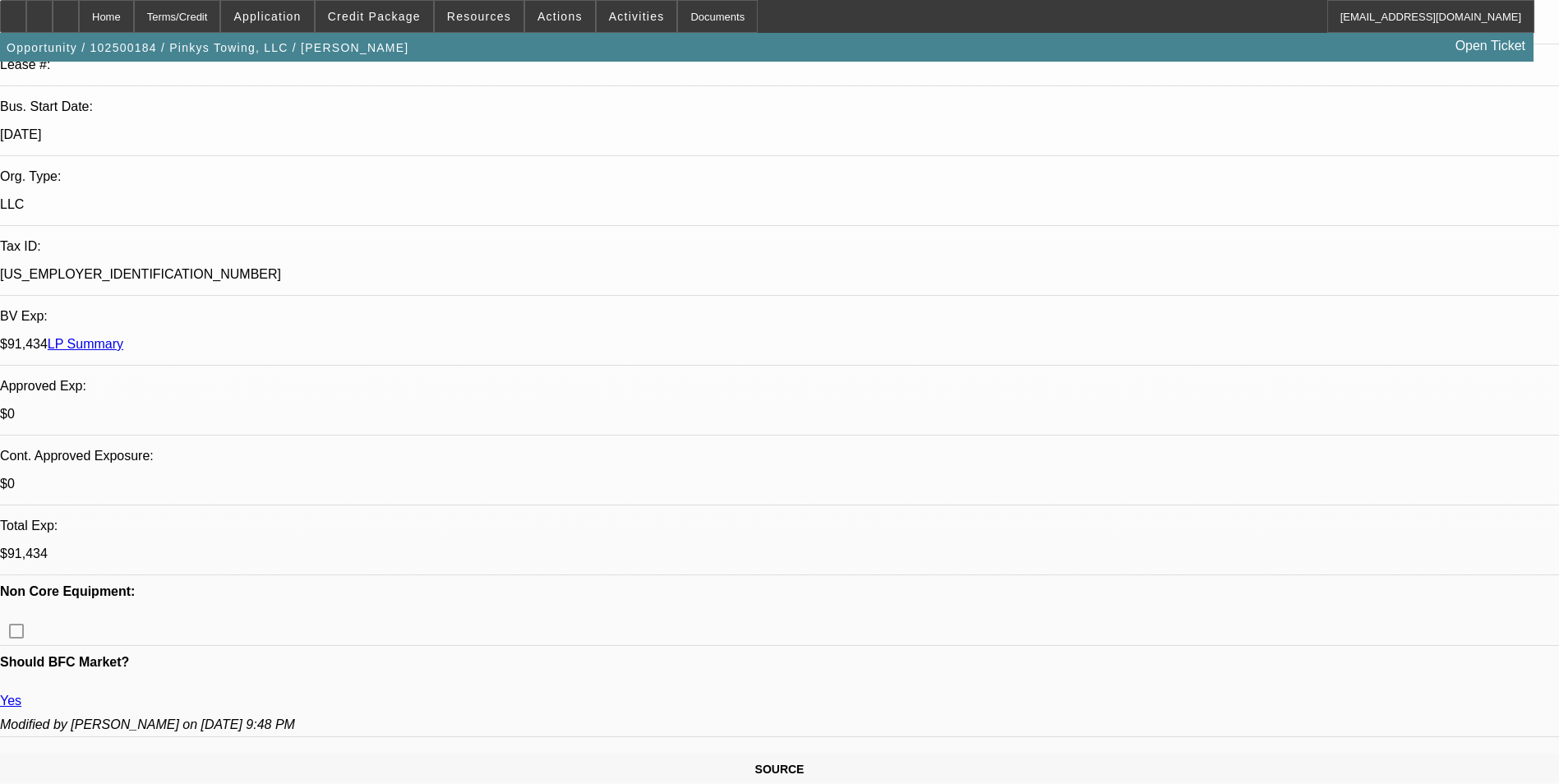
scroll to position [329, 0]
click at [392, 17] on span "Credit Package" at bounding box center [375, 16] width 93 height 14
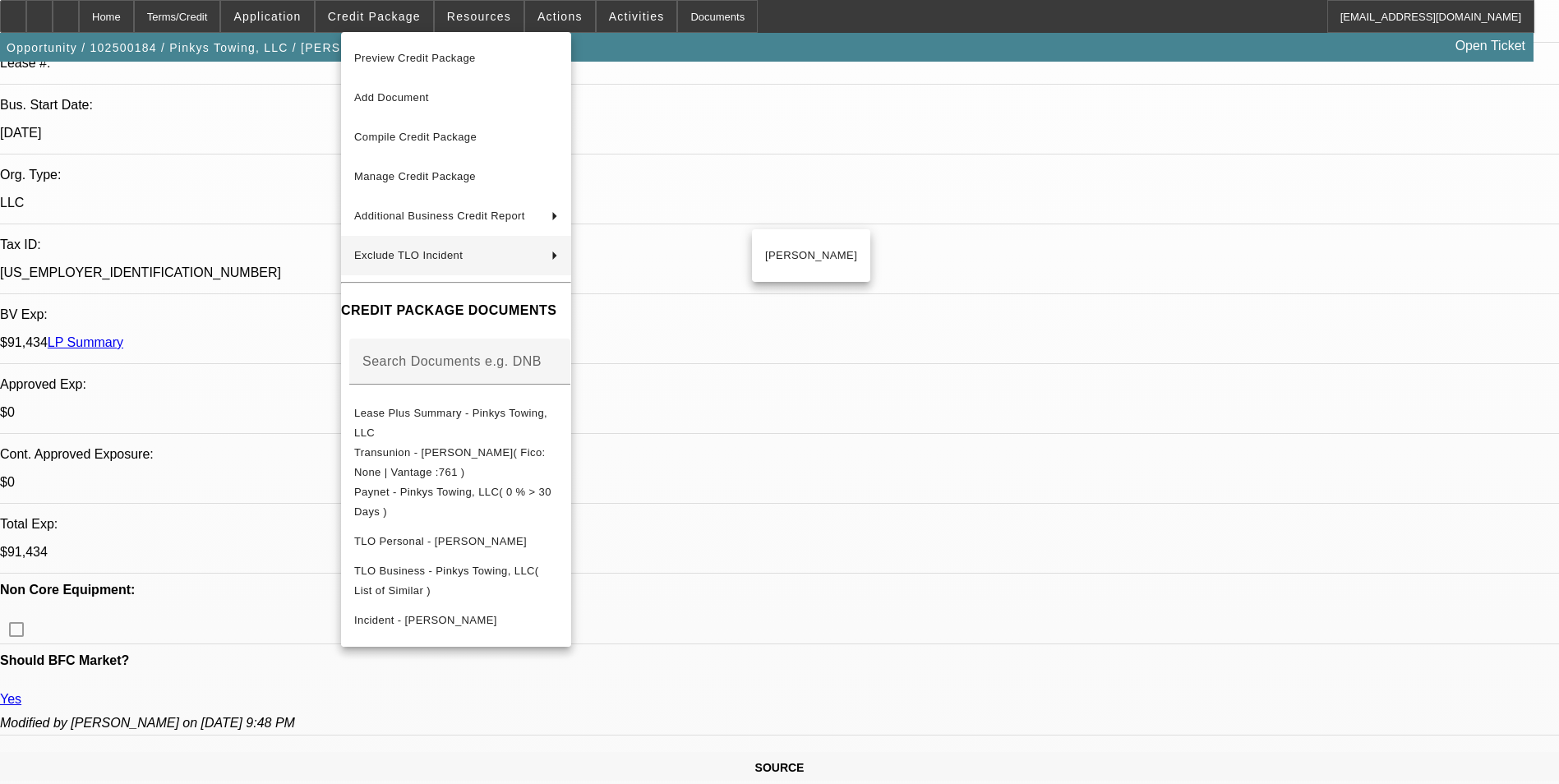
click at [889, 373] on div at bounding box center [779, 392] width 1559 height 784
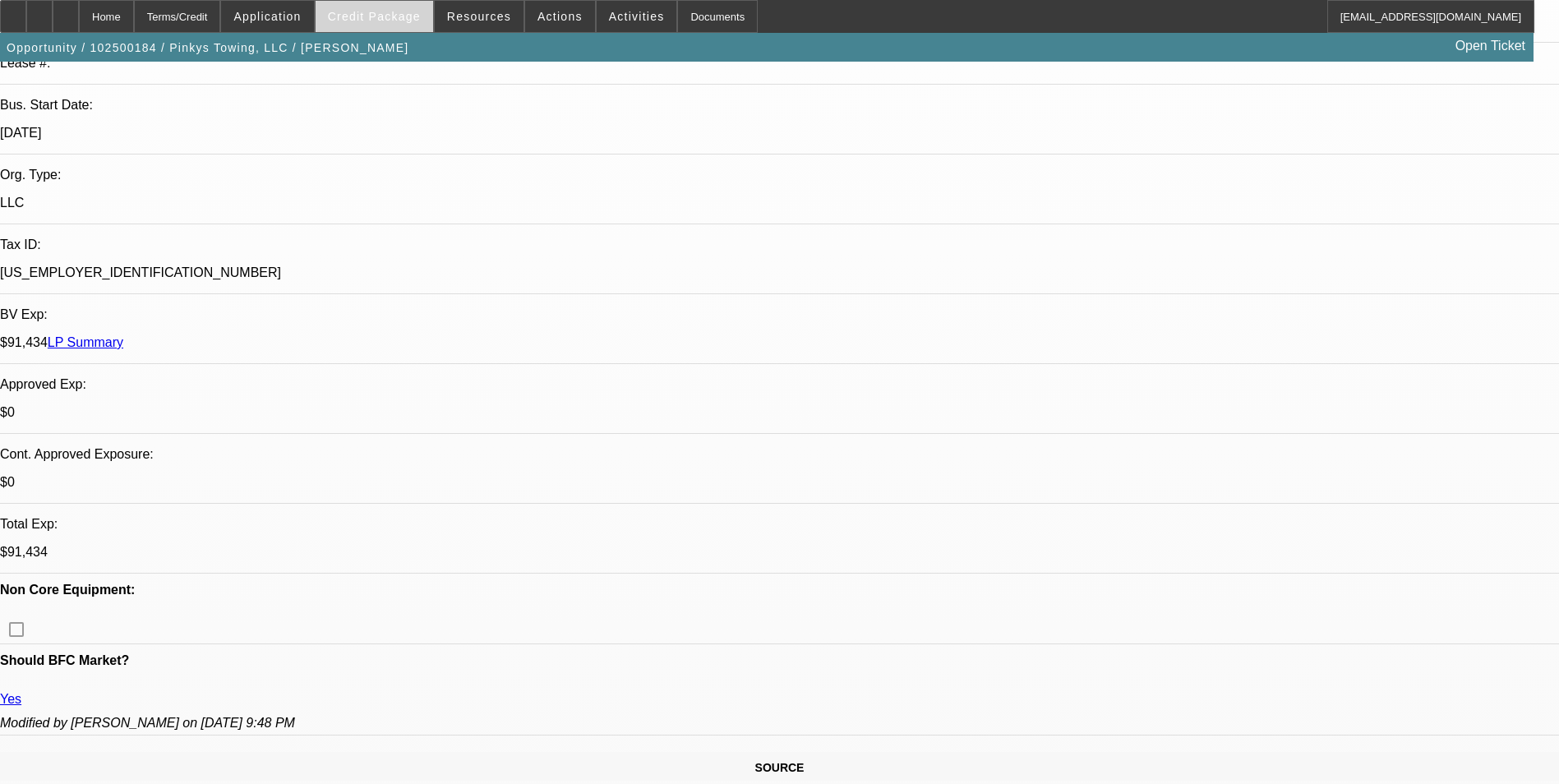
click at [394, 20] on span "Credit Package" at bounding box center [375, 16] width 93 height 14
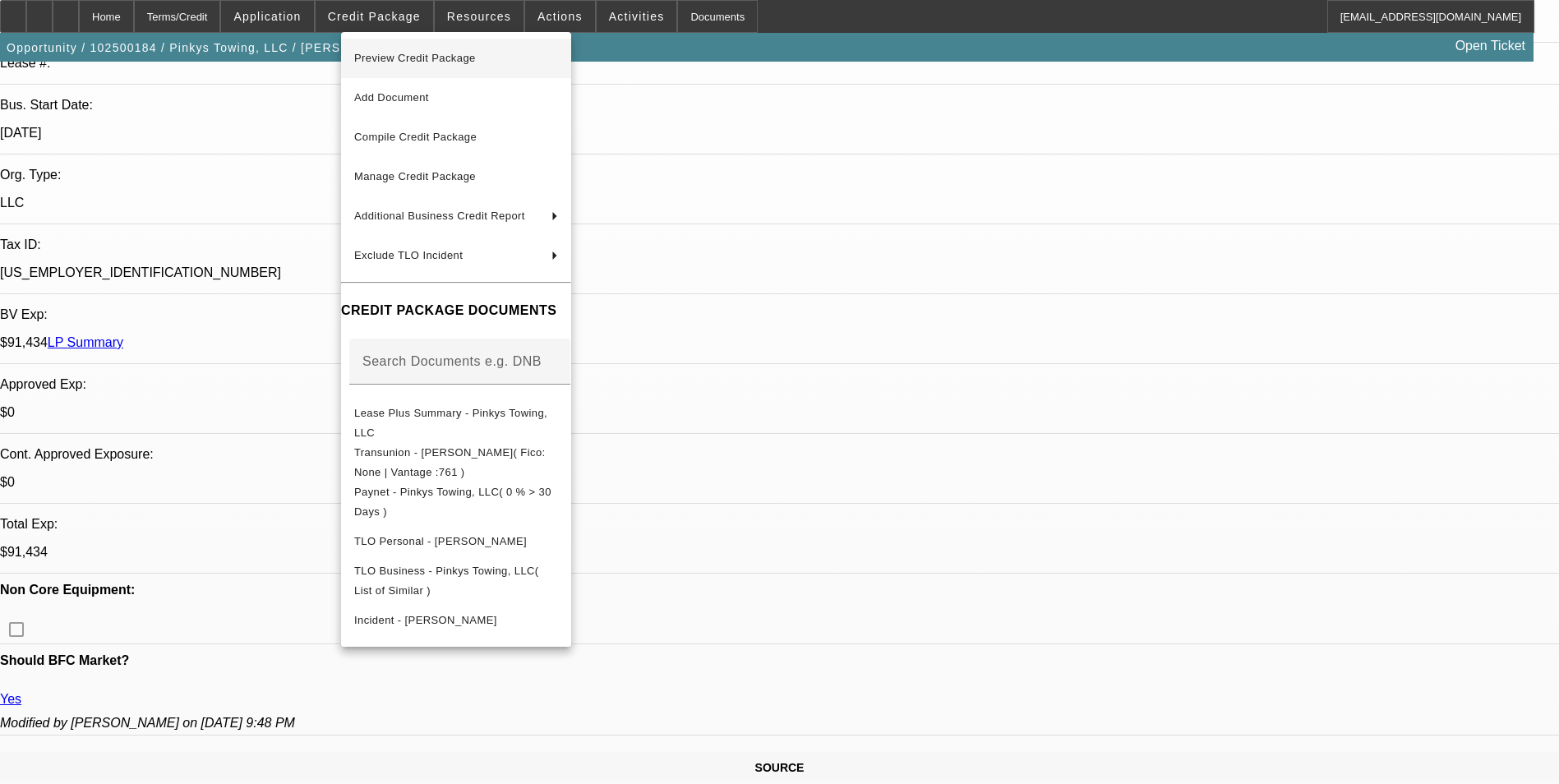
click at [426, 53] on span "Preview Credit Package" at bounding box center [415, 58] width 122 height 13
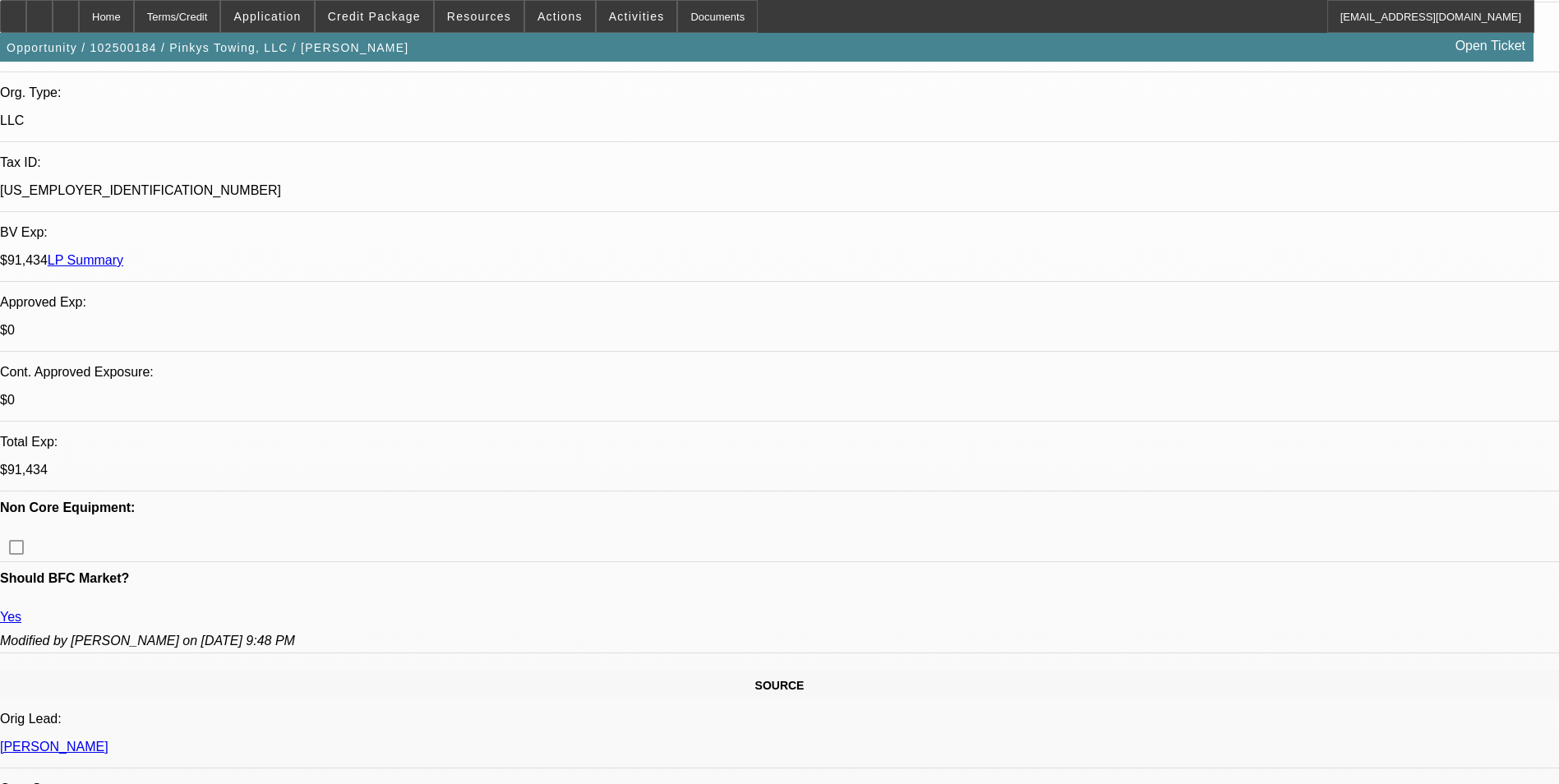
scroll to position [493, 0]
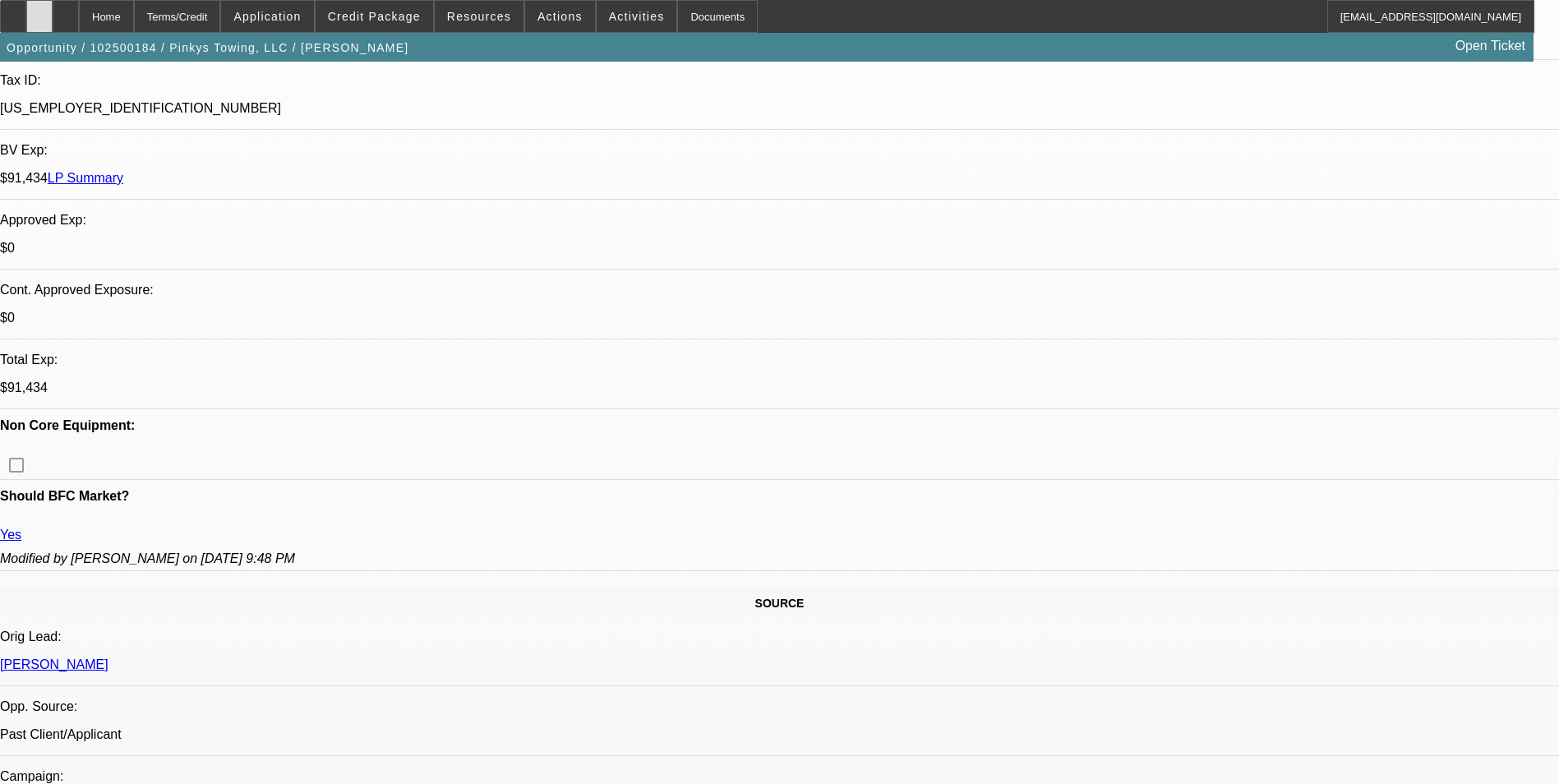
click at [40, 11] on icon at bounding box center [40, 11] width 0 height 0
click at [79, 20] on div at bounding box center [65, 16] width 26 height 33
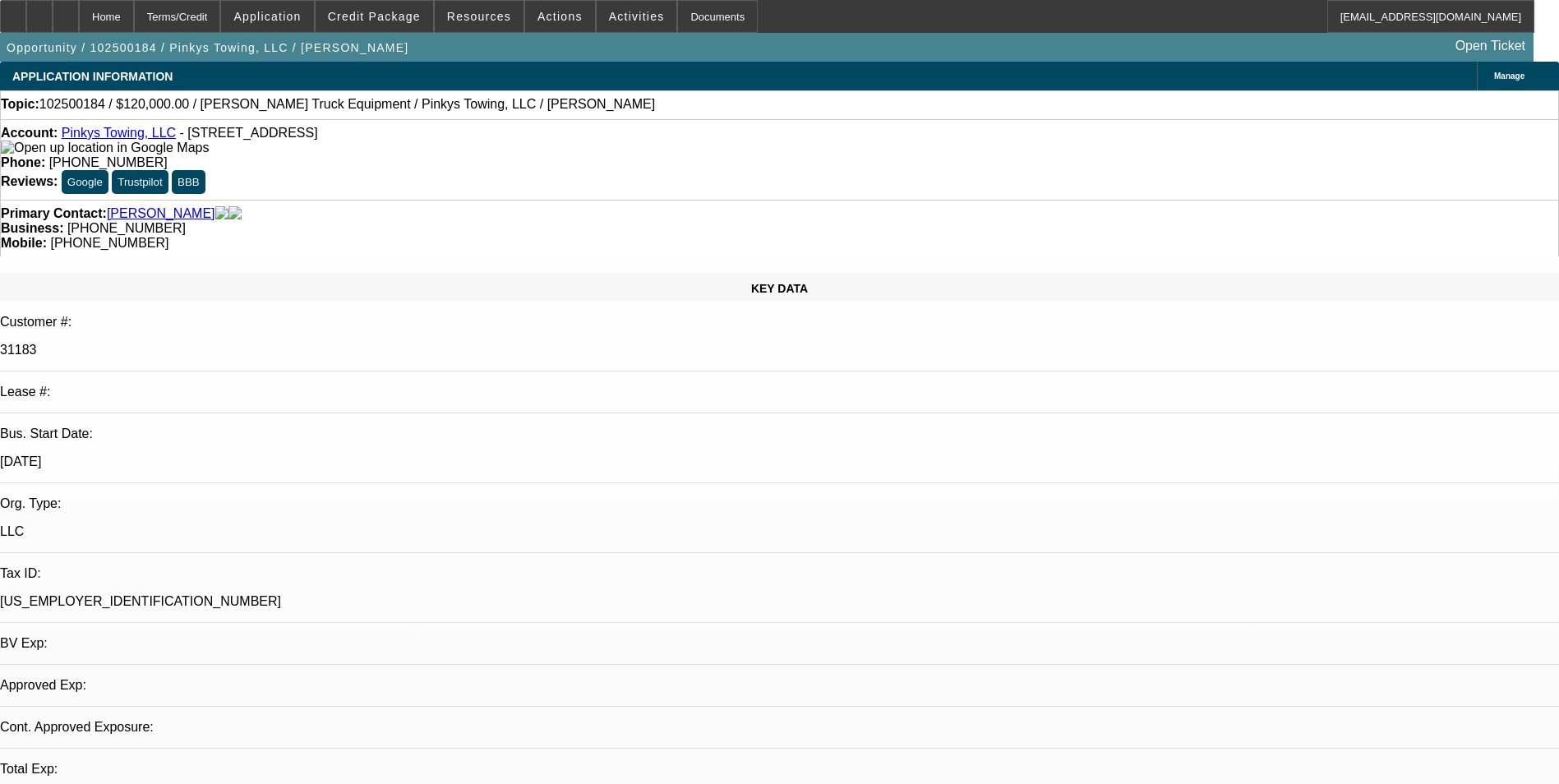
select select "0"
select select "2"
select select "0.1"
select select "4"
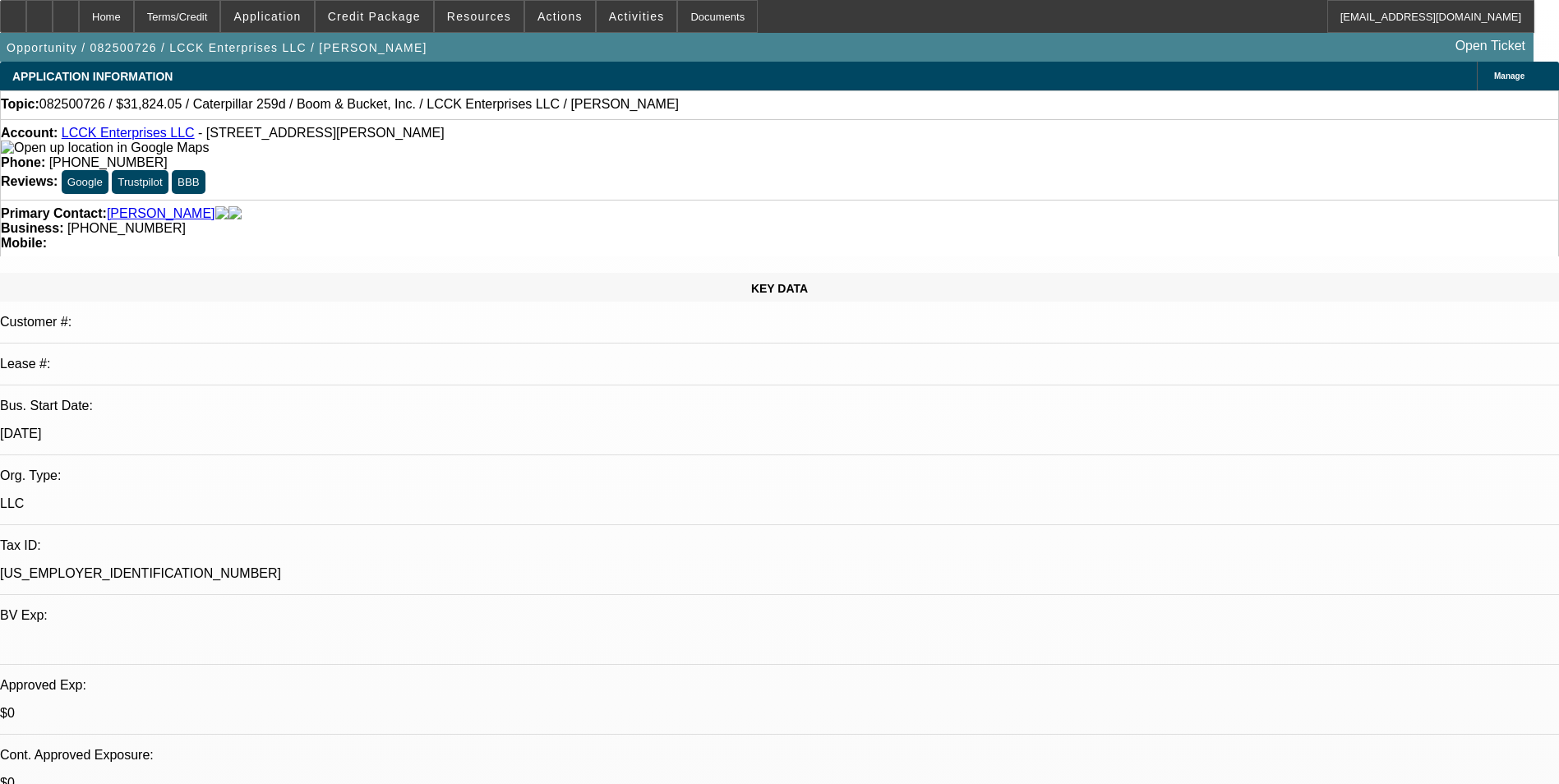
select select "0"
select select "0.1"
select select "0"
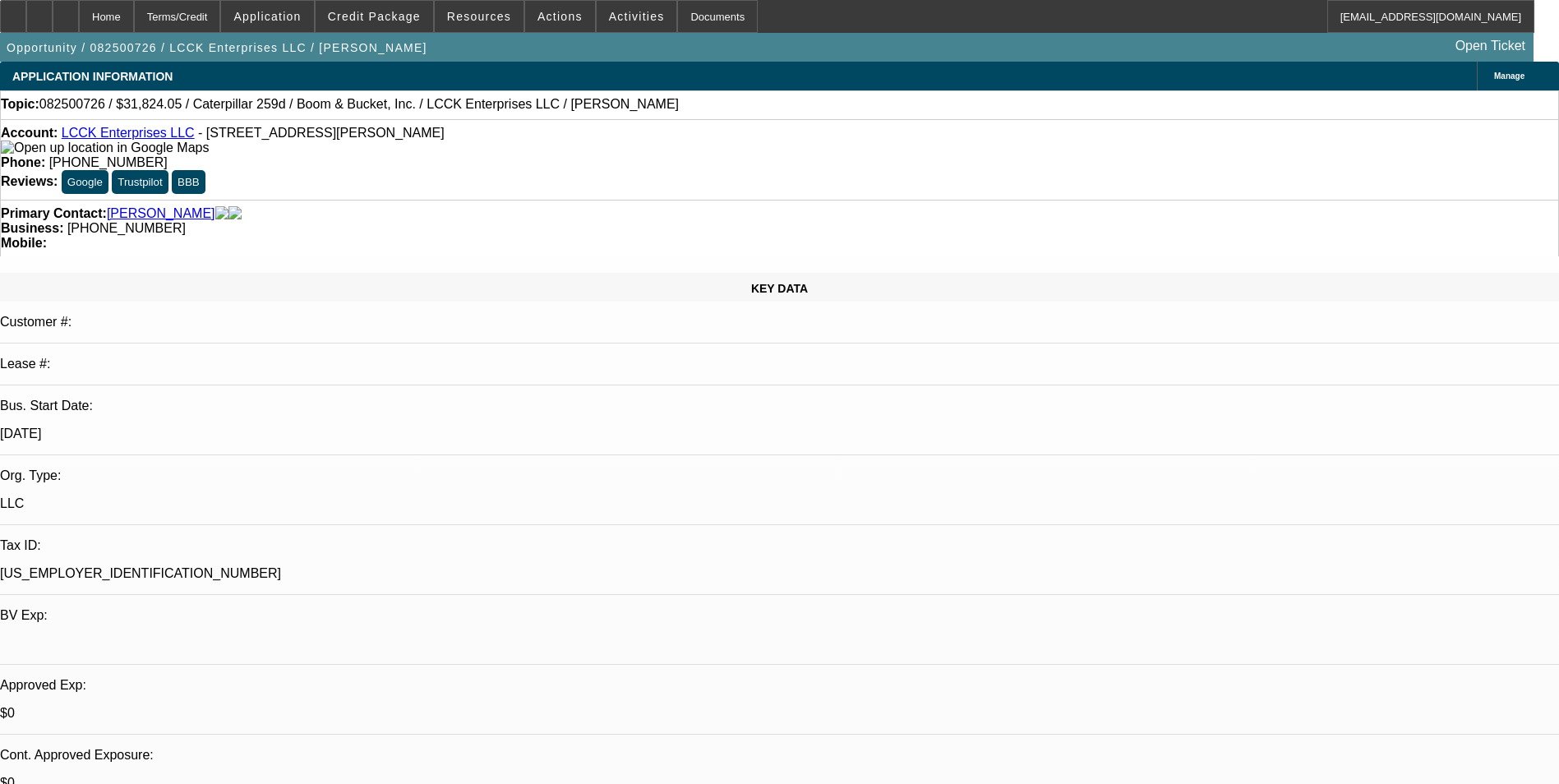
select select "0.1"
select select "0"
select select "0.1"
select select "0"
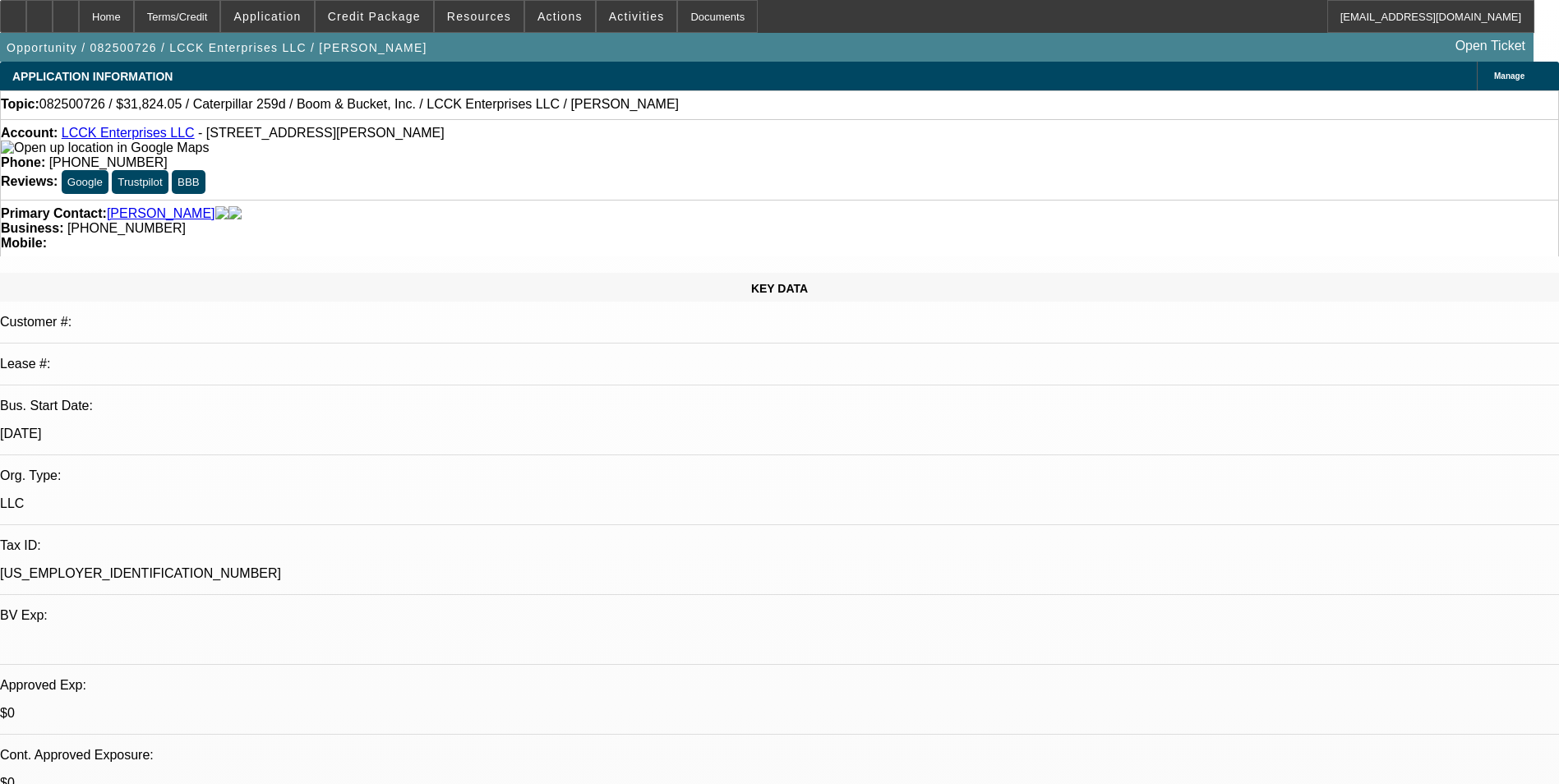
select select "0"
select select "0.1"
select select "1"
select select "4"
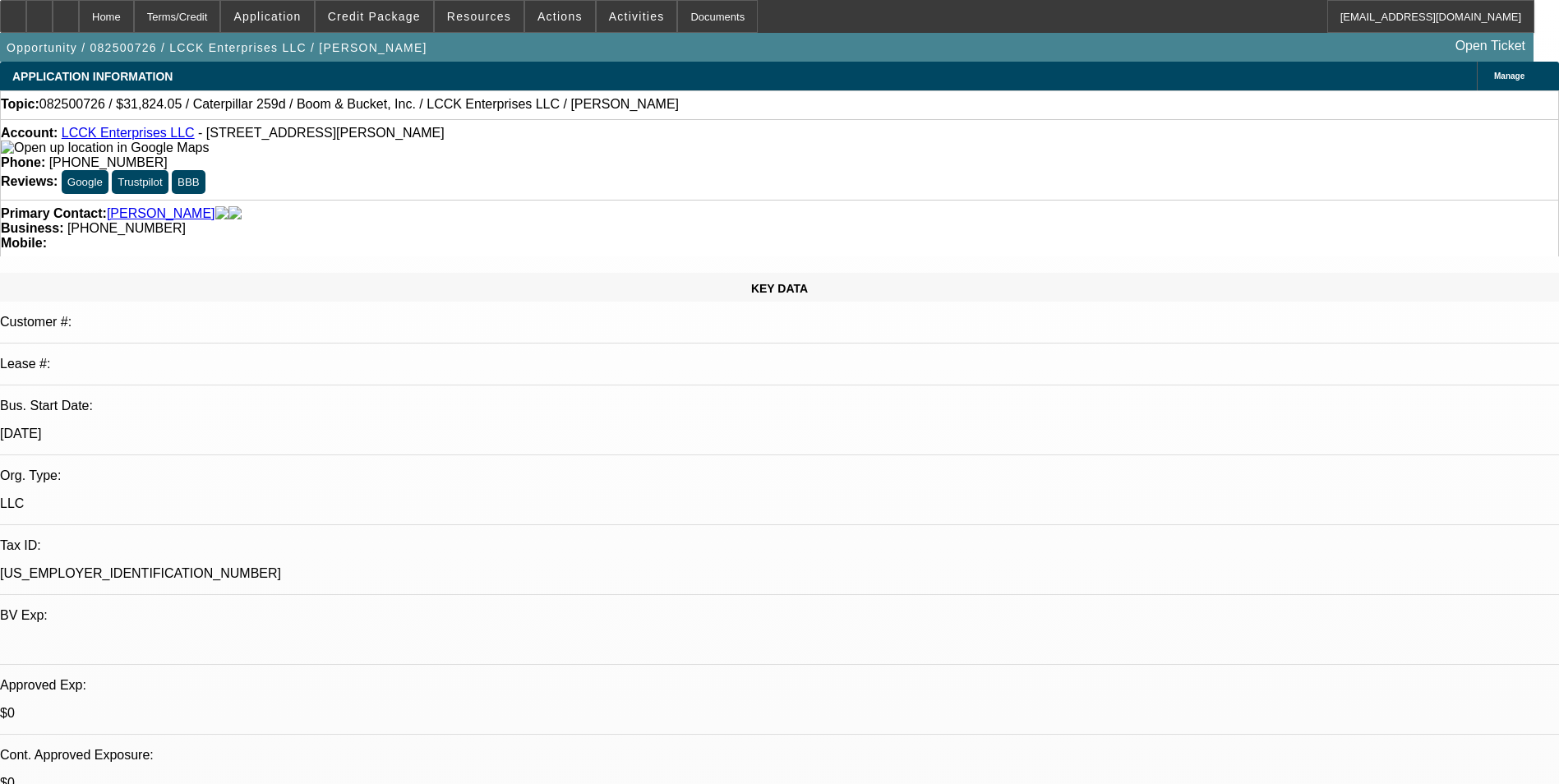
select select "1"
select select "4"
select select "1"
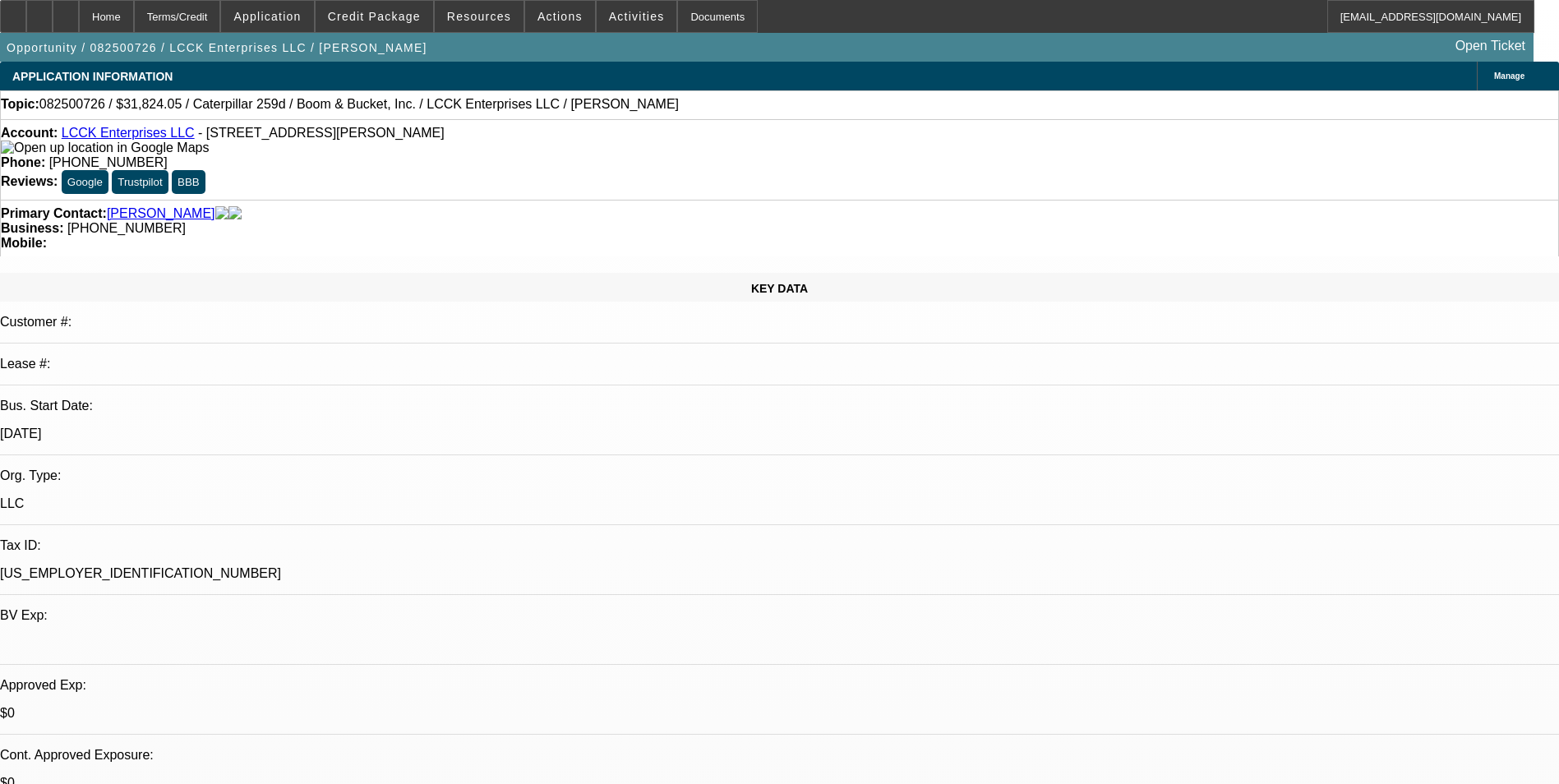
select select "4"
select select "1"
select select "4"
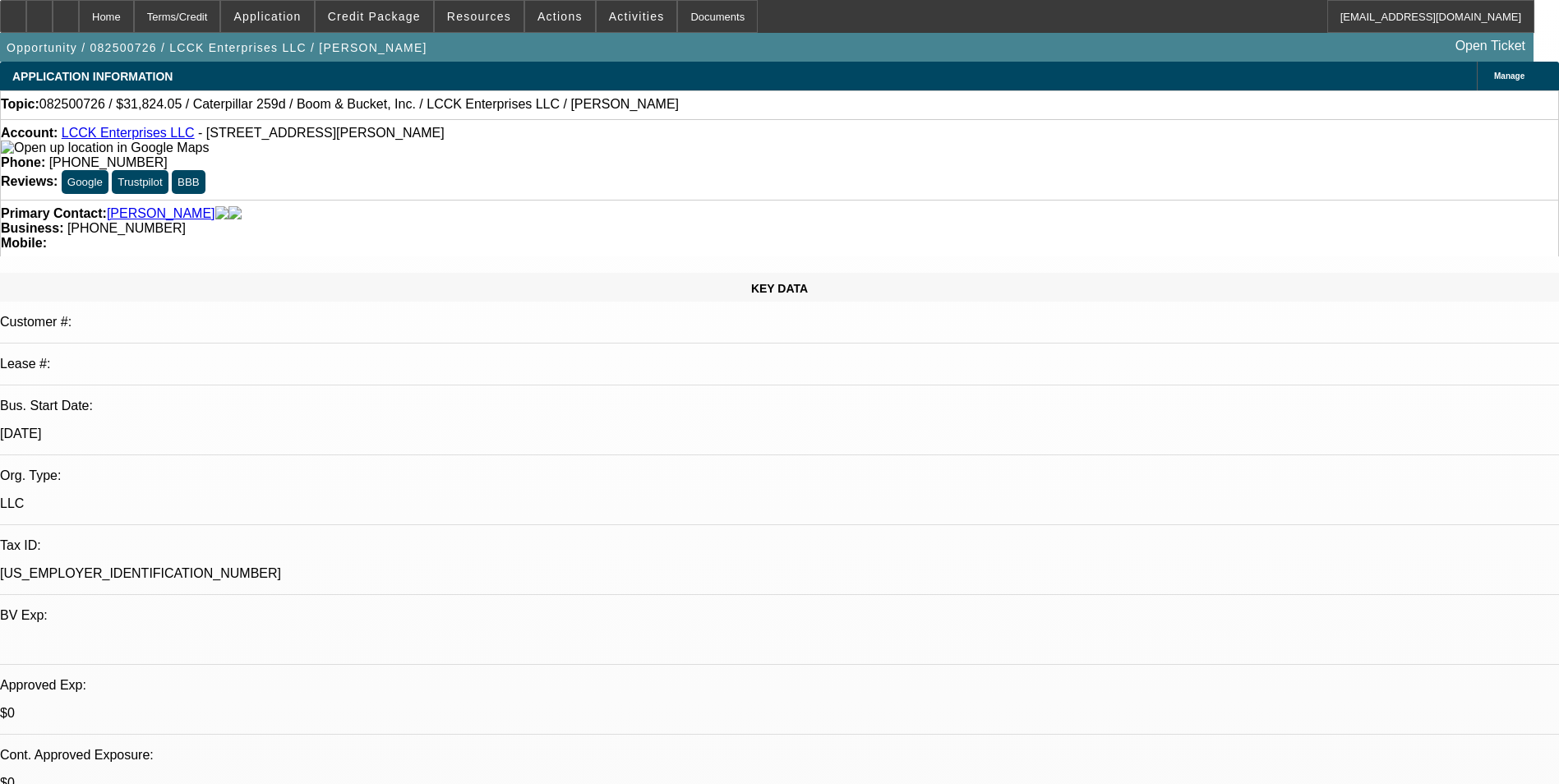
scroll to position [126, 0]
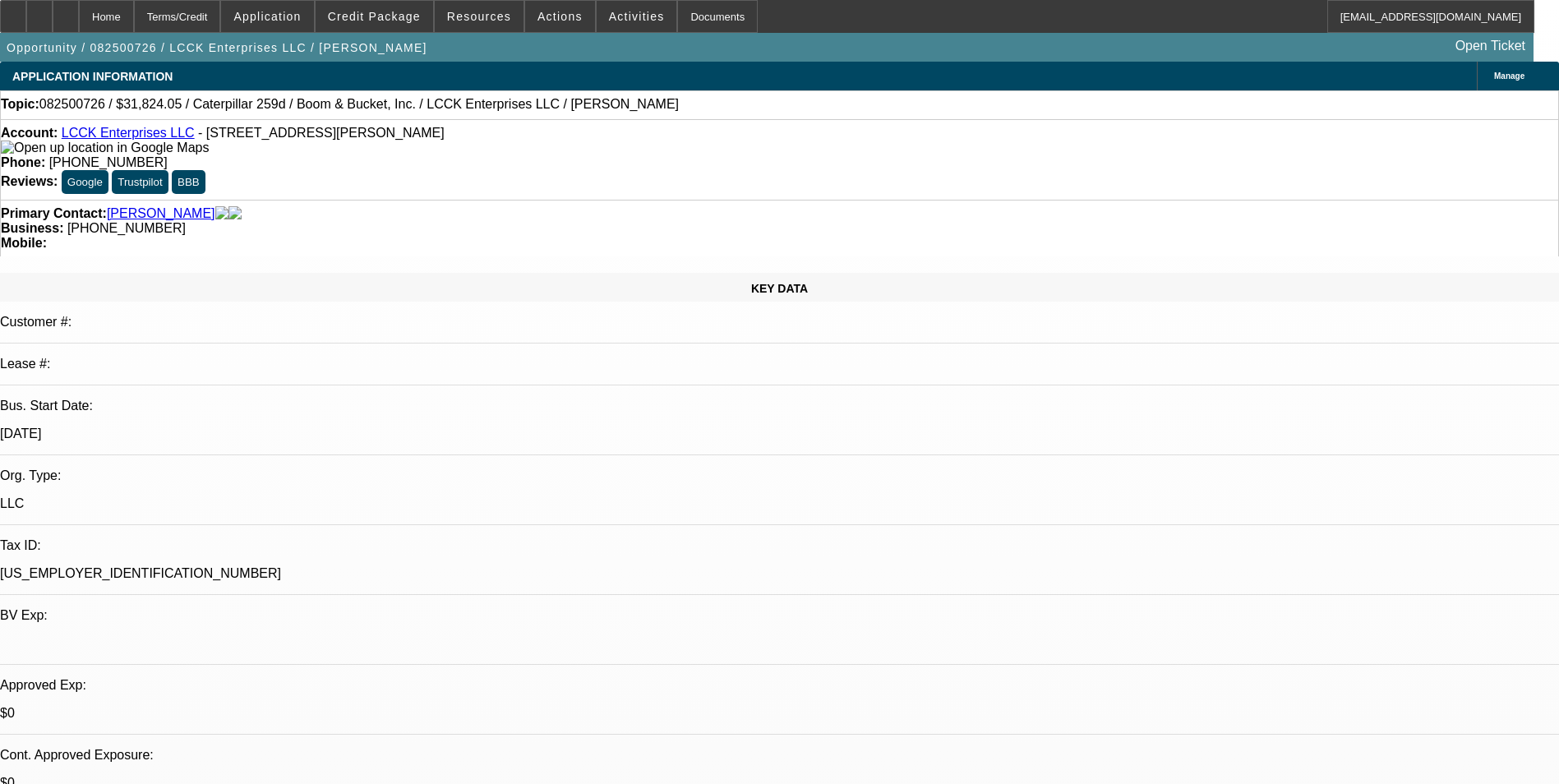
drag, startPoint x: 1055, startPoint y: 563, endPoint x: 1272, endPoint y: 566, distance: 217.0
drag, startPoint x: 1271, startPoint y: 566, endPoint x: 1242, endPoint y: 562, distance: 29.3
copy div "https://www.acesalesandrentals.com/"
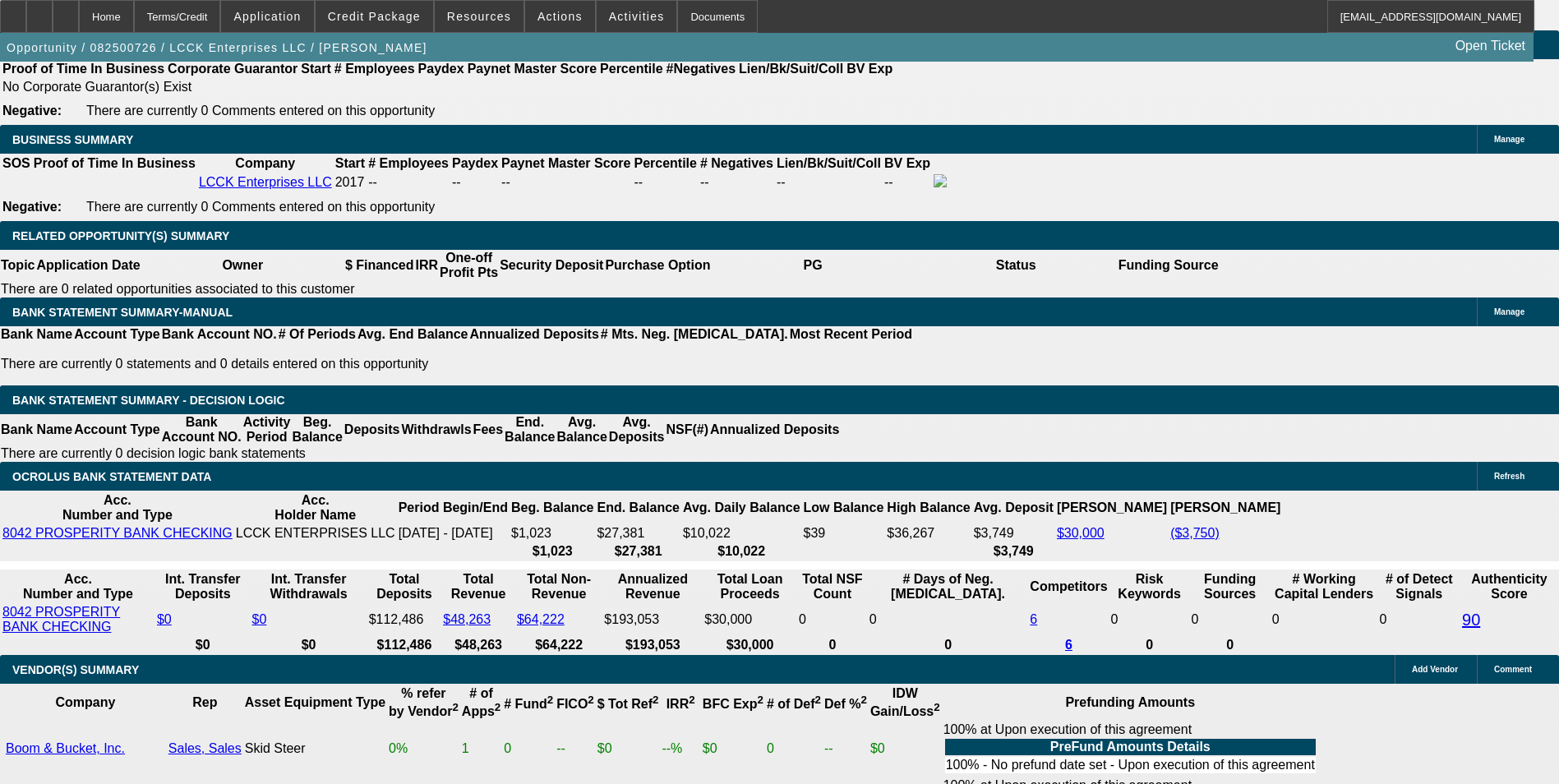
scroll to position [2629, 0]
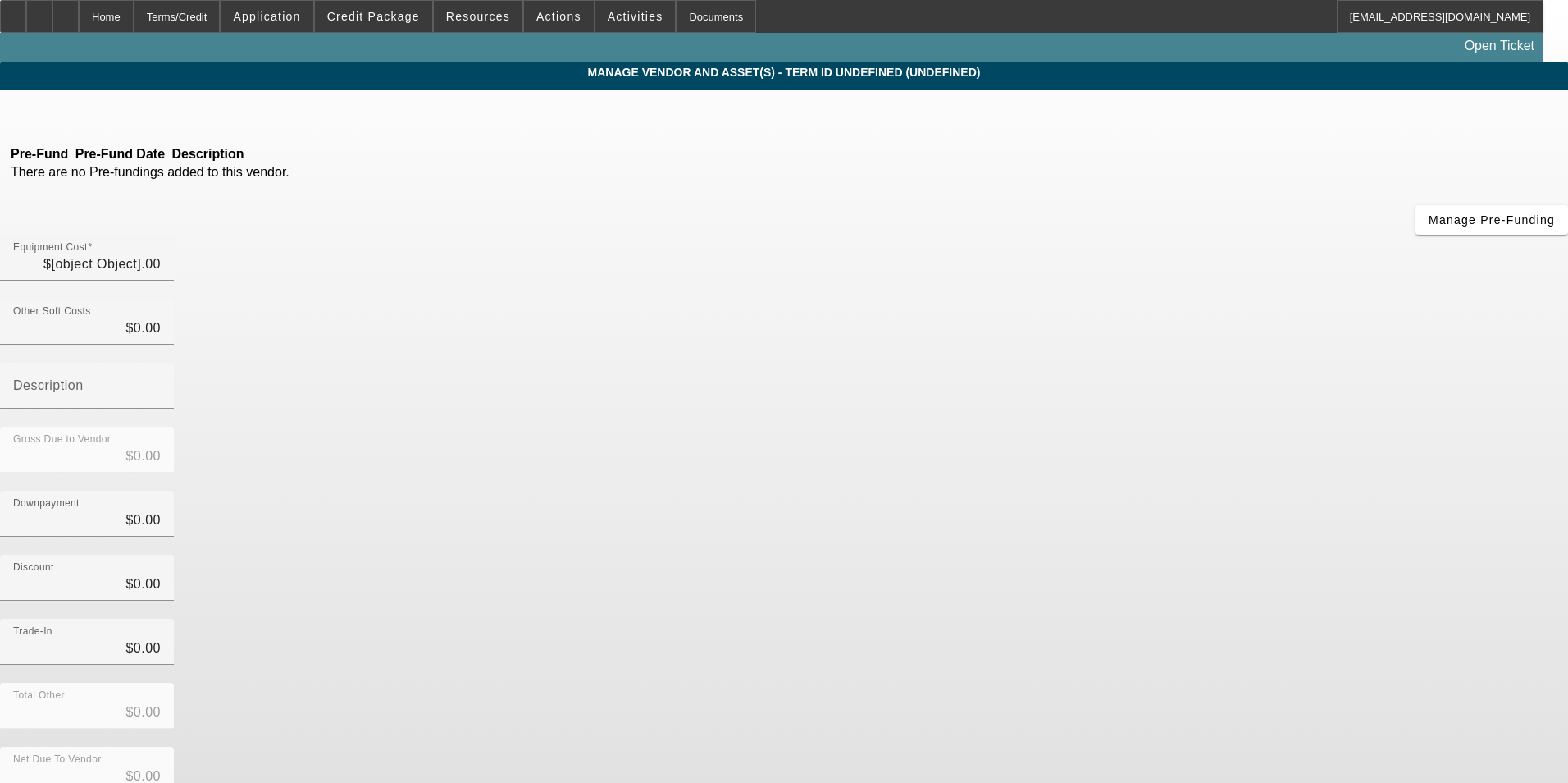
type input "$32,000.00"
type input "$1,600.00"
type input "$33,600.00"
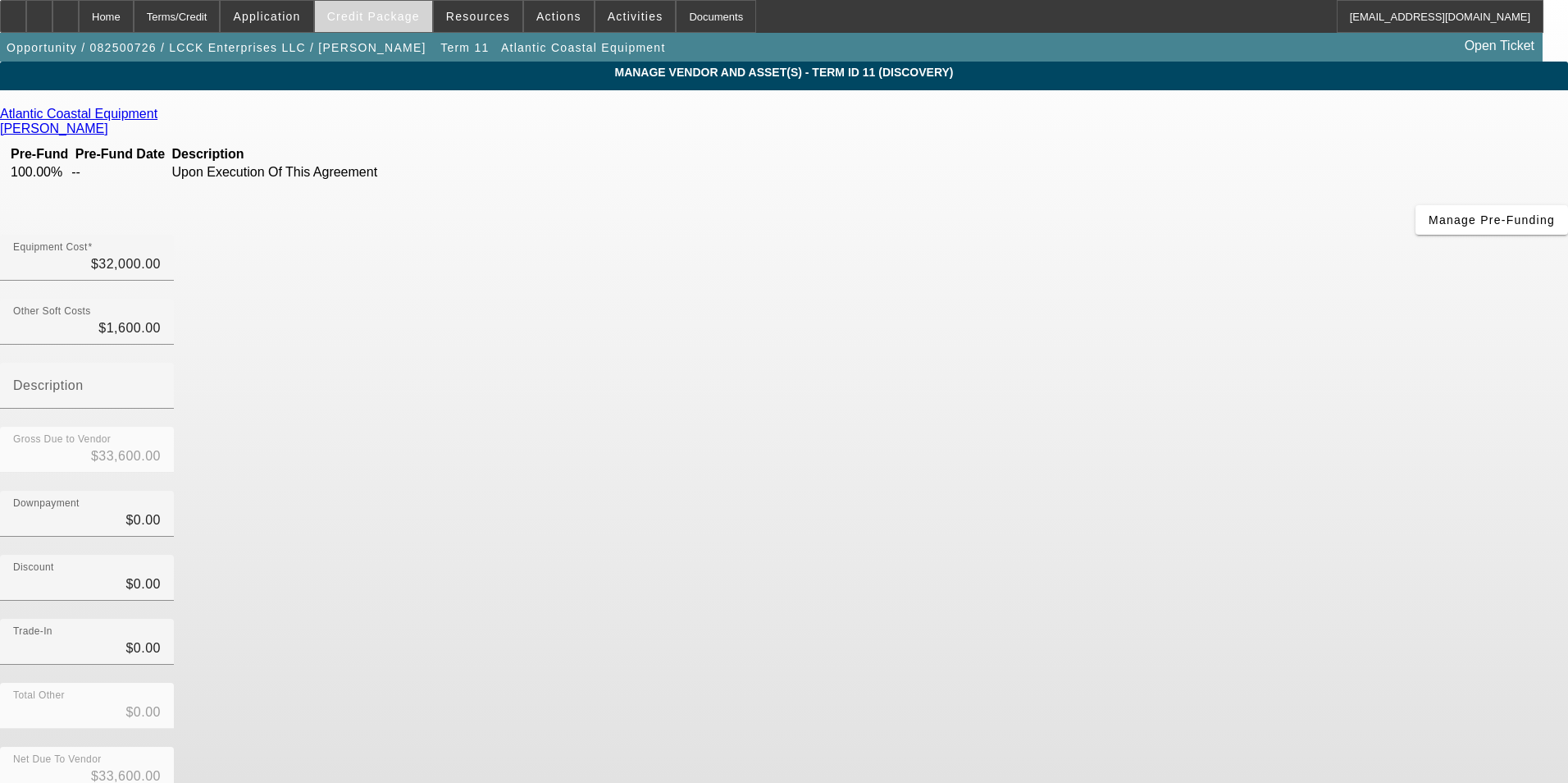
click at [380, 21] on span "Credit Package" at bounding box center [374, 16] width 92 height 14
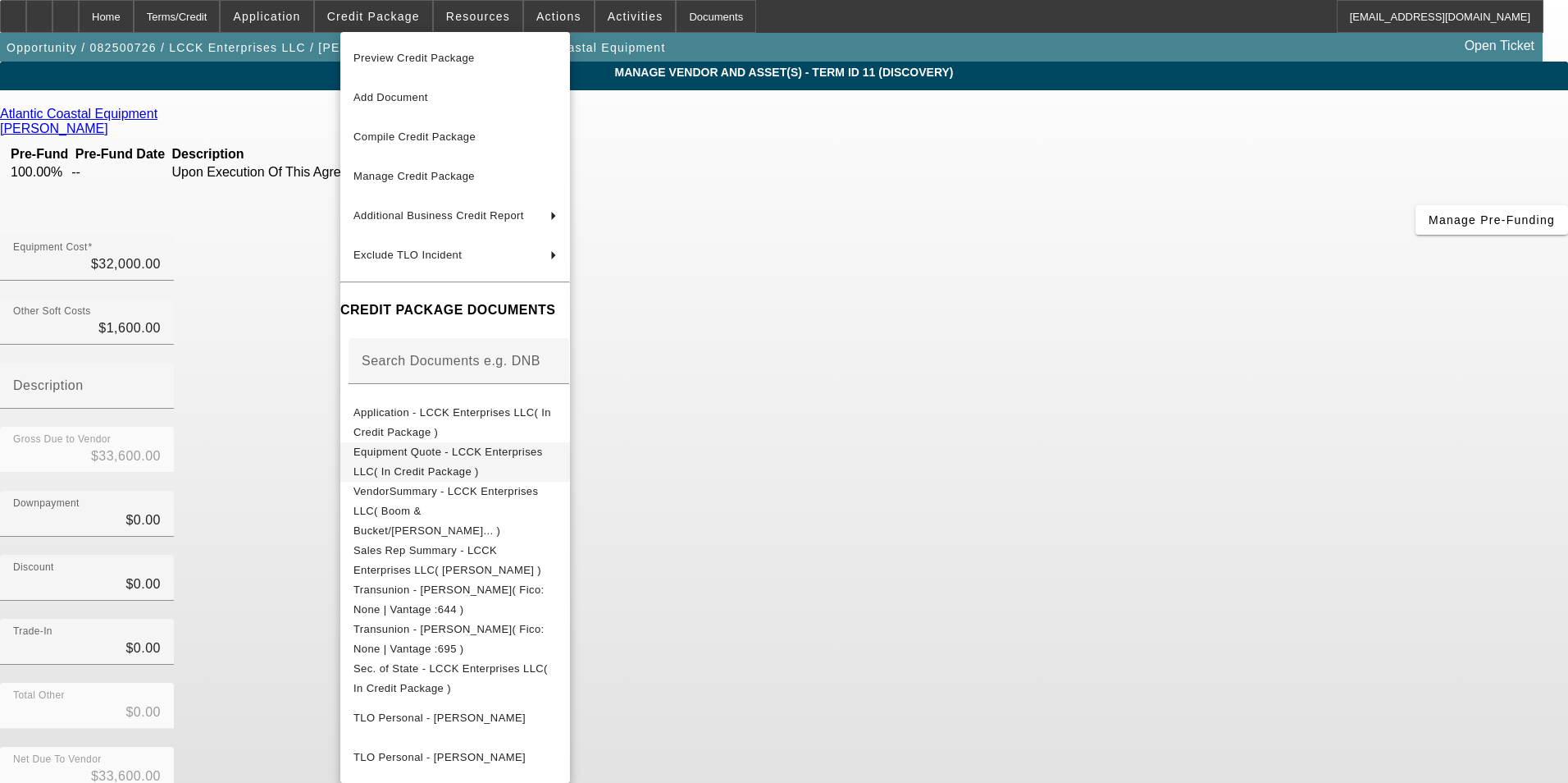
click at [534, 462] on span "Equipment Quote - LCCK Enterprises LLC( In Credit Package )" at bounding box center [455, 463] width 204 height 40
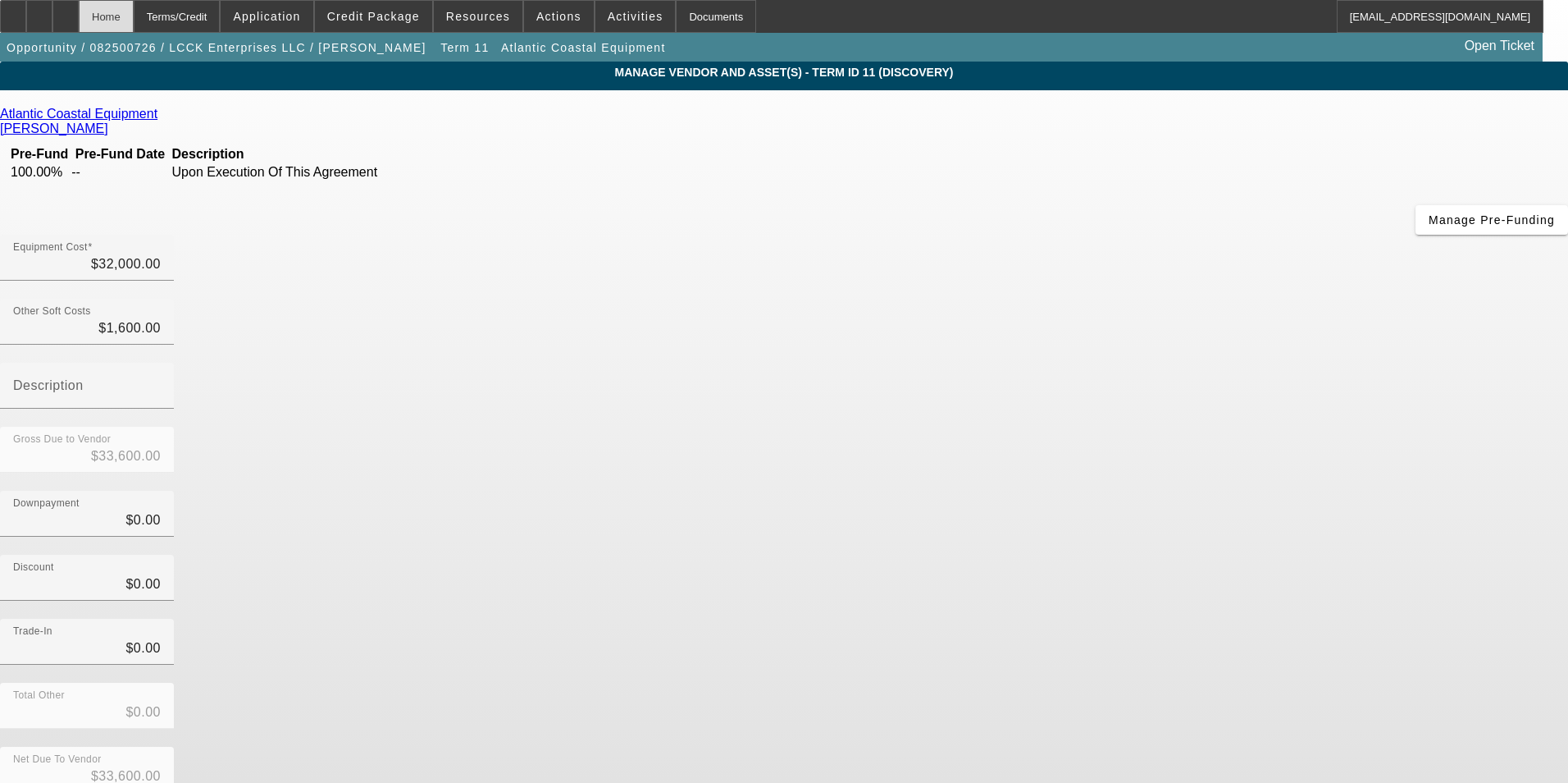
click at [134, 15] on div "Home" at bounding box center [106, 16] width 55 height 33
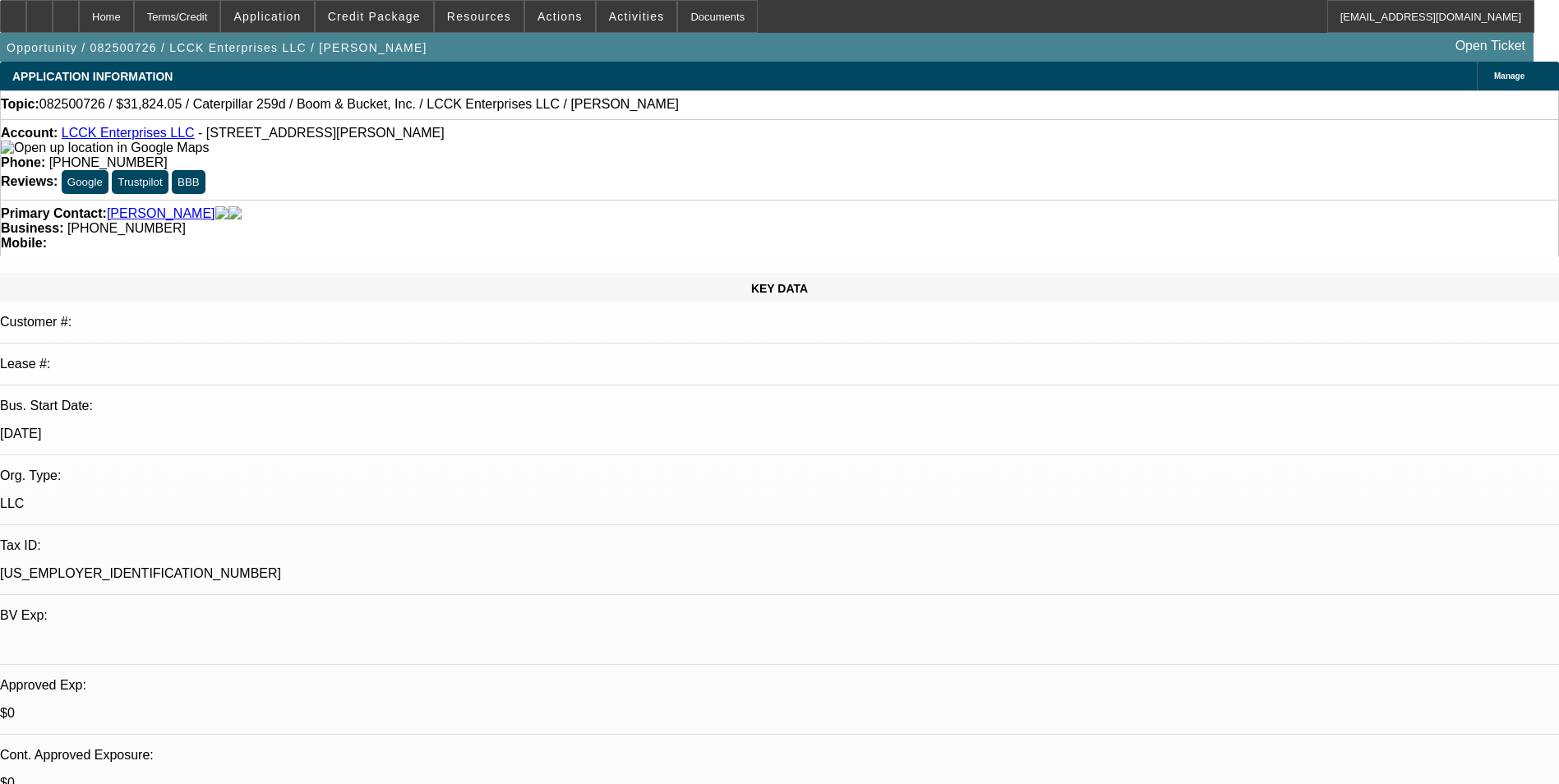
select select "0"
select select "0.1"
select select "4"
select select "0"
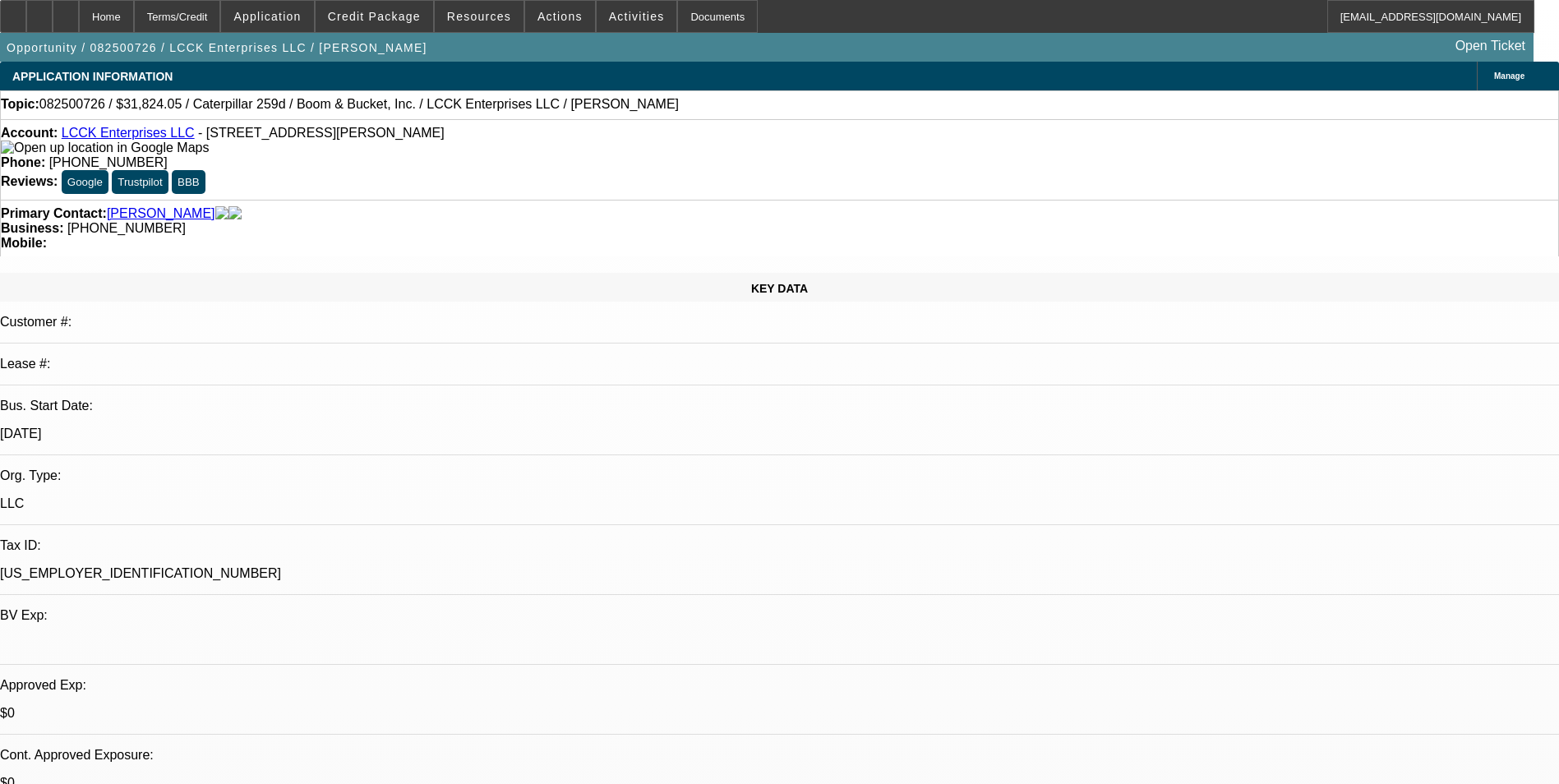
select select "0"
select select "0.1"
select select "4"
select select "0"
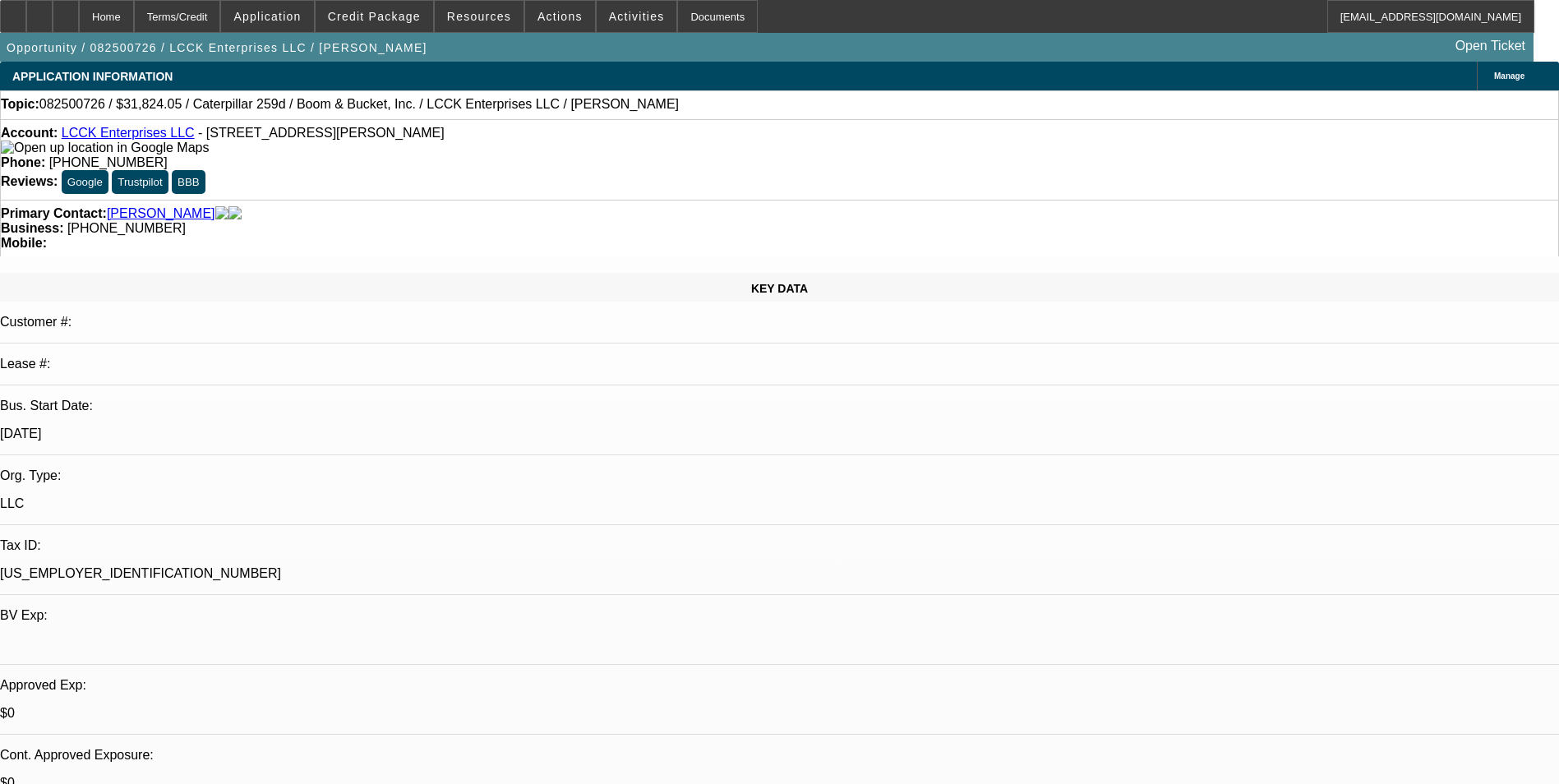
select select "0.1"
select select "4"
select select "0"
select select "0.1"
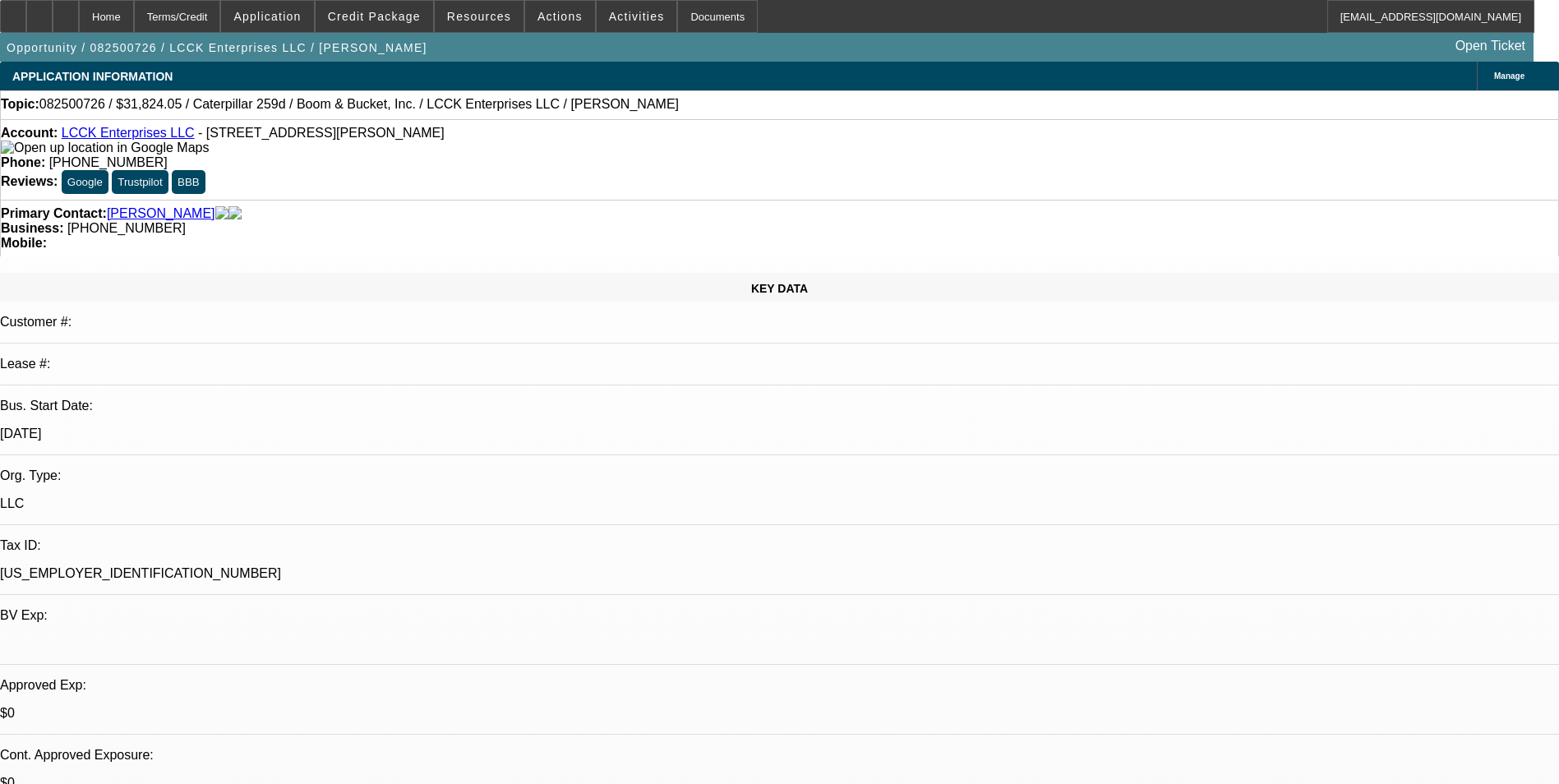
select select "4"
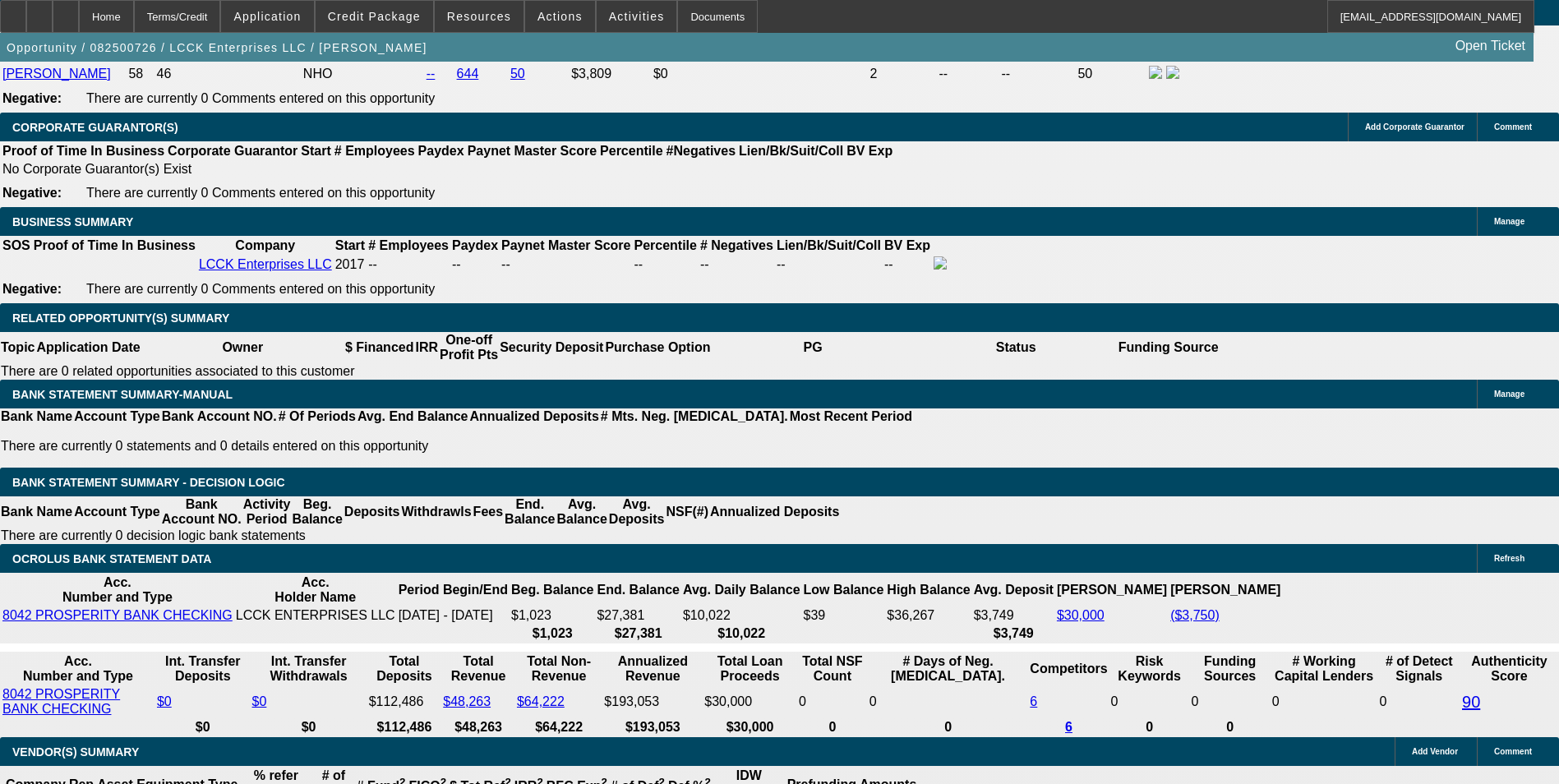
scroll to position [2547, 0]
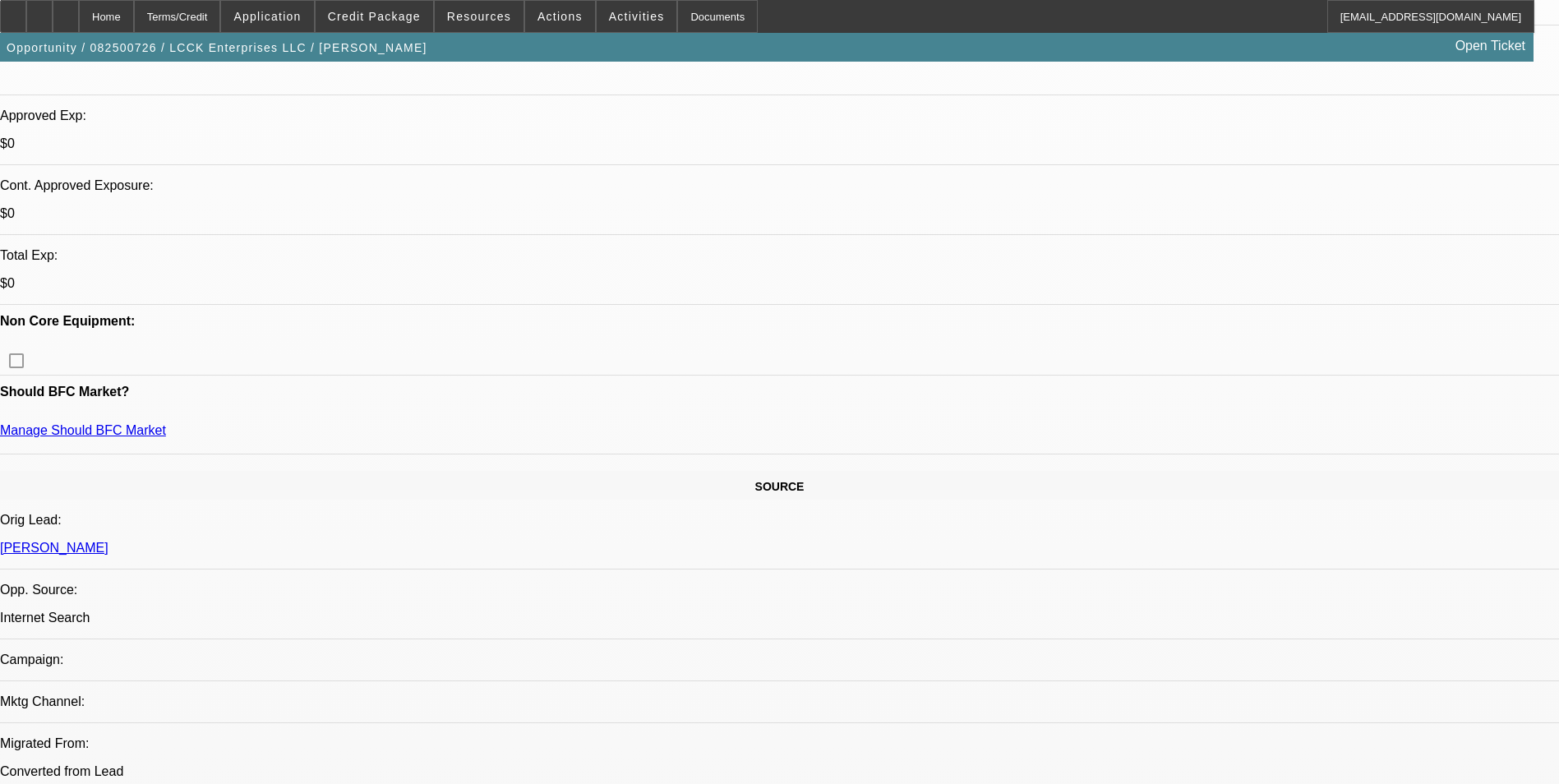
scroll to position [0, 0]
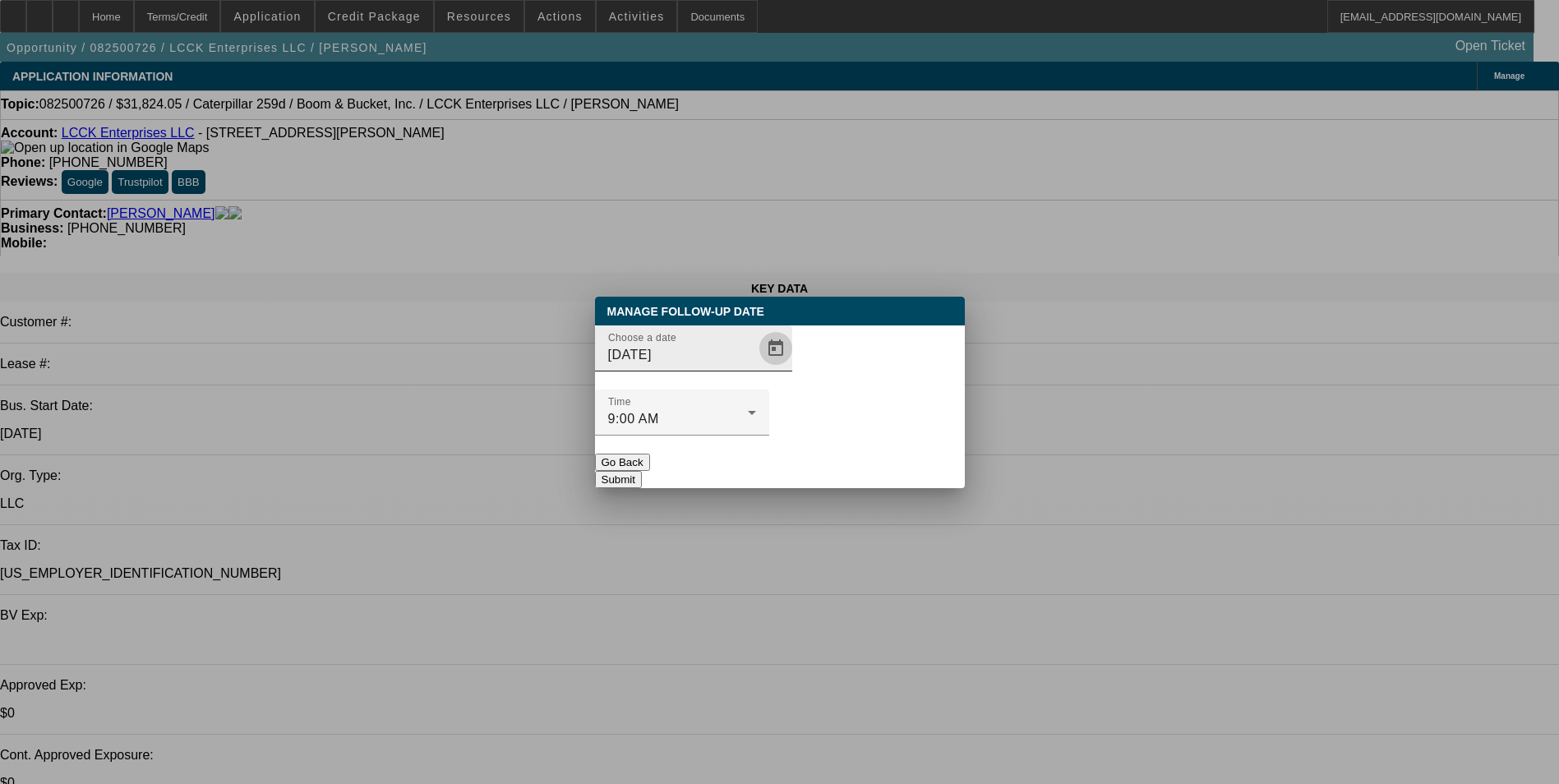
click at [756, 368] on span "Open calendar" at bounding box center [776, 349] width 40 height 40
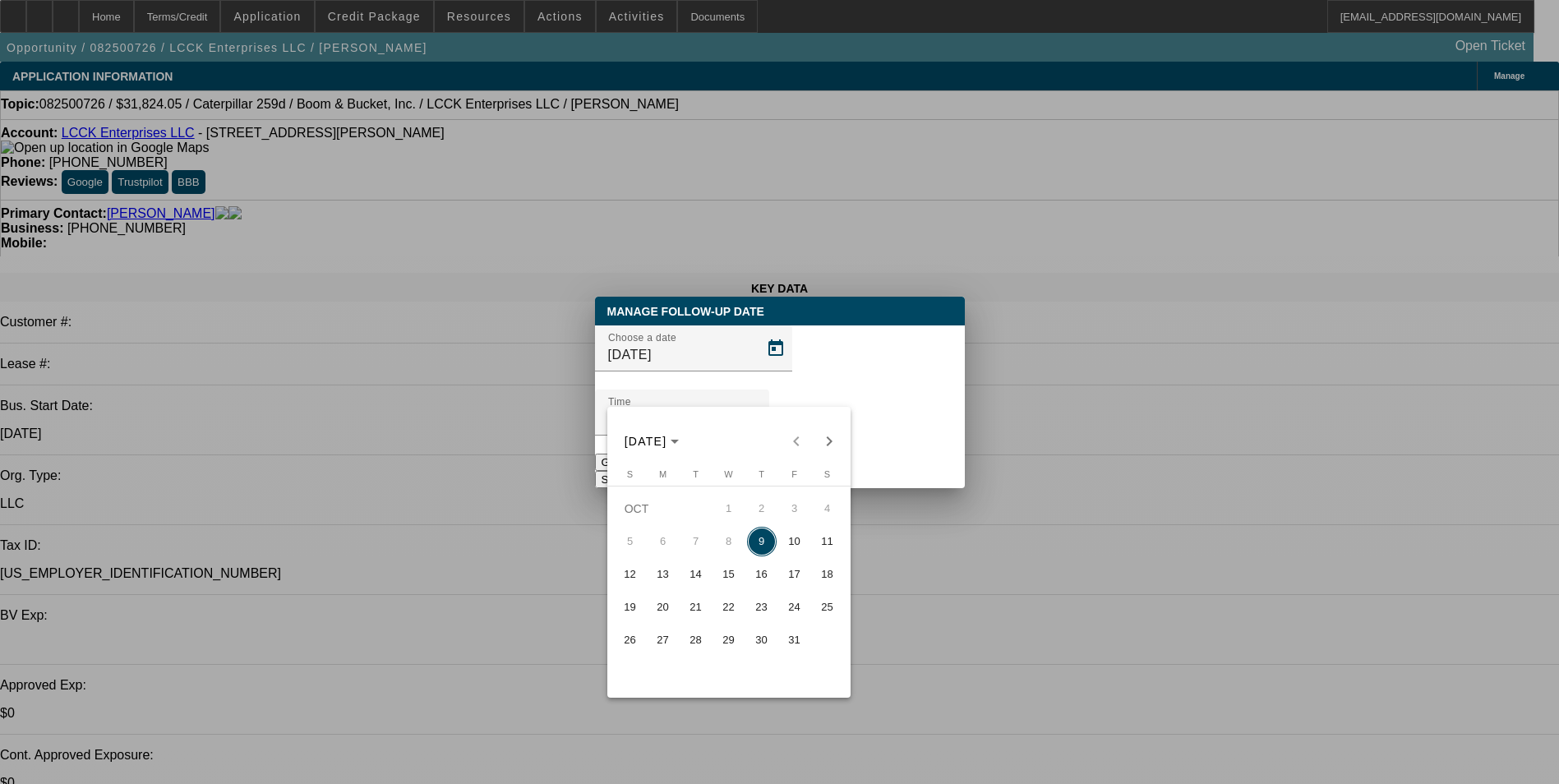
click at [895, 537] on div at bounding box center [779, 392] width 1559 height 784
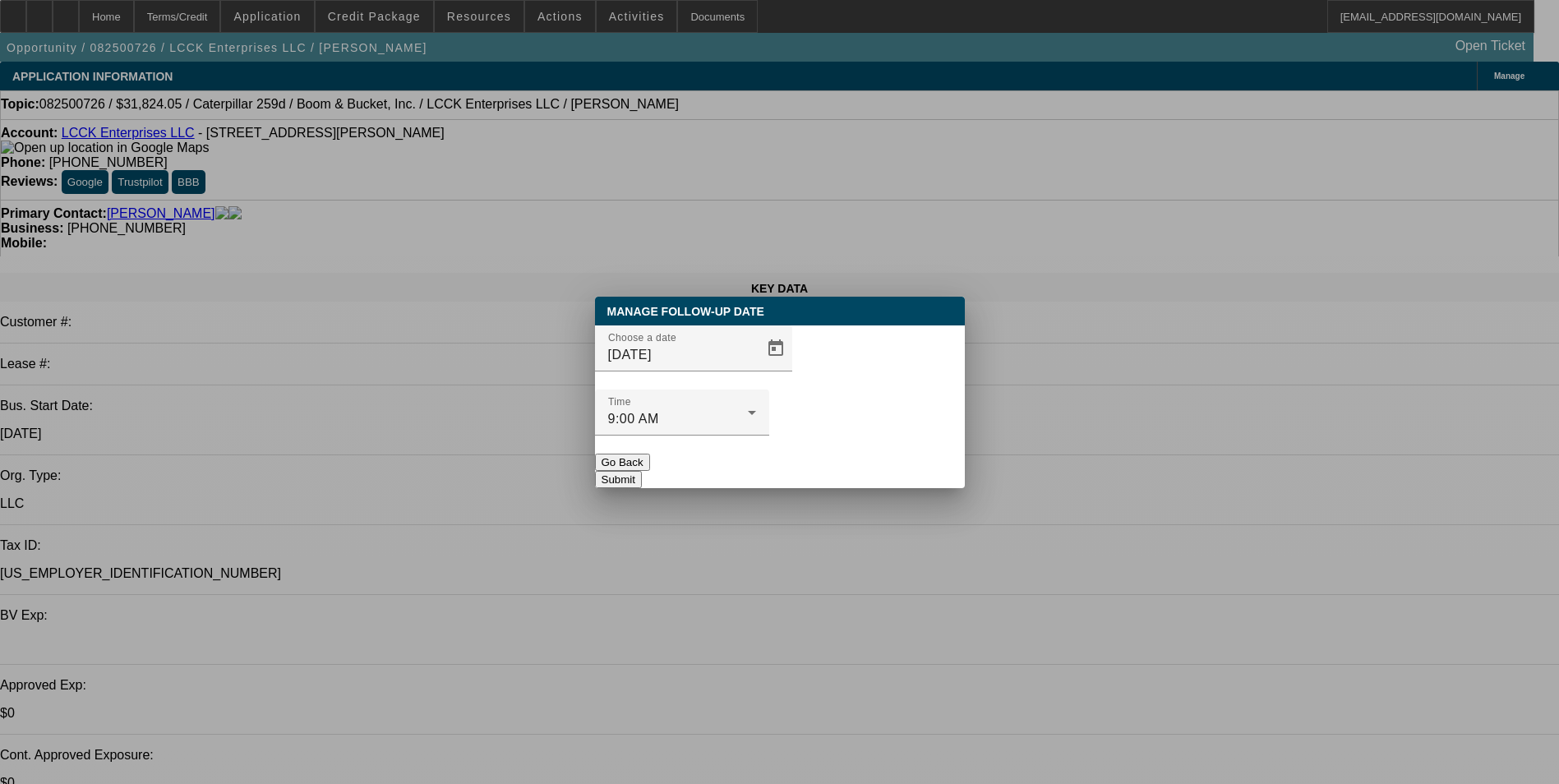
click at [650, 453] on button "Go Back" at bounding box center [622, 461] width 55 height 17
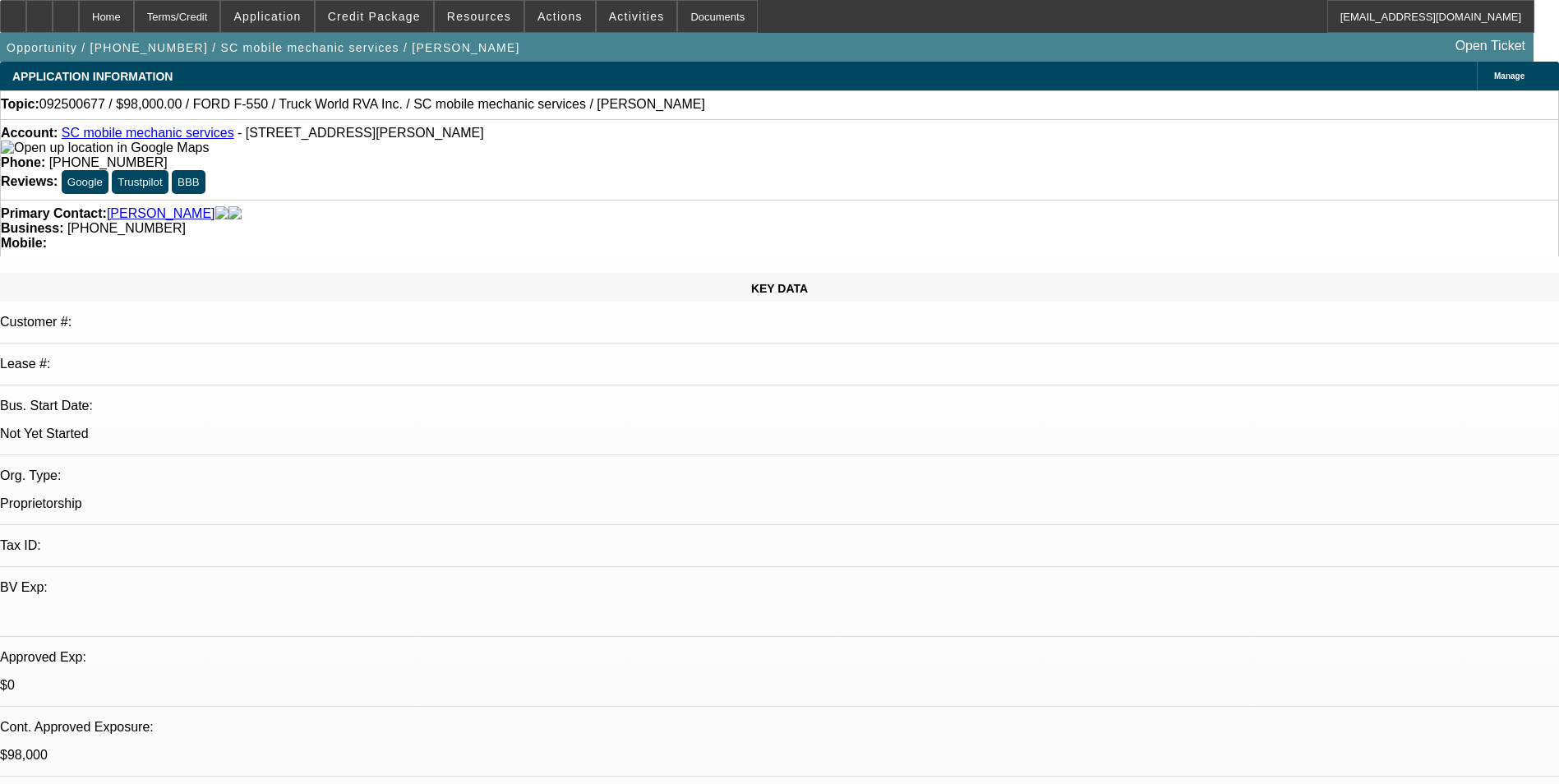
select select "0"
select select "2"
select select "0.1"
select select "0"
select select "2"
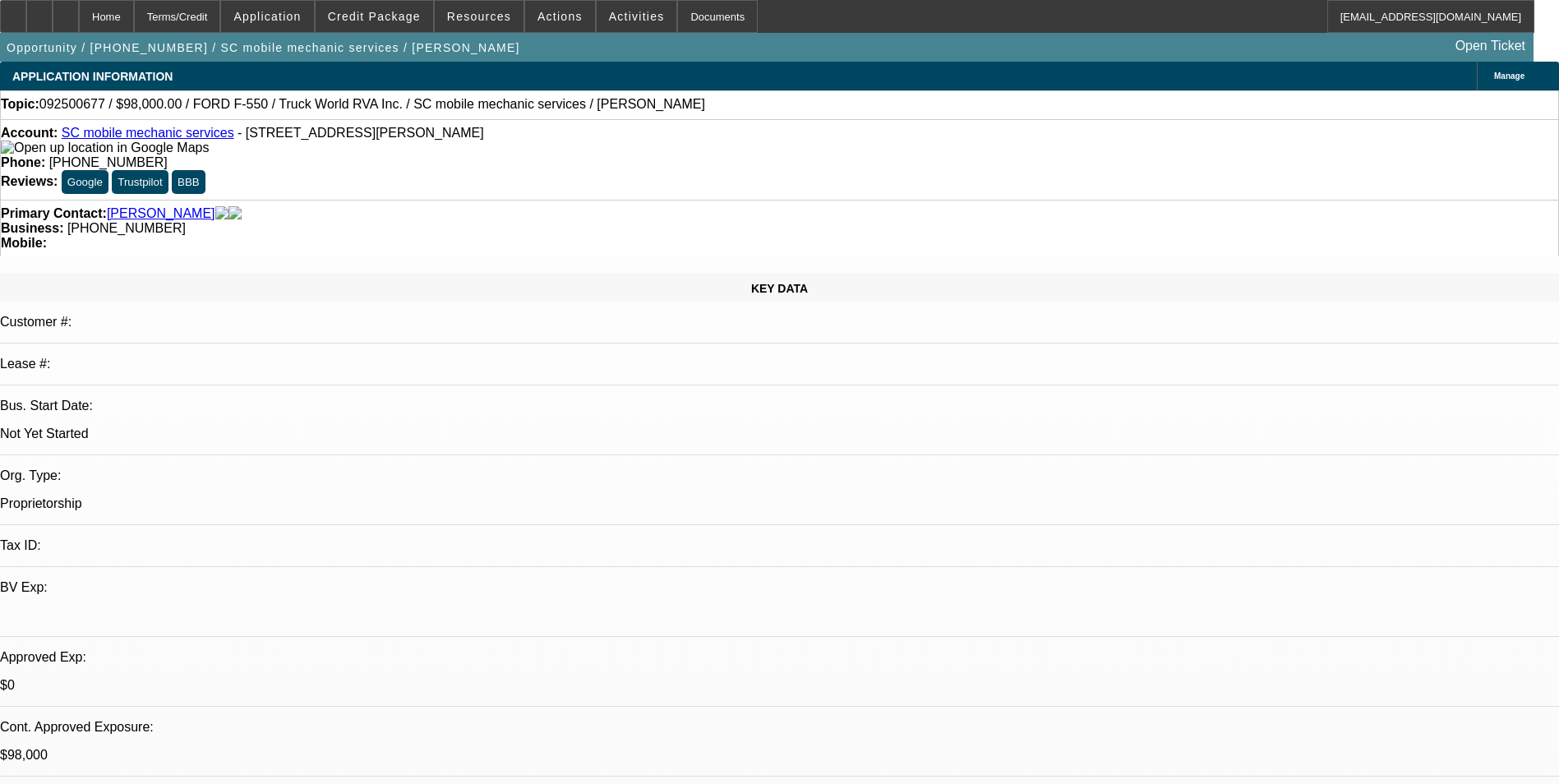
select select "0.1"
select select "0"
select select "2"
select select "0.1"
select select "0.15"
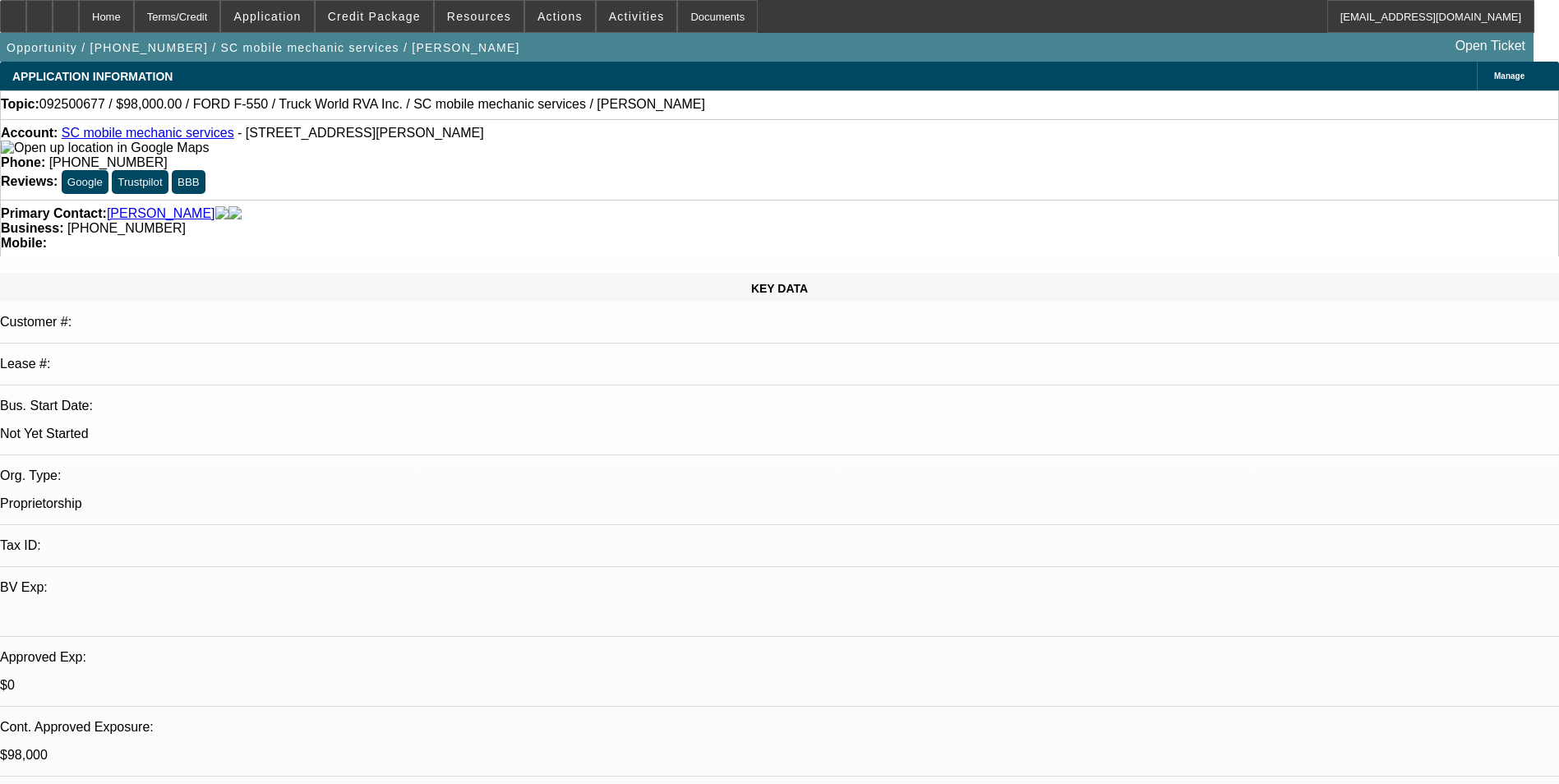
select select "2"
select select "0.1"
select select "1"
select select "2"
select select "4"
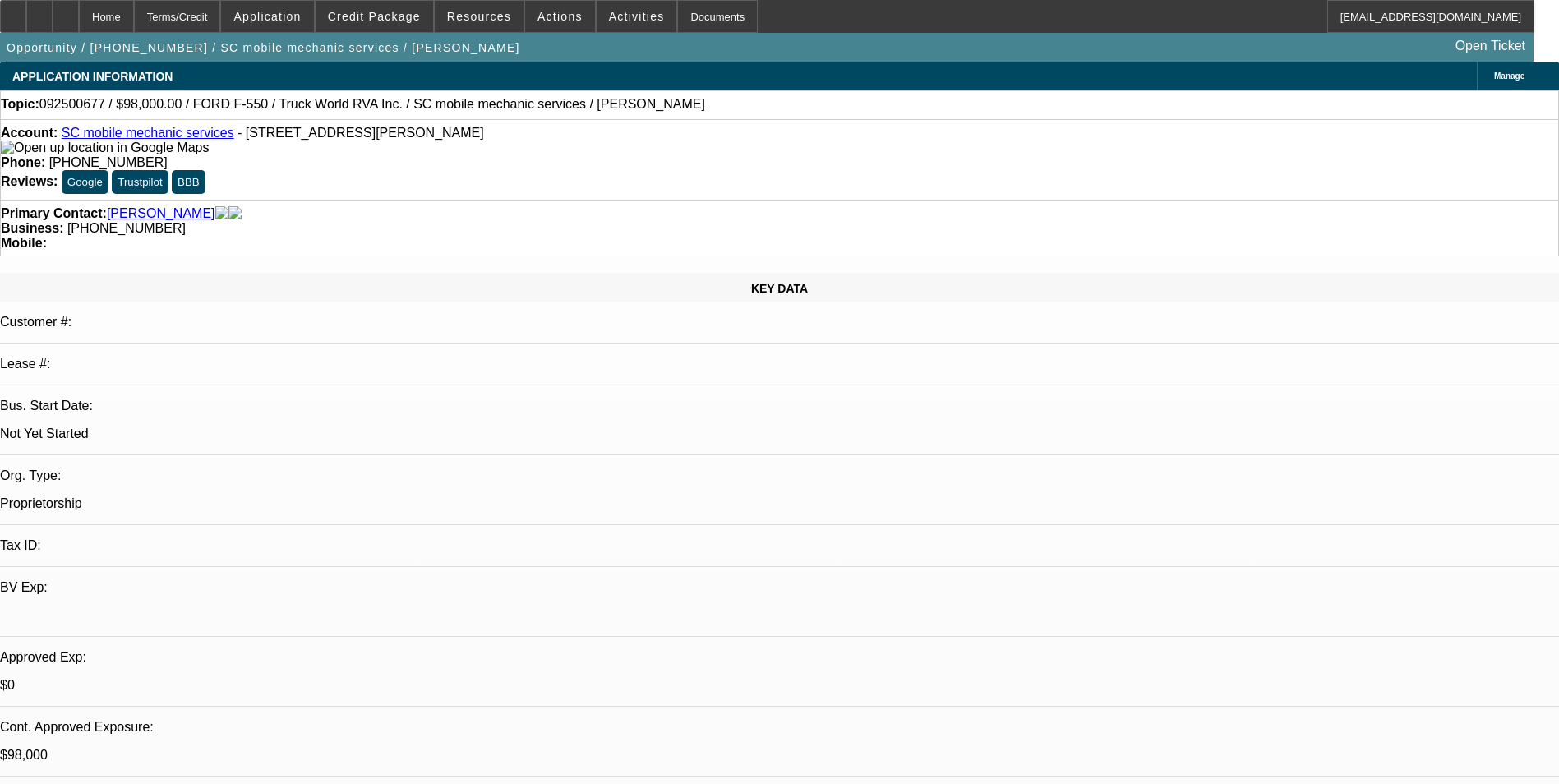
select select "1"
select select "2"
select select "4"
select select "1"
select select "2"
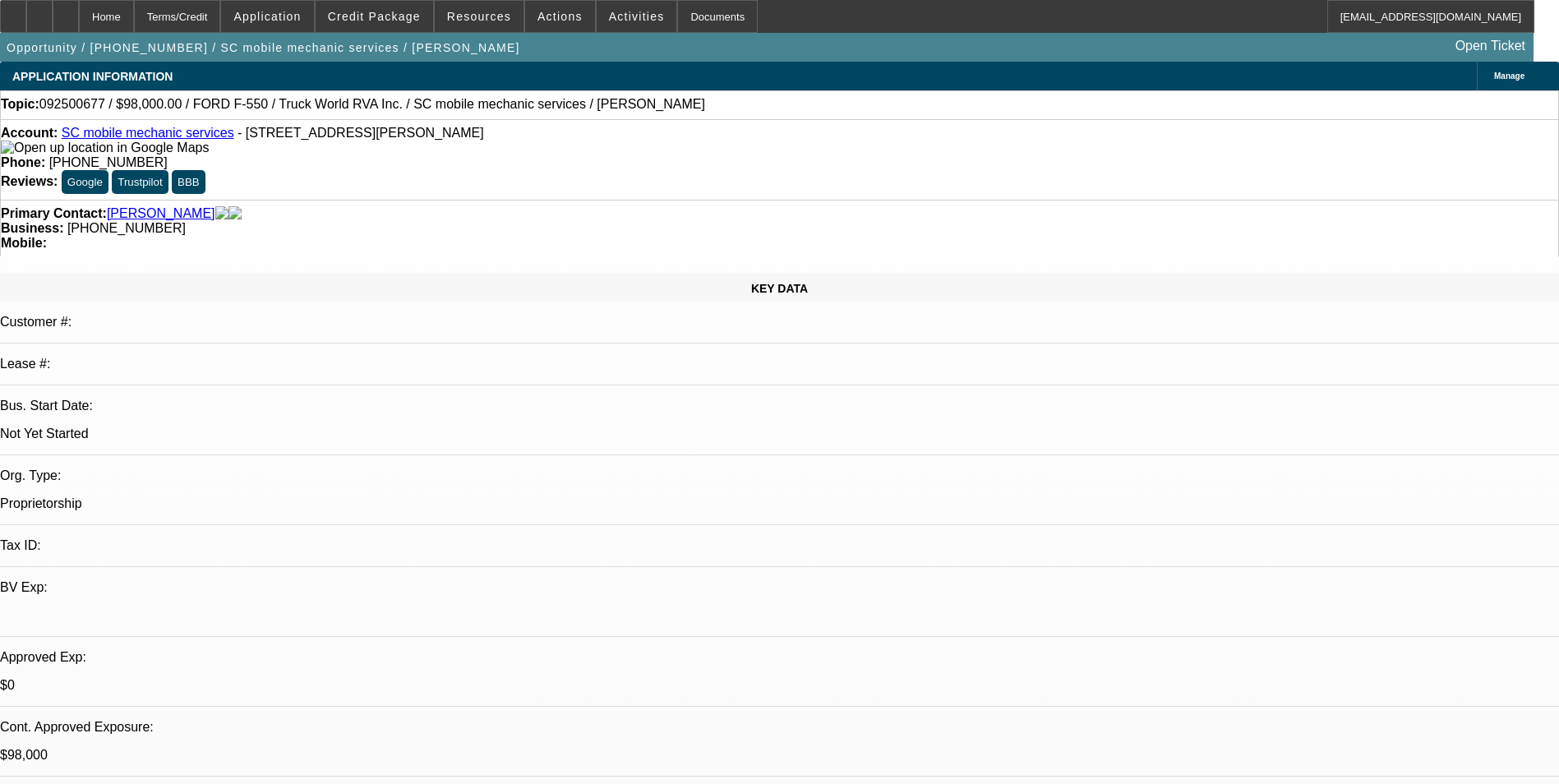
select select "4"
select select "1"
select select "2"
select select "4"
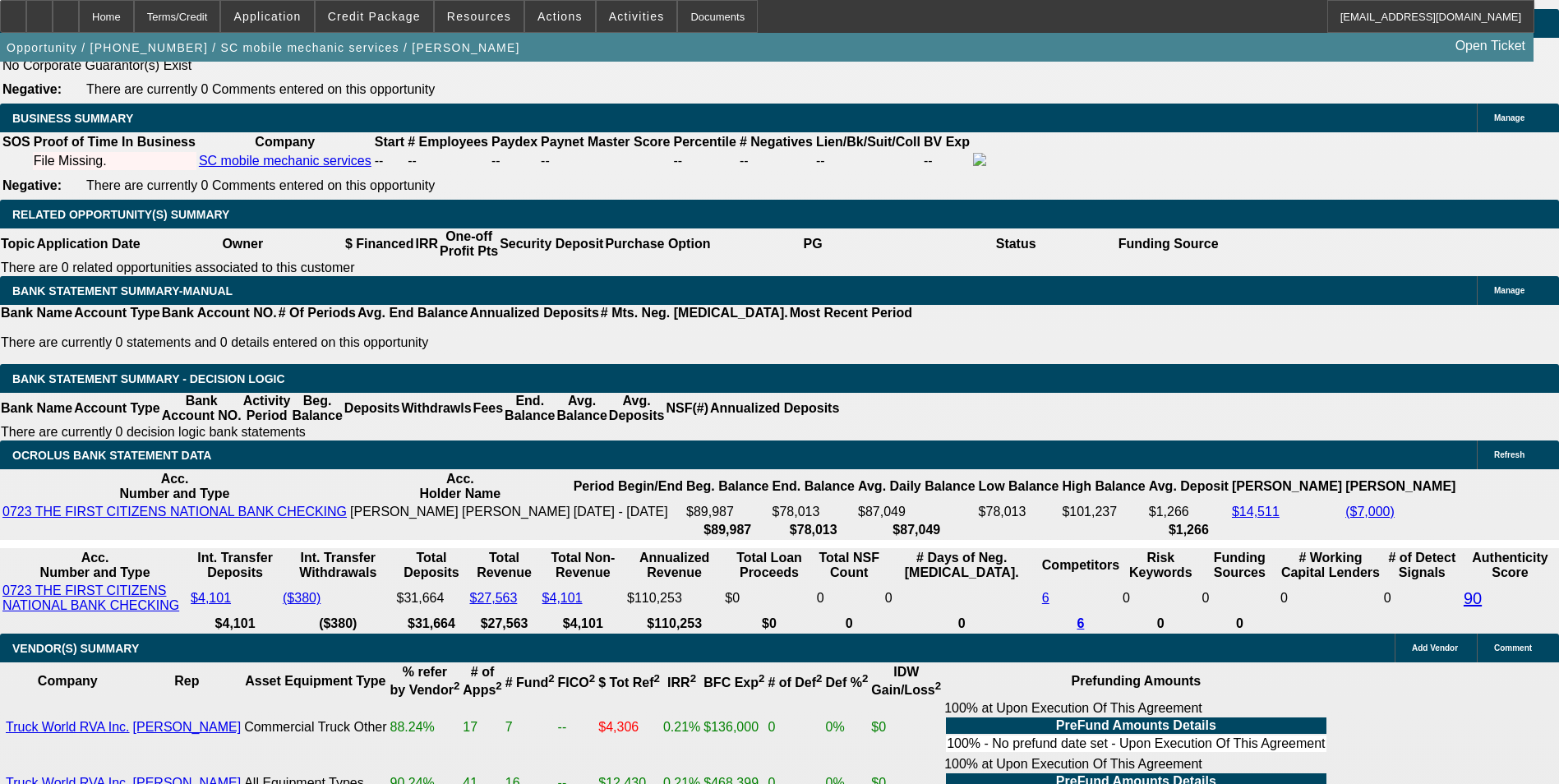
scroll to position [2464, 0]
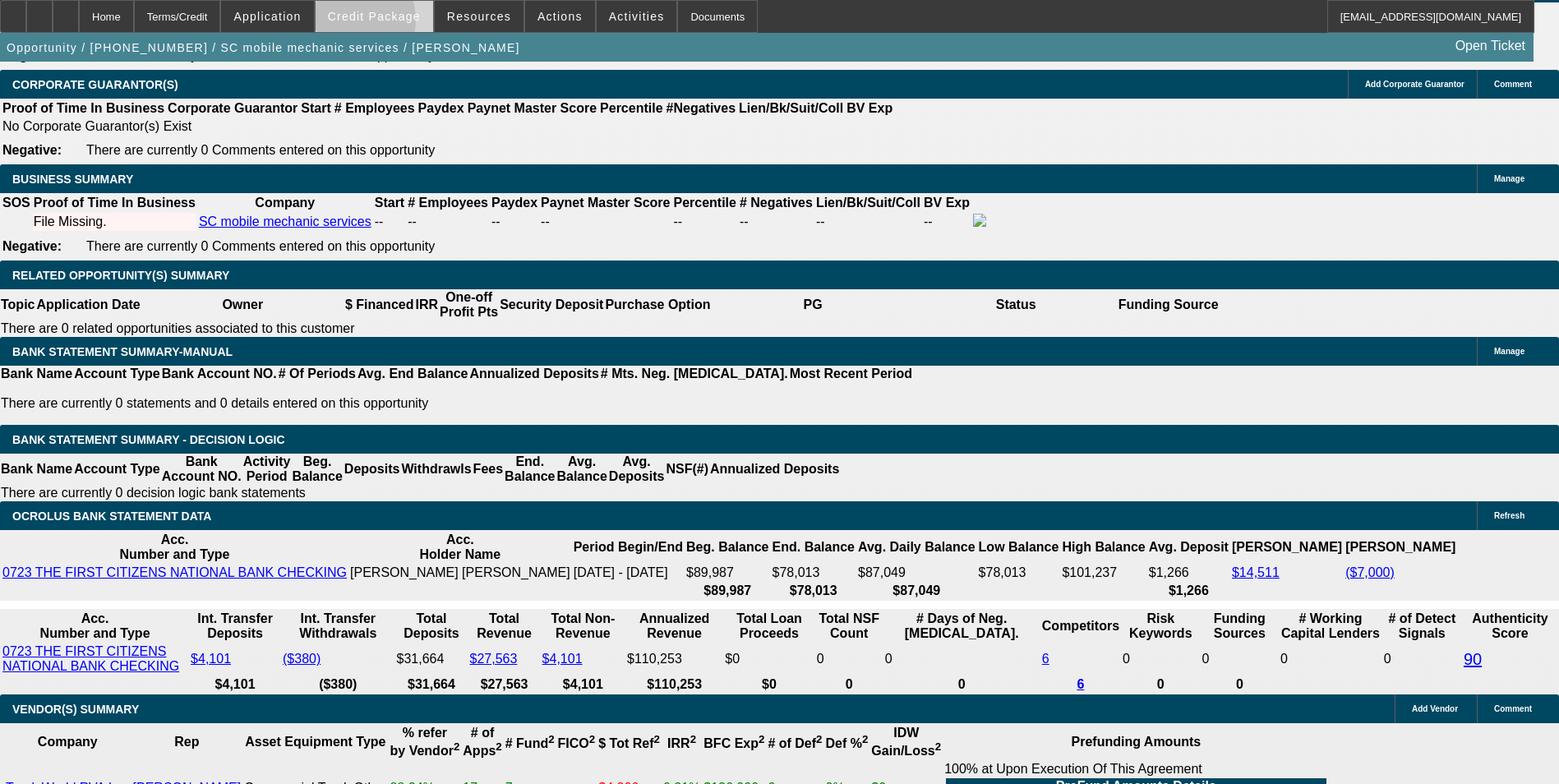
click at [378, 24] on span at bounding box center [375, 16] width 118 height 40
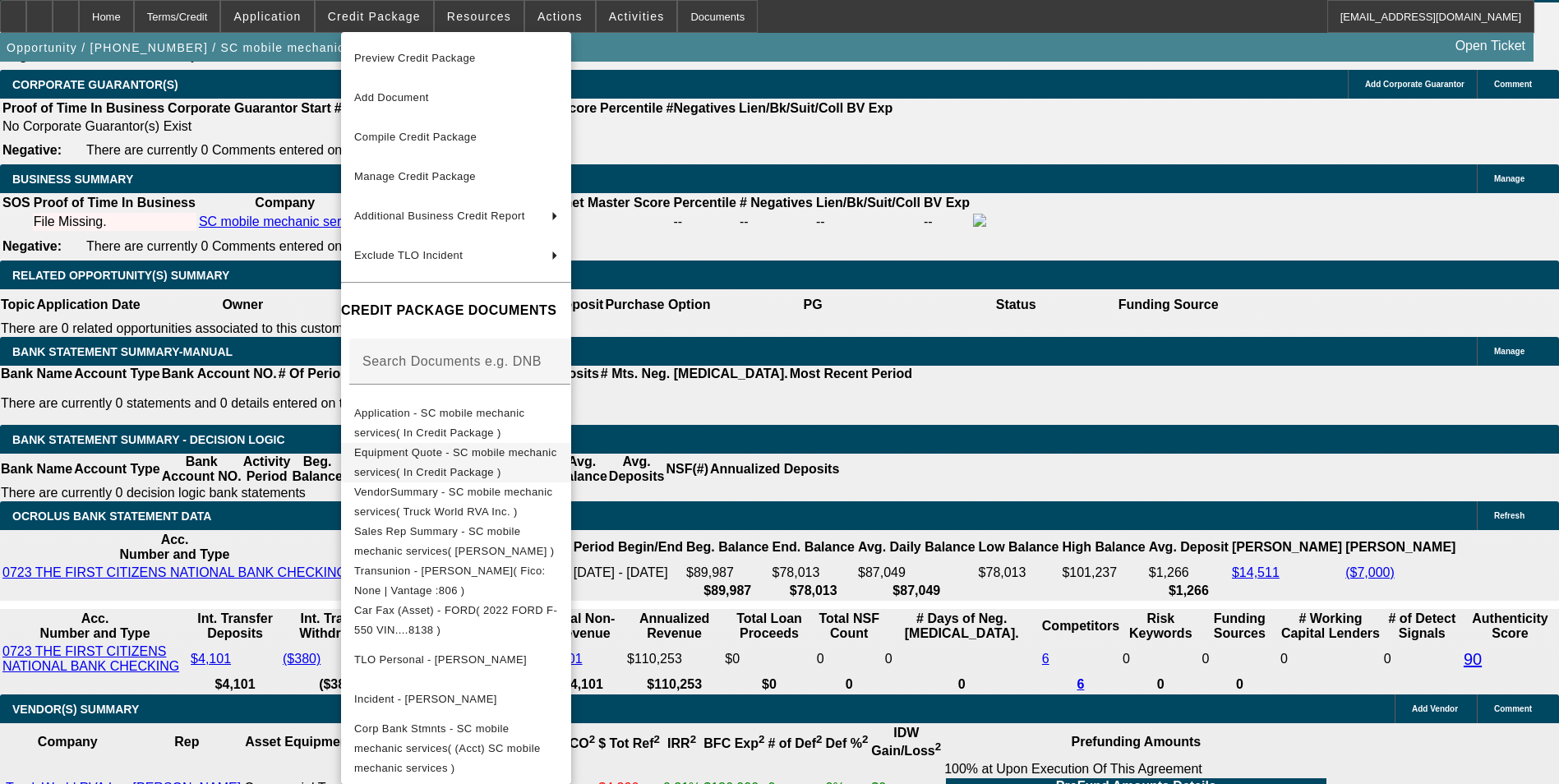
click at [498, 469] on button "Equipment Quote - SC mobile mechanic services( In Credit Package )" at bounding box center [456, 463] width 230 height 40
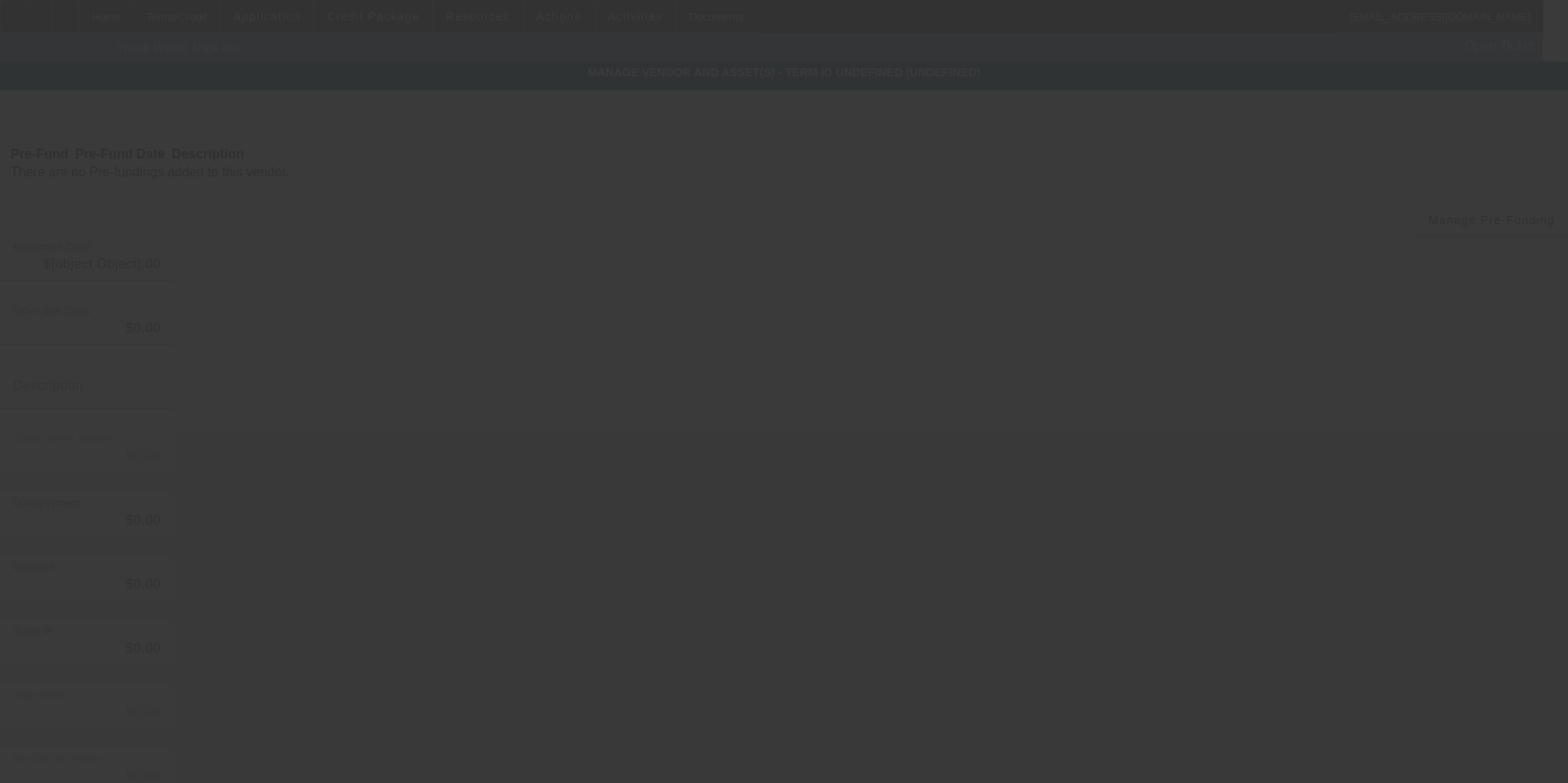
type input "$118,000.00"
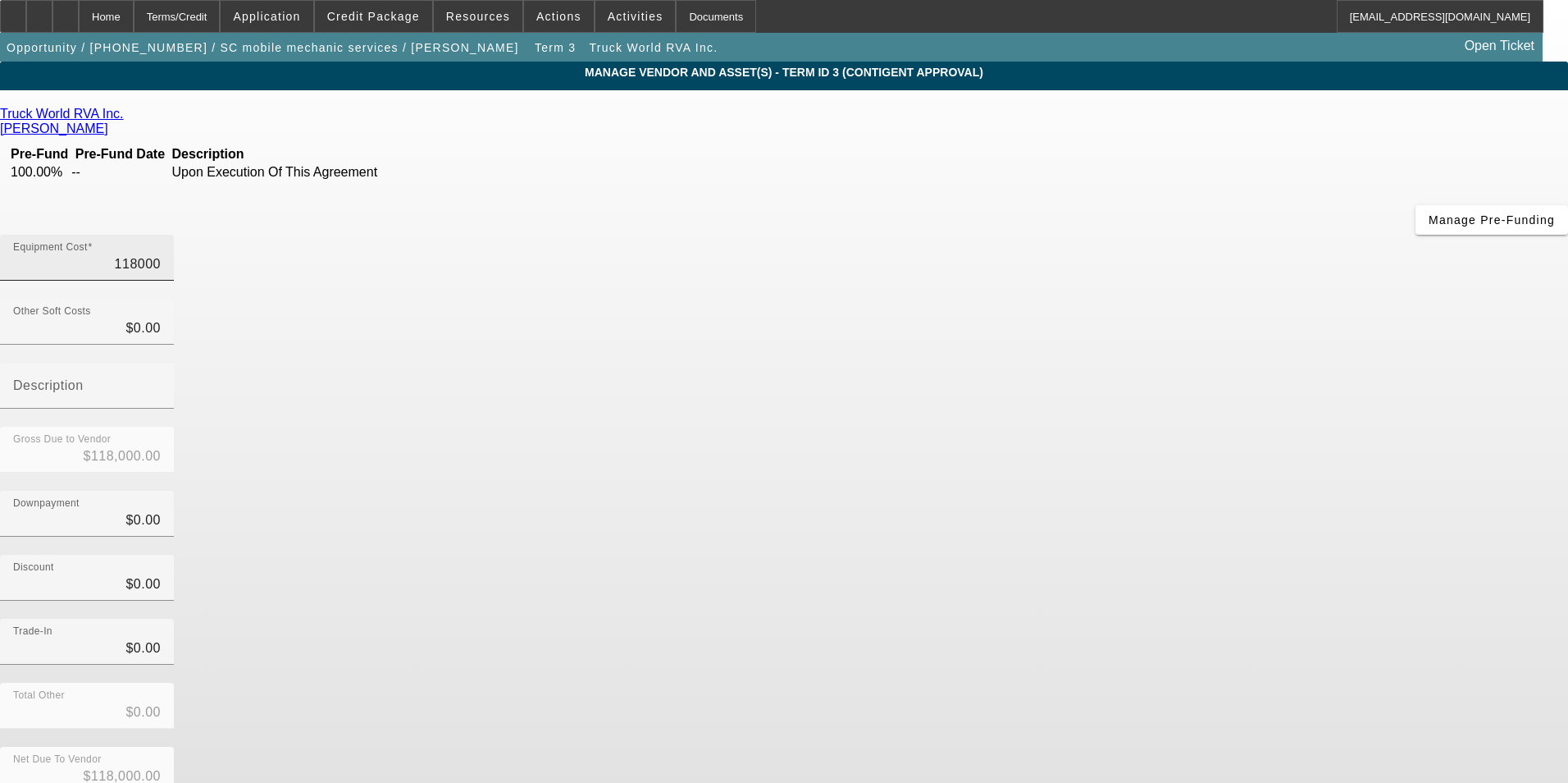
click at [161, 254] on input "118000" at bounding box center [87, 264] width 147 height 20
type input "11800"
type input "$11,800.00"
type input "1180"
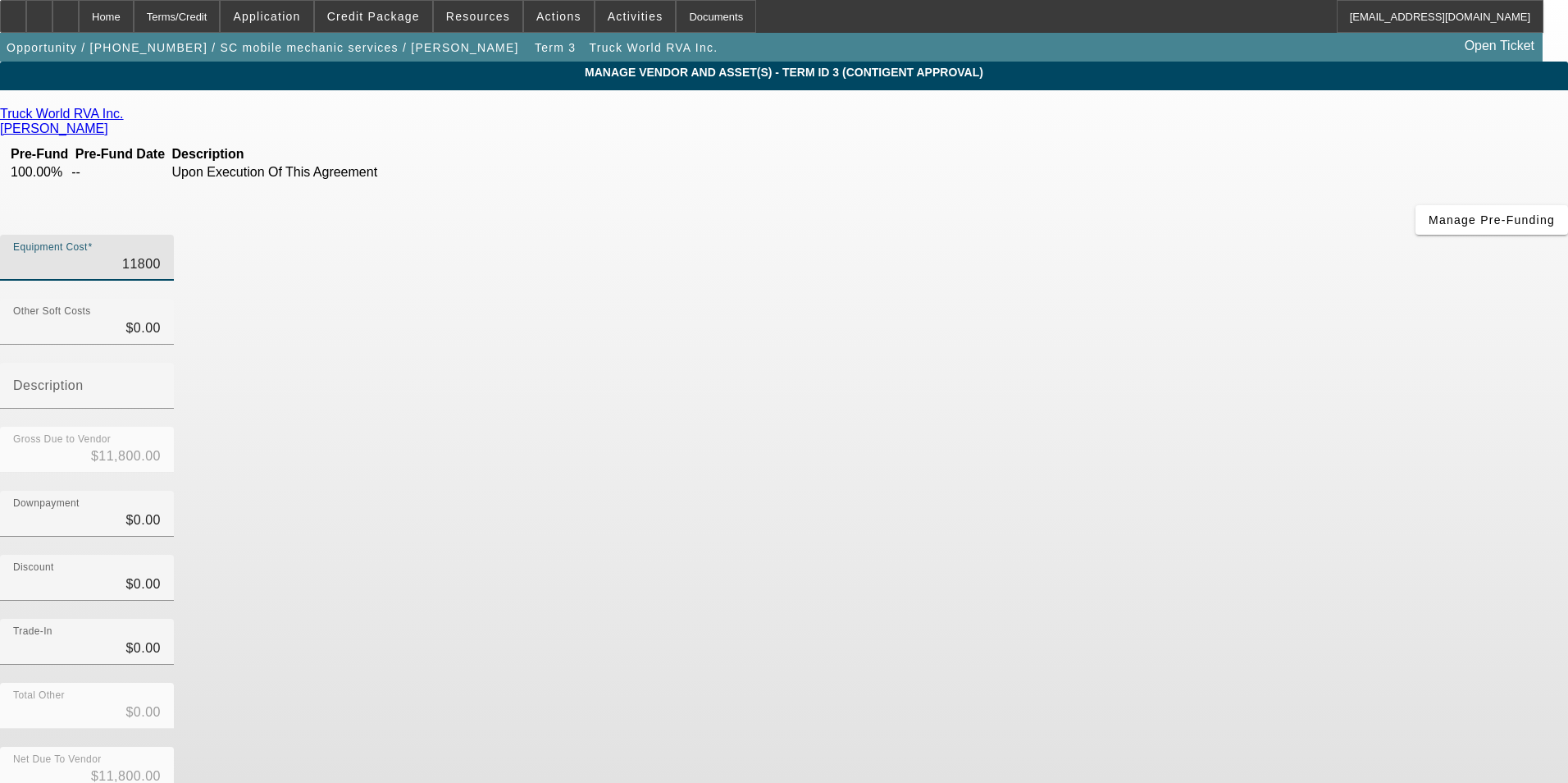
type input "$1,180.00"
type input "118"
type input "$118.00"
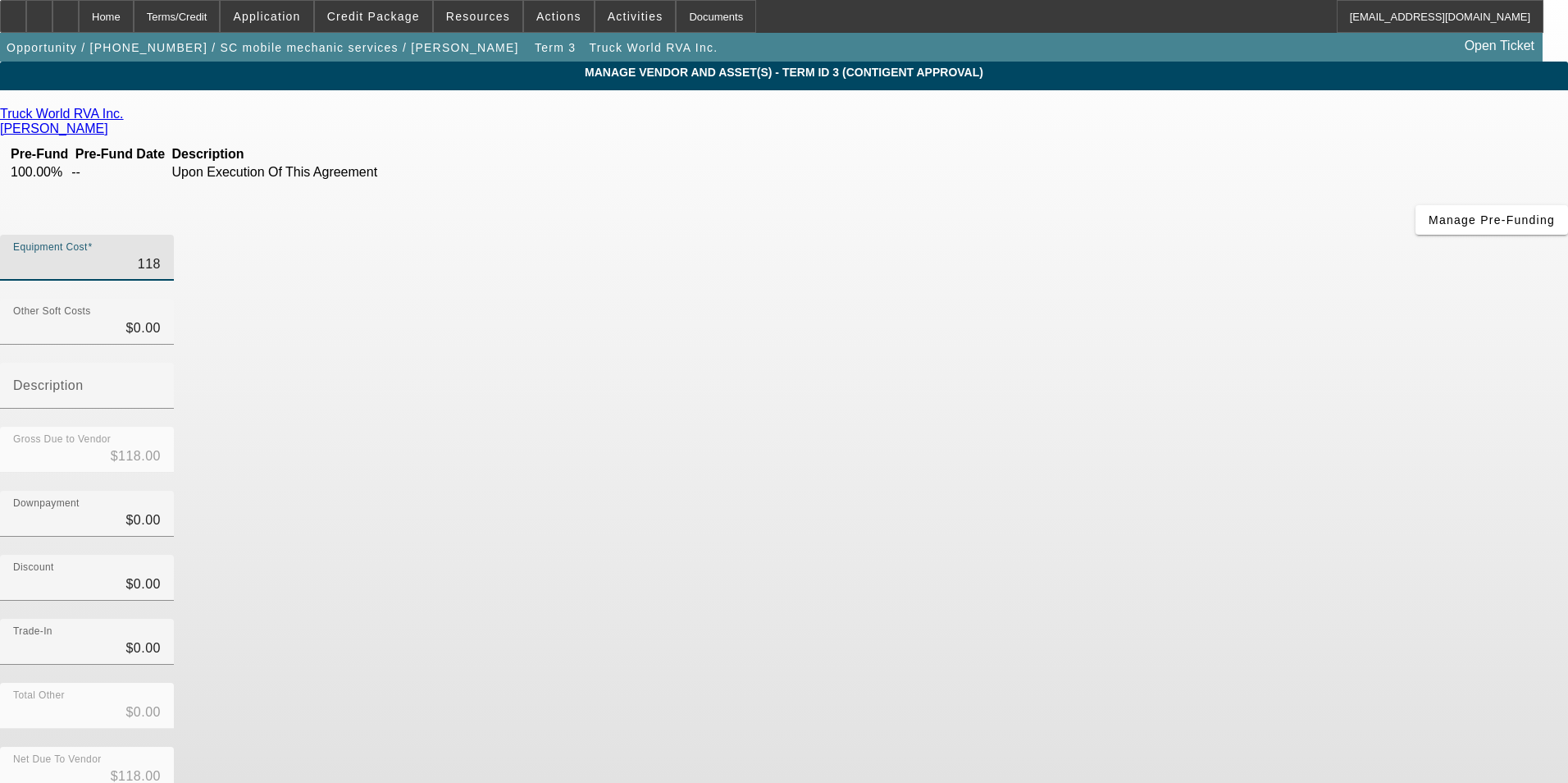
type input "11"
type input "$11.00"
type input "1"
type input "$1.00"
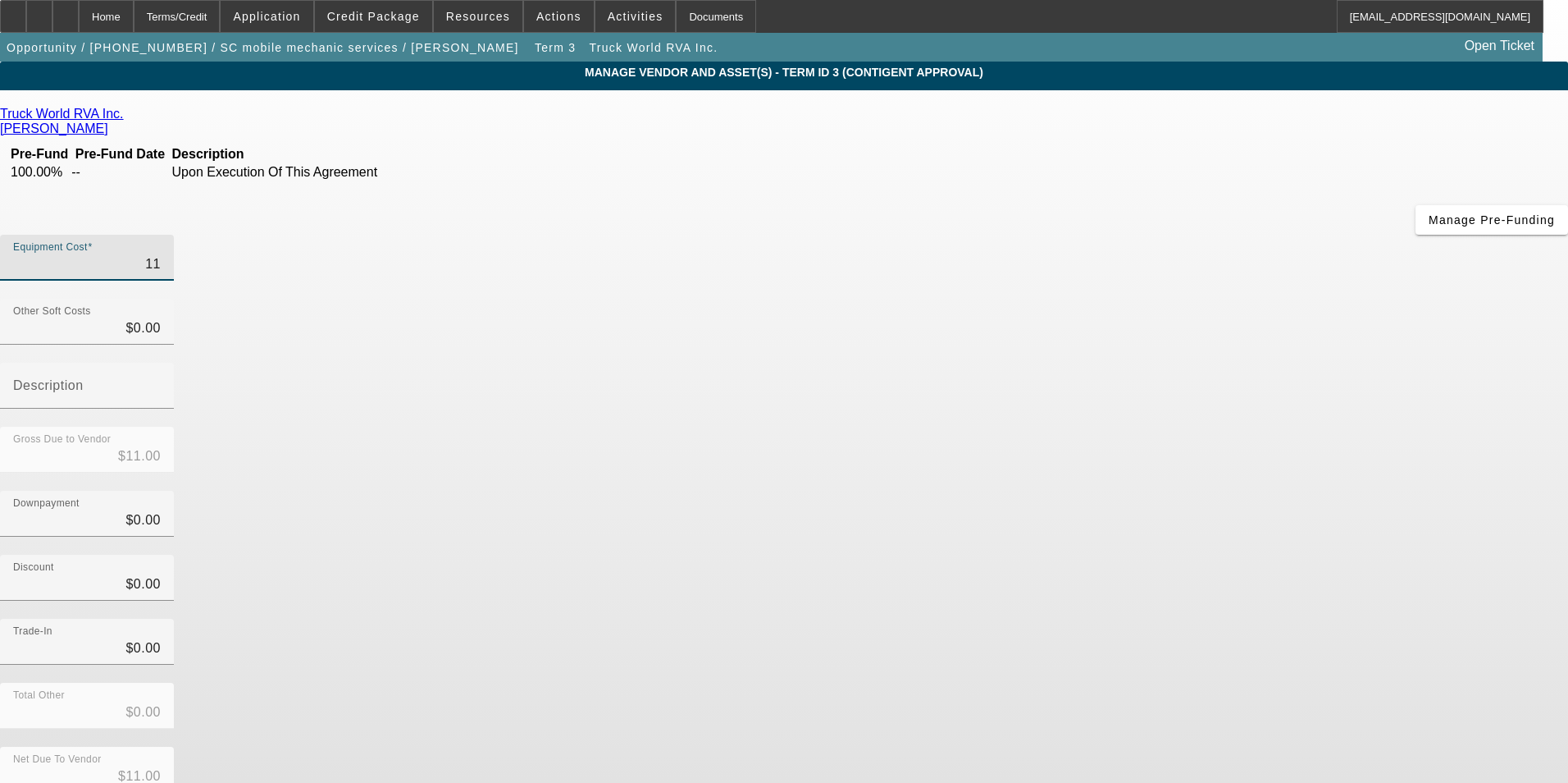
type input "$1.00"
type input "10"
type input "$10.00"
type input "108"
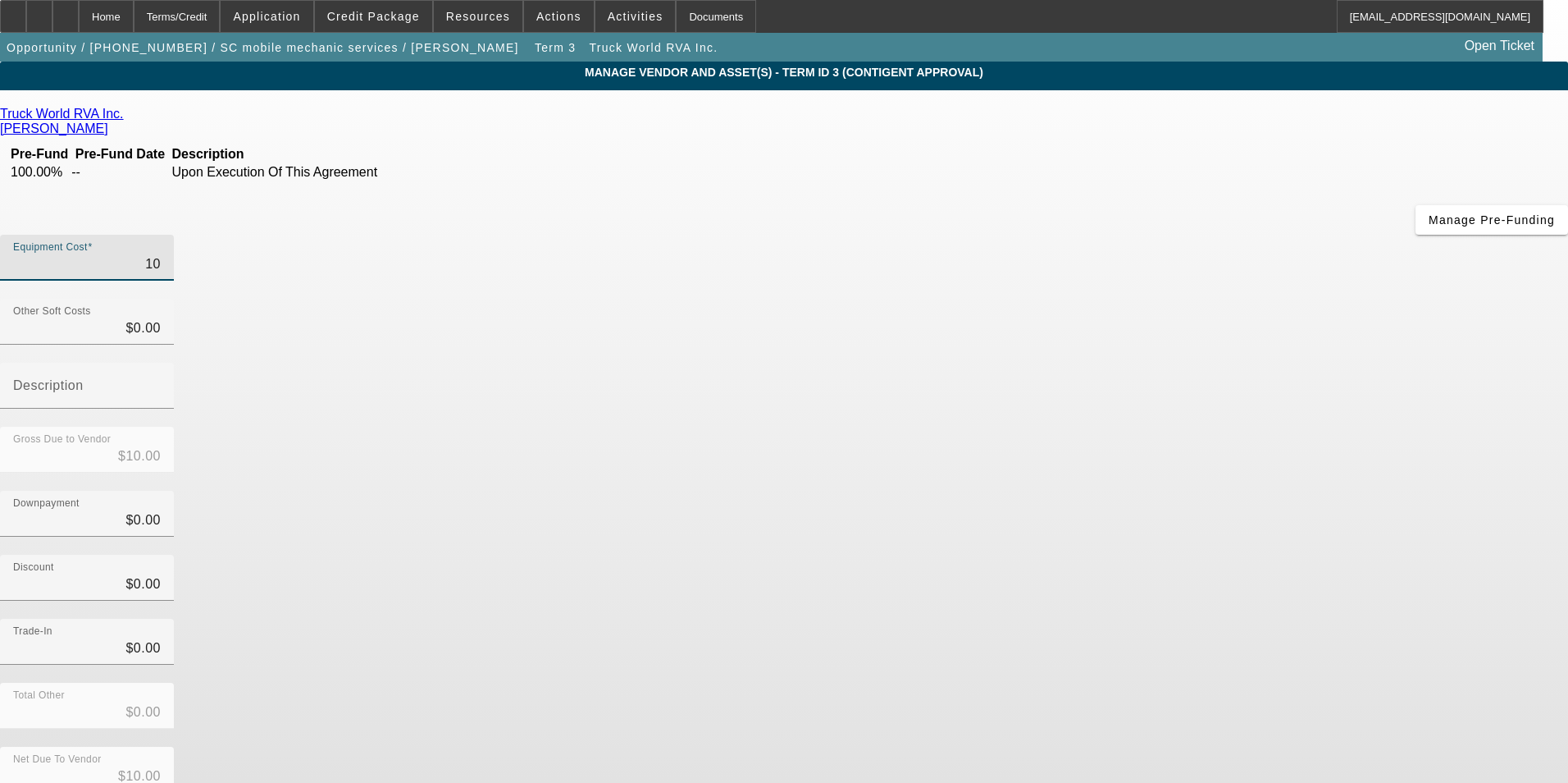
type input "$108.00"
type input "1080"
type input "$1,080.00"
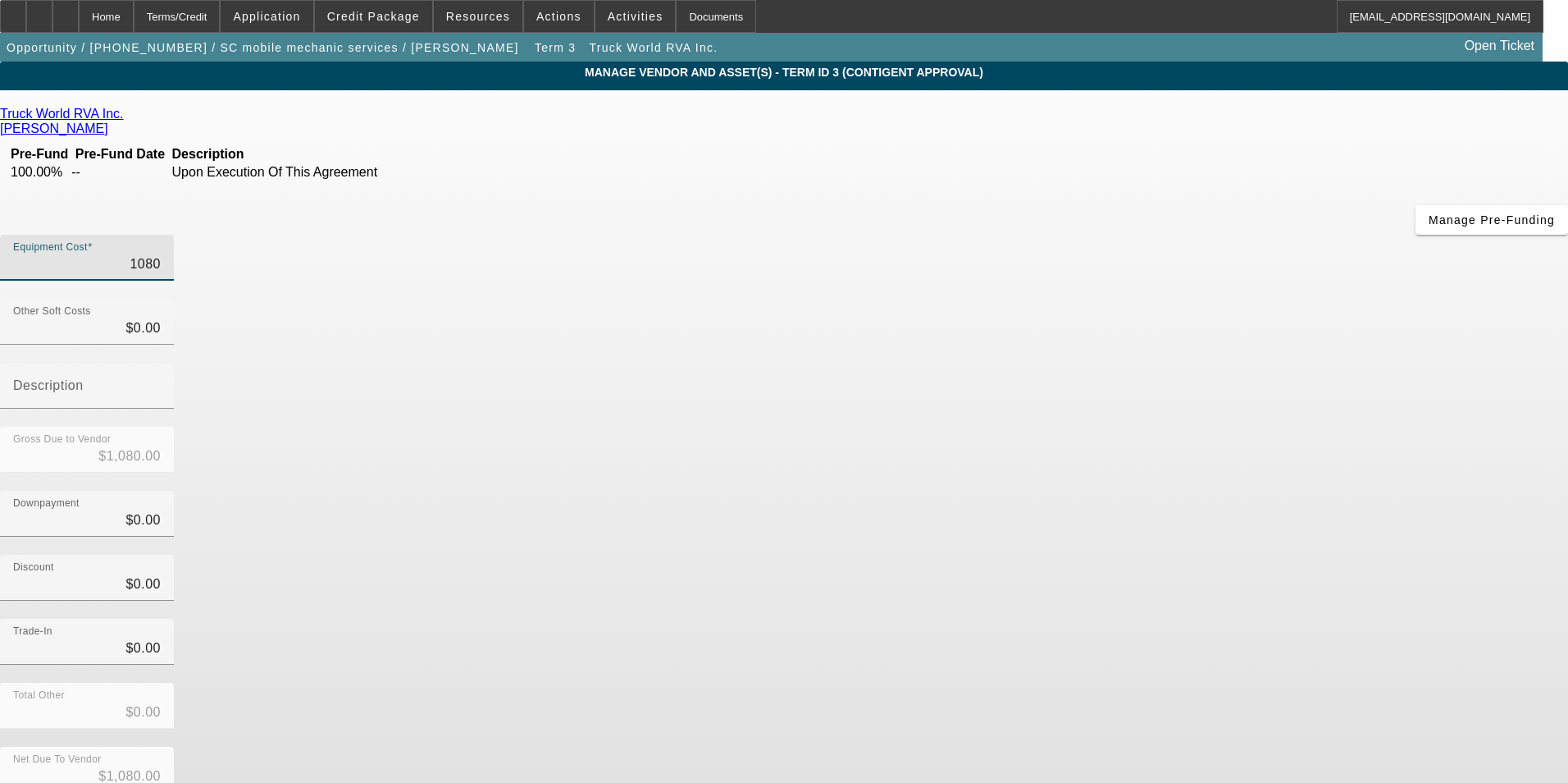
type input "10800"
type input "$10,800.00"
type input "108000"
type input "$108,000.00"
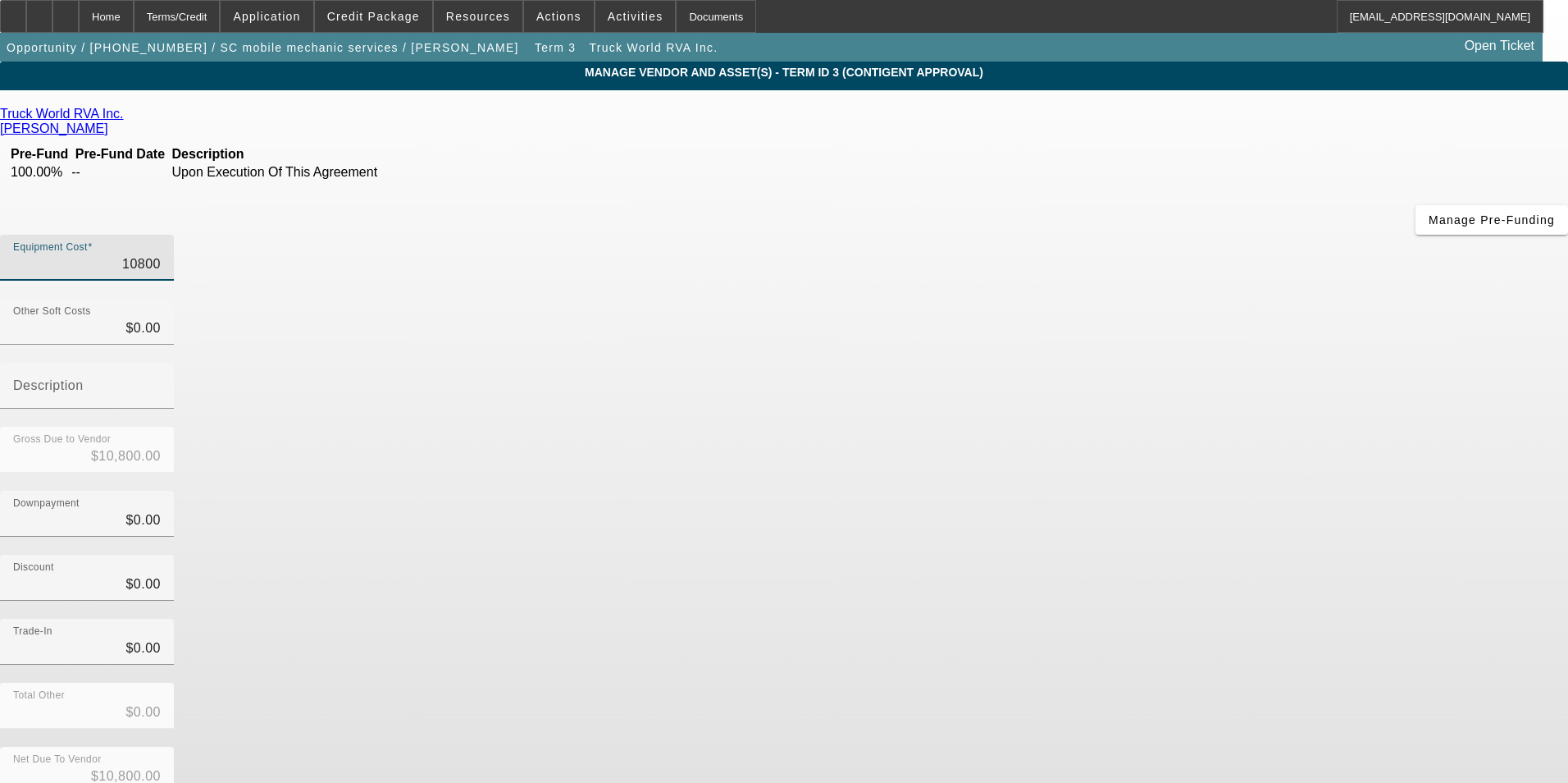
type input "$108,000.00"
click at [1079, 491] on div "Downpayment $0.00" at bounding box center [784, 522] width 1568 height 64
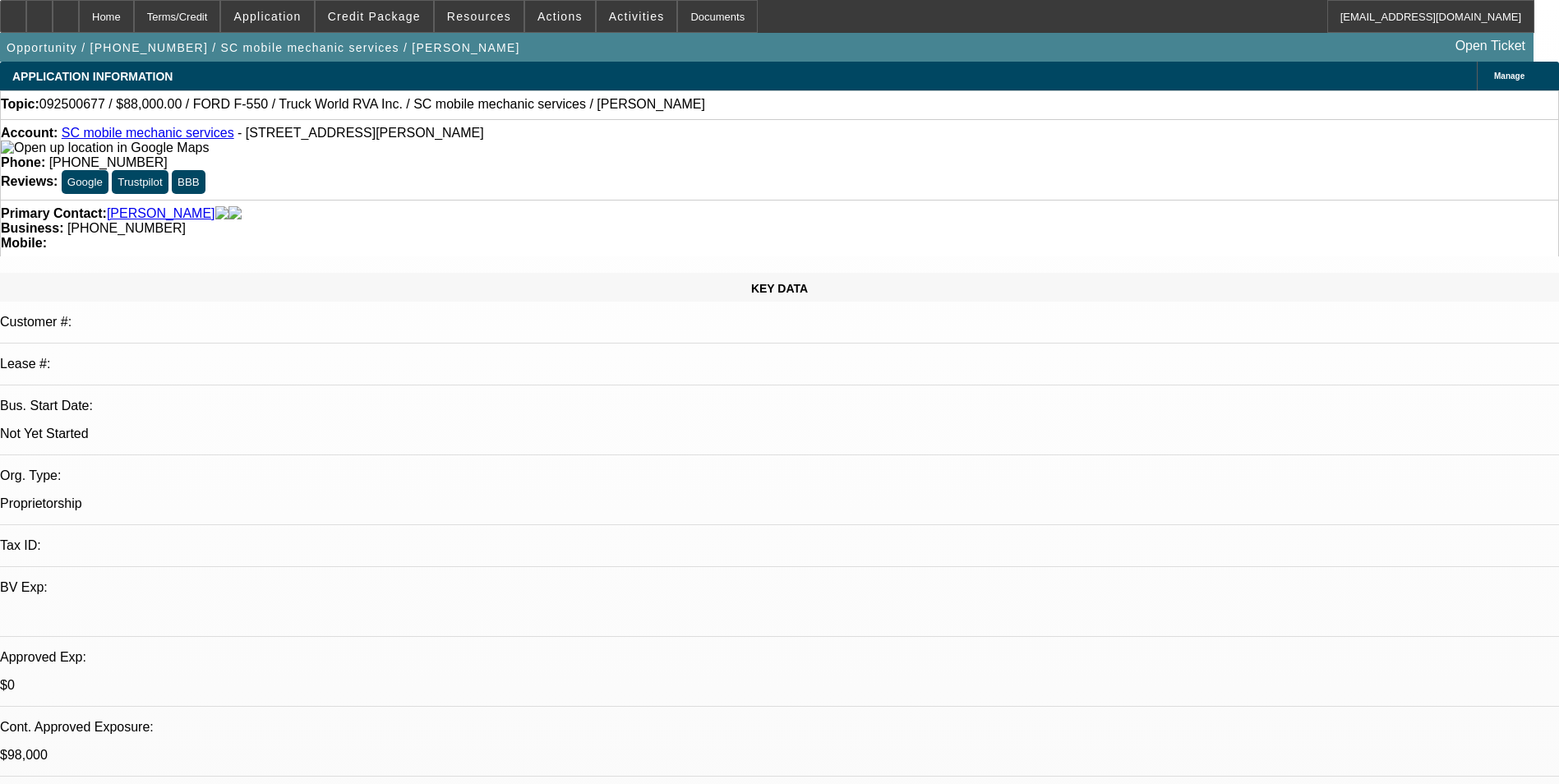
select select "0"
select select "2"
select select "0.1"
select select "4"
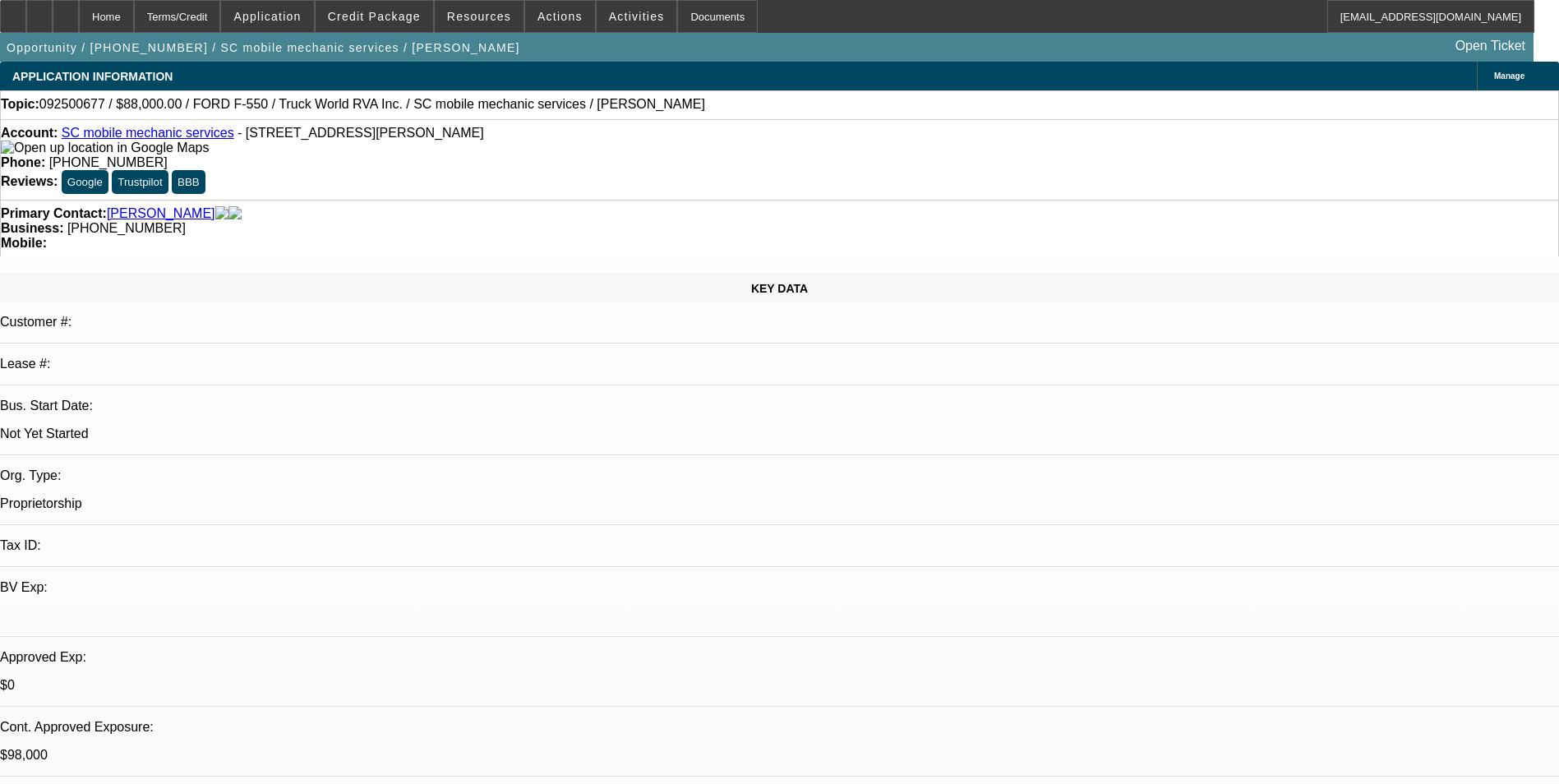
select select "0"
select select "2"
select select "0.1"
select select "4"
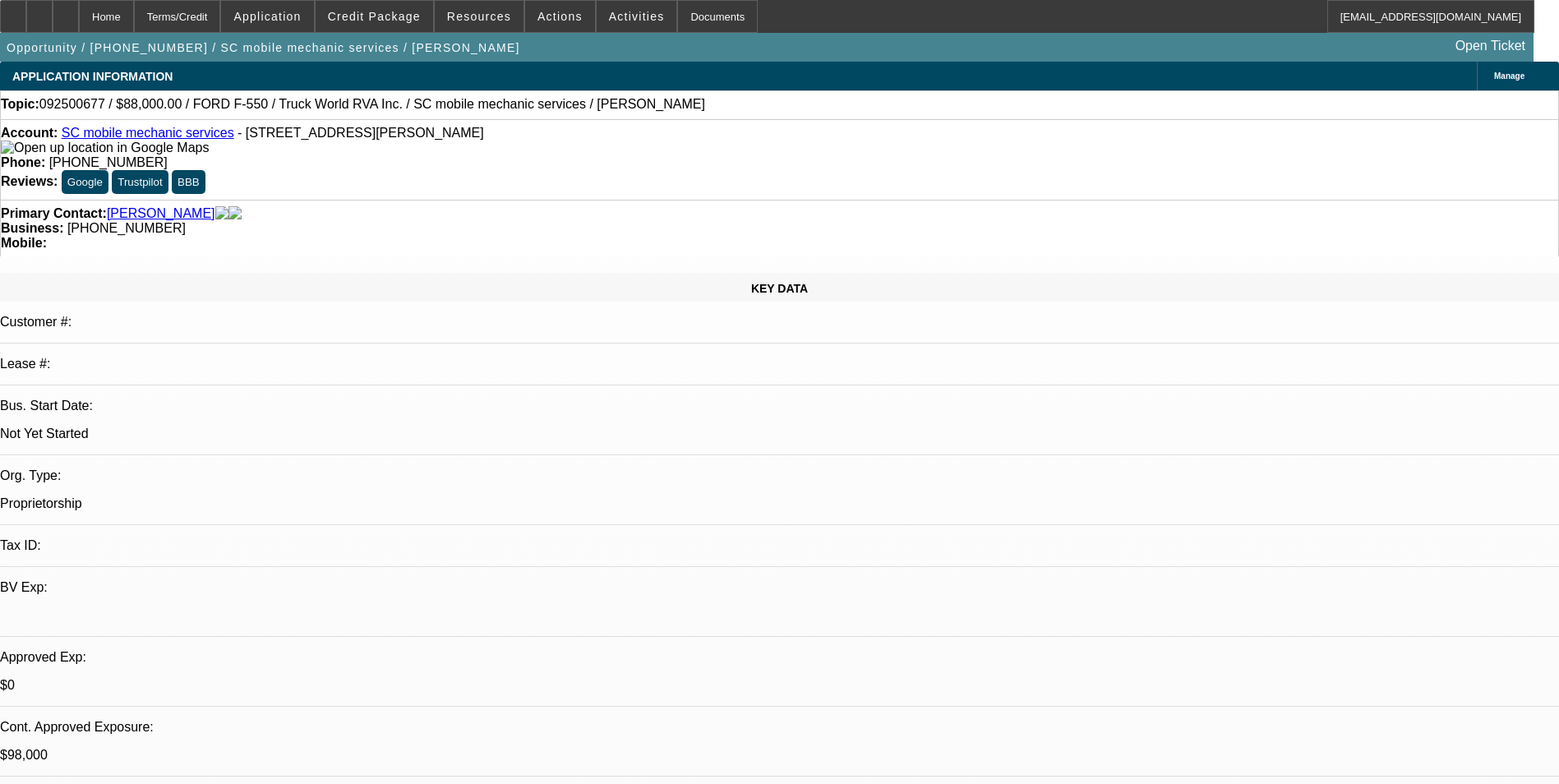
select select "0"
select select "2"
select select "0.1"
select select "4"
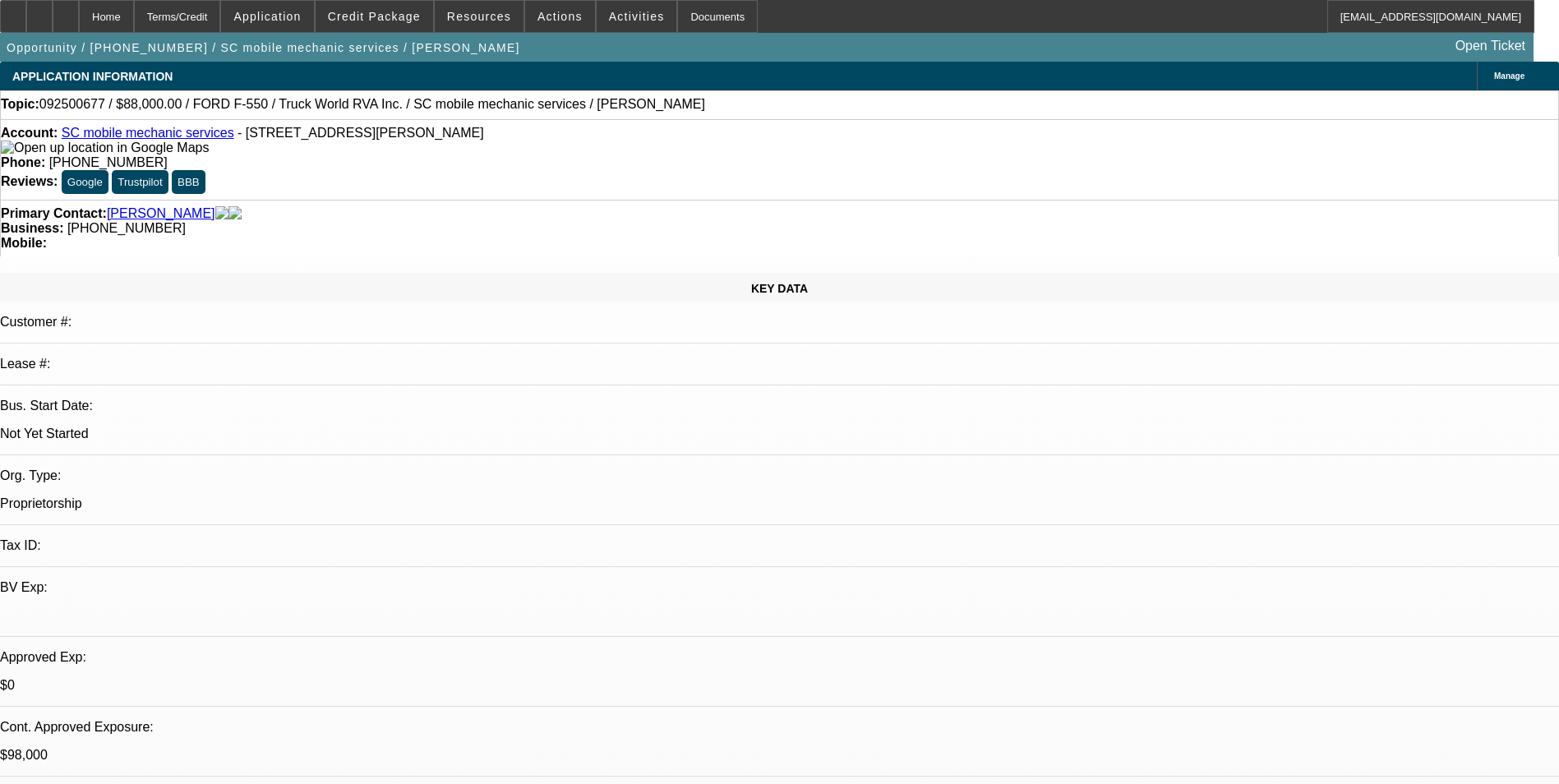
select select "0.15"
select select "2"
select select "0.1"
select select "4"
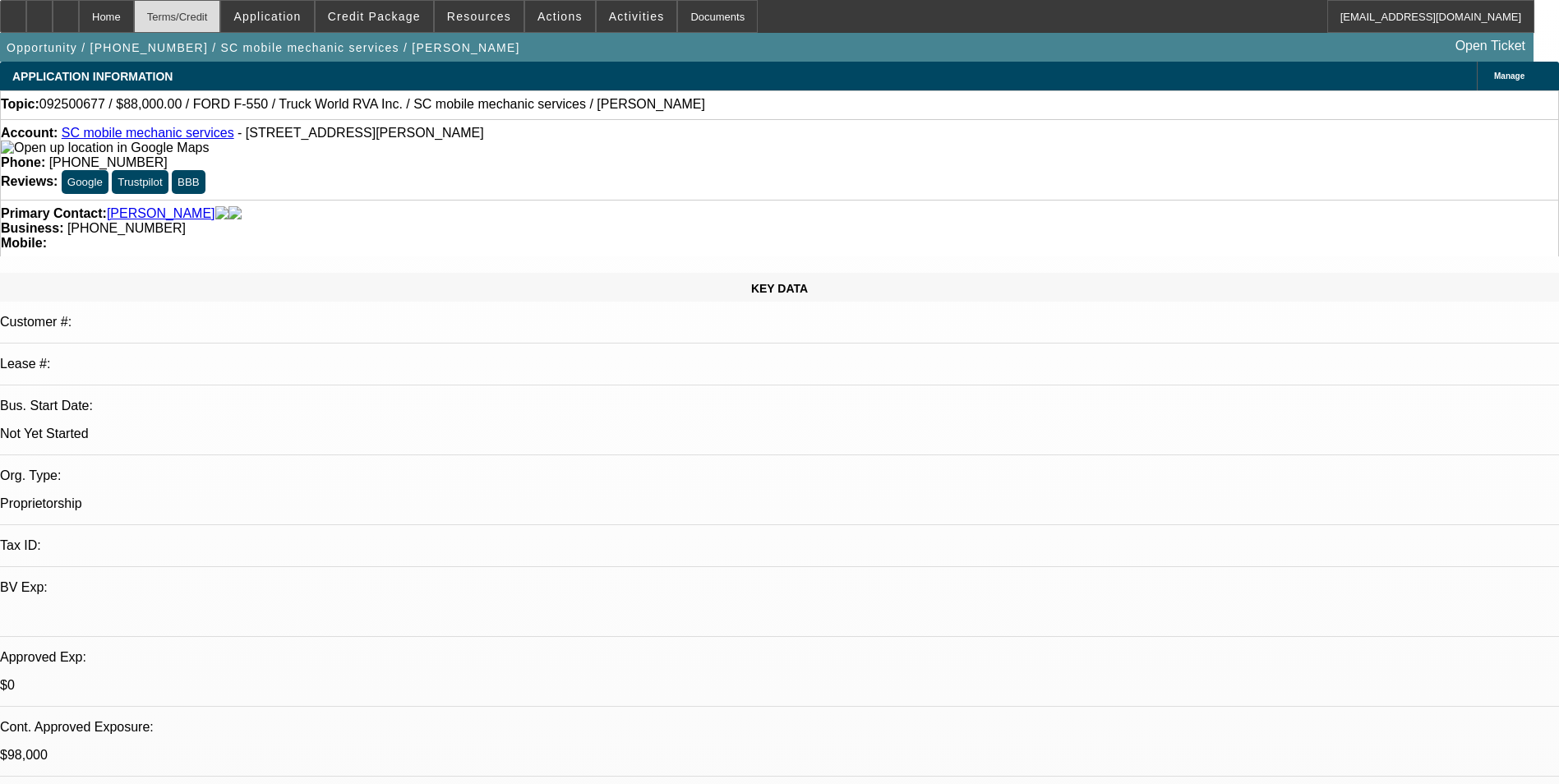
click at [221, 20] on div "Terms/Credit" at bounding box center [178, 16] width 87 height 33
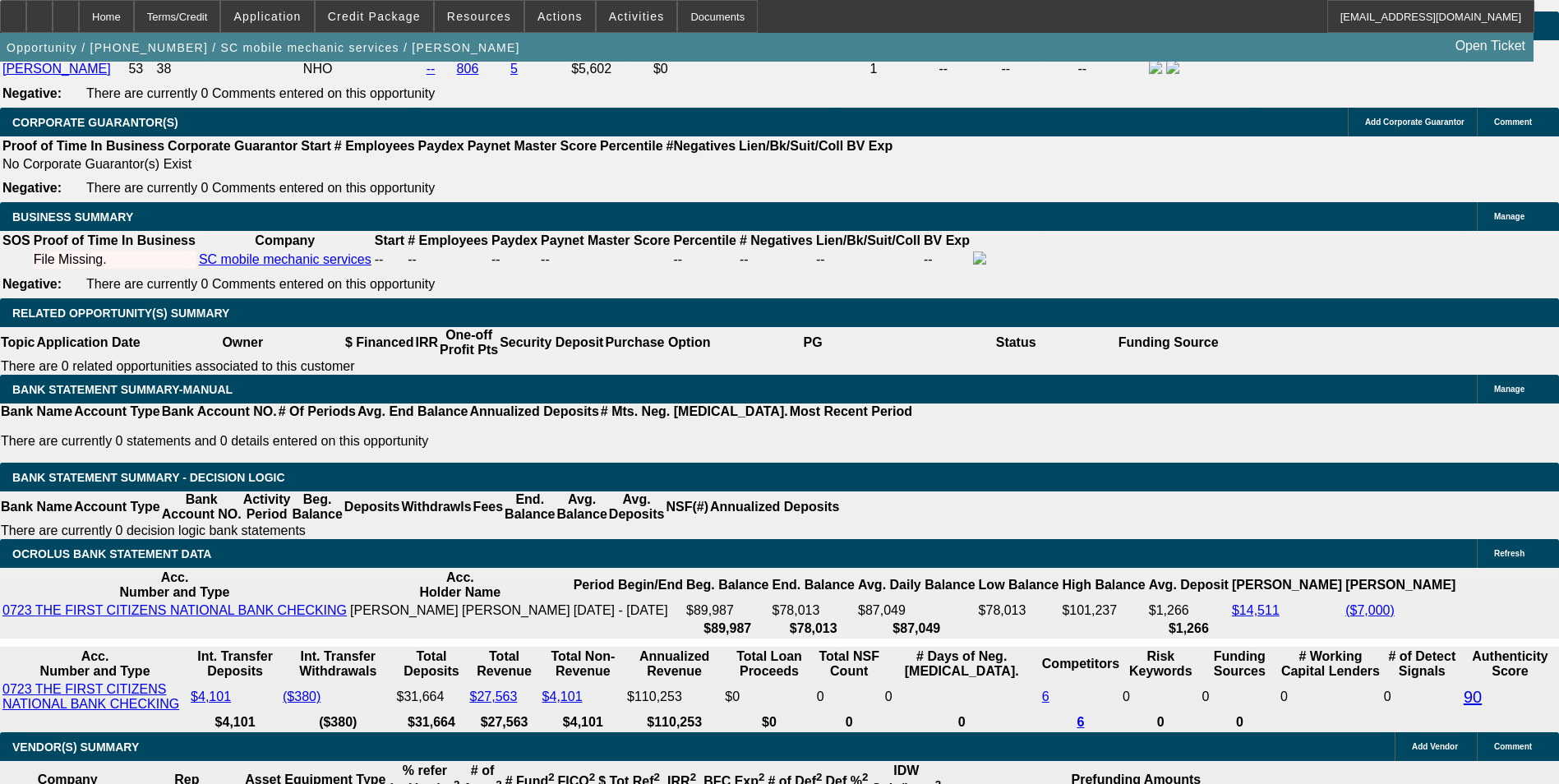
scroll to position [2521, 0]
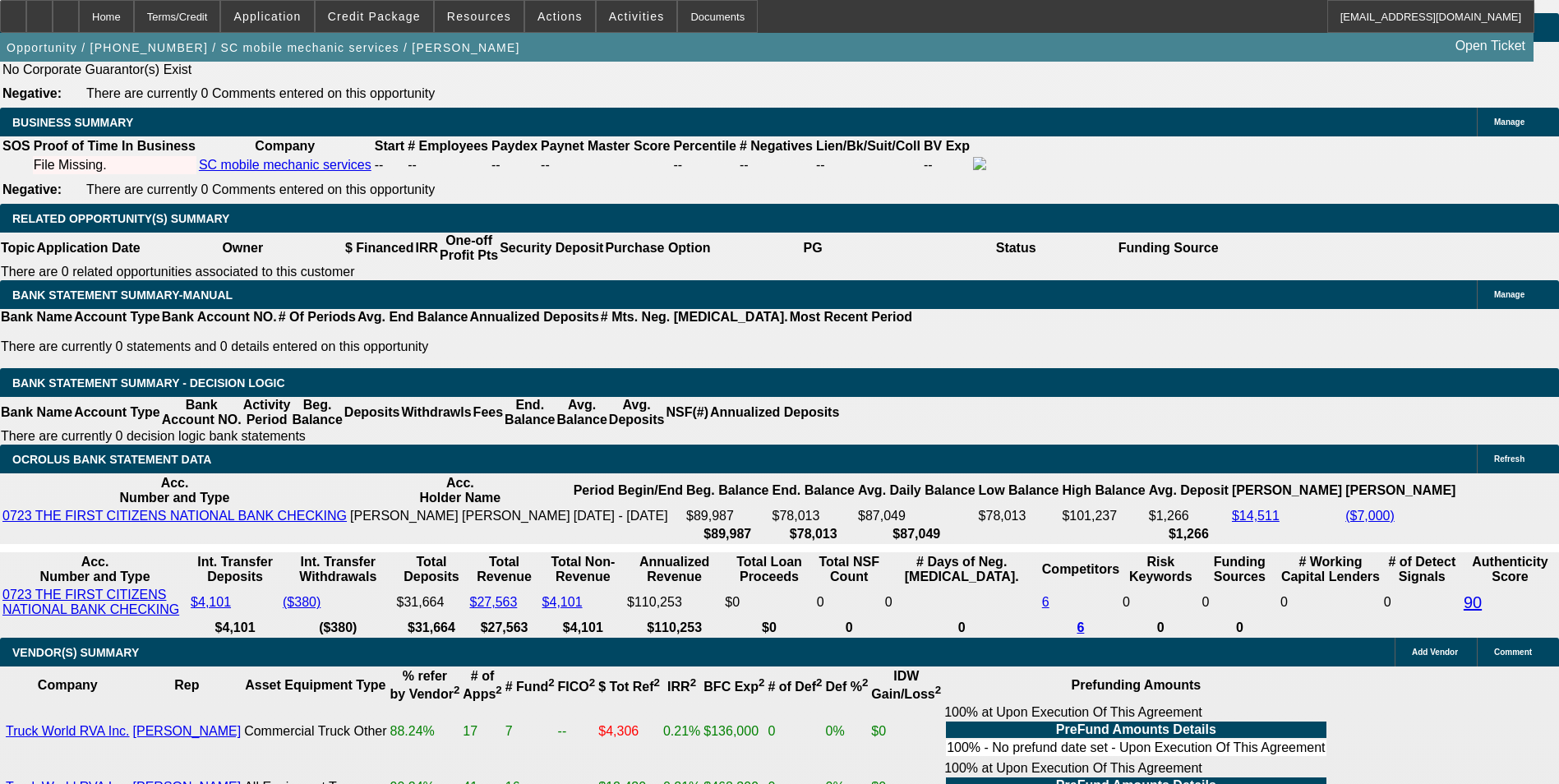
type input "2"
type input "$18,305.00"
type input "UNKNOWN"
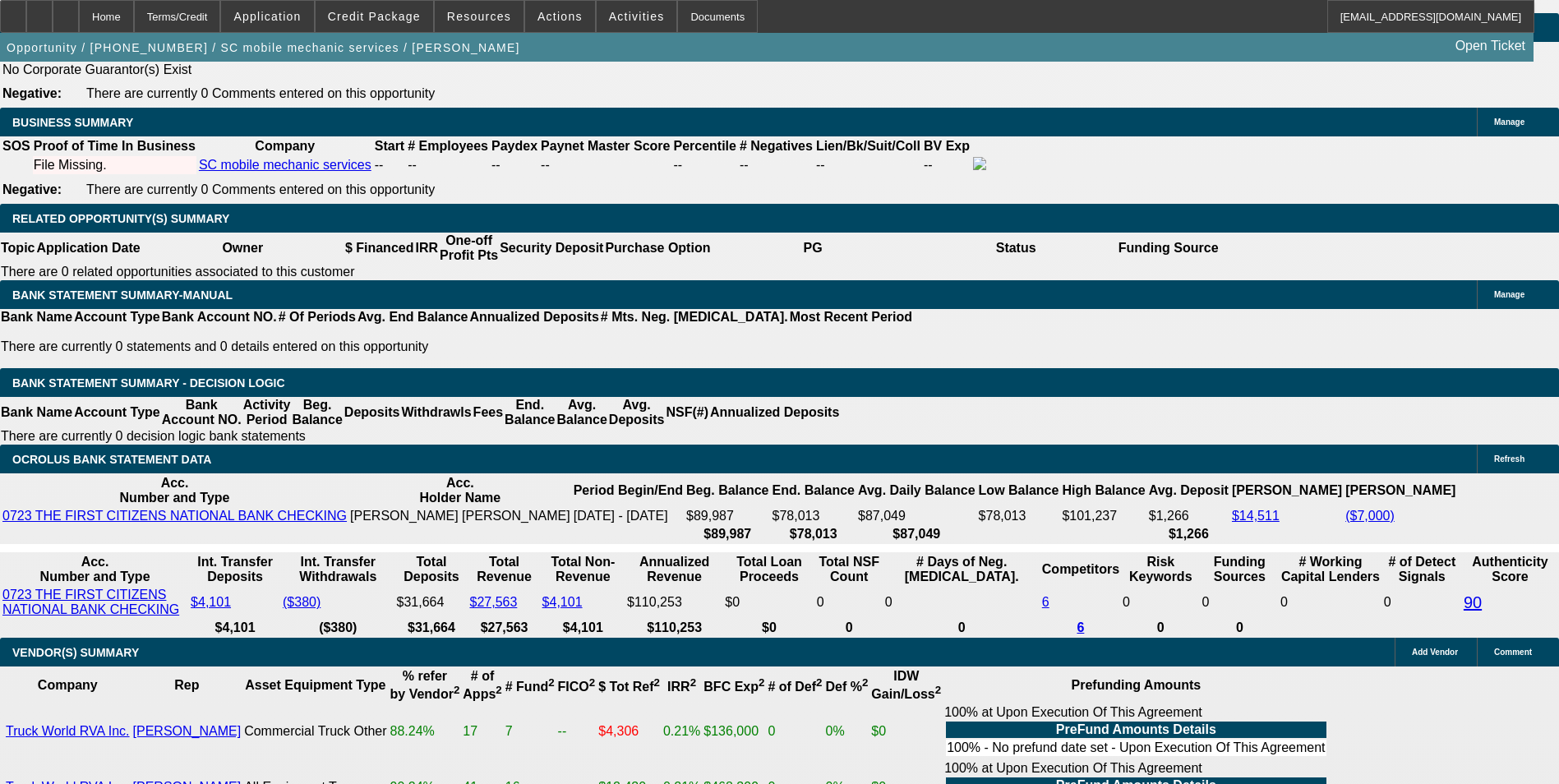
type input "$4,695.22"
type input "2347."
type input "$4,694.00"
type input "234"
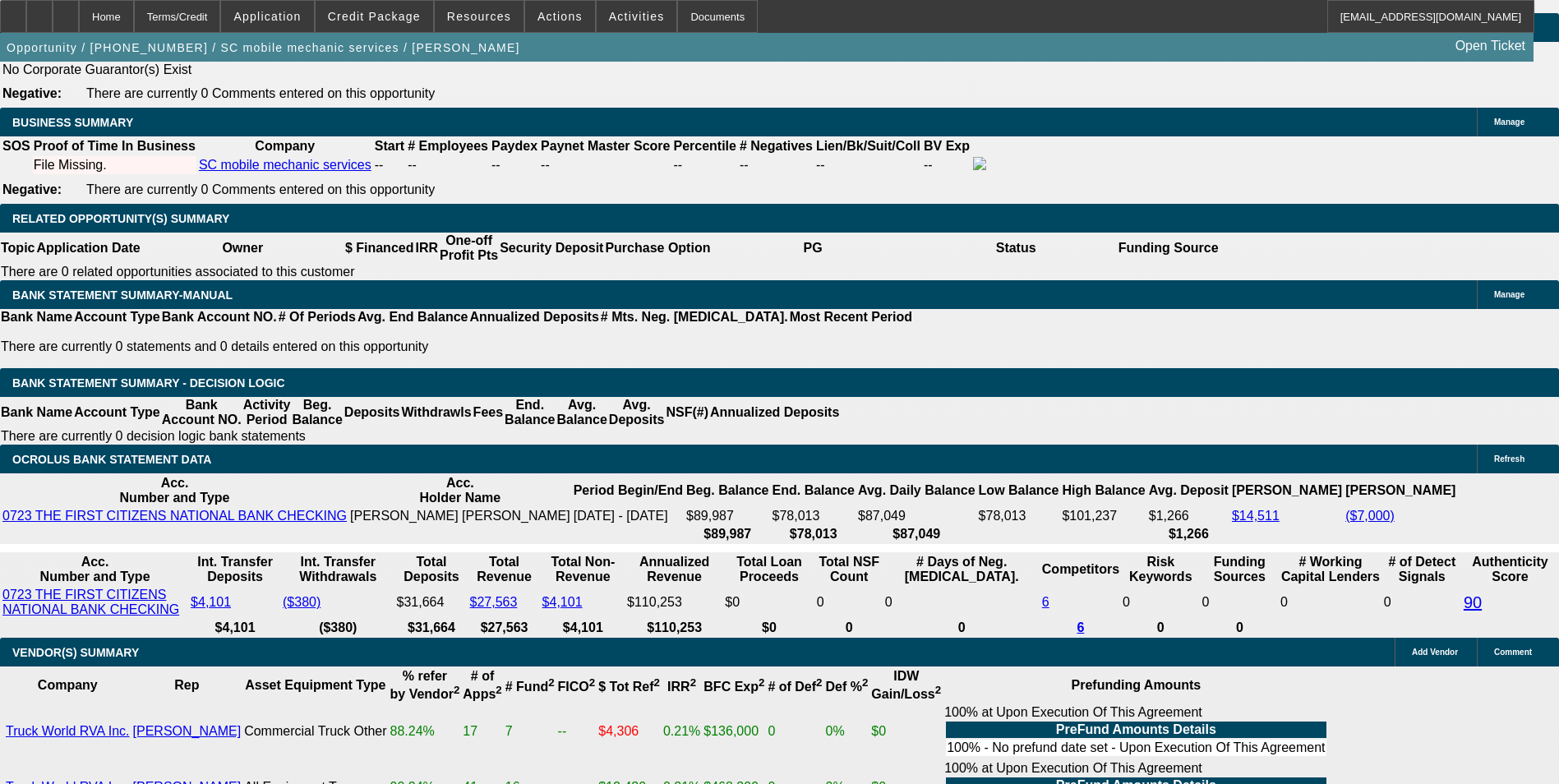
type input "$468.00"
type input "2345"
type input "$4,690.00"
type input "19.4"
type input "$2,345.00"
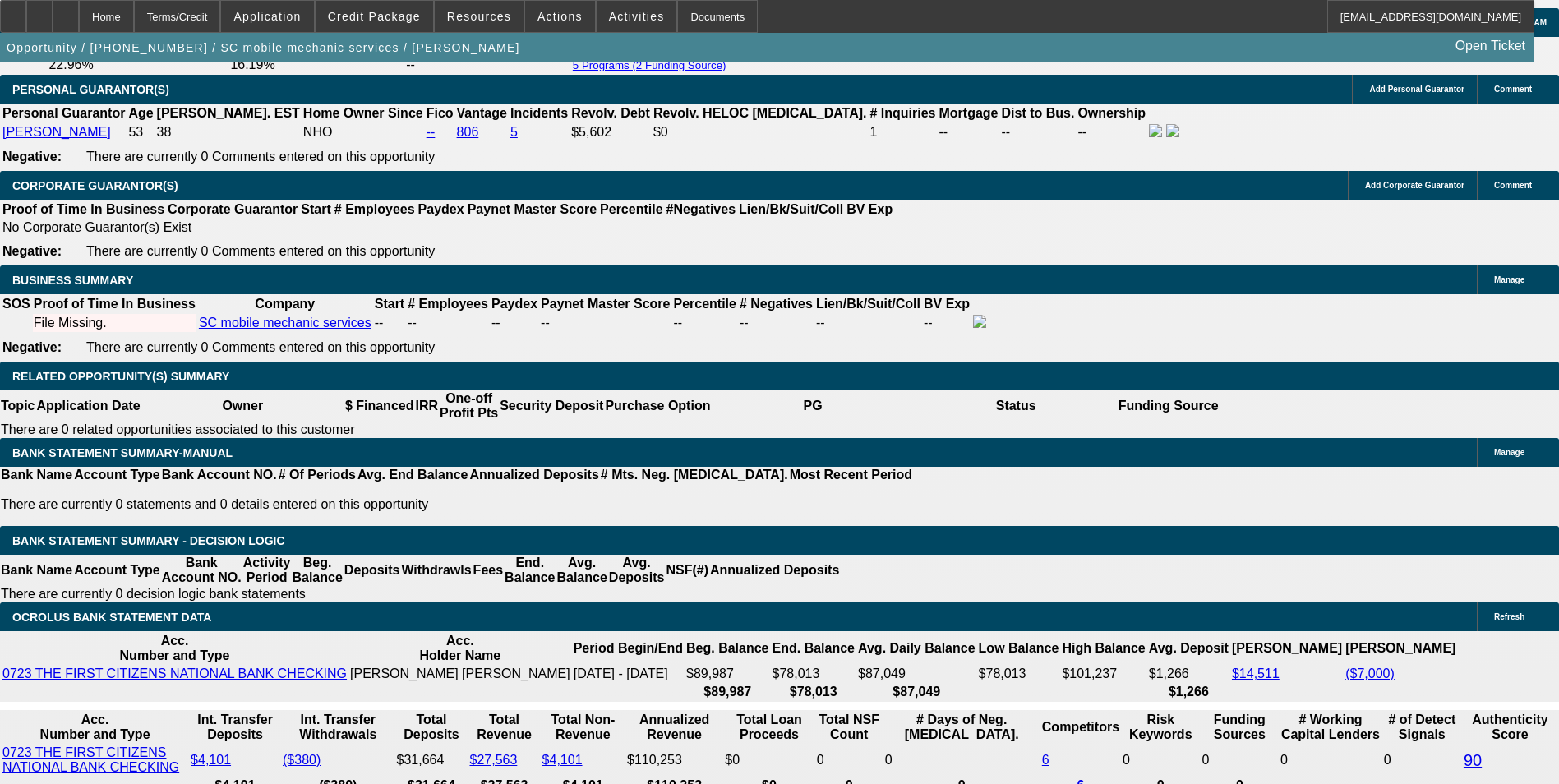
scroll to position [2357, 0]
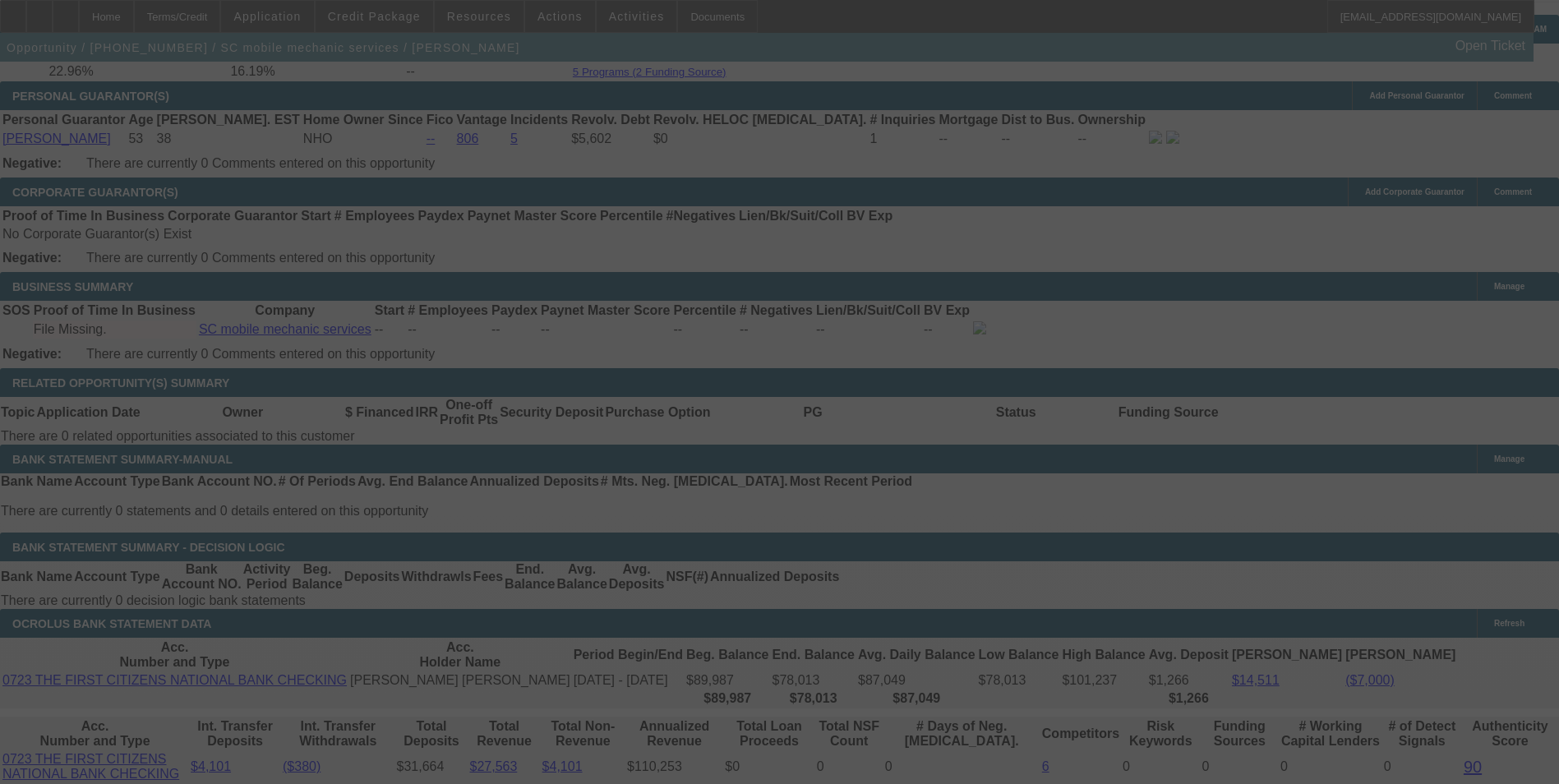
select select "0"
select select "2"
select select "0.1"
select select "4"
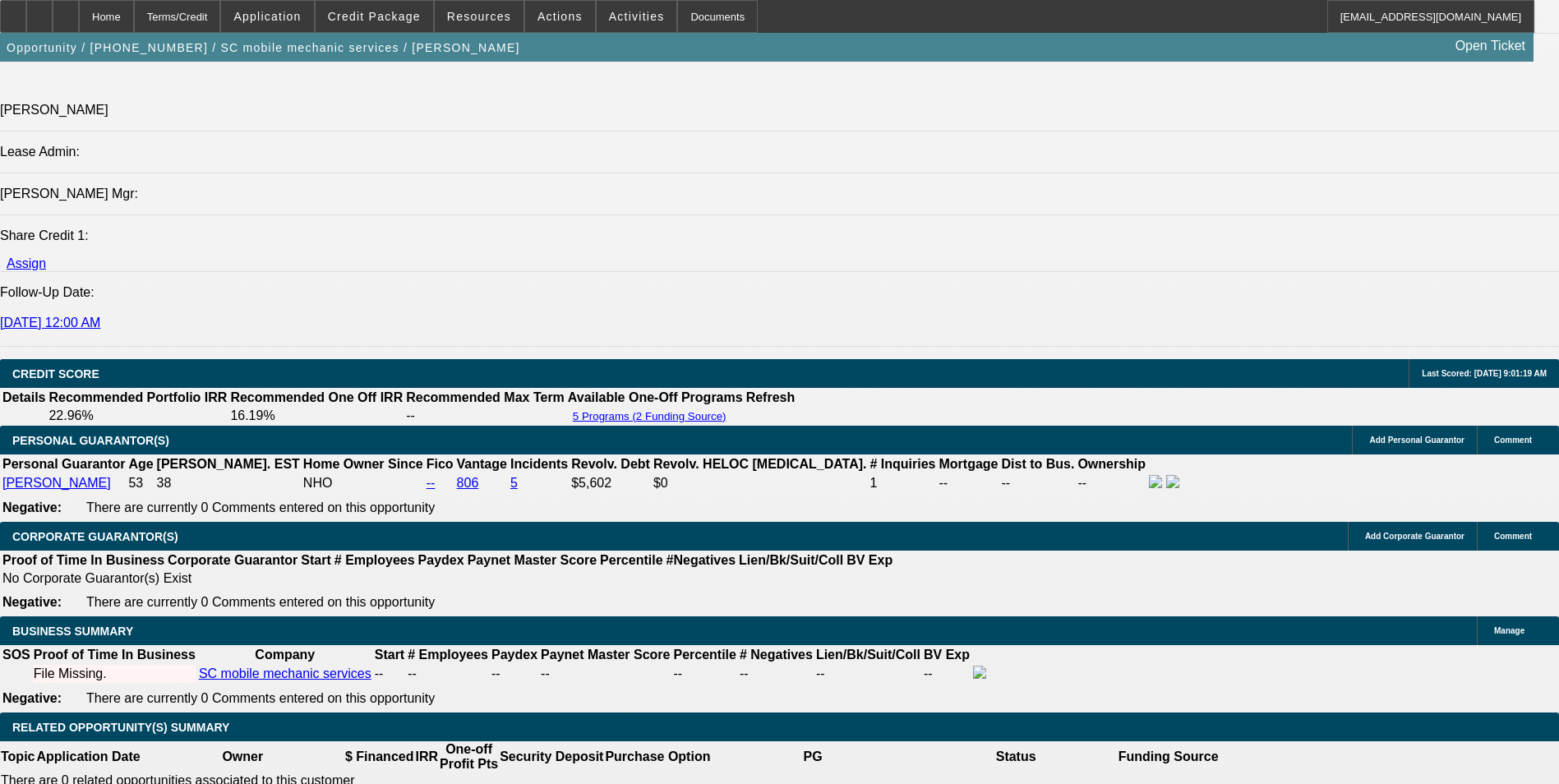
scroll to position [1864, 0]
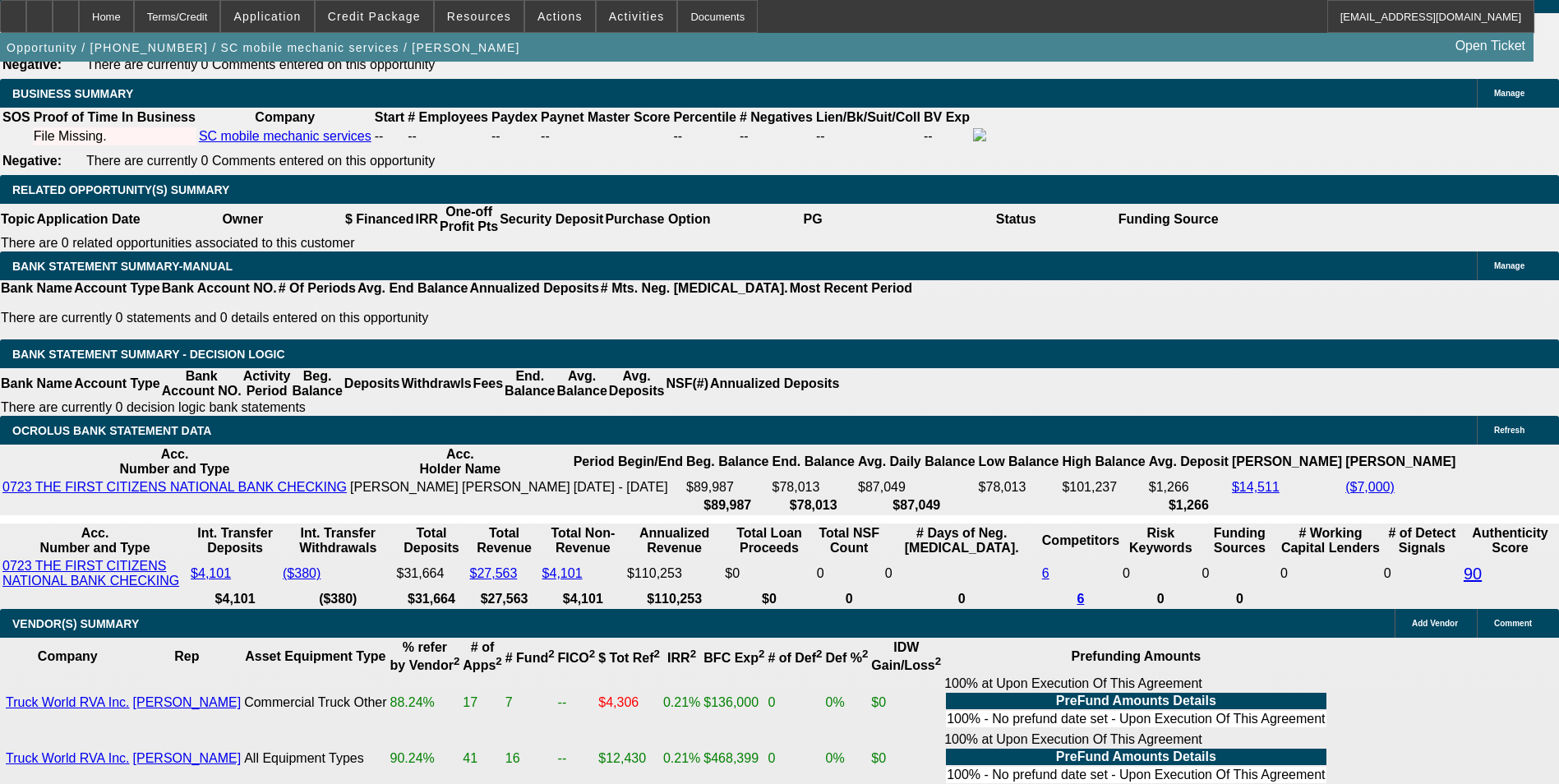
scroll to position [2521, 0]
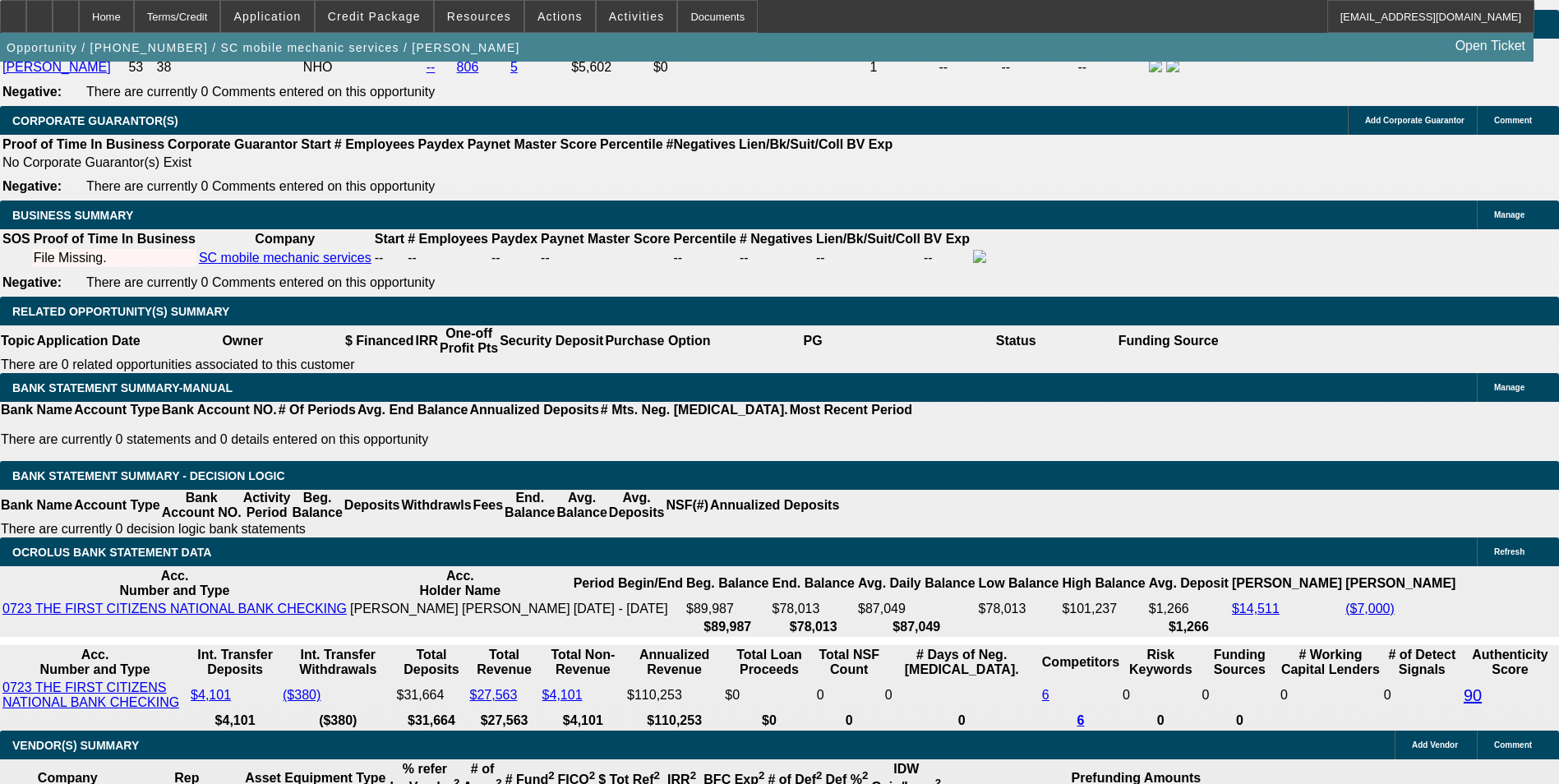
scroll to position [2464, 0]
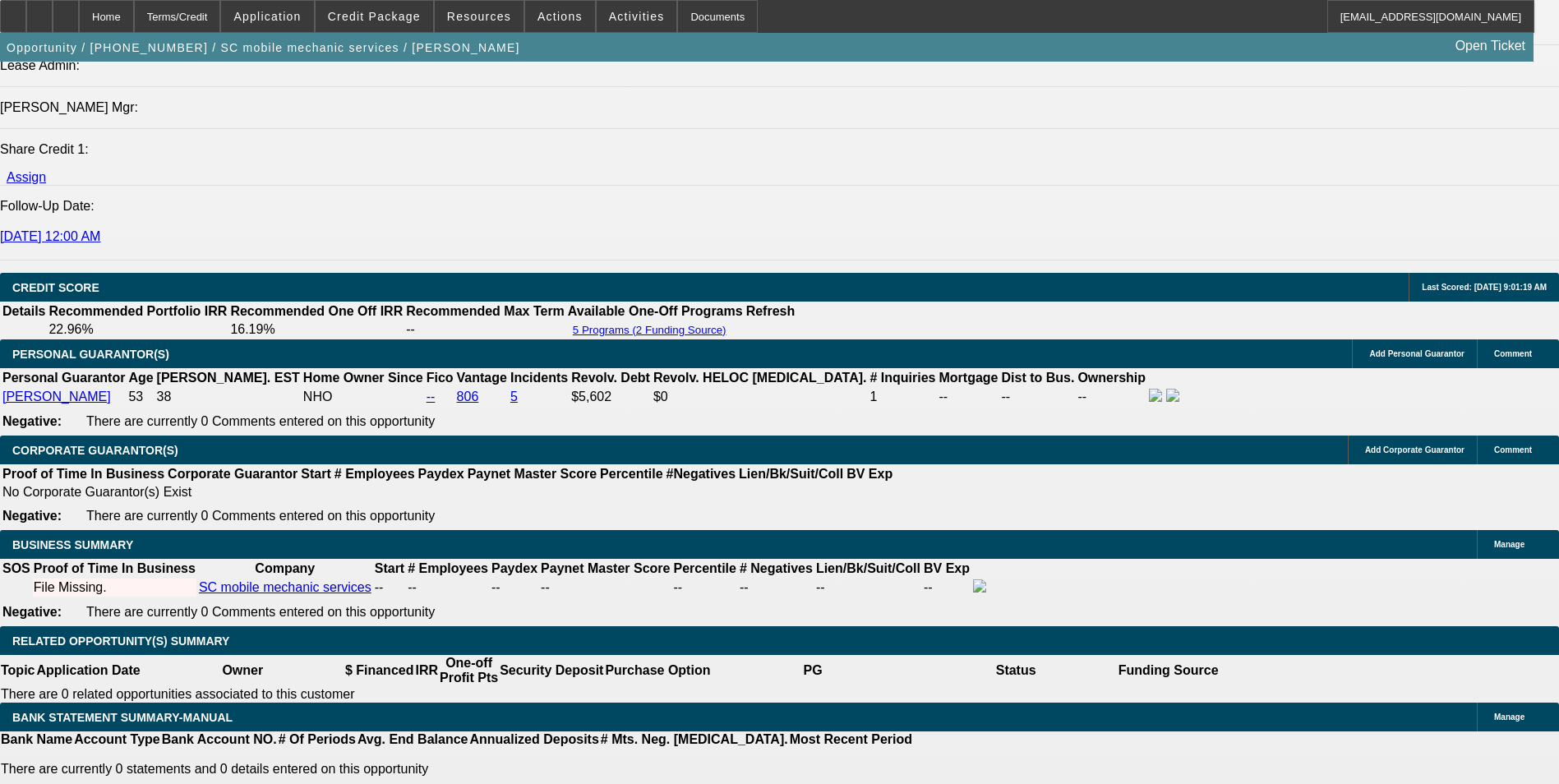
scroll to position [2054, 0]
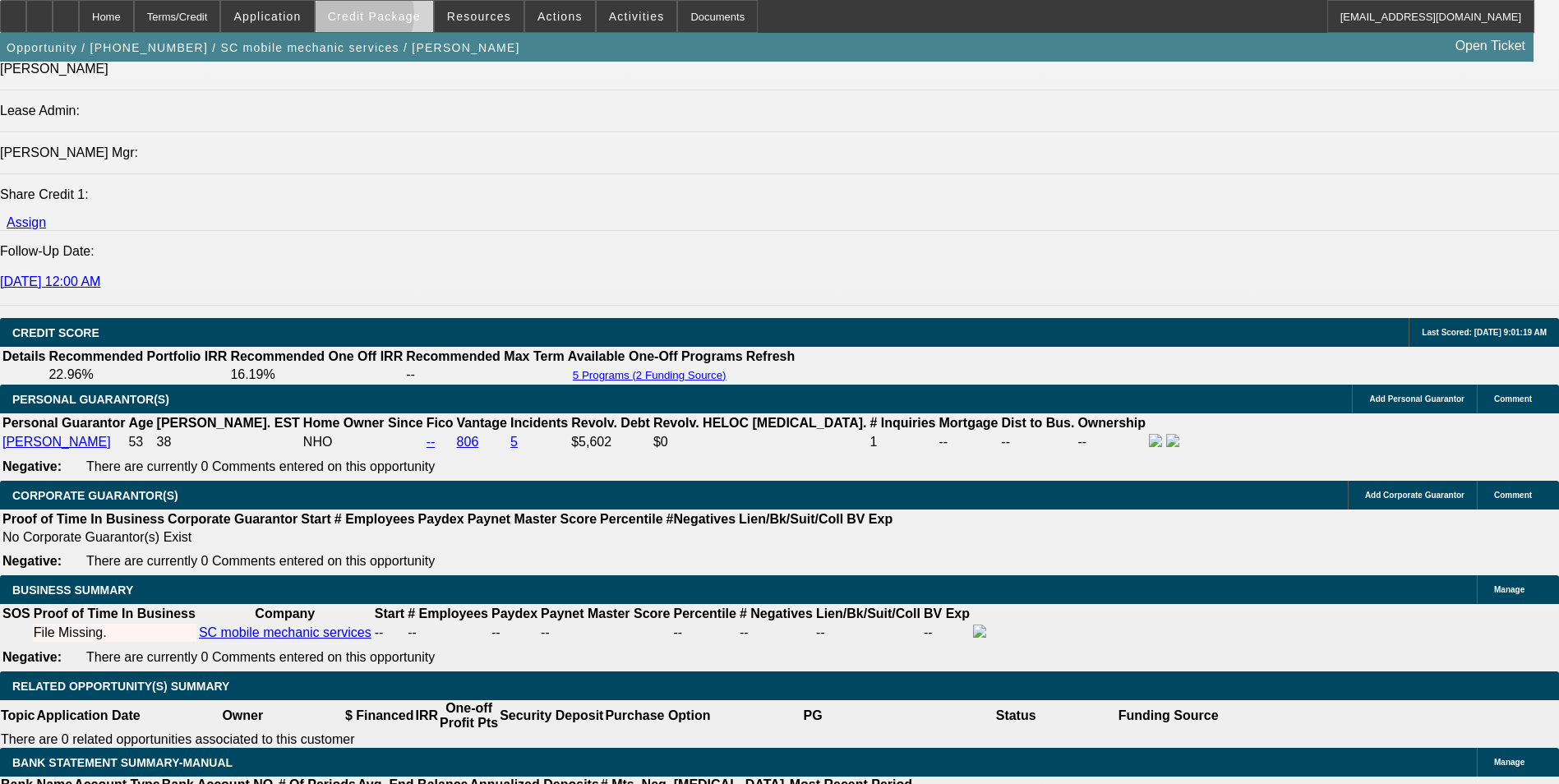
click at [378, 19] on span "Credit Package" at bounding box center [375, 16] width 93 height 14
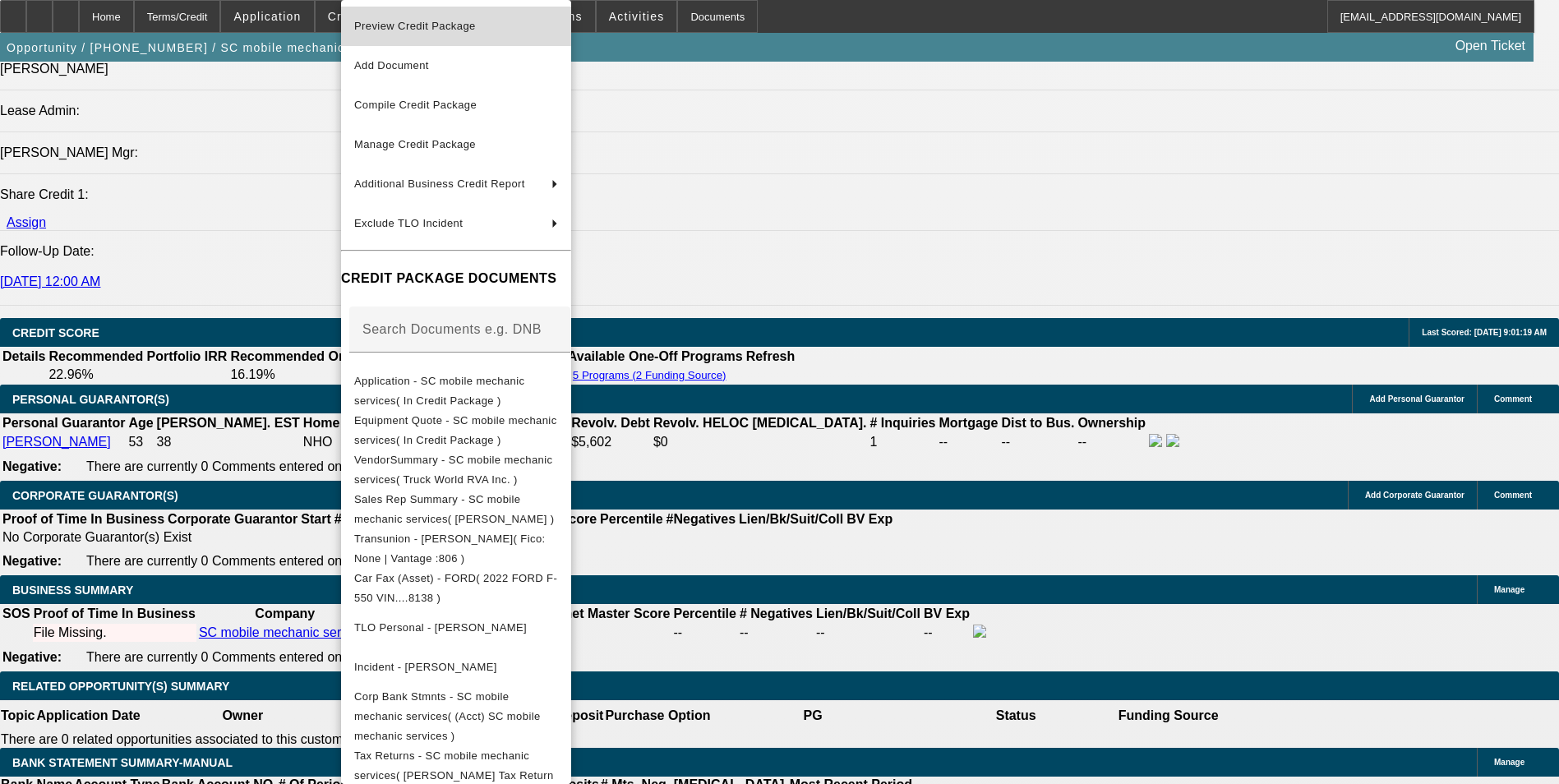
click at [467, 34] on span "Preview Credit Package" at bounding box center [456, 26] width 204 height 20
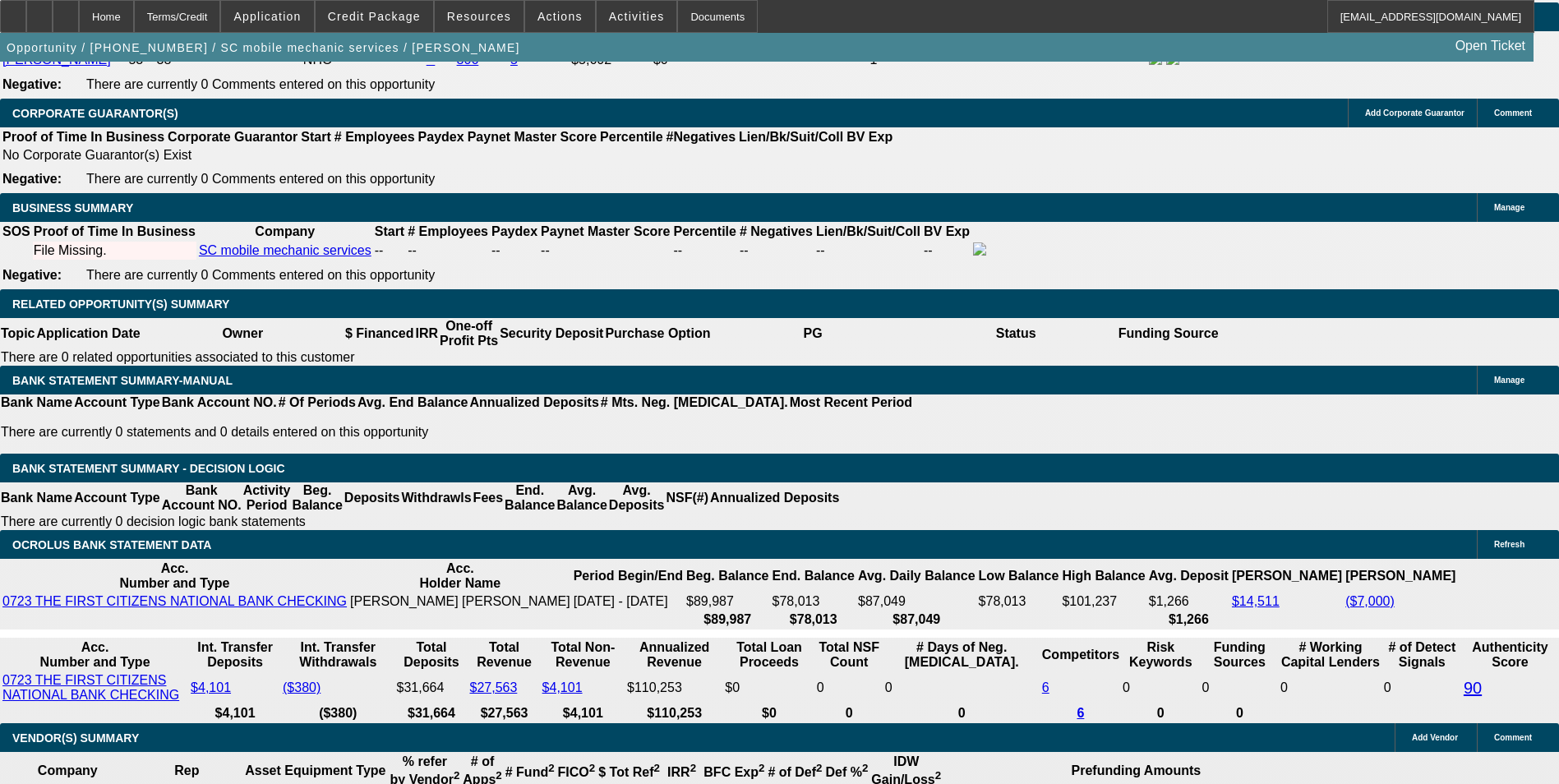
scroll to position [2464, 0]
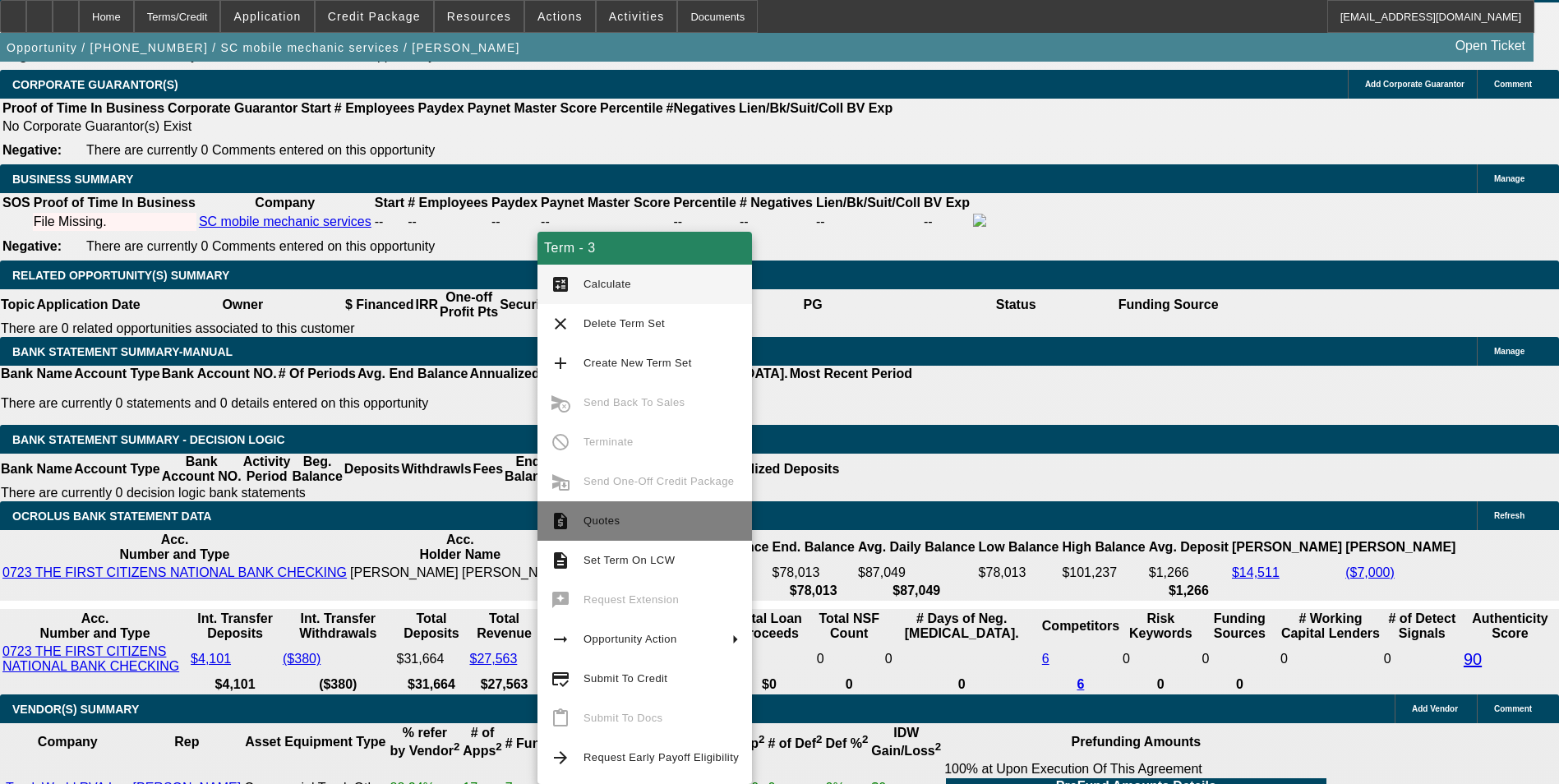
click at [618, 513] on span "Quotes" at bounding box center [661, 521] width 155 height 20
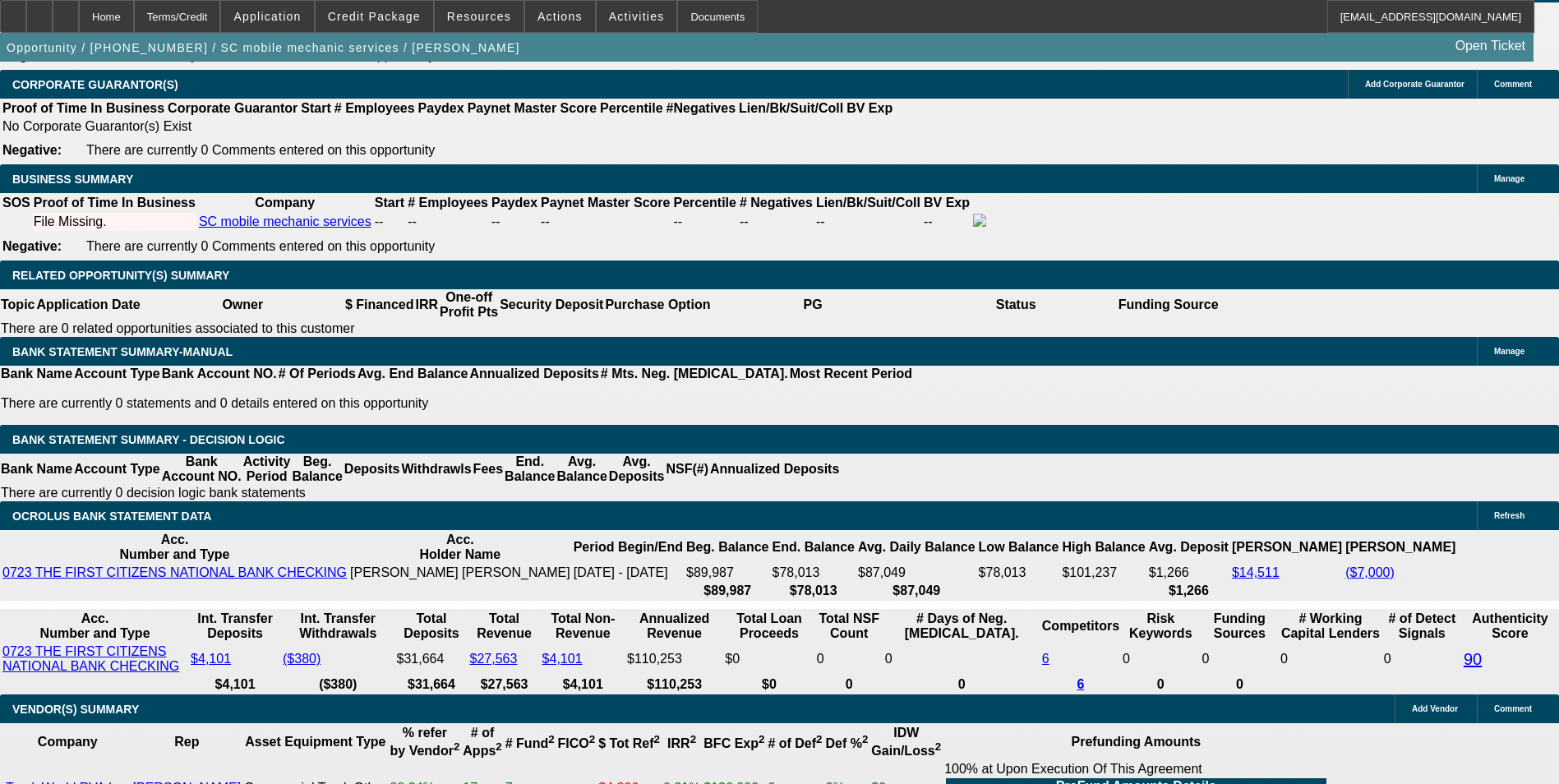
click at [66, 11] on icon at bounding box center [66, 11] width 0 height 0
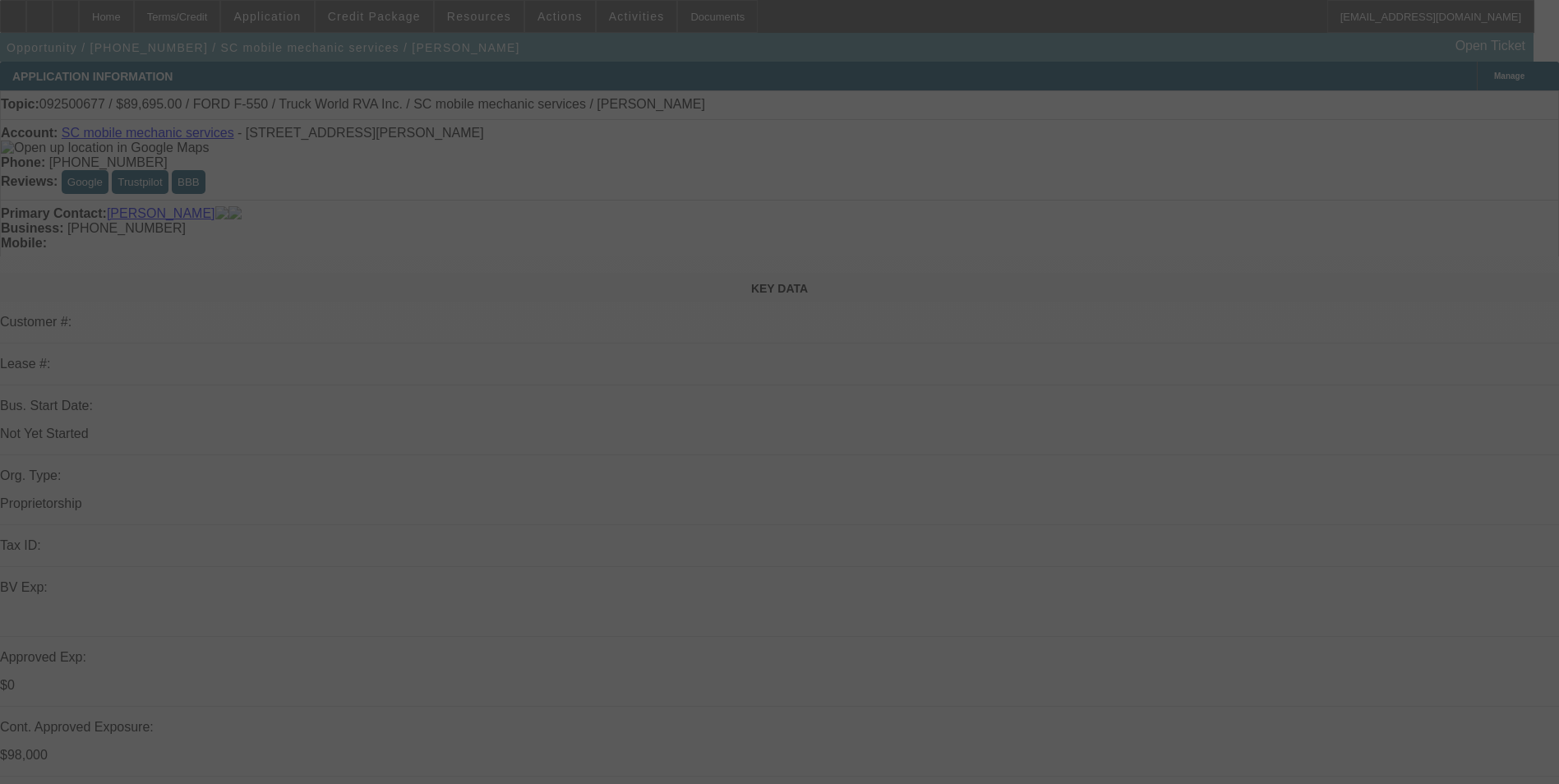
select select "0"
select select "2"
select select "0.1"
select select "4"
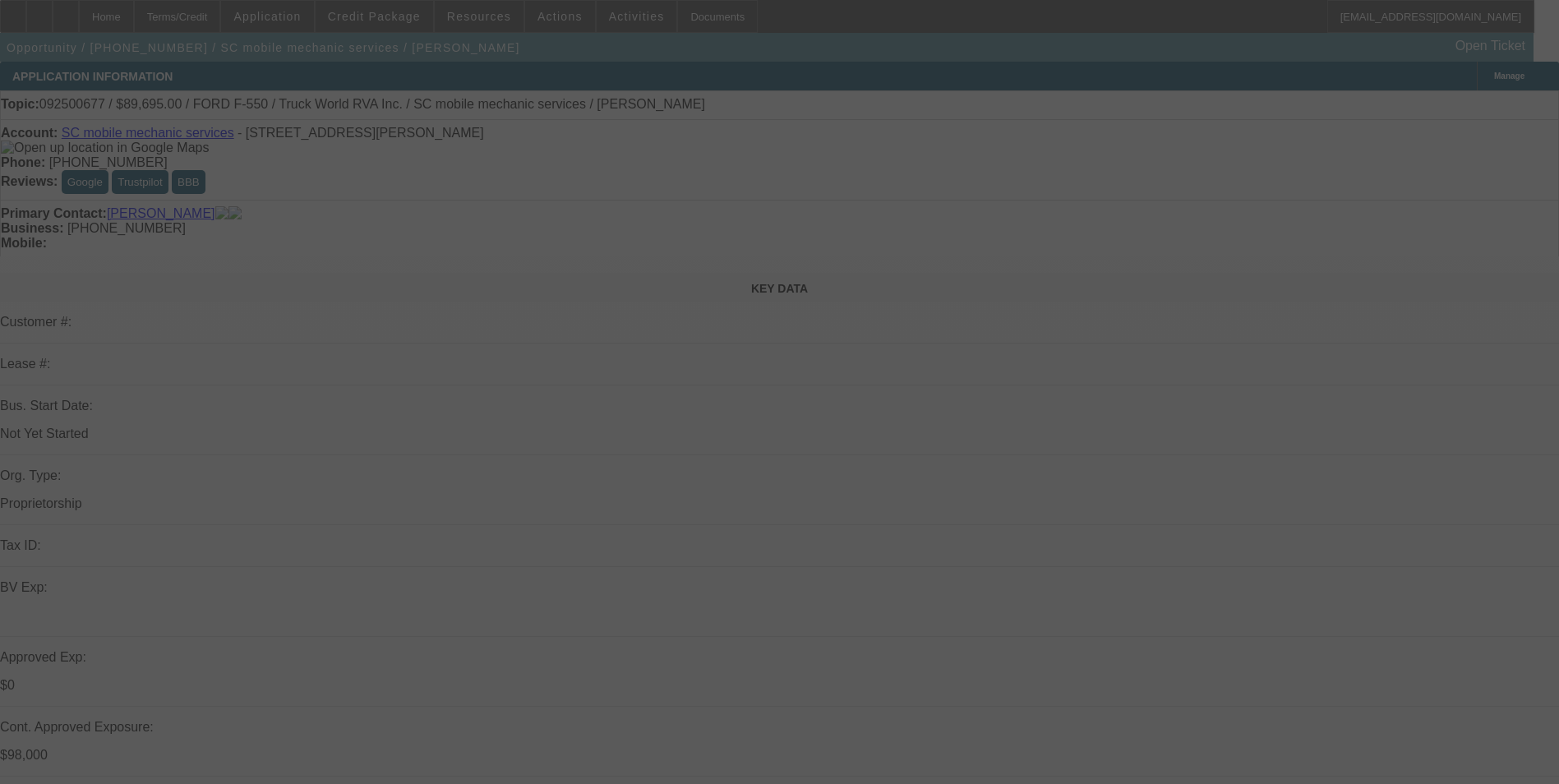
select select "0"
select select "2"
select select "0.1"
select select "4"
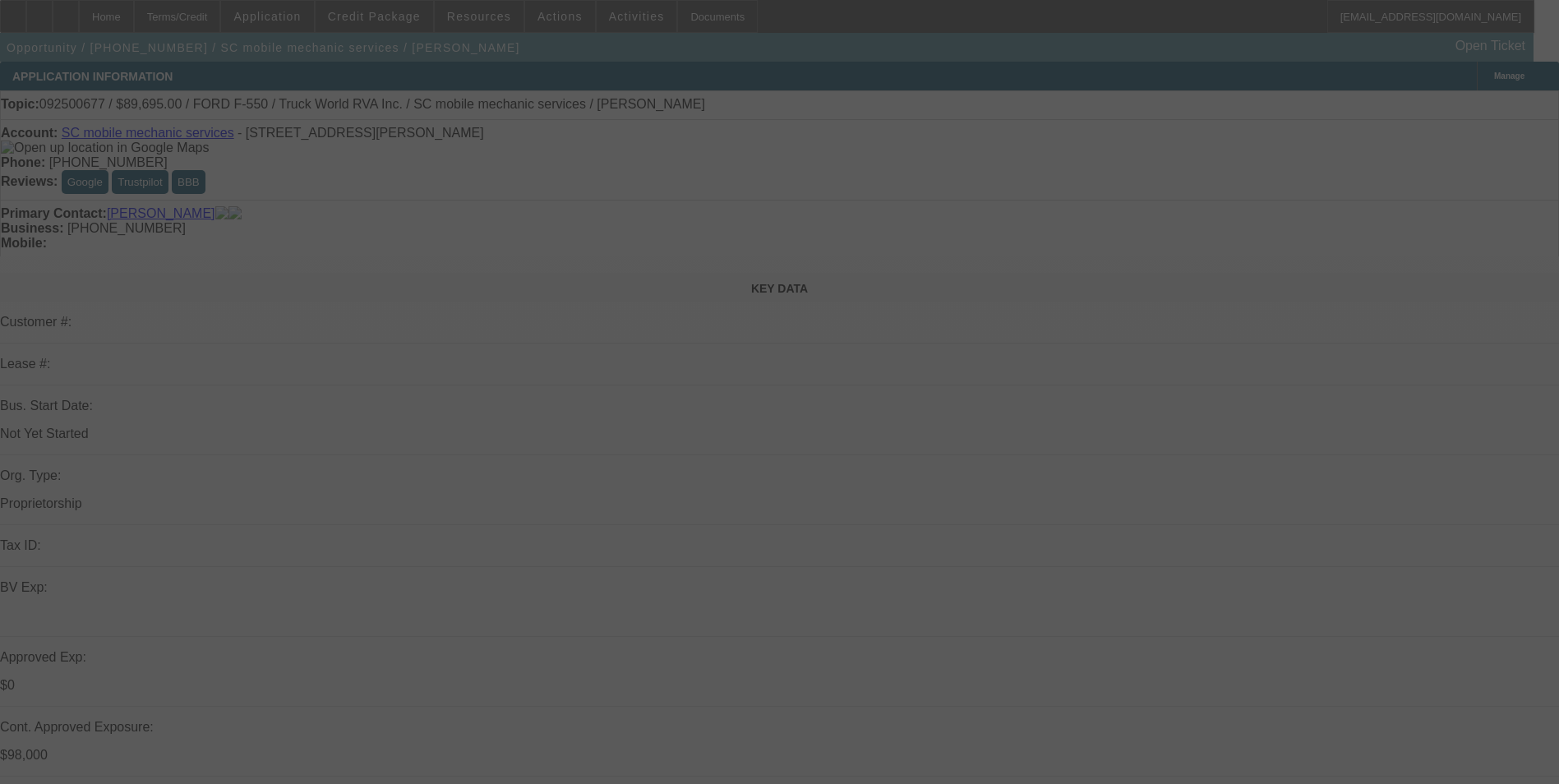
select select "0"
select select "2"
select select "0.1"
select select "4"
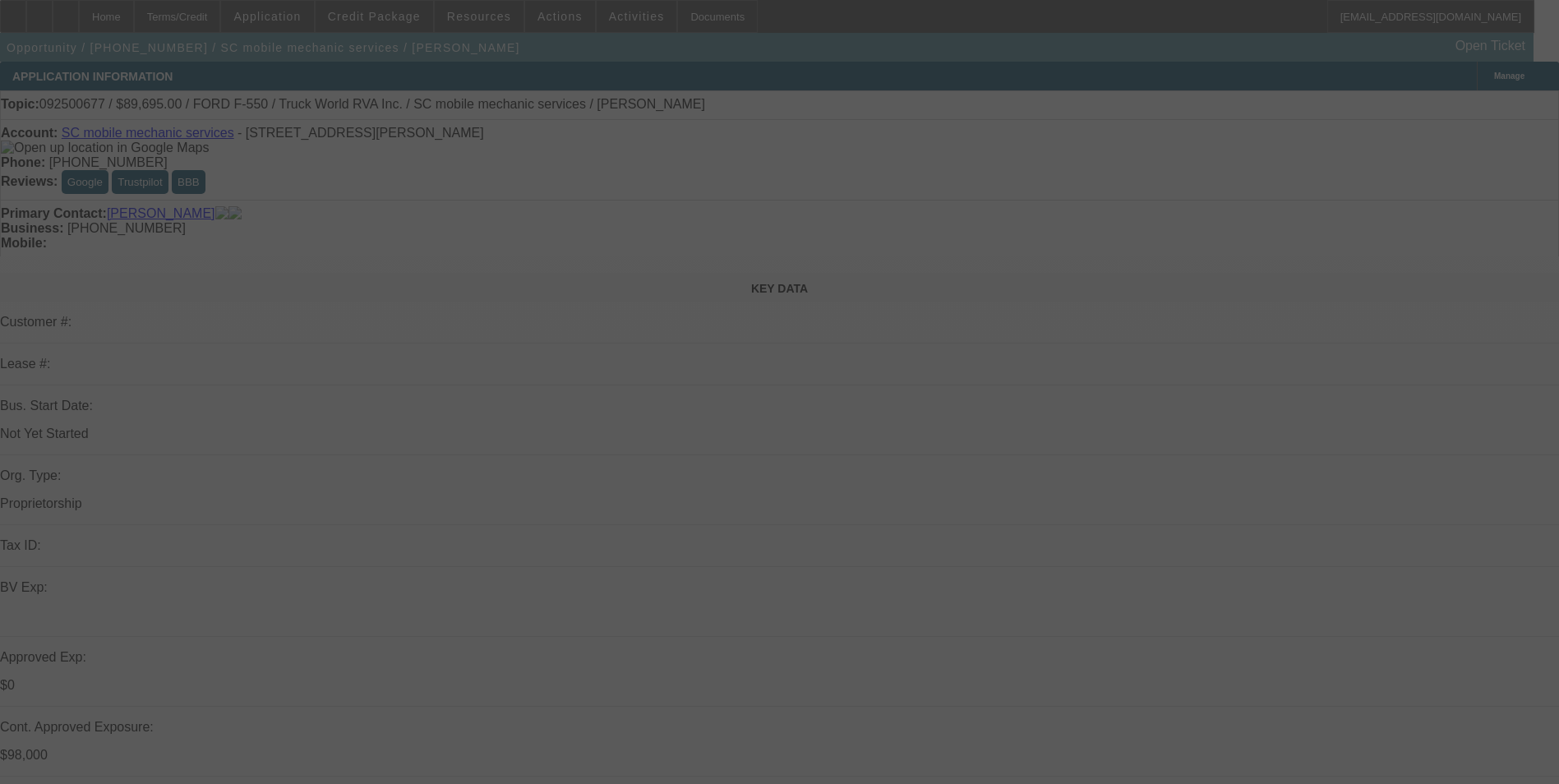
select select "0.15"
select select "2"
select select "0.1"
select select "4"
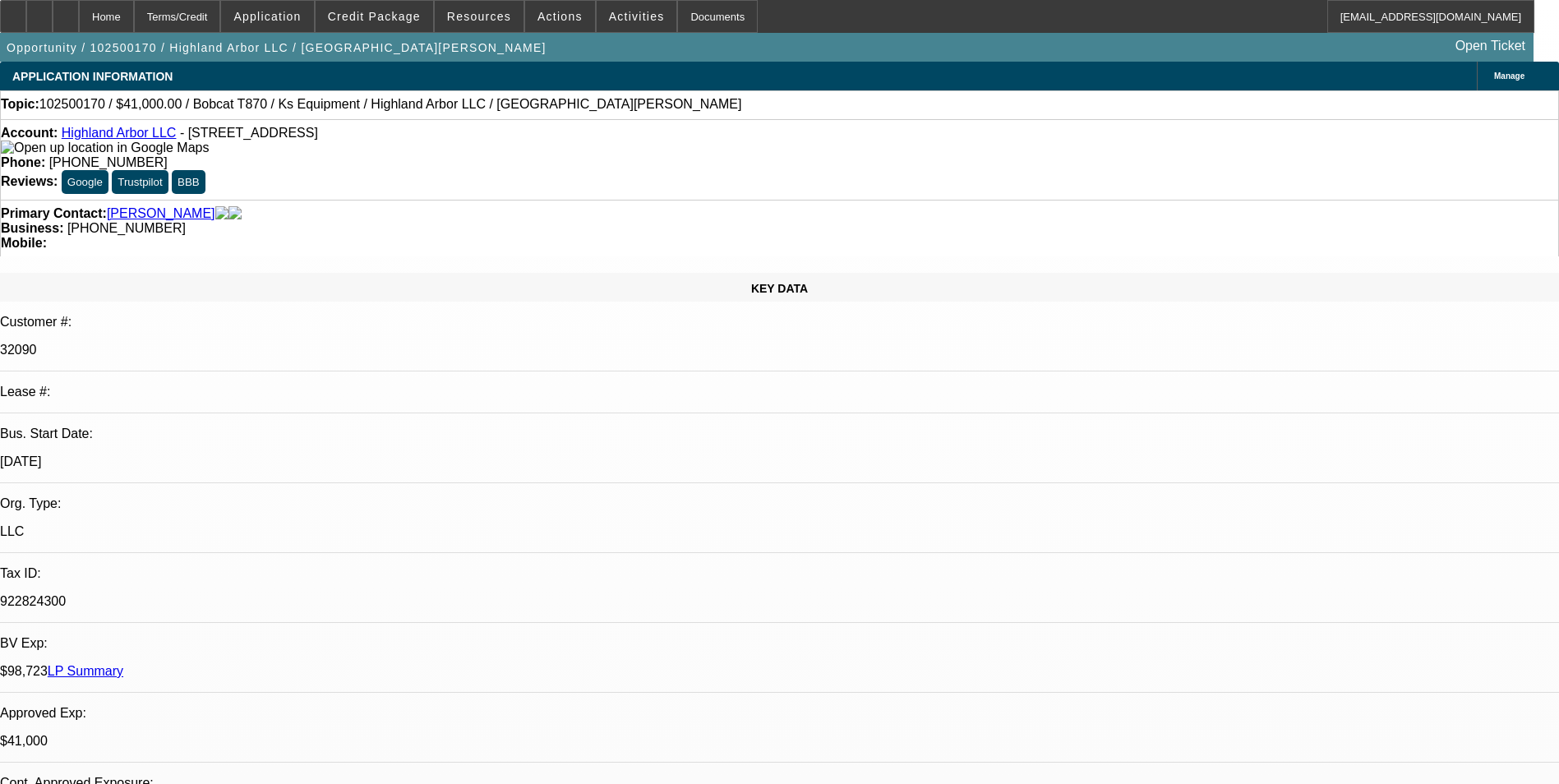
select select "0"
select select "2"
select select "0"
select select "2"
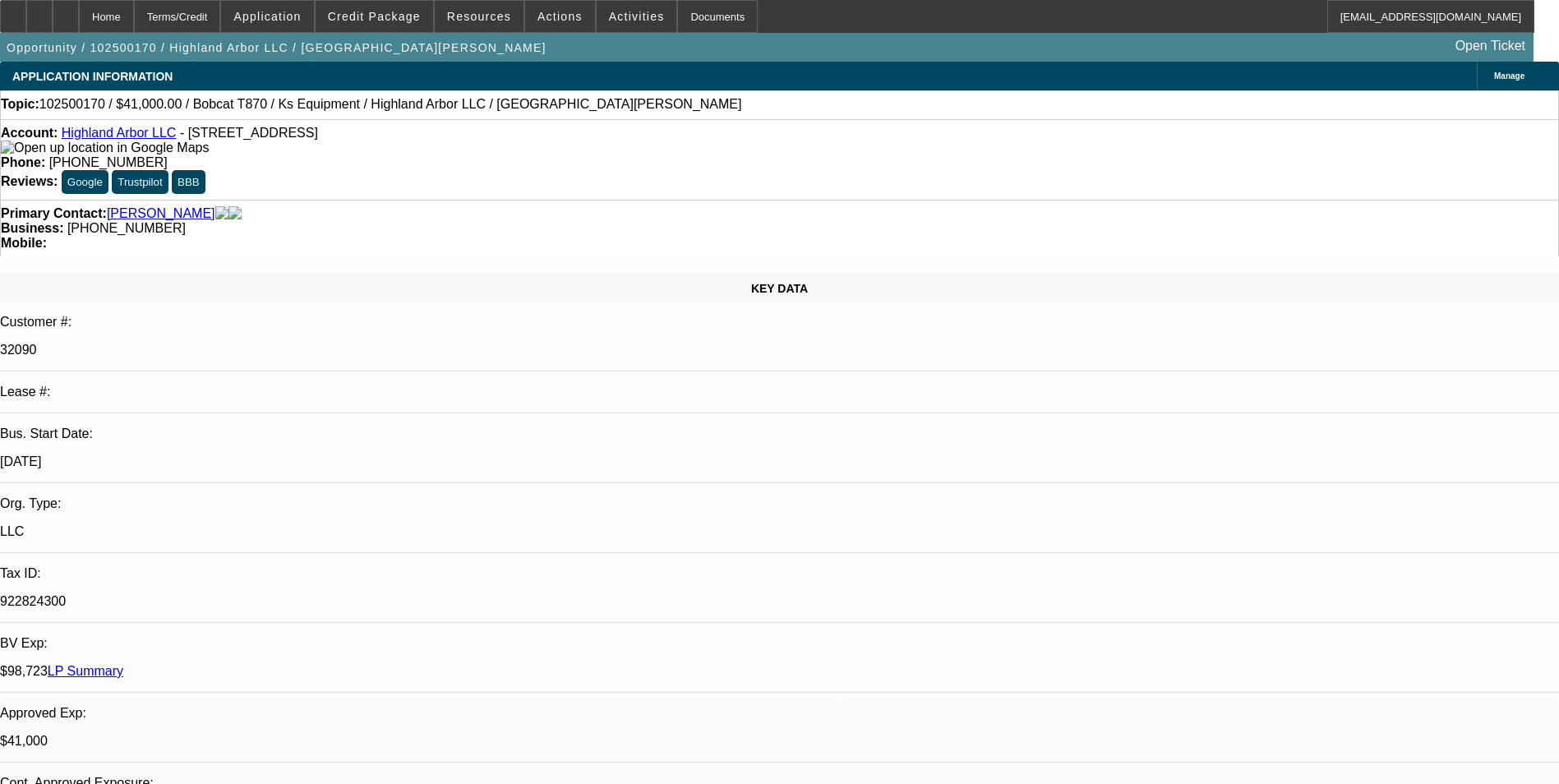
select select "0"
select select "2"
select select "0"
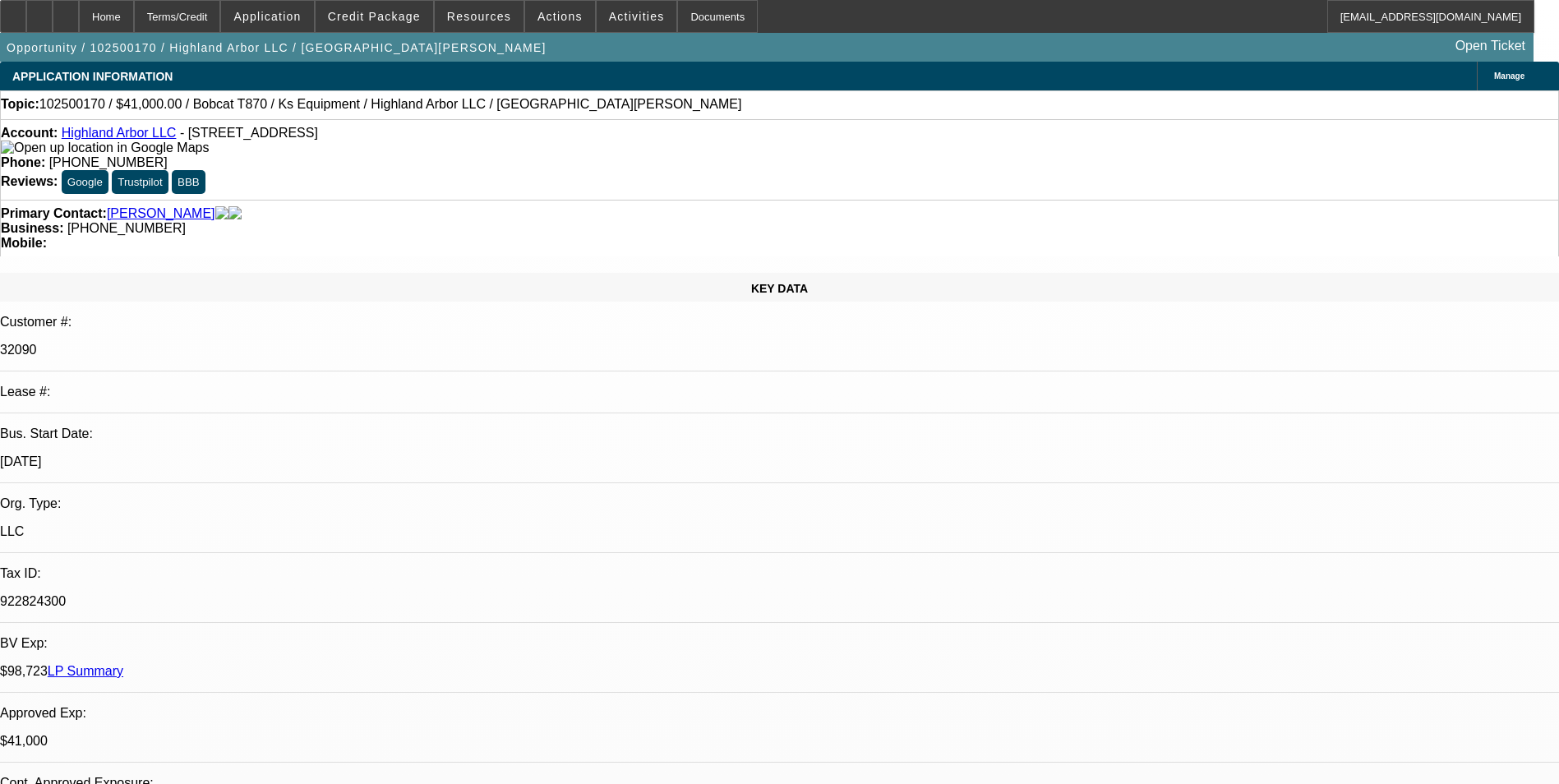
select select "2"
select select "0"
select select "1"
select select "2"
select select "6"
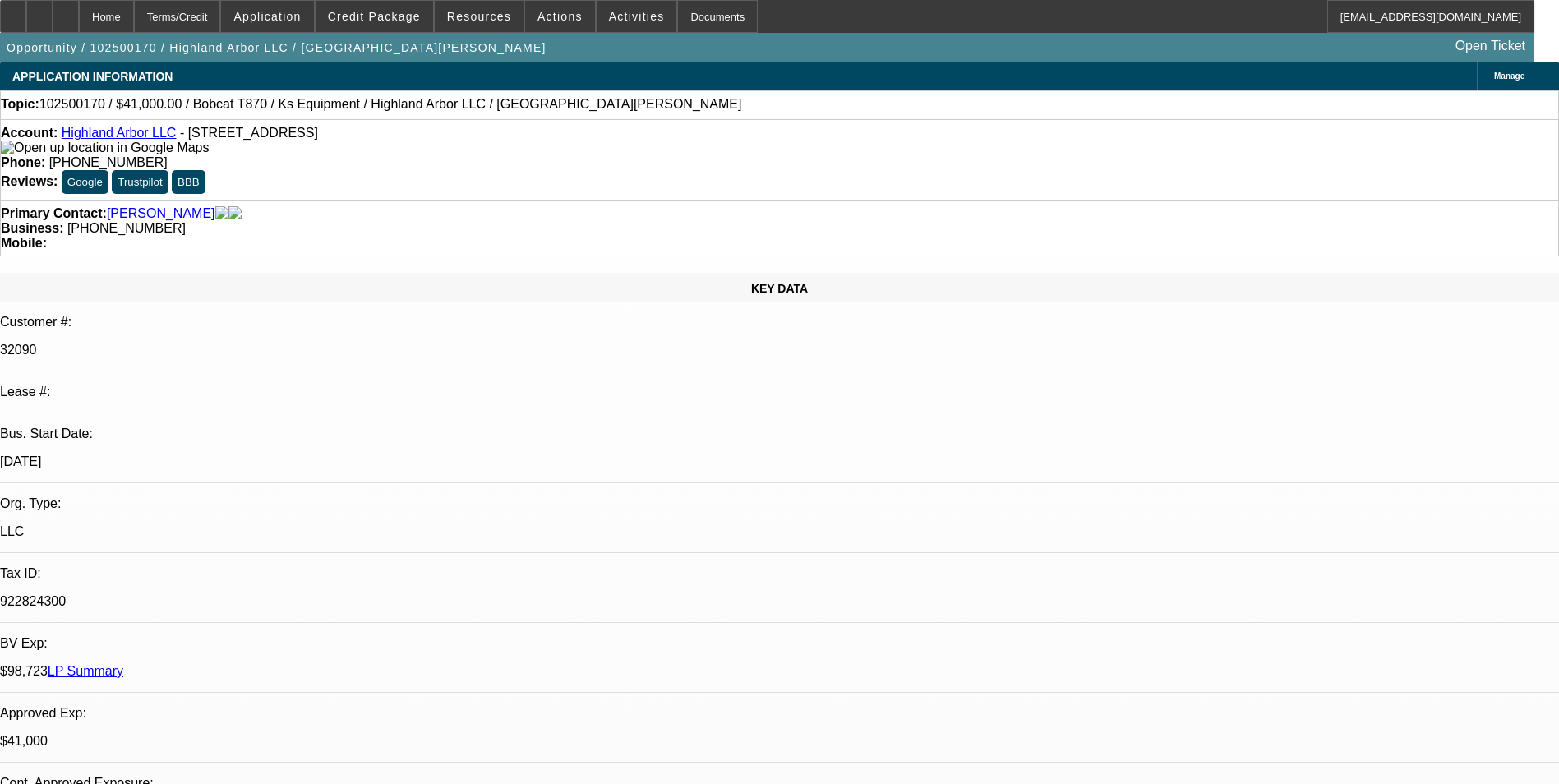
select select "1"
select select "2"
select select "6"
select select "1"
select select "2"
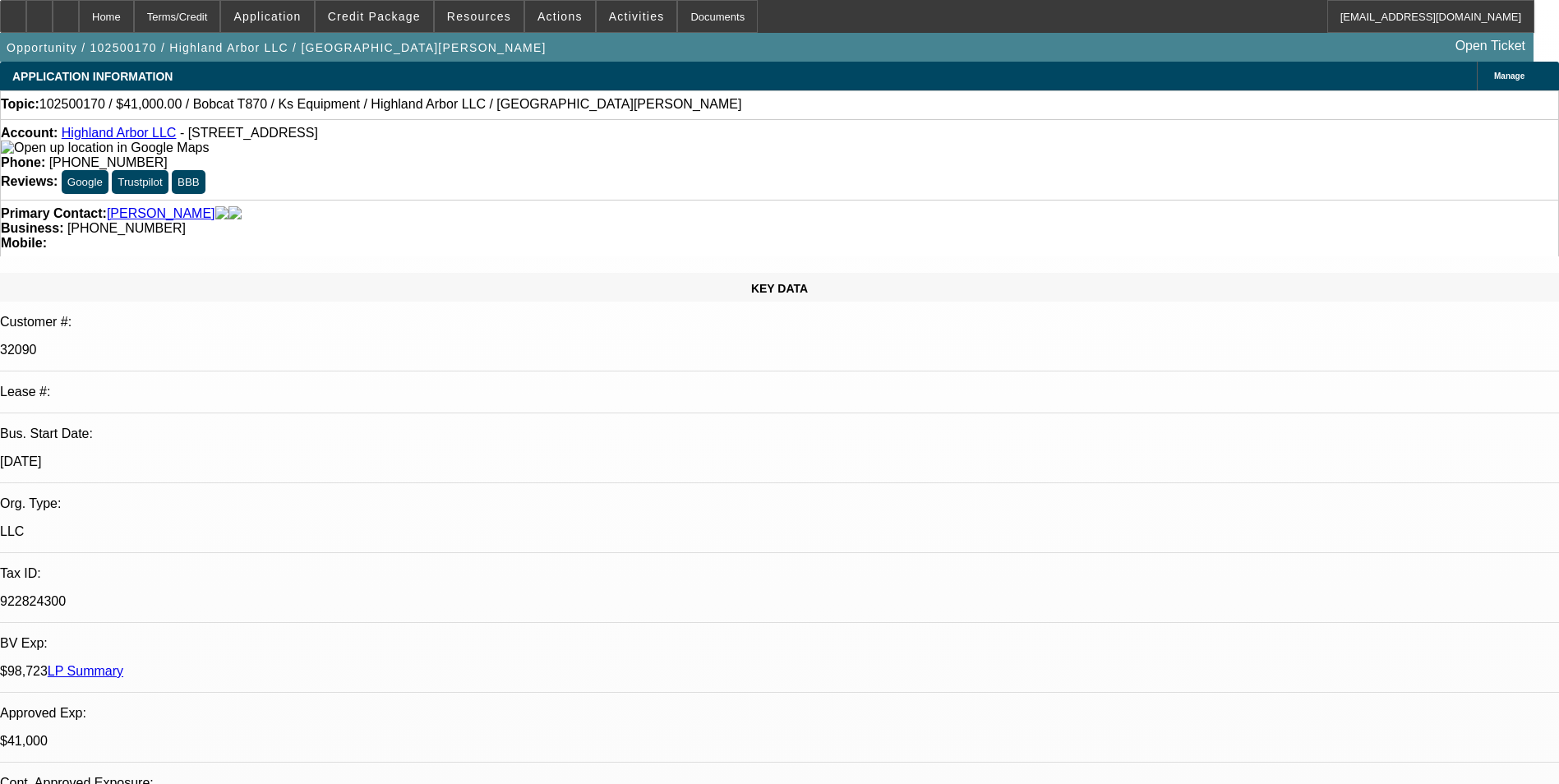
select select "6"
select select "1"
select select "2"
select select "6"
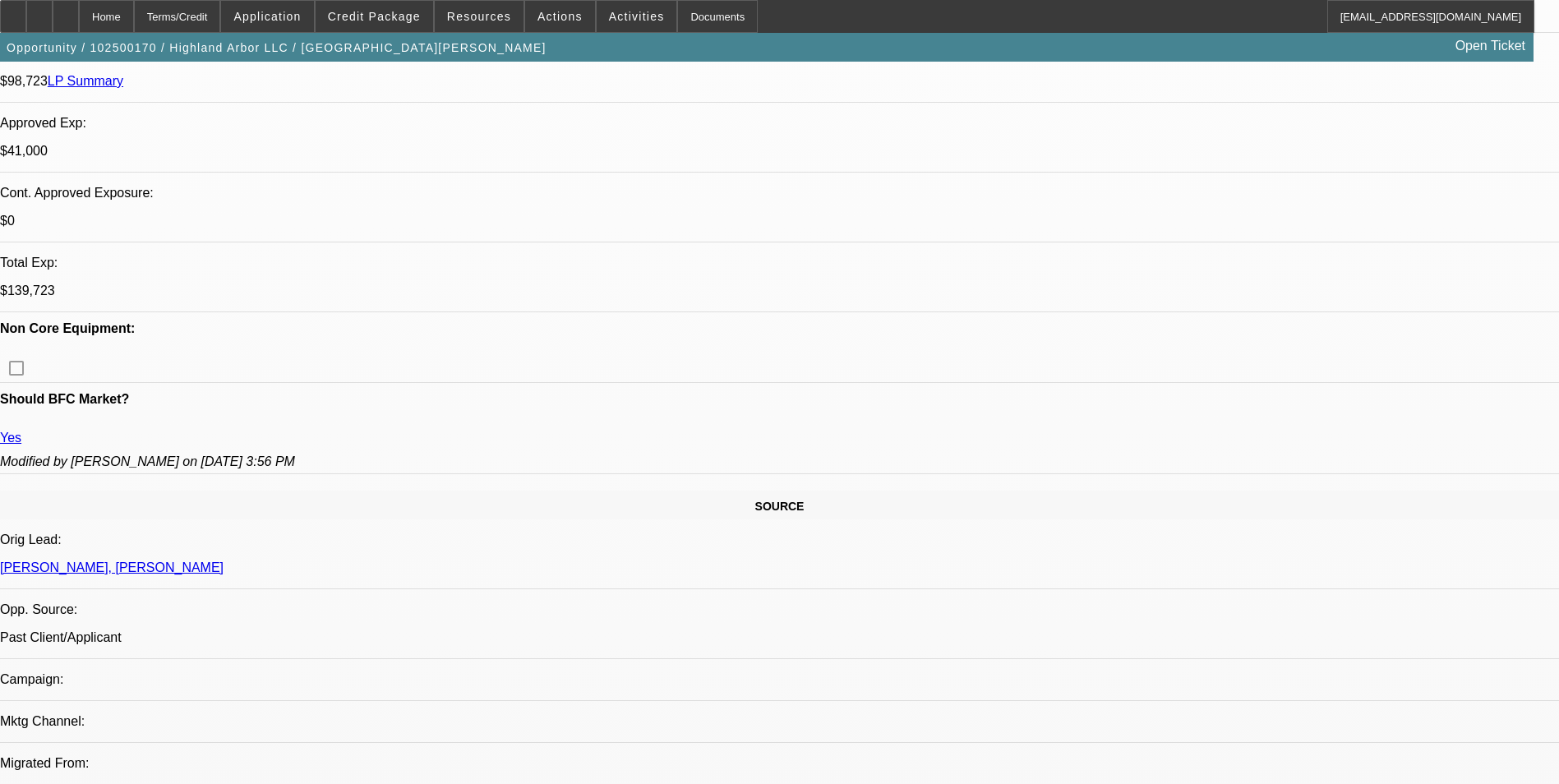
scroll to position [561, 0]
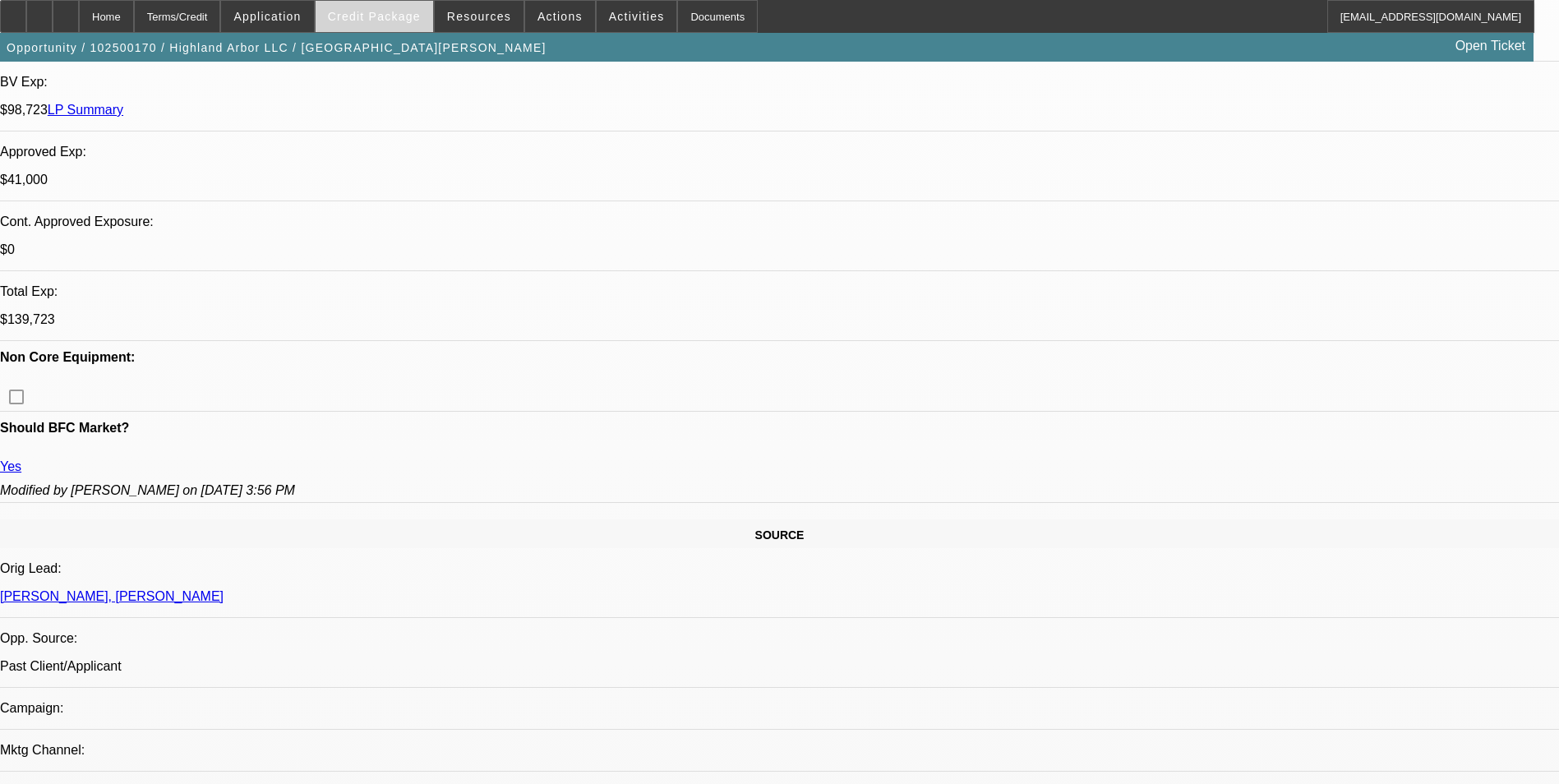
click at [395, 19] on span "Credit Package" at bounding box center [375, 16] width 93 height 14
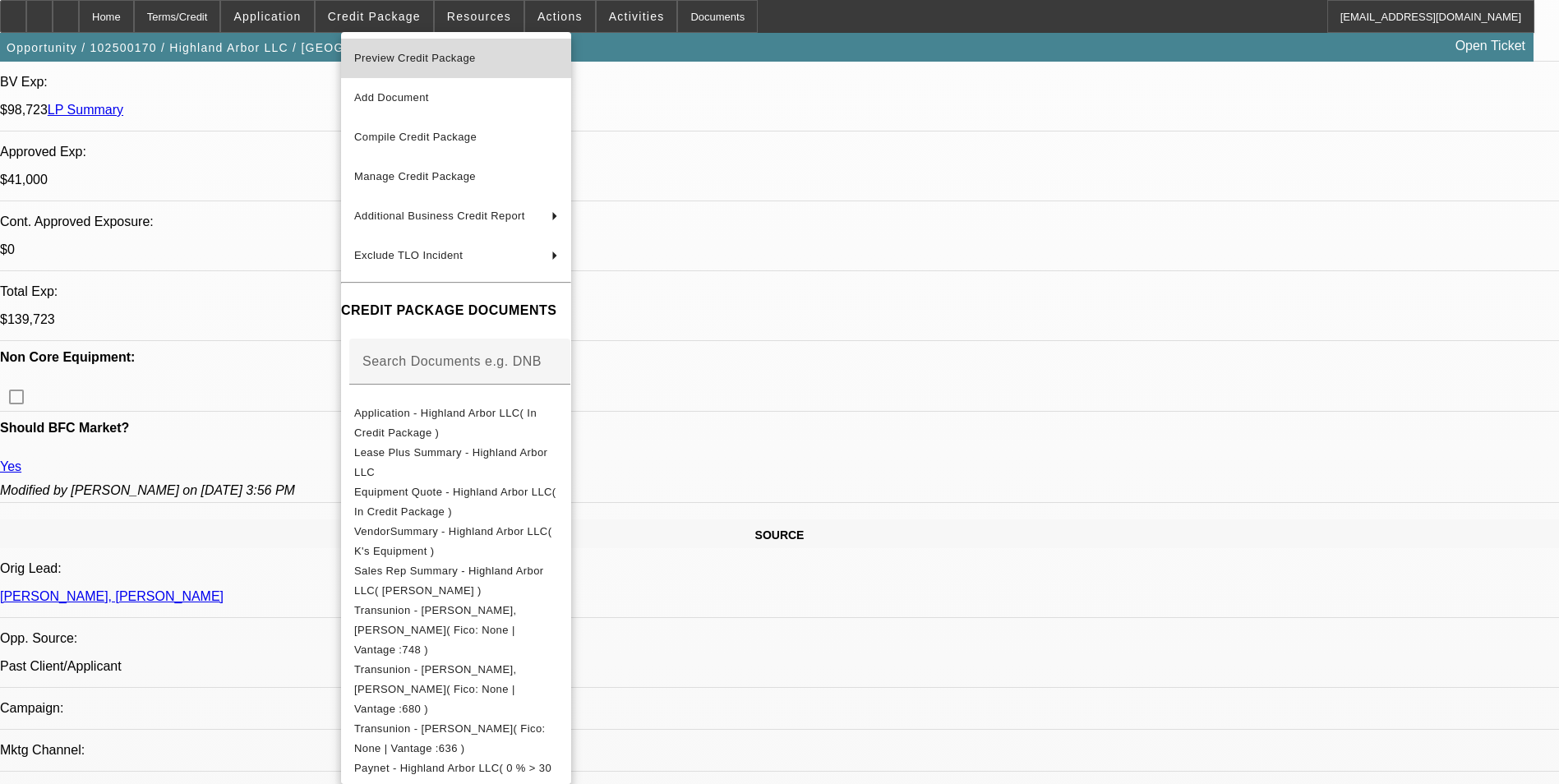
click at [541, 62] on span "Preview Credit Package" at bounding box center [456, 58] width 204 height 20
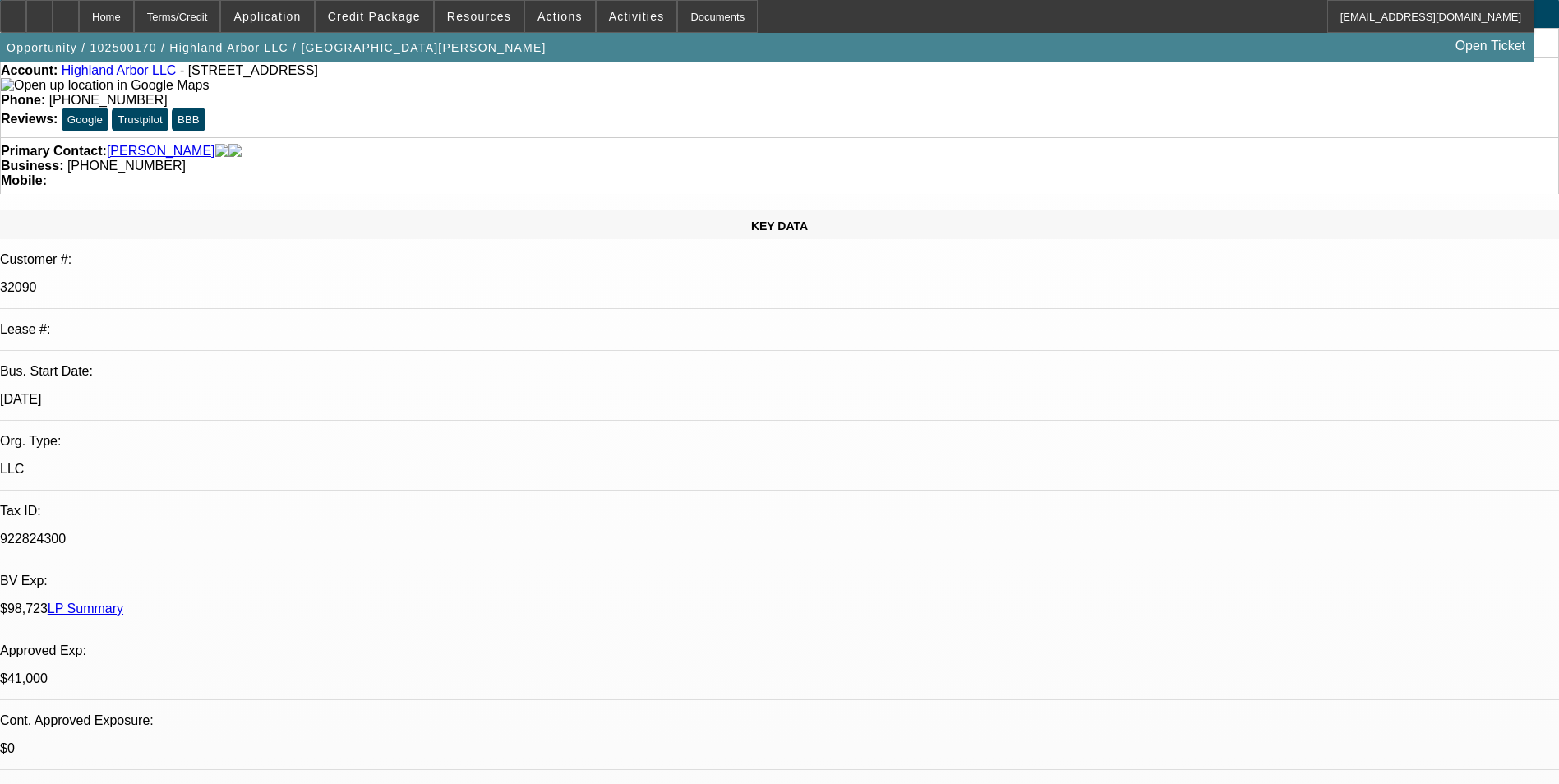
scroll to position [0, 0]
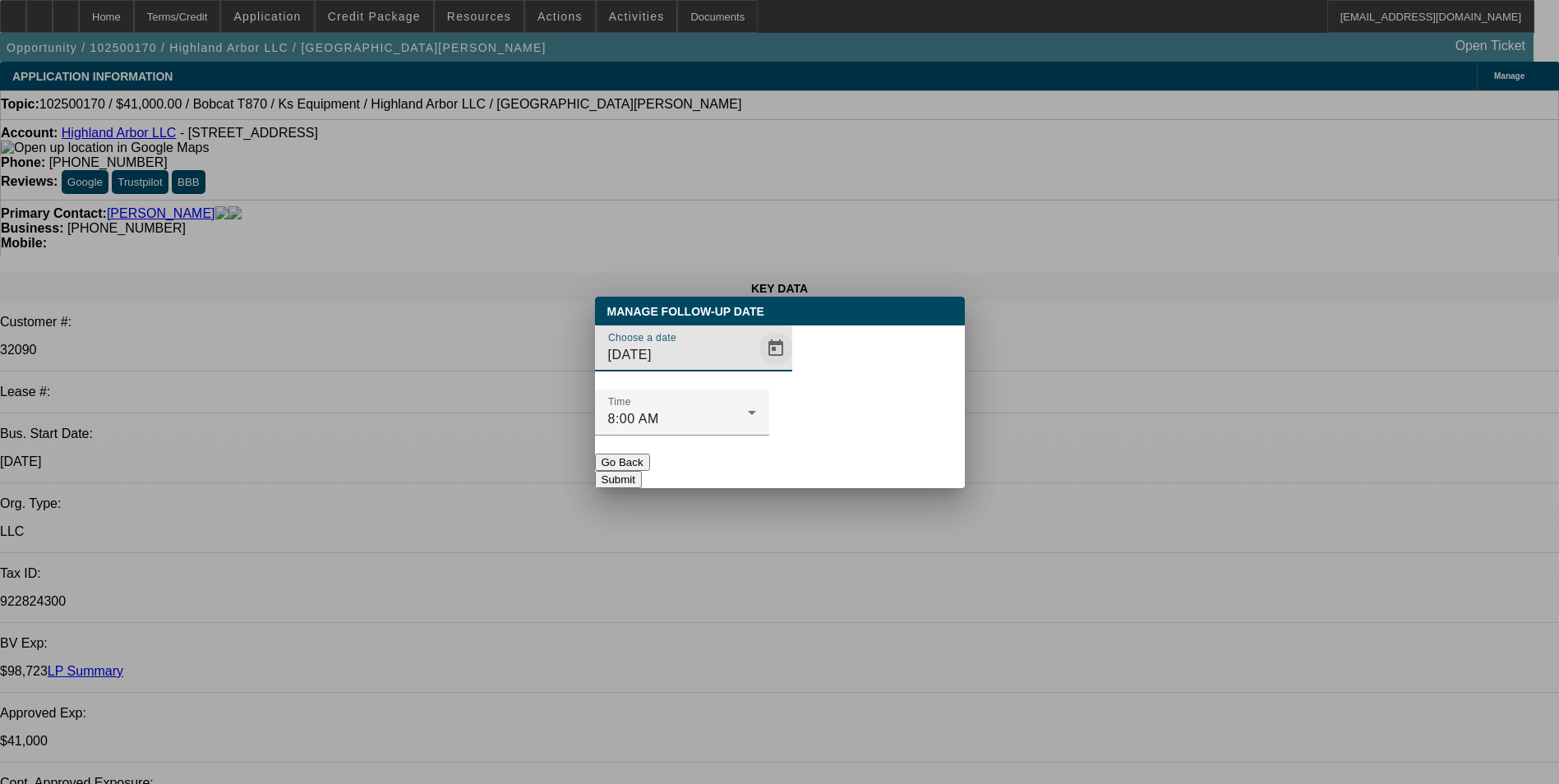
click at [756, 368] on span "Open calendar" at bounding box center [776, 349] width 40 height 40
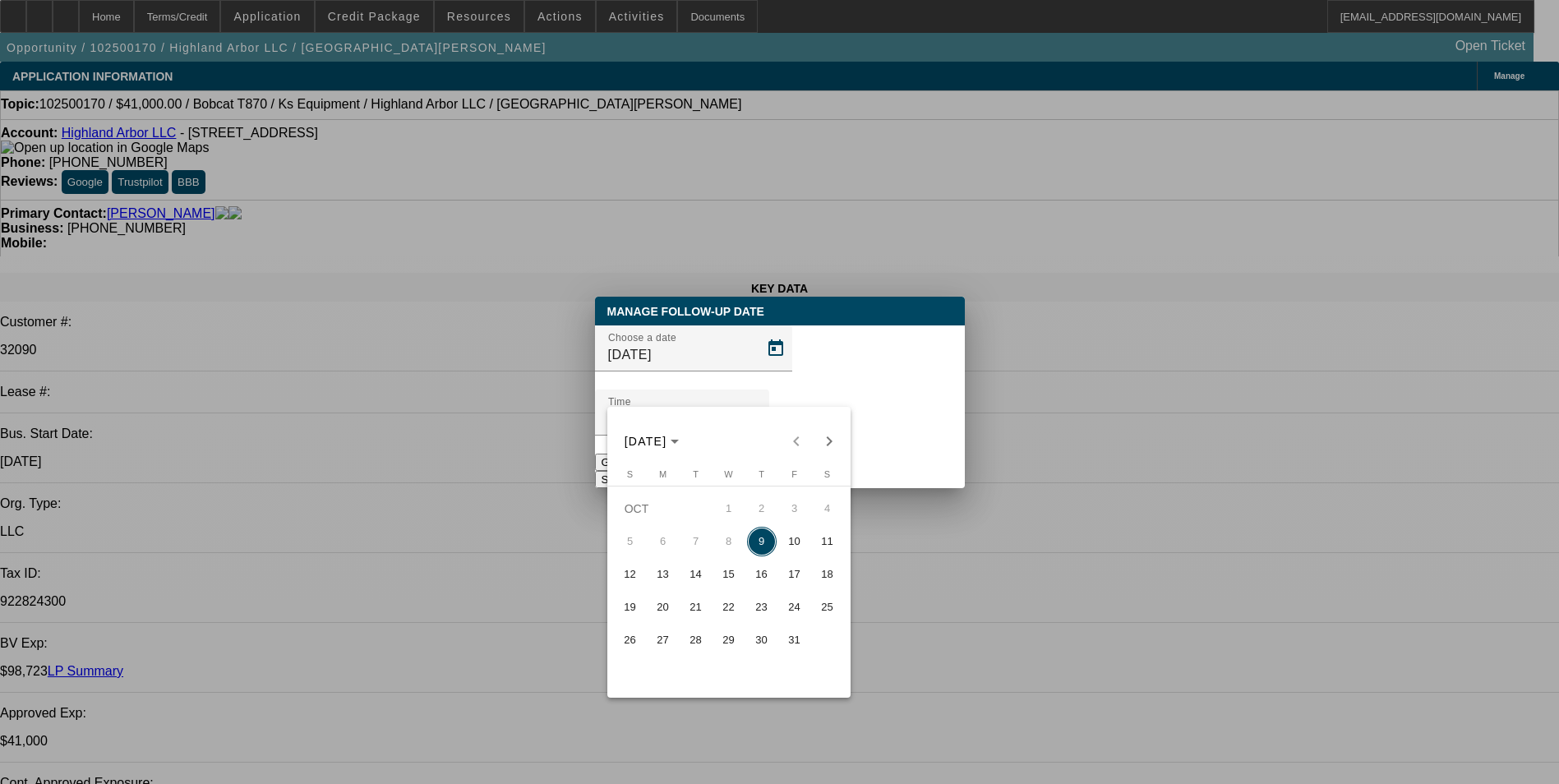
click at [799, 545] on span "10" at bounding box center [794, 541] width 30 height 30
type input "[DATE]"
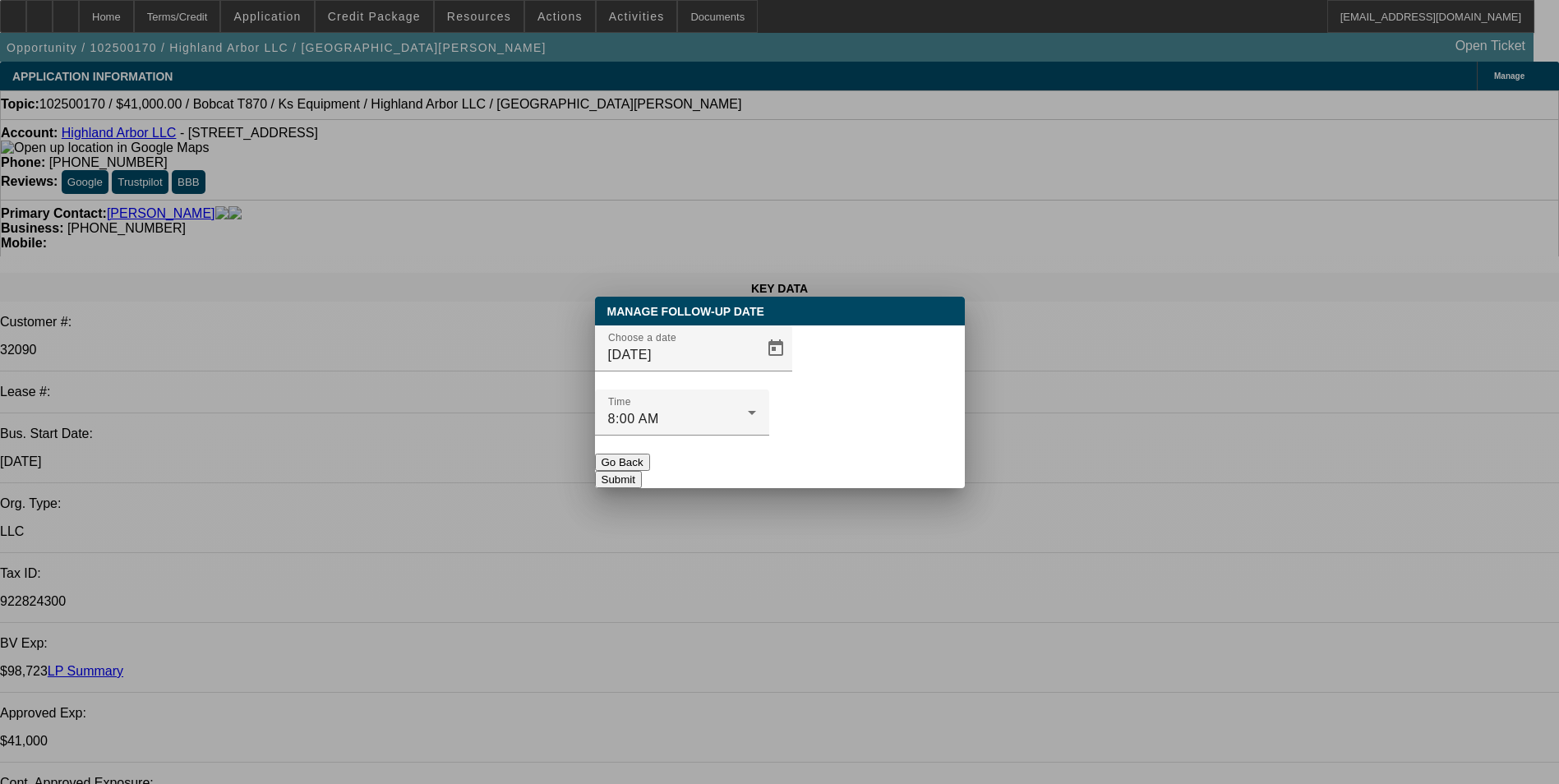
click at [642, 470] on button "Submit" at bounding box center [619, 479] width 47 height 17
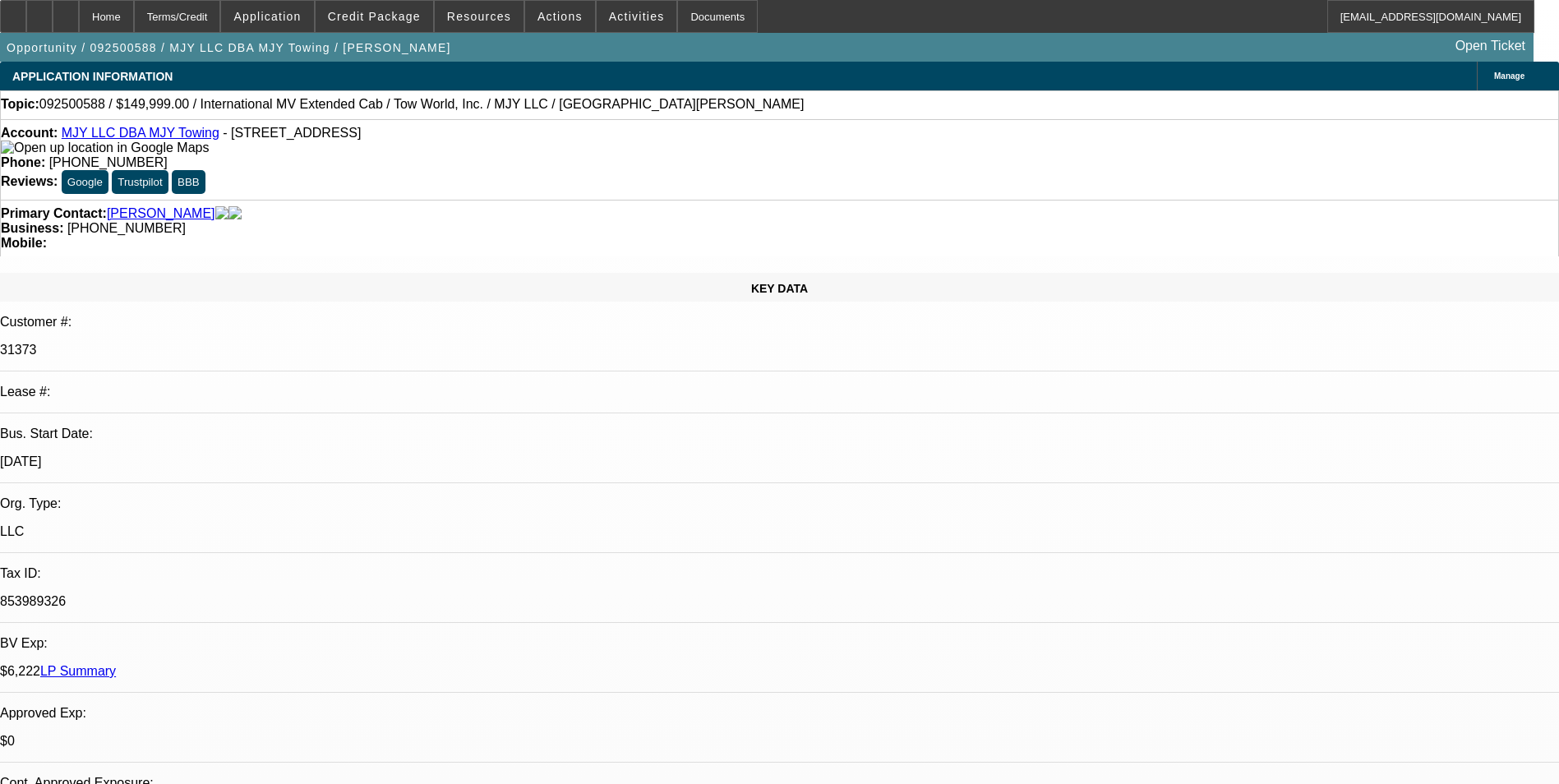
select select "0"
select select "2"
select select "0.1"
select select "0"
select select "2"
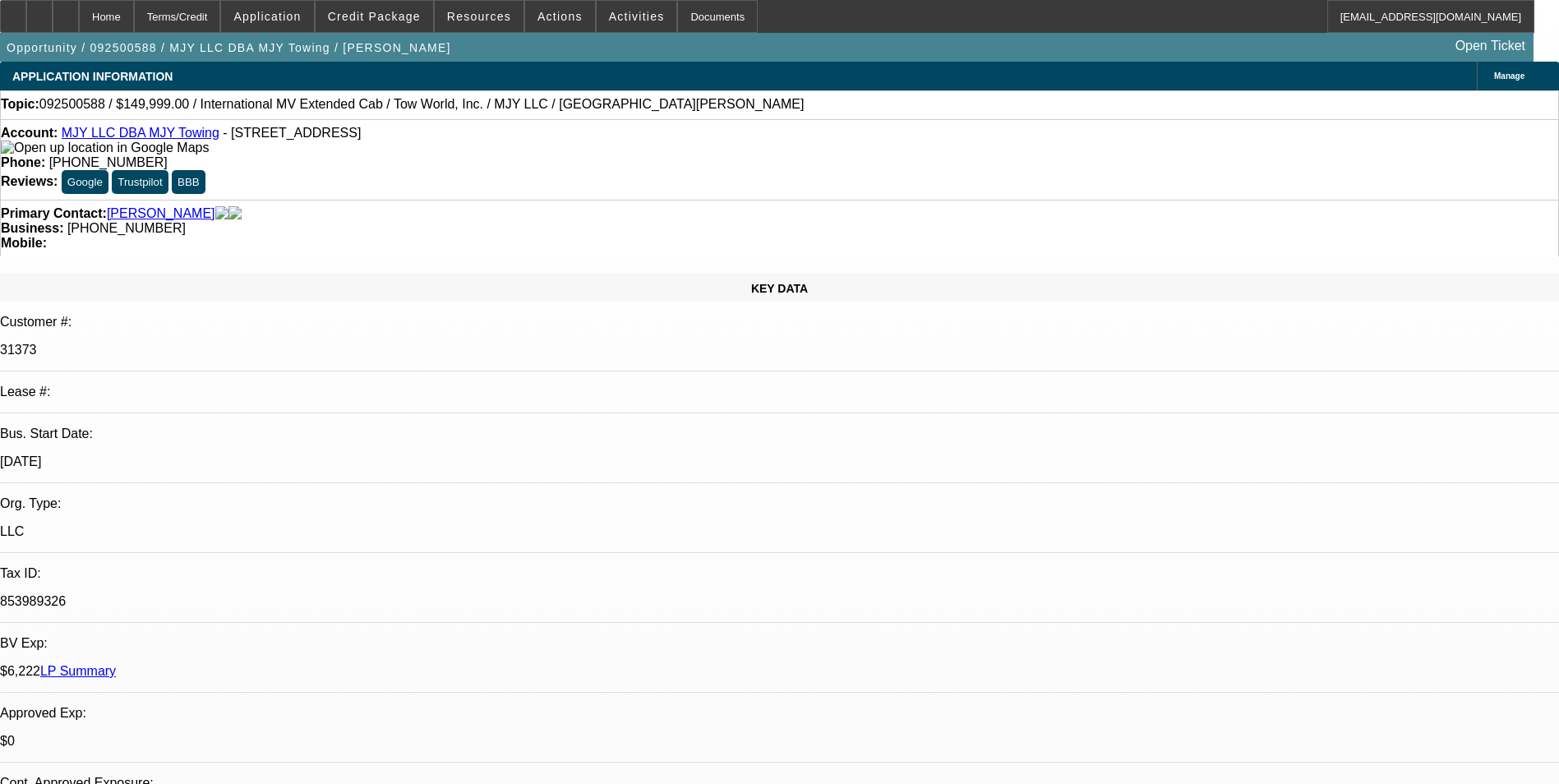
select select "0.1"
select select "0"
select select "0.1"
select select "0"
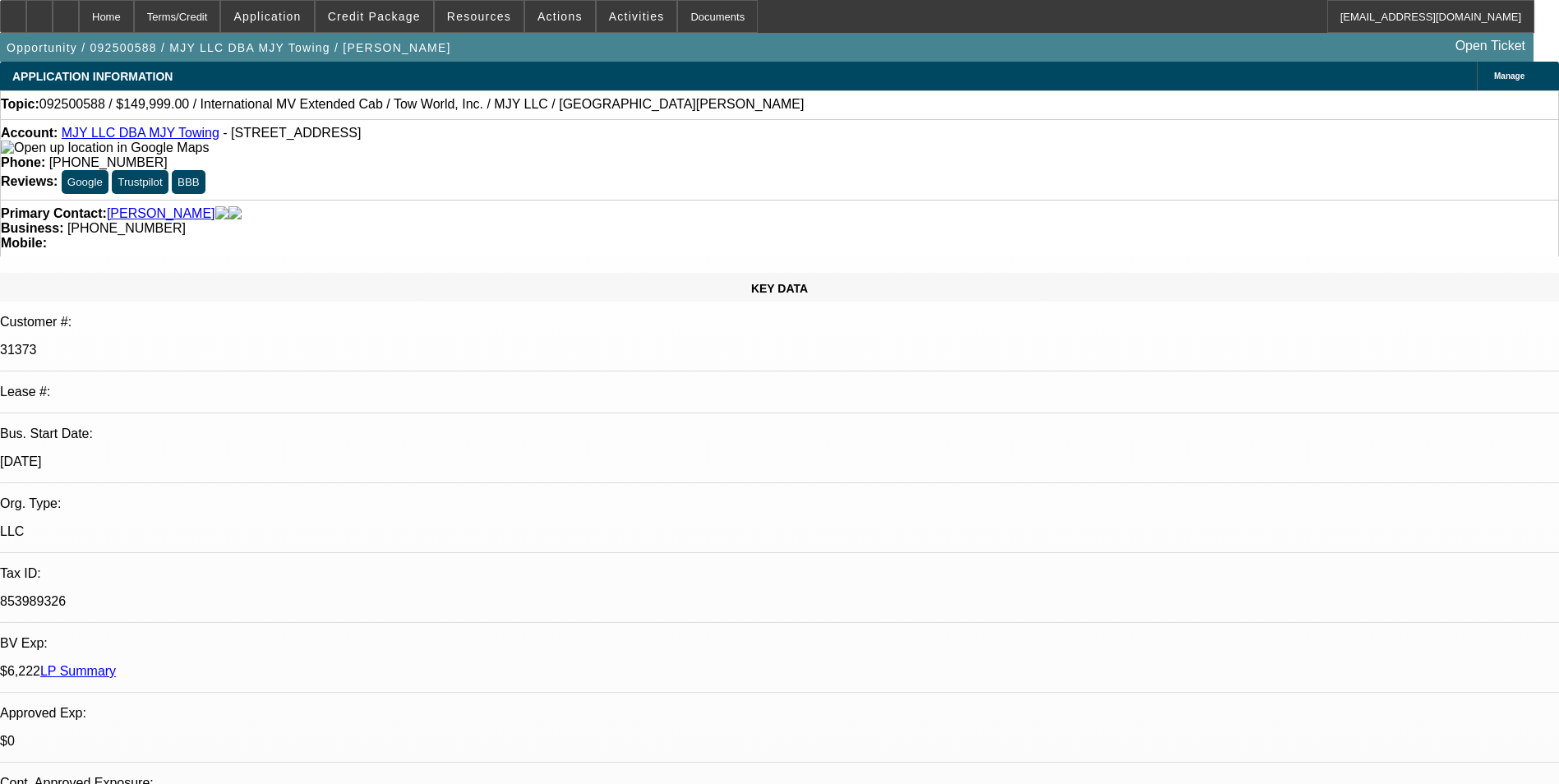
select select "0"
select select "0.1"
select select "1"
select select "2"
select select "4"
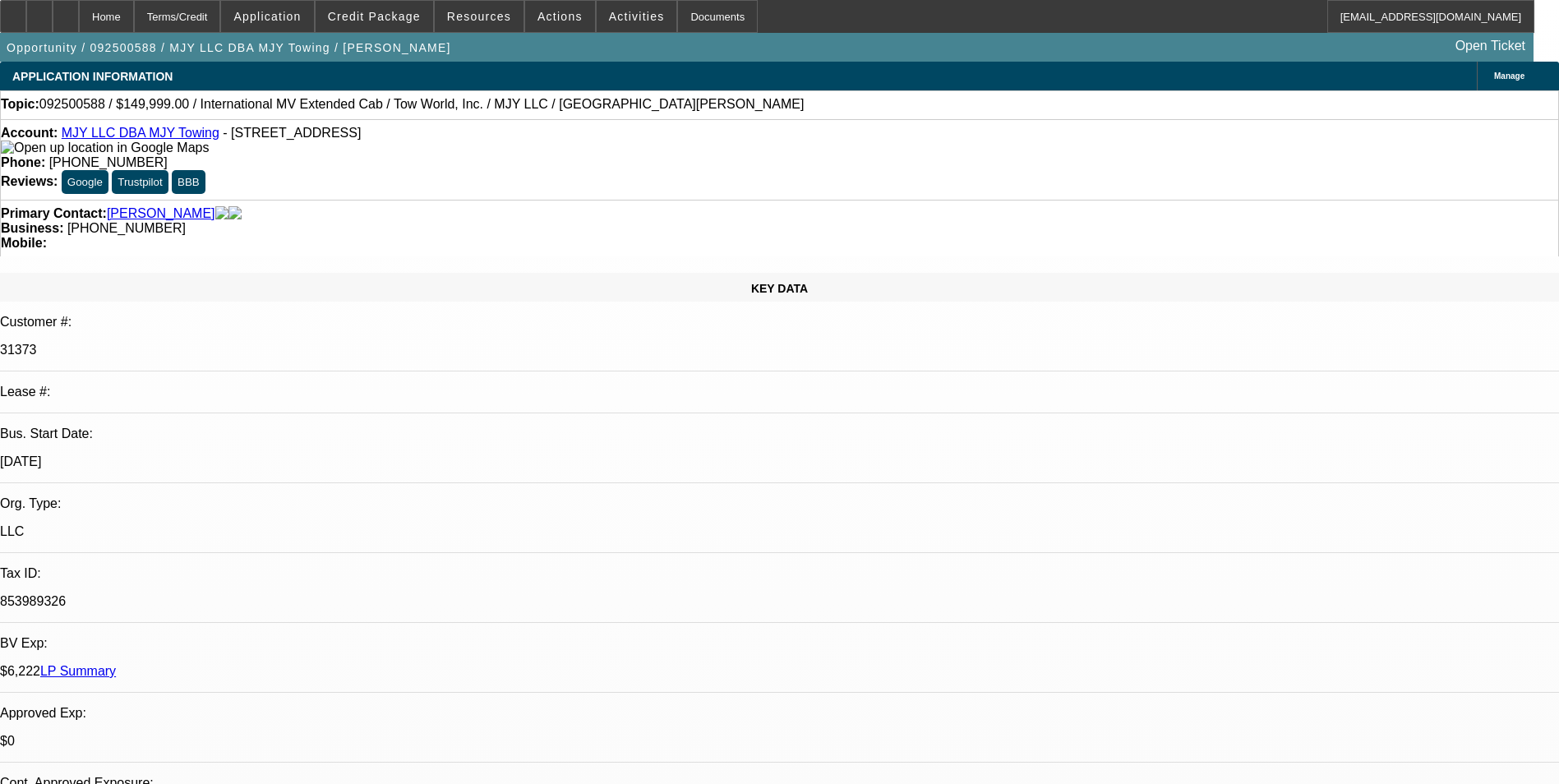
select select "1"
select select "2"
select select "4"
select select "1"
select select "3"
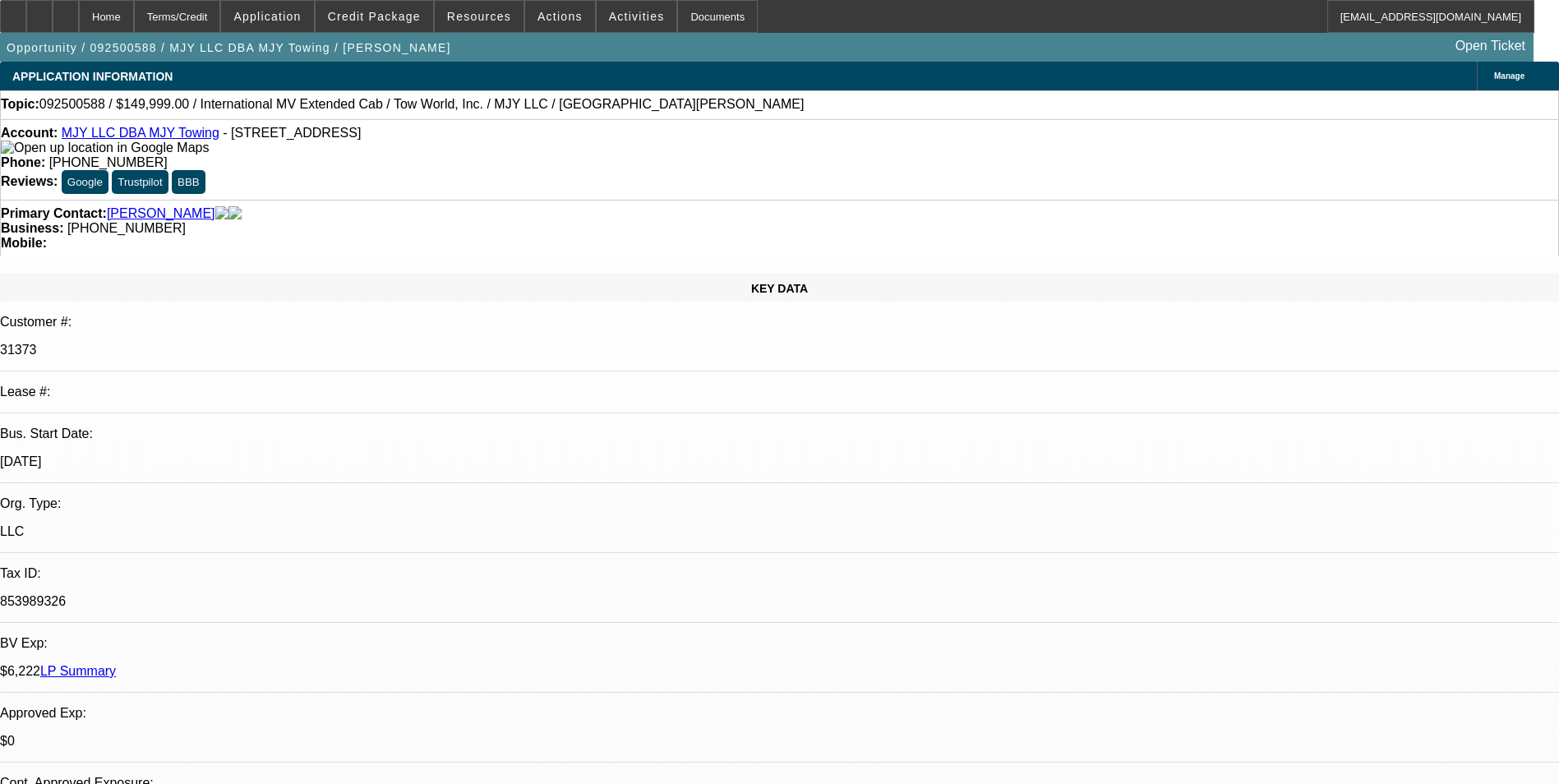
select select "4"
select select "1"
select select "4"
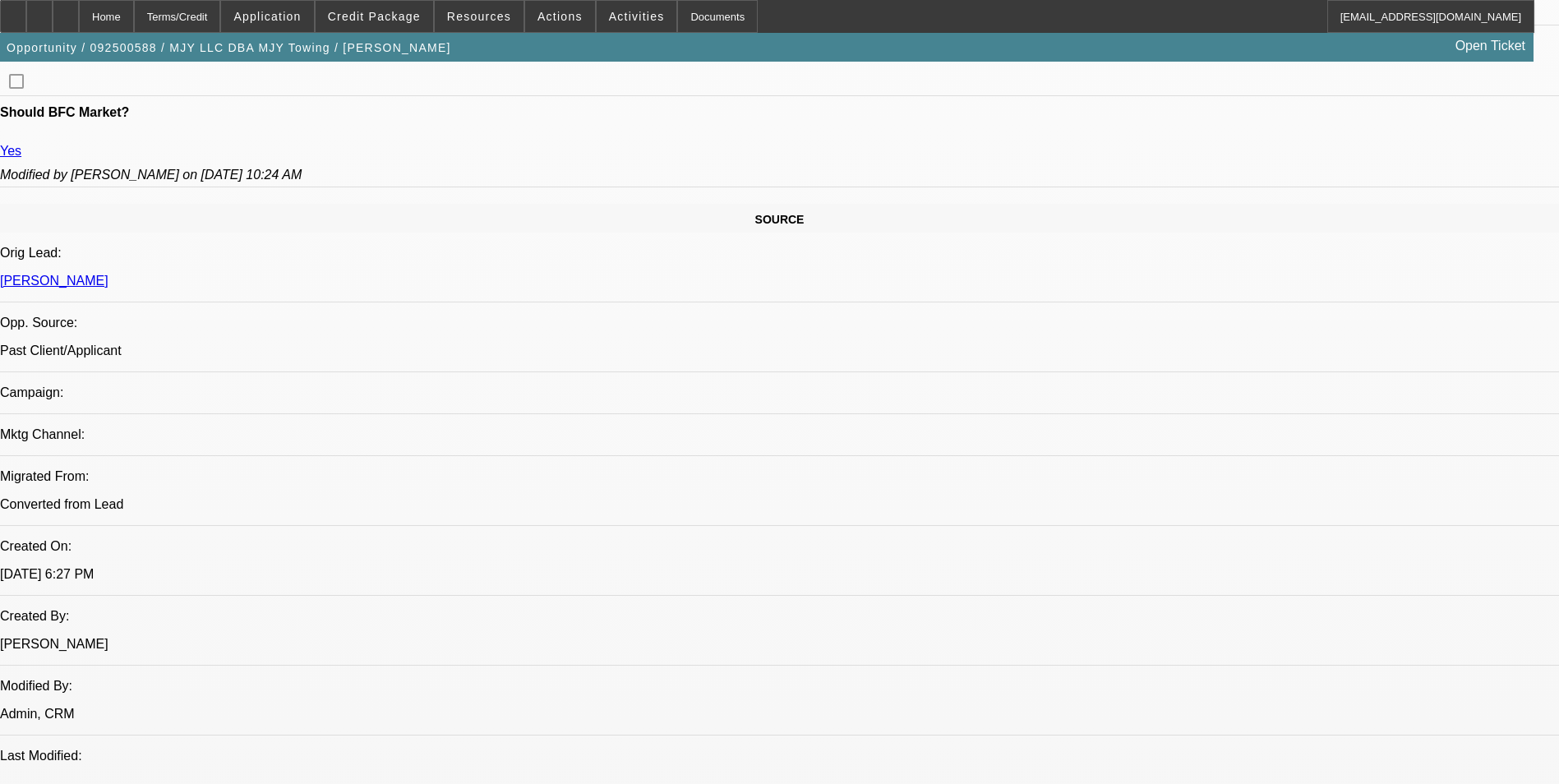
scroll to position [1068, 0]
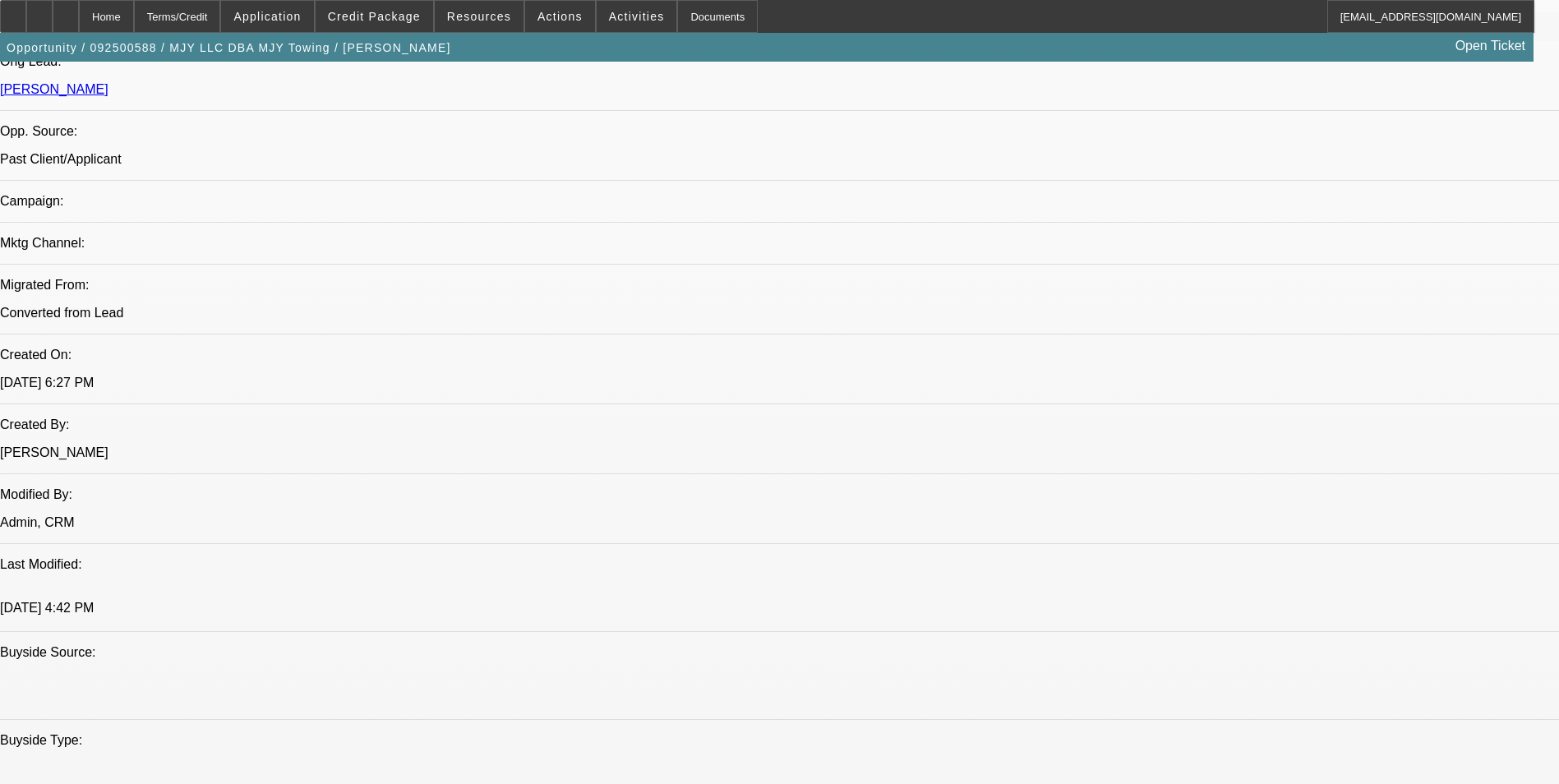
click at [53, 20] on div at bounding box center [39, 16] width 26 height 33
click at [209, 16] on div "Terms/Credit" at bounding box center [178, 16] width 87 height 33
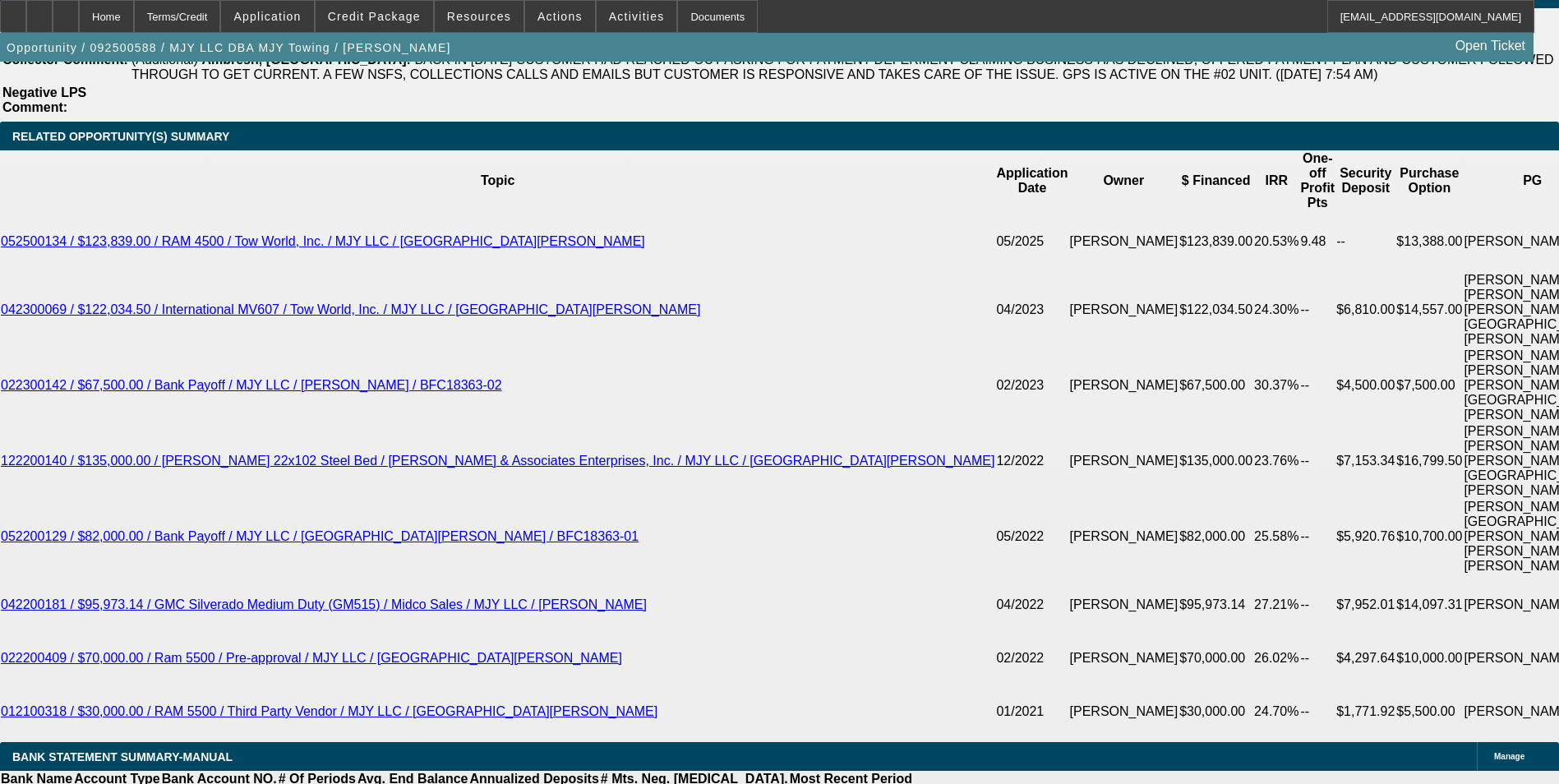
scroll to position [2955, 0]
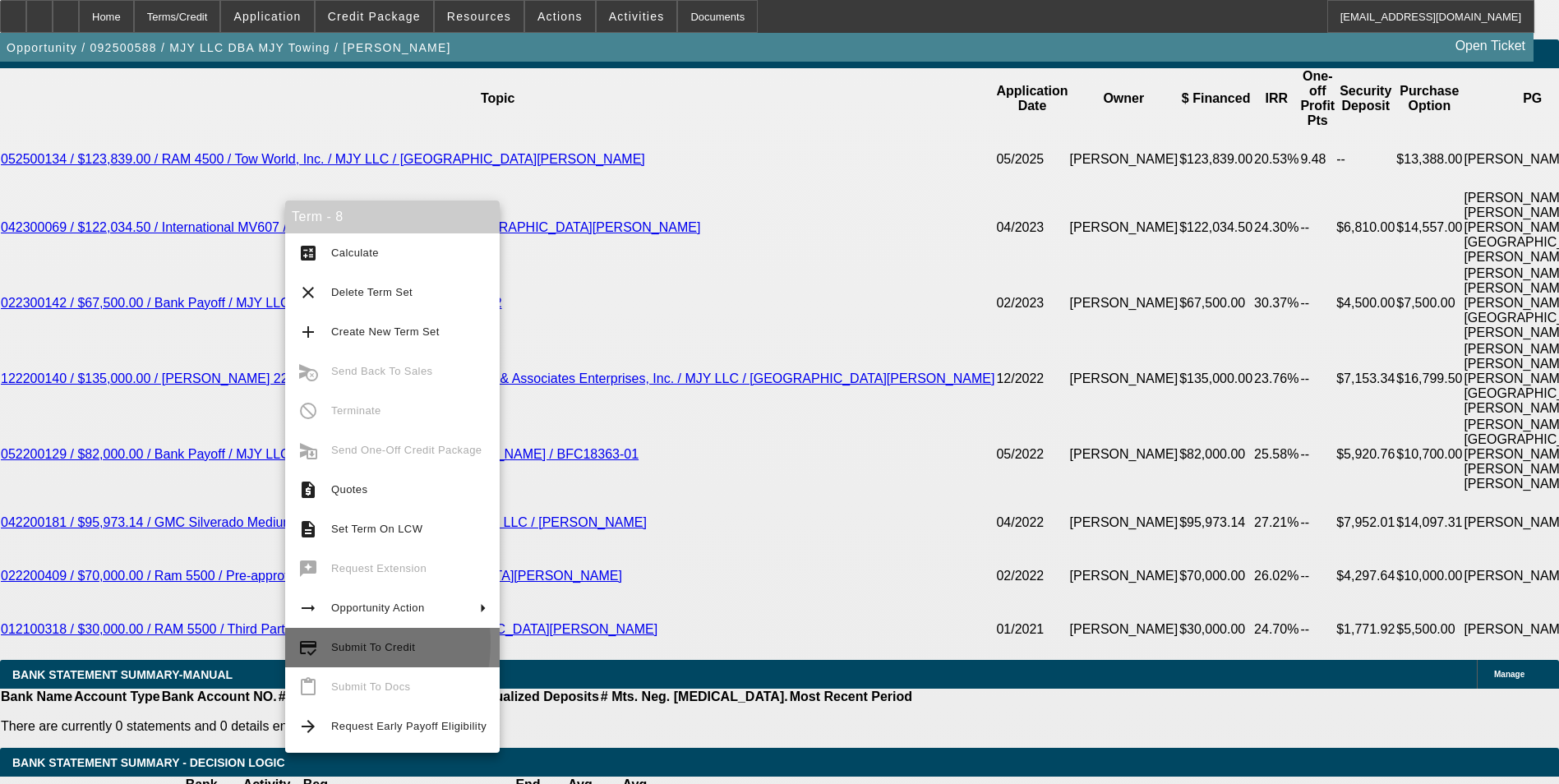
click at [334, 643] on span "Submit To Credit" at bounding box center [373, 647] width 83 height 13
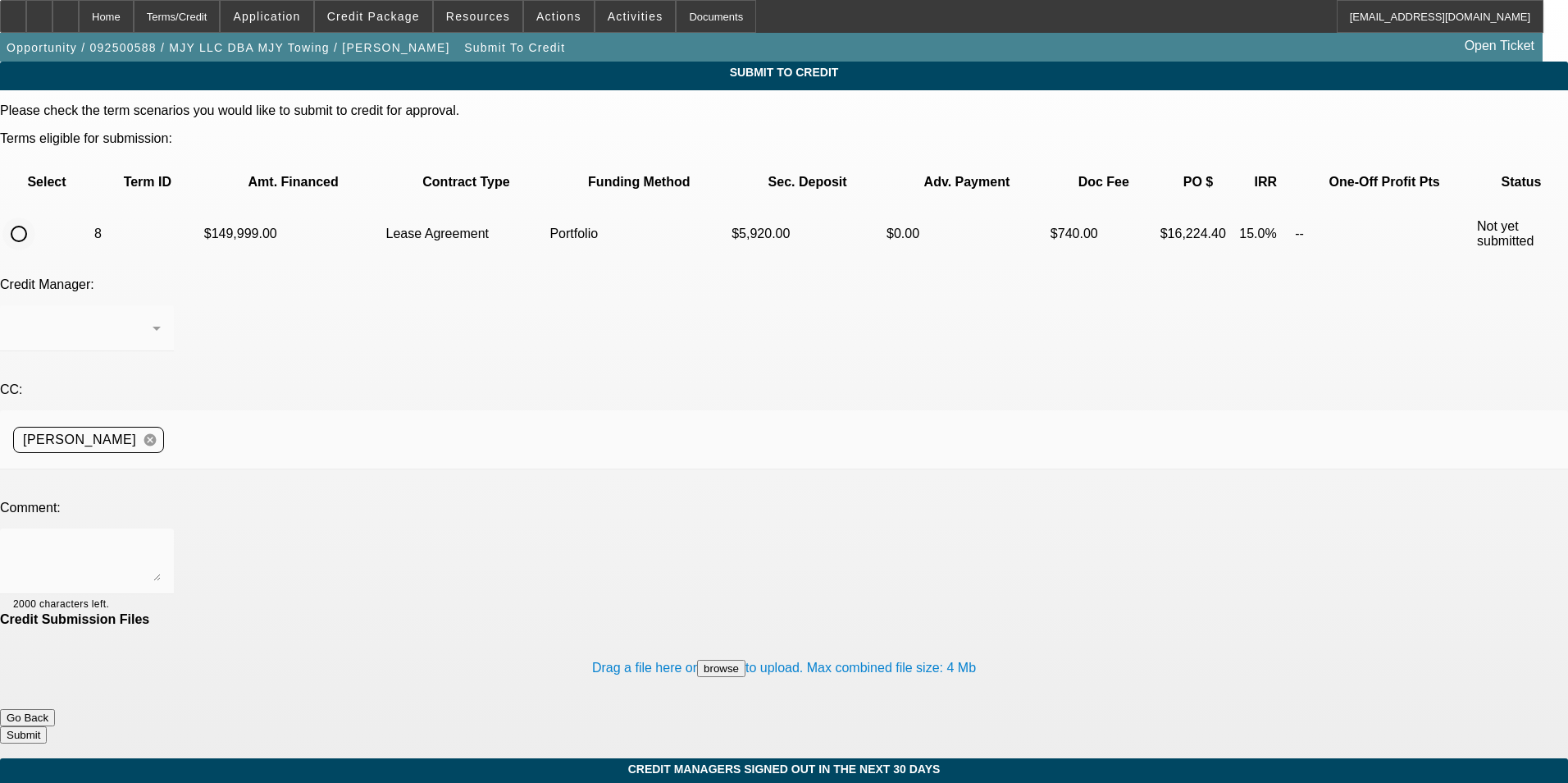
click at [35, 217] on input "radio" at bounding box center [19, 234] width 33 height 33
radio input "true"
click at [153, 319] on div at bounding box center [83, 329] width 139 height 20
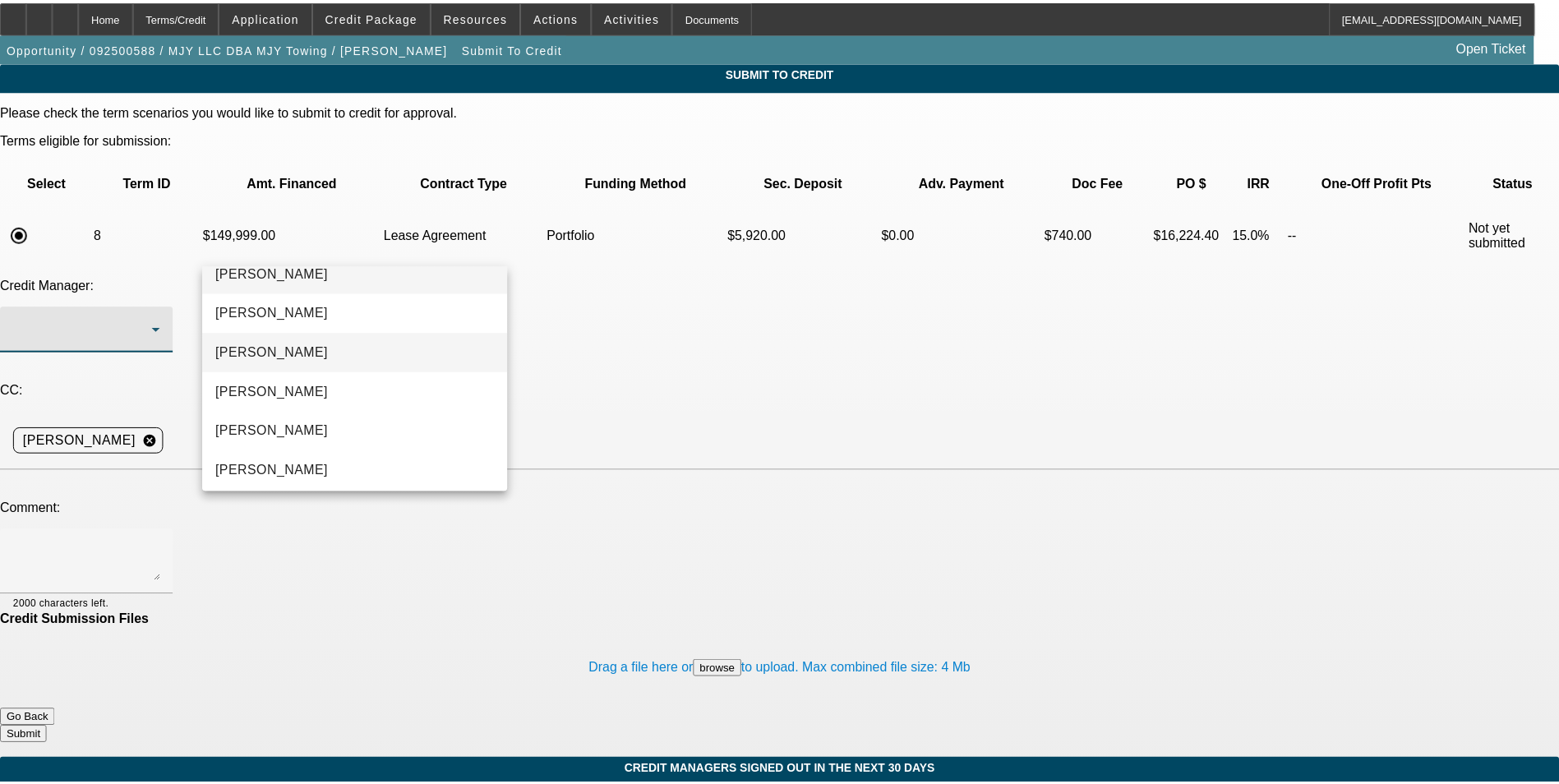
scroll to position [24, 0]
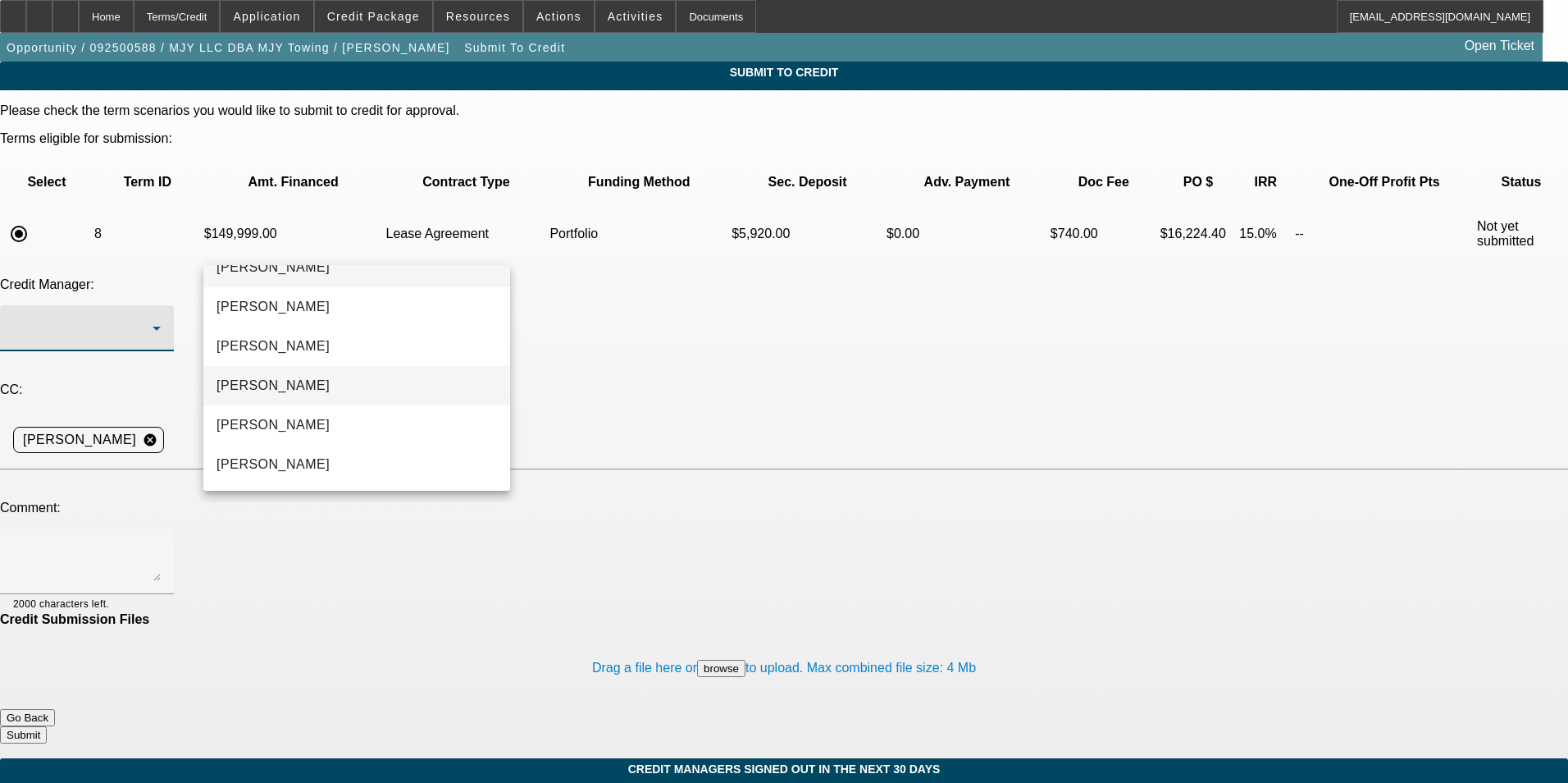
click at [346, 380] on mat-option "Arida, Michael" at bounding box center [356, 386] width 307 height 40
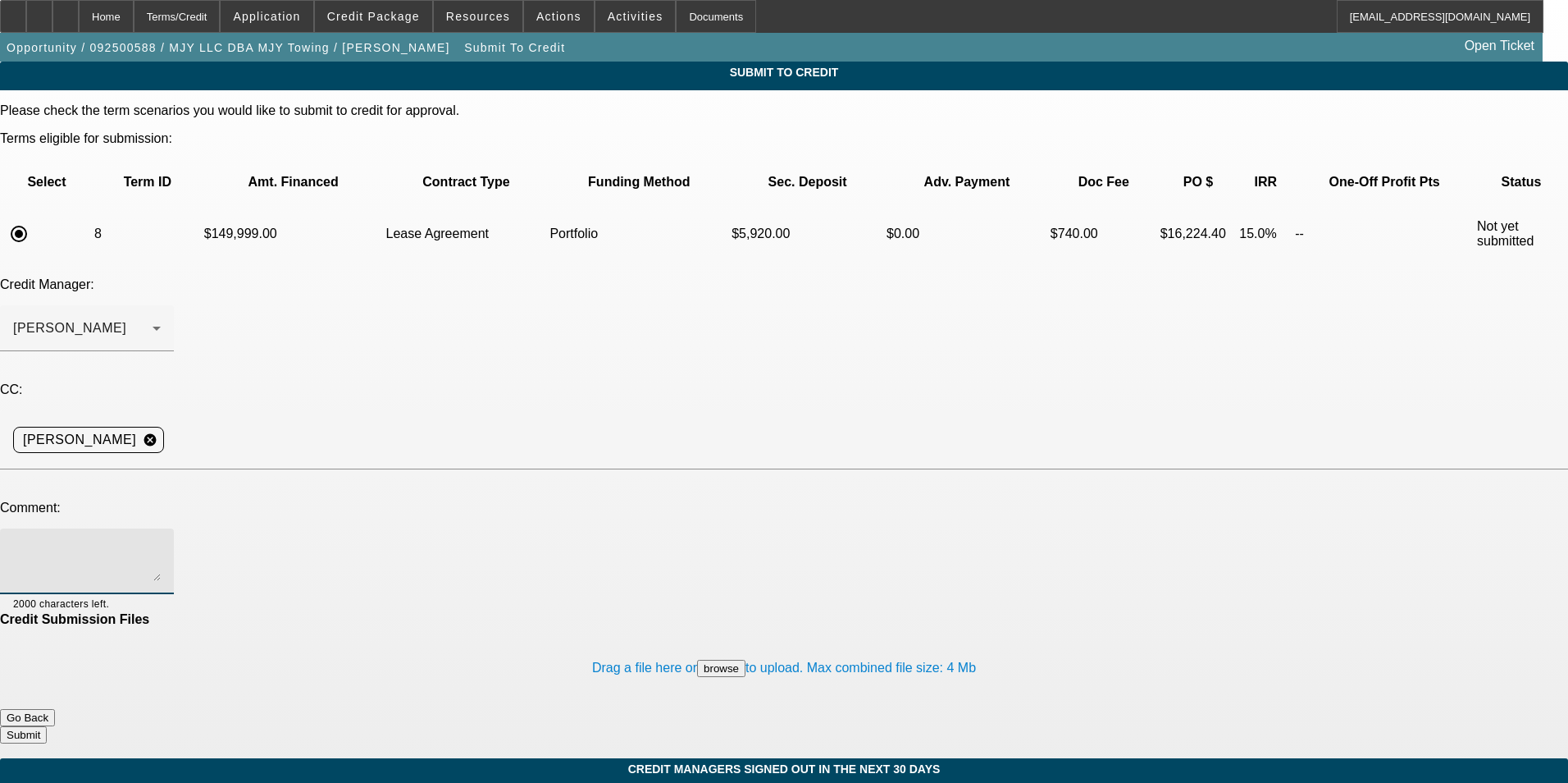
click at [161, 541] on textarea at bounding box center [87, 561] width 147 height 40
click at [161, 541] on textarea "The two other PG's were added to strengthen the 01 lease because it was a start…" at bounding box center [87, 561] width 147 height 40
type textarea "The two other PG's were added to strengthen the 01 lease because it was a start…"
click at [47, 726] on button "Submit" at bounding box center [24, 734] width 47 height 17
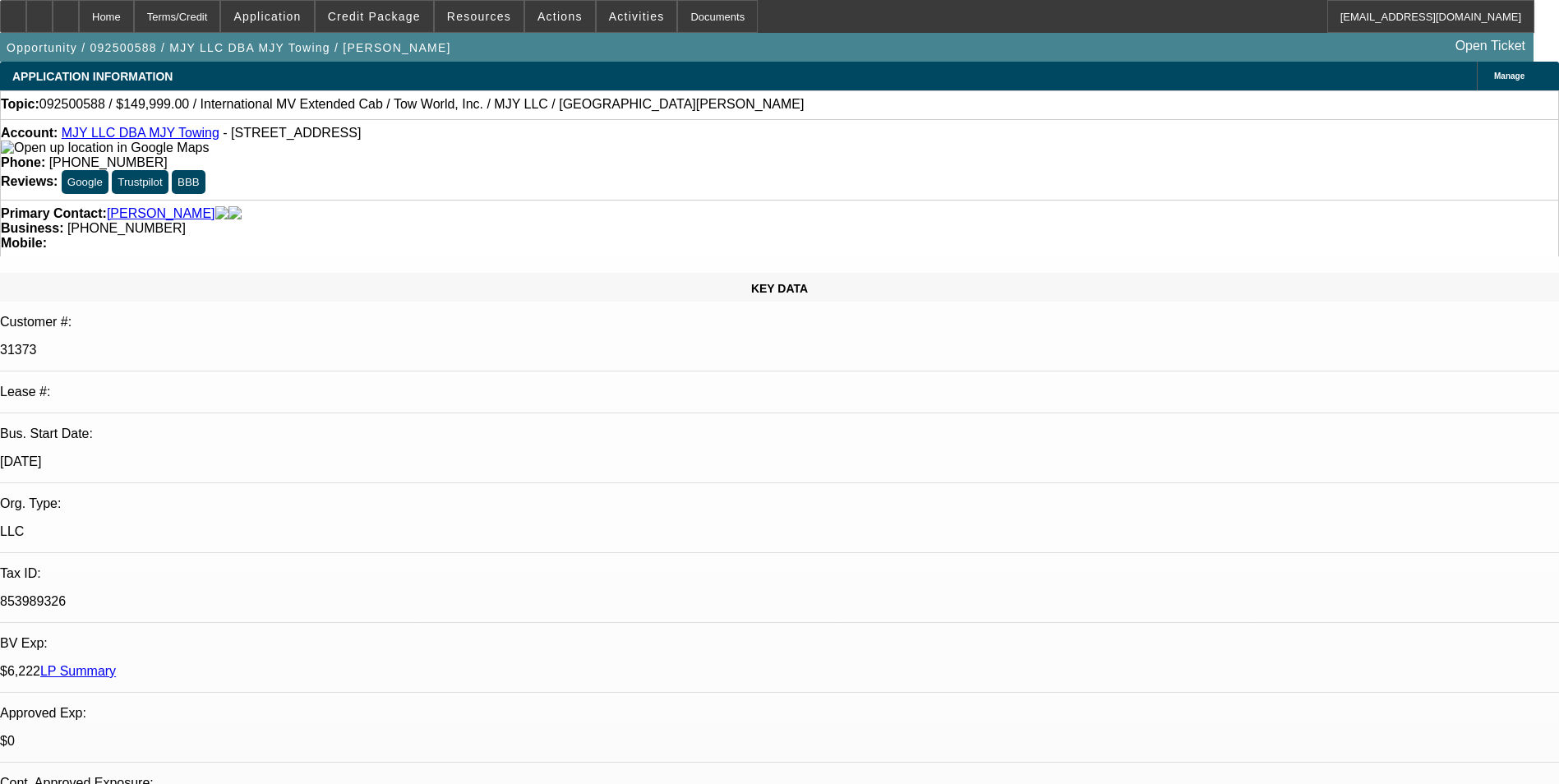
select select "0"
select select "2"
select select "0.1"
select select "4"
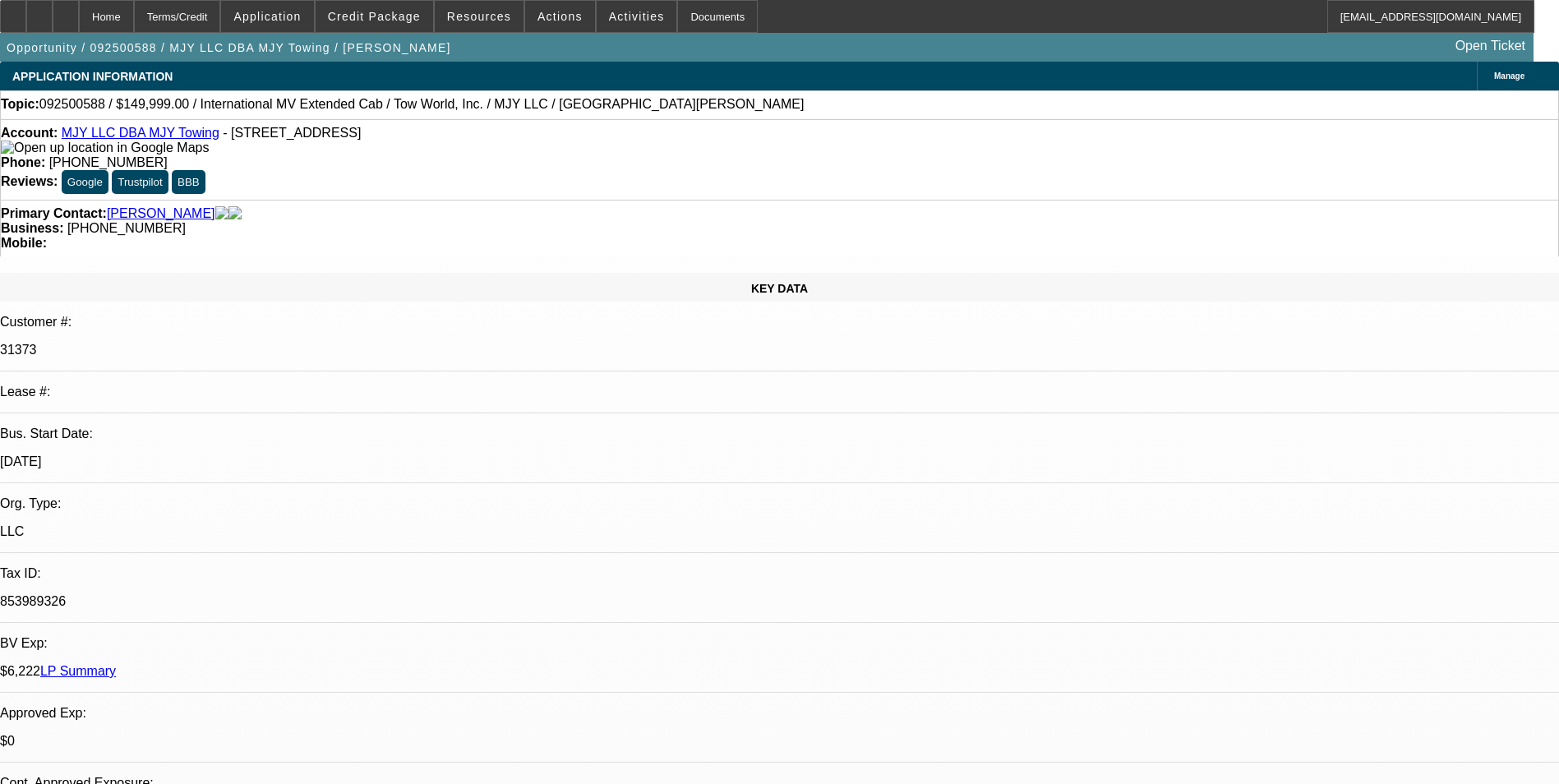
select select "0"
select select "2"
select select "0.1"
select select "4"
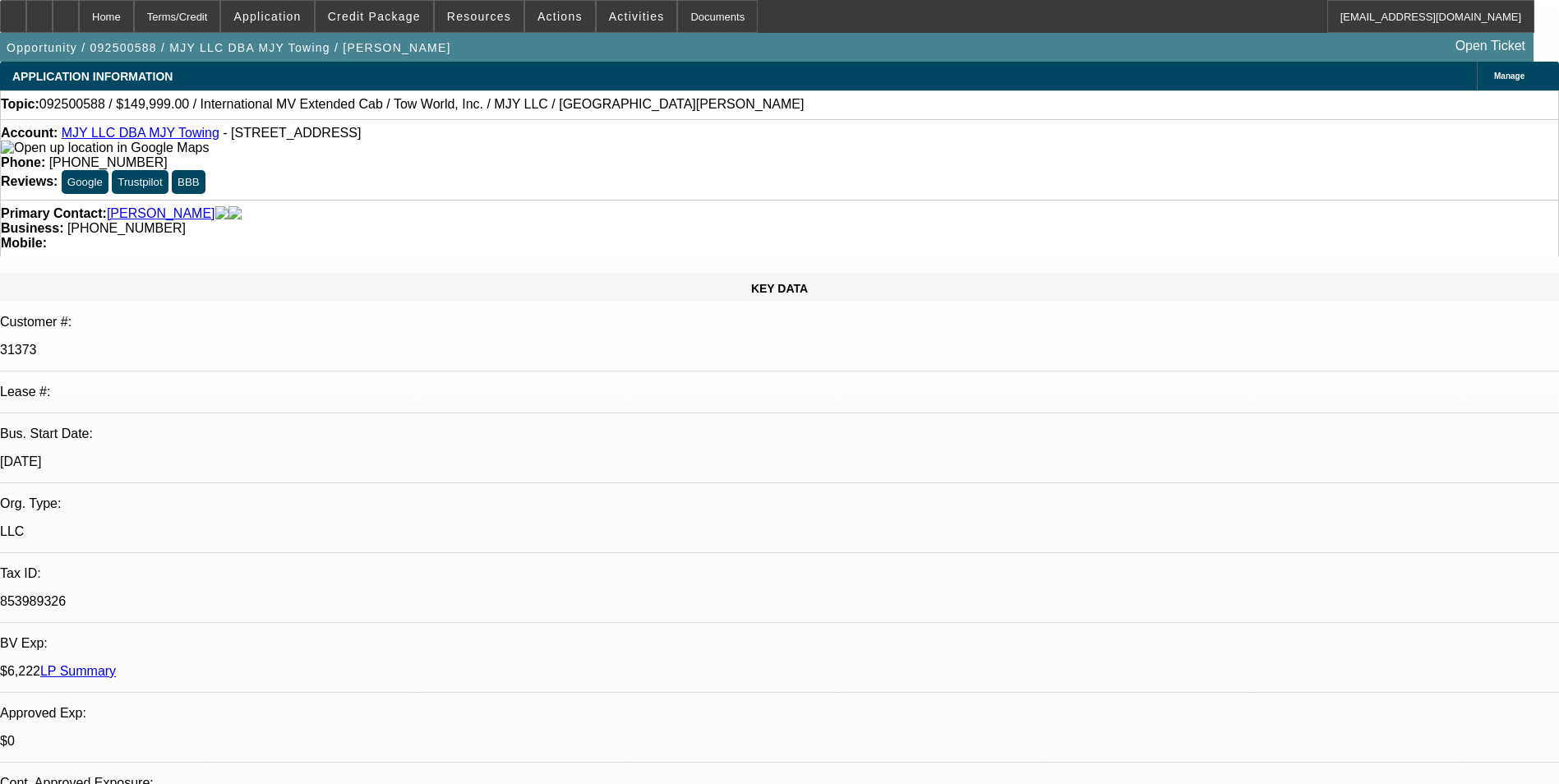
select select "0"
select select "3"
select select "0.1"
select select "4"
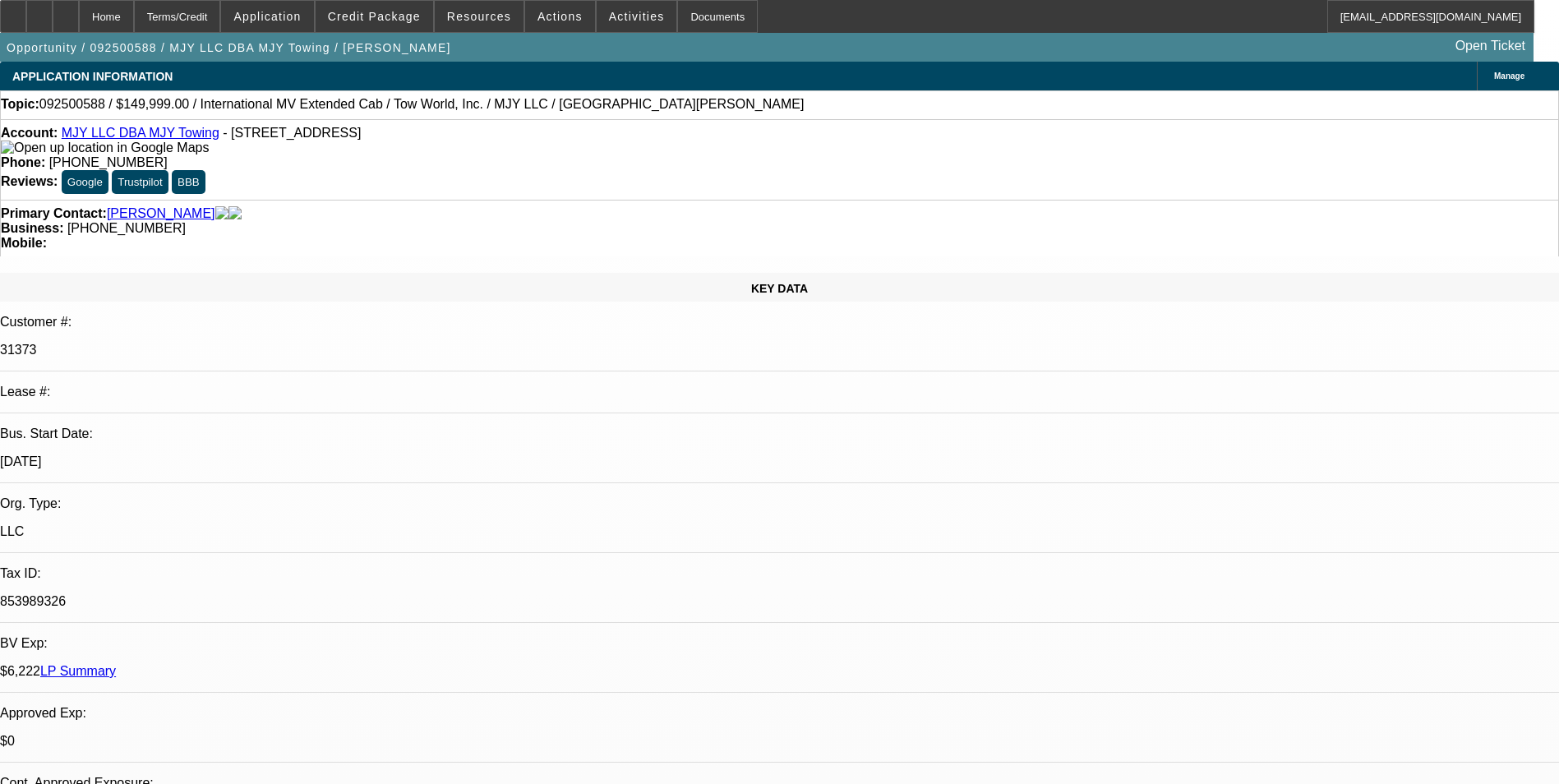
select select "0"
select select "0.1"
select select "4"
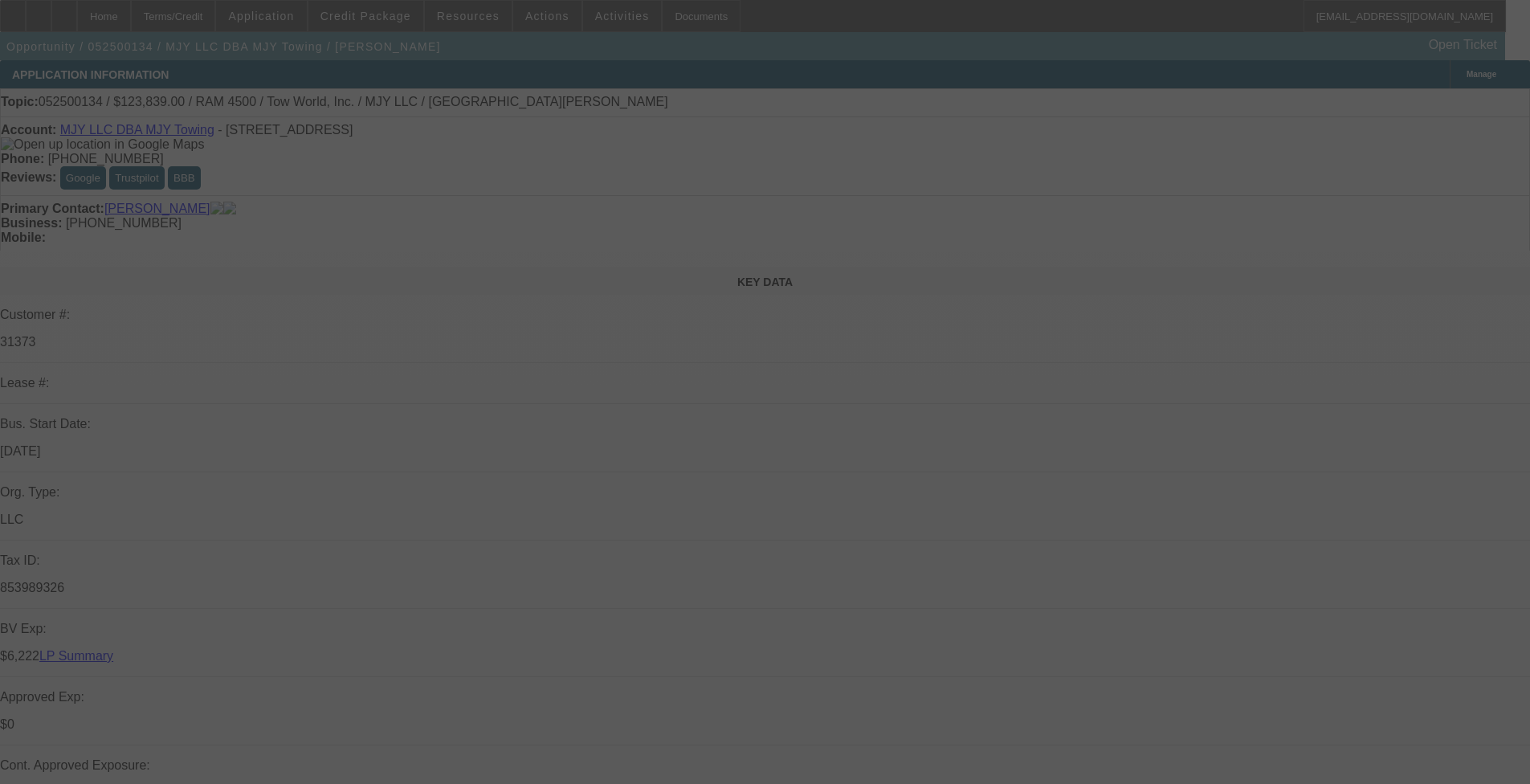
select select "0"
select select "0.1"
select select "0"
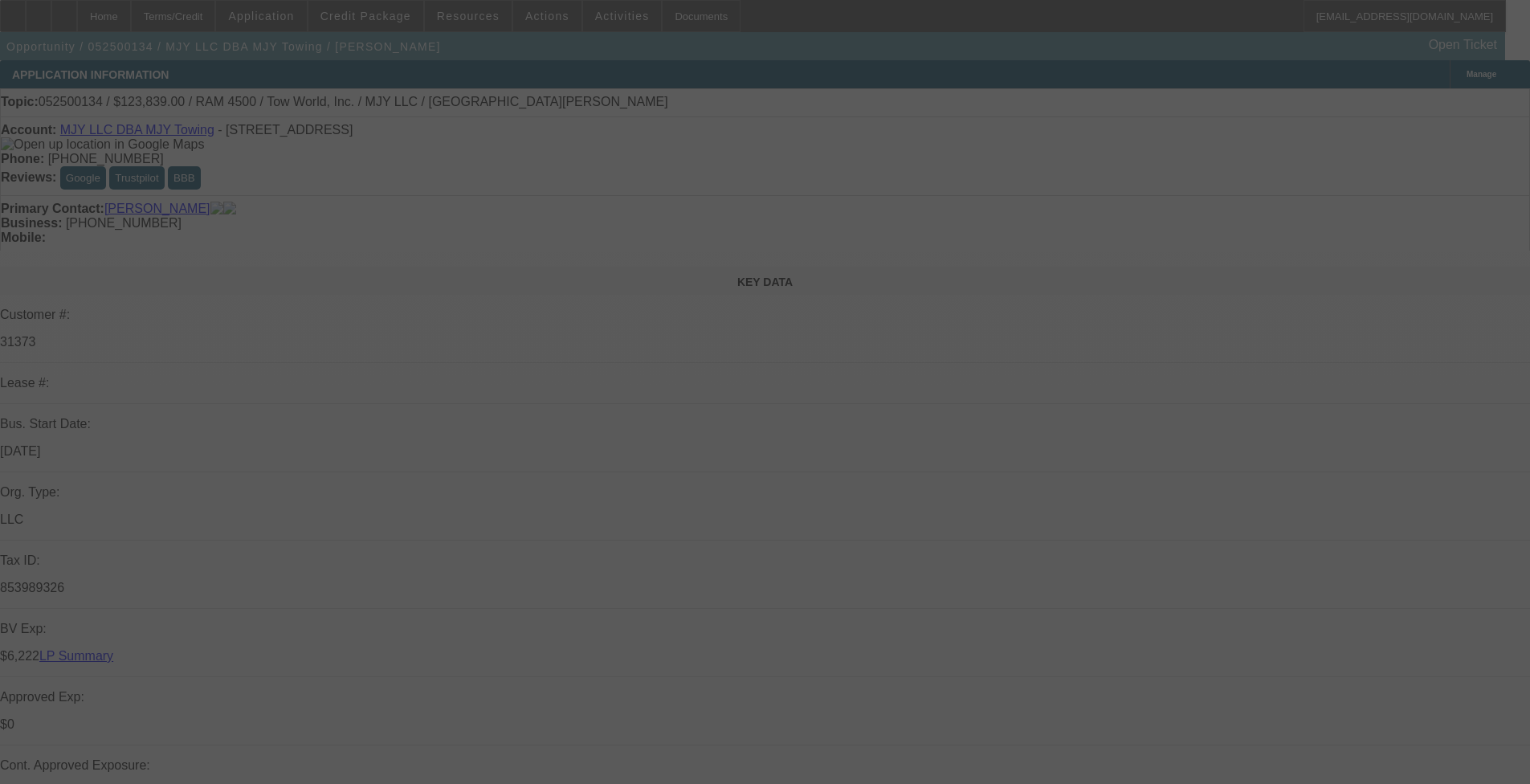
select select "0.1"
select select "0"
select select "0.1"
select select "0"
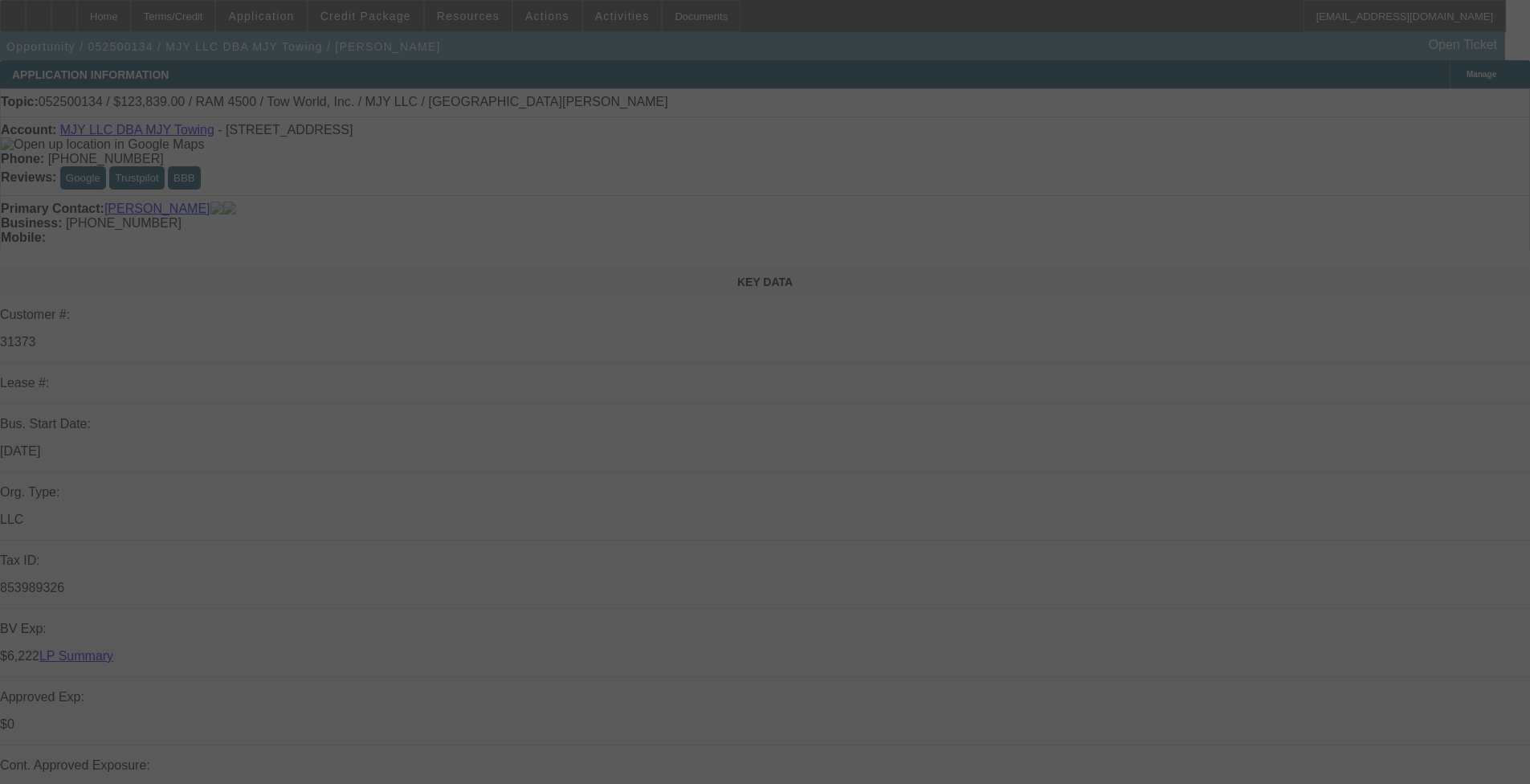
select select "0"
select select "0.1"
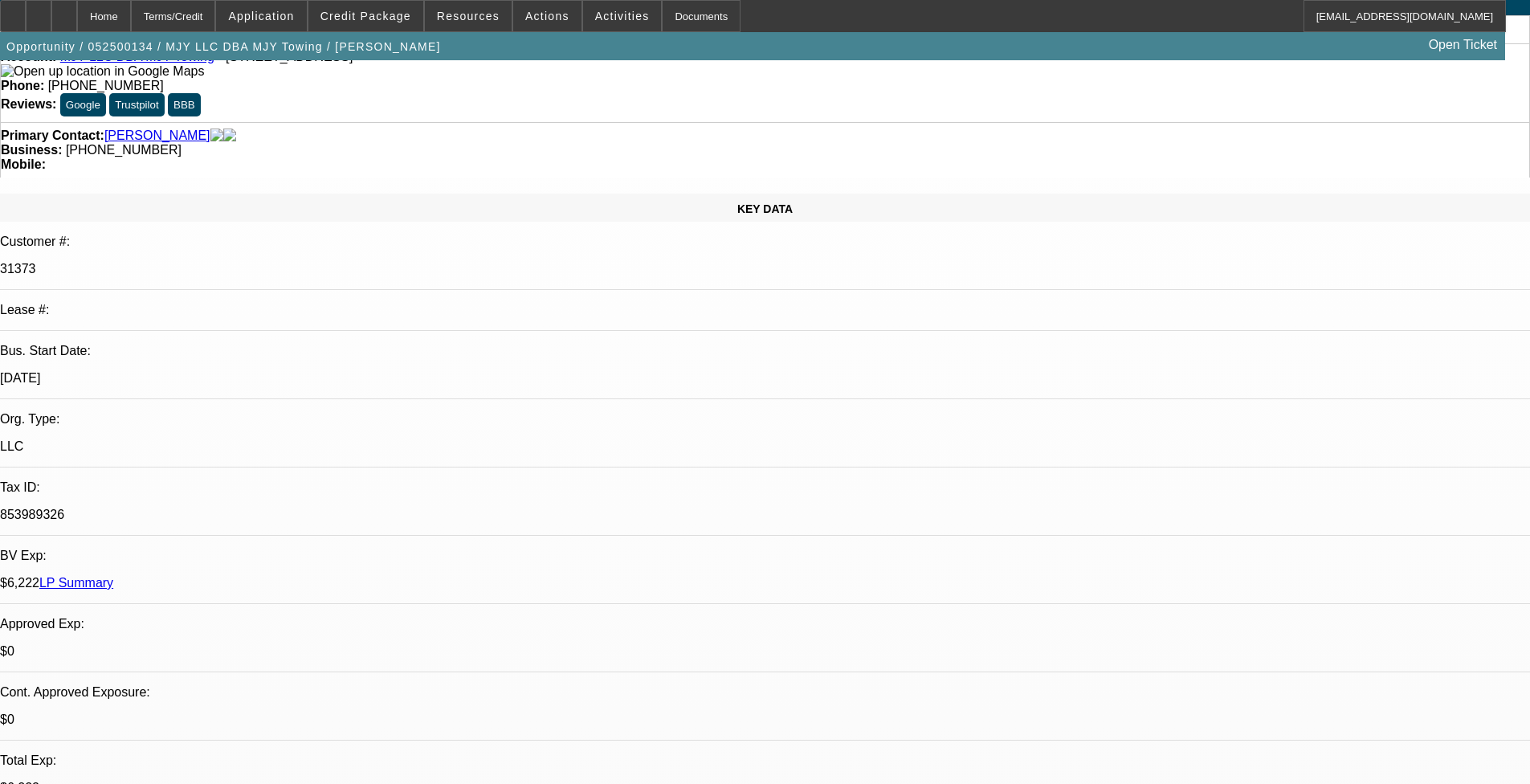
select select "1"
select select "2"
select select "4"
select select "1"
select select "2"
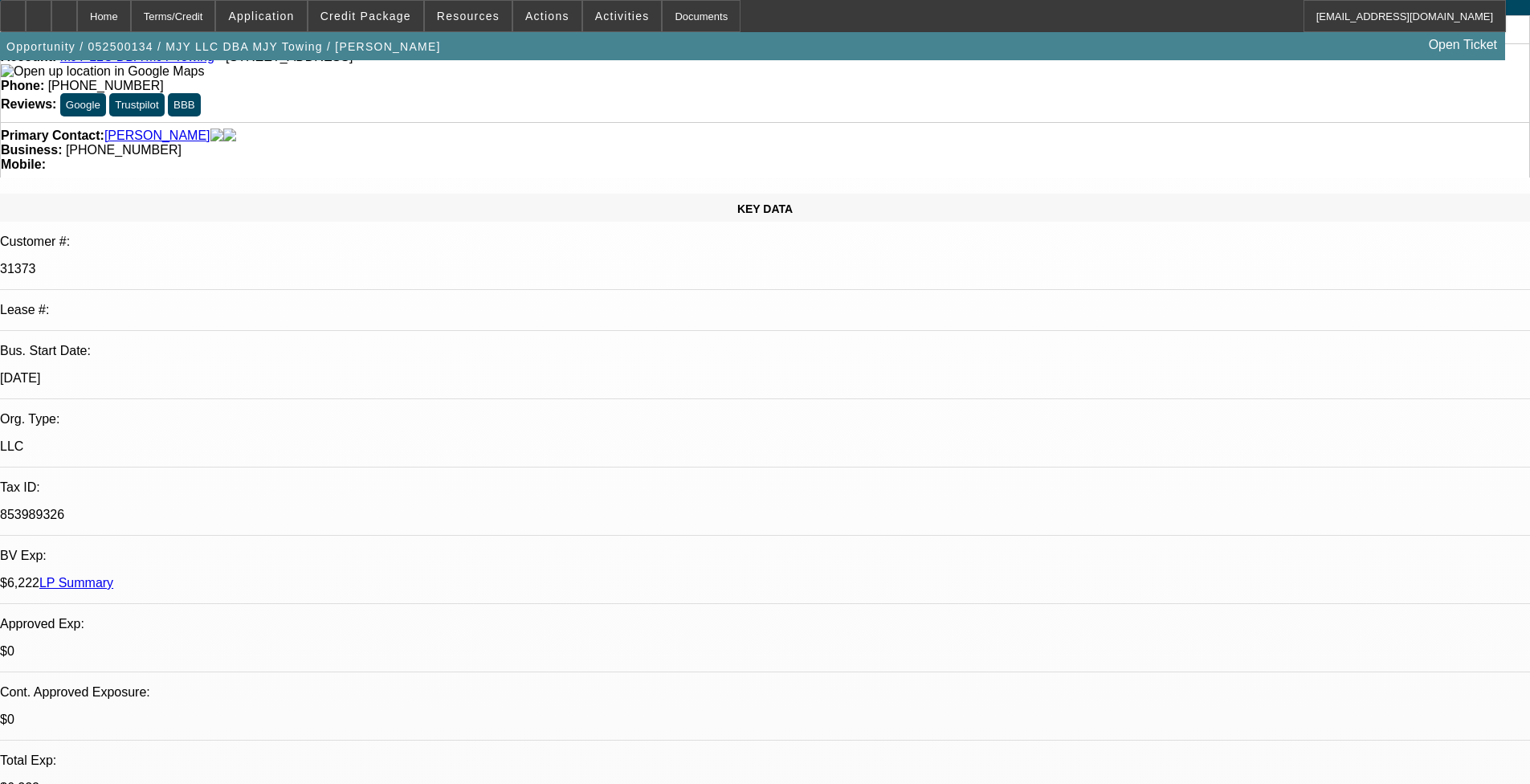
select select "4"
select select "1"
select select "2"
select select "4"
select select "1"
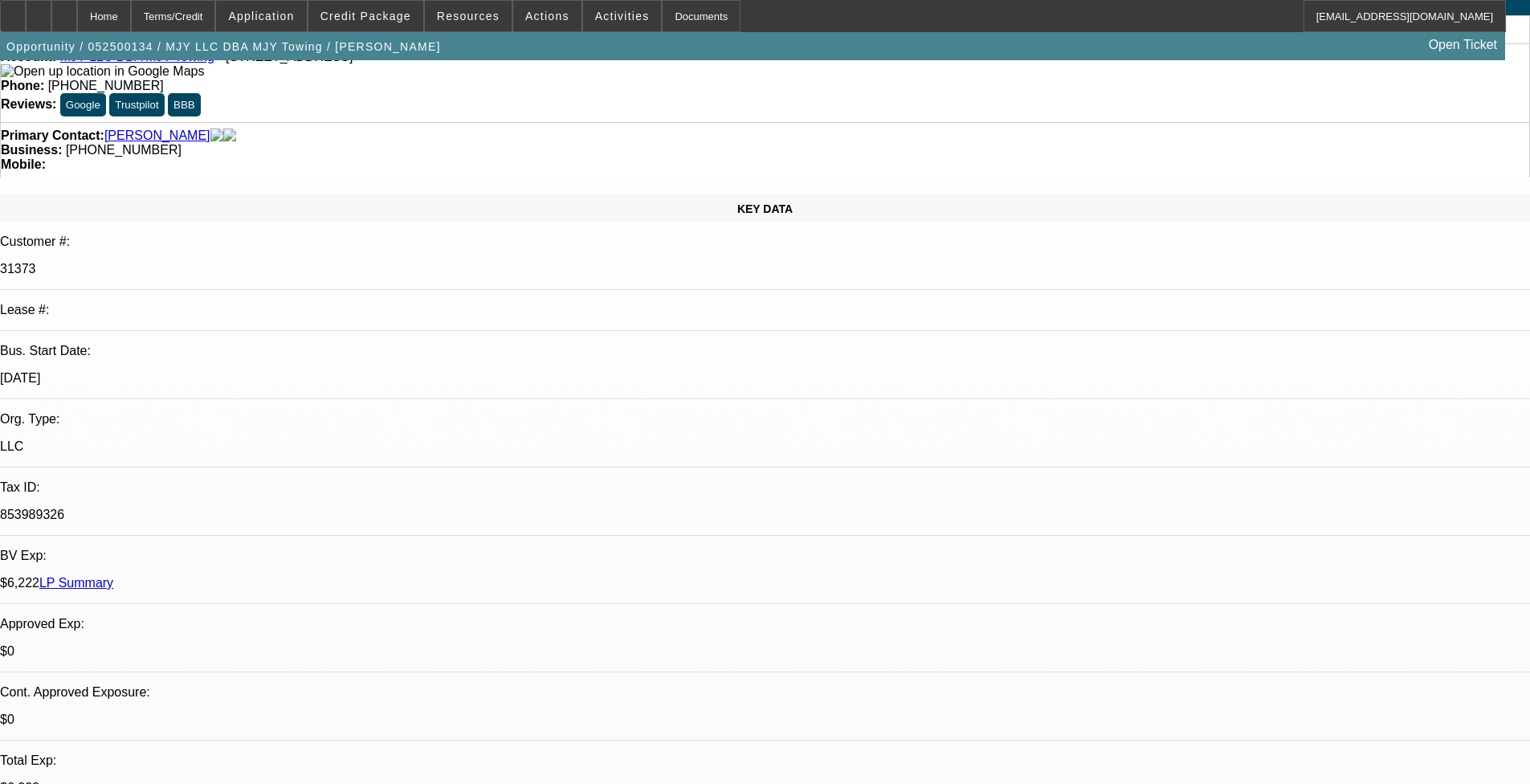
select select "2"
select select "4"
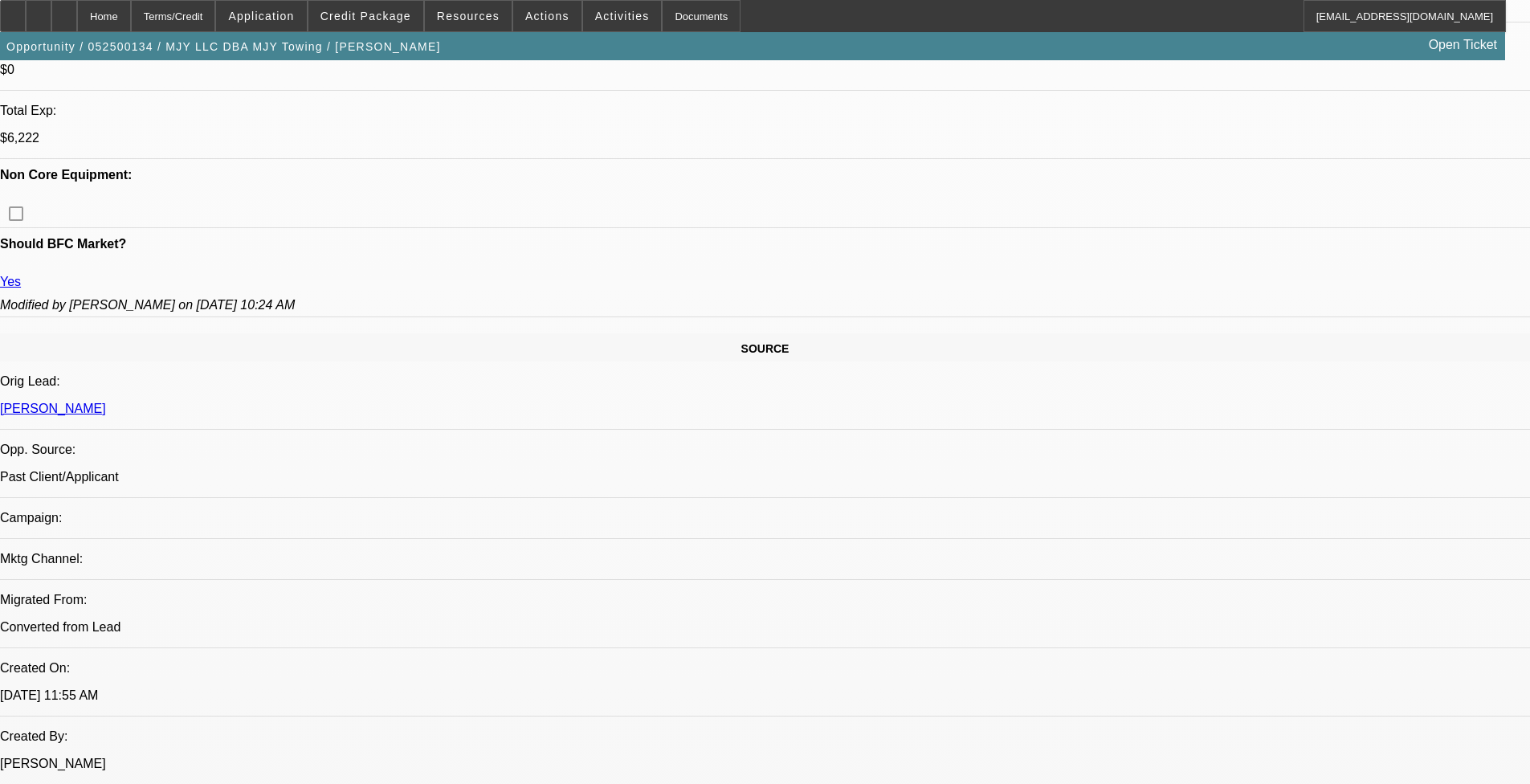
scroll to position [1370, 0]
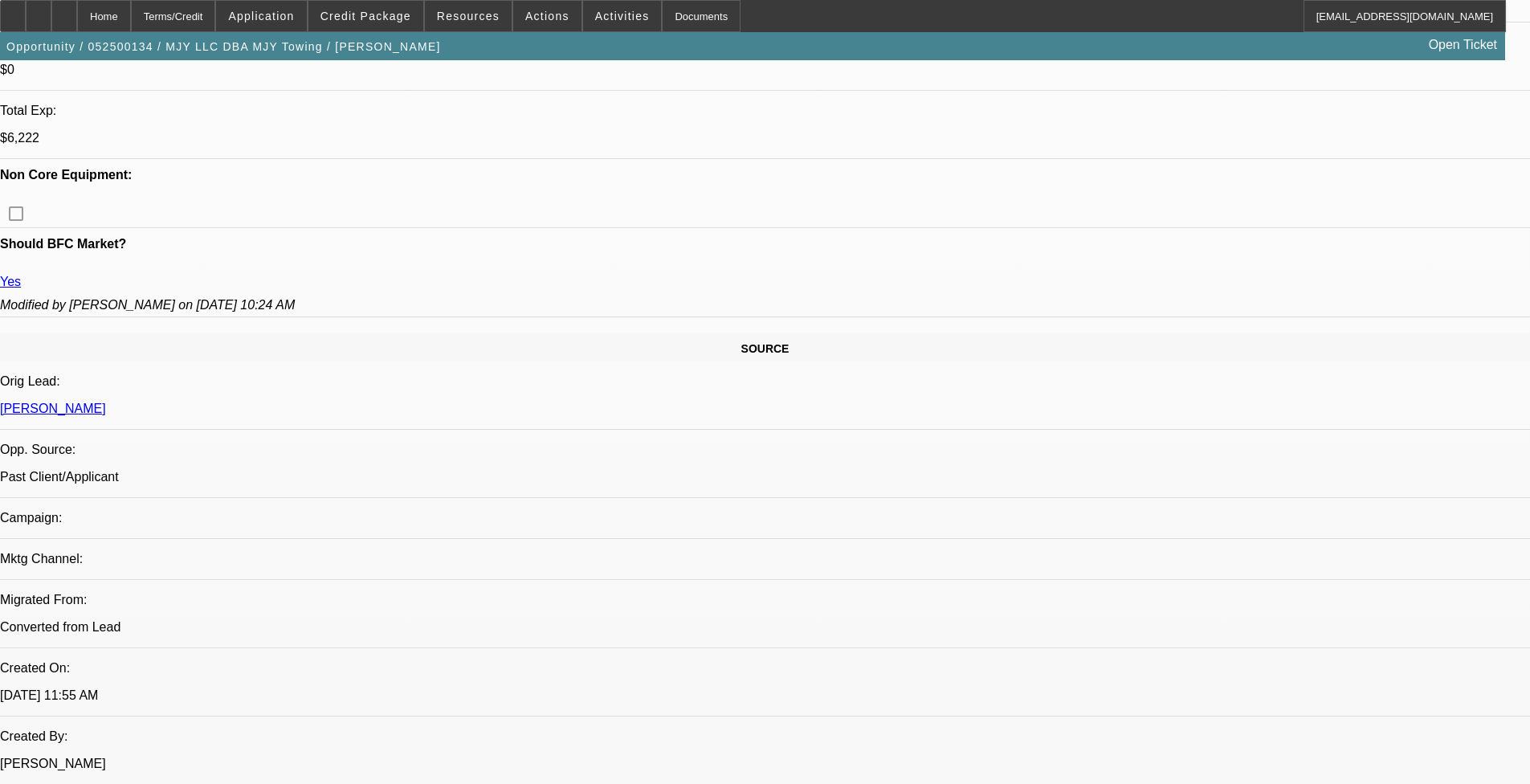
scroll to position [968, 0]
click at [375, 7] on span at bounding box center [366, 16] width 115 height 39
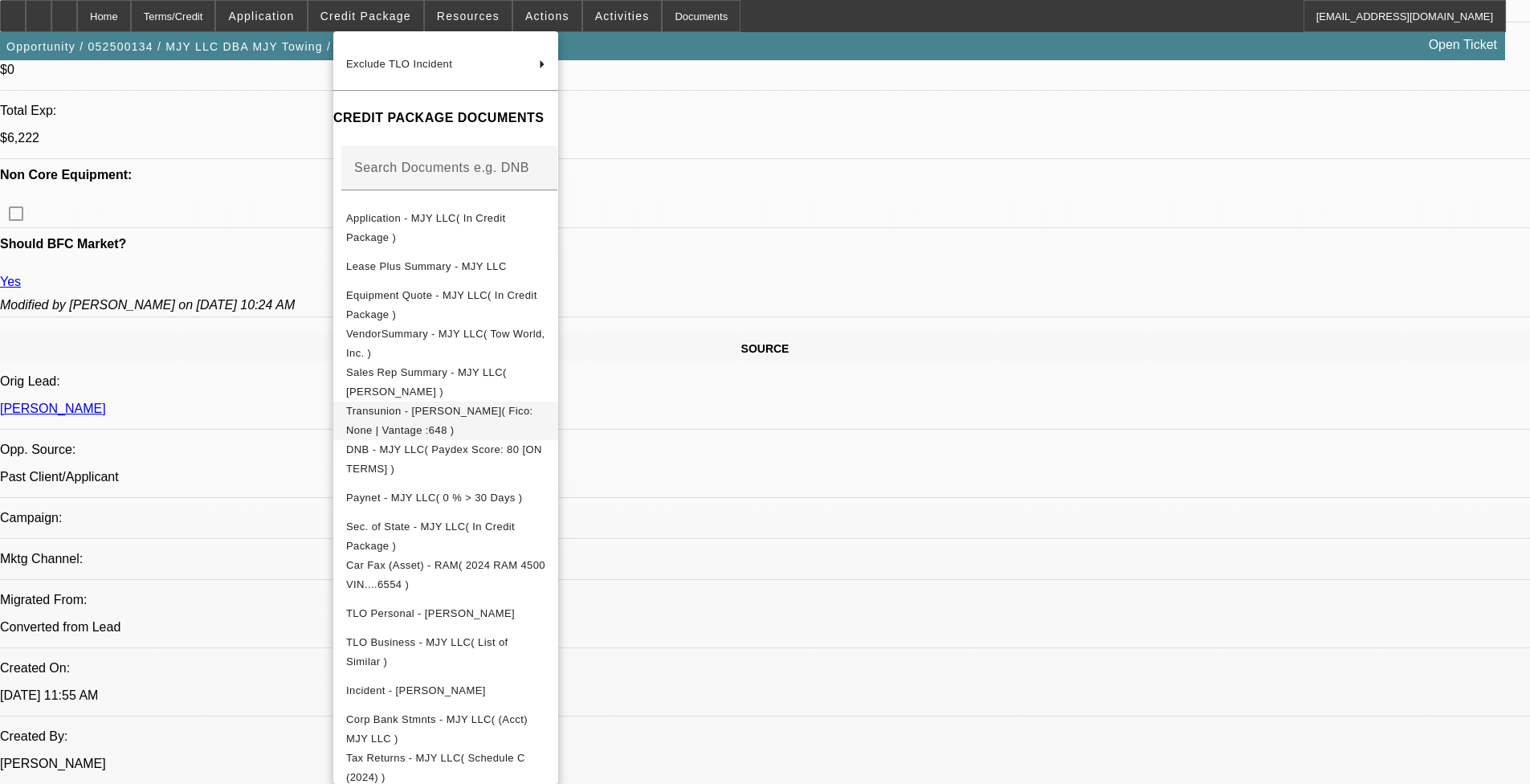
scroll to position [202, 0]
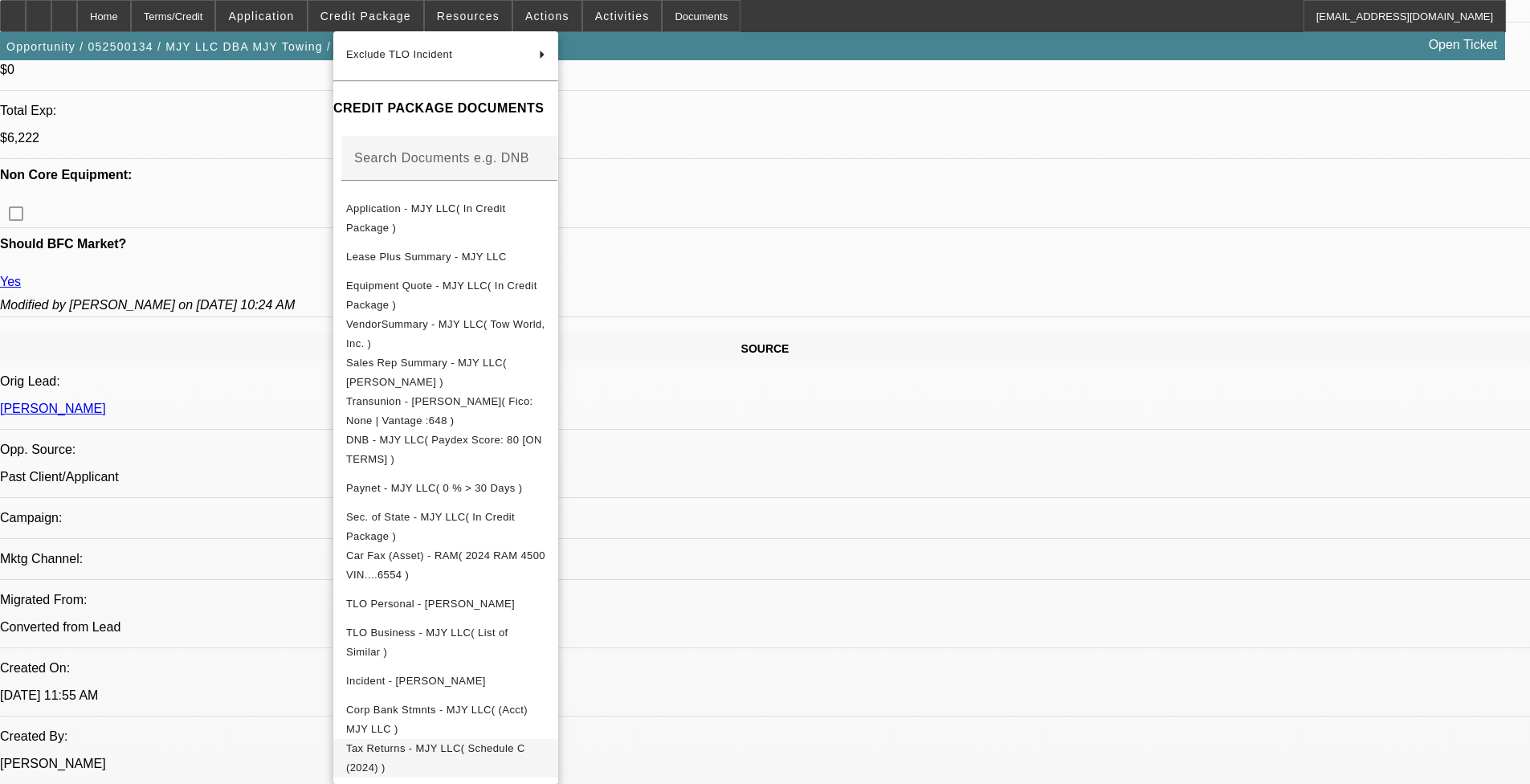
click at [504, 641] on span "Tax Returns - MJY LLC( Schedule C (2024) )" at bounding box center [436, 757] width 179 height 31
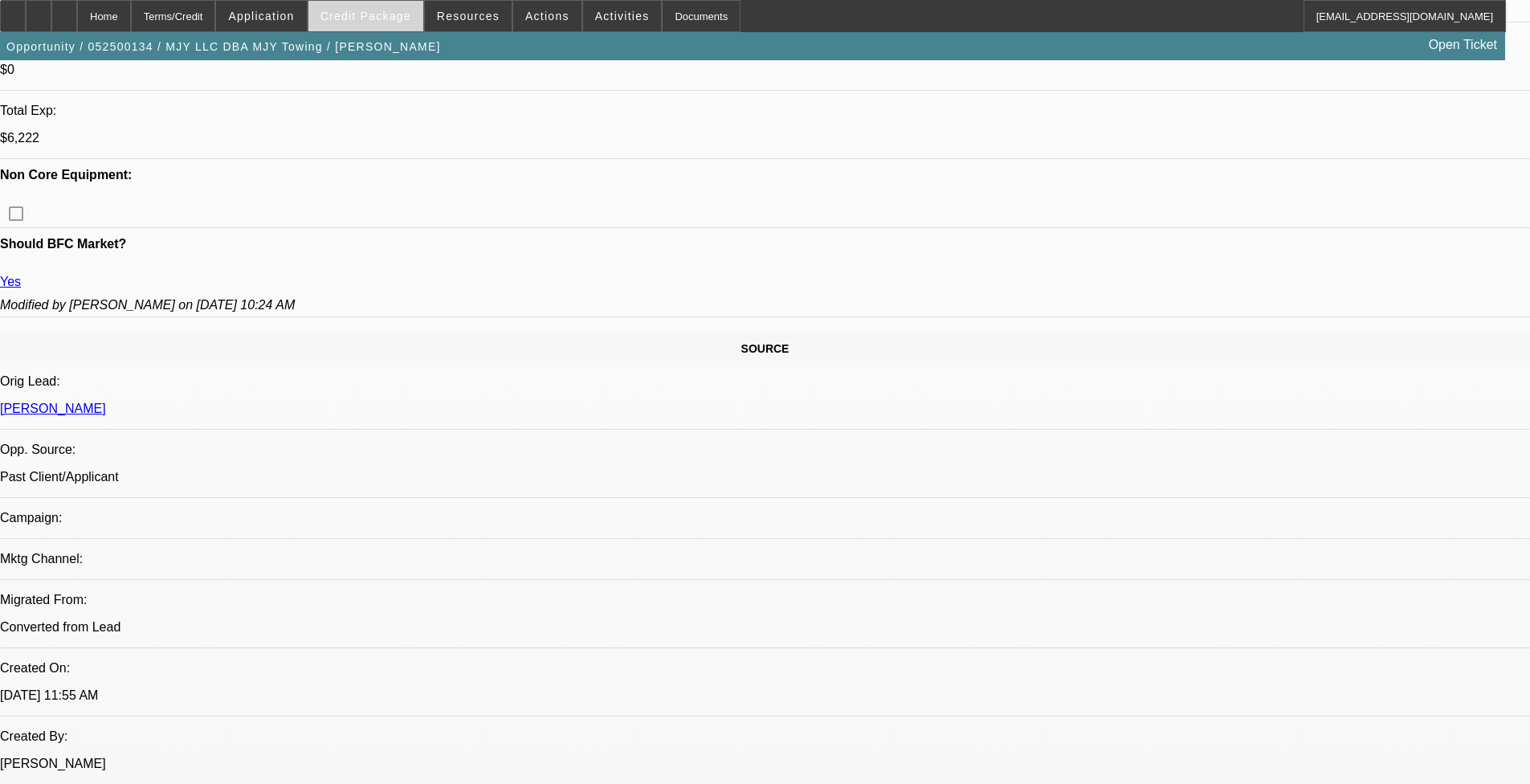
click at [385, 23] on span at bounding box center [366, 16] width 115 height 39
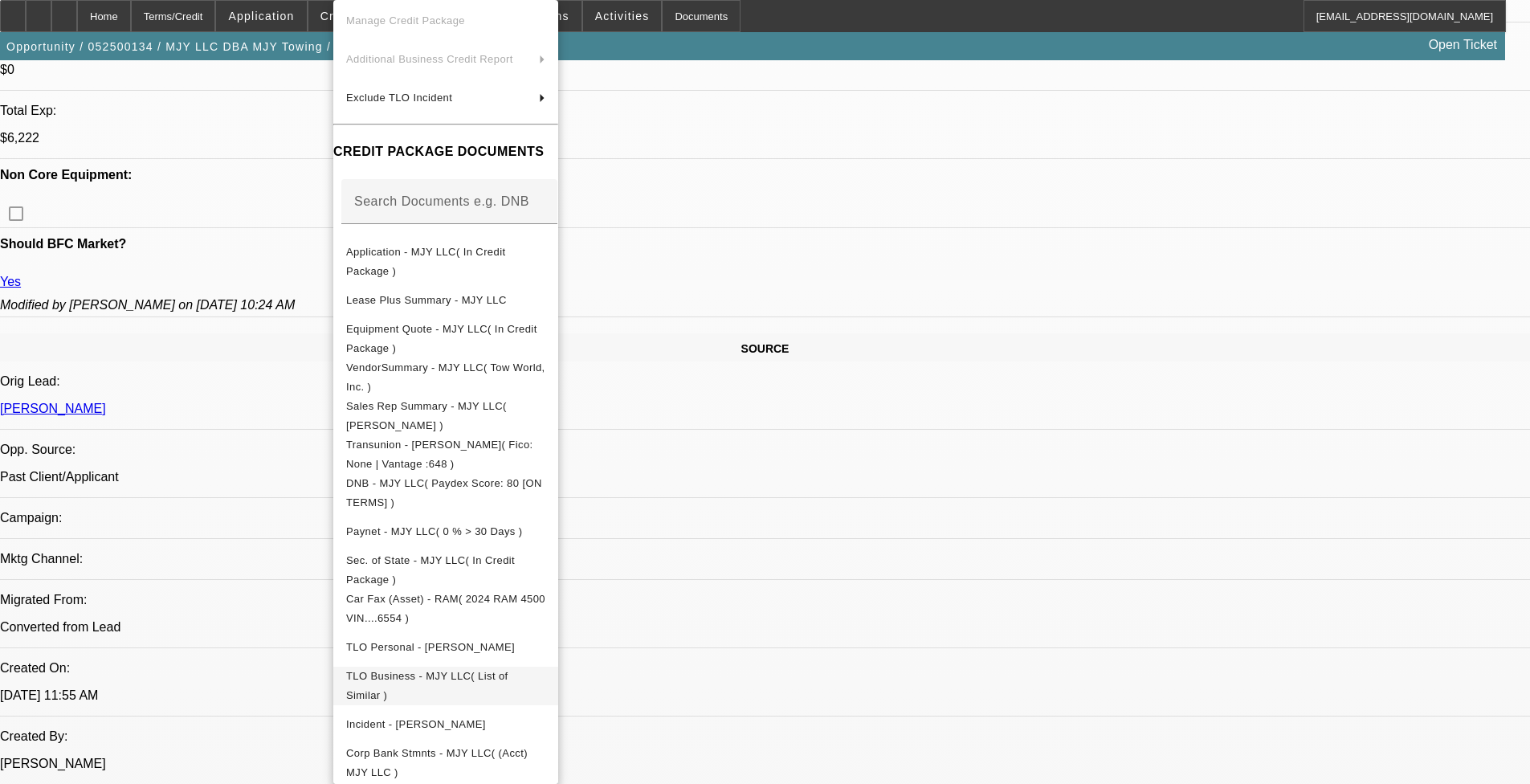
scroll to position [170, 0]
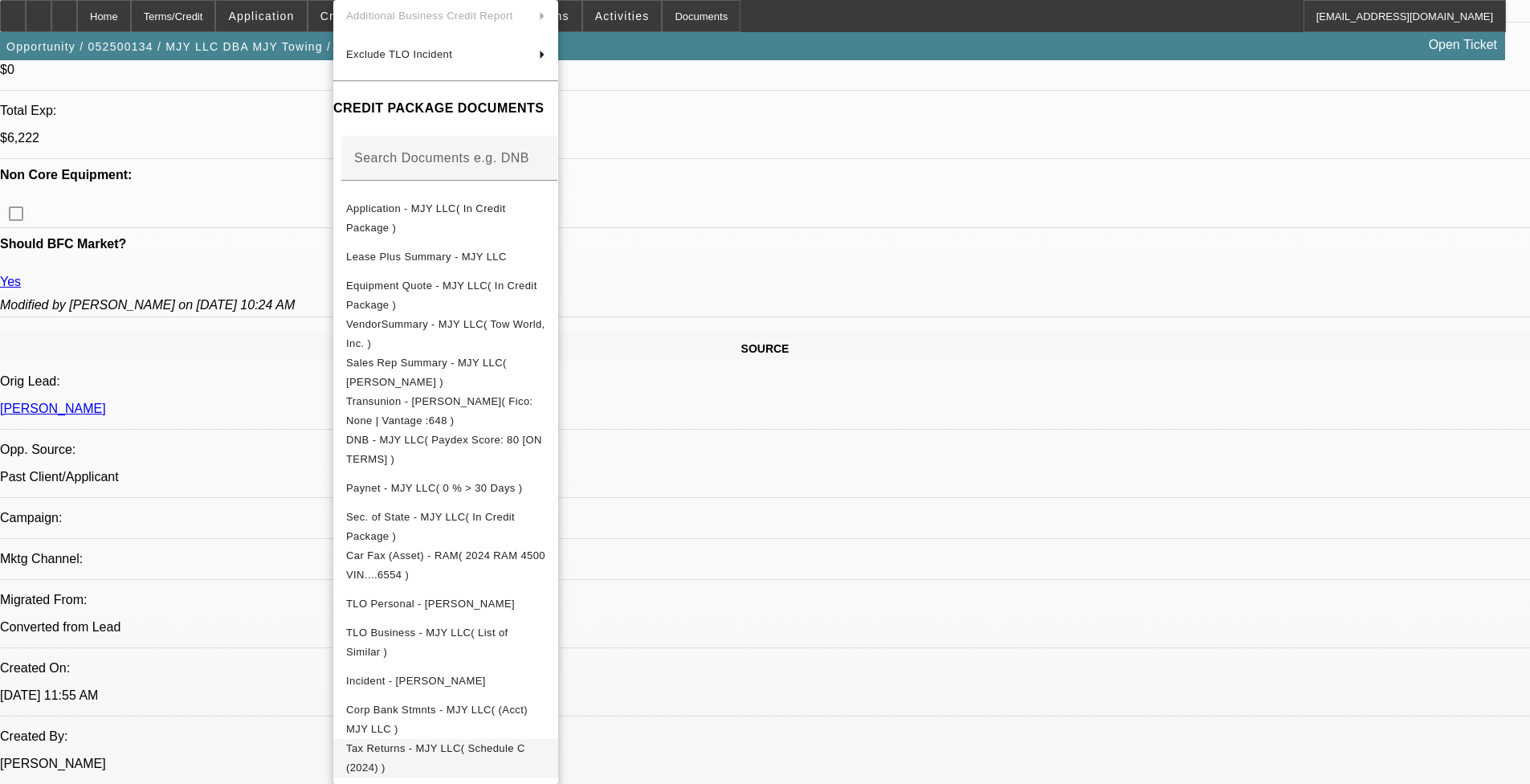
click at [505, 641] on span "Tax Returns - MJY LLC( Schedule C (2024) )" at bounding box center [446, 758] width 199 height 39
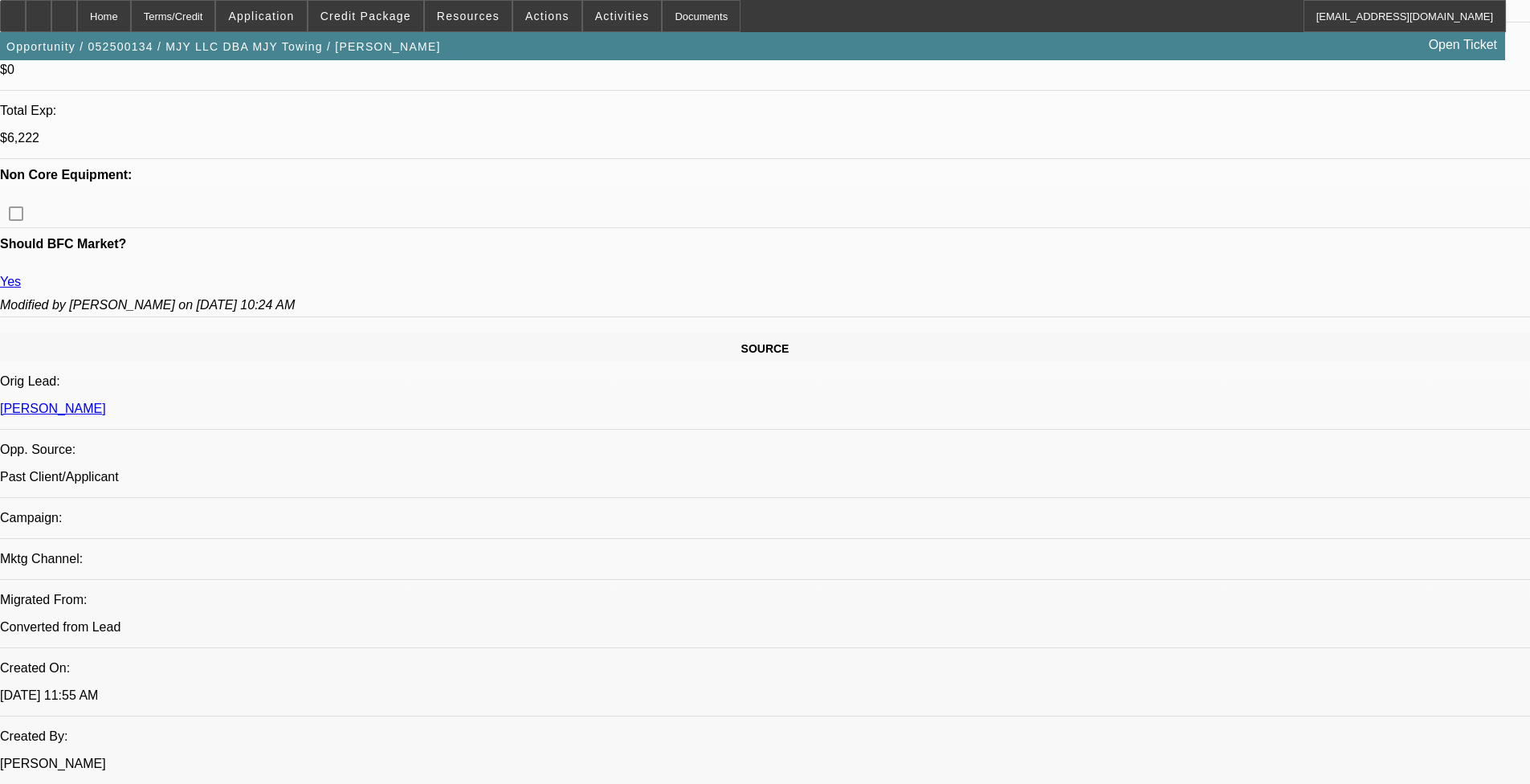
scroll to position [968, 0]
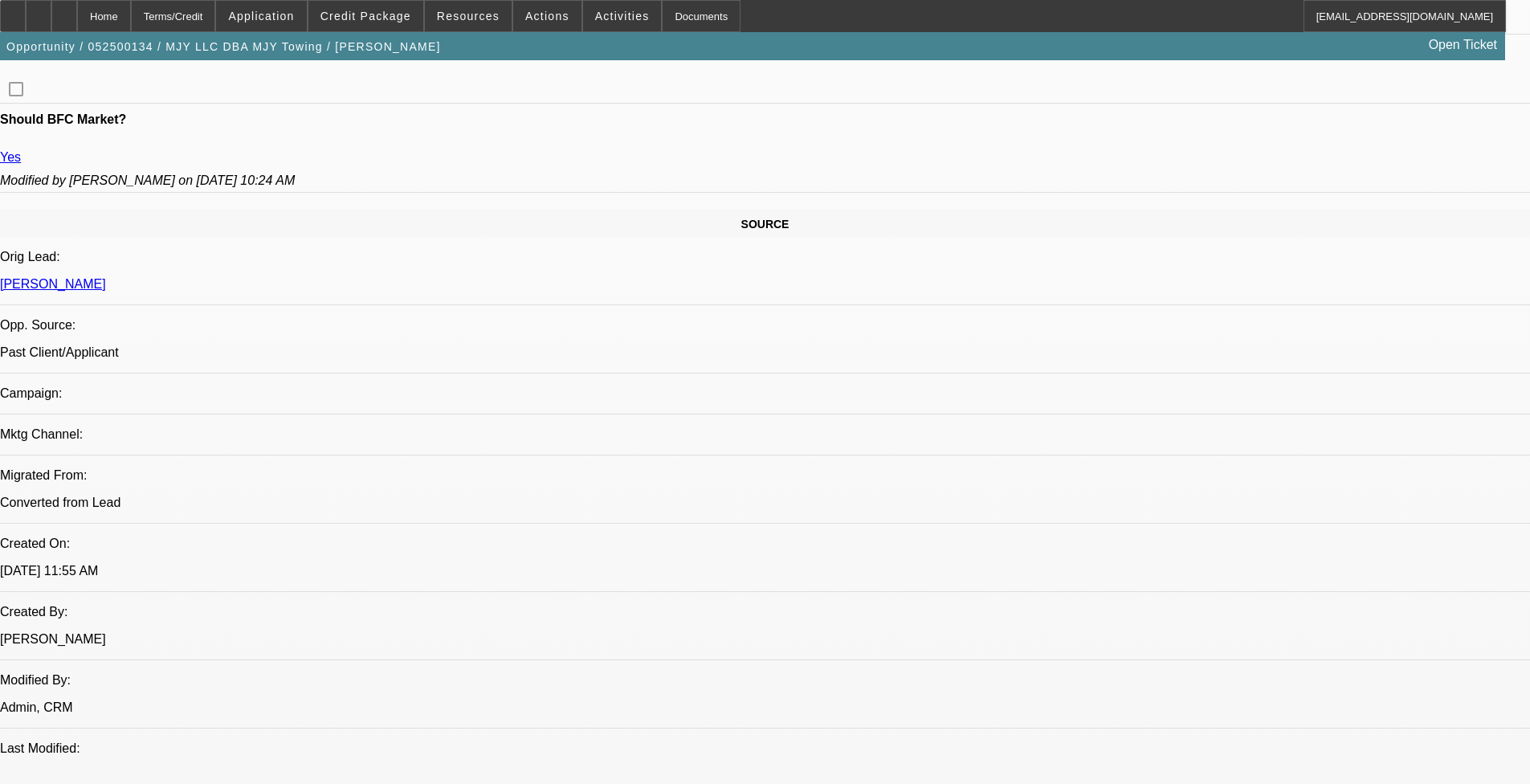
scroll to position [883, 0]
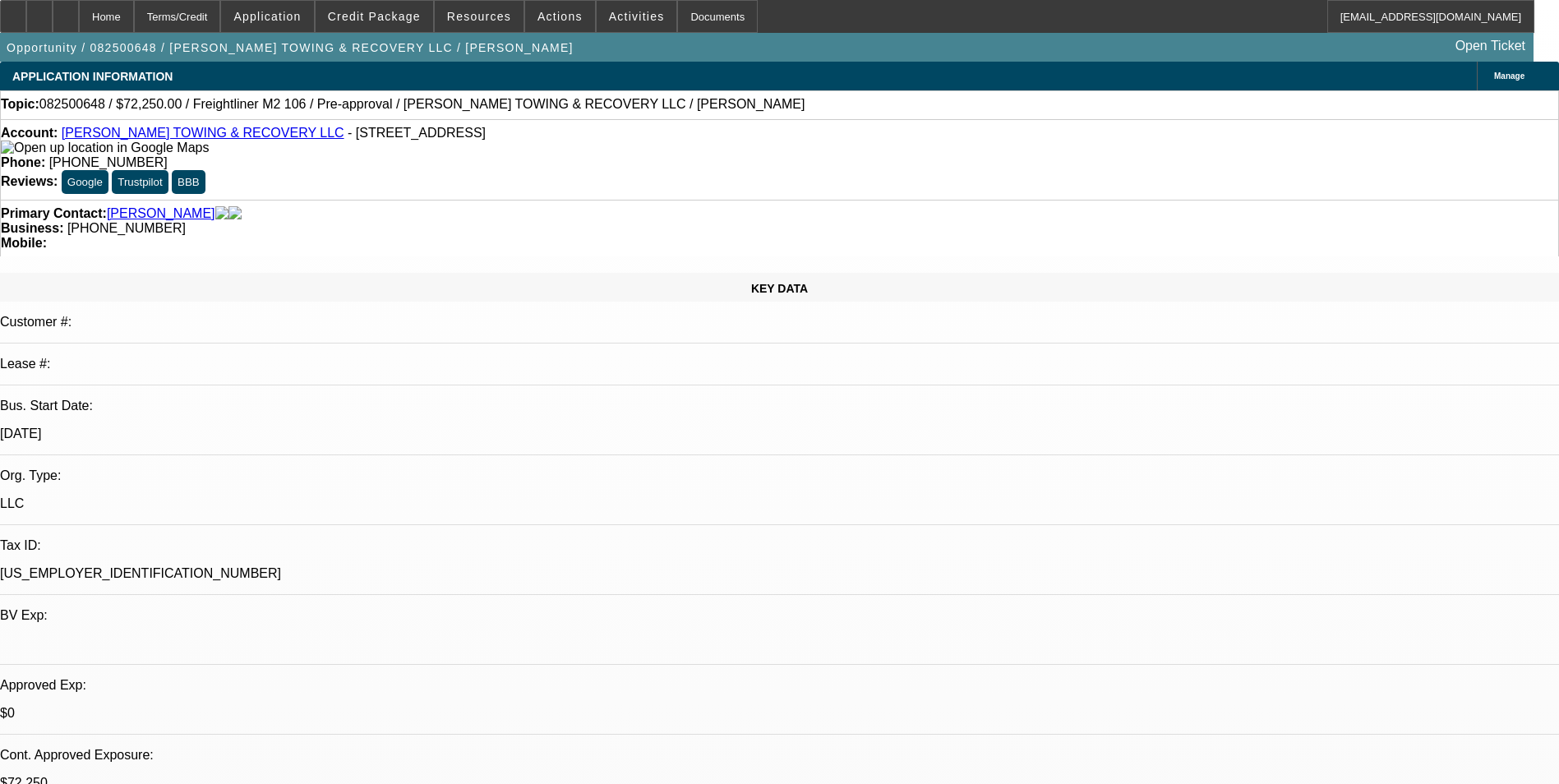
select select "0.15"
select select "2"
select select "0"
select select "0.15"
select select "2"
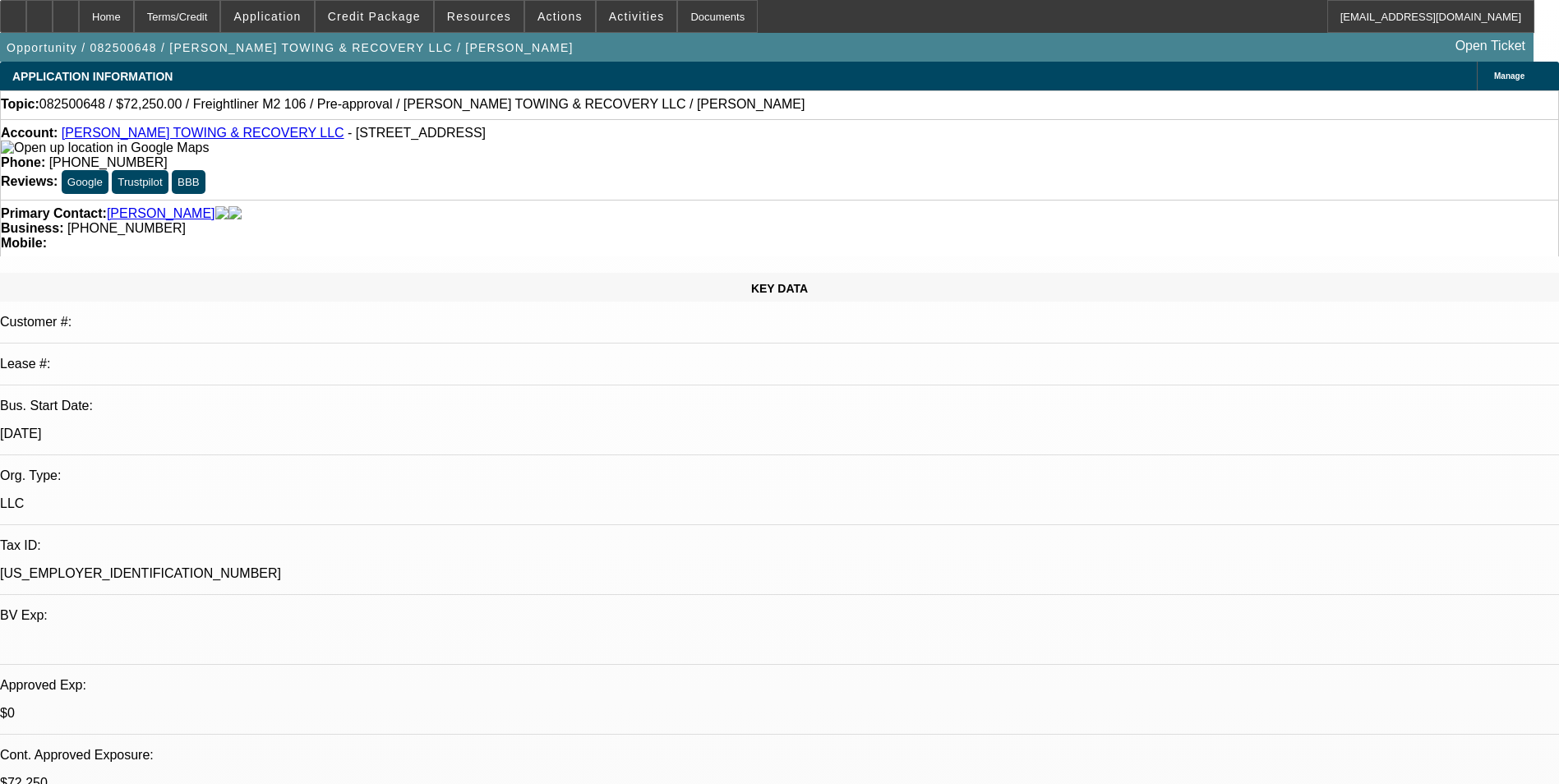
select select "0"
select select "0.15"
select select "2"
select select "0"
select select "0.15"
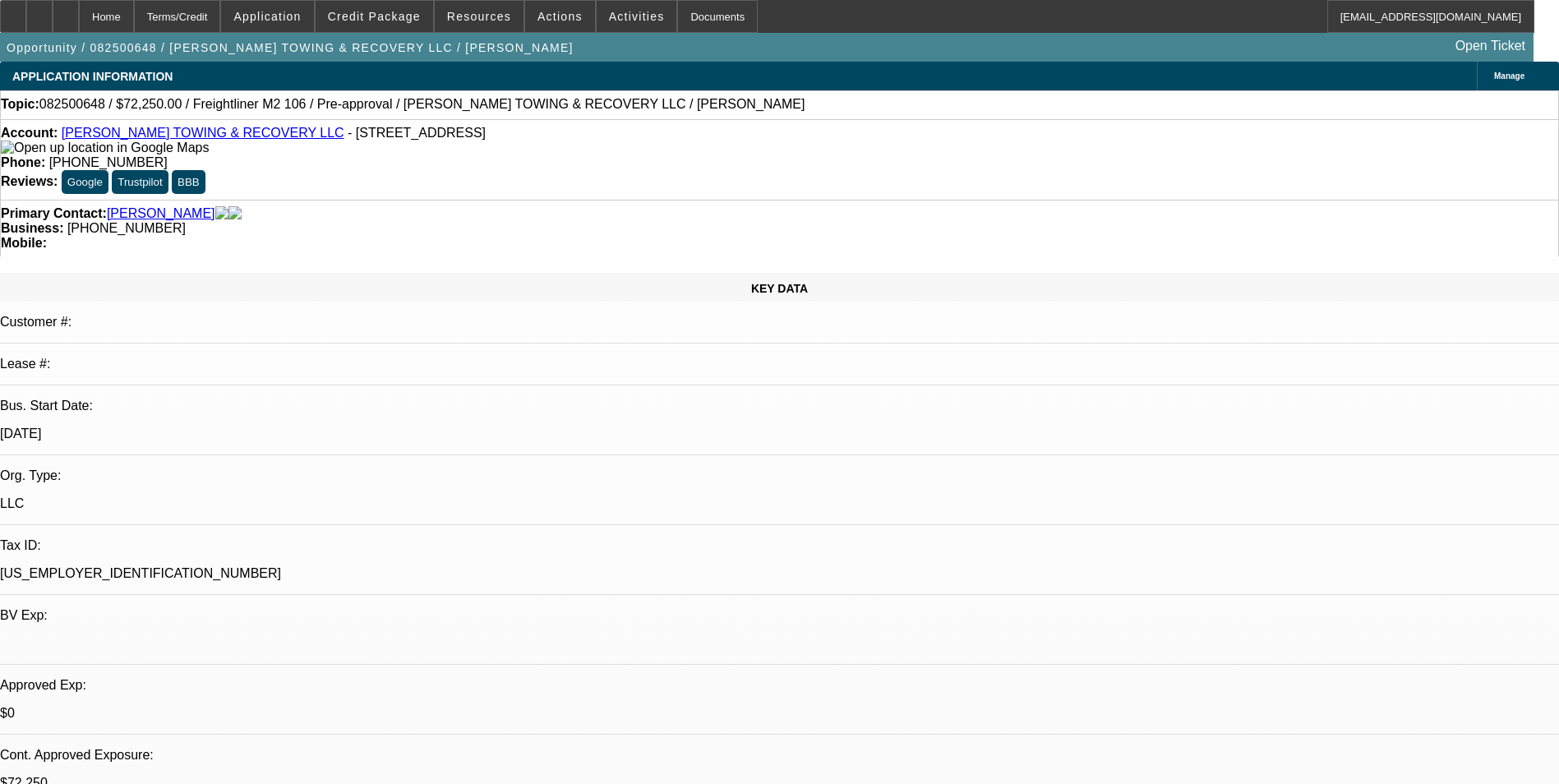
select select "2"
select select "0"
select select "1"
select select "2"
select select "6"
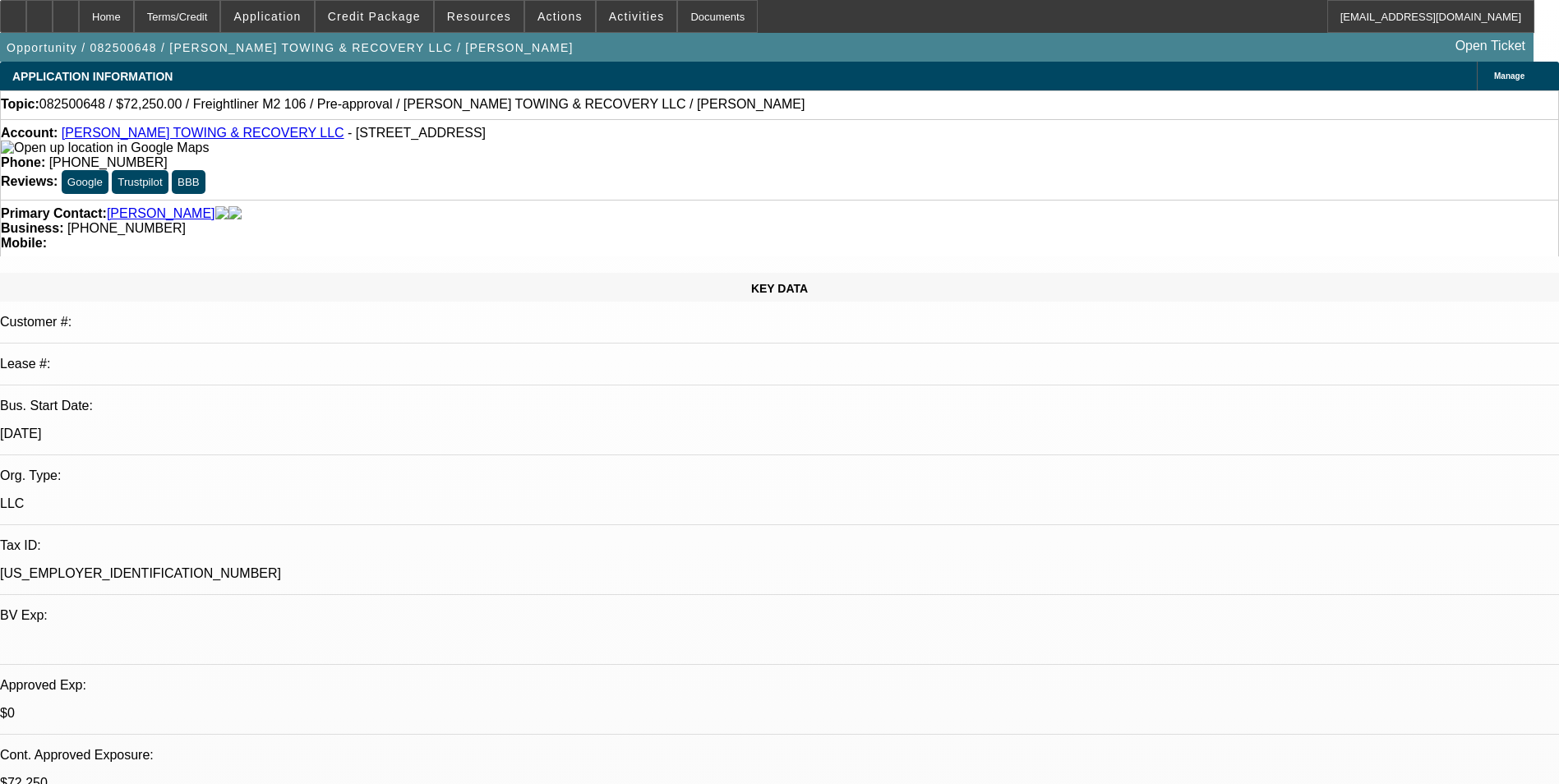
select select "1"
select select "2"
select select "6"
select select "1"
select select "2"
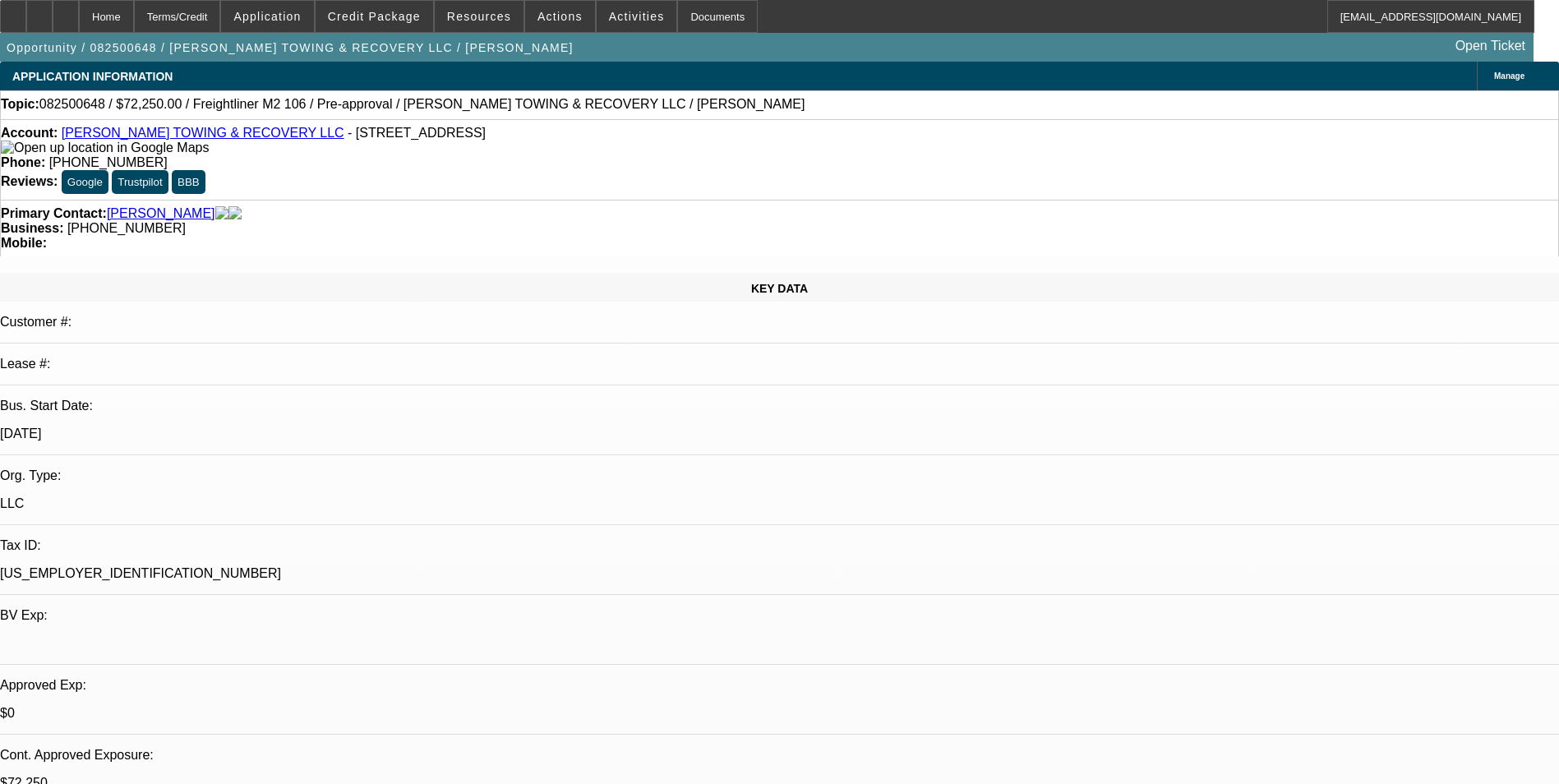
select select "6"
select select "1"
select select "2"
select select "6"
click at [221, 23] on div "Terms/Credit" at bounding box center [178, 16] width 87 height 33
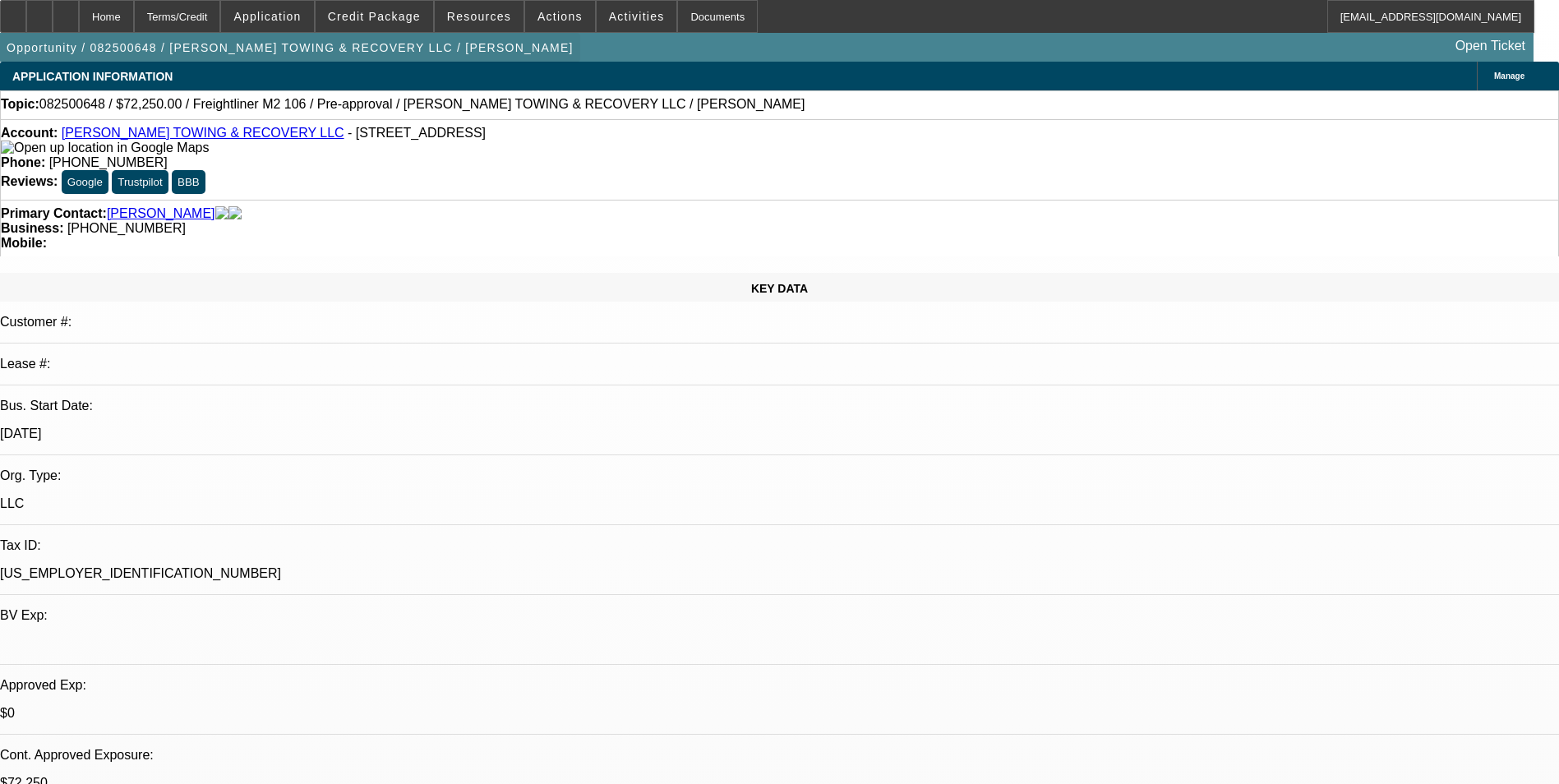
scroll to position [2478, 0]
